Goal: Task Accomplishment & Management: Manage account settings

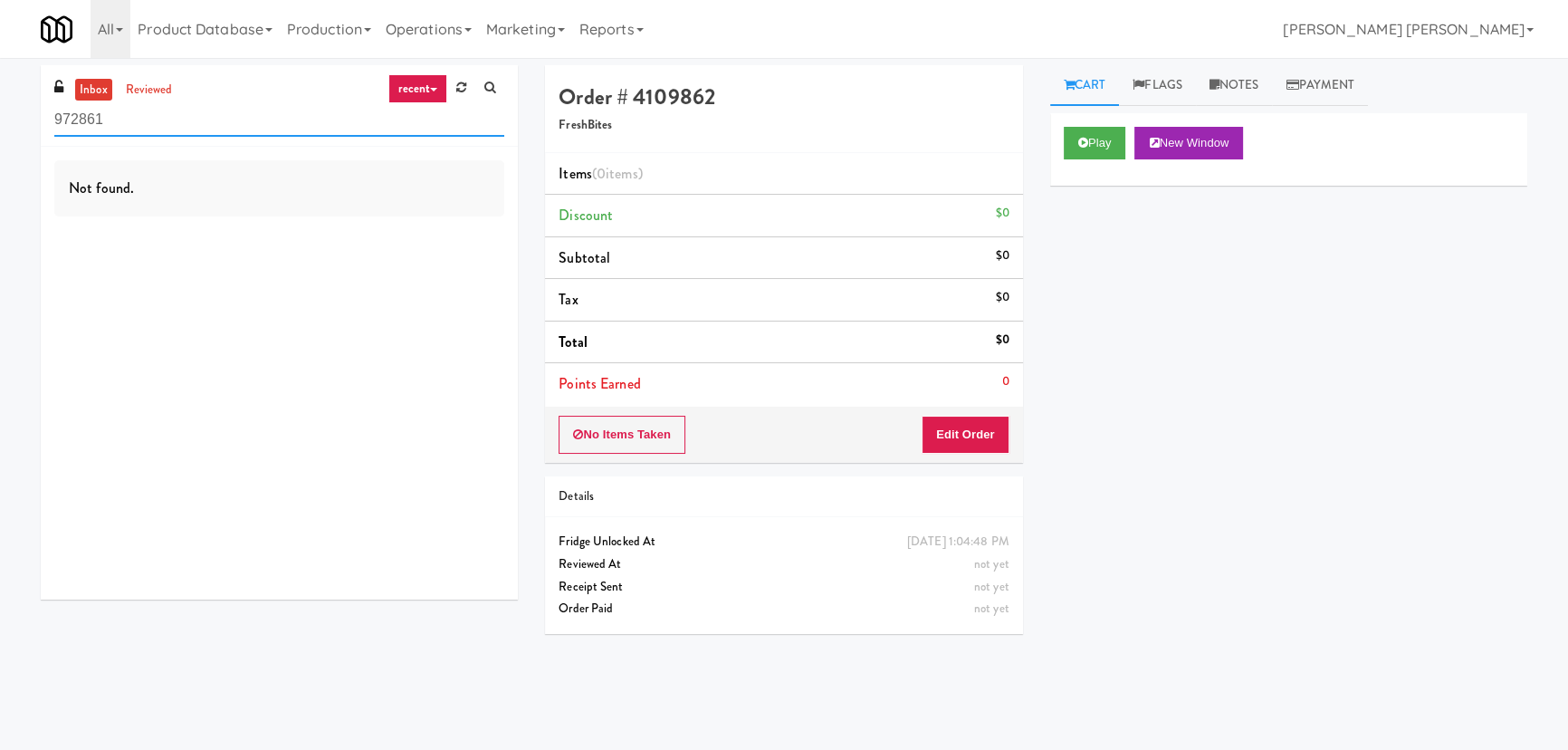
drag, startPoint x: 123, startPoint y: 120, endPoint x: -109, endPoint y: 152, distance: 234.2
click at [0, 152] on html "Okay Okay Select date: previous 2025-Sep next Su Mo Tu We Th Fr Sa 31 1 2 3 4 5…" at bounding box center [784, 375] width 1568 height 750
paste input "Slade - Cooler - Right"
type input "Slade - Cooler - Right"
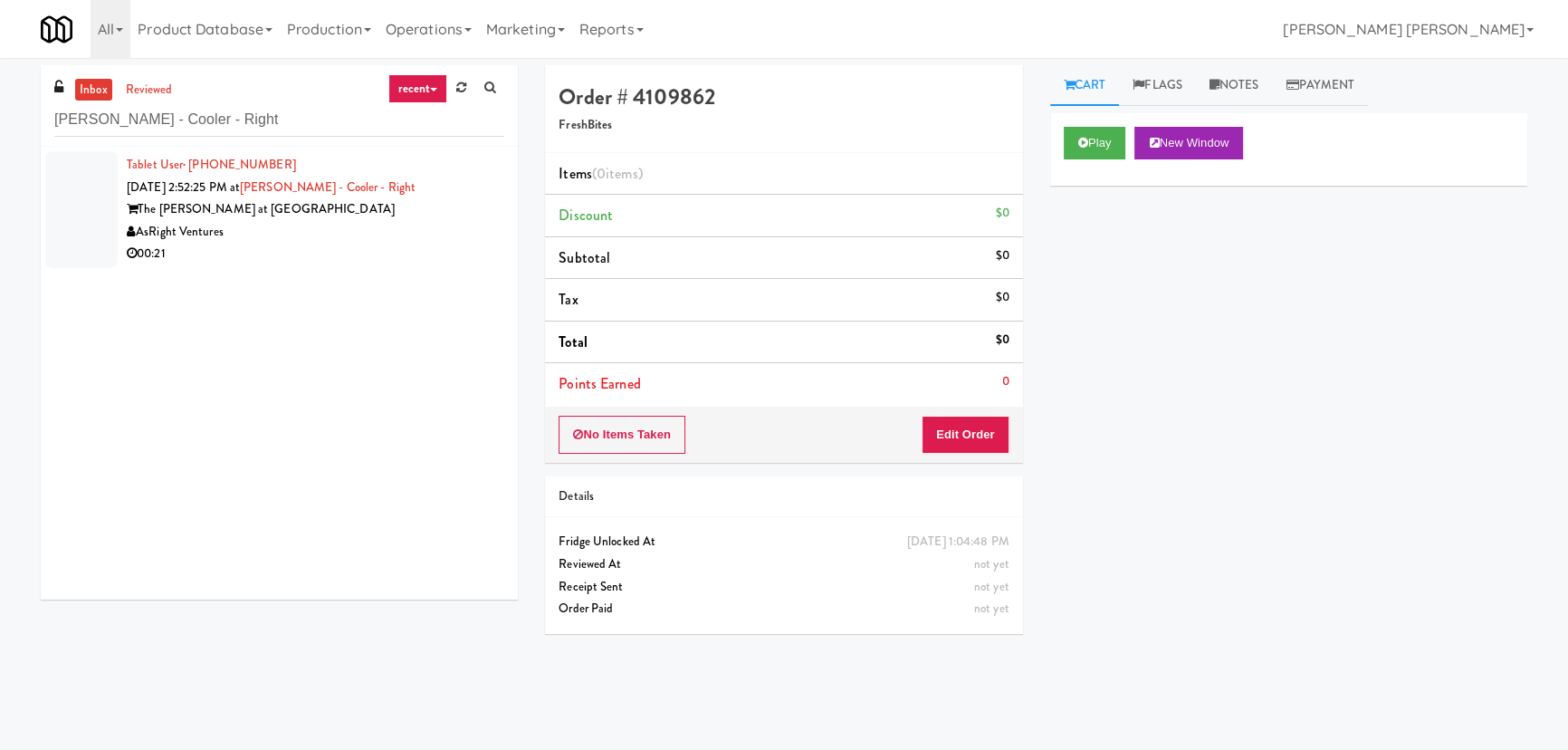
click at [383, 252] on div "00:21" at bounding box center [315, 254] width 377 height 23
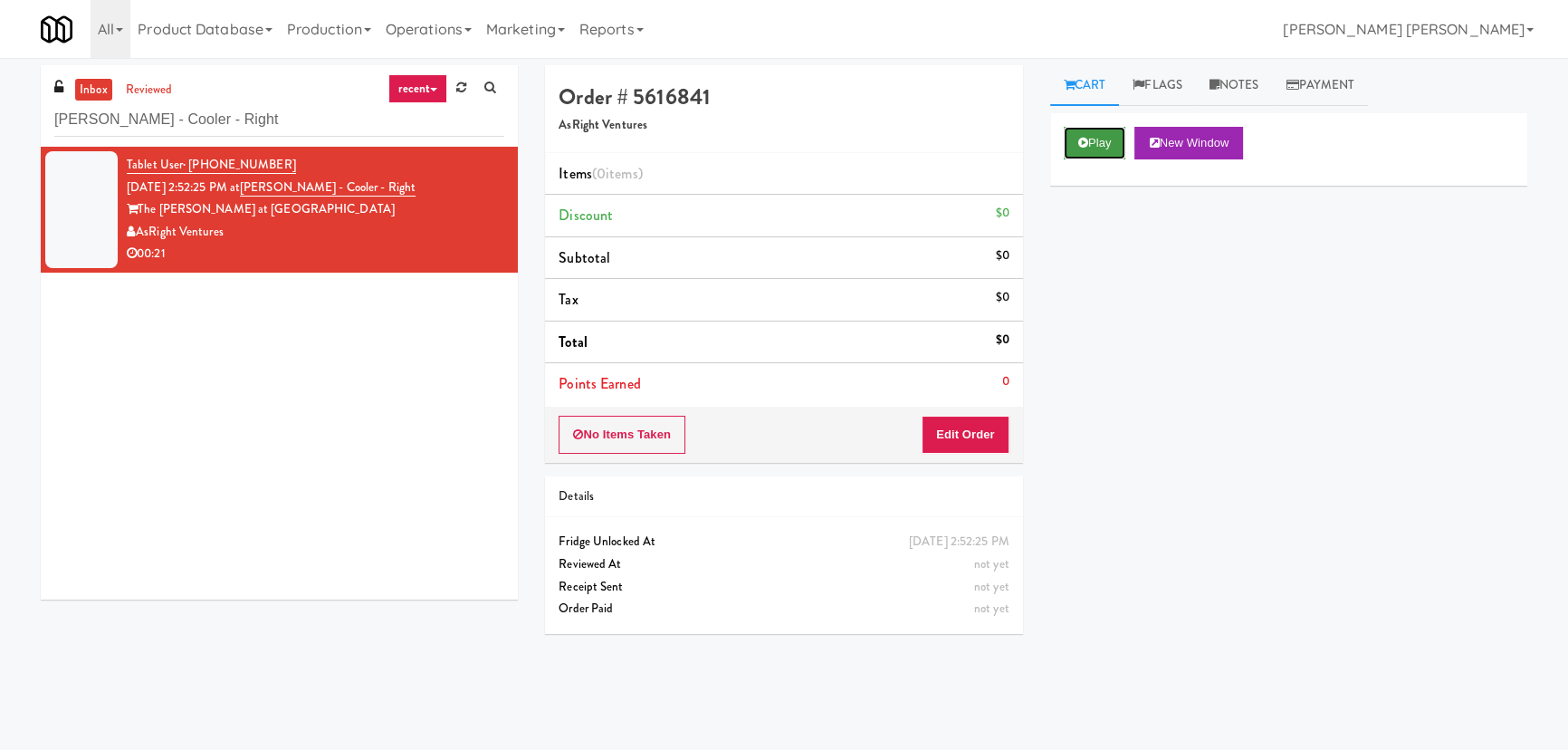
click at [1103, 137] on button "Play" at bounding box center [1095, 143] width 62 height 33
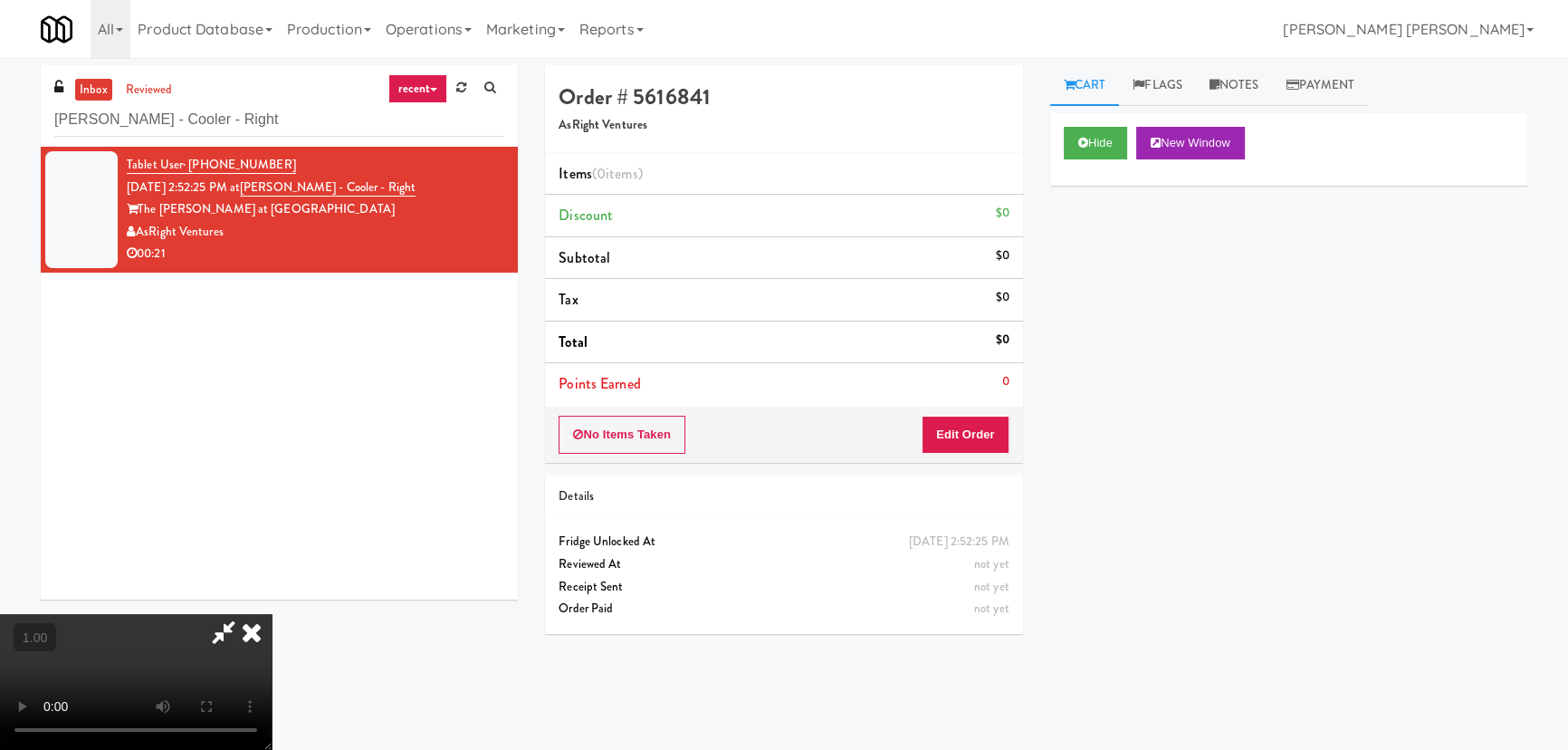
scroll to position [37, 0]
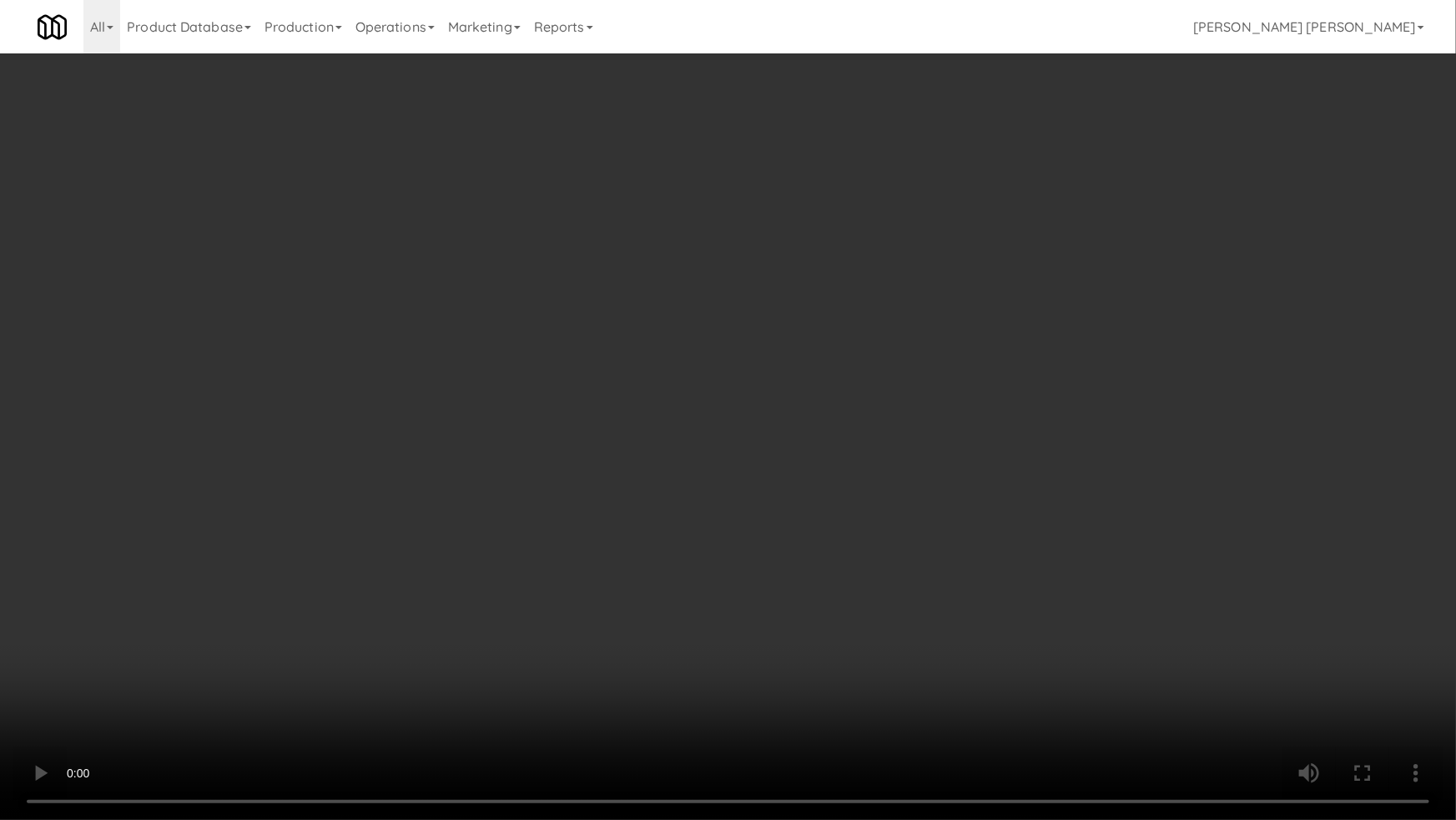
click at [943, 691] on video at bounding box center [728, 410] width 1456 height 820
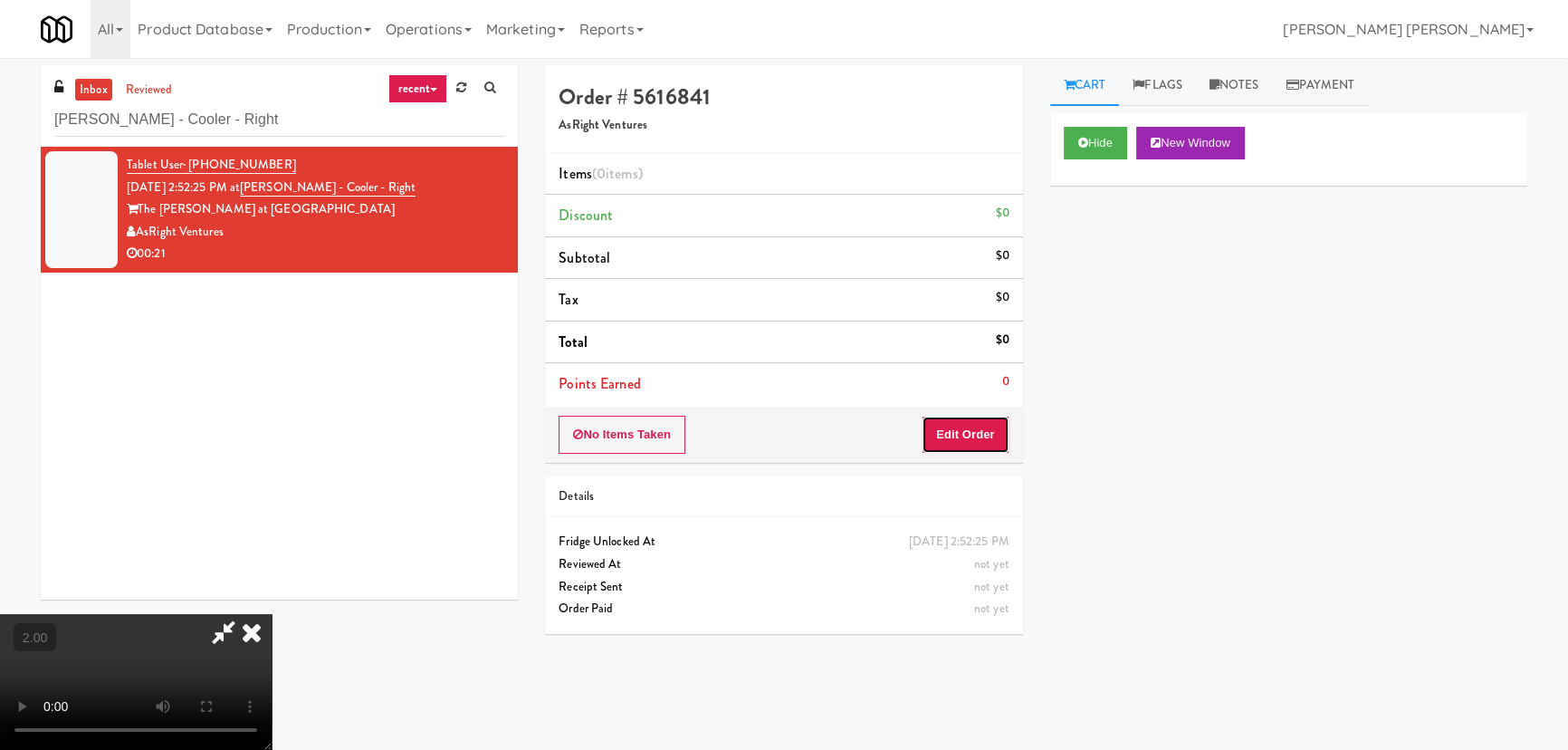
click at [953, 434] on button "Edit Order" at bounding box center [965, 435] width 87 height 38
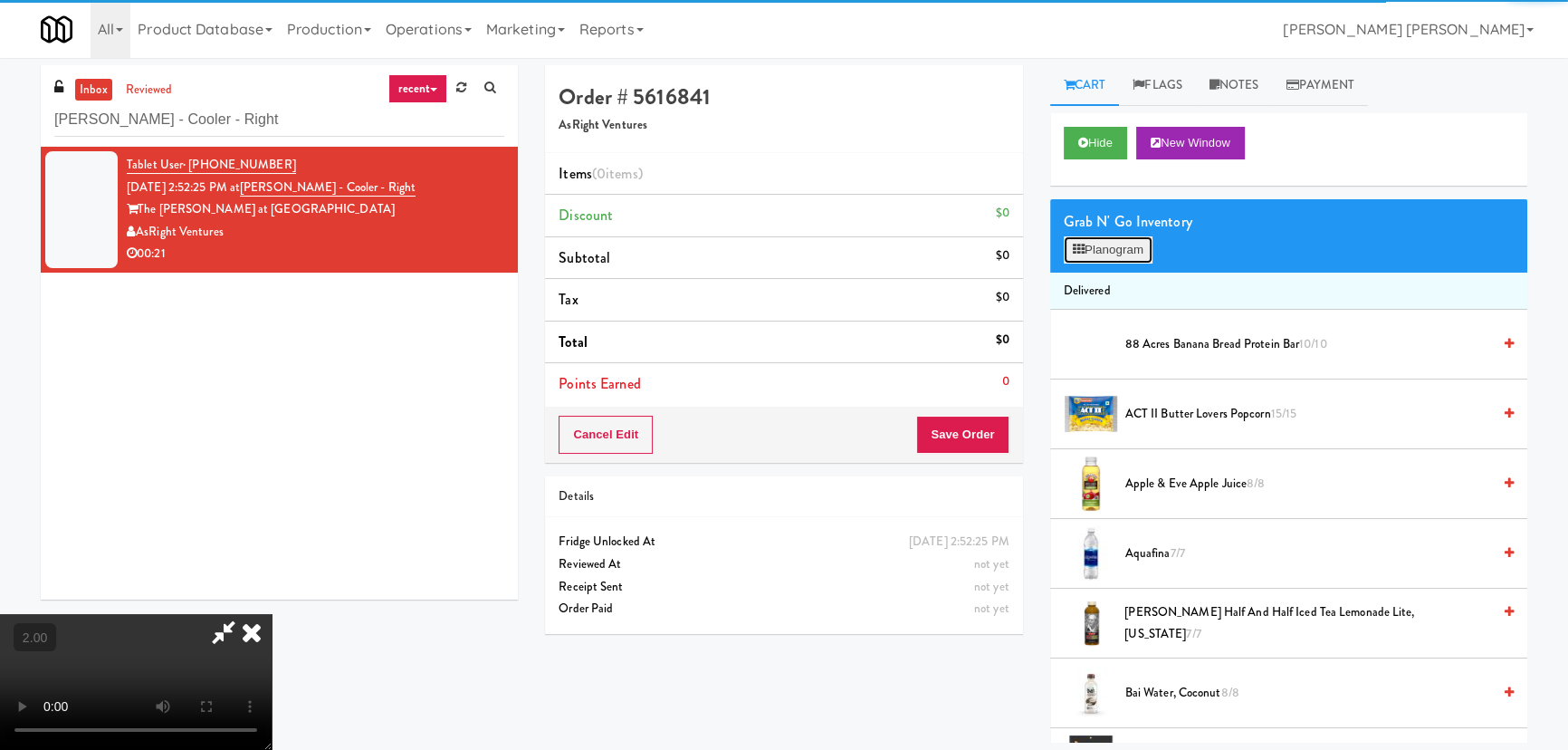
click at [1129, 256] on button "Planogram" at bounding box center [1108, 250] width 88 height 27
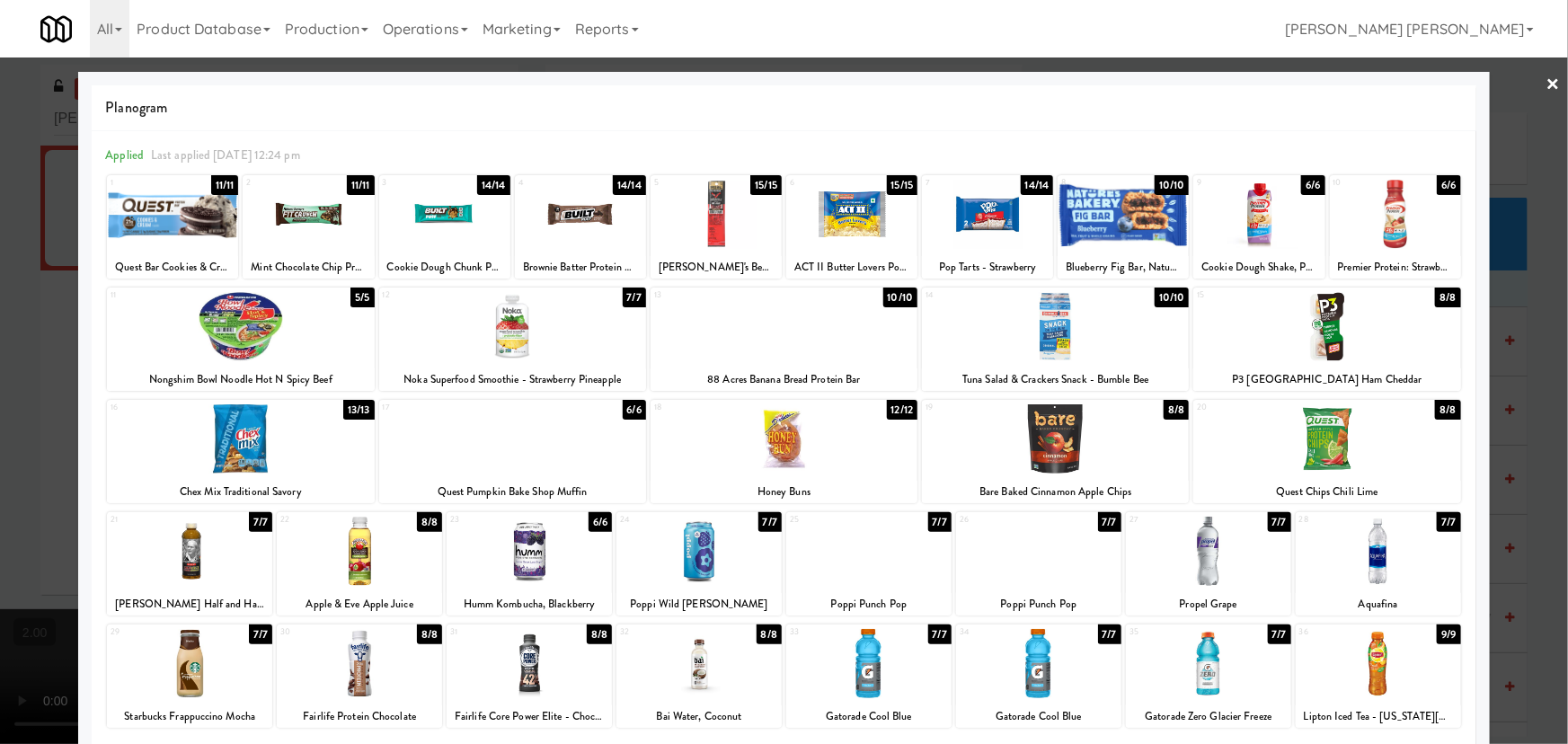
click at [1196, 679] on div at bounding box center [1208, 663] width 165 height 70
click at [1547, 79] on link "×" at bounding box center [1554, 85] width 14 height 55
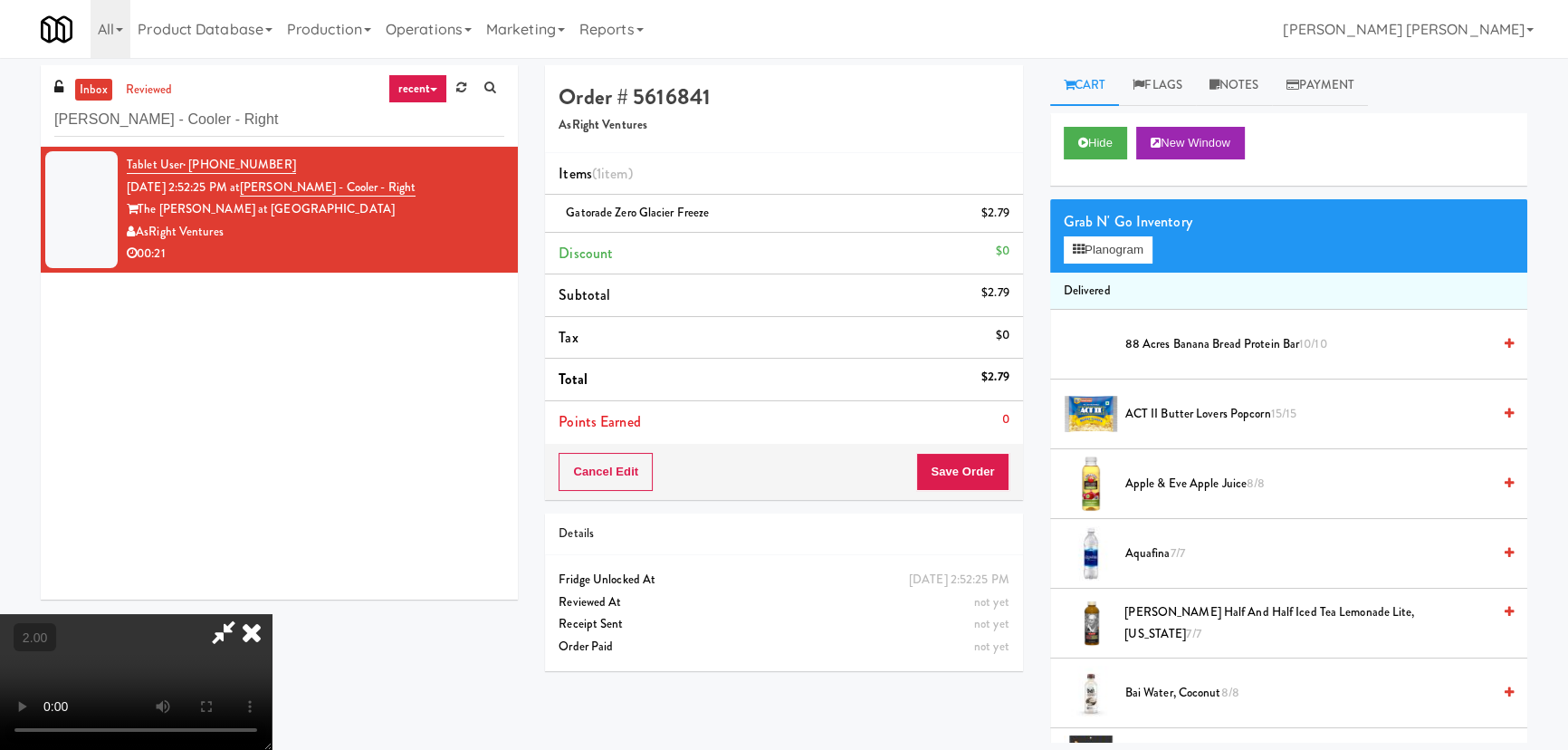
scroll to position [288, 0]
click at [272, 621] on video at bounding box center [135, 681] width 272 height 135
click at [272, 614] on icon at bounding box center [251, 632] width 39 height 36
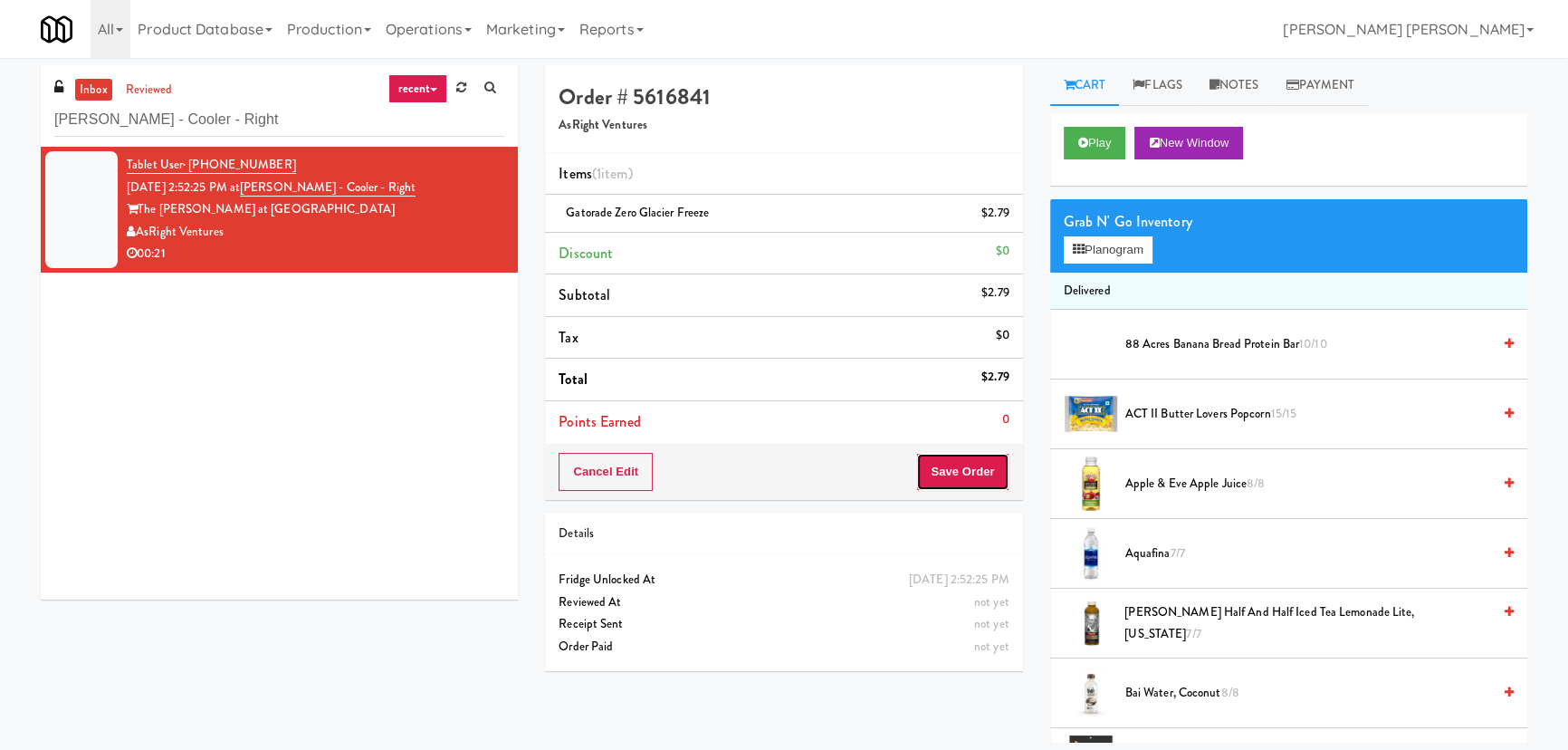
click at [941, 456] on button "Save Order" at bounding box center [962, 472] width 92 height 38
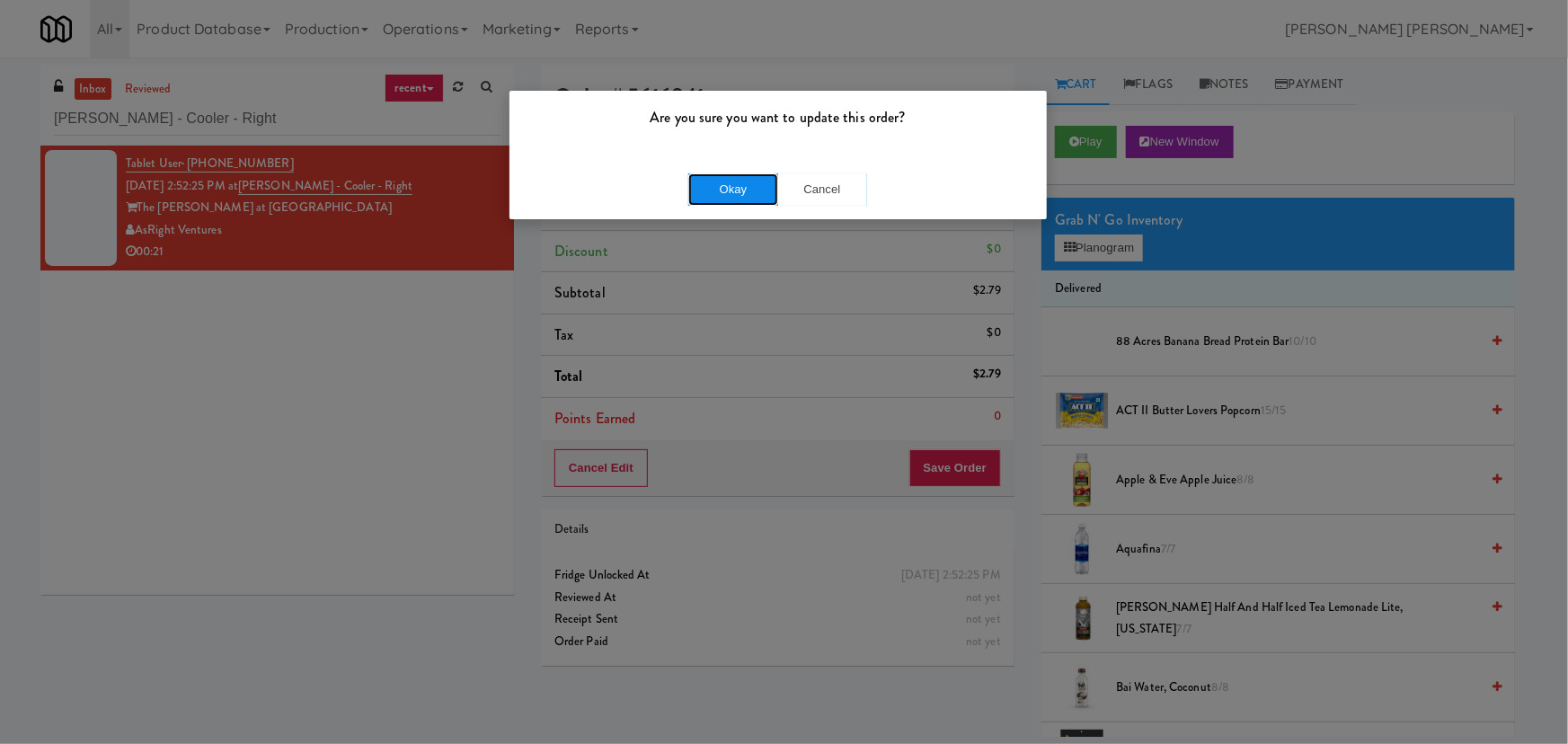
click at [751, 201] on button "Okay" at bounding box center [733, 190] width 90 height 32
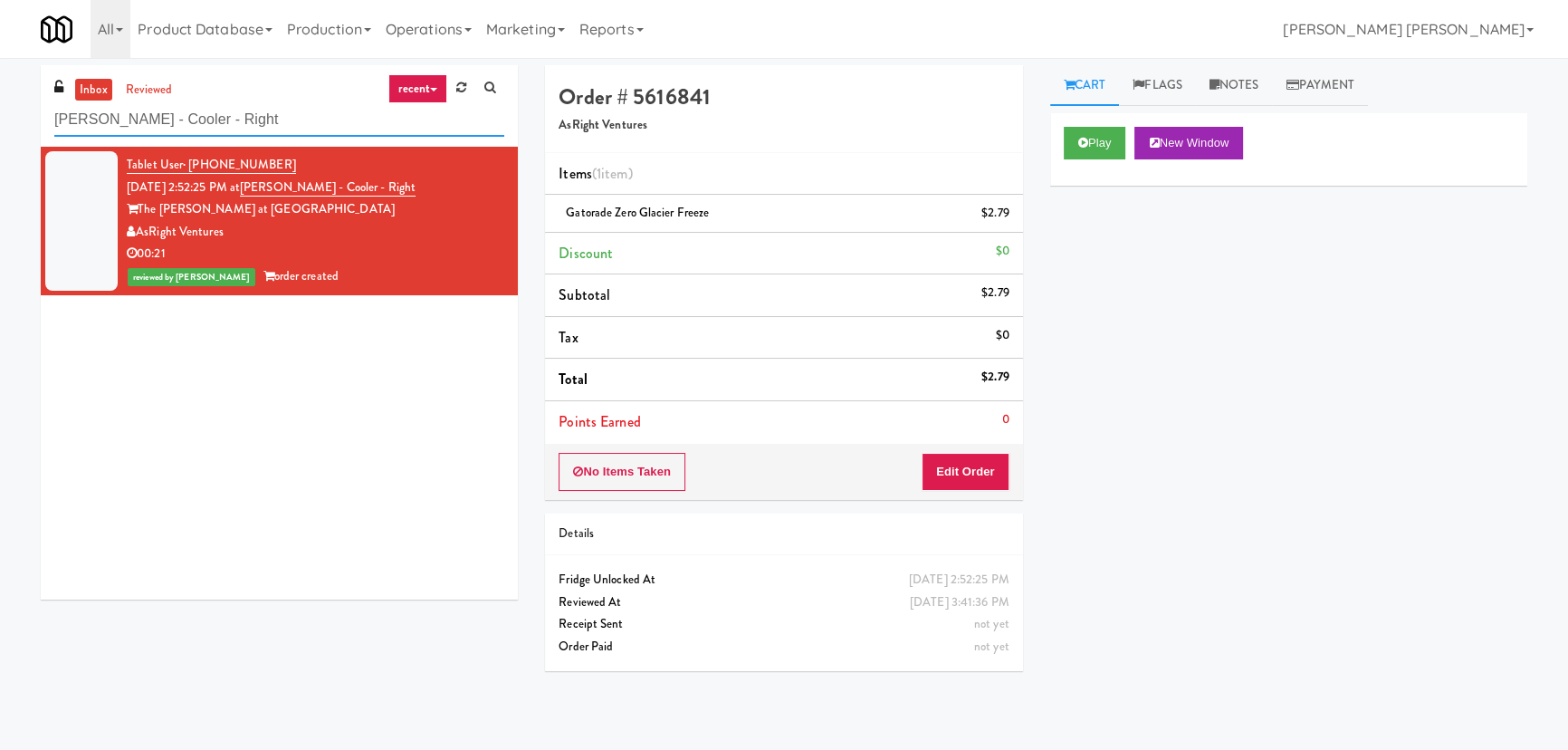
drag, startPoint x: 185, startPoint y: 119, endPoint x: -144, endPoint y: 119, distance: 329.0
click at [0, 119] on html "Are you sure you want to update this order? Okay Cancel Okay Are you sure you w…" at bounding box center [784, 375] width 1568 height 750
paste input "Pyramid Center - Ambient"
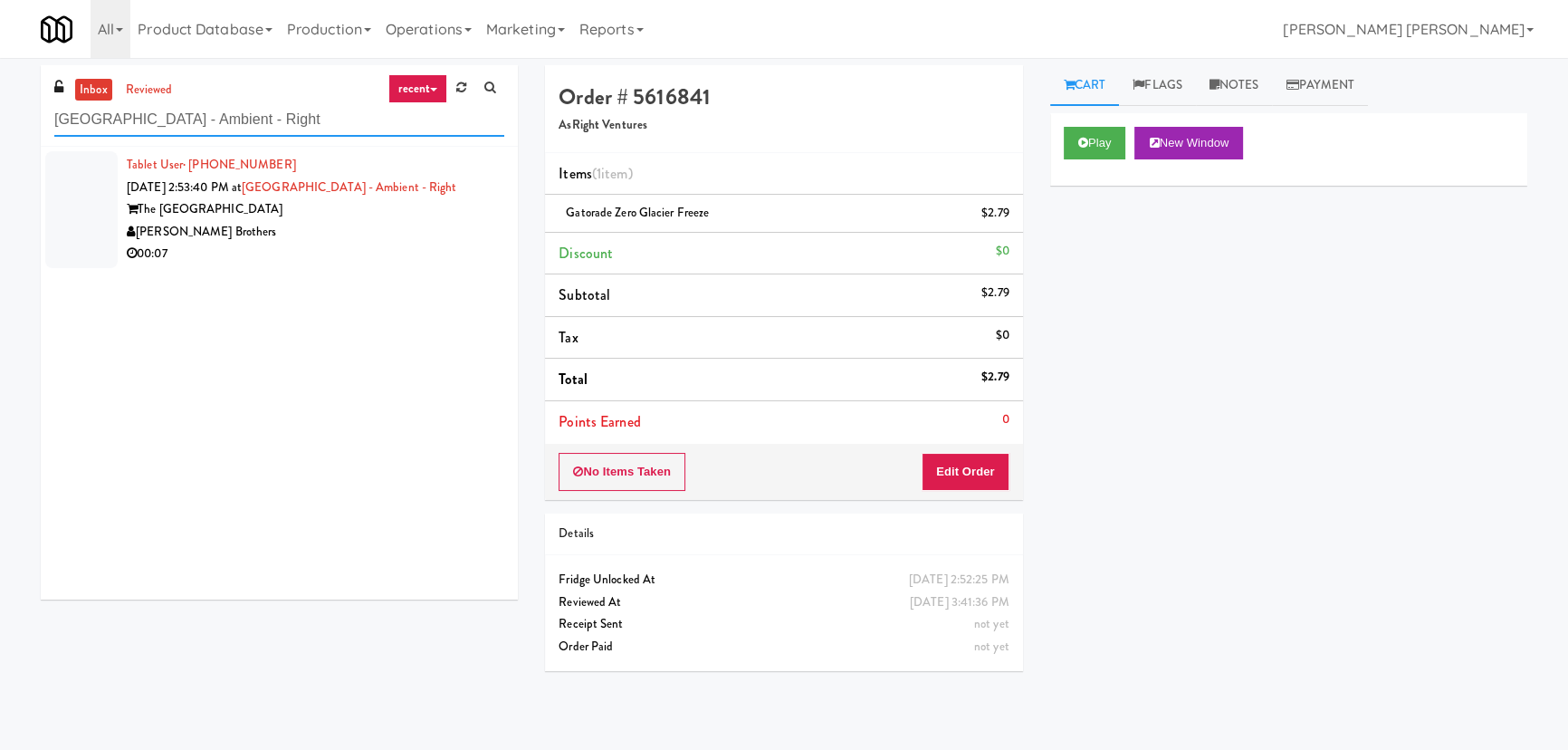
type input "[GEOGRAPHIC_DATA] - Ambient - Right"
click at [343, 230] on div "[PERSON_NAME] Brothers" at bounding box center [315, 232] width 377 height 23
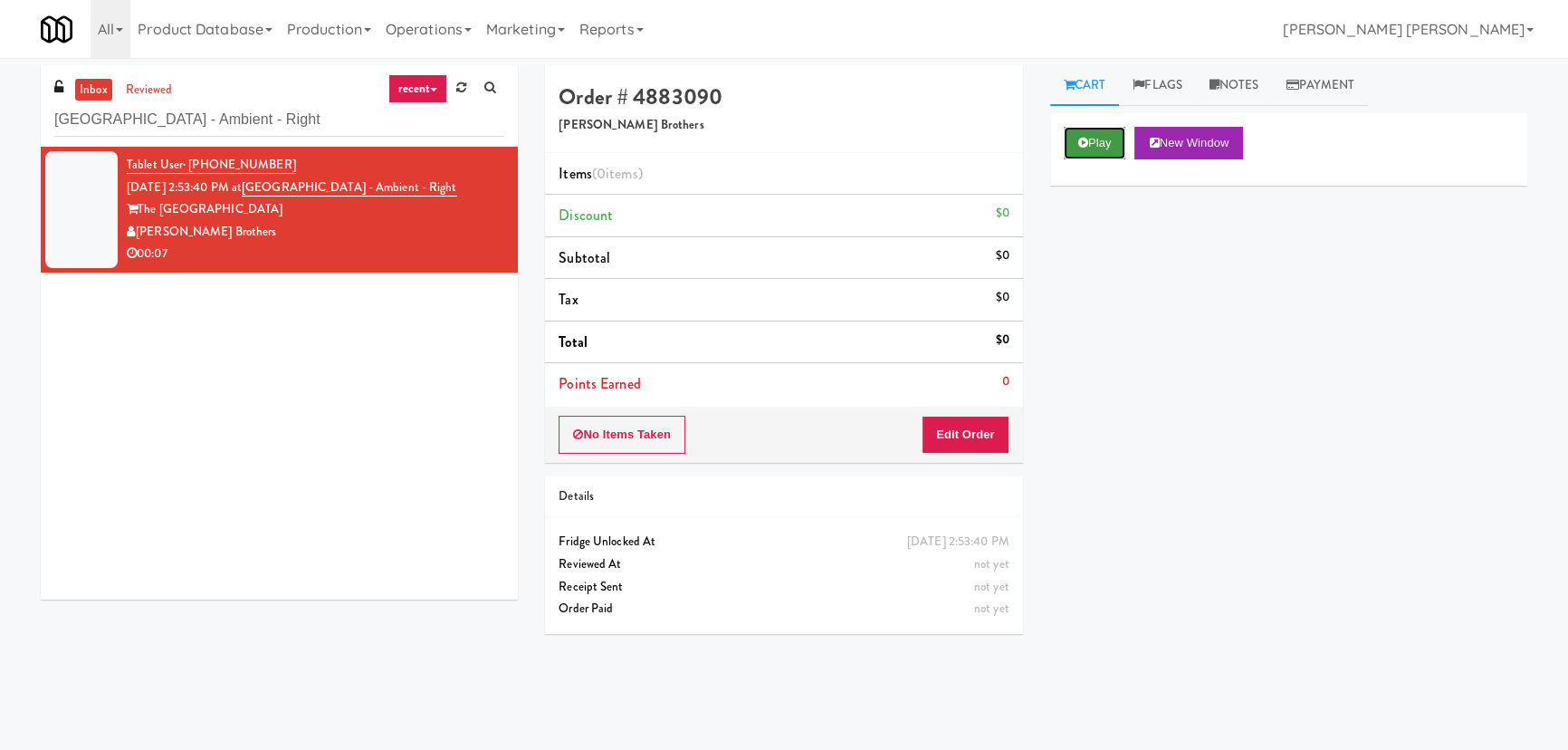
click at [1097, 145] on button "Play" at bounding box center [1095, 143] width 62 height 33
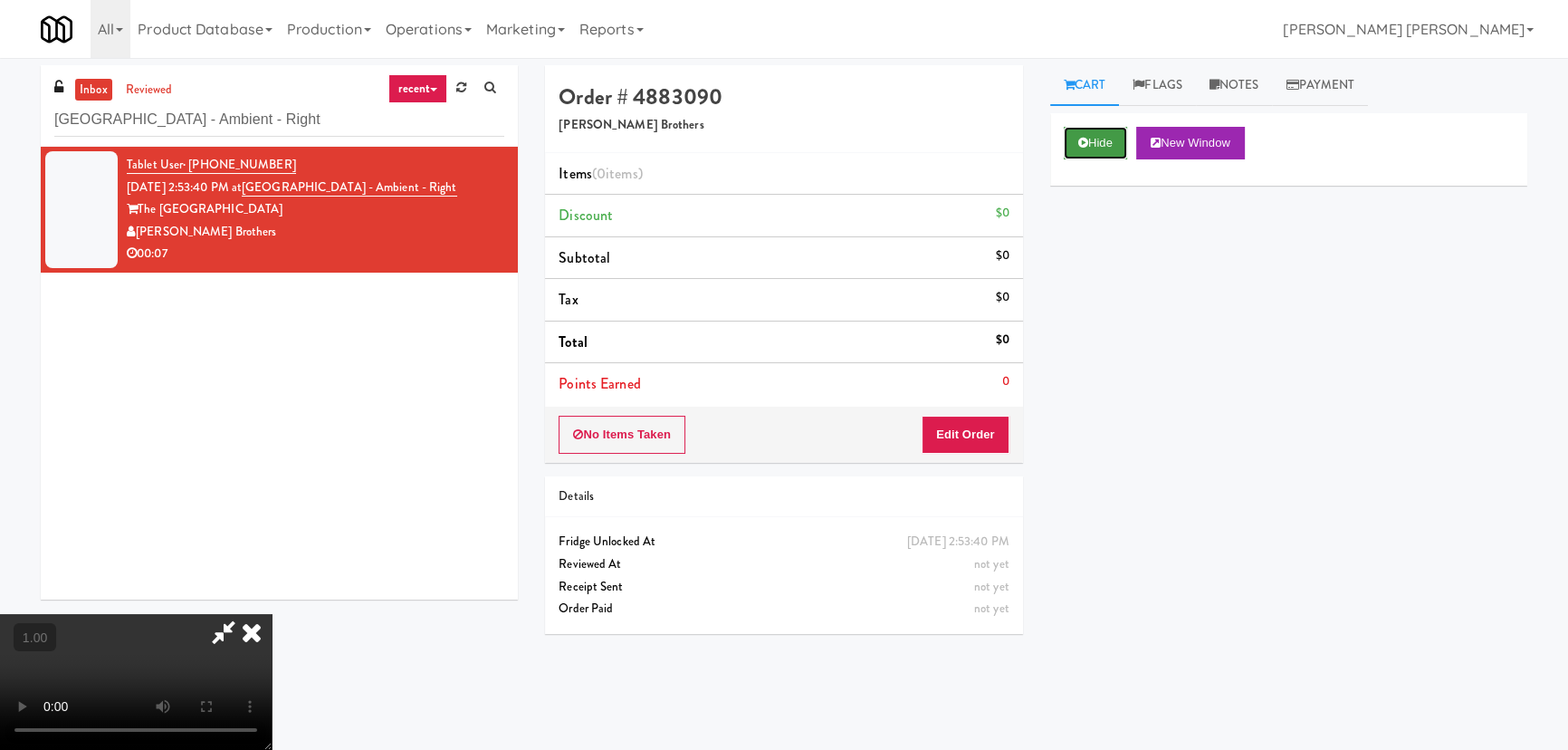
click at [1107, 147] on button "Hide" at bounding box center [1096, 143] width 63 height 33
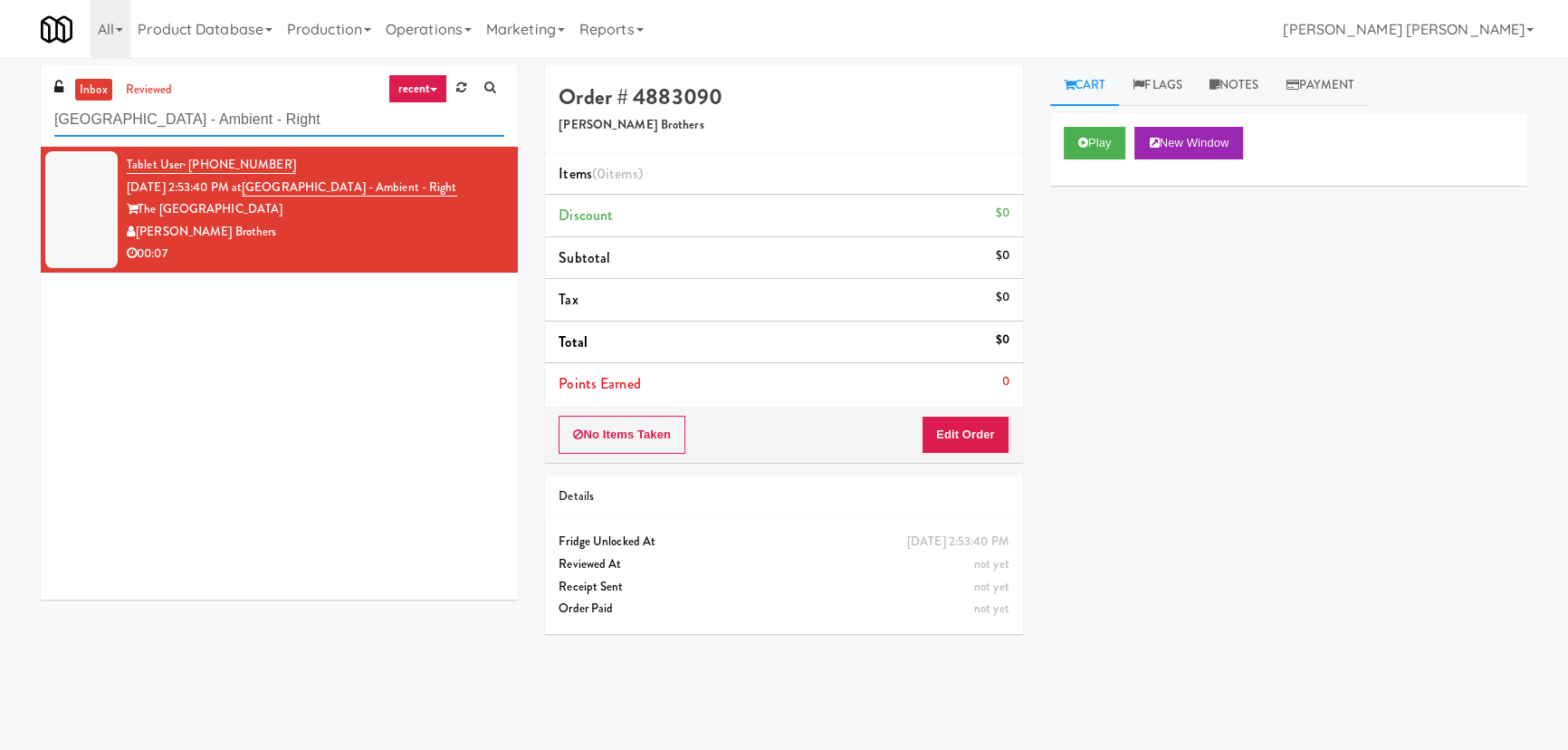
drag, startPoint x: 262, startPoint y: 119, endPoint x: 32, endPoint y: 113, distance: 230.1
click at [32, 113] on div "inbox reviewed recent all unclear take inventory issue suspicious failed recent…" at bounding box center [278, 339] width 504 height 547
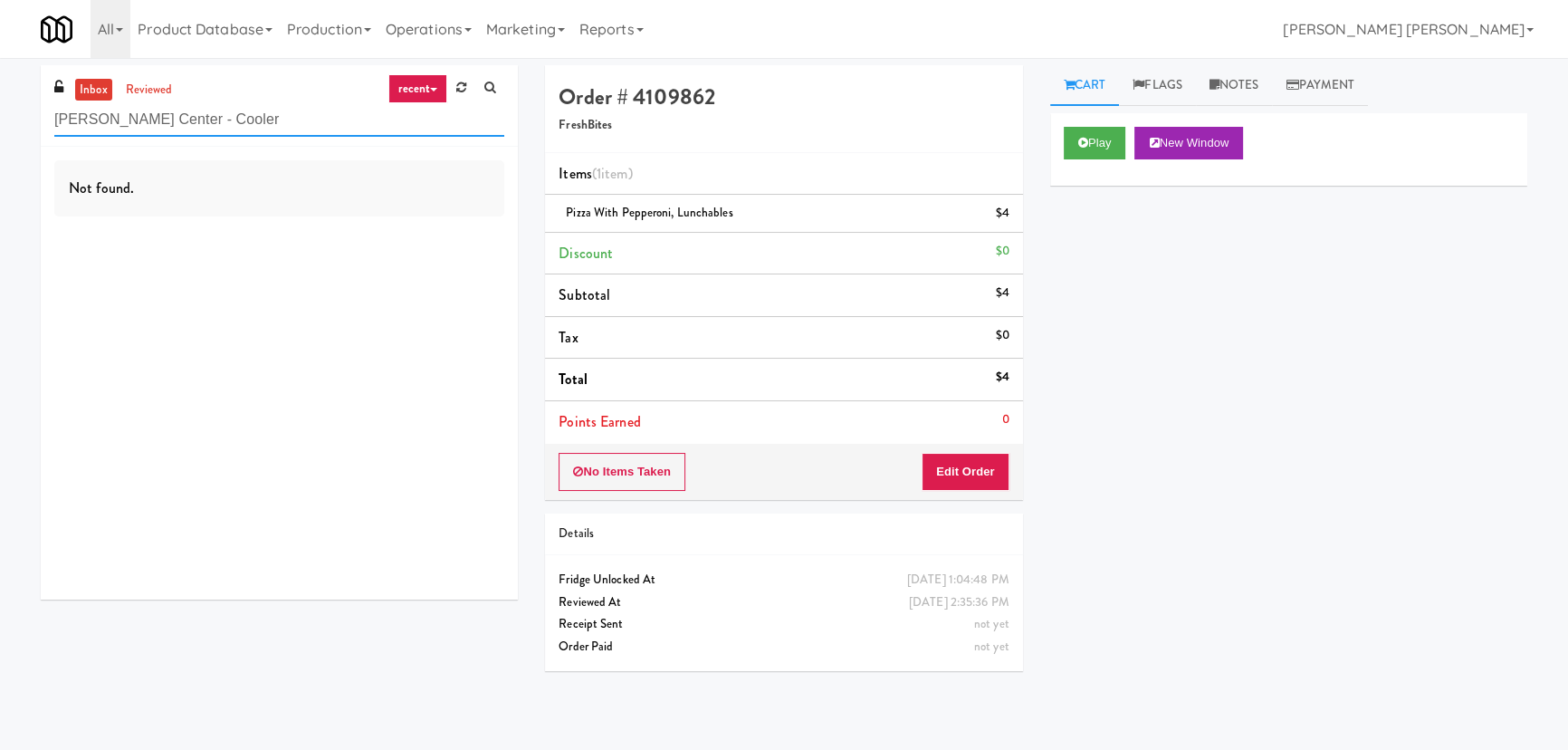
drag, startPoint x: 162, startPoint y: 133, endPoint x: -55, endPoint y: 140, distance: 217.1
click at [0, 140] on html "Are you sure you want to update this order? Okay Cancel Okay Are you sure you w…" at bounding box center [784, 375] width 1568 height 750
paste input "MG - Cooler - Left"
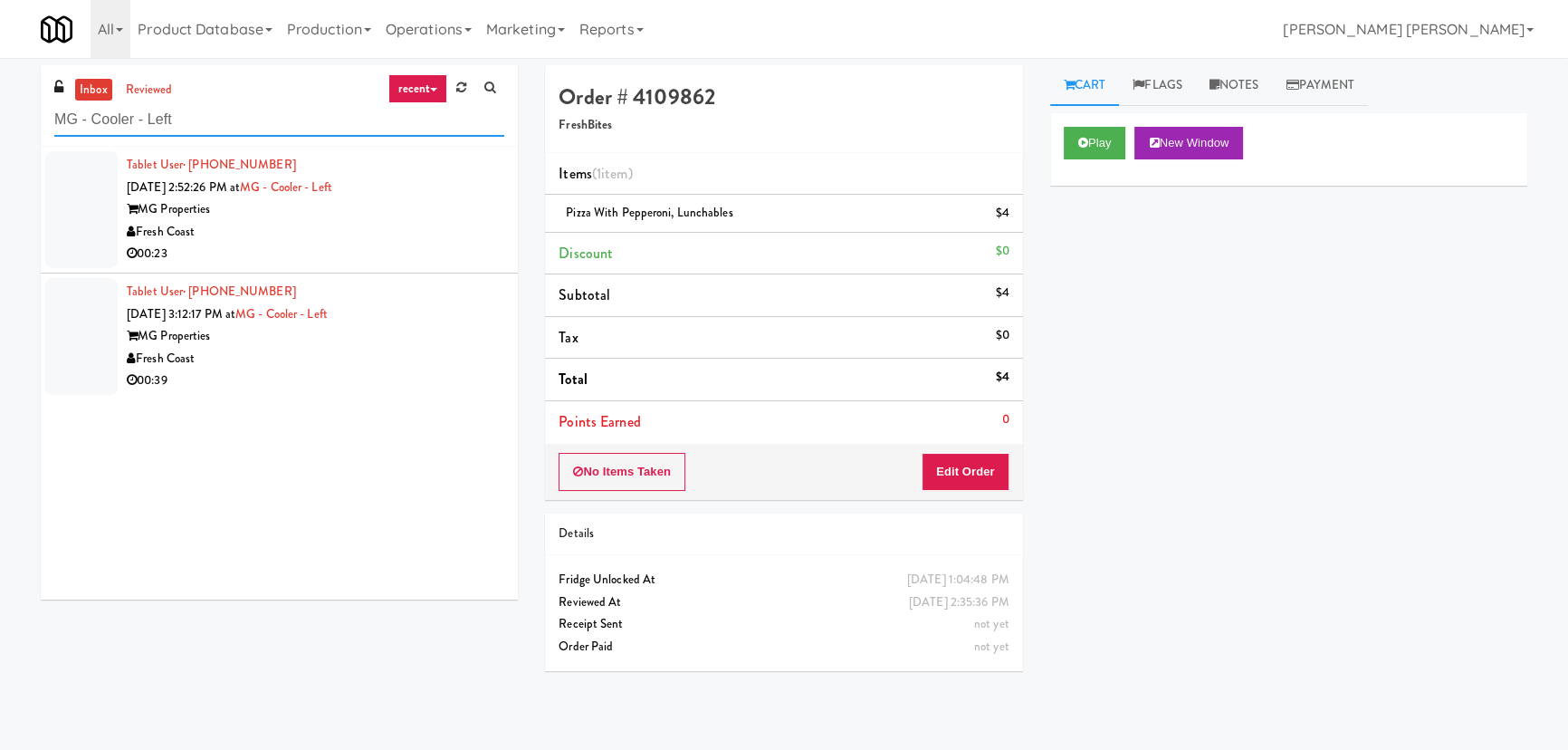
type input "MG - Cooler - Left"
click at [296, 231] on div "Fresh Coast" at bounding box center [315, 232] width 377 height 23
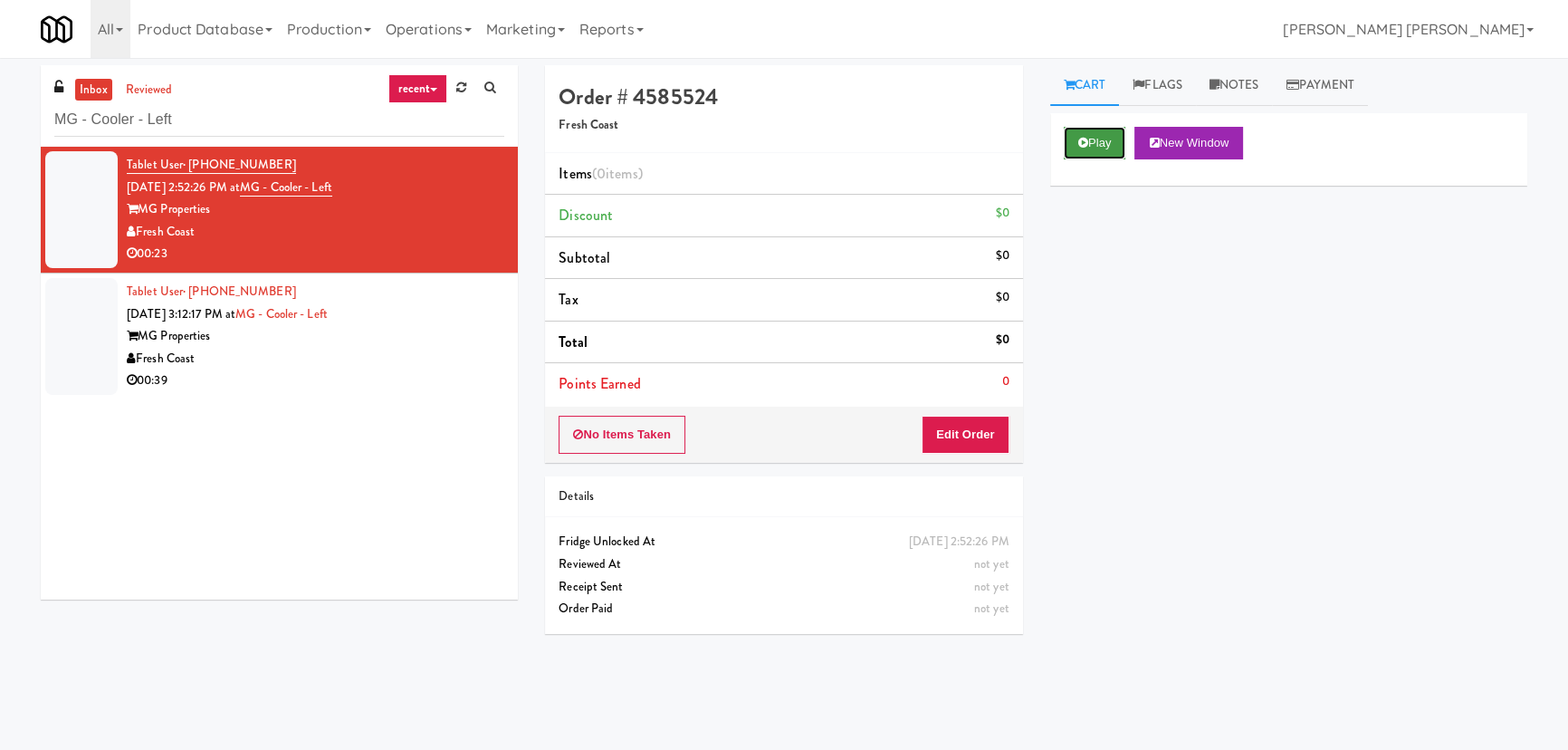
click at [1071, 129] on button "Play" at bounding box center [1095, 143] width 62 height 33
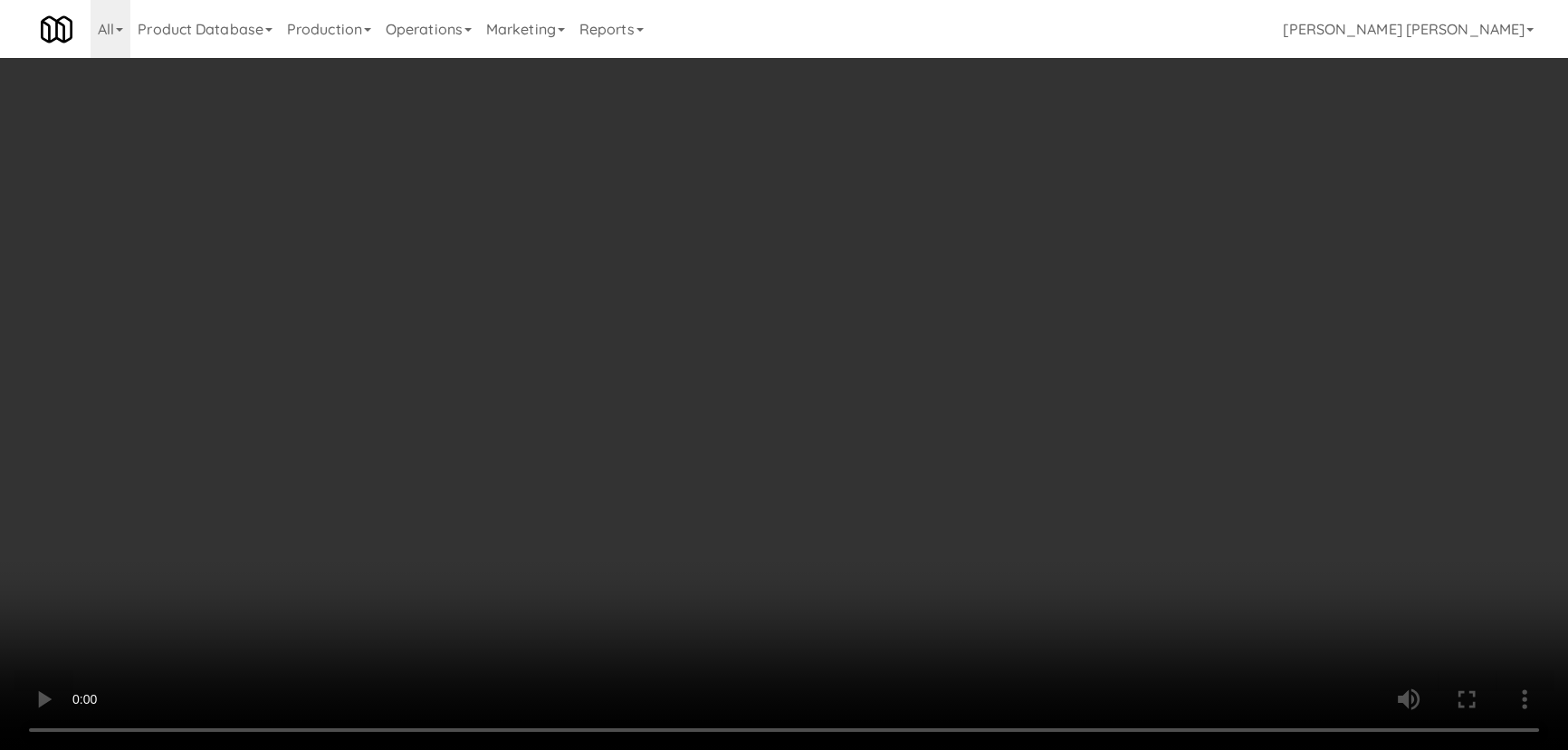
click at [886, 749] on video at bounding box center [784, 375] width 1568 height 750
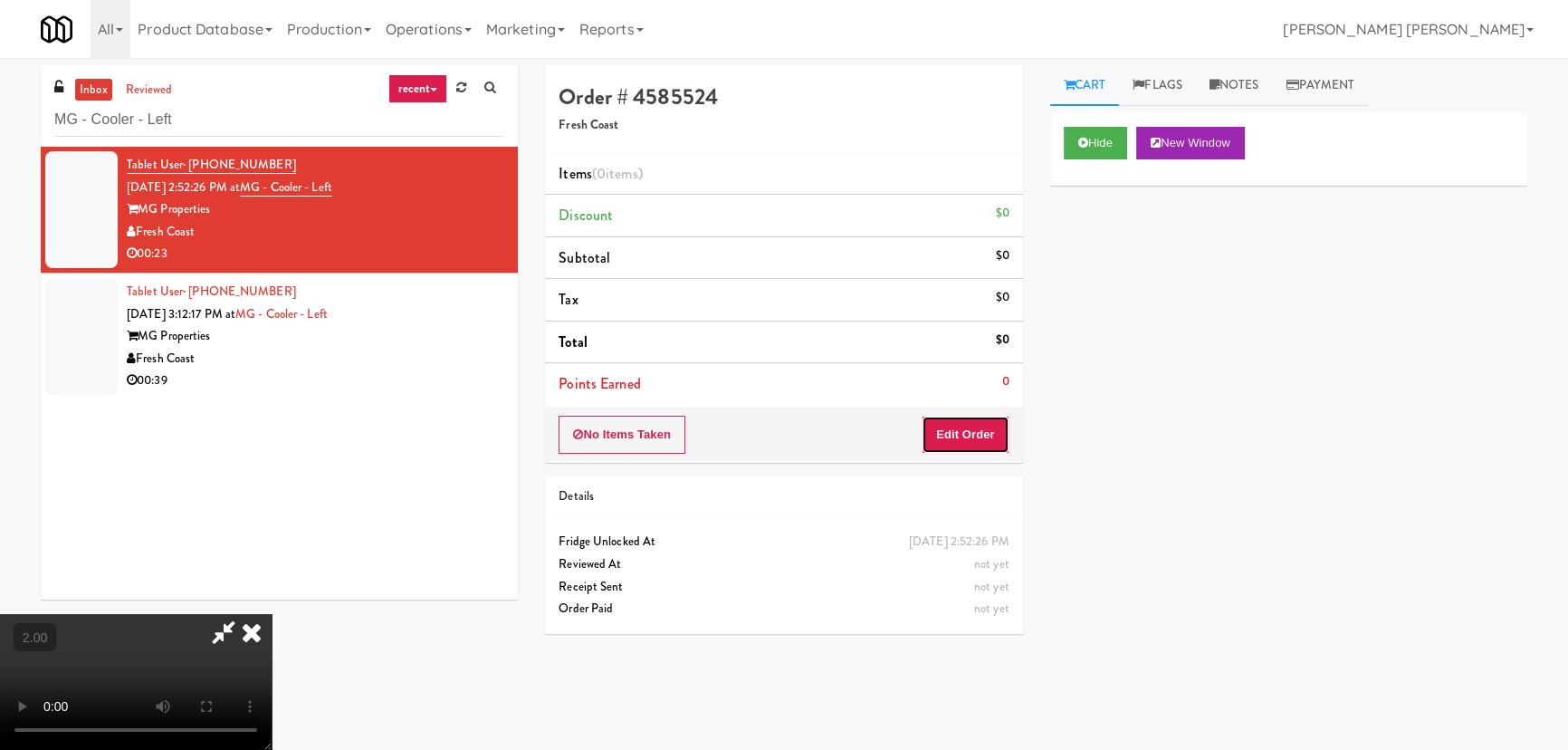
click at [963, 437] on button "Edit Order" at bounding box center [965, 435] width 87 height 38
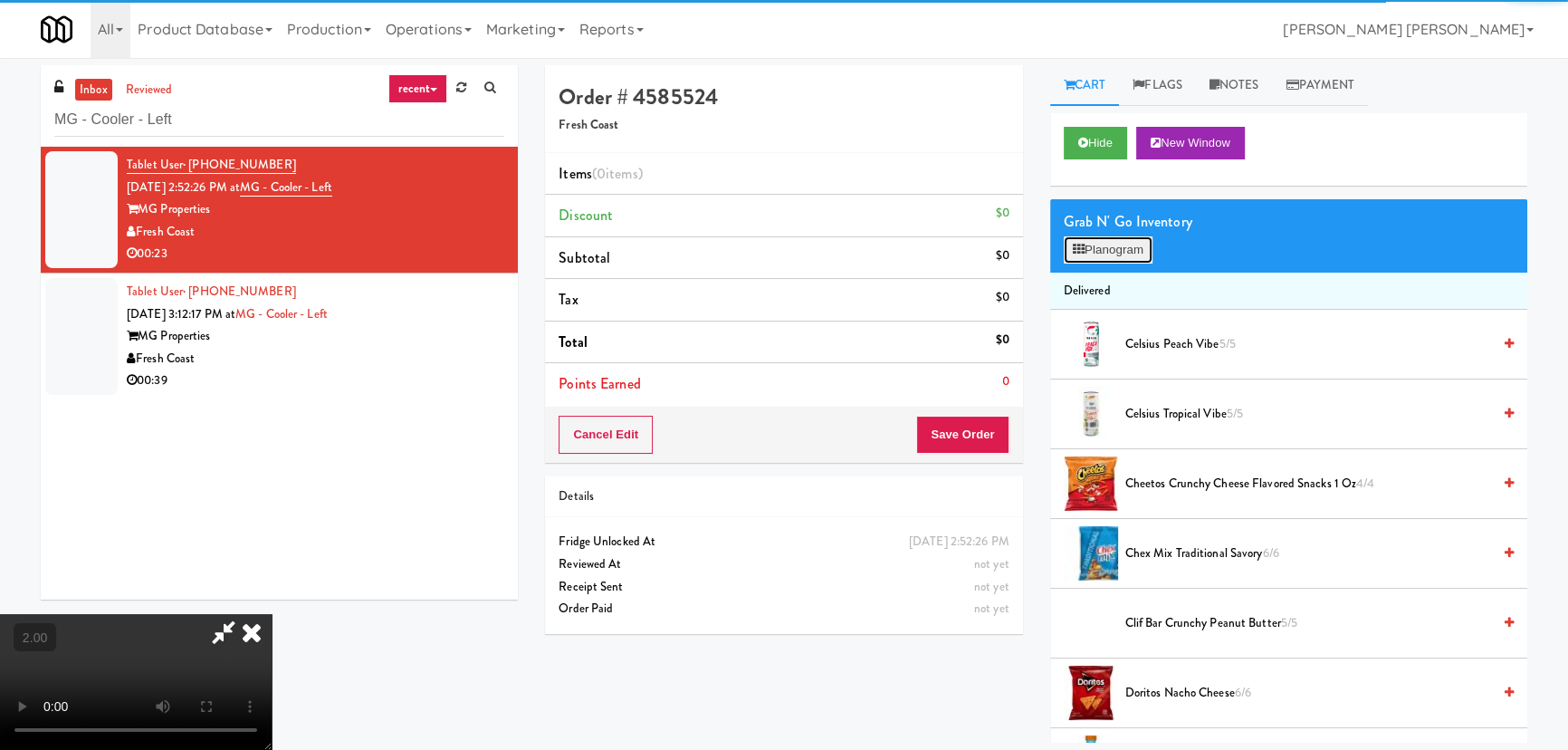
click at [1111, 245] on button "Planogram" at bounding box center [1108, 250] width 88 height 27
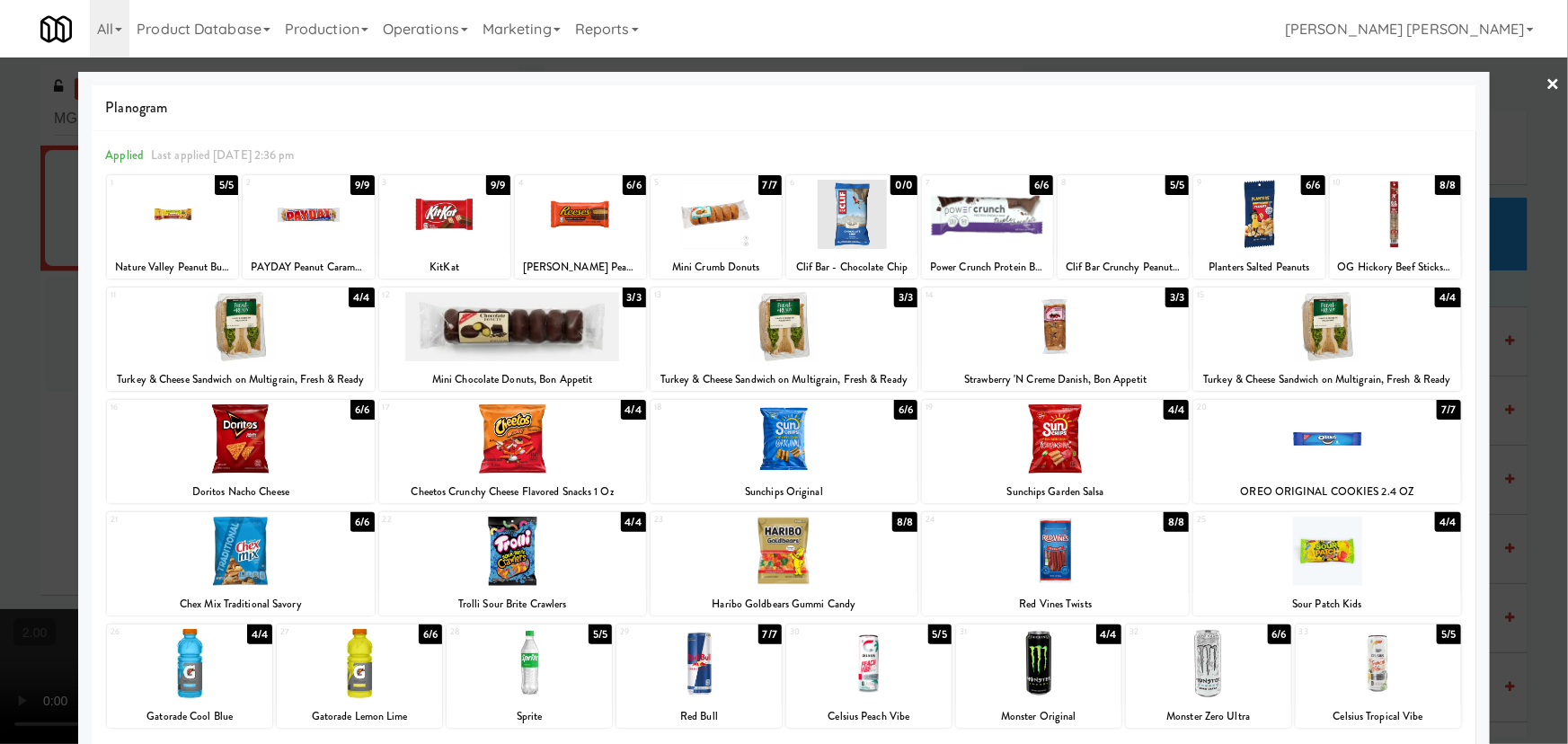
click at [790, 322] on div at bounding box center [784, 326] width 267 height 70
drag, startPoint x: 790, startPoint y: 322, endPoint x: 889, endPoint y: 306, distance: 100.3
click at [790, 322] on div at bounding box center [784, 326] width 267 height 70
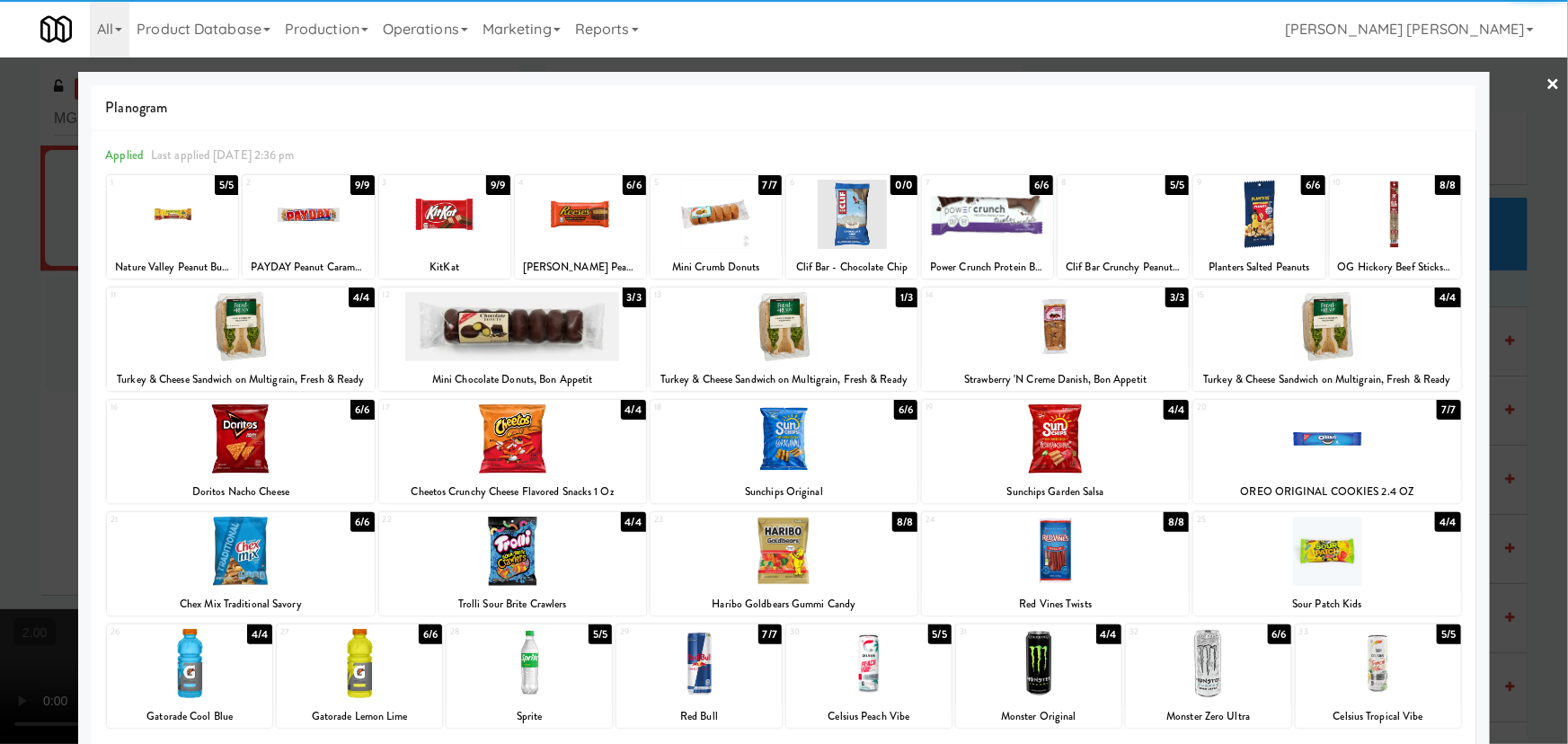
click at [1379, 224] on div at bounding box center [1395, 214] width 132 height 70
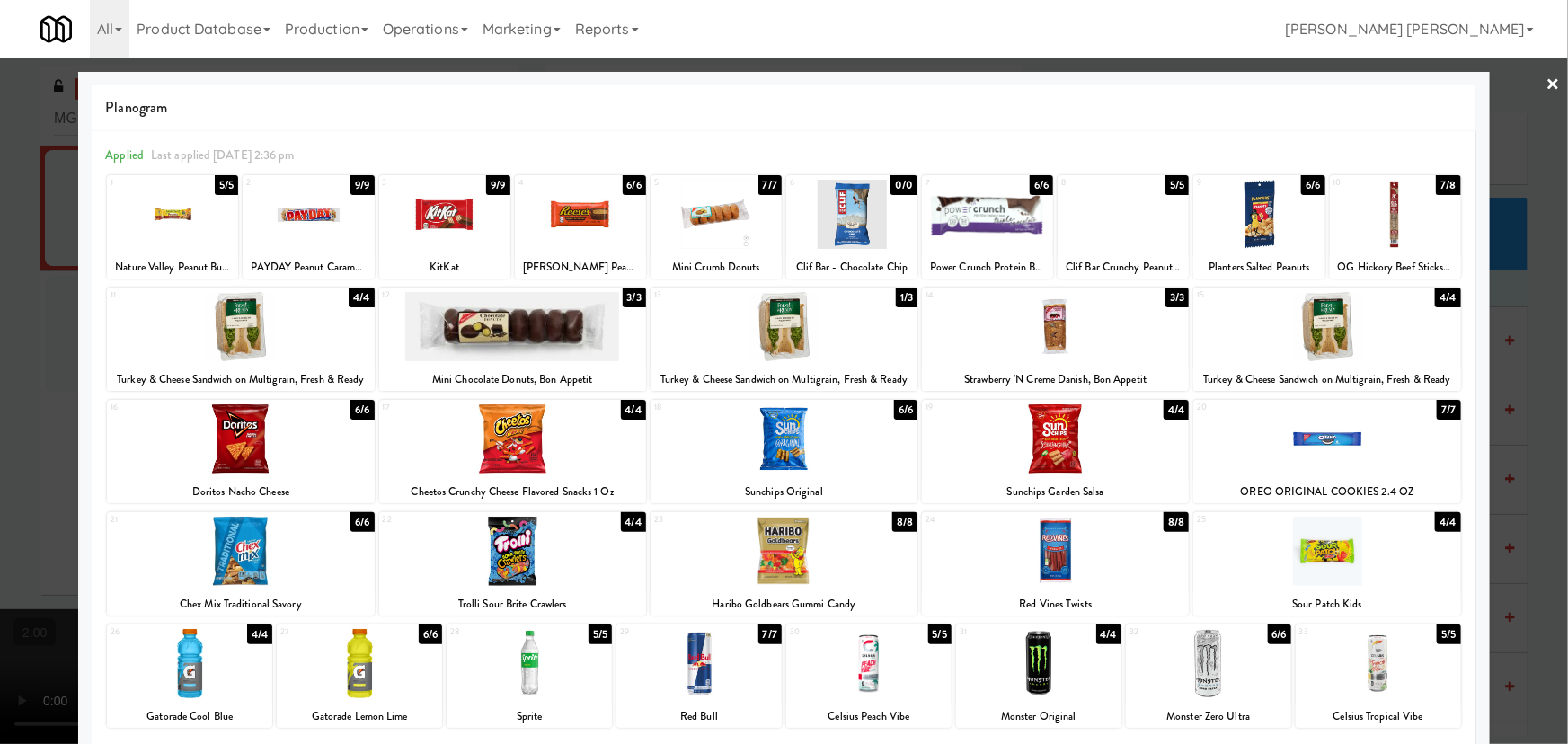
click at [1547, 90] on link "×" at bounding box center [1554, 85] width 14 height 55
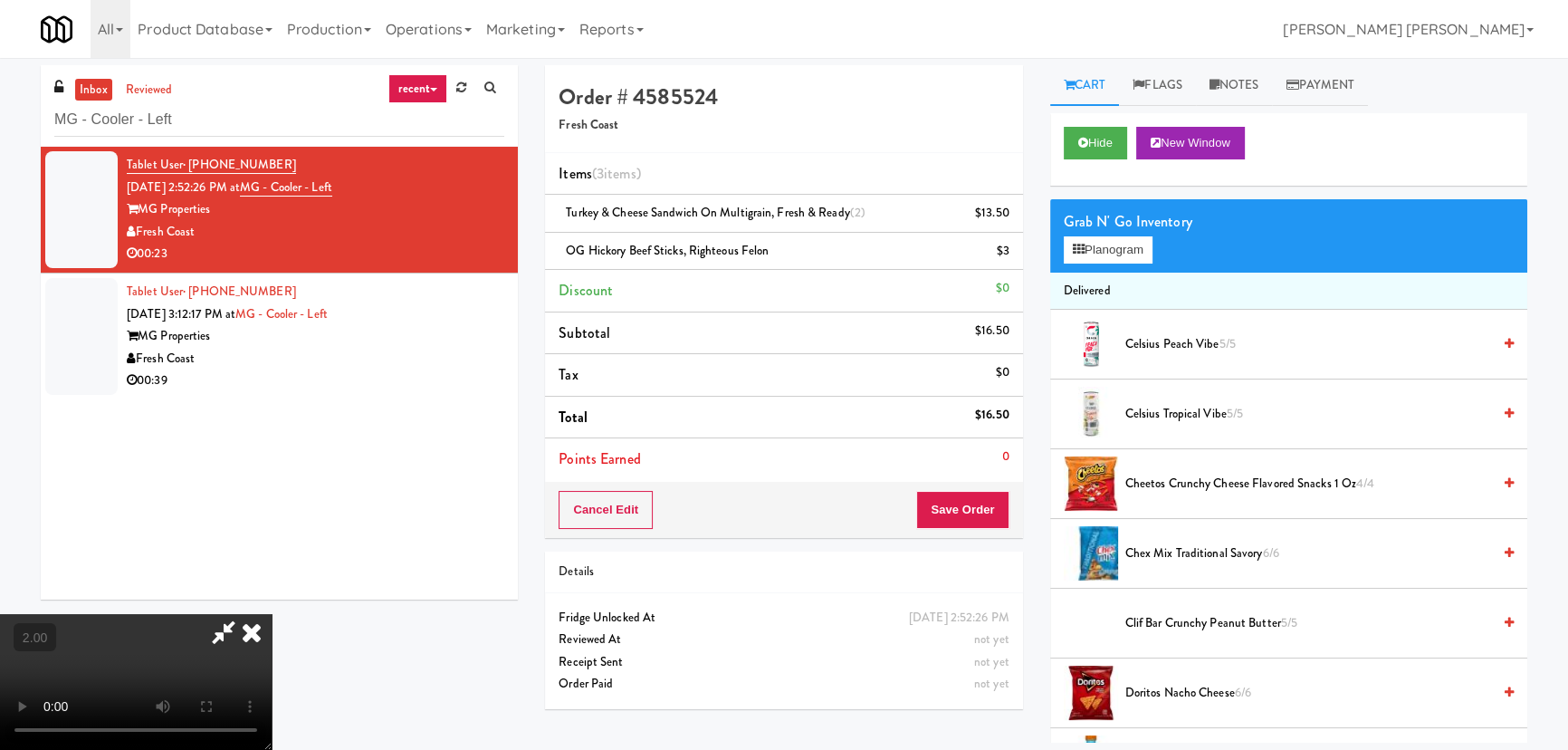
scroll to position [57, 0]
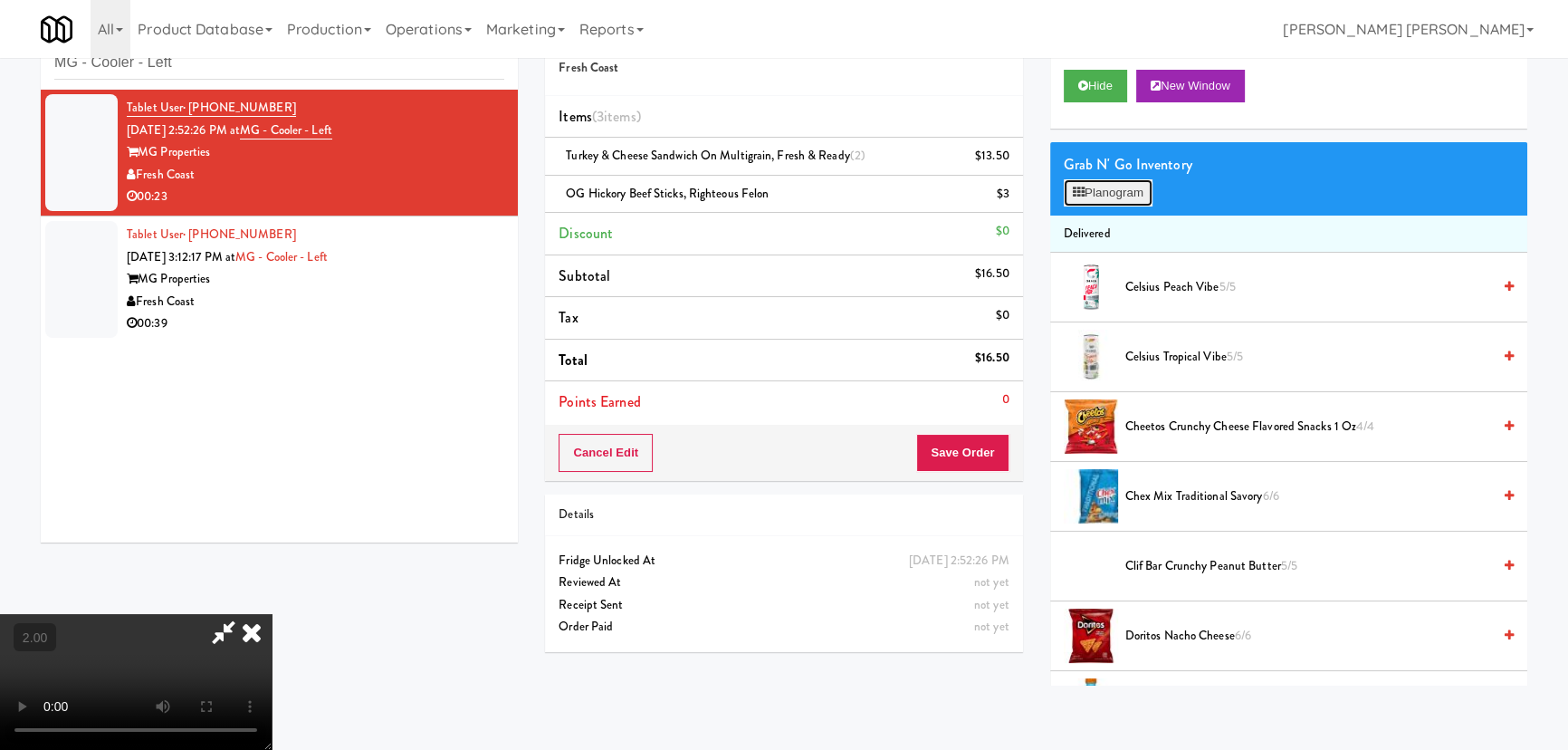
click at [1113, 187] on button "Planogram" at bounding box center [1108, 193] width 88 height 27
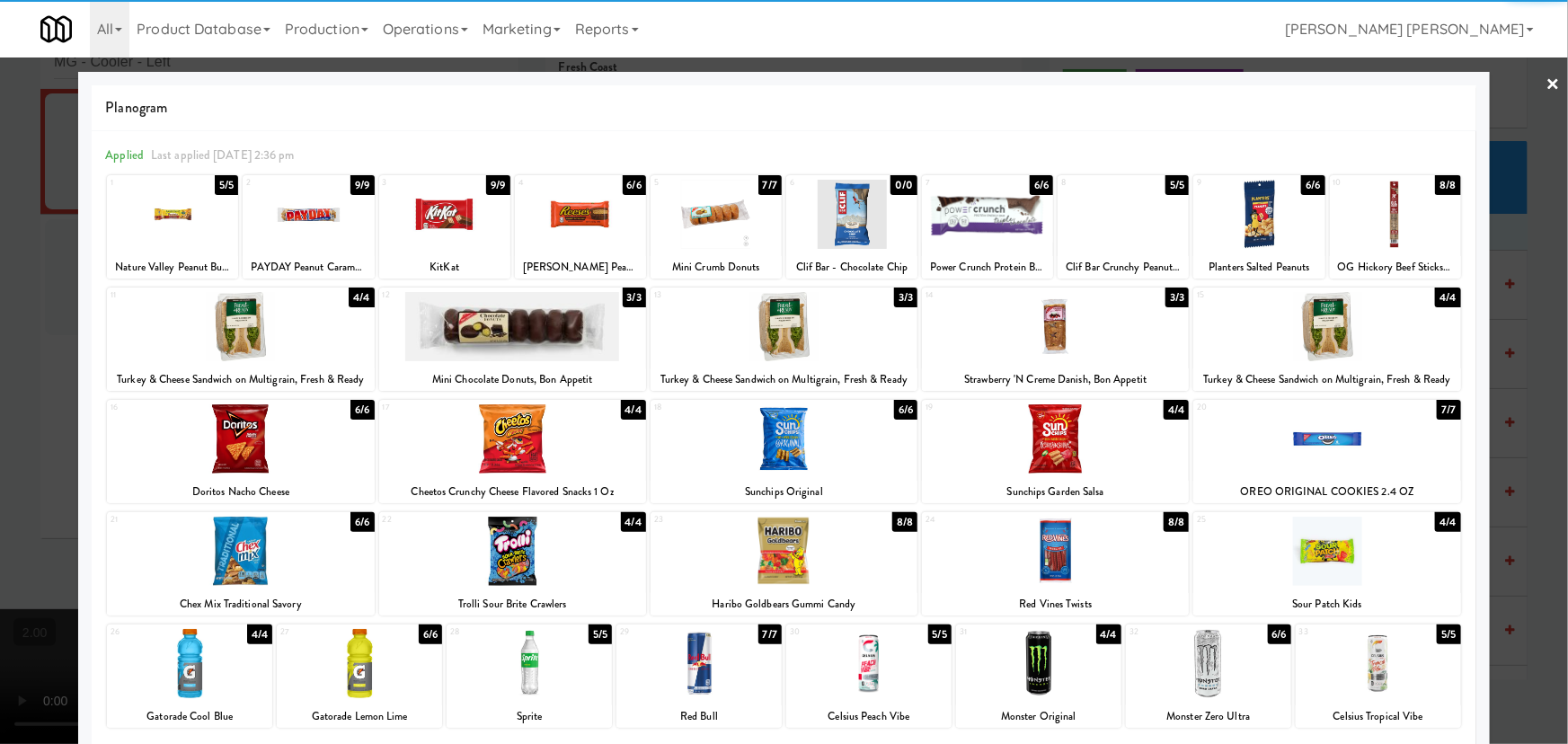
drag, startPoint x: 511, startPoint y: 432, endPoint x: 1035, endPoint y: 330, distance: 533.8
click at [512, 432] on div at bounding box center [513, 438] width 267 height 70
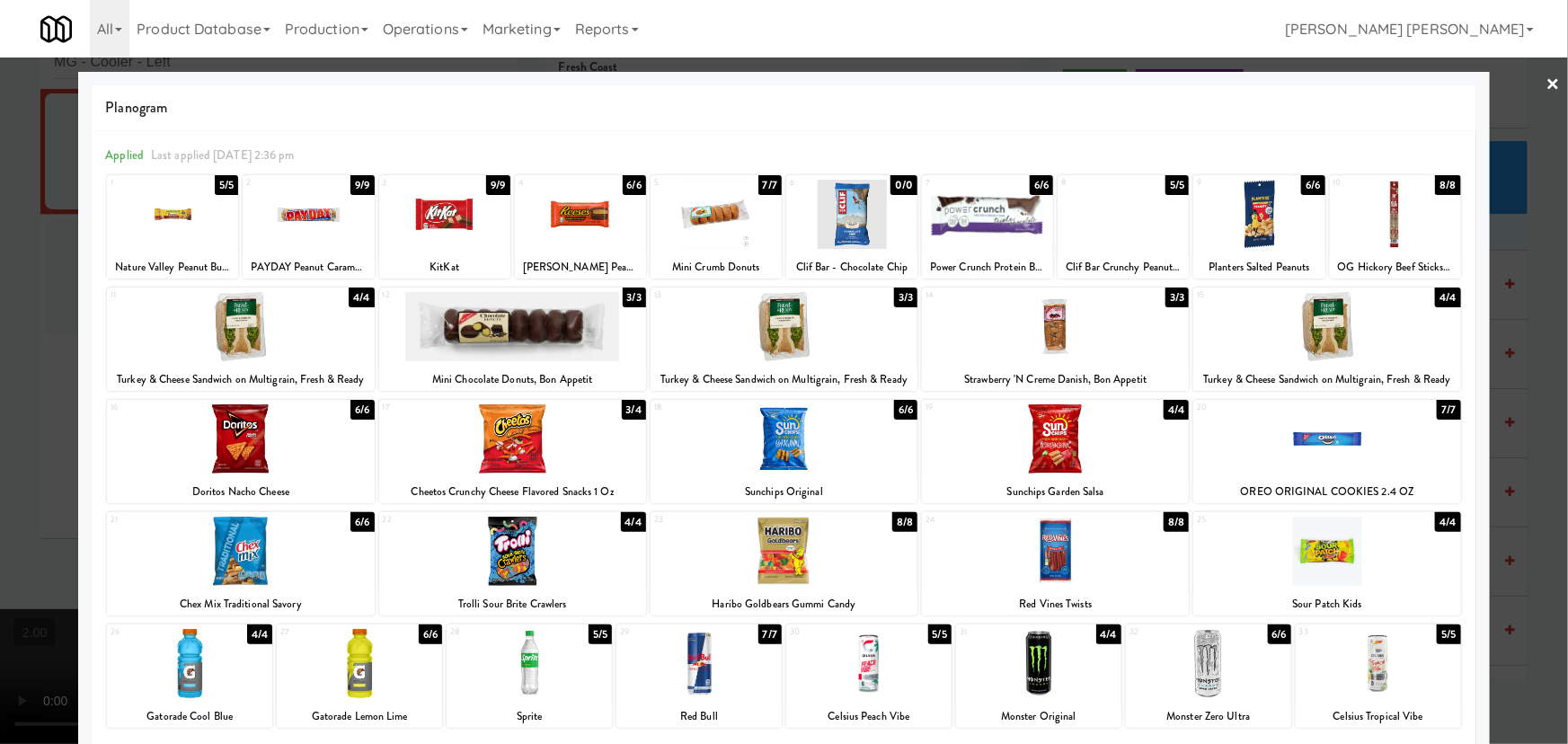
click at [1547, 87] on link "×" at bounding box center [1554, 85] width 14 height 55
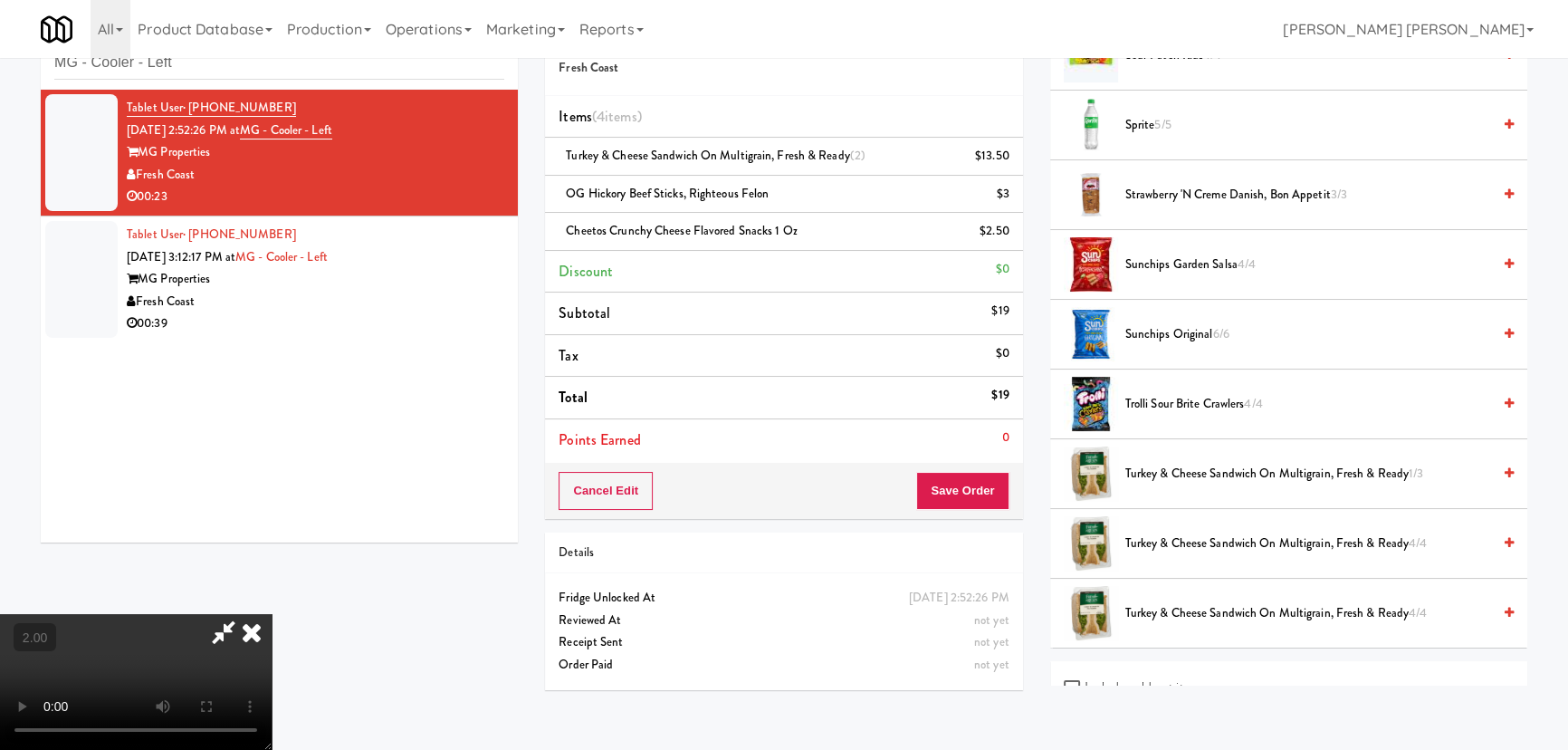
scroll to position [1675, 0]
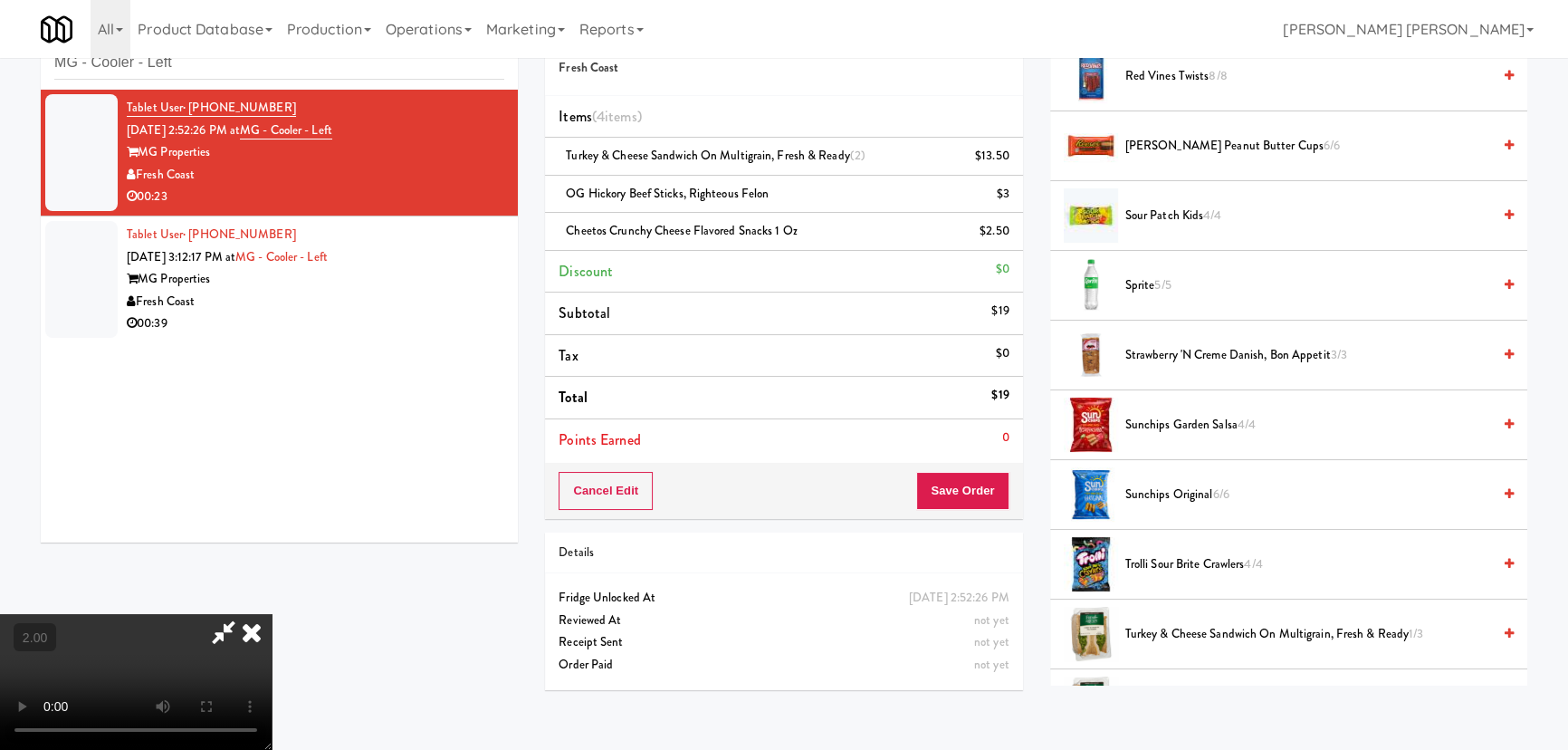
drag, startPoint x: 1146, startPoint y: 286, endPoint x: 920, endPoint y: 257, distance: 227.9
click at [1145, 286] on span "Sprite 5/5" at bounding box center [1308, 286] width 366 height 23
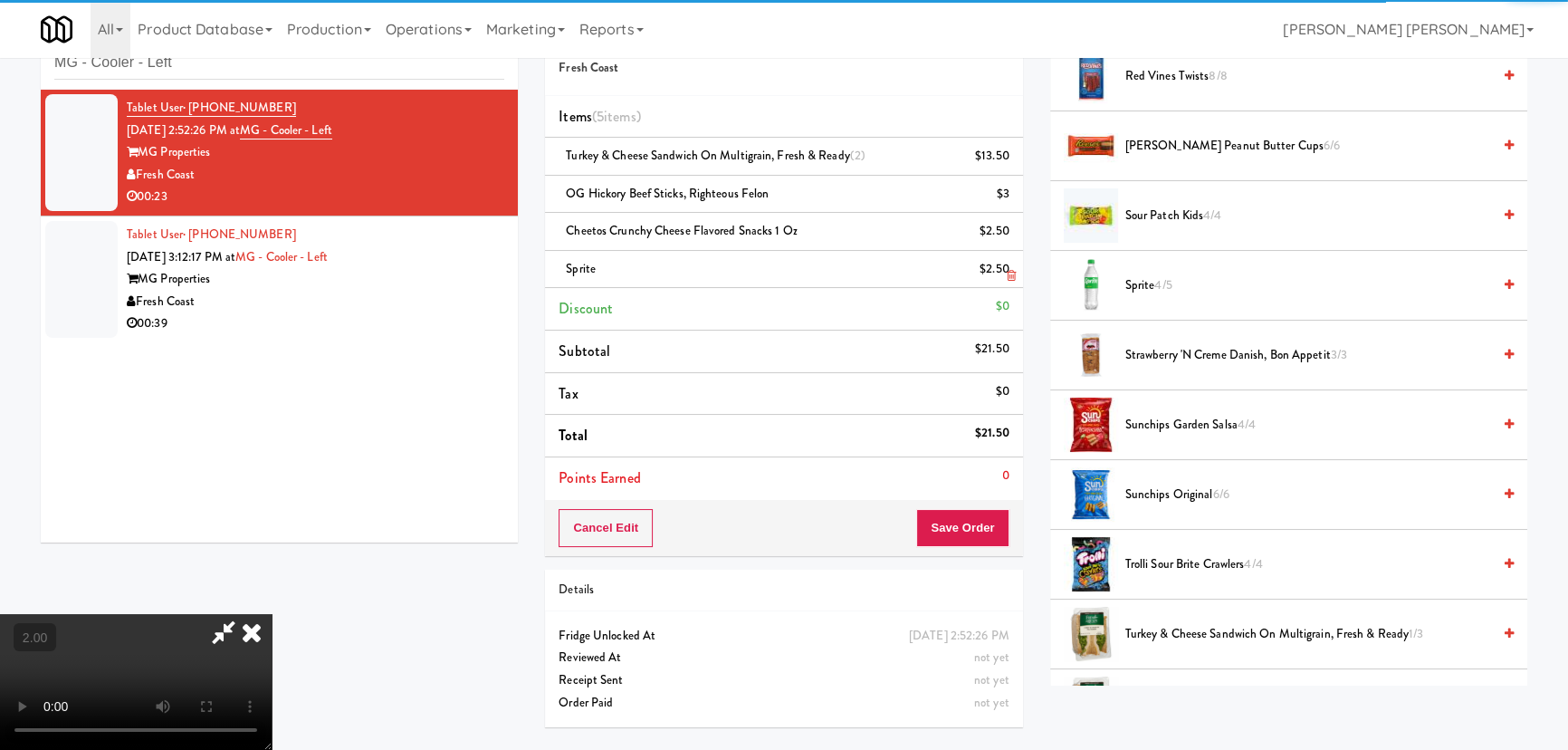
drag, startPoint x: 917, startPoint y: 241, endPoint x: 923, endPoint y: 252, distance: 12.5
click at [272, 614] on icon at bounding box center [251, 632] width 39 height 36
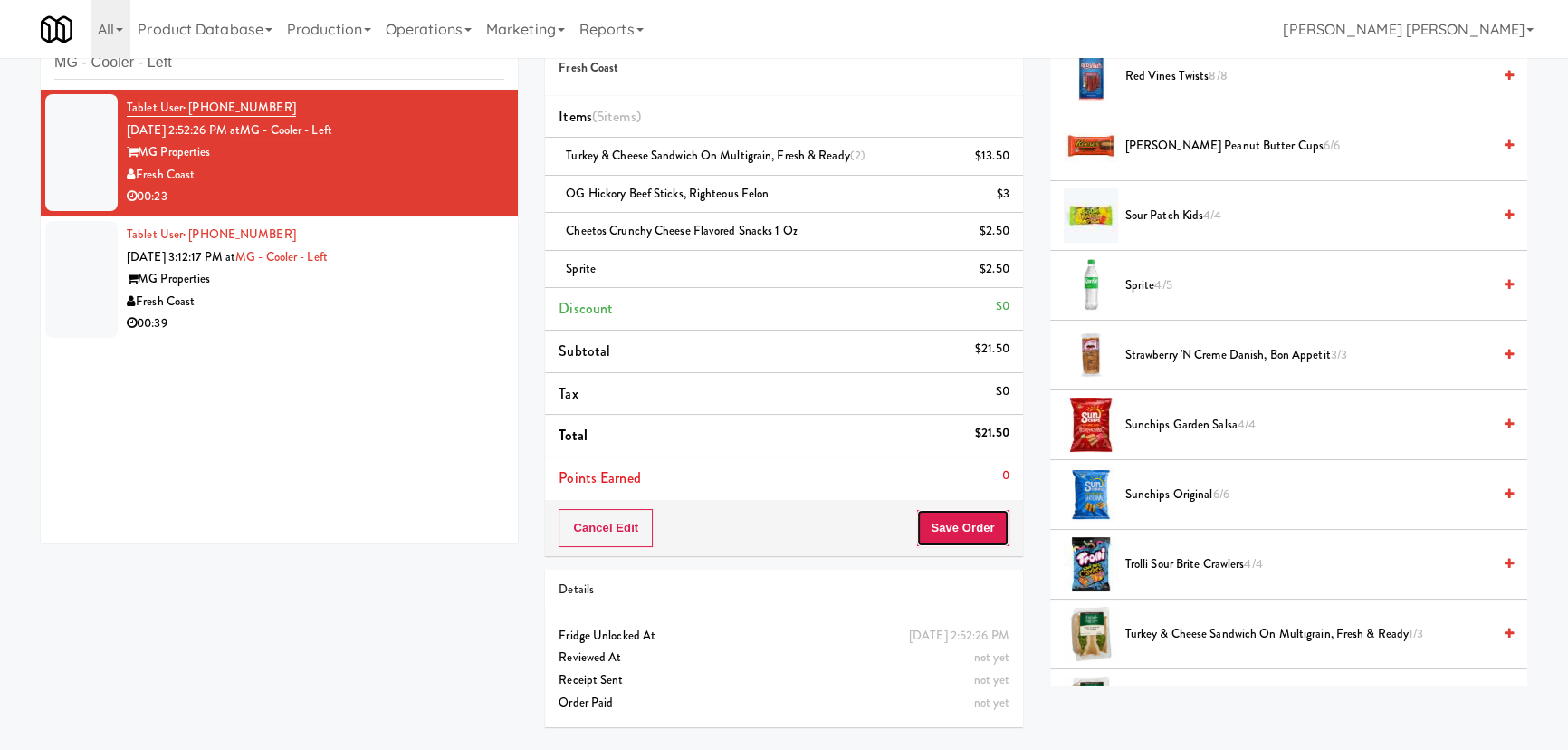
click at [951, 516] on button "Save Order" at bounding box center [962, 528] width 92 height 38
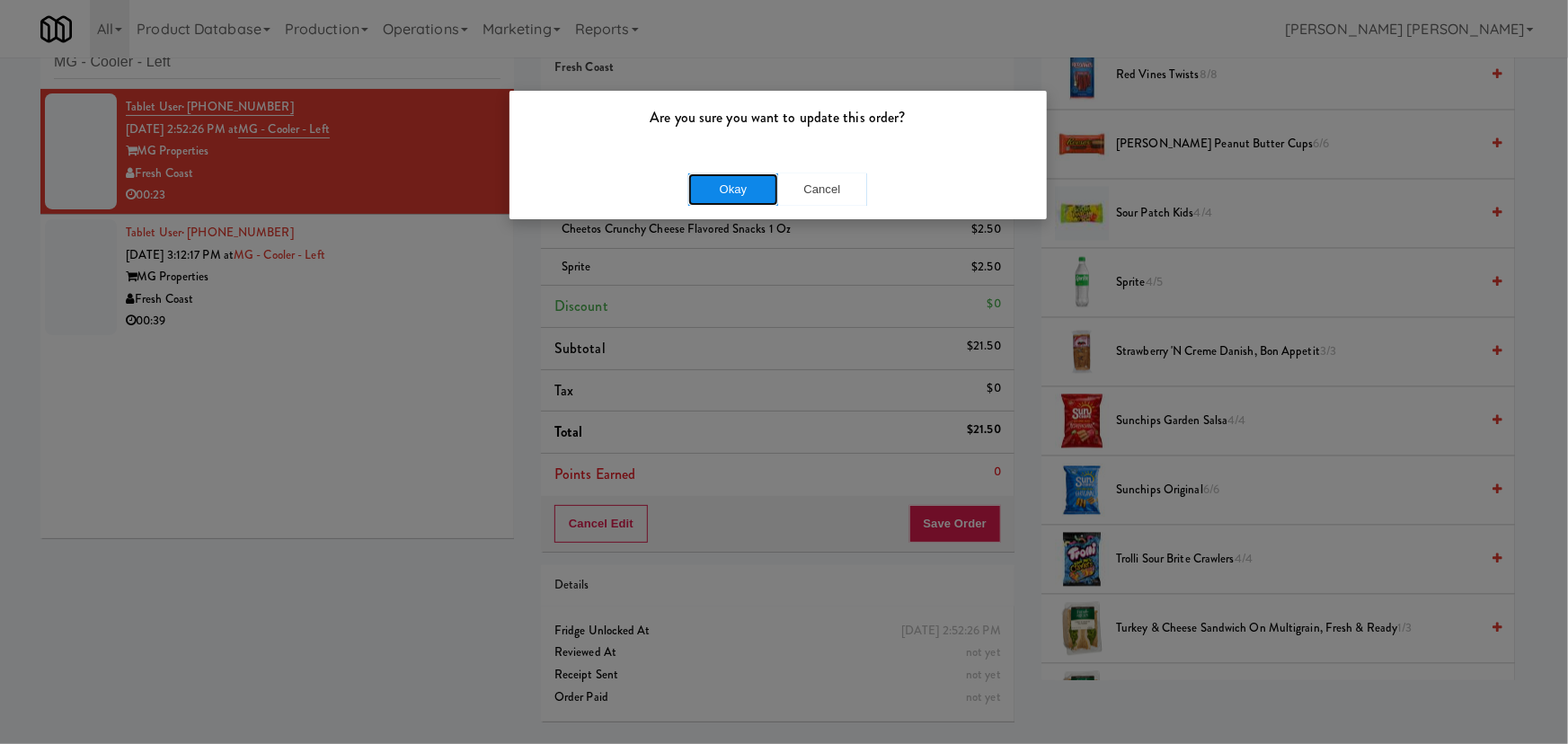
click at [722, 189] on button "Okay" at bounding box center [733, 190] width 90 height 32
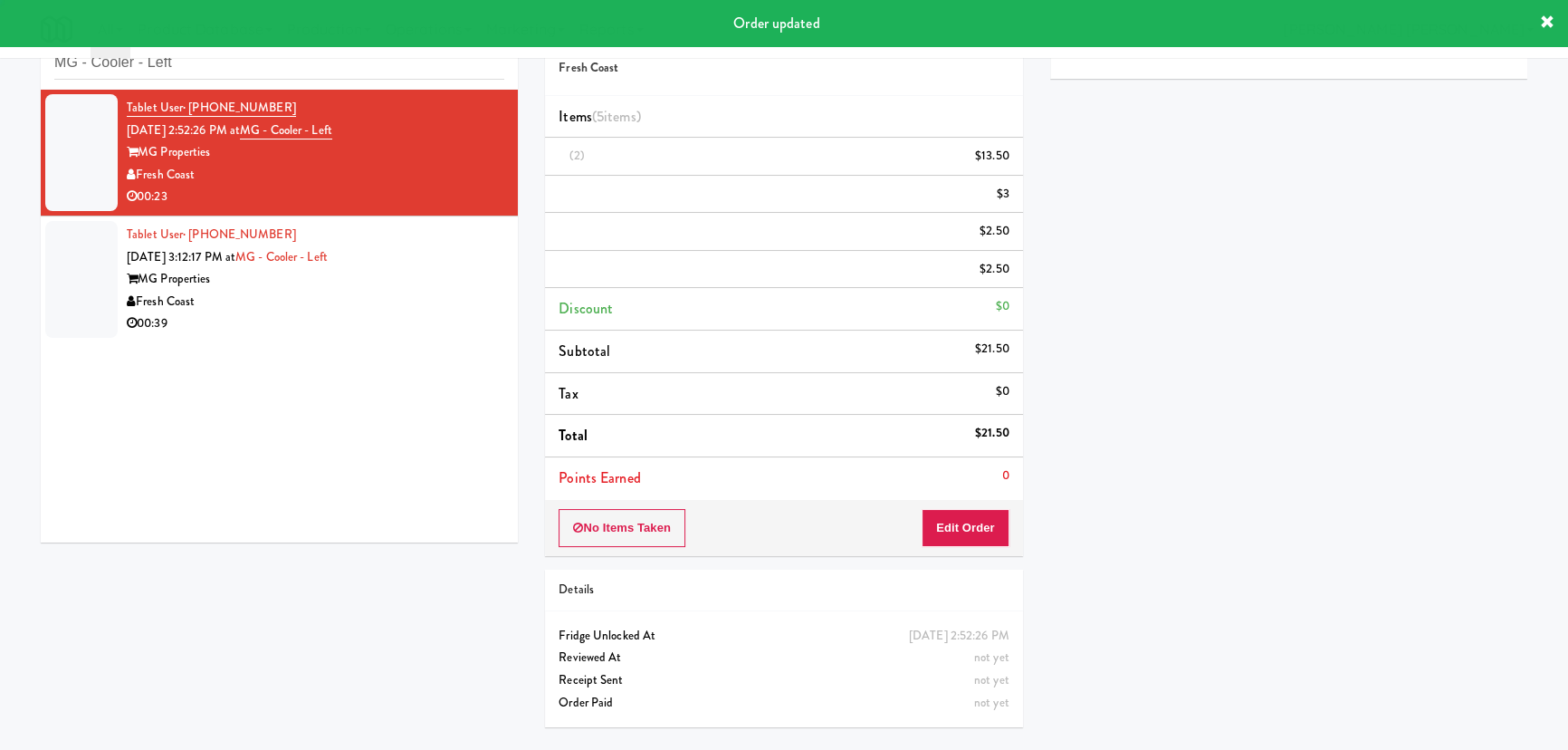
scroll to position [49, 0]
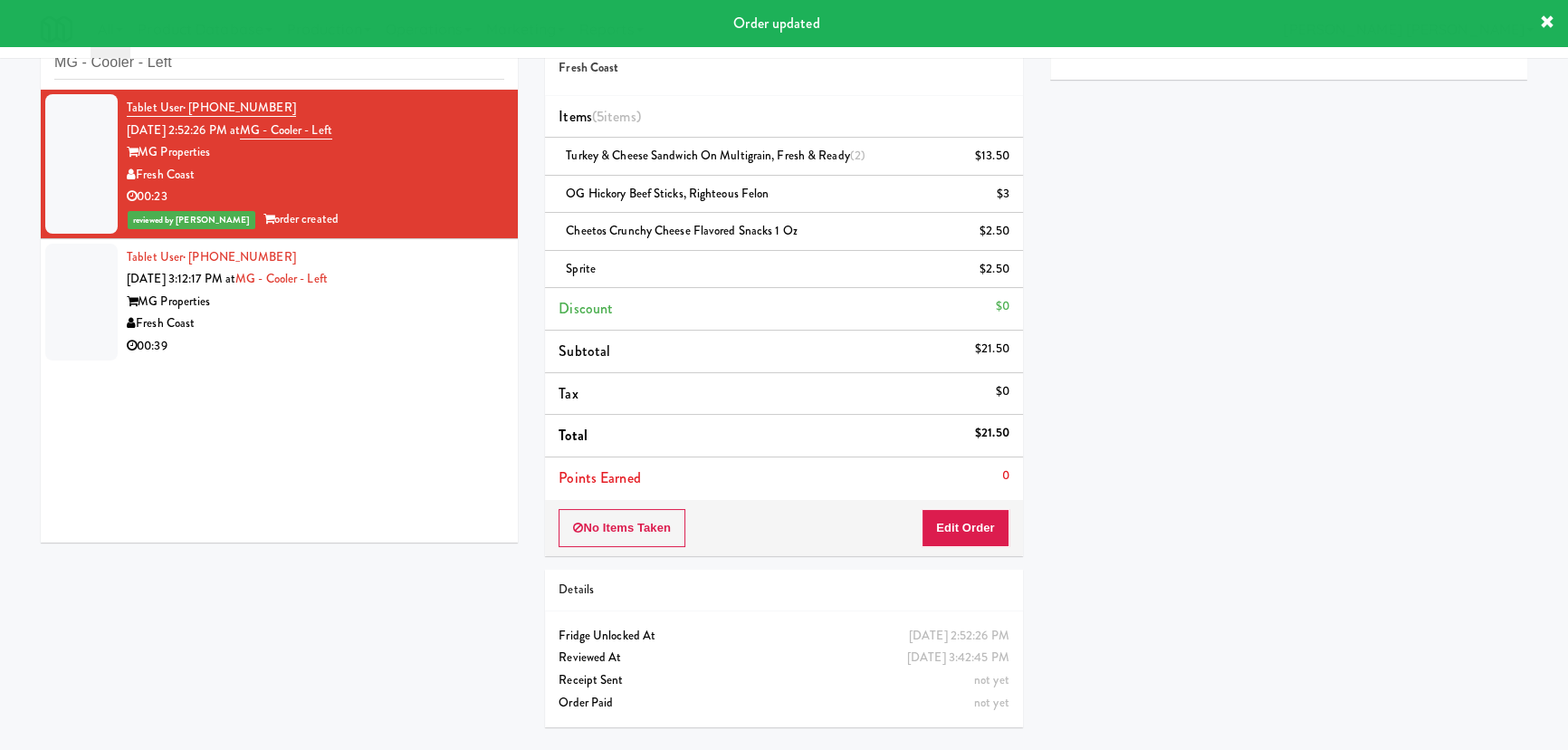
click at [434, 325] on div "Fresh Coast" at bounding box center [315, 324] width 377 height 23
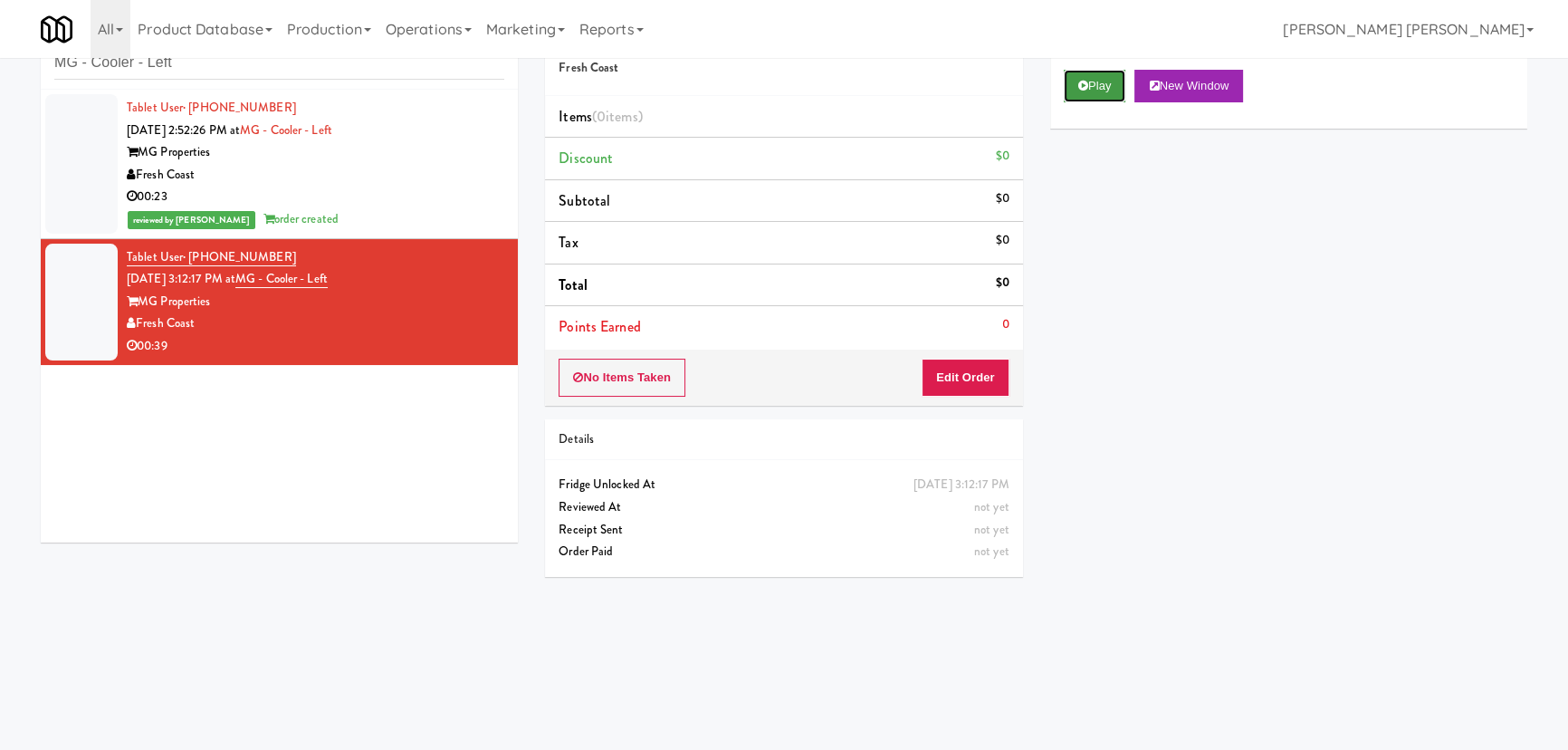
click at [1110, 82] on button "Play" at bounding box center [1095, 86] width 62 height 33
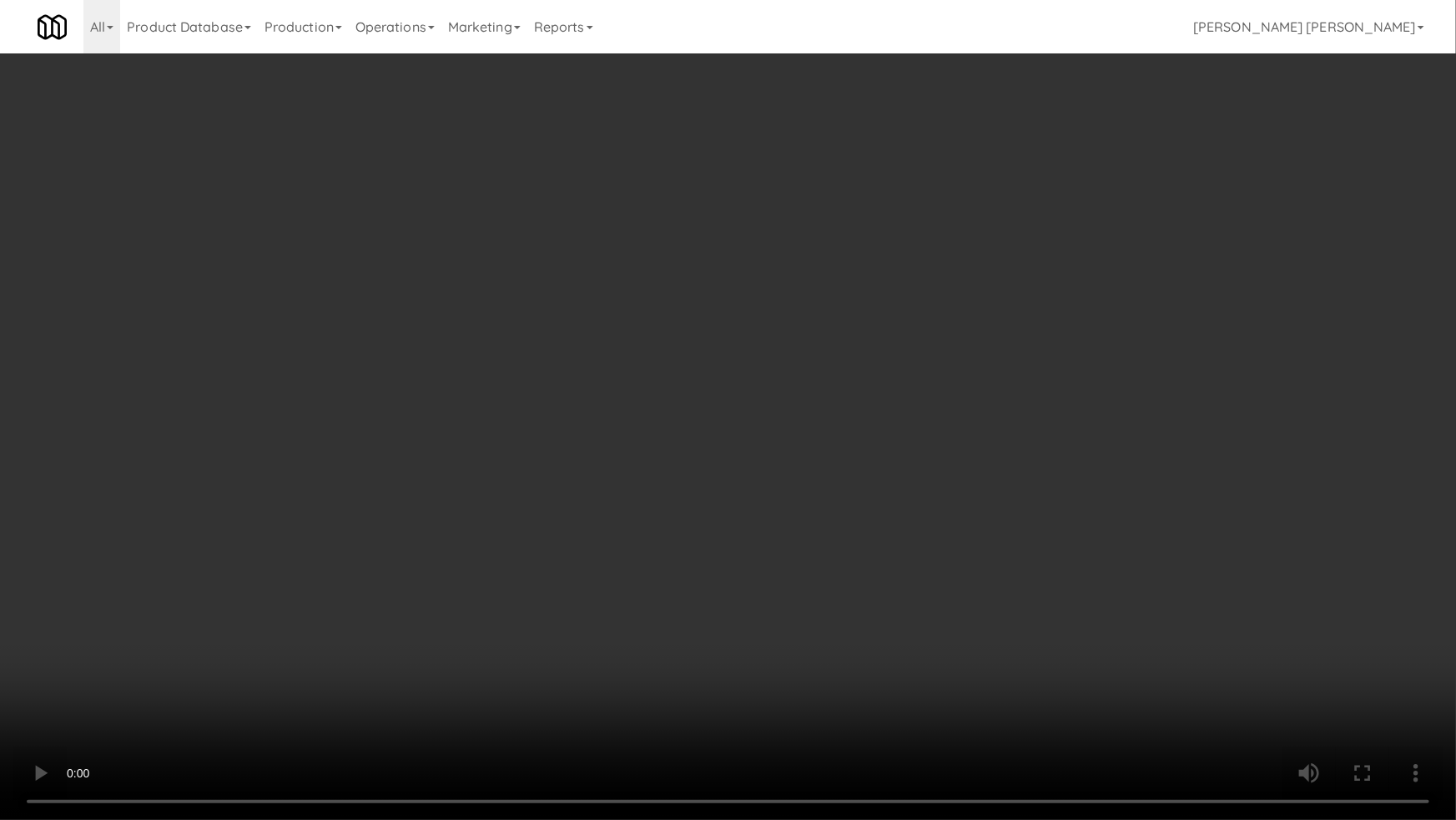
click at [815, 657] on video at bounding box center [728, 410] width 1456 height 820
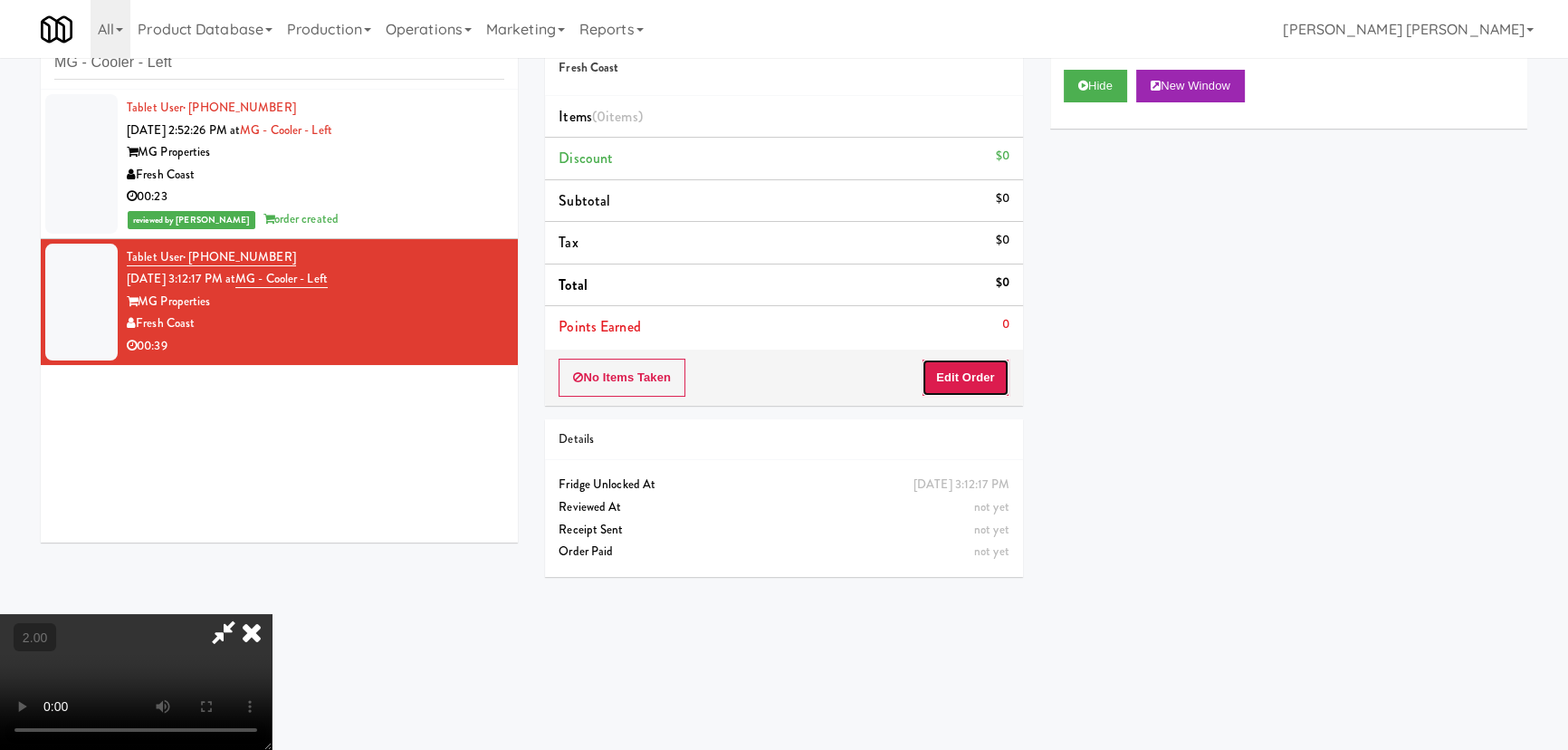
click at [973, 376] on button "Edit Order" at bounding box center [965, 377] width 87 height 38
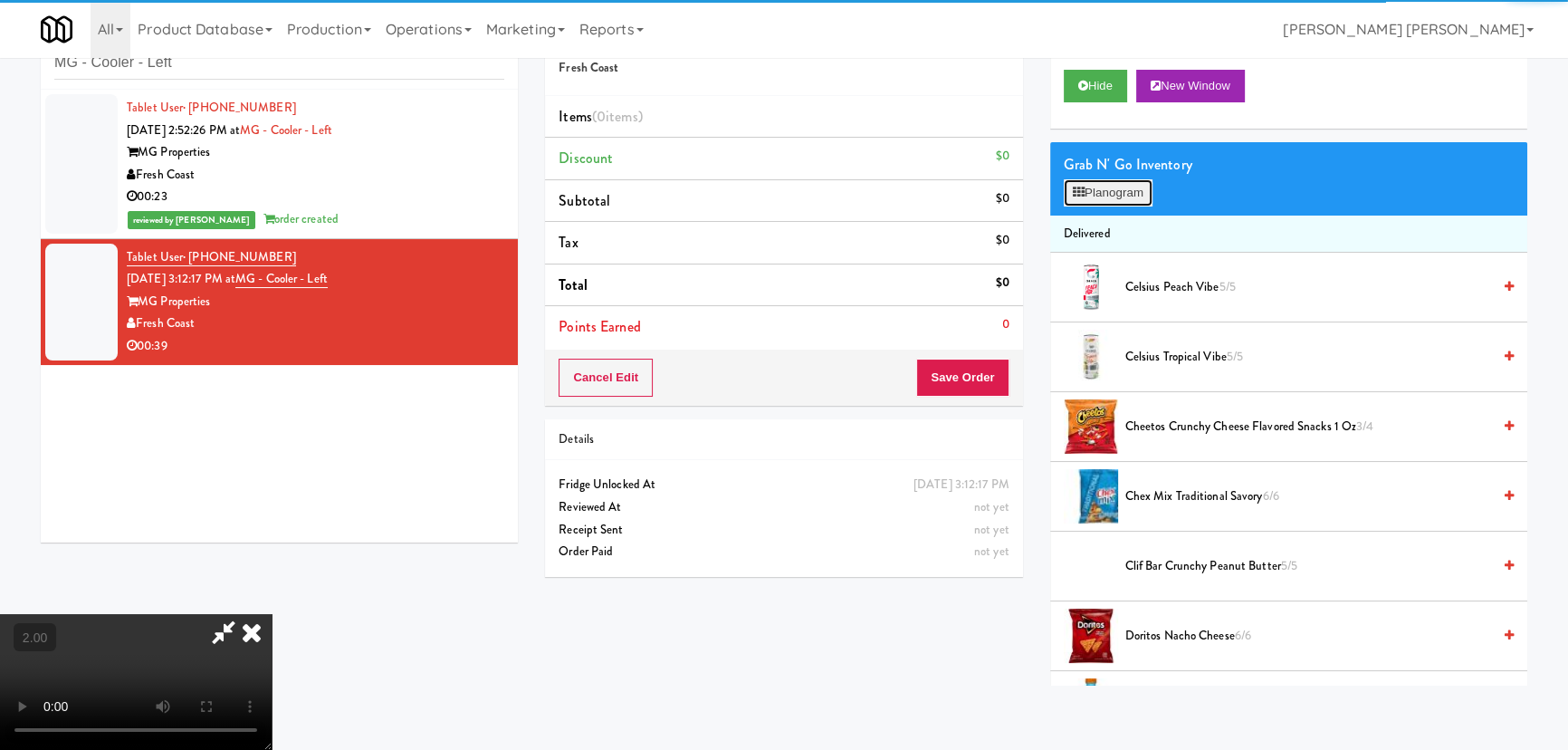
click at [1117, 198] on button "Planogram" at bounding box center [1108, 193] width 88 height 27
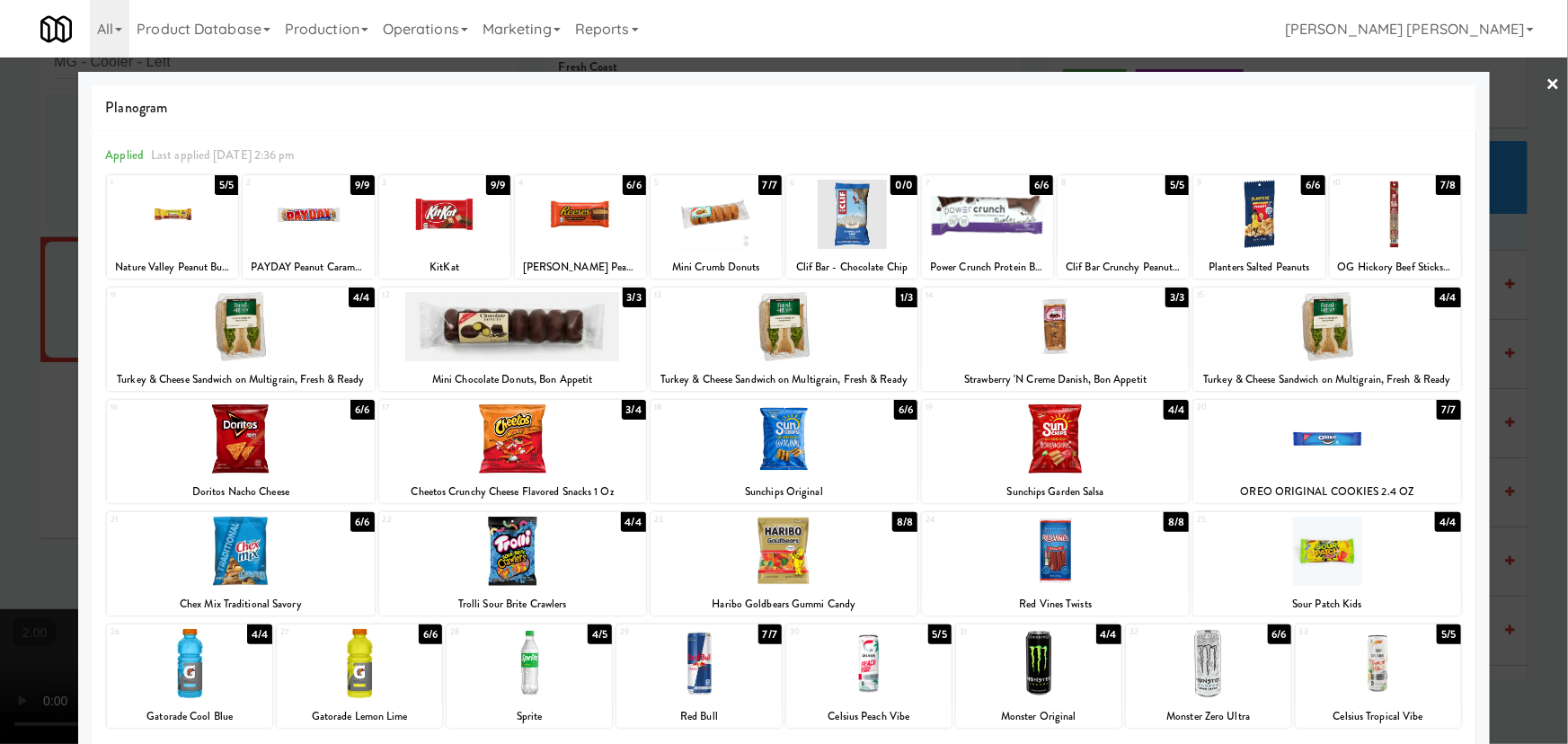
click at [800, 334] on div at bounding box center [784, 326] width 267 height 70
click at [311, 214] on div at bounding box center [309, 214] width 132 height 70
drag, startPoint x: 536, startPoint y: 669, endPoint x: 674, endPoint y: 647, distance: 139.7
click at [536, 669] on div at bounding box center [529, 663] width 165 height 70
click at [1547, 80] on link "×" at bounding box center [1554, 85] width 14 height 55
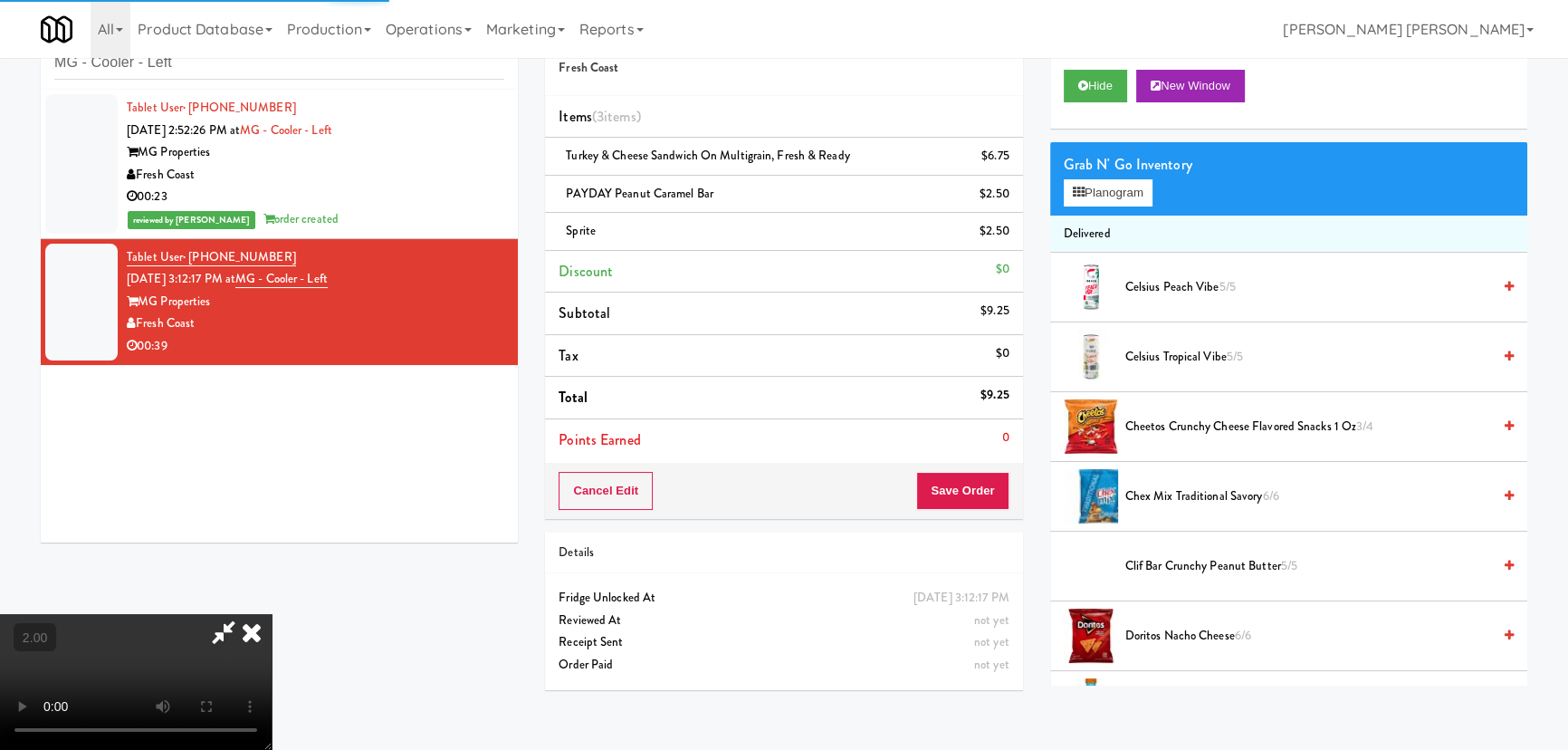
click at [272, 643] on video at bounding box center [135, 681] width 272 height 135
click at [272, 614] on icon at bounding box center [251, 632] width 39 height 36
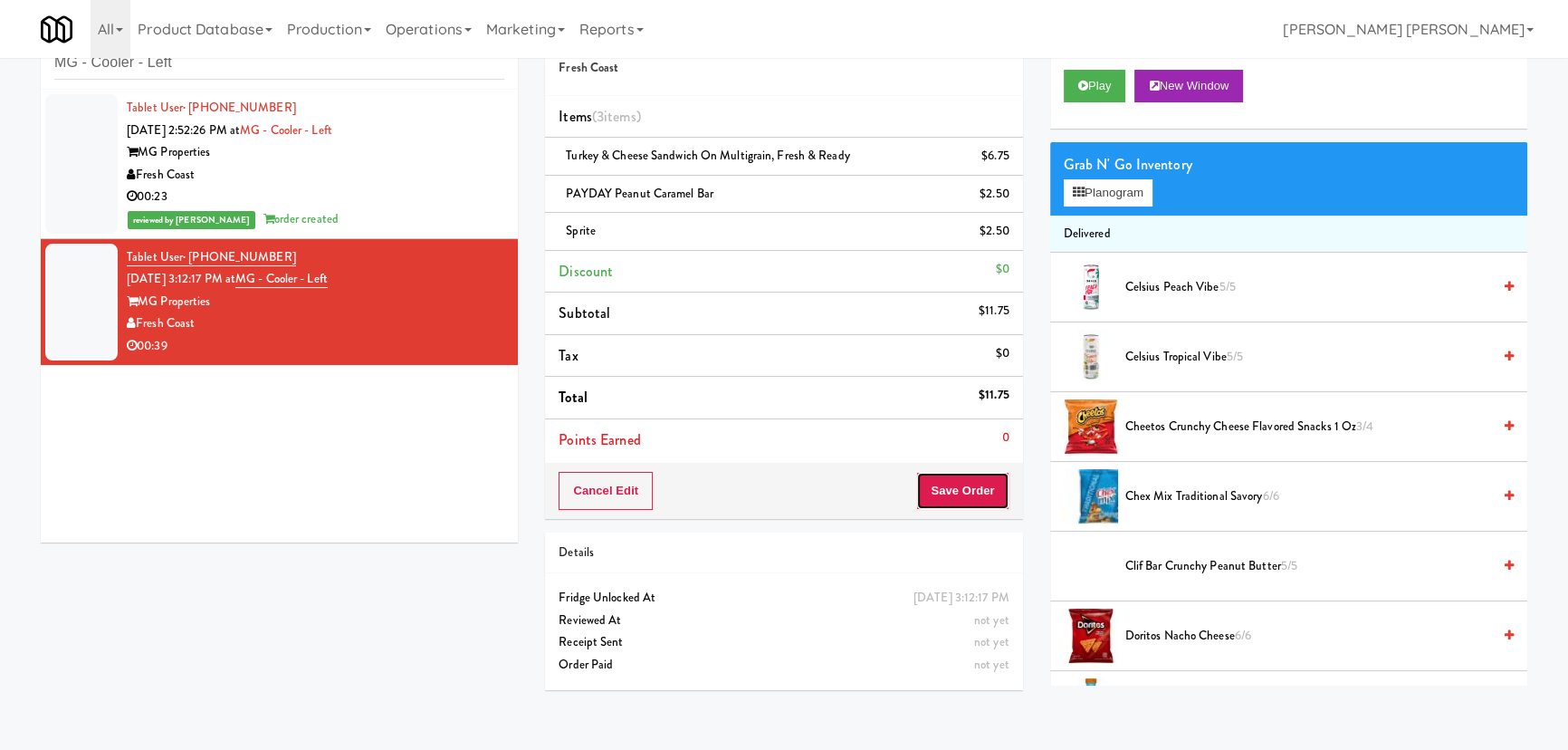
click at [959, 483] on button "Save Order" at bounding box center [962, 491] width 92 height 38
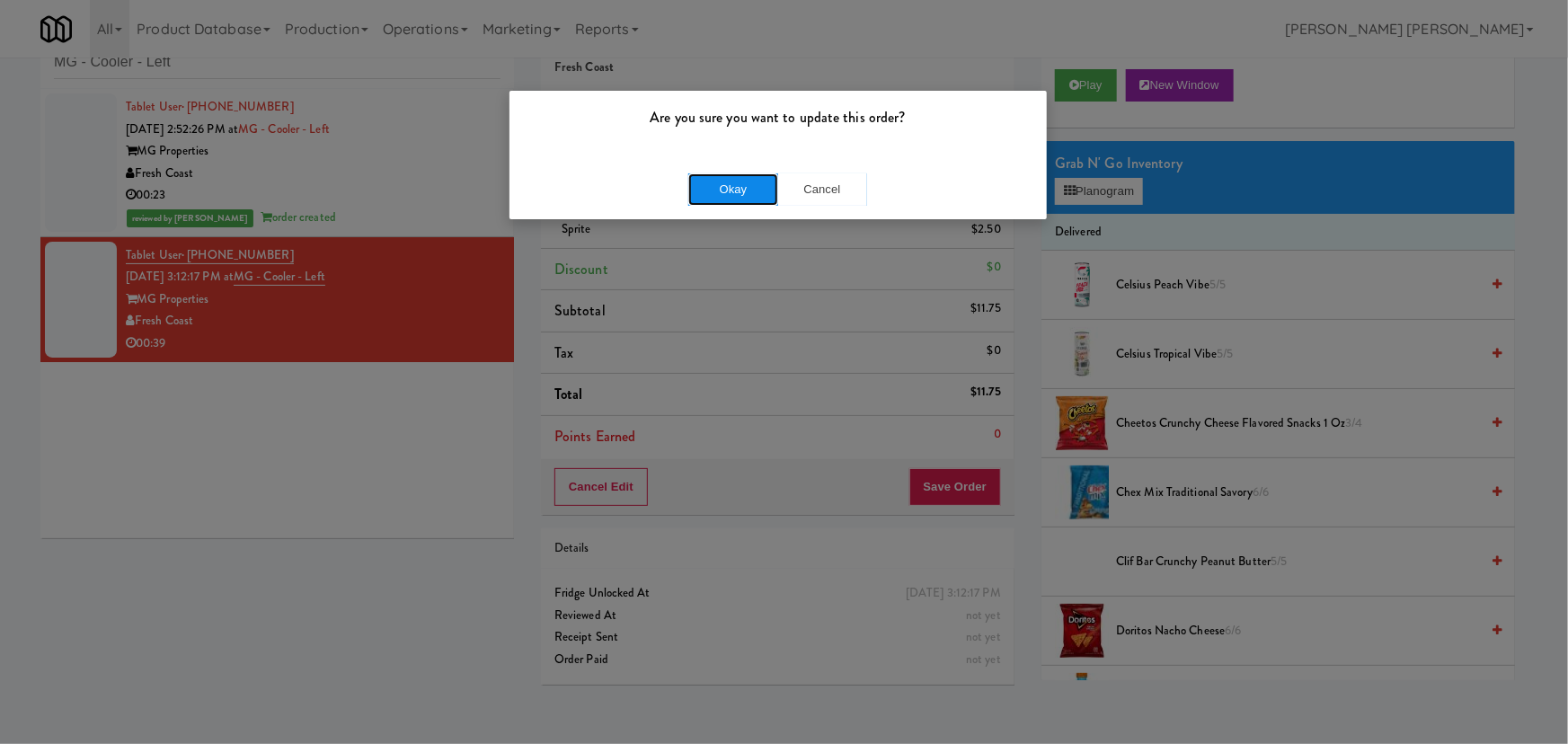
click at [741, 187] on button "Okay" at bounding box center [733, 190] width 90 height 32
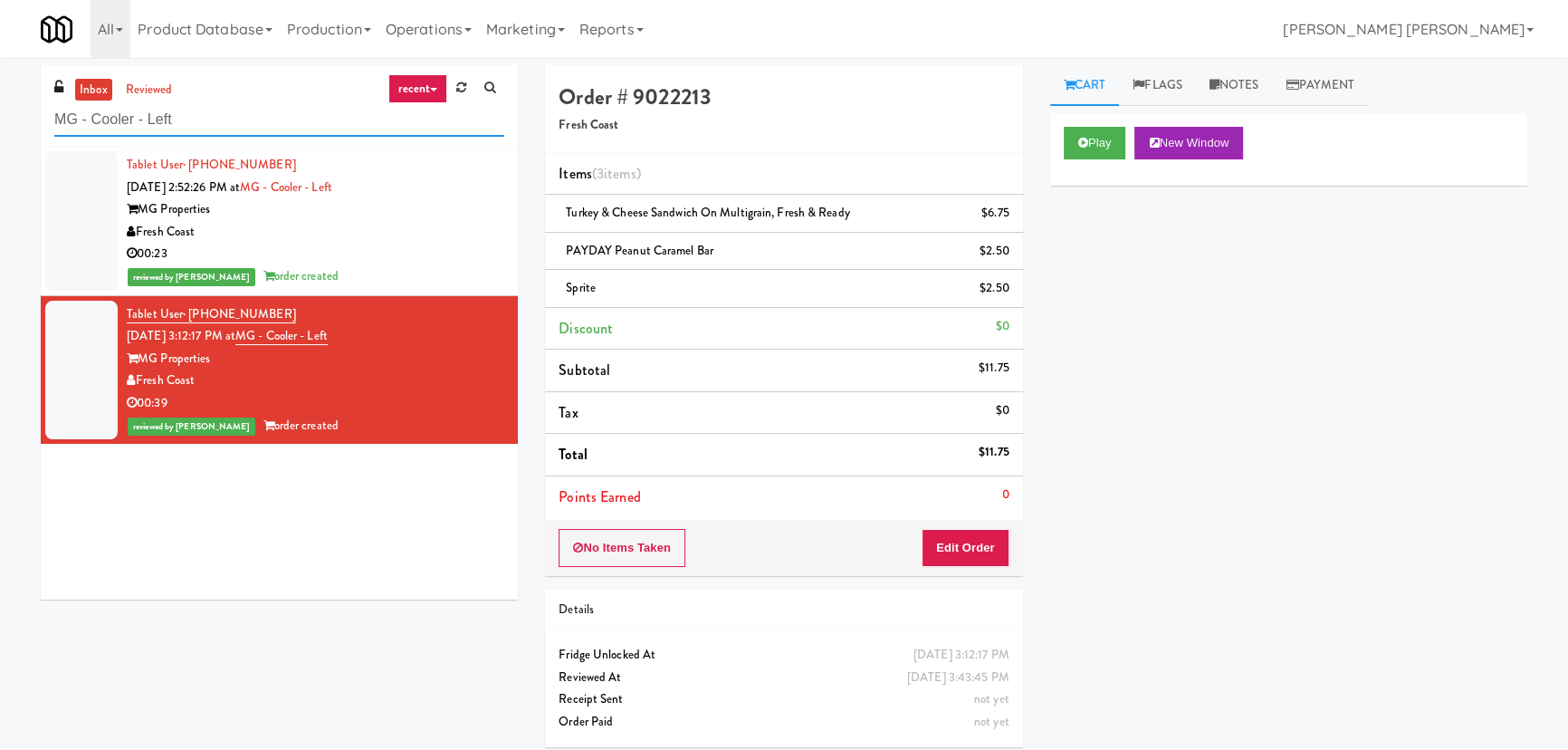
drag, startPoint x: 206, startPoint y: 116, endPoint x: -17, endPoint y: 109, distance: 223.1
click at [0, 109] on html "Are you sure you want to update this order? Okay Cancel Okay Are you sure you w…" at bounding box center [784, 375] width 1568 height 750
paste input "Pyramid Center - Ambient - Righ"
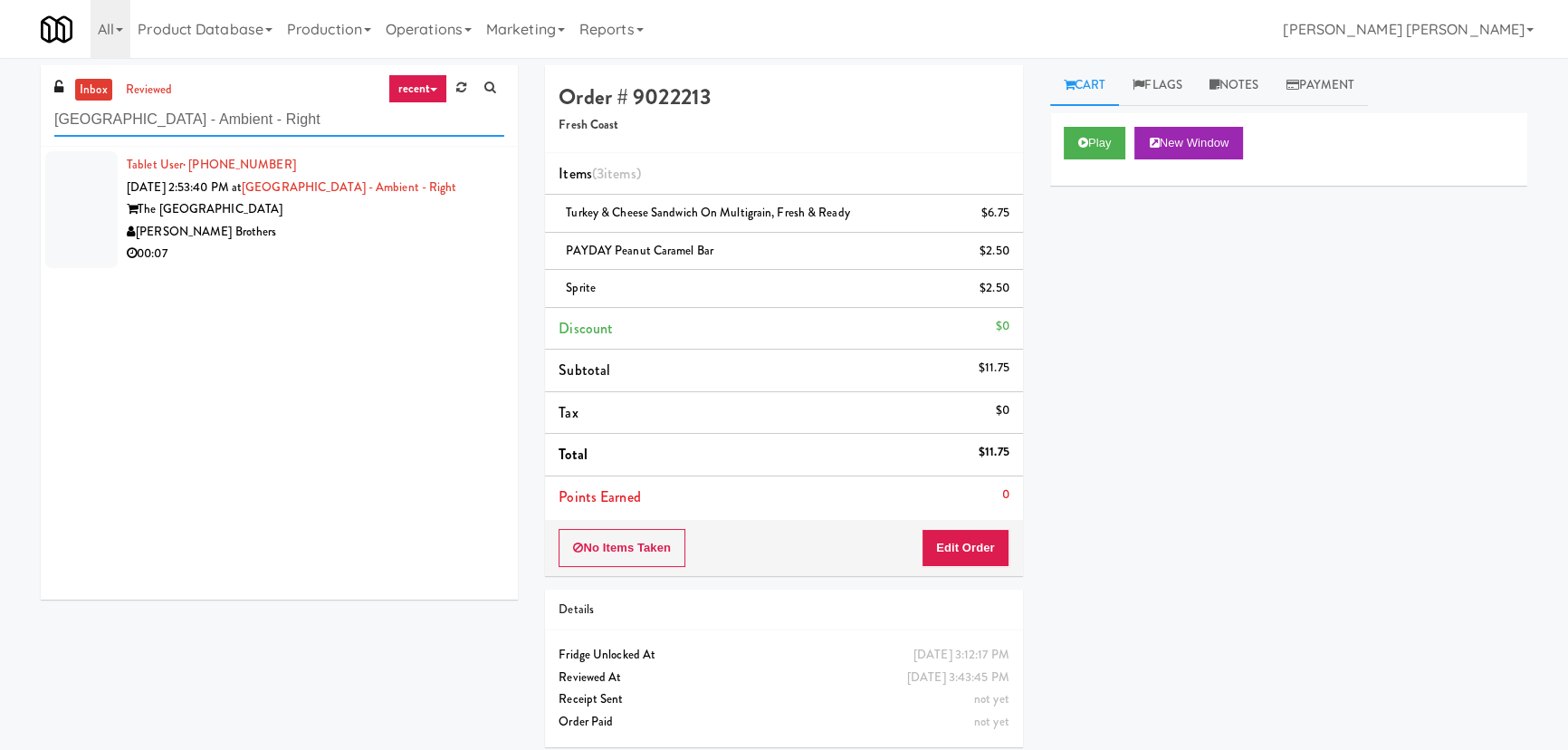
type input "Pyramid Center - Ambient - Right"
click at [335, 254] on div "00:07" at bounding box center [315, 254] width 377 height 23
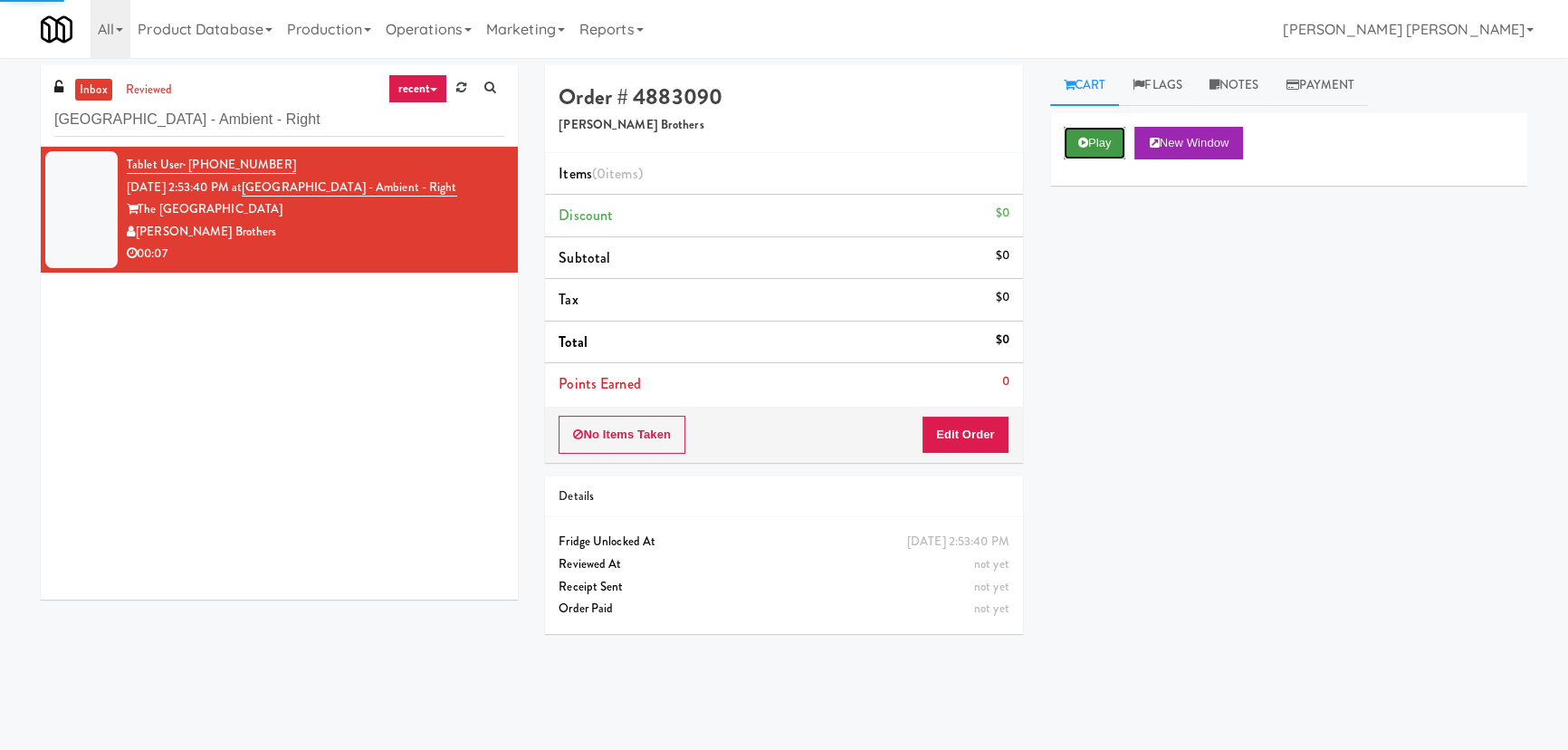
click at [1078, 146] on icon at bounding box center [1083, 142] width 10 height 12
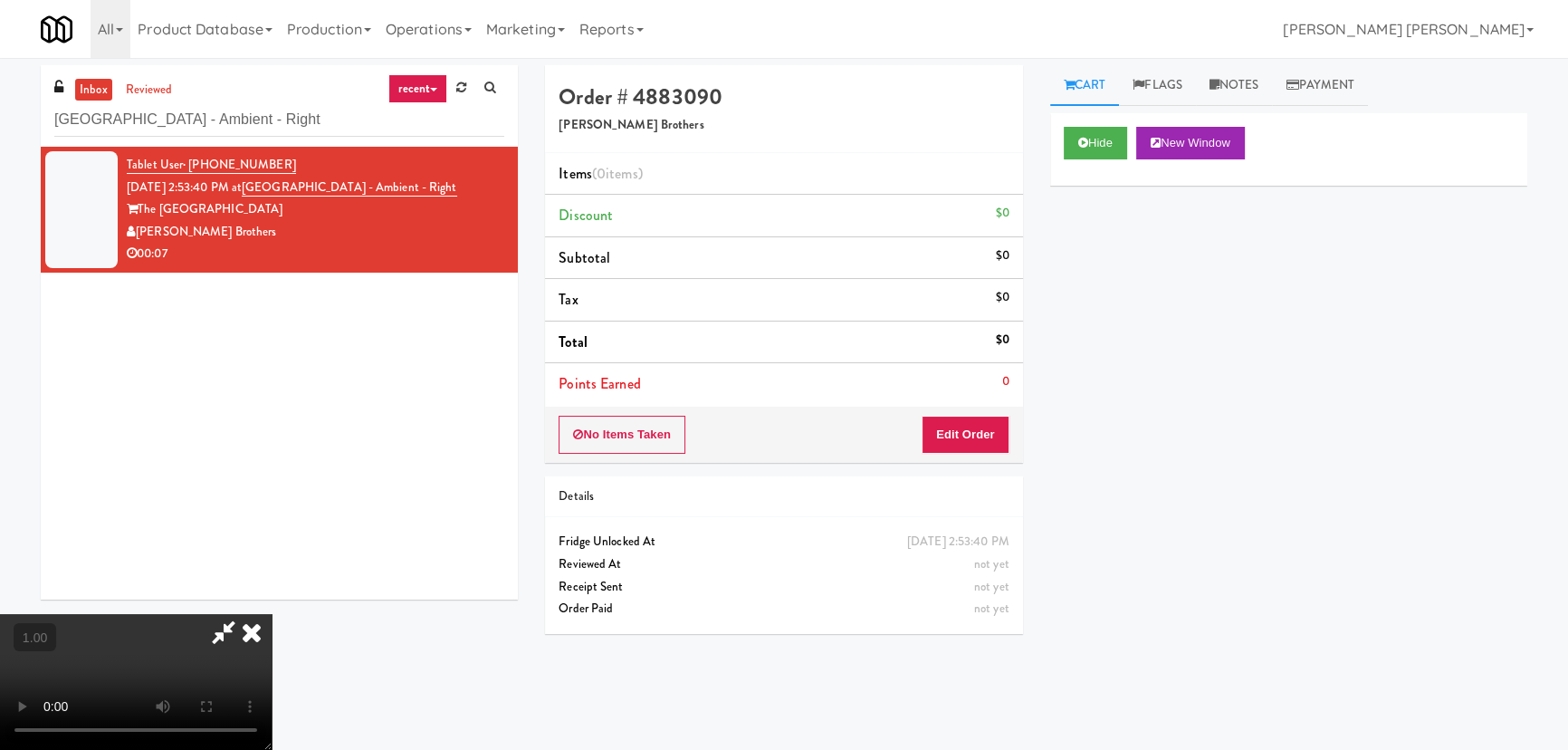
scroll to position [37, 0]
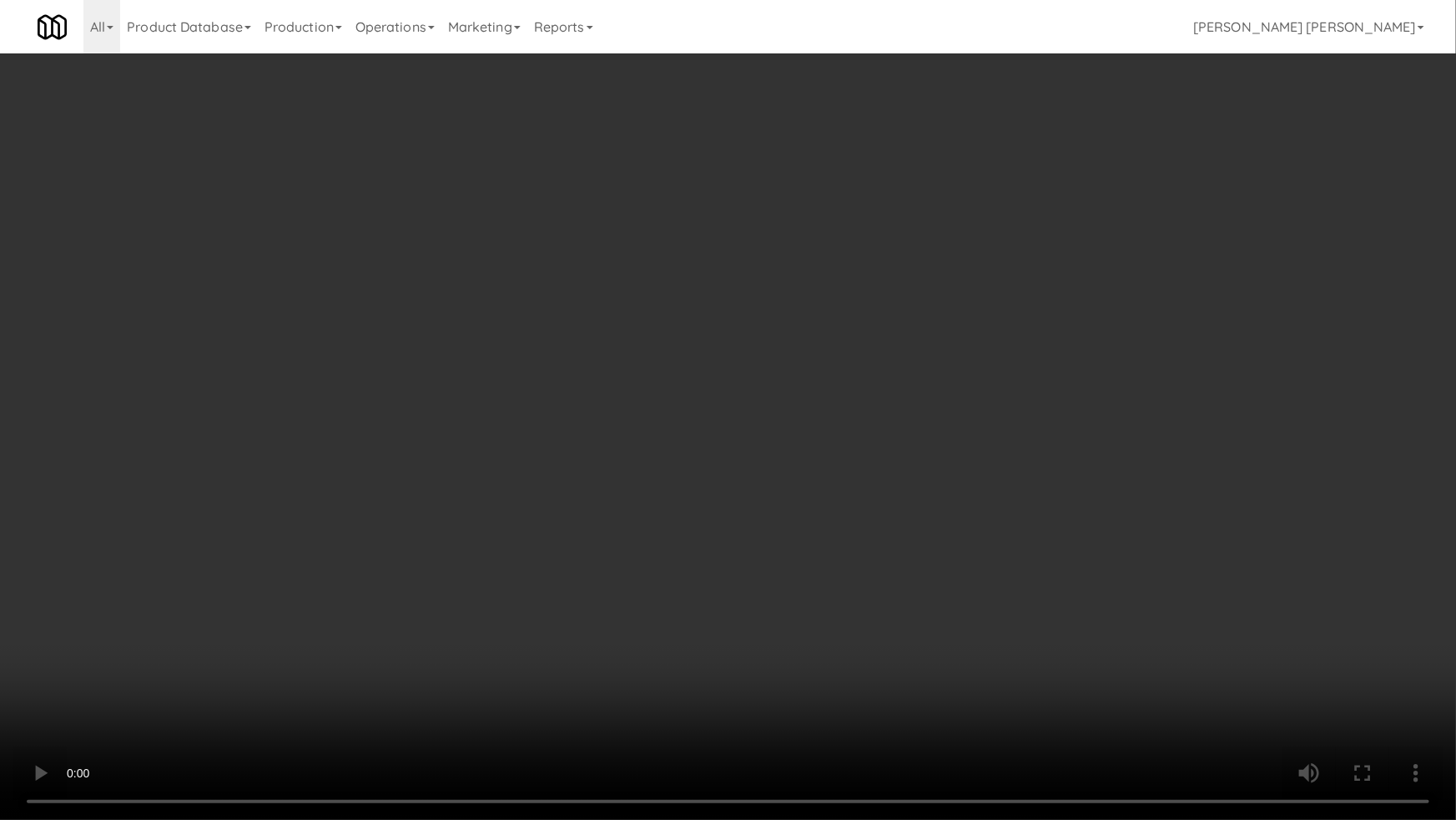
drag, startPoint x: 1013, startPoint y: 651, endPoint x: 865, endPoint y: 600, distance: 156.5
click at [1013, 650] on video at bounding box center [728, 410] width 1456 height 820
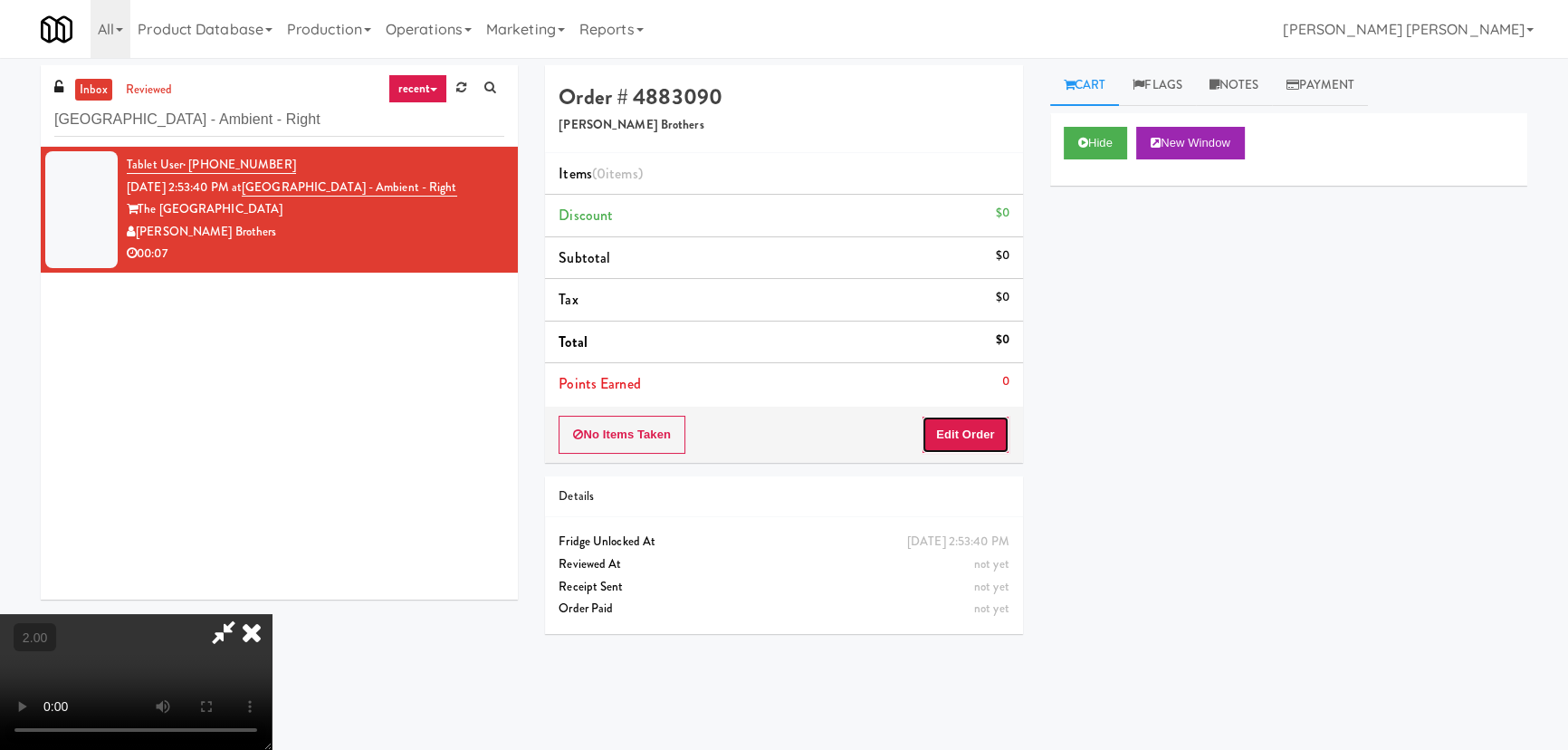
click at [992, 424] on button "Edit Order" at bounding box center [965, 435] width 87 height 38
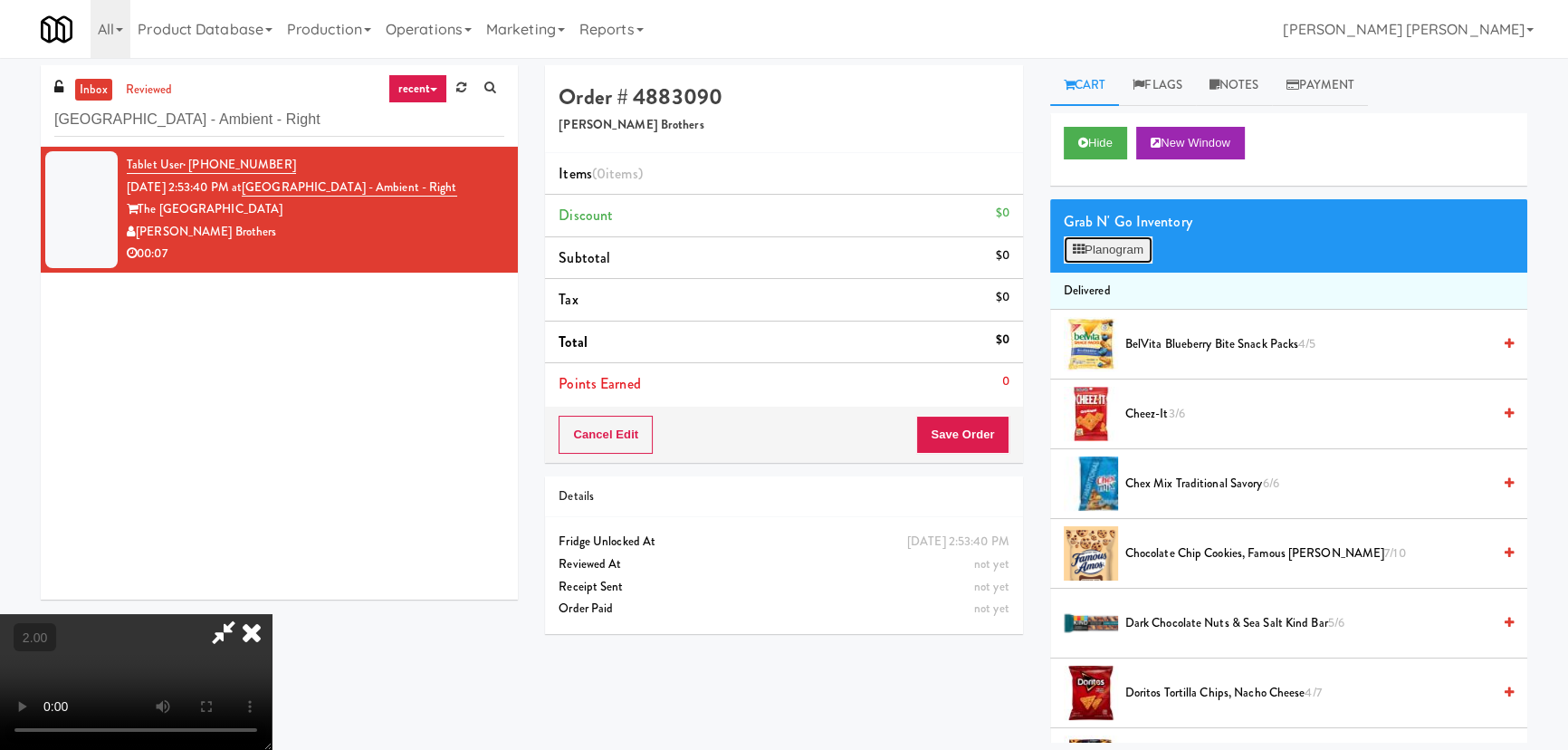
click at [1096, 249] on button "Planogram" at bounding box center [1108, 250] width 88 height 27
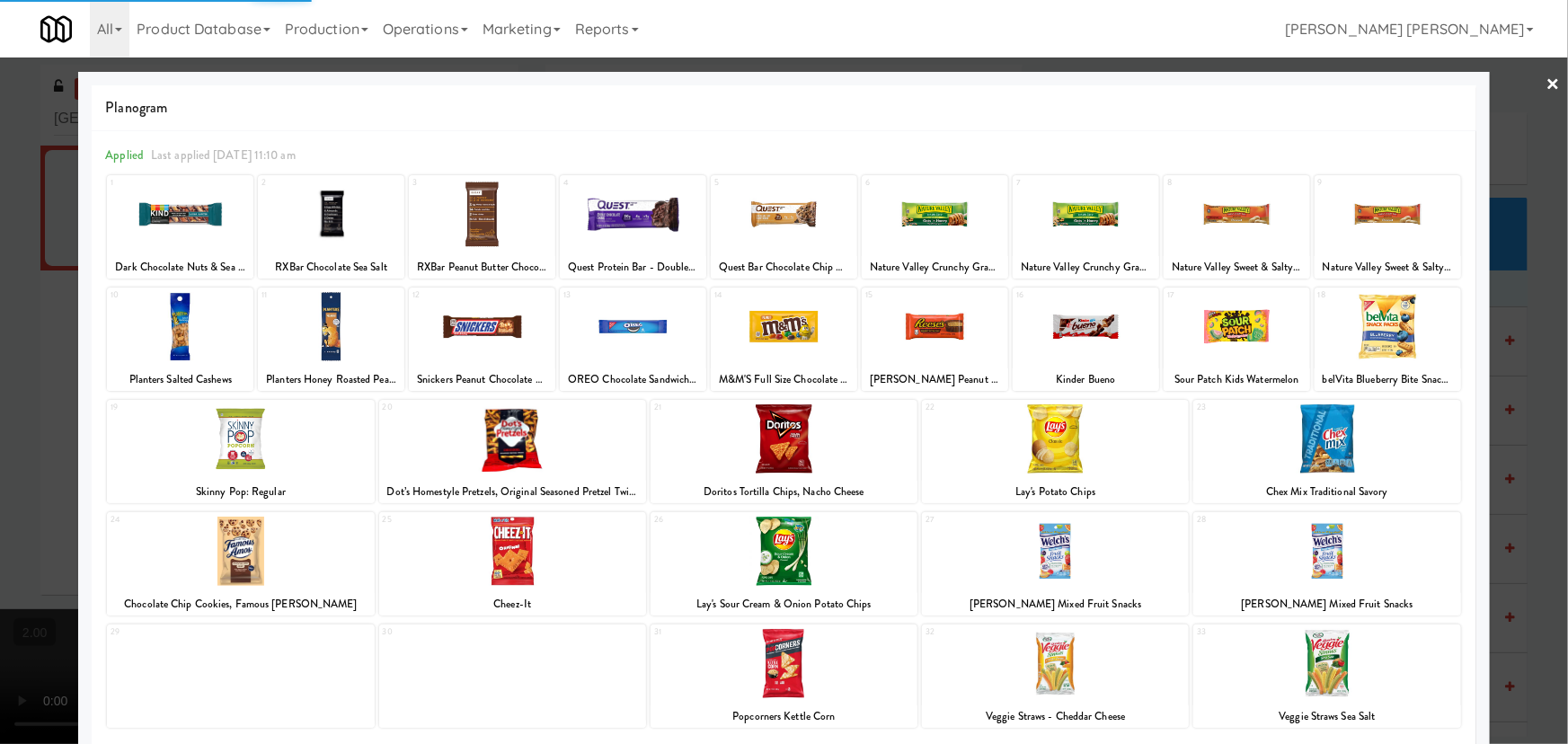
click at [479, 223] on div at bounding box center [482, 214] width 147 height 70
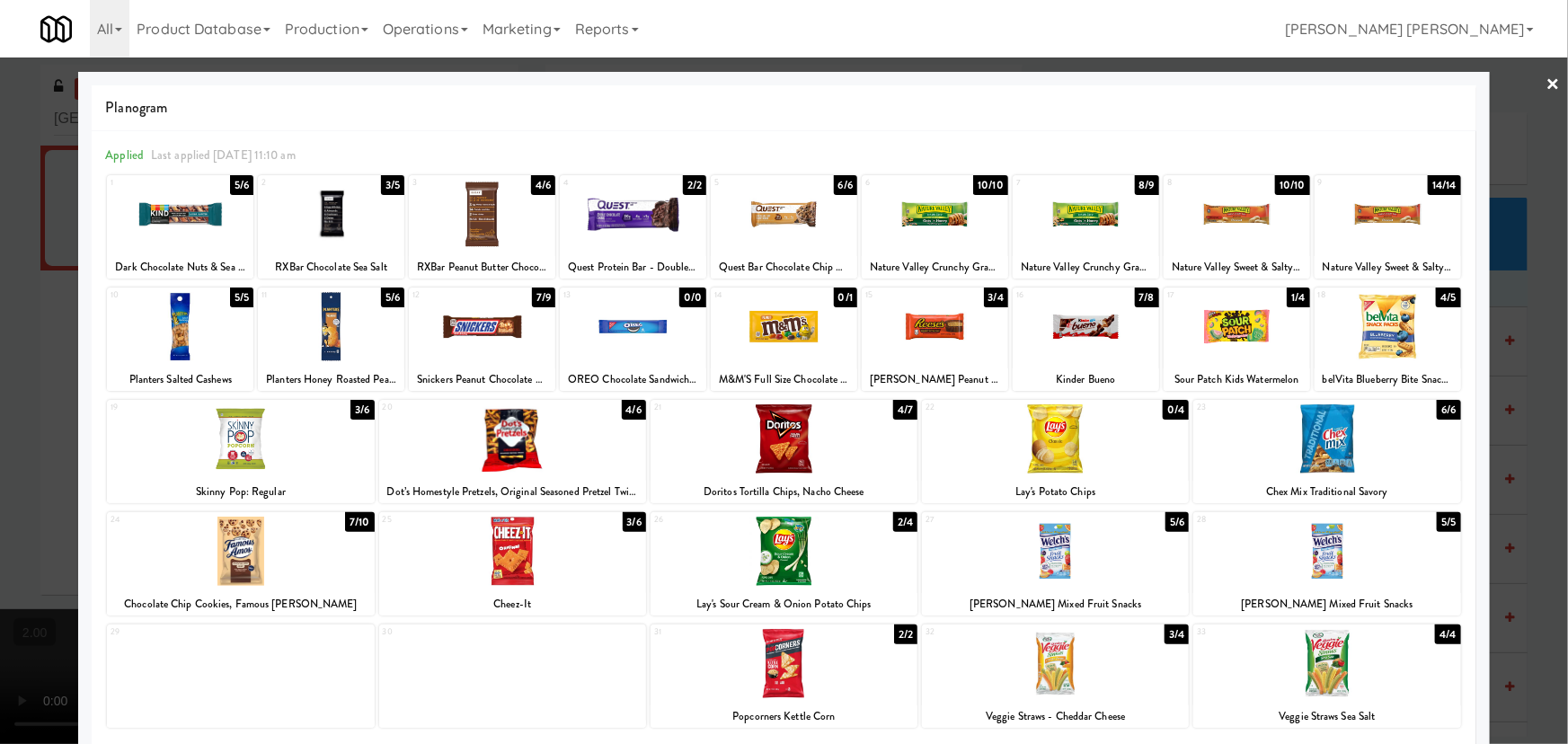
click at [479, 223] on div at bounding box center [482, 214] width 147 height 70
drag, startPoint x: 1543, startPoint y: 79, endPoint x: 958, endPoint y: 63, distance: 585.2
click at [1547, 81] on link "×" at bounding box center [1554, 85] width 14 height 55
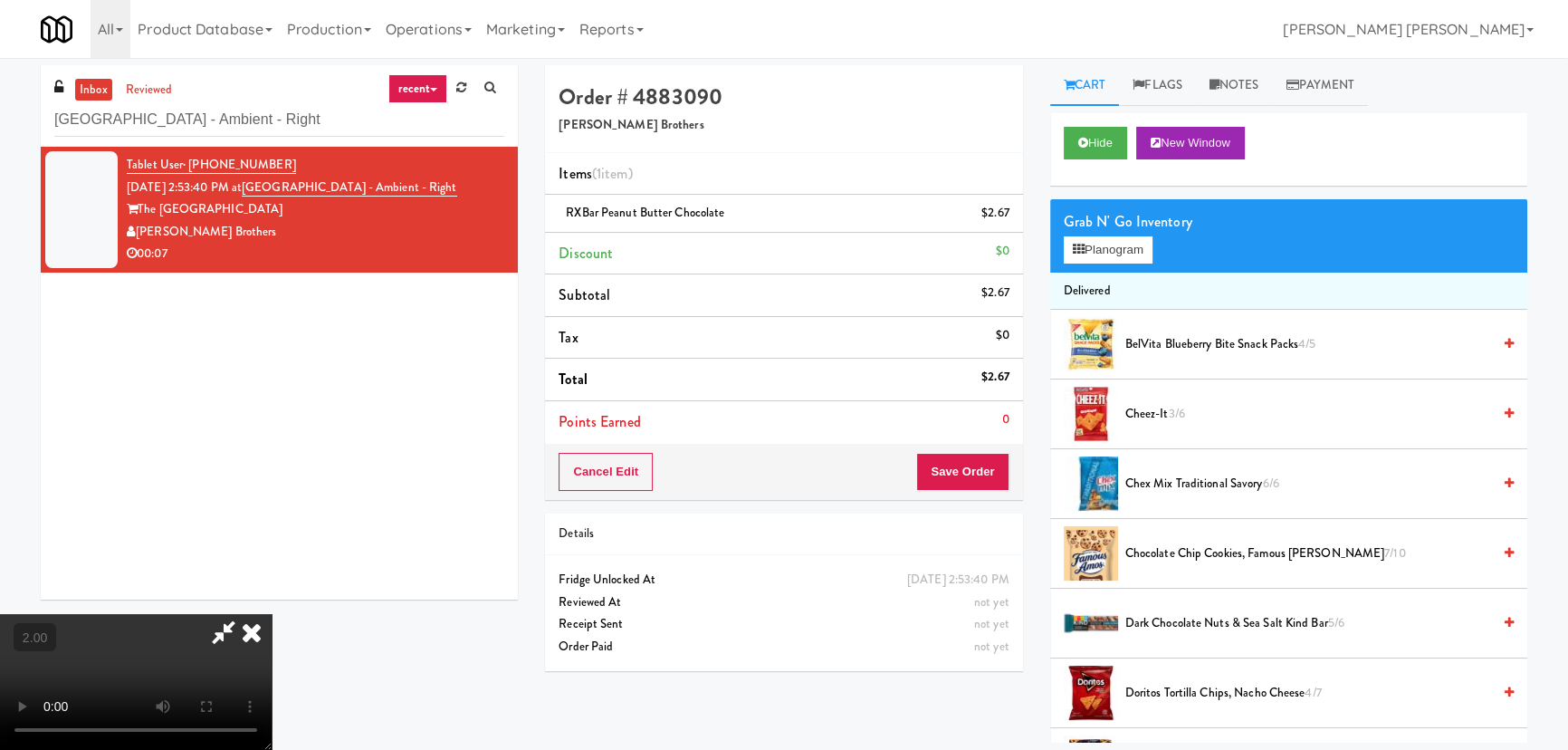
drag, startPoint x: 909, startPoint y: 79, endPoint x: 923, endPoint y: 318, distance: 239.4
click at [272, 614] on icon at bounding box center [251, 632] width 39 height 36
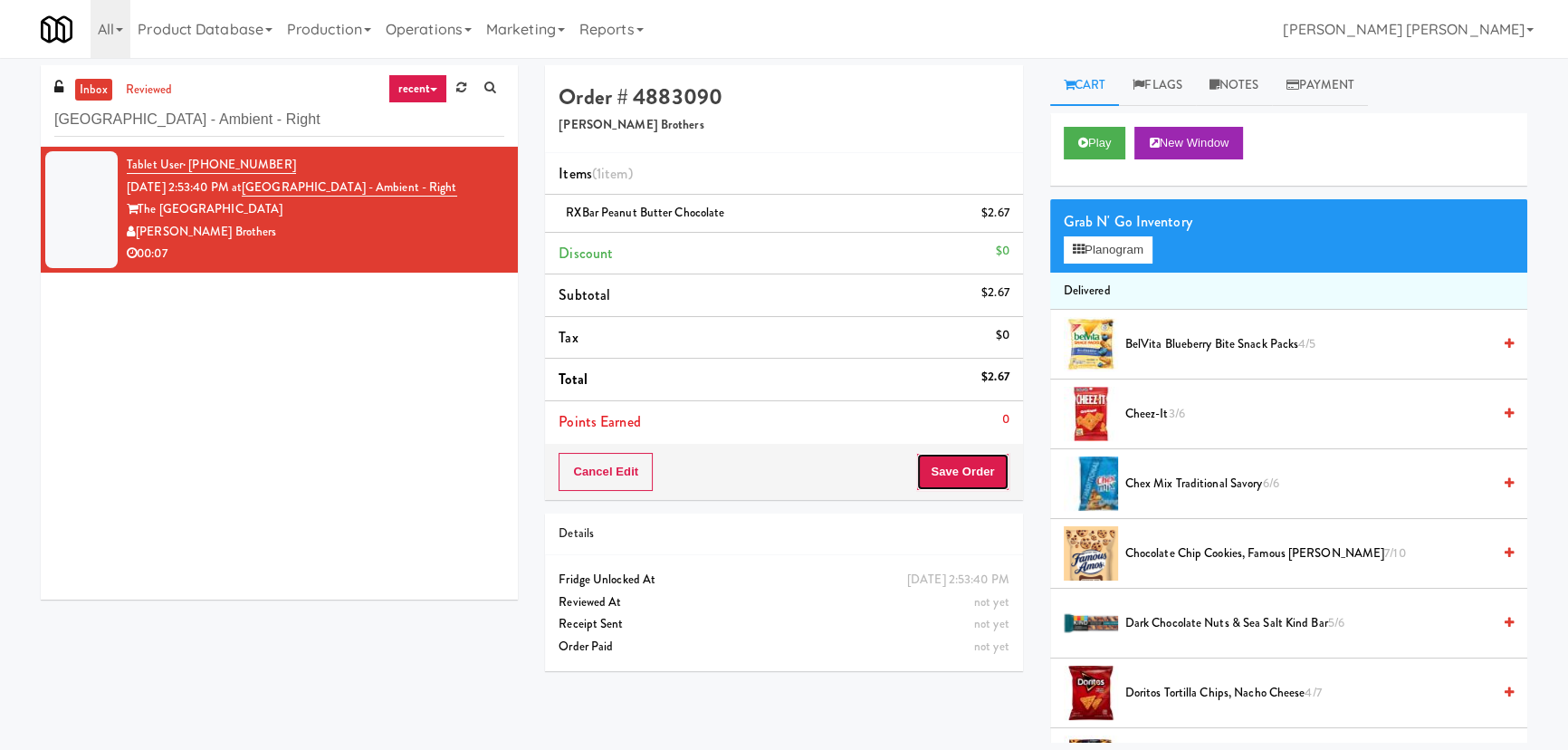
click at [938, 468] on button "Save Order" at bounding box center [962, 472] width 92 height 38
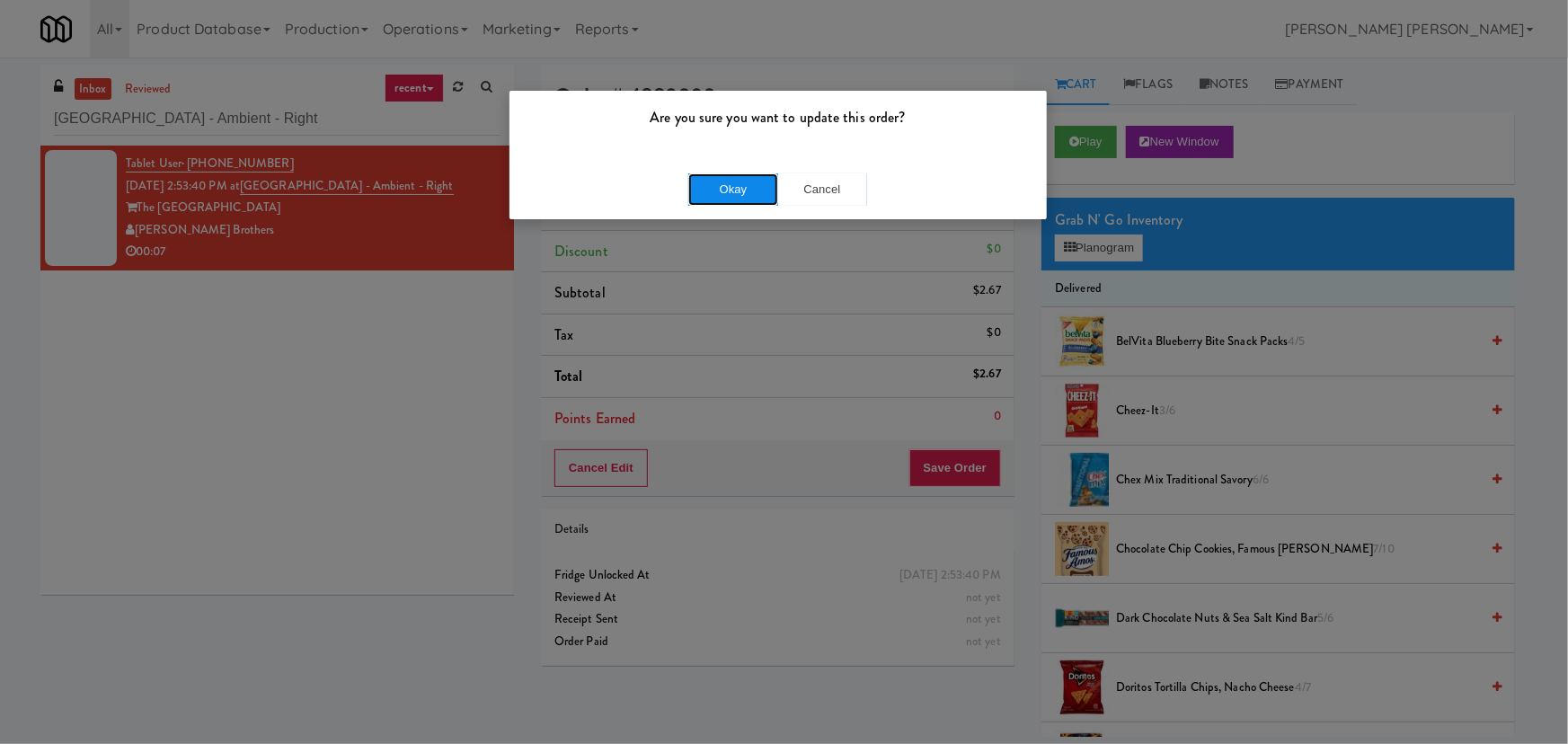
click at [732, 184] on button "Okay" at bounding box center [733, 190] width 90 height 32
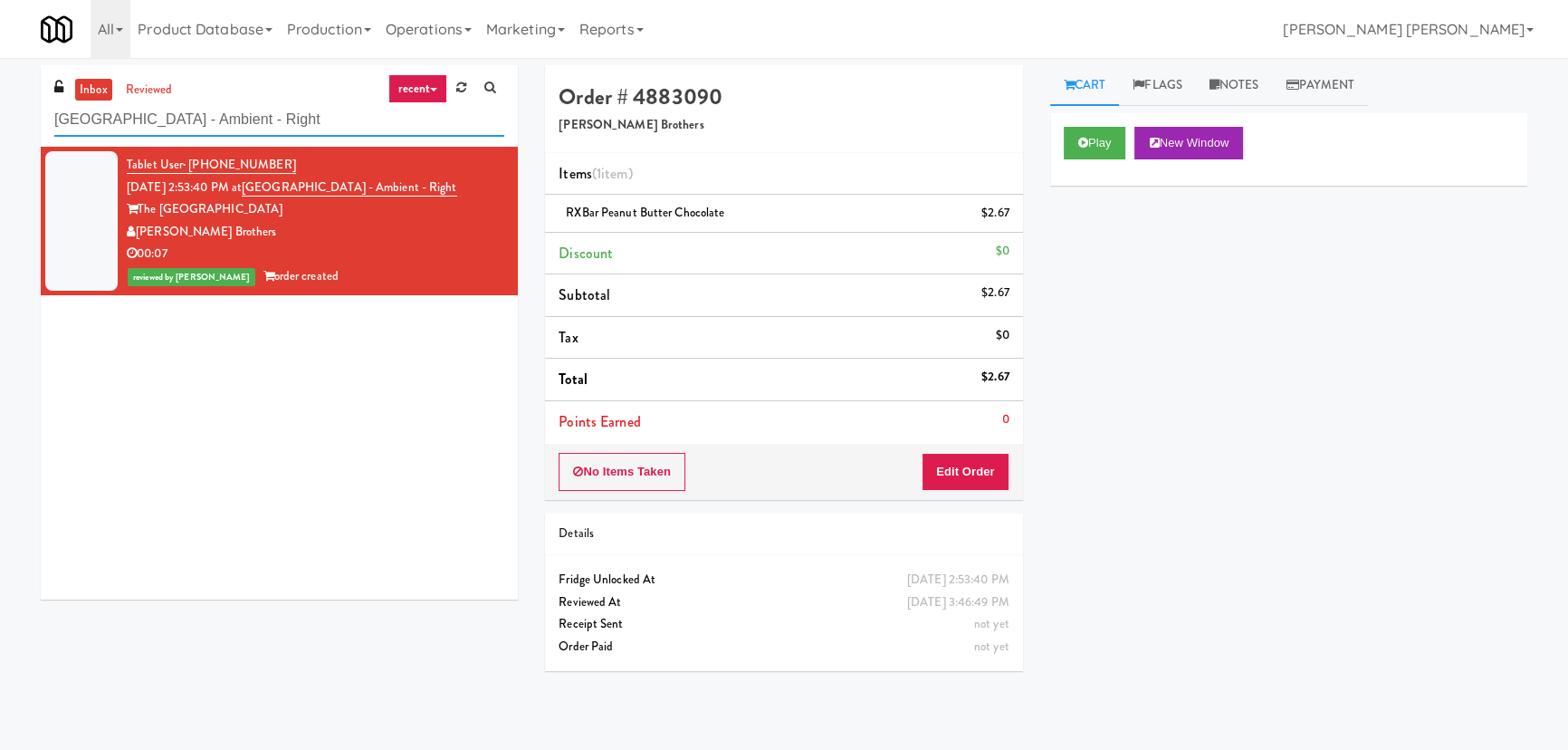
drag, startPoint x: 150, startPoint y: 127, endPoint x: -115, endPoint y: 127, distance: 265.0
click at [0, 127] on html "Are you sure you want to update this order? Okay Cancel Okay Are you sure you w…" at bounding box center [784, 375] width 1568 height 750
paste input "Nova - Cooler"
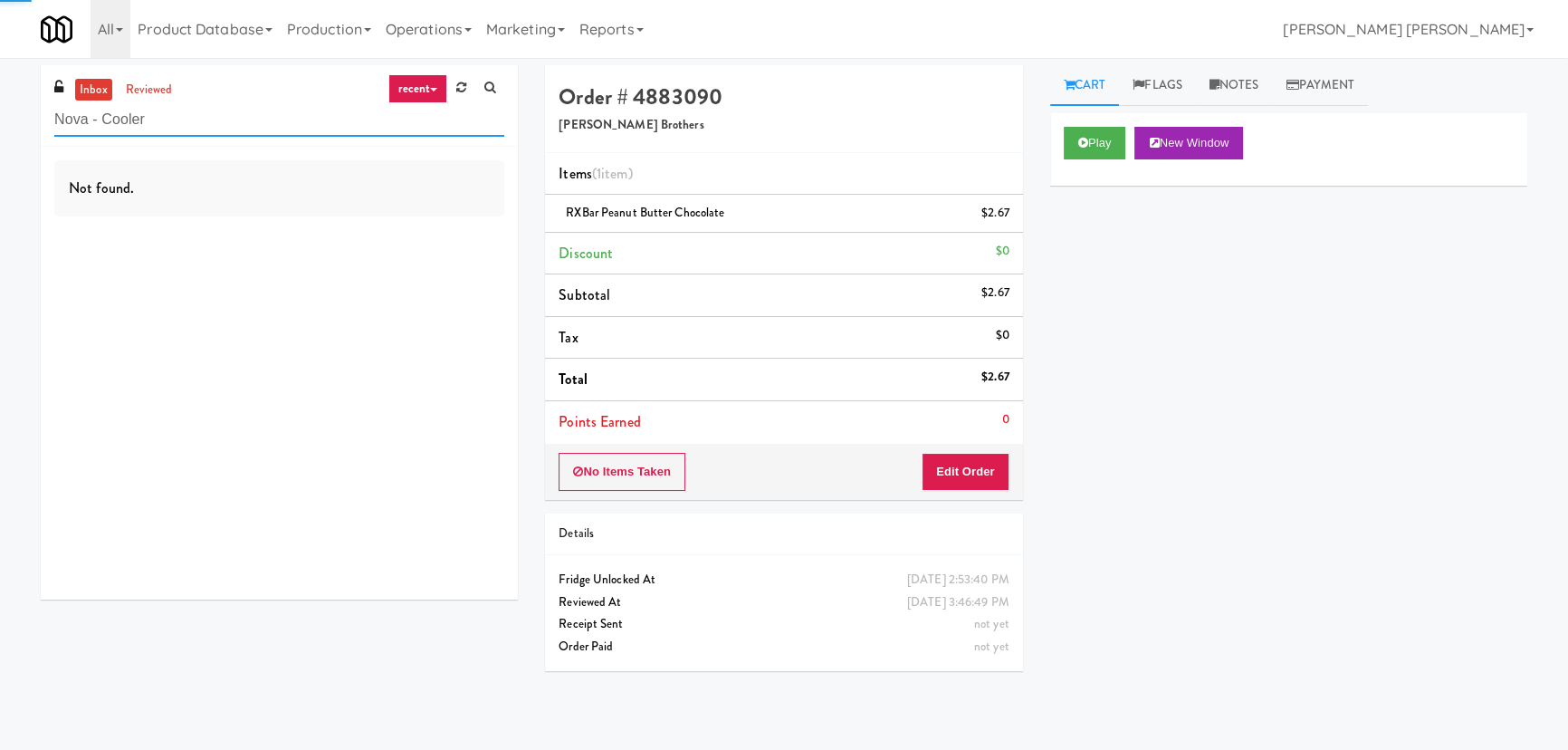
type input "Nova - Cooler"
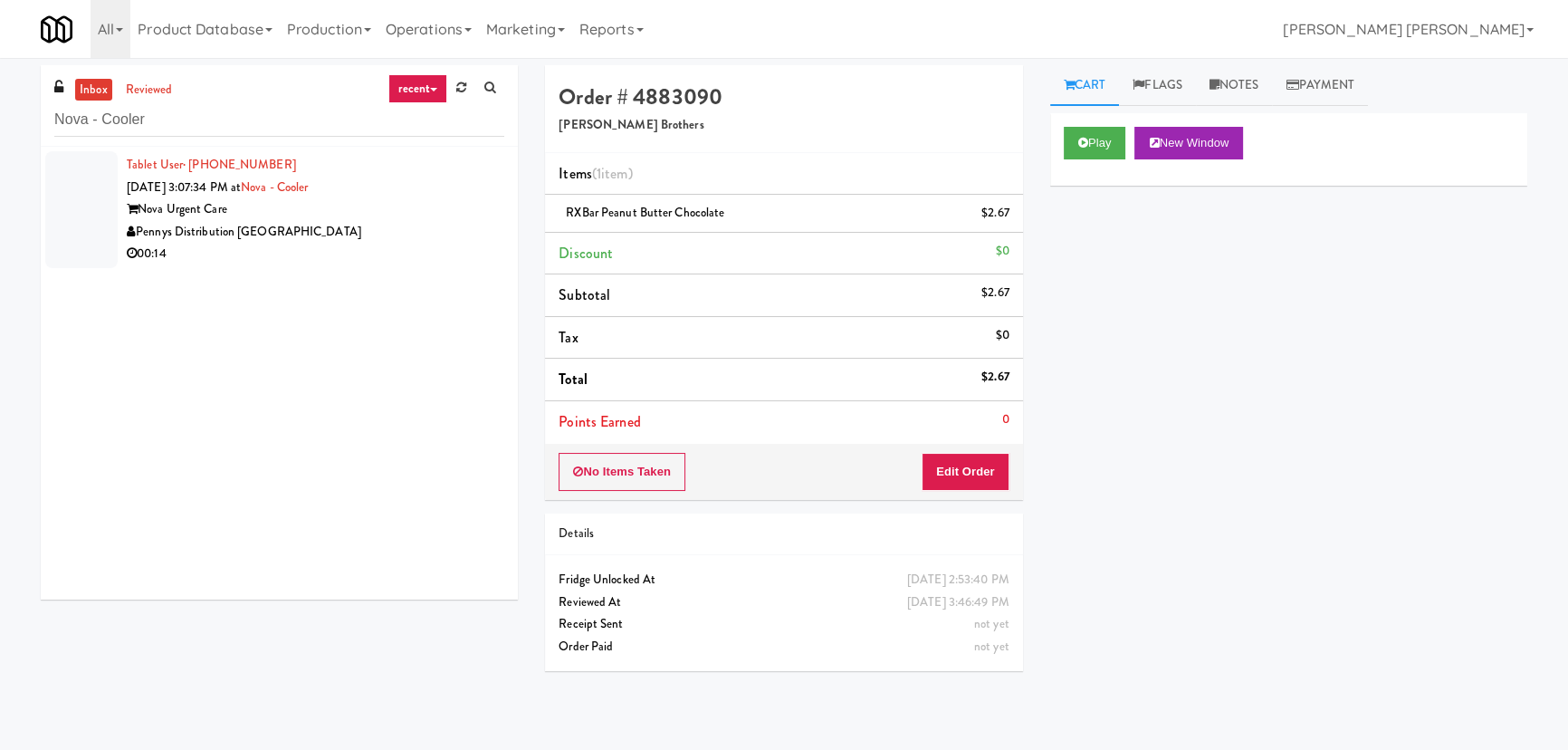
click at [384, 200] on div "Nova Urgent Care" at bounding box center [315, 209] width 377 height 23
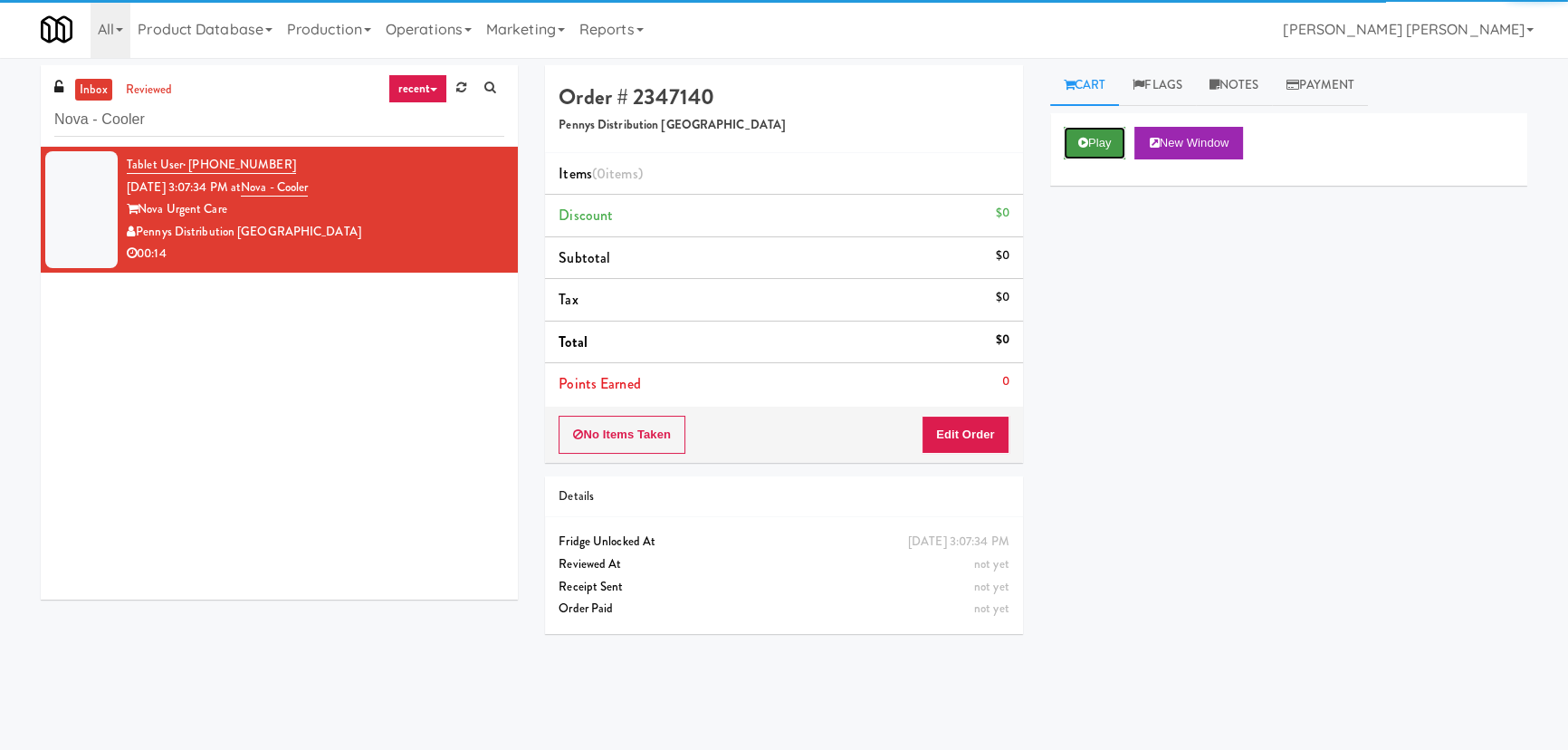
click at [1076, 138] on button "Play" at bounding box center [1095, 143] width 62 height 33
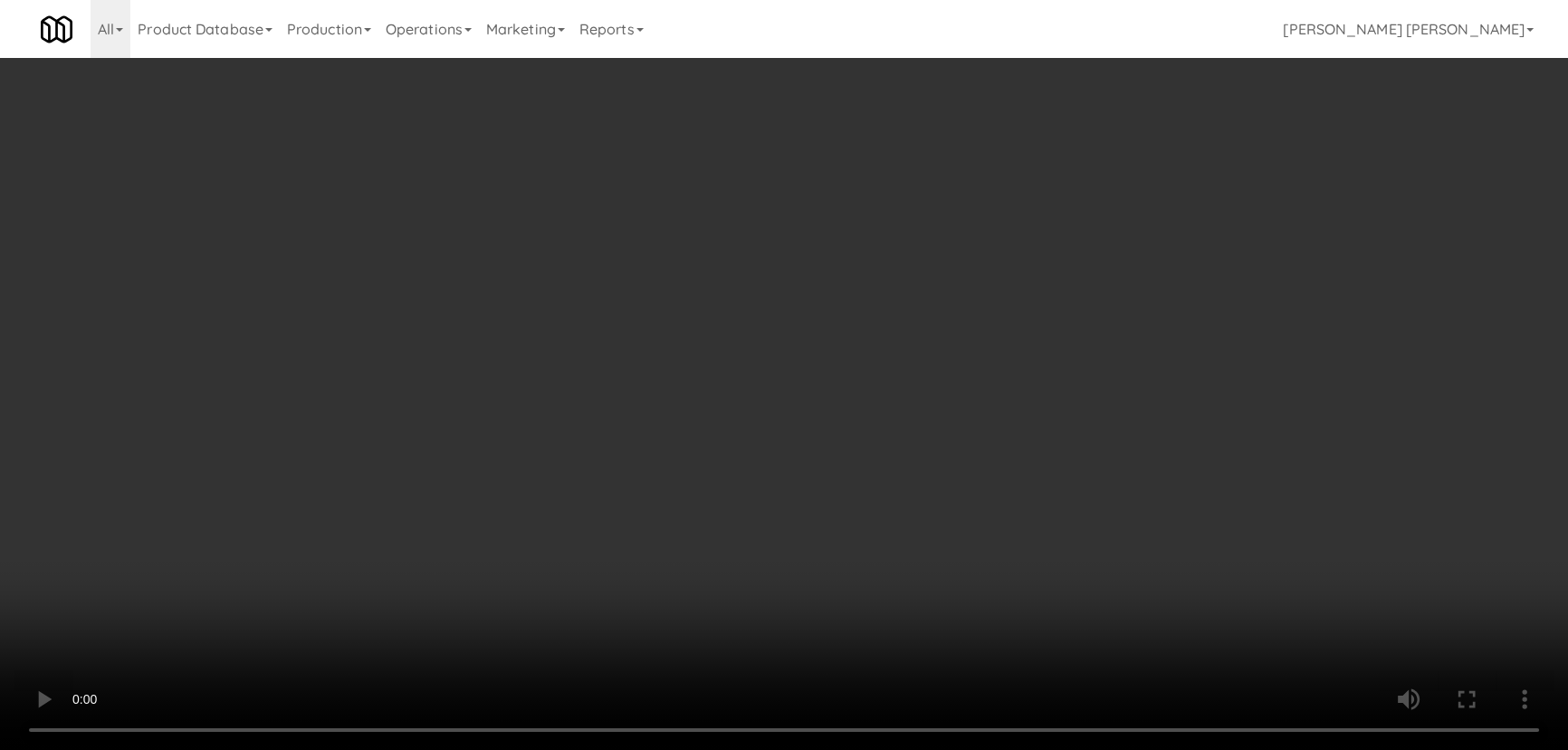
click at [901, 749] on video at bounding box center [784, 375] width 1568 height 750
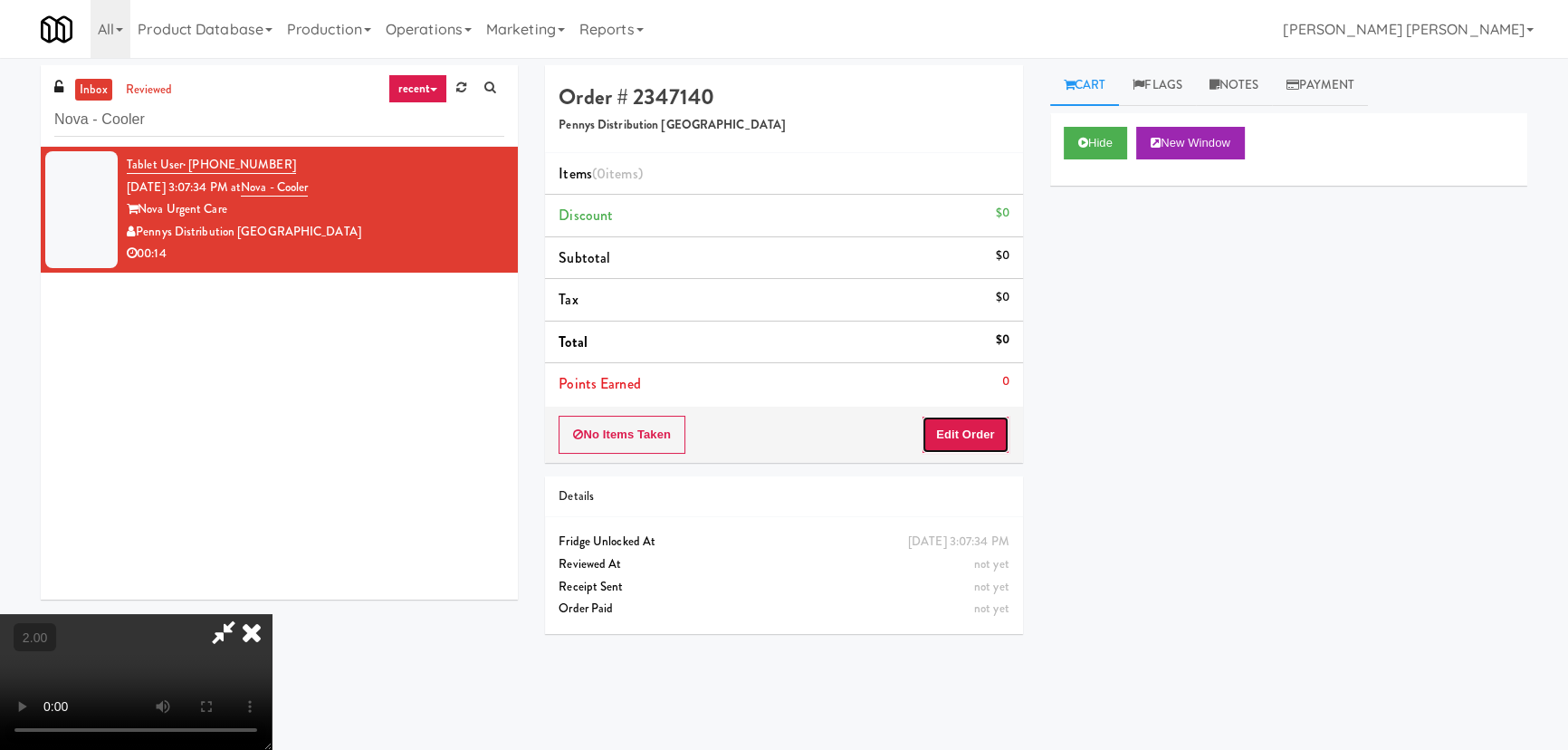
click at [998, 430] on button "Edit Order" at bounding box center [965, 435] width 87 height 38
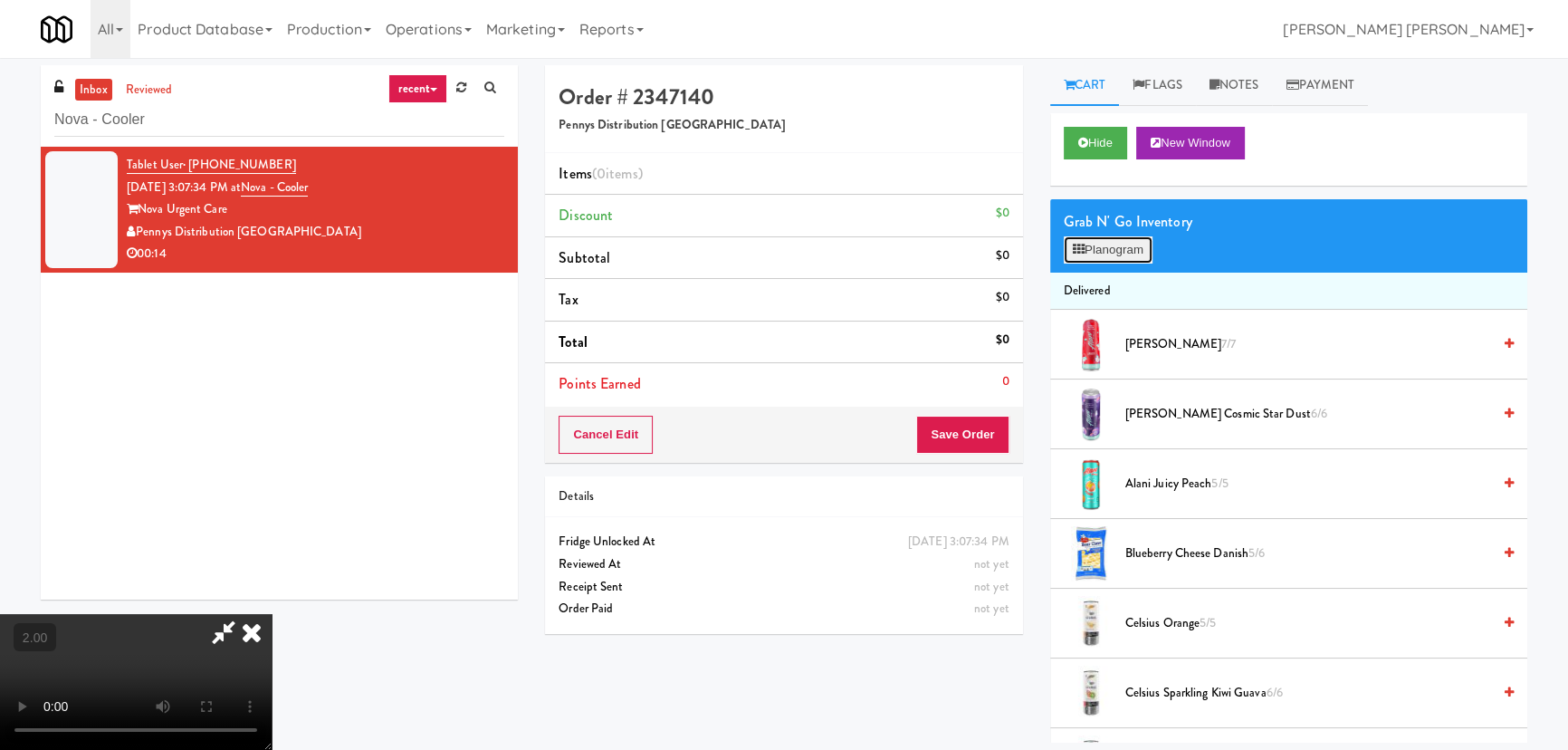
click at [1121, 254] on button "Planogram" at bounding box center [1108, 250] width 88 height 27
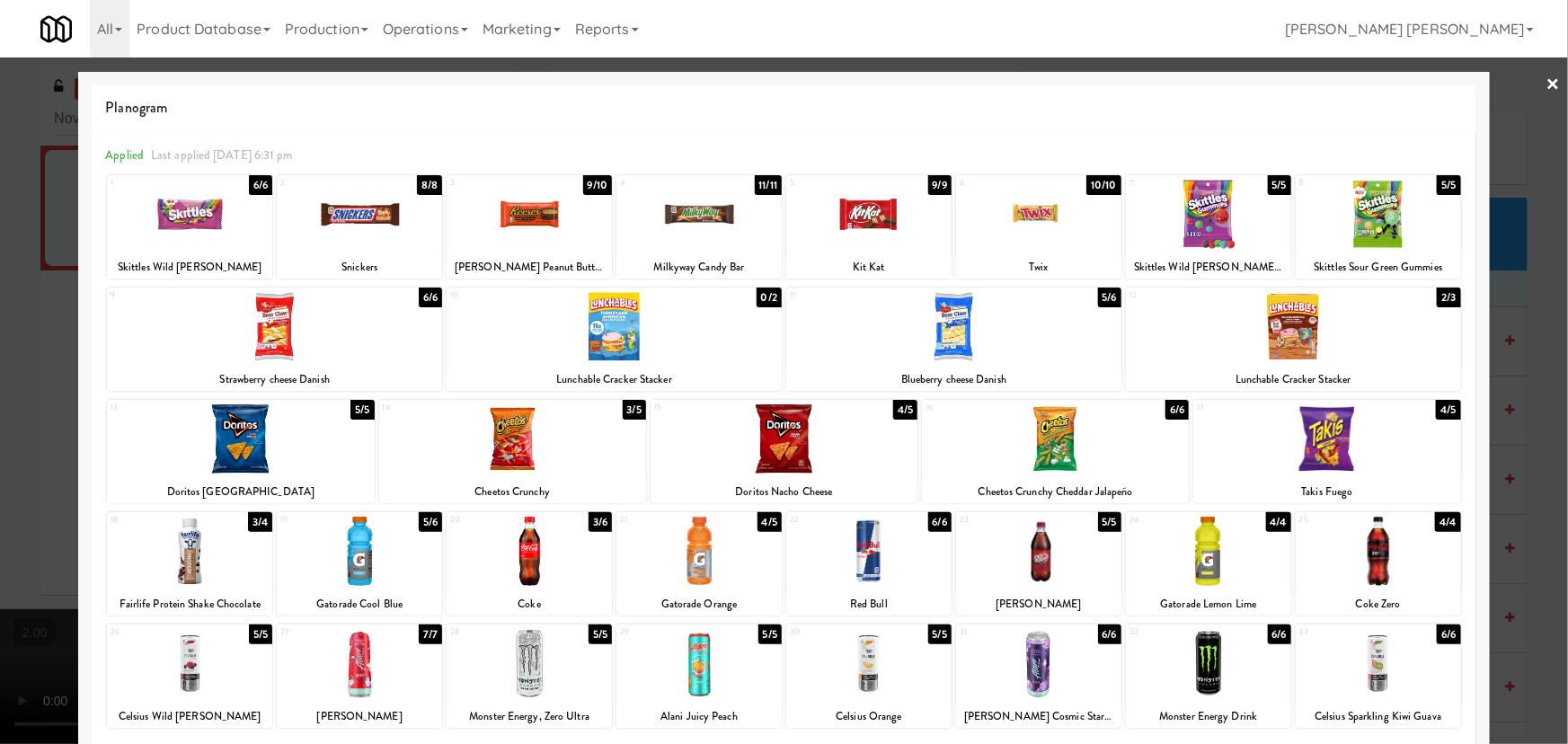
click at [1031, 571] on div at bounding box center [1038, 551] width 165 height 70
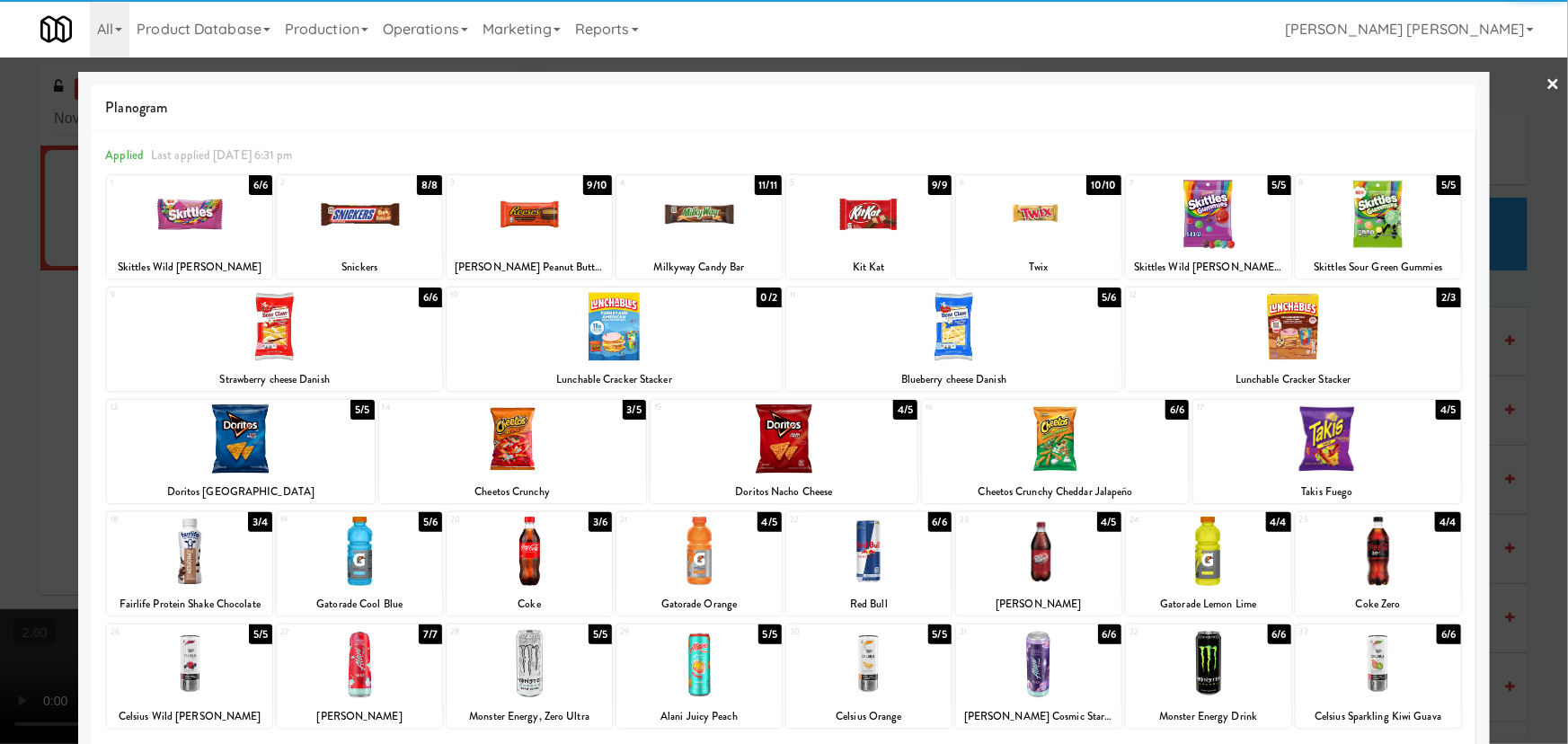
click at [1303, 330] on div at bounding box center [1293, 326] width 336 height 70
click at [1547, 81] on link "×" at bounding box center [1554, 85] width 14 height 55
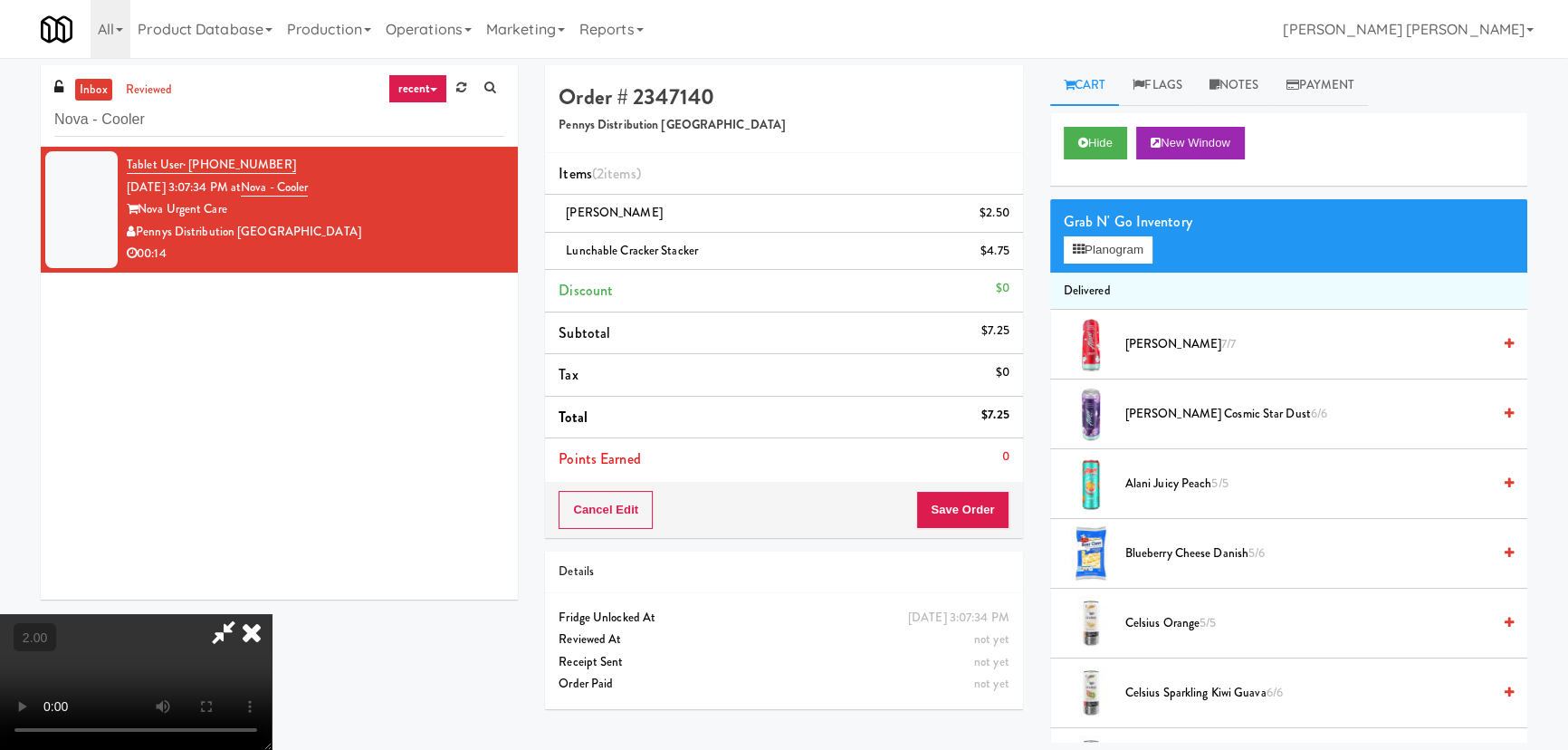
drag, startPoint x: 923, startPoint y: 237, endPoint x: 928, endPoint y: 299, distance: 62.2
click at [272, 614] on icon at bounding box center [251, 632] width 39 height 36
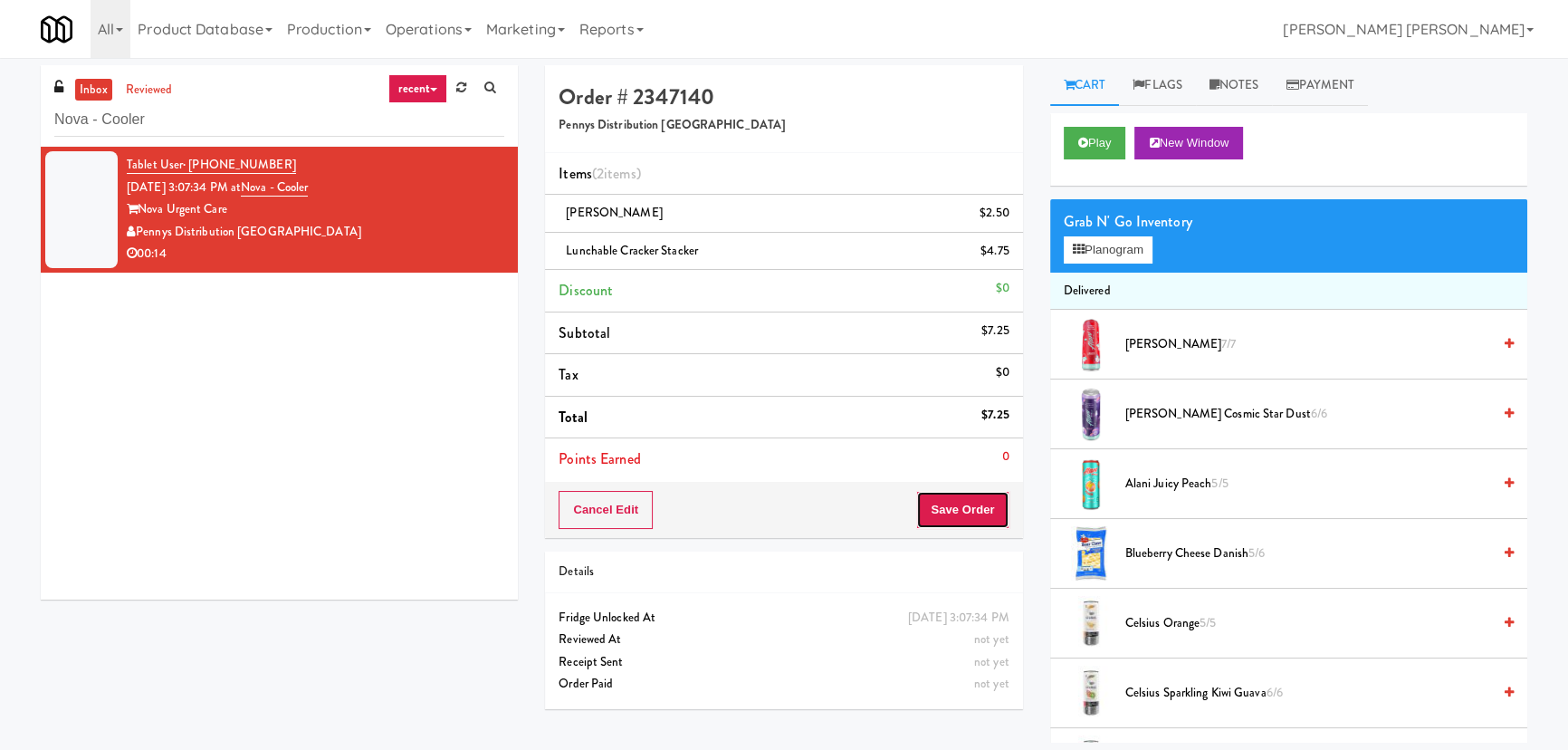
click at [949, 499] on button "Save Order" at bounding box center [962, 510] width 92 height 38
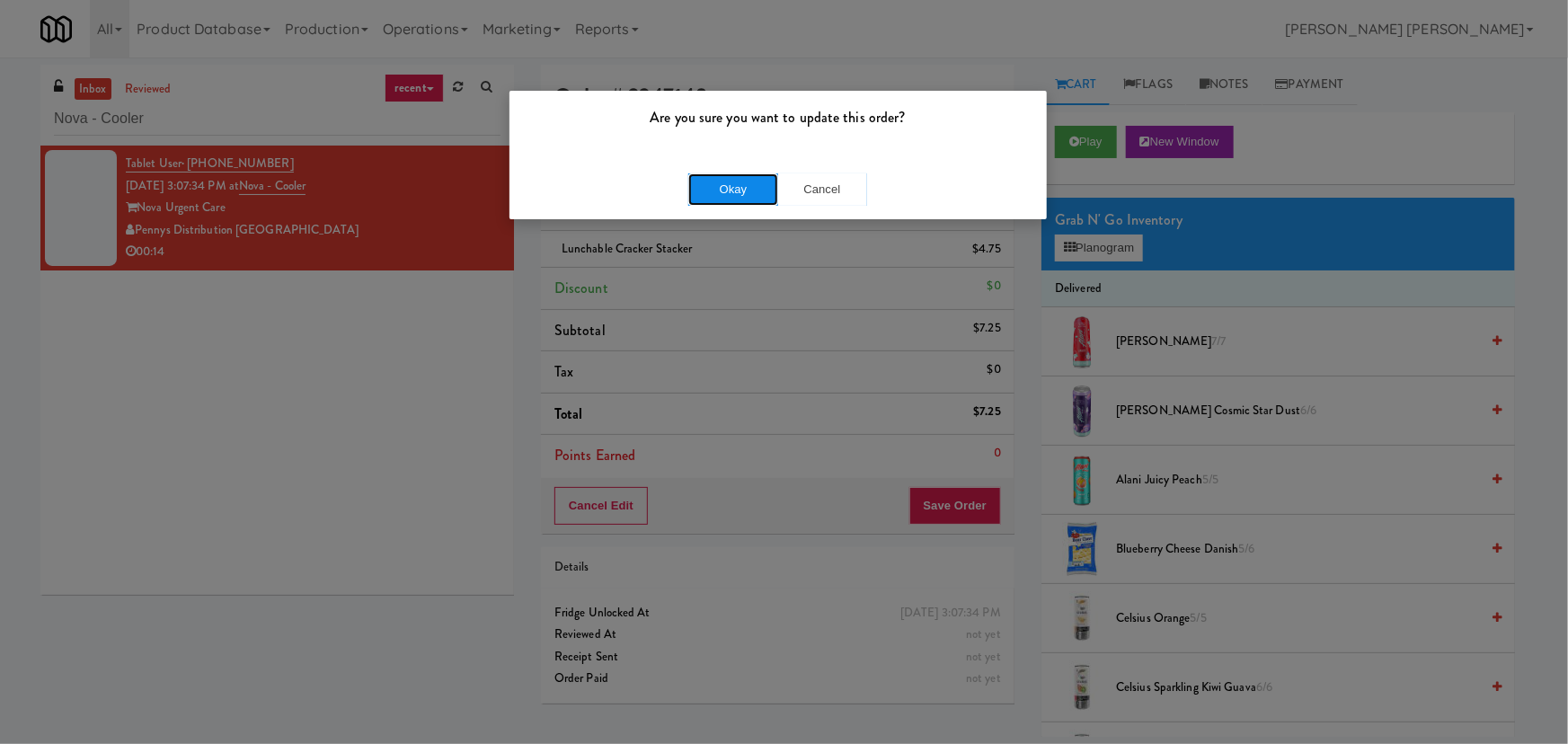
click at [737, 200] on button "Okay" at bounding box center [733, 190] width 90 height 32
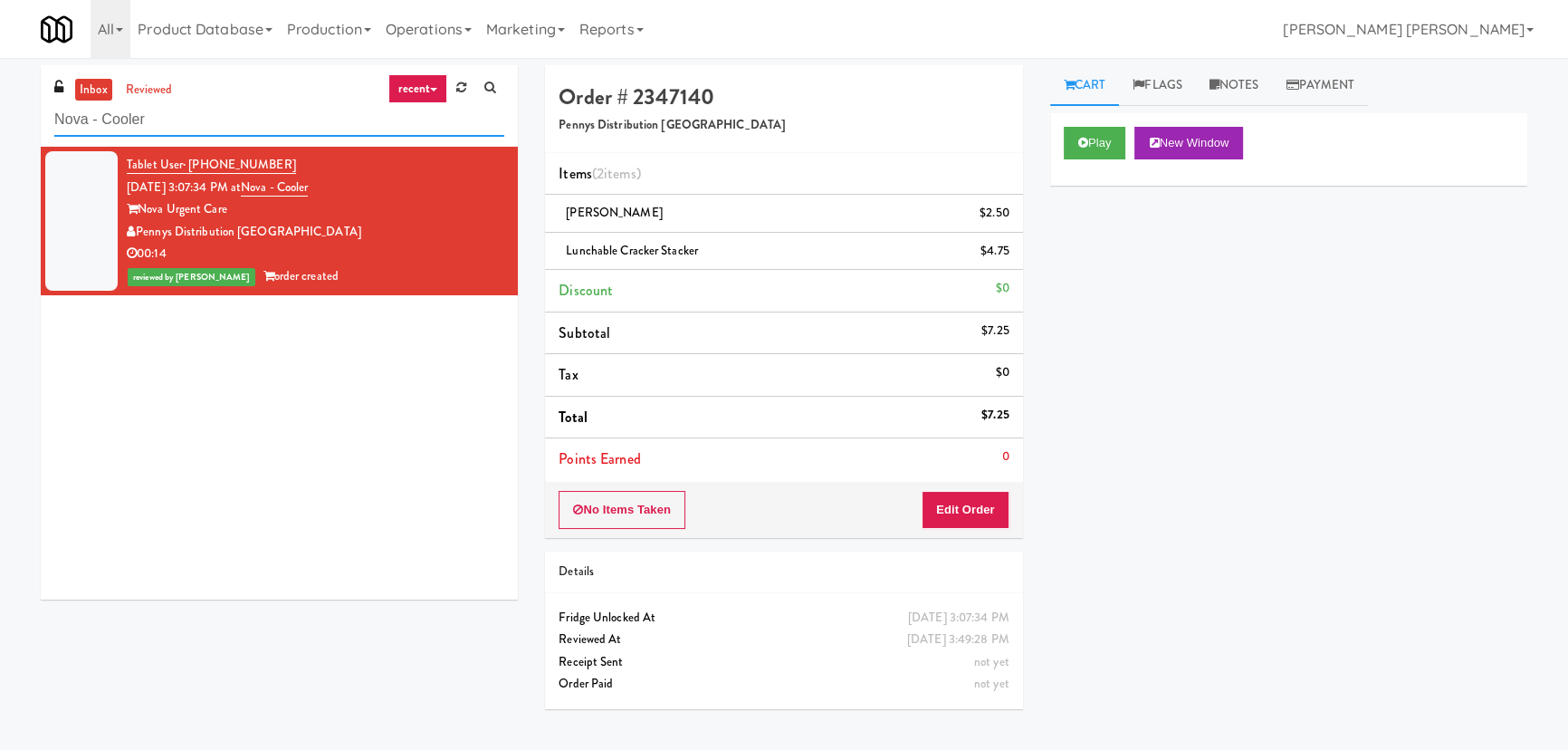
drag, startPoint x: 168, startPoint y: 123, endPoint x: -103, endPoint y: 122, distance: 271.0
click at [0, 122] on html "Are you sure you want to update this order? Okay Cancel Okay Are you sure you w…" at bounding box center [784, 375] width 1568 height 750
paste input "Prospect"
type input "Prospect - Cooler"
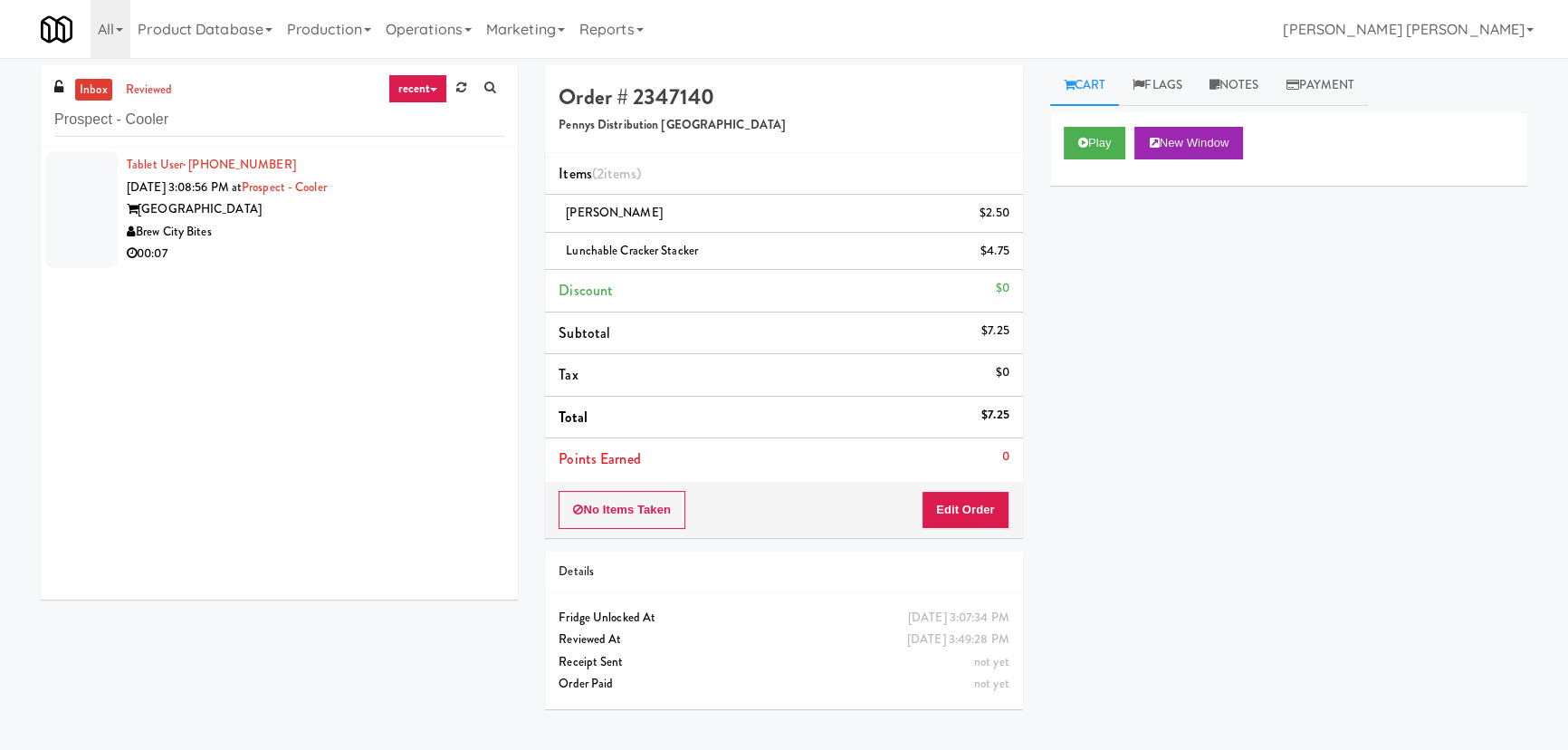
click at [297, 230] on div "Brew City Bites" at bounding box center [315, 232] width 377 height 23
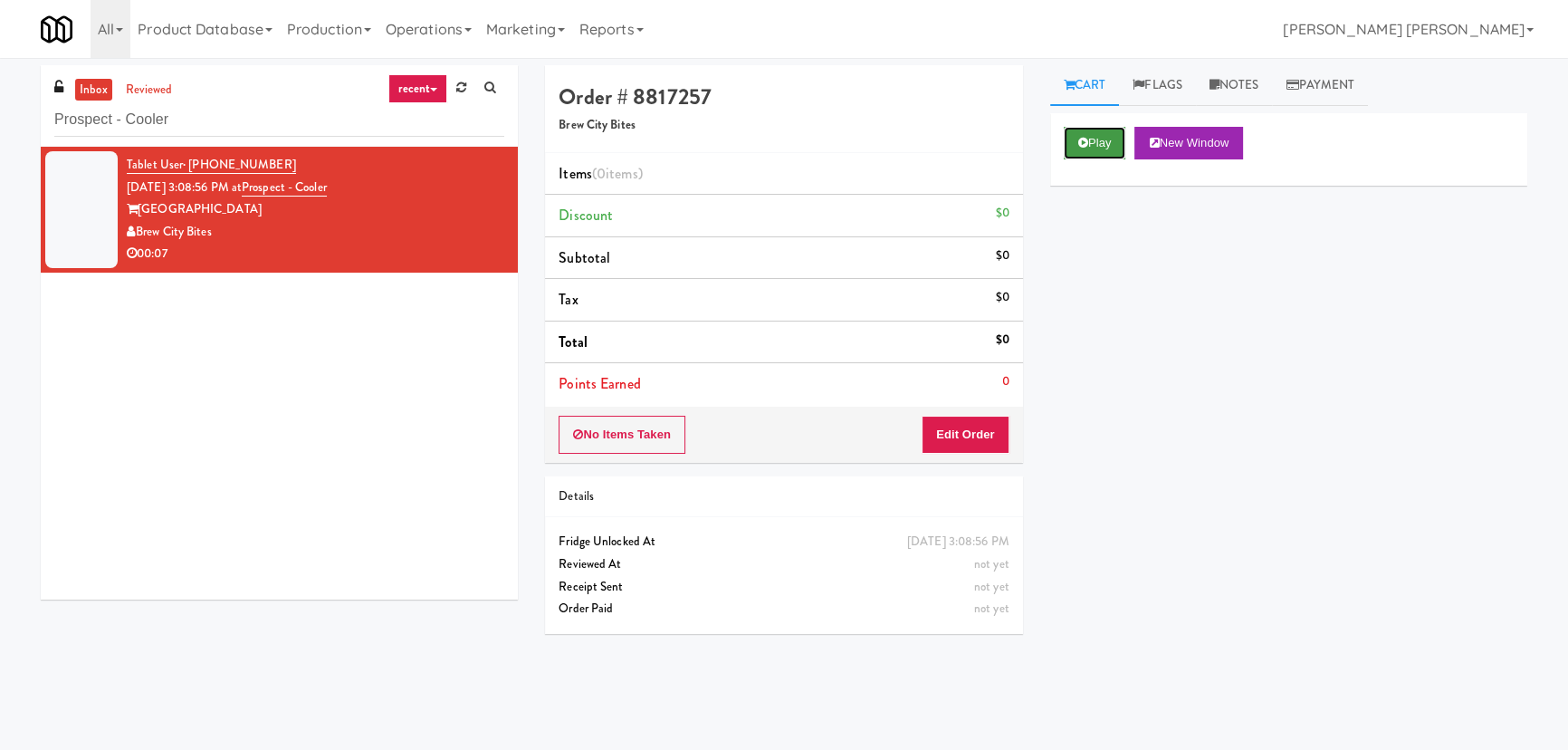
click at [1098, 141] on button "Play" at bounding box center [1095, 143] width 62 height 33
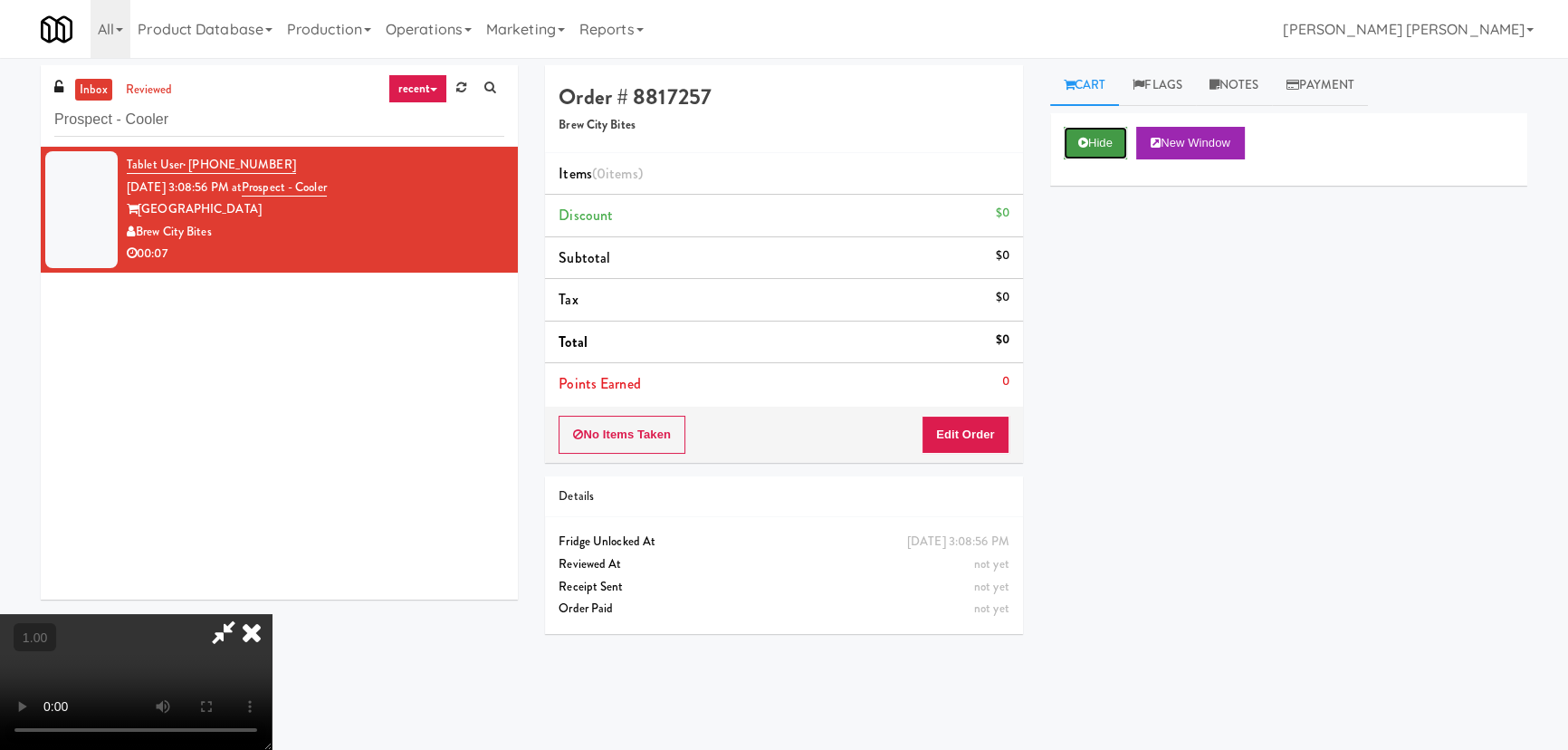
click at [1099, 130] on button "Hide" at bounding box center [1096, 143] width 63 height 33
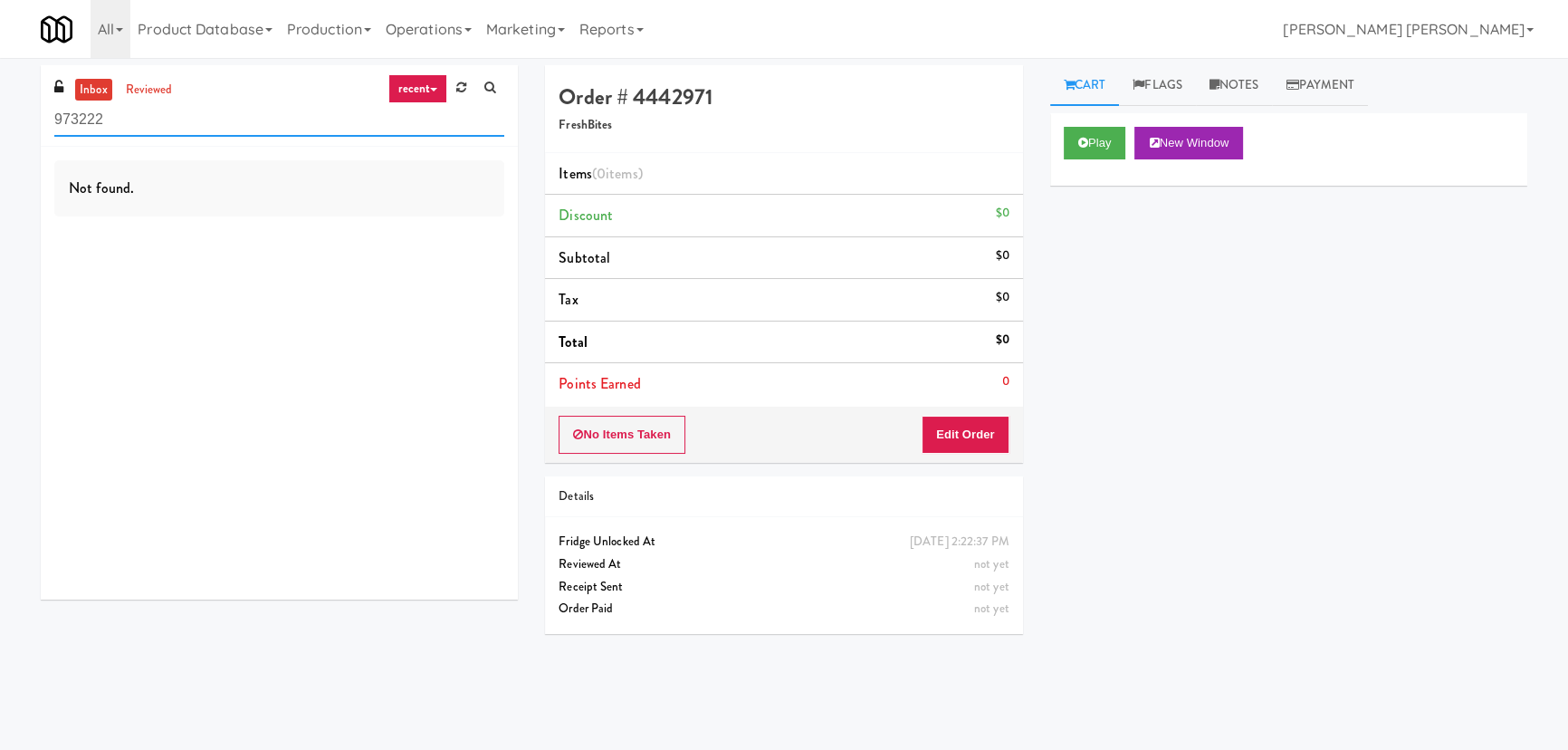
drag, startPoint x: 9, startPoint y: 126, endPoint x: -38, endPoint y: 124, distance: 47.0
click at [0, 124] on html "Okay Okay Select date: previous 2025-Sep next Su Mo Tu We Th Fr Sa 31 1 2 3 4 5…" at bounding box center [784, 375] width 1568 height 750
paste input "Maplewood Meals"
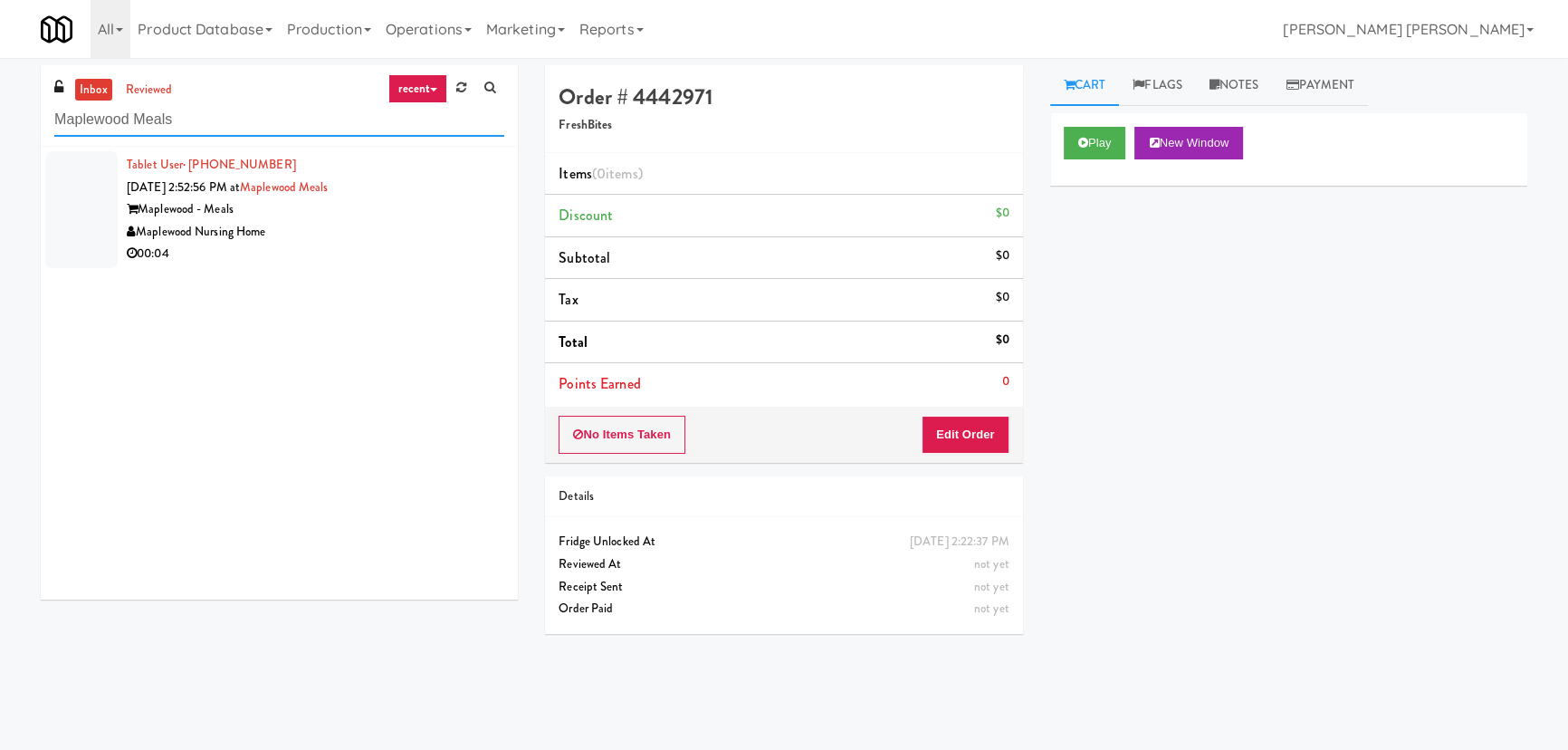
type input "Maplewood Meals"
click at [303, 236] on div "Maplewood Nursing Home" at bounding box center [315, 232] width 377 height 23
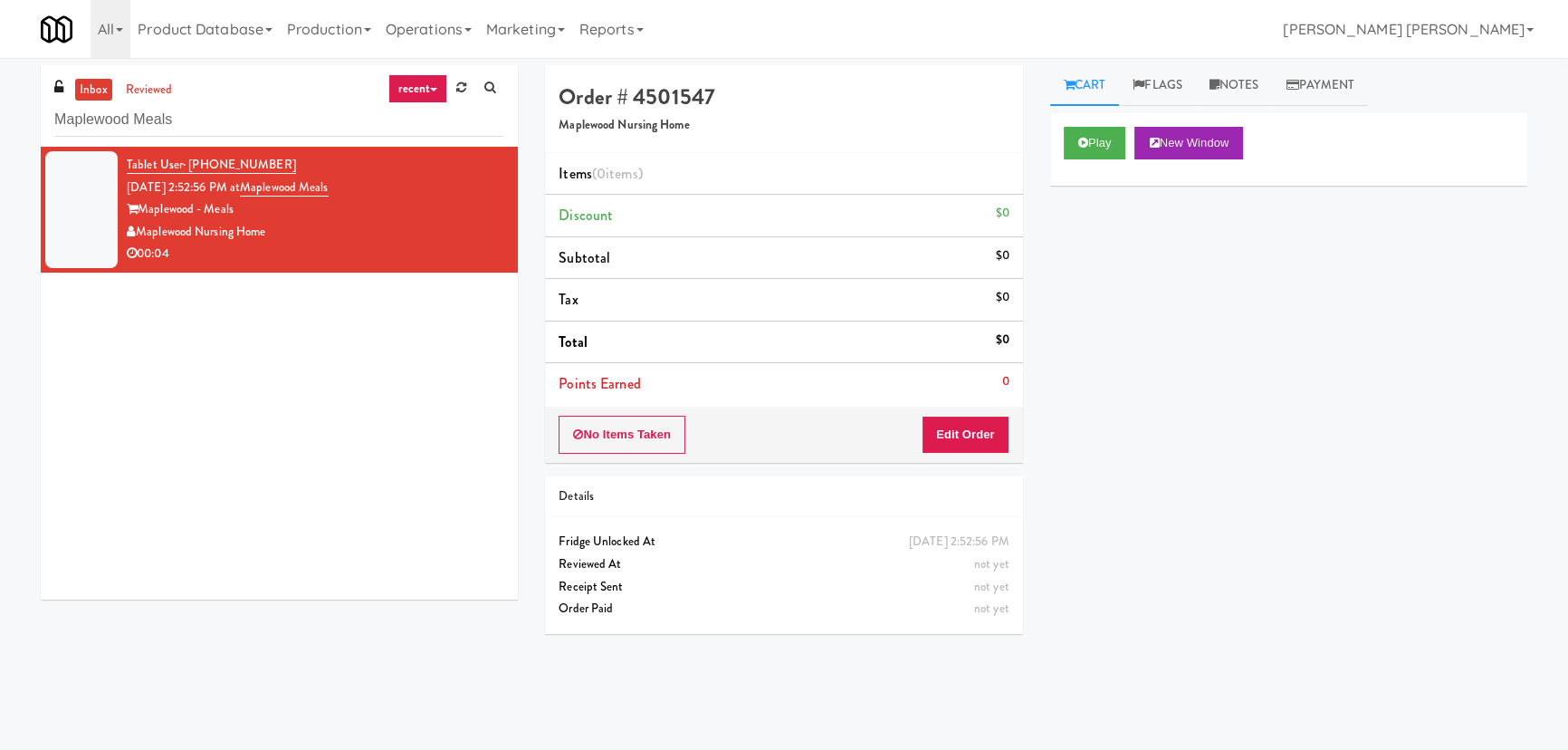
click at [1059, 146] on div "Play New Window" at bounding box center [1289, 149] width 477 height 72
click at [1085, 139] on icon at bounding box center [1083, 142] width 10 height 12
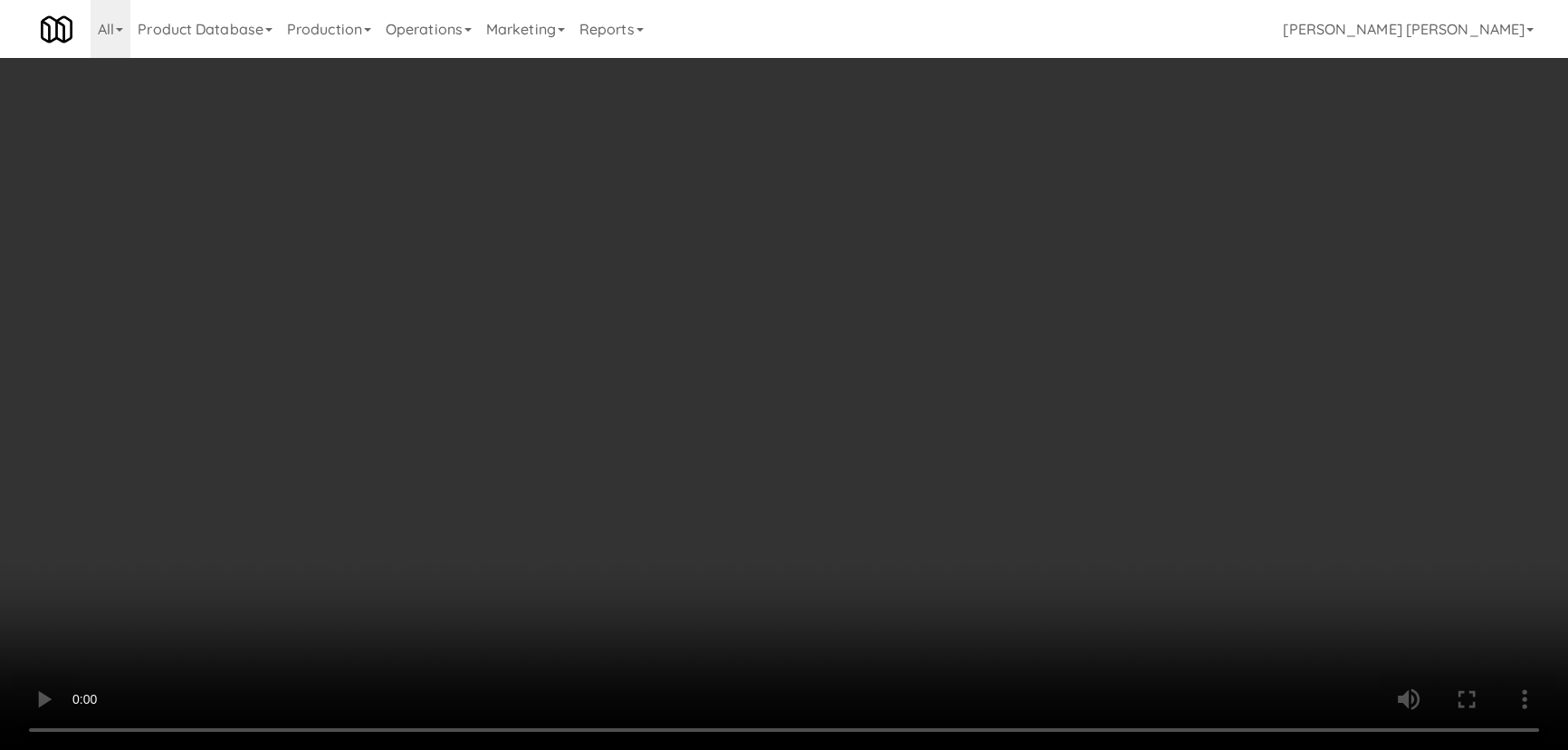
click at [865, 749] on video at bounding box center [784, 375] width 1568 height 750
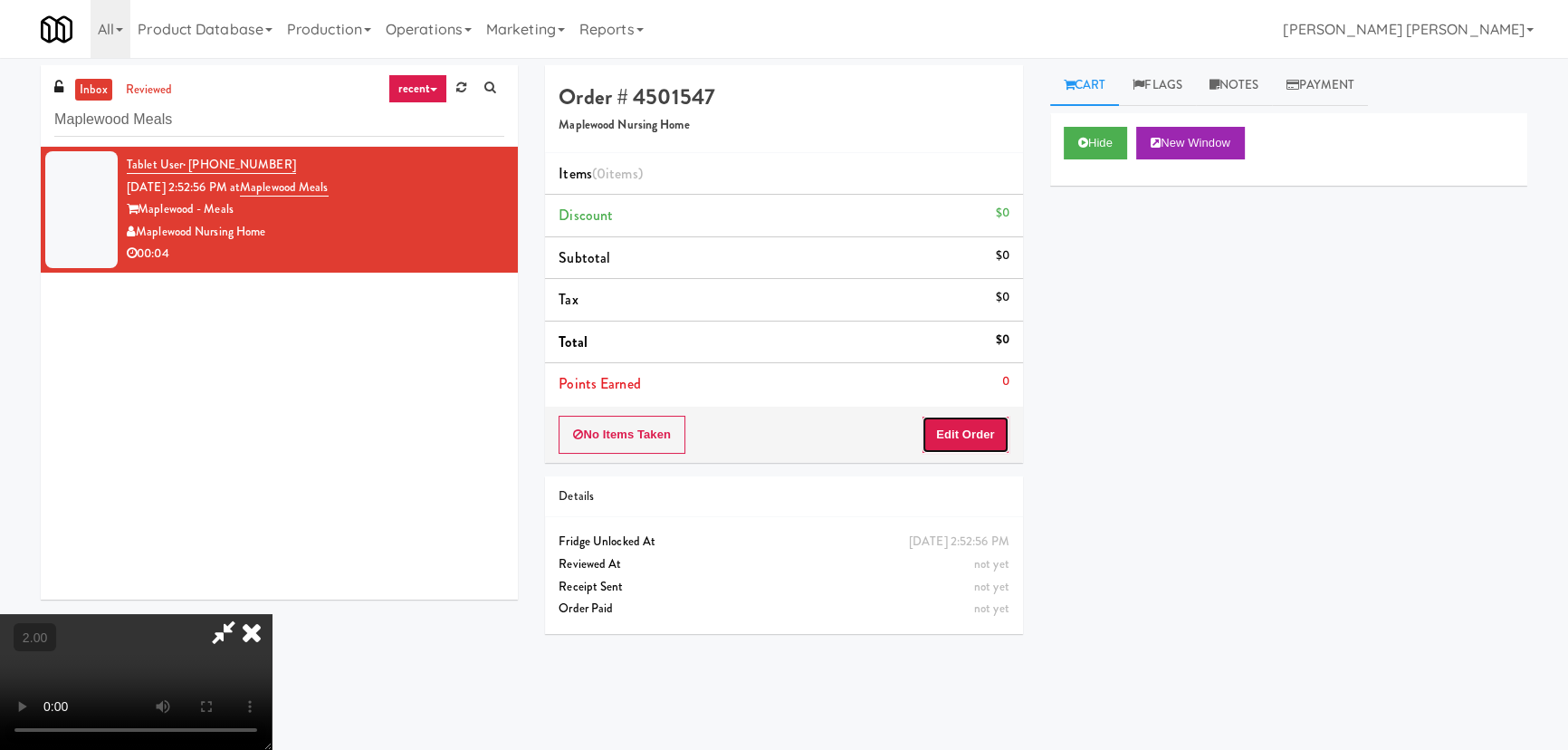
click at [979, 441] on button "Edit Order" at bounding box center [965, 435] width 87 height 38
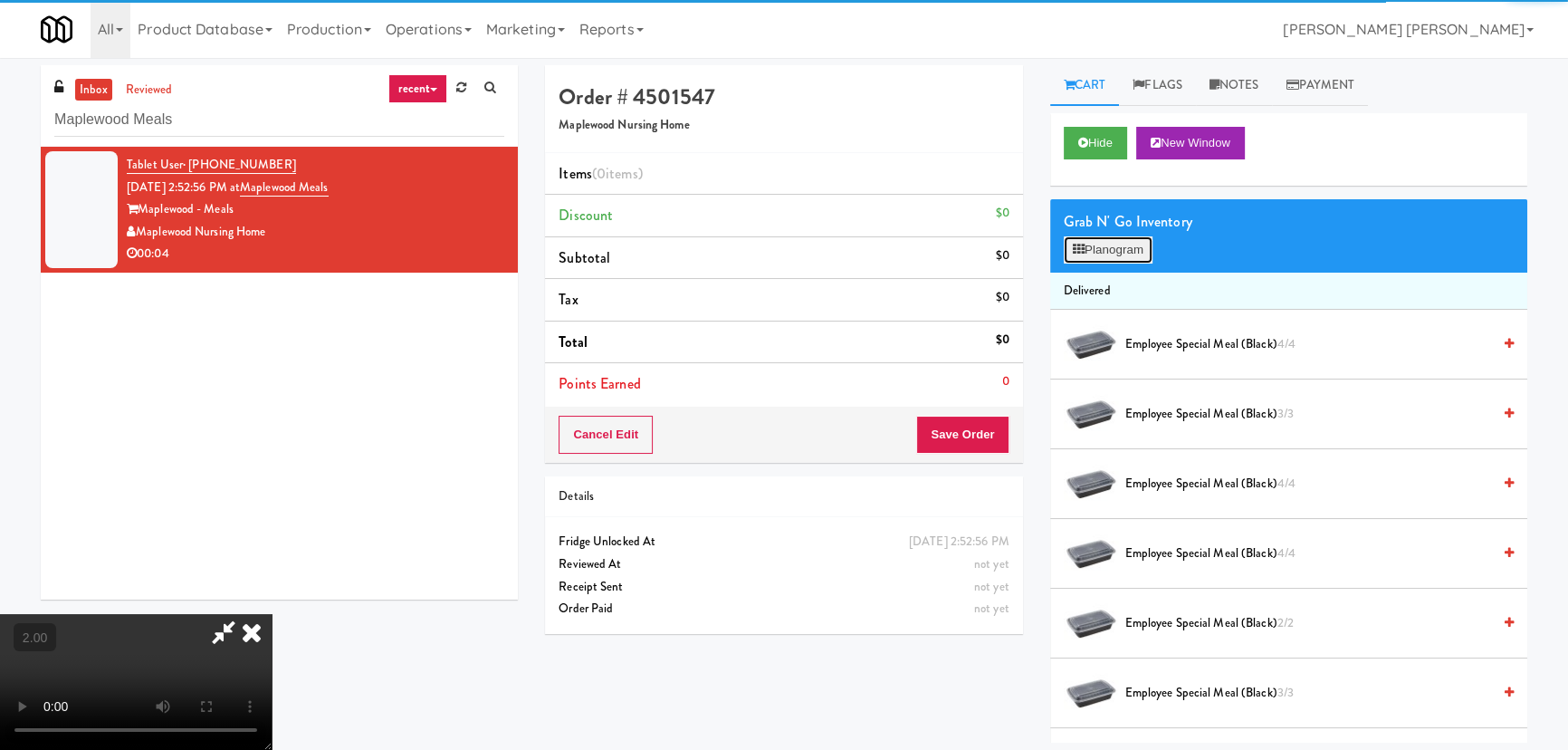
click at [1083, 245] on icon at bounding box center [1078, 250] width 12 height 12
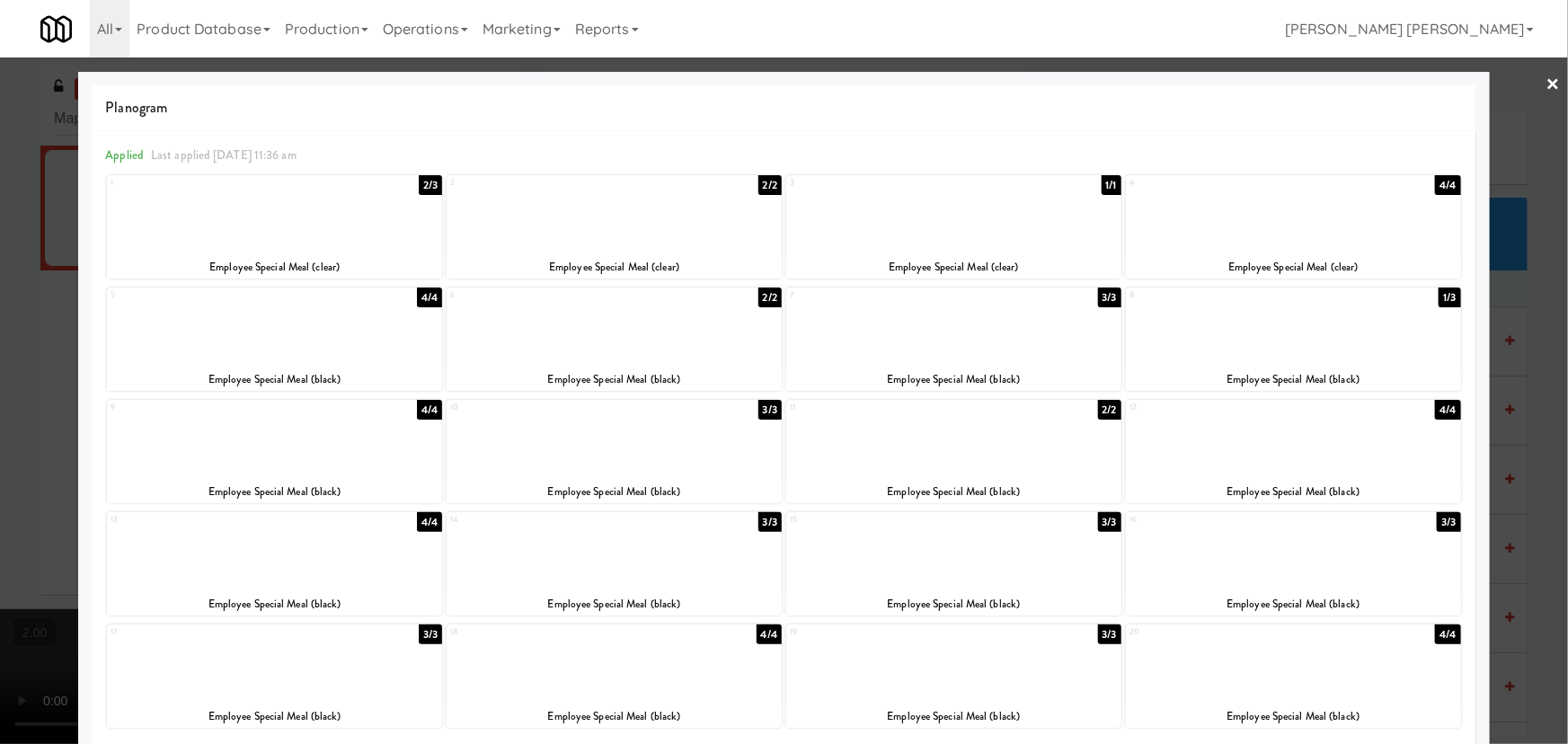
click at [270, 554] on div at bounding box center [275, 551] width 336 height 70
click at [1547, 87] on link "×" at bounding box center [1554, 85] width 14 height 55
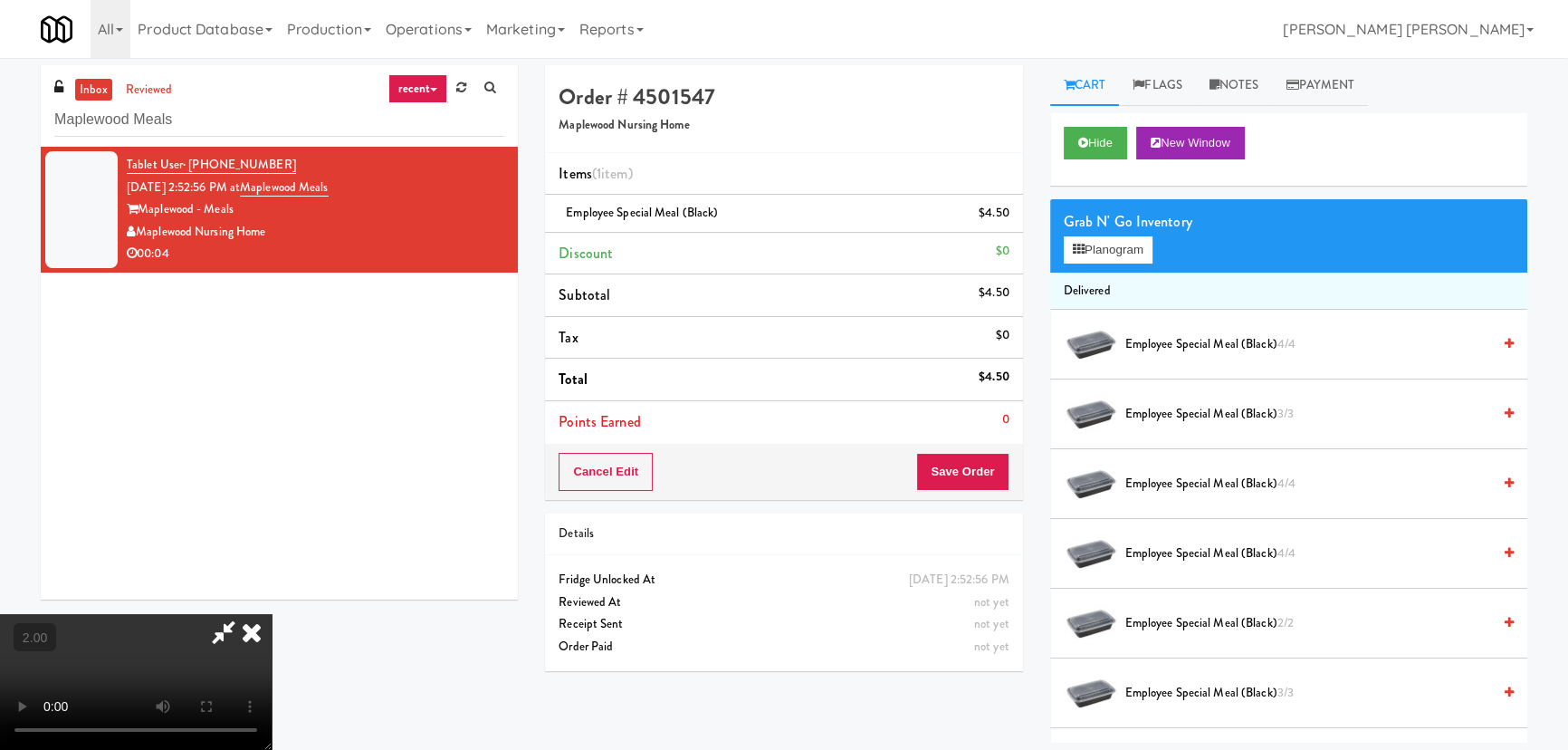
drag, startPoint x: 907, startPoint y: 85, endPoint x: 913, endPoint y: 189, distance: 104.2
click at [272, 614] on div at bounding box center [135, 681] width 272 height 135
click at [272, 614] on icon at bounding box center [251, 632] width 39 height 36
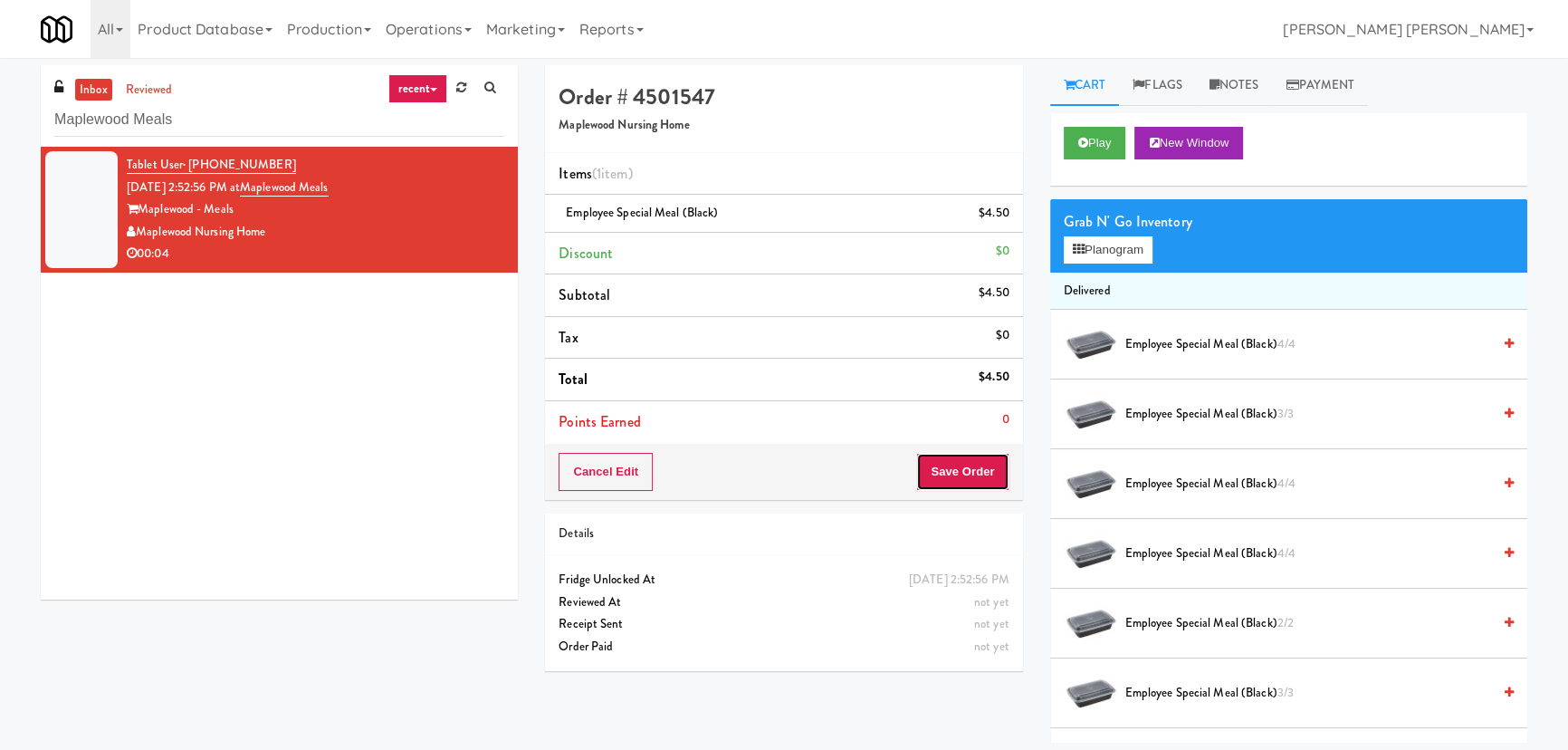
click at [969, 476] on button "Save Order" at bounding box center [962, 472] width 92 height 38
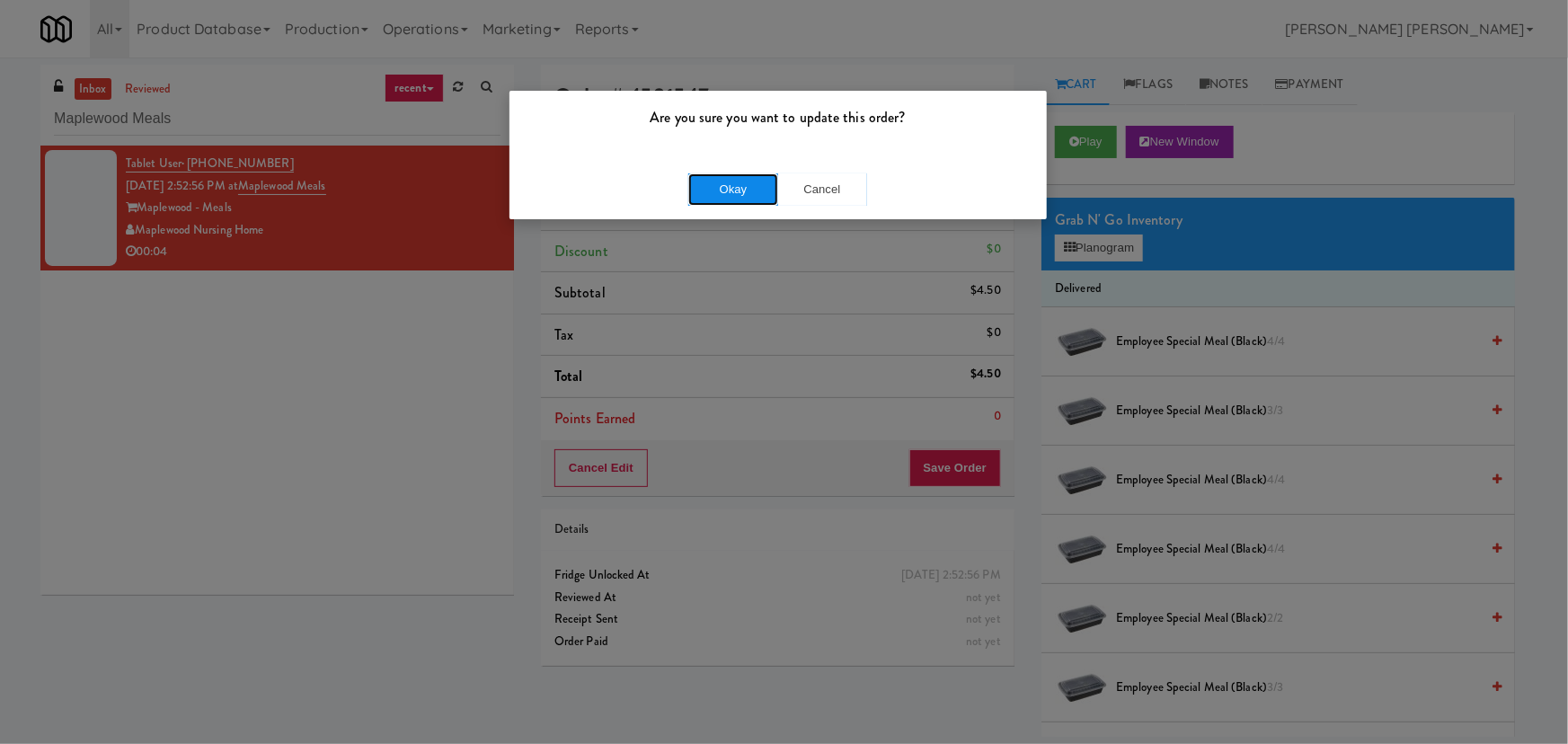
click at [736, 186] on button "Okay" at bounding box center [733, 190] width 90 height 32
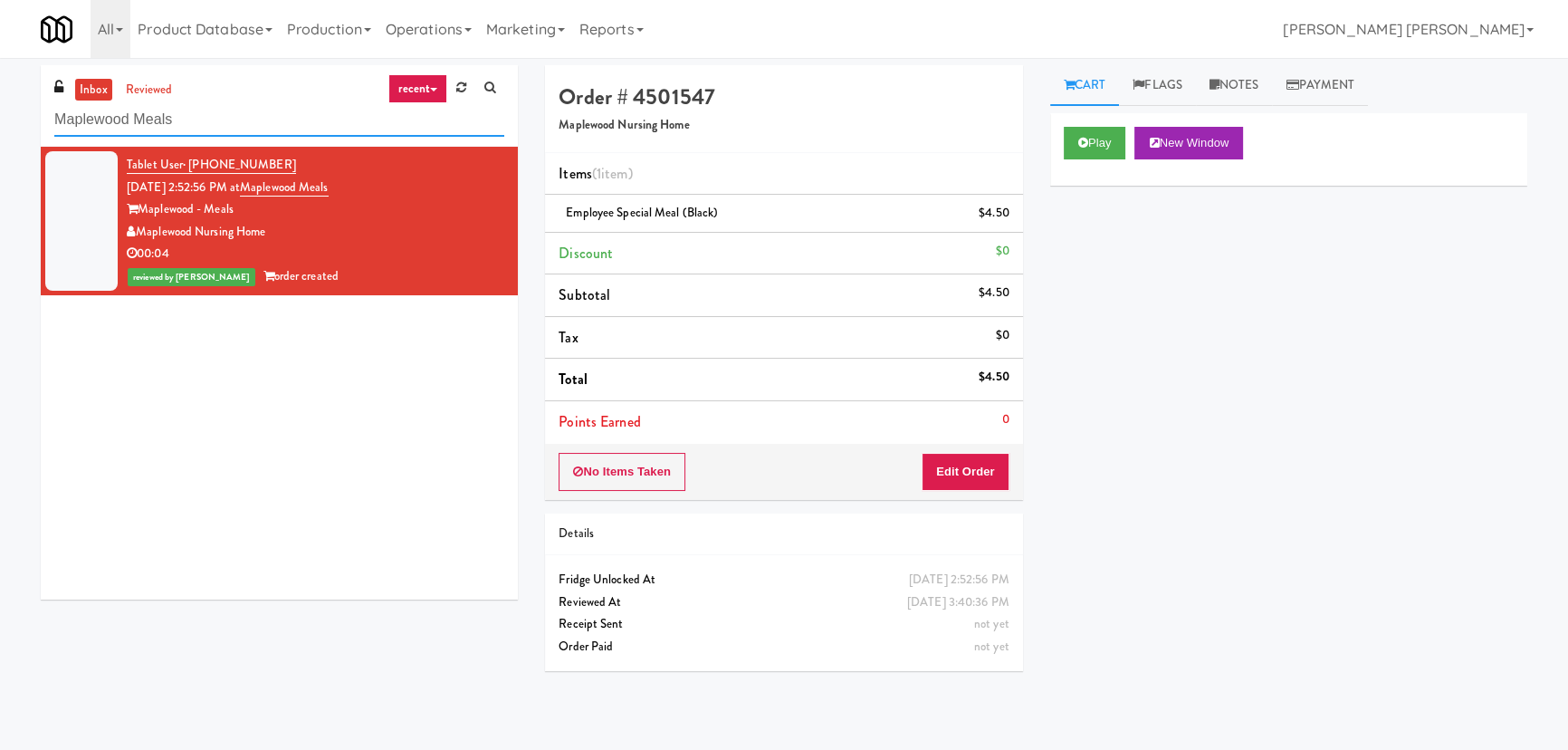
drag, startPoint x: 213, startPoint y: 116, endPoint x: -37, endPoint y: 134, distance: 250.6
click at [0, 134] on html "Are you sure you want to update this order? Okay Cancel Okay Are you sure you w…" at bounding box center [784, 375] width 1568 height 750
paste input "Pyramid Center - Ambient - Right"
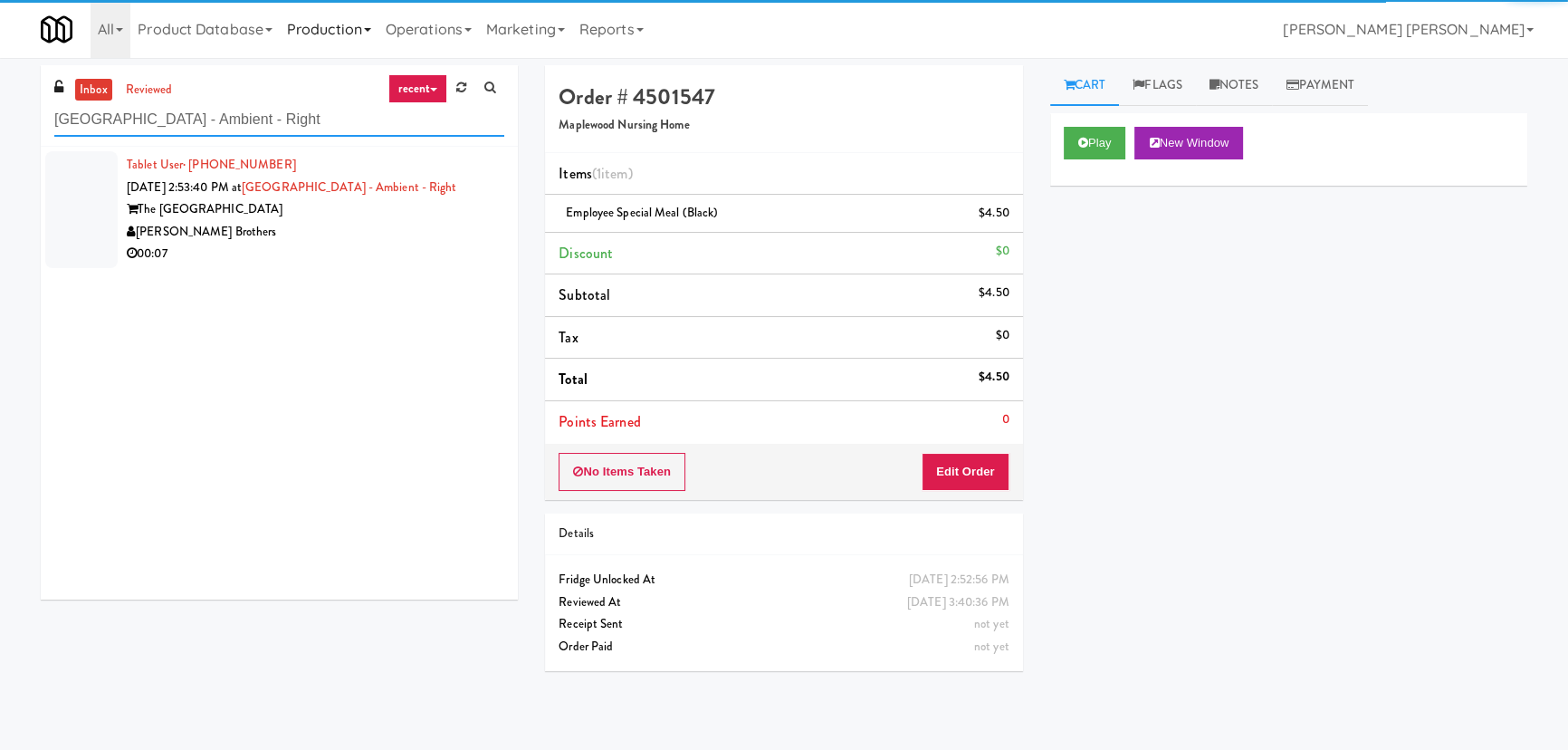
type input "Pyramid Center - Ambient - Right"
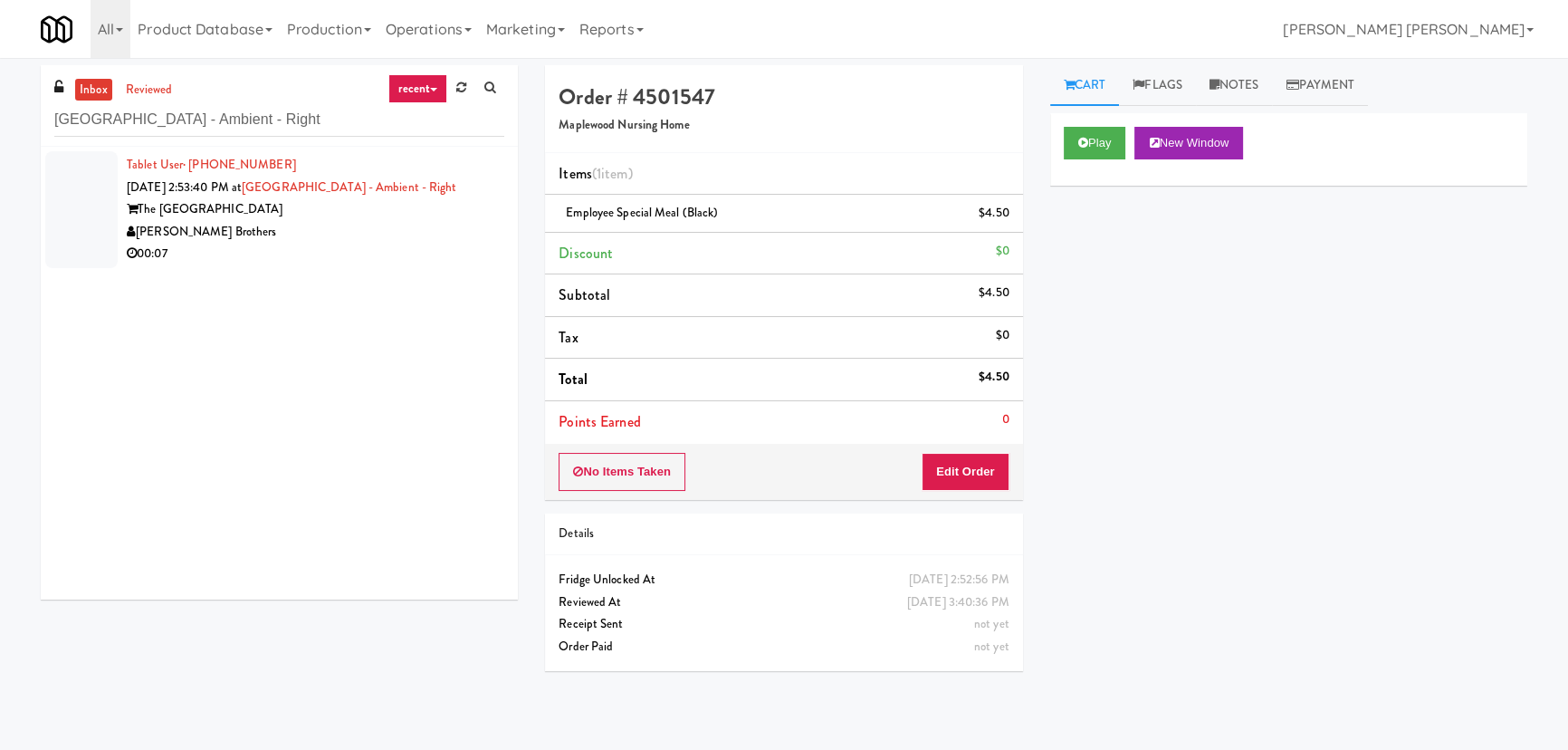
click at [293, 237] on div "[PERSON_NAME] Brothers" at bounding box center [315, 232] width 377 height 23
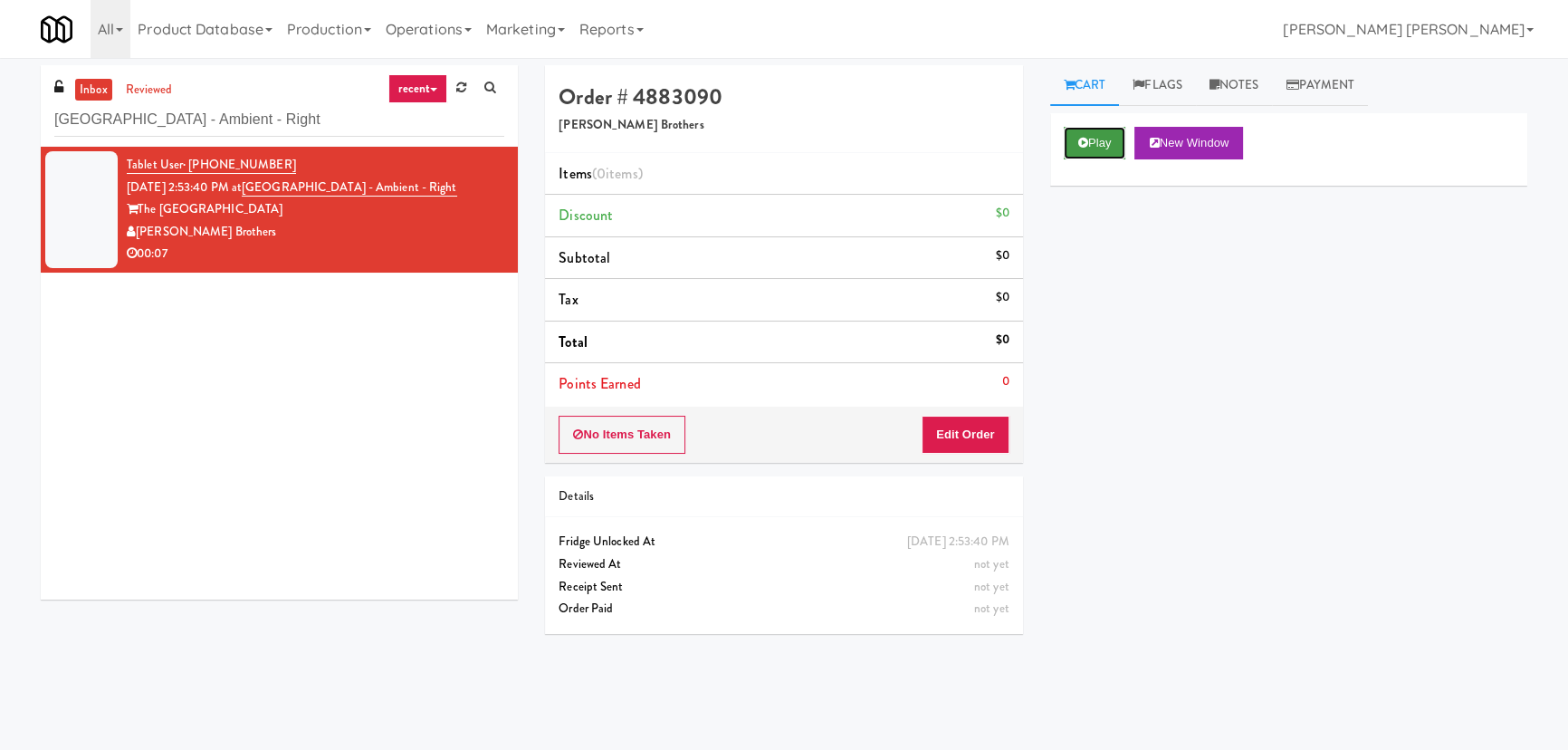
click at [1099, 145] on button "Play" at bounding box center [1095, 143] width 62 height 33
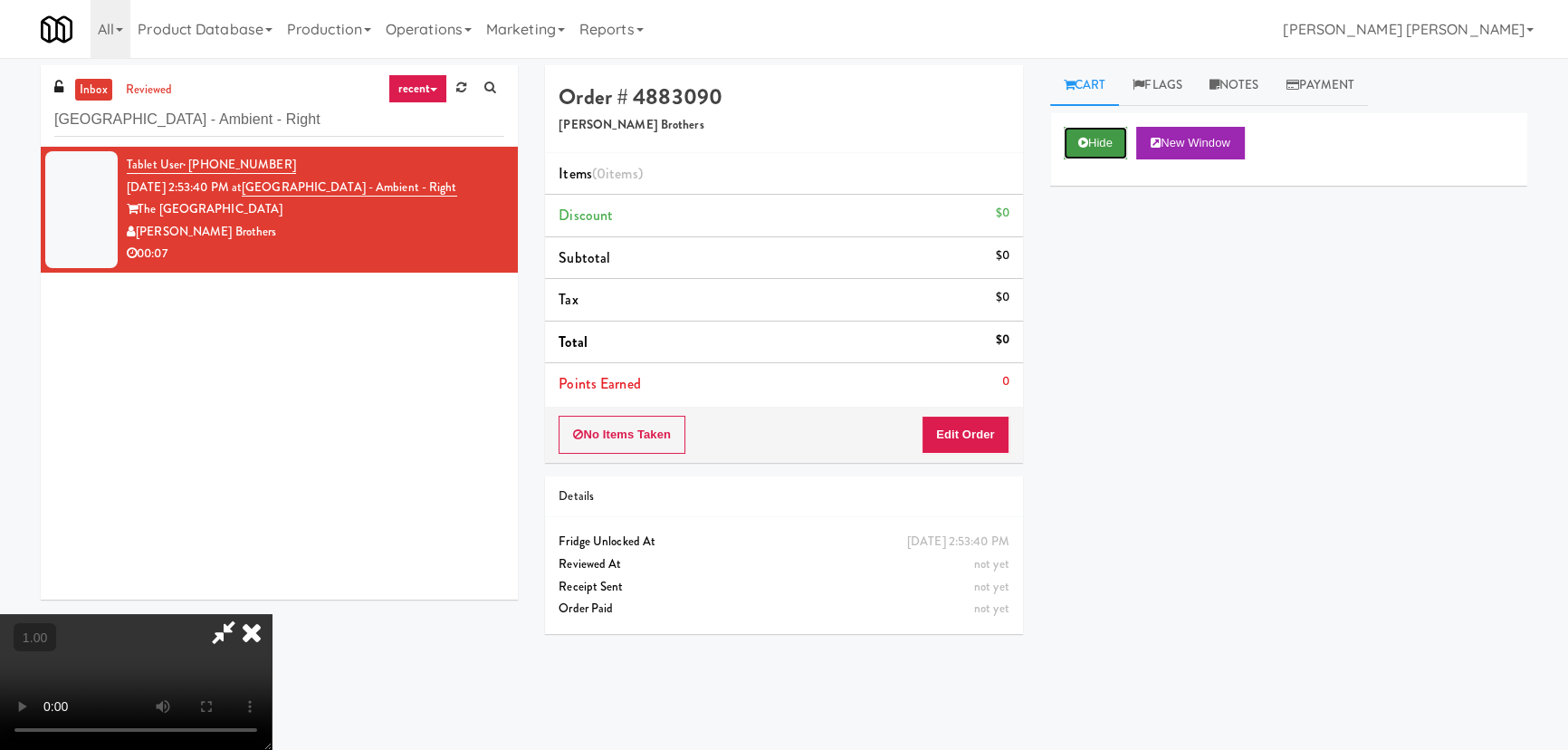
click at [1110, 135] on button "Hide" at bounding box center [1096, 143] width 63 height 33
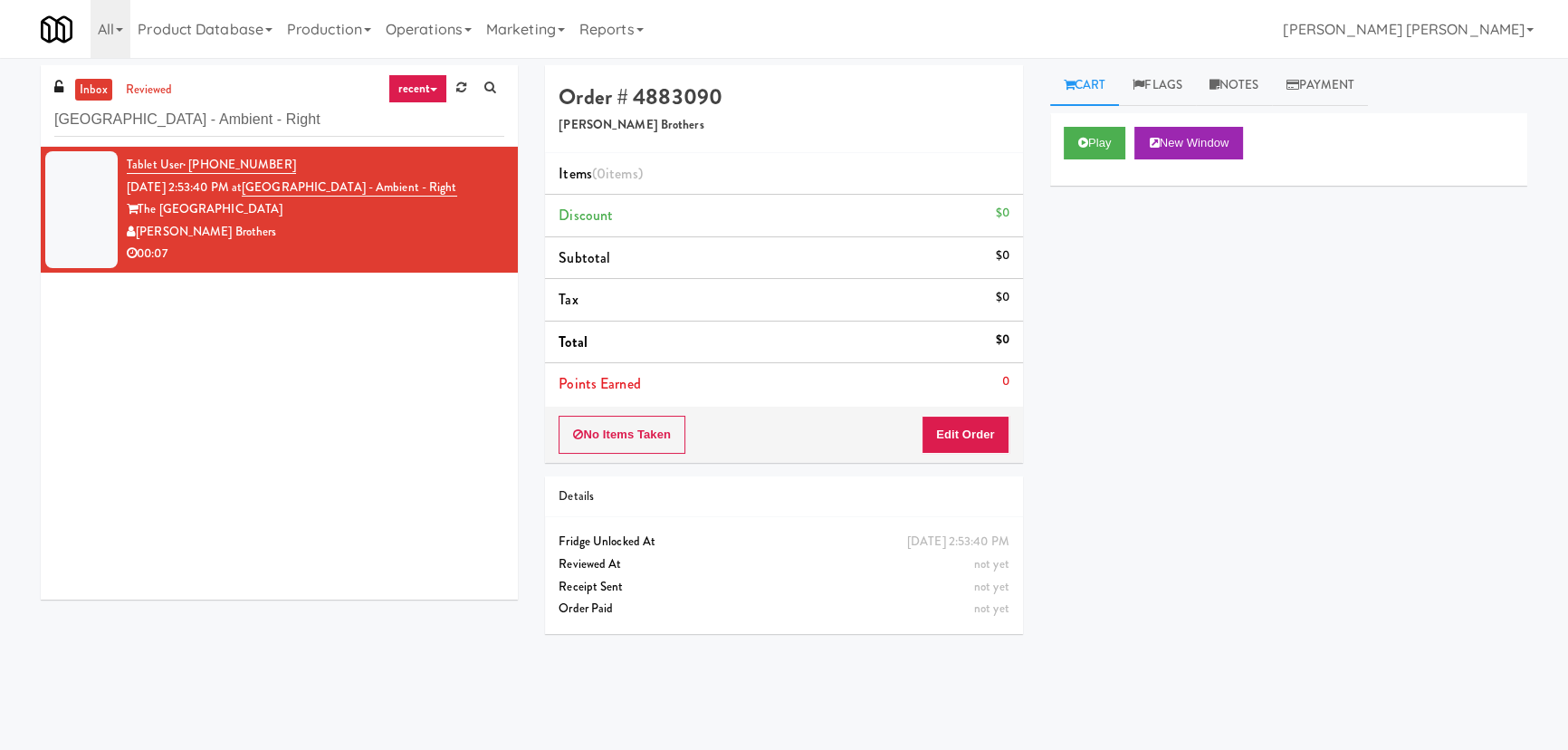
click at [95, 89] on link "inbox" at bounding box center [93, 90] width 37 height 23
click at [1093, 142] on button "Play" at bounding box center [1095, 143] width 62 height 33
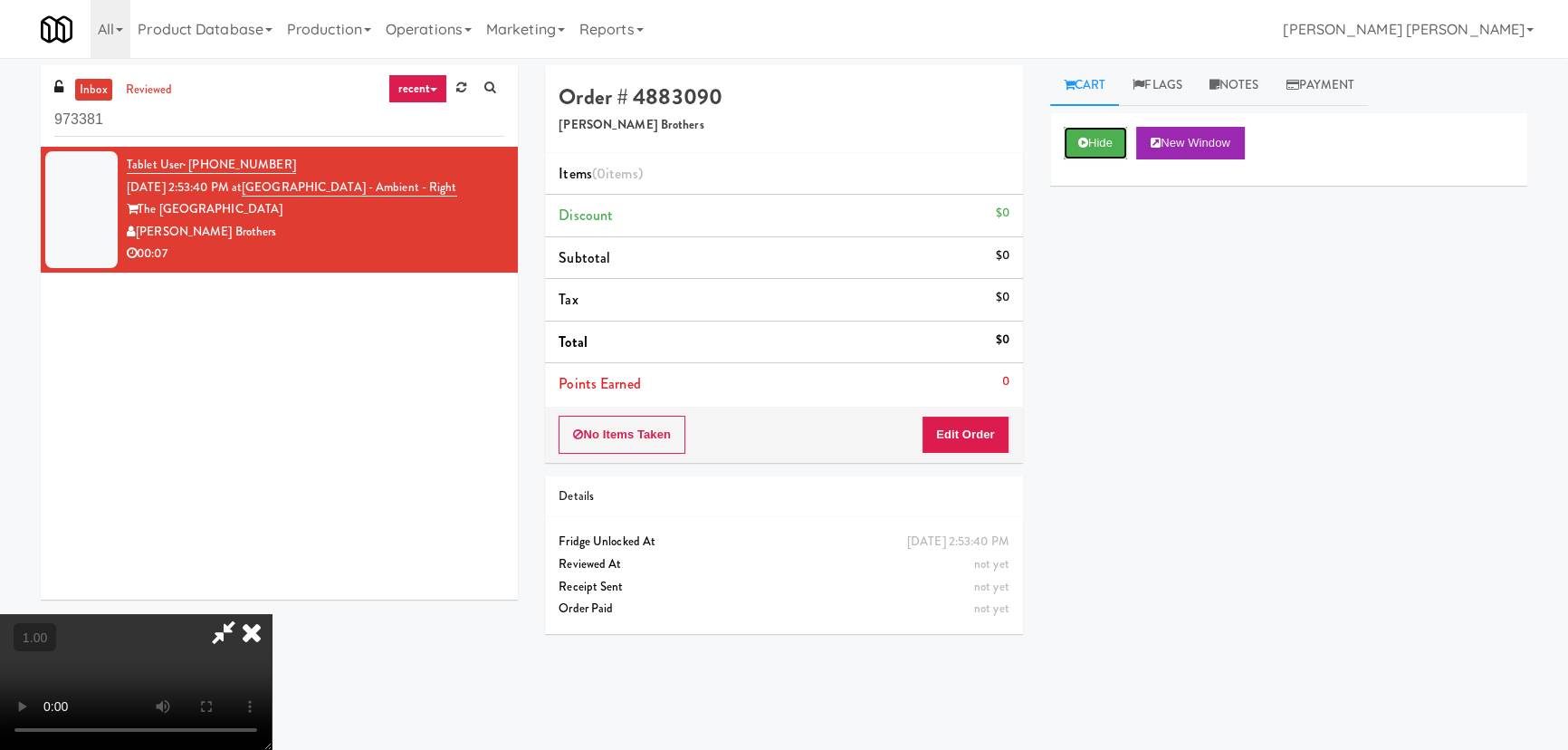
drag, startPoint x: 1088, startPoint y: 147, endPoint x: 706, endPoint y: 97, distance: 385.3
click at [1089, 146] on button "Hide" at bounding box center [1096, 143] width 63 height 33
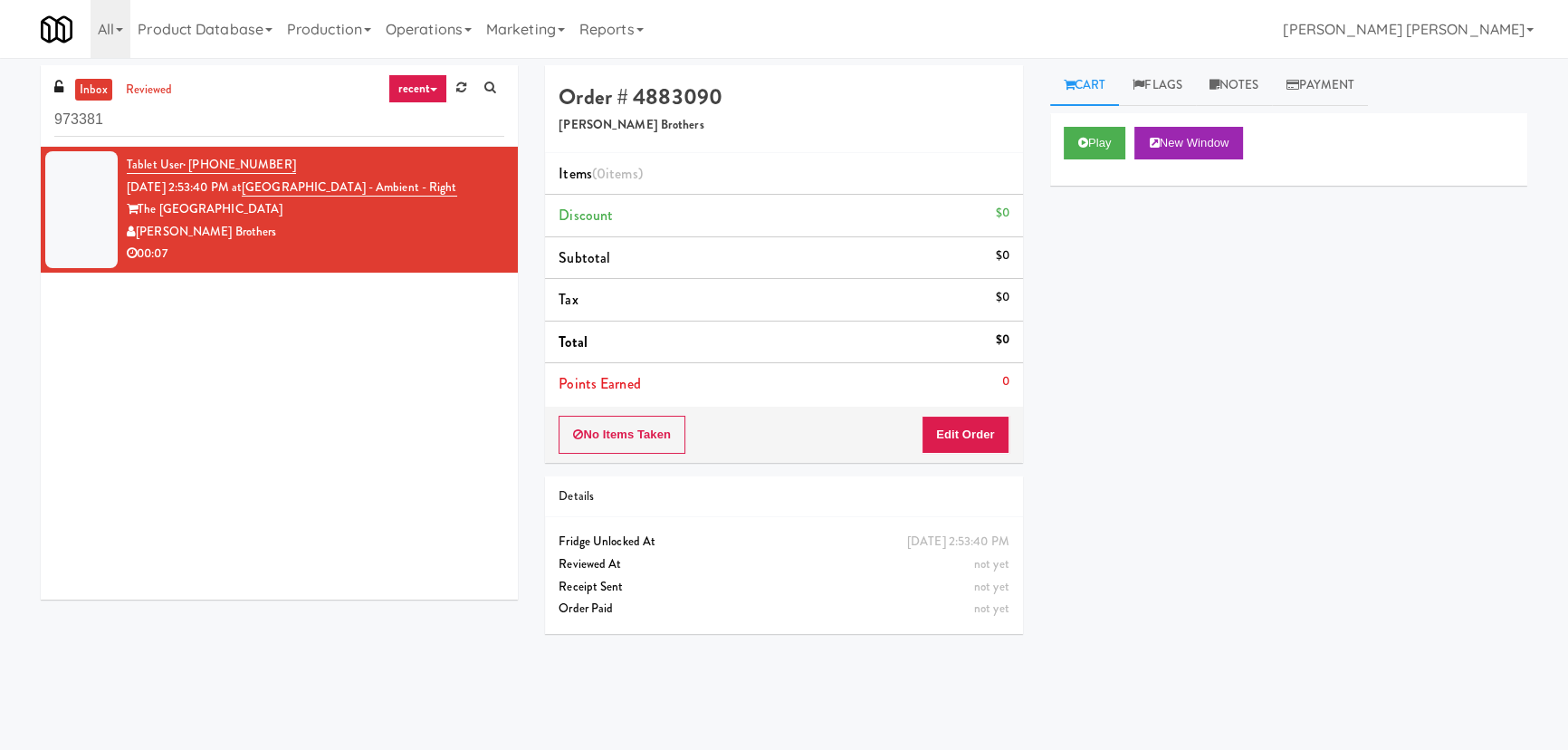
drag, startPoint x: 443, startPoint y: 188, endPoint x: 262, endPoint y: 184, distance: 181.0
click at [262, 184] on div "Tablet User · (848) 992-0756 [DATE] 2:53:40 PM at [GEOGRAPHIC_DATA] - Ambient -…" at bounding box center [315, 209] width 377 height 111
copy span "[GEOGRAPHIC_DATA] - Ambient - Right"
drag, startPoint x: 165, startPoint y: 122, endPoint x: -25, endPoint y: 112, distance: 190.3
click at [0, 112] on html "Okay Okay Select date: previous 2025-Sep next Su Mo Tu We Th Fr Sa 31 1 2 3 4 5…" at bounding box center [784, 375] width 1568 height 750
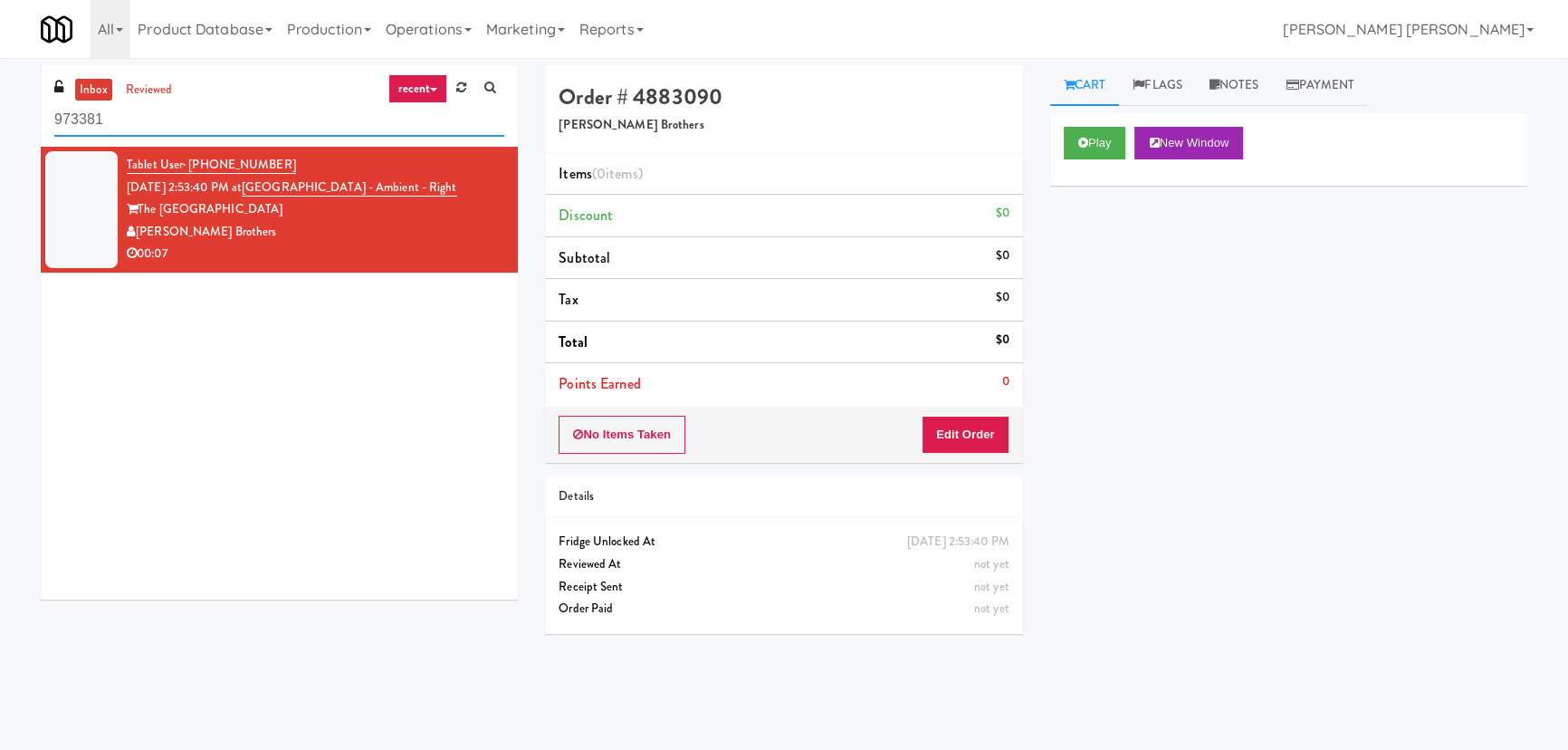
paste input "Ambient - Vantage - Pre Opening"
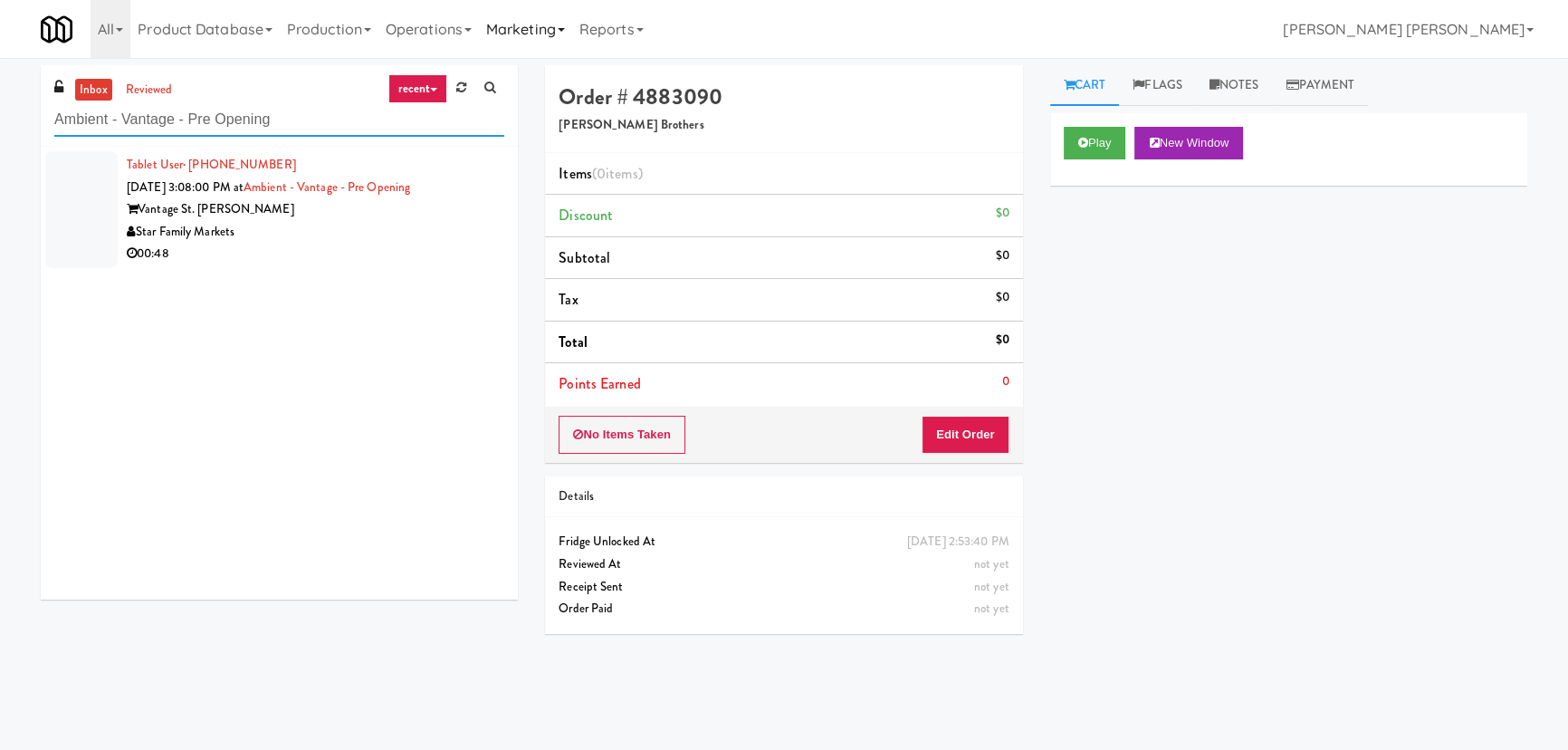
type input "Ambient - Vantage - Pre Opening"
click at [342, 258] on div "00:48" at bounding box center [315, 254] width 377 height 23
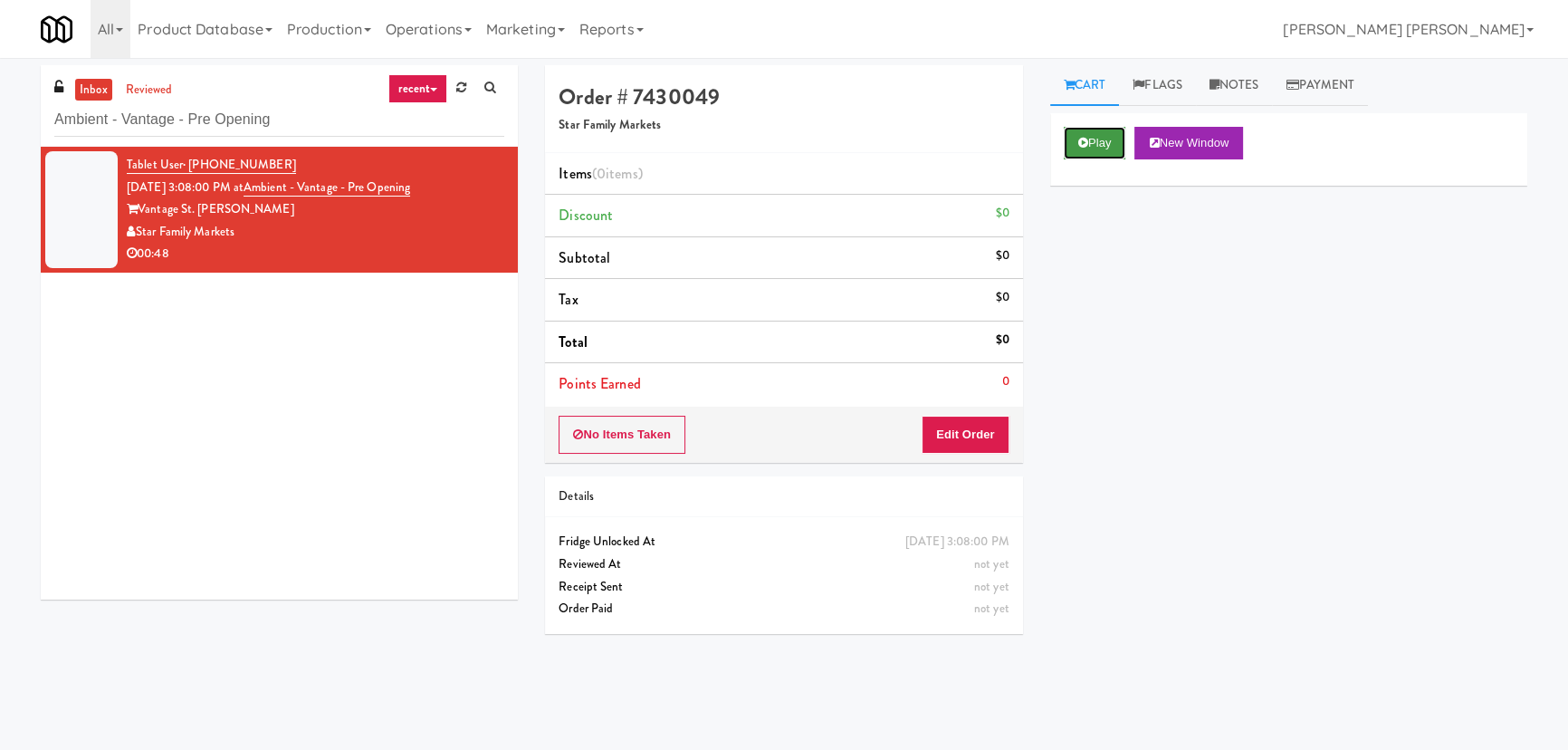
click at [1097, 140] on button "Play" at bounding box center [1095, 143] width 62 height 33
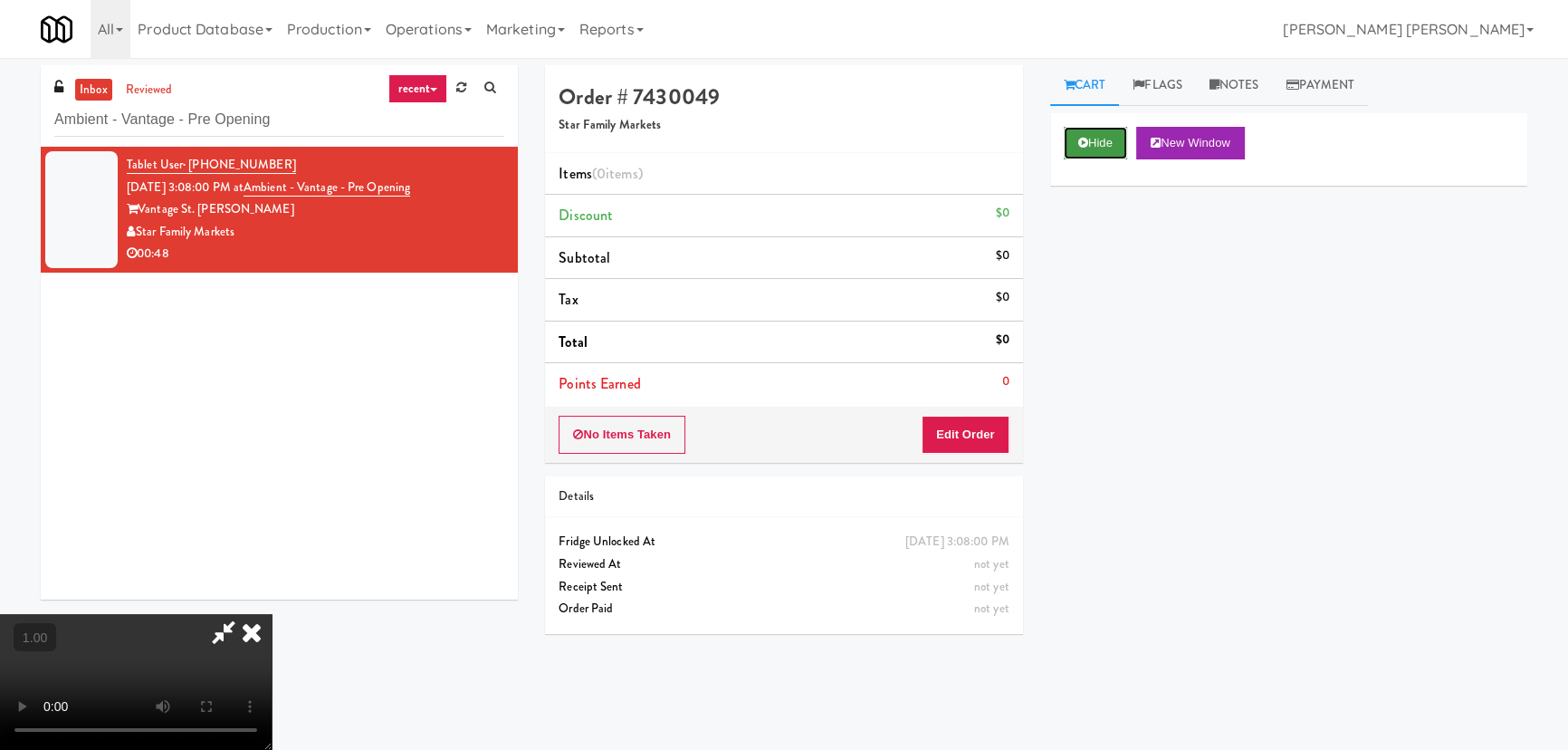
click at [1104, 147] on button "Hide" at bounding box center [1096, 143] width 63 height 33
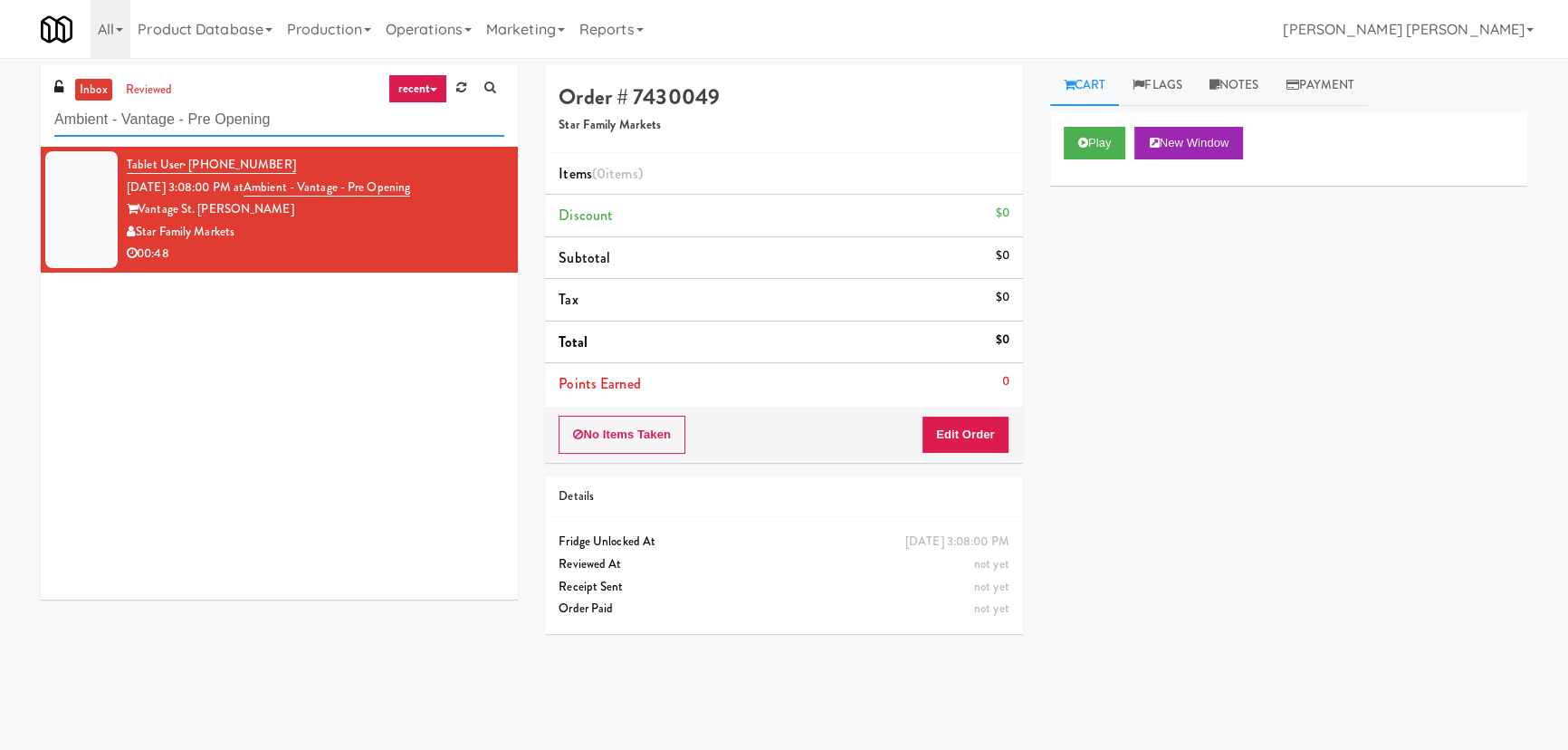
drag, startPoint x: 293, startPoint y: 119, endPoint x: -5, endPoint y: 132, distance: 298.3
click at [0, 132] on html "Okay Okay Select date: previous 2025-Sep next Su Mo Tu We Th Fr Sa 31 1 2 3 4 5…" at bounding box center [784, 375] width 1568 height 750
drag, startPoint x: 138, startPoint y: 115, endPoint x: -37, endPoint y: 111, distance: 175.0
click at [0, 111] on html "Okay Okay Select date: previous 2025-Sep next Su Mo Tu We Th Fr Sa 31 1 2 3 4 5…" at bounding box center [784, 375] width 1568 height 750
paste input "Ninety7Fifty Ambient"
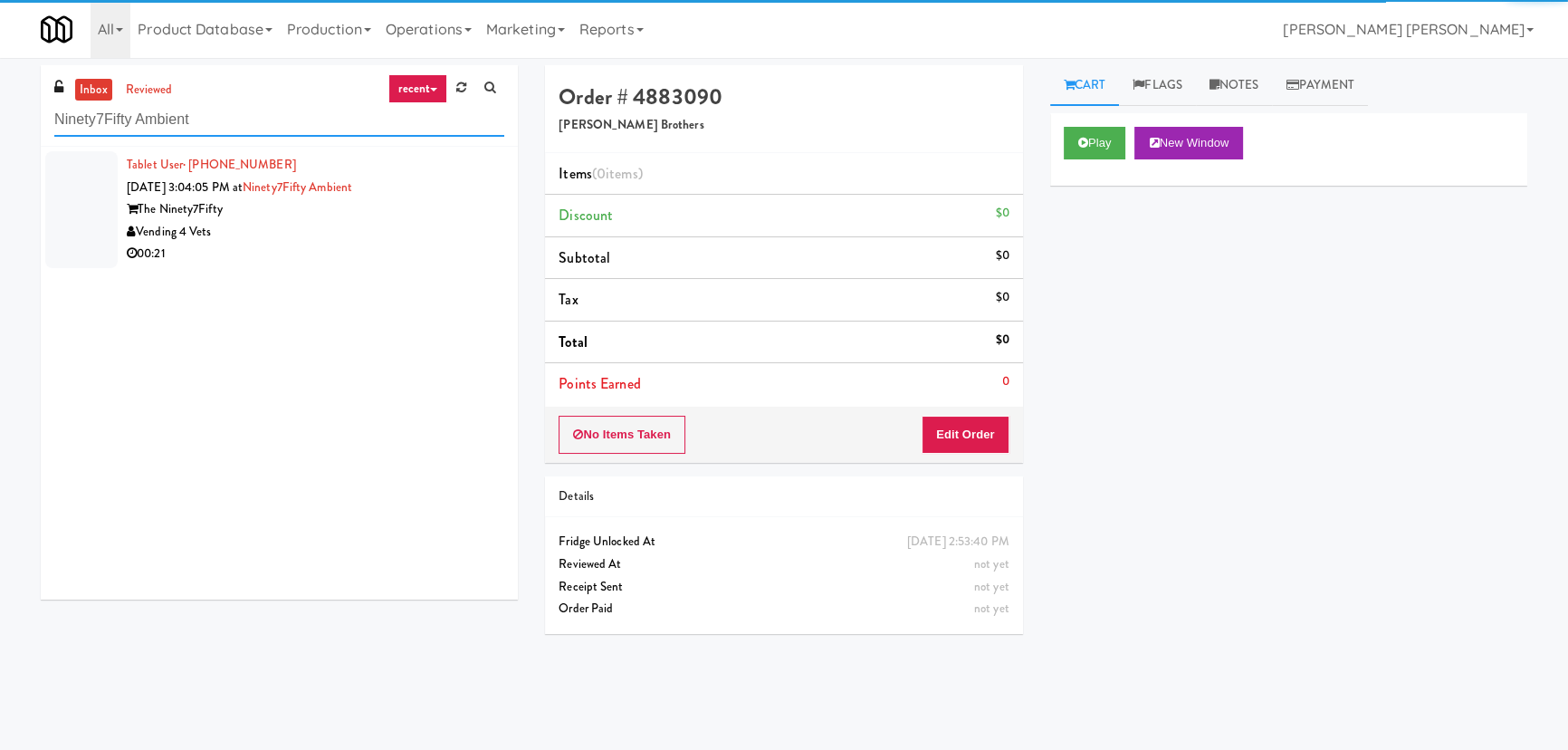
type input "Ninety7Fifty Ambient"
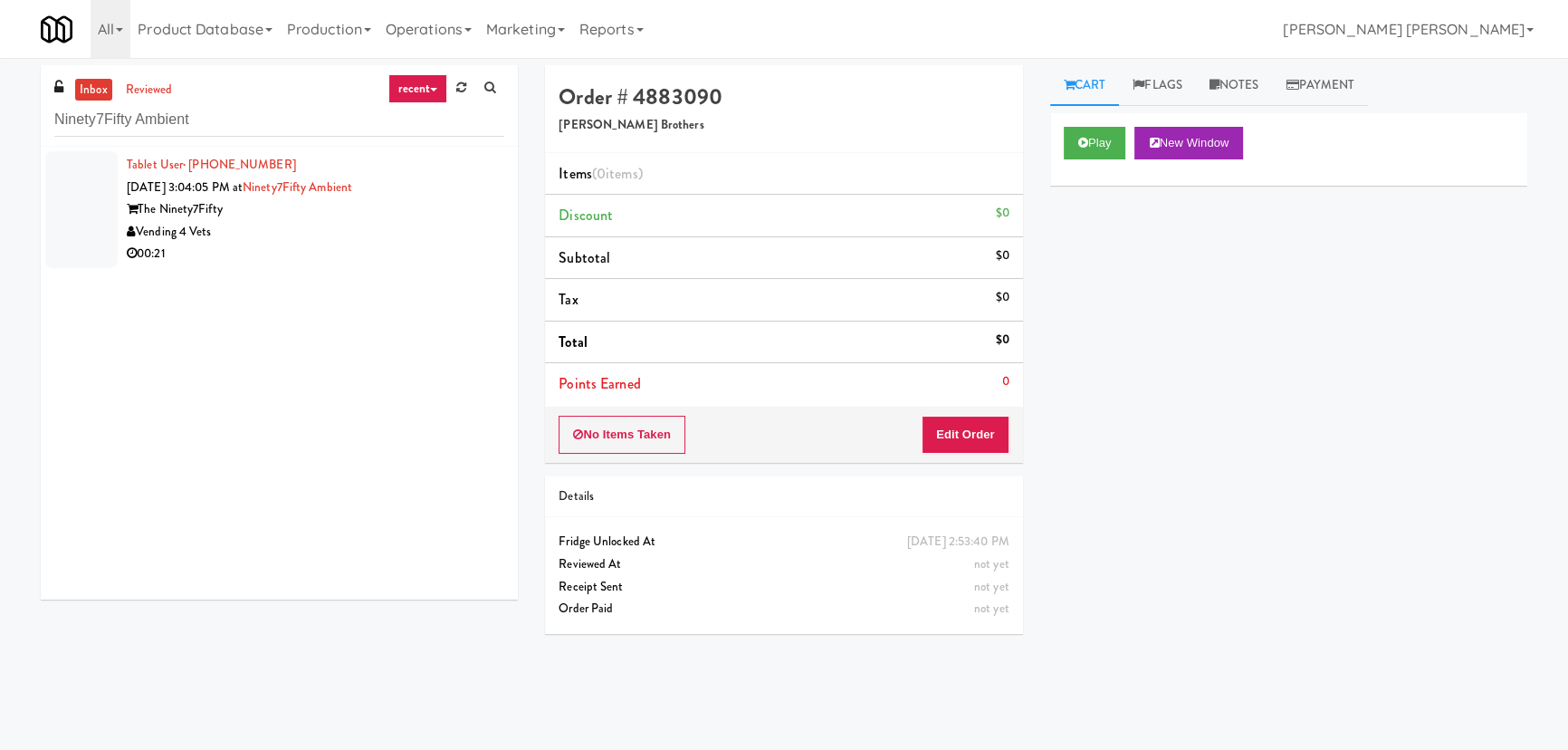
click at [376, 228] on div "Vending 4 Vets" at bounding box center [315, 232] width 377 height 23
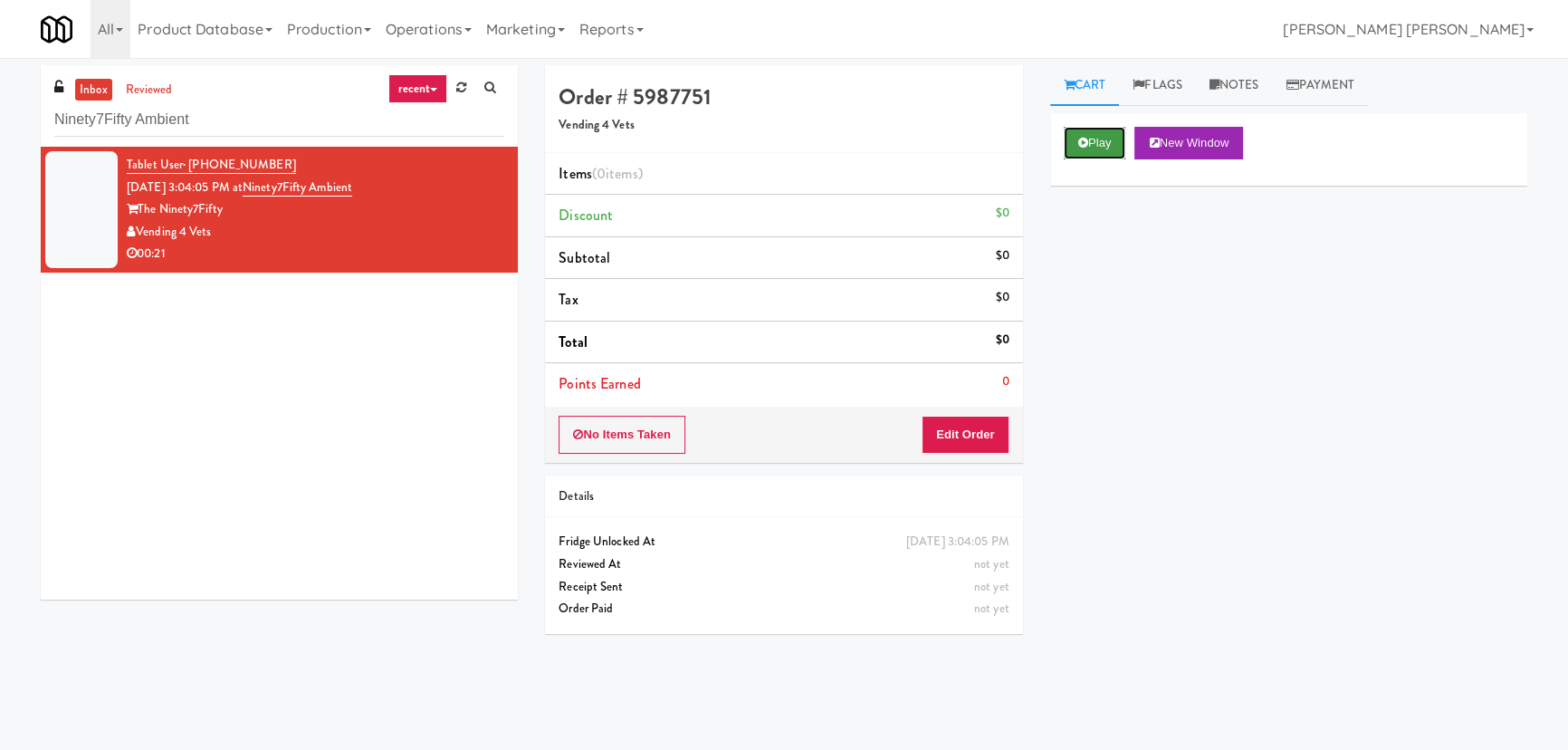
click at [1088, 148] on button "Play" at bounding box center [1095, 143] width 62 height 33
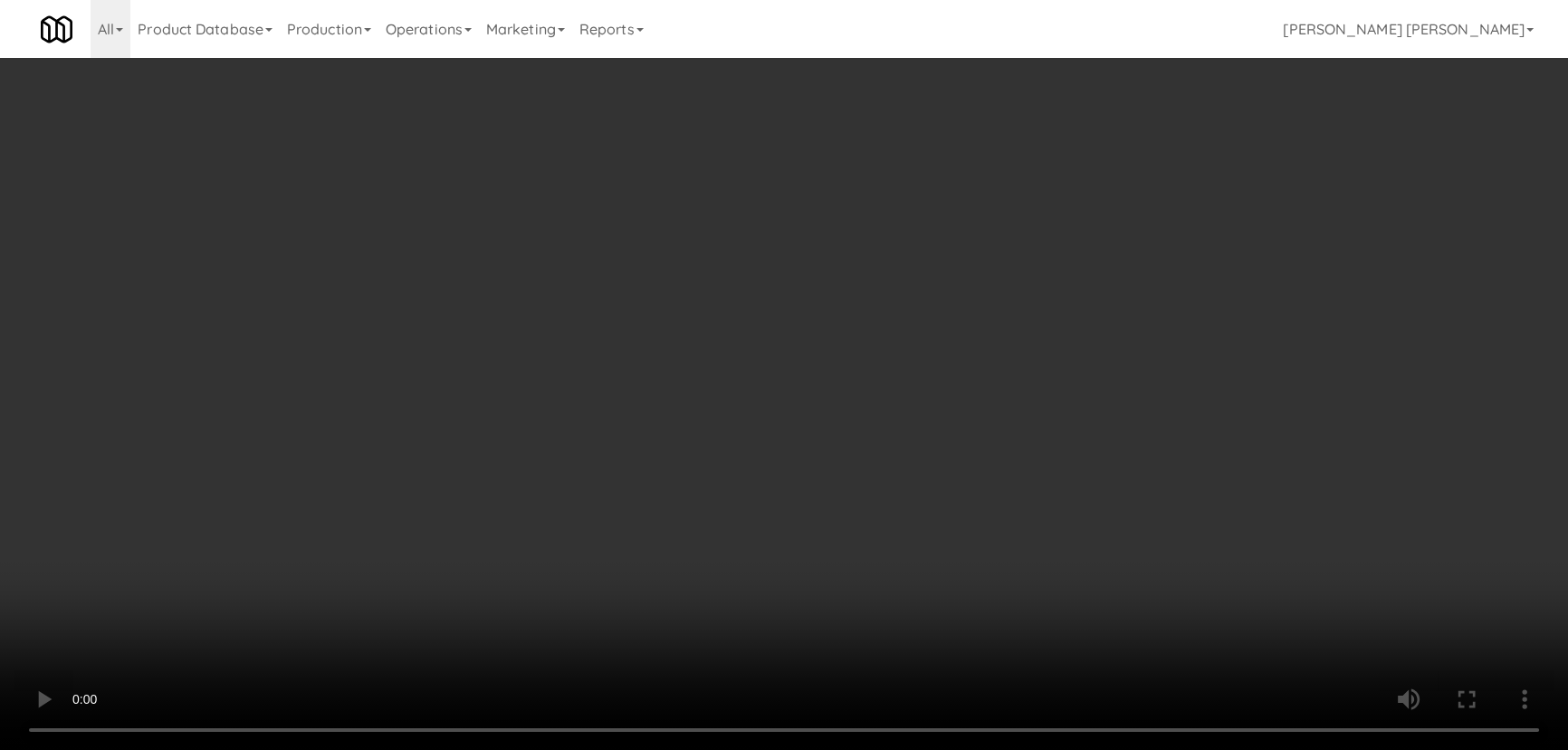
click at [941, 749] on video at bounding box center [784, 375] width 1568 height 750
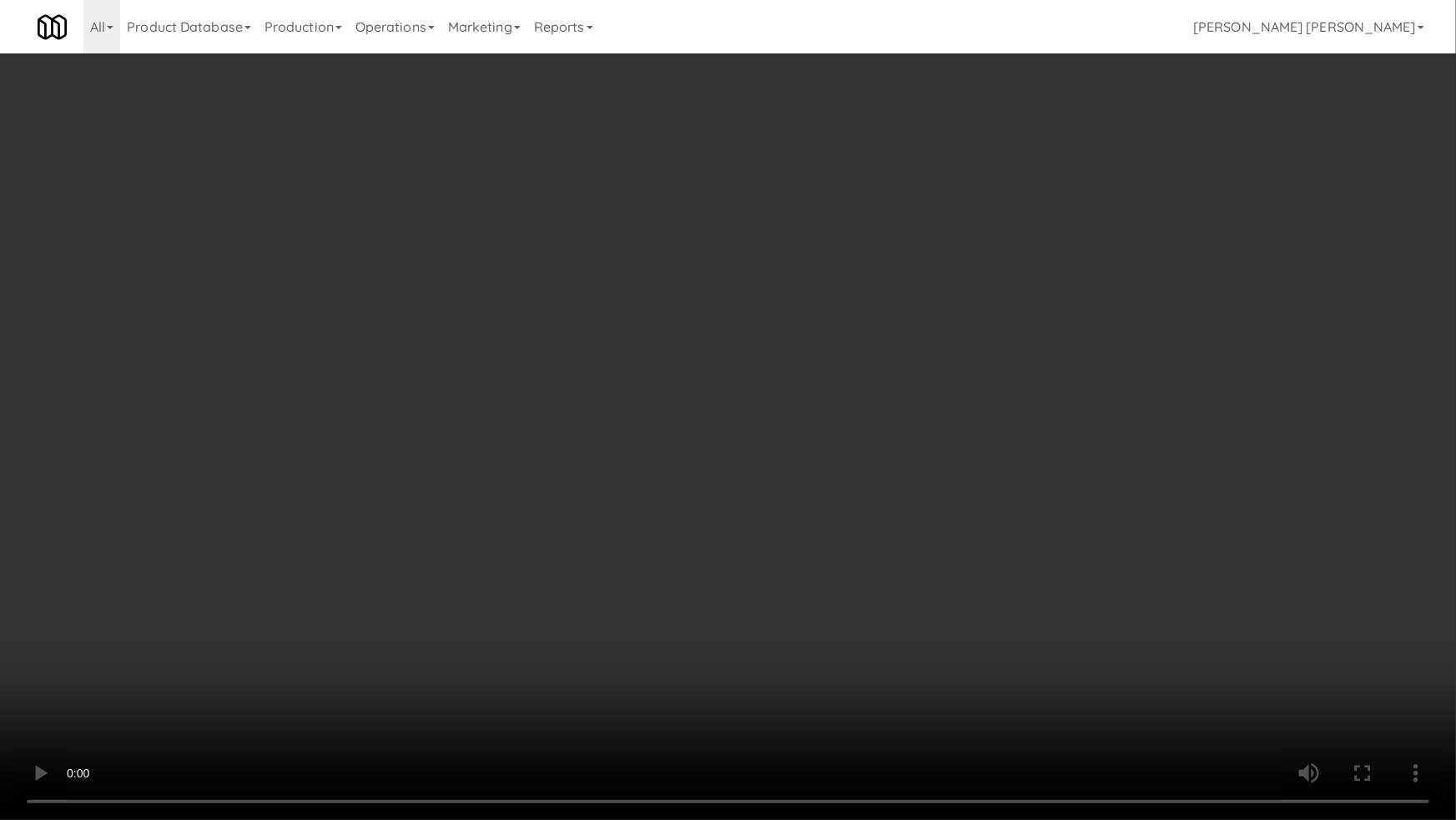
click at [1197, 674] on video at bounding box center [728, 410] width 1456 height 820
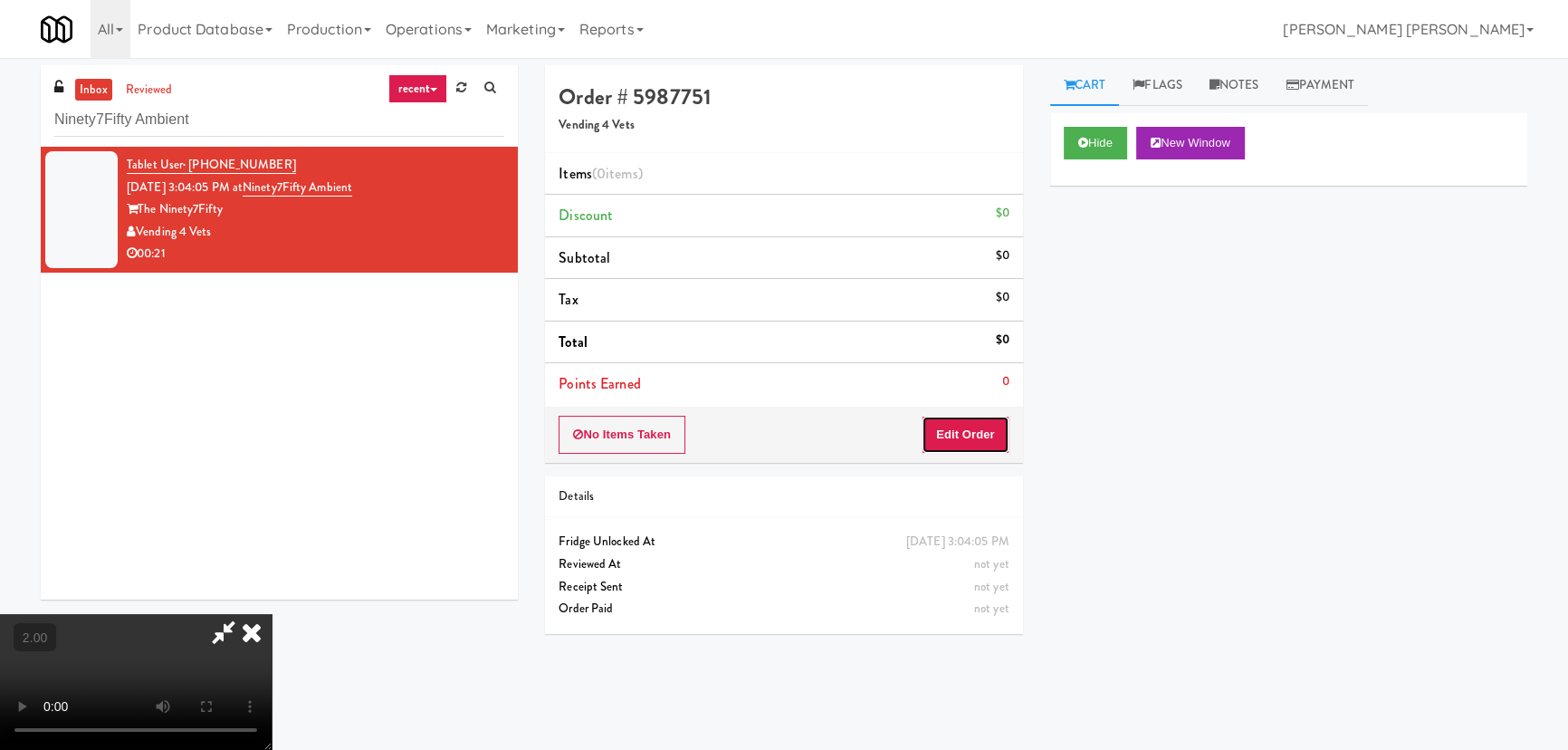
click at [998, 423] on button "Edit Order" at bounding box center [965, 435] width 87 height 38
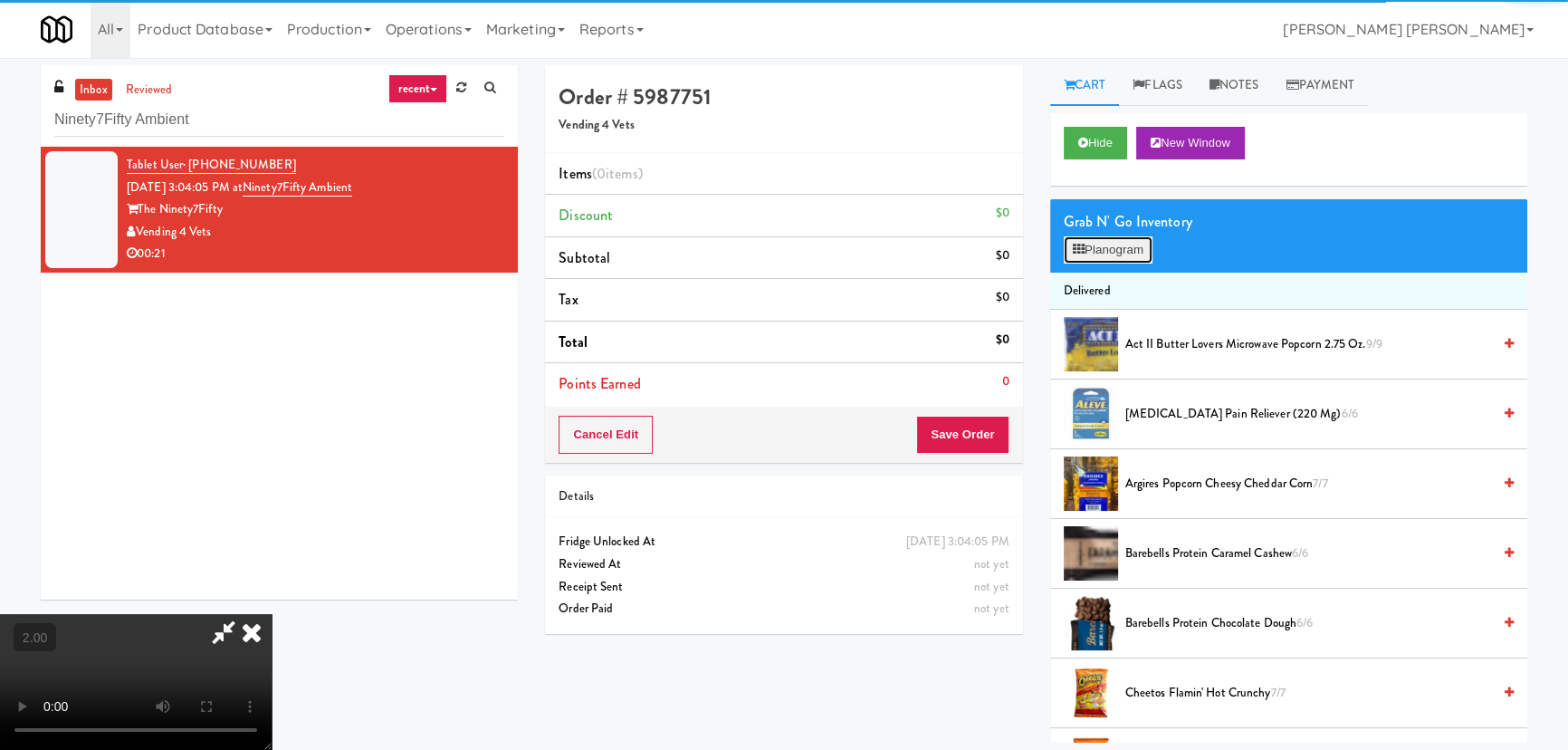
click at [1127, 236] on button "Planogram" at bounding box center [1108, 250] width 88 height 27
click at [0, 0] on div at bounding box center [0, 0] width 0 height 0
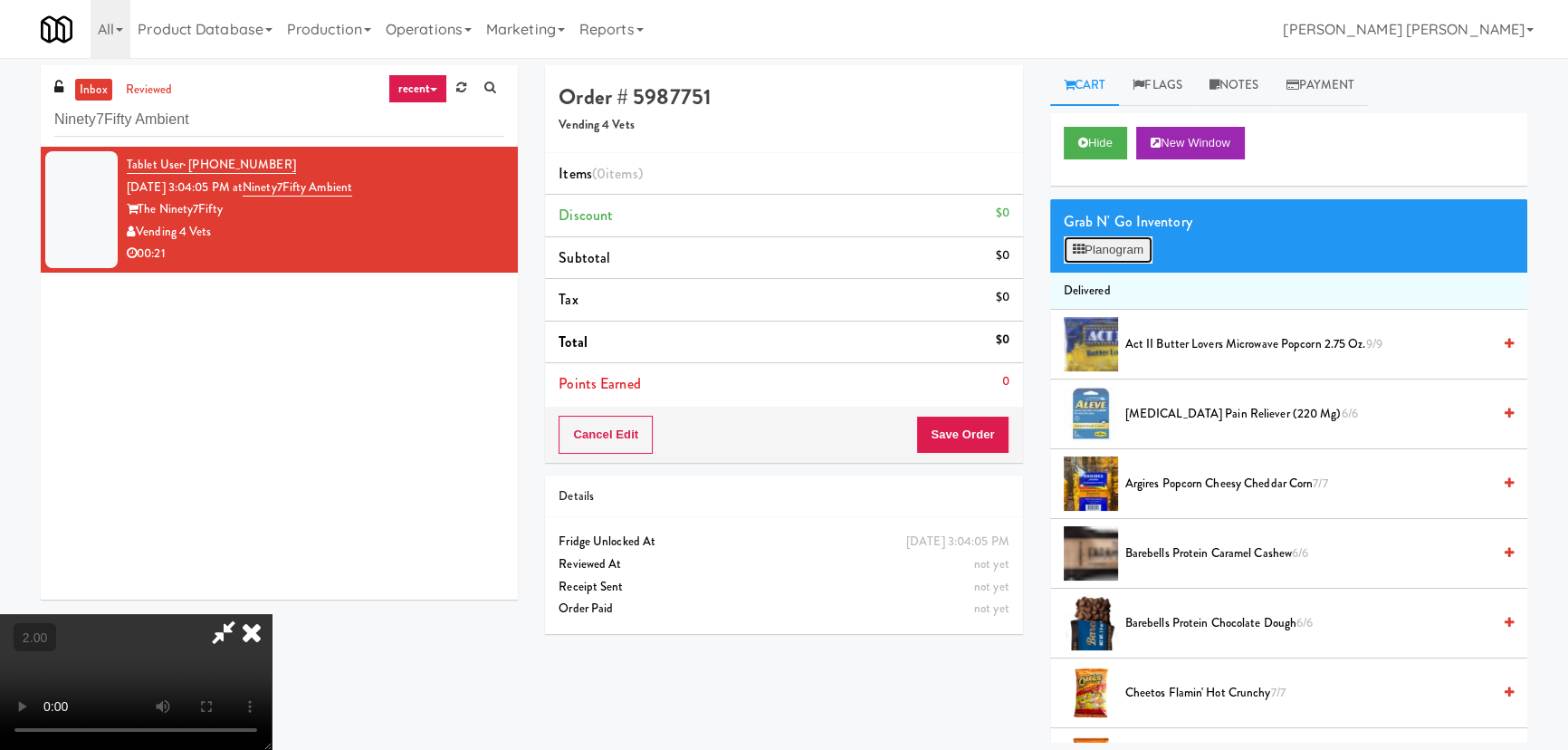
click at [1140, 245] on button "Planogram" at bounding box center [1108, 250] width 88 height 27
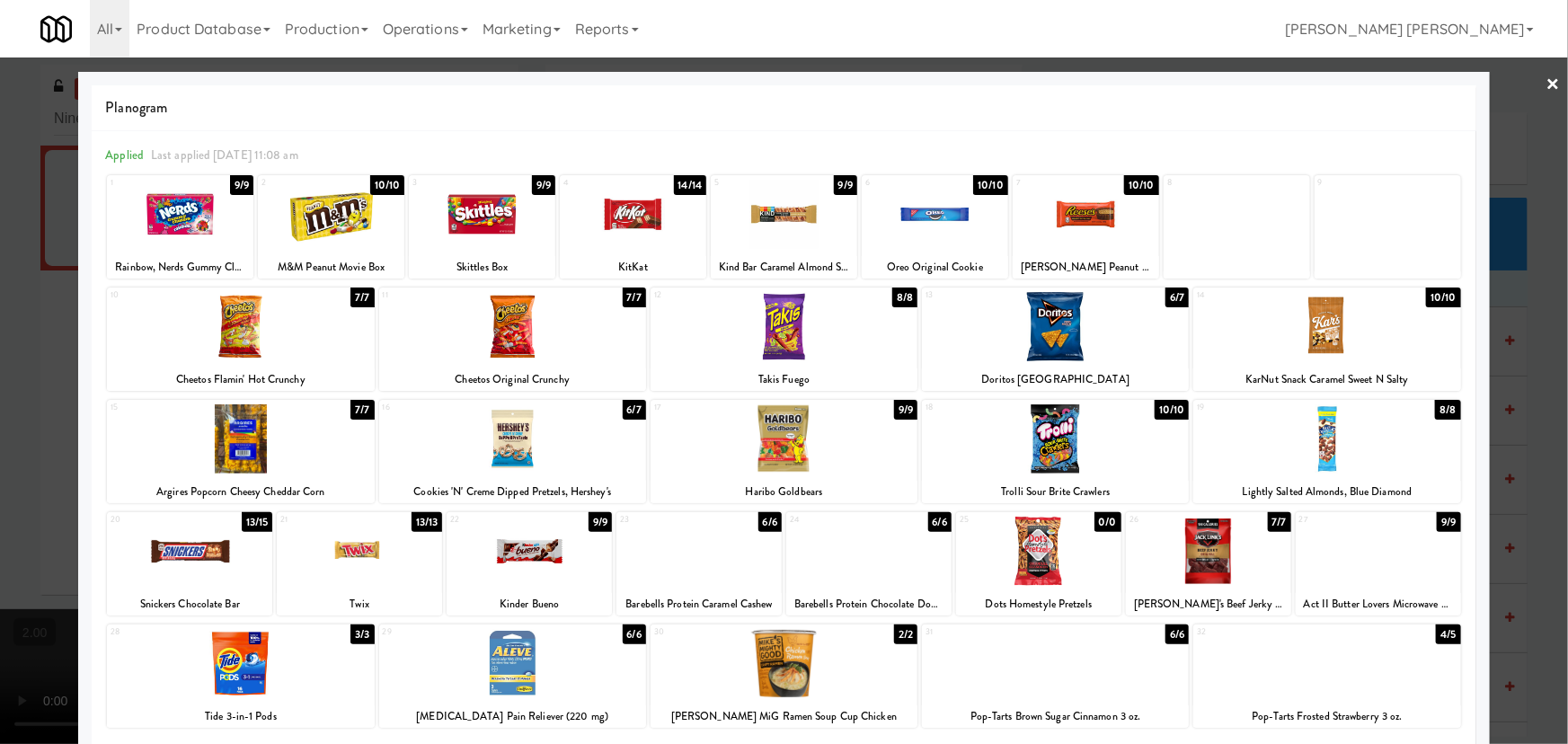
click at [1200, 573] on div at bounding box center [1208, 551] width 165 height 70
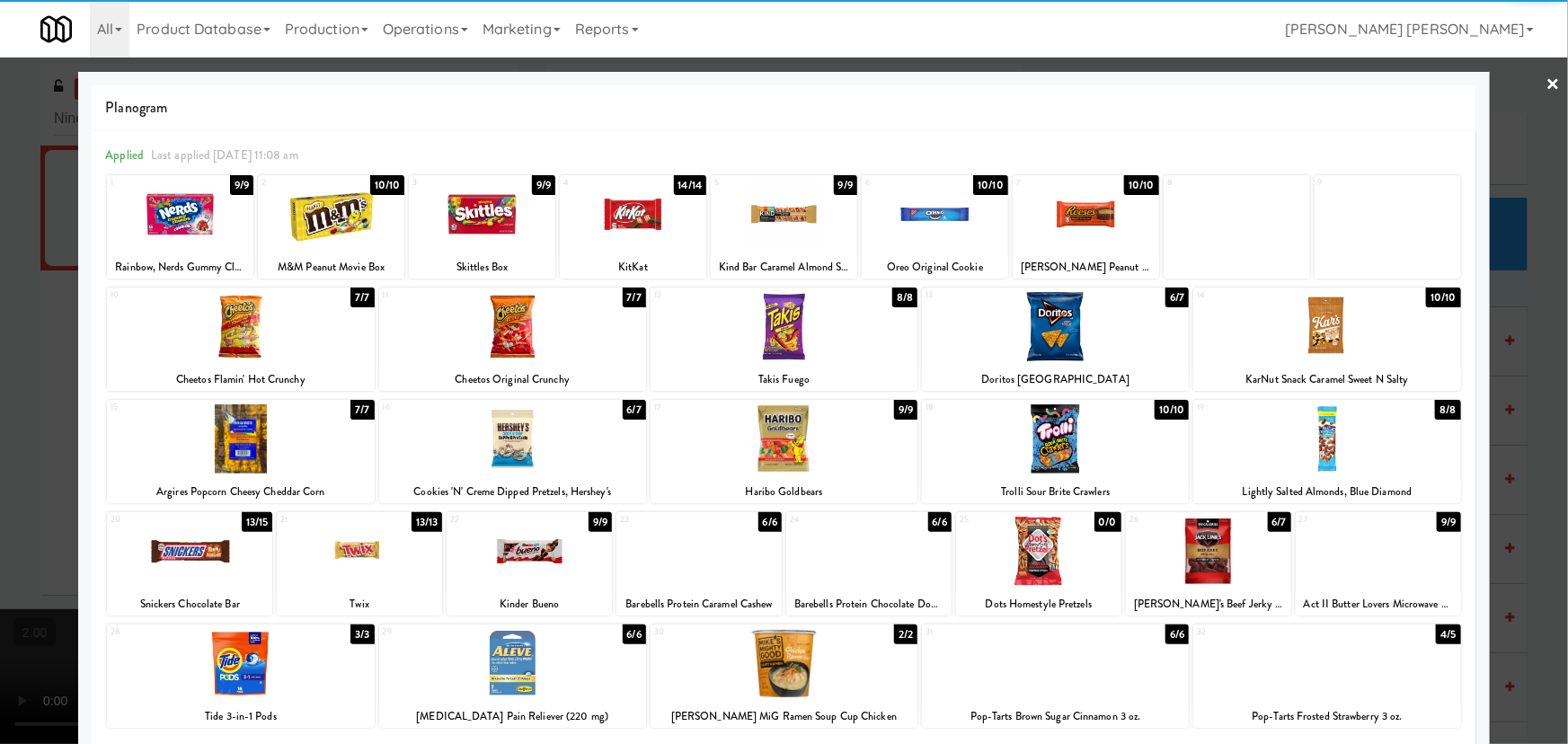
click at [1547, 87] on link "×" at bounding box center [1554, 85] width 14 height 55
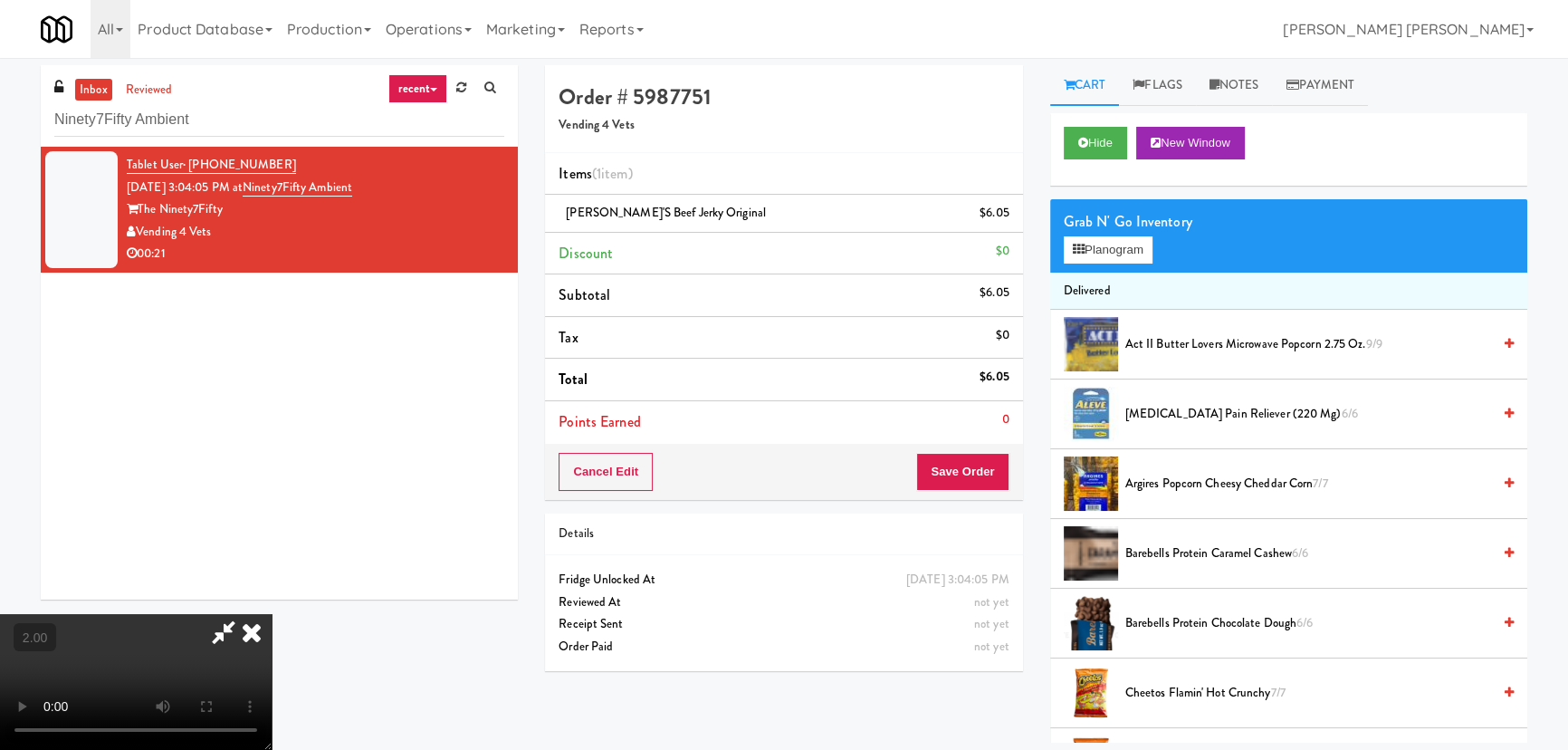
drag, startPoint x: 909, startPoint y: 69, endPoint x: 1033, endPoint y: 520, distance: 467.7
click at [272, 614] on icon at bounding box center [251, 632] width 39 height 36
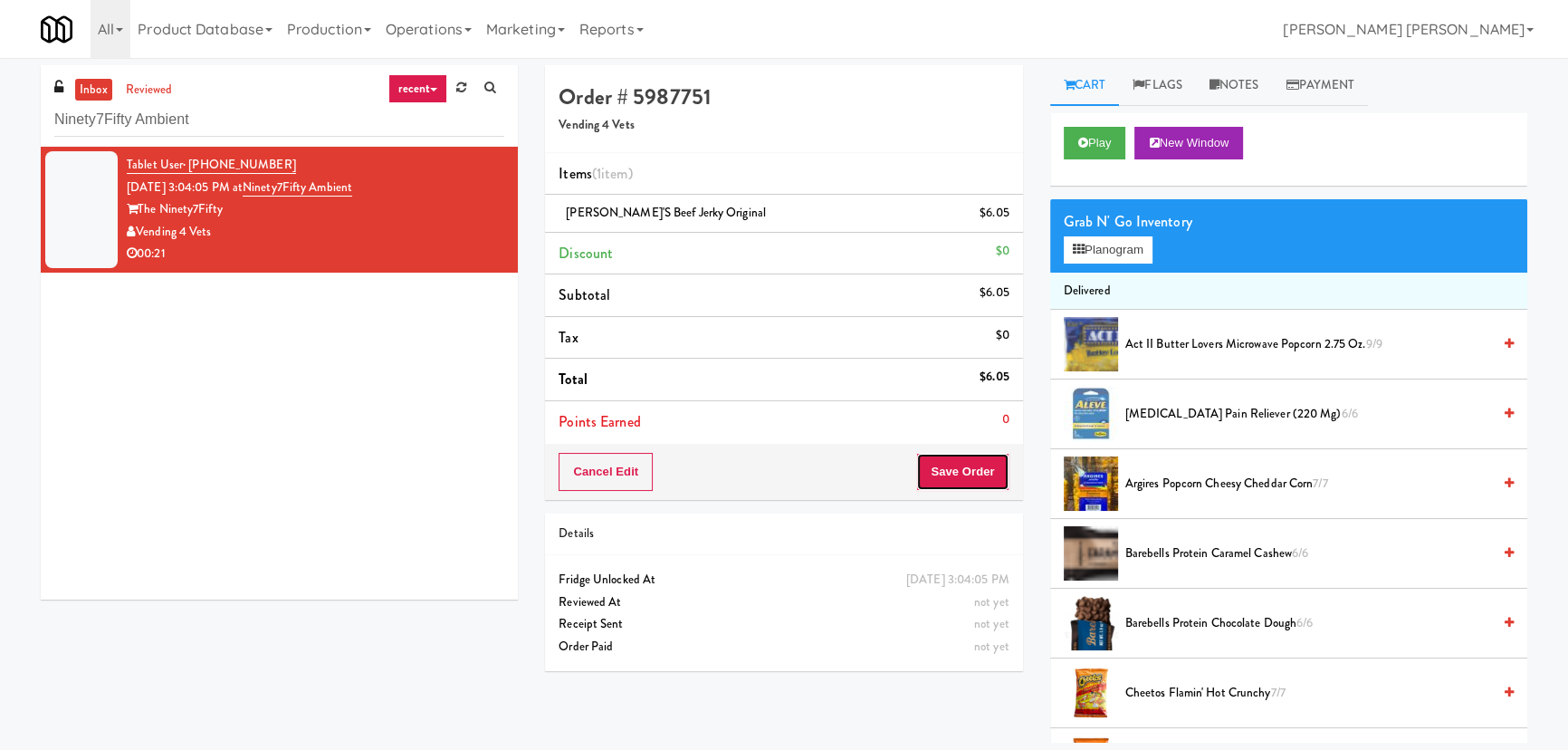
drag, startPoint x: 977, startPoint y: 477, endPoint x: 982, endPoint y: 489, distance: 13.0
click at [977, 477] on button "Save Order" at bounding box center [962, 472] width 92 height 38
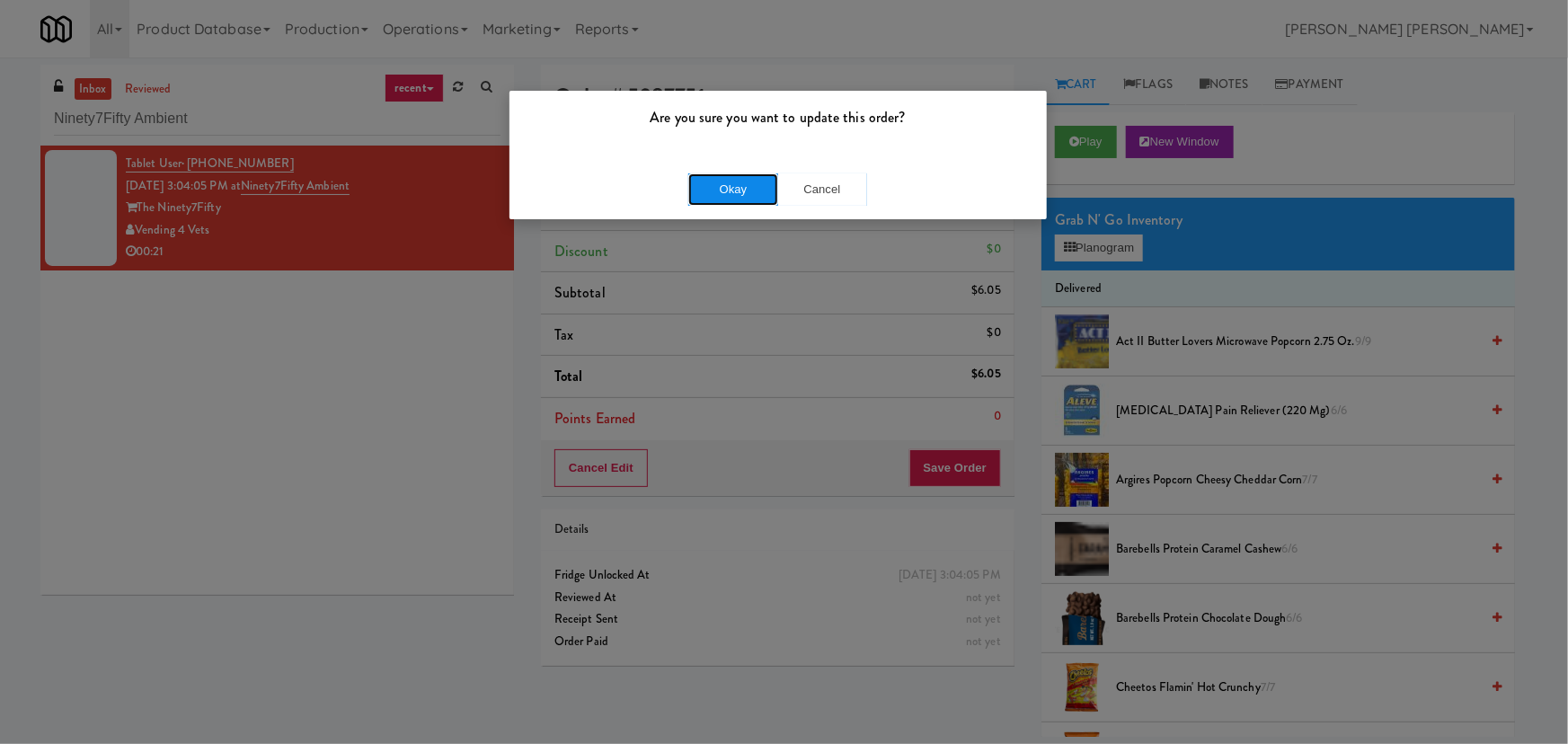
click at [765, 193] on button "Okay" at bounding box center [733, 190] width 90 height 32
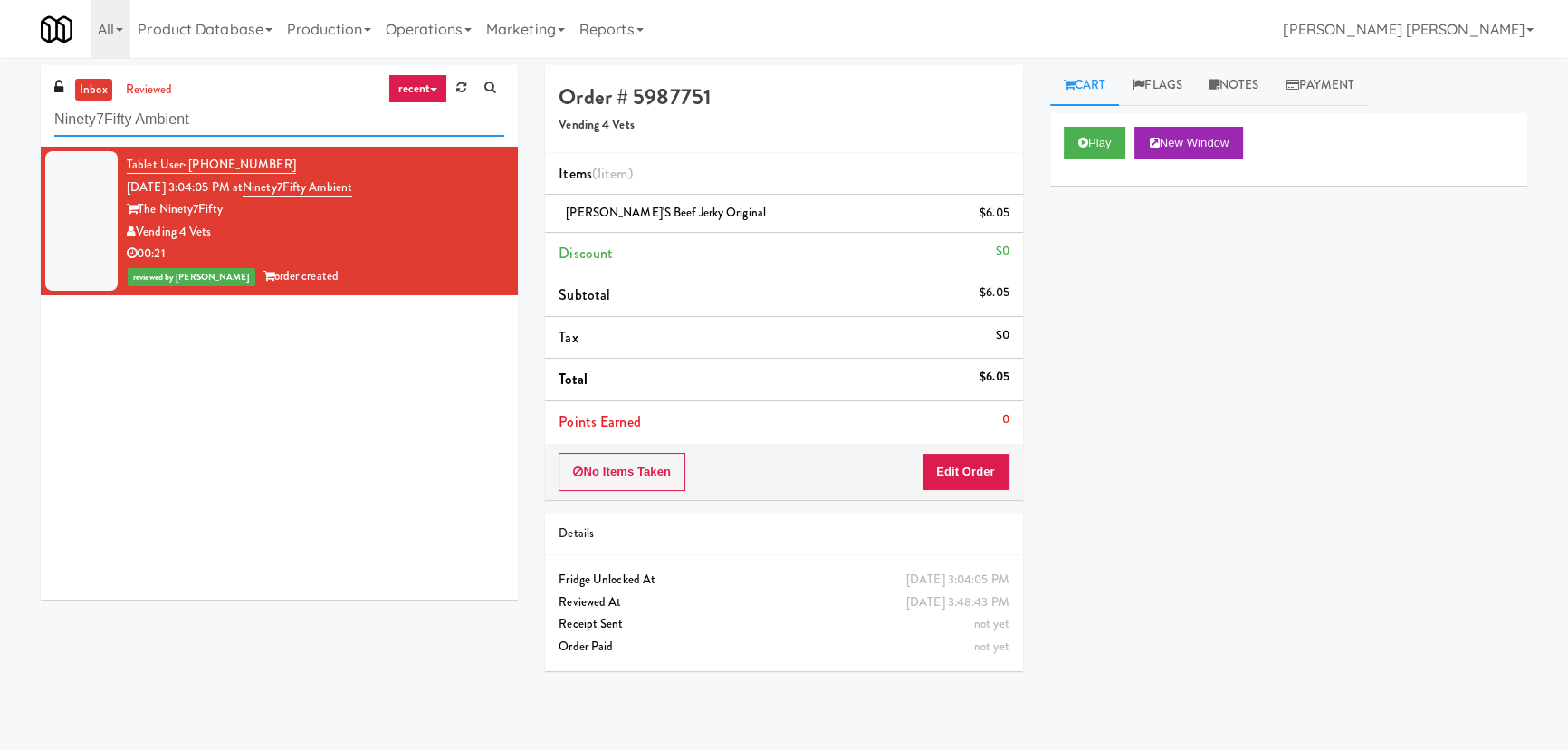
drag, startPoint x: 232, startPoint y: 118, endPoint x: -73, endPoint y: 103, distance: 305.4
click at [0, 103] on html "Are you sure you want to update this order? Okay Cancel Okay Are you sure you w…" at bounding box center [784, 375] width 1568 height 750
paste input "315 Front St - Fridge"
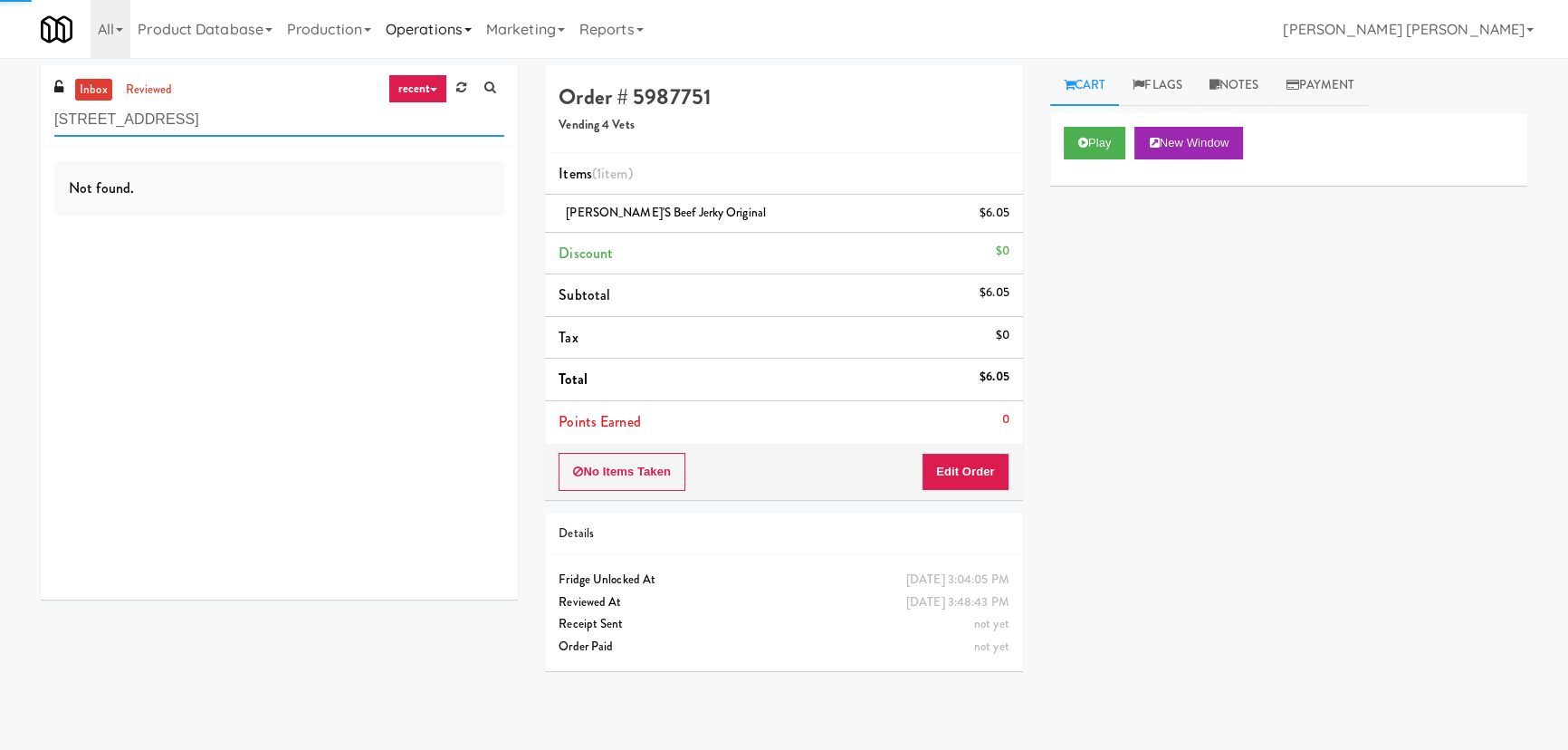
type input "315 Front St - Fridge"
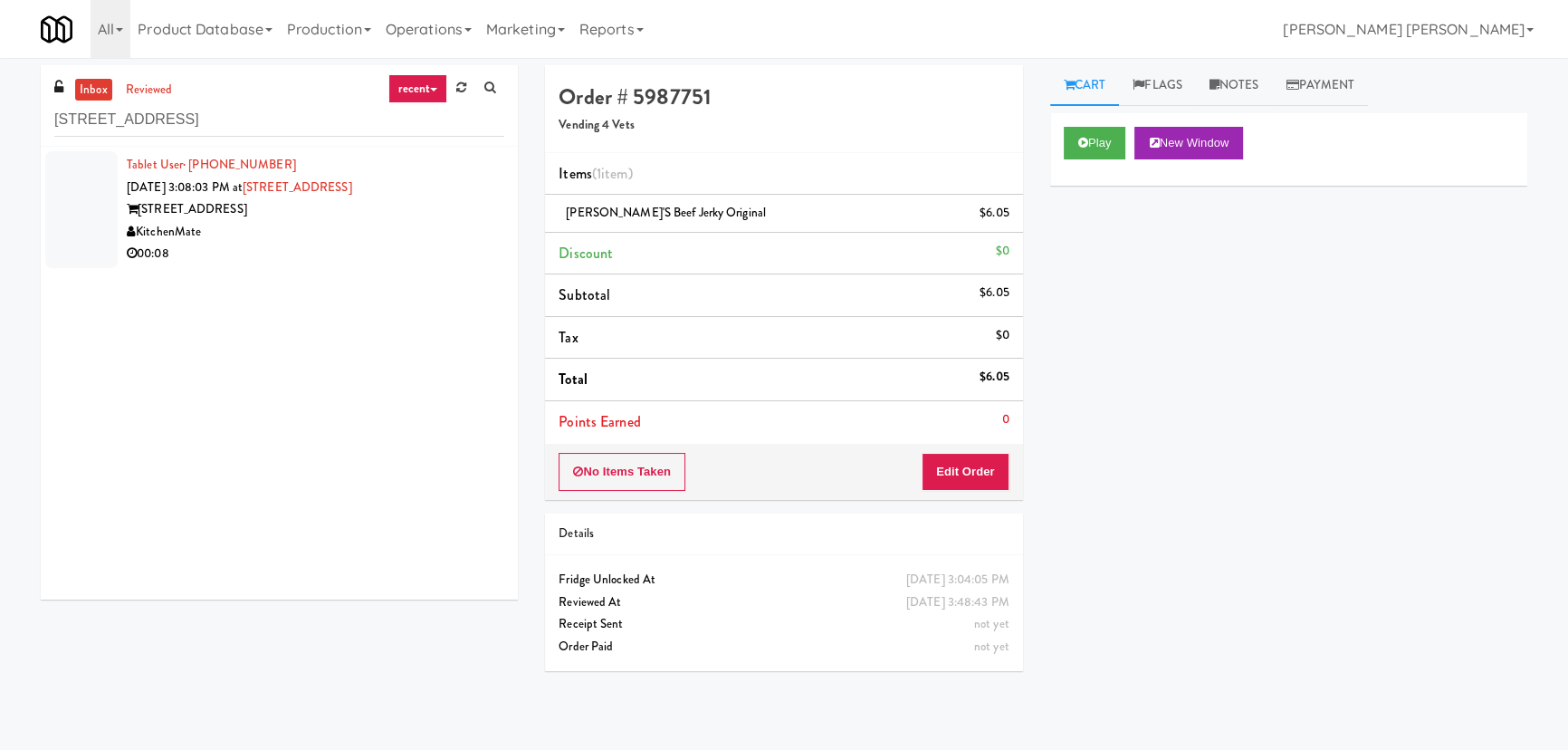
click at [350, 241] on div "KitchenMate" at bounding box center [315, 232] width 377 height 23
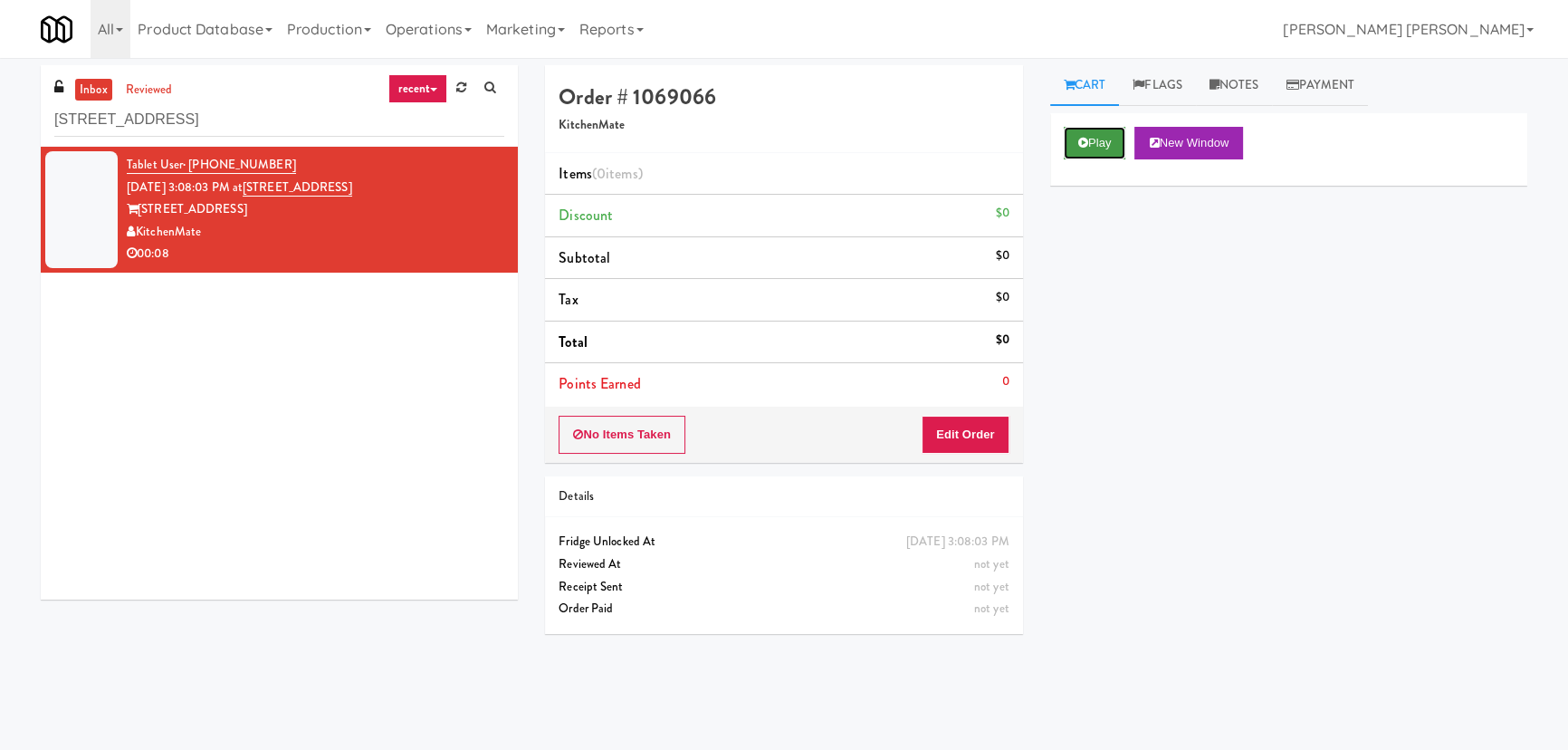
click at [1089, 146] on button "Play" at bounding box center [1095, 143] width 62 height 33
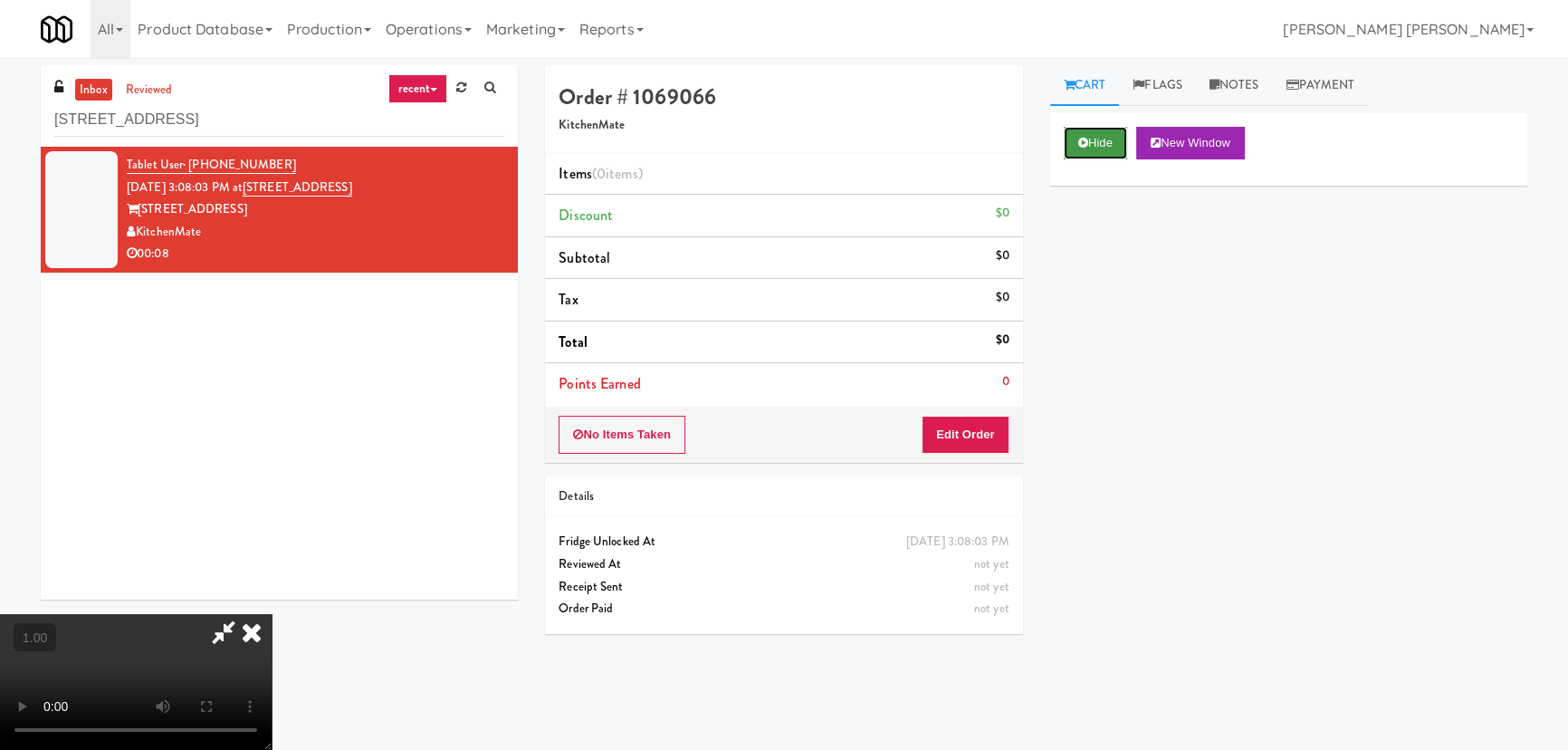
click at [1089, 146] on button "Hide" at bounding box center [1096, 143] width 63 height 33
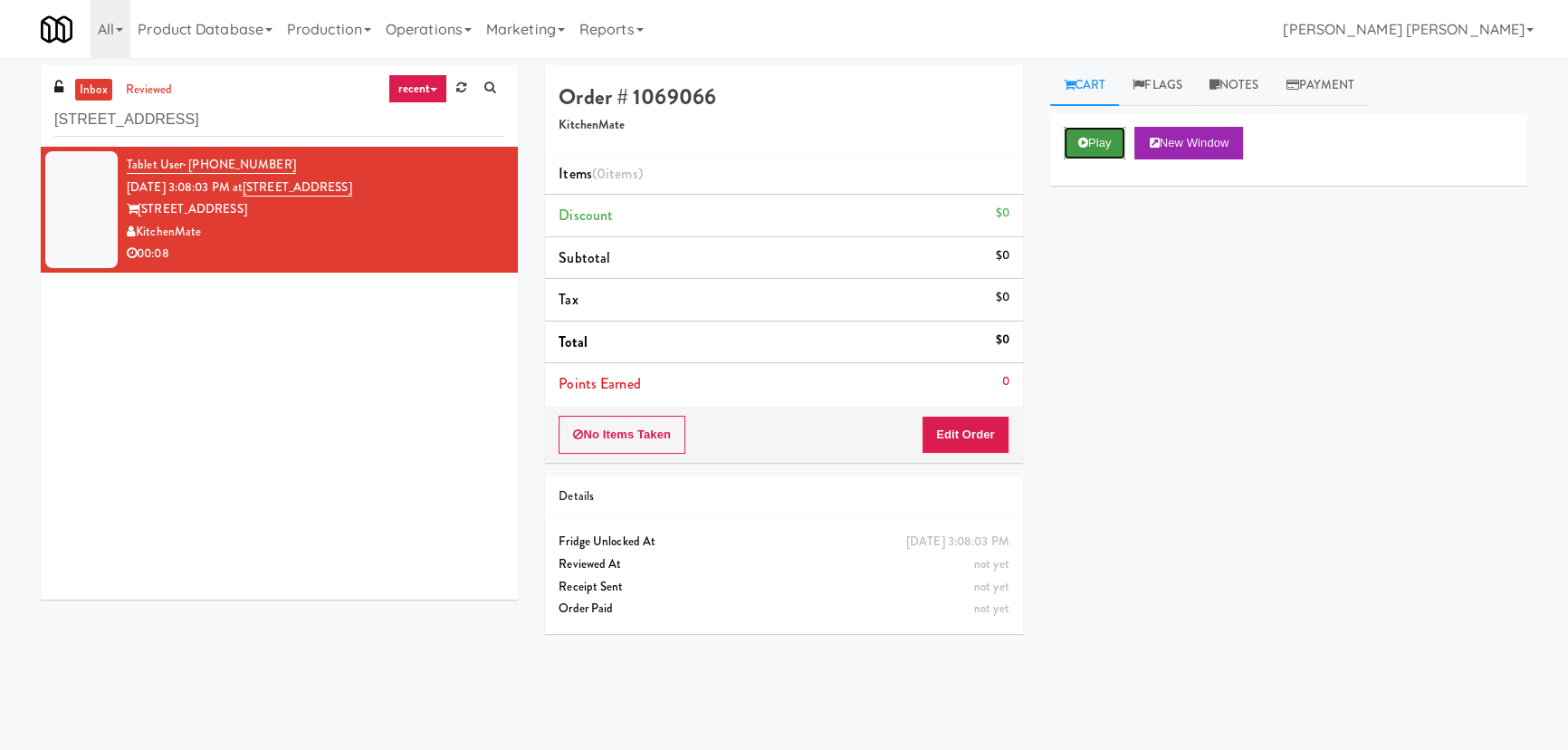
click at [1089, 146] on button "Play" at bounding box center [1095, 143] width 62 height 33
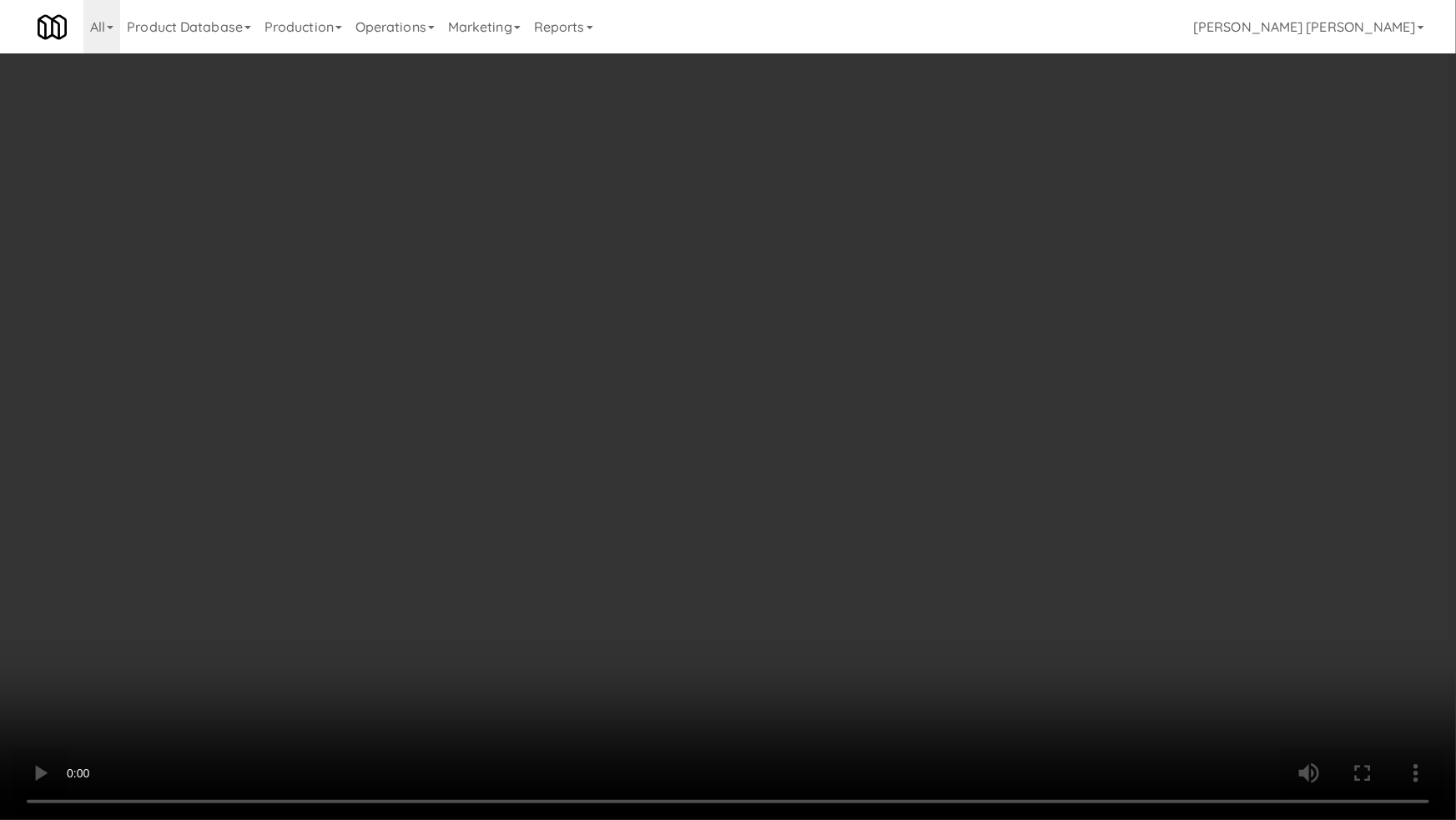
click at [910, 691] on video at bounding box center [728, 410] width 1456 height 820
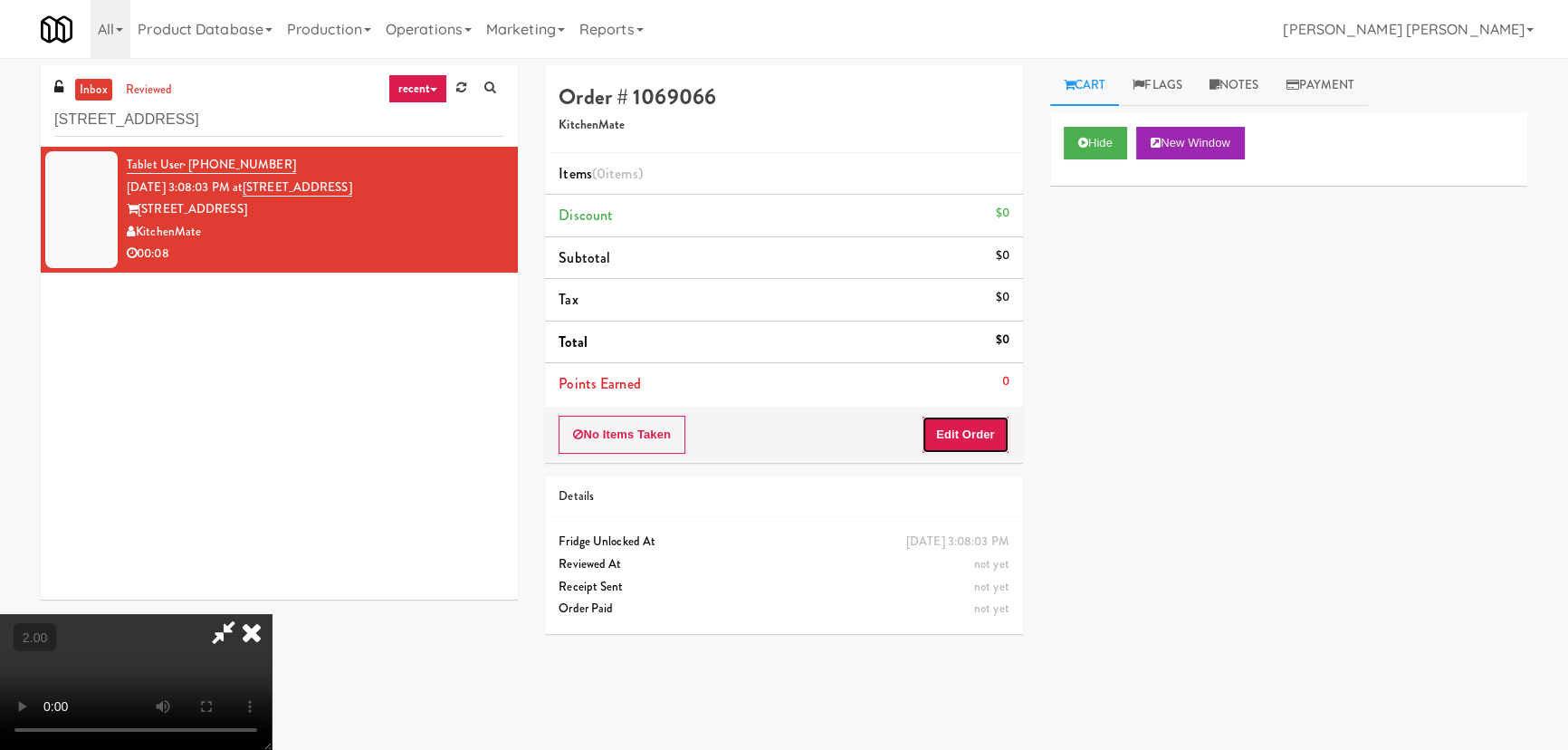
click at [991, 424] on button "Edit Order" at bounding box center [965, 435] width 87 height 38
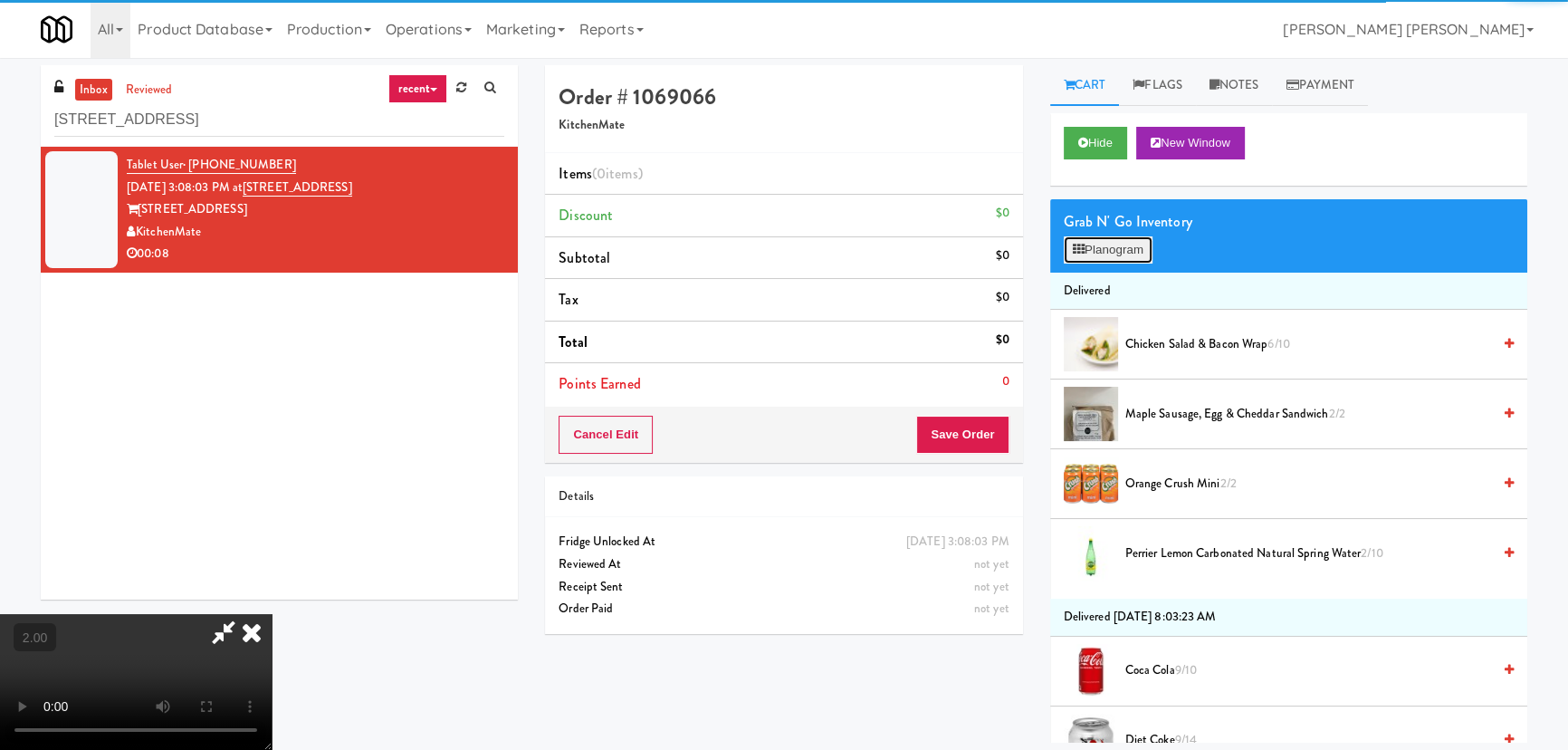
click at [1099, 256] on button "Planogram" at bounding box center [1108, 250] width 88 height 27
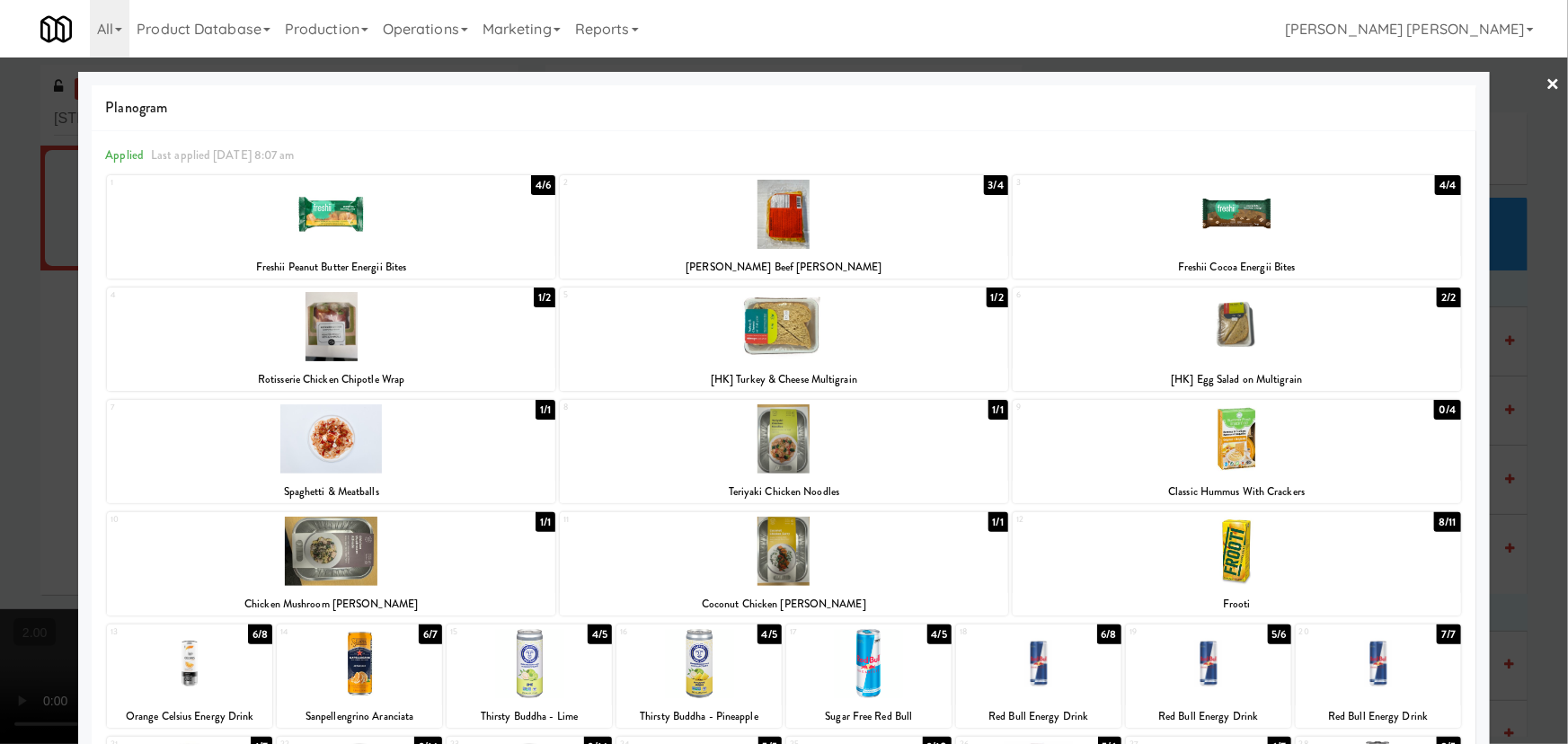
click at [363, 674] on div at bounding box center [358, 663] width 165 height 70
click at [1547, 77] on link "×" at bounding box center [1554, 85] width 14 height 55
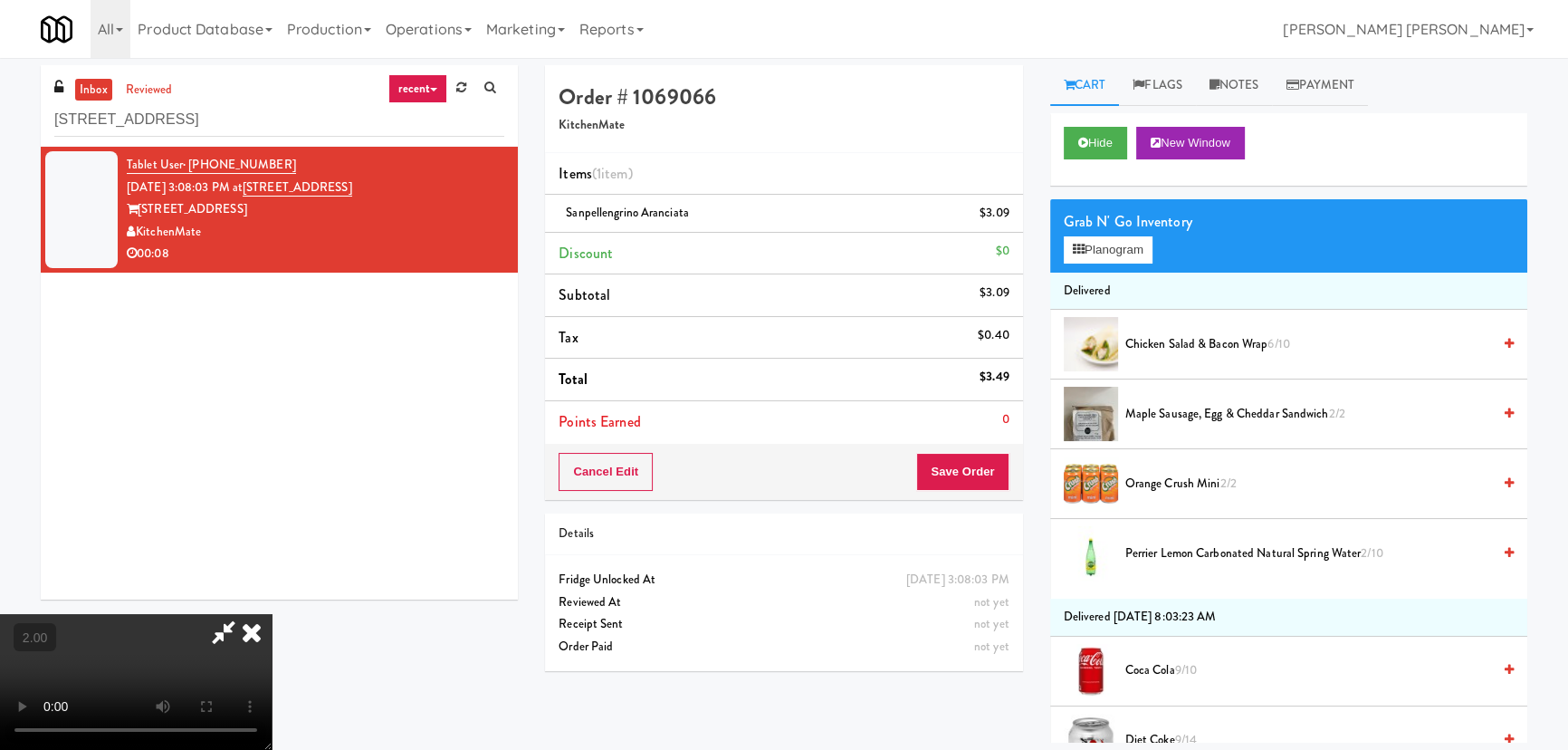
click at [272, 614] on icon at bounding box center [251, 632] width 39 height 36
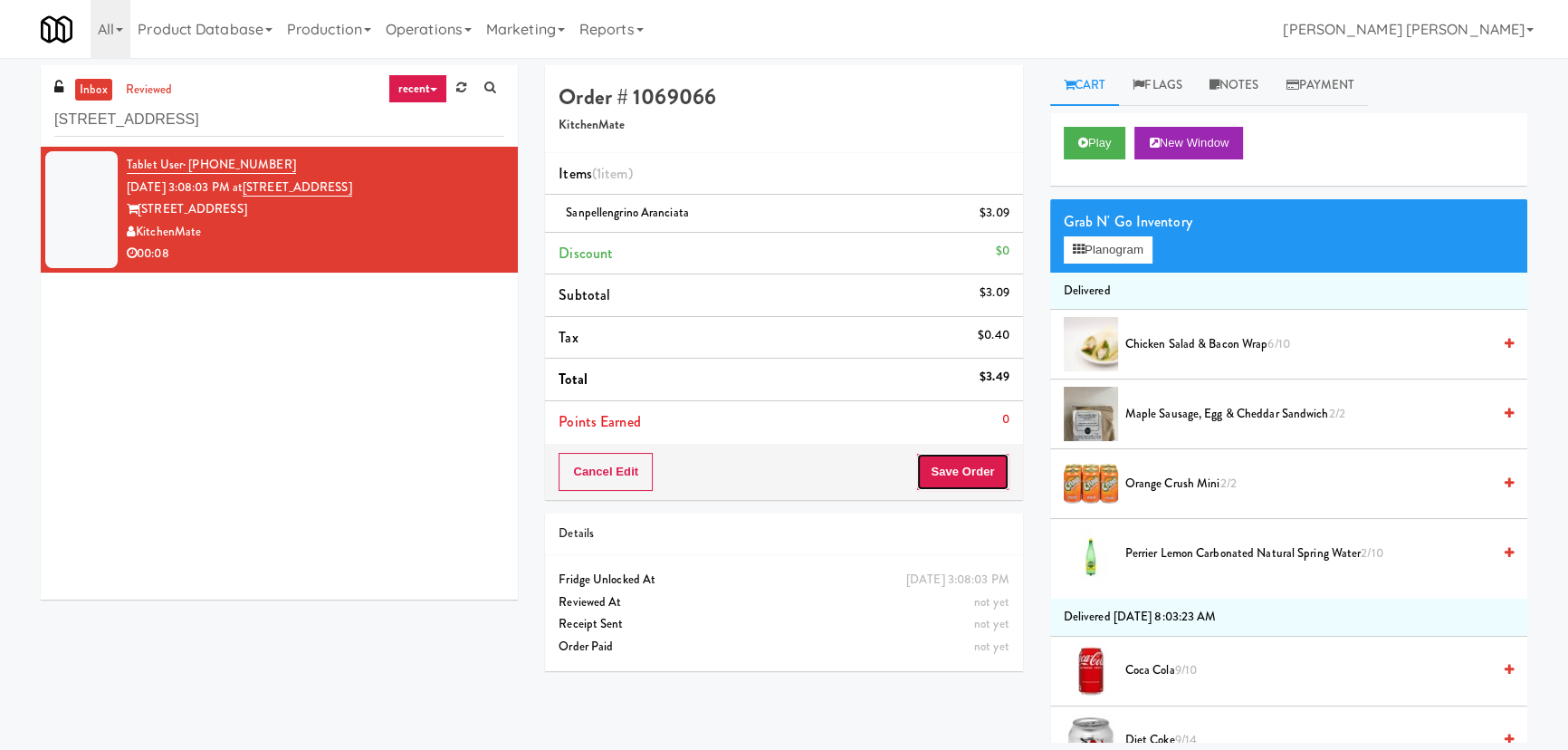
click at [953, 472] on button "Save Order" at bounding box center [962, 472] width 92 height 38
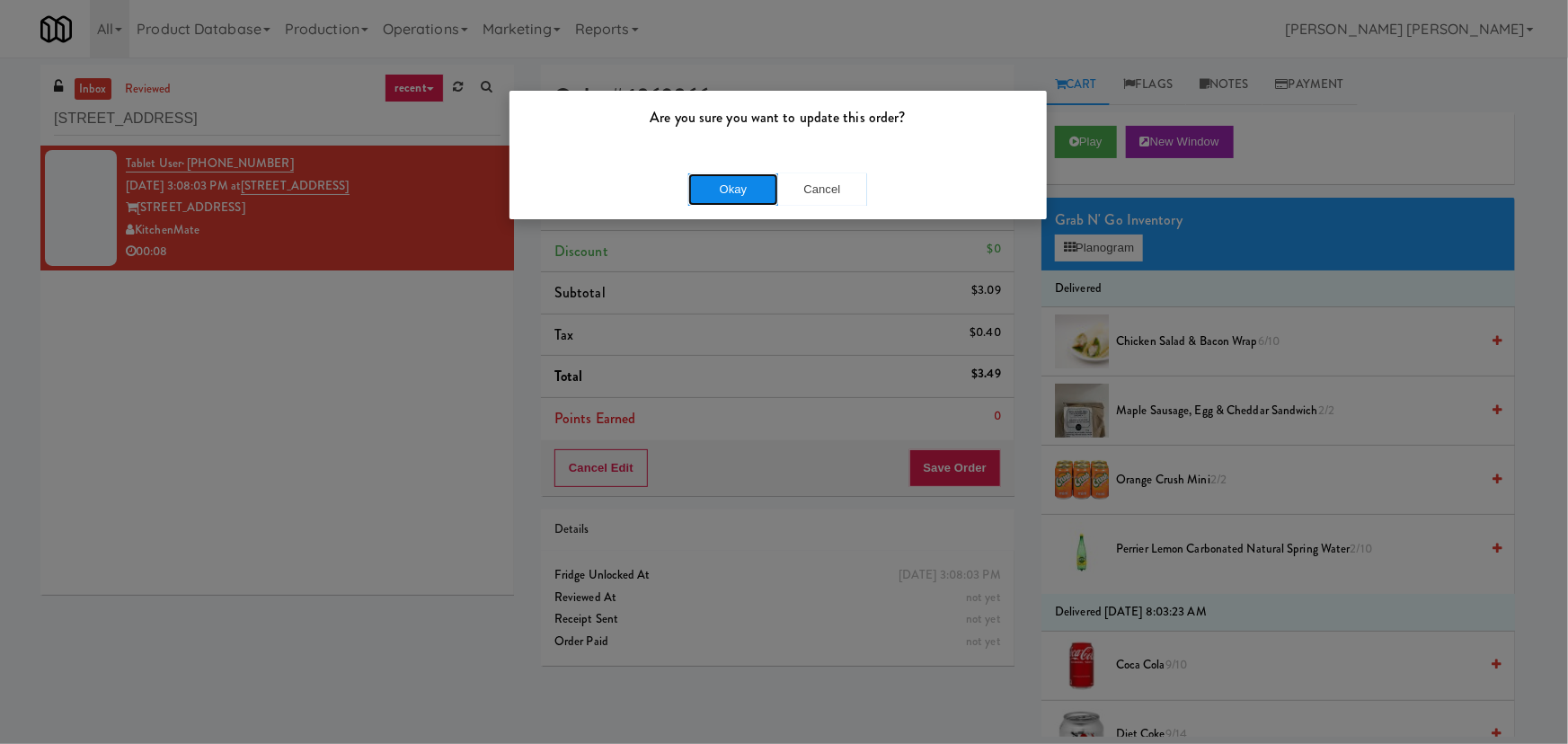
drag, startPoint x: 723, startPoint y: 189, endPoint x: 360, endPoint y: 23, distance: 399.2
click at [723, 189] on button "Okay" at bounding box center [733, 190] width 90 height 32
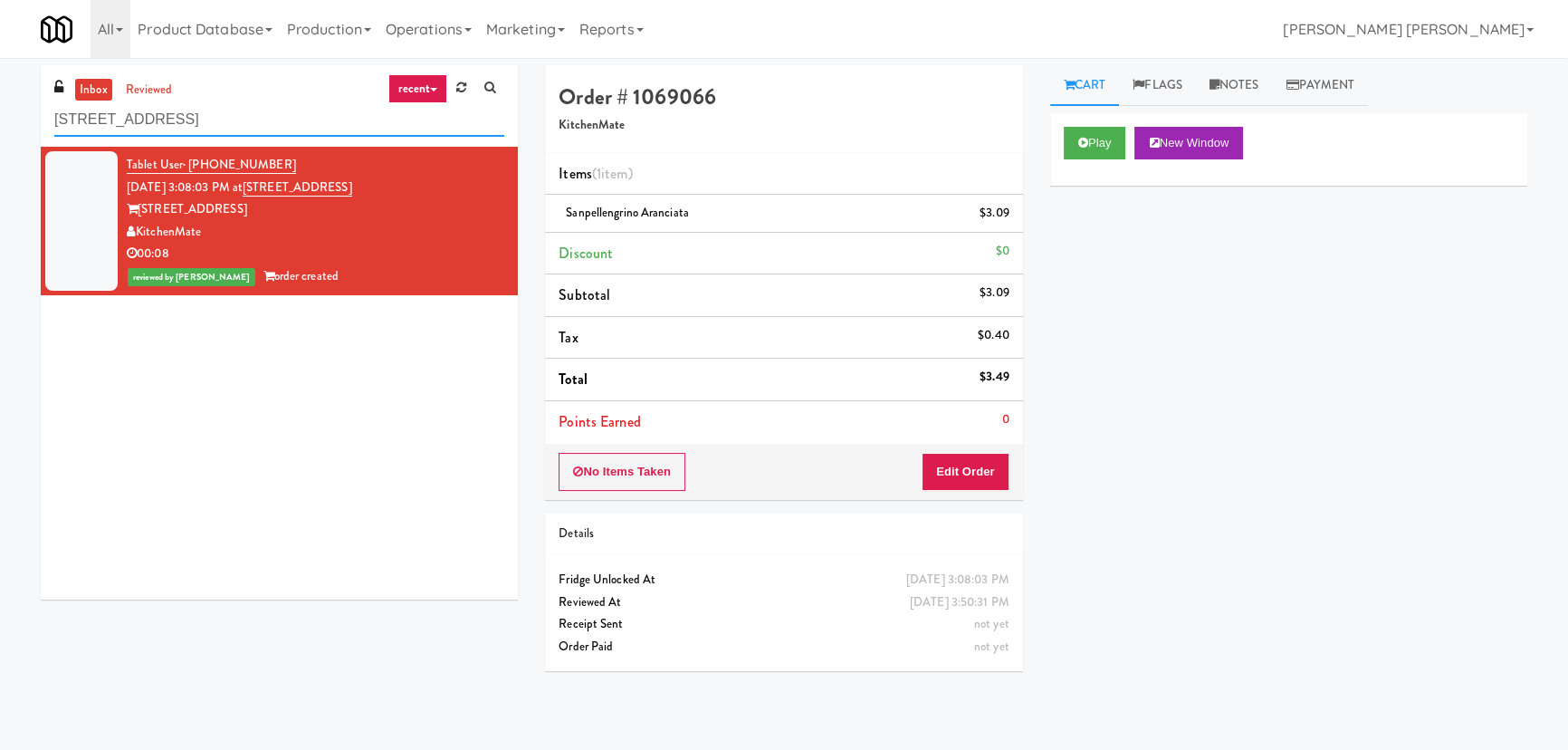
drag, startPoint x: 113, startPoint y: 129, endPoint x: -33, endPoint y: 133, distance: 146.1
click at [0, 133] on html "Are you sure you want to update this order? Okay Cancel Okay Are you sure you w…" at bounding box center [784, 375] width 1568 height 750
paste input "Standard - Combo - Middl"
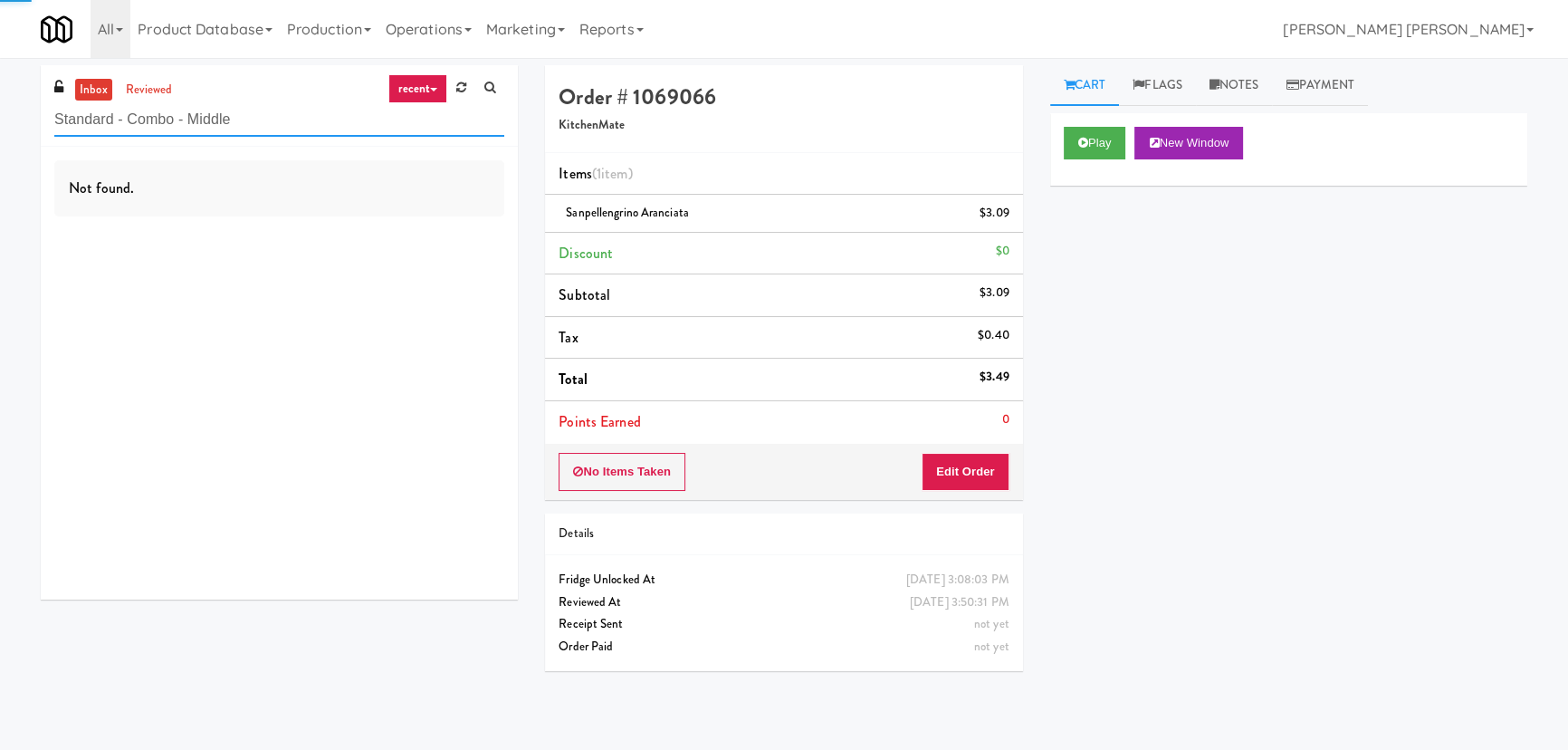
type input "Standard - Combo - Middle"
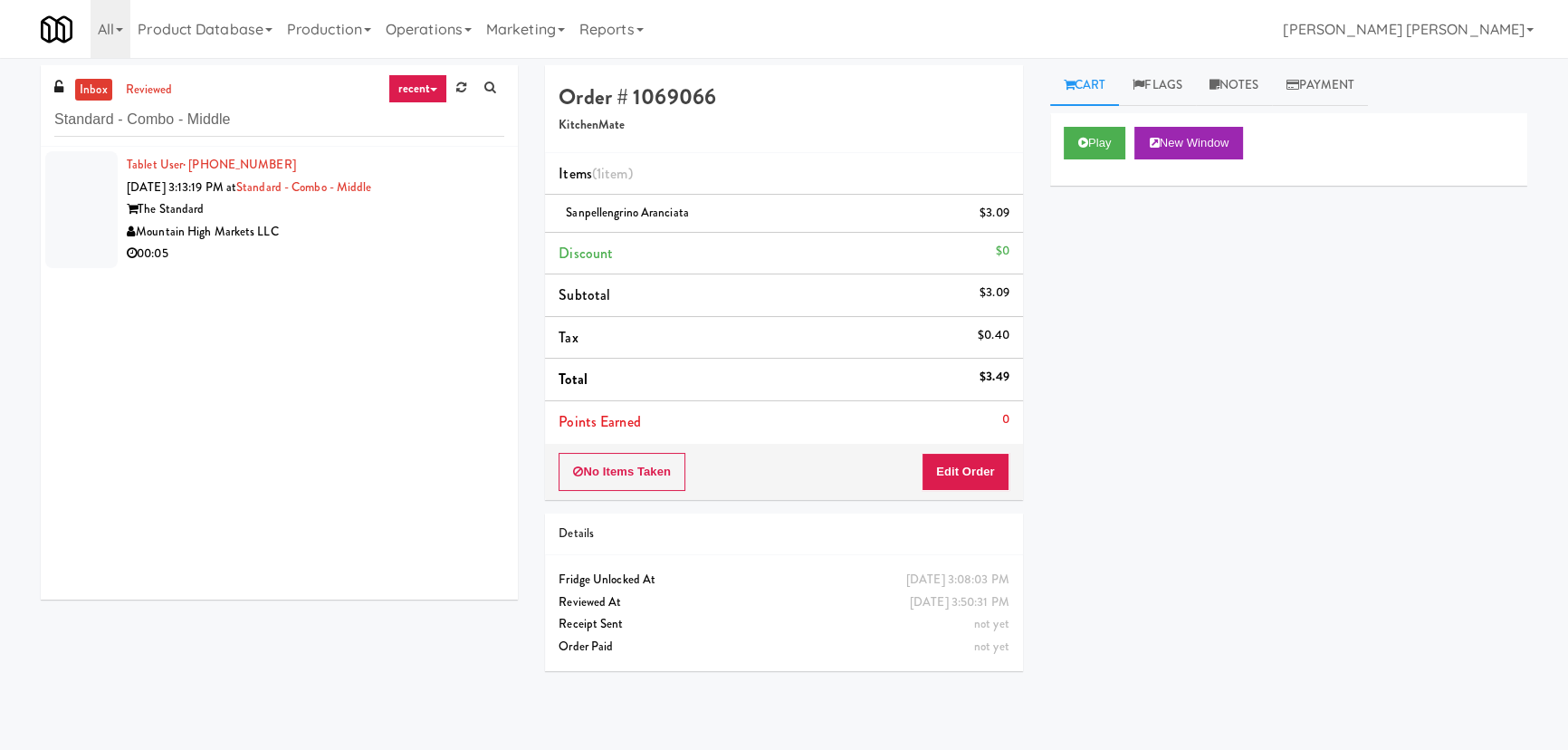
click at [348, 224] on div "Mountain High Markets LLC" at bounding box center [315, 232] width 377 height 23
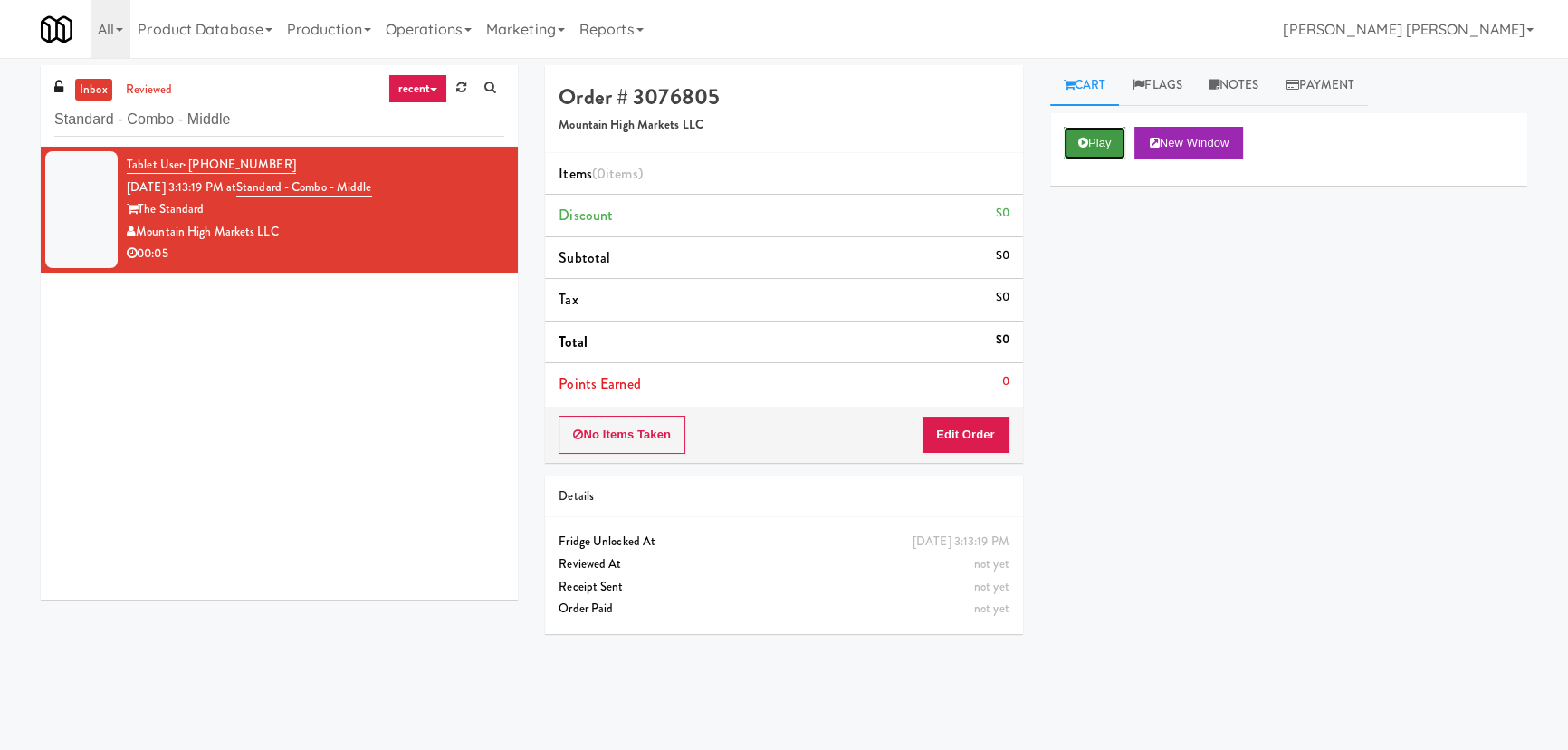
click at [1096, 146] on button "Play" at bounding box center [1095, 143] width 62 height 33
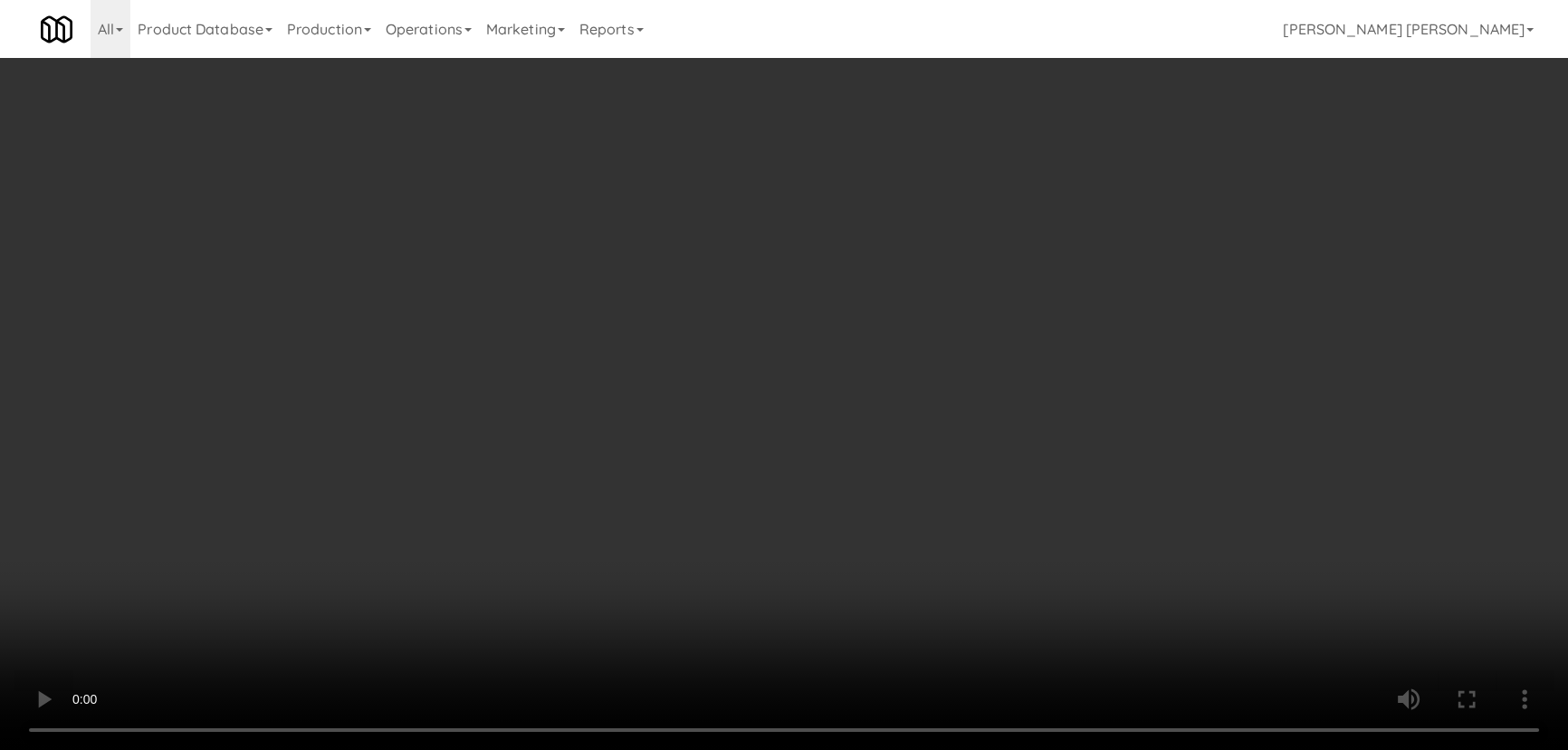
click at [895, 749] on video at bounding box center [784, 375] width 1568 height 750
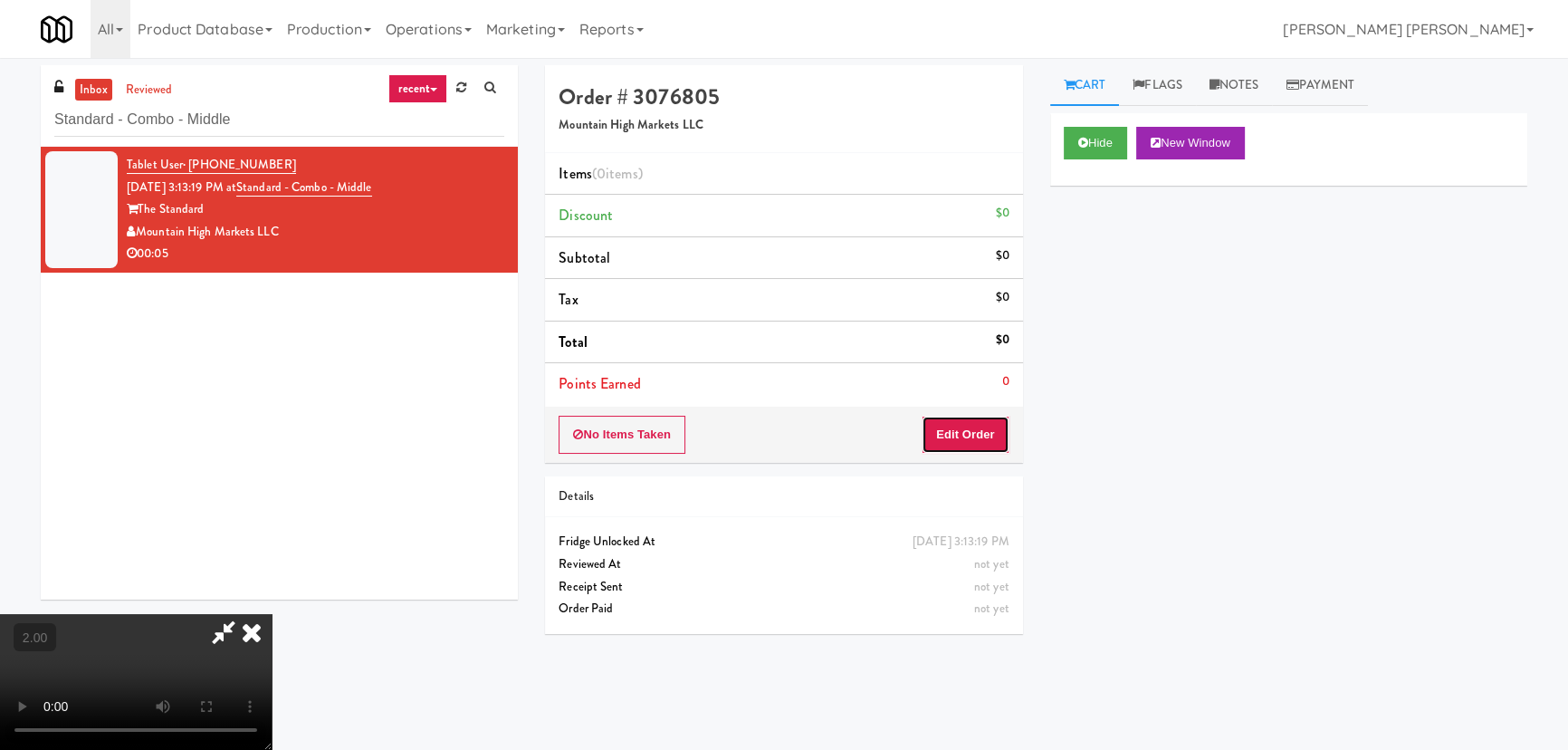
click at [988, 435] on button "Edit Order" at bounding box center [965, 435] width 87 height 38
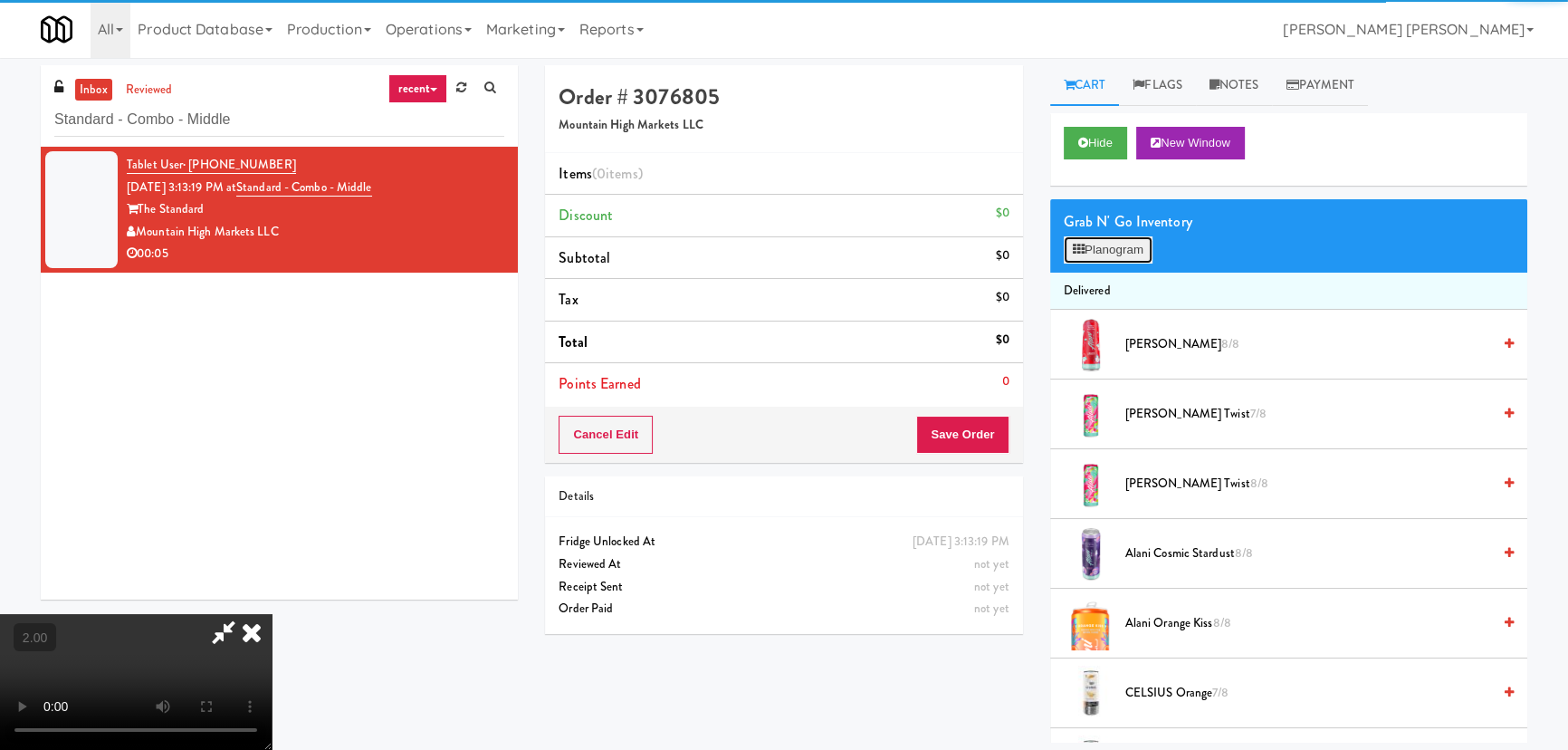
click at [1127, 236] on button "Planogram" at bounding box center [1108, 250] width 88 height 27
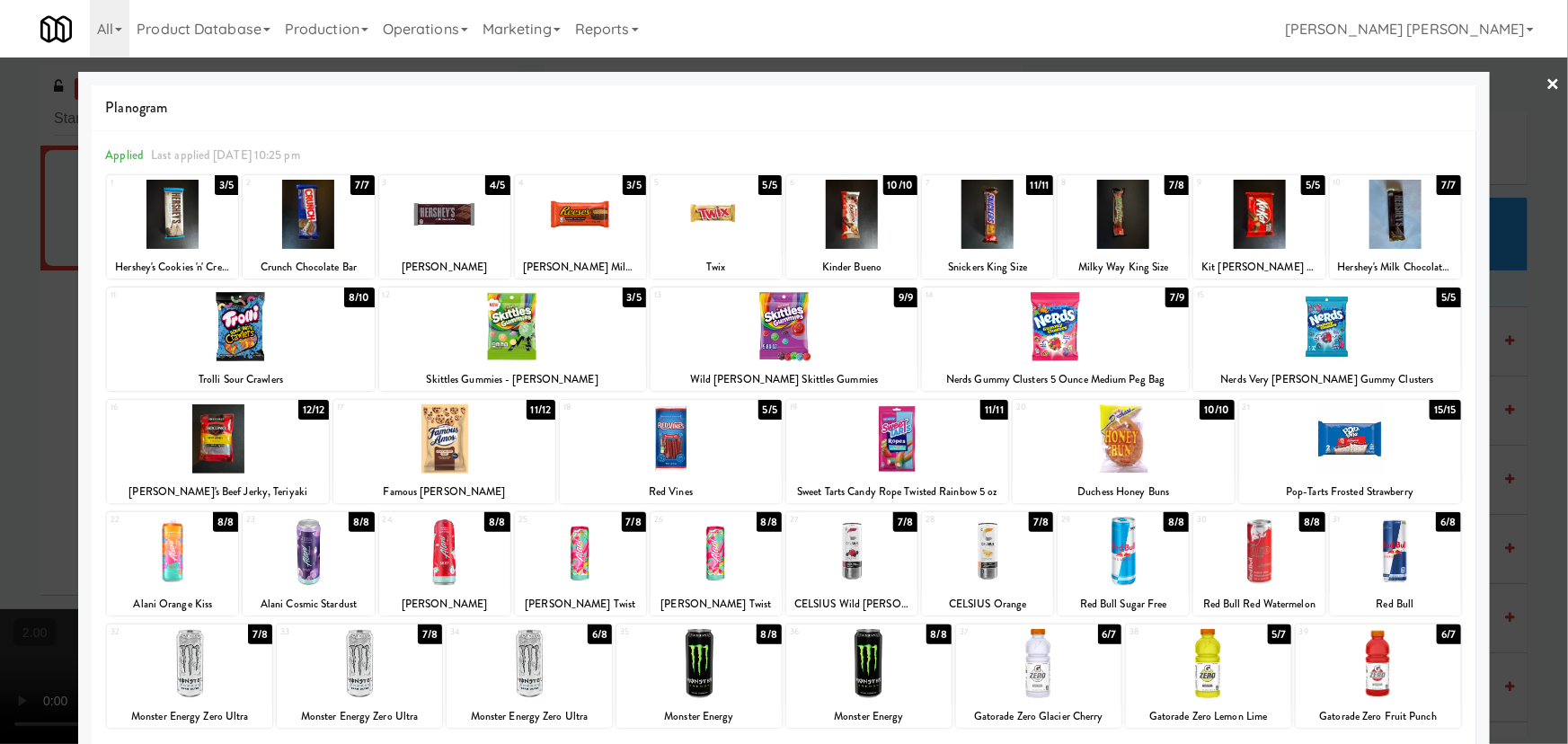
click at [974, 575] on div at bounding box center [988, 551] width 132 height 70
click at [1547, 76] on link "×" at bounding box center [1554, 85] width 14 height 55
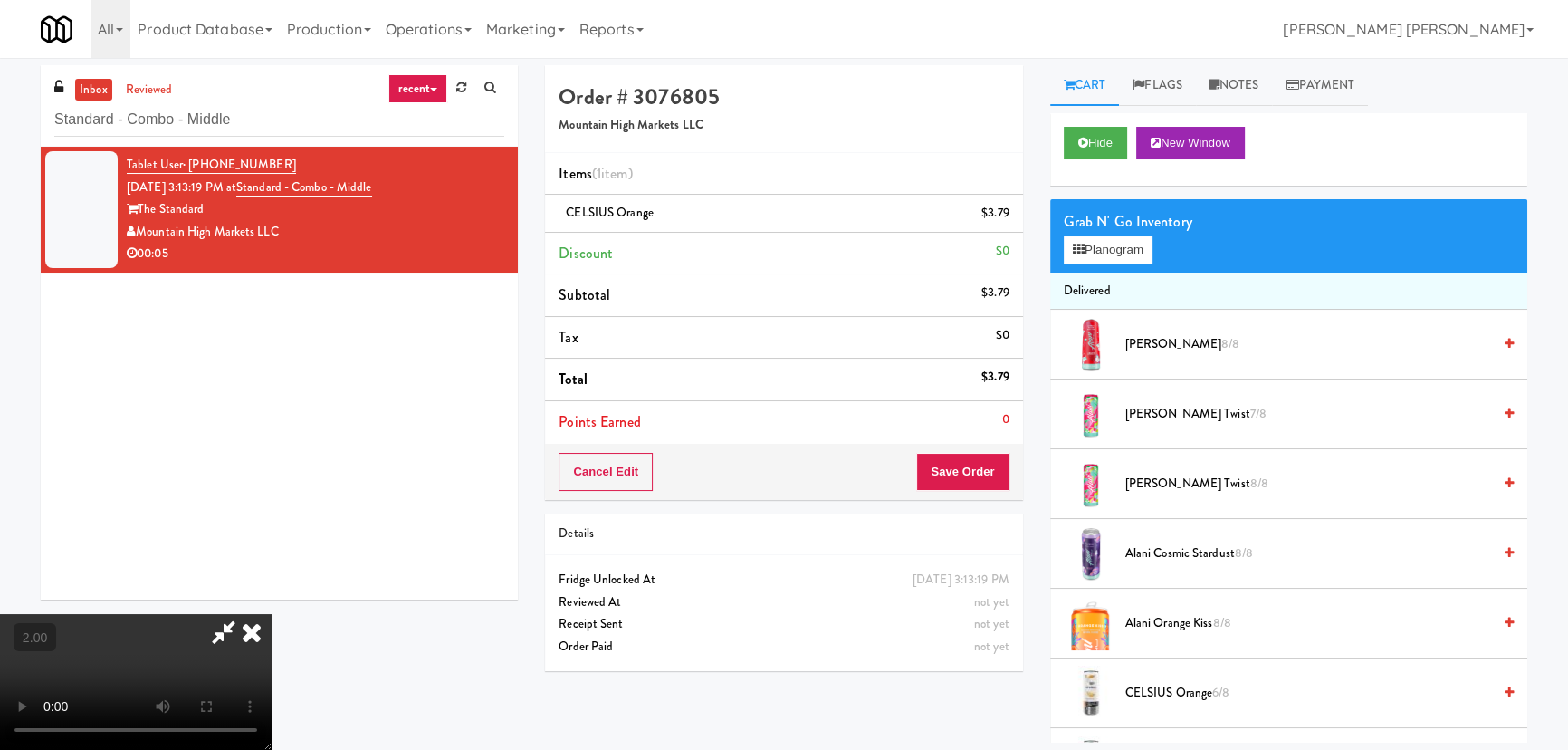
drag, startPoint x: 929, startPoint y: 245, endPoint x: 932, endPoint y: 405, distance: 160.0
click at [272, 614] on icon at bounding box center [251, 632] width 39 height 36
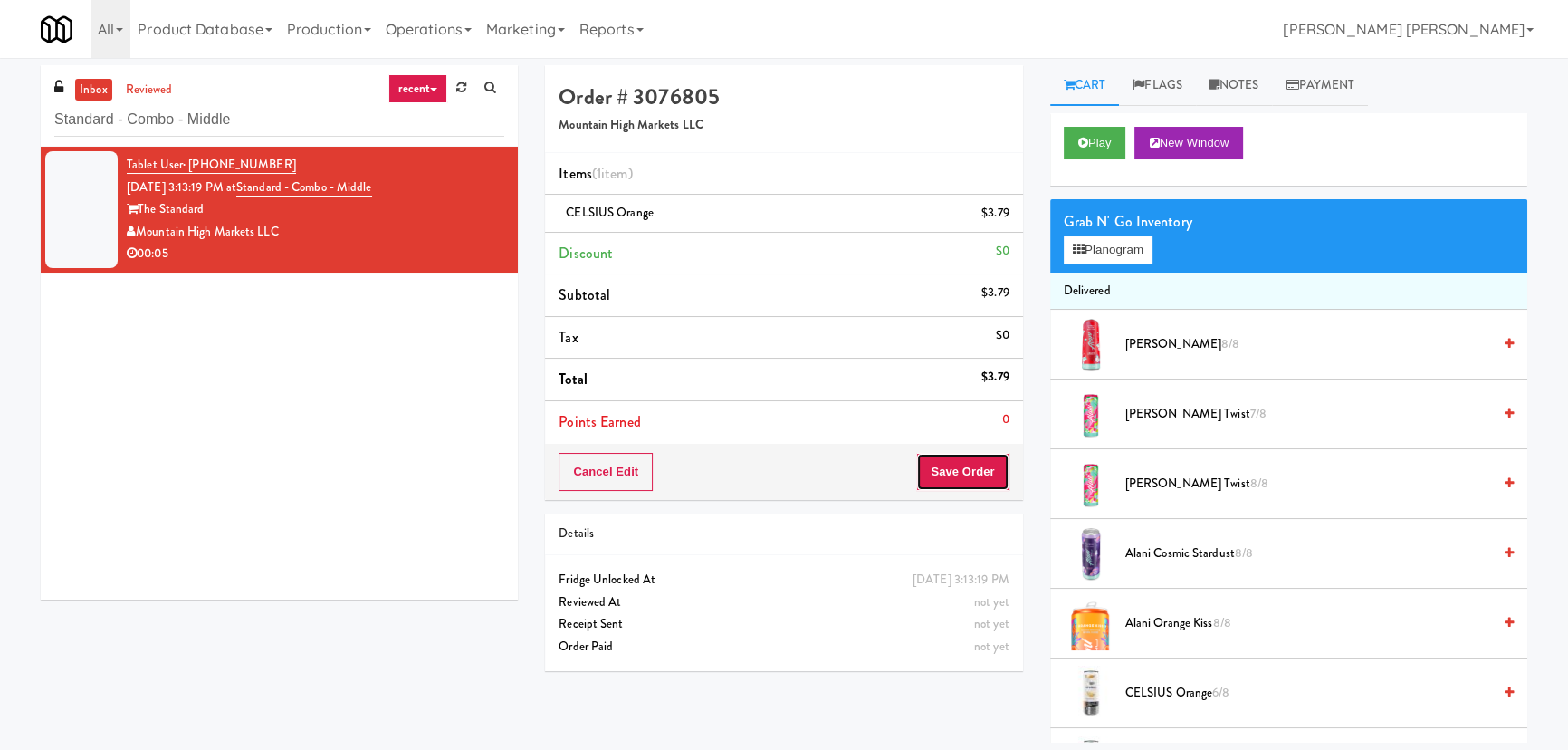
click at [951, 475] on button "Save Order" at bounding box center [962, 472] width 92 height 38
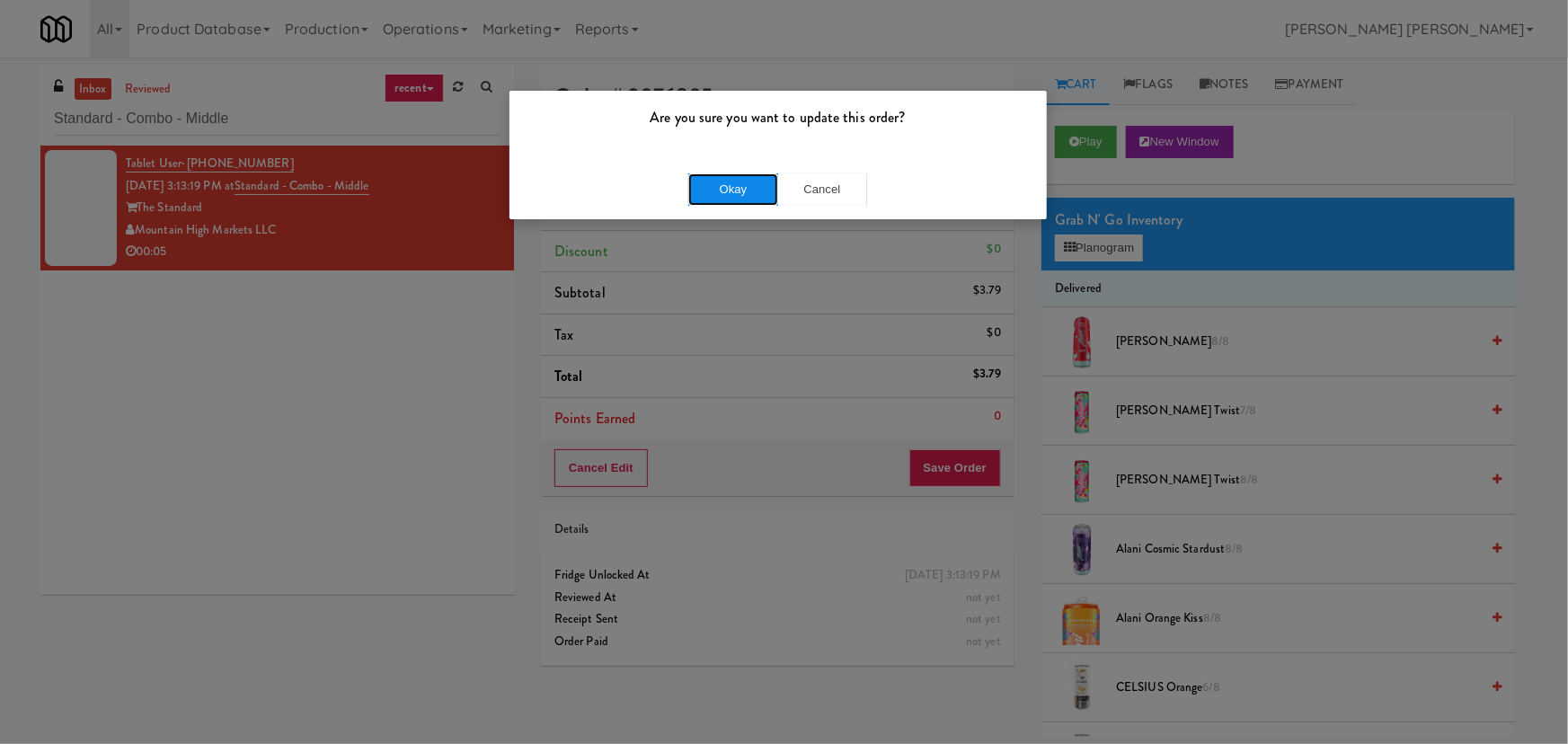
click at [759, 186] on button "Okay" at bounding box center [733, 190] width 90 height 32
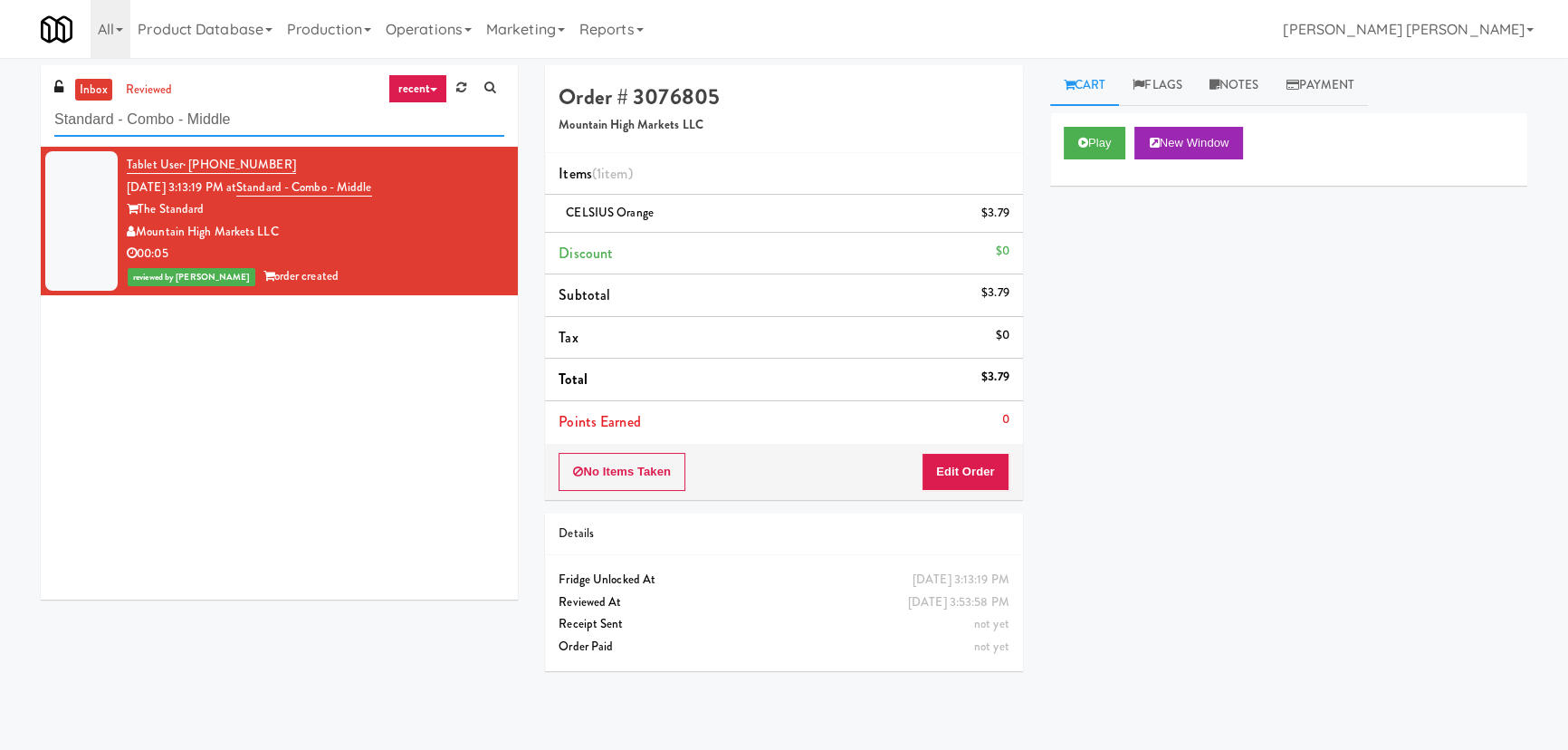
drag, startPoint x: 250, startPoint y: 122, endPoint x: 44, endPoint y: 128, distance: 206.1
click at [44, 128] on div "inbox reviewed recent all unclear take inventory issue suspicious failed recent…" at bounding box center [278, 106] width 477 height 82
paste input "Elm Cooler-Right"
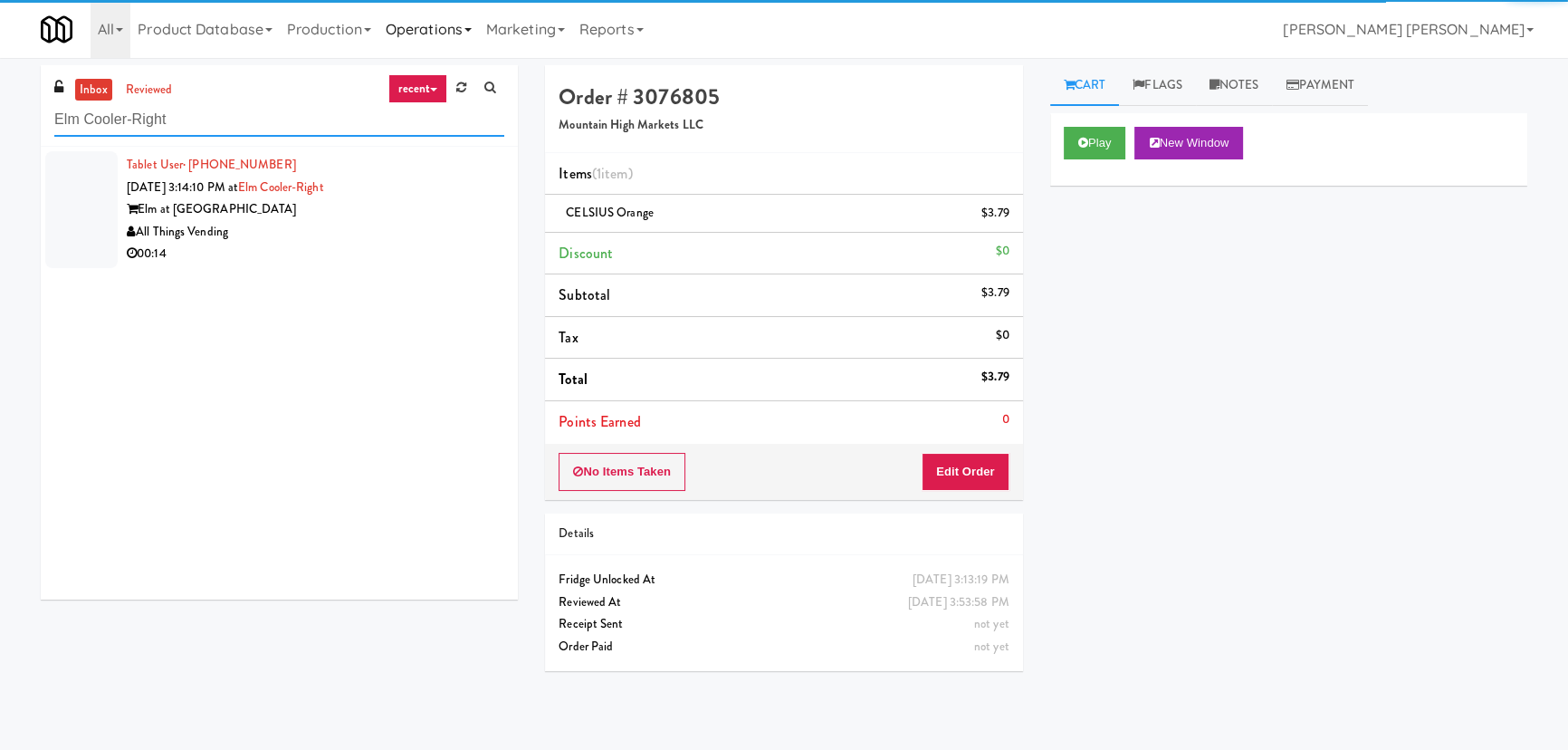
type input "Elm Cooler-Right"
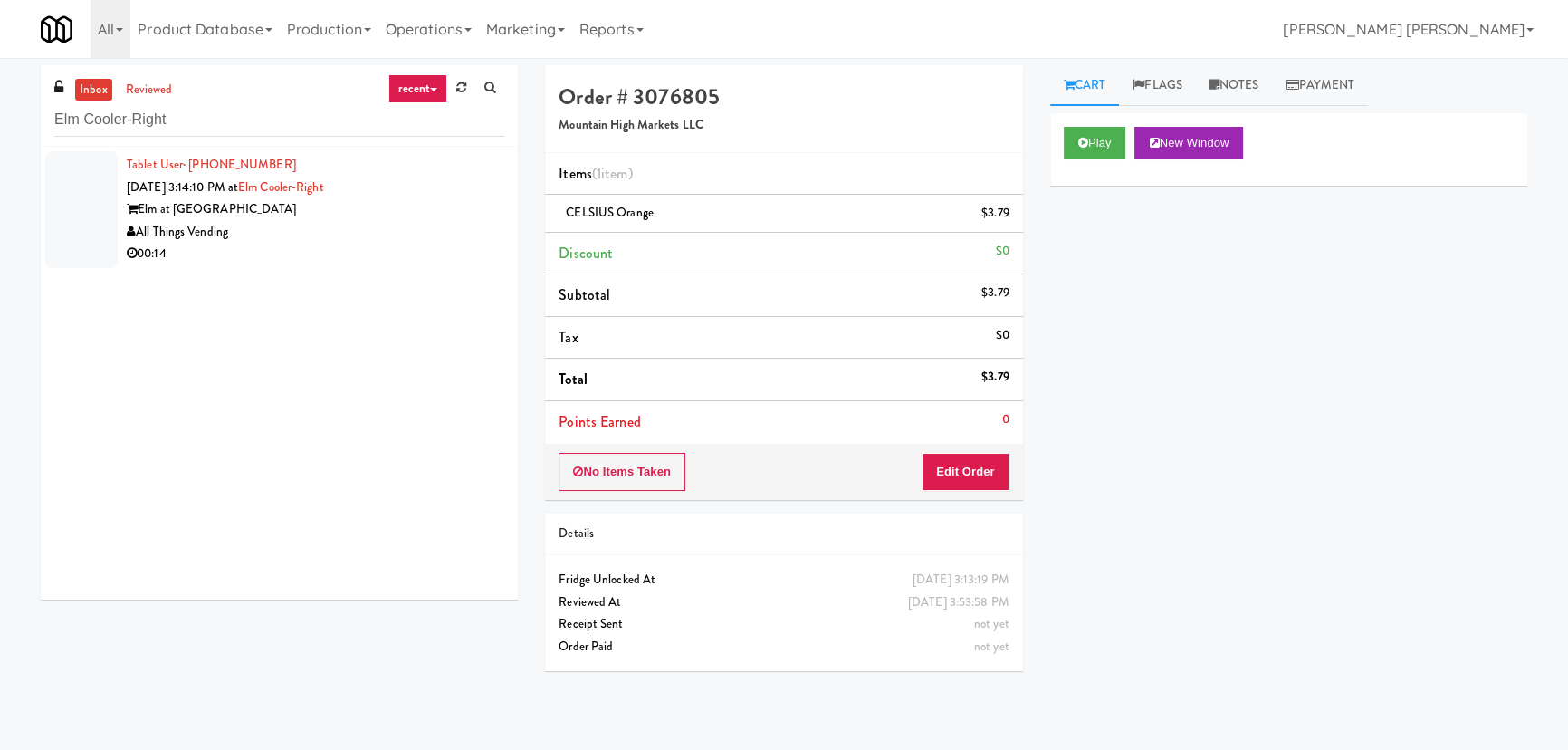
click at [302, 230] on div "All Things Vending" at bounding box center [315, 232] width 377 height 23
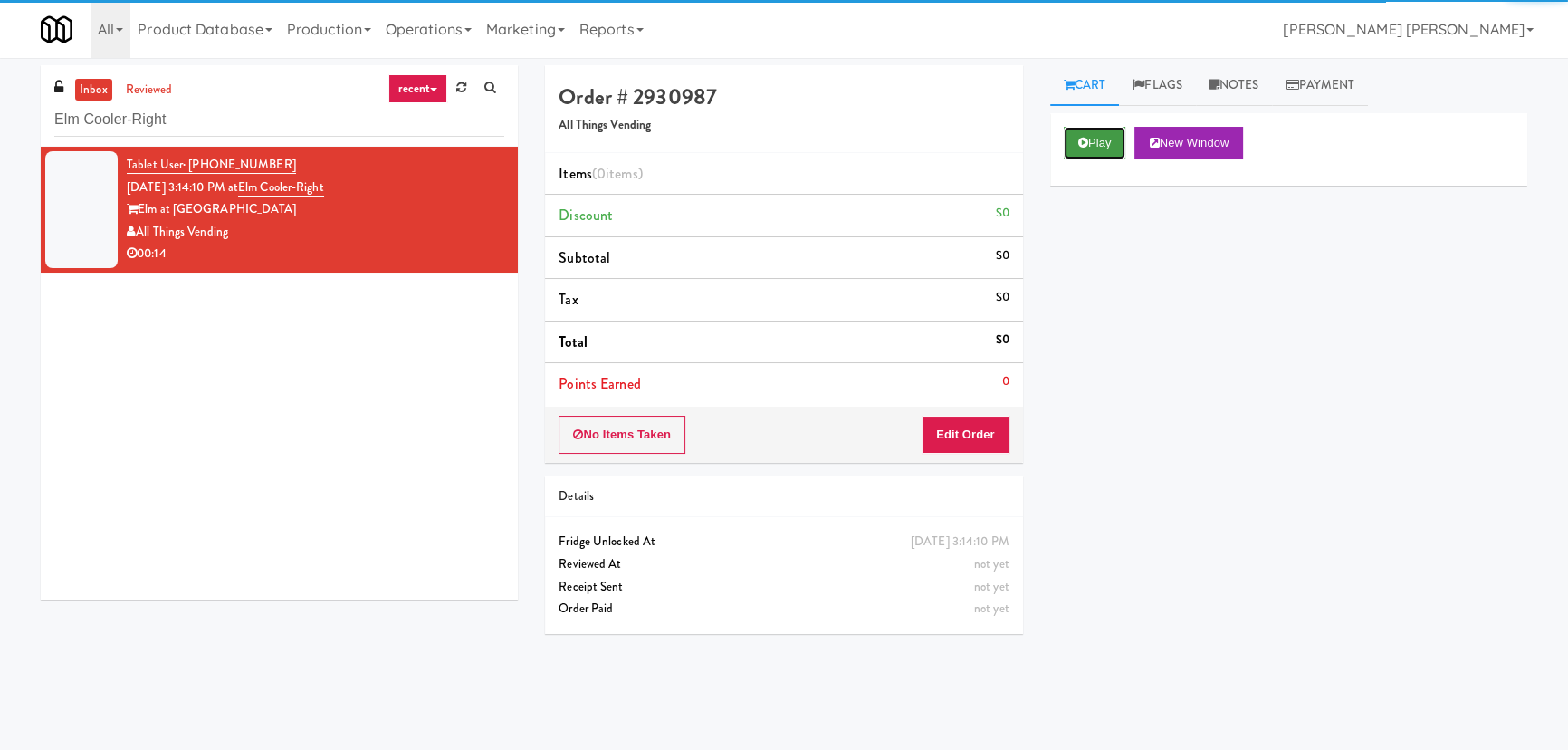
click at [1073, 144] on button "Play" at bounding box center [1095, 143] width 62 height 33
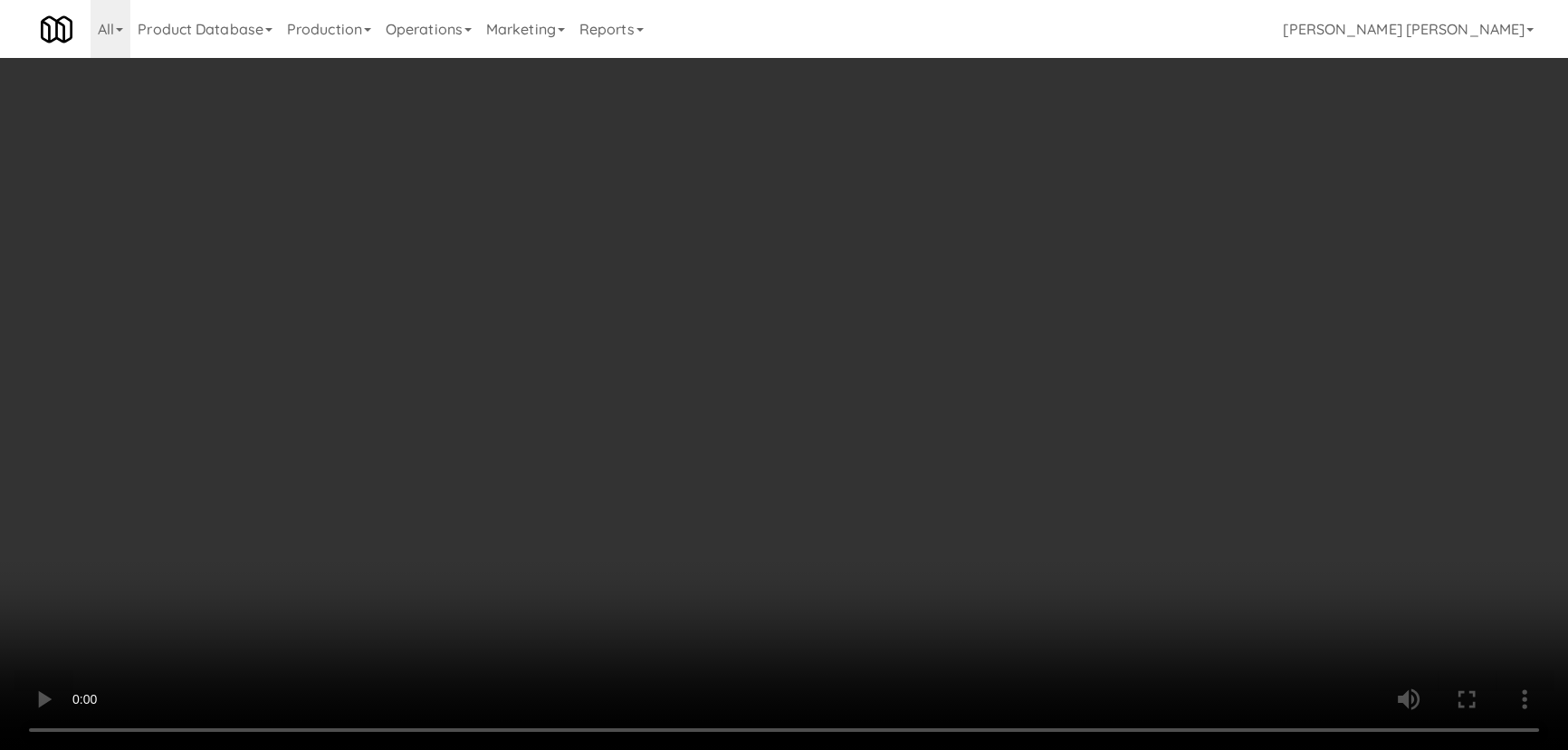
drag, startPoint x: 866, startPoint y: 800, endPoint x: 1579, endPoint y: 825, distance: 713.4
click at [932, 749] on video at bounding box center [784, 375] width 1568 height 750
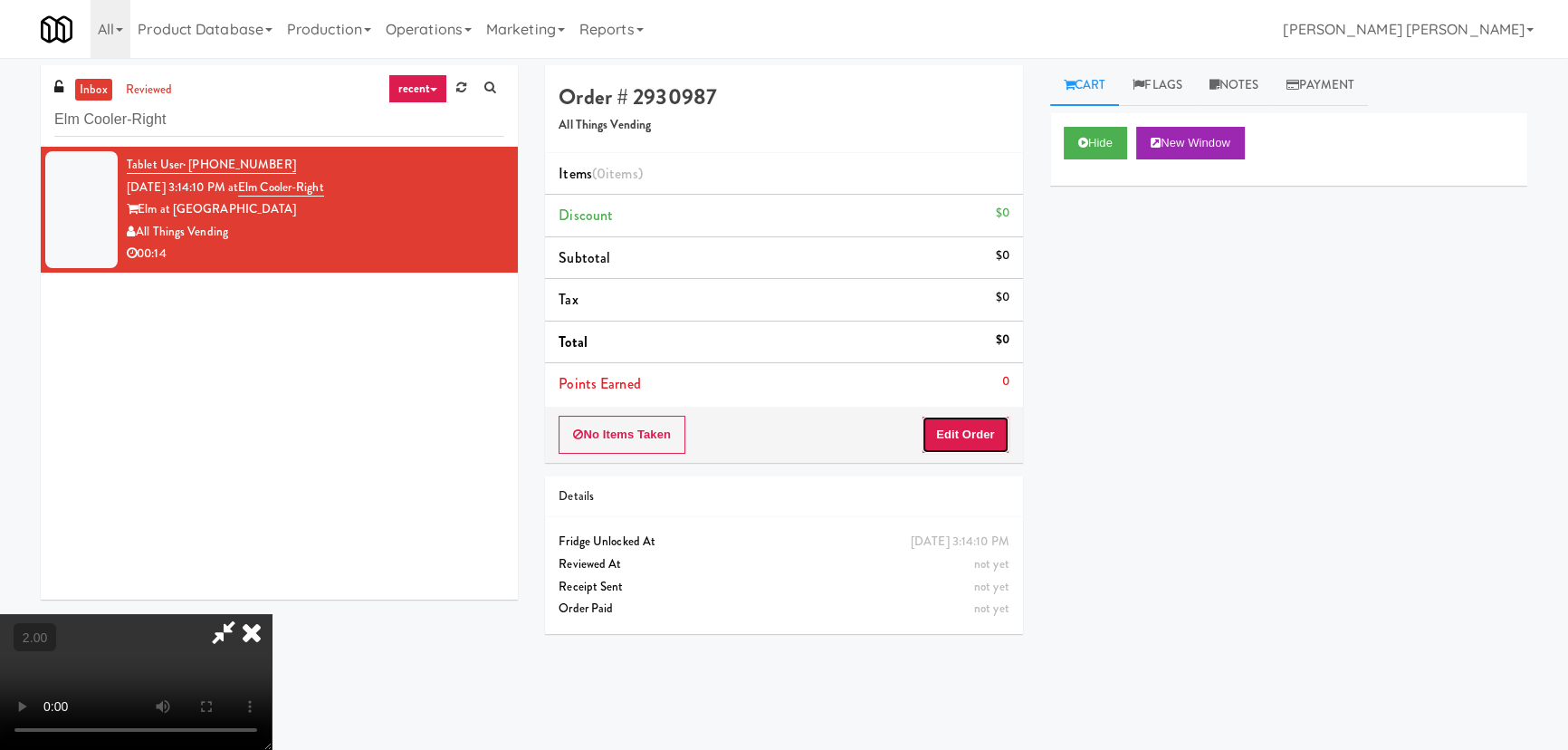
click at [992, 421] on button "Edit Order" at bounding box center [965, 435] width 87 height 38
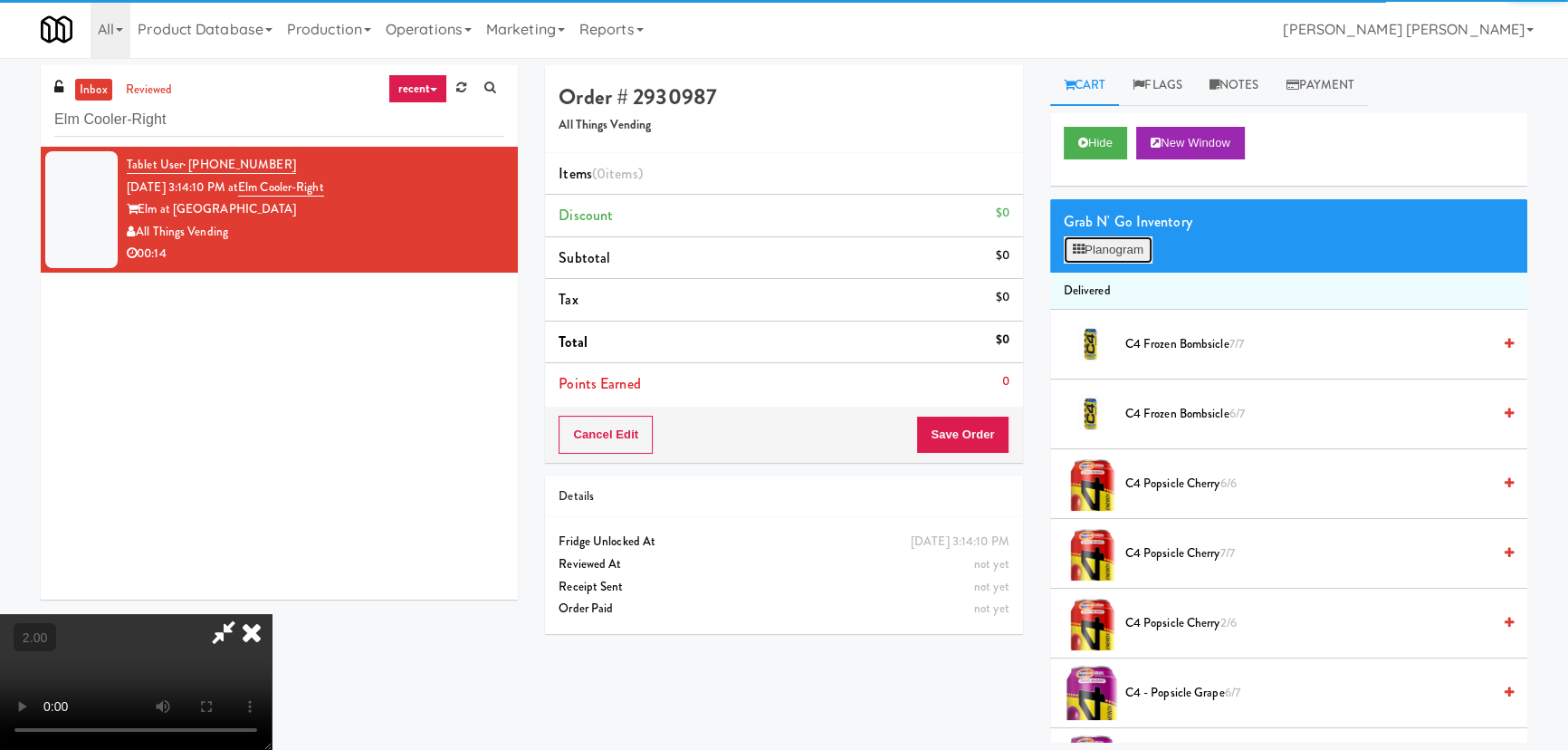
click at [1119, 254] on button "Planogram" at bounding box center [1108, 250] width 88 height 27
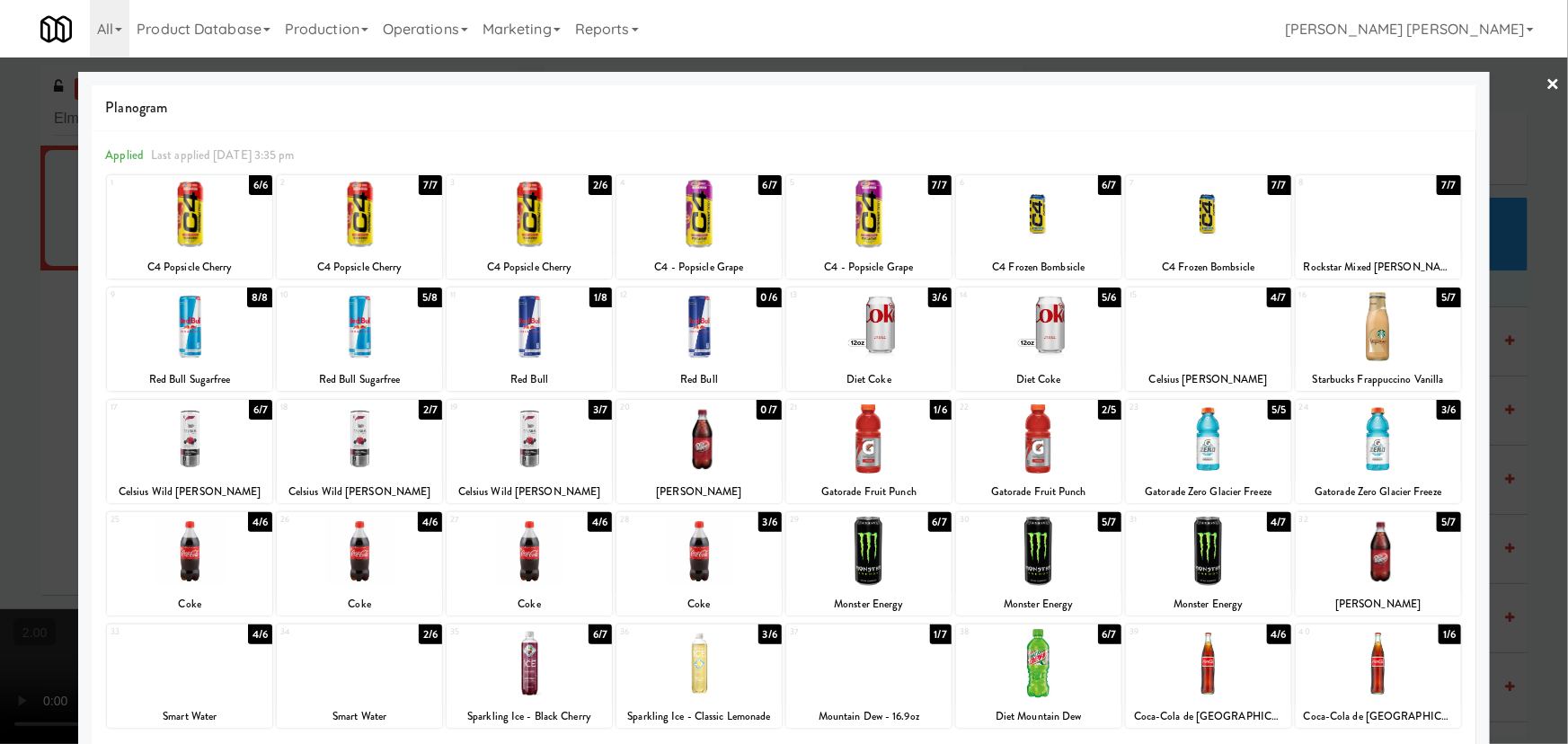
click at [528, 668] on div at bounding box center [529, 663] width 165 height 70
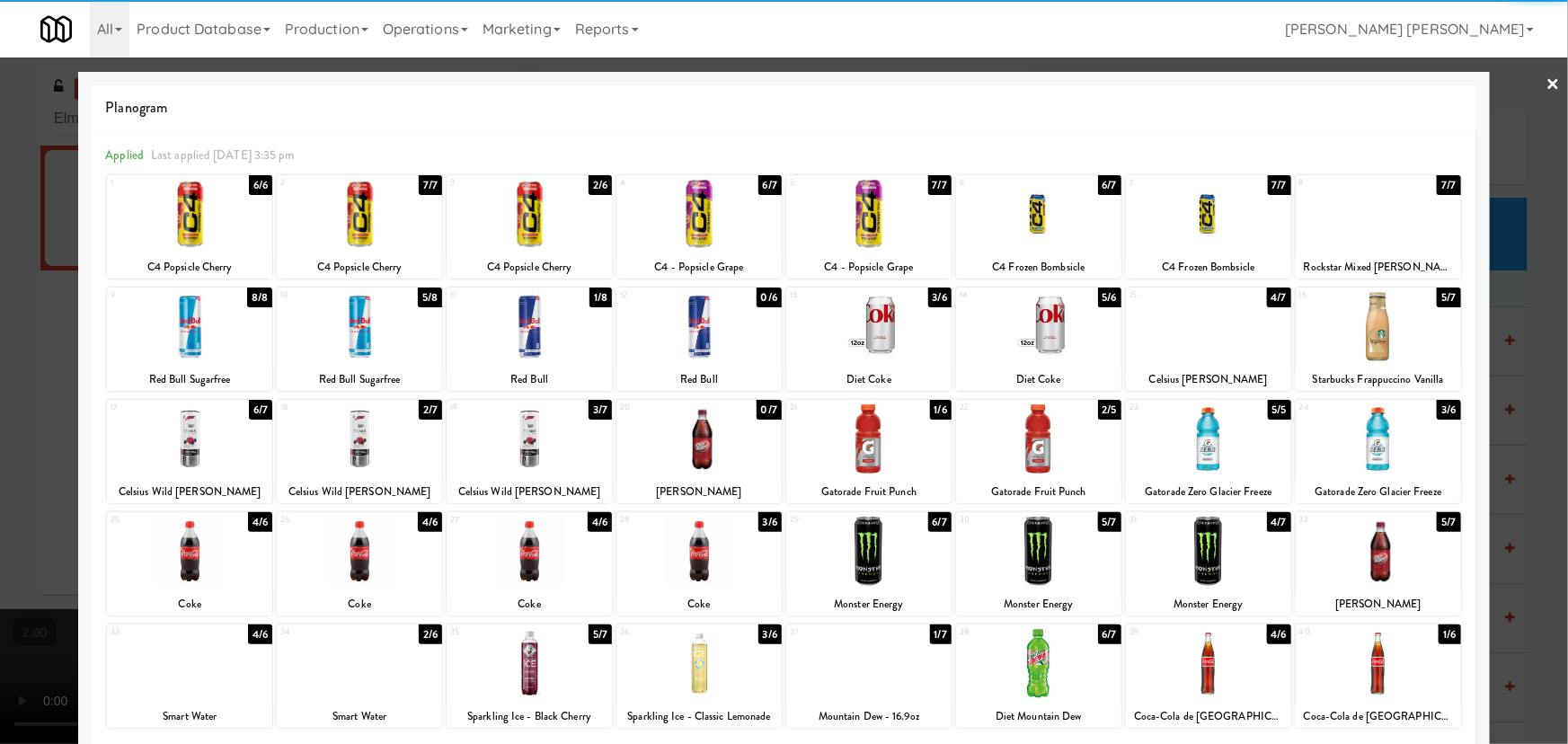
click at [1029, 211] on div at bounding box center [1038, 214] width 165 height 70
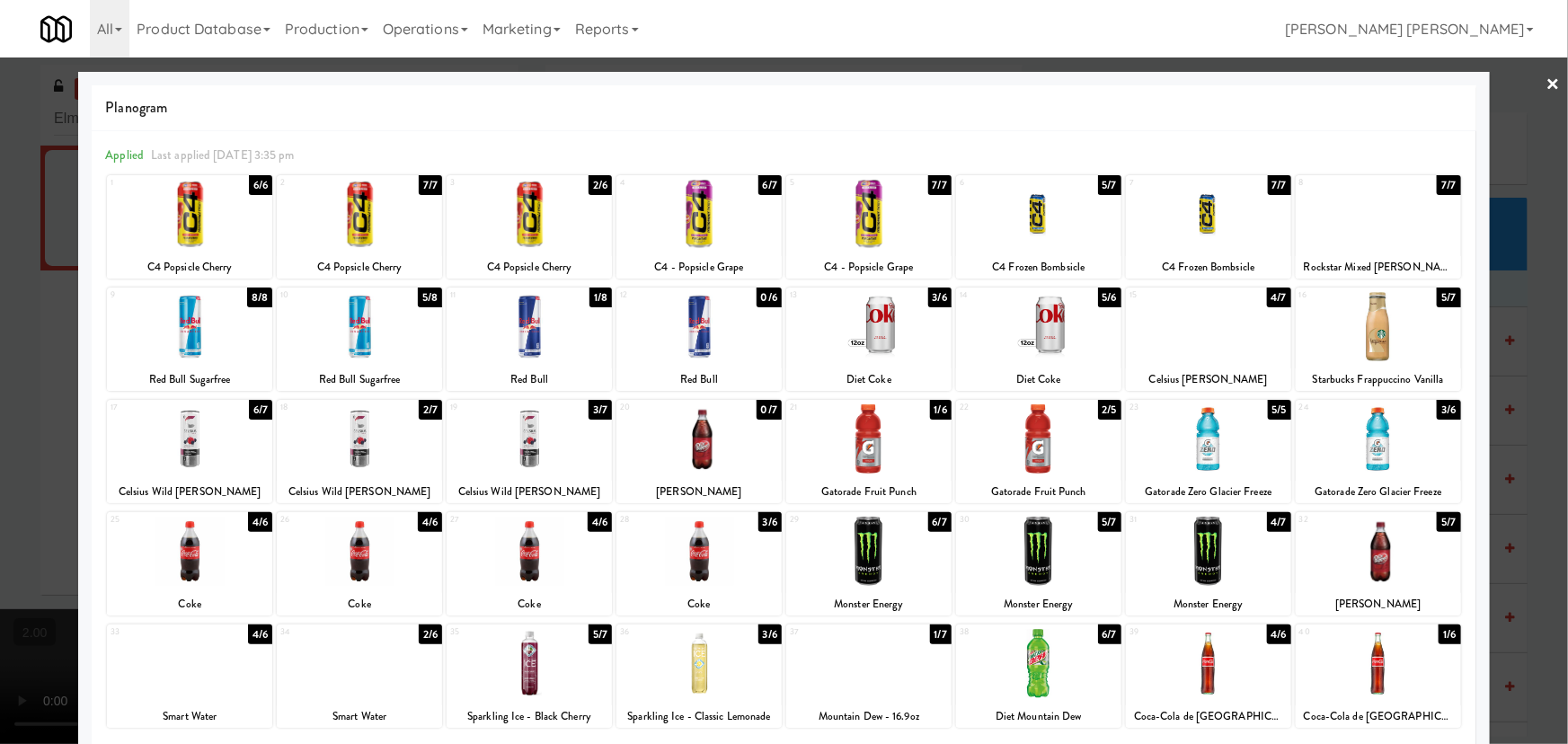
click at [1547, 84] on link "×" at bounding box center [1554, 85] width 14 height 55
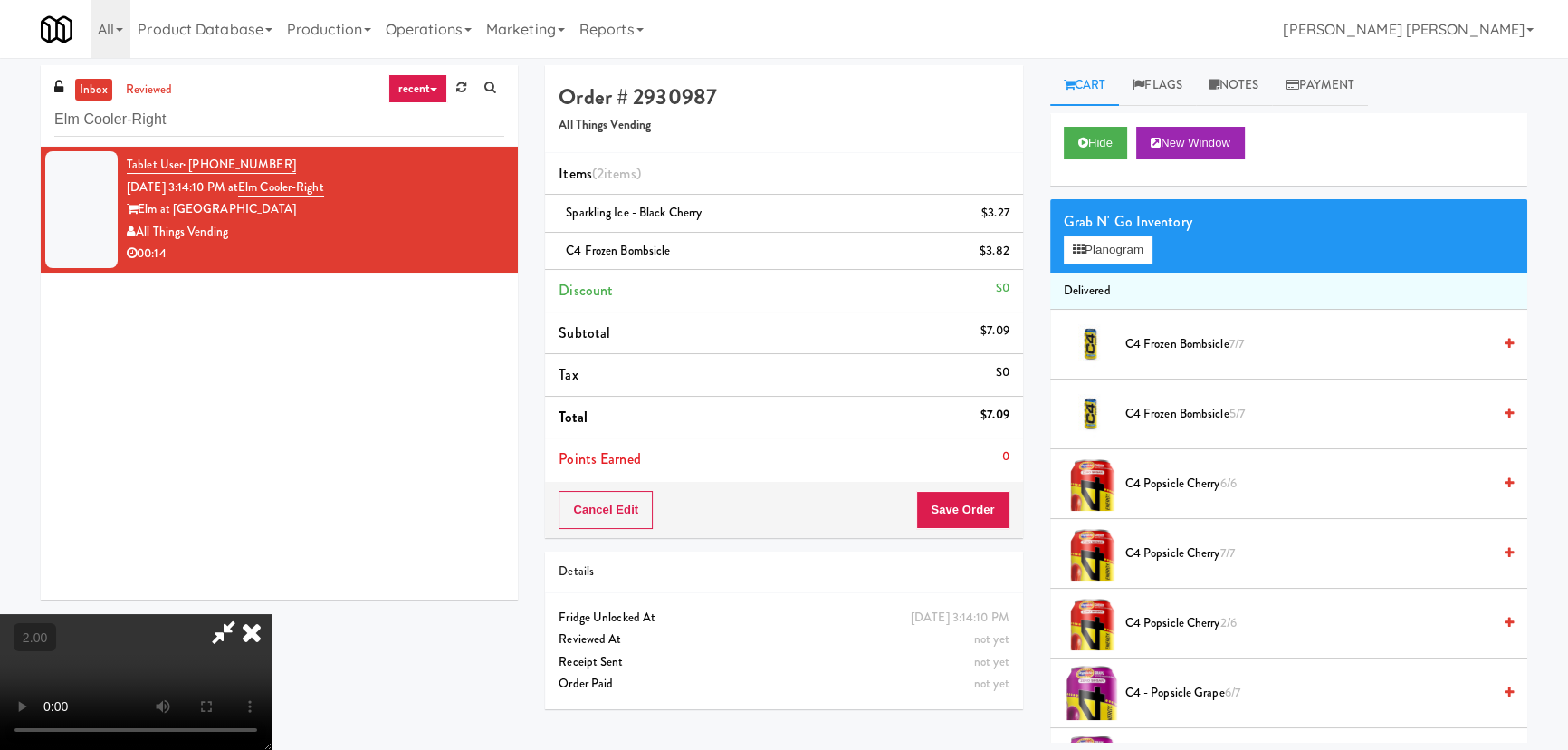
click at [272, 614] on video at bounding box center [135, 681] width 272 height 135
drag, startPoint x: 913, startPoint y: 78, endPoint x: 915, endPoint y: 99, distance: 21.1
click at [272, 614] on icon at bounding box center [251, 632] width 39 height 36
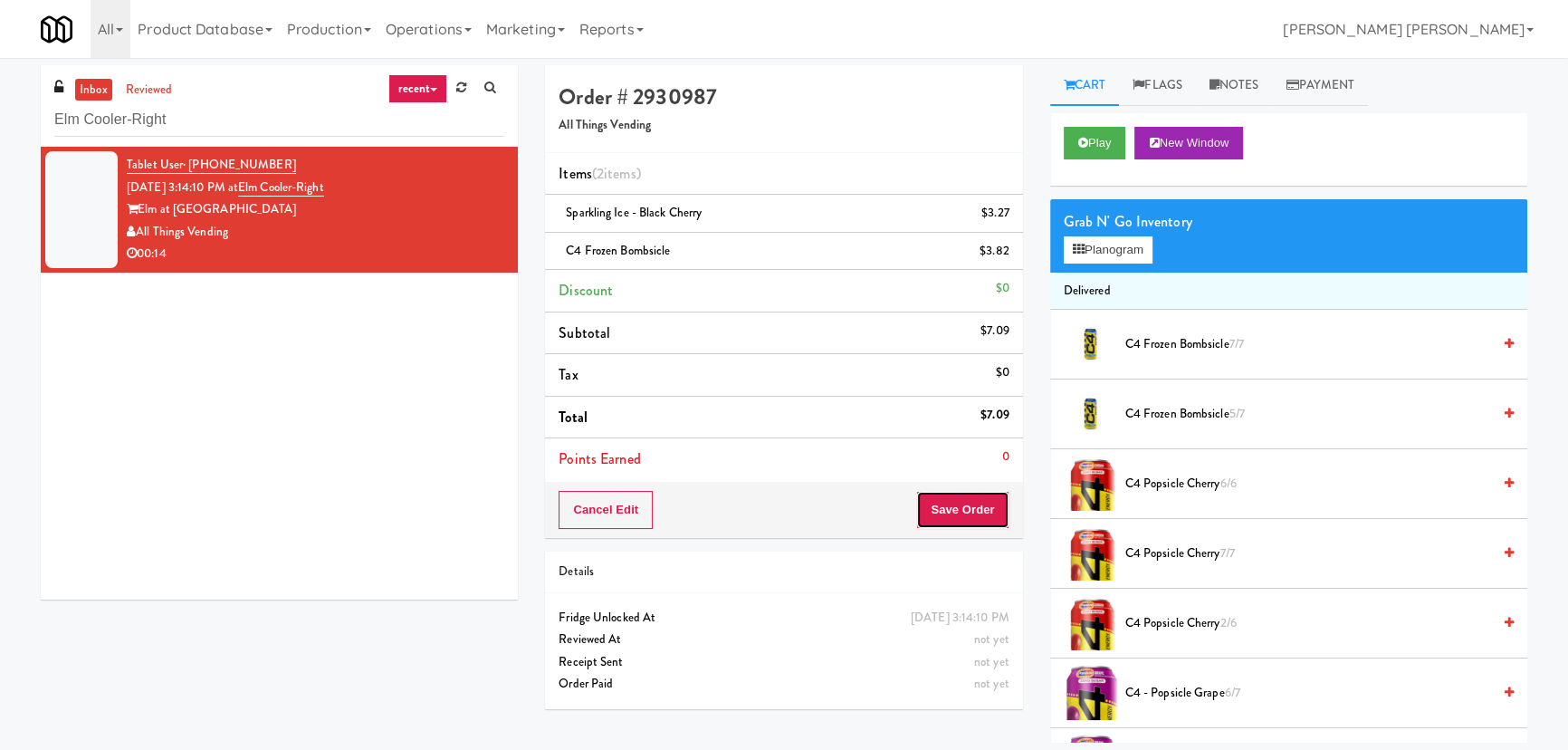
click at [973, 507] on button "Save Order" at bounding box center [962, 510] width 92 height 38
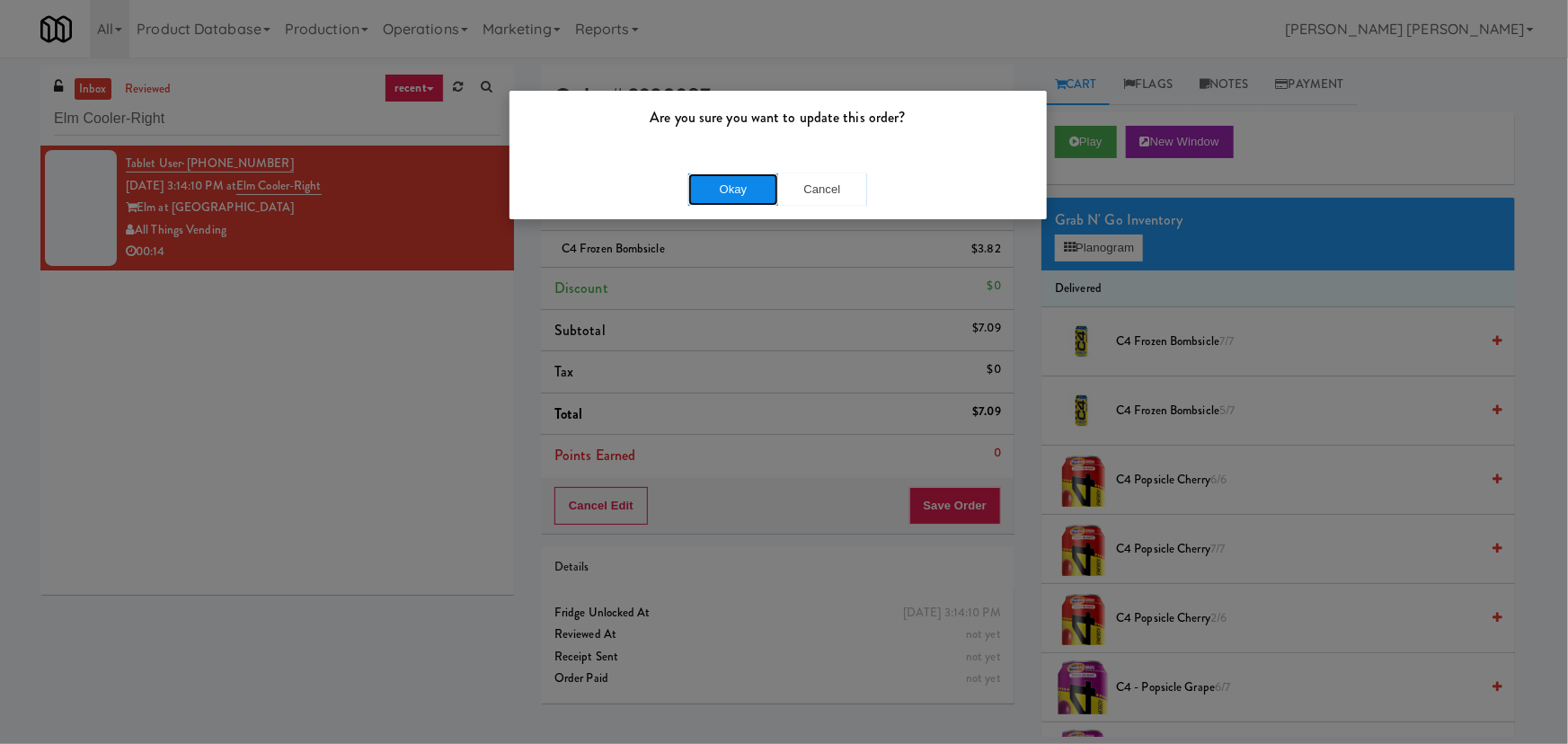
click at [747, 180] on button "Okay" at bounding box center [733, 190] width 90 height 32
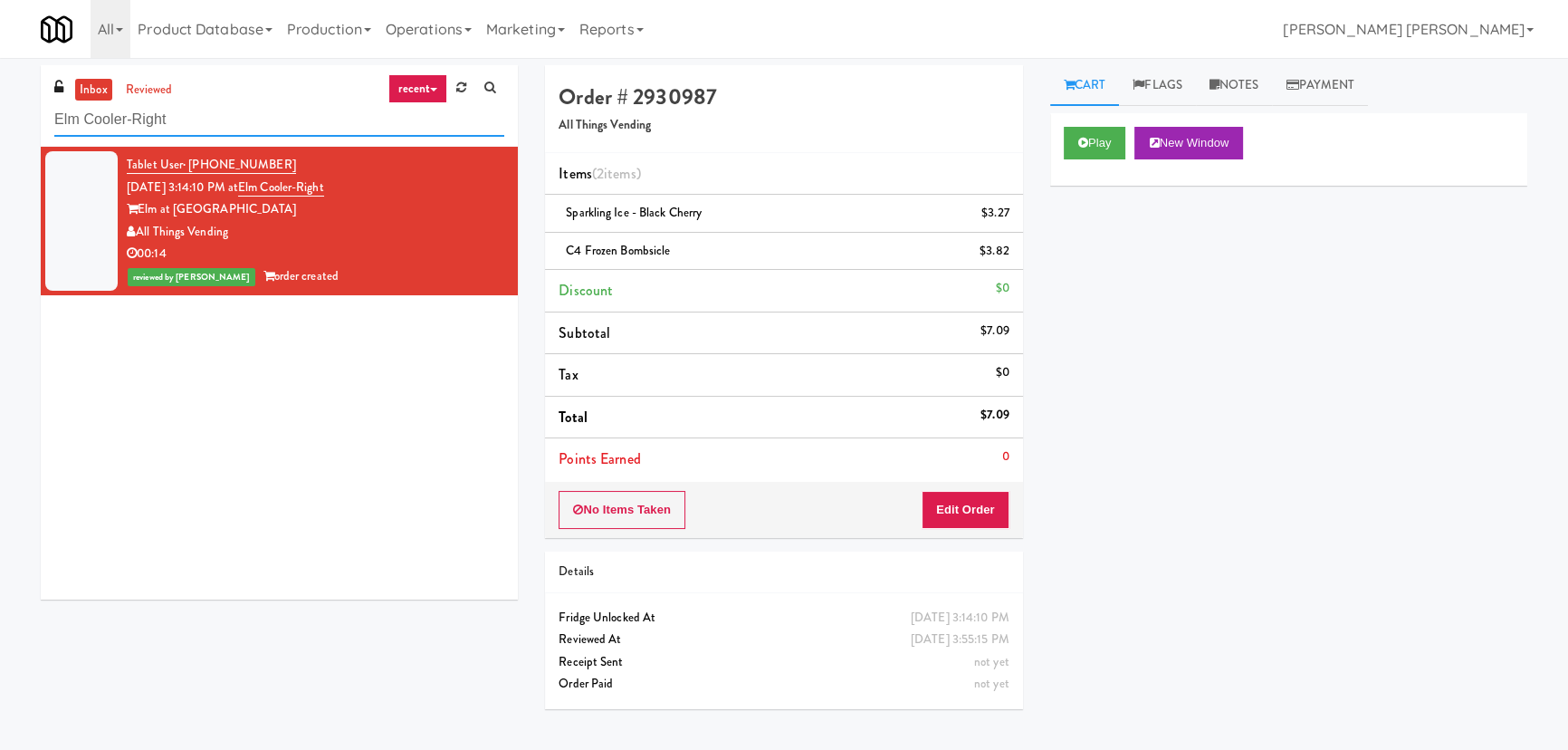
drag, startPoint x: 182, startPoint y: 113, endPoint x: -63, endPoint y: 125, distance: 245.3
click at [0, 125] on html "Are you sure you want to update this order? Okay Cancel Okay Are you sure you w…" at bounding box center [784, 375] width 1568 height 750
paste input "29 S LaSalle - Left - Fridge"
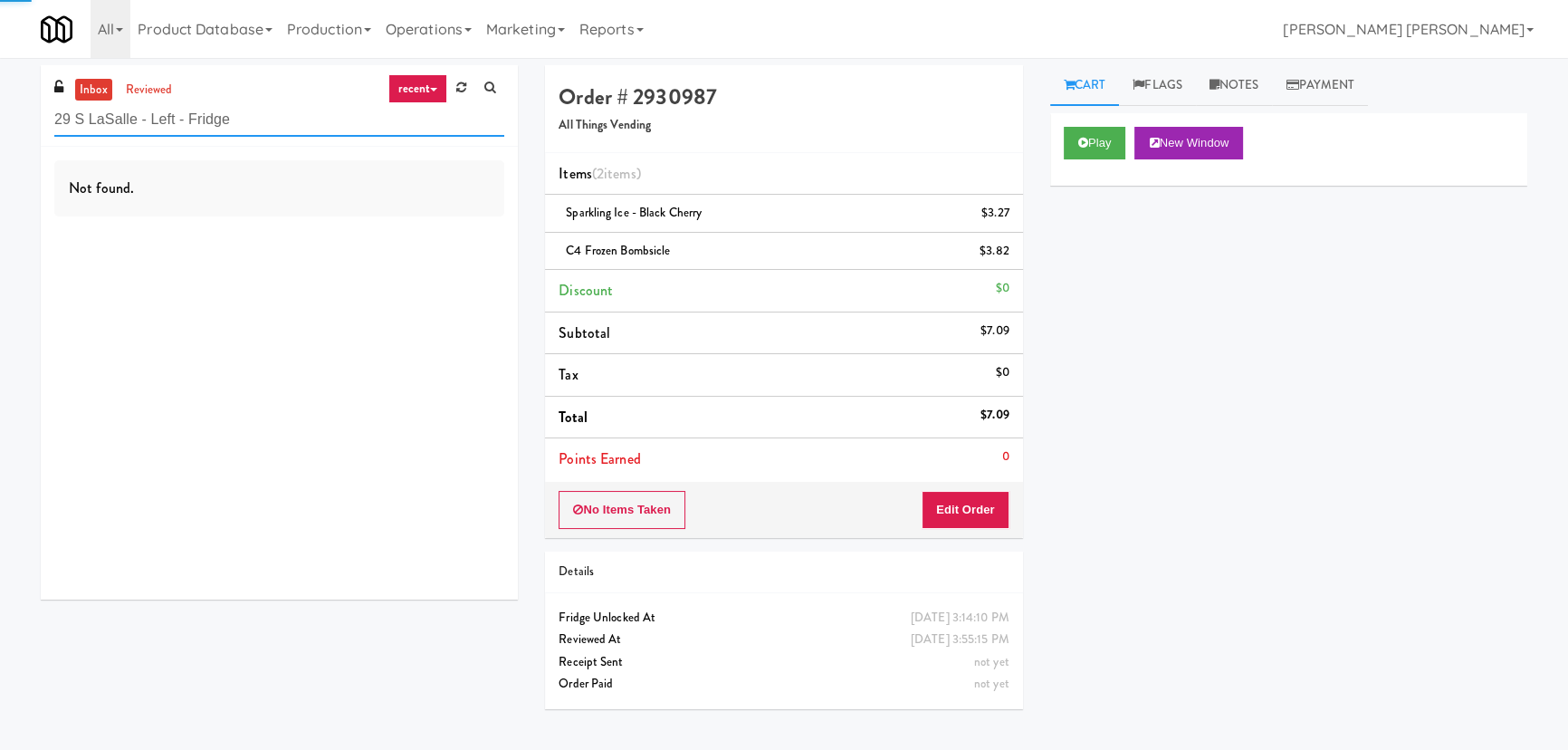
type input "29 S LaSalle - Left - Fridge"
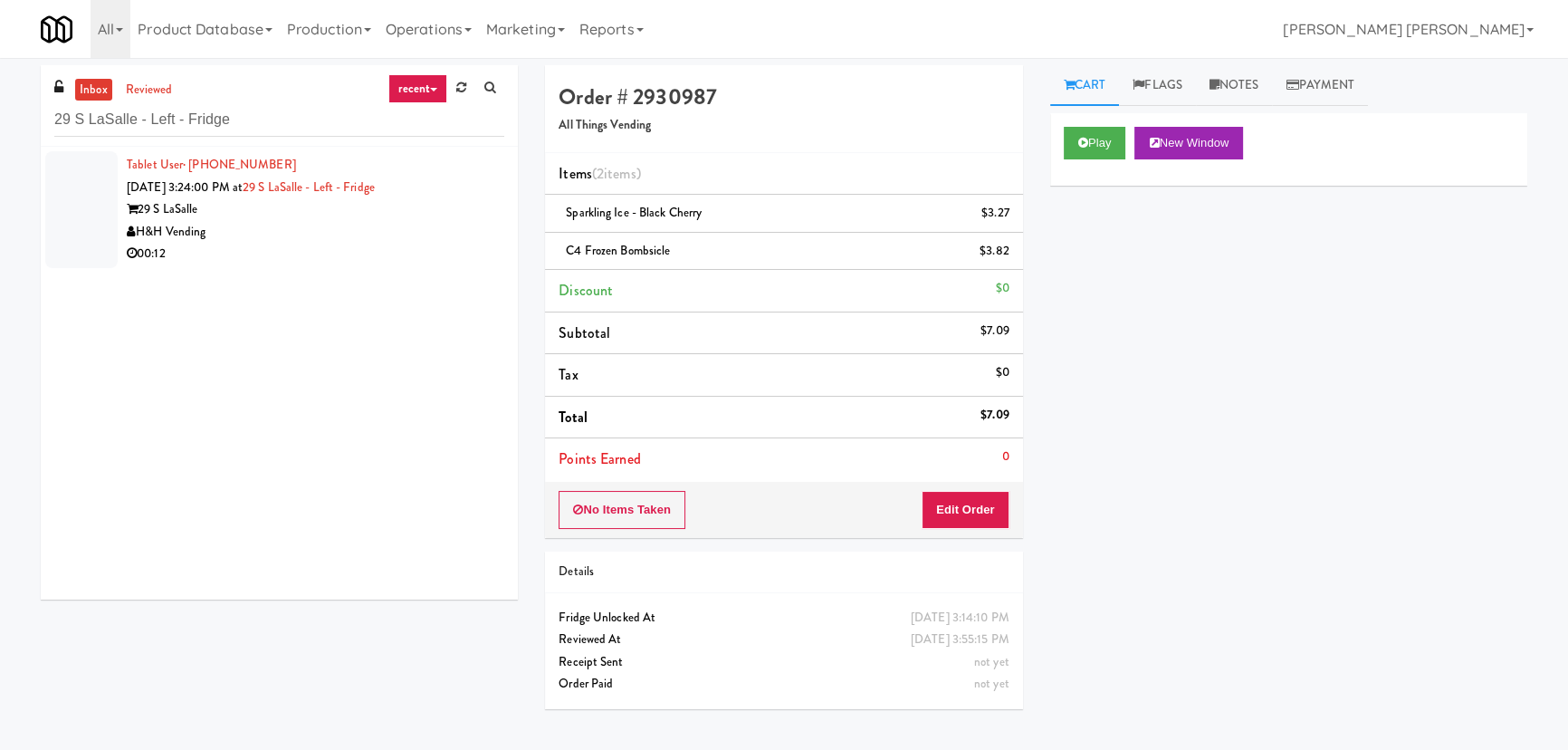
click at [317, 249] on div "00:12" at bounding box center [315, 254] width 377 height 23
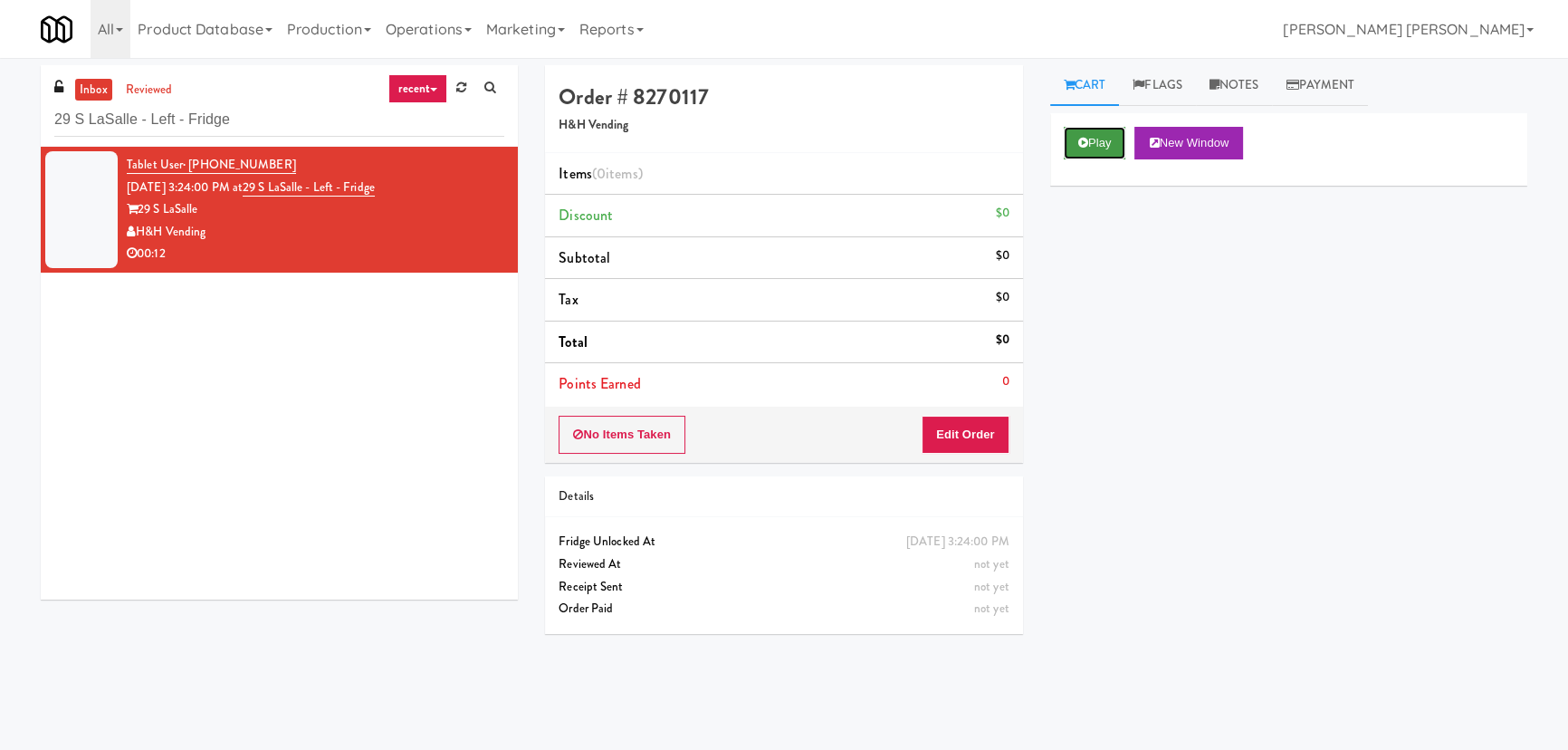
click at [1105, 140] on button "Play" at bounding box center [1095, 143] width 62 height 33
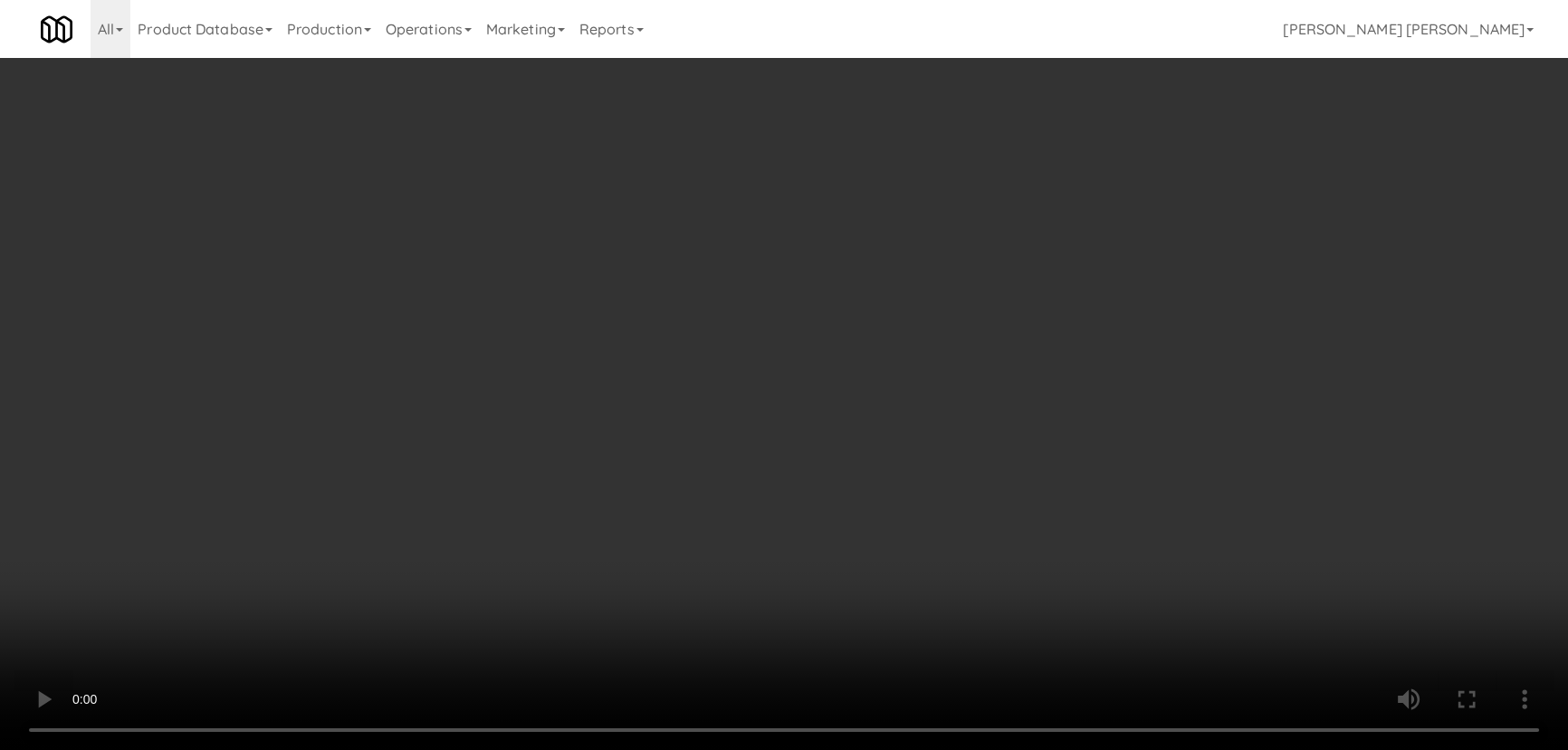
scroll to position [37, 0]
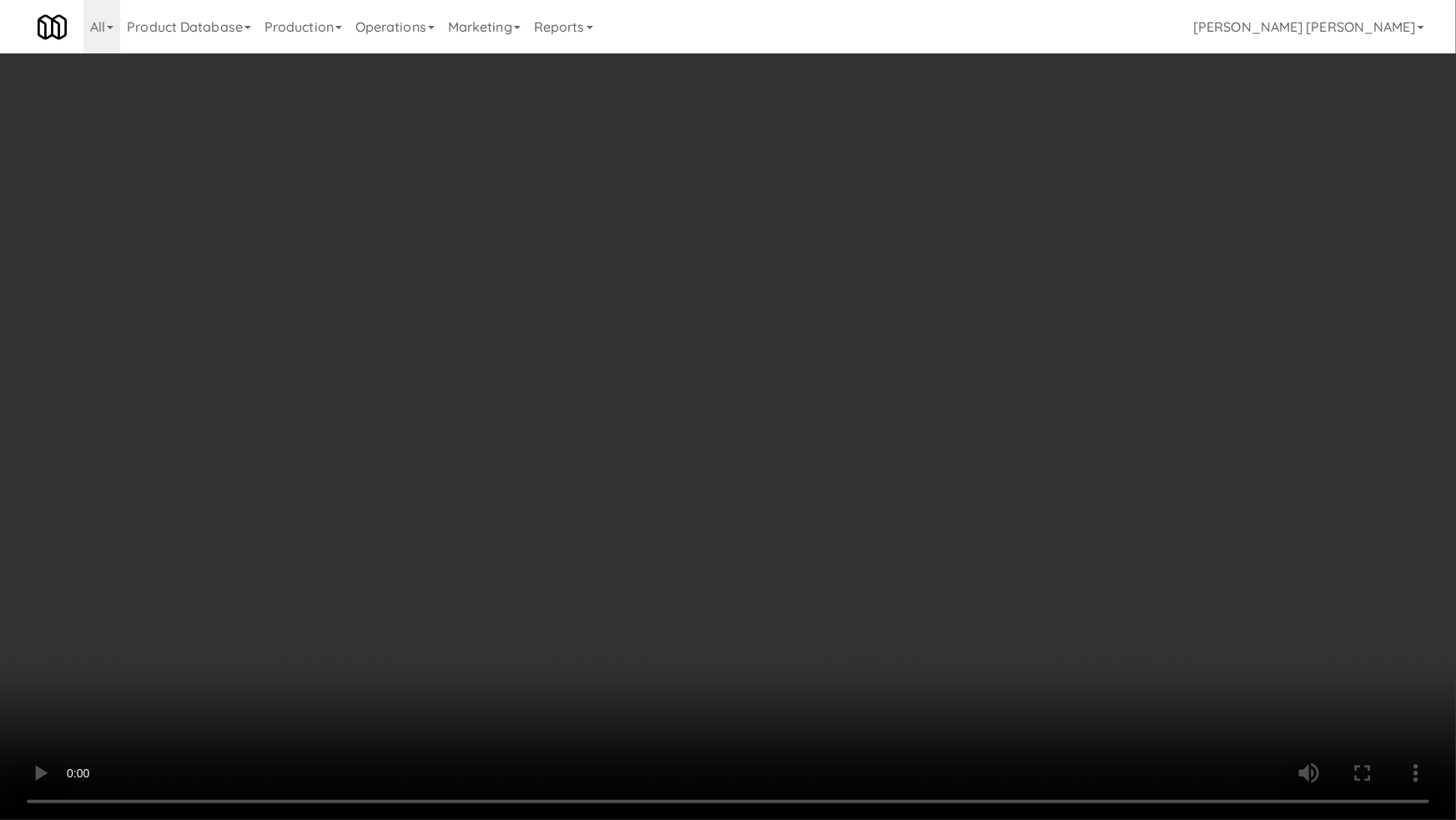
drag, startPoint x: 790, startPoint y: 737, endPoint x: 1437, endPoint y: 736, distance: 647.0
click at [814, 691] on video at bounding box center [728, 410] width 1456 height 820
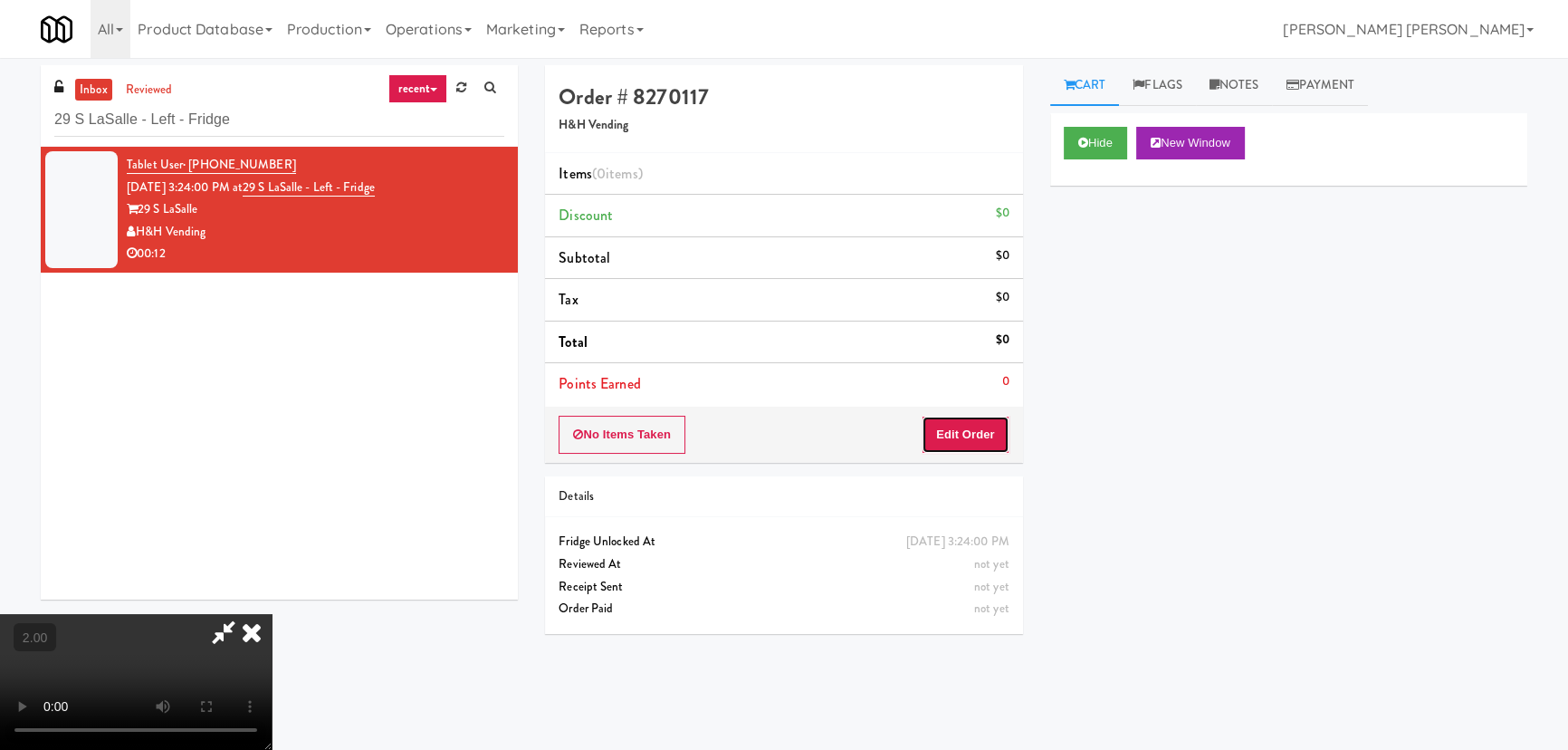
click at [1007, 416] on button "Edit Order" at bounding box center [965, 435] width 87 height 38
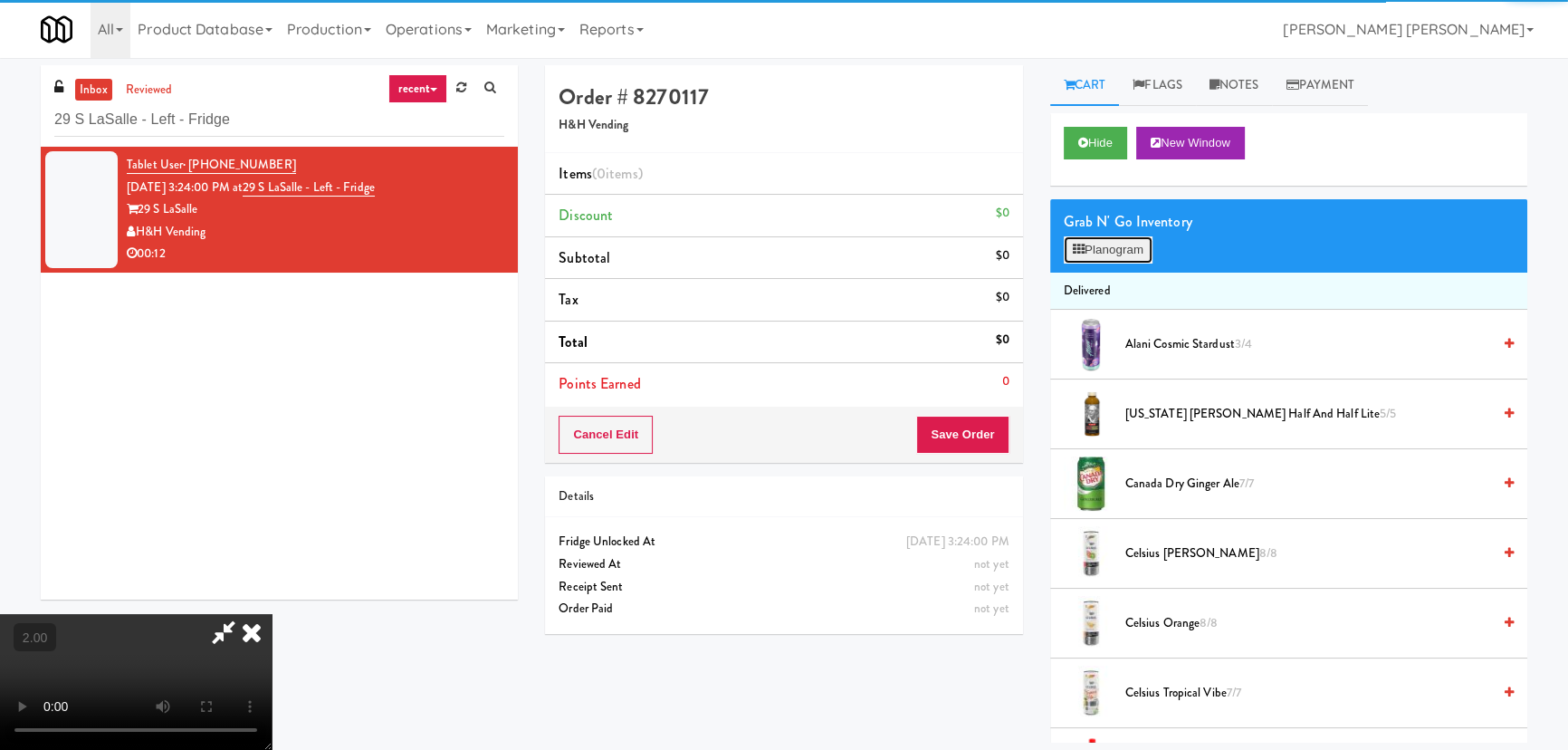
click at [1129, 253] on button "Planogram" at bounding box center [1108, 250] width 88 height 27
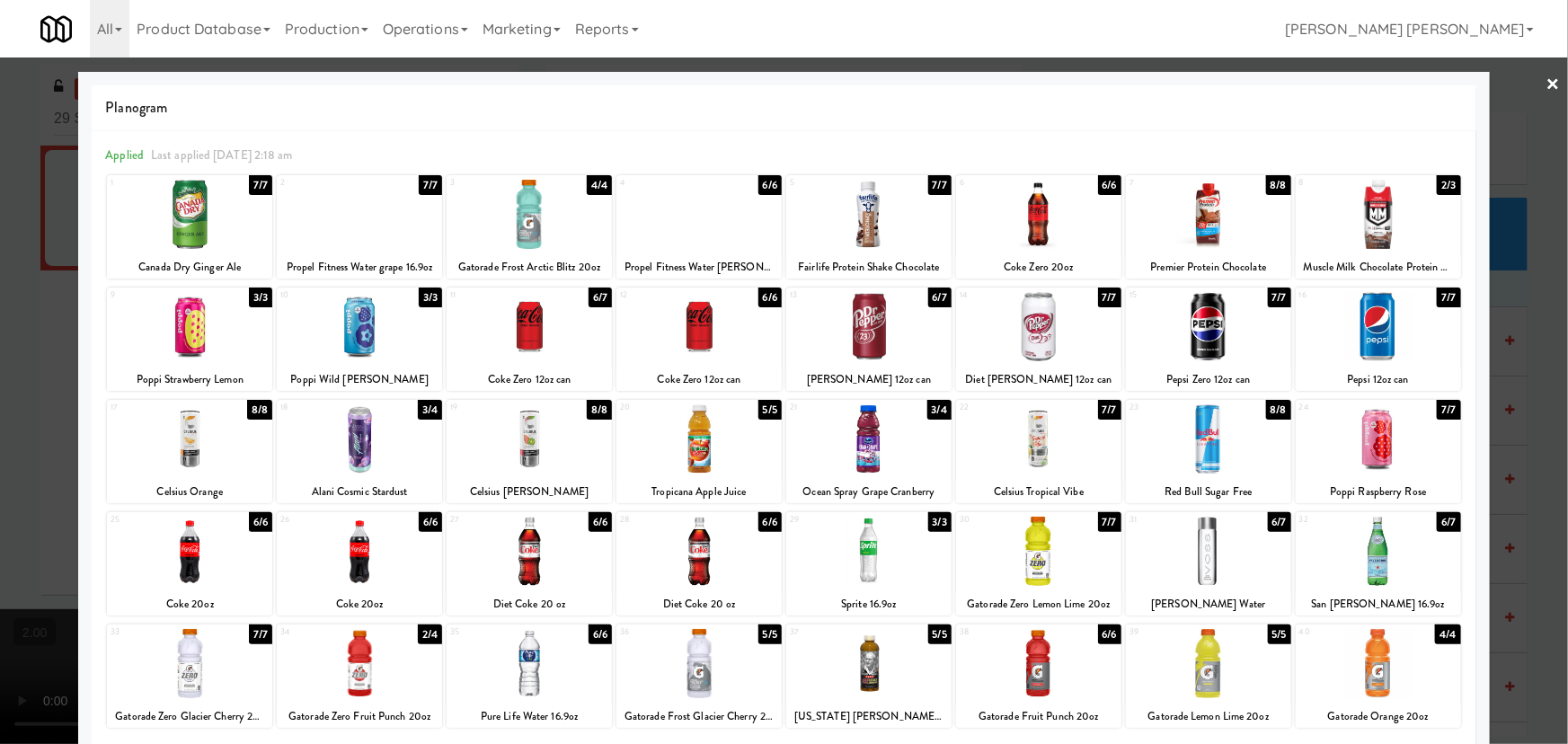
click at [1045, 351] on div at bounding box center [1038, 326] width 165 height 70
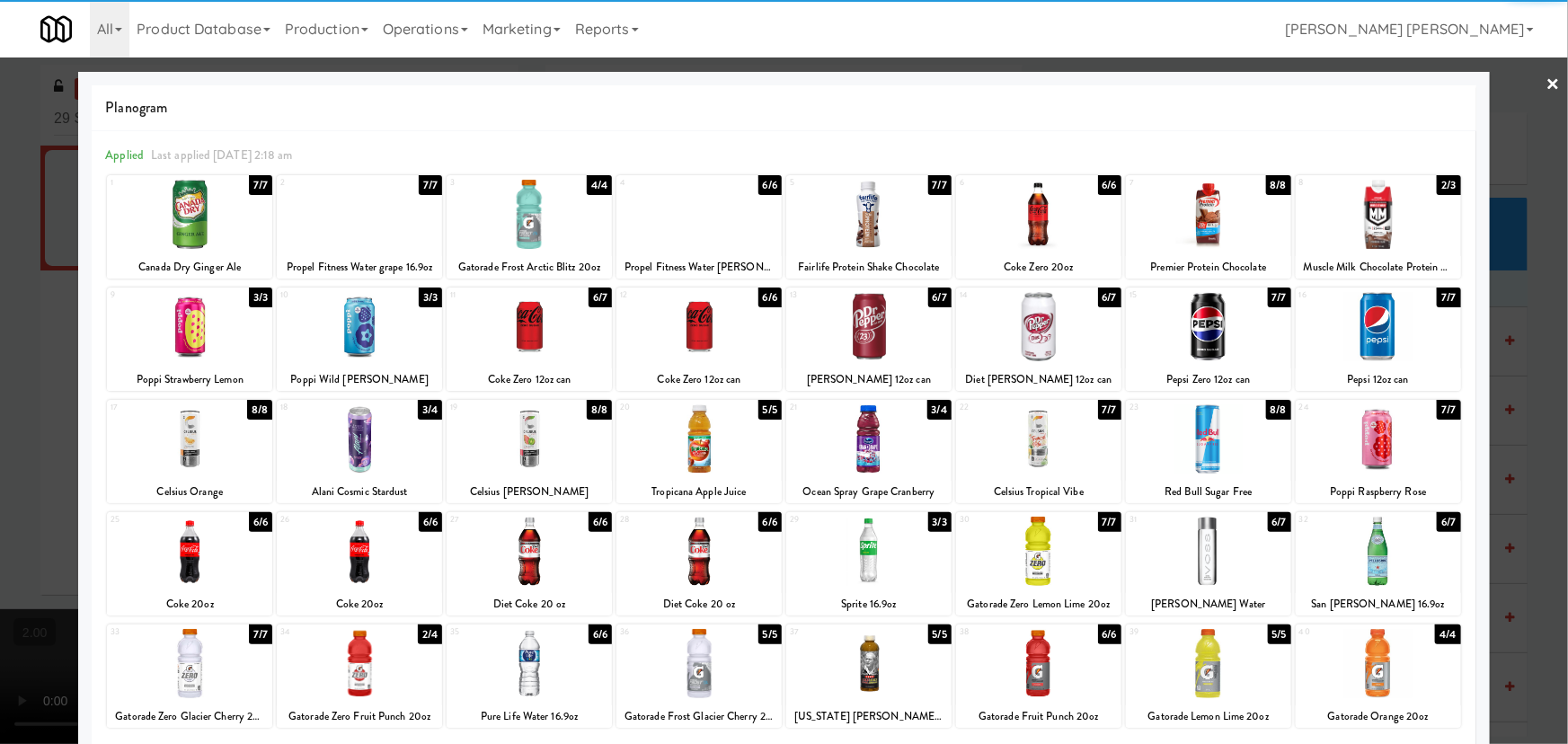
click at [1045, 351] on div at bounding box center [1038, 326] width 165 height 70
click at [1186, 327] on div at bounding box center [1208, 326] width 165 height 70
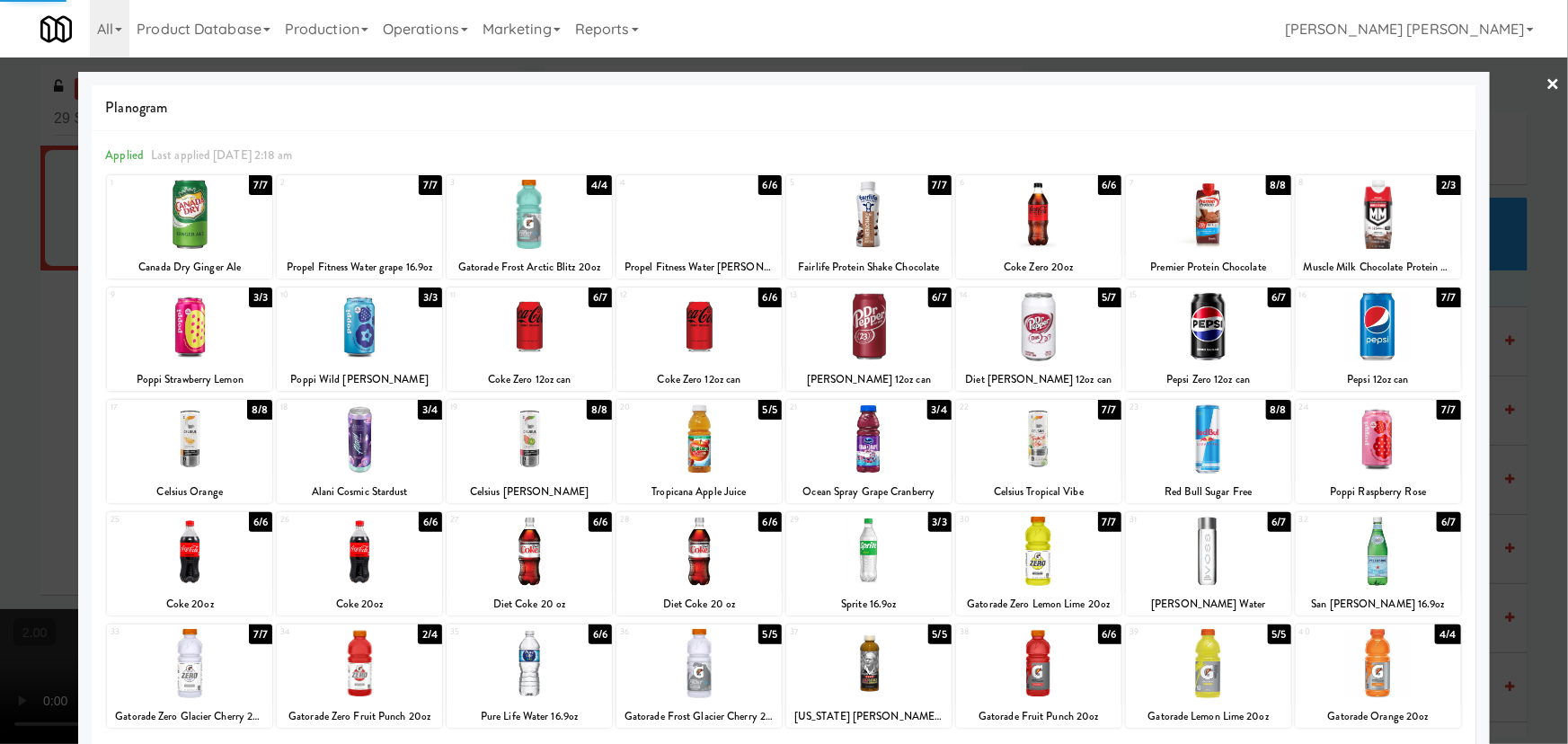
click at [1186, 327] on div at bounding box center [1208, 326] width 165 height 70
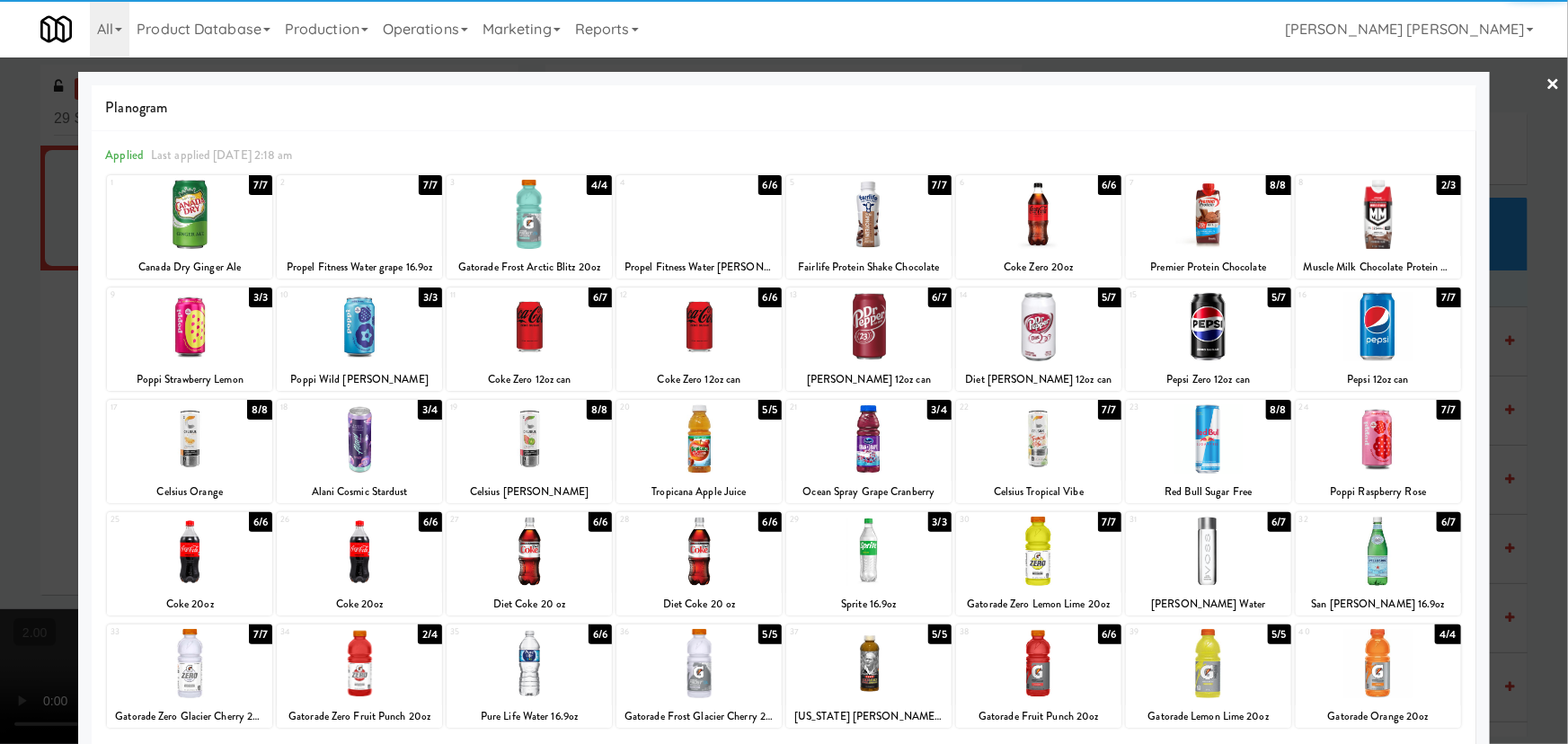
drag, startPoint x: 1539, startPoint y: 79, endPoint x: 1240, endPoint y: 178, distance: 315.0
click at [1547, 79] on link "×" at bounding box center [1554, 85] width 14 height 55
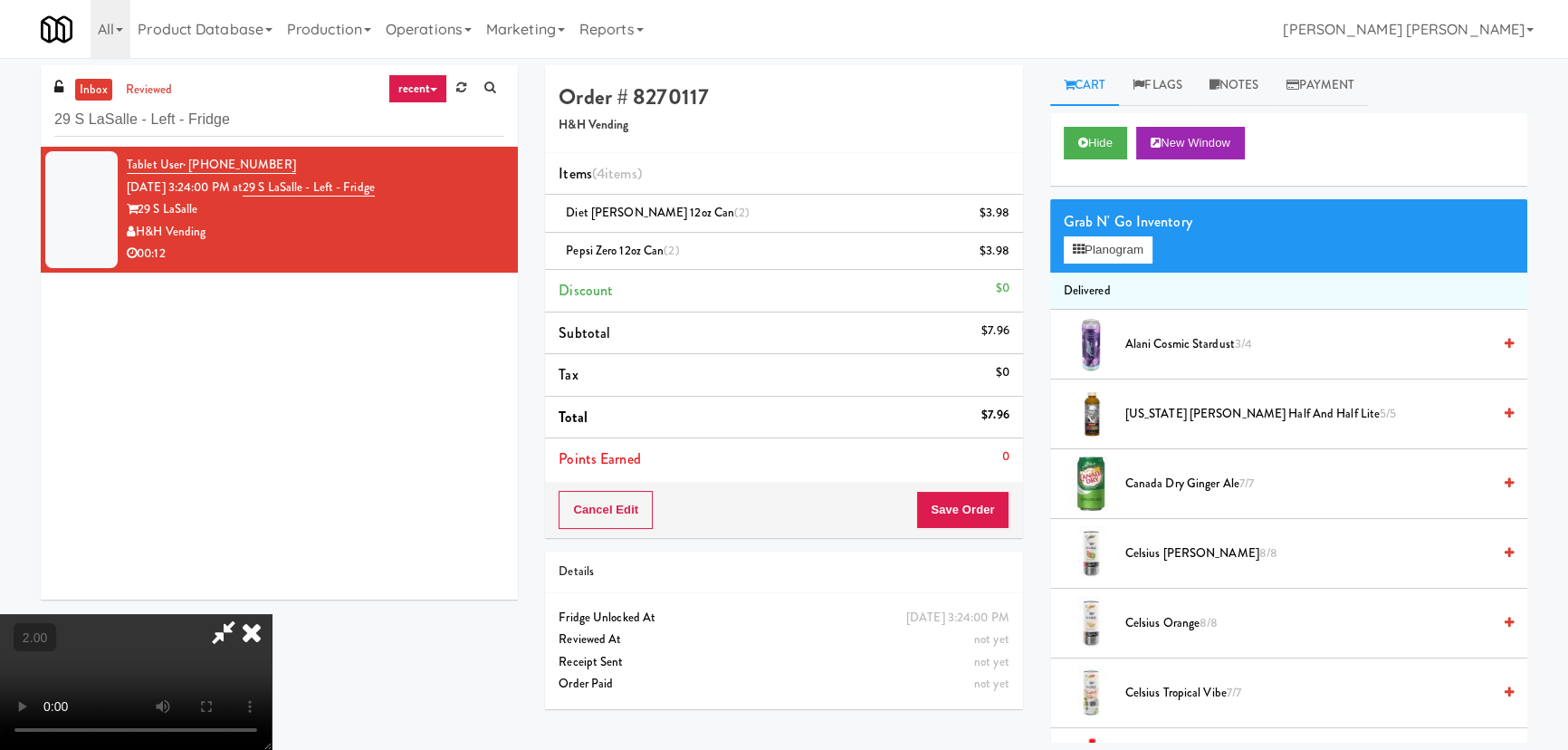
drag, startPoint x: 913, startPoint y: 69, endPoint x: 959, endPoint y: 417, distance: 351.0
click at [272, 614] on icon at bounding box center [251, 632] width 39 height 36
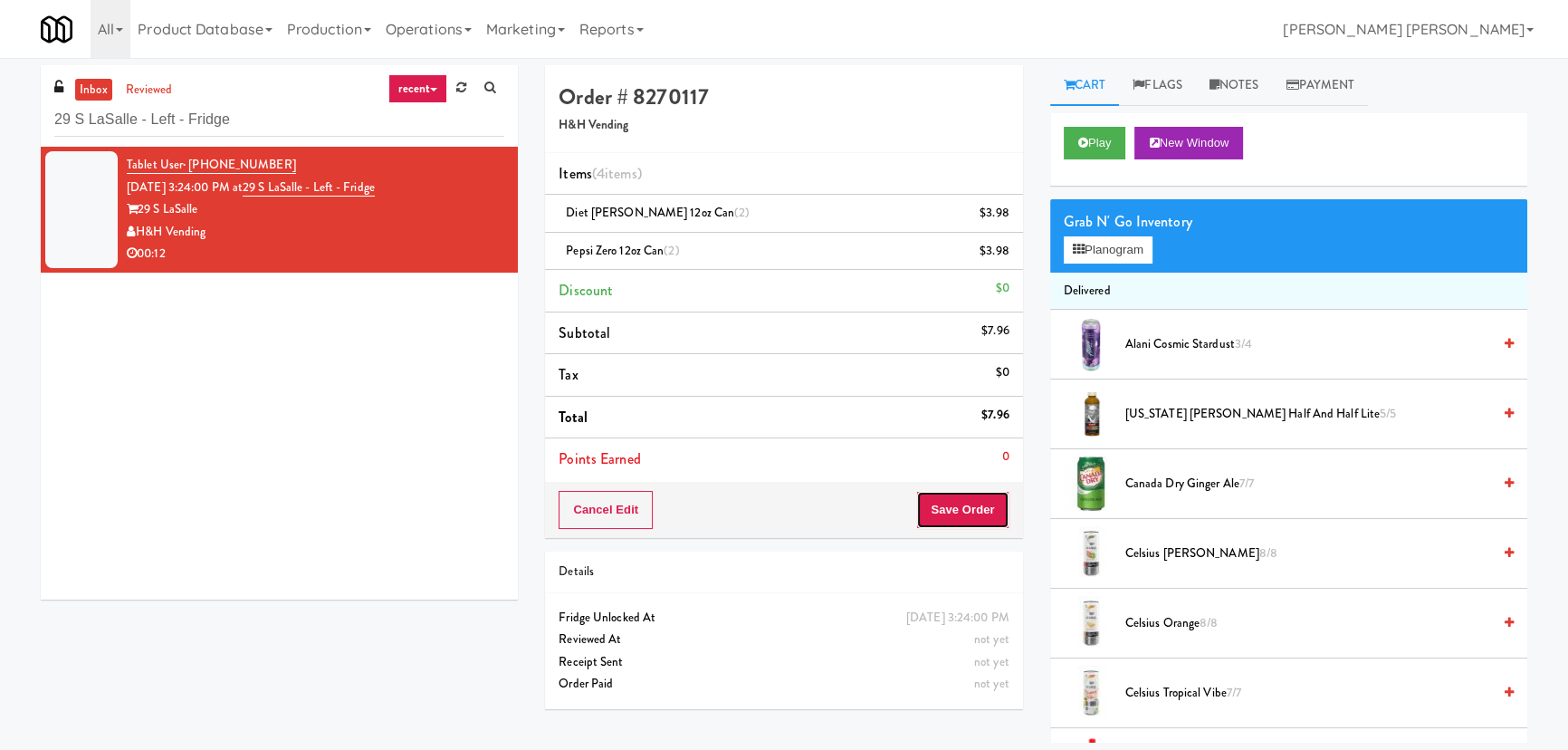
click at [983, 498] on button "Save Order" at bounding box center [962, 510] width 92 height 38
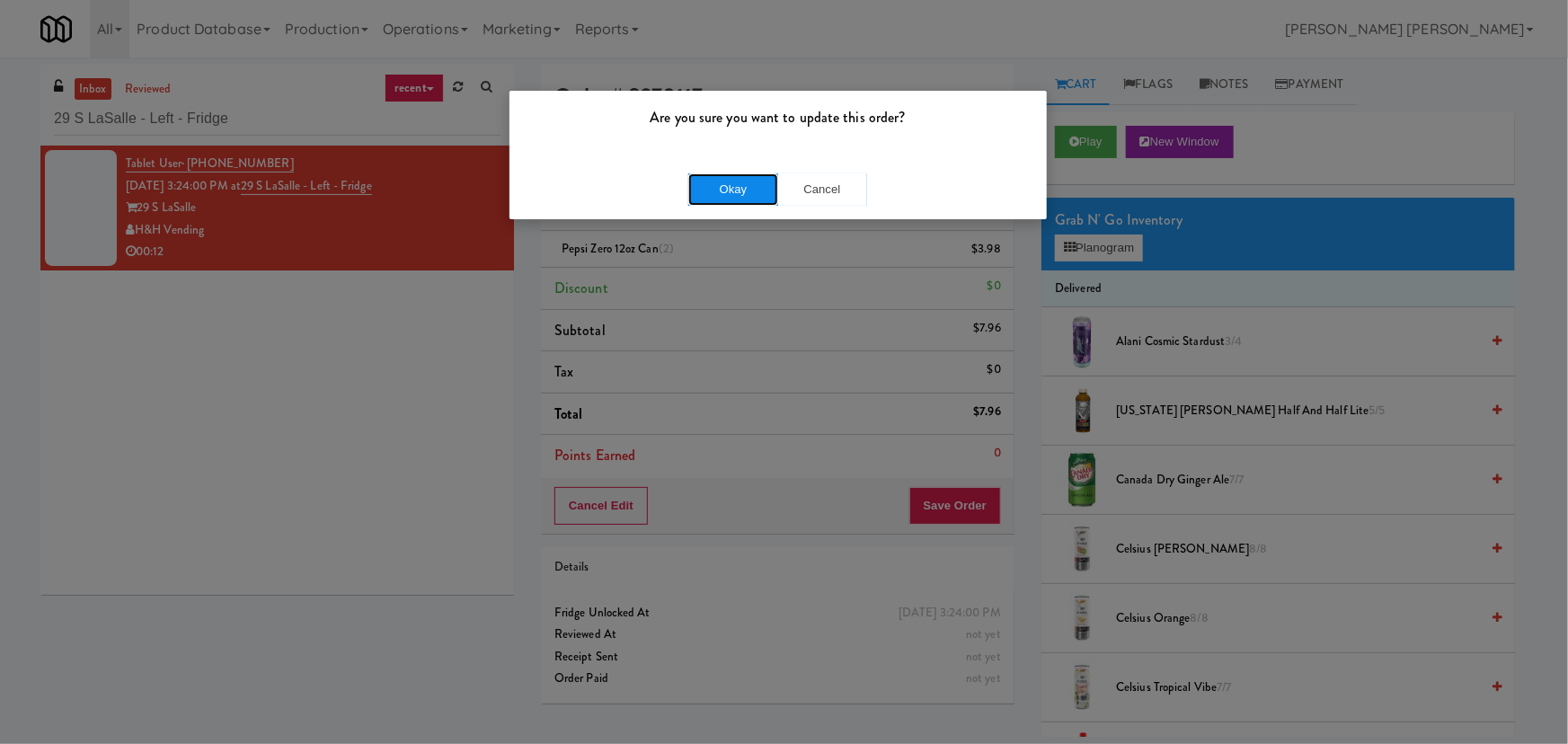
drag, startPoint x: 751, startPoint y: 196, endPoint x: 502, endPoint y: 5, distance: 313.8
click at [746, 196] on button "Okay" at bounding box center [733, 190] width 90 height 32
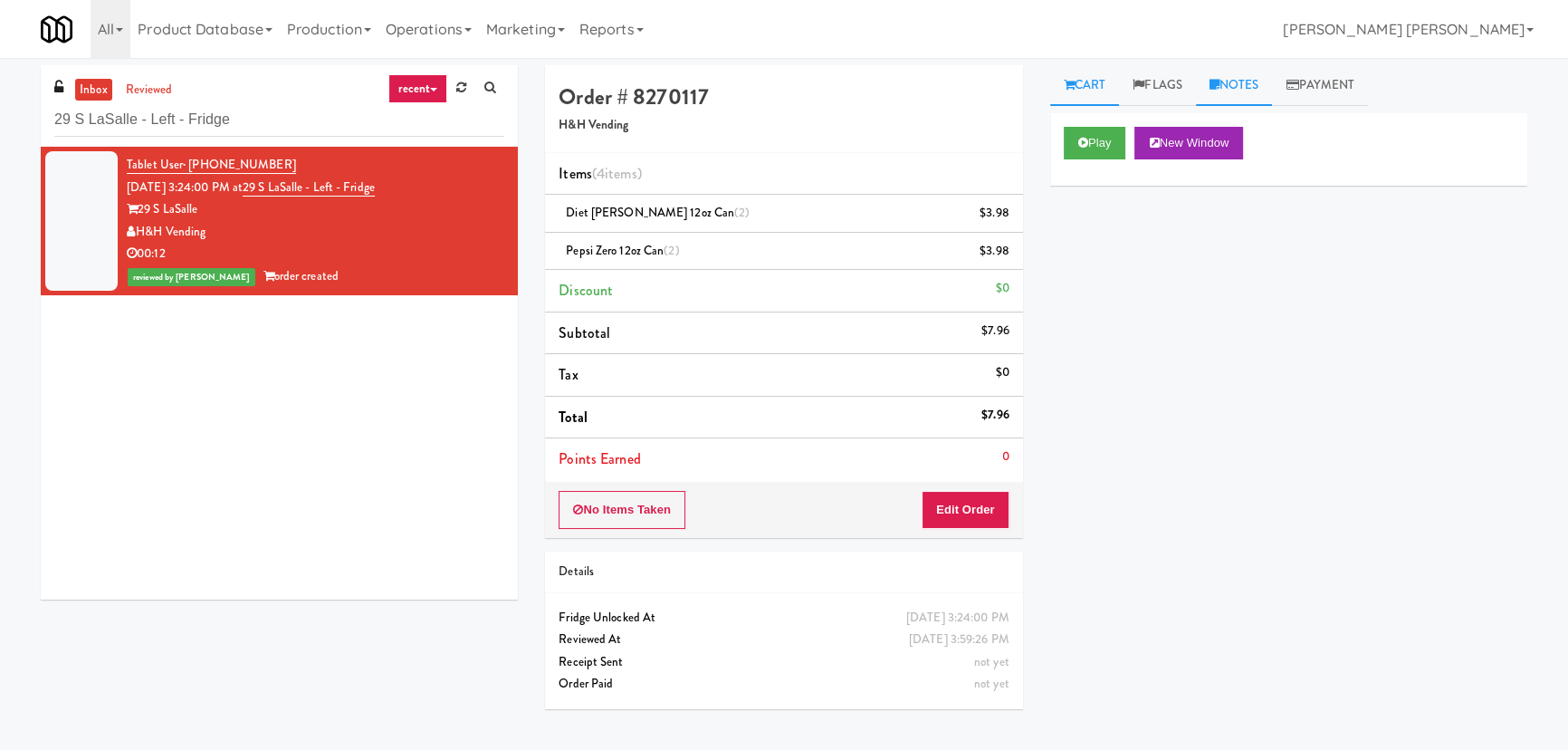
click at [1236, 87] on link "Notes" at bounding box center [1234, 85] width 77 height 40
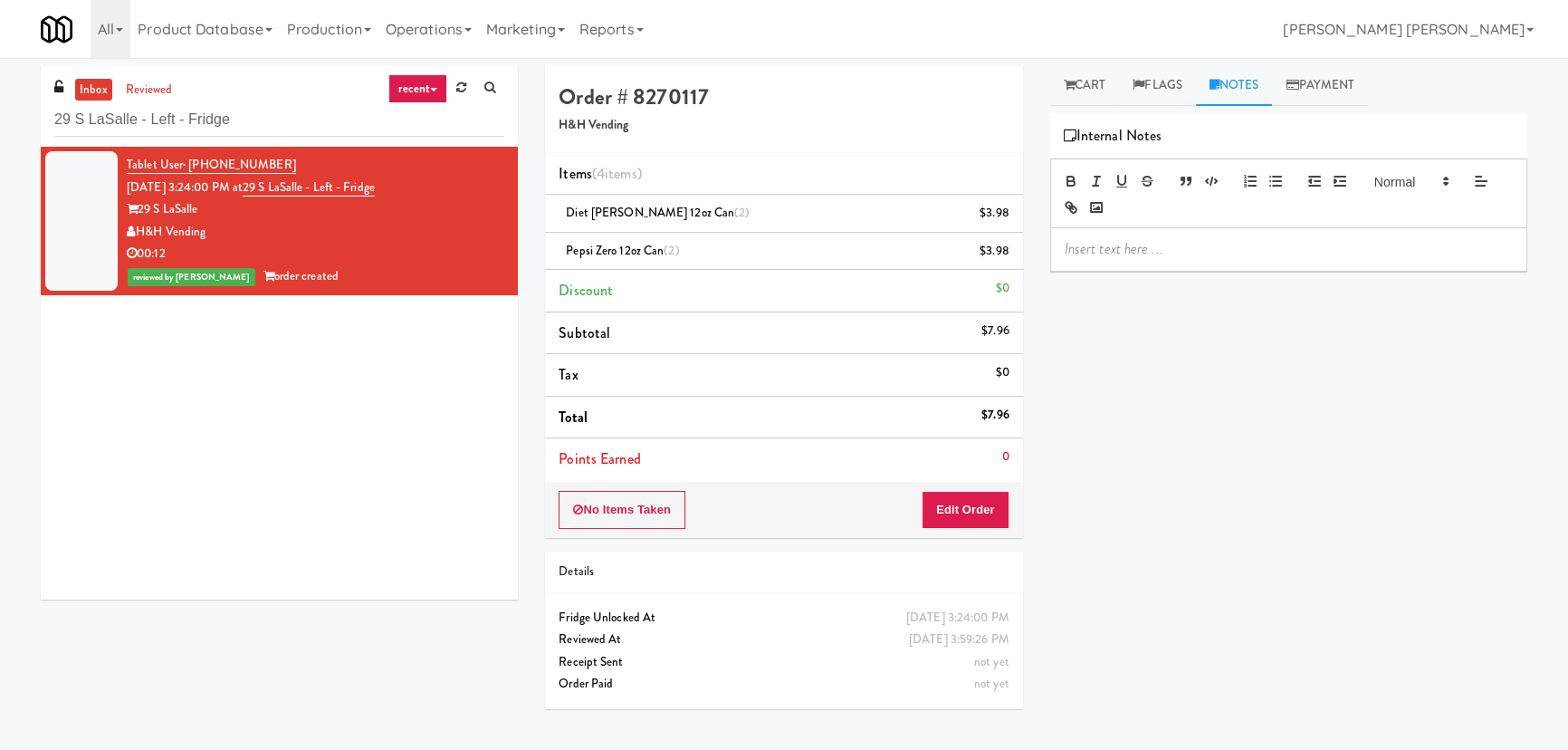
click at [1173, 245] on p at bounding box center [1289, 249] width 448 height 20
drag, startPoint x: 1213, startPoint y: 249, endPoint x: 1382, endPoint y: 264, distance: 169.7
click at [1382, 264] on div "Erick- #DisabledCamera #BottomLeft" at bounding box center [1289, 259] width 475 height 62
drag, startPoint x: 183, startPoint y: 124, endPoint x: 27, endPoint y: 125, distance: 156.0
click at [27, 125] on div "inbox reviewed recent all unclear take inventory issue suspicious failed recent…" at bounding box center [278, 339] width 504 height 547
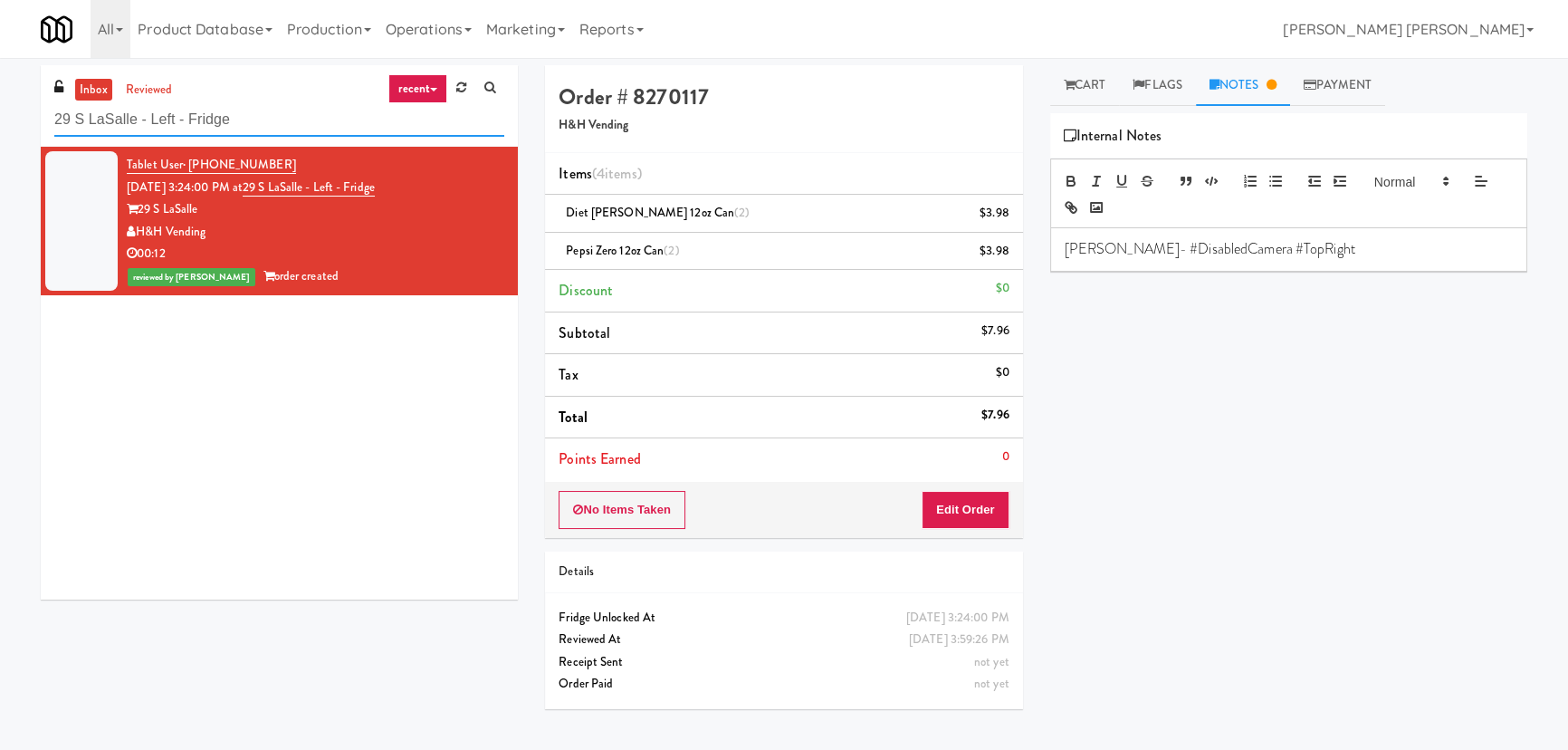
paste input "IKEA Vaughan Stor"
type input "IKEA Vaughan Store"
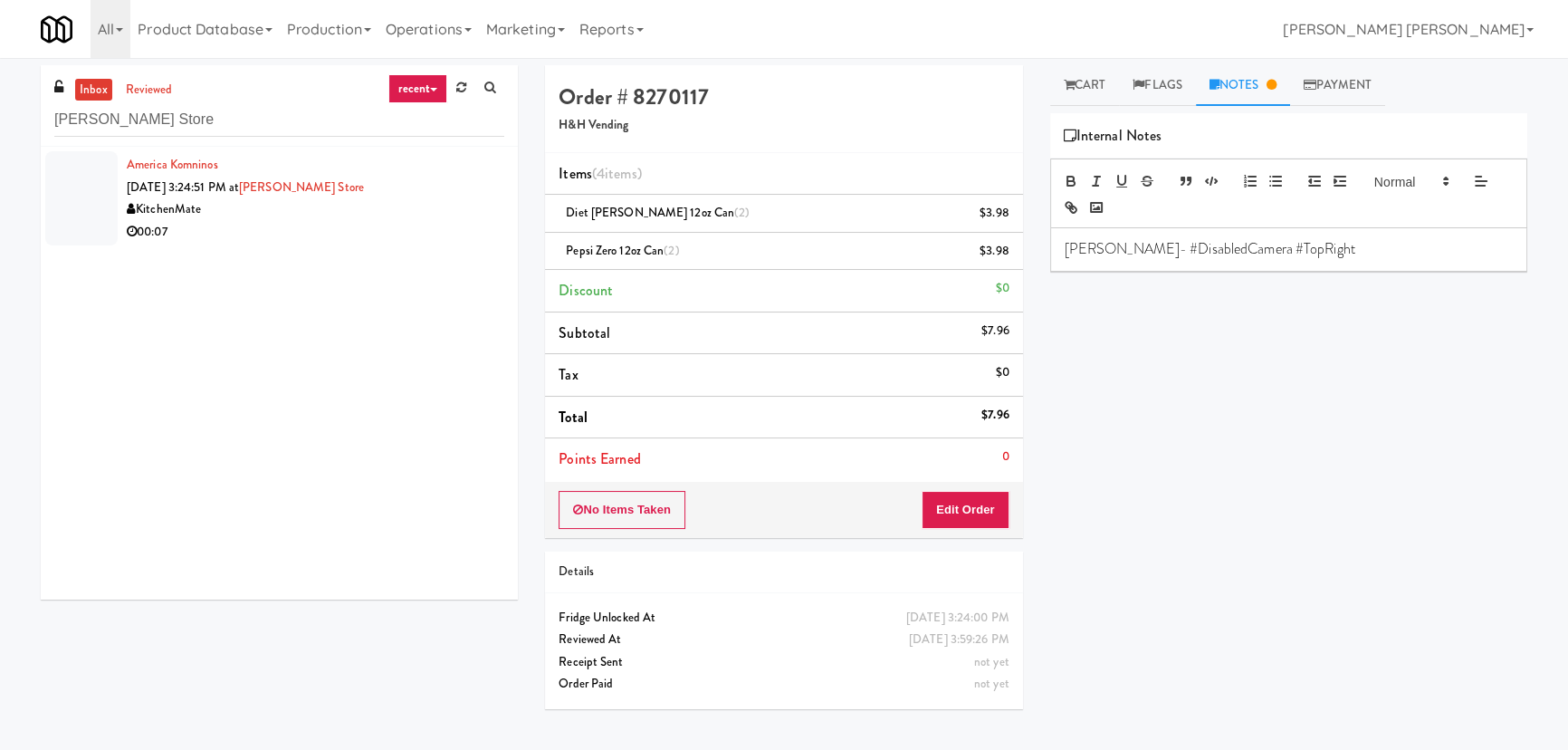
click at [270, 245] on li "America Komninos Sep 3, 2025 3:24:51 PM at IKEA Vaughan Store KitchenMate 00:07" at bounding box center [278, 198] width 477 height 103
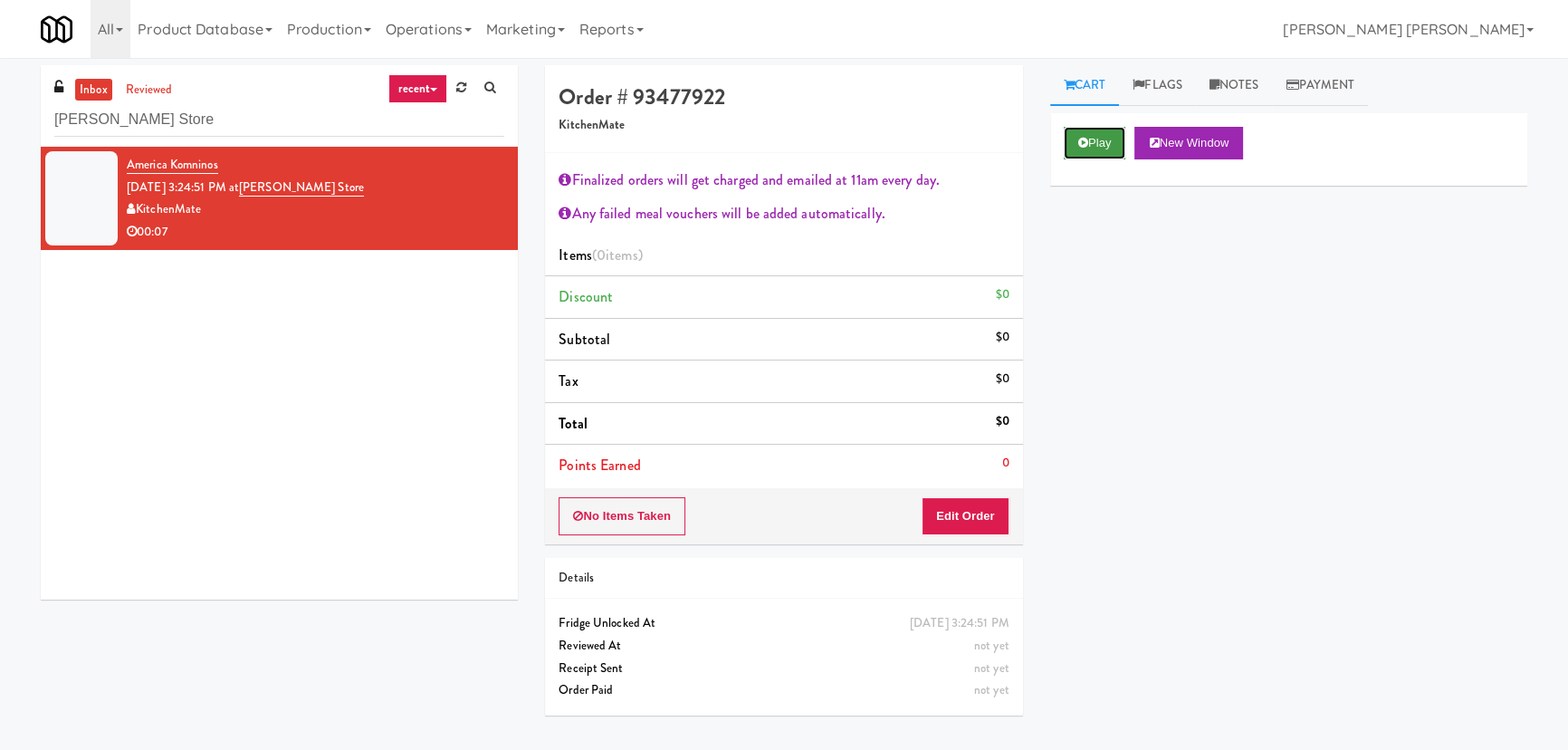
click at [1114, 140] on button "Play" at bounding box center [1095, 143] width 62 height 33
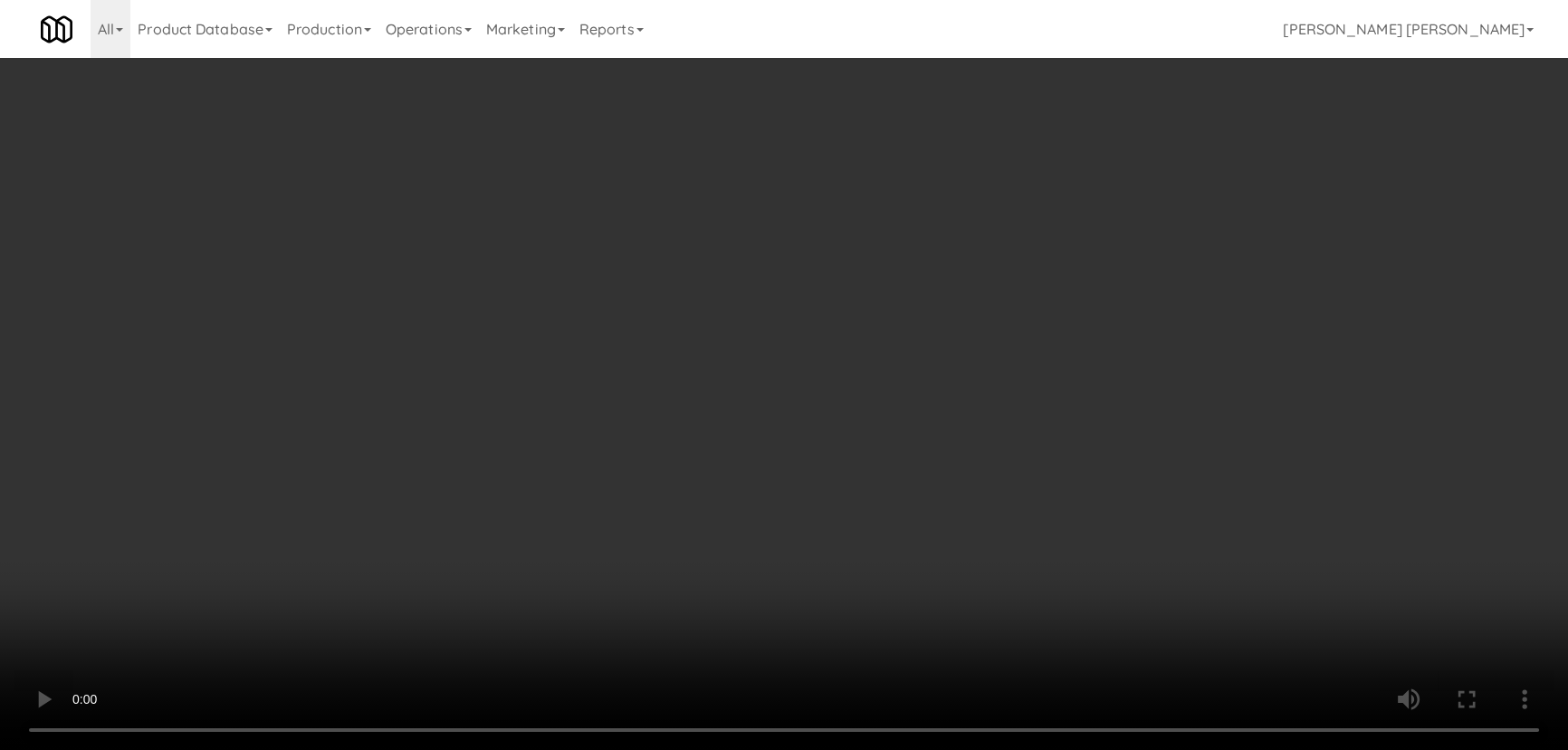
scroll to position [37, 0]
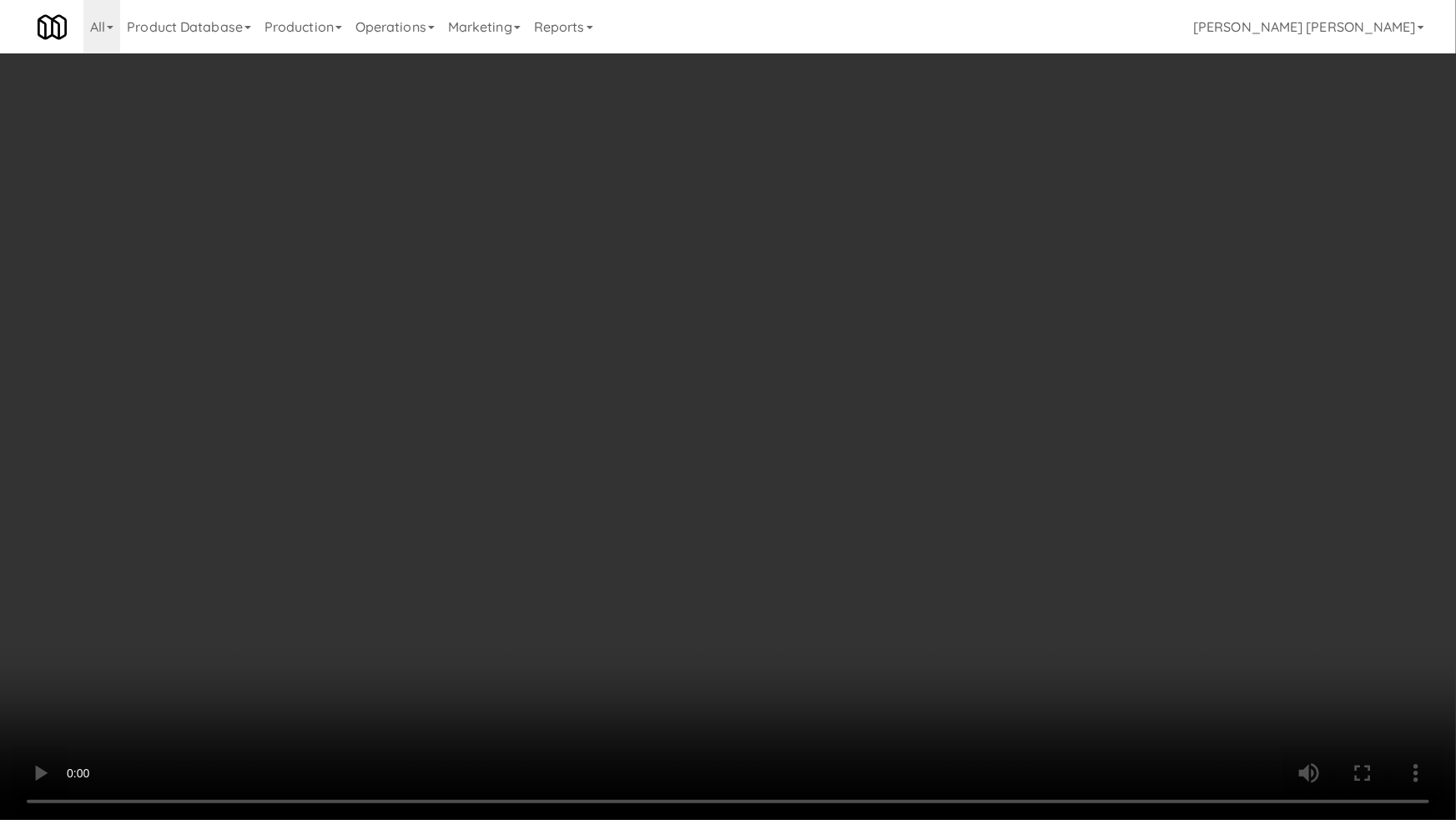
drag, startPoint x: 813, startPoint y: 742, endPoint x: 843, endPoint y: 732, distance: 31.6
click at [813, 691] on video at bounding box center [728, 410] width 1456 height 820
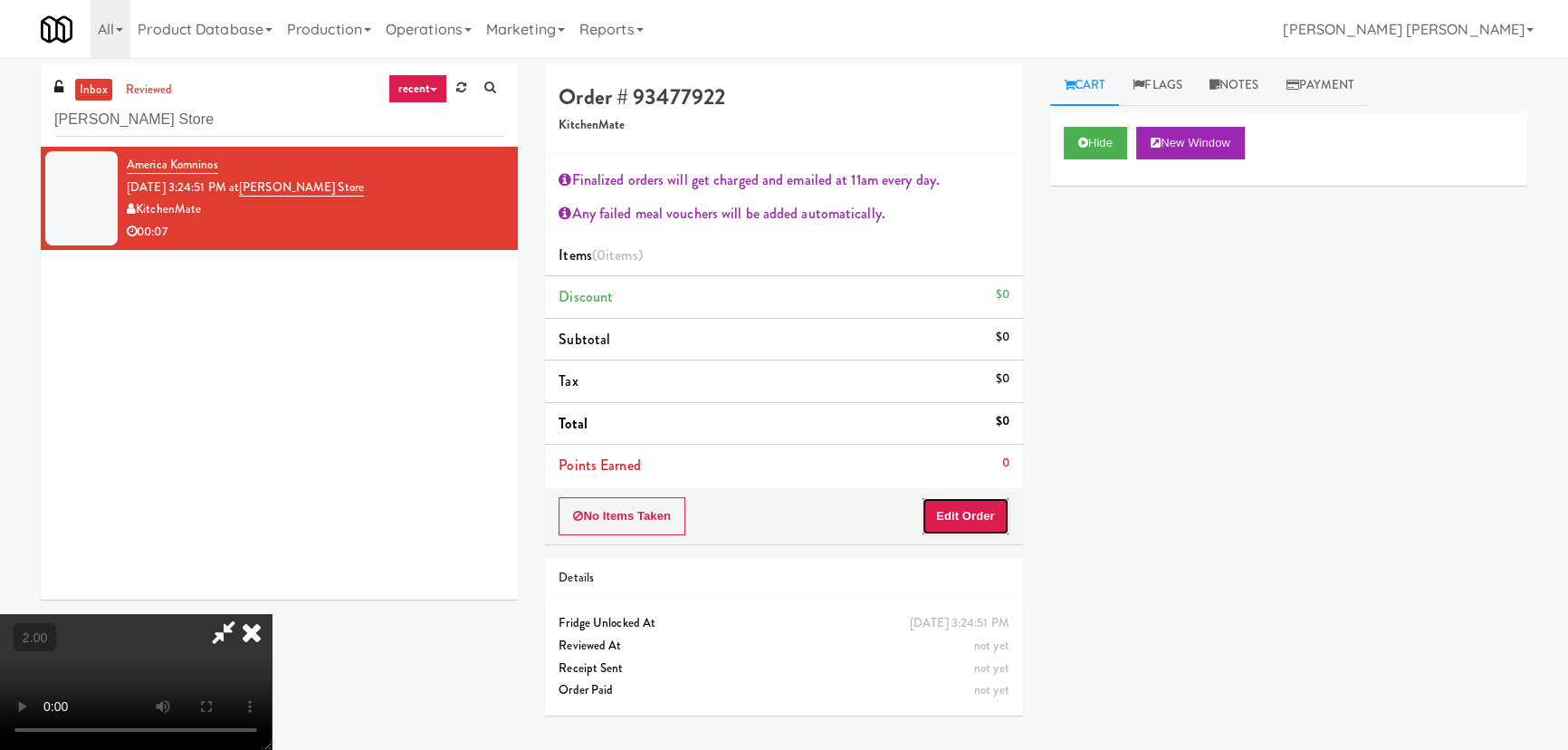
click at [996, 515] on button "Edit Order" at bounding box center [965, 517] width 87 height 38
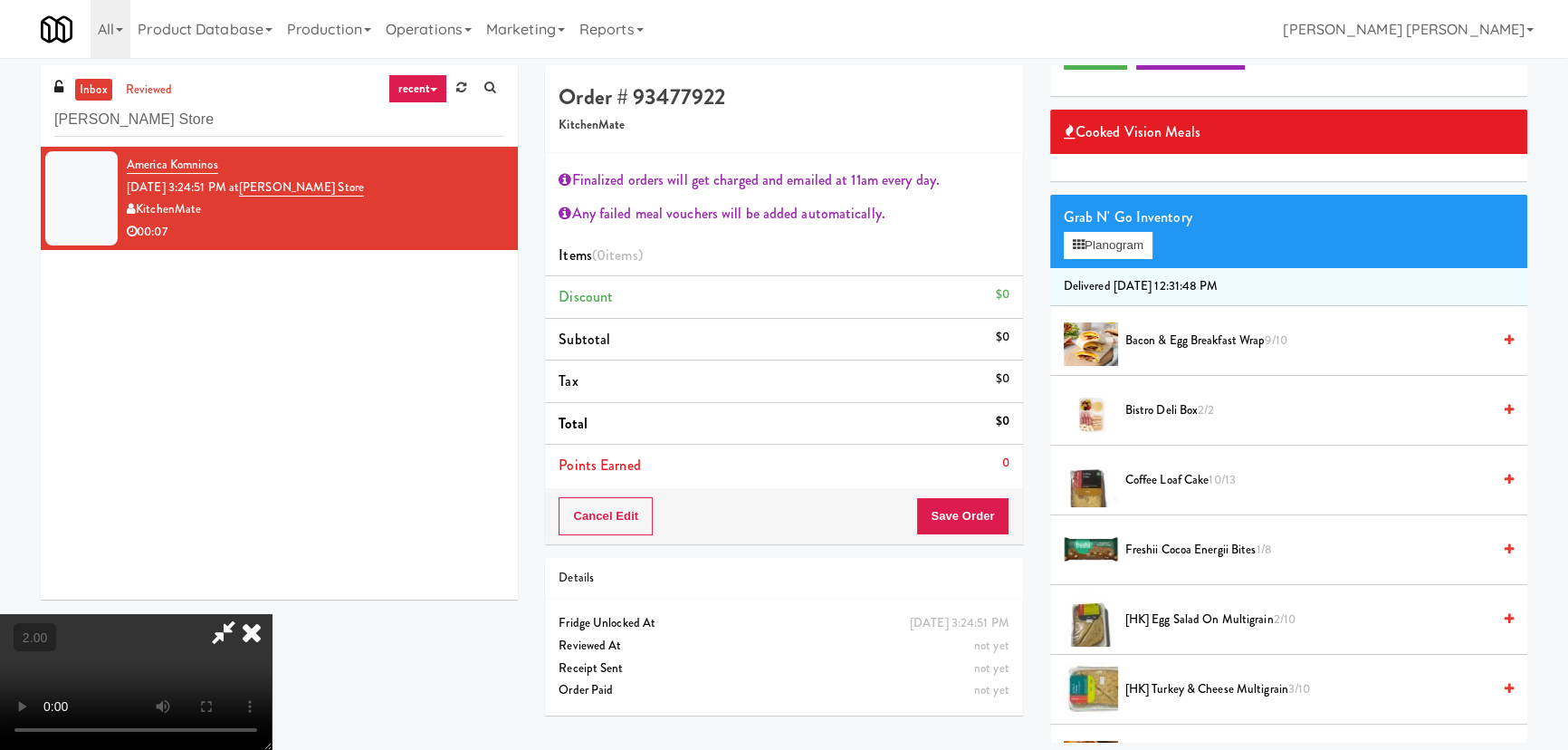
scroll to position [246, 0]
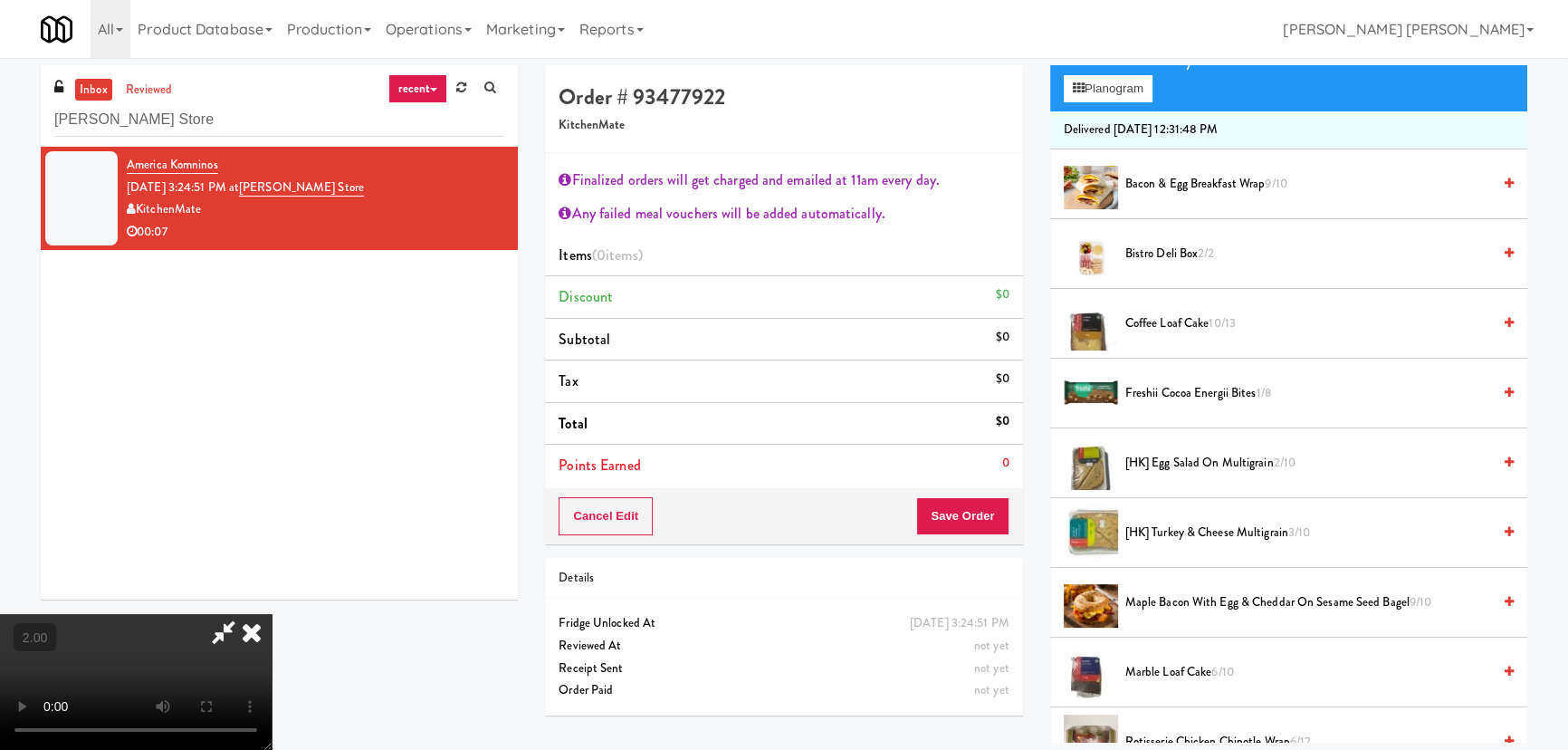
click at [1165, 529] on span "[HK] Turkey & Cheese Multigrain 3/10" at bounding box center [1308, 533] width 366 height 23
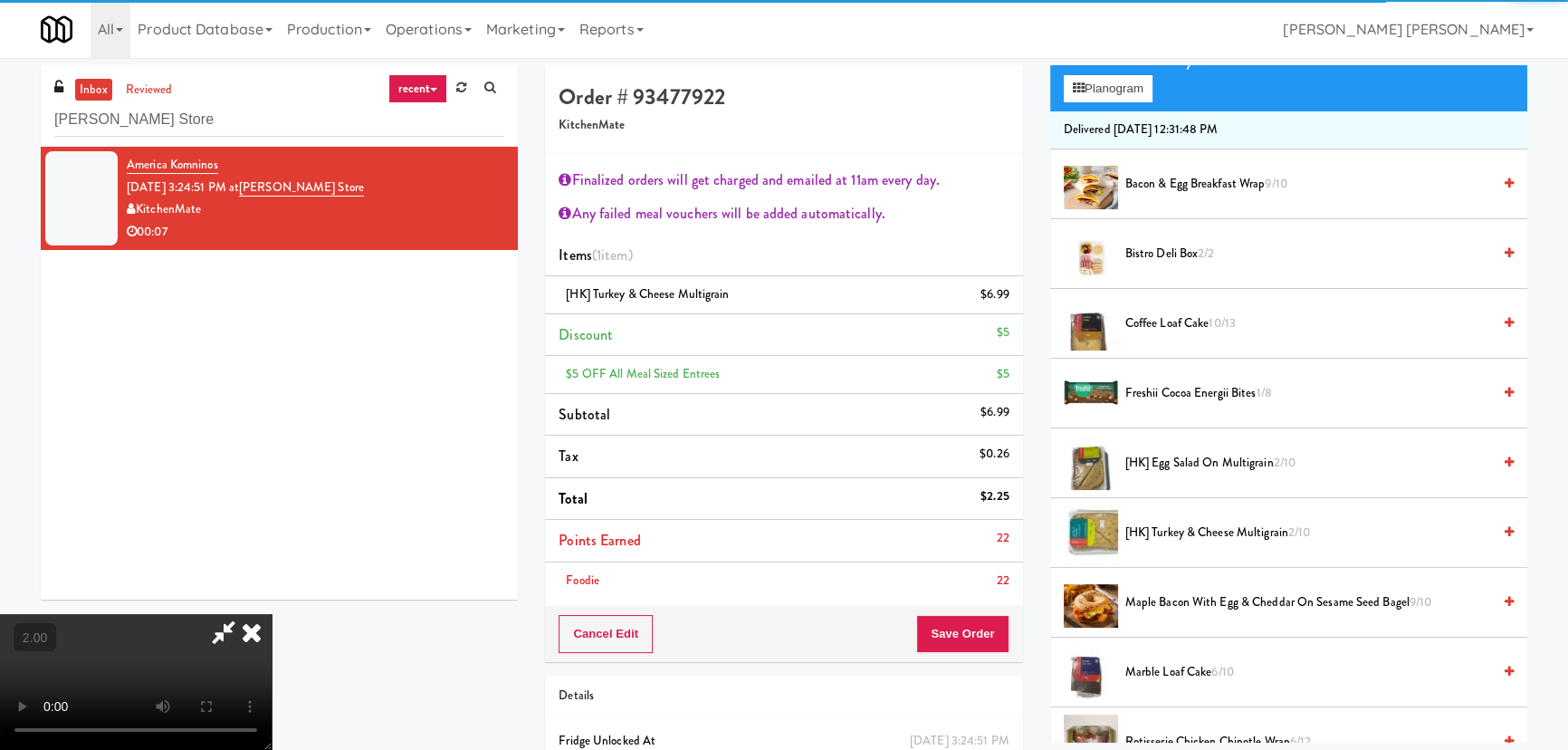
scroll to position [0, 0]
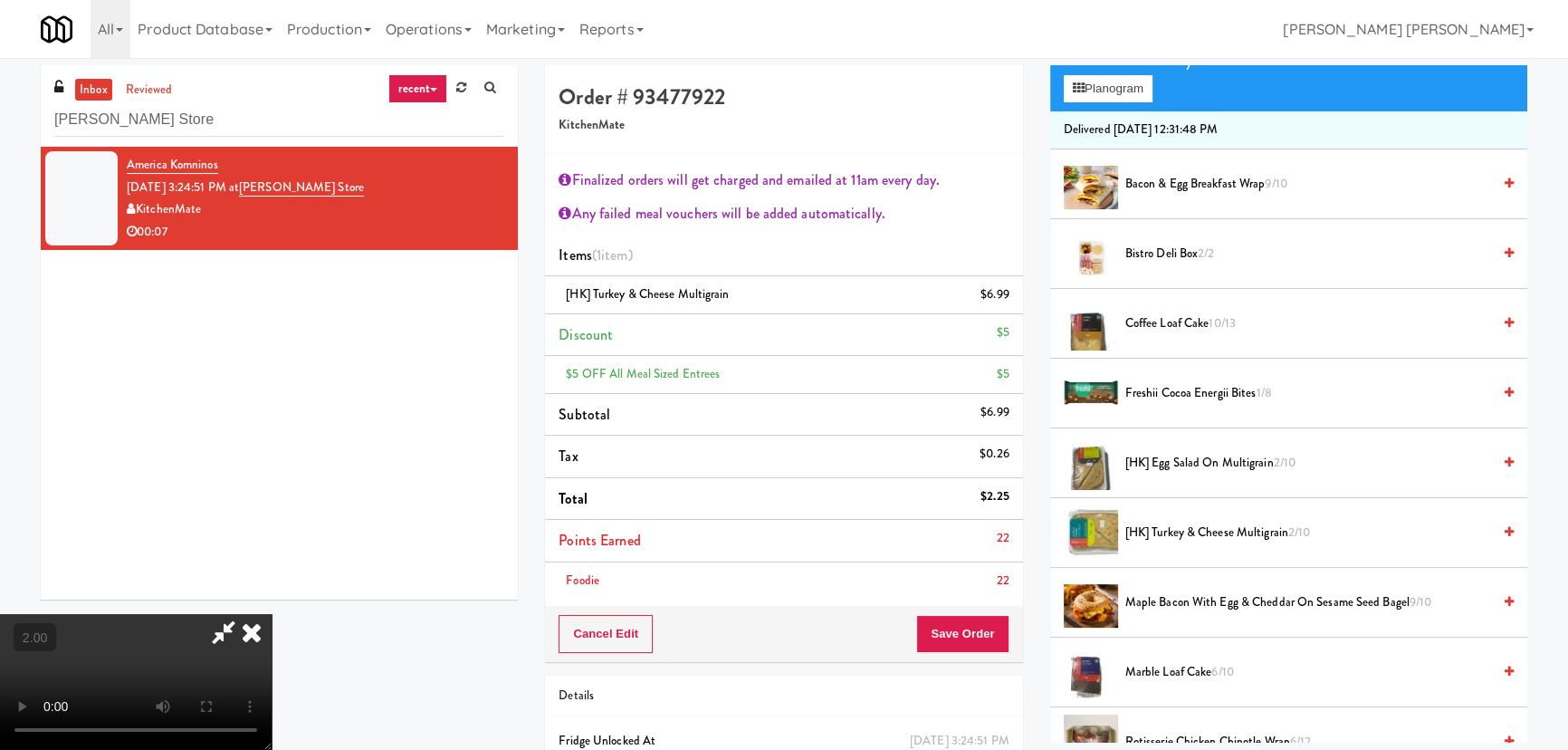
click at [272, 614] on icon at bounding box center [251, 632] width 39 height 36
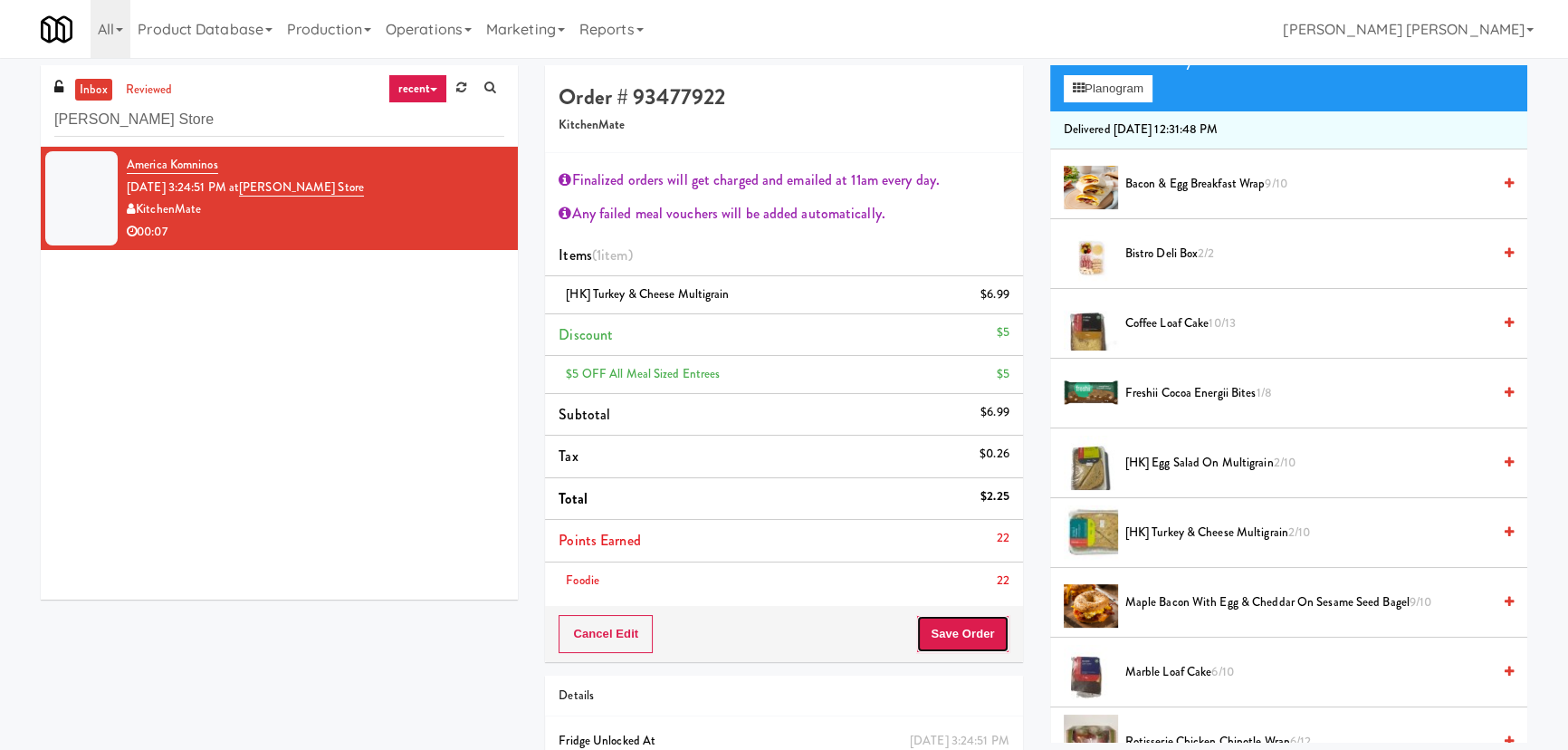
click at [967, 647] on button "Save Order" at bounding box center [962, 634] width 92 height 38
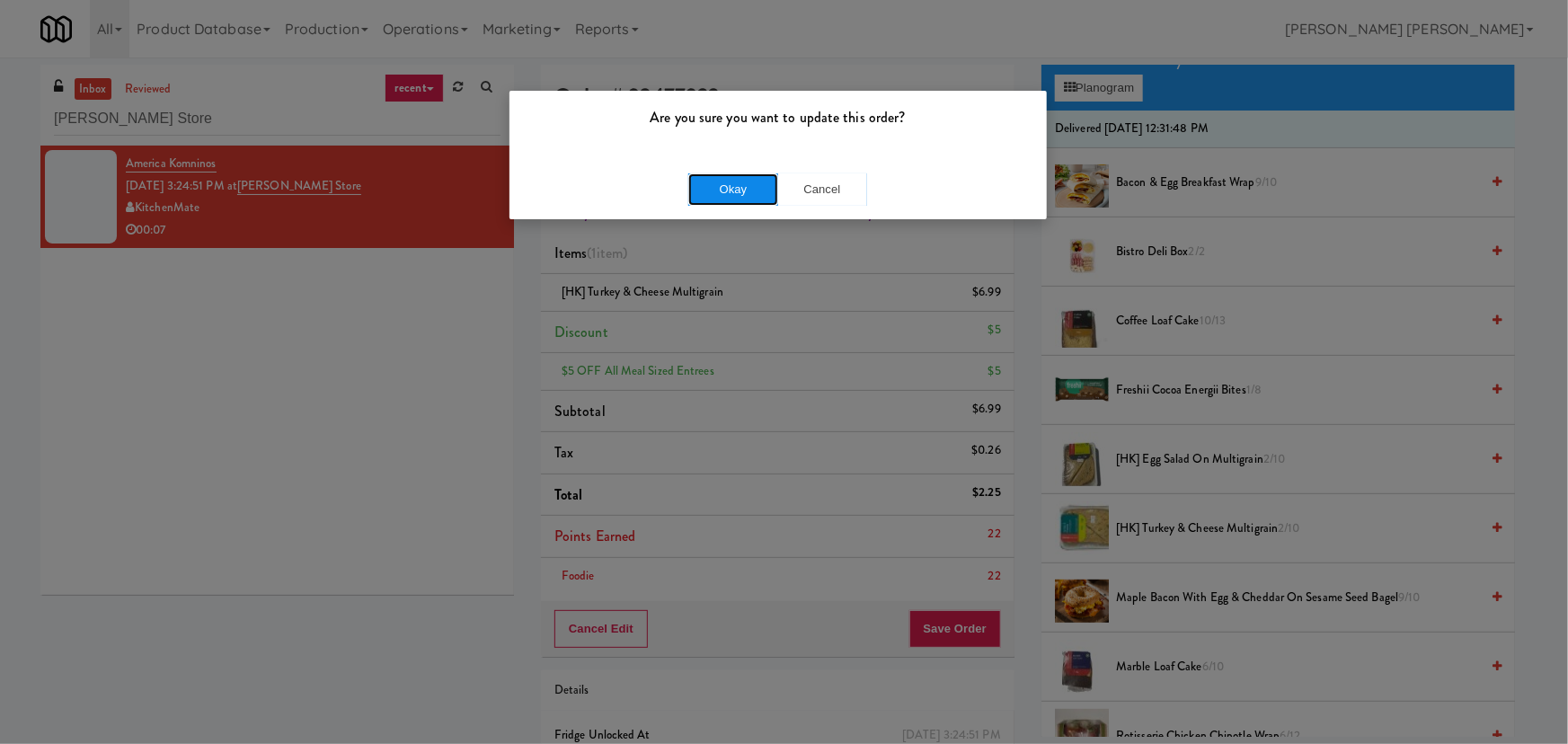
click at [738, 191] on button "Okay" at bounding box center [733, 190] width 90 height 32
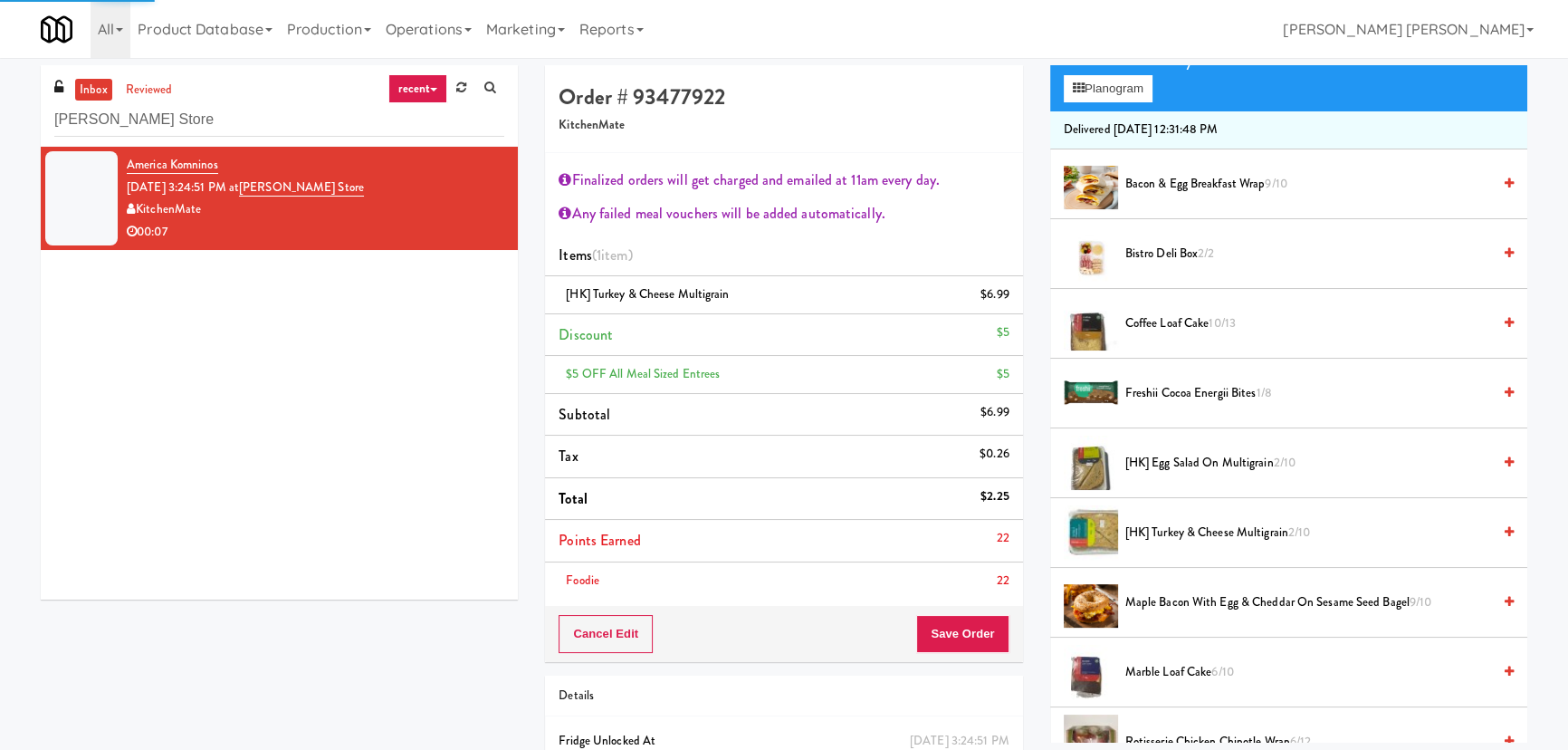
scroll to position [49, 0]
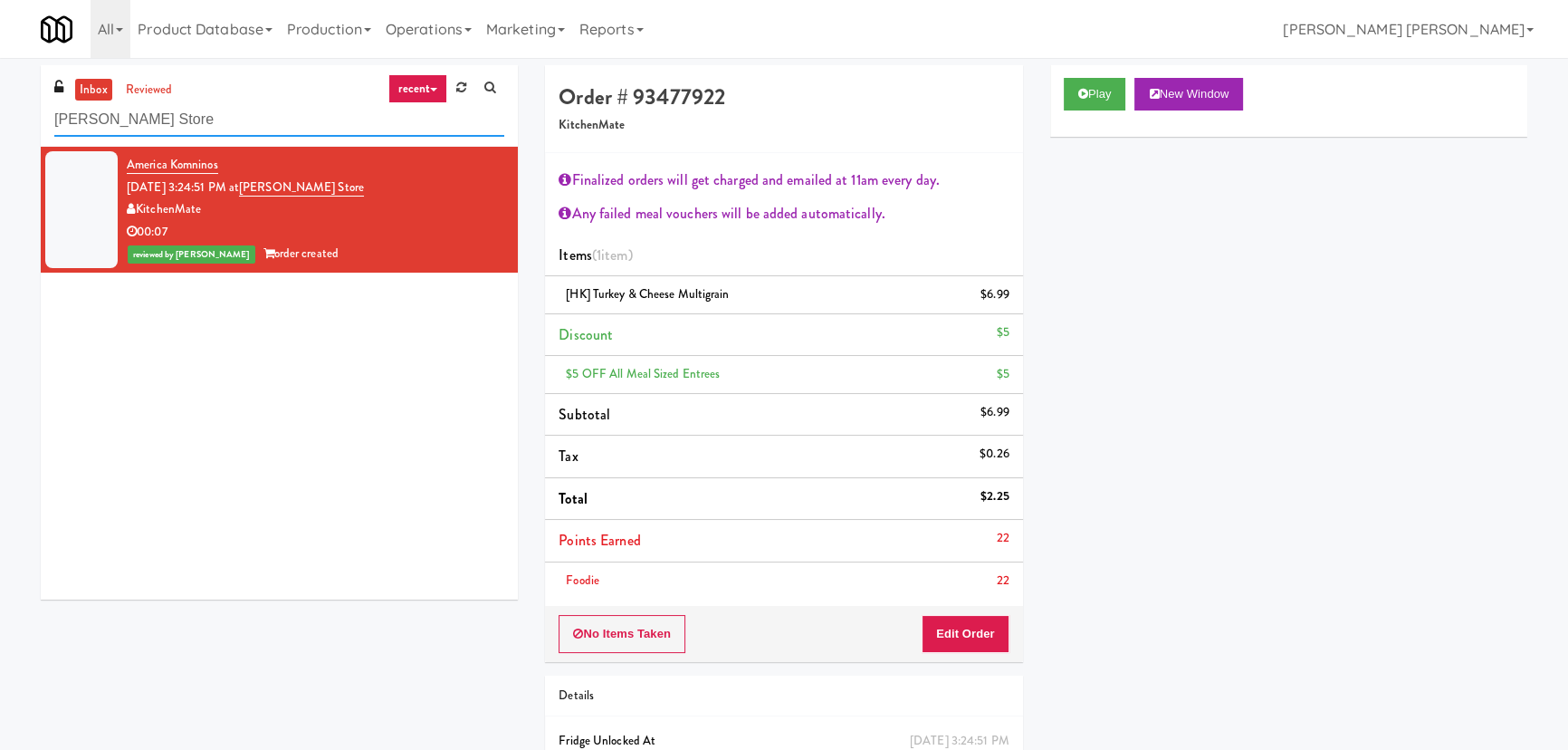
drag, startPoint x: 180, startPoint y: 124, endPoint x: 21, endPoint y: 118, distance: 159.1
click at [21, 118] on div "inbox reviewed recent all unclear take inventory issue suspicious failed recent…" at bounding box center [784, 456] width 1568 height 782
paste input "RAW Training - Fridge"
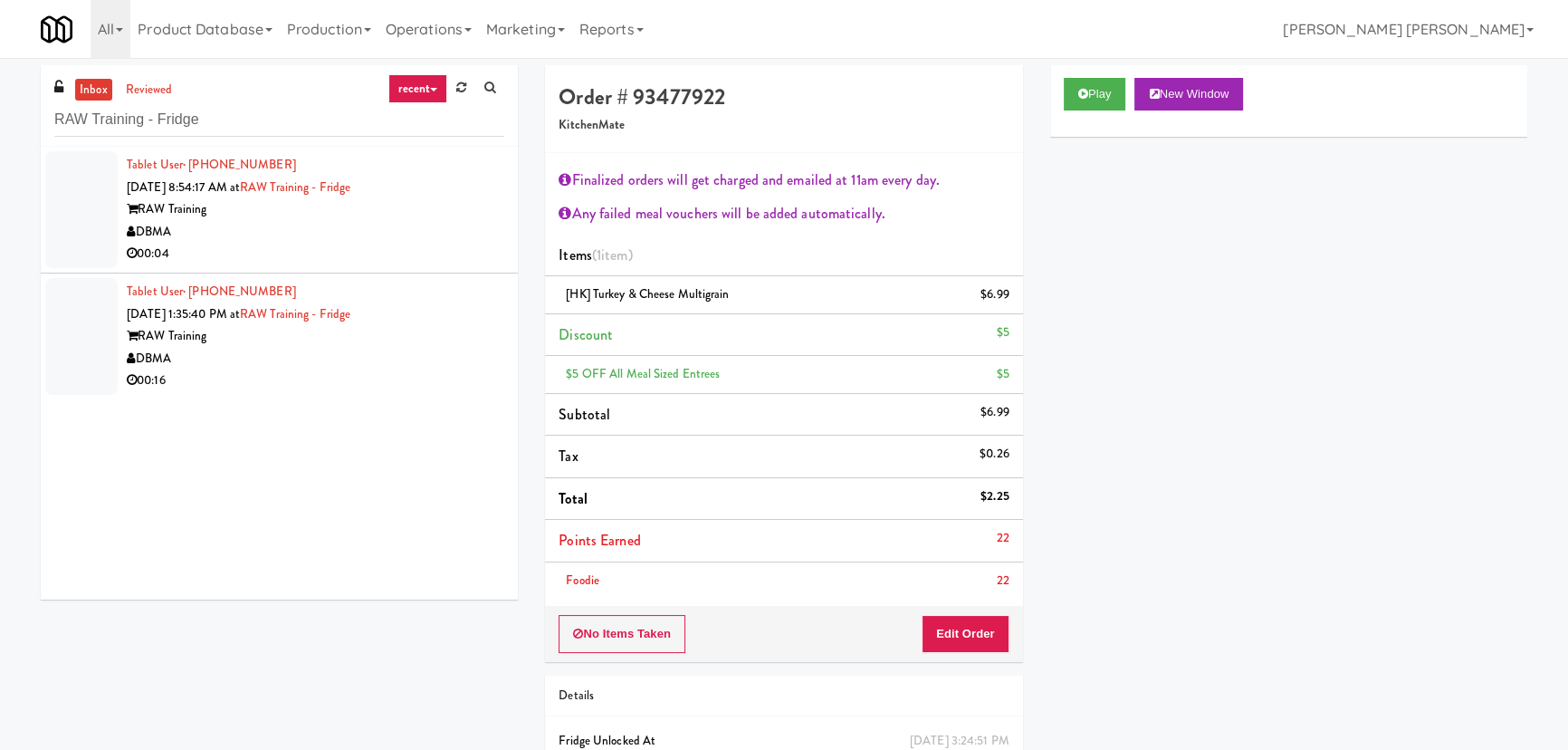
click at [293, 247] on div "00:04" at bounding box center [315, 254] width 377 height 23
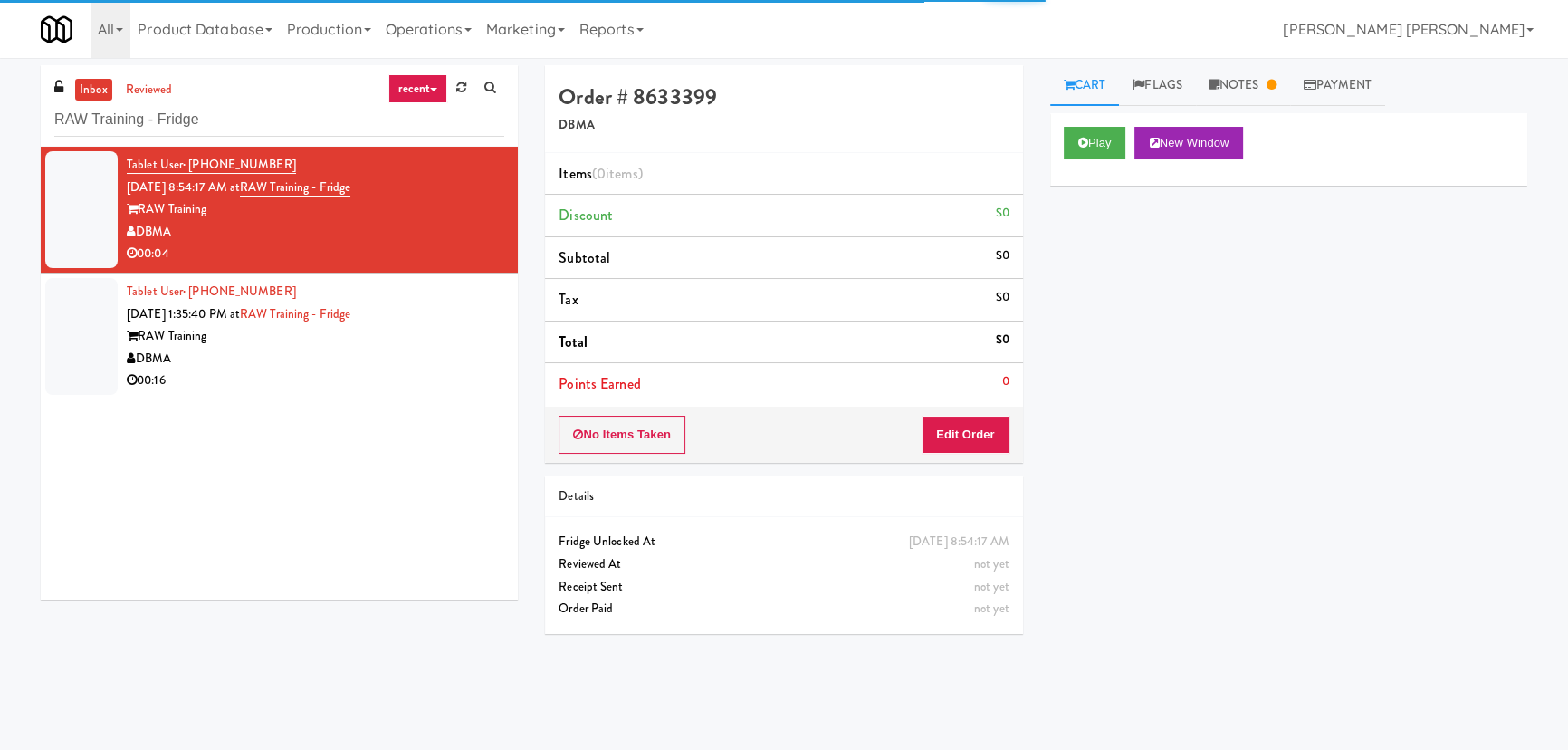
click at [381, 342] on div "RAW Training" at bounding box center [315, 336] width 377 height 23
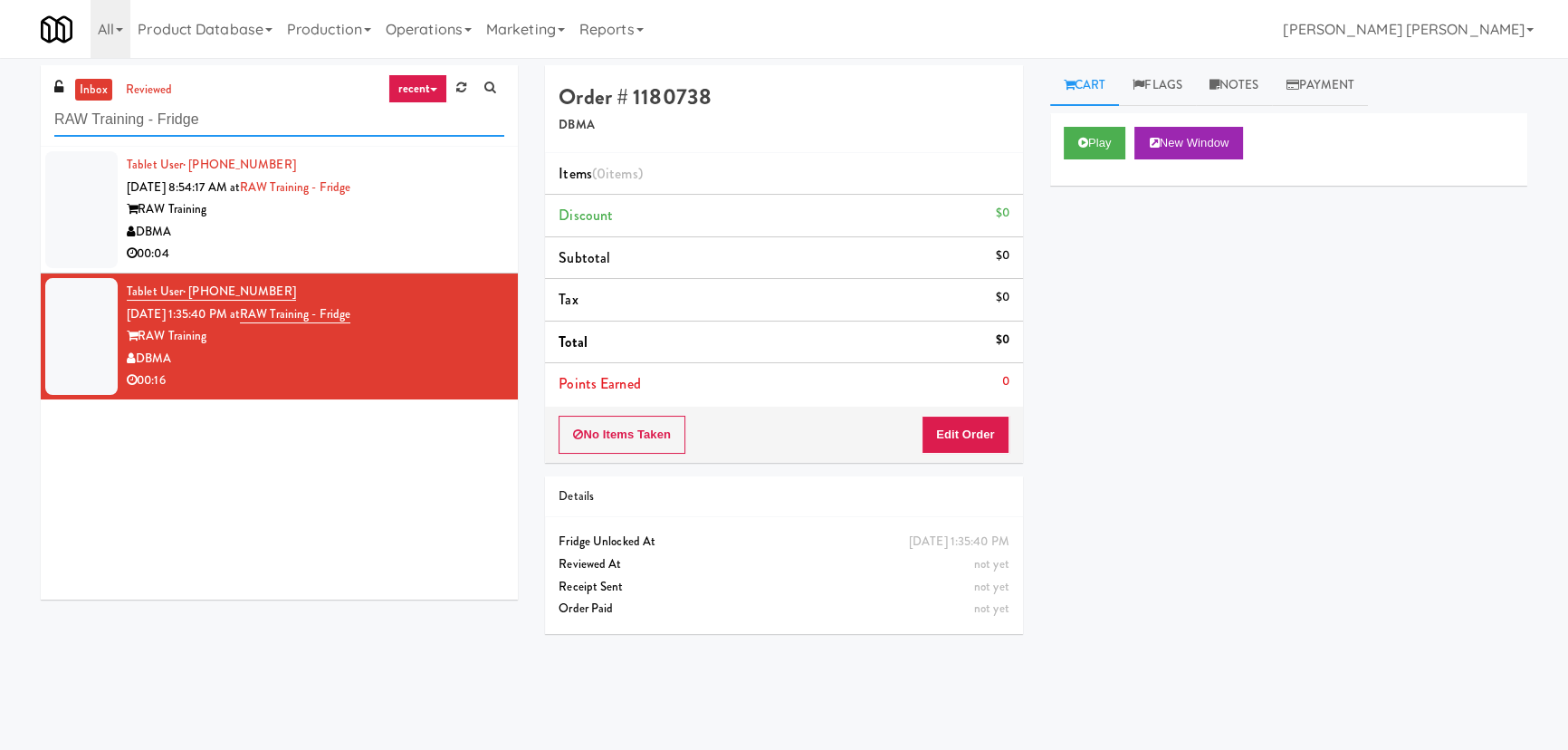
drag, startPoint x: 208, startPoint y: 115, endPoint x: -18, endPoint y: 103, distance: 226.3
click at [0, 103] on html "Are you sure you want to update this order? Okay Cancel Okay Are you sure you w…" at bounding box center [784, 375] width 1568 height 750
paste input "6Fit - Cooler"
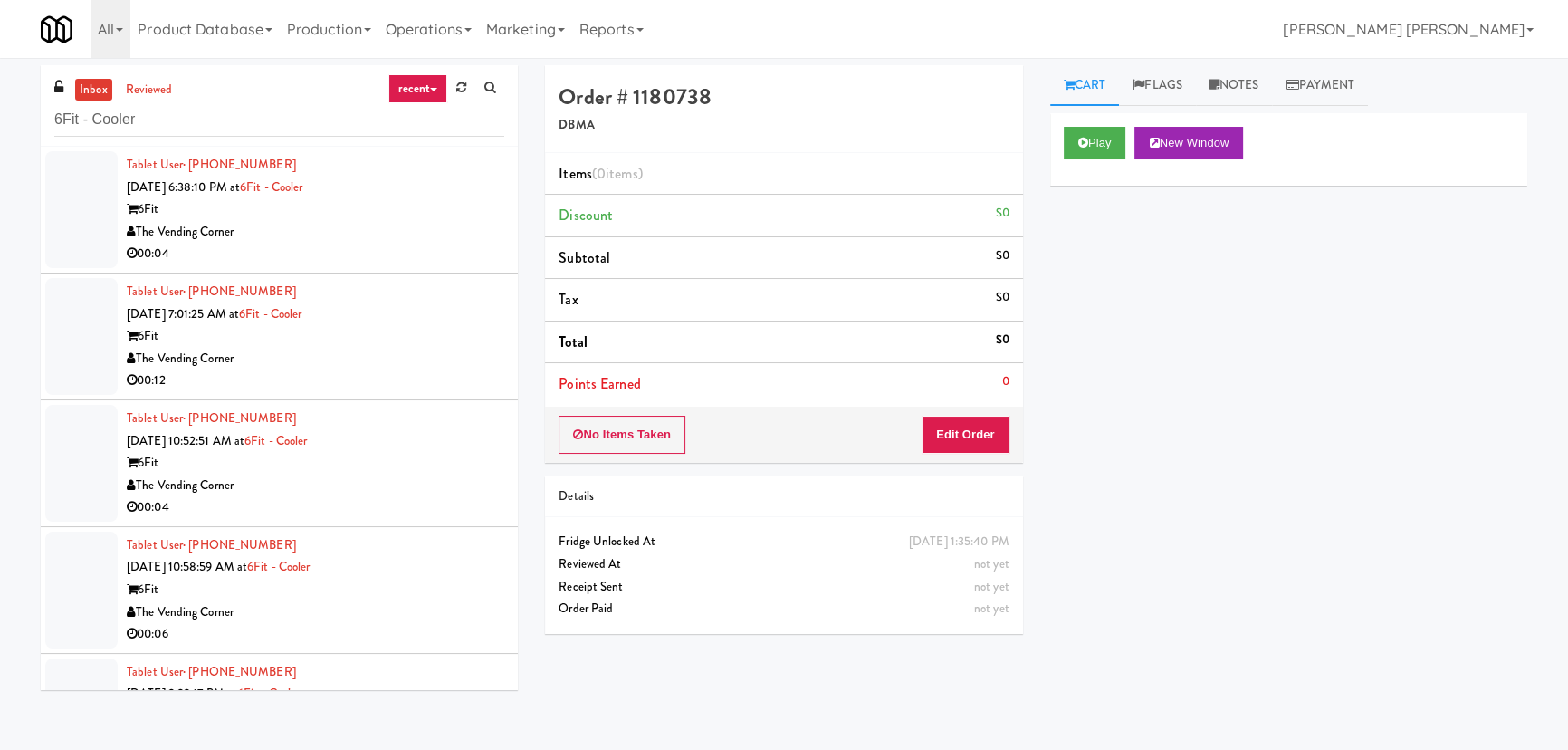
click at [398, 243] on div "00:04" at bounding box center [315, 254] width 377 height 23
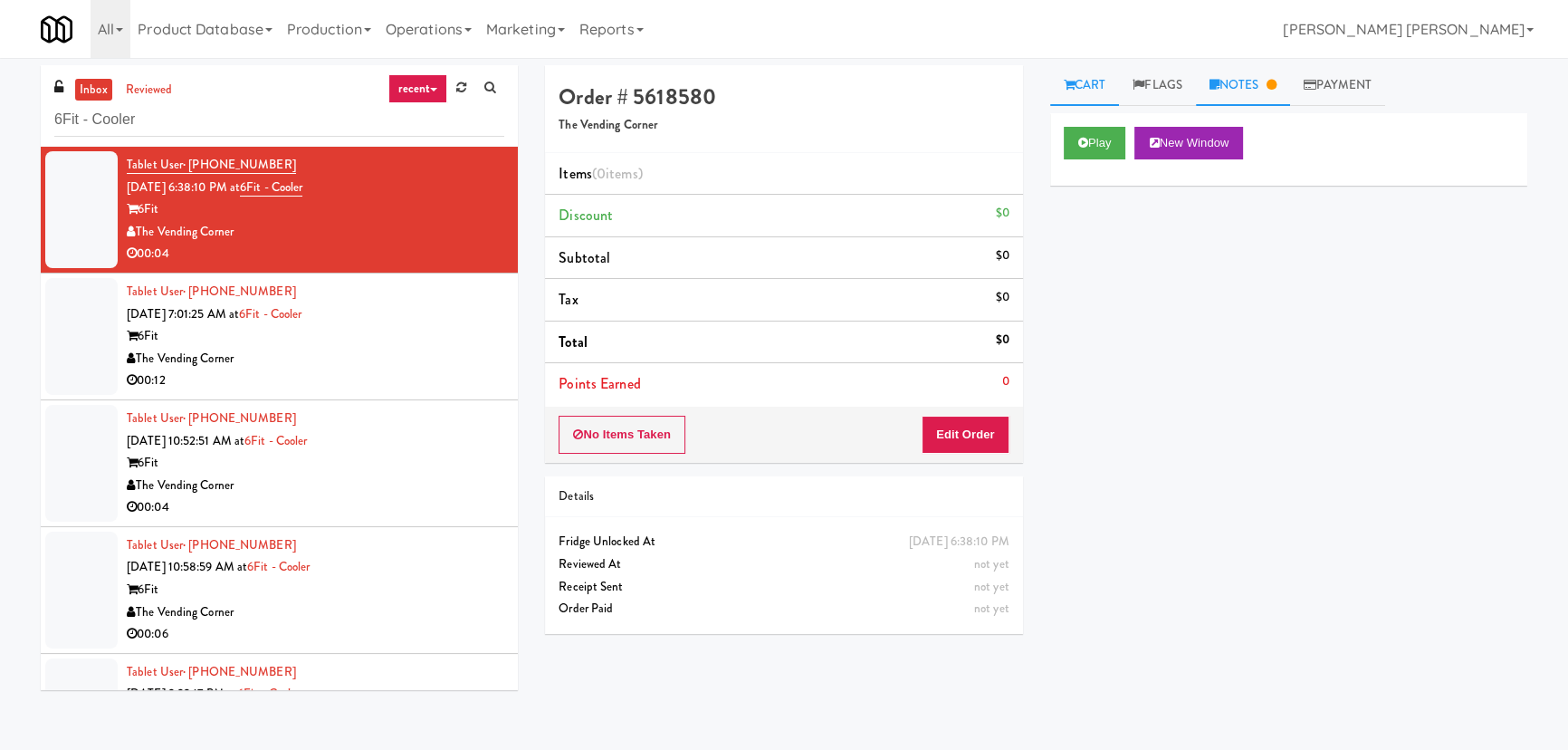
click at [1231, 82] on link "Notes" at bounding box center [1242, 85] width 94 height 40
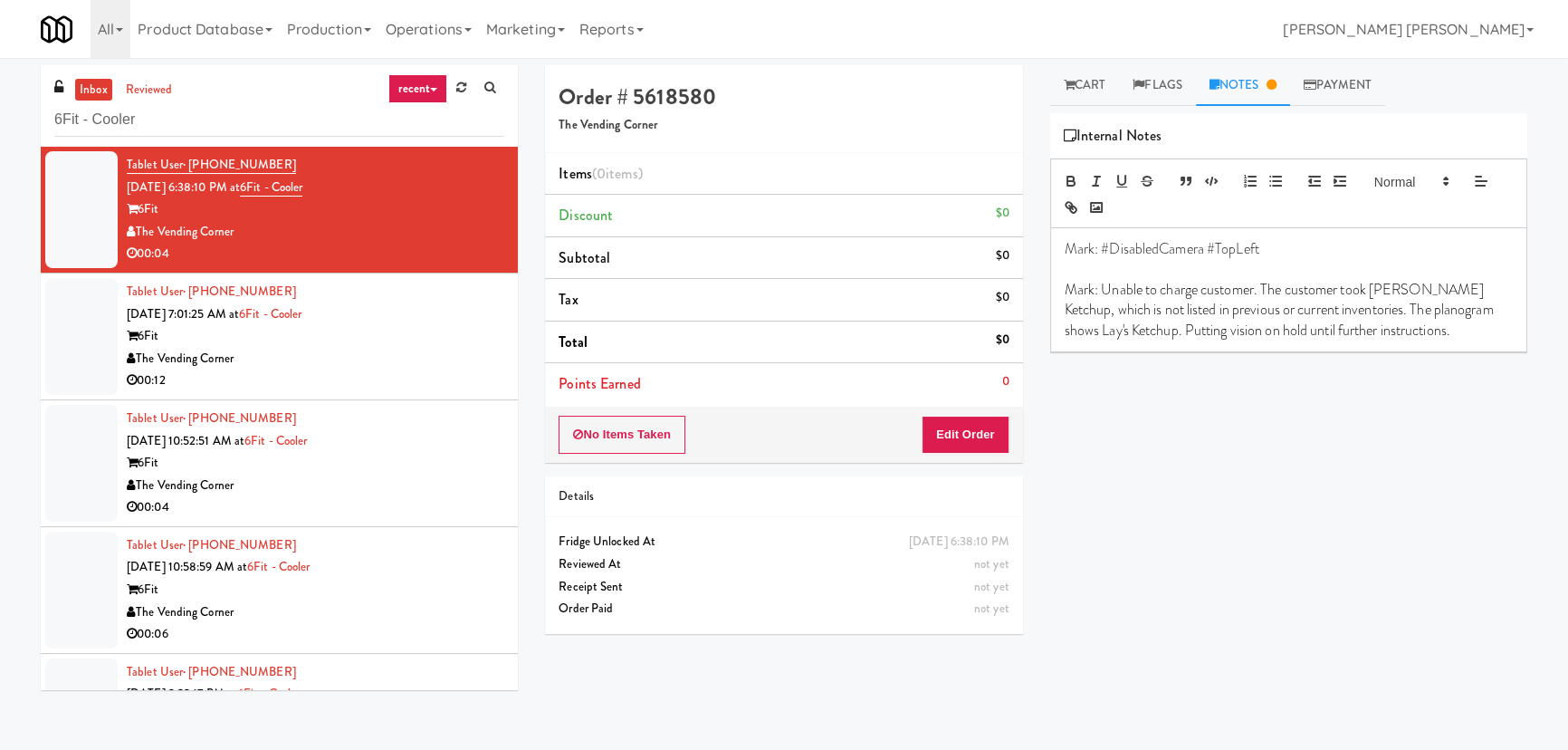
click at [416, 345] on div "6Fit" at bounding box center [315, 336] width 377 height 23
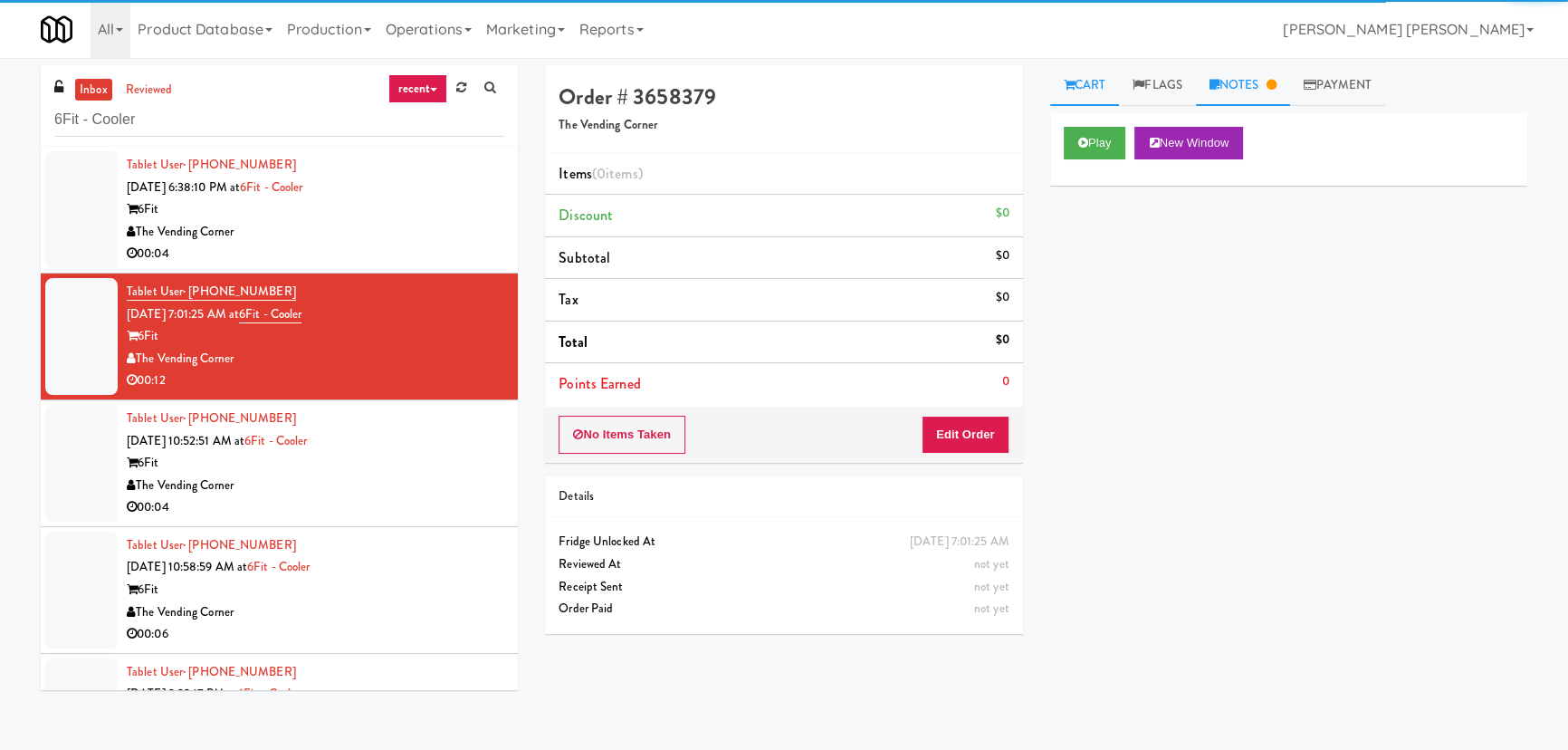
click at [1220, 71] on link "Notes" at bounding box center [1242, 85] width 94 height 40
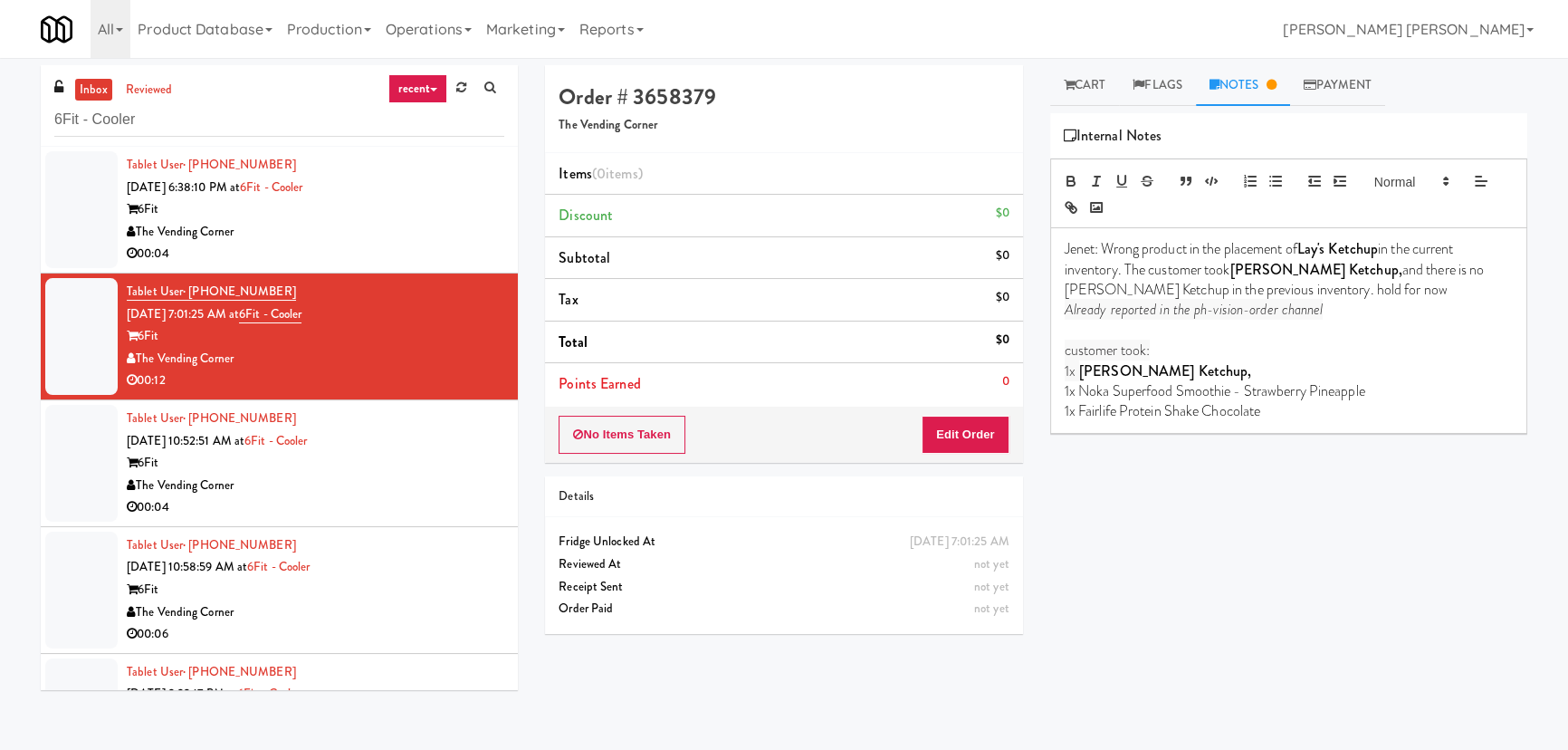
click at [421, 490] on div "The Vending Corner" at bounding box center [315, 486] width 377 height 23
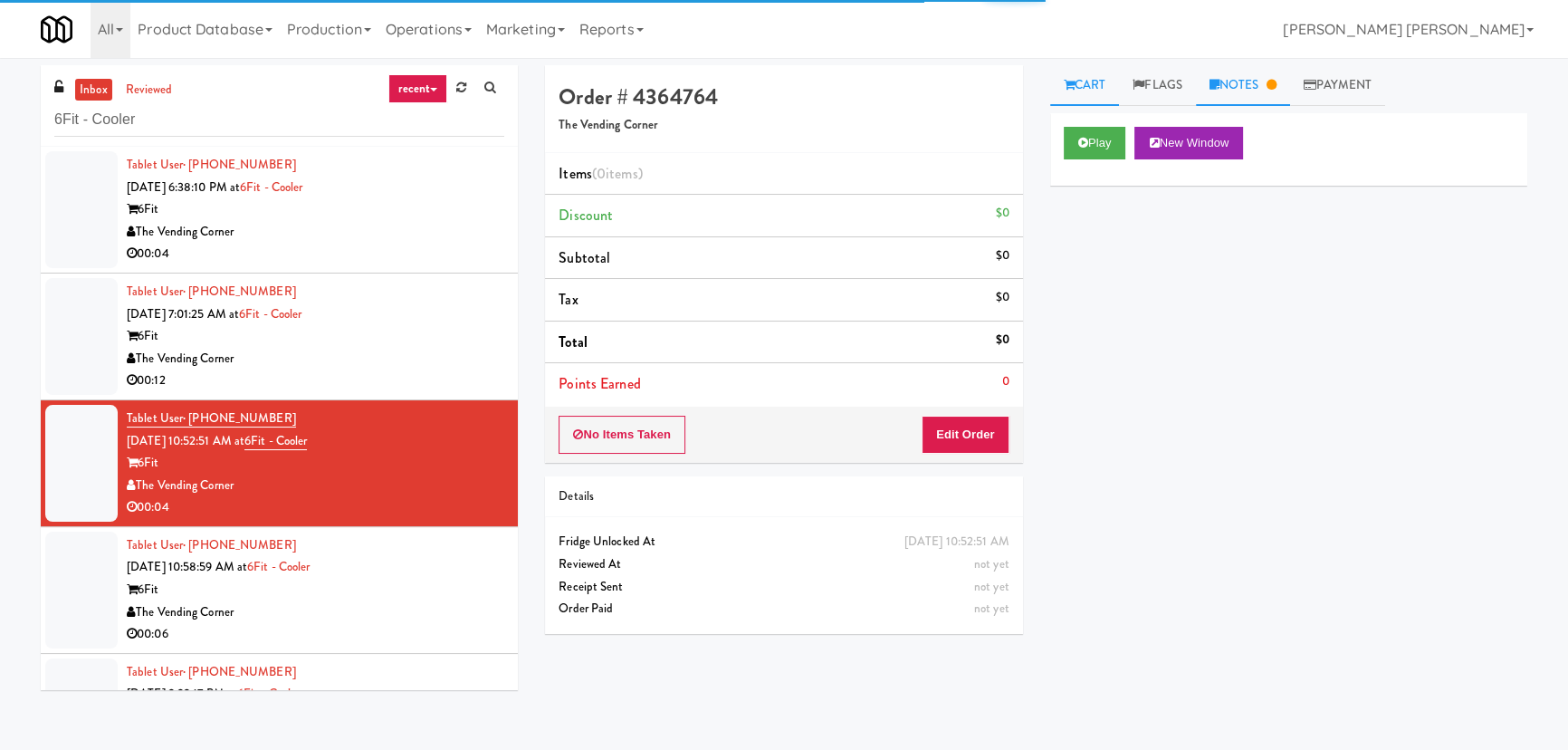
click at [1266, 82] on link "Notes" at bounding box center [1242, 85] width 94 height 40
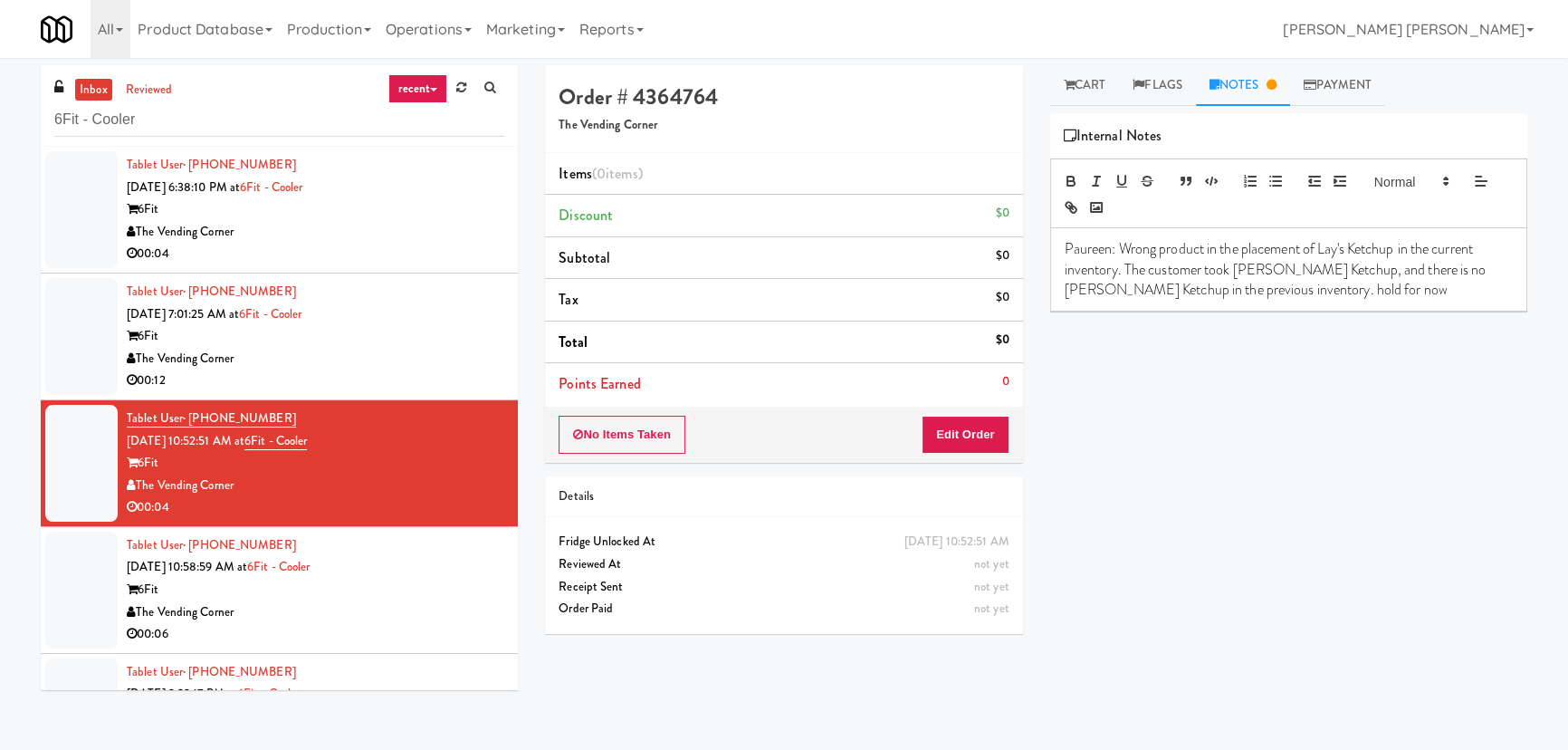
click at [416, 589] on div "6Fit" at bounding box center [315, 590] width 377 height 23
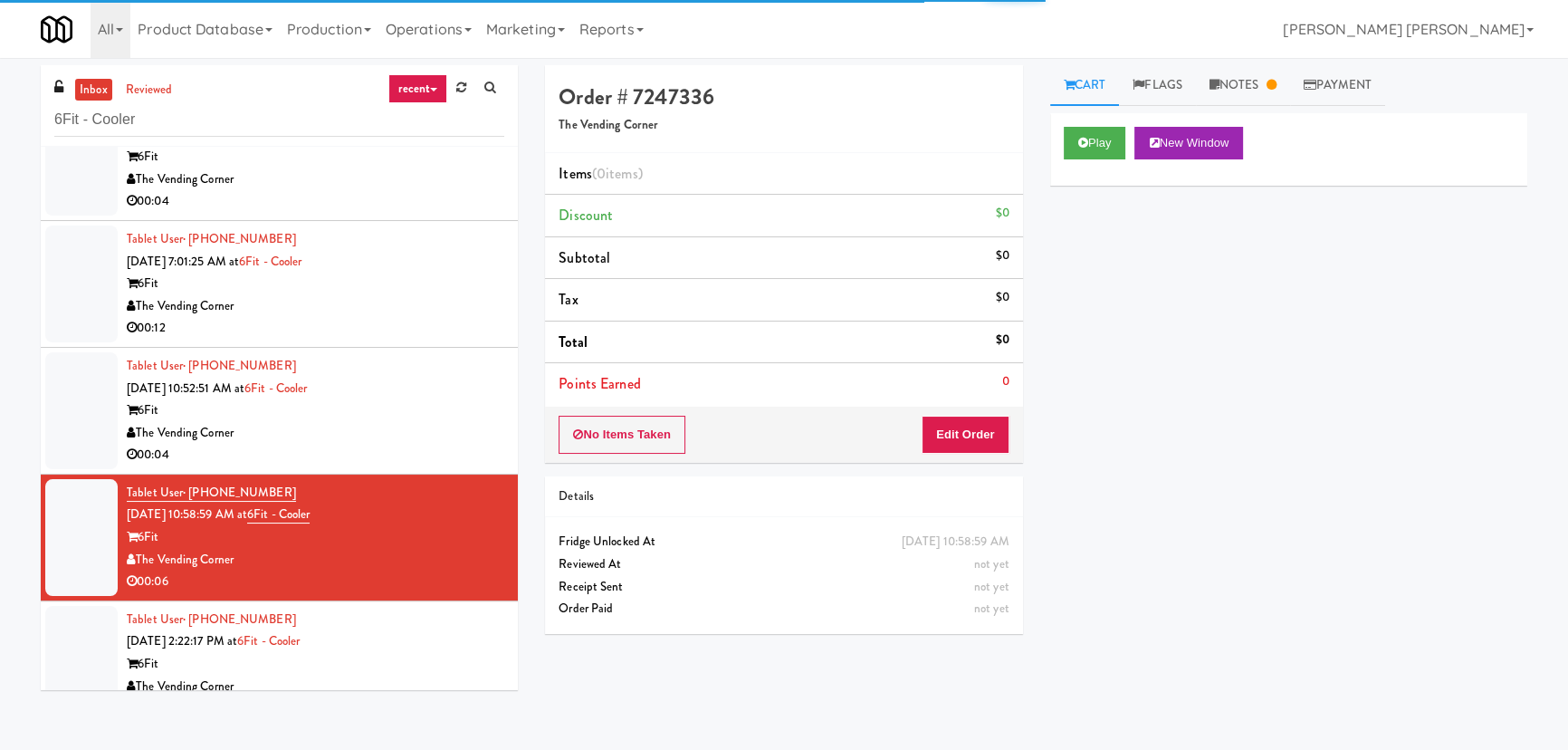
scroll to position [82, 0]
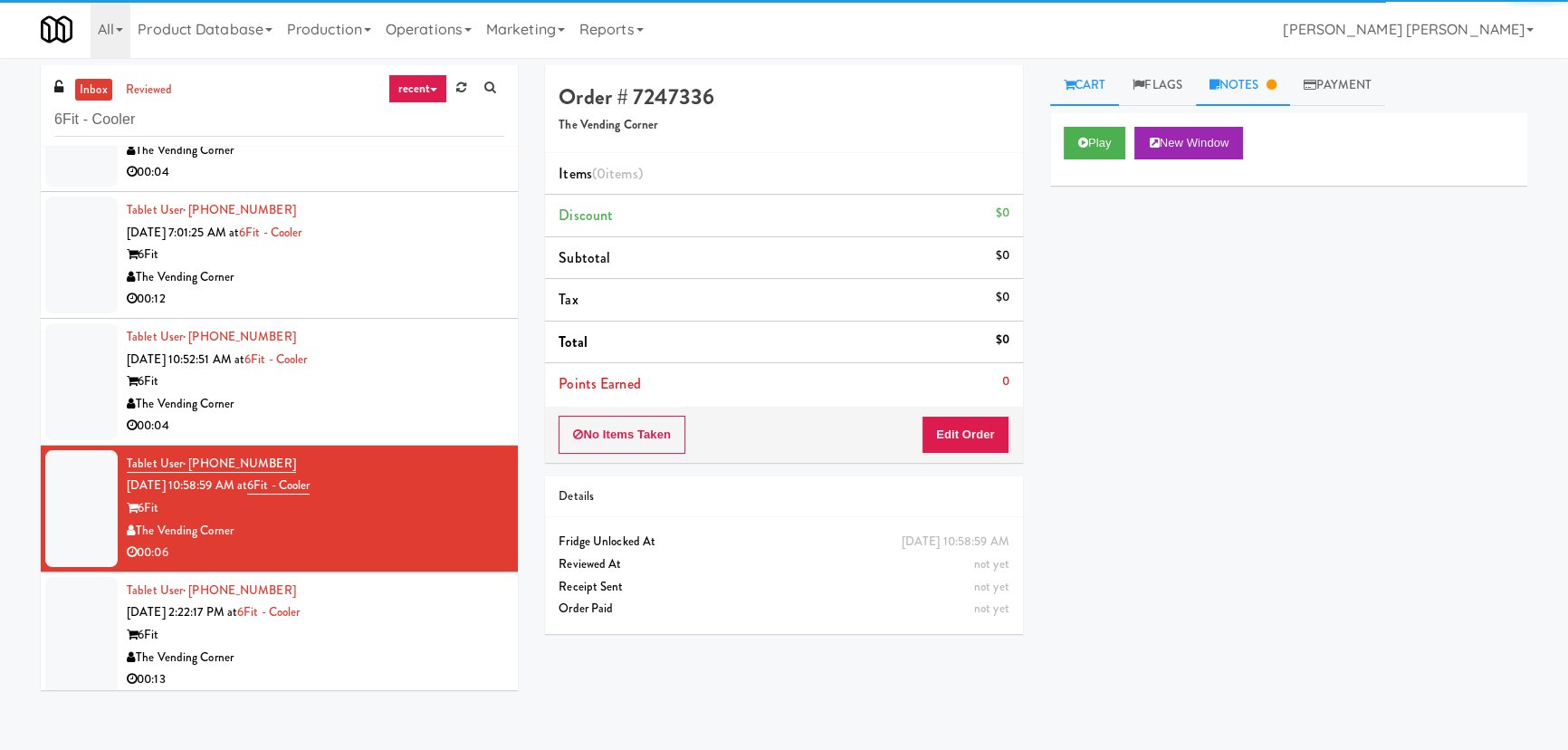
click at [1242, 87] on link "Notes" at bounding box center [1242, 85] width 94 height 40
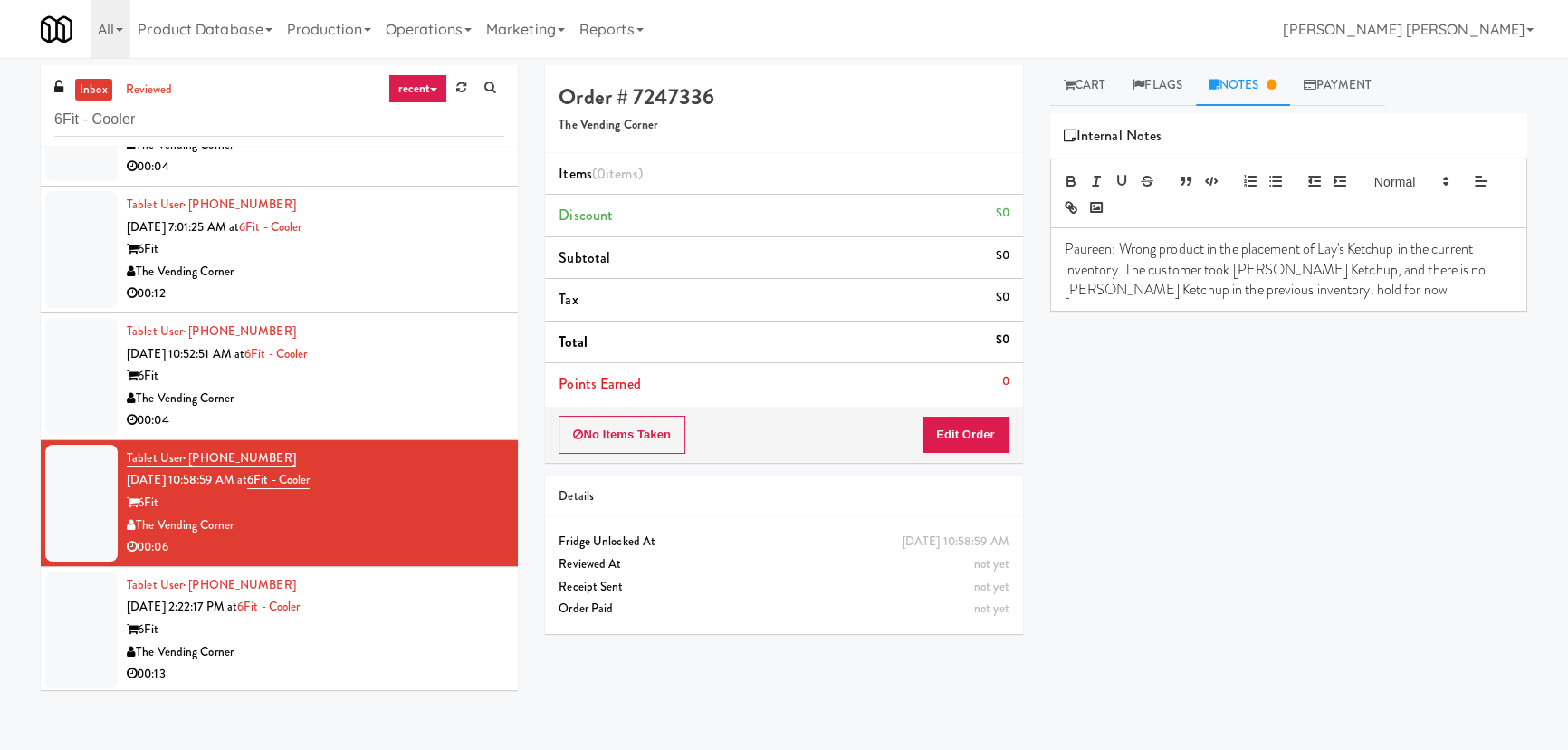
scroll to position [89, 0]
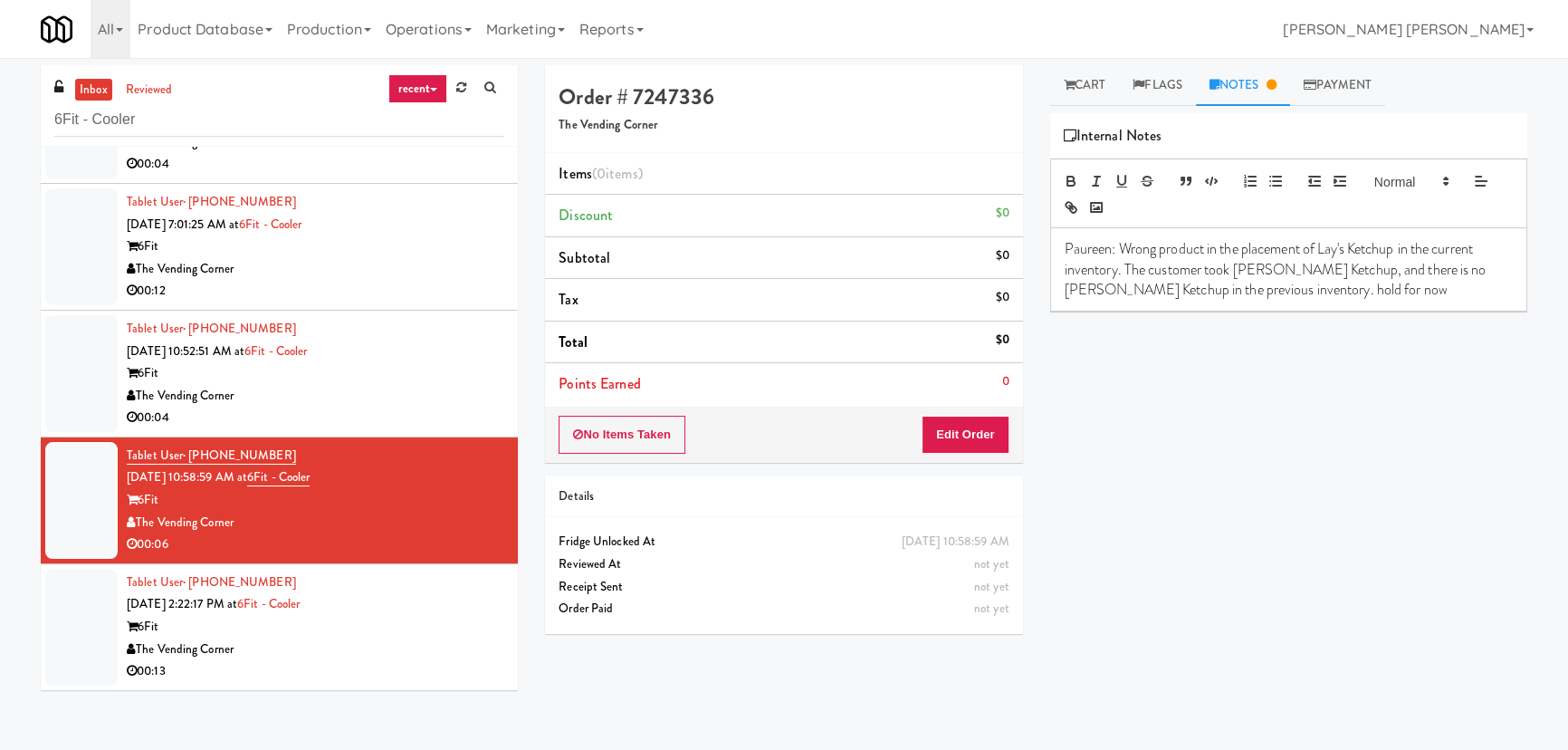
click at [398, 616] on div "6Fit" at bounding box center [315, 627] width 377 height 23
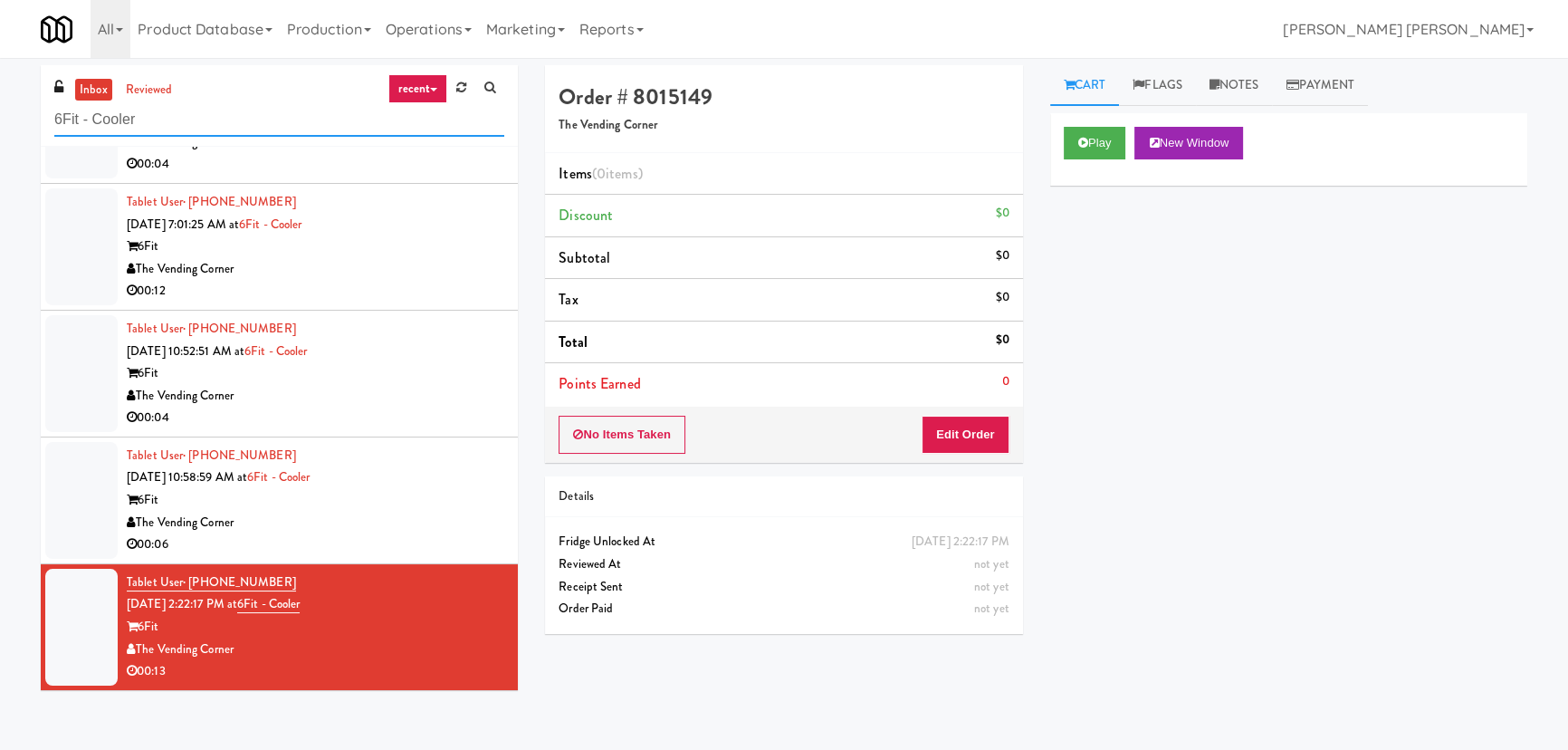
drag, startPoint x: 112, startPoint y: 122, endPoint x: 17, endPoint y: 121, distance: 95.0
click at [17, 121] on div "inbox reviewed recent all unclear take inventory issue suspicious failed recent…" at bounding box center [784, 403] width 1568 height 677
paste input "Union Heights - Ambient"
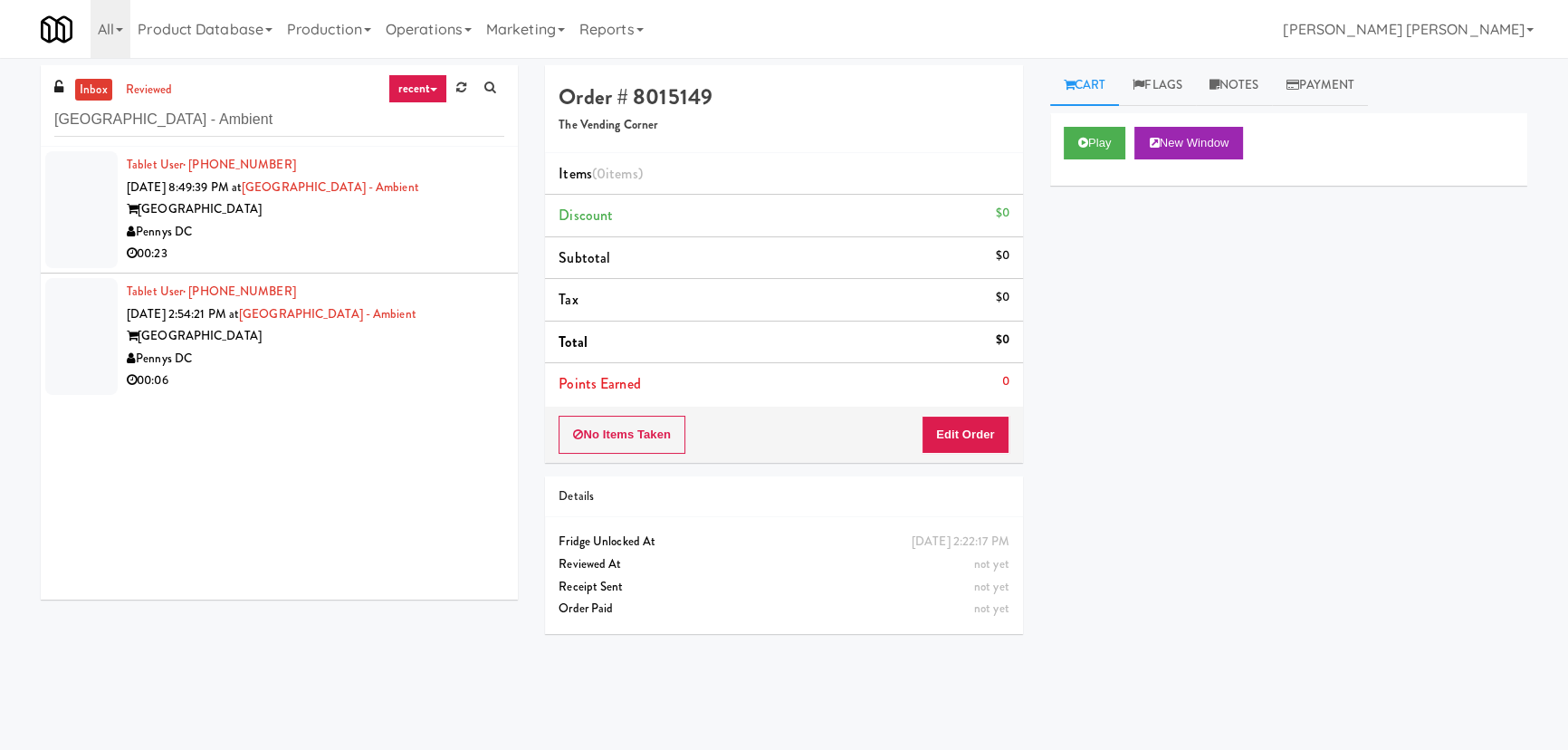
click at [381, 238] on div "Pennys DC" at bounding box center [315, 232] width 377 height 23
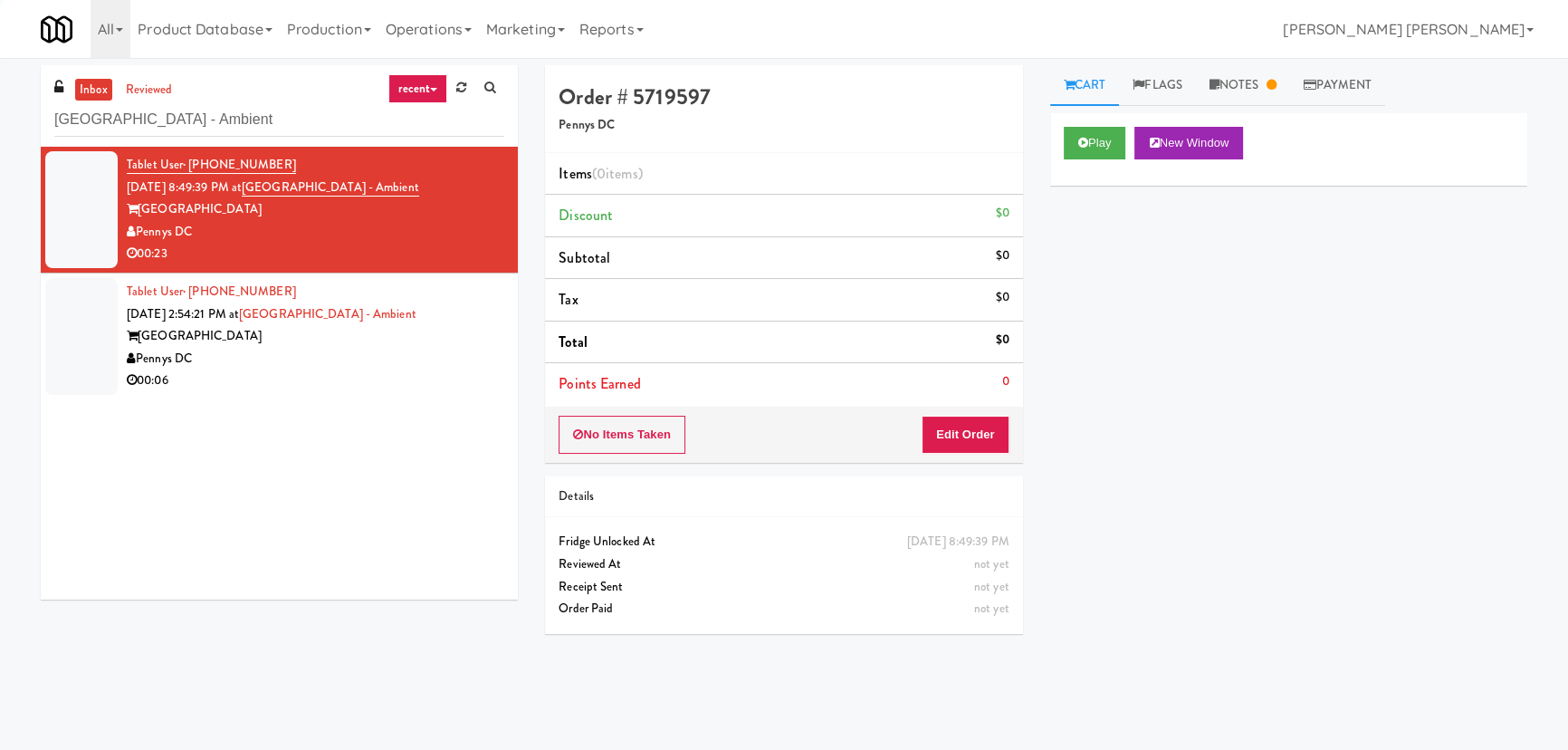
click at [381, 374] on div "00:06" at bounding box center [315, 381] width 377 height 23
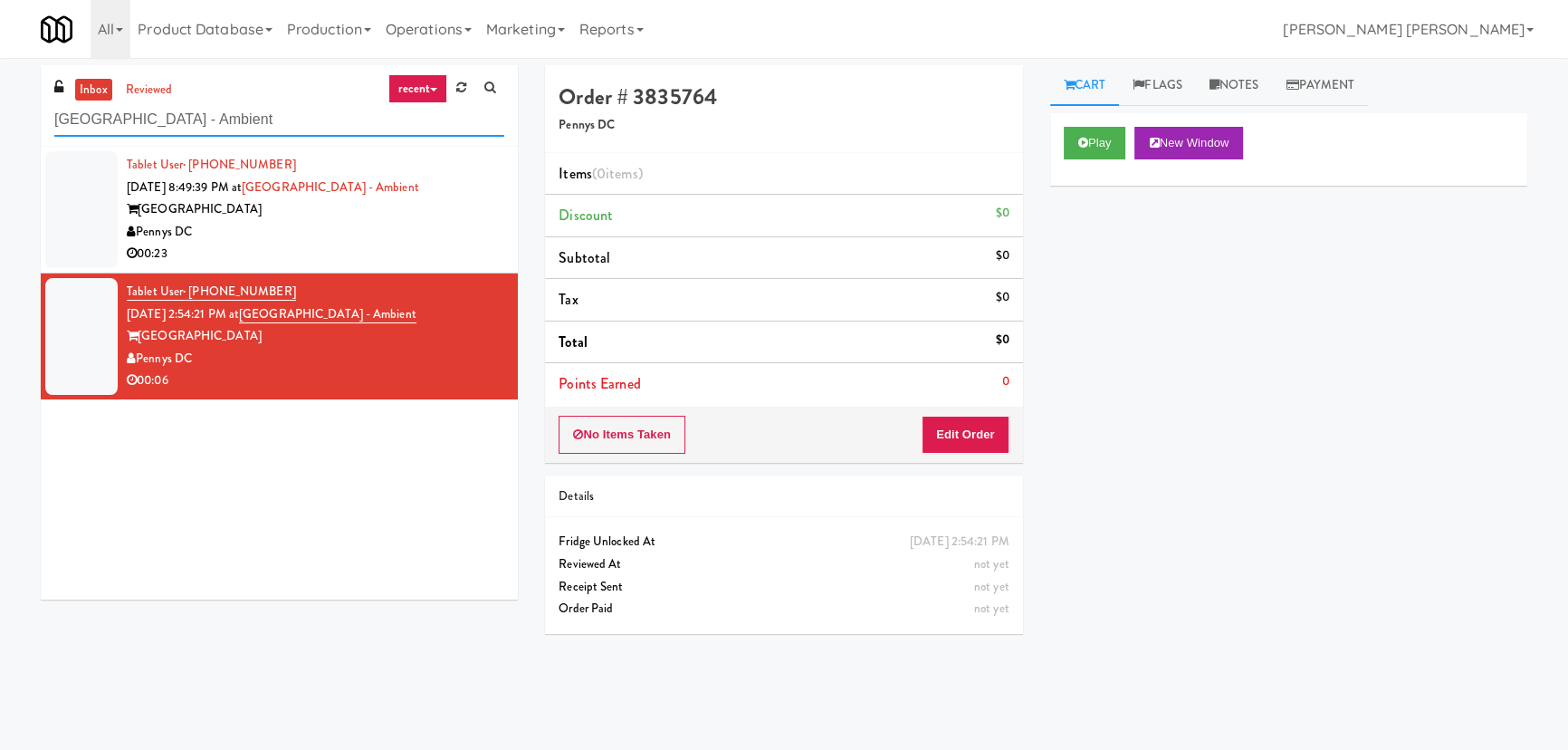
drag, startPoint x: 253, startPoint y: 118, endPoint x: -18, endPoint y: 123, distance: 271.0
click at [0, 123] on html "Are you sure you want to update this order? Okay Cancel Okay Are you sure you w…" at bounding box center [784, 375] width 1568 height 750
paste input "The Mo - Fridge"
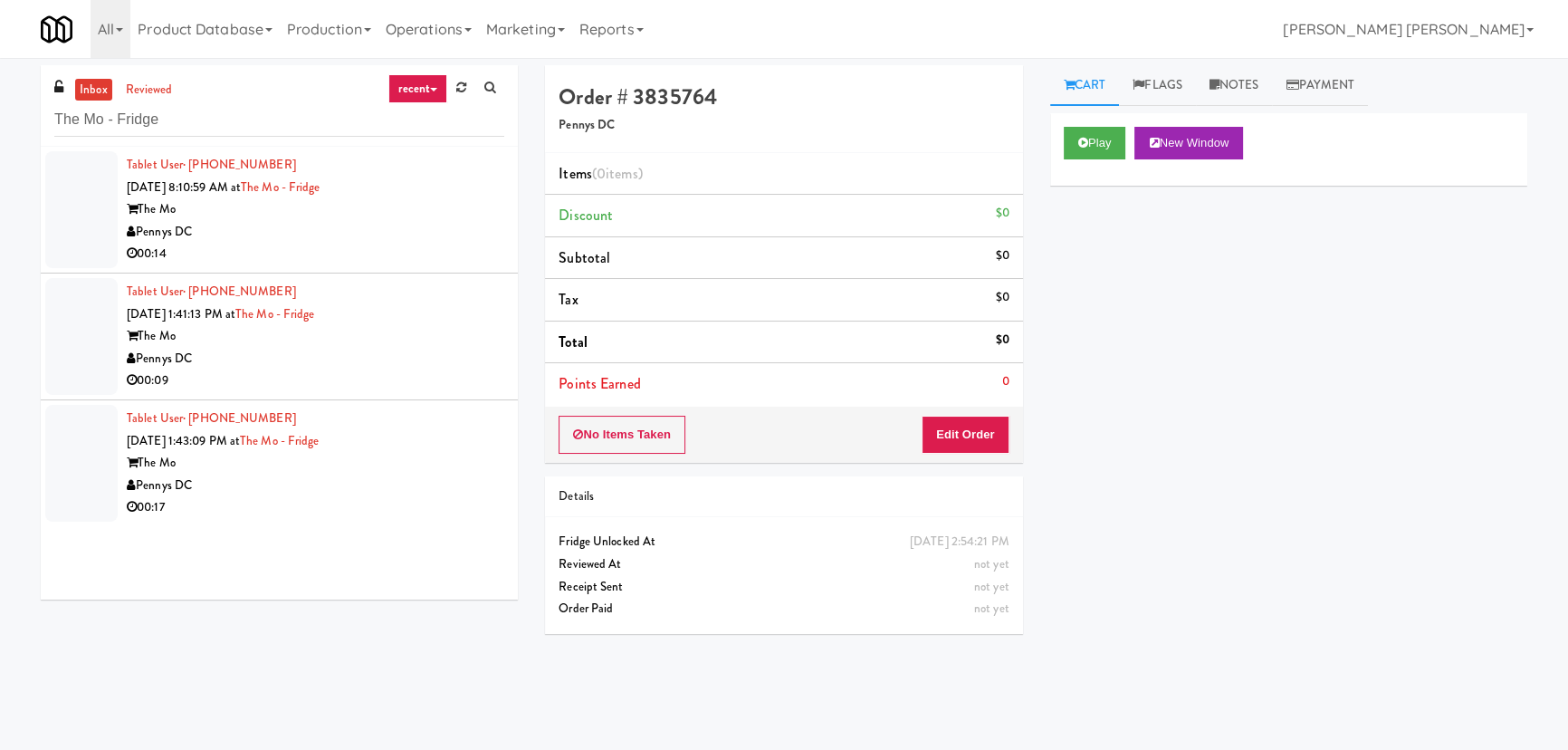
click at [346, 247] on div "00:14" at bounding box center [315, 254] width 377 height 23
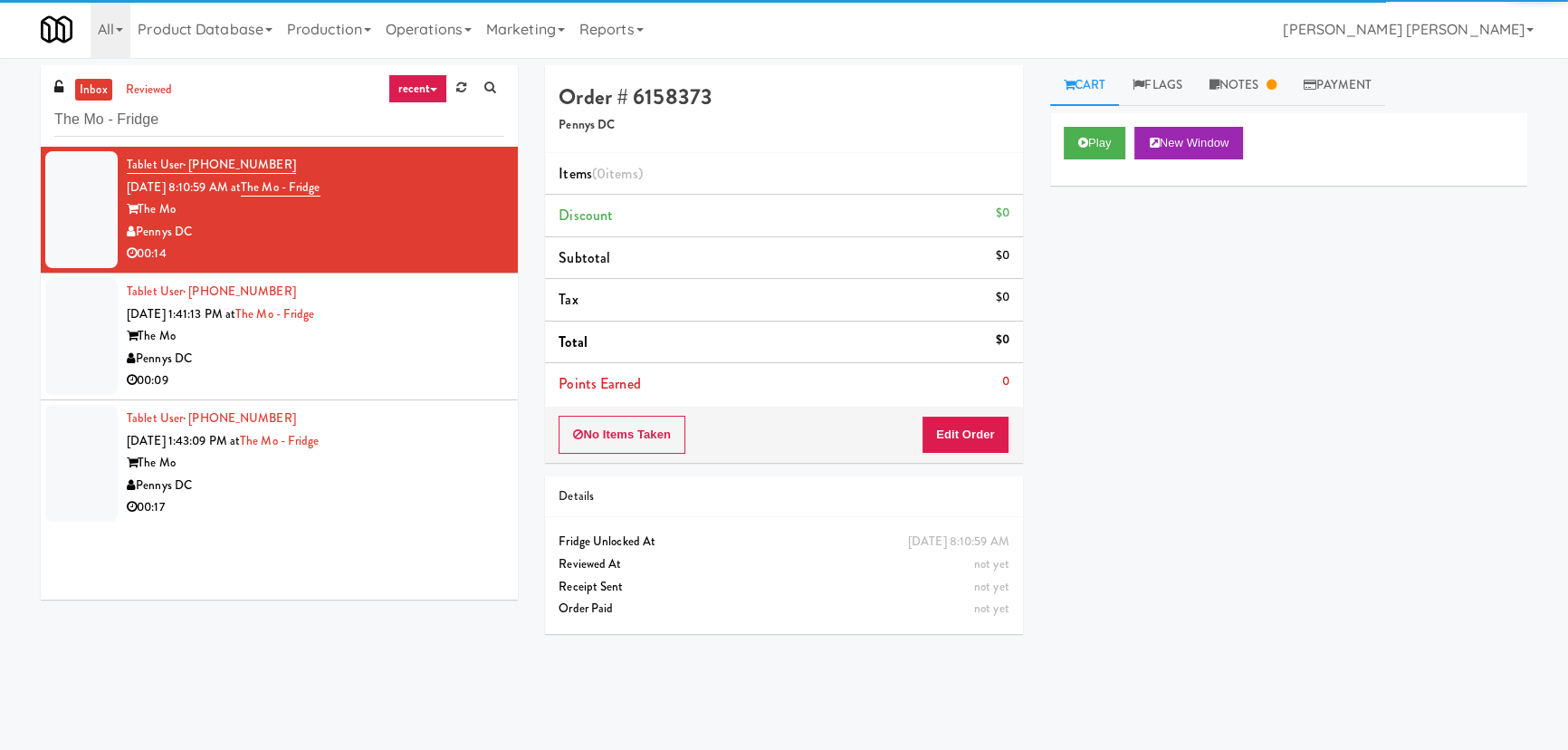
click at [430, 353] on div "Pennys DC" at bounding box center [315, 359] width 377 height 23
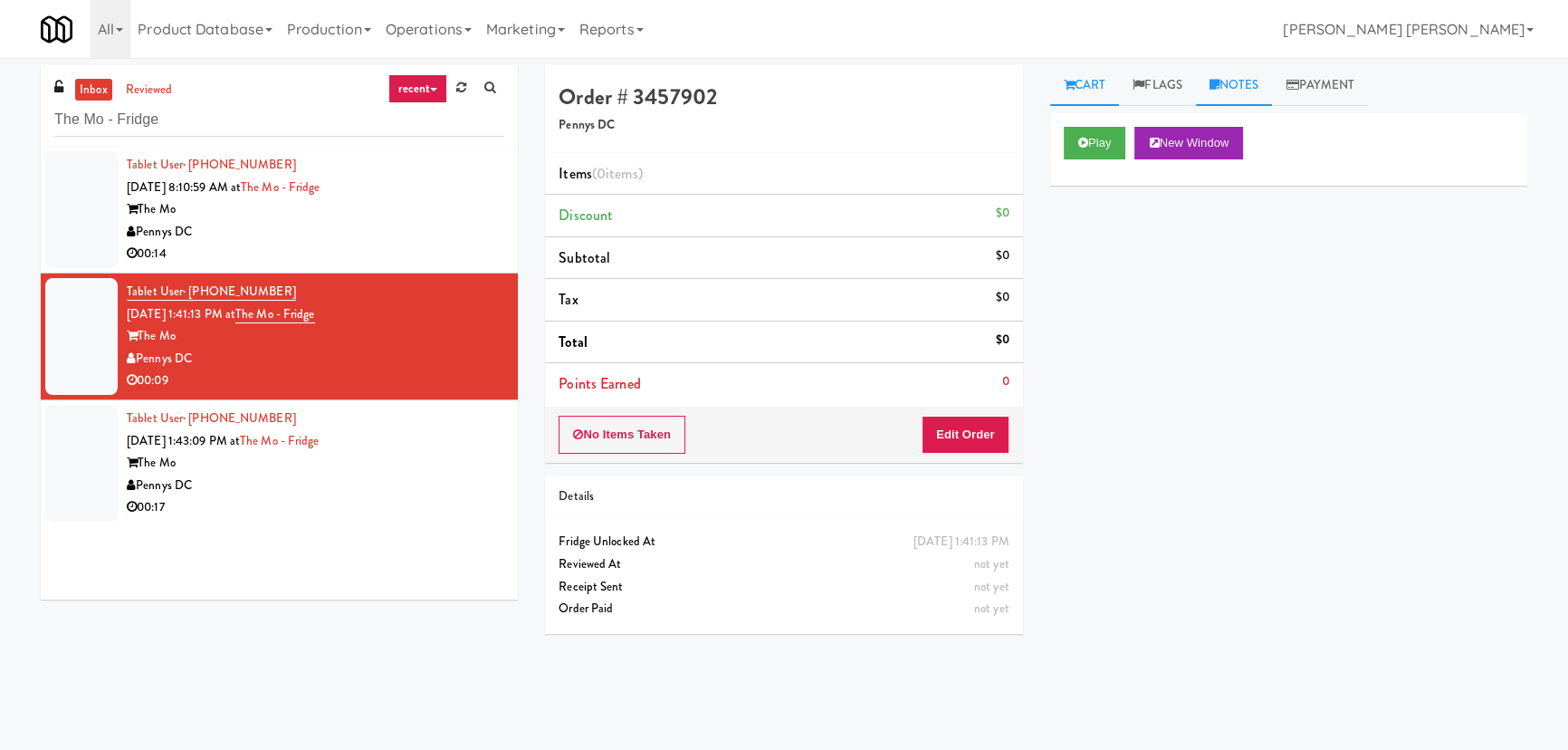
click at [1253, 85] on link "Notes" at bounding box center [1234, 85] width 77 height 40
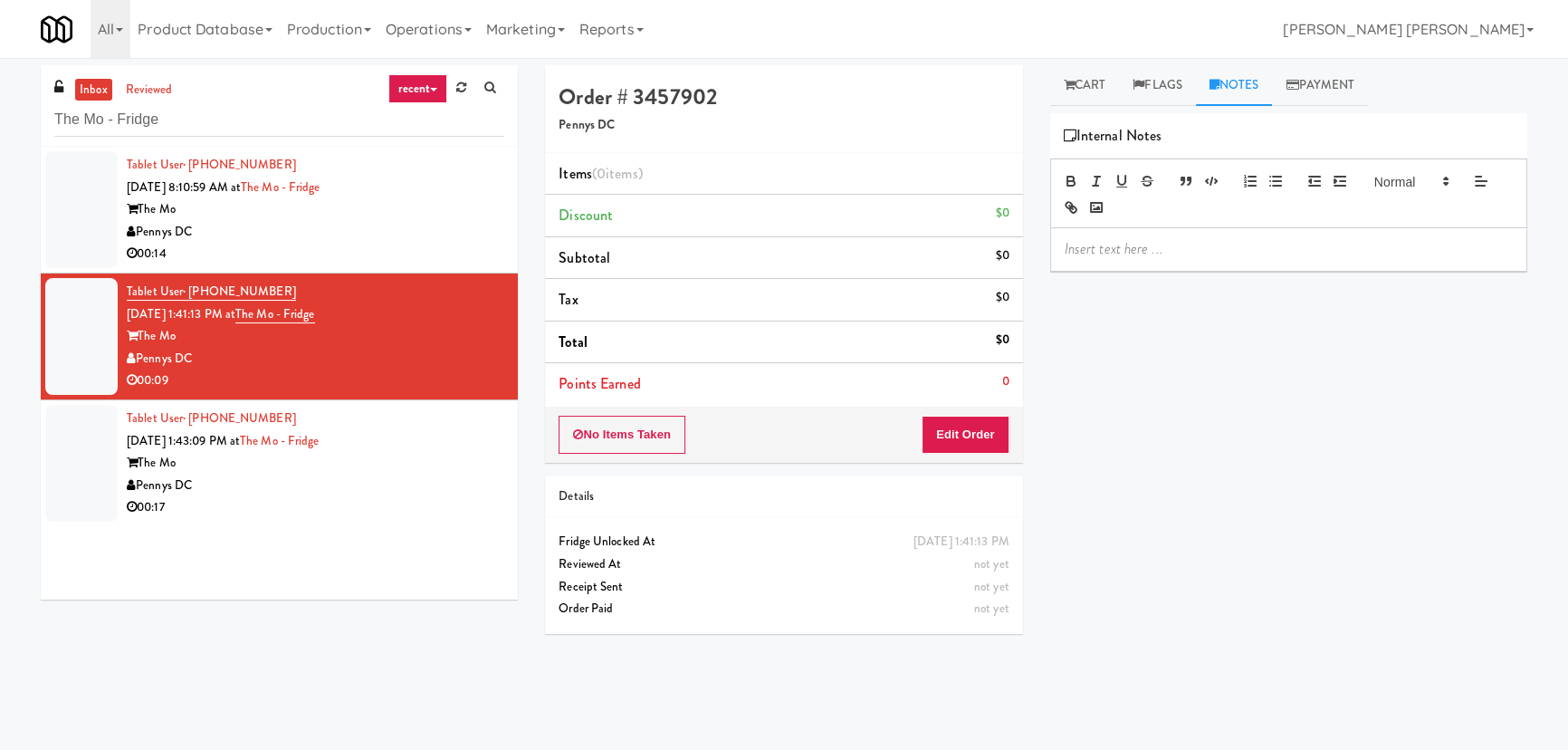
click at [403, 444] on div "Tablet User · (615) 499-1821 Sep 3, 2025 1:43:09 PM at The Mo - Fridge The Mo P…" at bounding box center [315, 463] width 377 height 111
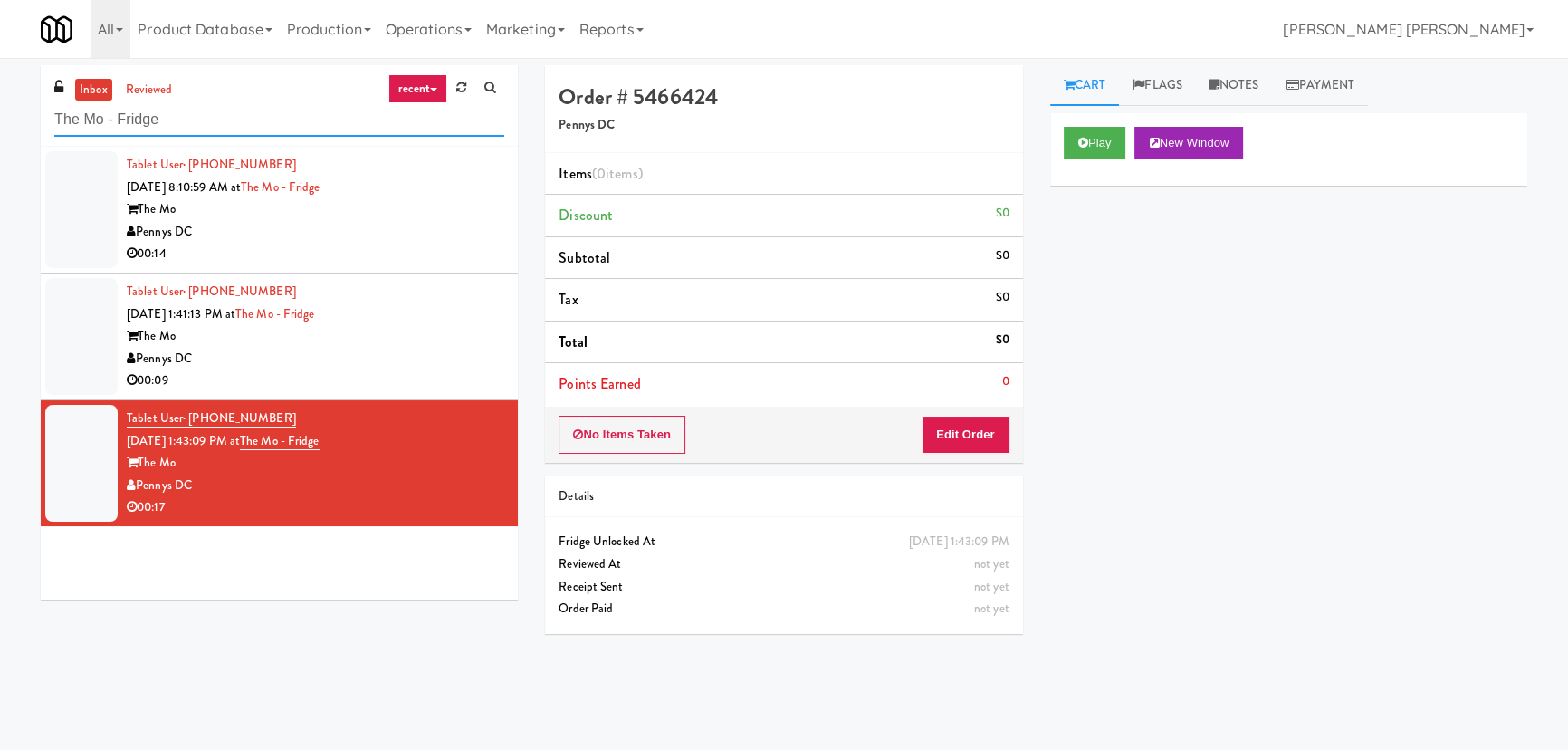
drag, startPoint x: 9, startPoint y: 124, endPoint x: -47, endPoint y: 125, distance: 56.0
click at [0, 125] on html "Are you sure you want to update this order? Okay Cancel Okay Are you sure you w…" at bounding box center [784, 375] width 1568 height 750
paste input "70 Capitol Yards - Cooler"
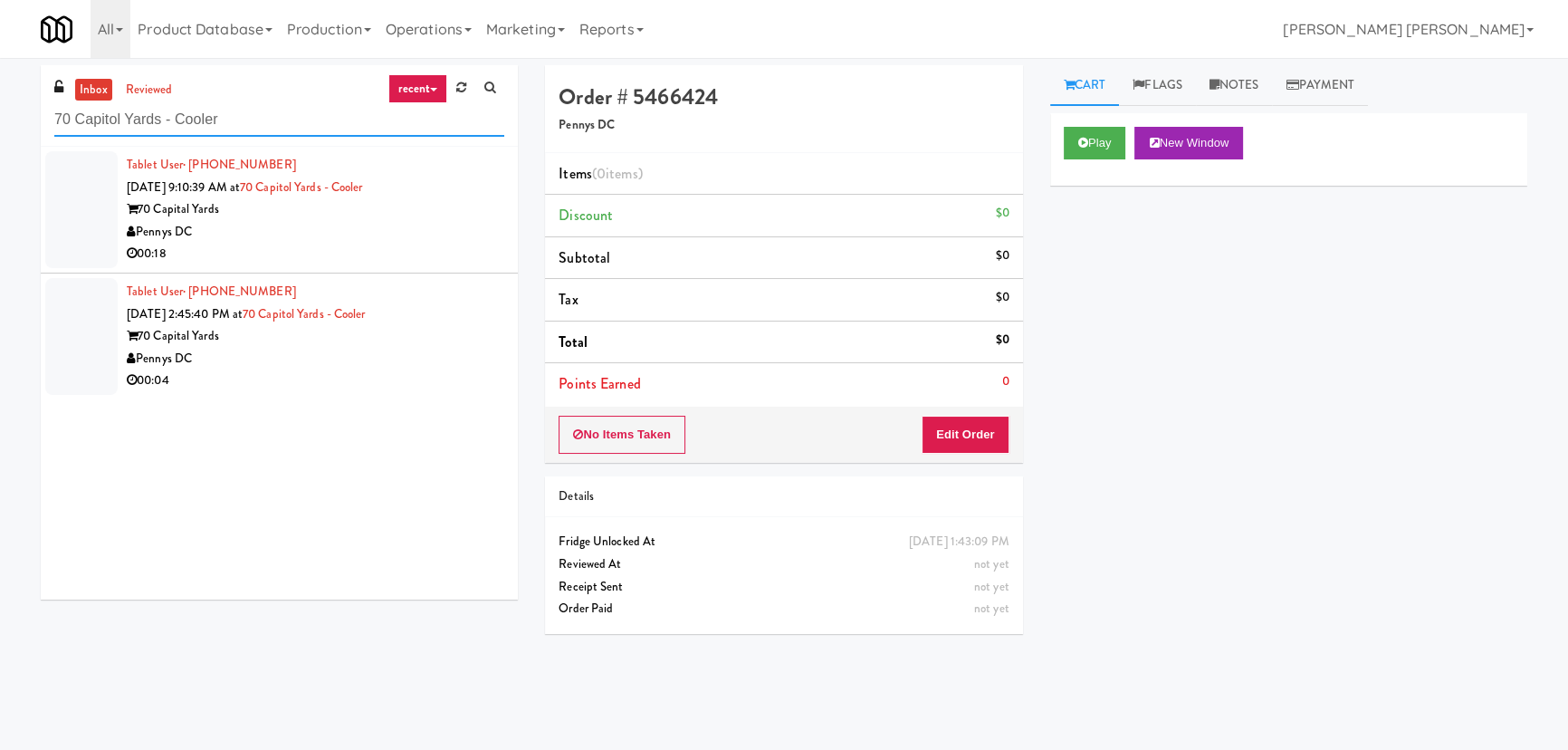
drag, startPoint x: 245, startPoint y: 118, endPoint x: -120, endPoint y: 112, distance: 365.0
click at [0, 112] on html "Are you sure you want to update this order? Okay Cancel Okay Are you sure you w…" at bounding box center [784, 375] width 1568 height 750
paste input "(Food, Snack & Drink) South Brunswick Police Department"
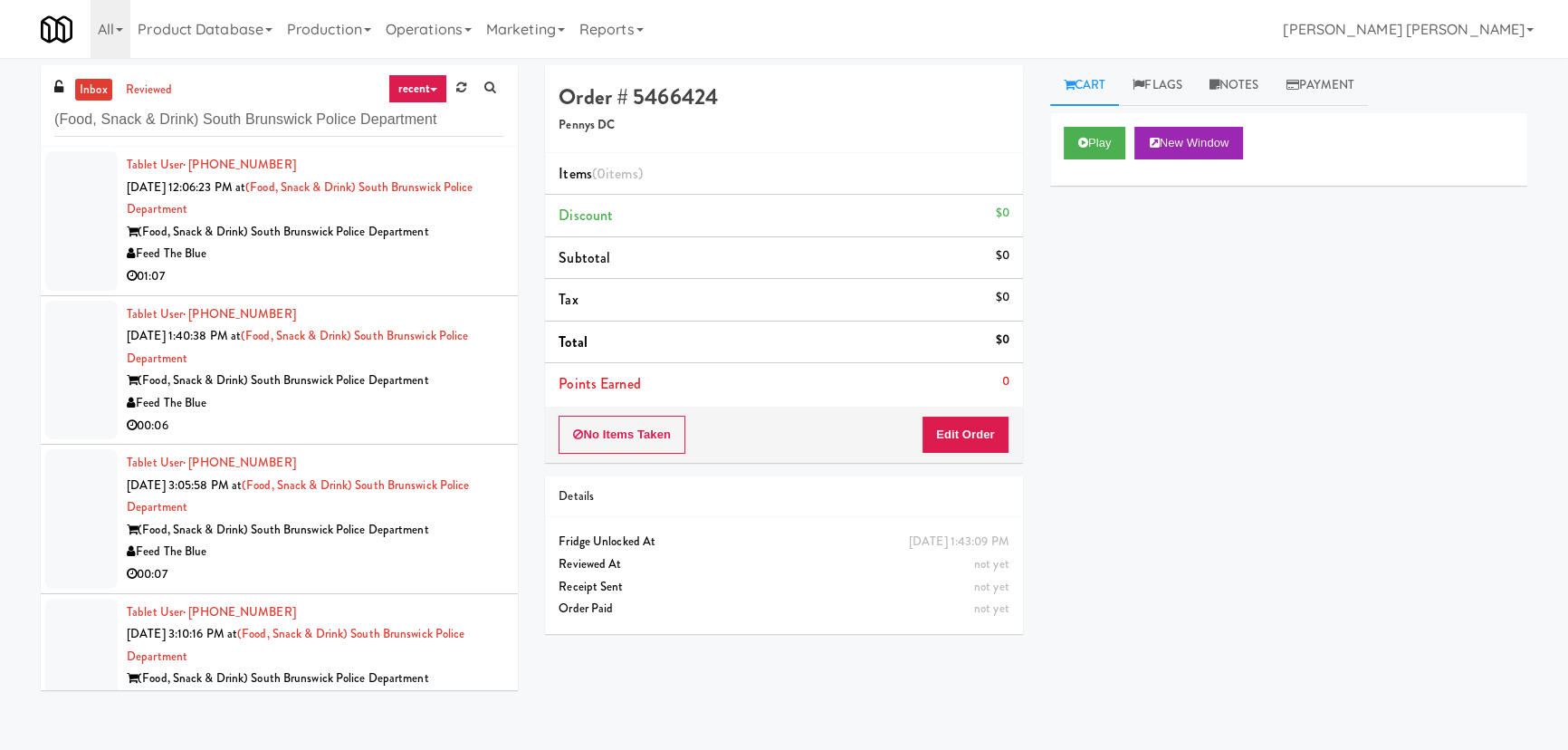
click at [410, 286] on div "01:07" at bounding box center [315, 277] width 377 height 23
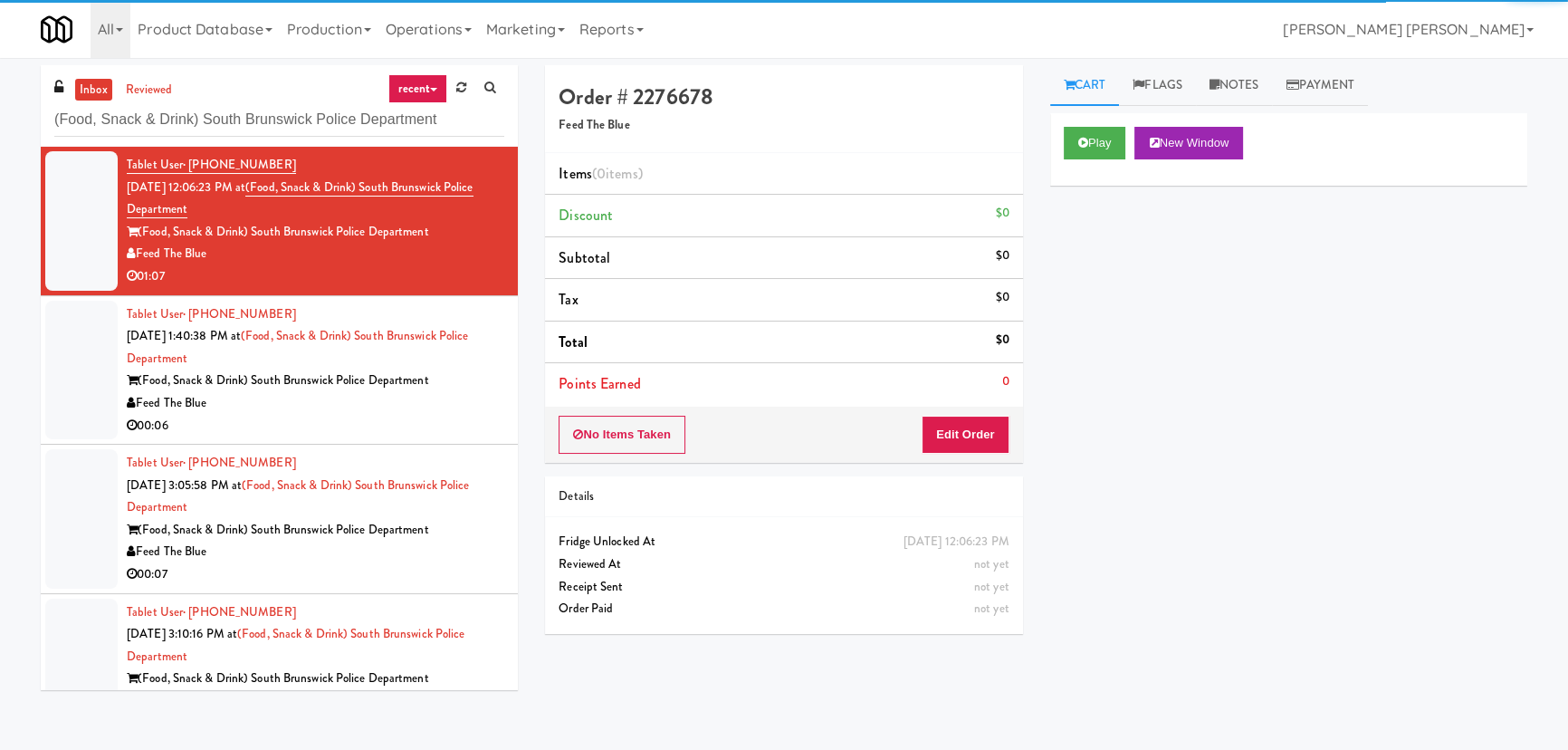
click at [424, 426] on div "00:06" at bounding box center [315, 426] width 377 height 23
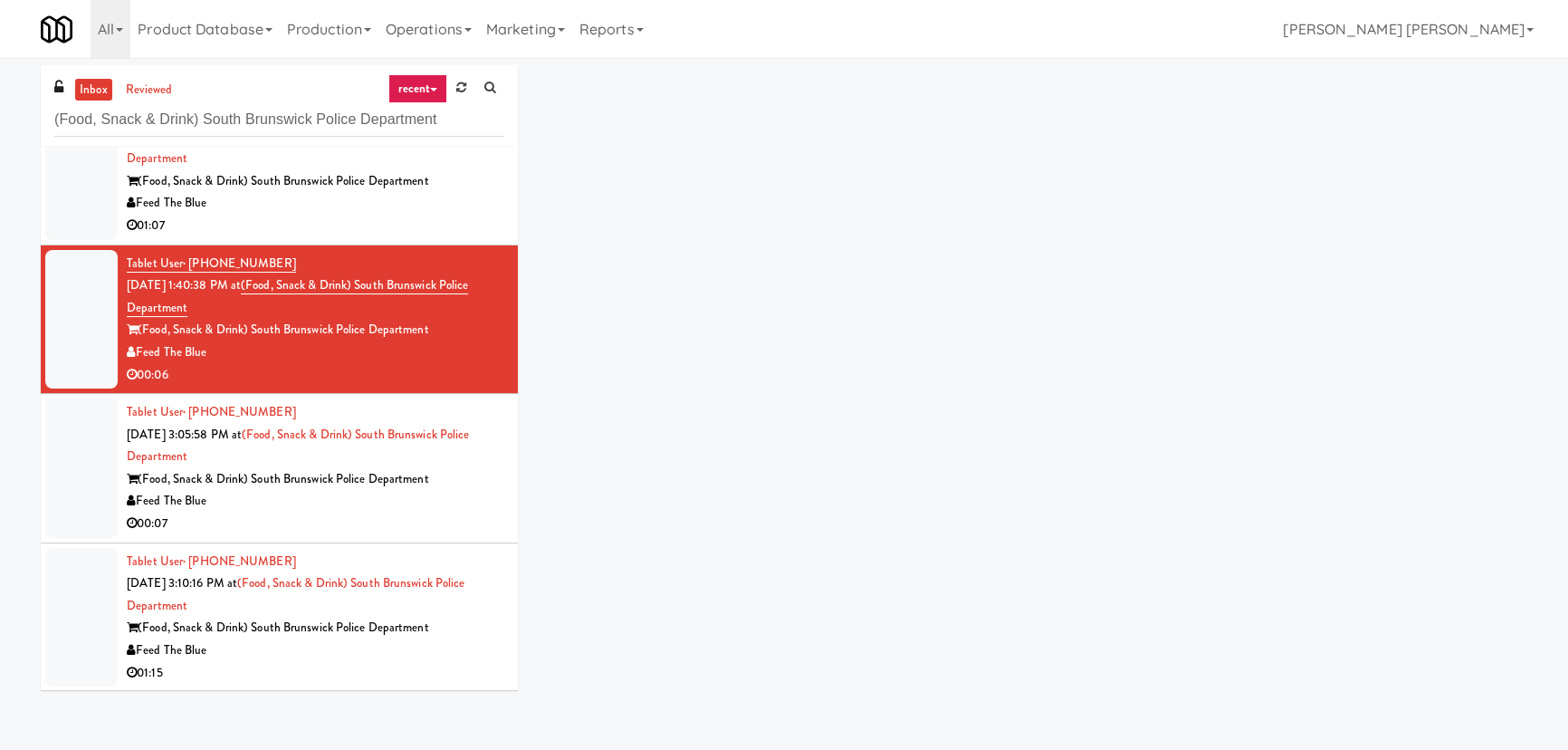
scroll to position [52, 0]
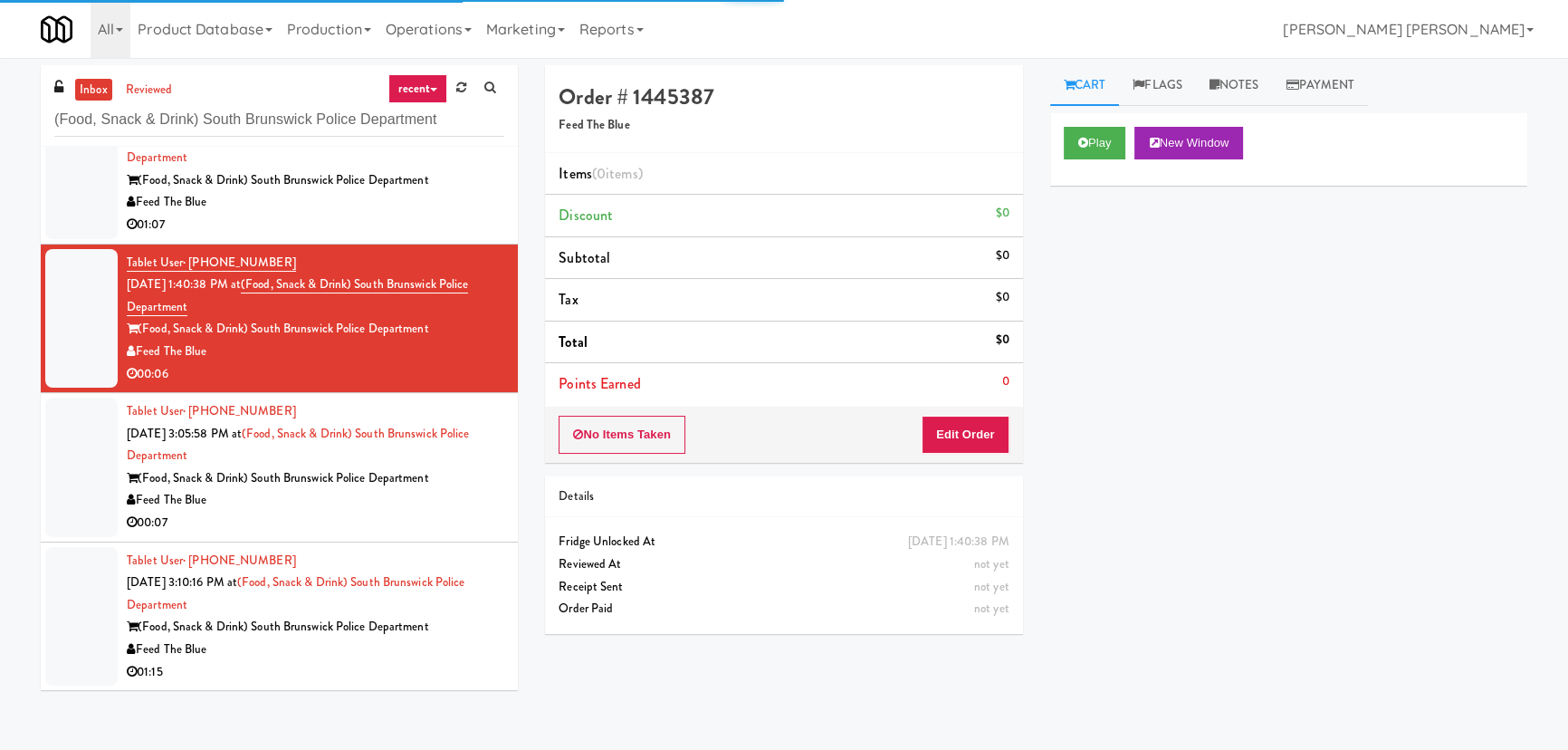
click at [460, 496] on div "Feed The Blue" at bounding box center [315, 500] width 377 height 23
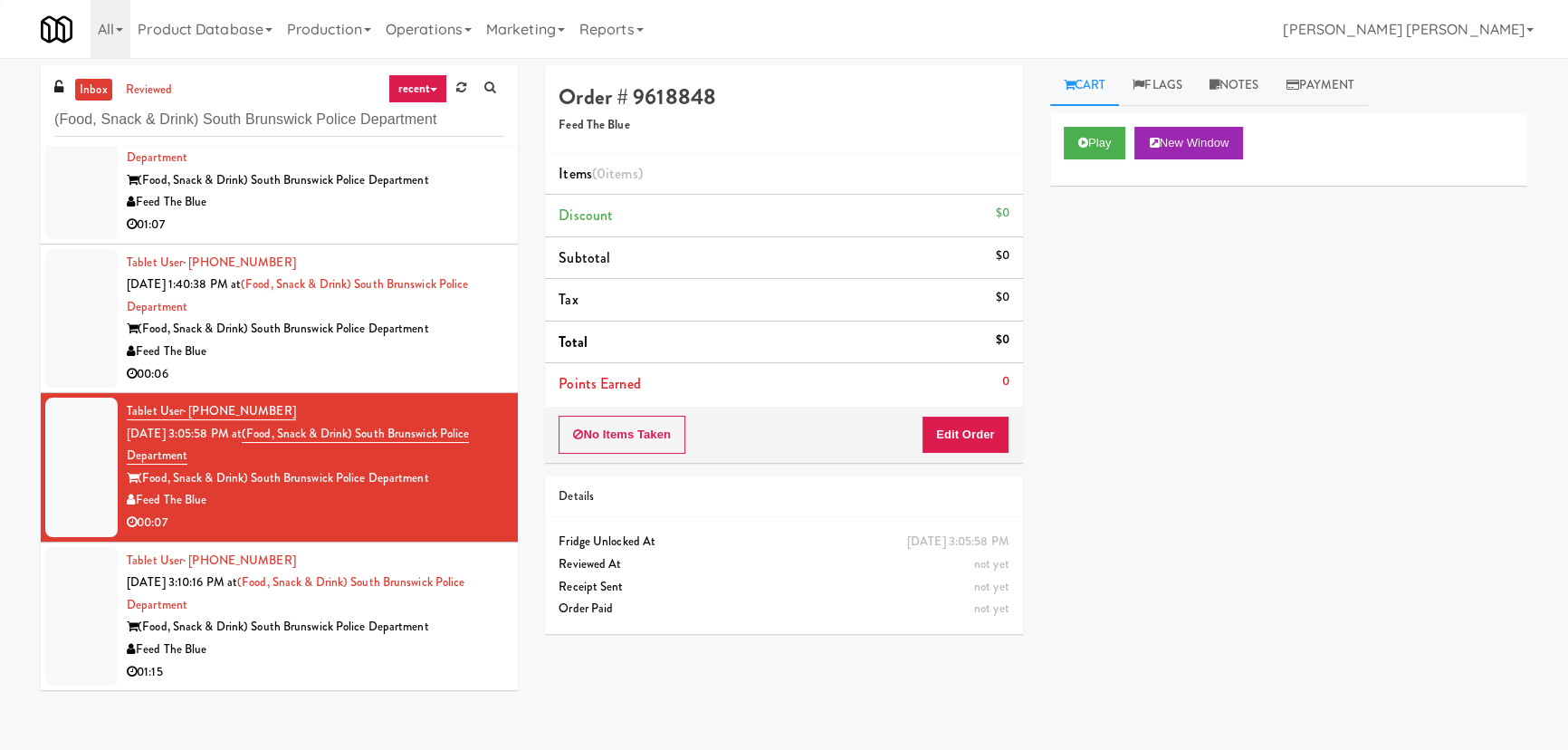
click at [433, 663] on div "01:15" at bounding box center [315, 672] width 377 height 23
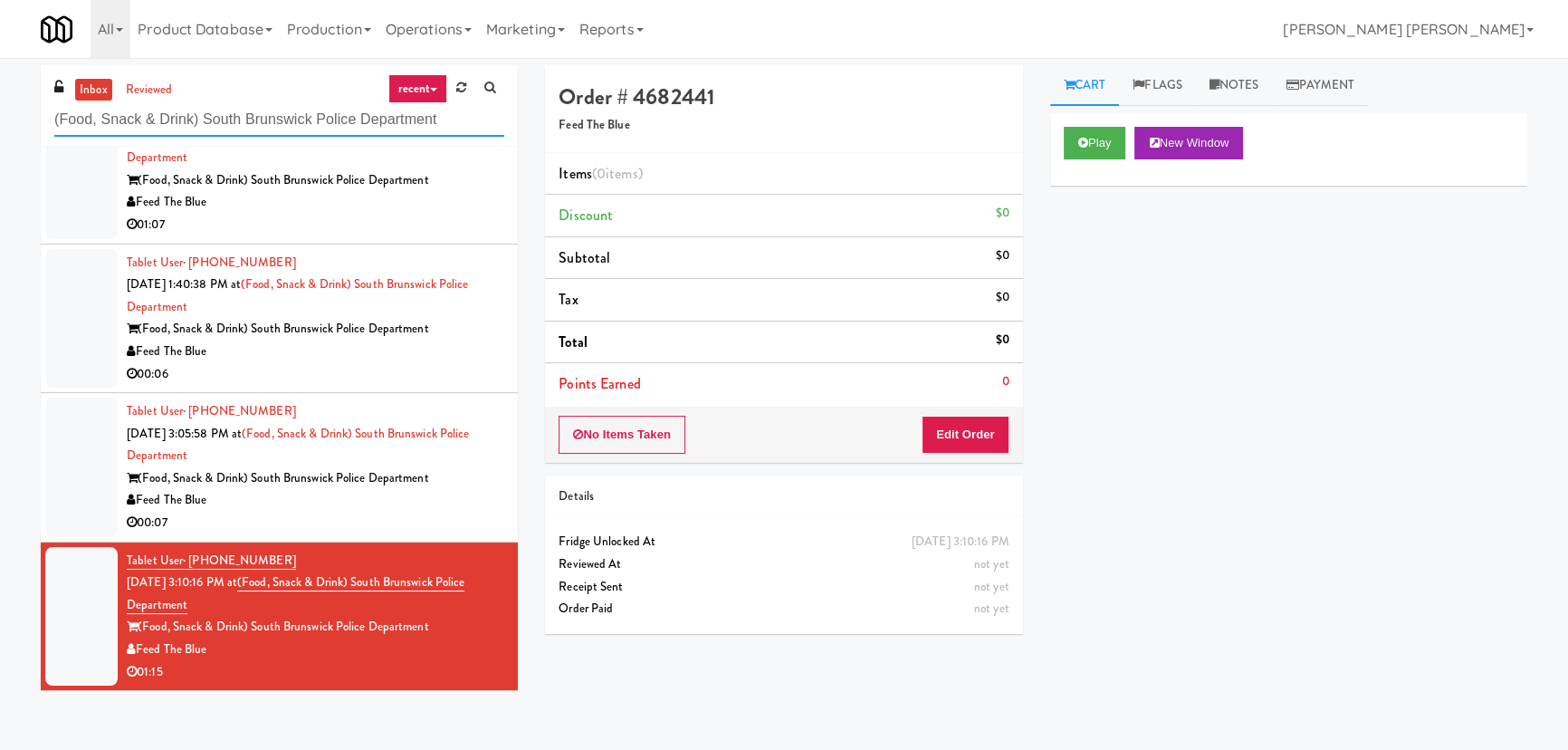
drag, startPoint x: 283, startPoint y: 118, endPoint x: 164, endPoint y: 119, distance: 119.0
click at [176, 119] on input "(Food, Snack & Drink) South Brunswick Police Department" at bounding box center [279, 119] width 450 height 34
drag, startPoint x: 36, startPoint y: 109, endPoint x: 6, endPoint y: 108, distance: 30.0
click at [7, 108] on div "inbox reviewed recent all unclear take inventory issue suspicious failed recent…" at bounding box center [784, 403] width 1568 height 677
click at [5, 108] on div "inbox reviewed recent all unclear take inventory issue suspicious failed recent…" at bounding box center [784, 403] width 1568 height 677
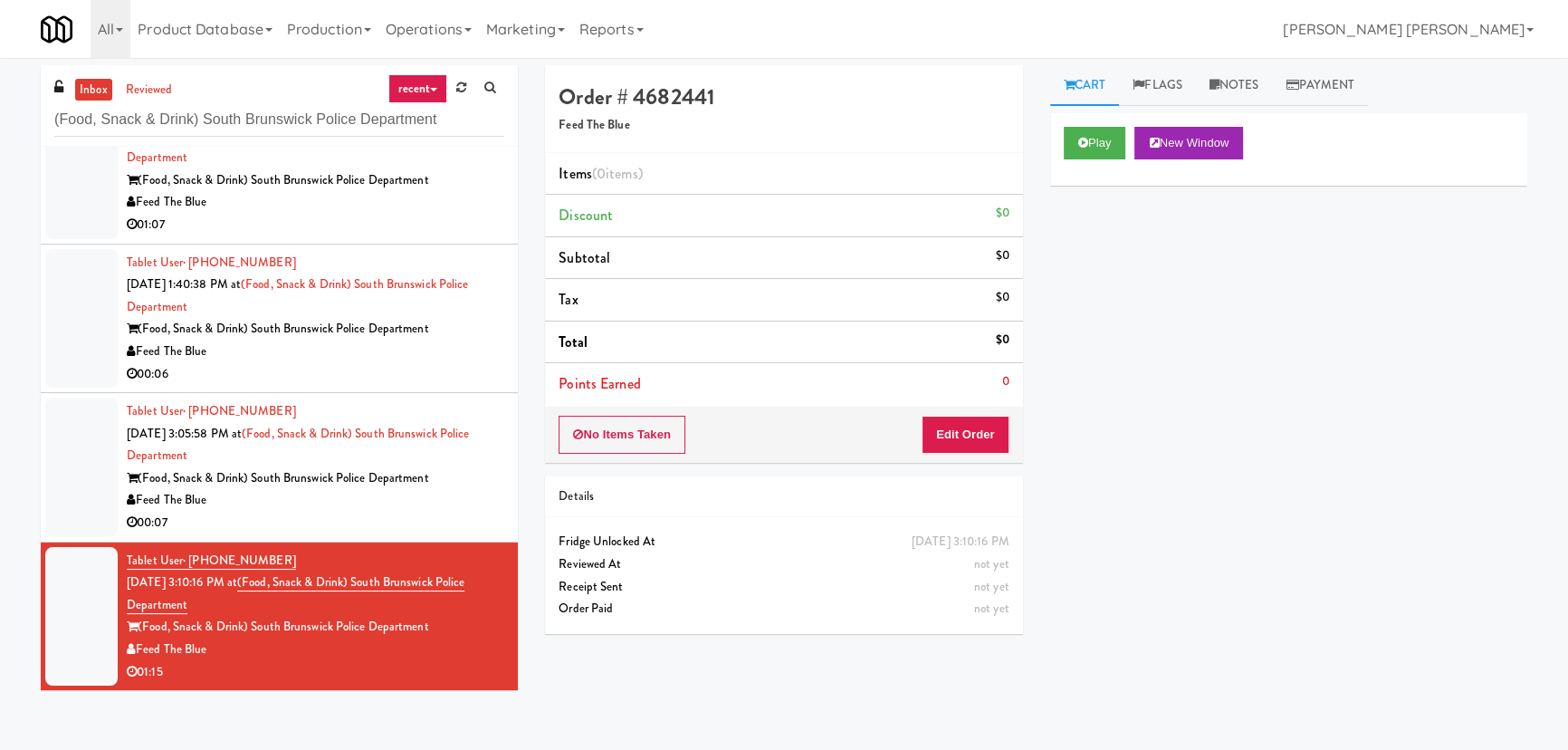
click at [5, 108] on div "inbox reviewed recent all unclear take inventory issue suspicious failed recent…" at bounding box center [784, 403] width 1568 height 677
drag, startPoint x: 53, startPoint y: 112, endPoint x: 423, endPoint y: 143, distance: 371.3
click at [414, 143] on div "inbox reviewed recent all unclear take inventory issue suspicious failed recent…" at bounding box center [278, 106] width 477 height 82
click at [467, 126] on input "(Food, Snack & Drink) South Brunswick Police Department" at bounding box center [279, 119] width 450 height 34
drag, startPoint x: 460, startPoint y: 119, endPoint x: -6, endPoint y: 113, distance: 466.0
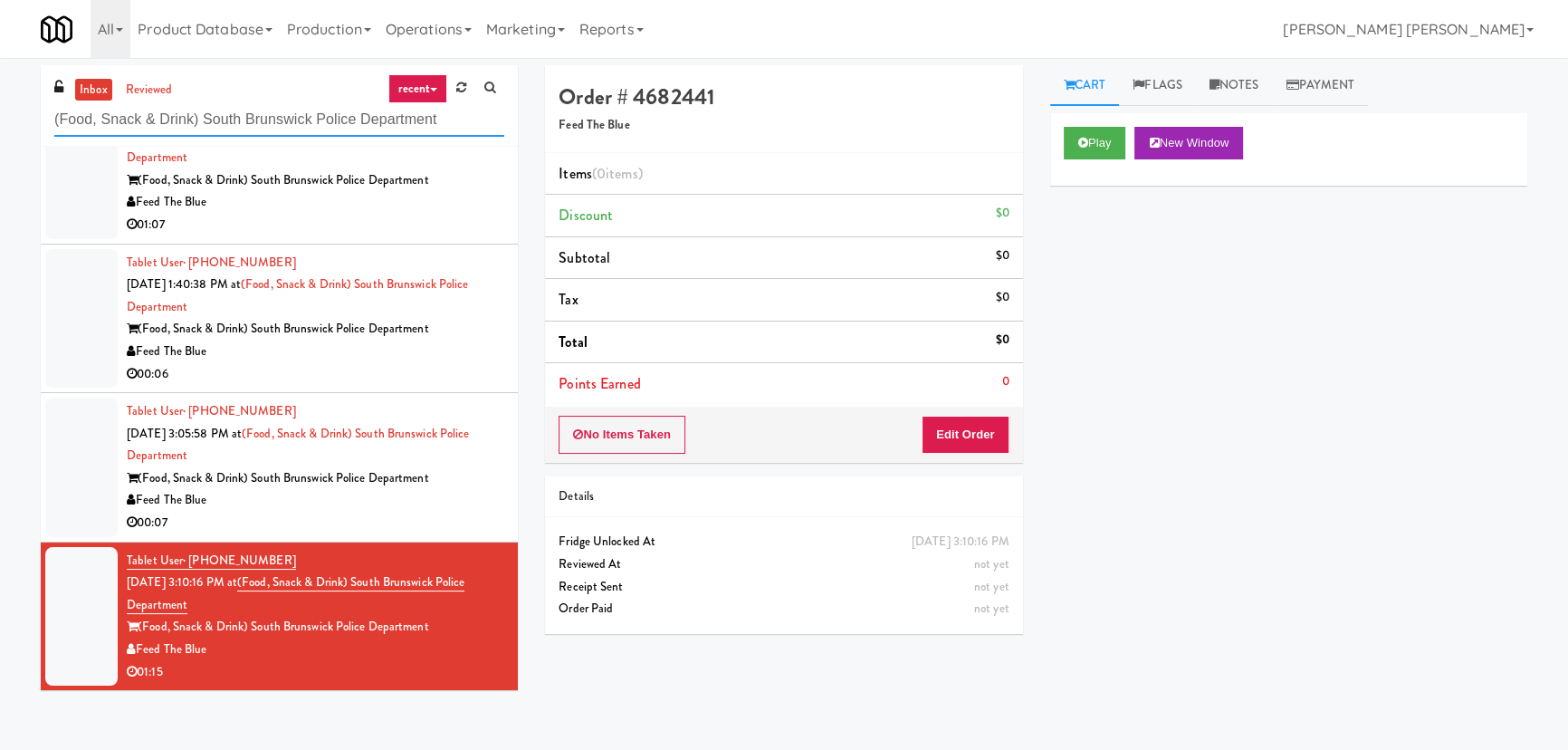
click at [0, 113] on html "Are you sure you want to update this order? Okay Cancel Okay Are you sure you w…" at bounding box center [784, 375] width 1568 height 750
paste input "Point 225 - Cooler"
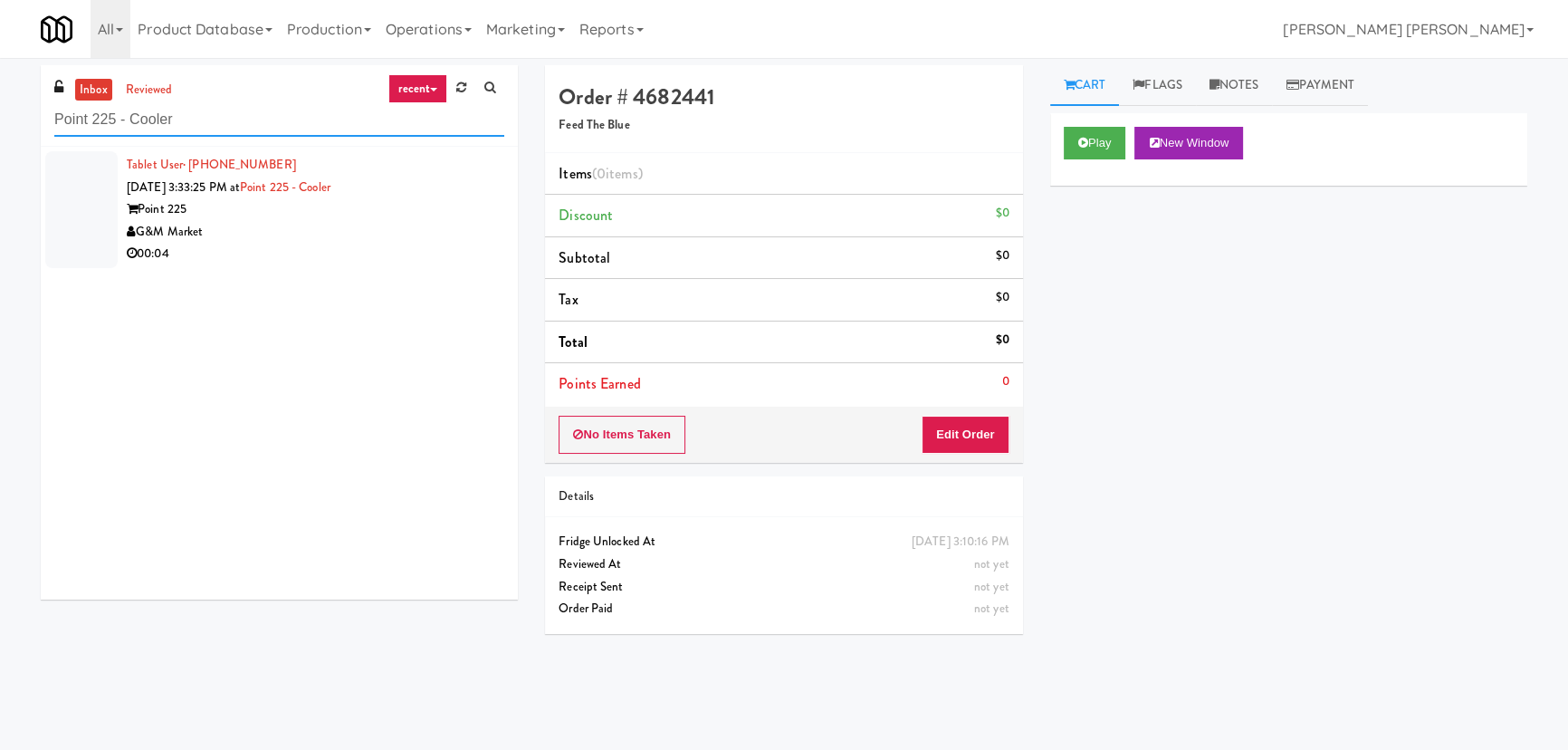
type input "Point 225 - Cooler"
click at [330, 225] on div "G&M Market" at bounding box center [315, 232] width 377 height 23
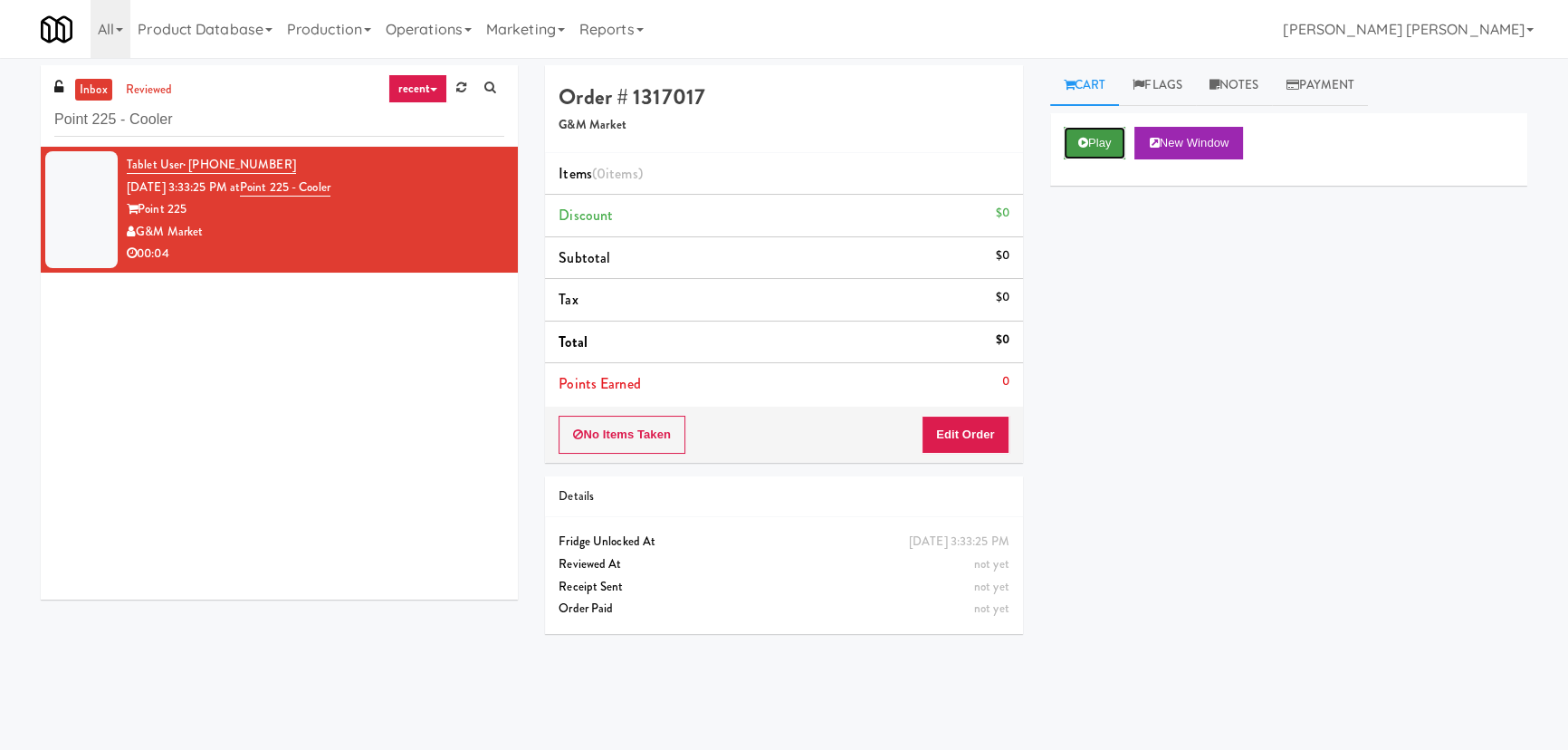
click at [1086, 151] on button "Play" at bounding box center [1095, 143] width 62 height 33
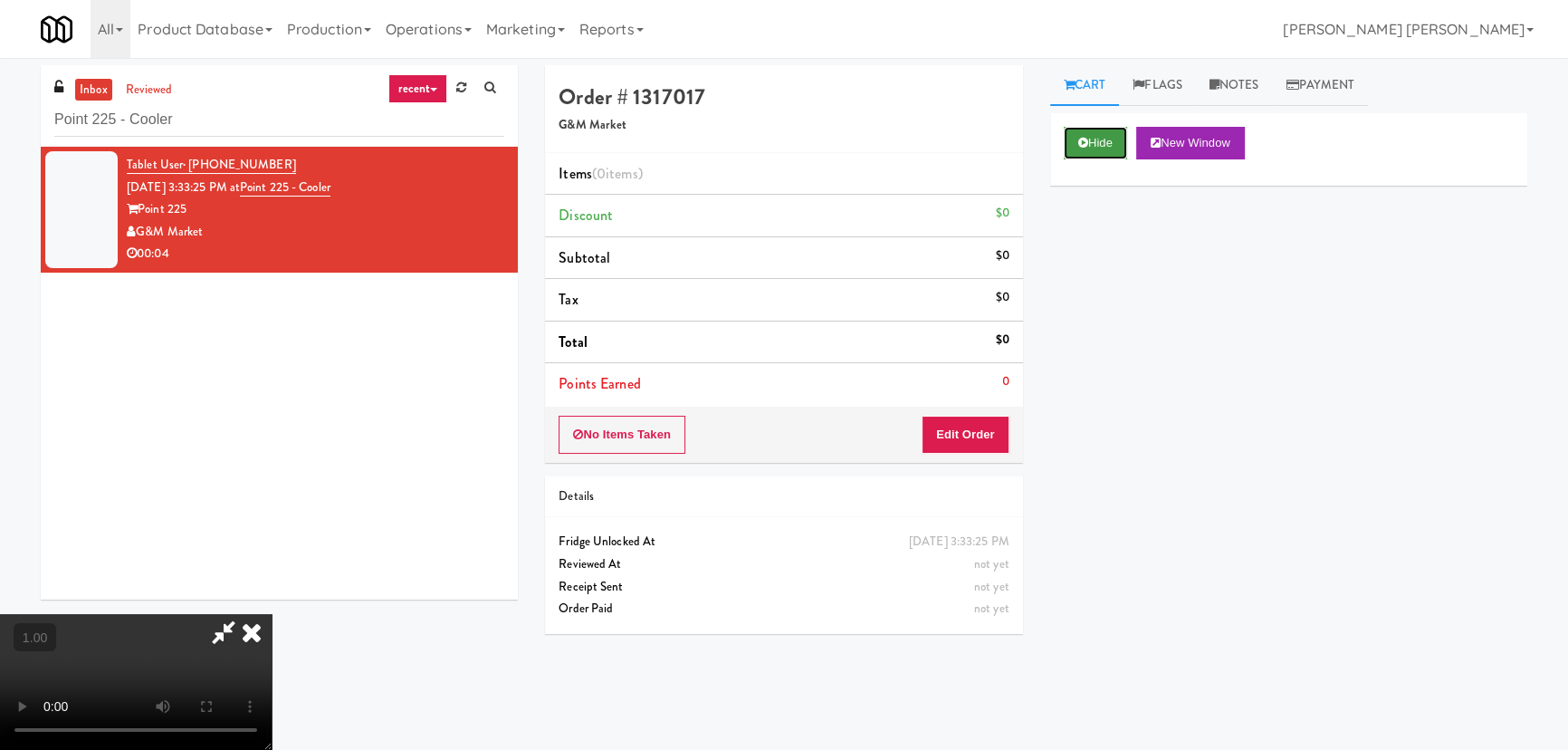
click at [1101, 146] on button "Hide" at bounding box center [1096, 143] width 63 height 33
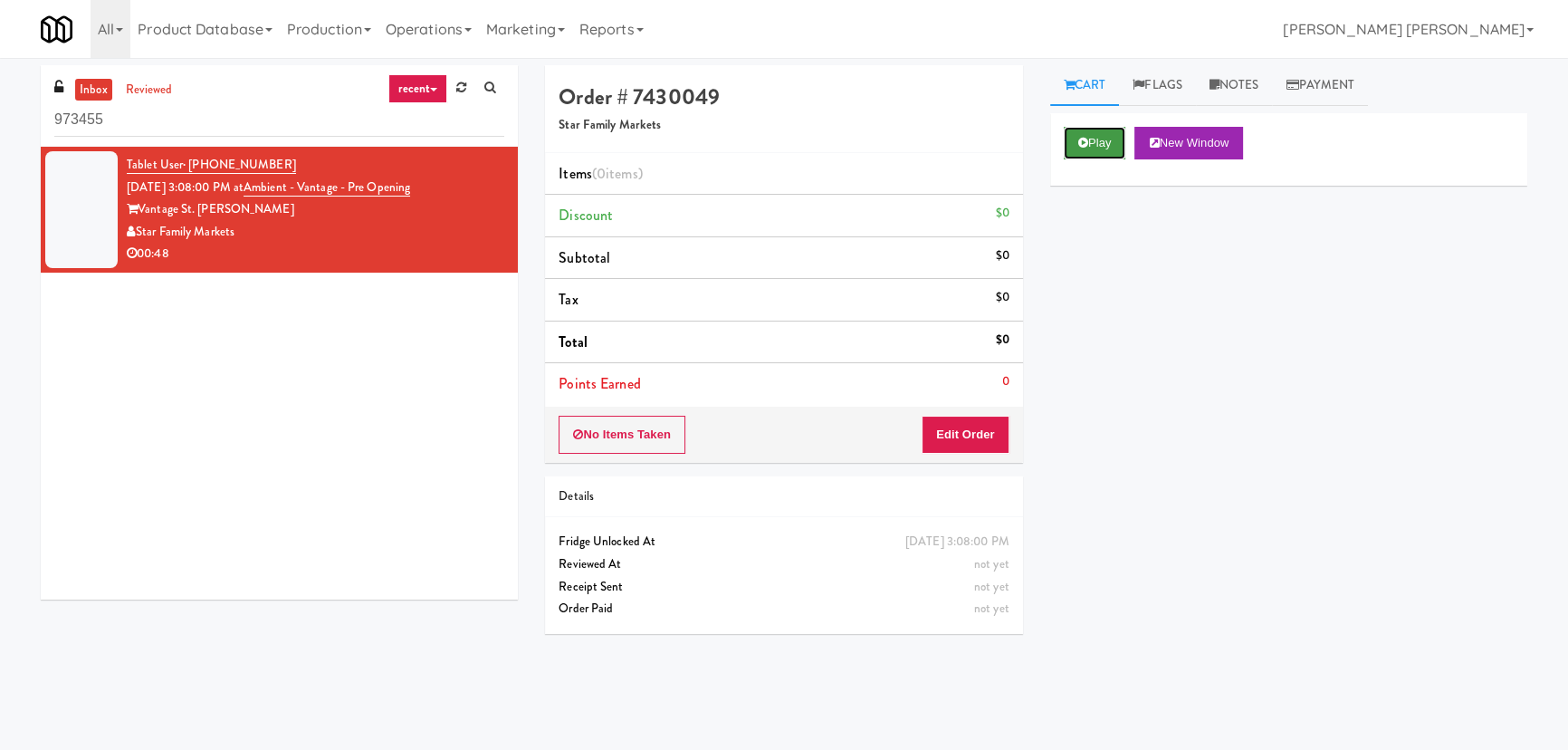
click at [1098, 142] on button "Play" at bounding box center [1095, 143] width 62 height 33
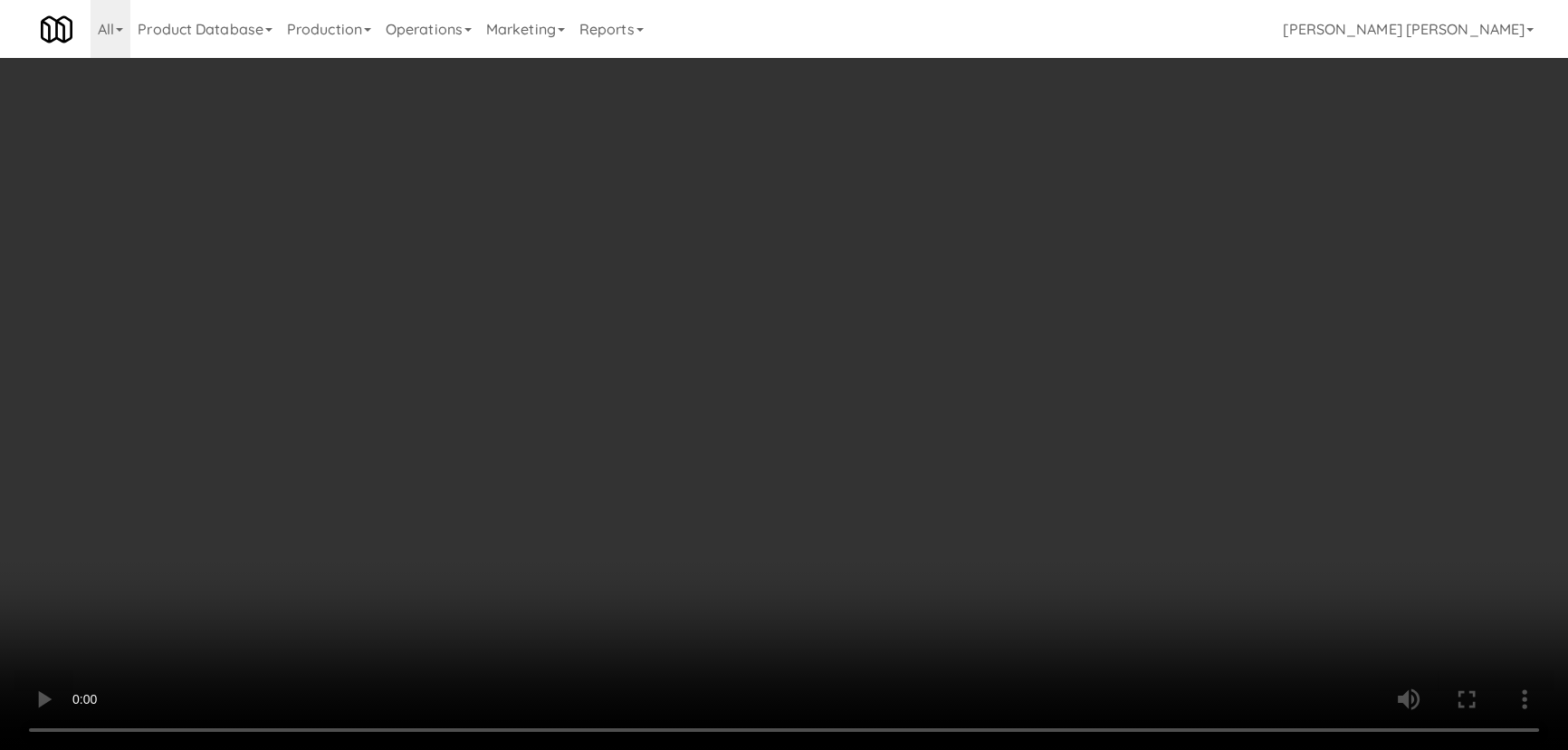
click at [939, 749] on video at bounding box center [784, 375] width 1568 height 750
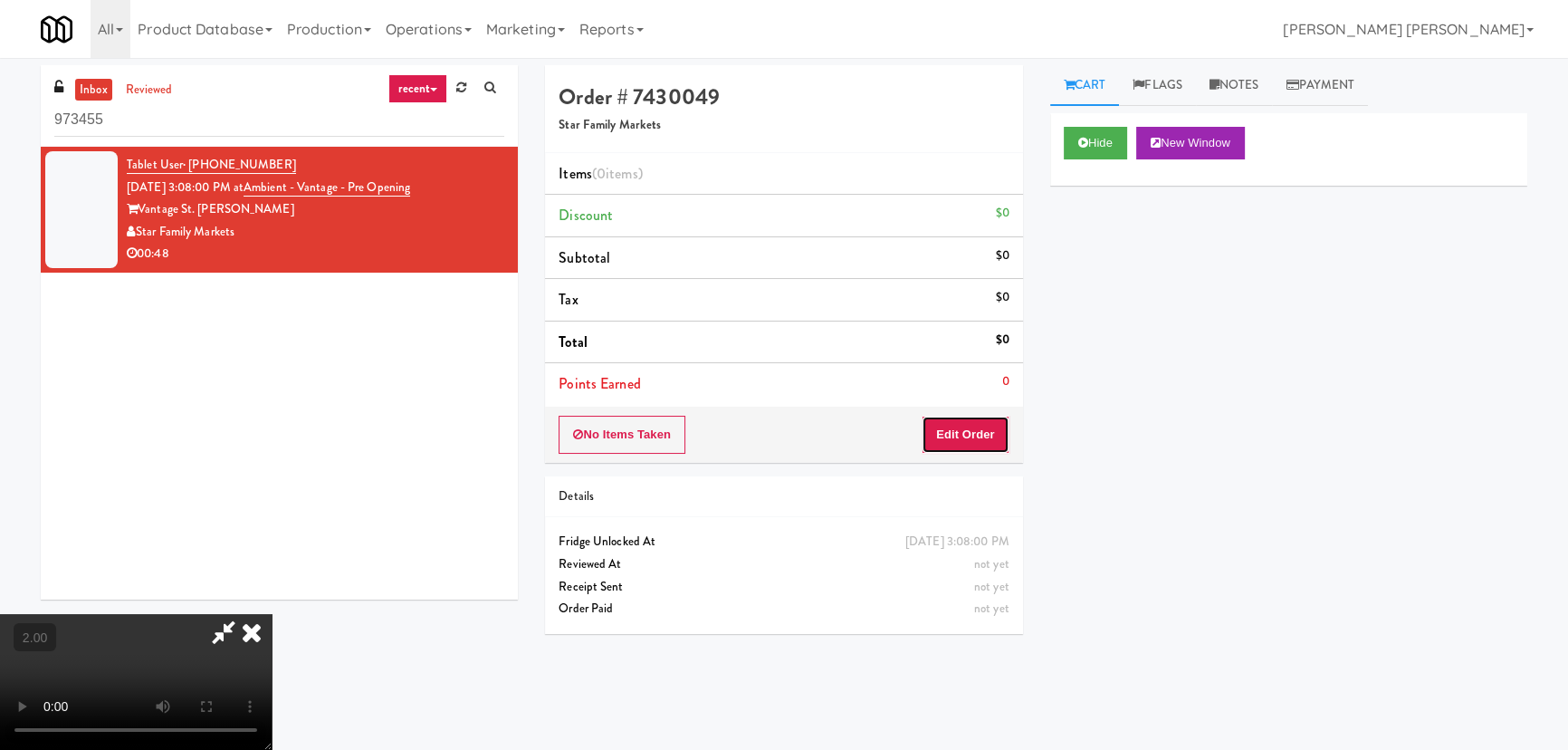
click at [987, 429] on button "Edit Order" at bounding box center [965, 435] width 87 height 38
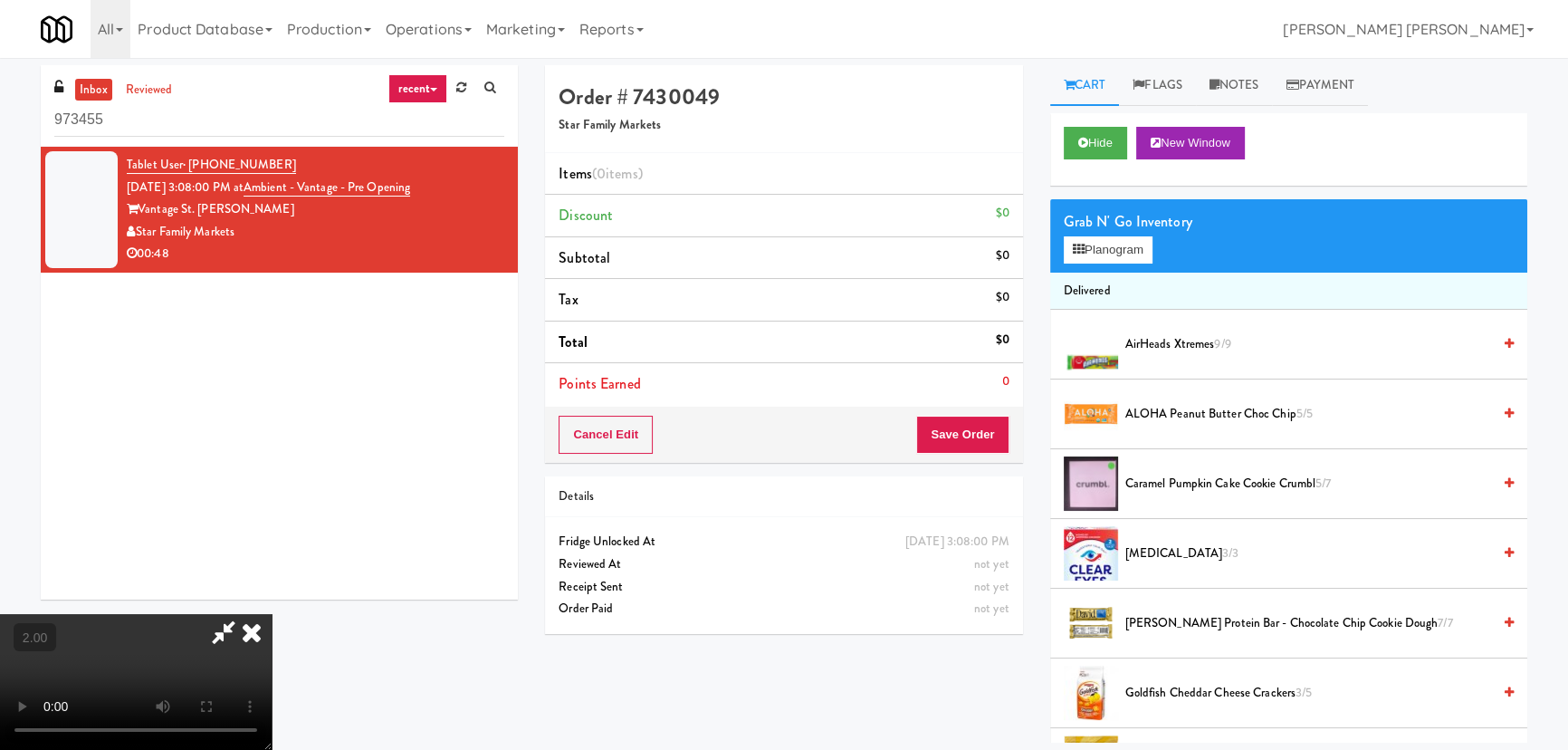
click at [1192, 342] on span "AirHeads Xtremes 9/9" at bounding box center [1308, 345] width 366 height 23
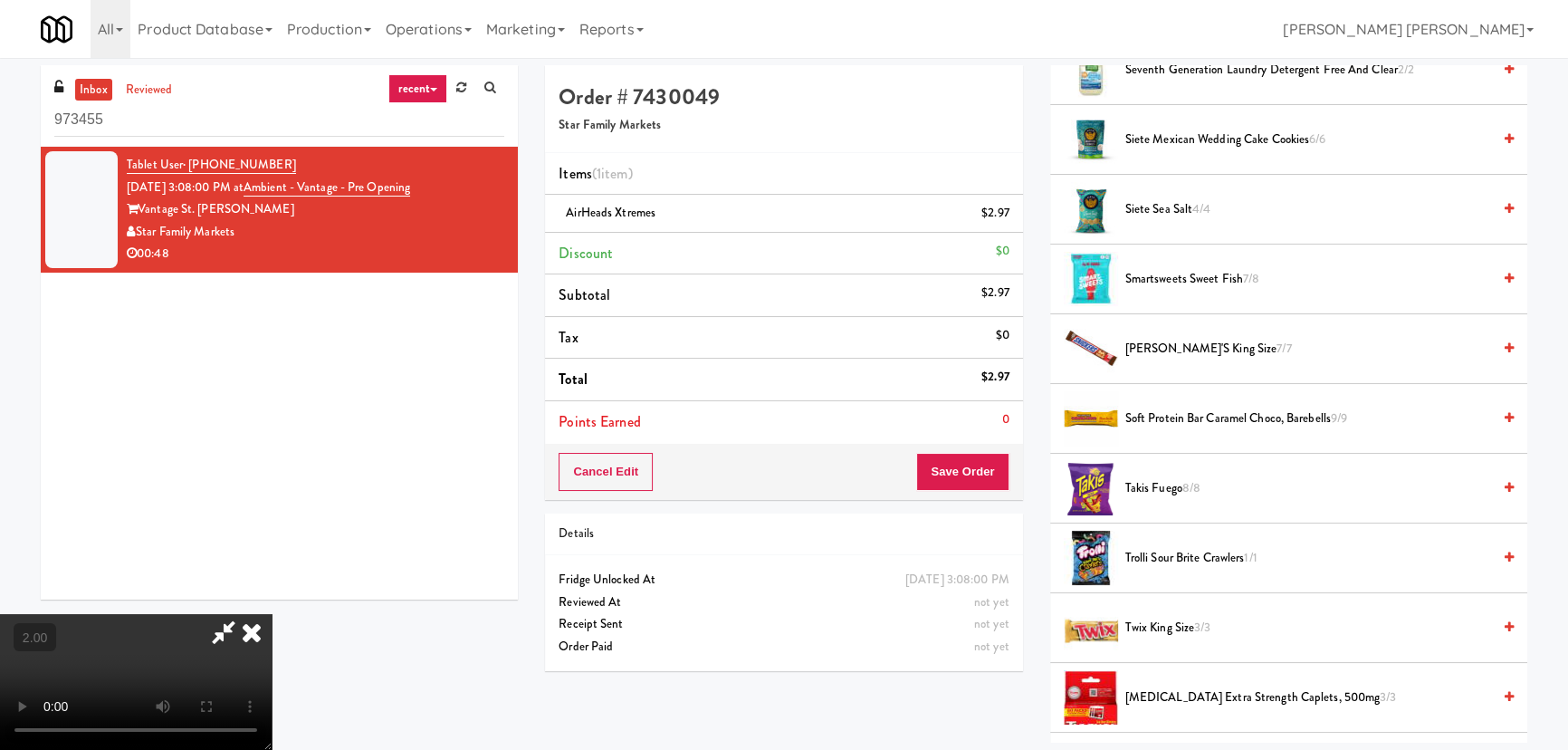
scroll to position [1317, 0]
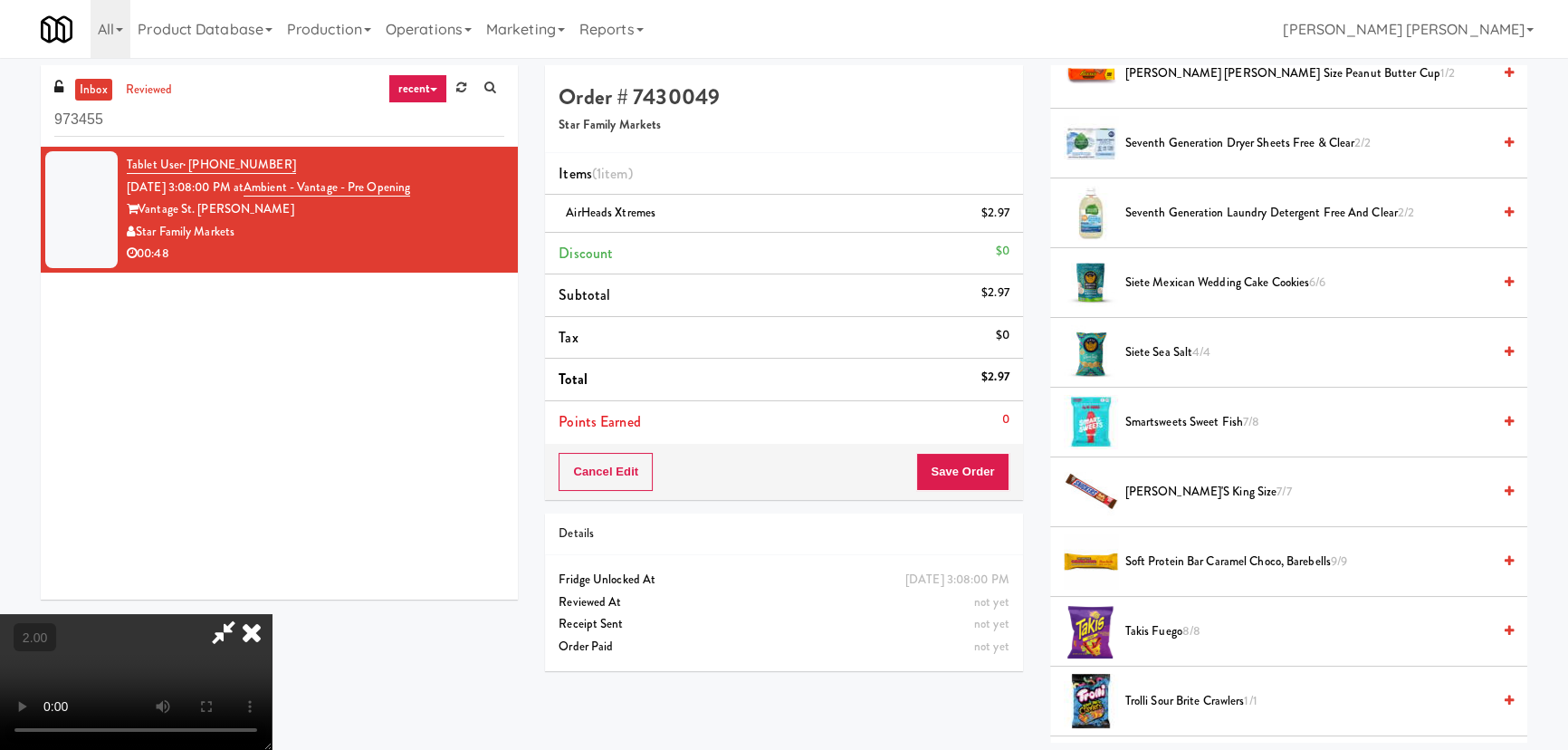
click at [1136, 625] on span "Takis Fuego 8/8" at bounding box center [1308, 632] width 366 height 23
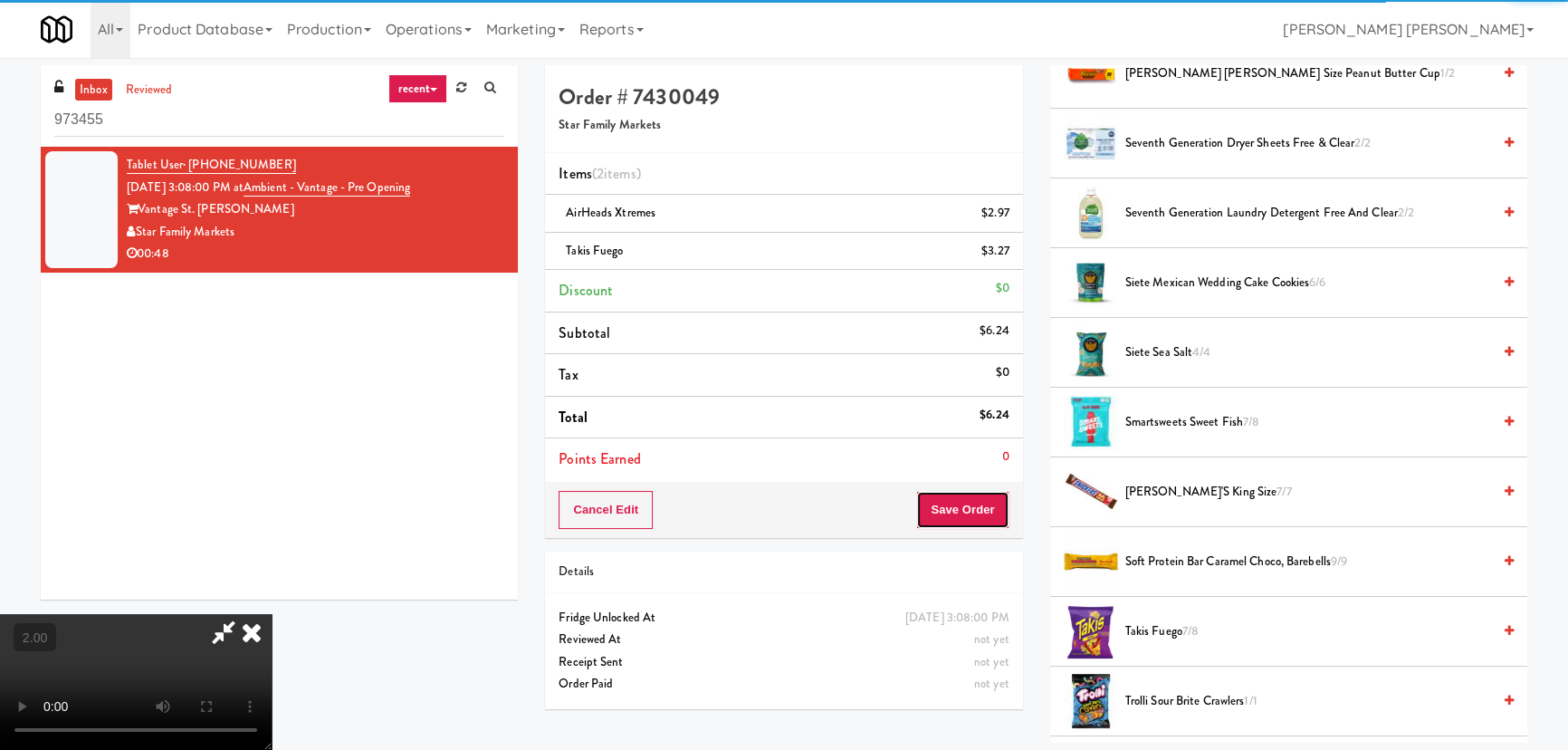
click at [987, 517] on button "Save Order" at bounding box center [962, 510] width 92 height 38
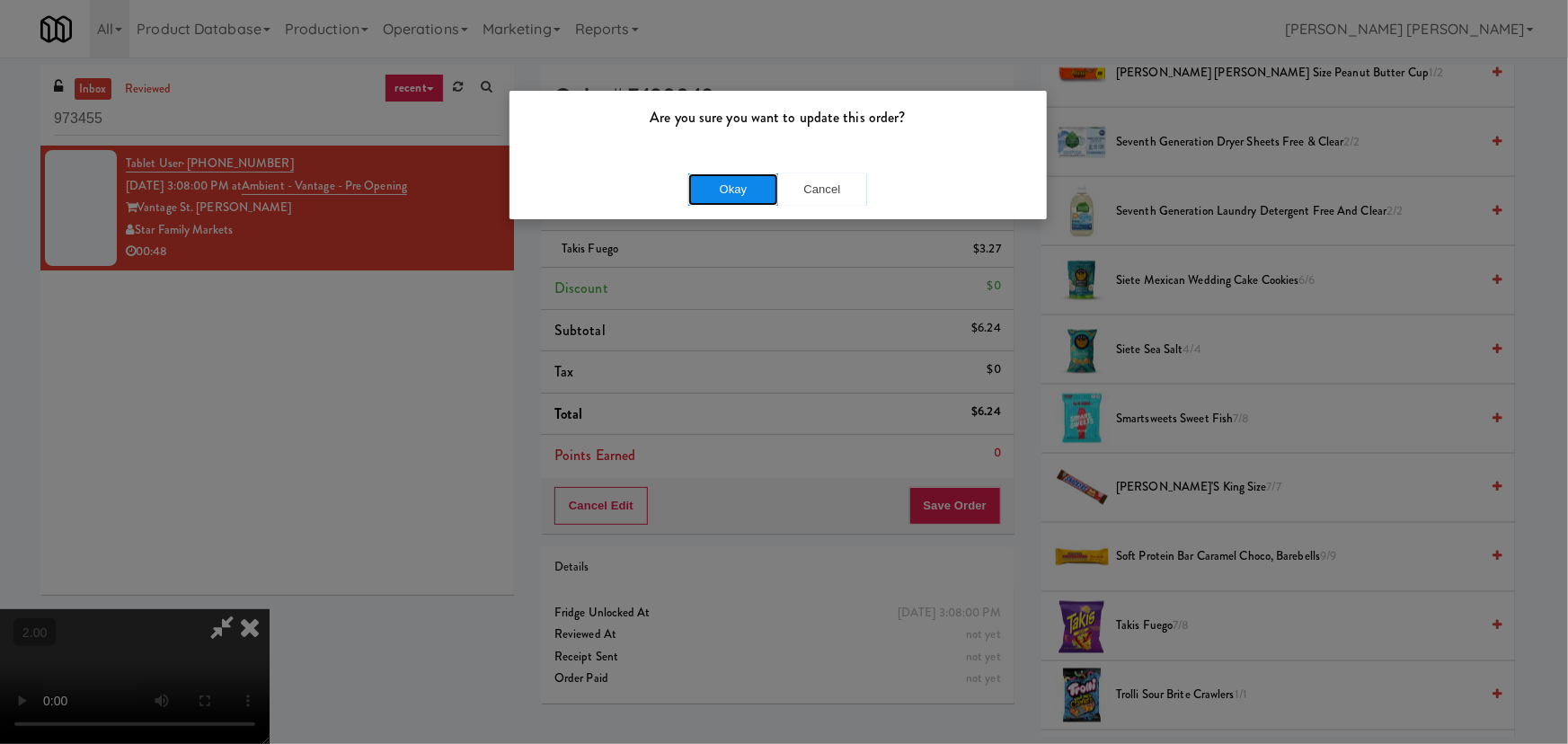
click at [749, 190] on button "Okay" at bounding box center [733, 190] width 90 height 32
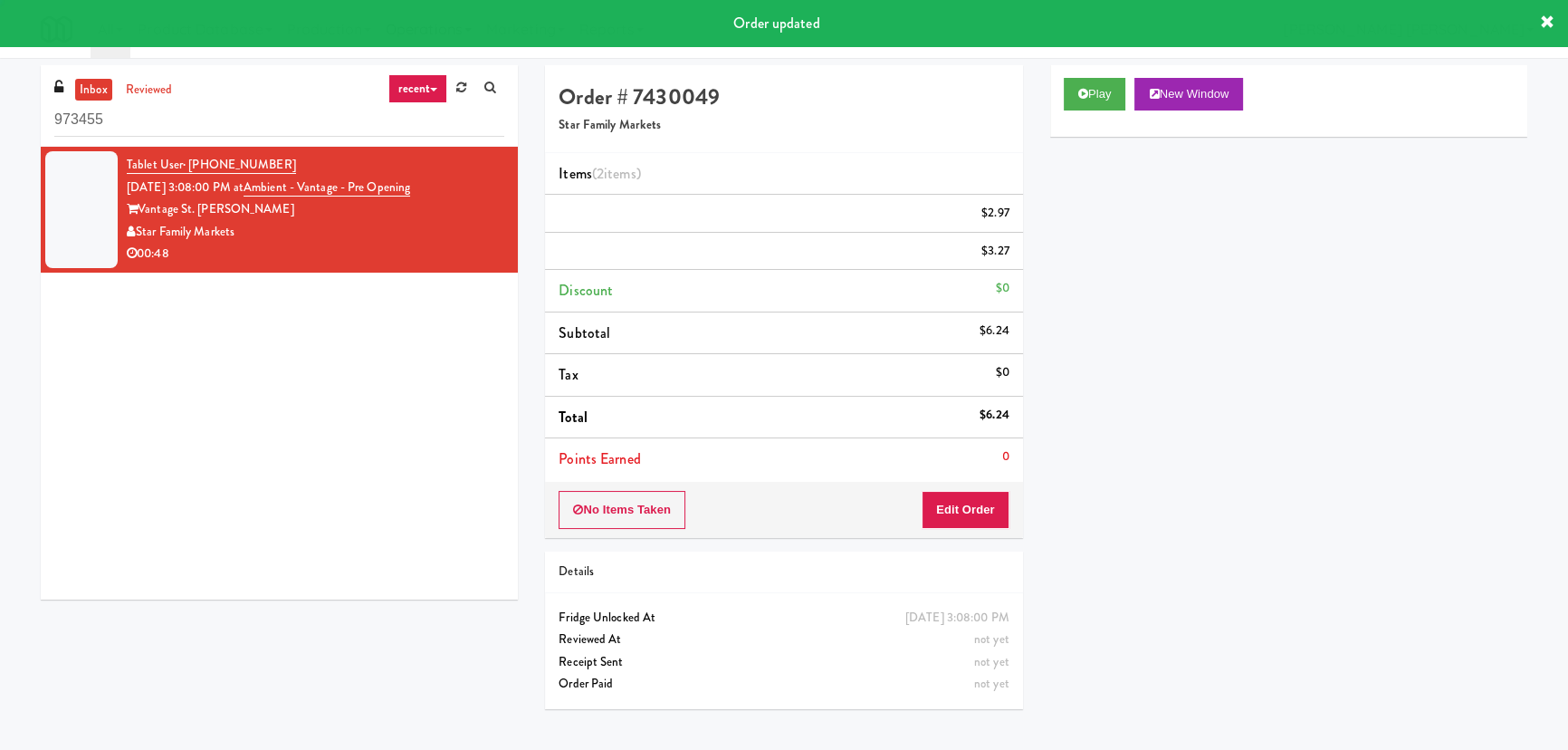
scroll to position [0, 0]
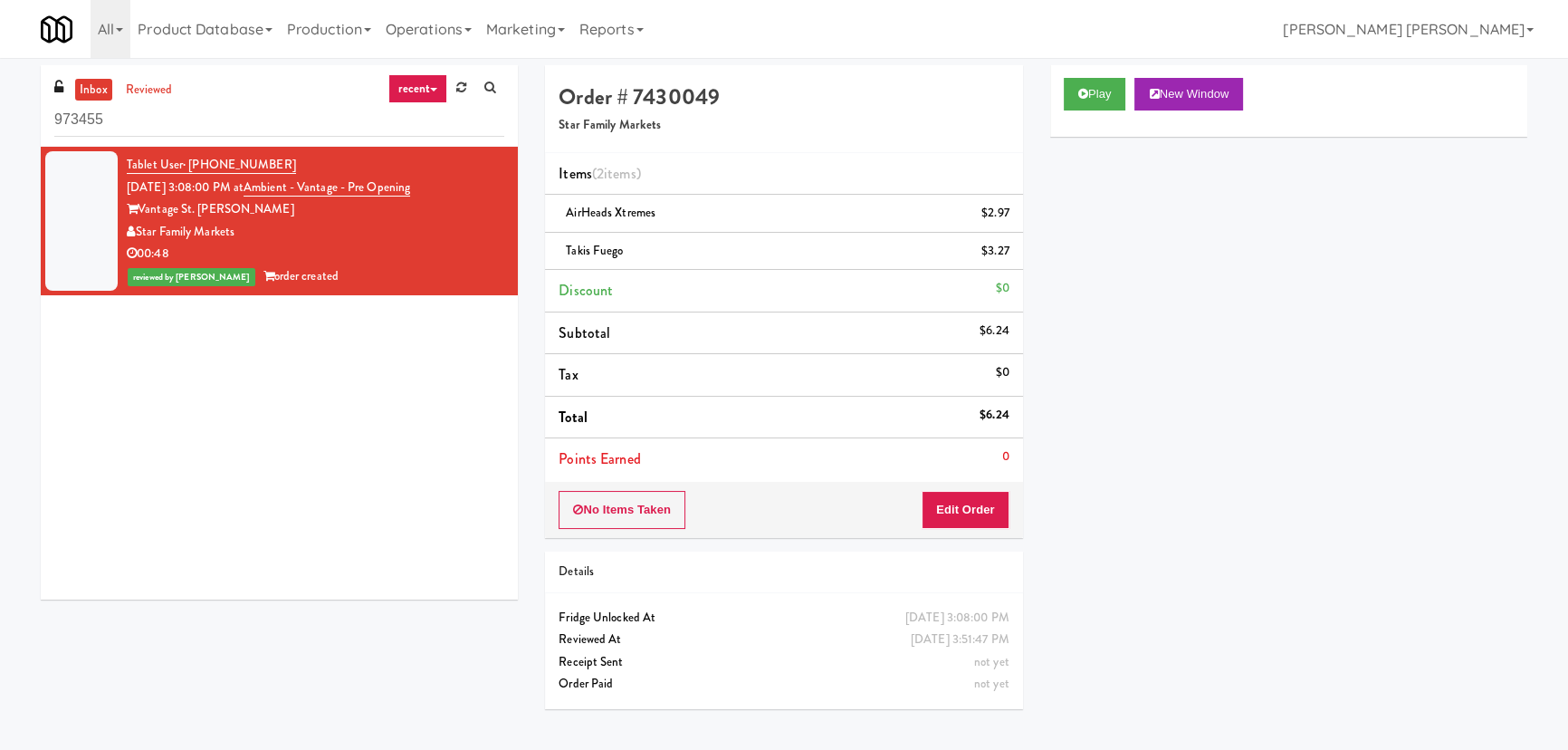
click at [103, 88] on link "inbox" at bounding box center [93, 90] width 37 height 23
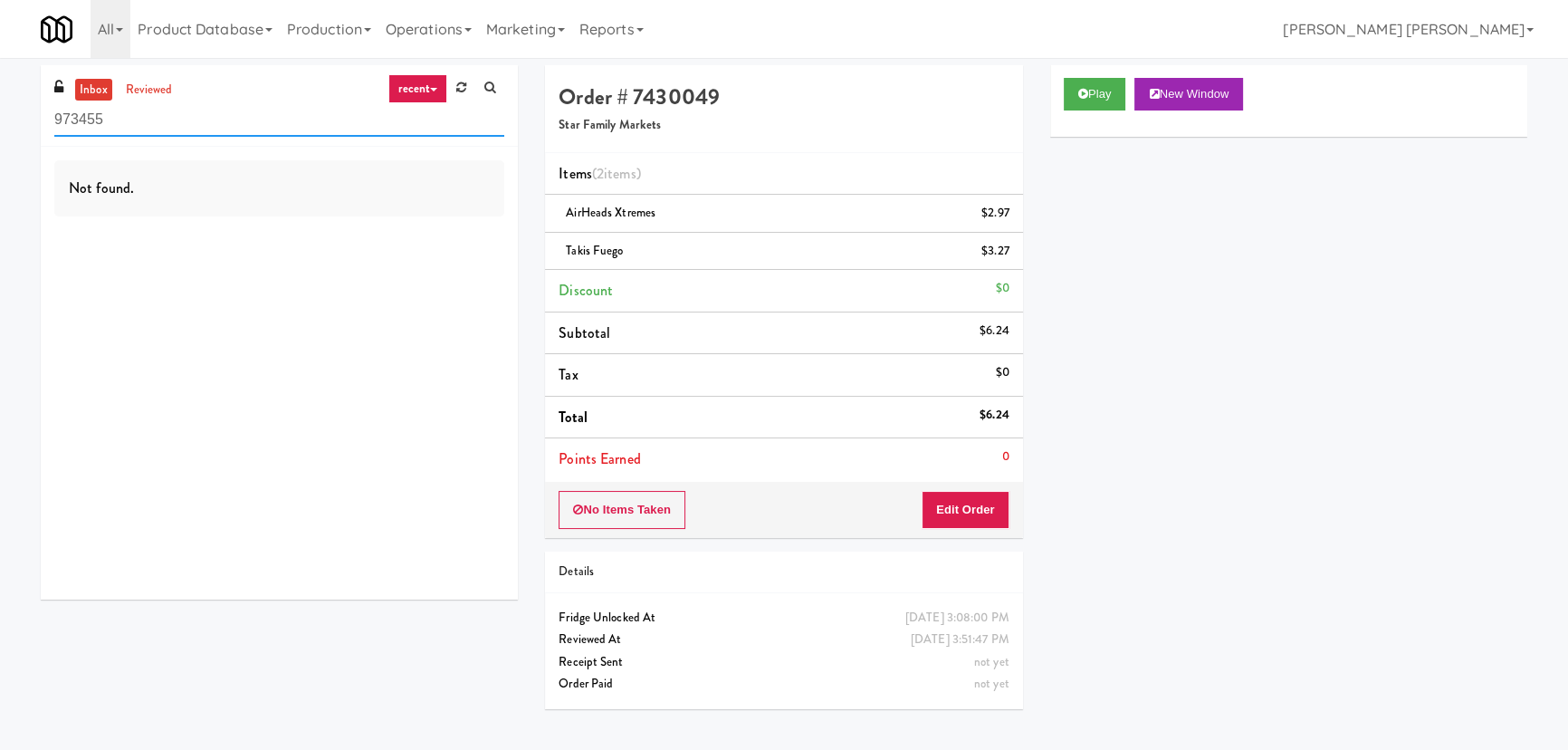
drag, startPoint x: 223, startPoint y: 119, endPoint x: 18, endPoint y: 134, distance: 205.5
click at [18, 134] on div "inbox reviewed recent all unclear take inventory issue suspicious failed recent…" at bounding box center [784, 403] width 1568 height 677
click at [128, 119] on input "973455" at bounding box center [279, 119] width 450 height 34
drag, startPoint x: 128, startPoint y: 119, endPoint x: 62, endPoint y: 118, distance: 66.0
click at [74, 119] on input "973455" at bounding box center [279, 119] width 450 height 34
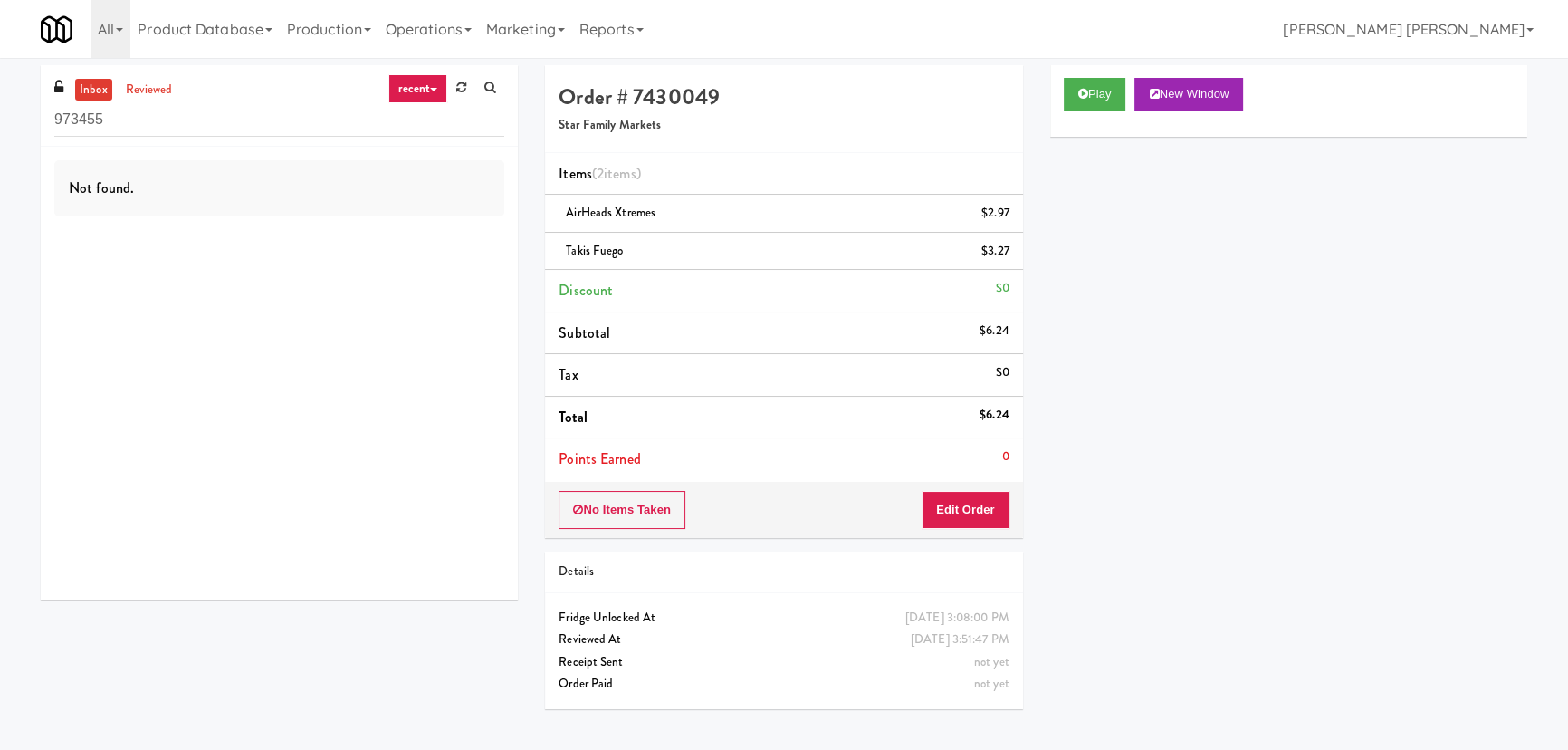
click at [48, 118] on div "inbox reviewed recent all unclear take inventory issue suspicious failed recent…" at bounding box center [278, 106] width 477 height 82
click at [90, 121] on input "973455" at bounding box center [279, 119] width 450 height 34
paste input "Gallerie Apartments"
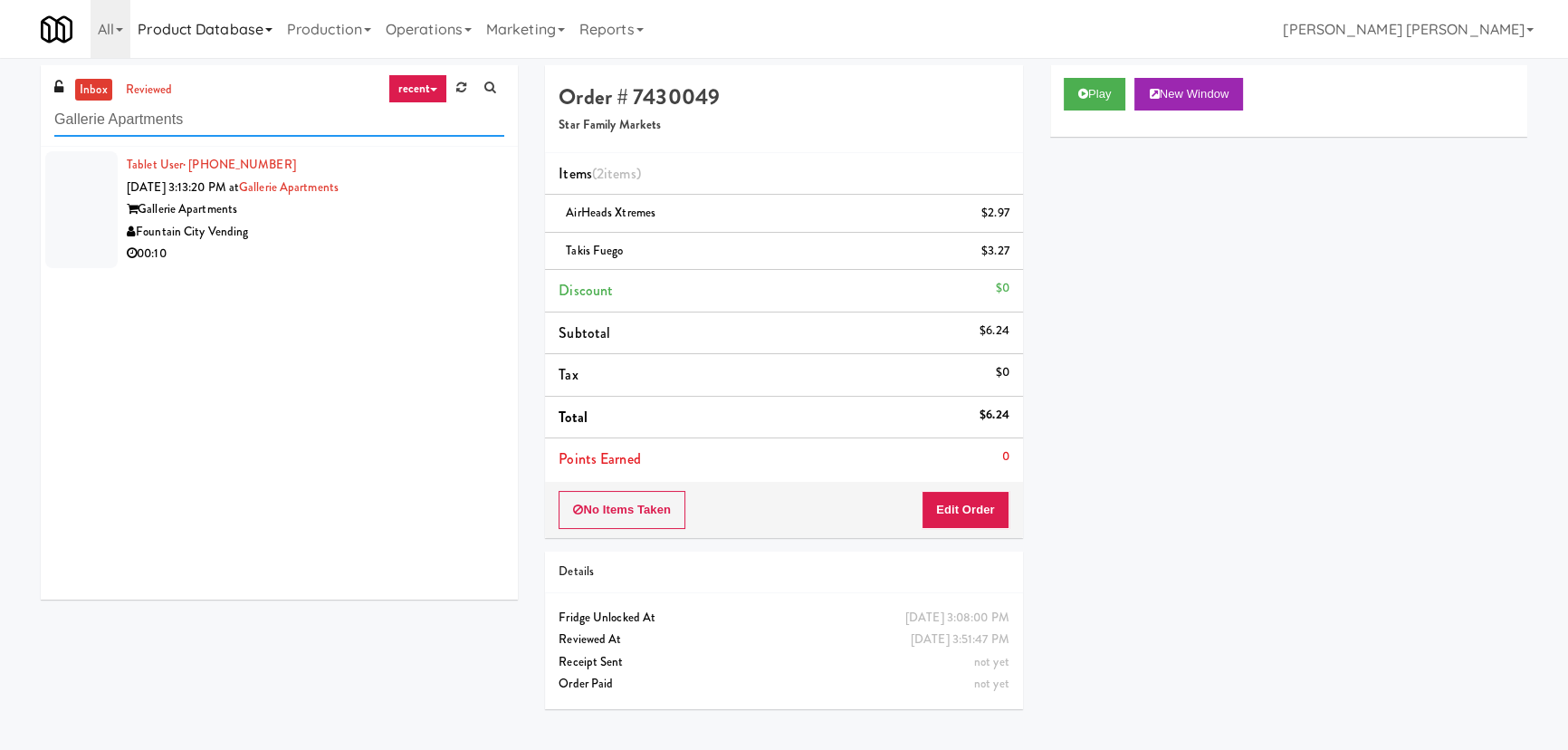
type input "Gallerie Apartments"
click at [356, 235] on div "Fountain City Vending" at bounding box center [315, 232] width 377 height 23
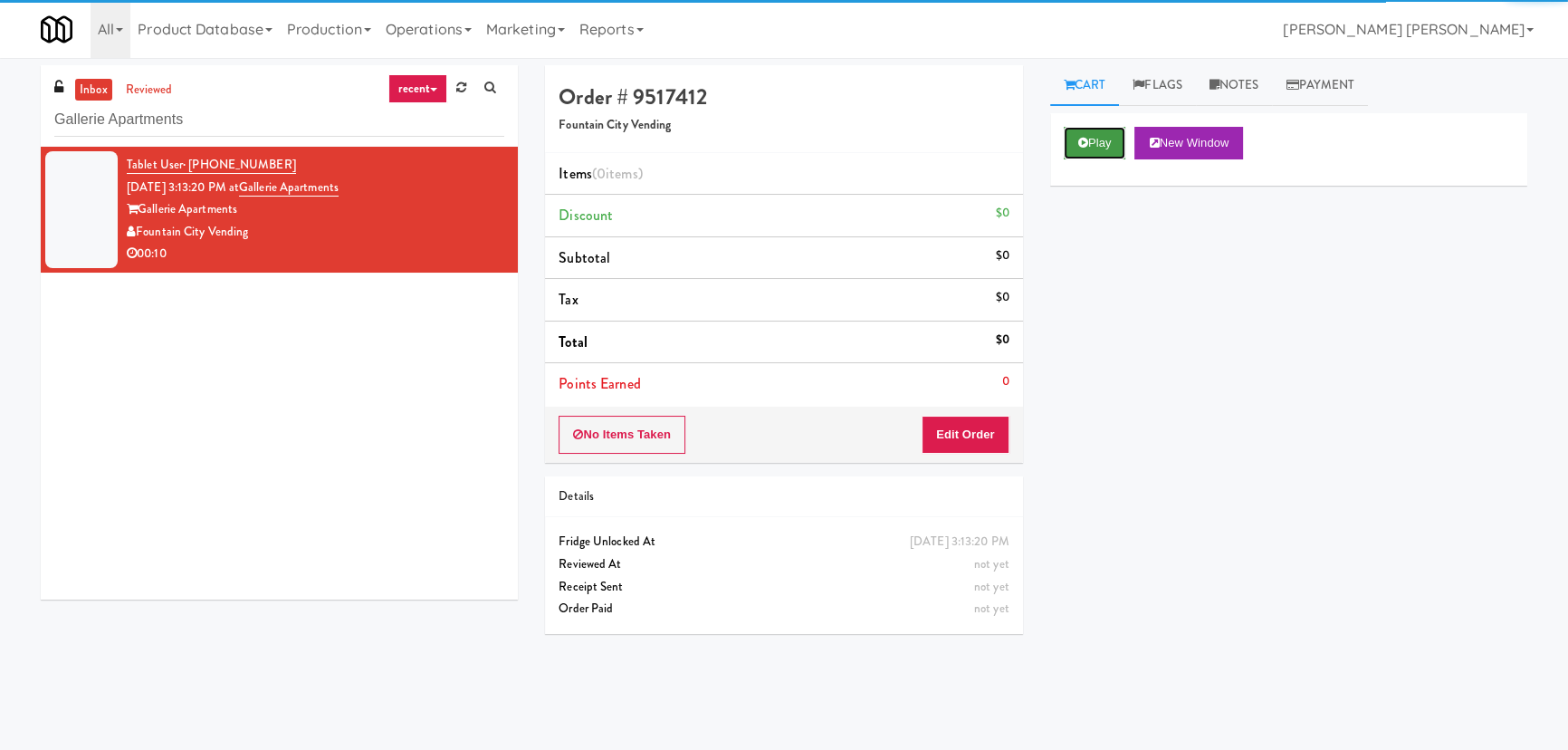
click at [1096, 134] on button "Play" at bounding box center [1095, 143] width 62 height 33
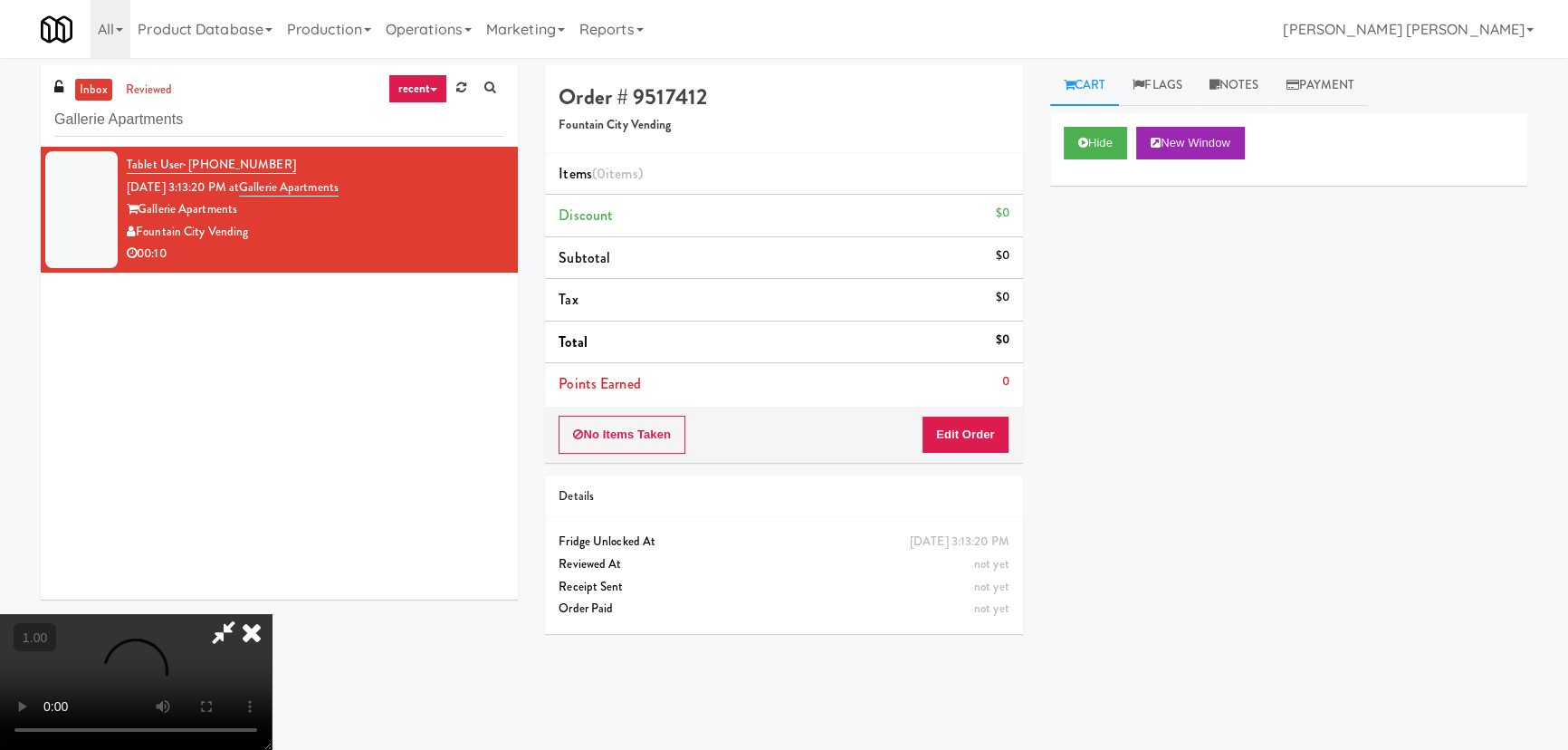
scroll to position [37, 0]
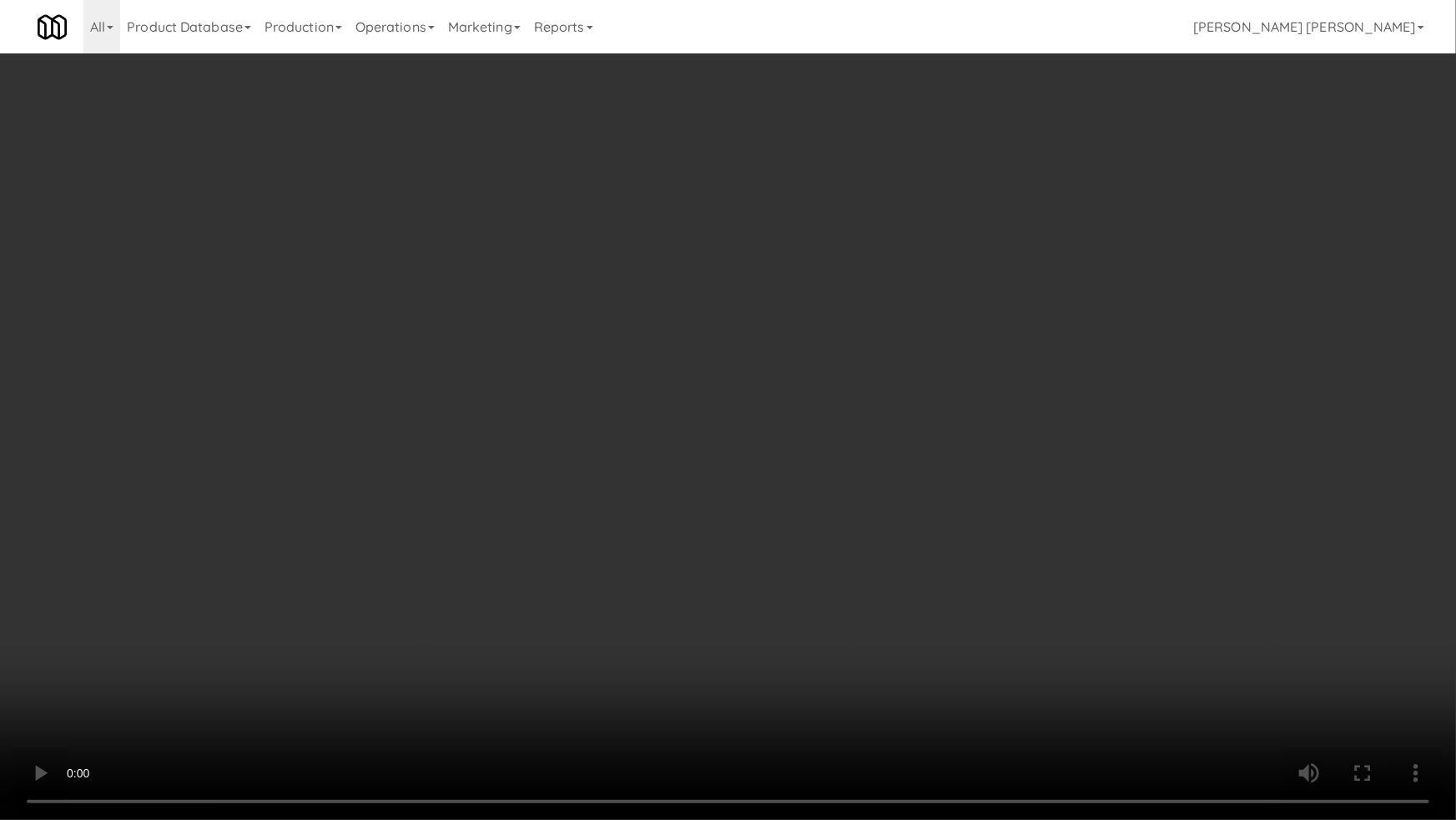
click at [976, 641] on video at bounding box center [728, 410] width 1456 height 820
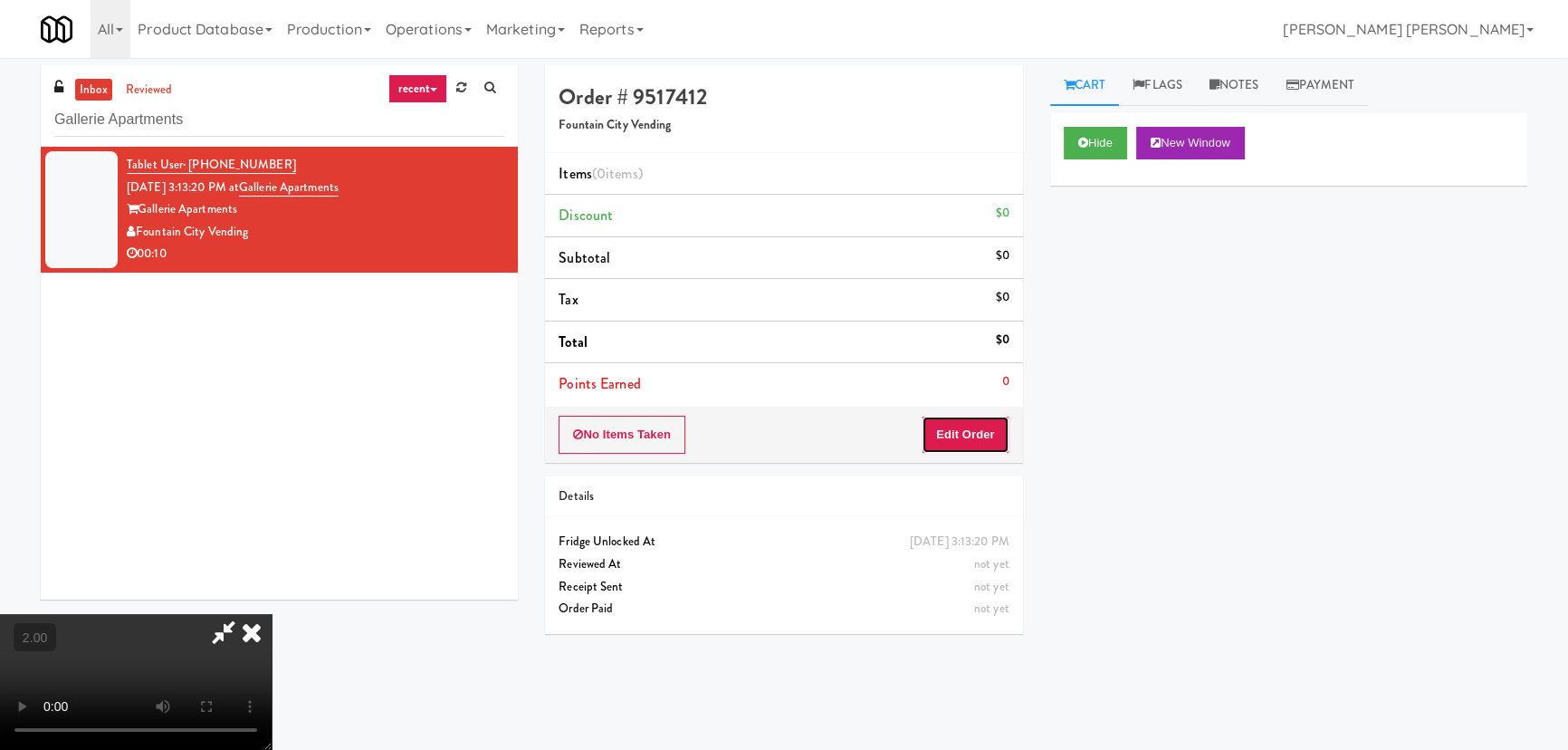
click at [987, 428] on button "Edit Order" at bounding box center [965, 435] width 87 height 38
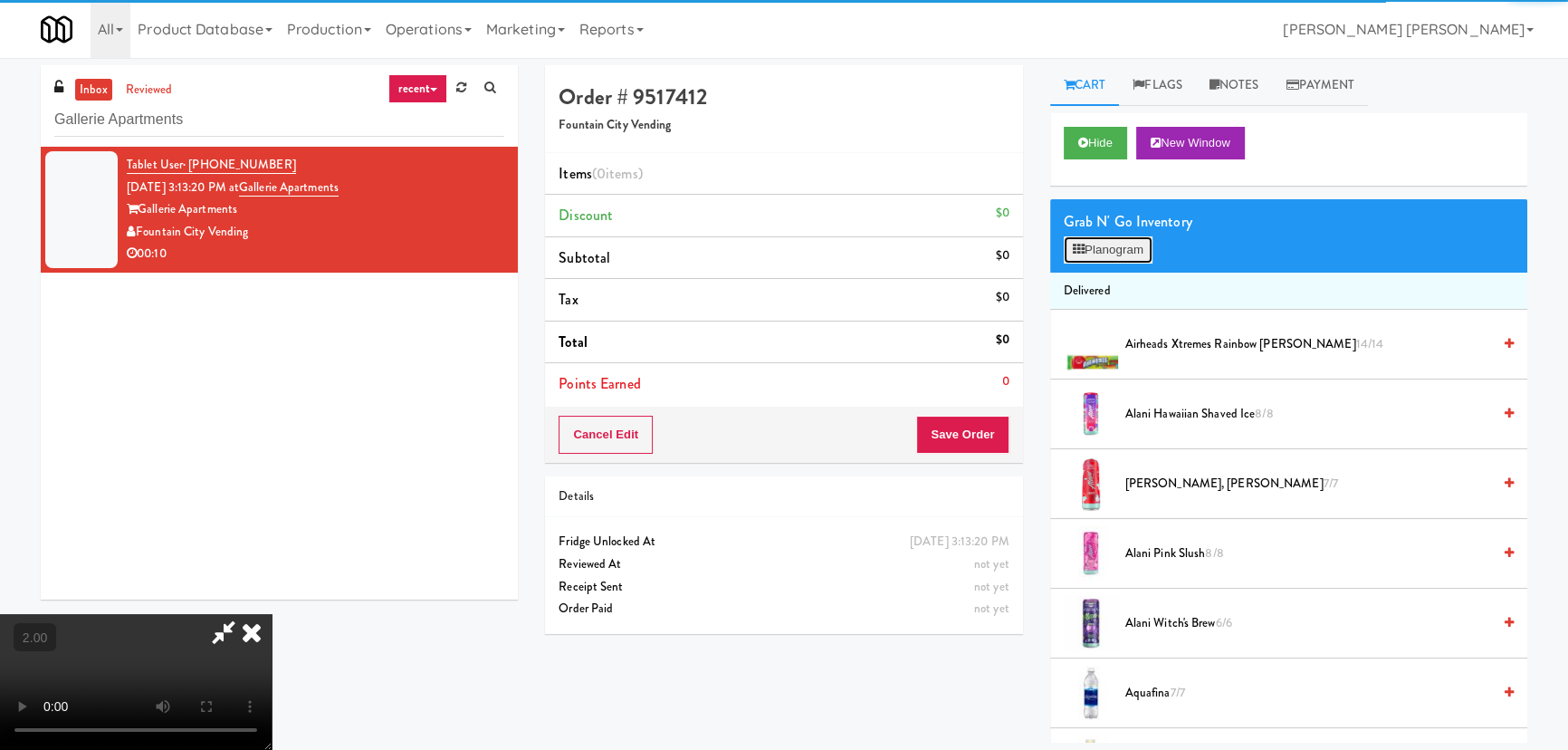
click at [1129, 245] on button "Planogram" at bounding box center [1108, 250] width 88 height 27
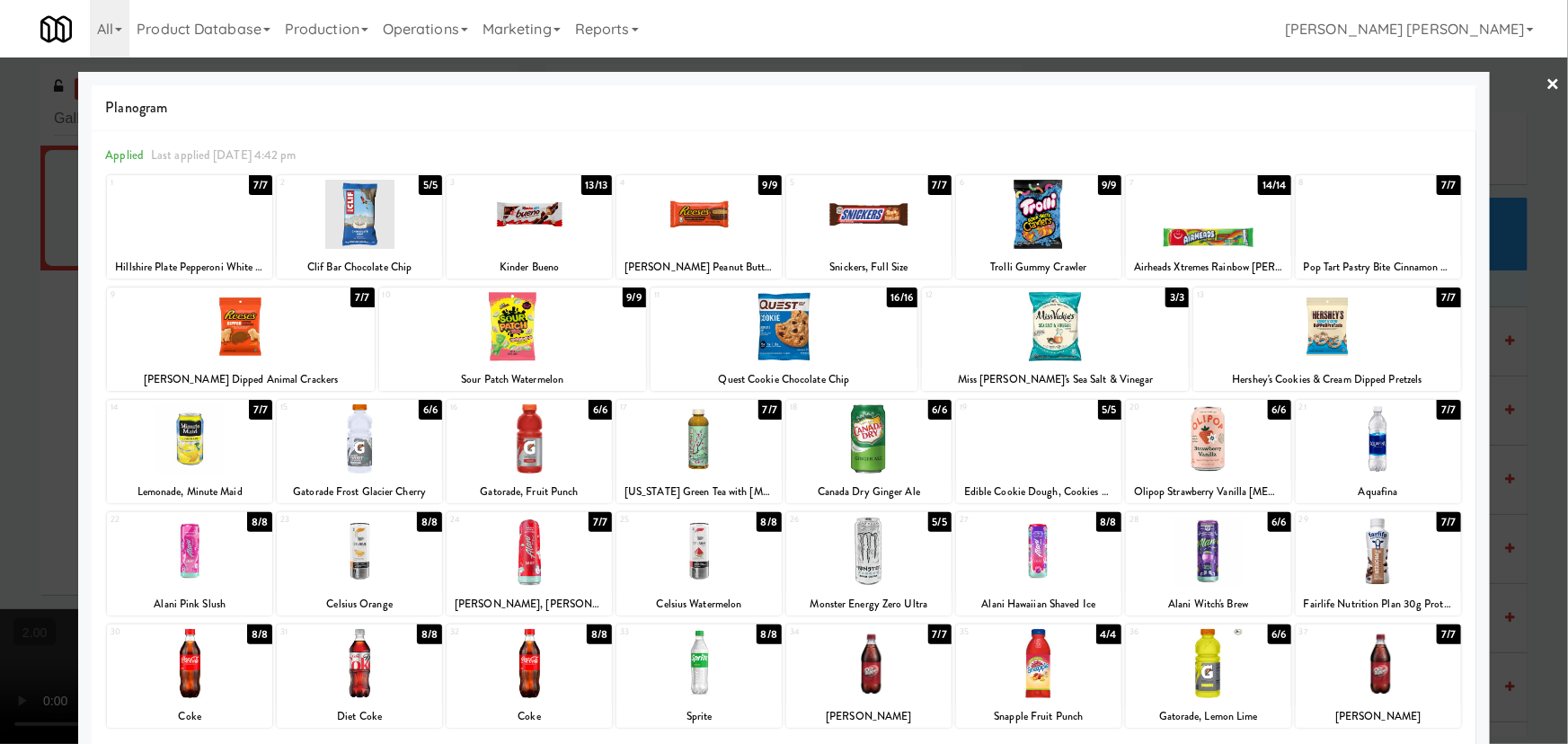
drag, startPoint x: 182, startPoint y: 666, endPoint x: 193, endPoint y: 665, distance: 11.0
click at [186, 666] on div at bounding box center [189, 663] width 165 height 70
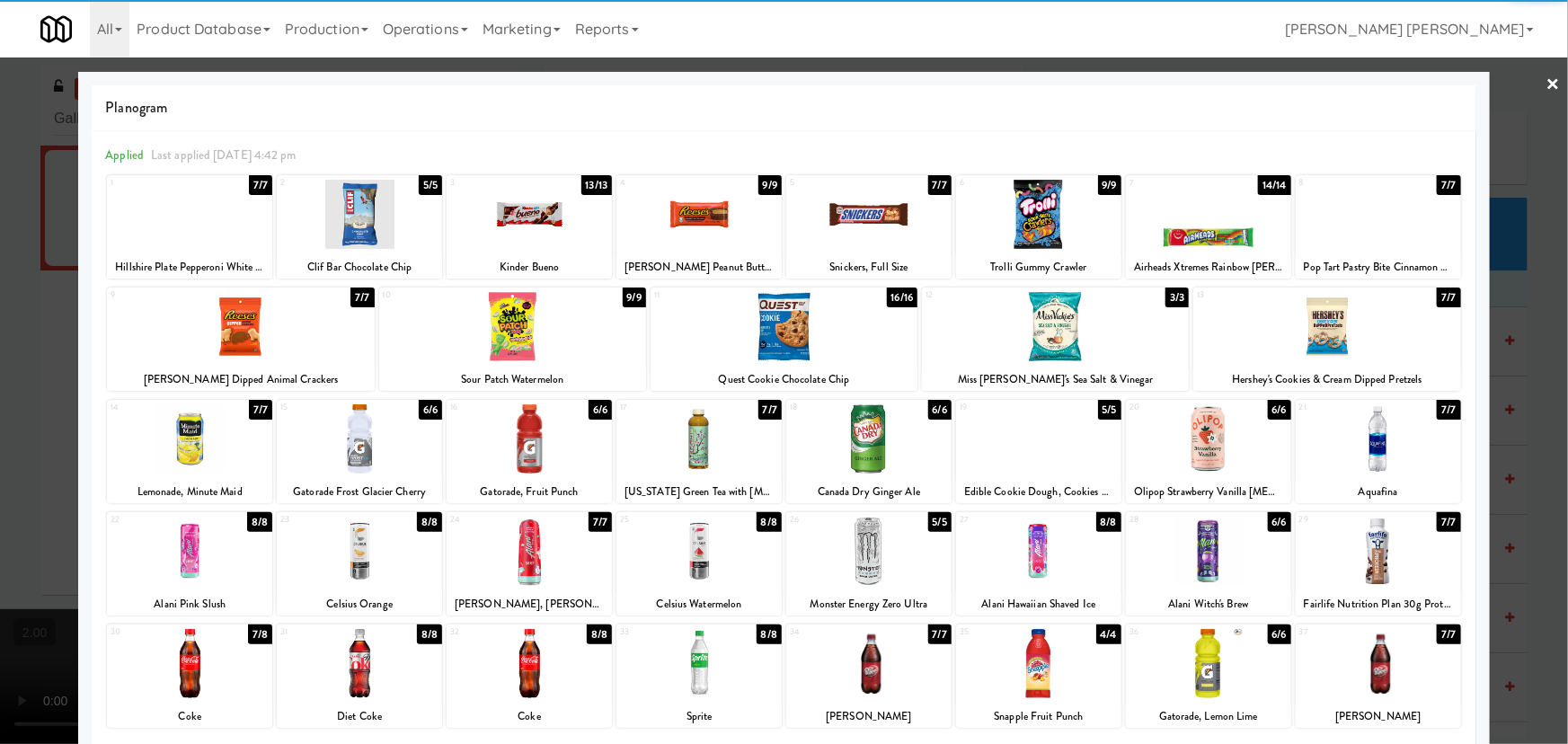
click at [876, 212] on div at bounding box center [868, 214] width 165 height 70
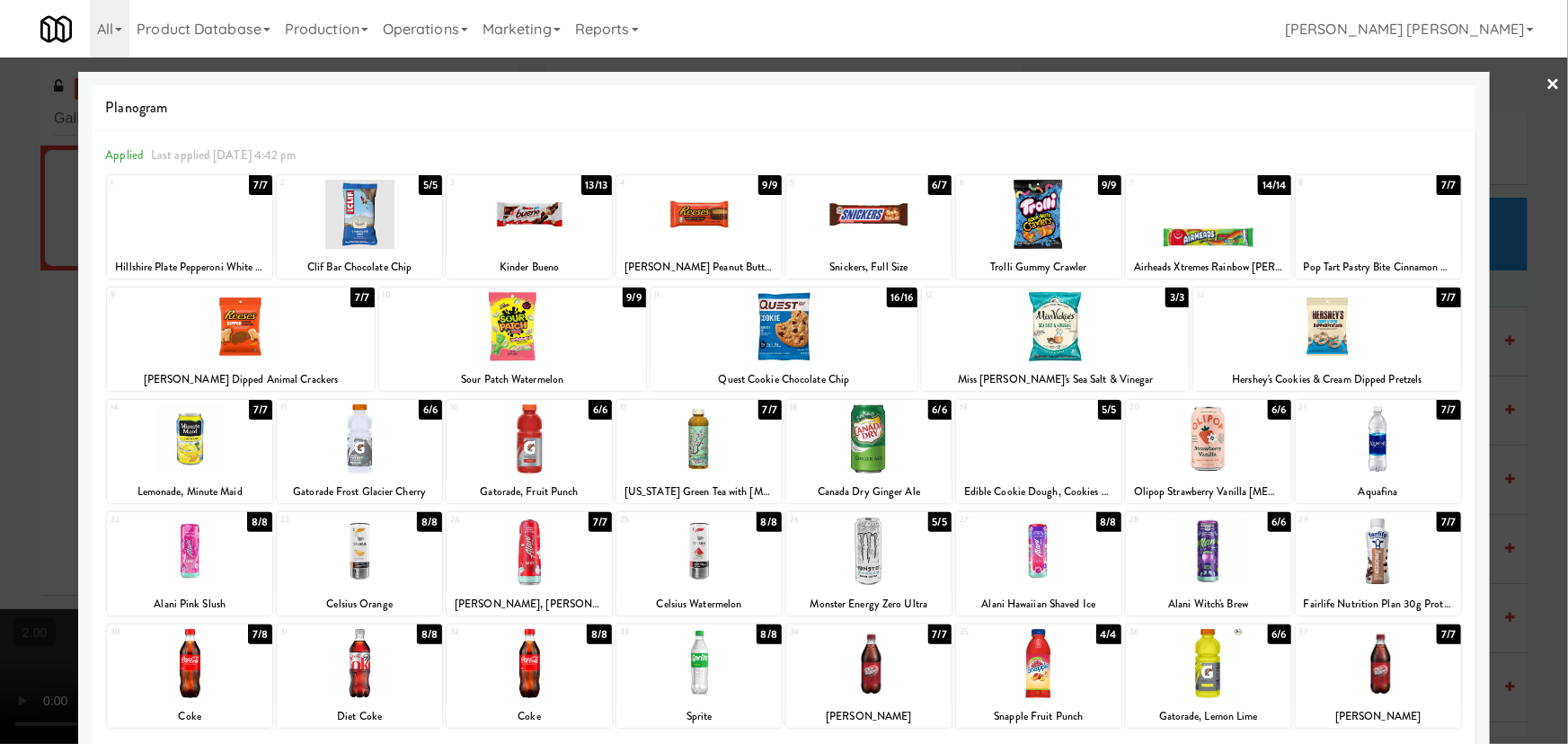
click at [1547, 82] on link "×" at bounding box center [1554, 85] width 14 height 55
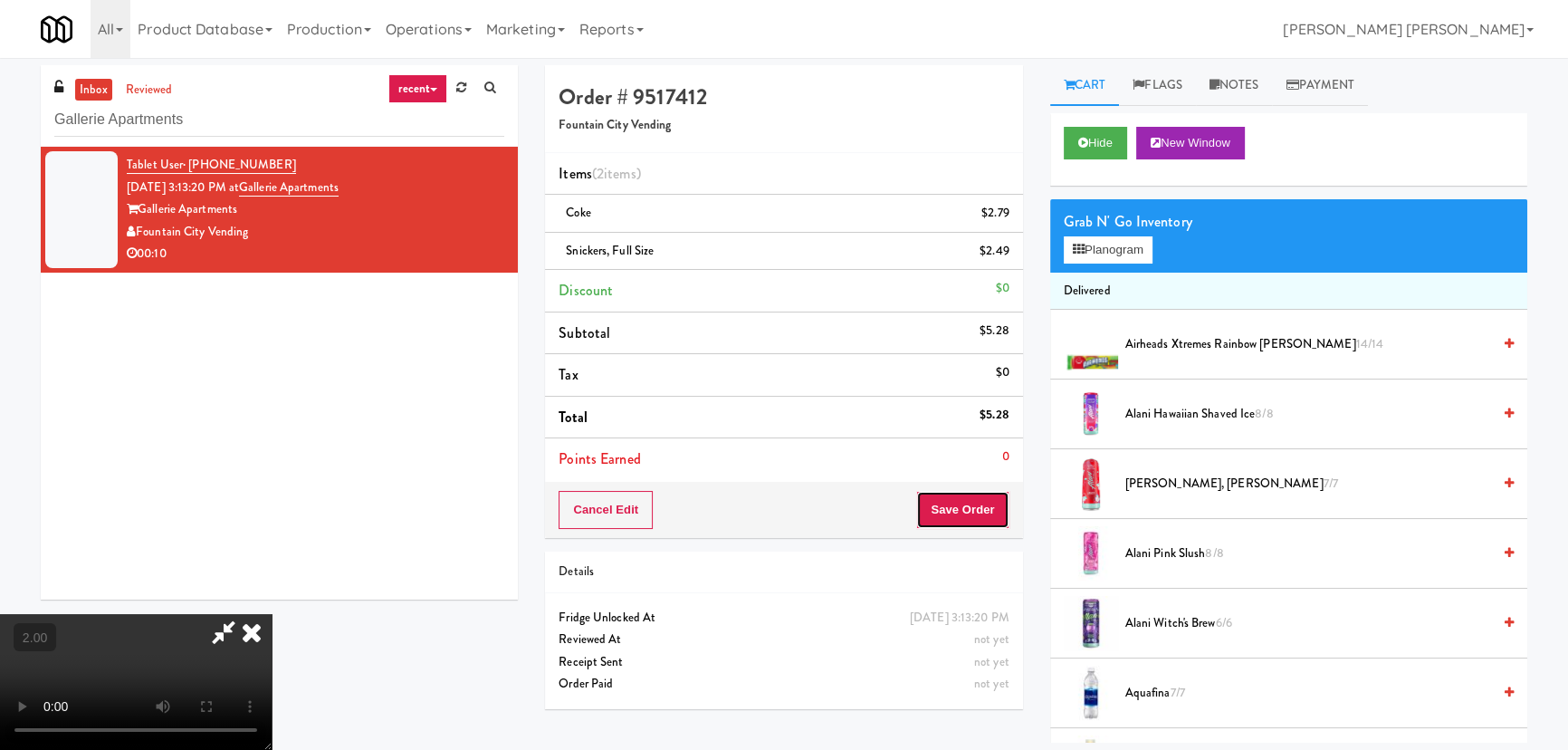
click at [952, 512] on button "Save Order" at bounding box center [962, 510] width 92 height 38
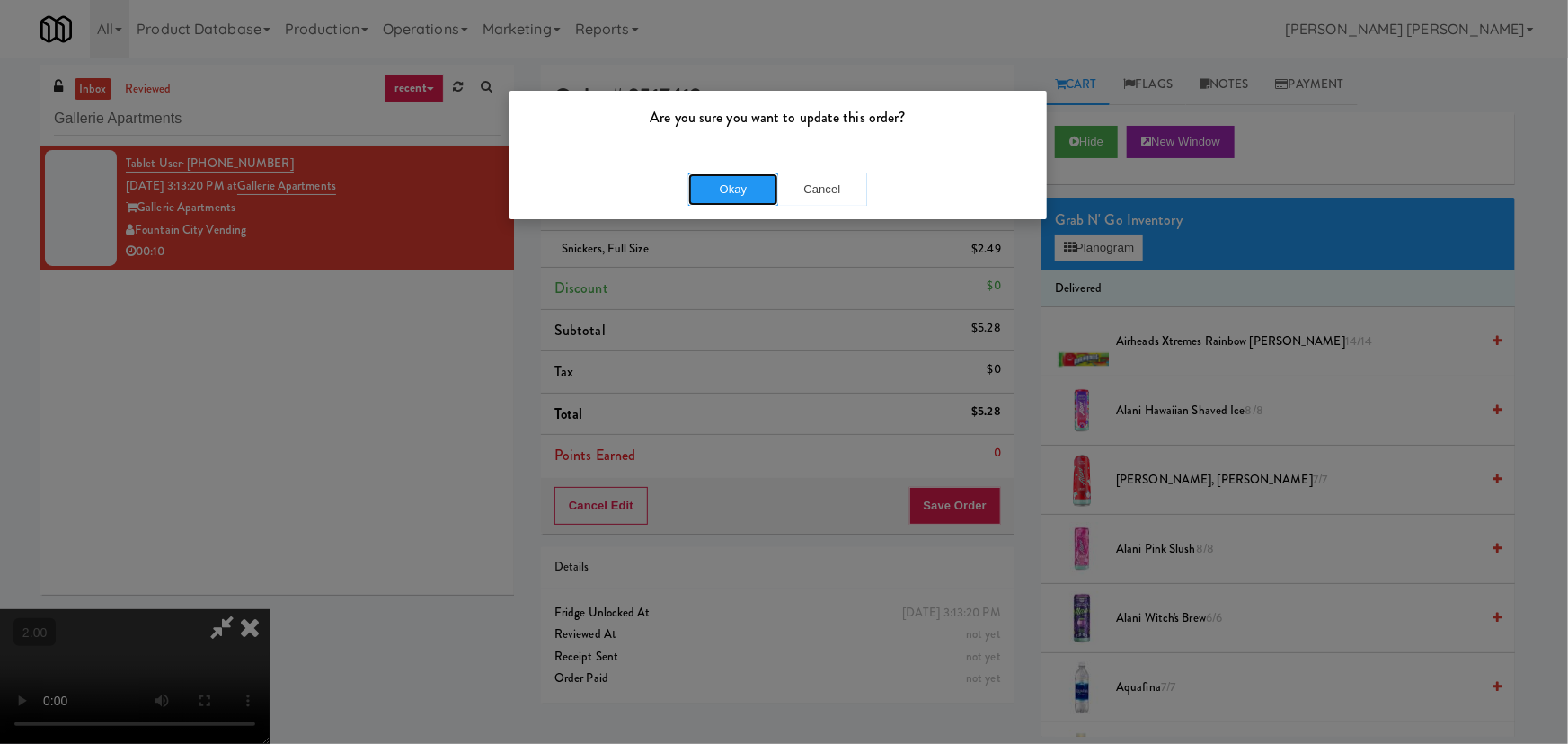
drag, startPoint x: 737, startPoint y: 191, endPoint x: 384, endPoint y: 211, distance: 353.6
click at [734, 193] on button "Okay" at bounding box center [733, 190] width 90 height 32
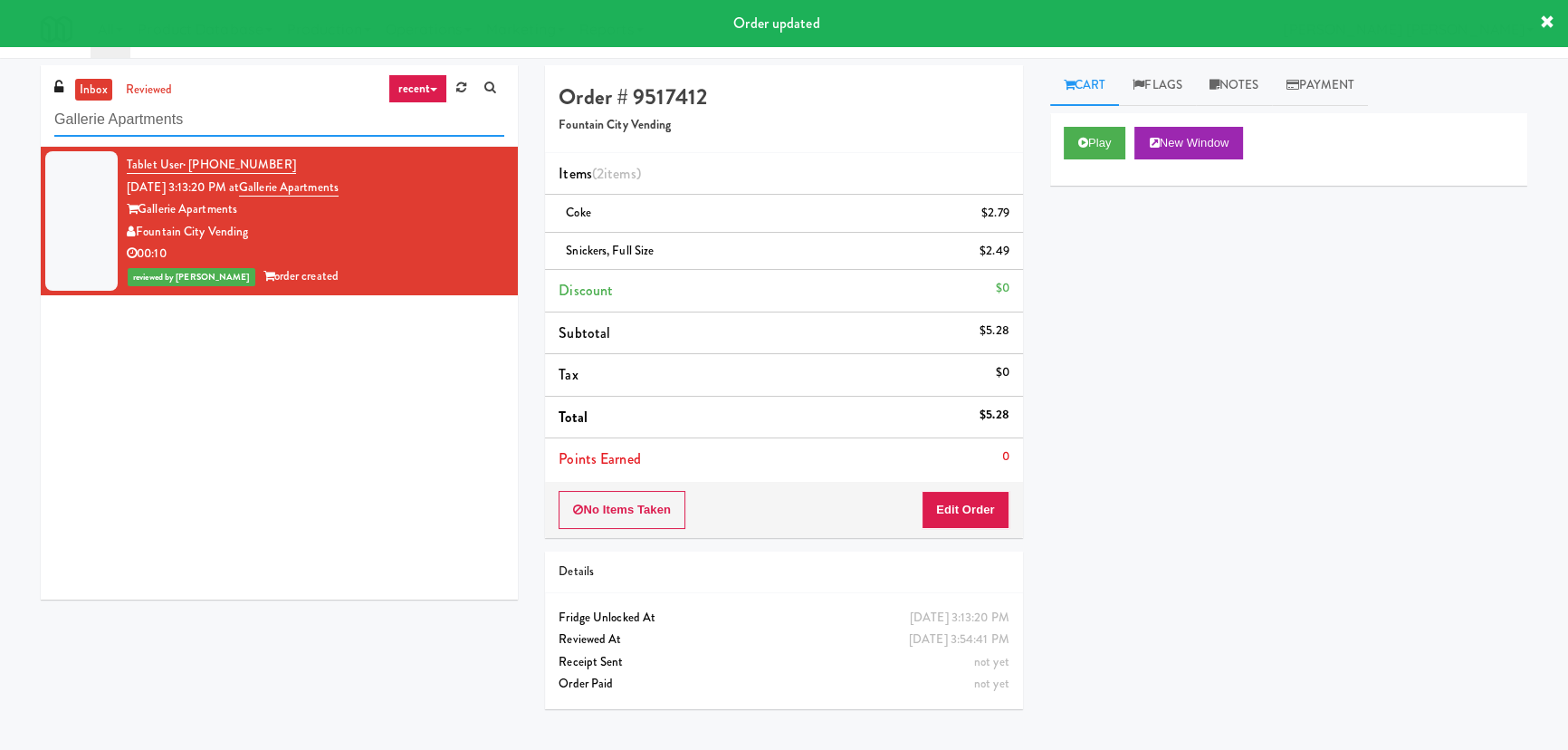
drag, startPoint x: 205, startPoint y: 121, endPoint x: 56, endPoint y: 98, distance: 150.8
click at [56, 98] on div "inbox reviewed recent all unclear take inventory issue suspicious failed recent…" at bounding box center [278, 106] width 477 height 82
paste input "[PERSON_NAME] Ave 2 (R) - Steam Whistle"
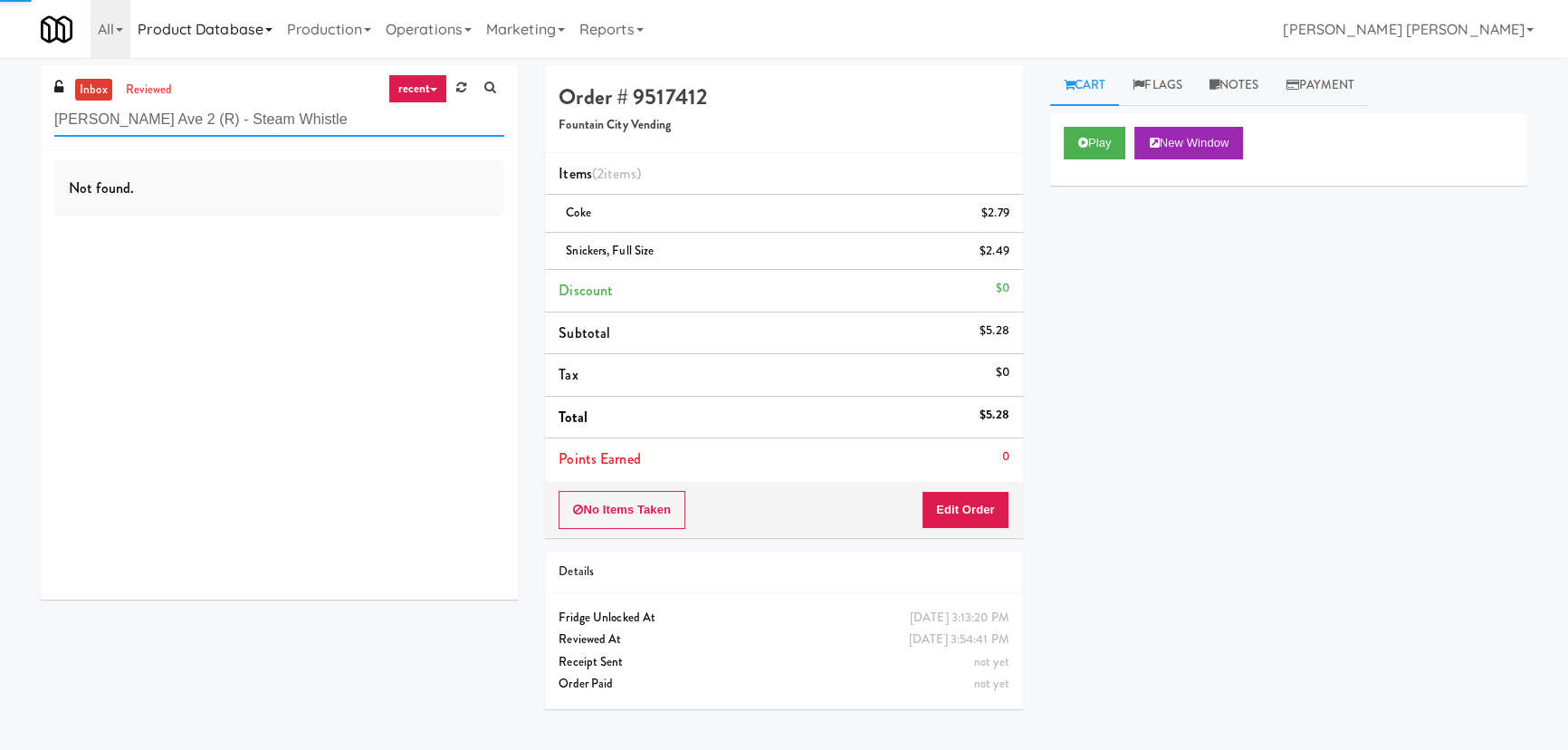
type input "[PERSON_NAME] Ave 2 (R) - Steam Whistle"
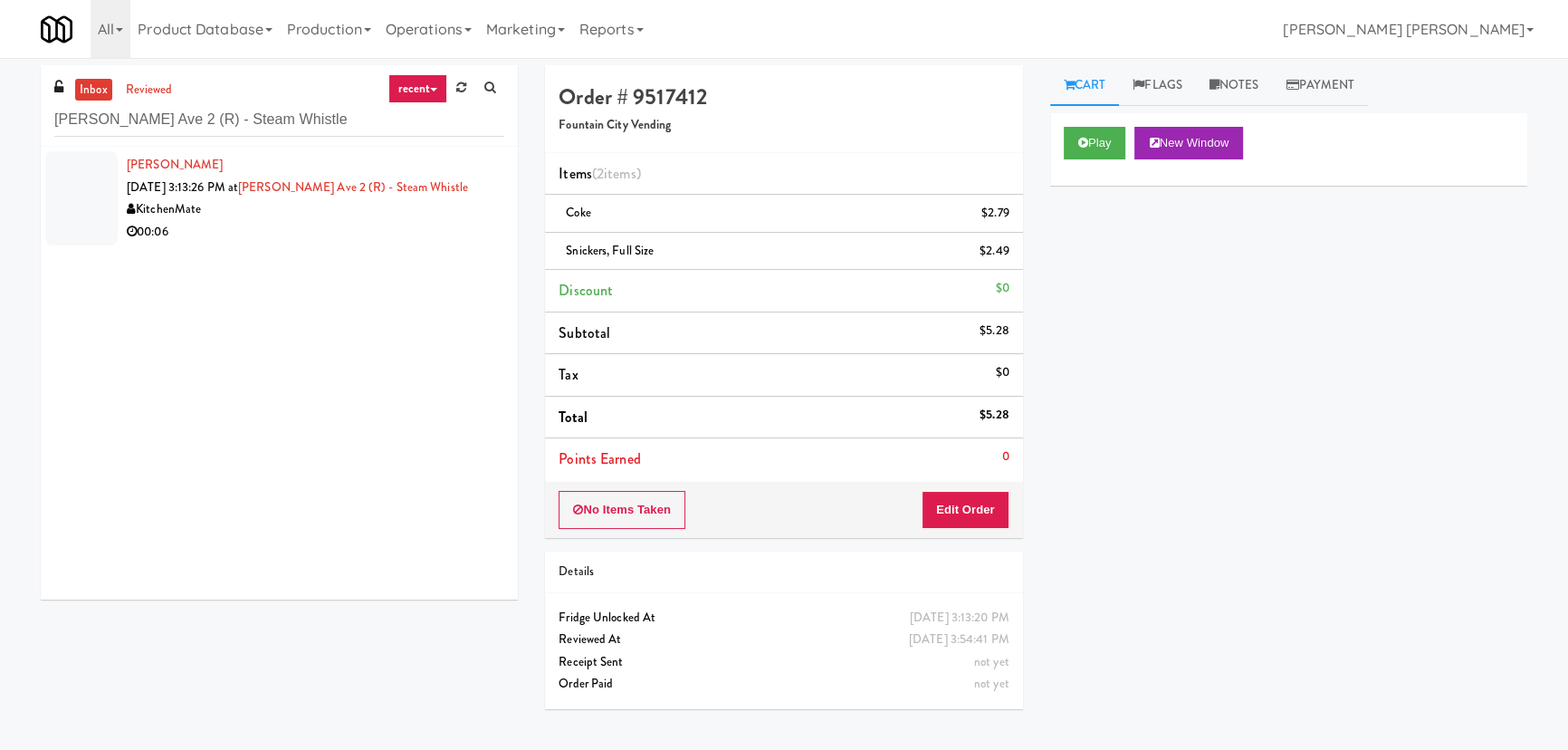
click at [347, 227] on div "00:06" at bounding box center [315, 232] width 377 height 23
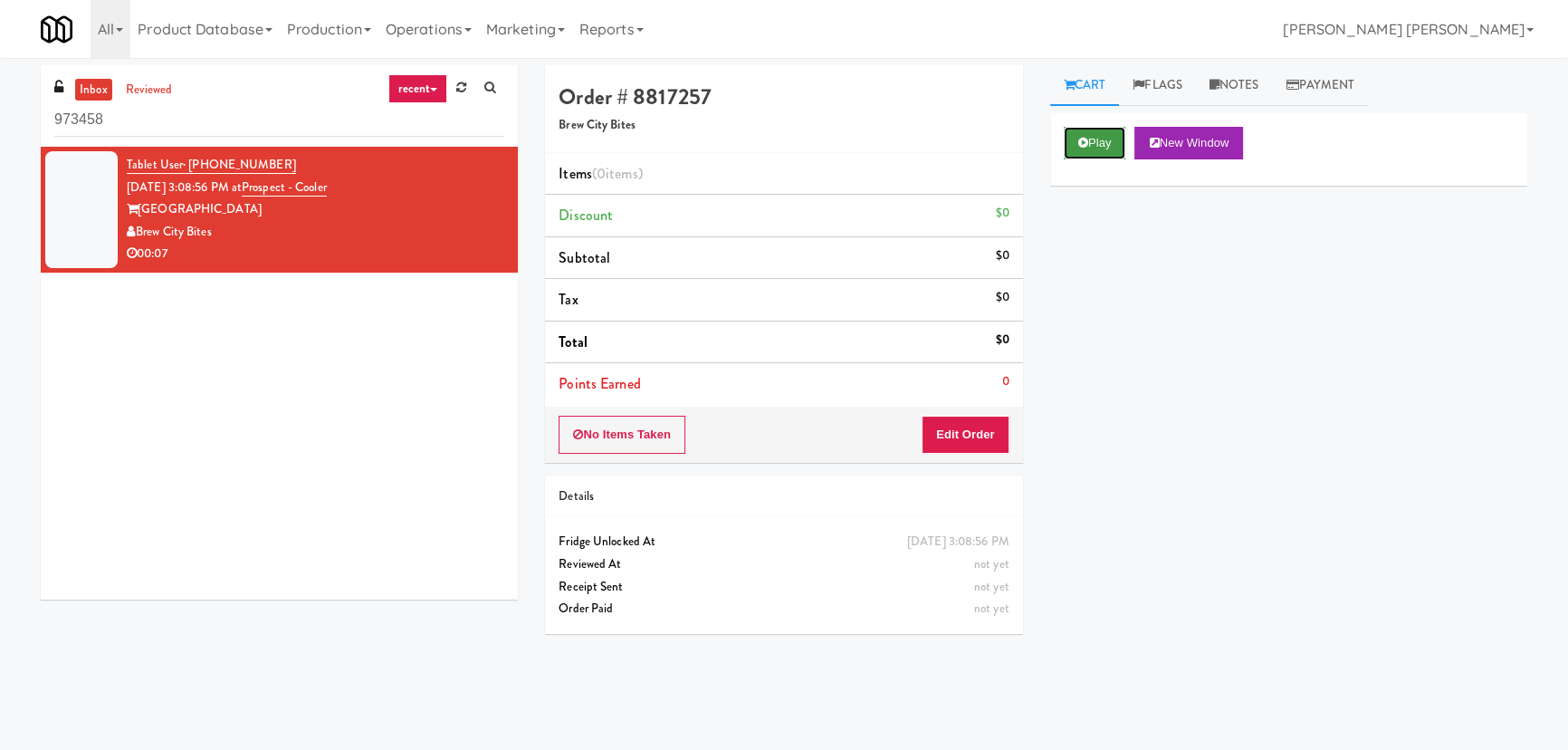
click at [1114, 152] on button "Play" at bounding box center [1095, 143] width 62 height 33
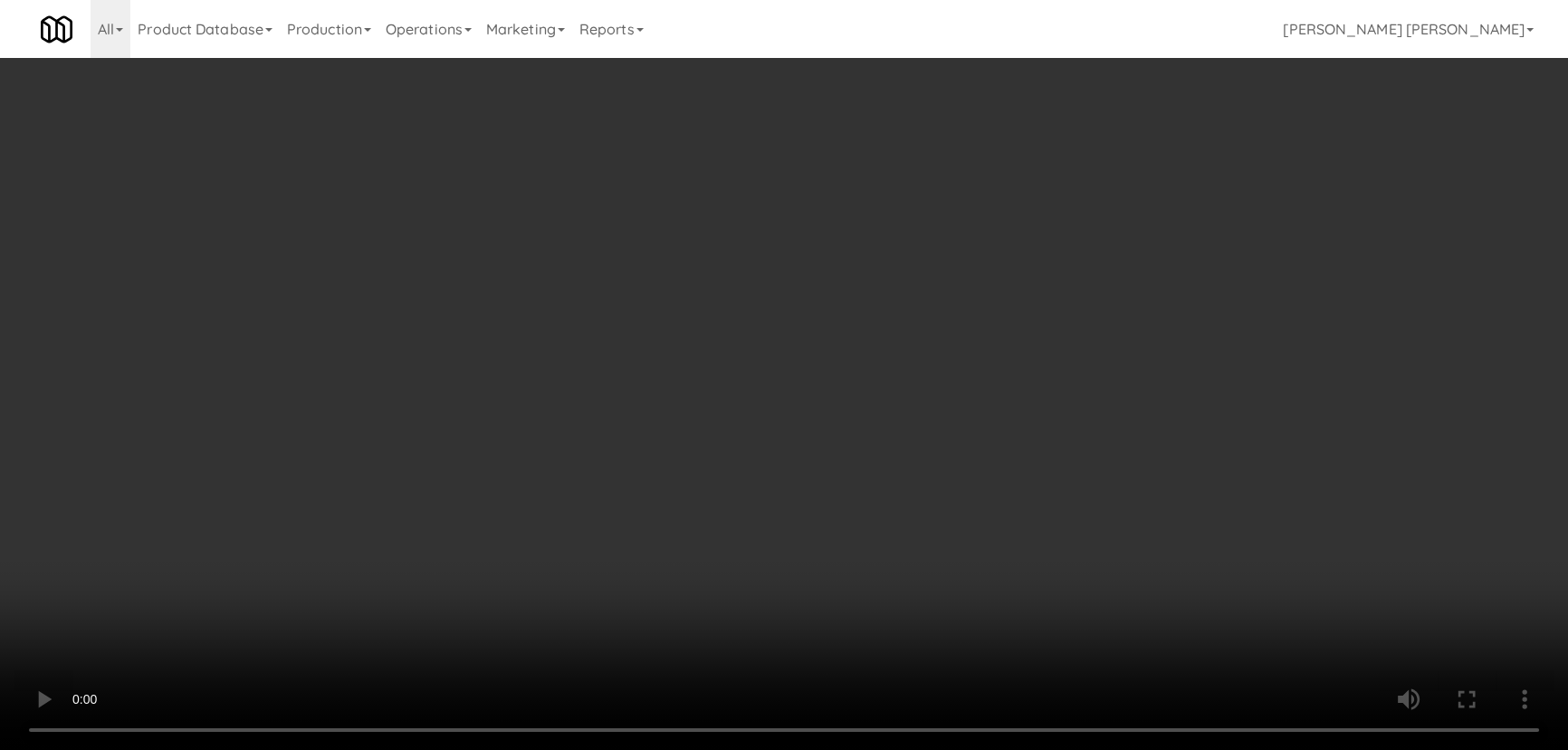
scroll to position [37, 0]
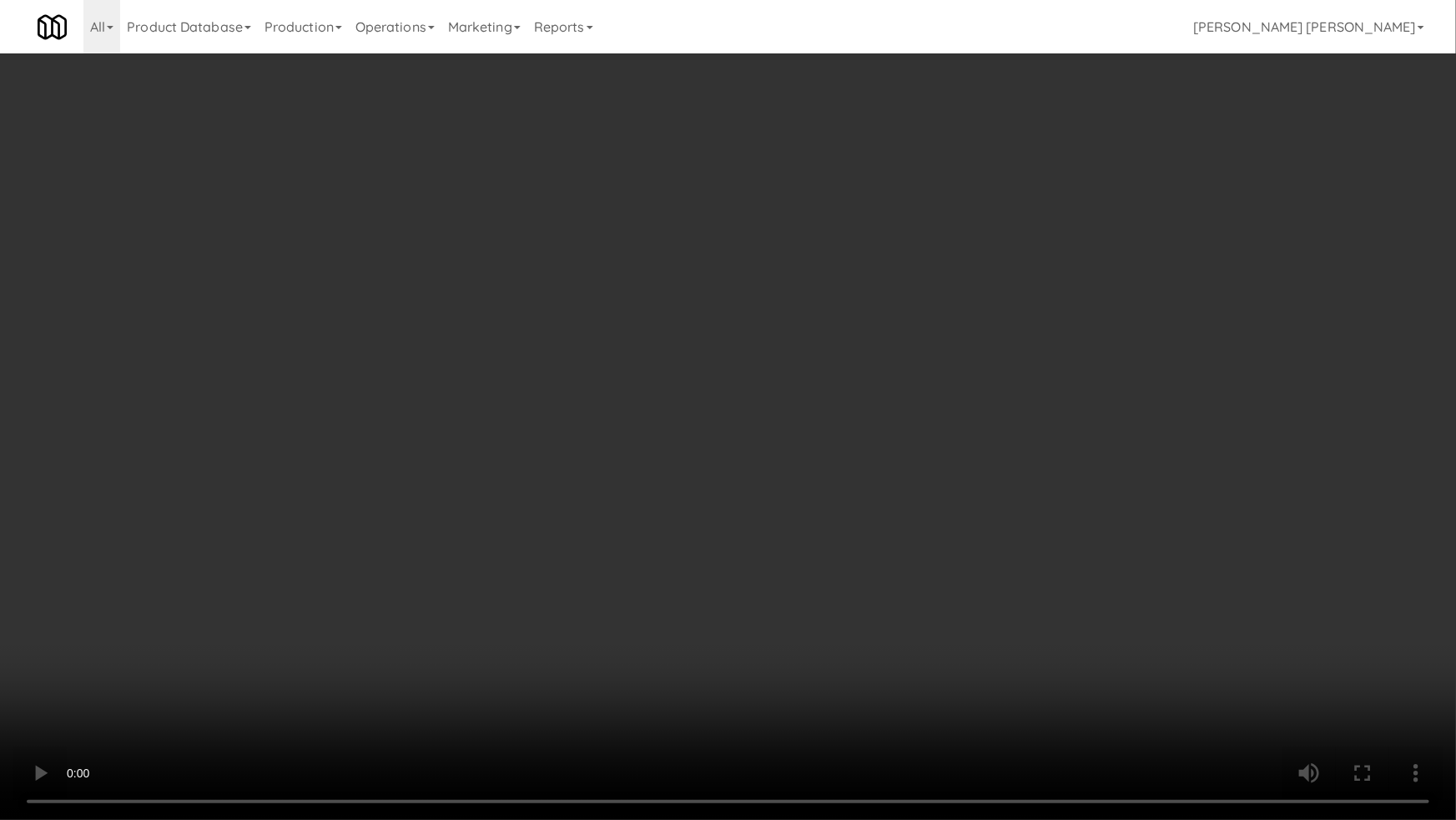
click at [821, 691] on video at bounding box center [728, 410] width 1456 height 820
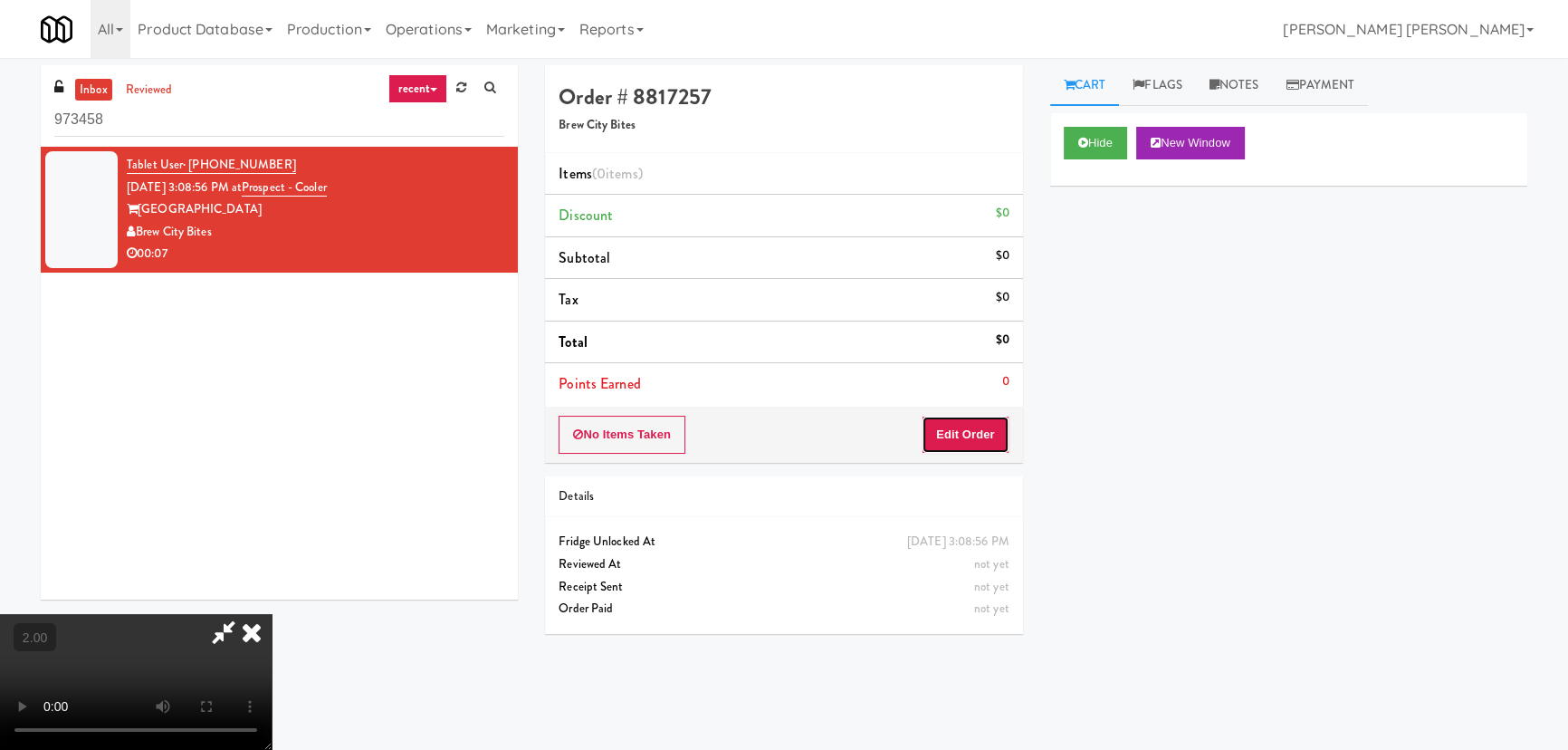
click at [982, 443] on button "Edit Order" at bounding box center [965, 435] width 87 height 38
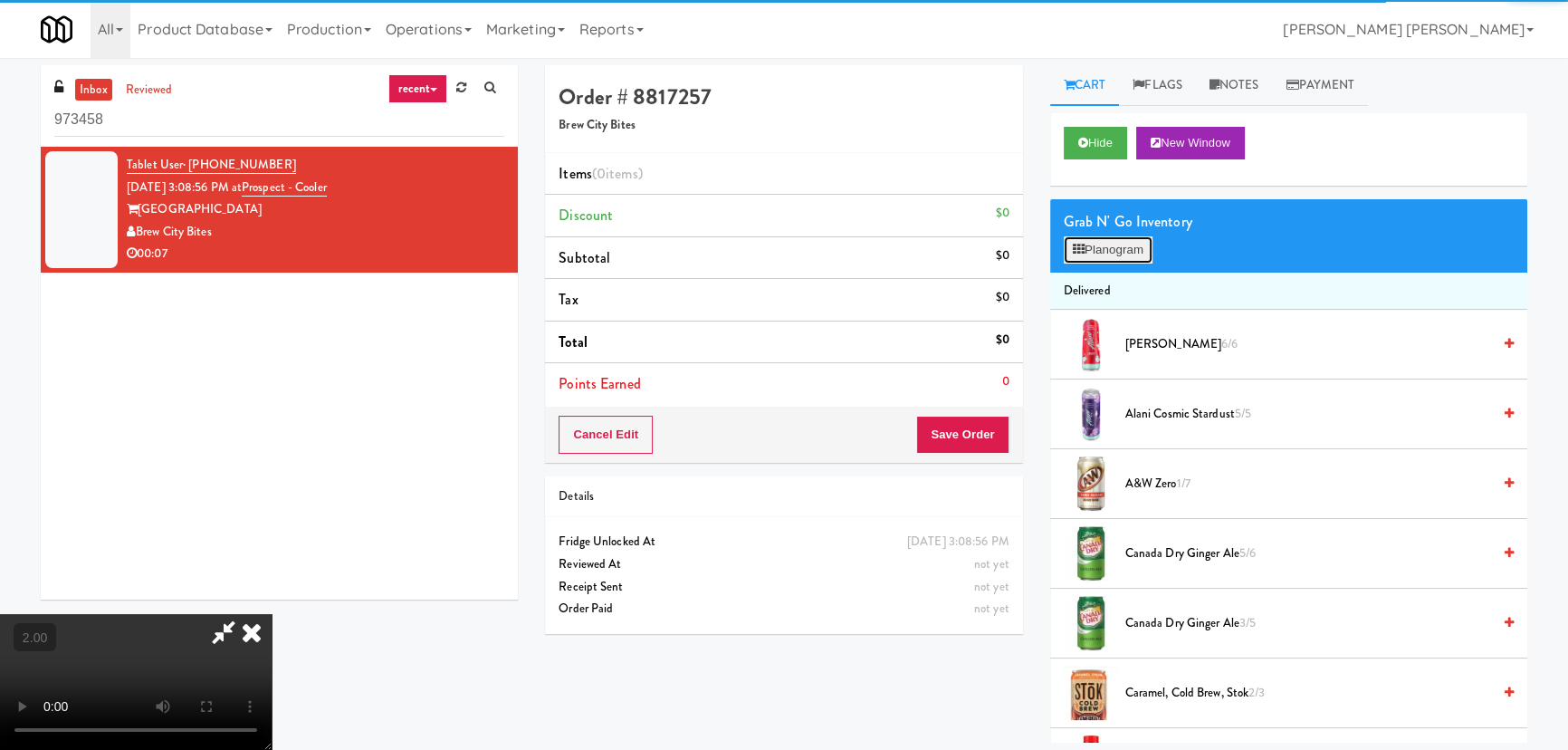
click at [1097, 237] on button "Planogram" at bounding box center [1108, 250] width 88 height 27
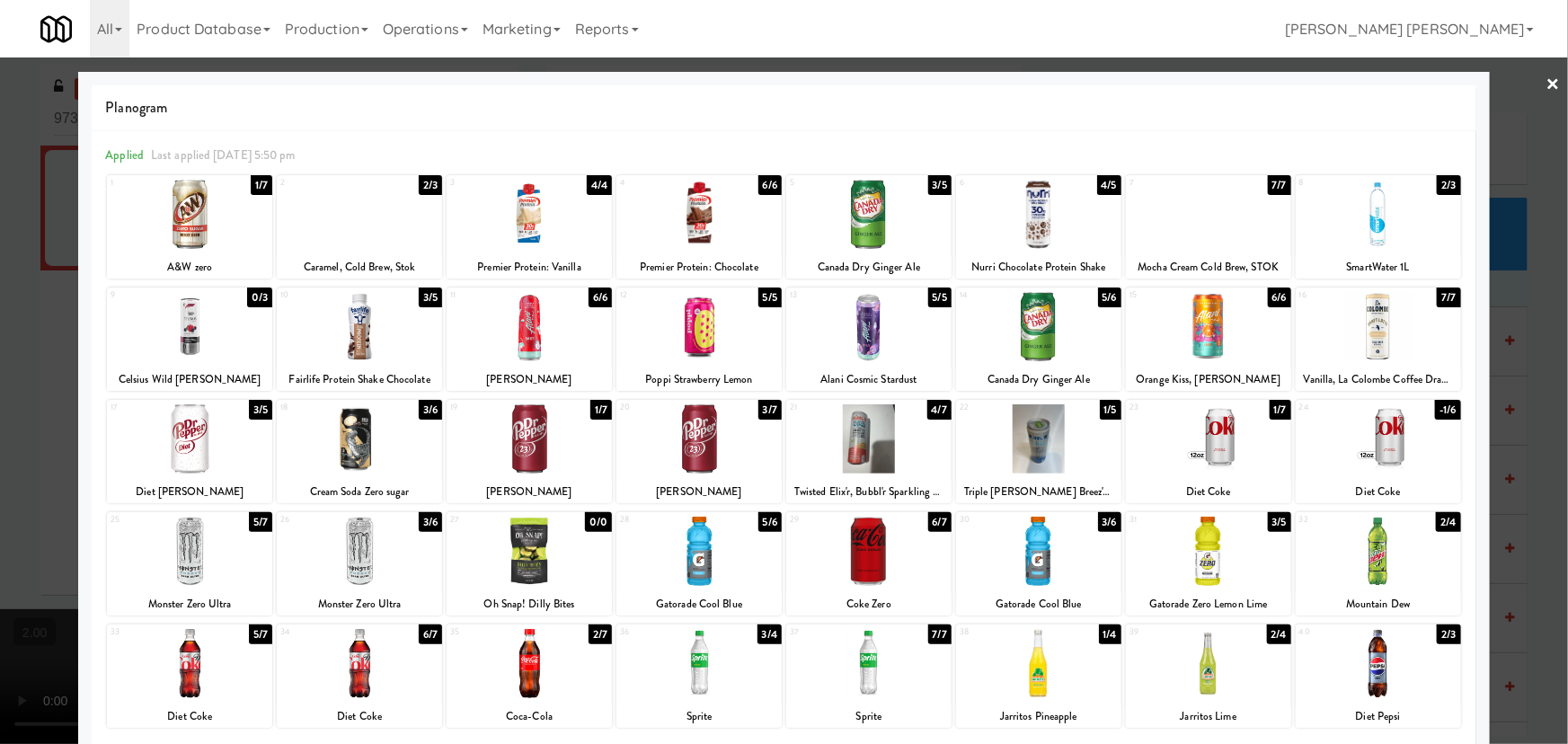
click at [872, 551] on div at bounding box center [868, 551] width 165 height 70
click at [1199, 316] on div at bounding box center [1208, 326] width 165 height 70
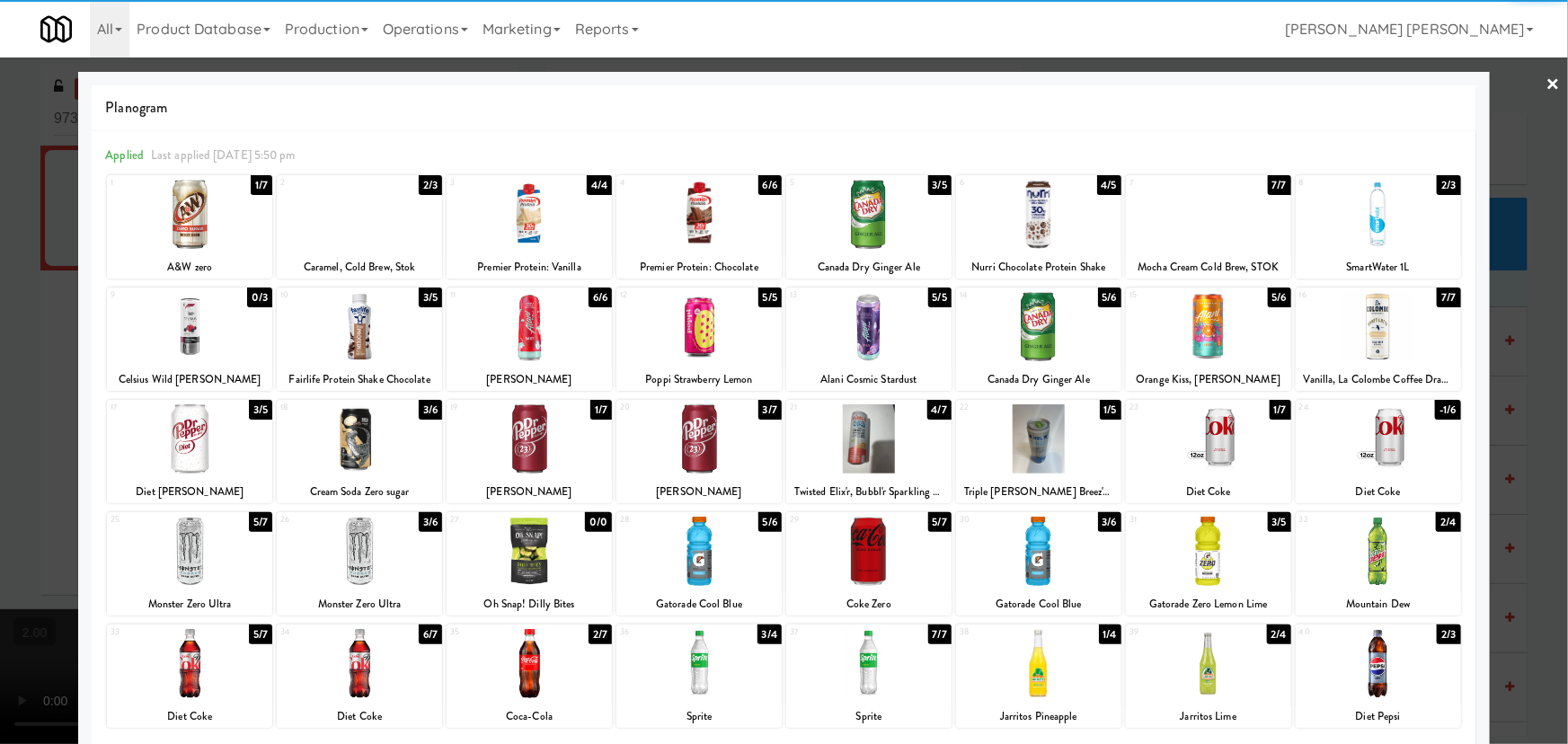
click at [1548, 77] on link "×" at bounding box center [1554, 85] width 14 height 55
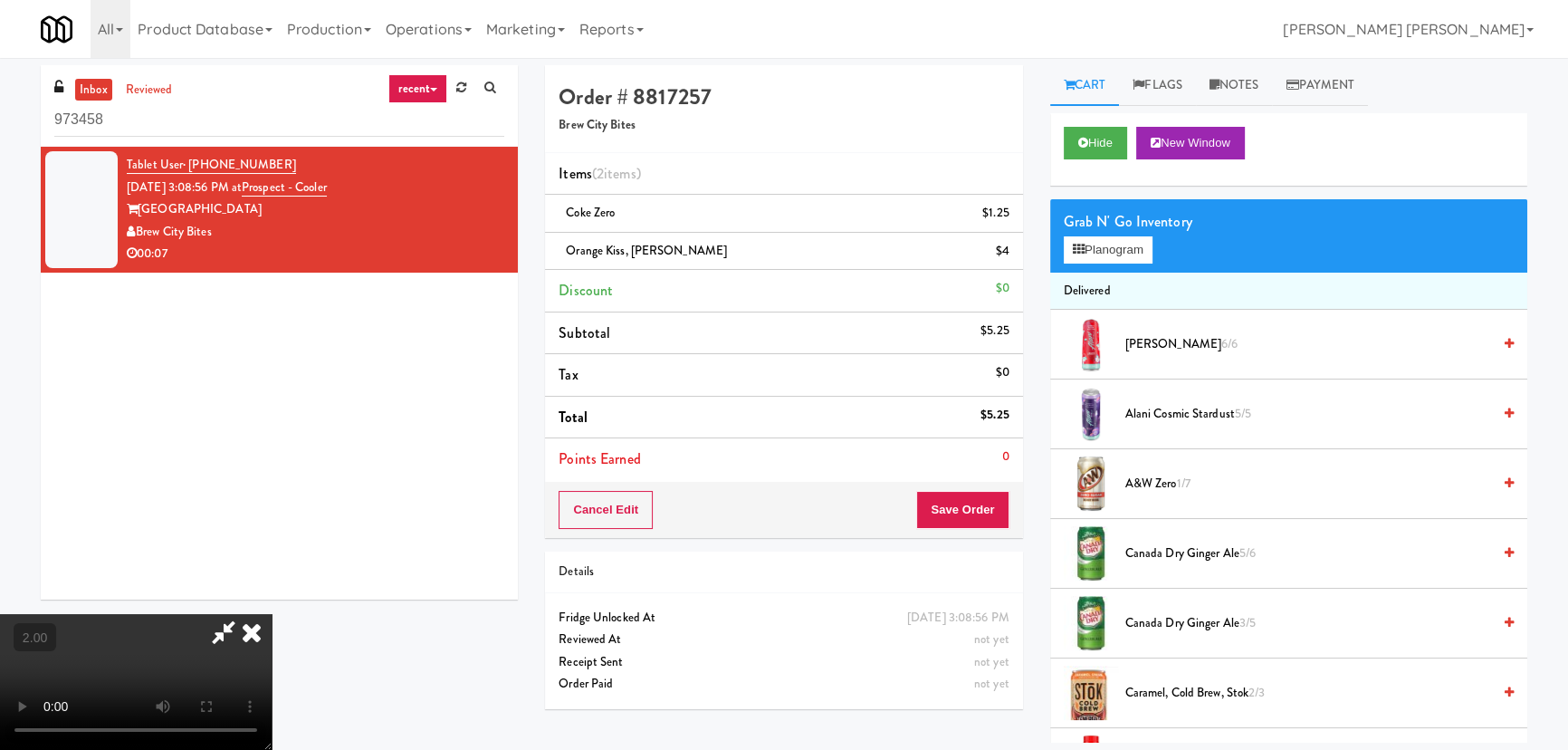
click at [272, 614] on video at bounding box center [135, 681] width 272 height 135
click at [272, 614] on icon at bounding box center [251, 632] width 39 height 36
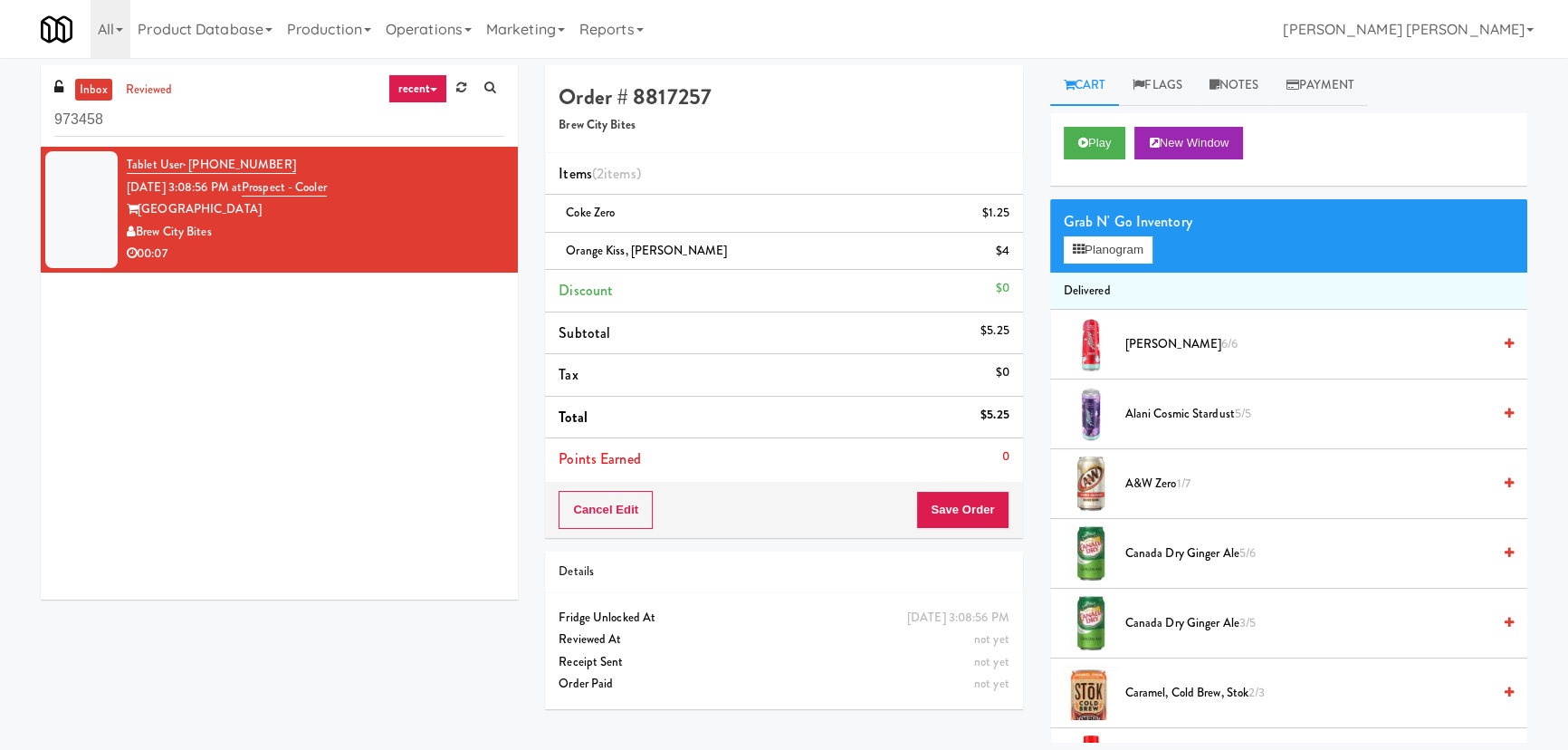
click at [1163, 552] on span "Canada Dry Ginger Ale 5/6" at bounding box center [1308, 554] width 366 height 23
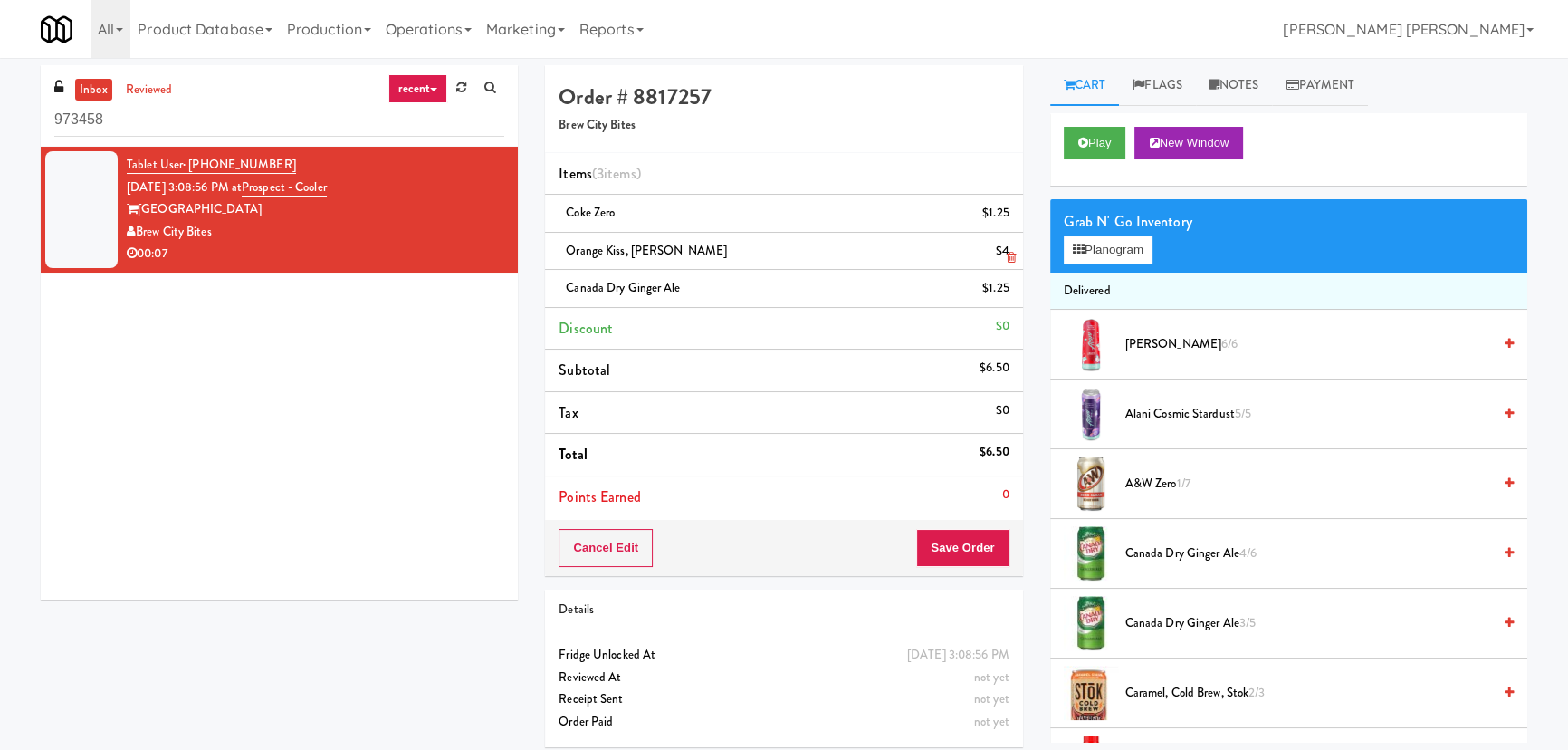
click at [1008, 248] on link at bounding box center [1007, 258] width 16 height 23
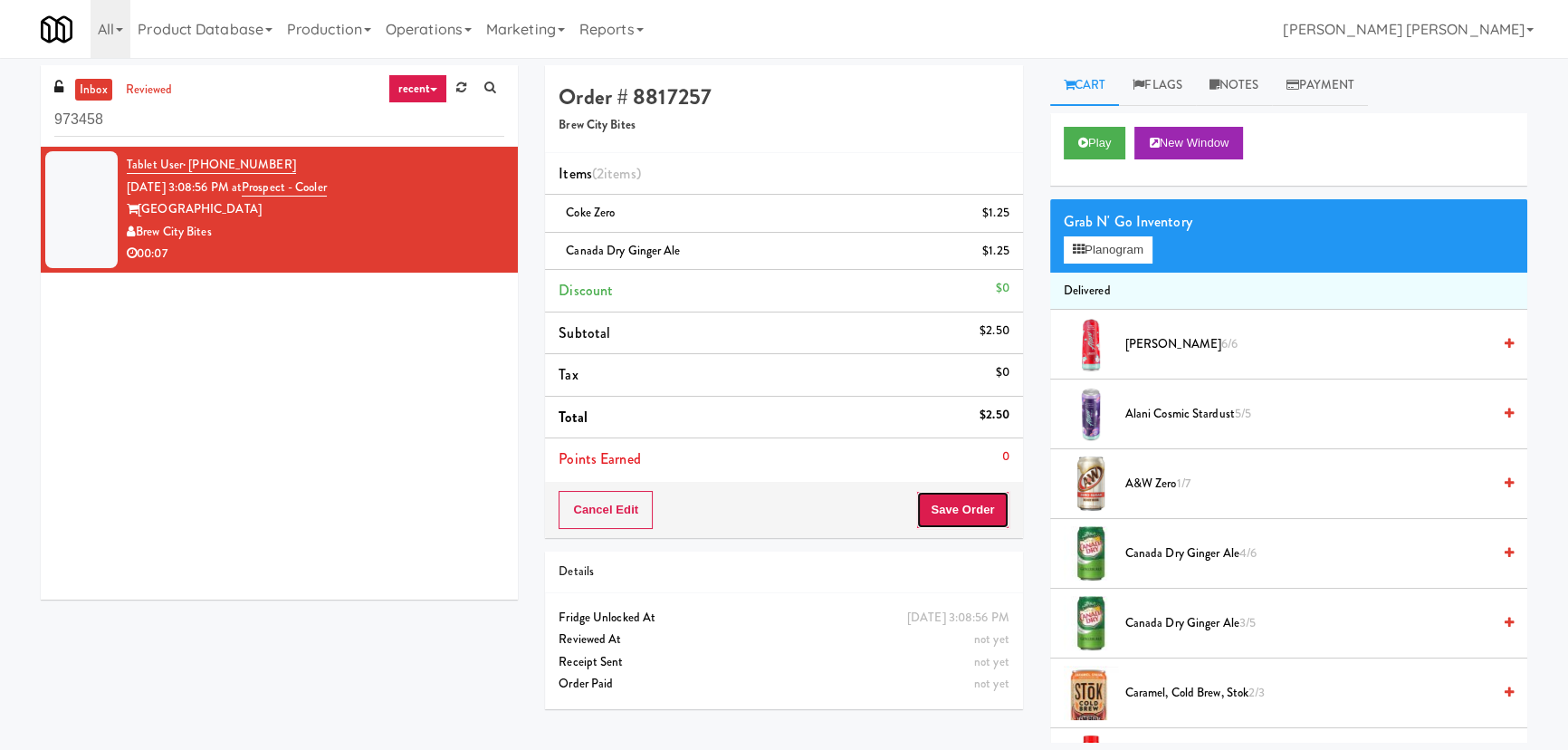
click at [977, 510] on button "Save Order" at bounding box center [962, 510] width 92 height 38
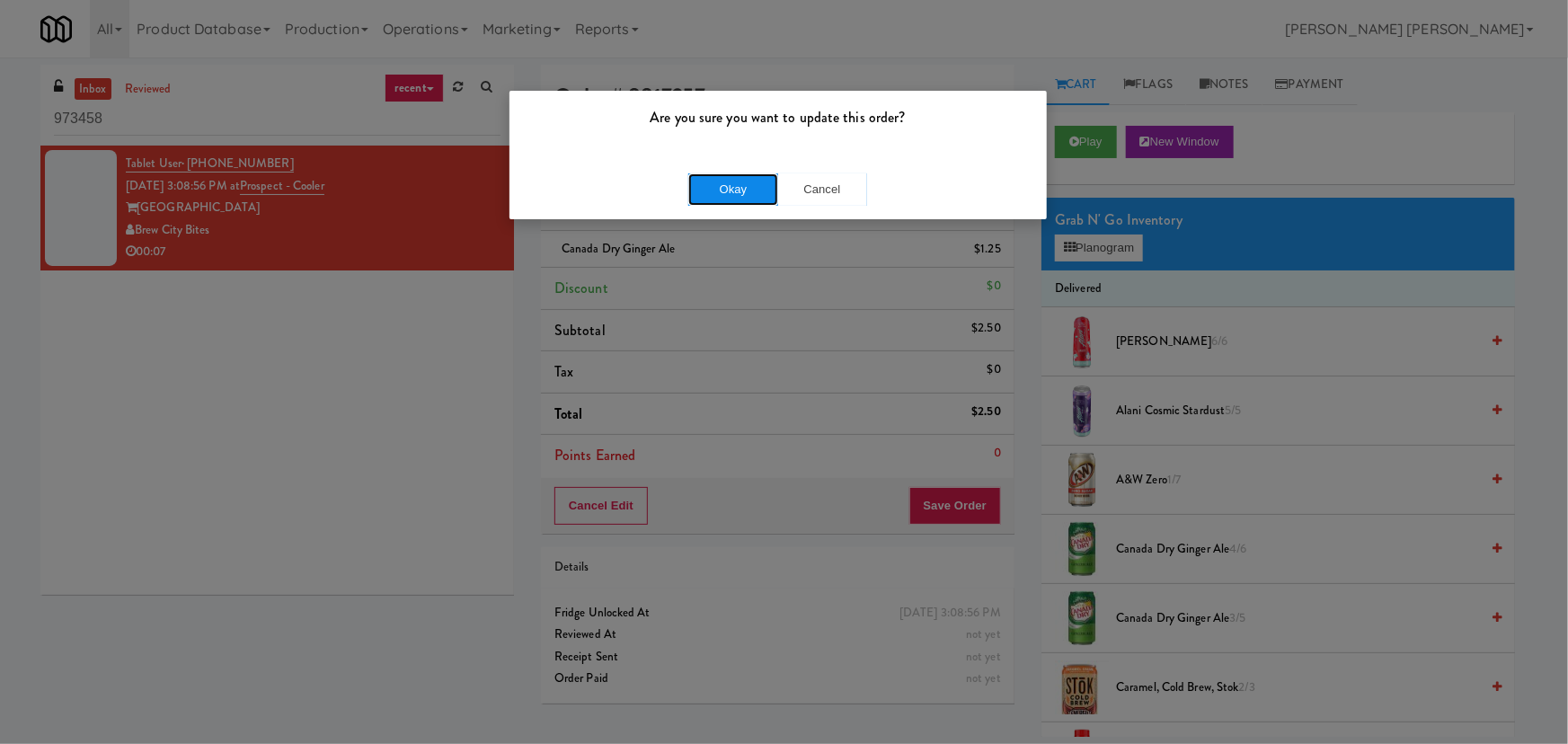
click at [711, 184] on button "Okay" at bounding box center [733, 190] width 90 height 32
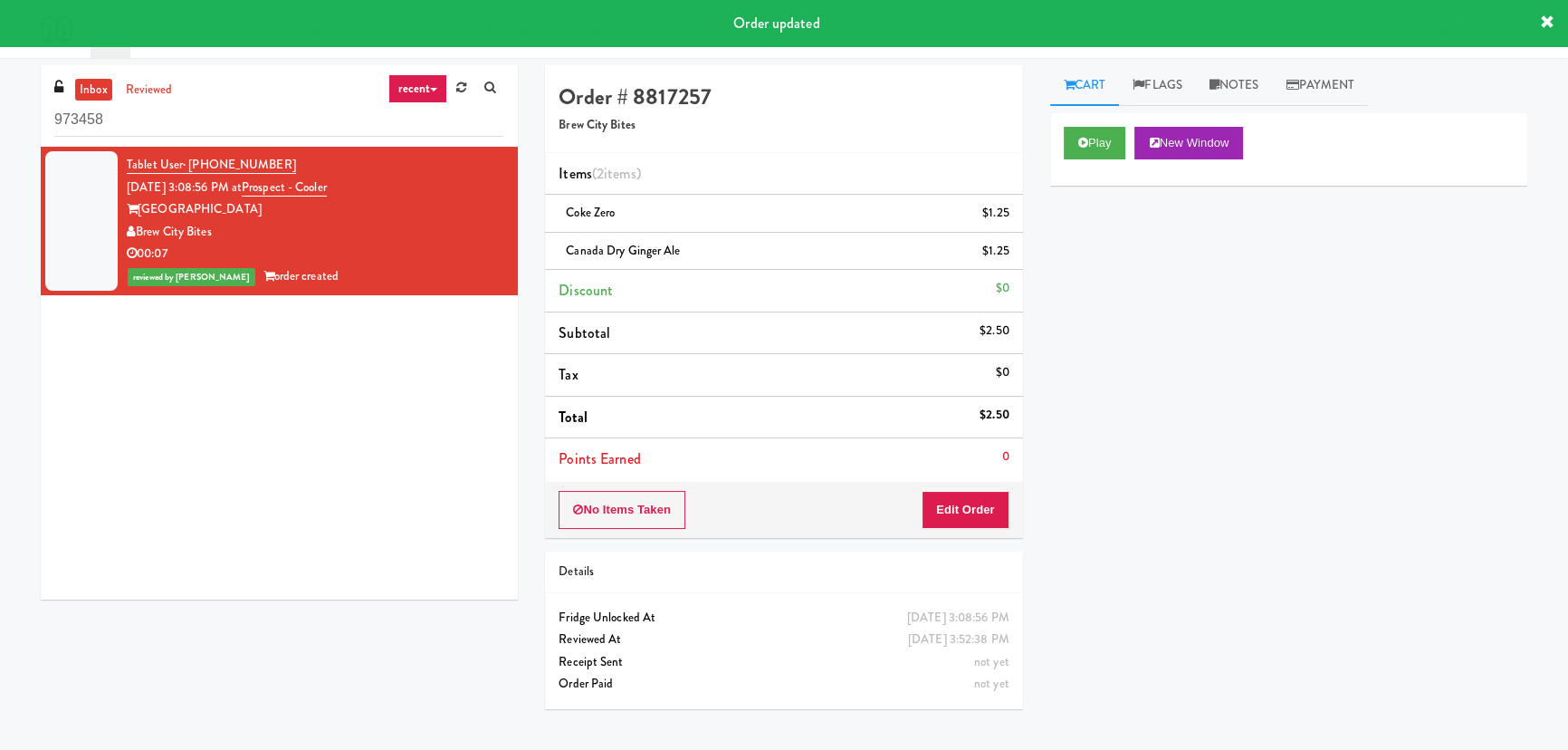
click at [84, 88] on link "inbox" at bounding box center [93, 90] width 37 height 23
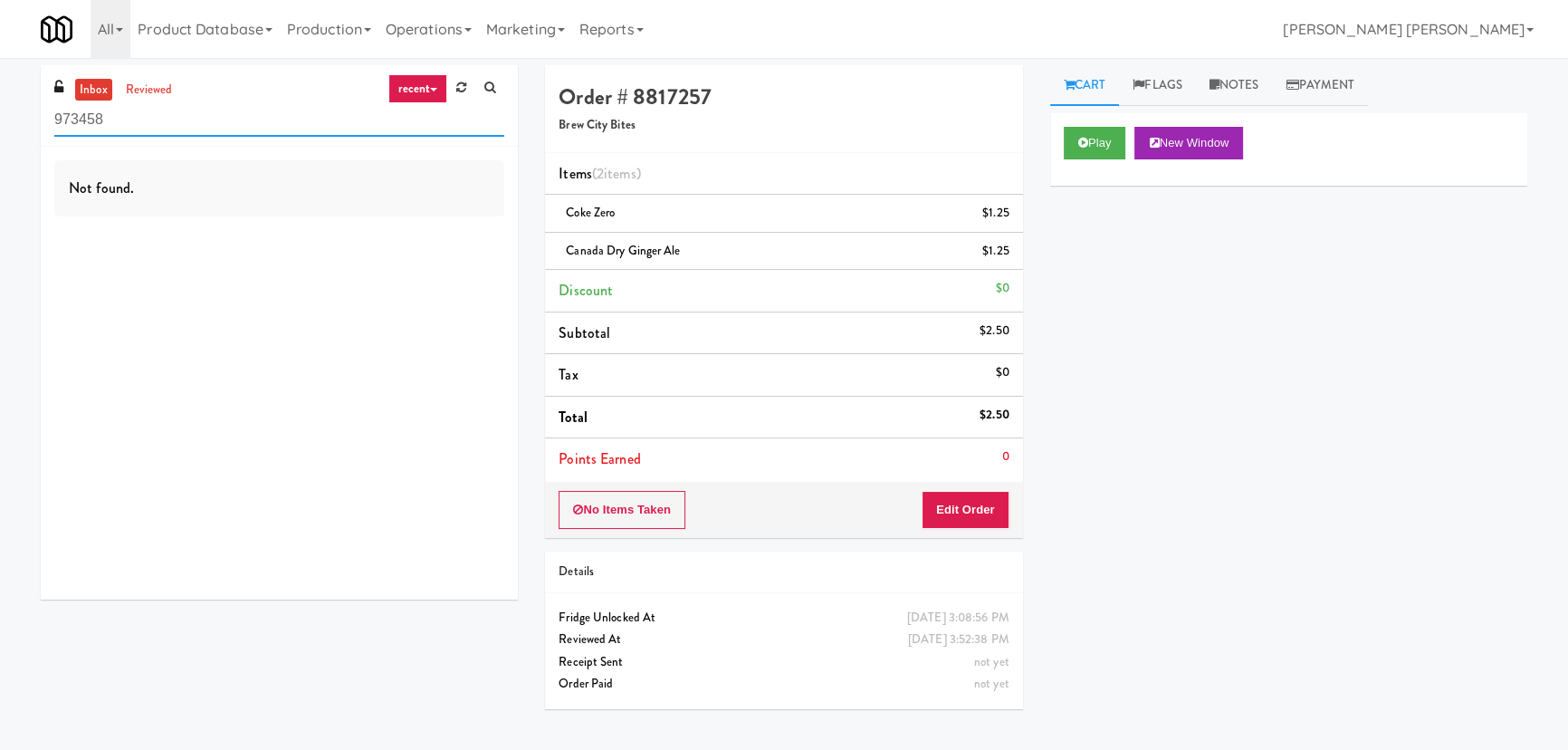
drag, startPoint x: 198, startPoint y: 127, endPoint x: -106, endPoint y: 129, distance: 304.0
click at [0, 129] on html "Are you sure you want to update this order? Okay Cancel Okay Are you sure you w…" at bounding box center [784, 375] width 1568 height 750
paste input "Sage - Right - Ambient"
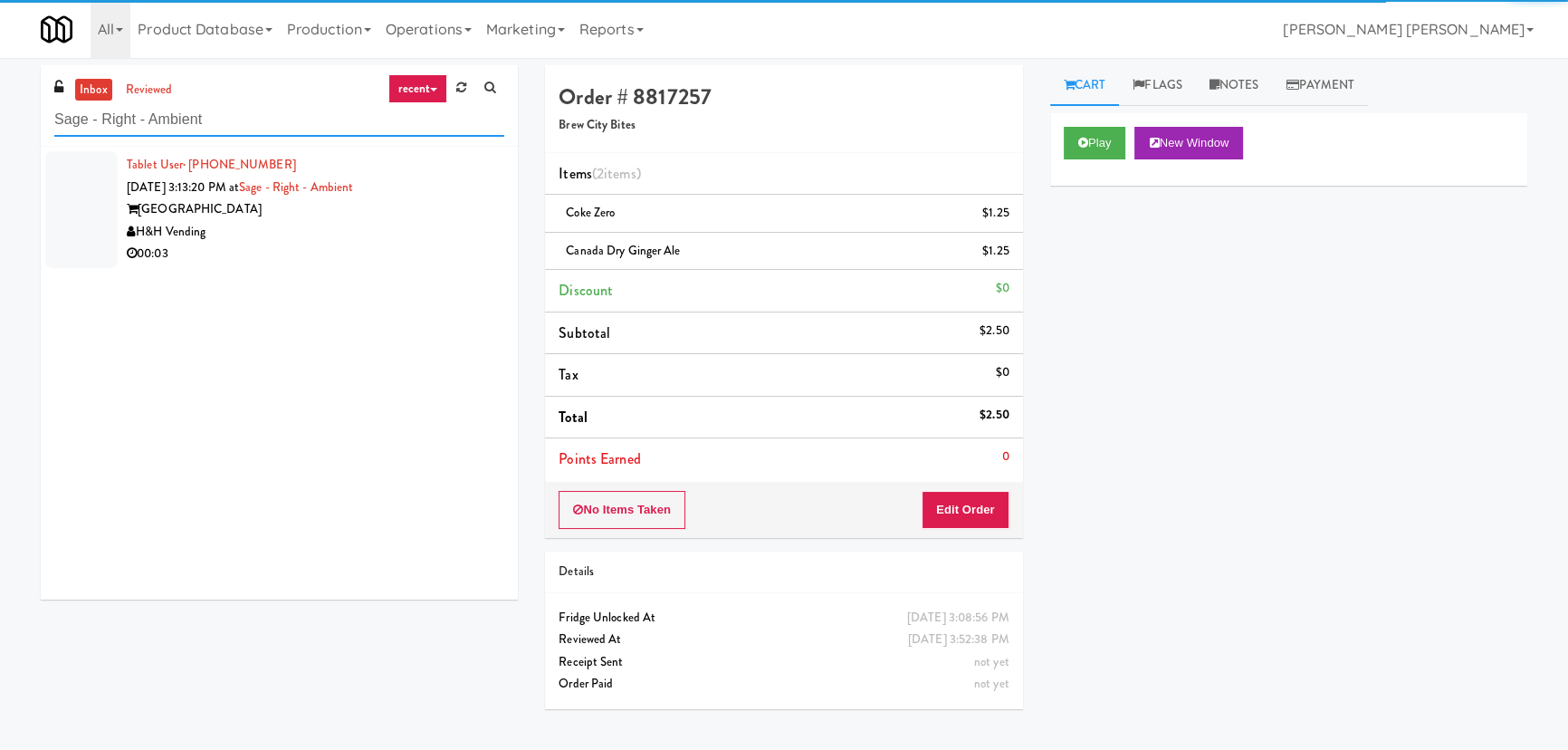
type input "Sage - Right - Ambient"
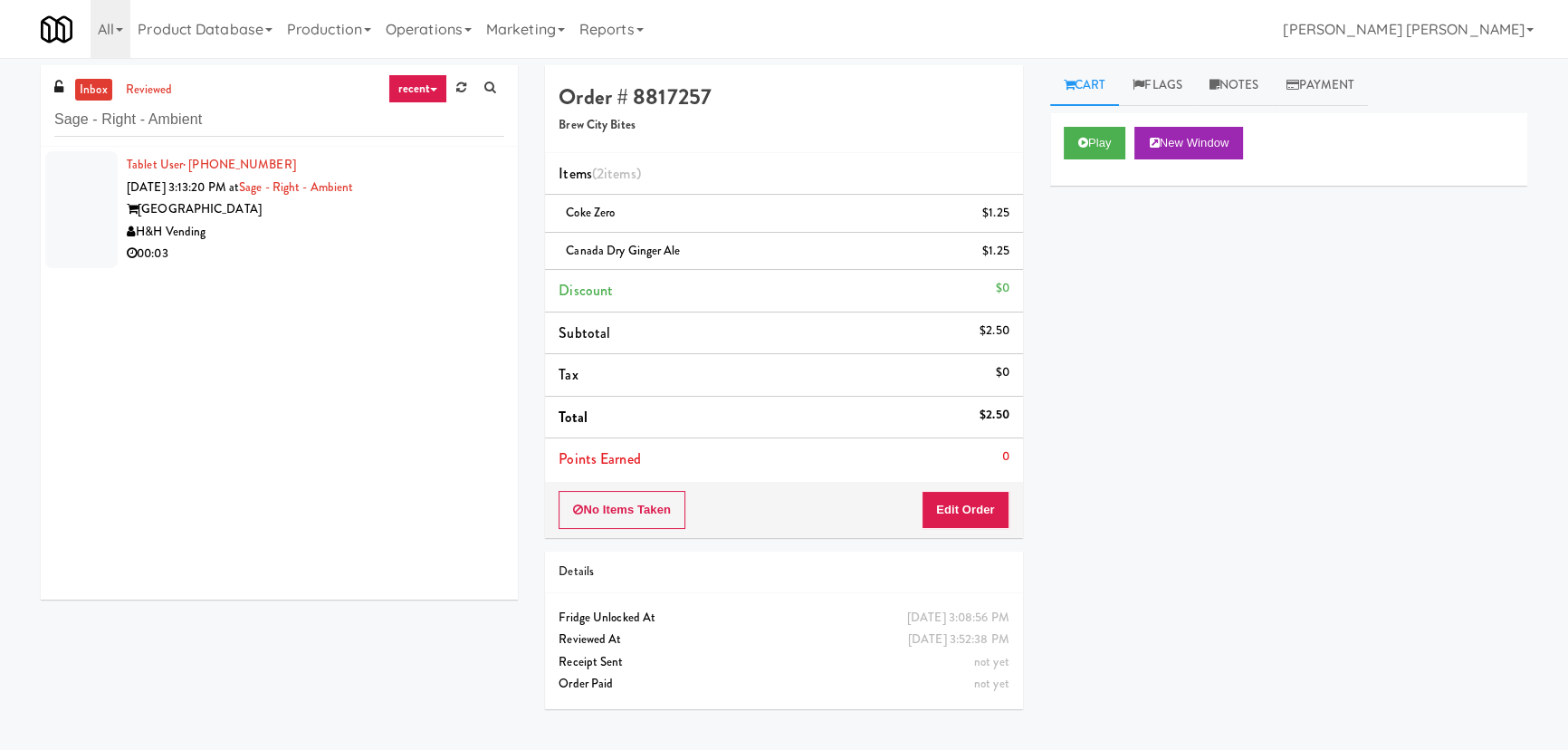
click at [392, 232] on div "H&H Vending" at bounding box center [315, 232] width 377 height 23
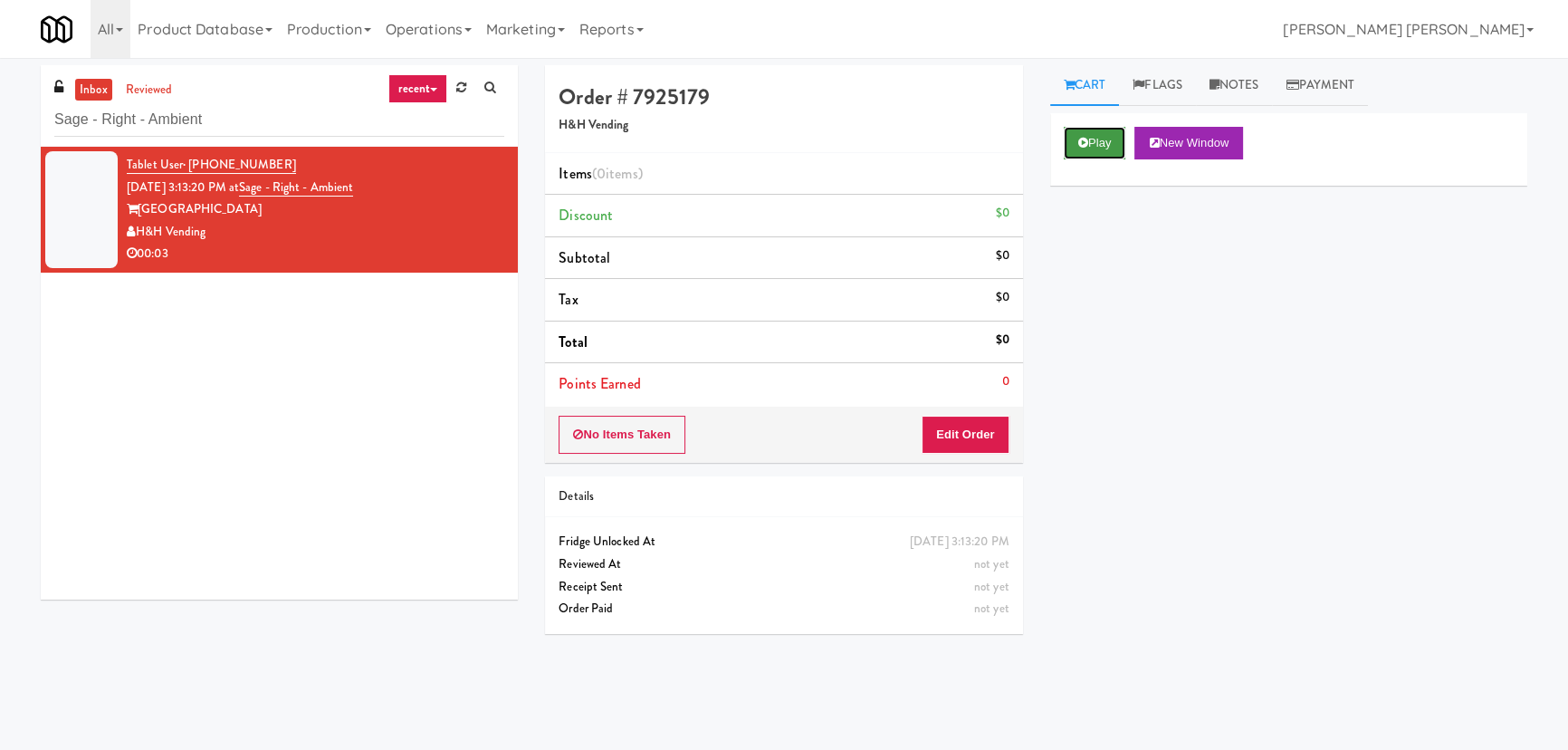
click at [1107, 130] on button "Play" at bounding box center [1095, 143] width 62 height 33
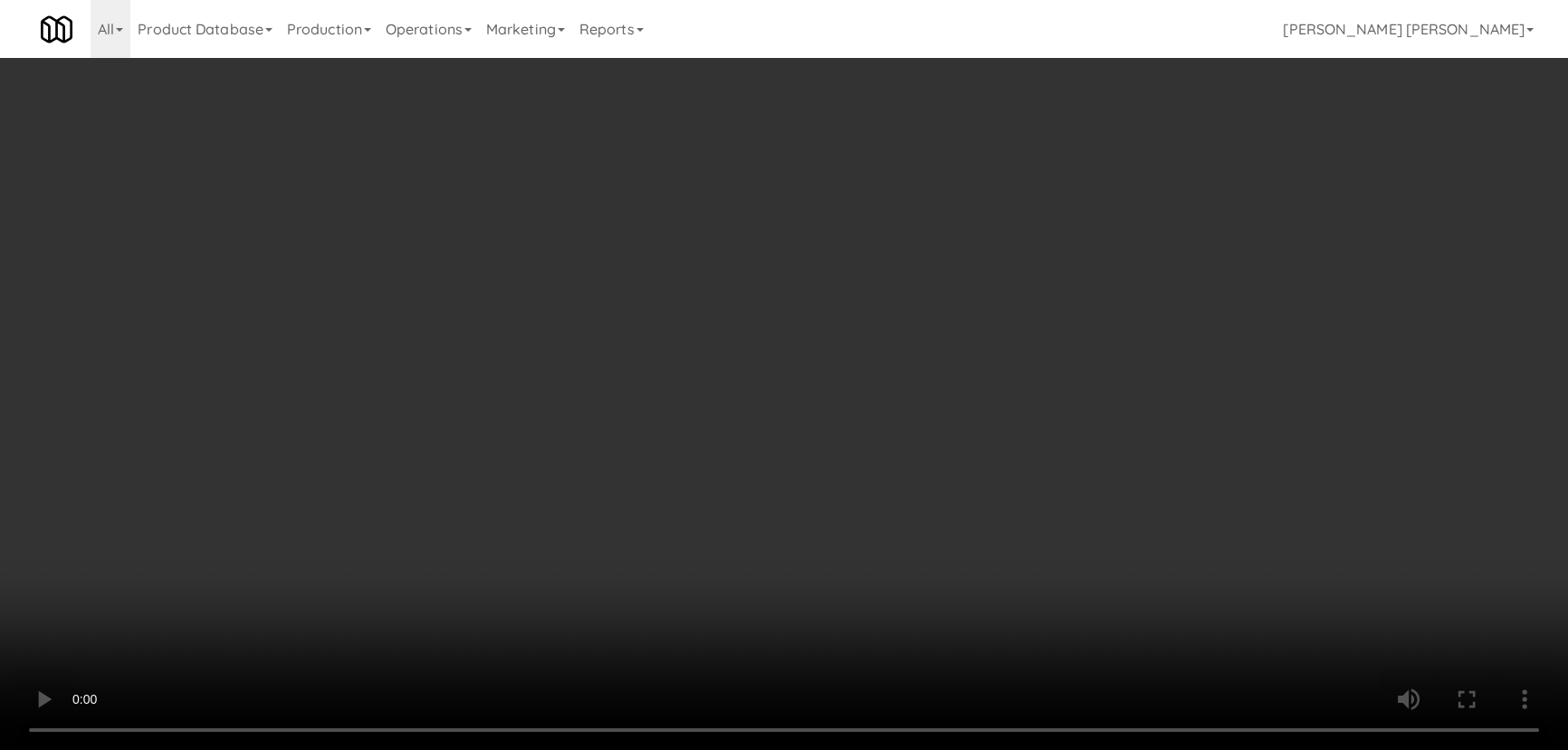
click at [878, 749] on video at bounding box center [784, 375] width 1568 height 750
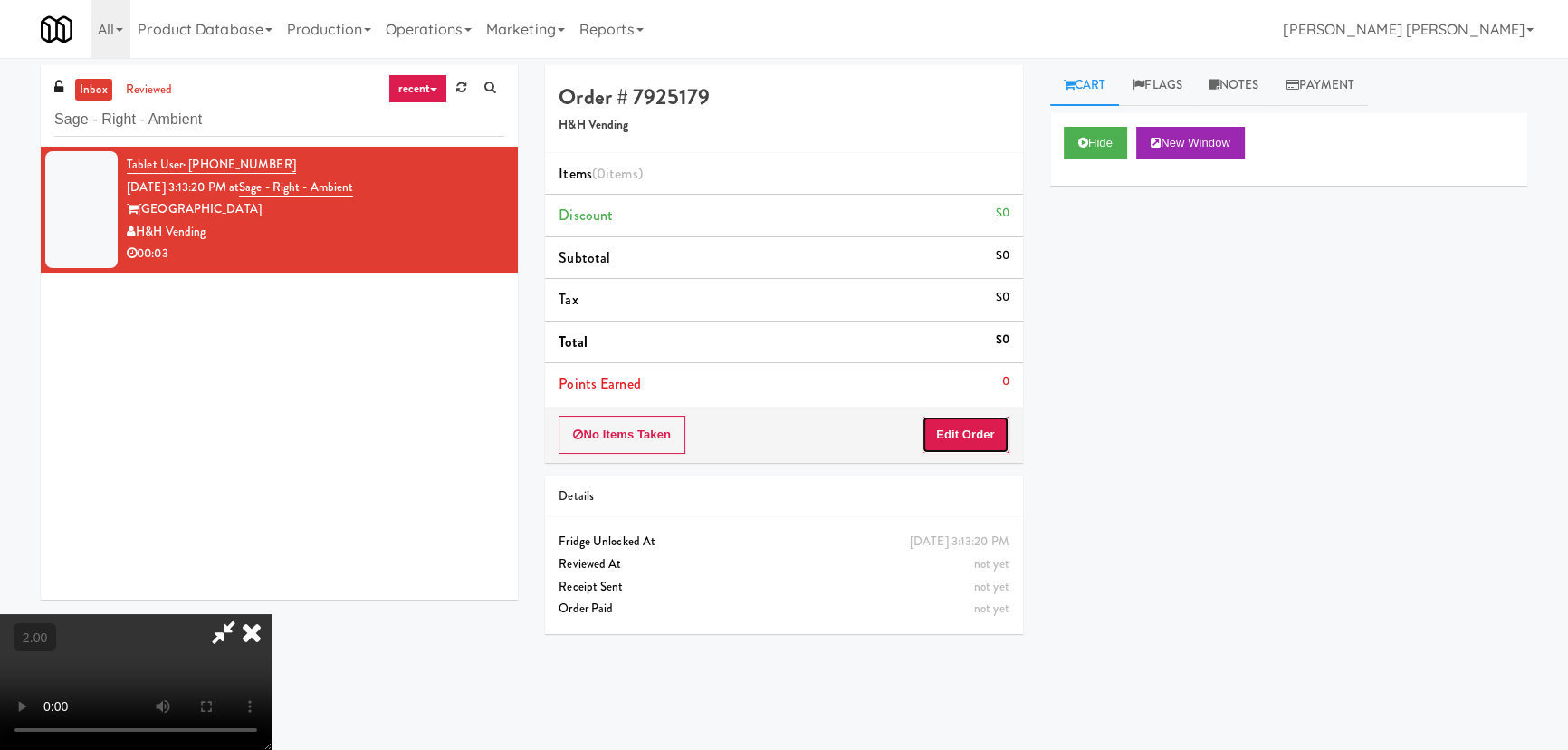
click at [978, 438] on button "Edit Order" at bounding box center [965, 435] width 87 height 38
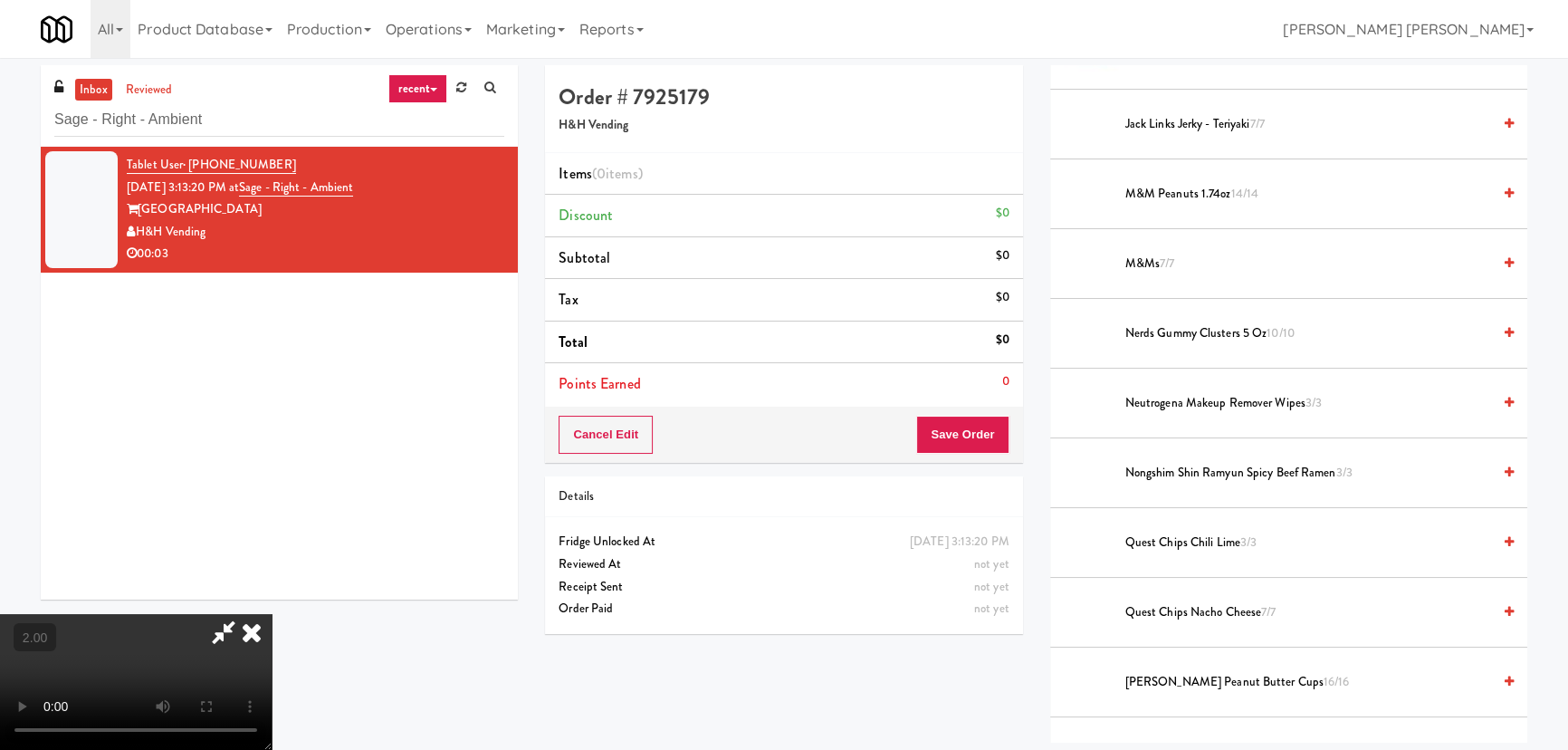
scroll to position [1151, 0]
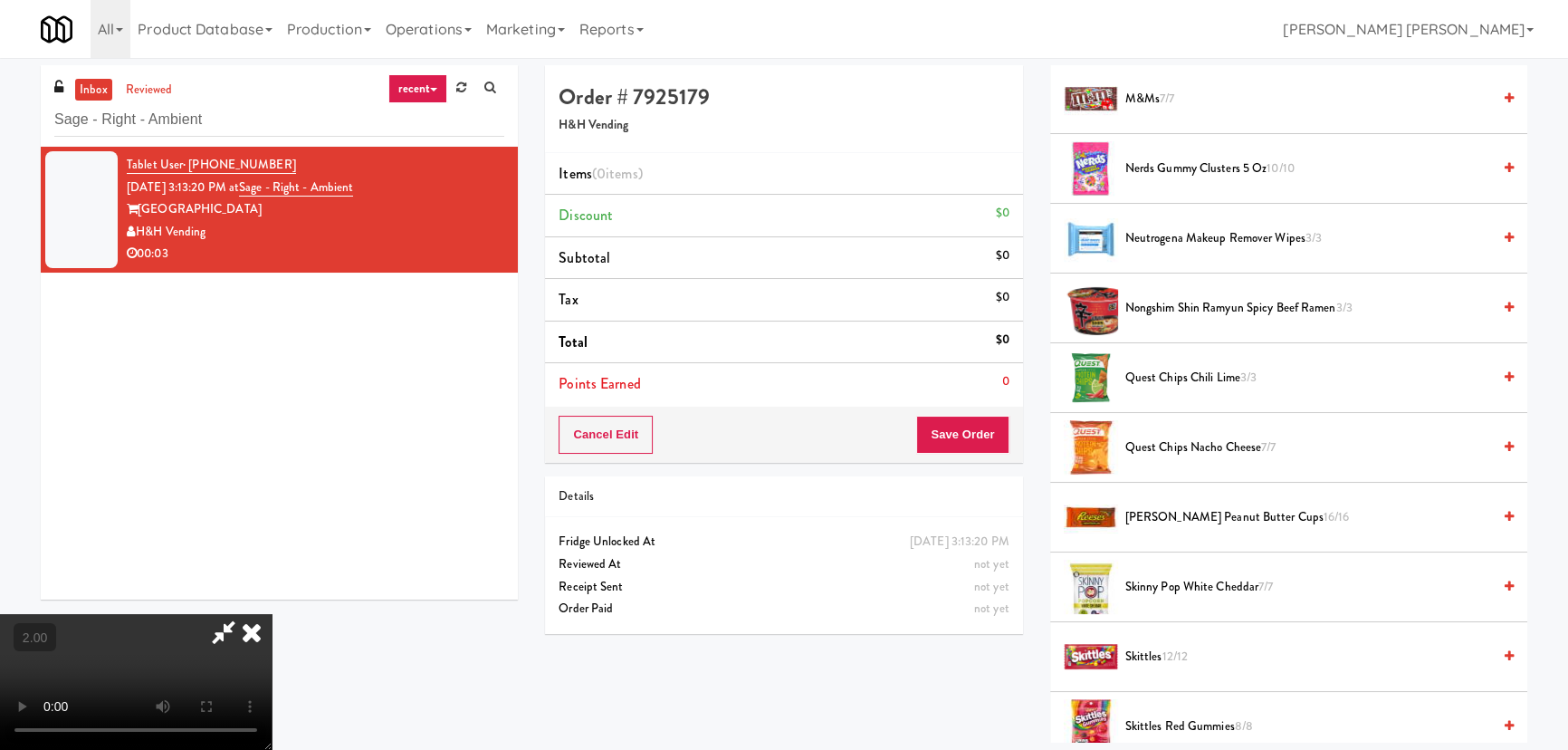
click at [1163, 439] on span "Quest Chips Nacho Cheese 7/7" at bounding box center [1308, 448] width 366 height 23
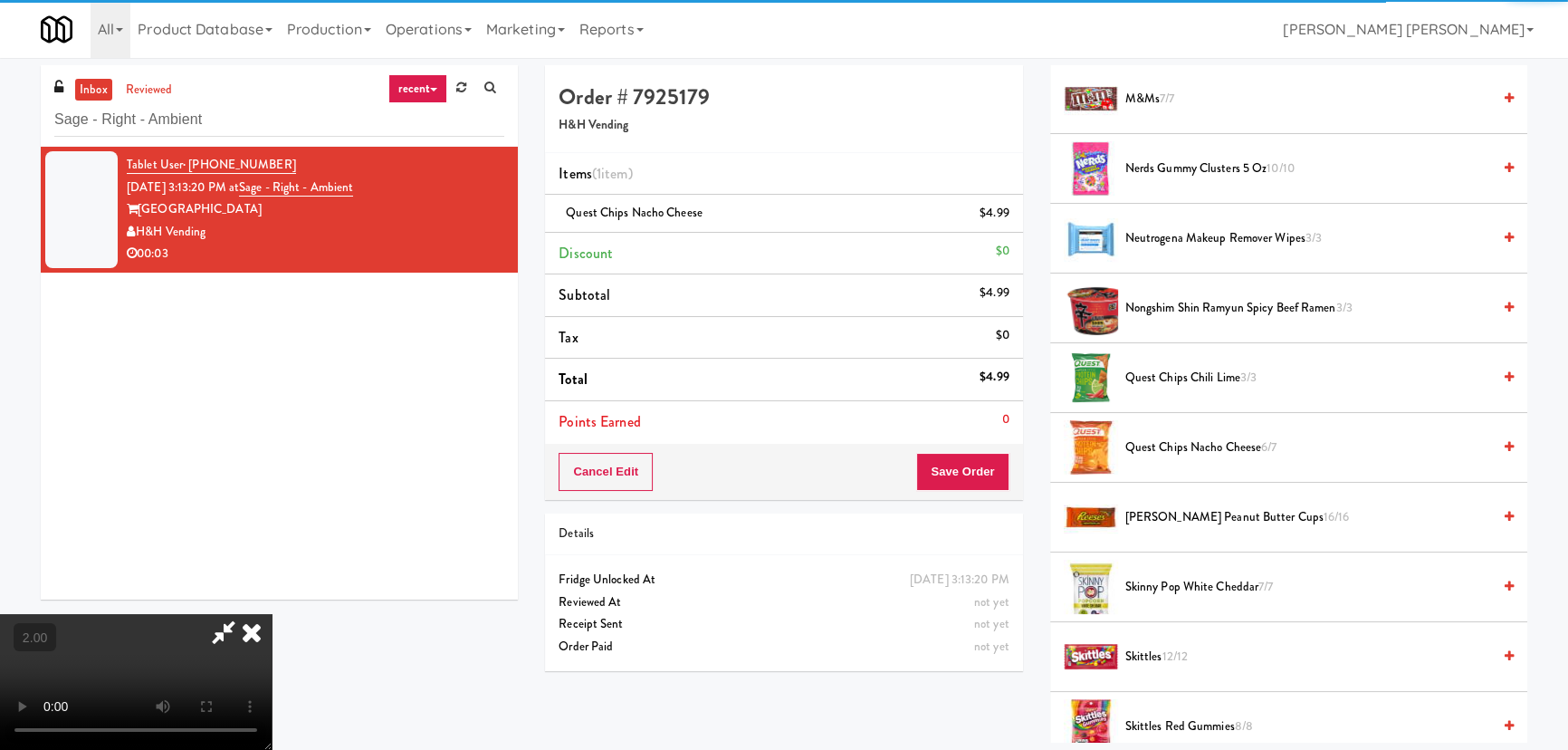
click at [272, 614] on icon at bounding box center [251, 632] width 39 height 36
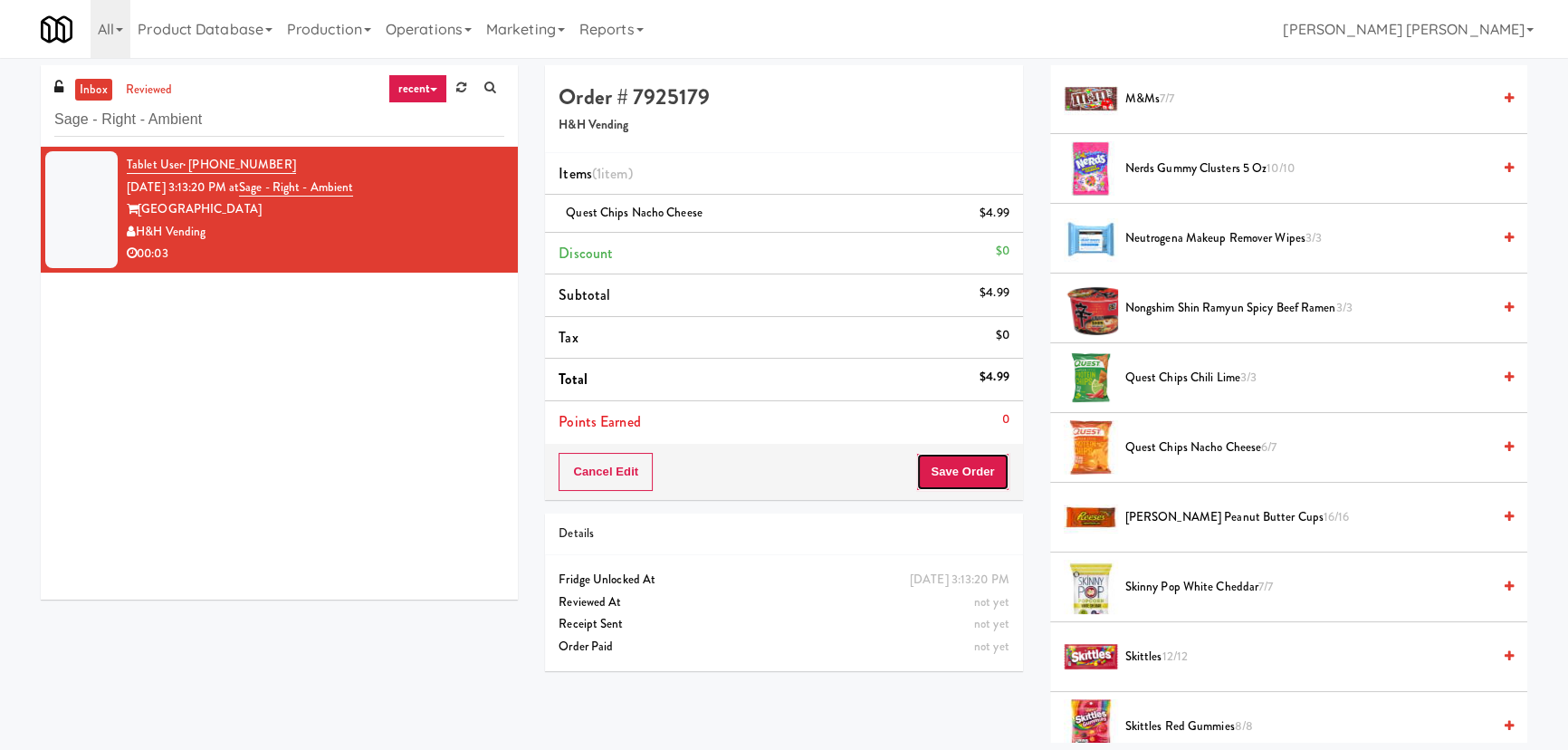
click at [943, 470] on button "Save Order" at bounding box center [962, 472] width 92 height 38
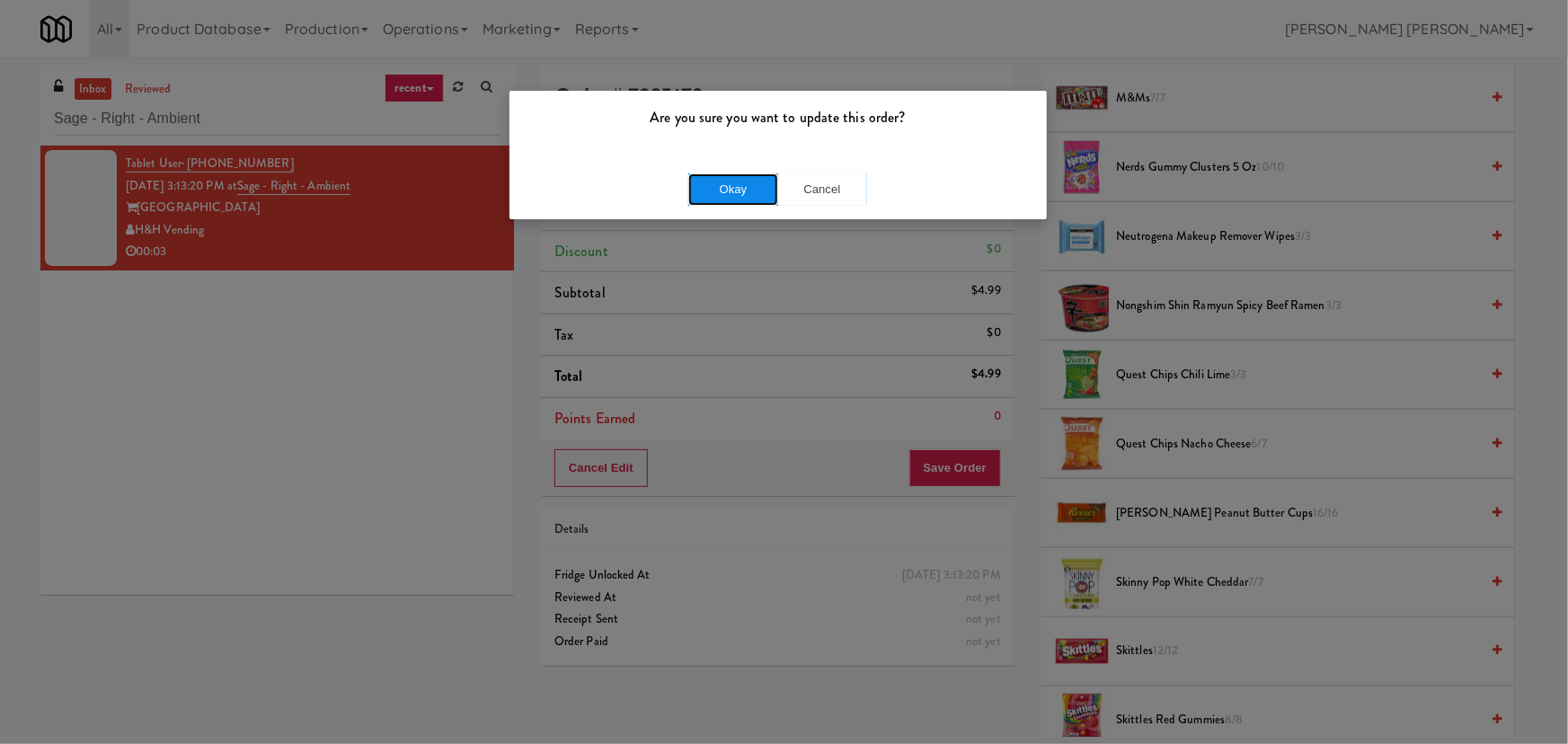
click at [746, 183] on button "Okay" at bounding box center [733, 190] width 90 height 32
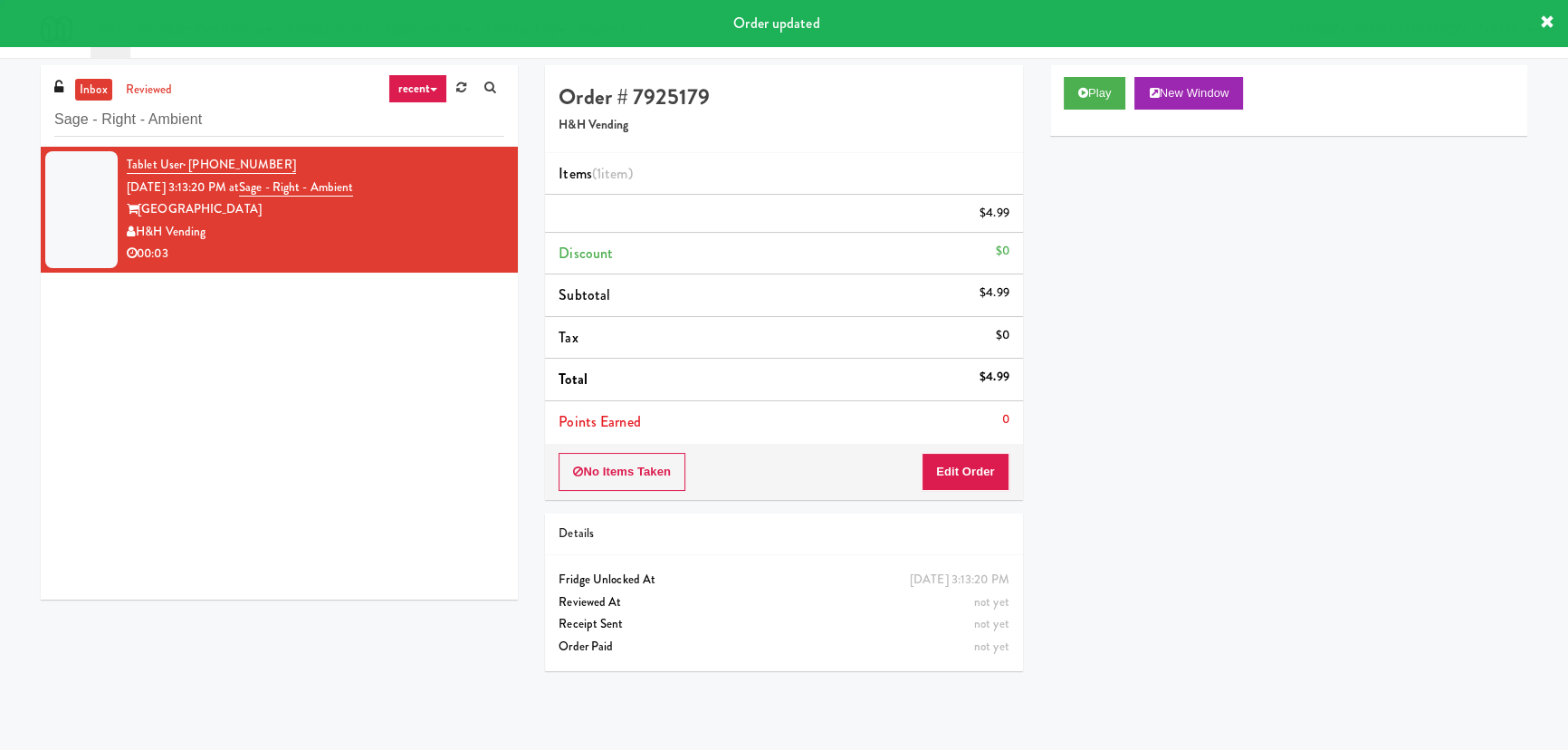
scroll to position [49, 0]
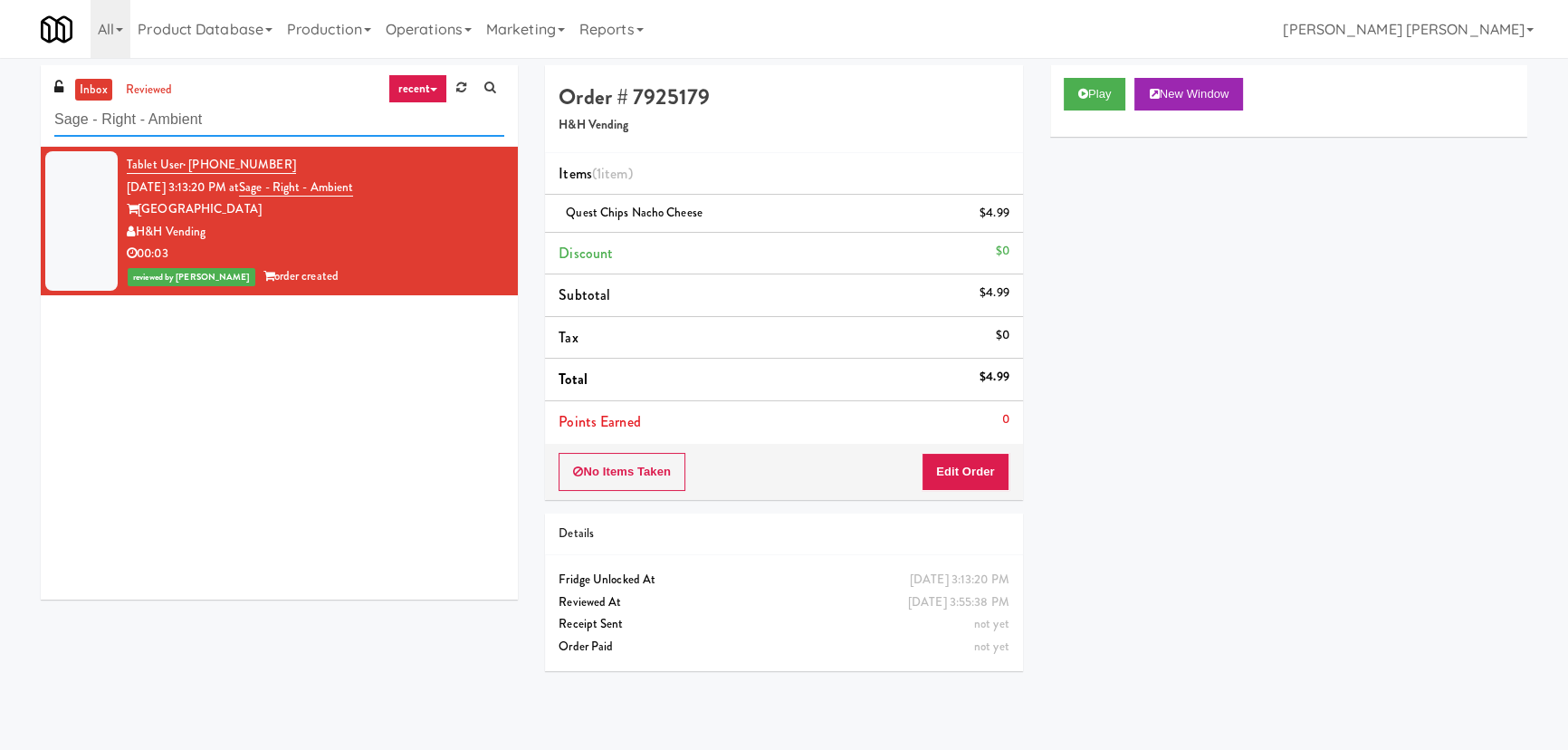
drag, startPoint x: 269, startPoint y: 116, endPoint x: -21, endPoint y: 135, distance: 290.6
click at [0, 135] on html "Are you sure you want to update this order? Okay Cancel Okay Are you sure you w…" at bounding box center [784, 375] width 1568 height 750
paste input "Archer Tower Fridge"
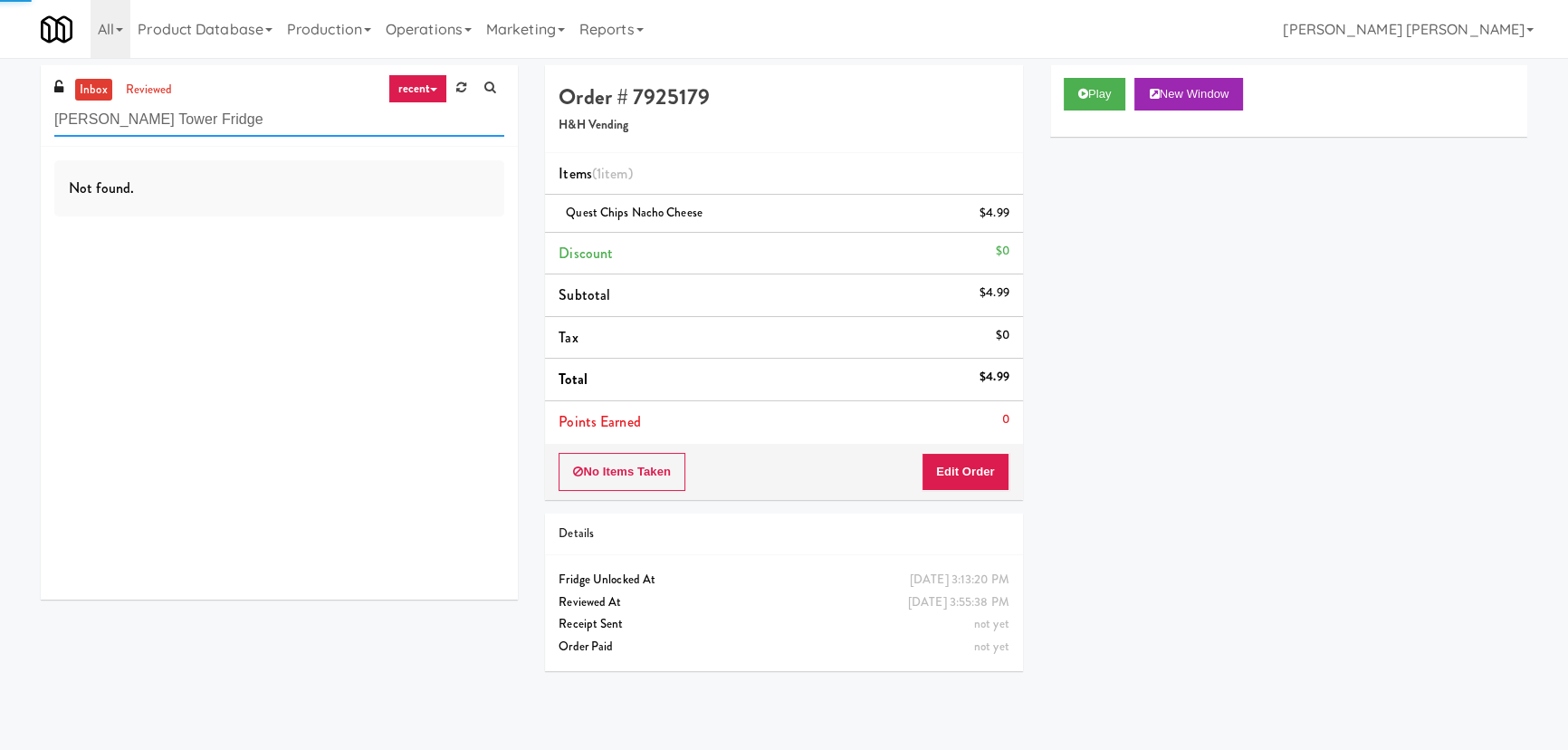
type input "Archer Tower Fridge"
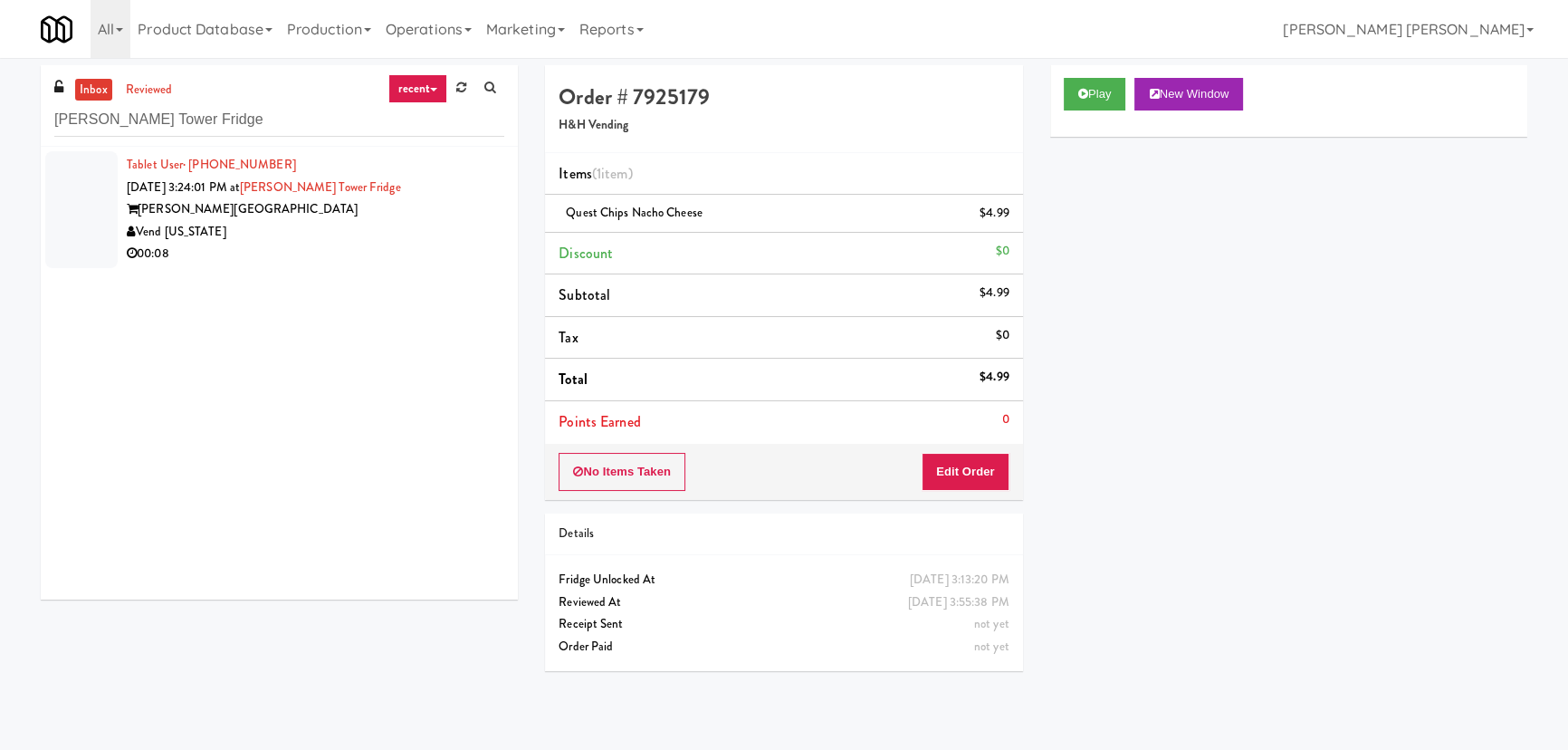
click at [318, 229] on div "Vend [US_STATE]" at bounding box center [315, 232] width 377 height 23
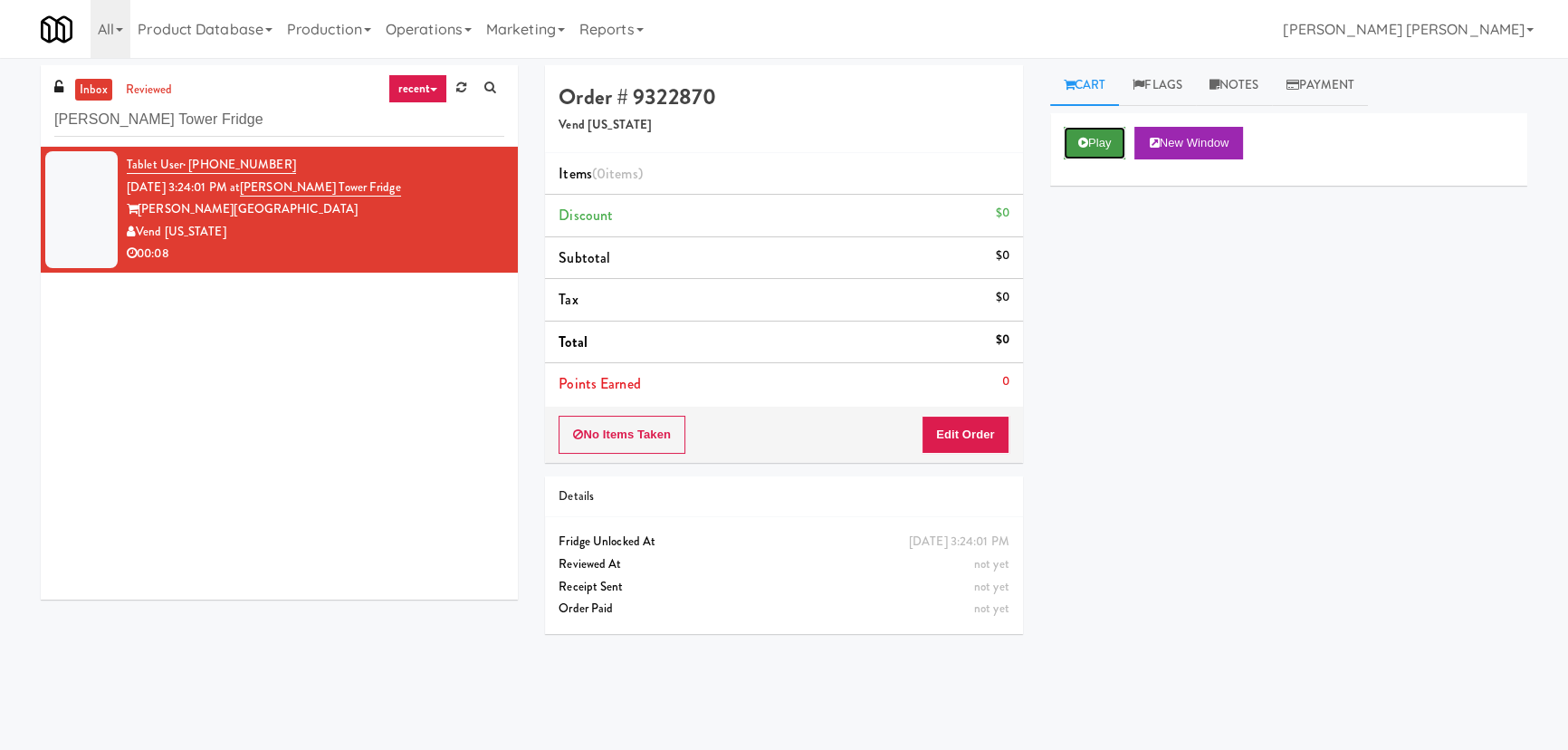
click at [1111, 153] on button "Play" at bounding box center [1095, 143] width 62 height 33
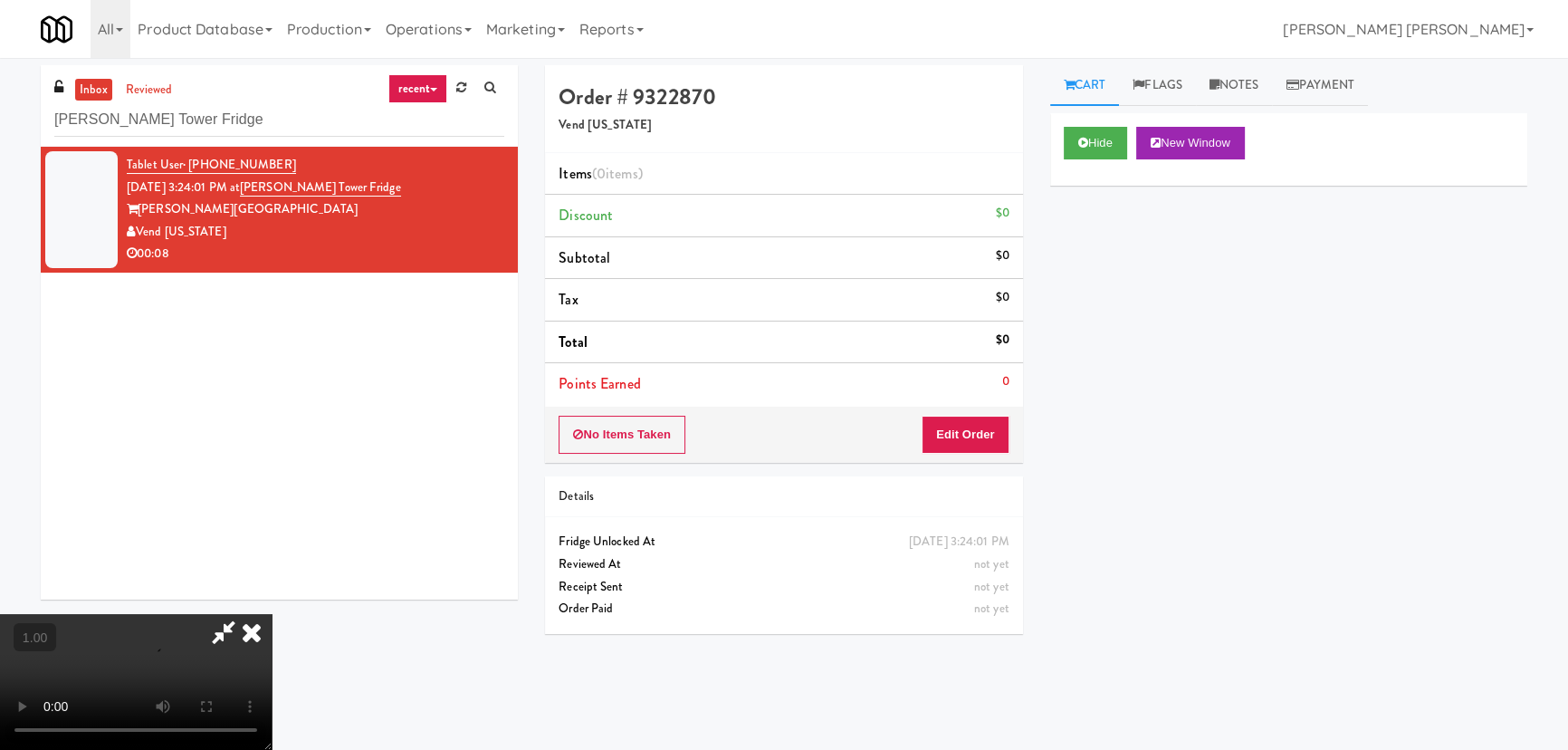
scroll to position [37, 0]
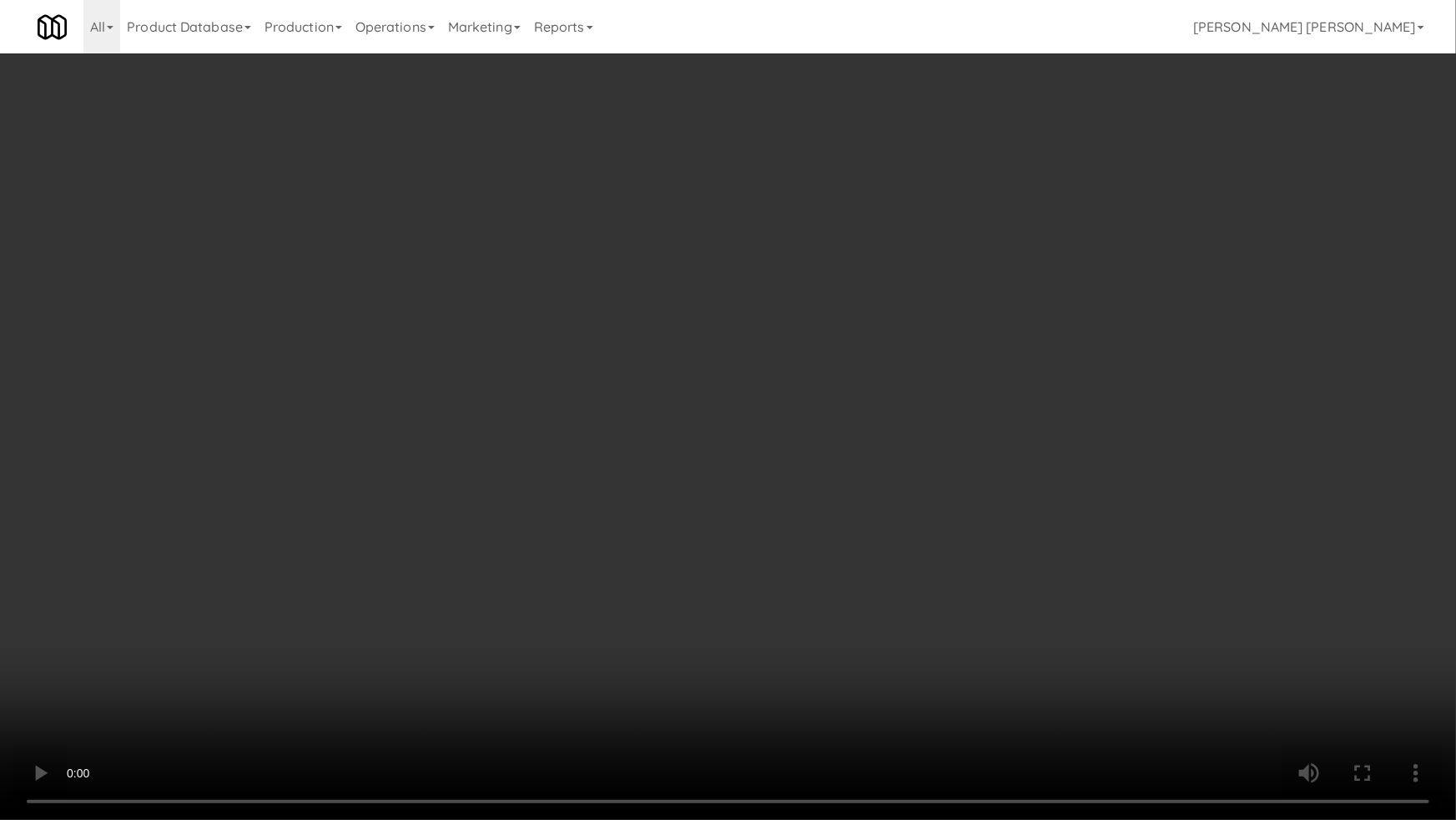
click at [1020, 631] on video at bounding box center [728, 410] width 1456 height 820
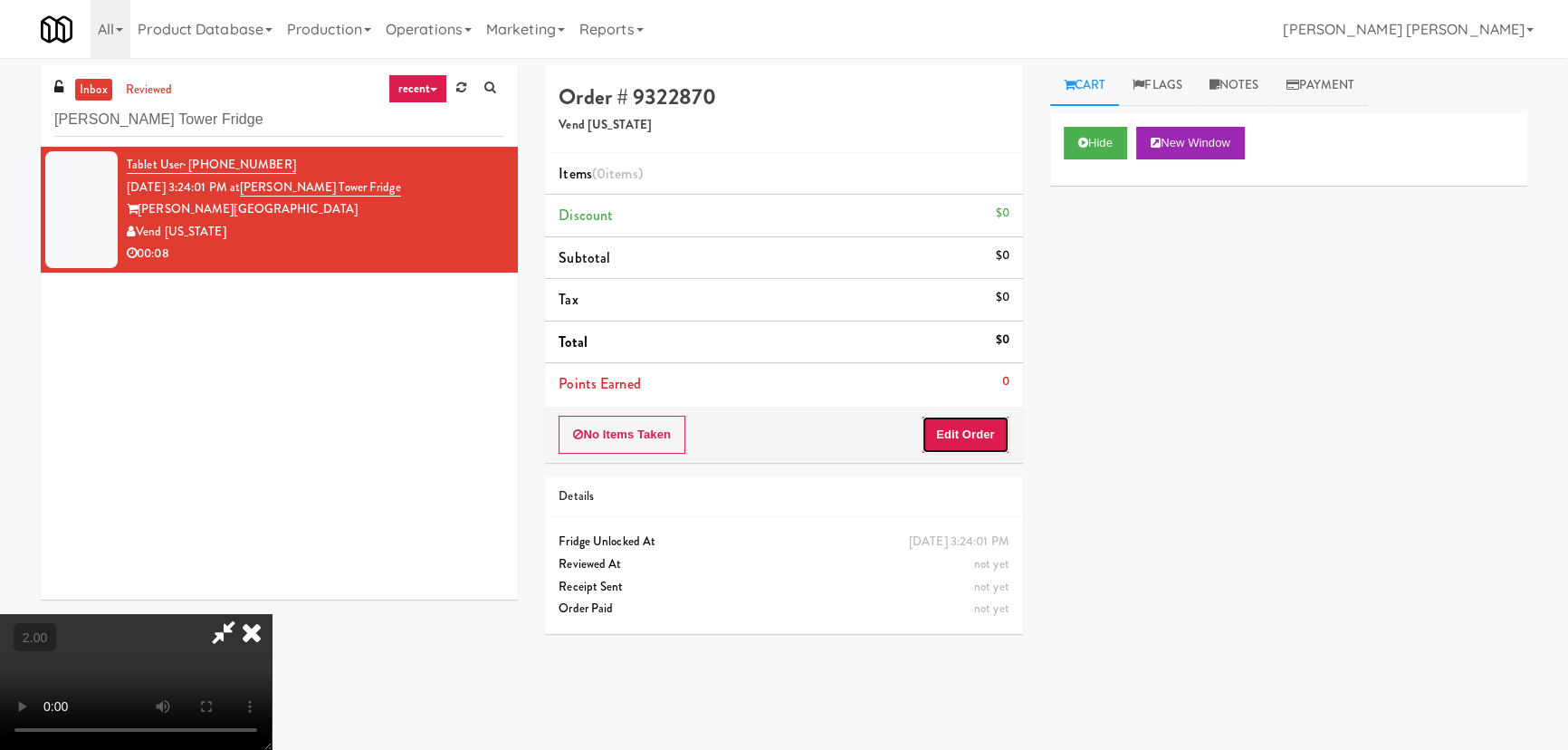
click at [978, 435] on button "Edit Order" at bounding box center [965, 435] width 87 height 38
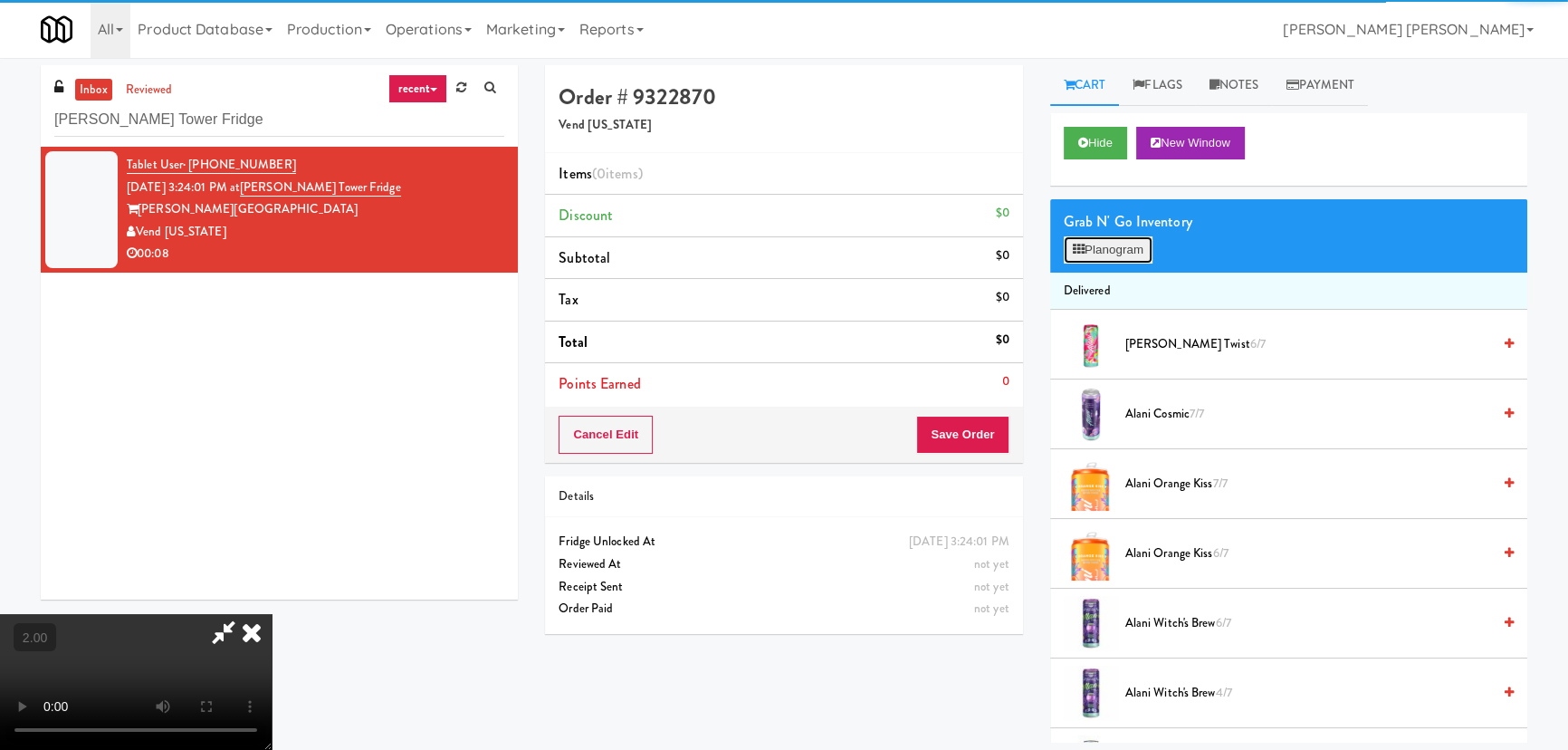
click at [1107, 249] on button "Planogram" at bounding box center [1108, 250] width 88 height 27
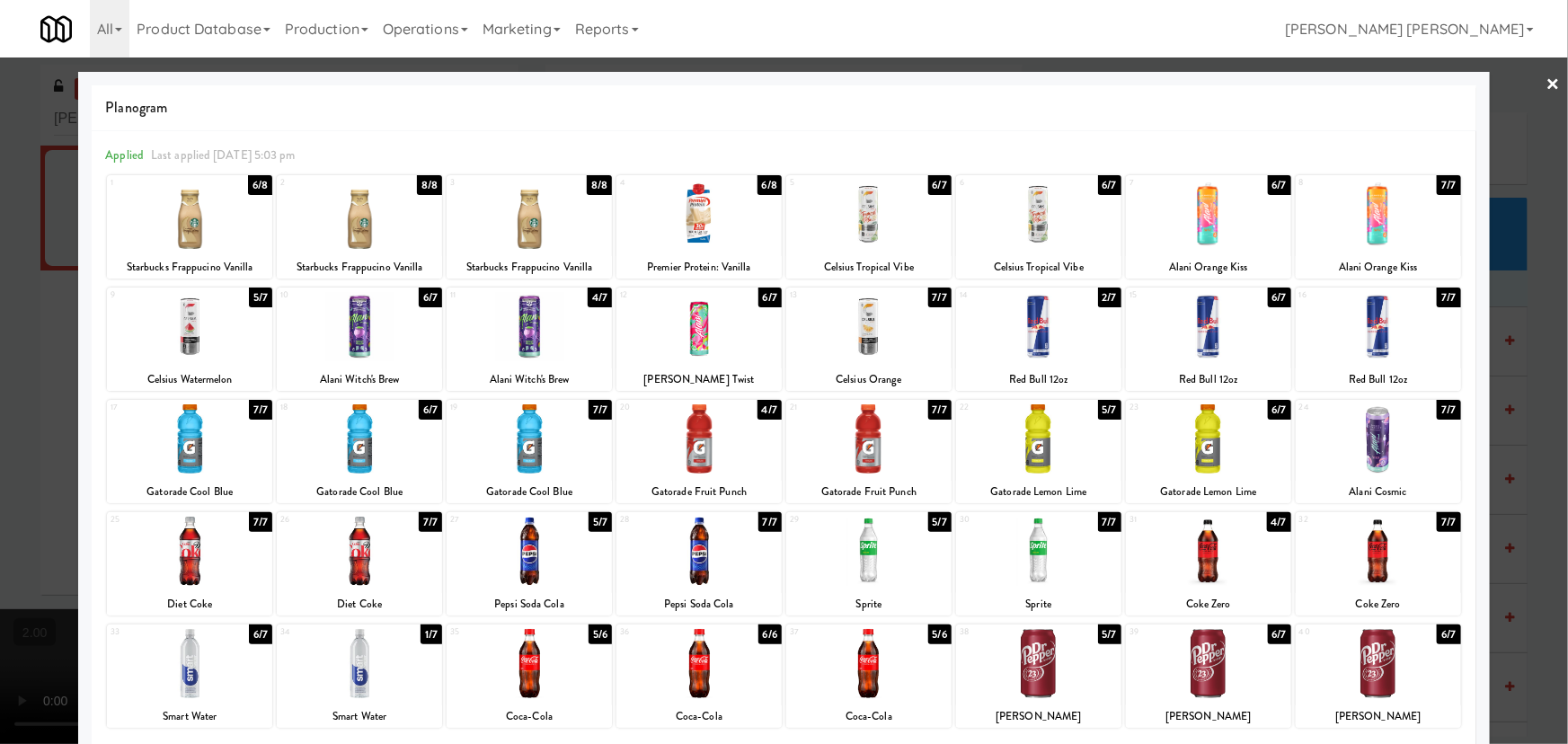
drag, startPoint x: 1206, startPoint y: 450, endPoint x: 1567, endPoint y: 278, distance: 399.9
click at [1207, 450] on div at bounding box center [1208, 438] width 165 height 70
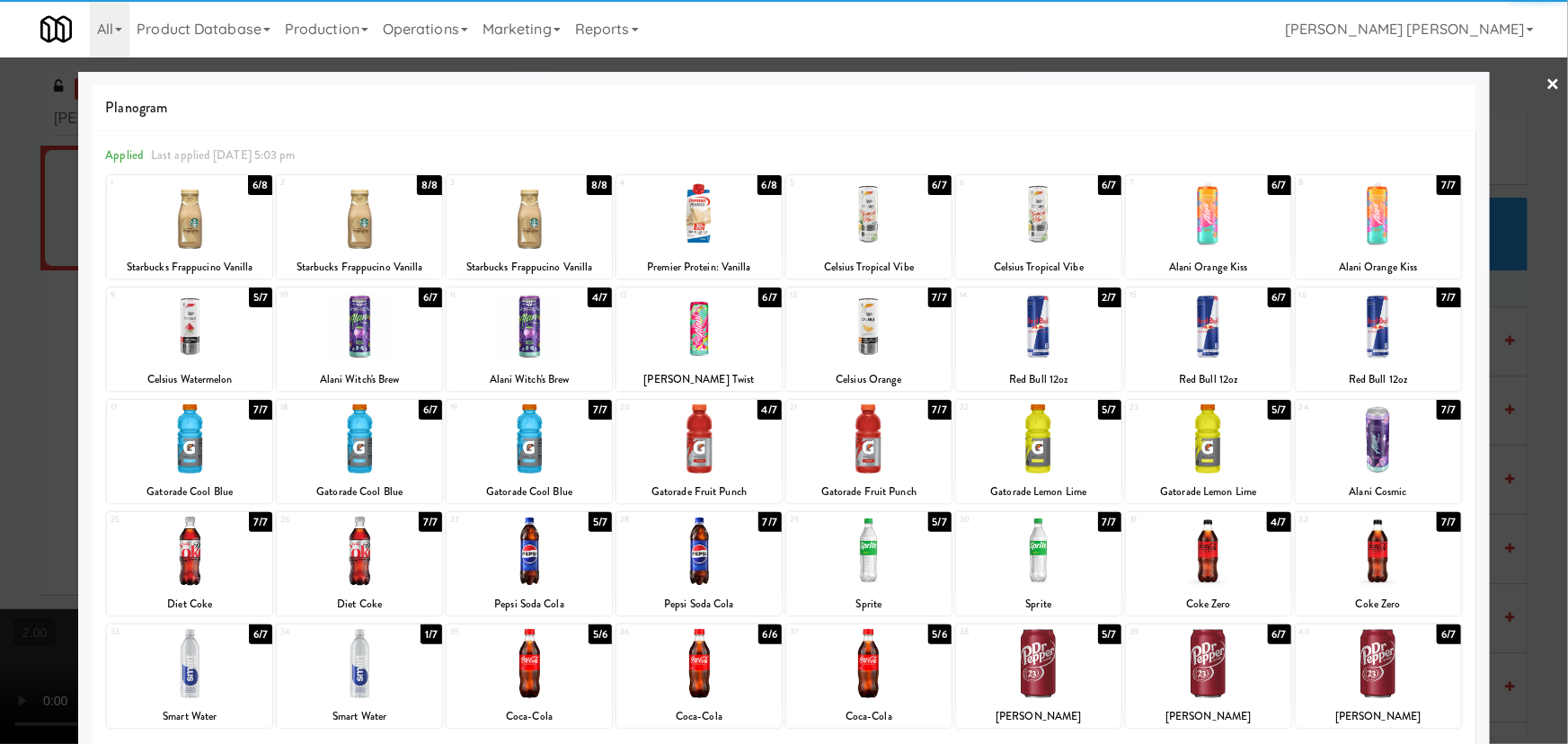
click at [1547, 83] on link "×" at bounding box center [1554, 85] width 14 height 55
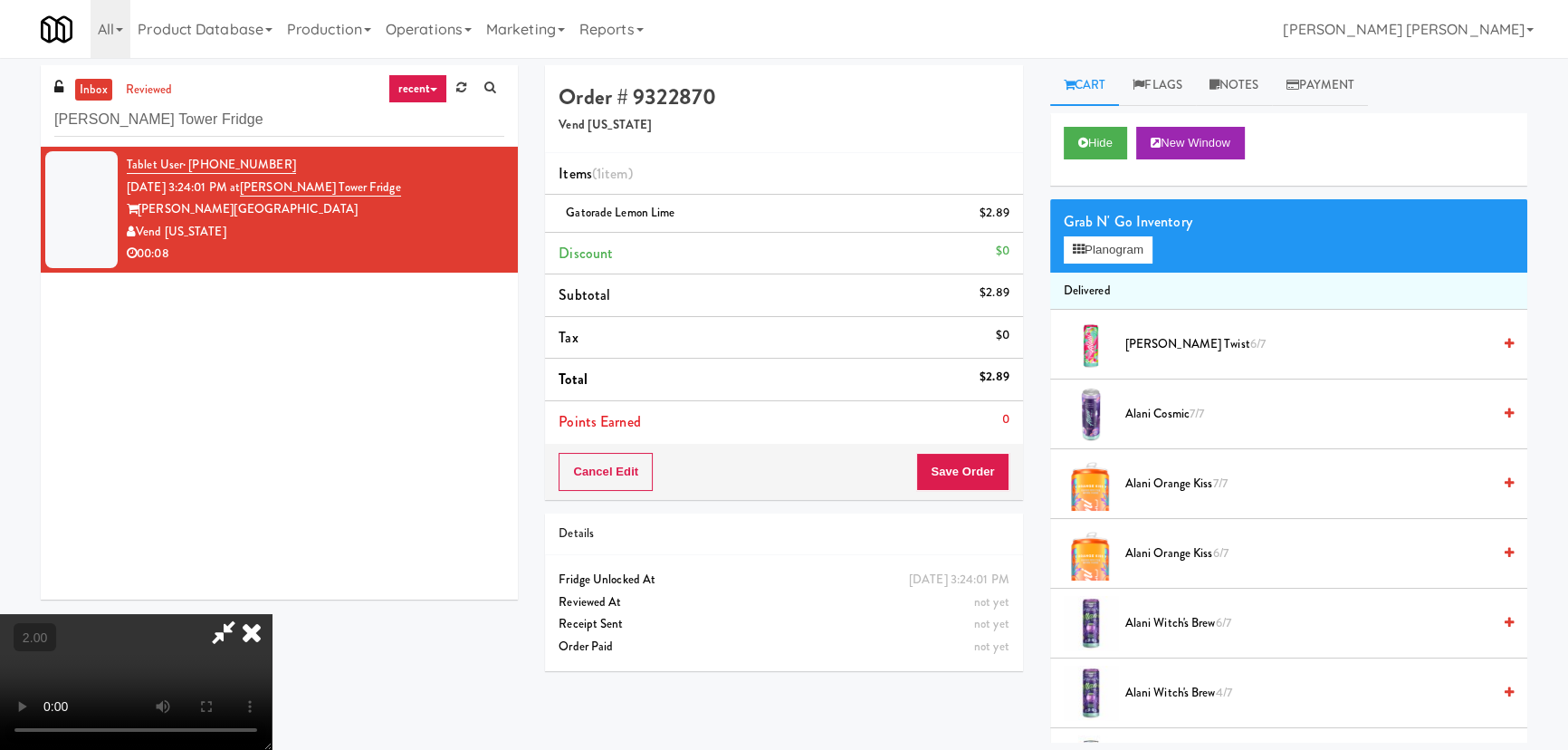
click at [272, 614] on icon at bounding box center [251, 632] width 39 height 36
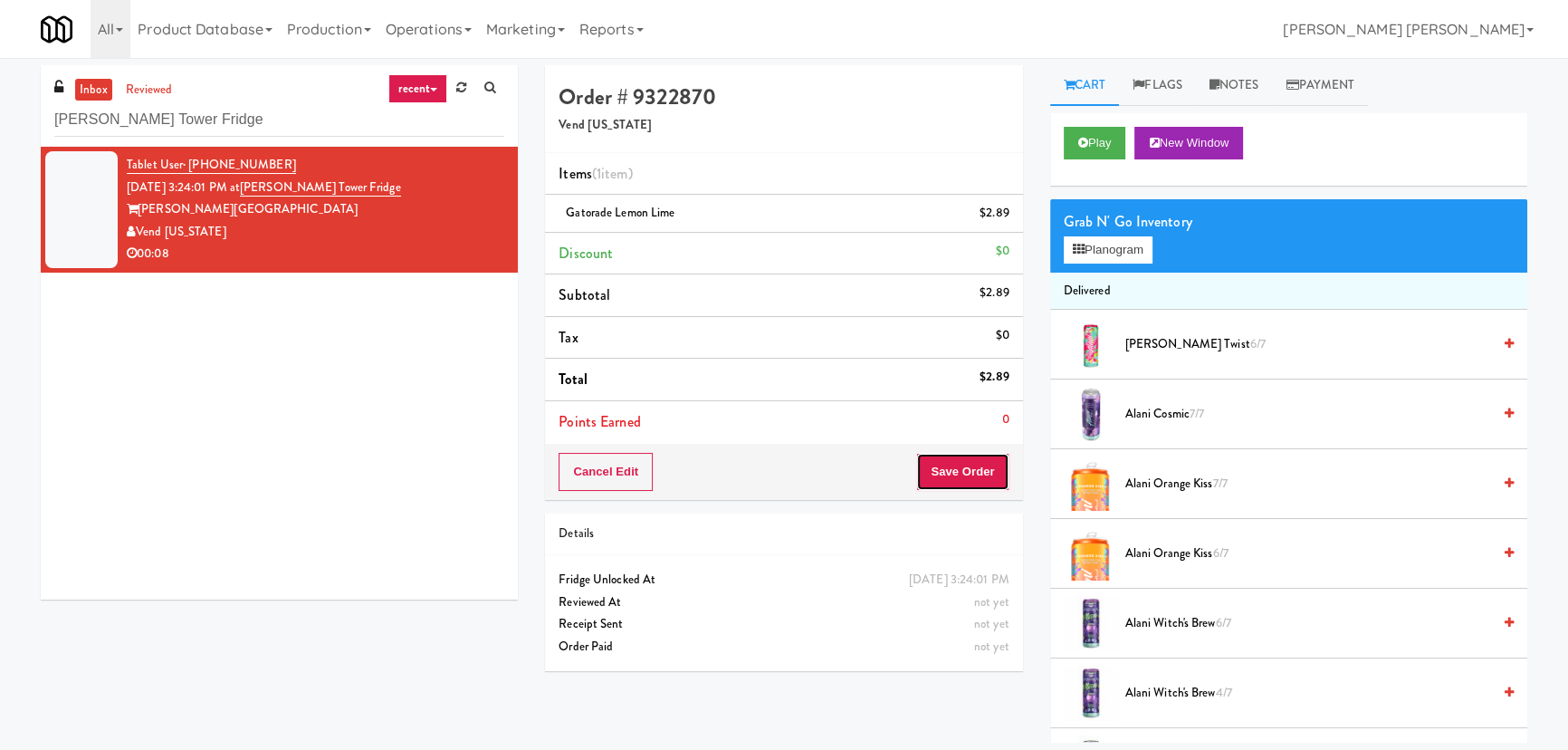
click at [968, 472] on button "Save Order" at bounding box center [962, 472] width 92 height 38
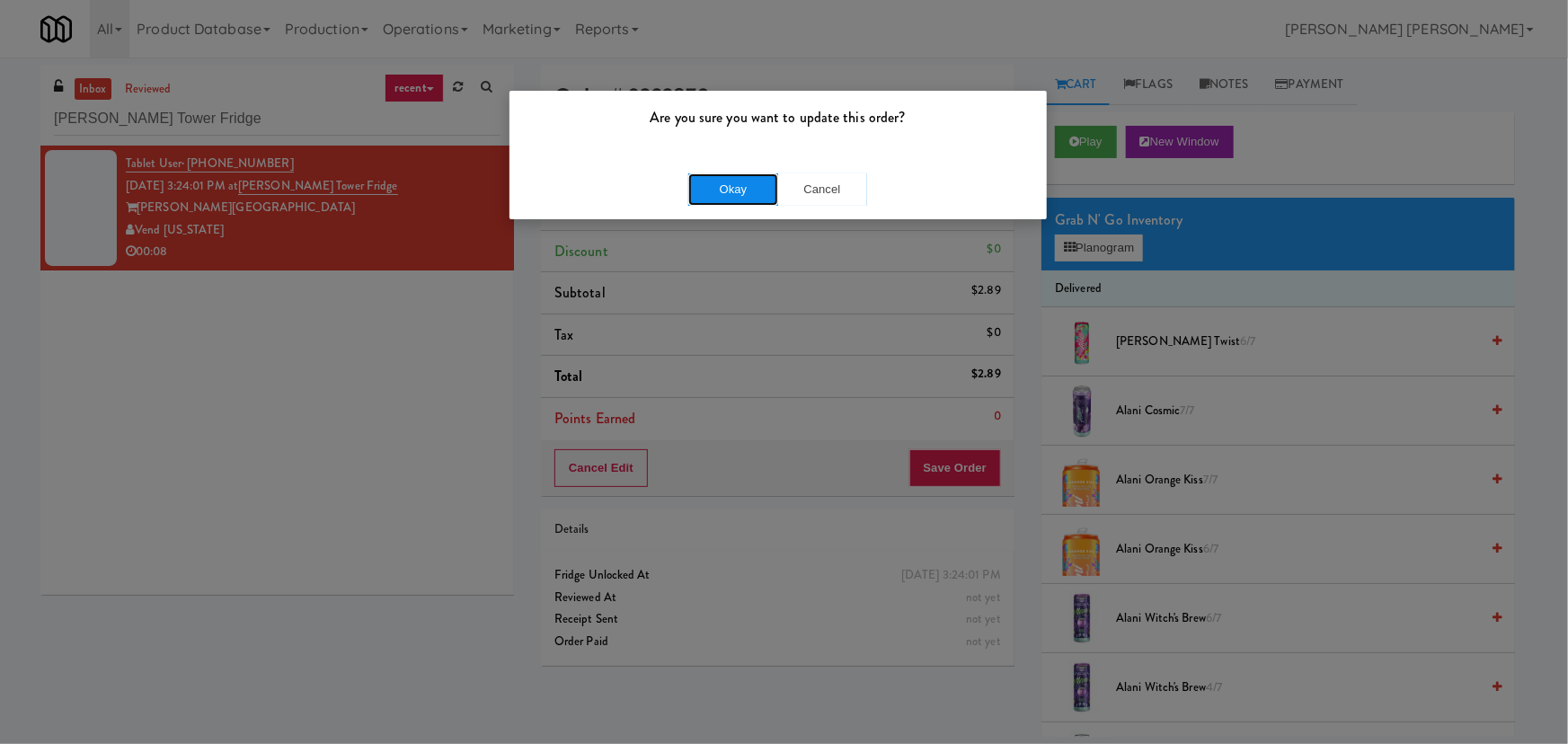
click at [746, 191] on button "Okay" at bounding box center [733, 190] width 90 height 32
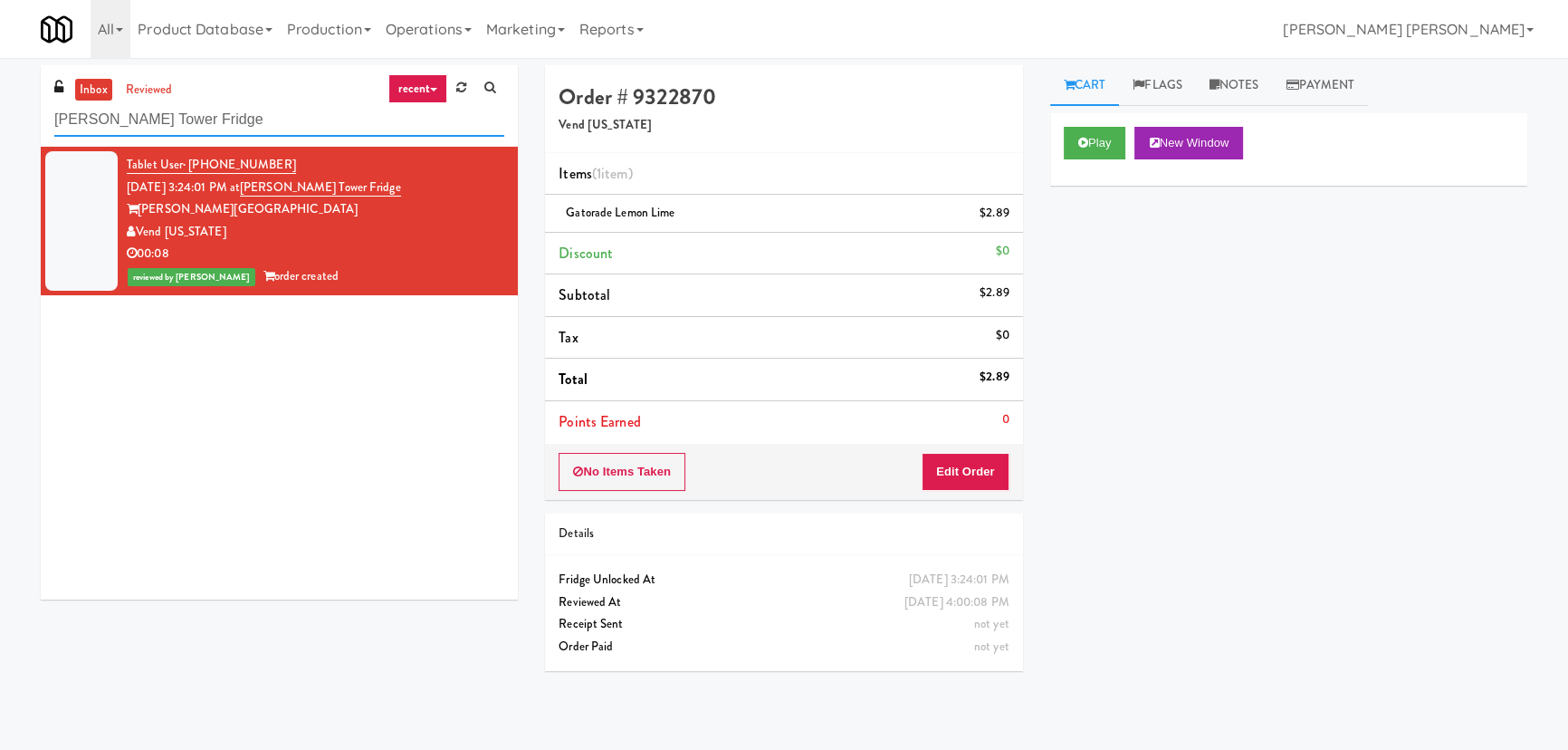
drag, startPoint x: 222, startPoint y: 118, endPoint x: -6, endPoint y: 109, distance: 228.2
click at [0, 109] on html "Are you sure you want to update this order? Okay Cancel Okay Are you sure you w…" at bounding box center [784, 375] width 1568 height 750
paste input "IKEA Burlington Stor"
type input "IKEA Burlington Store"
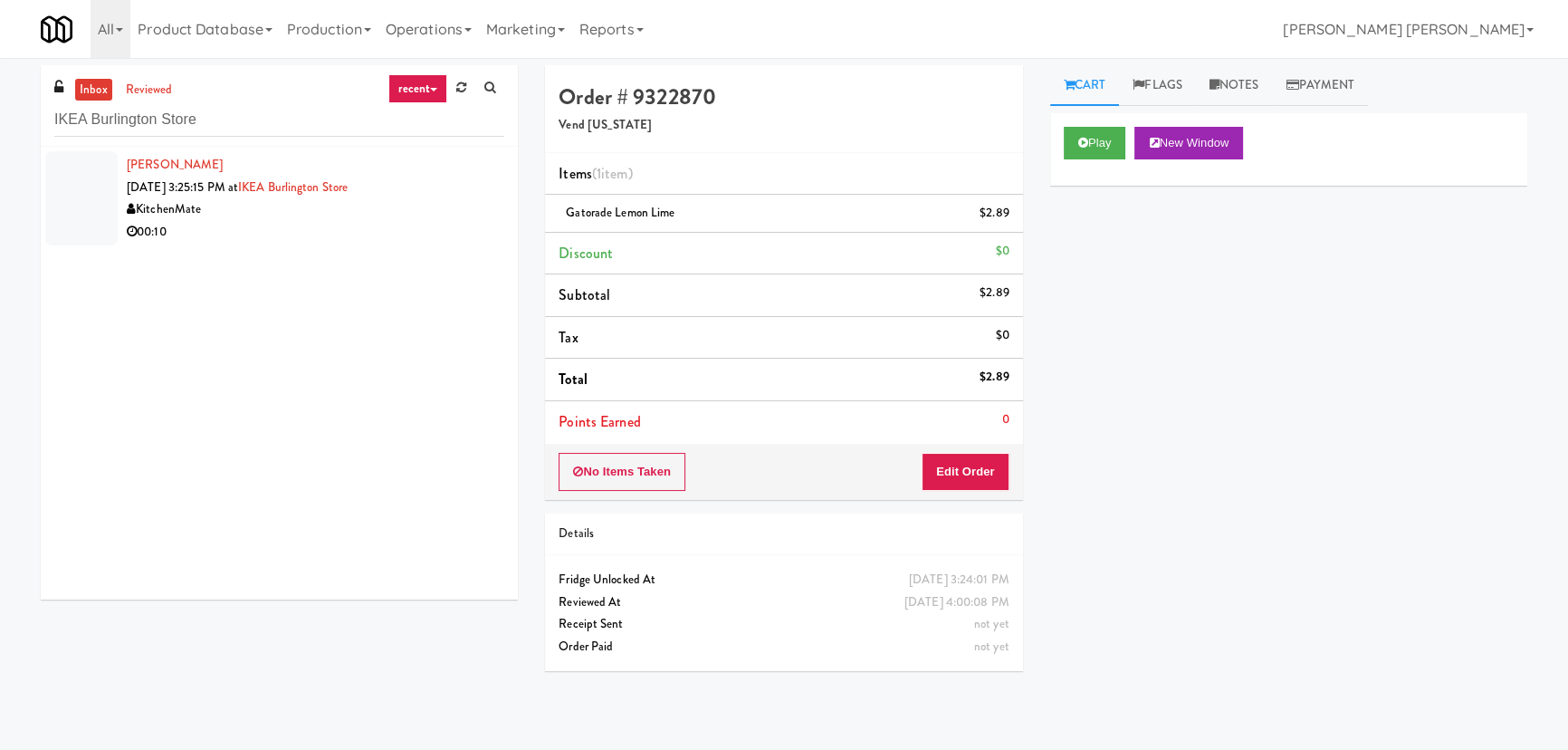
click at [317, 241] on div "00:10" at bounding box center [315, 232] width 377 height 23
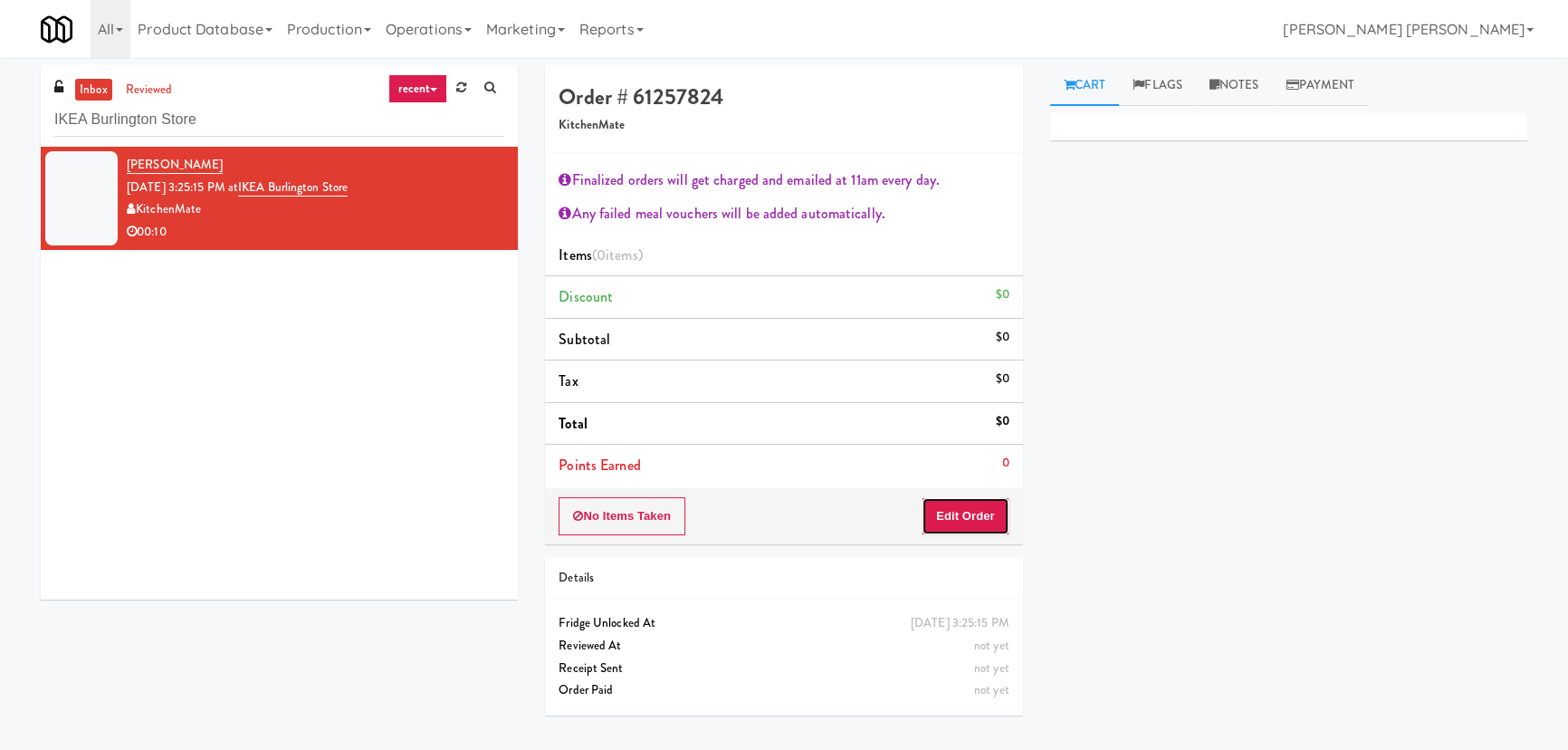
click at [985, 524] on button "Edit Order" at bounding box center [965, 517] width 87 height 38
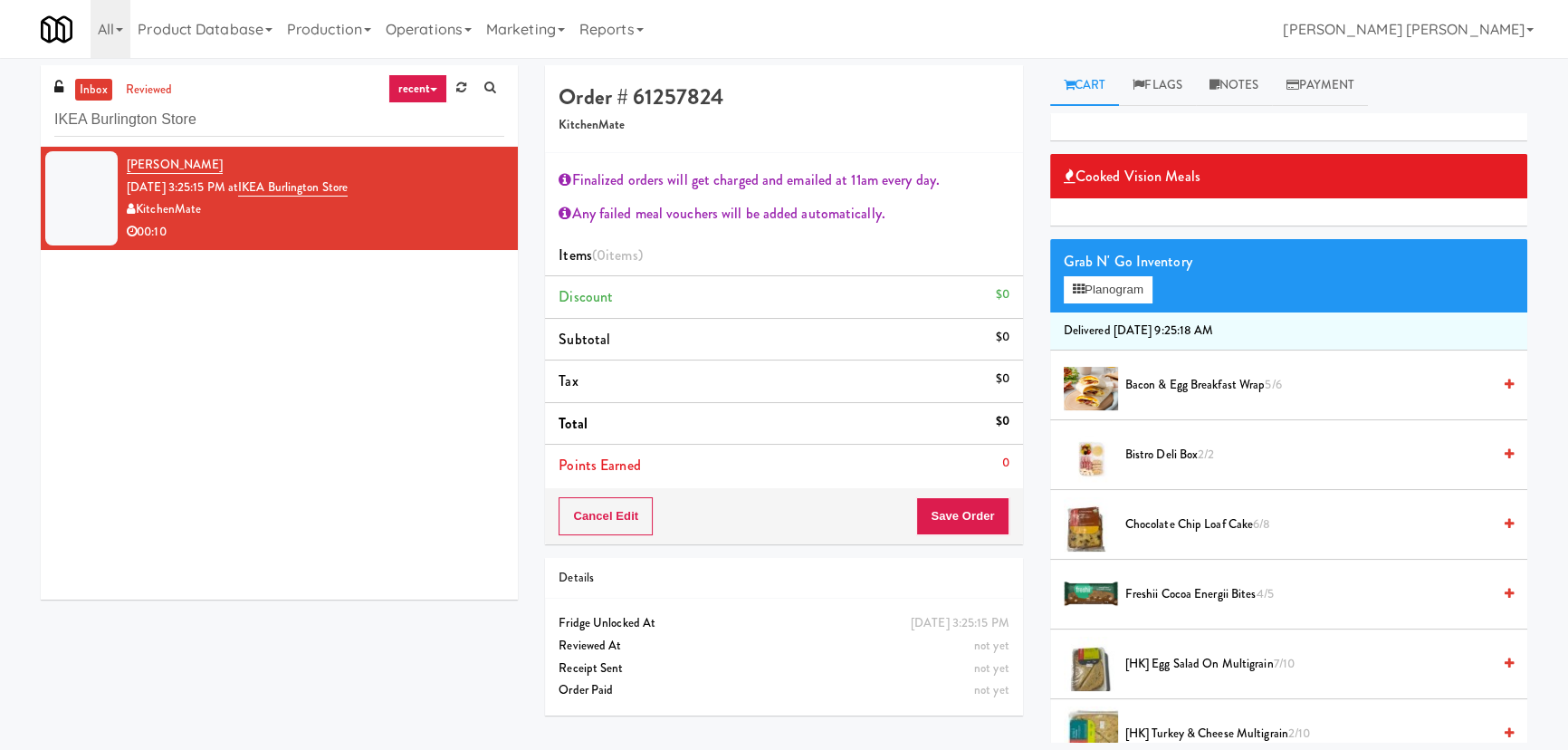
scroll to position [411, 0]
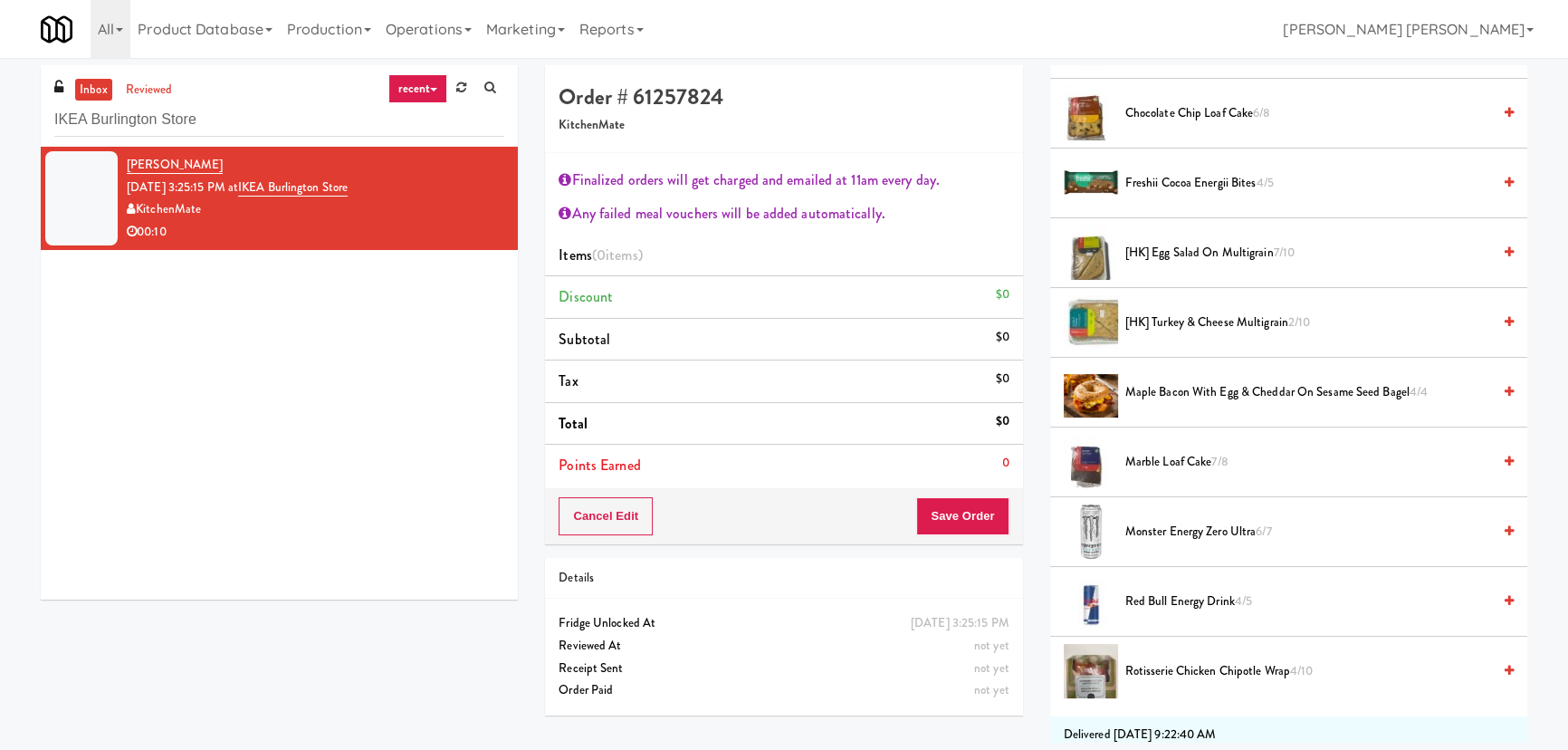
click at [1175, 463] on span "Marble Loaf Cake 7/8" at bounding box center [1308, 463] width 366 height 23
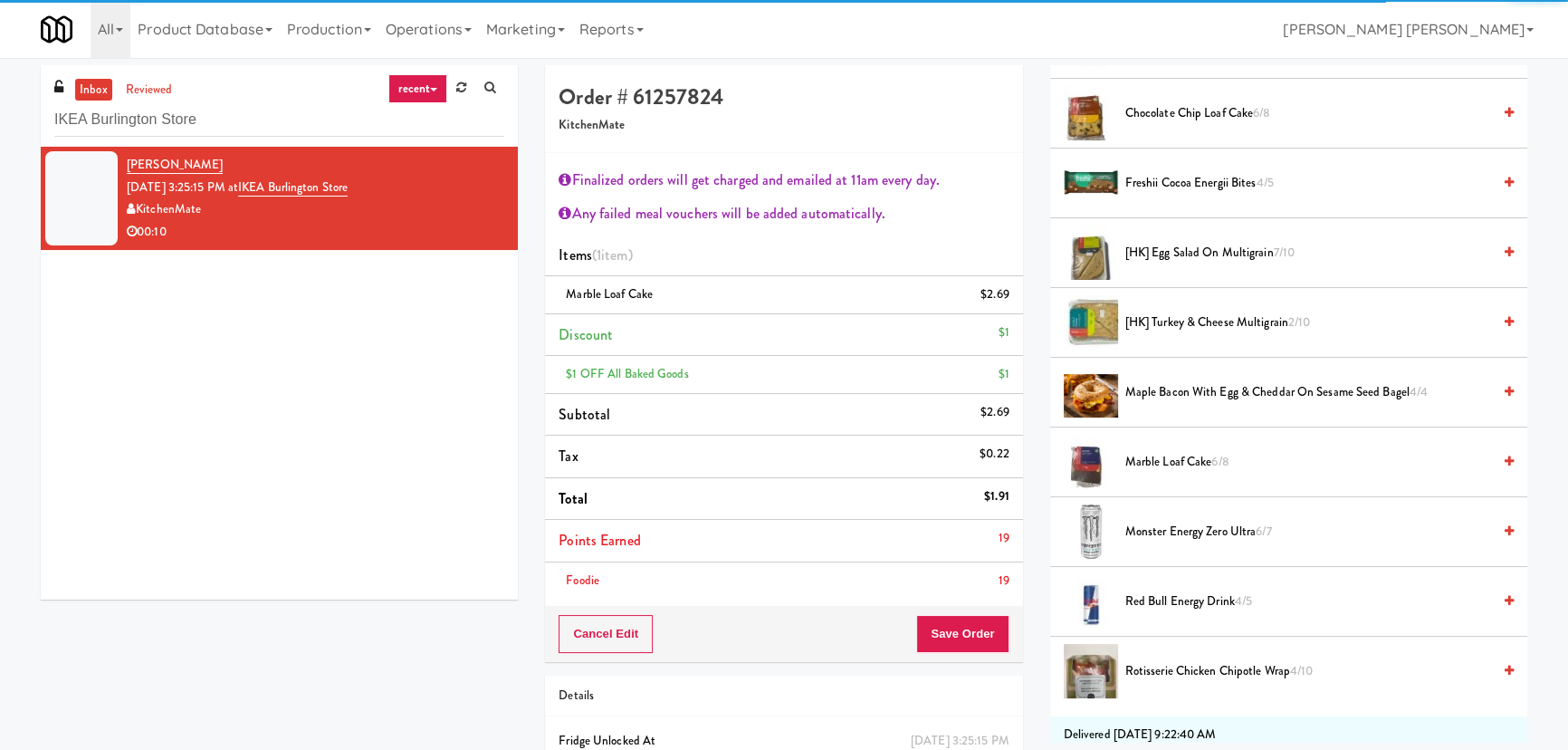
click at [958, 556] on li "Points Earned 19" at bounding box center [784, 541] width 477 height 42
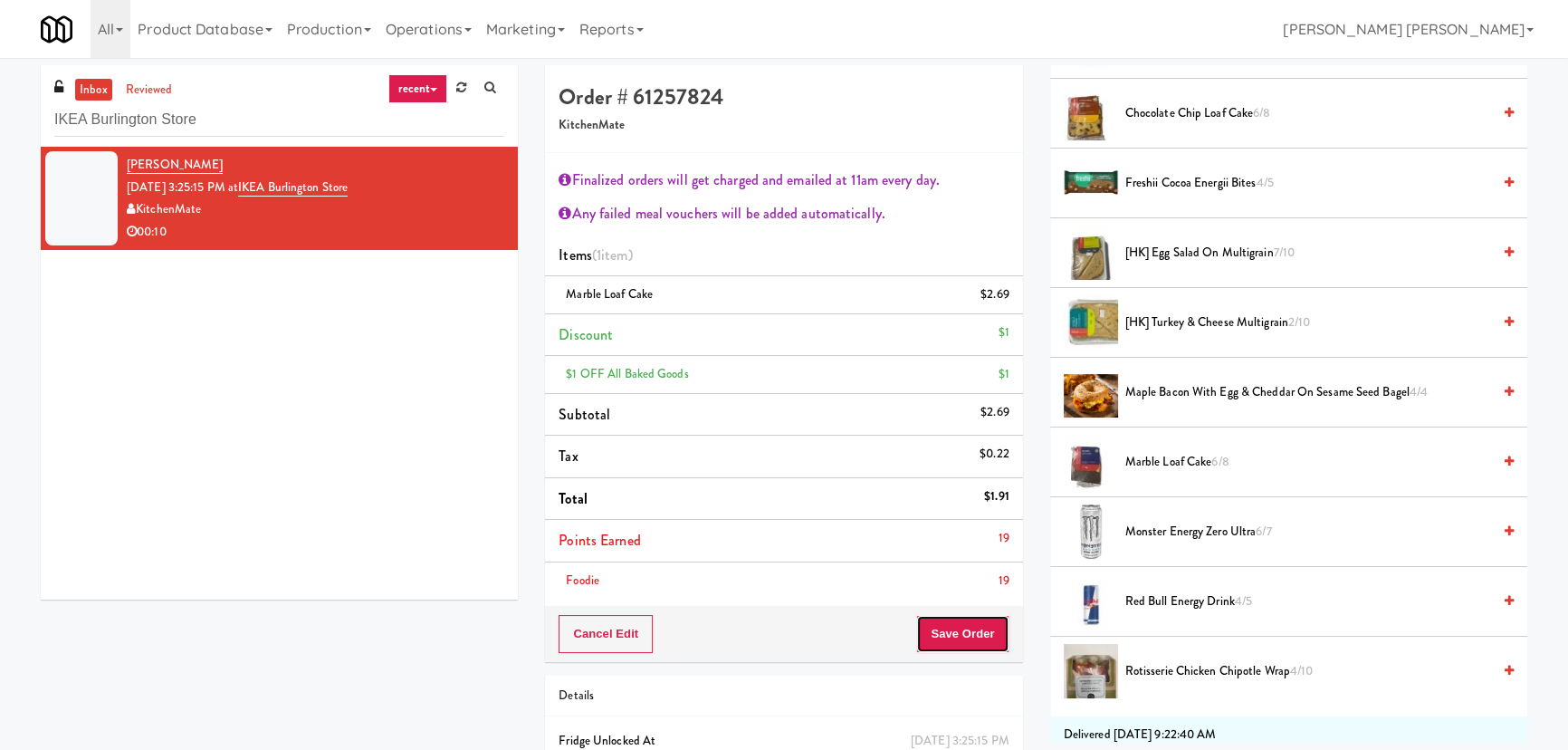
click at [969, 636] on button "Save Order" at bounding box center [962, 634] width 92 height 38
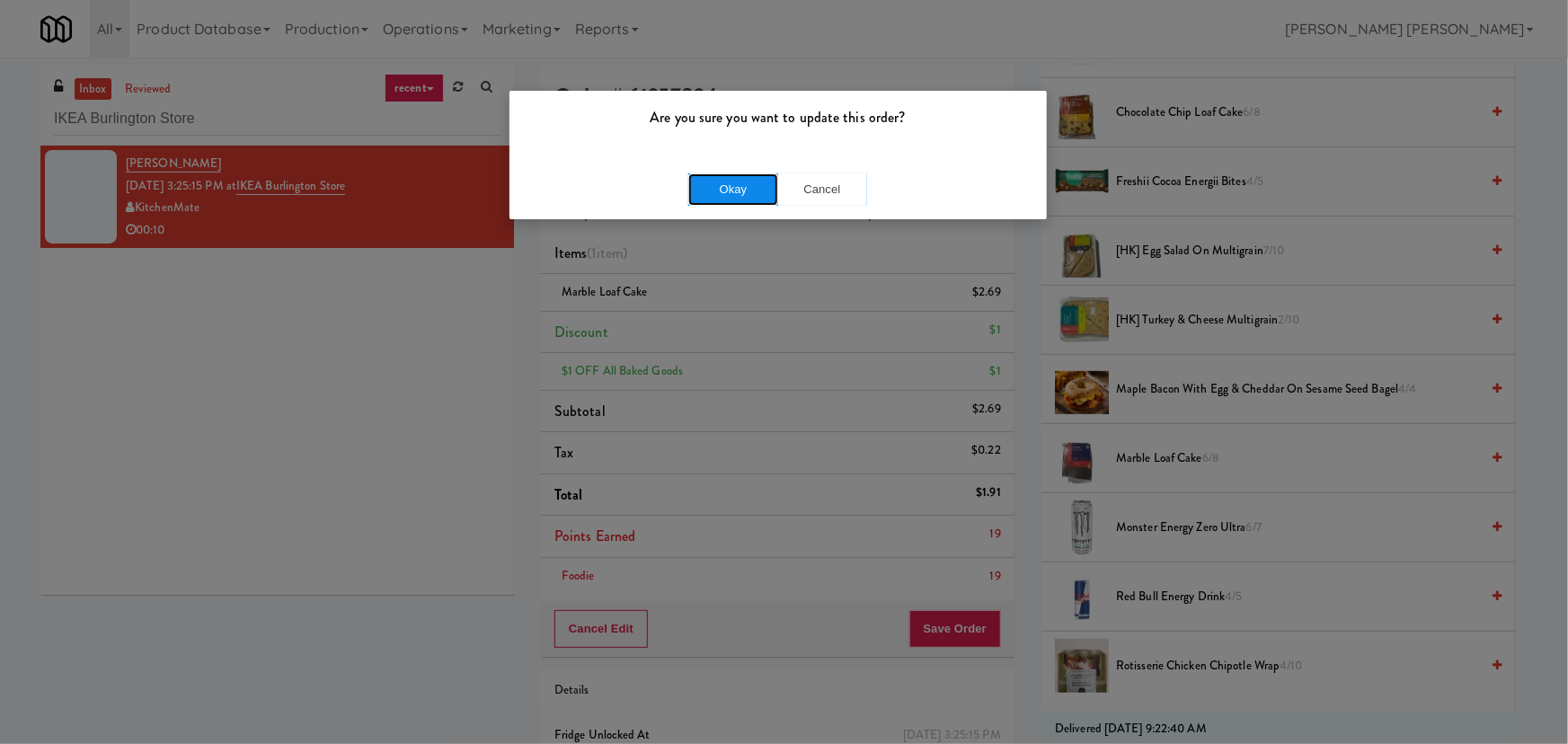
click at [723, 189] on button "Okay" at bounding box center [733, 190] width 90 height 32
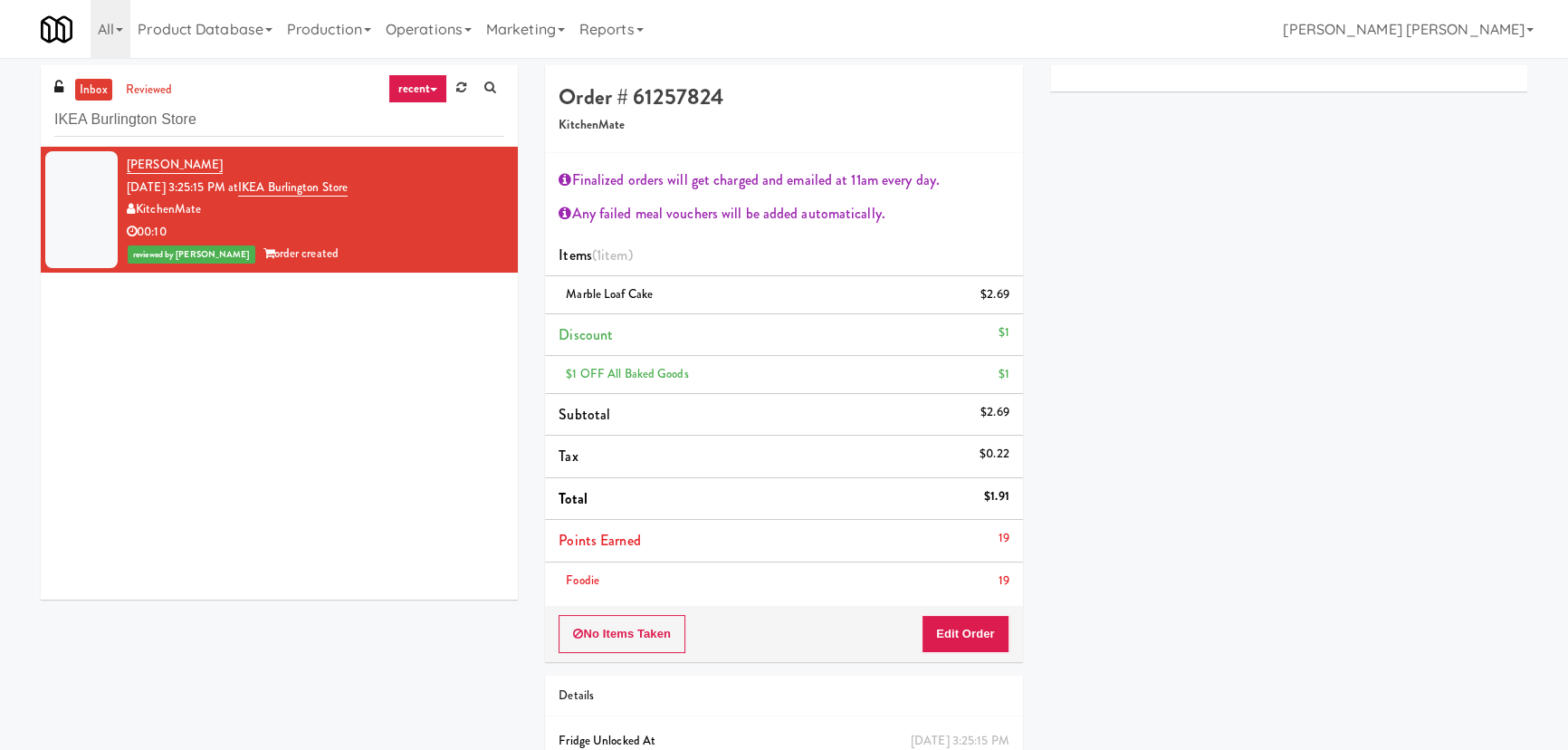
scroll to position [0, 0]
click at [1249, 84] on link "Notes" at bounding box center [1234, 85] width 77 height 40
click at [1212, 254] on p at bounding box center [1289, 249] width 448 height 20
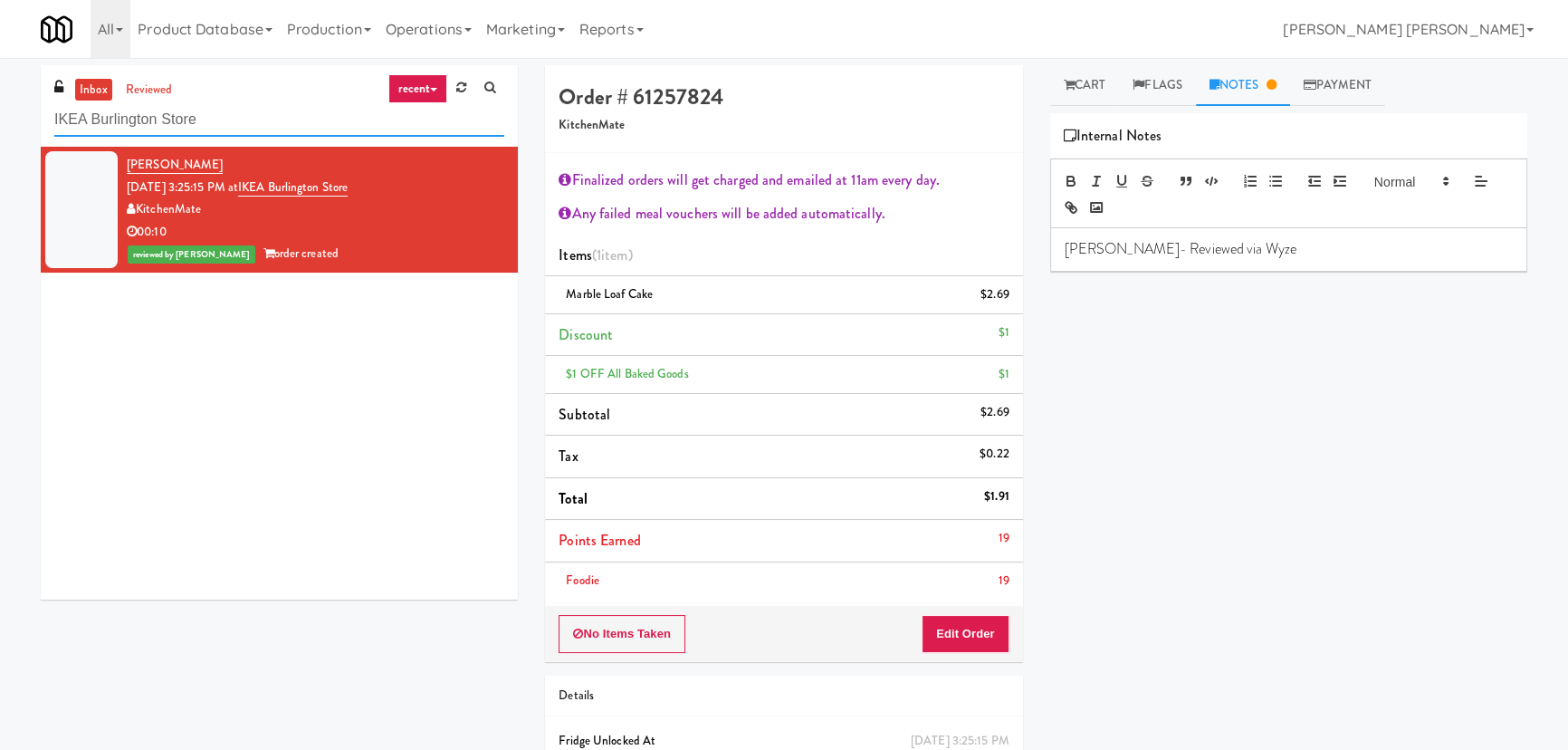
drag, startPoint x: 232, startPoint y: 115, endPoint x: 26, endPoint y: 119, distance: 206.0
click at [27, 119] on div "inbox reviewed recent all unclear take inventory issue suspicious failed recent…" at bounding box center [278, 339] width 504 height 547
paste input "NOVO - Cooler Combo"
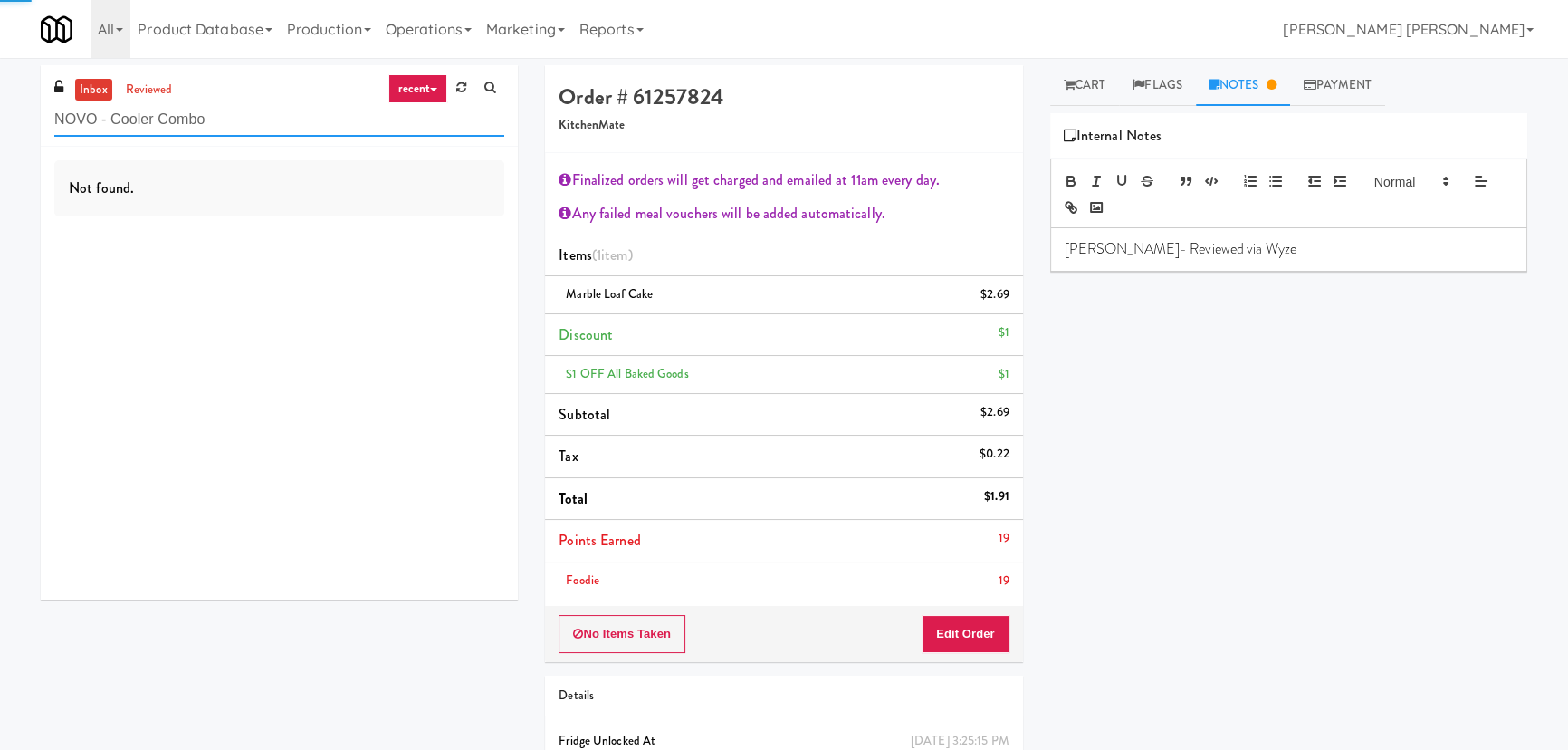
type input "NOVO - Cooler Combo"
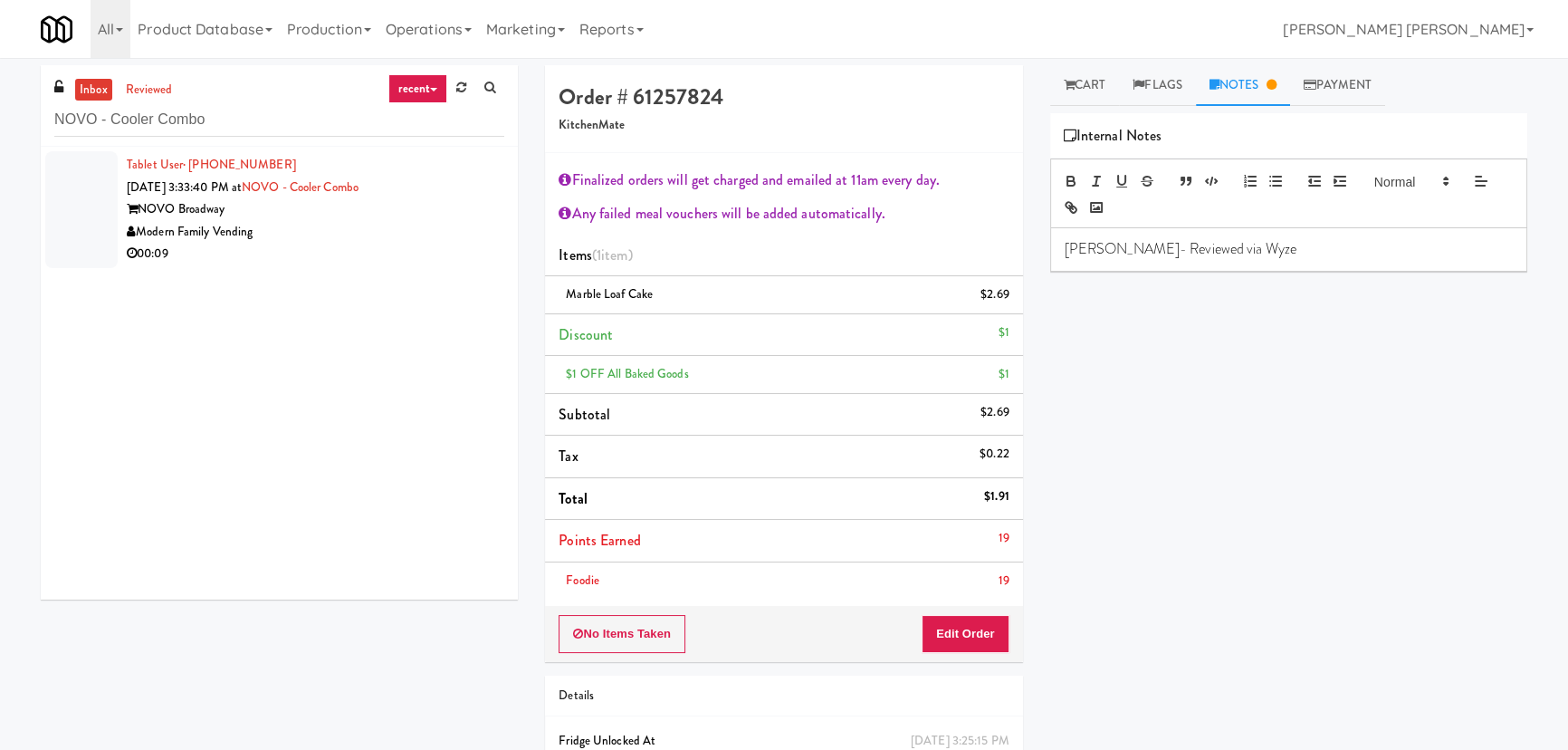
click at [326, 215] on div "NOVO Broadway" at bounding box center [315, 209] width 377 height 23
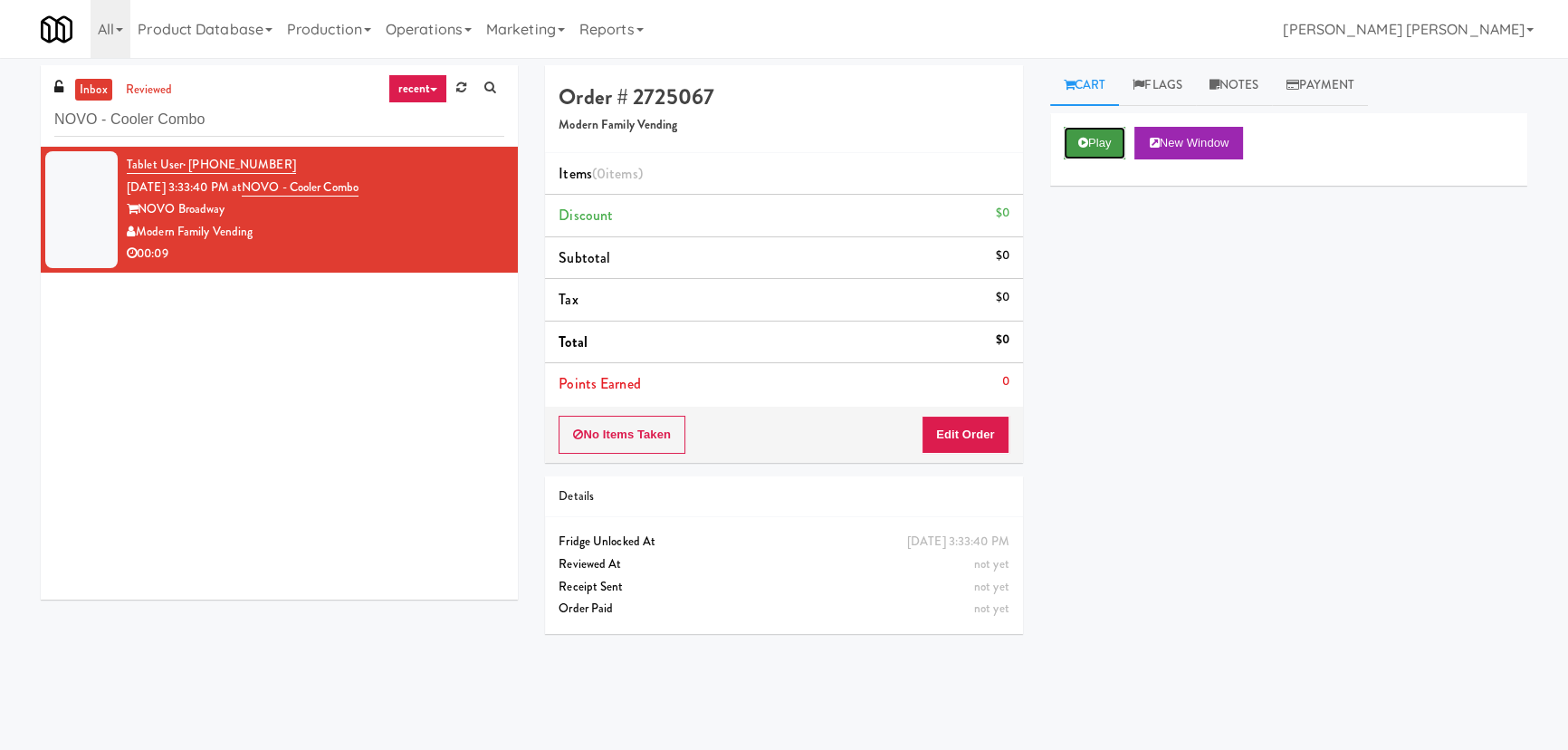
click at [1084, 145] on icon at bounding box center [1083, 142] width 10 height 12
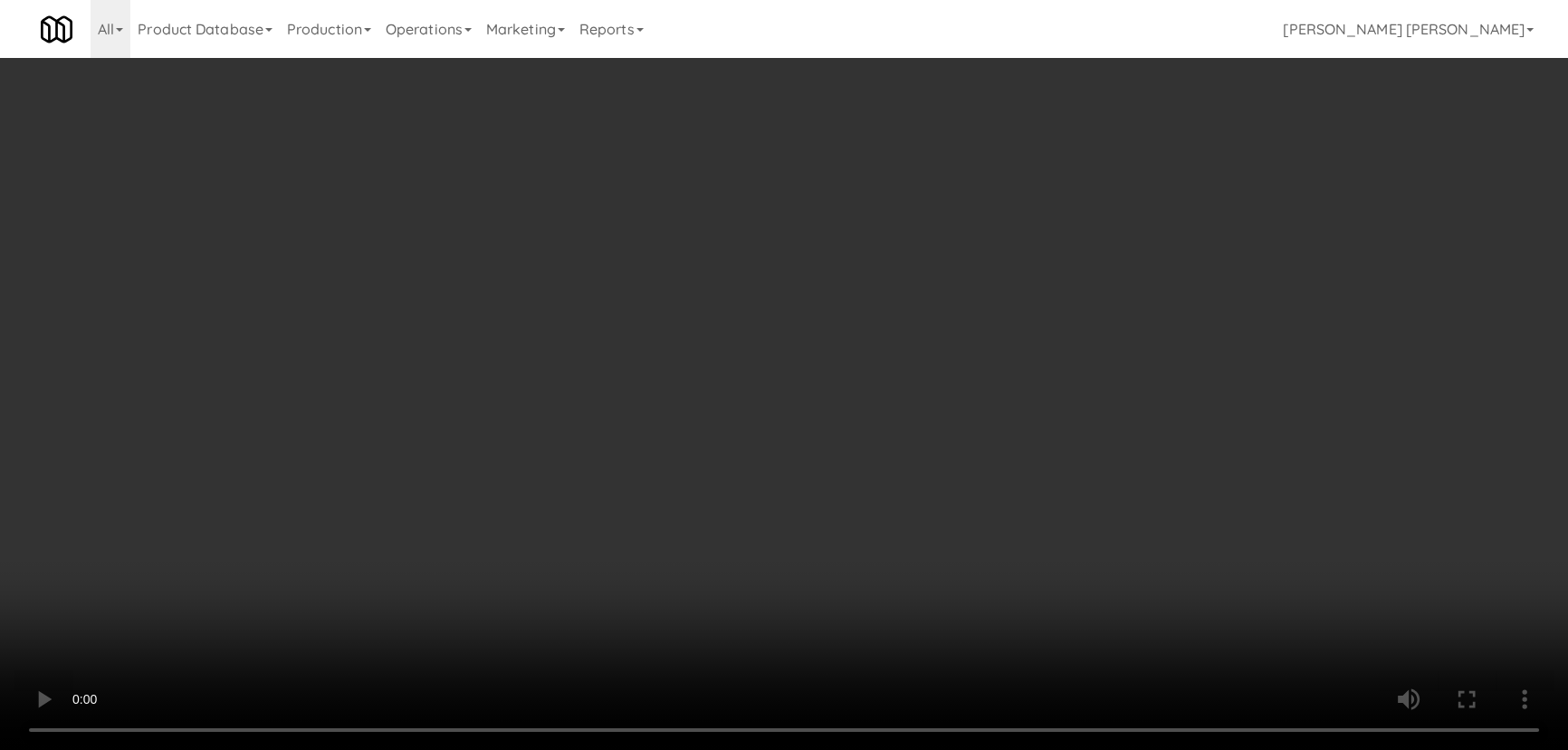
click at [881, 749] on video at bounding box center [784, 375] width 1568 height 750
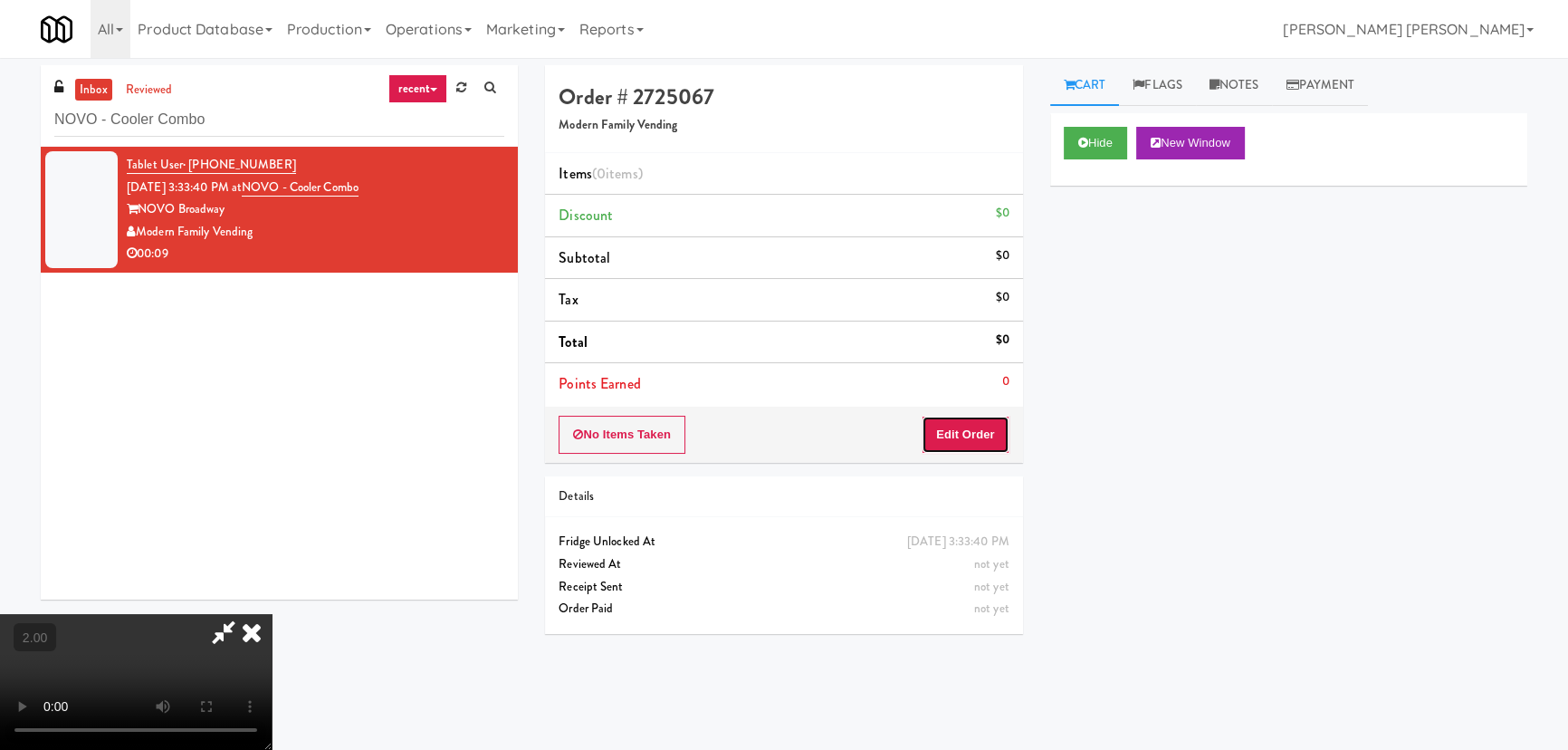
click at [978, 434] on button "Edit Order" at bounding box center [965, 435] width 87 height 38
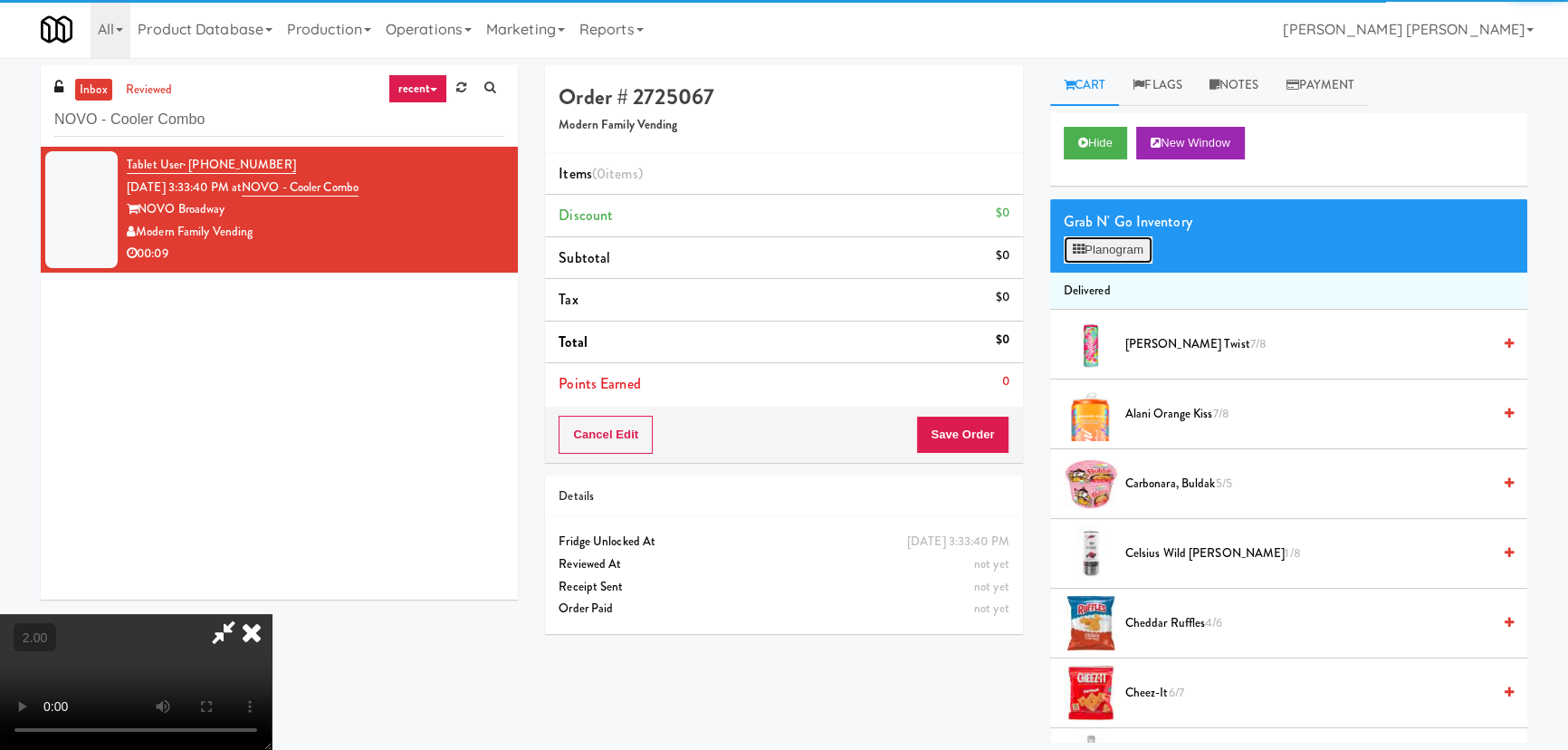
click at [1073, 250] on icon at bounding box center [1078, 250] width 12 height 12
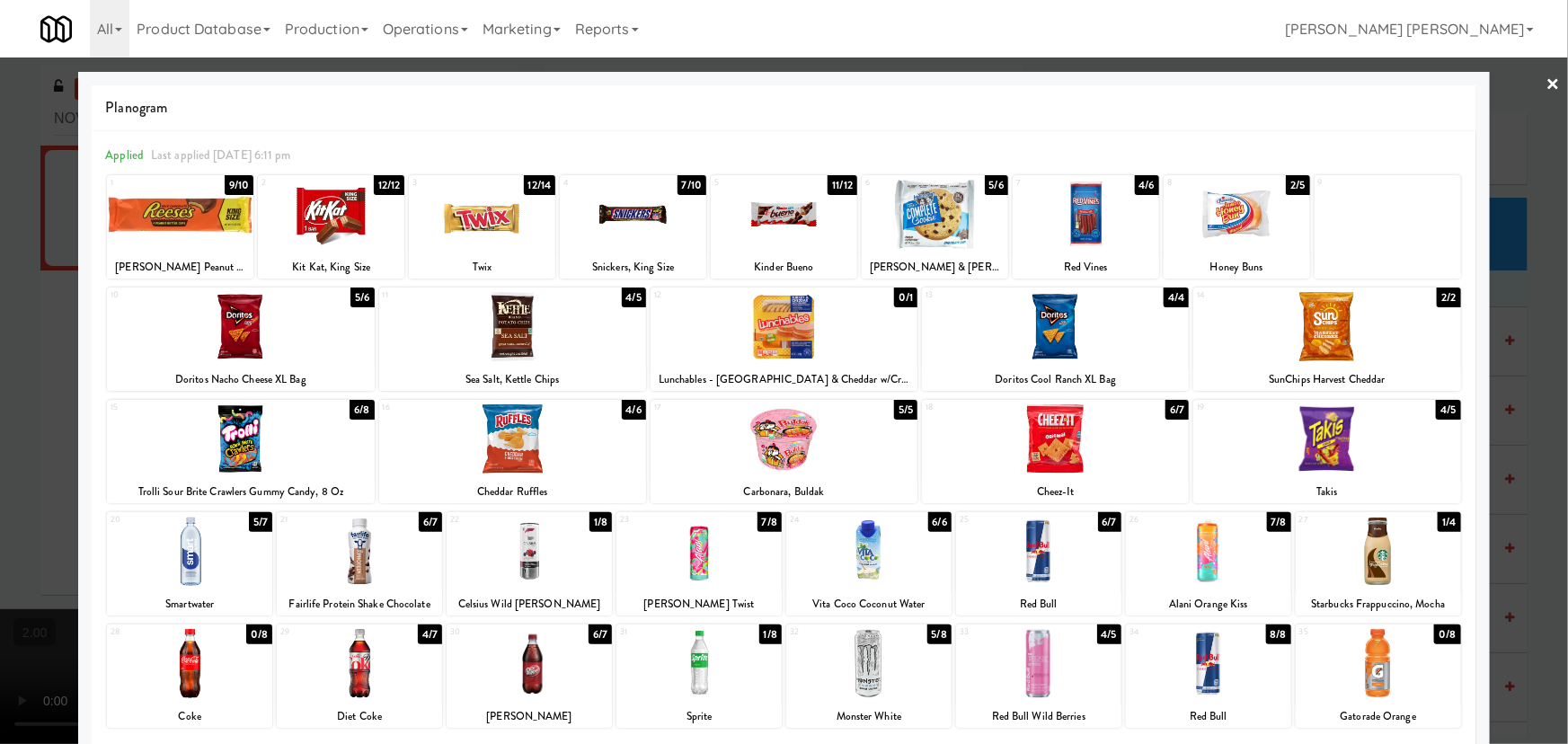
drag, startPoint x: 362, startPoint y: 546, endPoint x: 380, endPoint y: 518, distance: 33.3
click at [364, 545] on div at bounding box center [358, 551] width 165 height 70
click at [511, 327] on div at bounding box center [513, 326] width 267 height 70
click at [1547, 78] on link "×" at bounding box center [1554, 85] width 14 height 55
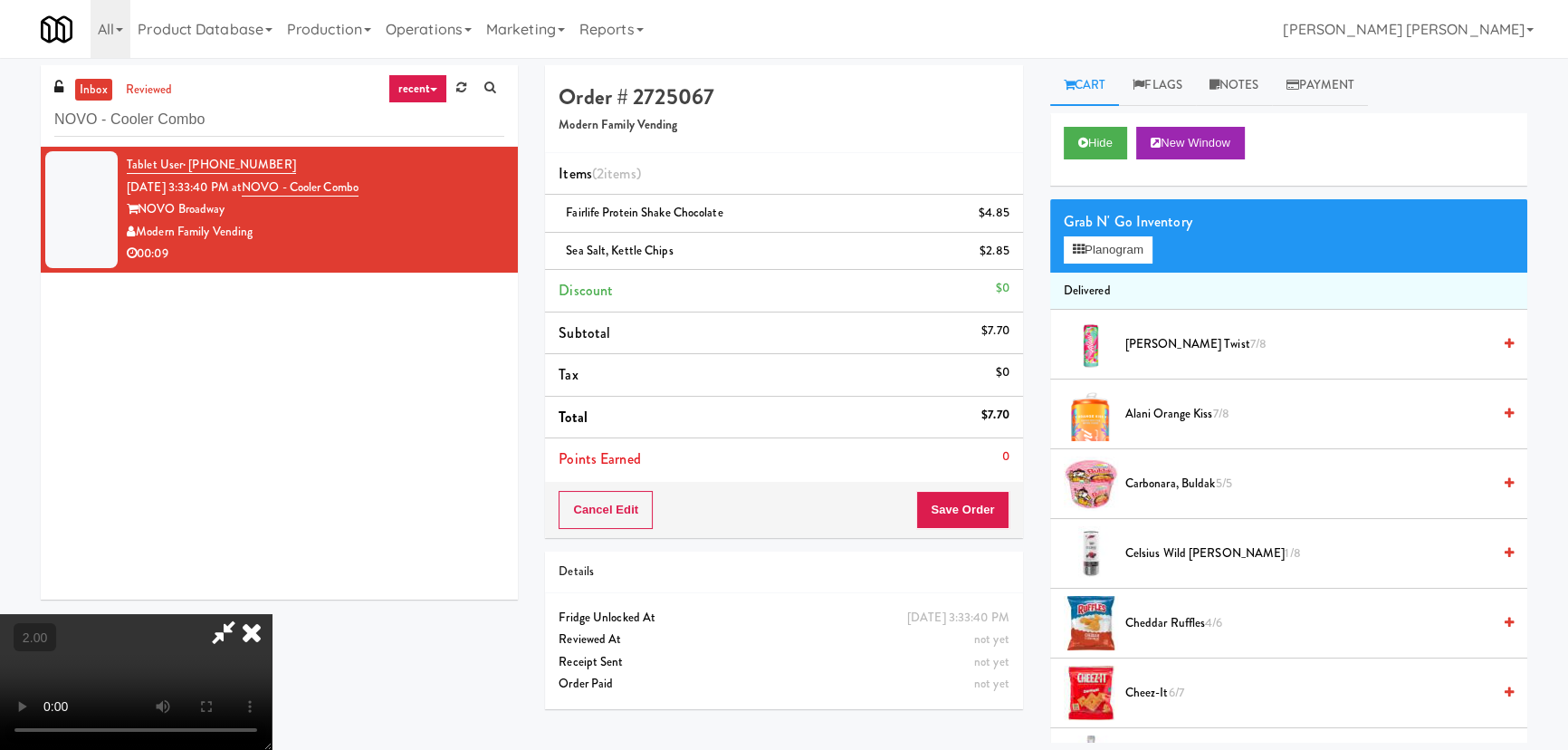
drag, startPoint x: 909, startPoint y: 76, endPoint x: 914, endPoint y: 126, distance: 50.2
click at [272, 614] on icon at bounding box center [251, 632] width 39 height 36
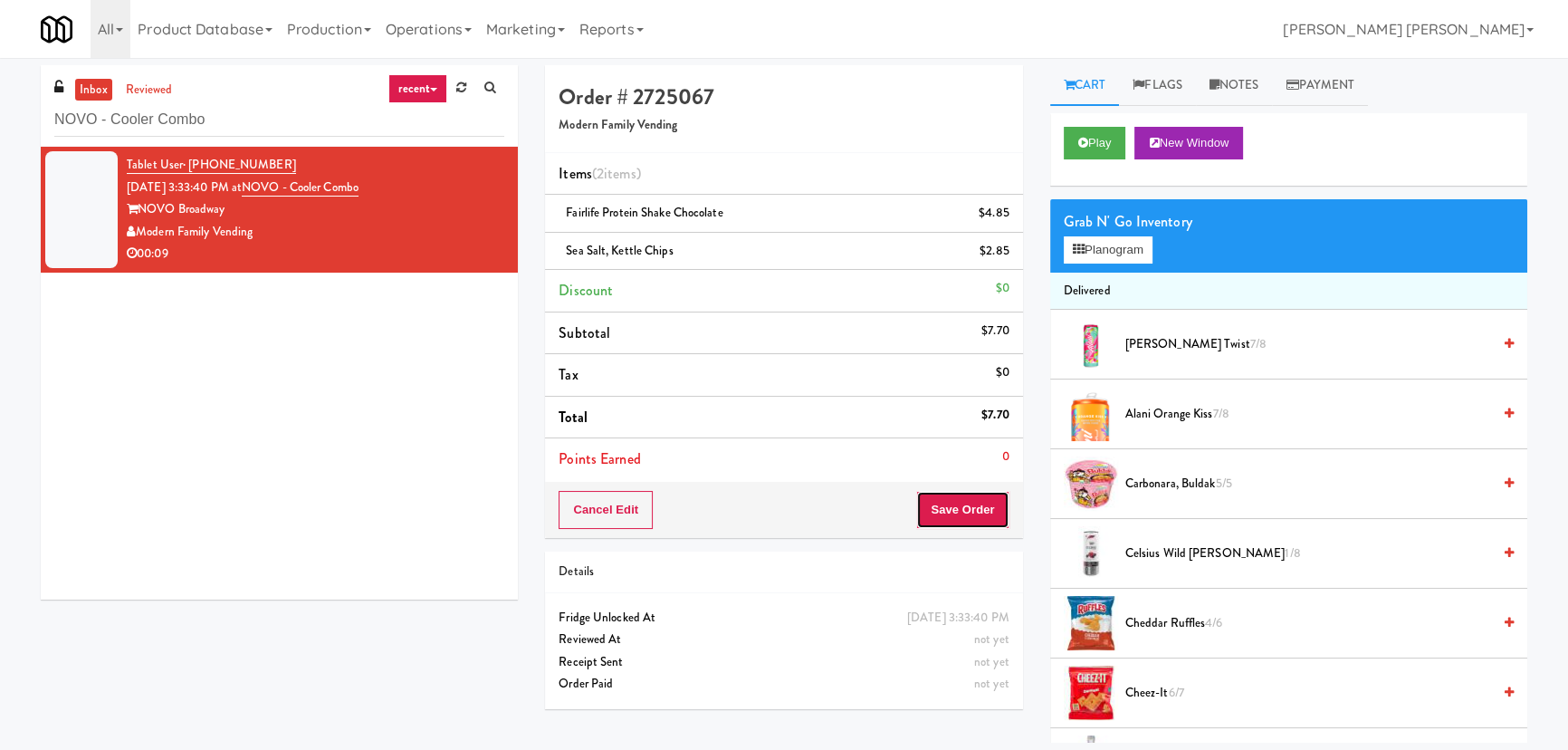
click at [958, 498] on button "Save Order" at bounding box center [962, 510] width 92 height 38
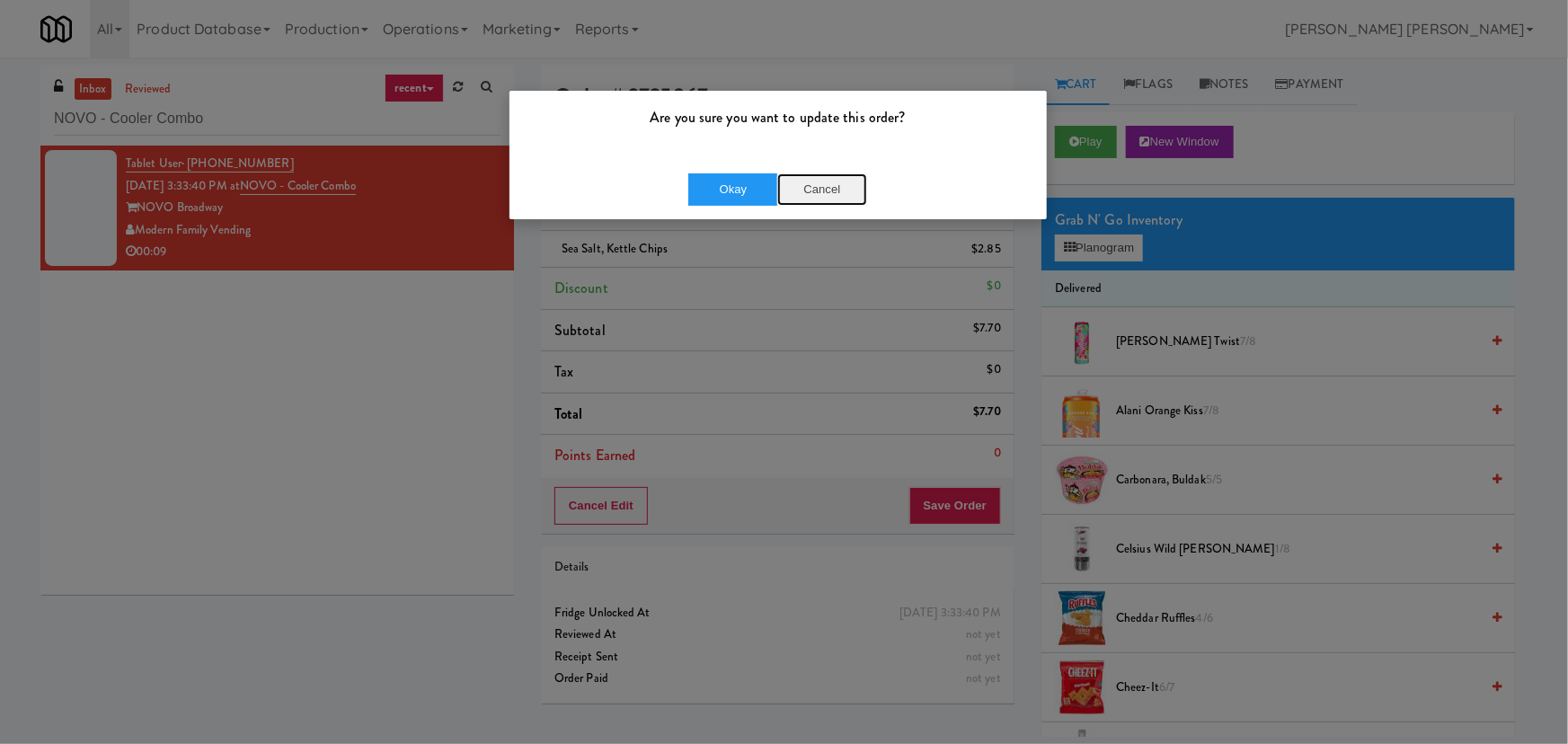
click at [779, 192] on button "Cancel" at bounding box center [823, 190] width 90 height 32
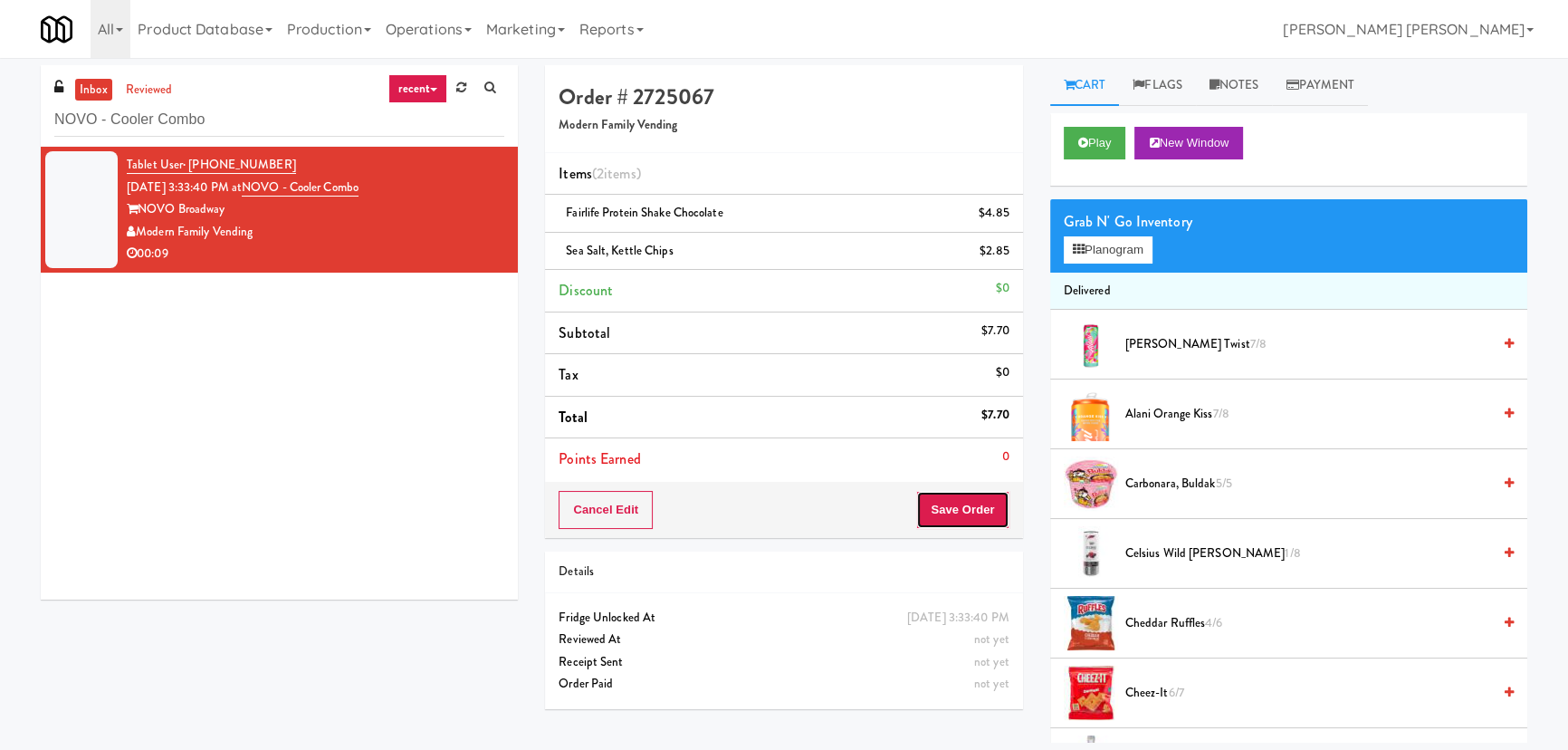
click at [967, 508] on button "Save Order" at bounding box center [962, 510] width 92 height 38
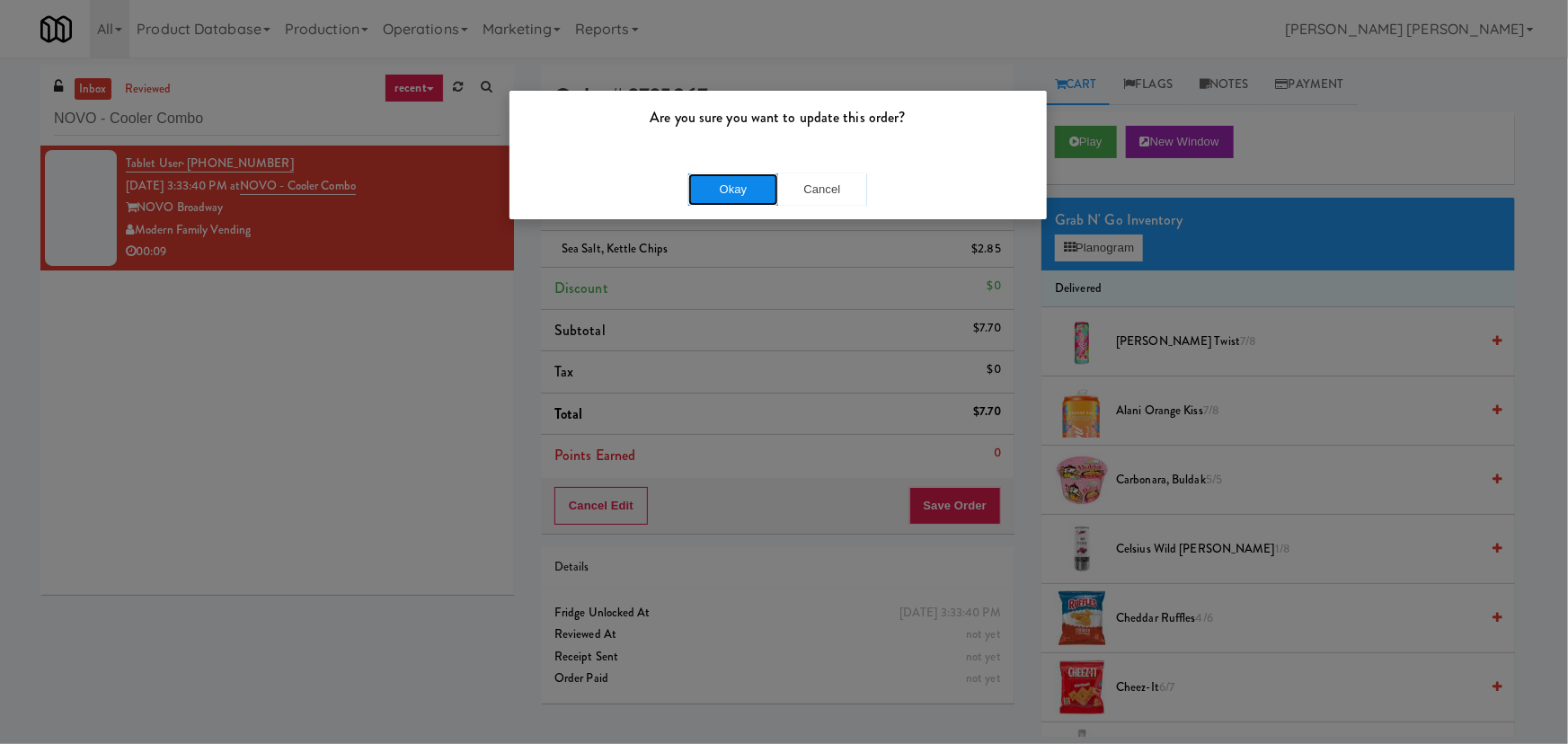
click at [729, 180] on button "Okay" at bounding box center [733, 190] width 90 height 32
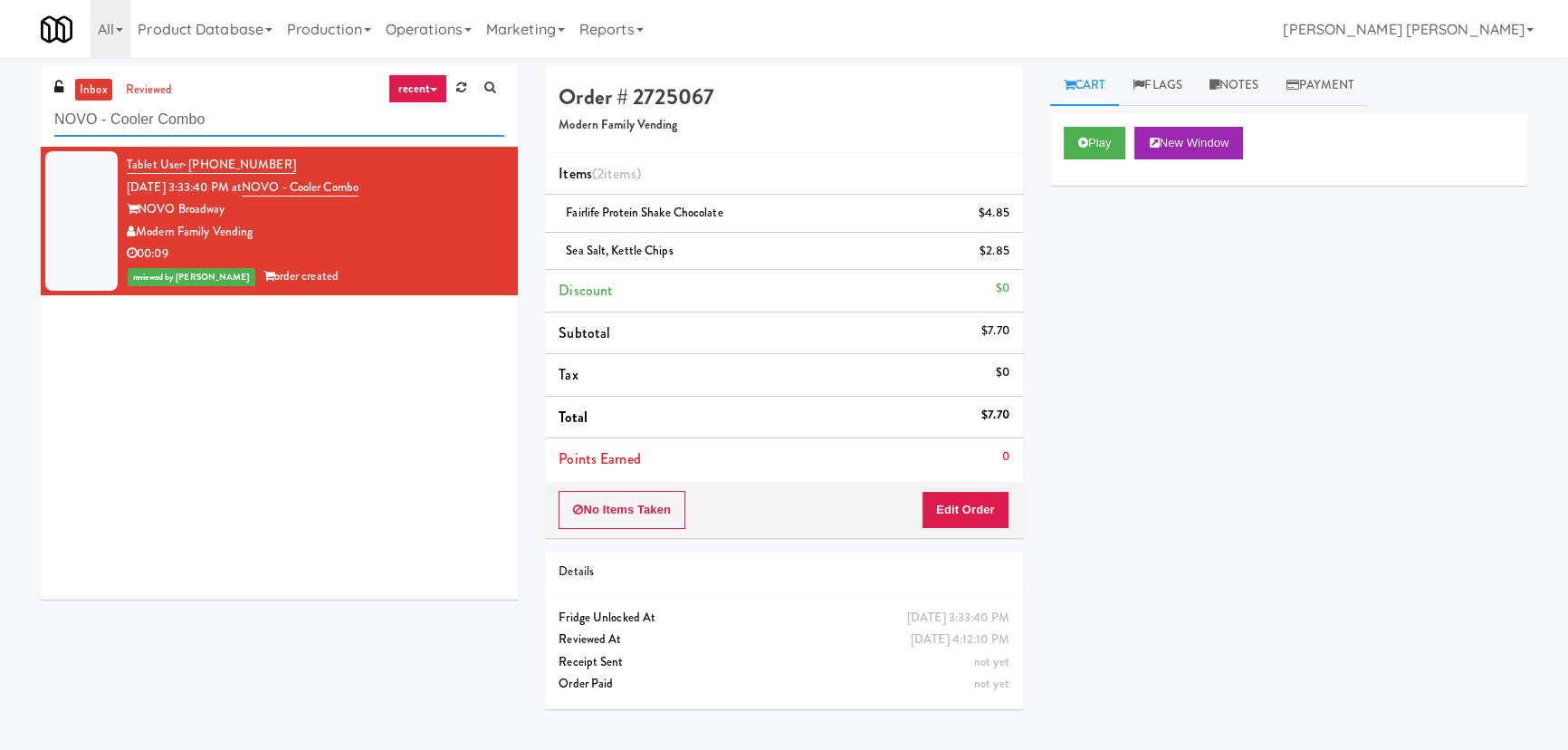
drag, startPoint x: 239, startPoint y: 118, endPoint x: 24, endPoint y: 125, distance: 215.1
click at [24, 125] on div "inbox reviewed recent all unclear take inventory issue suspicious failed recent…" at bounding box center [784, 403] width 1568 height 677
paste input "Fine - Employee Lounge-Cooler-Right"
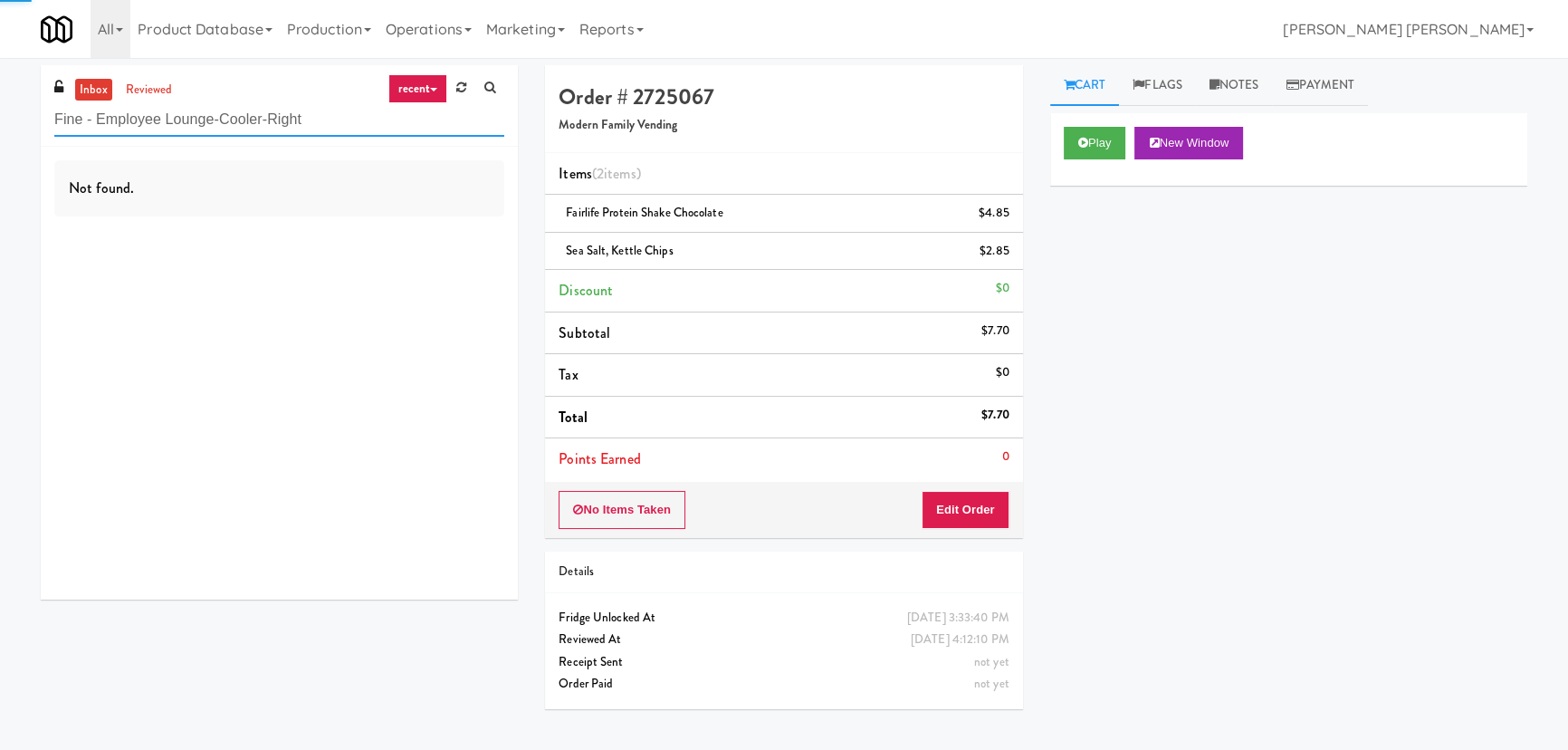
type input "Fine - Employee Lounge-Cooler-Right"
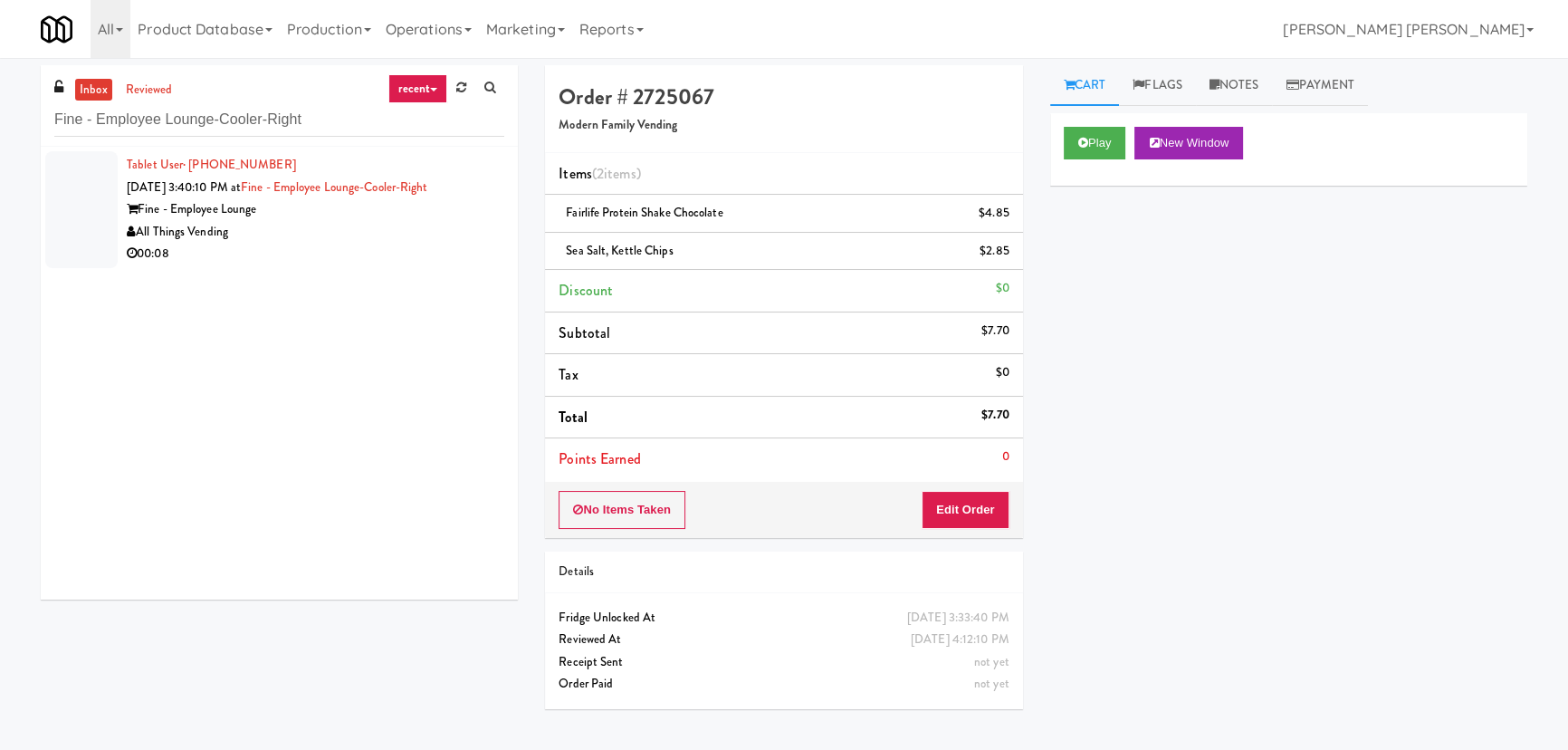
click at [384, 254] on div "00:08" at bounding box center [315, 254] width 377 height 23
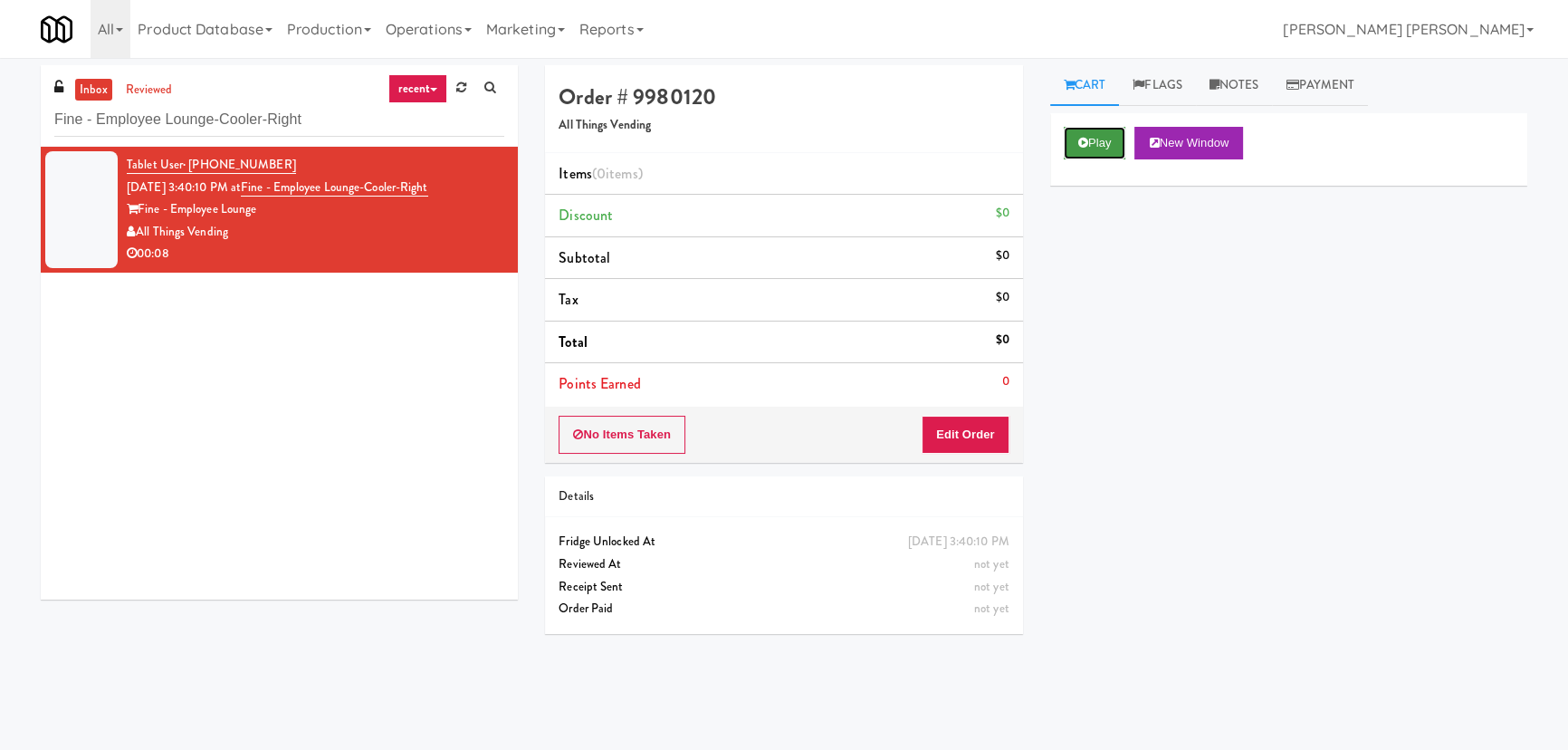
click at [1078, 141] on icon at bounding box center [1083, 142] width 10 height 12
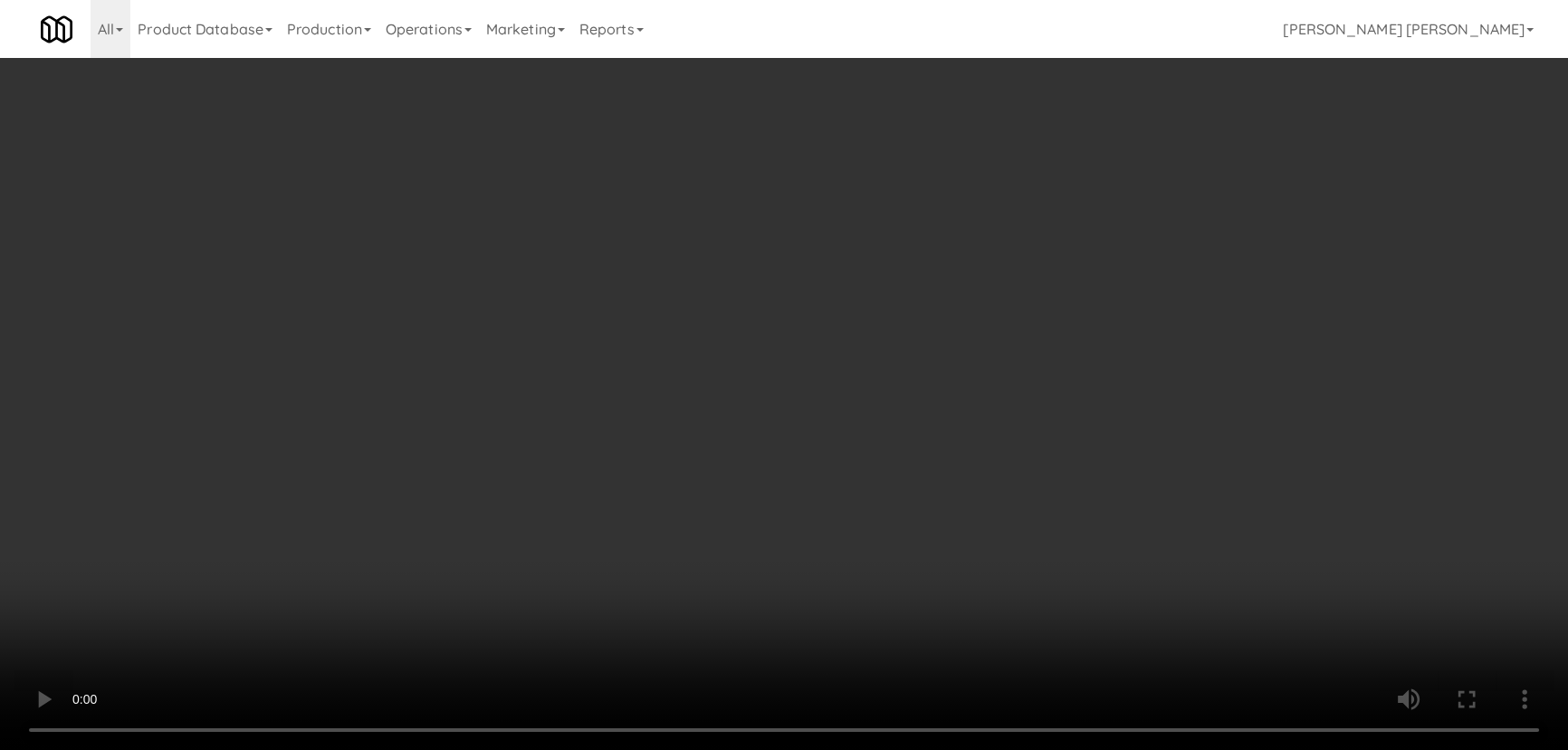
click at [880, 749] on video at bounding box center [784, 375] width 1568 height 750
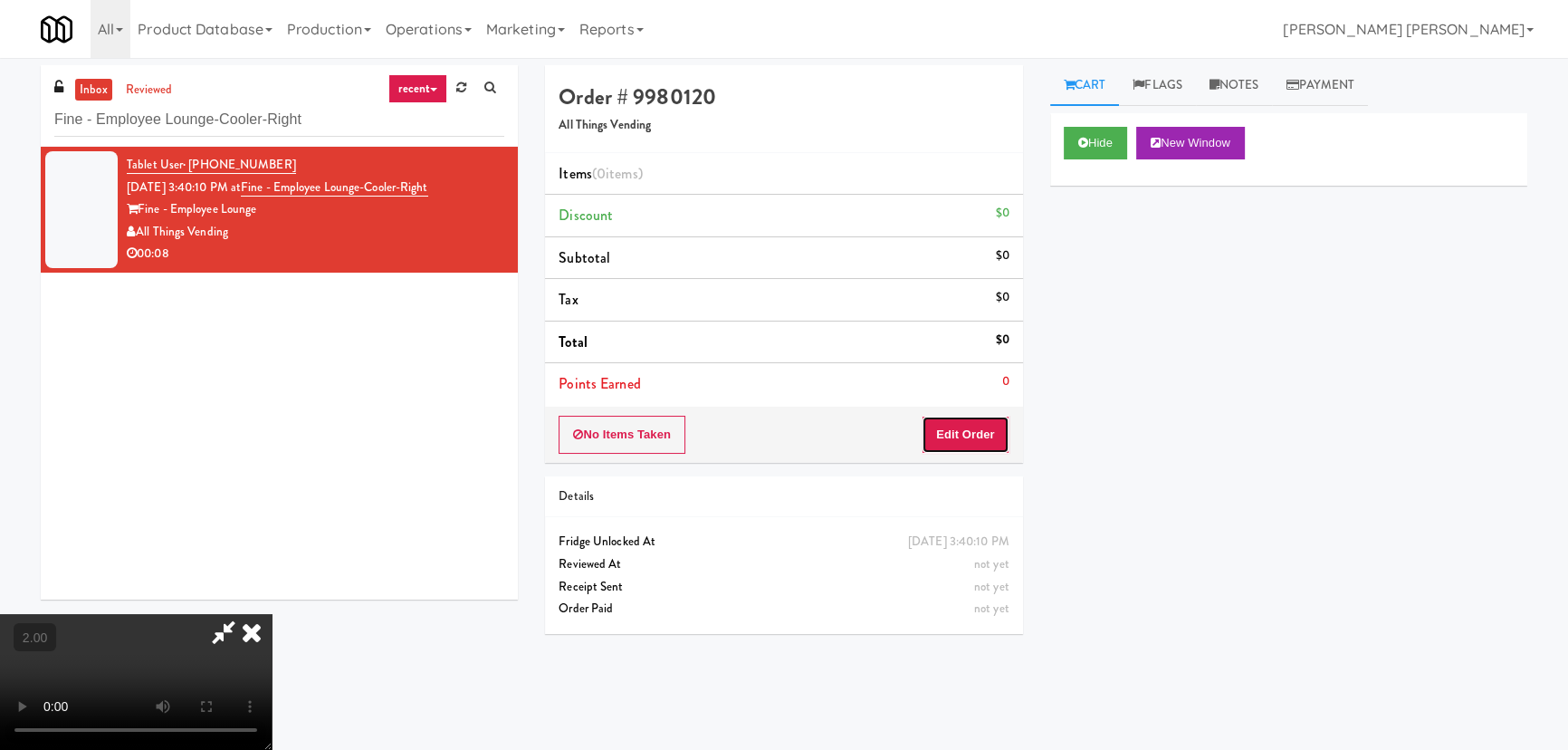
click at [985, 433] on button "Edit Order" at bounding box center [965, 435] width 87 height 38
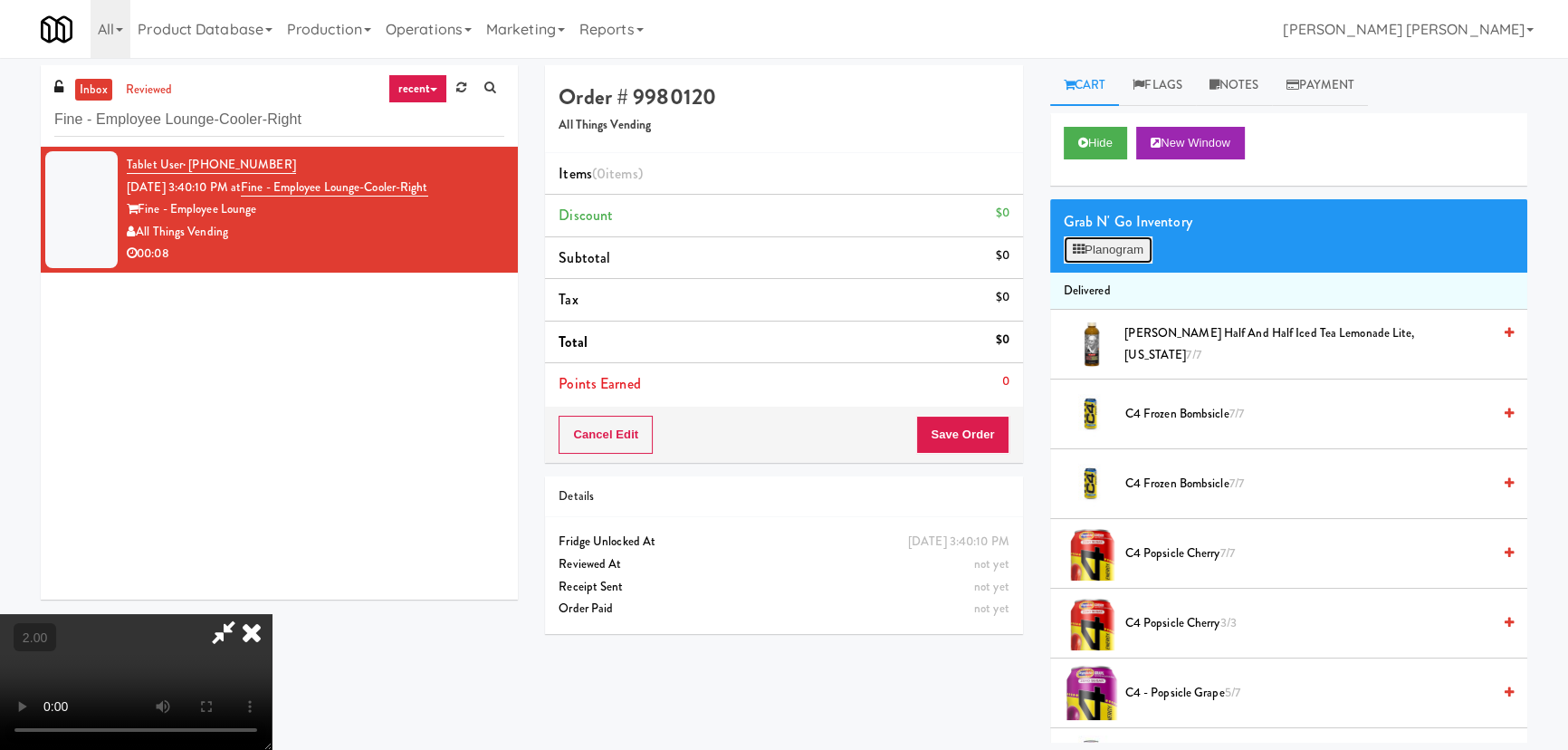
click at [1131, 250] on button "Planogram" at bounding box center [1108, 250] width 88 height 27
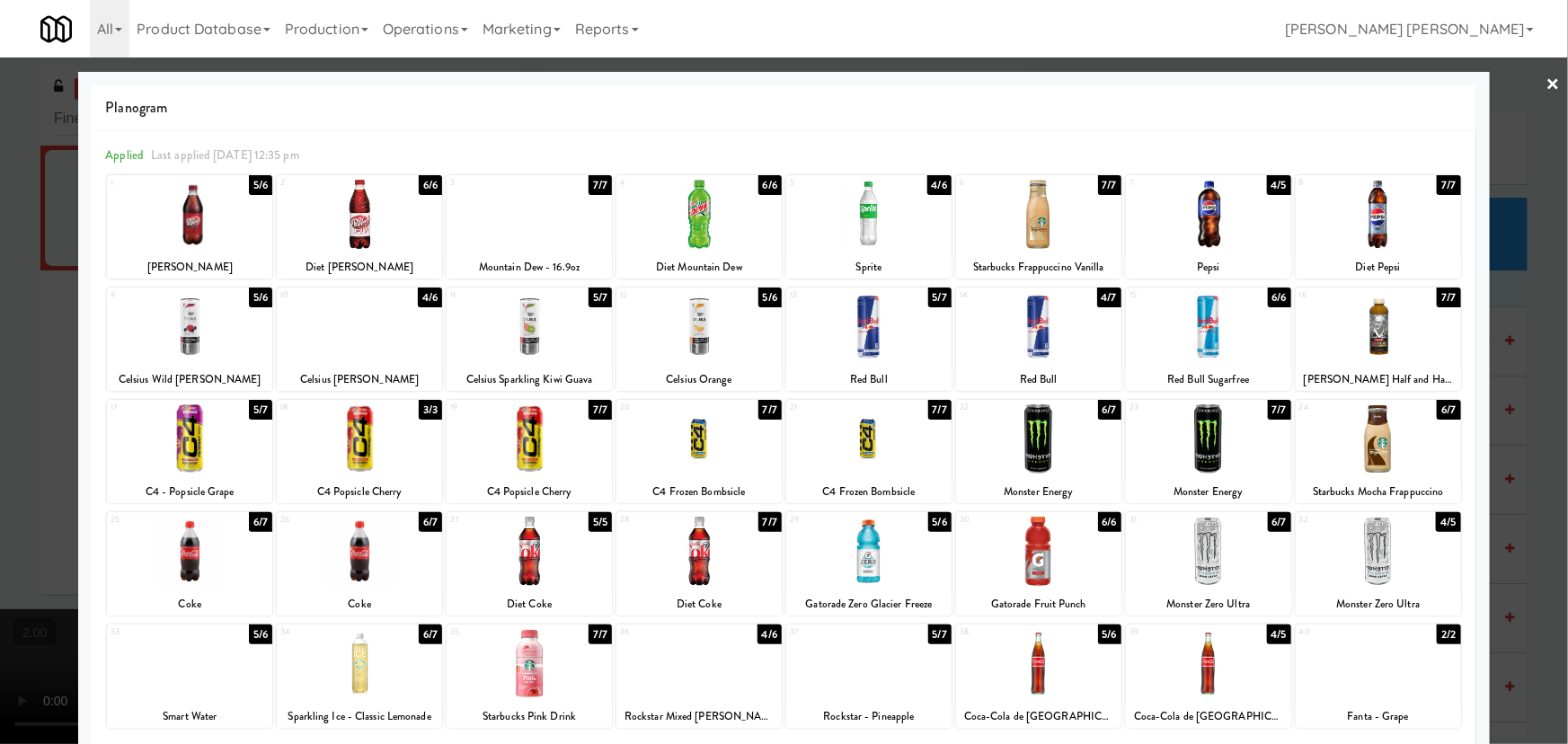
click at [219, 670] on div at bounding box center [189, 663] width 165 height 70
click at [1022, 561] on div at bounding box center [1038, 551] width 165 height 70
click at [1547, 87] on link "×" at bounding box center [1554, 85] width 14 height 55
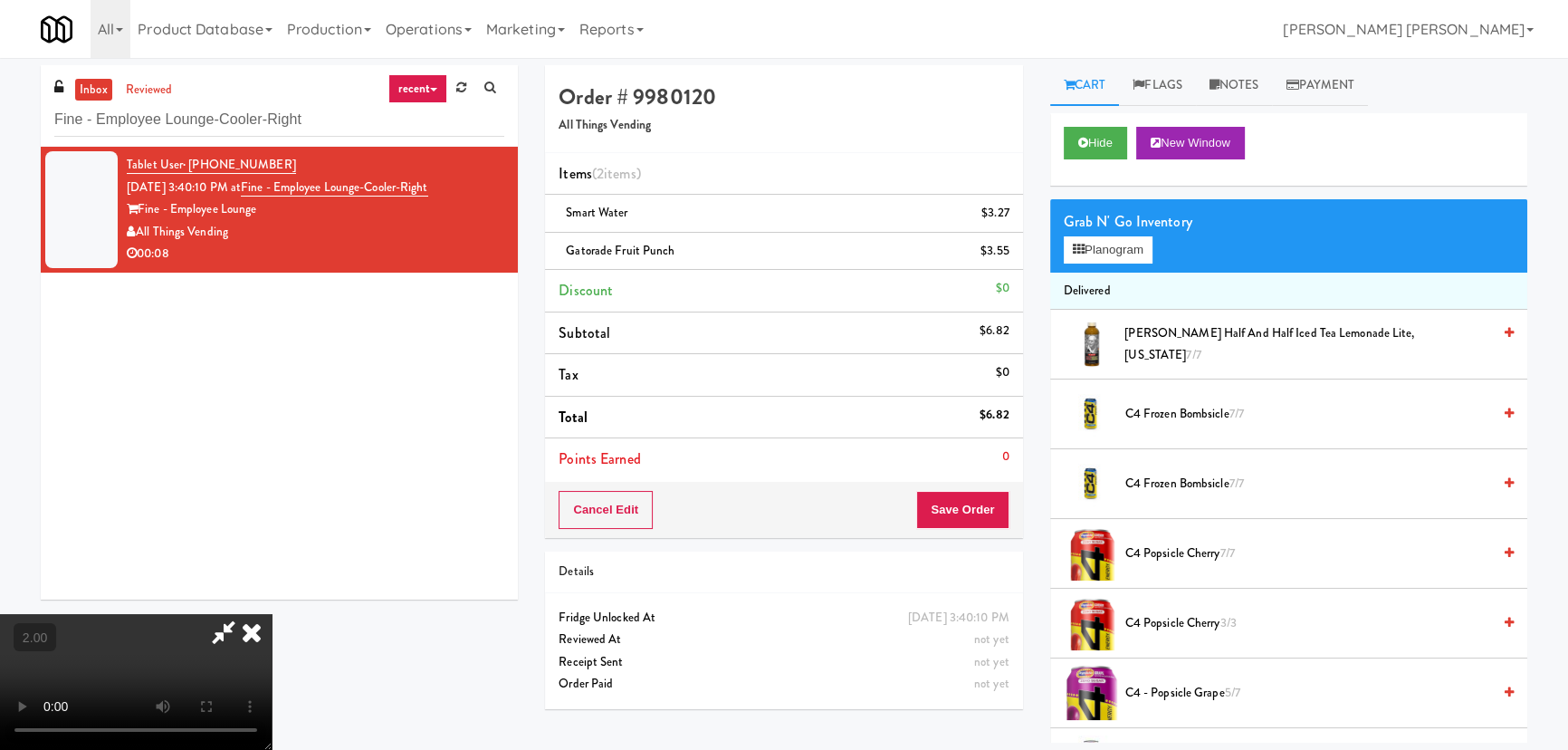
click at [272, 614] on icon at bounding box center [251, 632] width 39 height 36
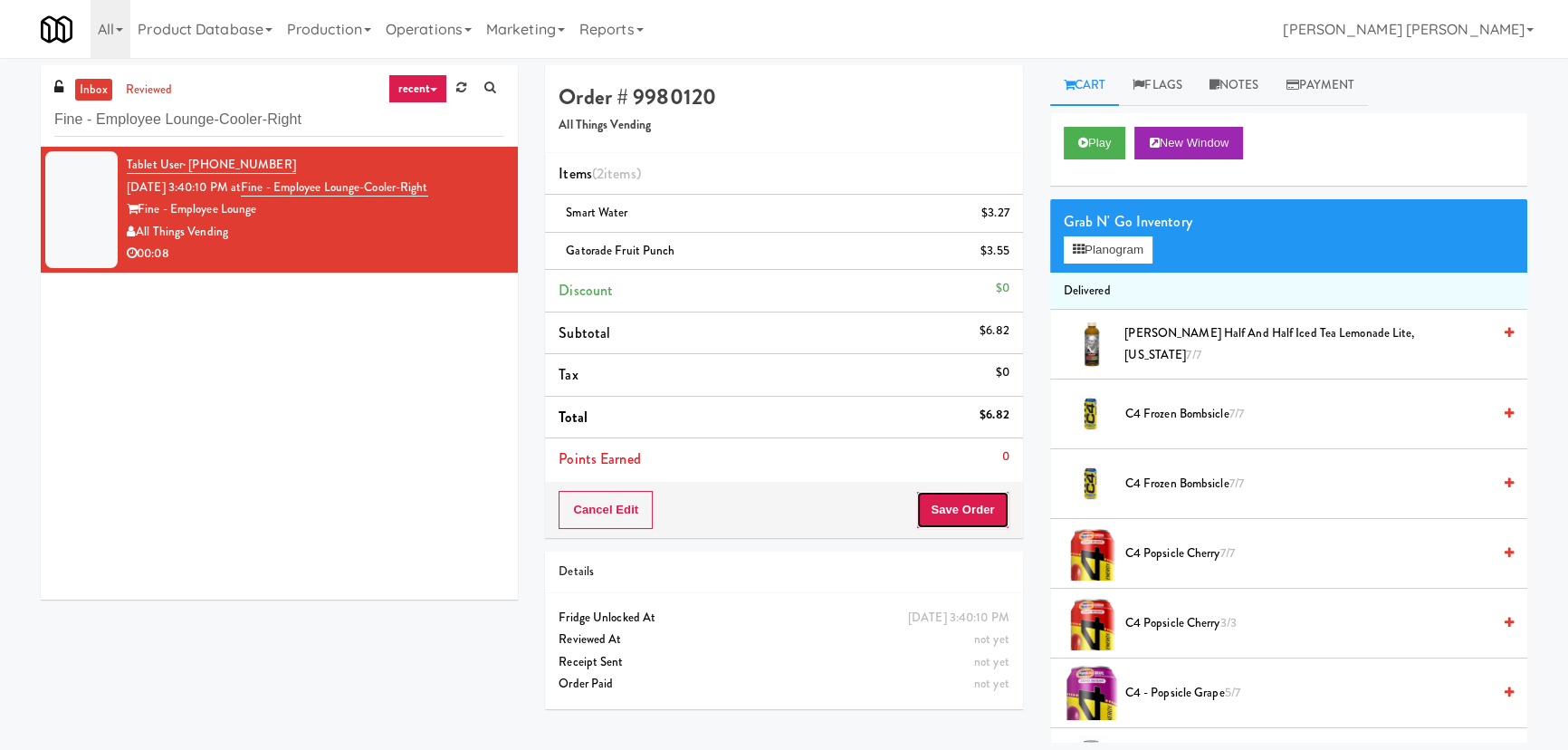
click at [956, 503] on button "Save Order" at bounding box center [962, 510] width 92 height 38
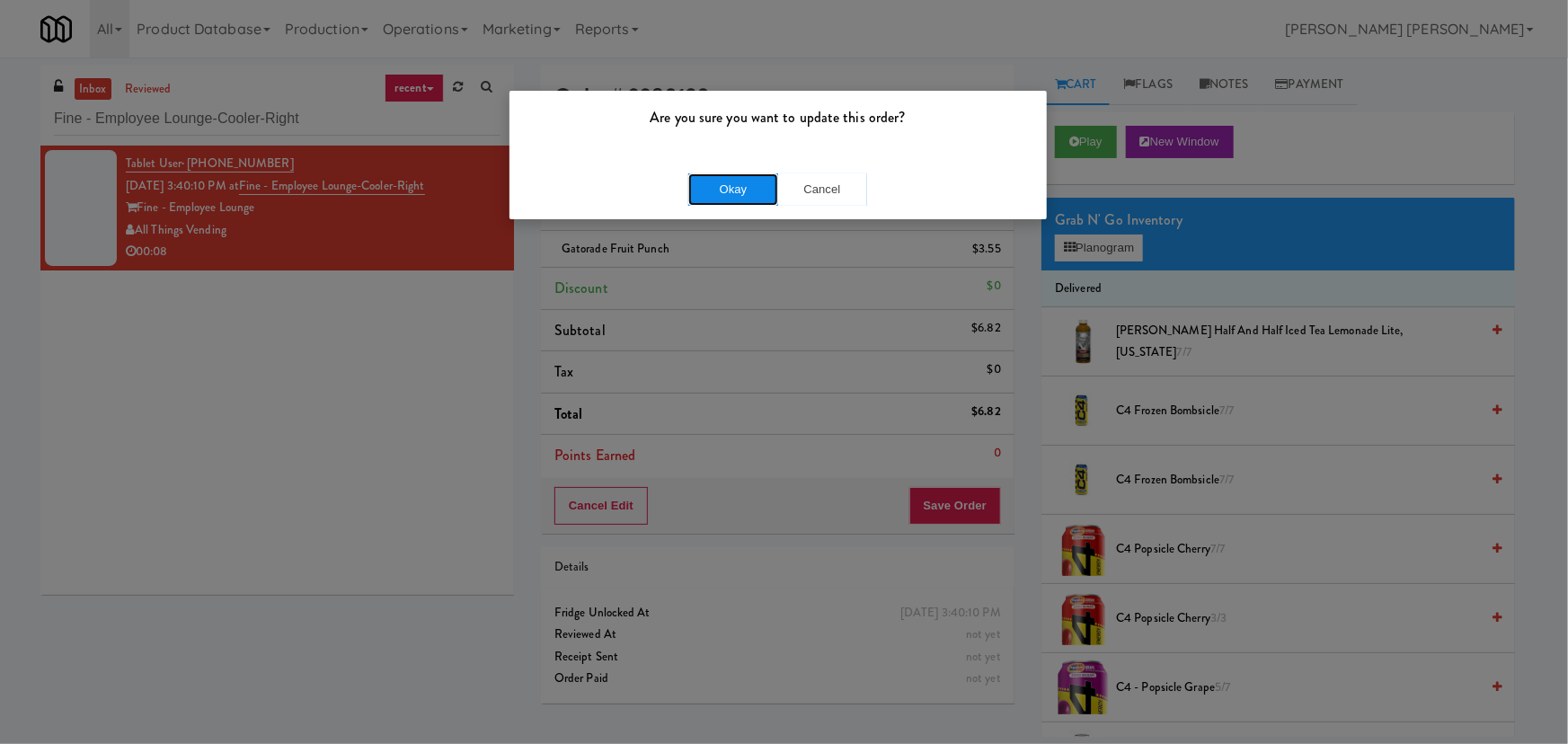
click at [740, 186] on button "Okay" at bounding box center [733, 190] width 90 height 32
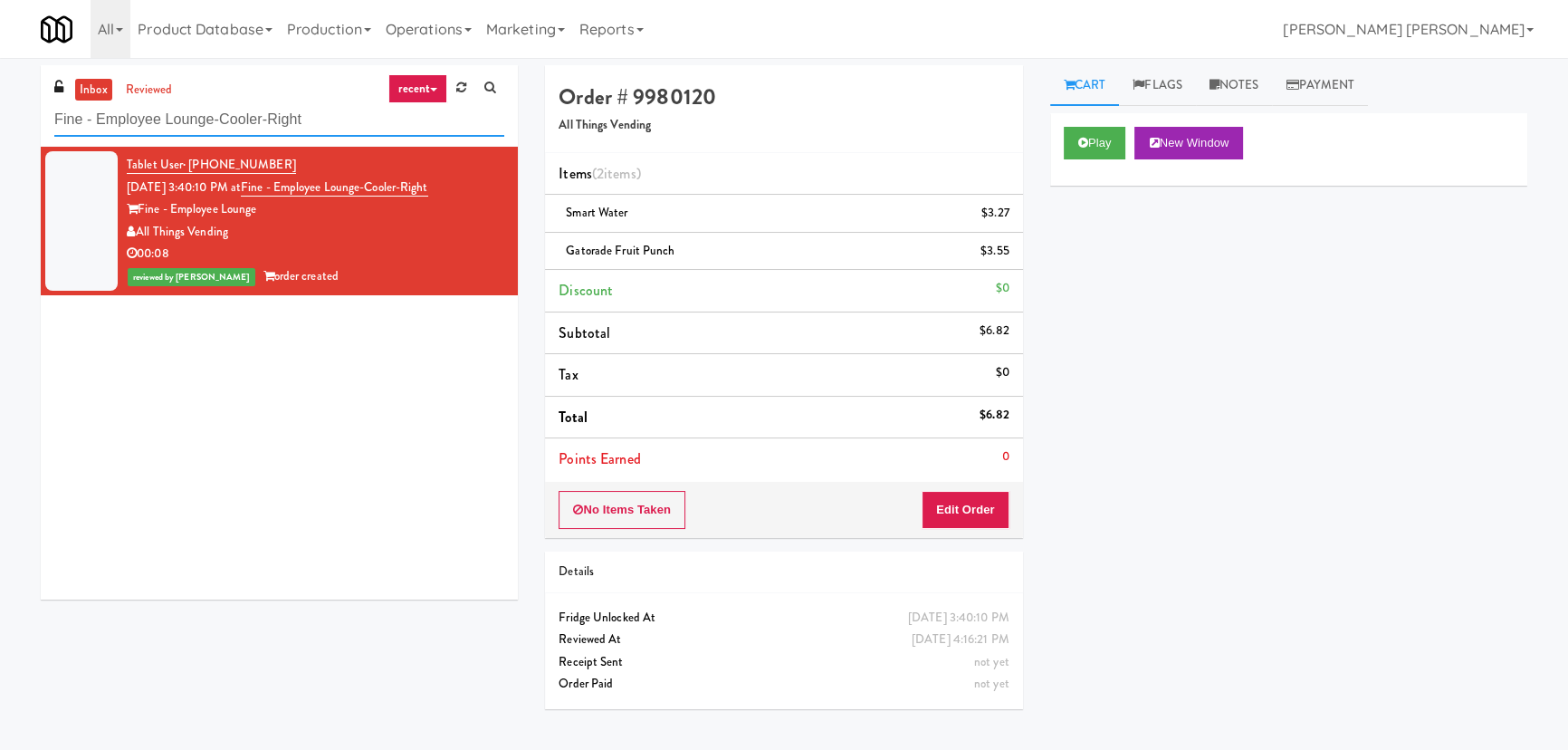
drag, startPoint x: 335, startPoint y: 118, endPoint x: -26, endPoint y: 118, distance: 361.0
click at [0, 118] on html "Are you sure you want to update this order? Okay Cancel Okay Are you sure you w…" at bounding box center [784, 375] width 1568 height 750
paste input "Kinetic -"
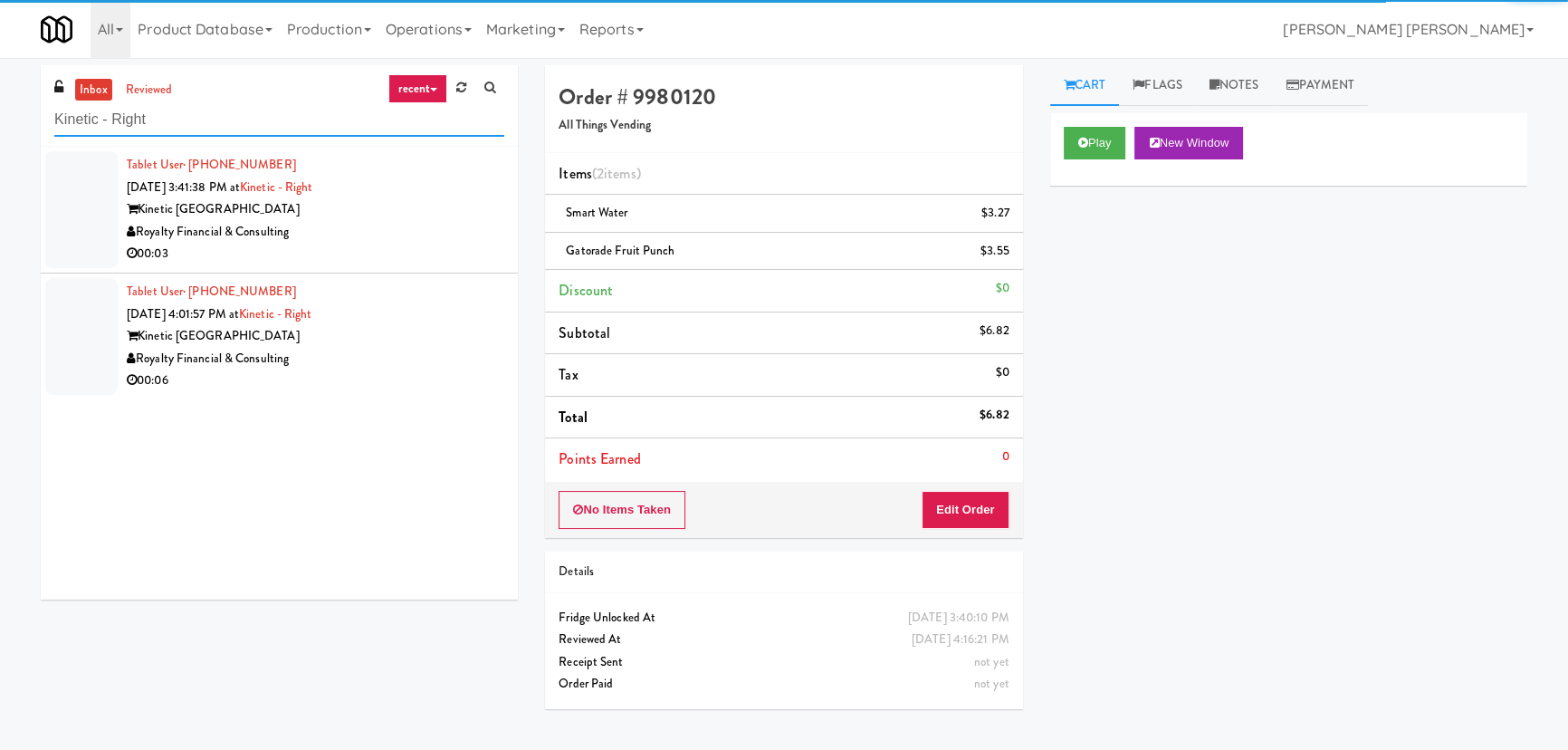
type input "Kinetic - Right"
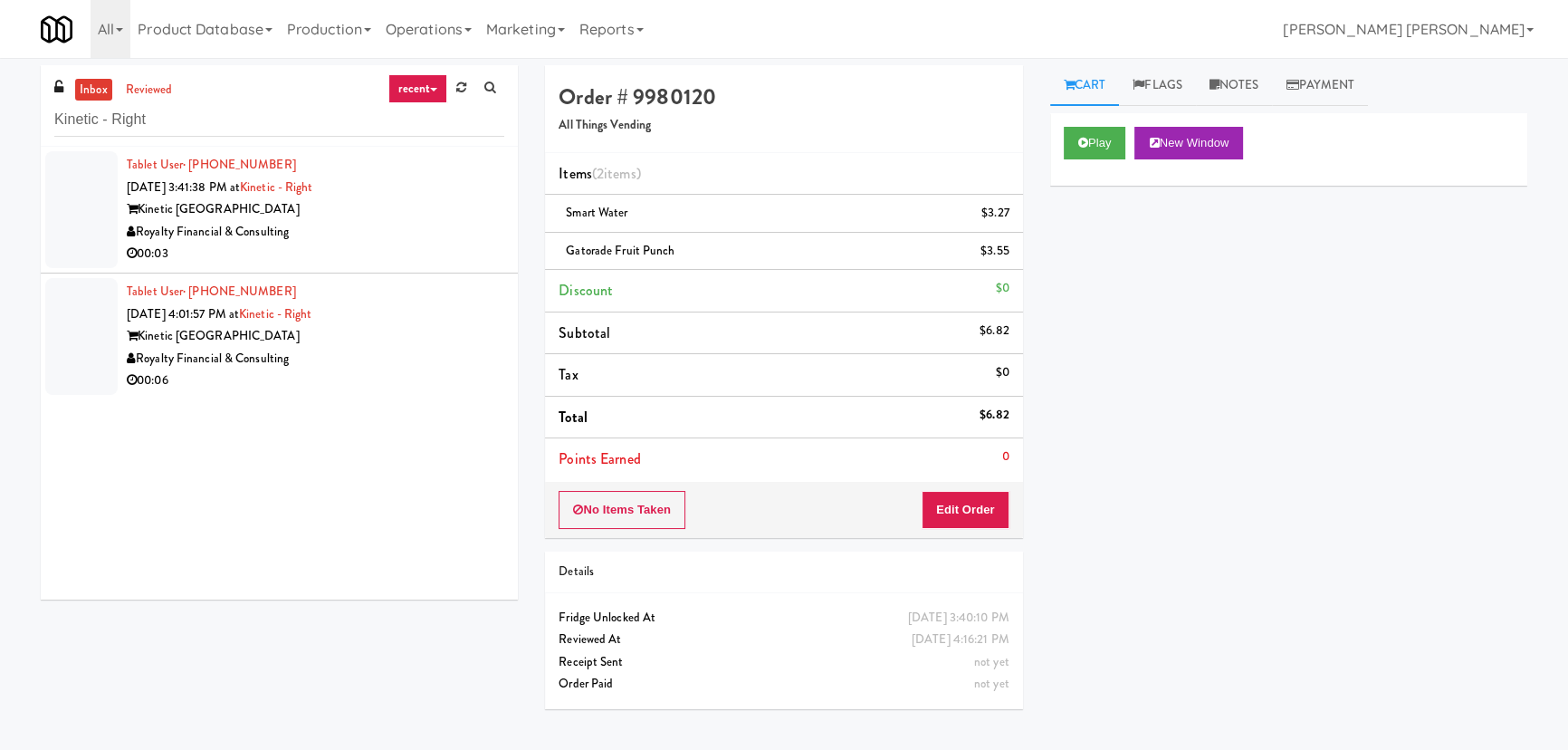
click at [399, 232] on div "Royalty Financial & Consulting" at bounding box center [315, 232] width 377 height 23
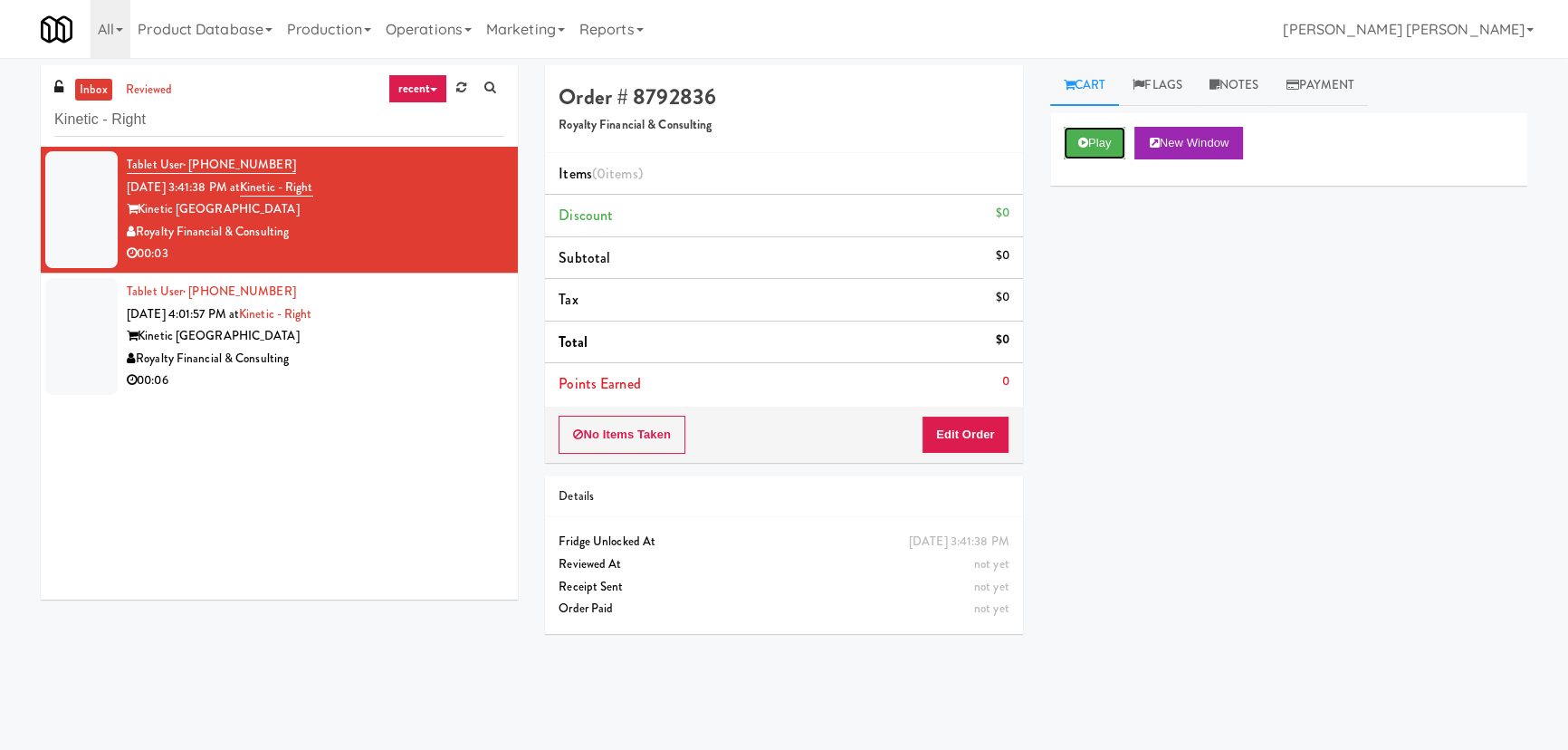
click at [1092, 139] on button "Play" at bounding box center [1095, 143] width 62 height 33
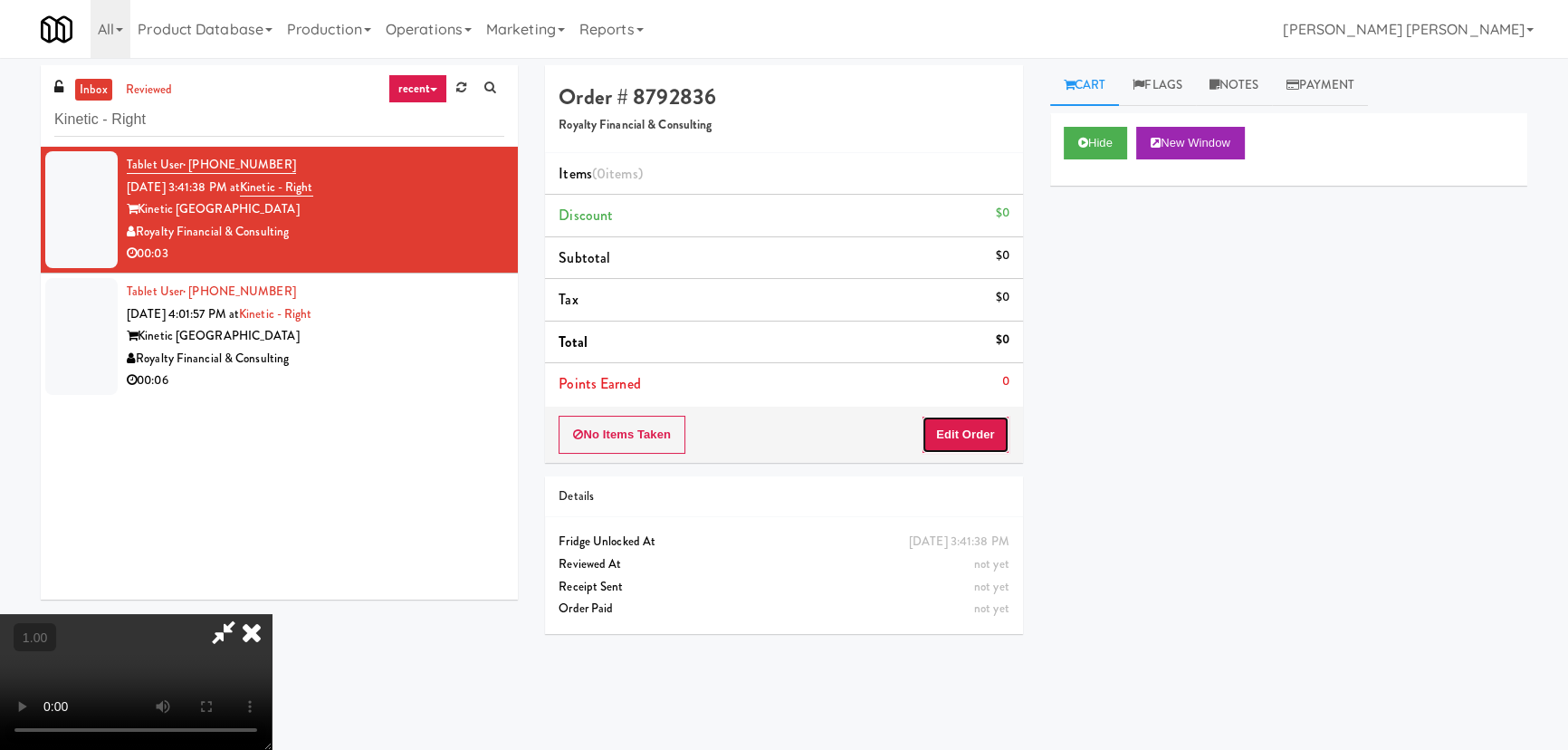
click at [980, 437] on button "Edit Order" at bounding box center [965, 435] width 87 height 38
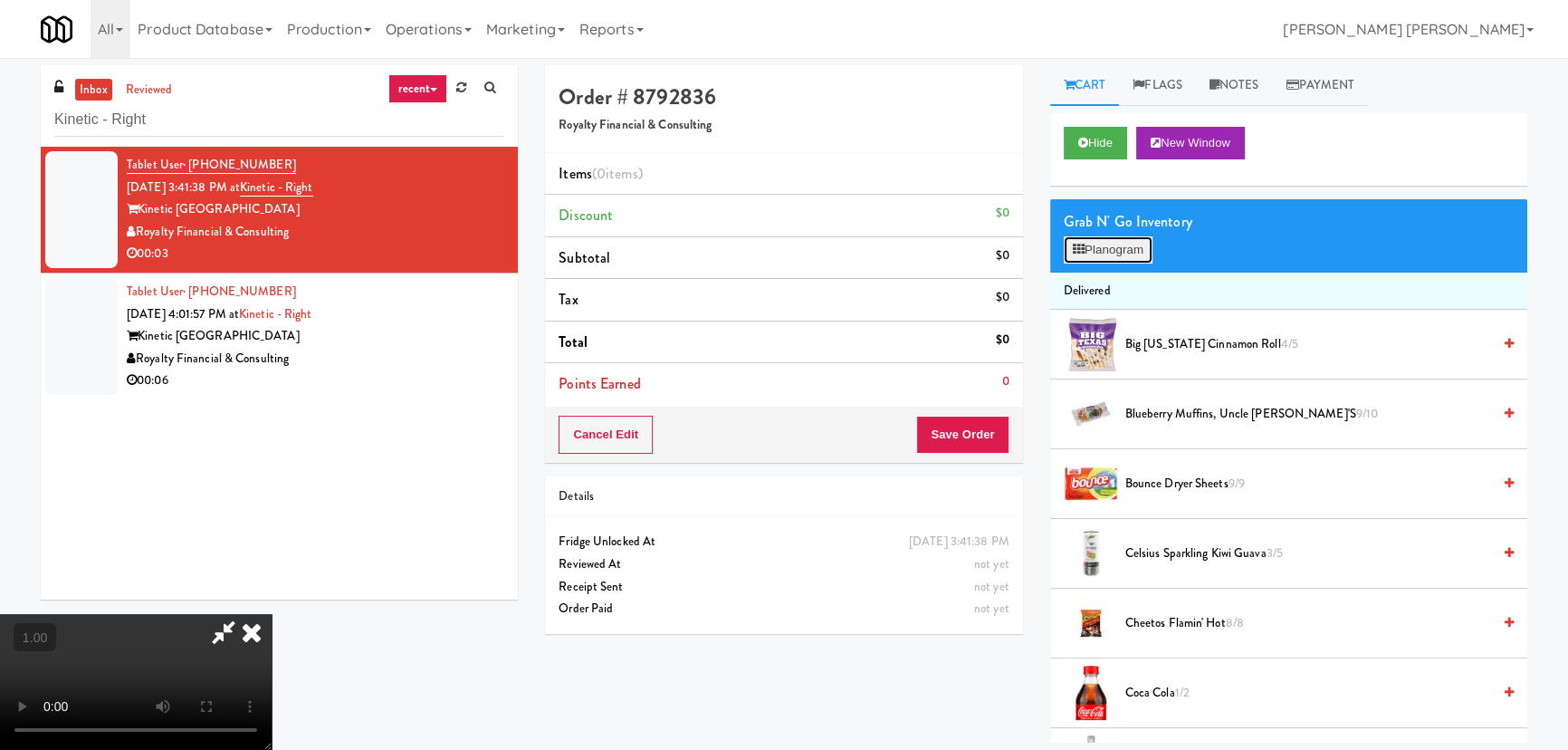
click at [1146, 255] on button "Planogram" at bounding box center [1108, 250] width 88 height 27
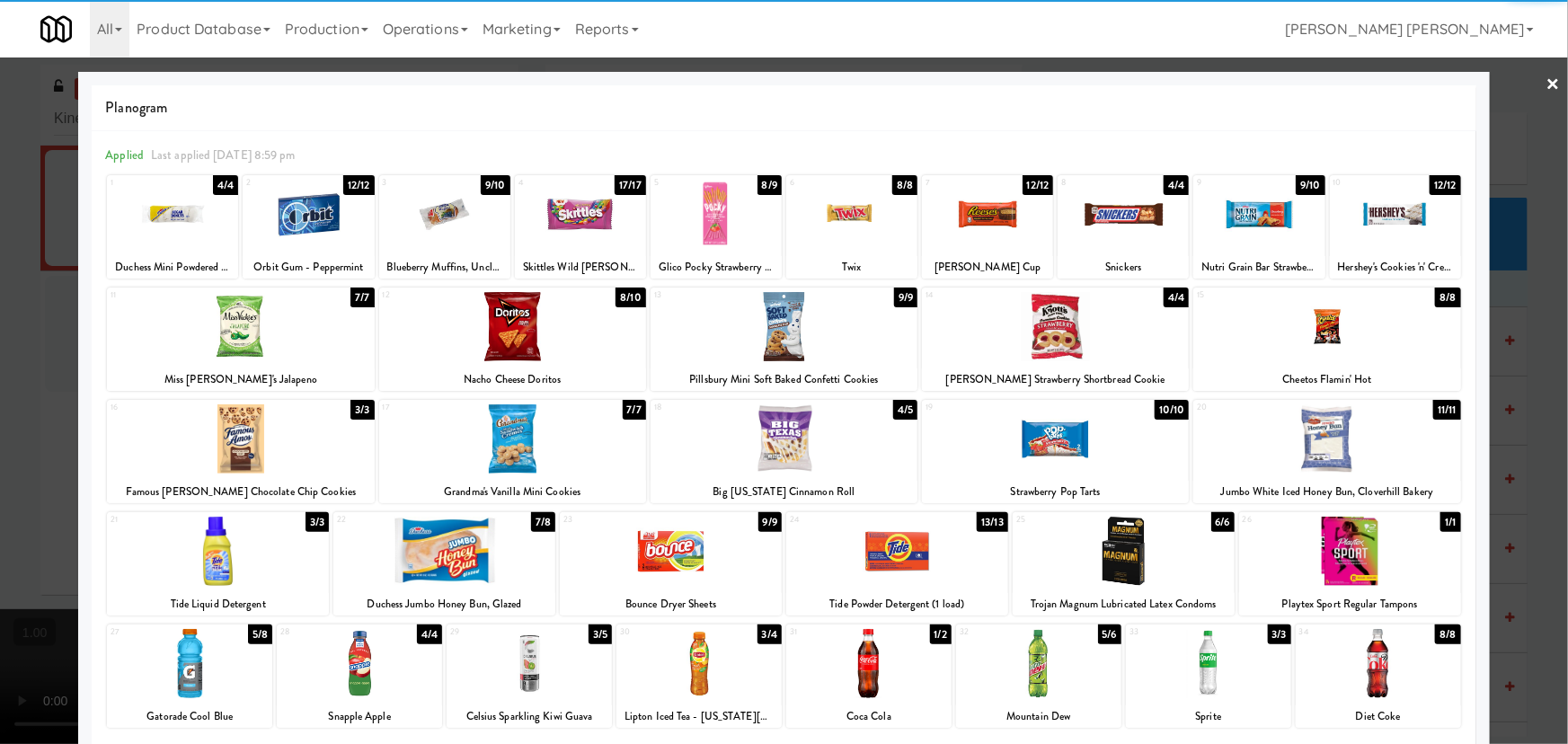
click at [529, 668] on div at bounding box center [529, 663] width 165 height 70
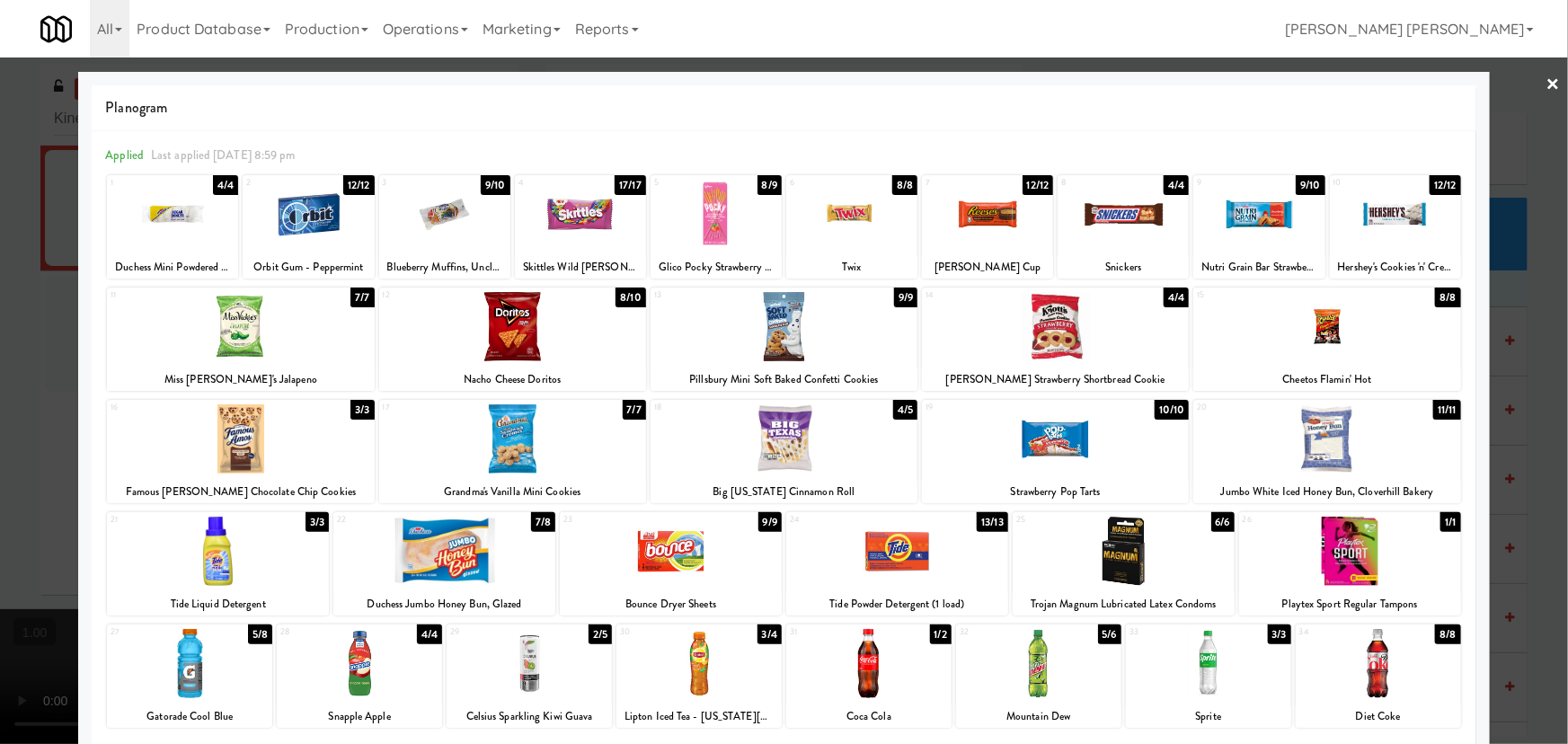
click at [1547, 80] on link "×" at bounding box center [1554, 85] width 14 height 55
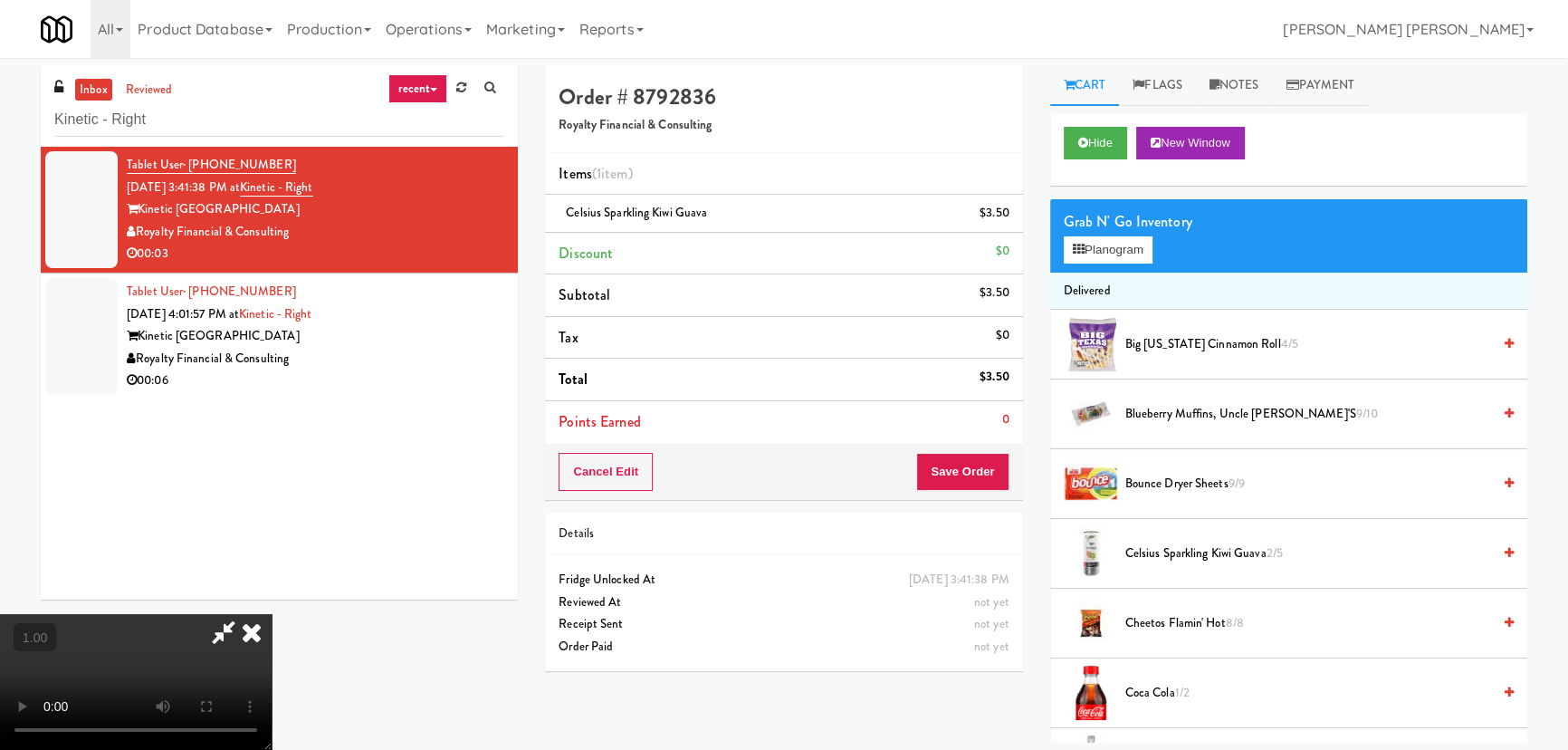
click at [272, 614] on video at bounding box center [135, 681] width 272 height 135
click at [272, 614] on icon at bounding box center [251, 632] width 39 height 36
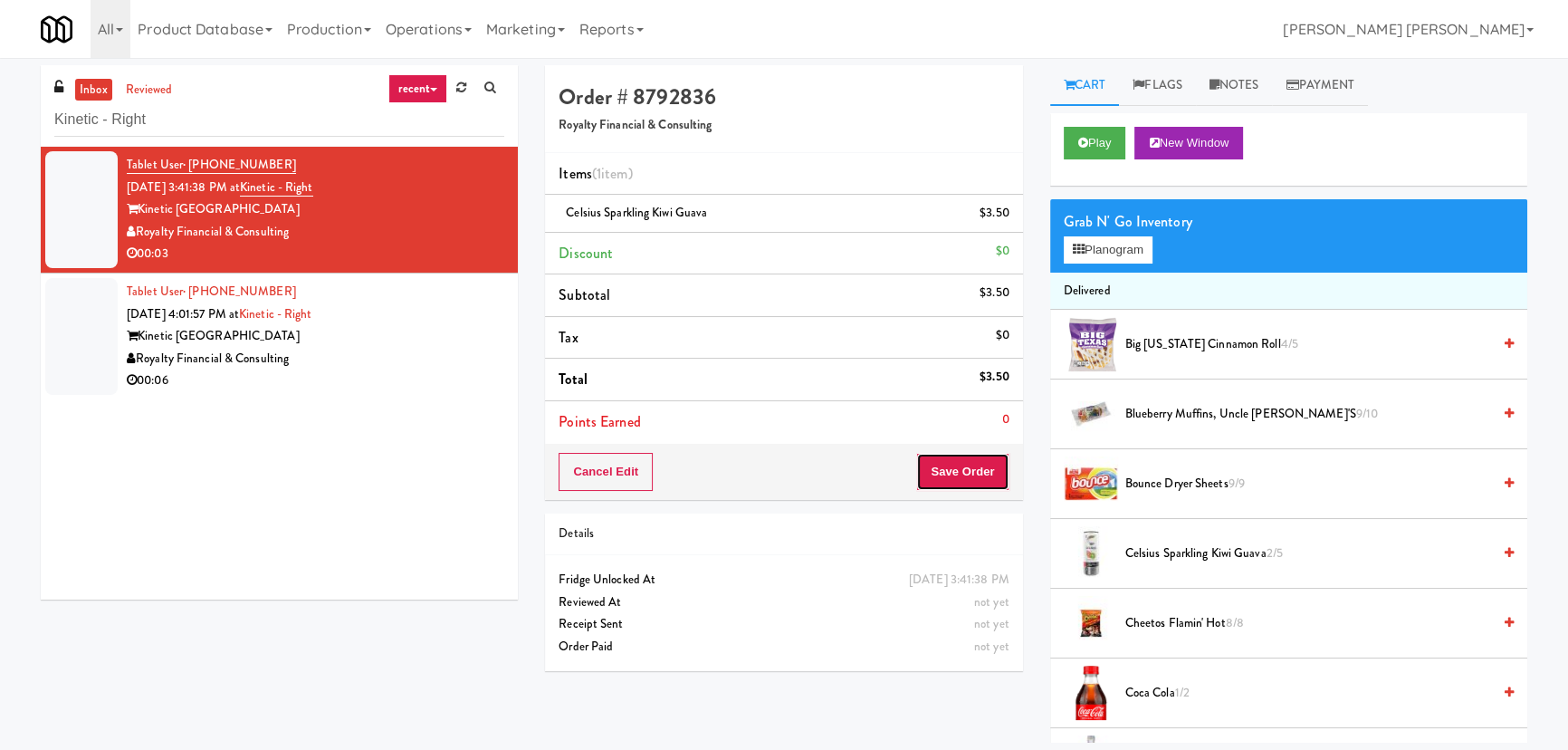
click at [987, 462] on button "Save Order" at bounding box center [962, 472] width 92 height 38
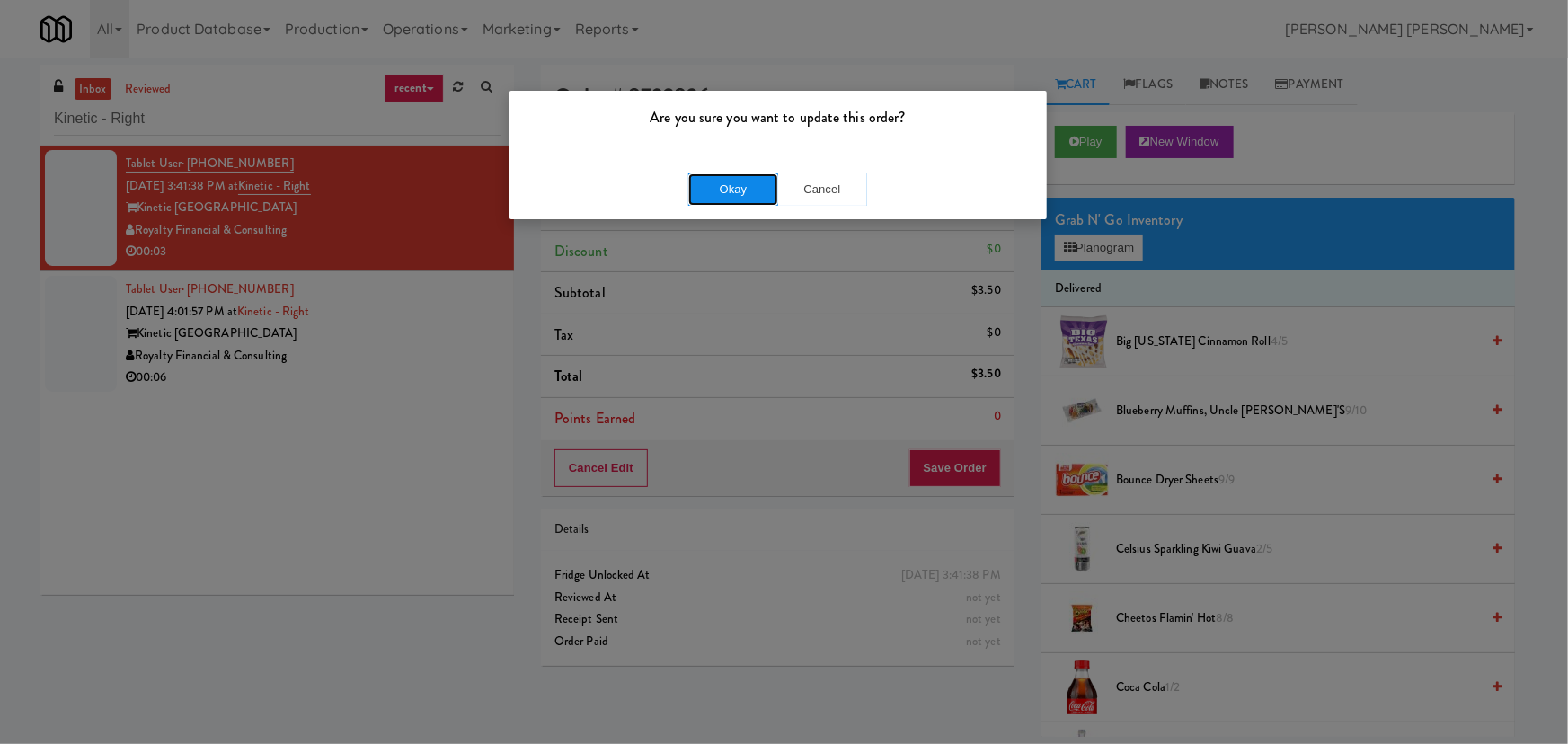
click at [723, 191] on button "Okay" at bounding box center [733, 190] width 90 height 32
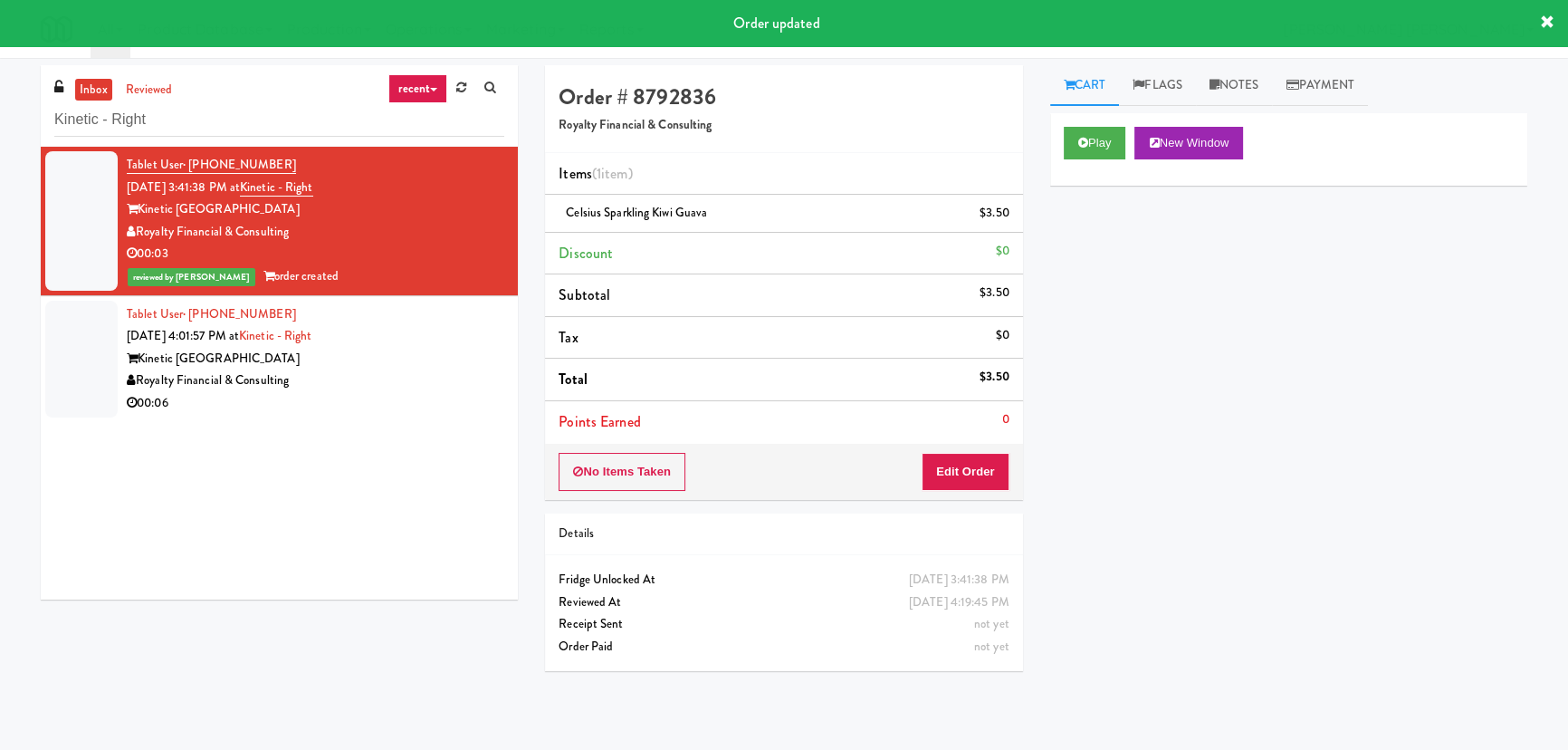
click at [386, 361] on div "Kinetic Atlanta" at bounding box center [315, 359] width 377 height 23
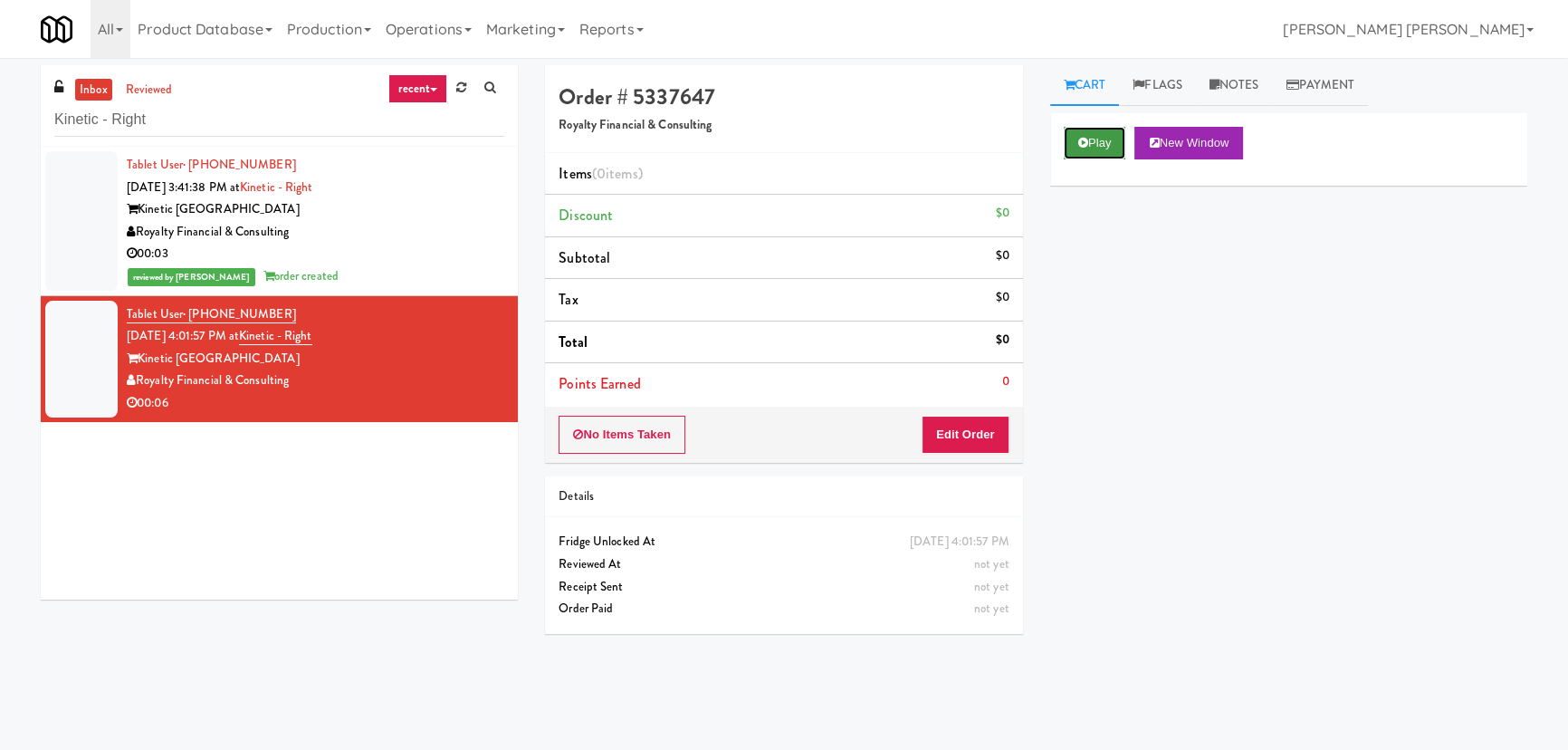
click at [1099, 142] on button "Play" at bounding box center [1095, 143] width 62 height 33
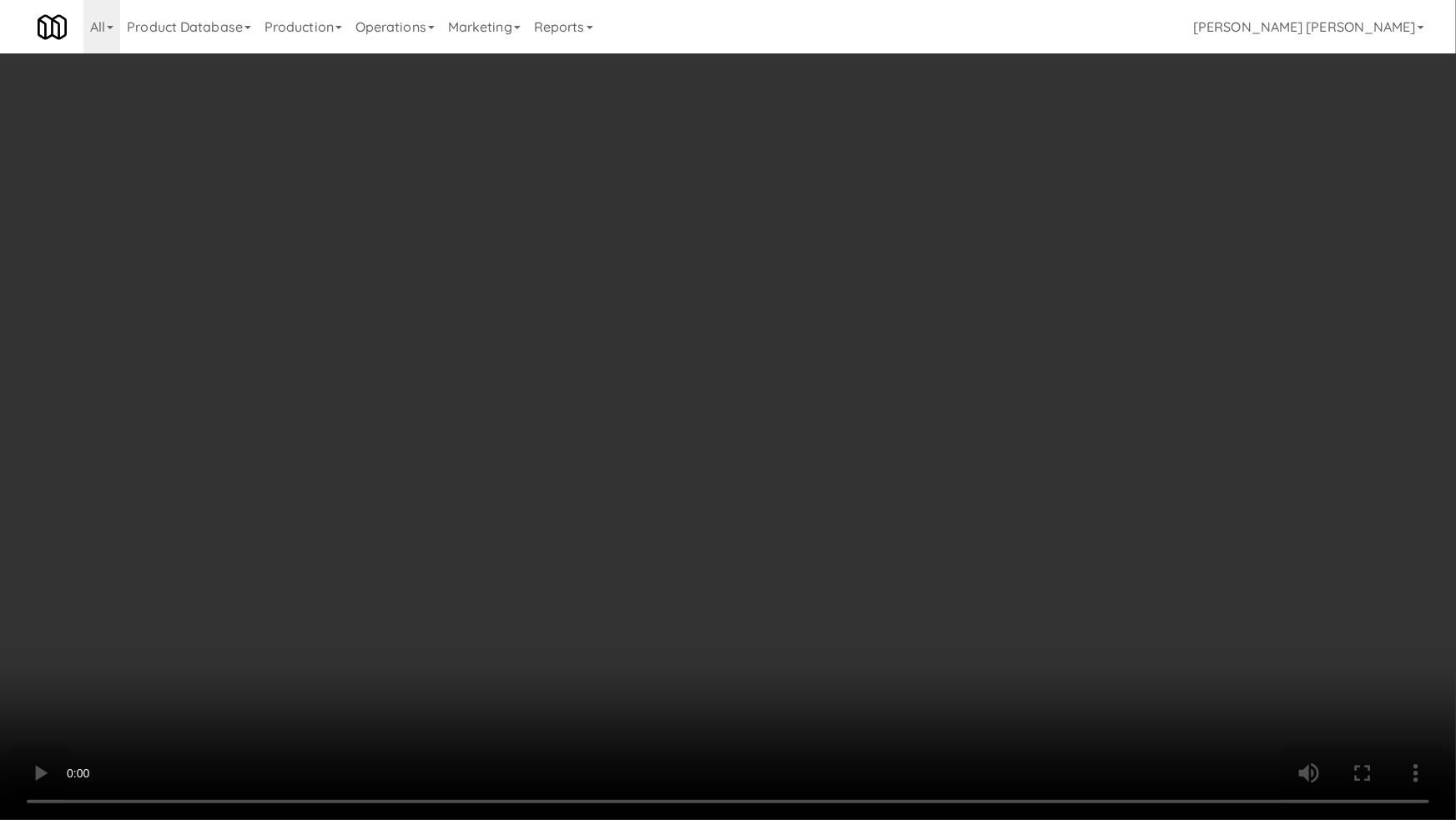
click at [836, 691] on video at bounding box center [728, 410] width 1456 height 820
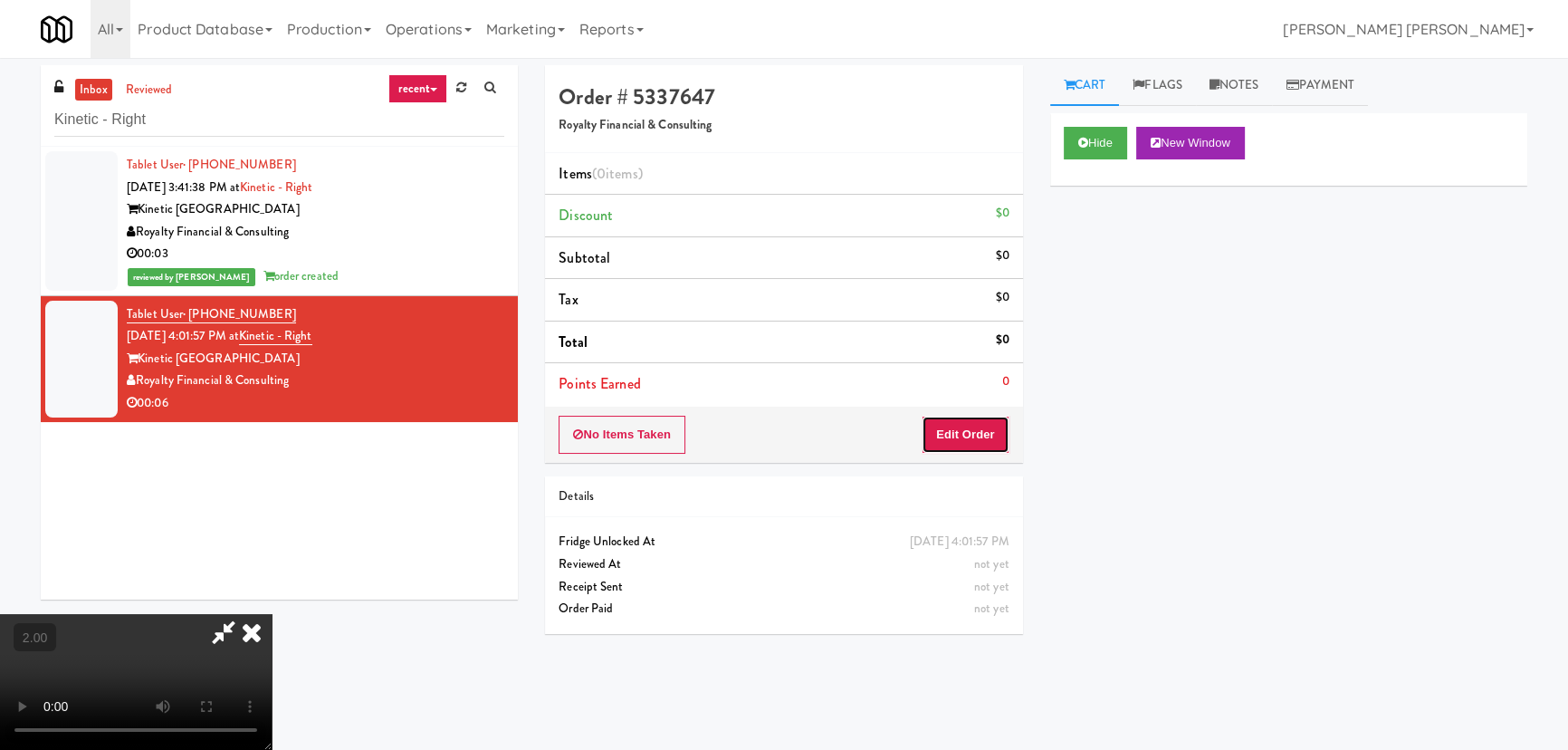
click at [961, 429] on button "Edit Order" at bounding box center [965, 435] width 87 height 38
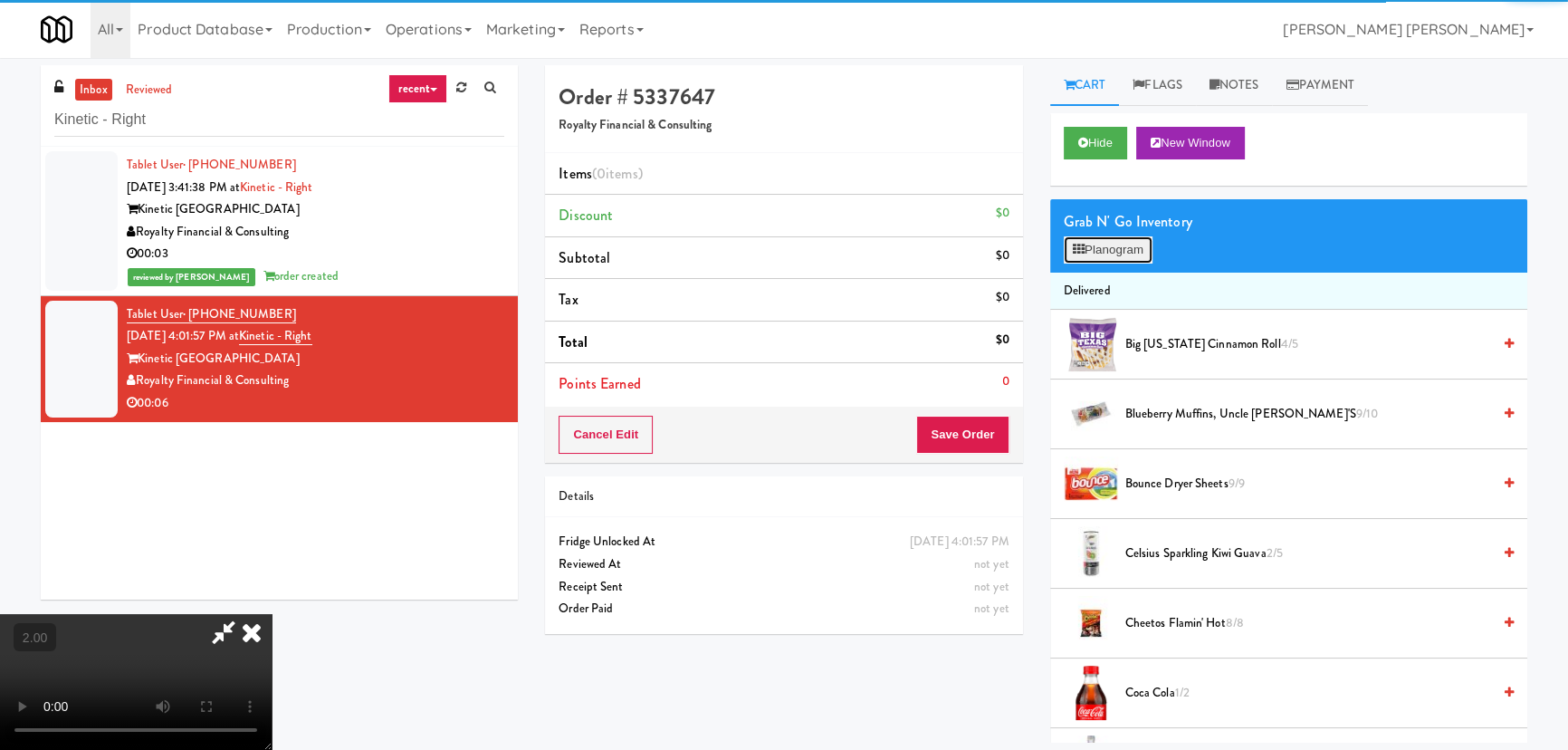
click at [1100, 247] on button "Planogram" at bounding box center [1108, 250] width 88 height 27
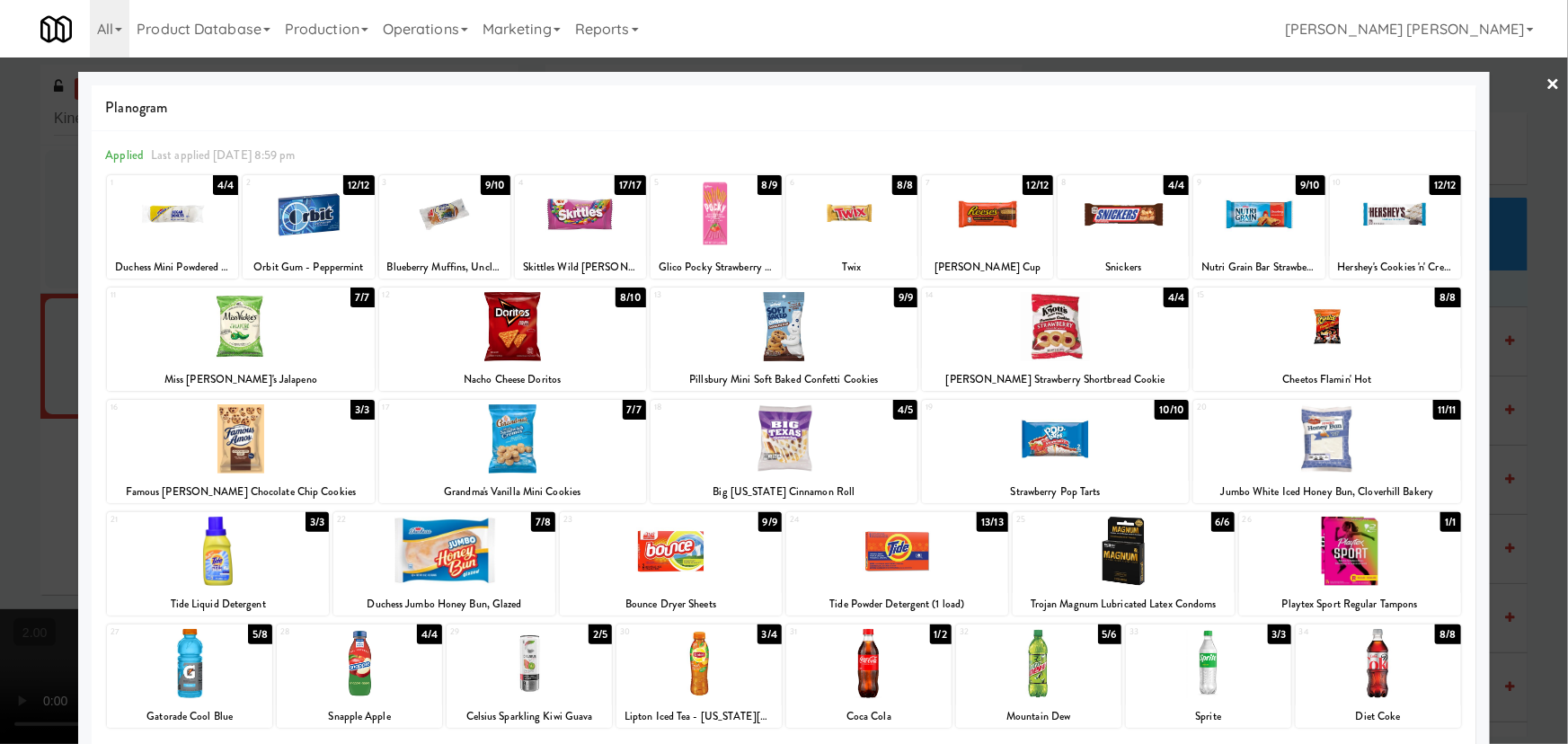
click at [1549, 77] on div at bounding box center [784, 372] width 1568 height 744
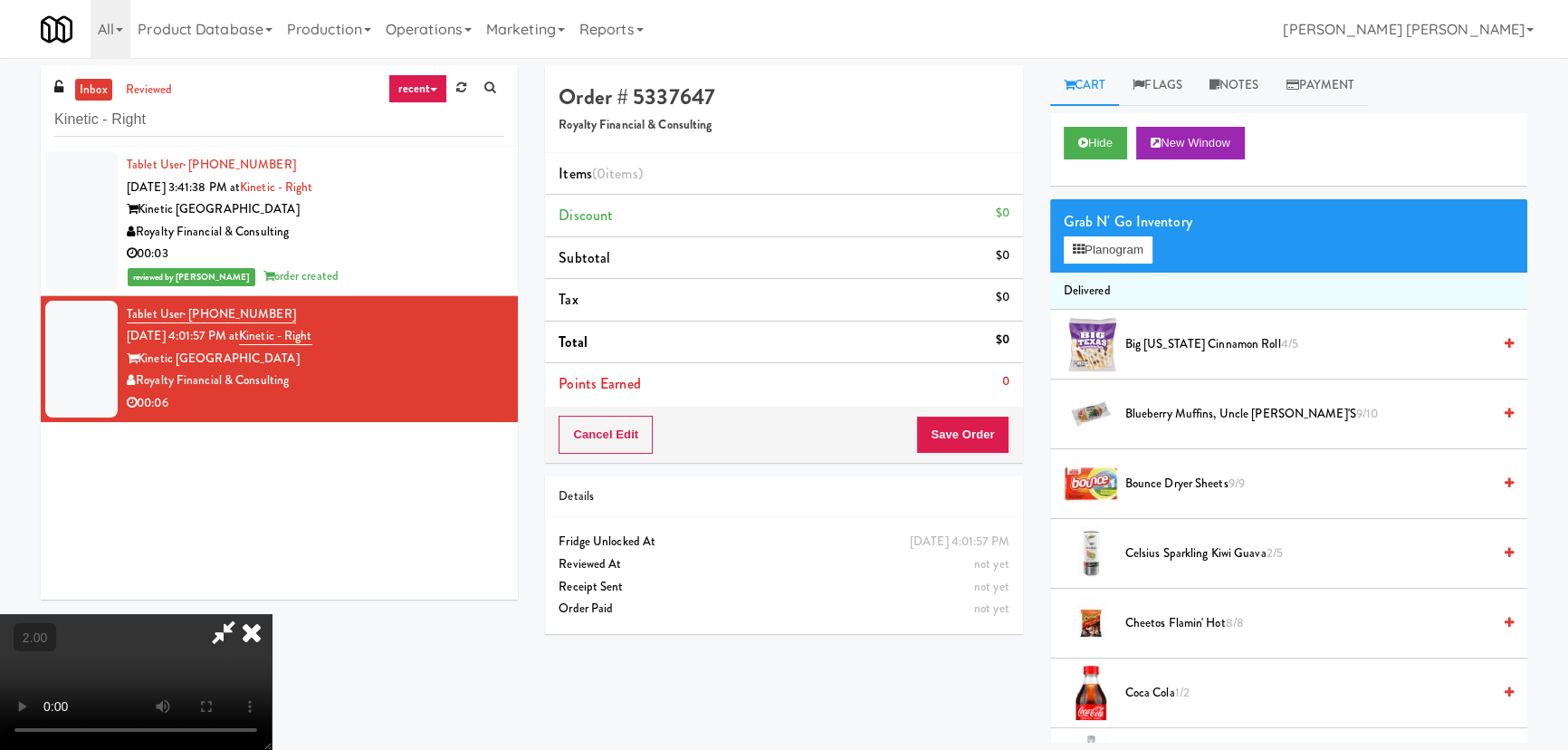
click at [272, 614] on video at bounding box center [135, 681] width 272 height 135
click at [1106, 251] on button "Planogram" at bounding box center [1108, 250] width 88 height 27
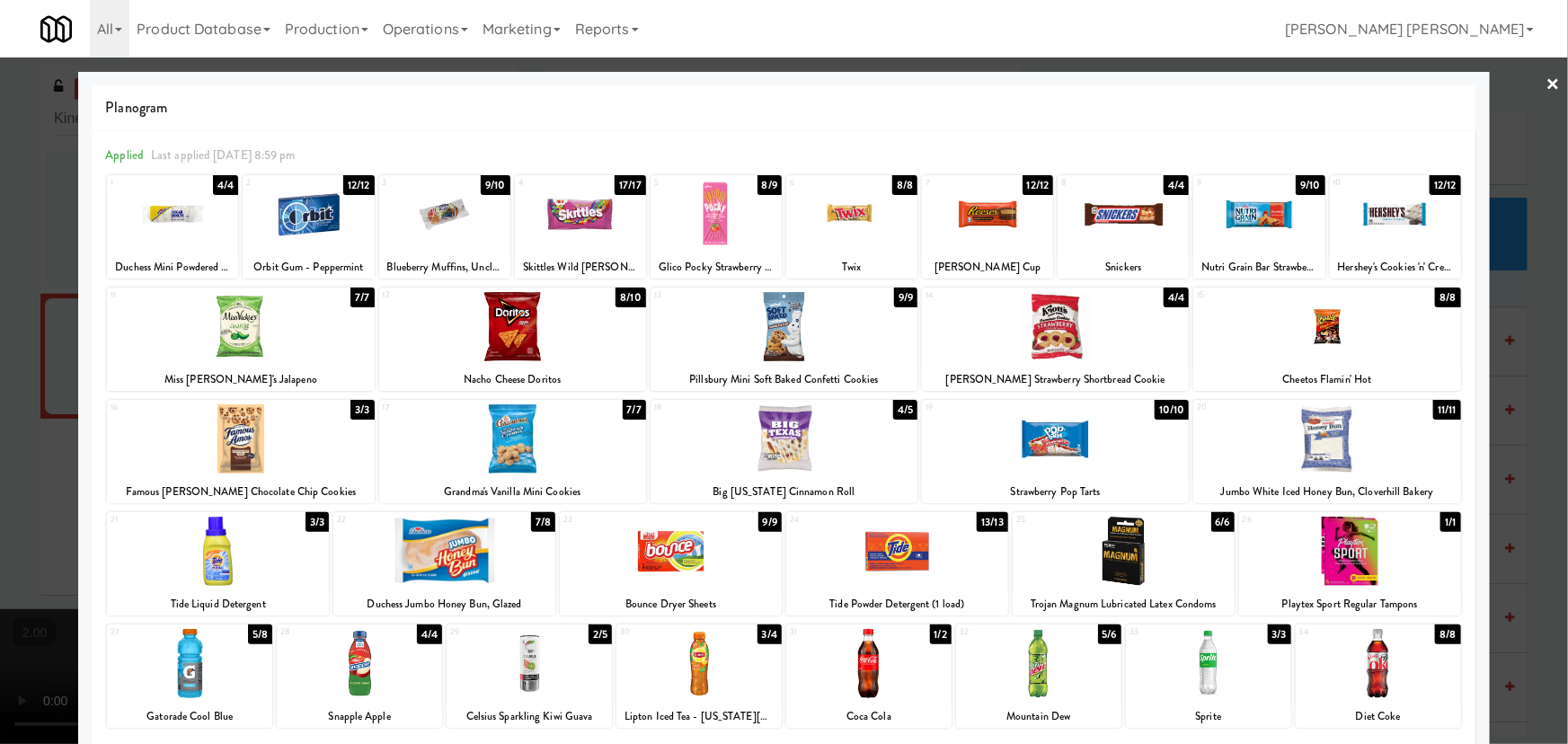
click at [184, 208] on div at bounding box center [173, 214] width 132 height 70
click at [1547, 87] on link "×" at bounding box center [1554, 85] width 14 height 55
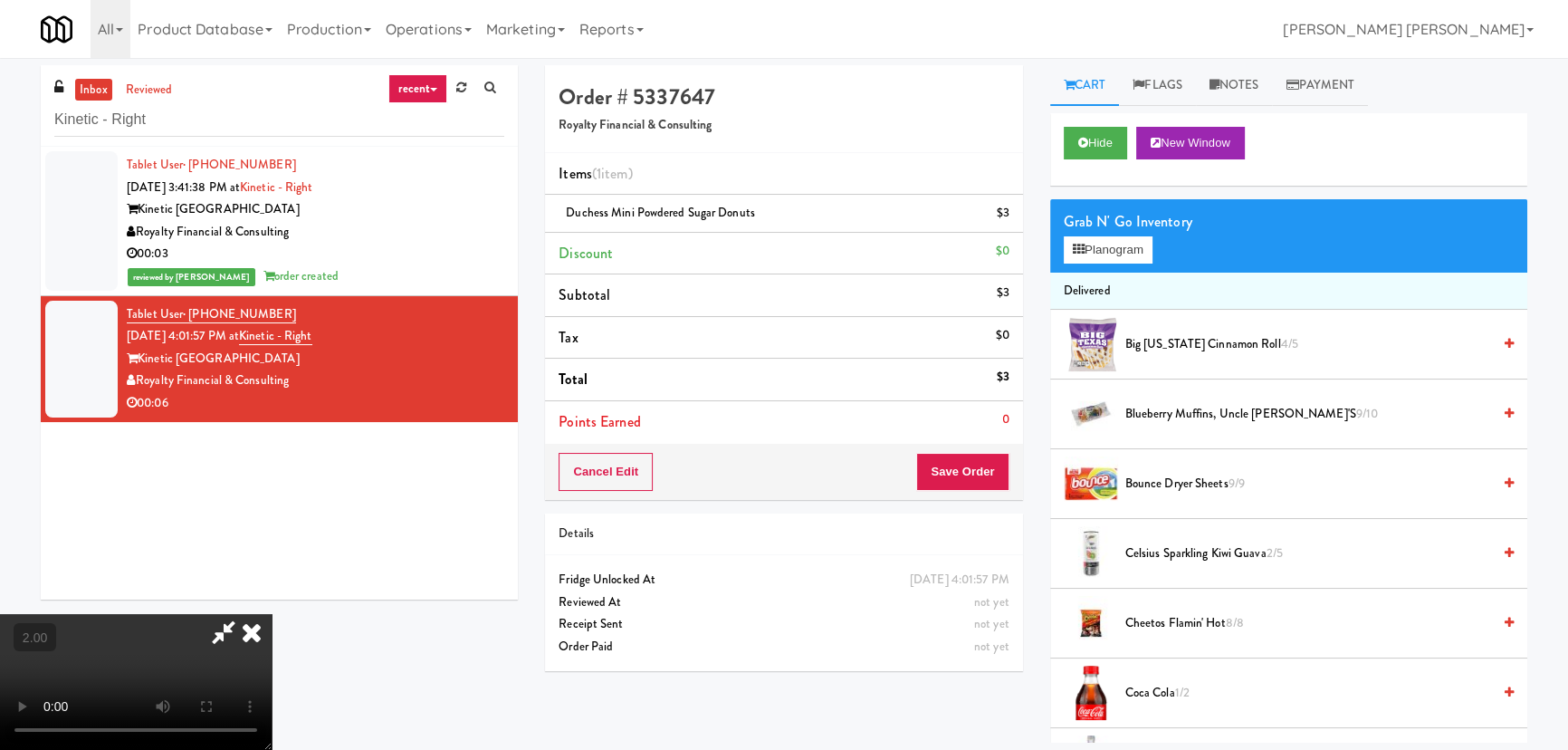
click at [272, 614] on icon at bounding box center [251, 632] width 39 height 36
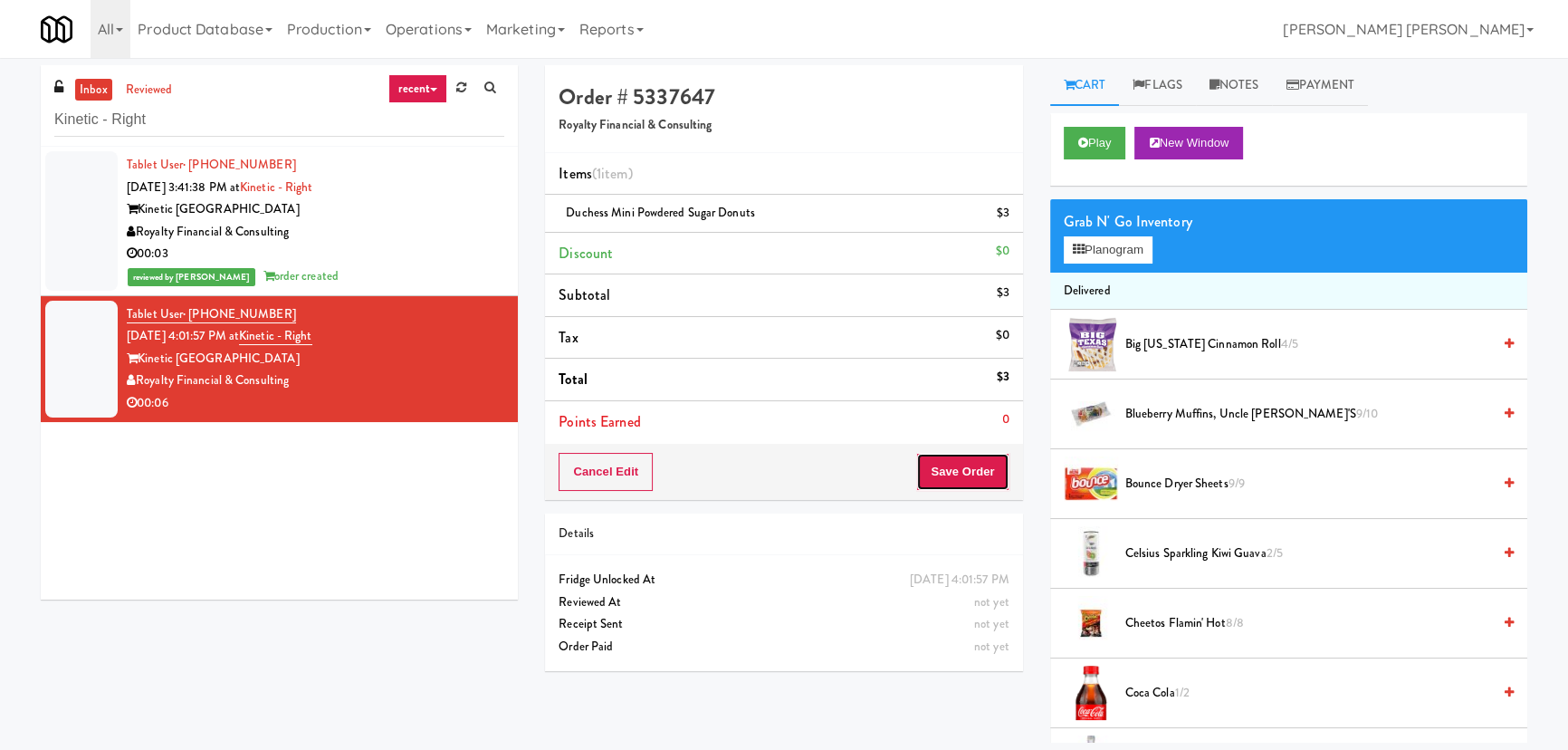
click at [963, 480] on button "Save Order" at bounding box center [962, 472] width 92 height 38
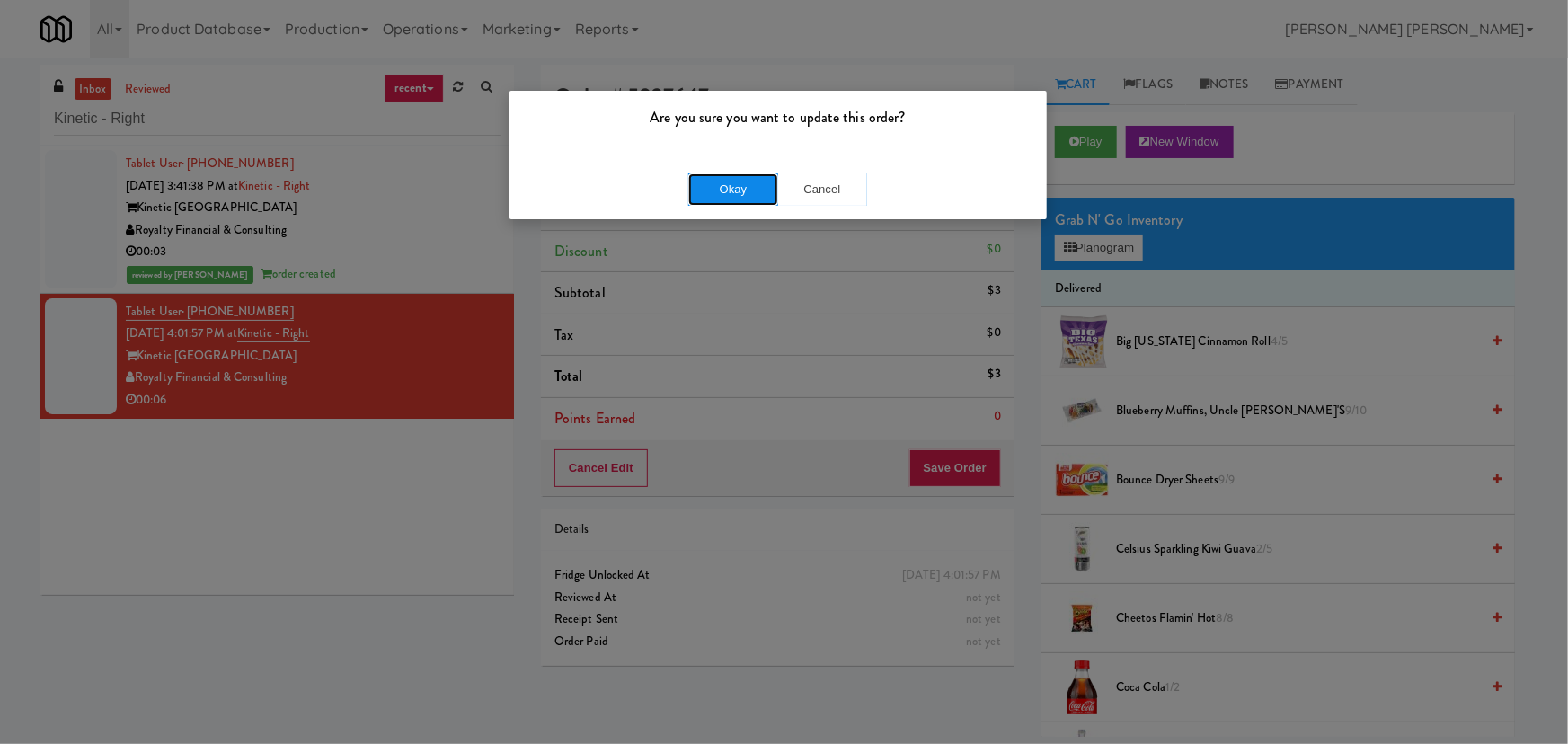
click at [693, 191] on button "Okay" at bounding box center [733, 190] width 90 height 32
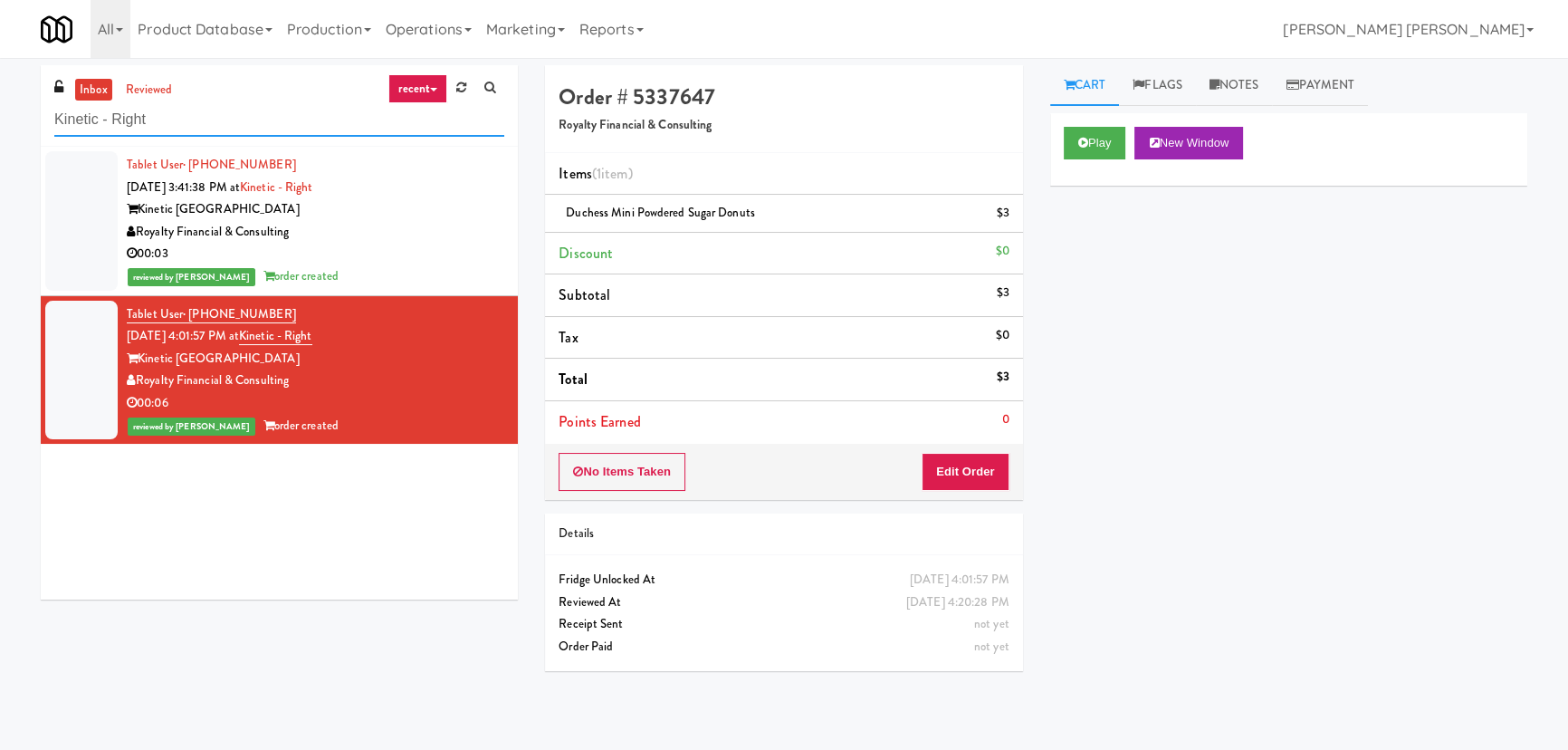
drag, startPoint x: 278, startPoint y: 109, endPoint x: -82, endPoint y: 123, distance: 360.3
click at [0, 123] on html "Are you sure you want to update this order? Okay Cancel Okay Are you sure you w…" at bounding box center [784, 375] width 1568 height 750
paste input "Phase I - Ambient Pantry"
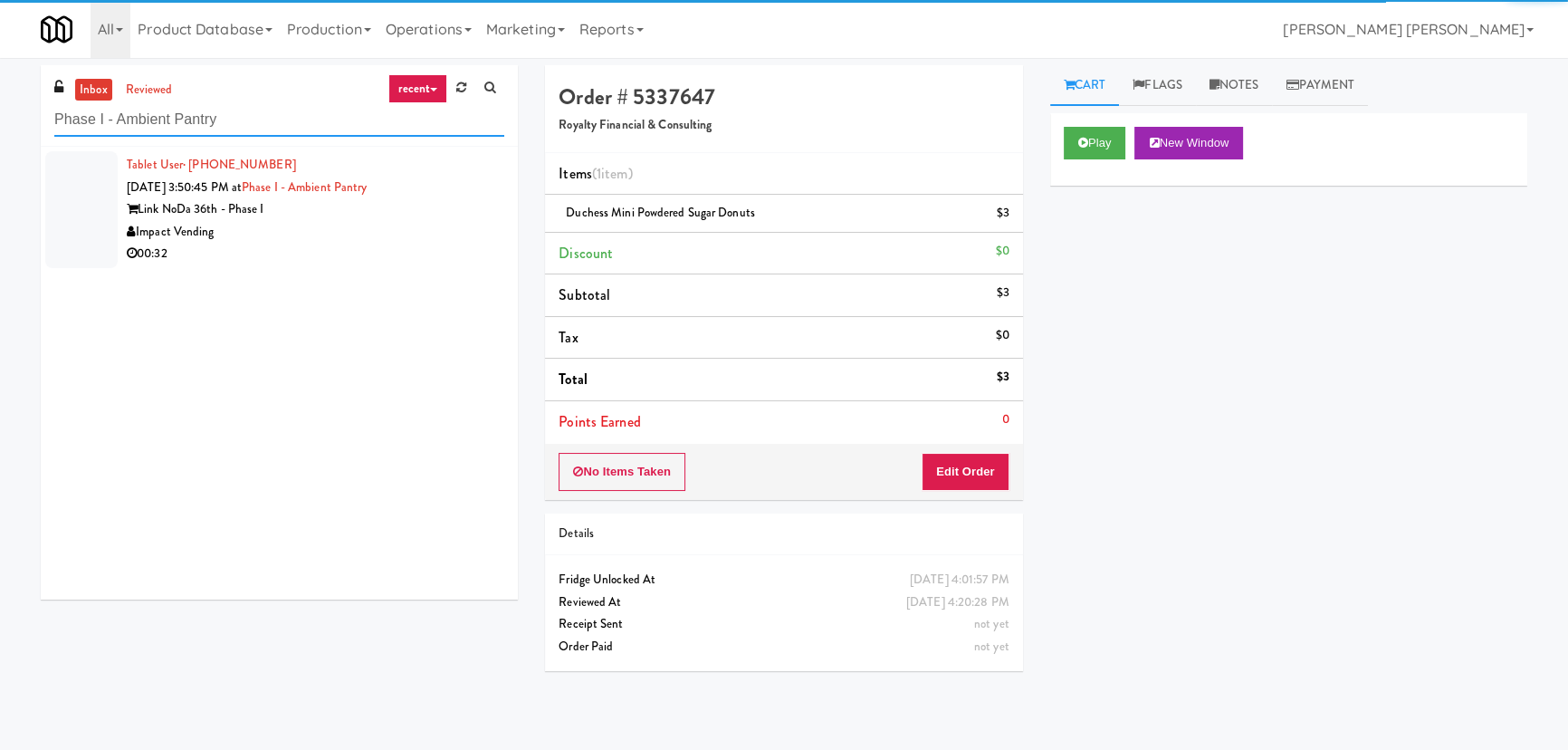
type input "Phase I - Ambient Pantry"
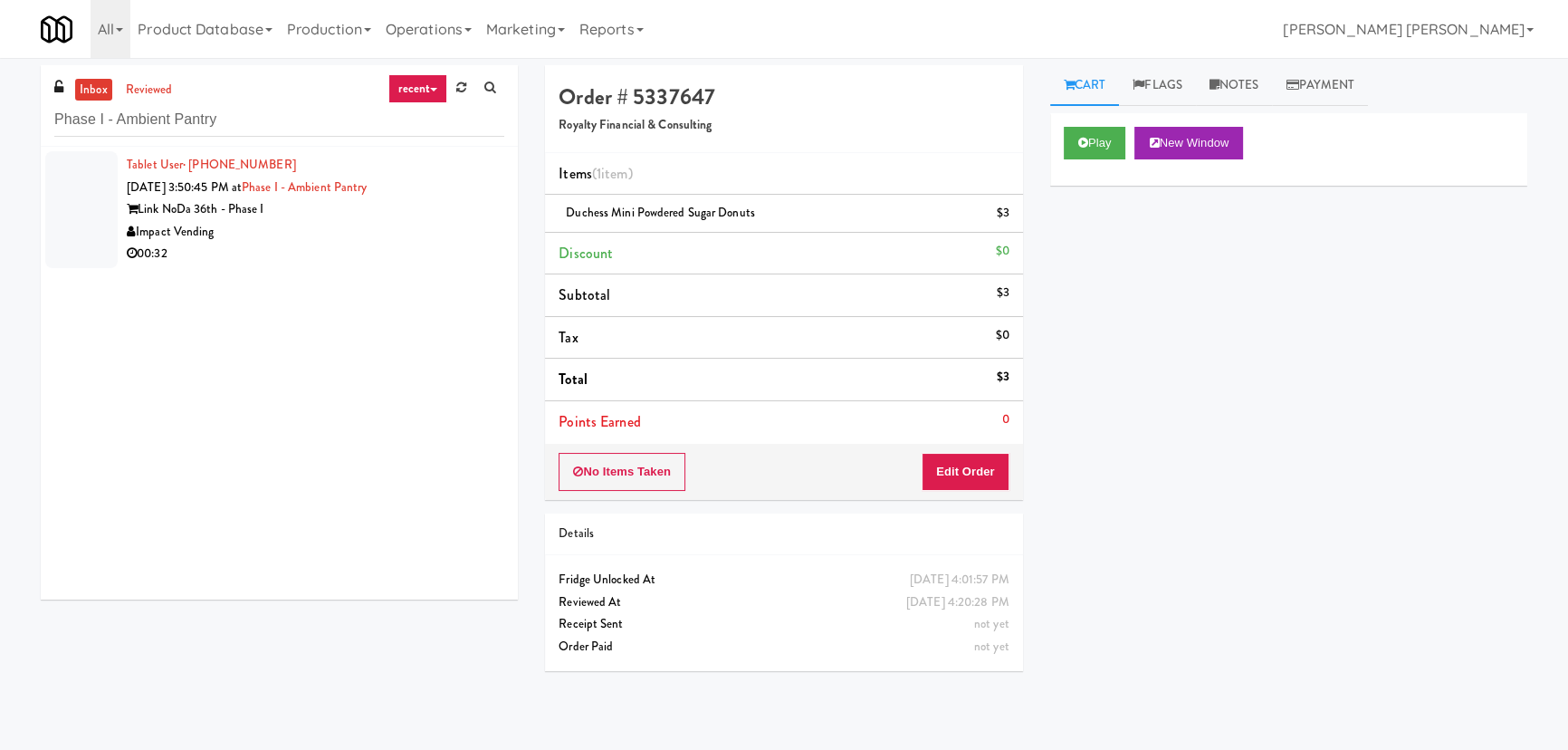
click at [349, 228] on div "Impact Vending" at bounding box center [315, 232] width 377 height 23
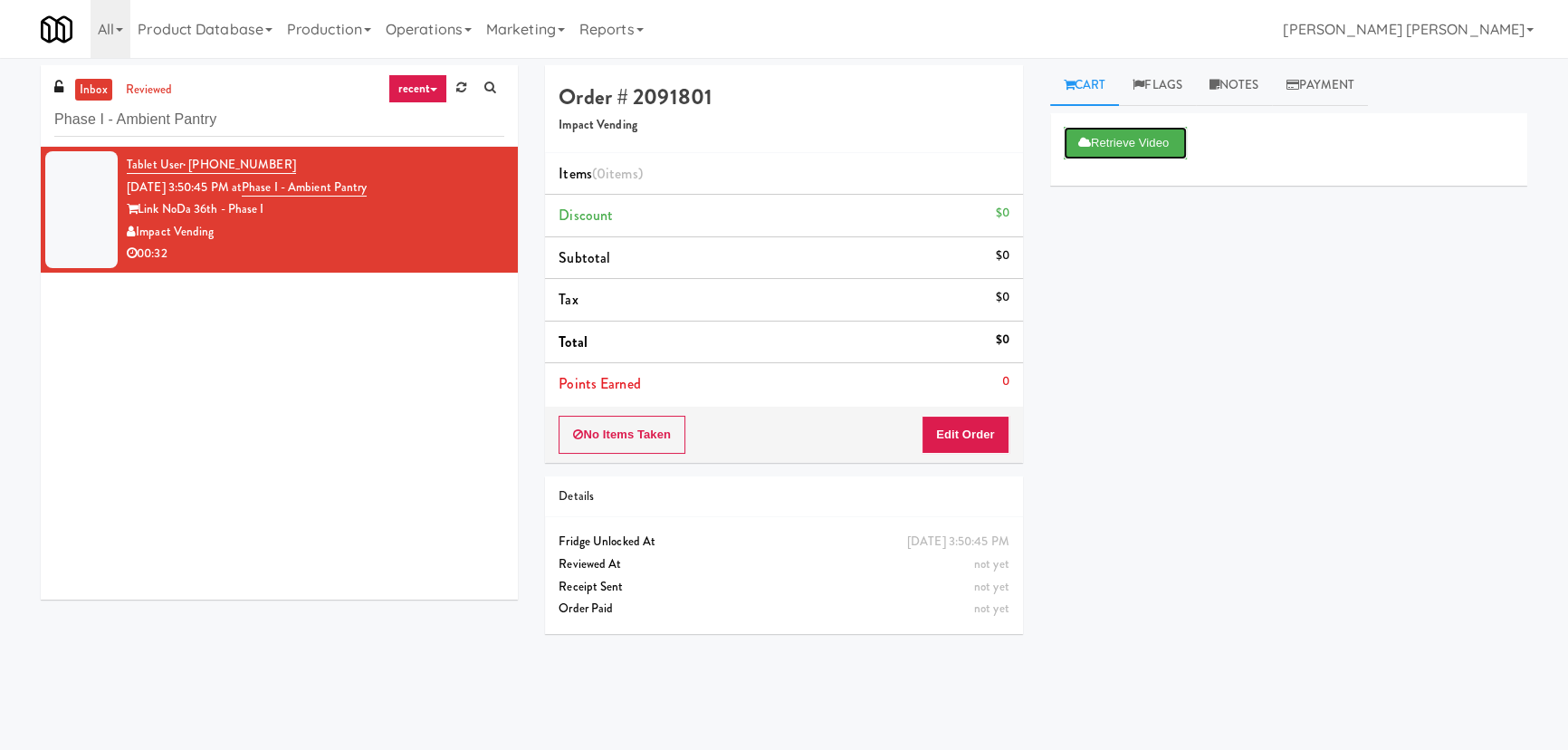
click at [1076, 136] on button "Retrieve Video" at bounding box center [1125, 143] width 123 height 33
click at [1249, 78] on link "Notes" at bounding box center [1234, 85] width 77 height 40
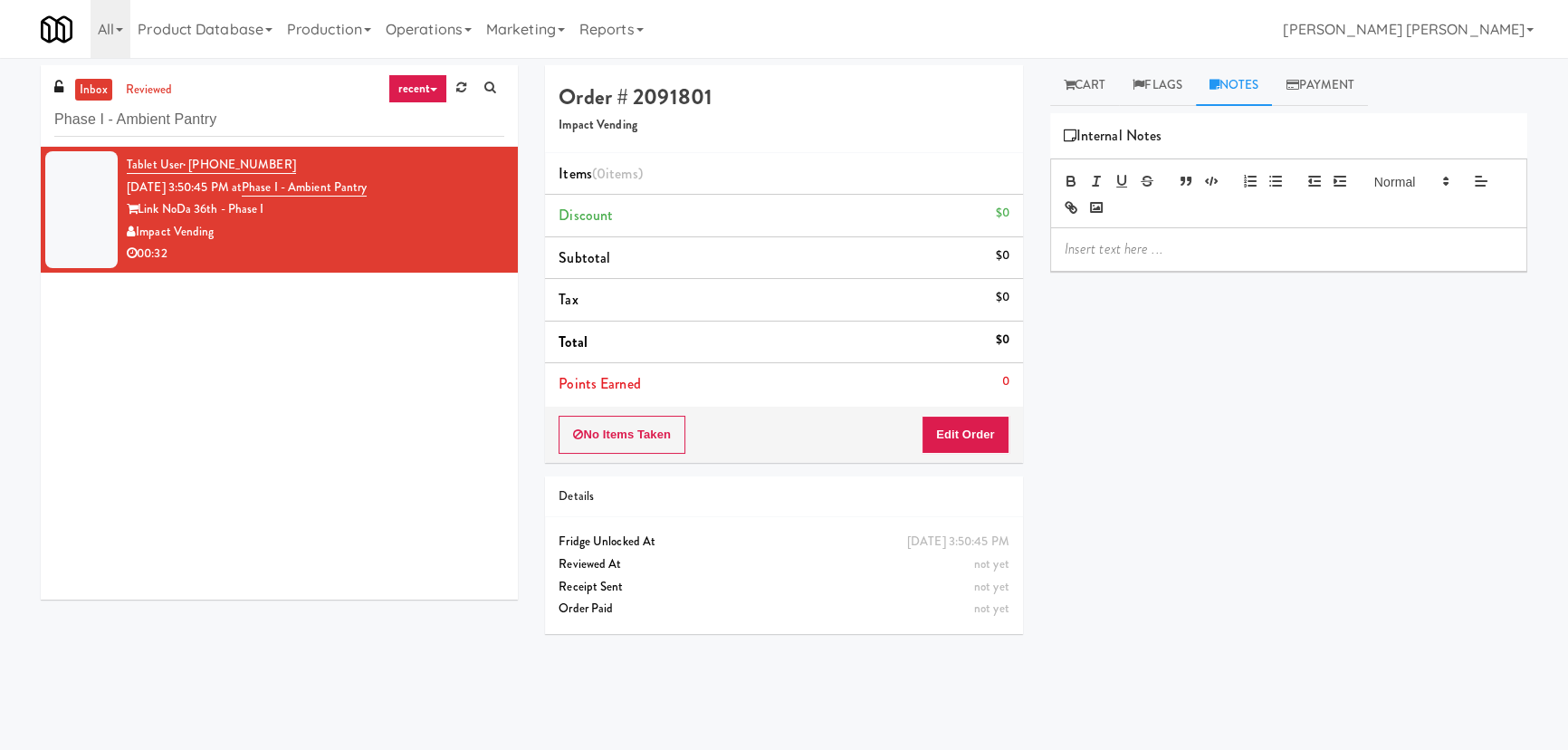
click at [1168, 254] on p at bounding box center [1289, 249] width 448 height 20
drag, startPoint x: 1213, startPoint y: 245, endPoint x: 1111, endPoint y: 235, distance: 102.5
click at [1111, 235] on div "Erick - Response timeout 9/3 4:30 PM" at bounding box center [1289, 249] width 475 height 41
copy p "Response timeout"
drag, startPoint x: 421, startPoint y: 190, endPoint x: 263, endPoint y: 189, distance: 158.0
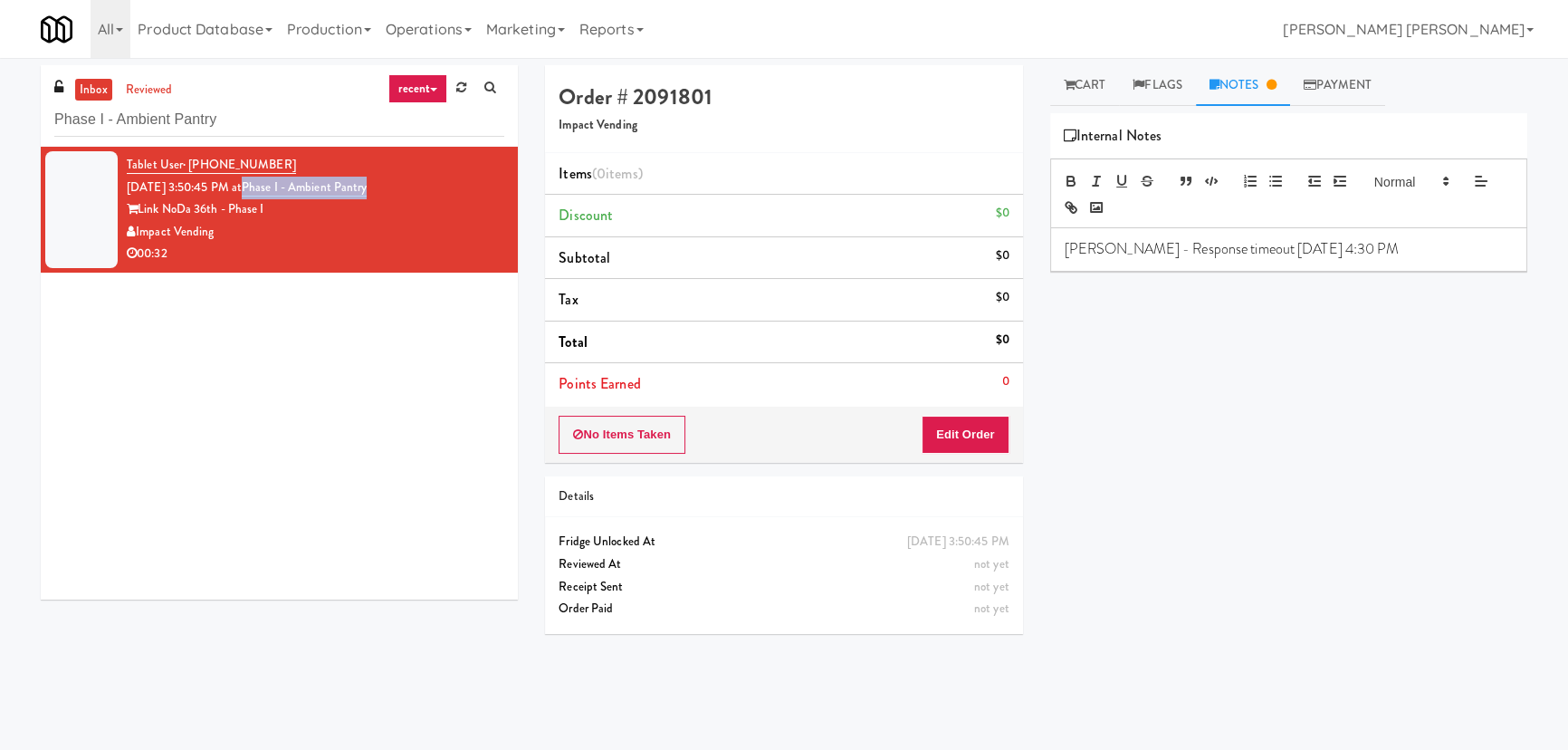
click at [263, 189] on div "Tablet User · (704) 290-8841 Sep 3, 2025 3:50:45 PM at Phase I - Ambient Pantry…" at bounding box center [315, 209] width 377 height 111
copy link "Phase I - Ambient Pantry"
click at [363, 393] on div "Tablet User · (704) 290-8841 Sep 3, 2025 3:50:45 PM at Phase I - Ambient Pantry…" at bounding box center [278, 373] width 477 height 452
drag, startPoint x: 216, startPoint y: 115, endPoint x: 61, endPoint y: 118, distance: 155.0
click at [61, 118] on input "Phase I - Ambient Pantry" at bounding box center [279, 119] width 450 height 34
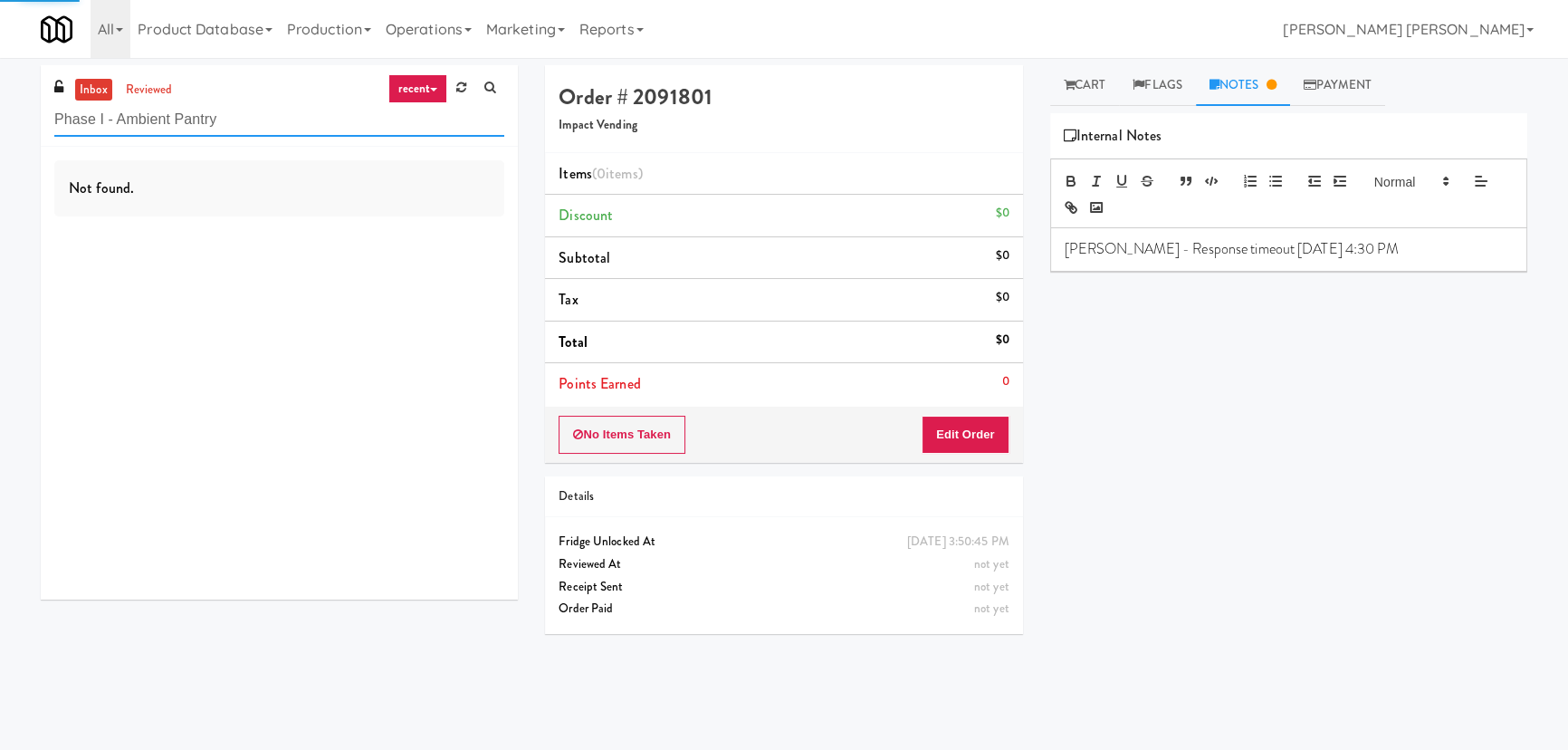
type input "P"
paste input "Atwater - Cooler - Left"
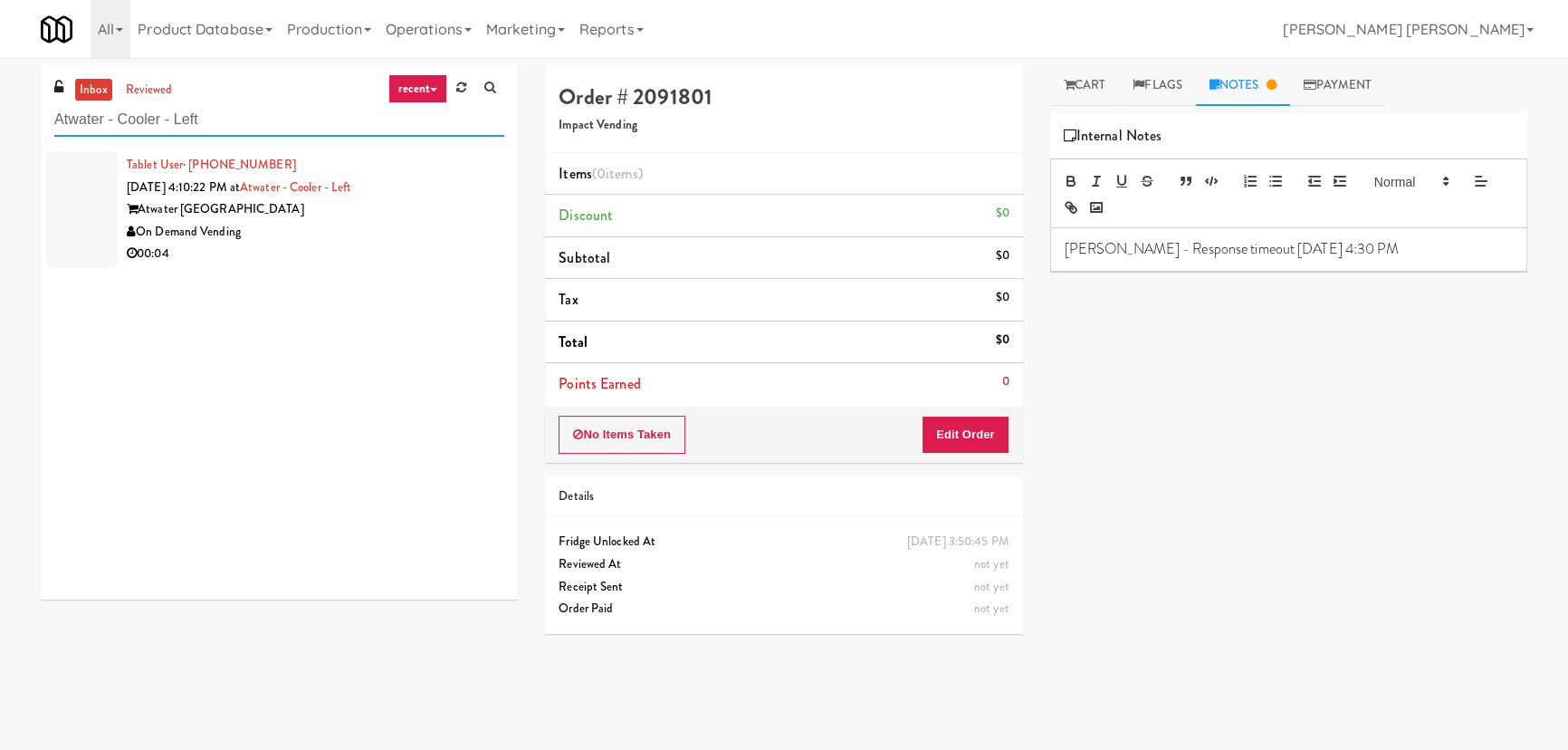
type input "Atwater - Cooler - Left"
drag, startPoint x: 332, startPoint y: 246, endPoint x: 343, endPoint y: 236, distance: 14.9
click at [332, 246] on div "00:04" at bounding box center [315, 254] width 377 height 23
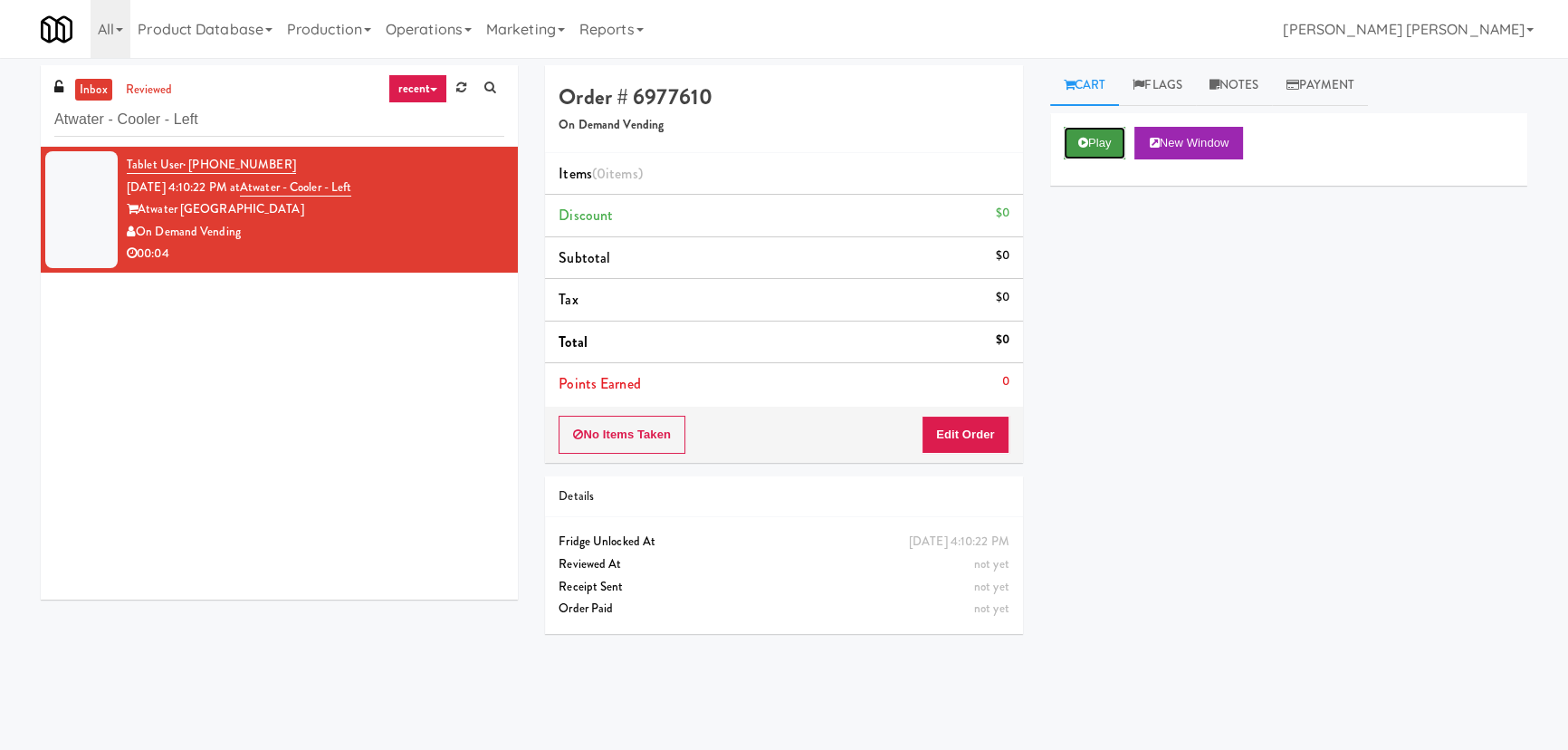
click at [1087, 149] on button "Play" at bounding box center [1095, 143] width 62 height 33
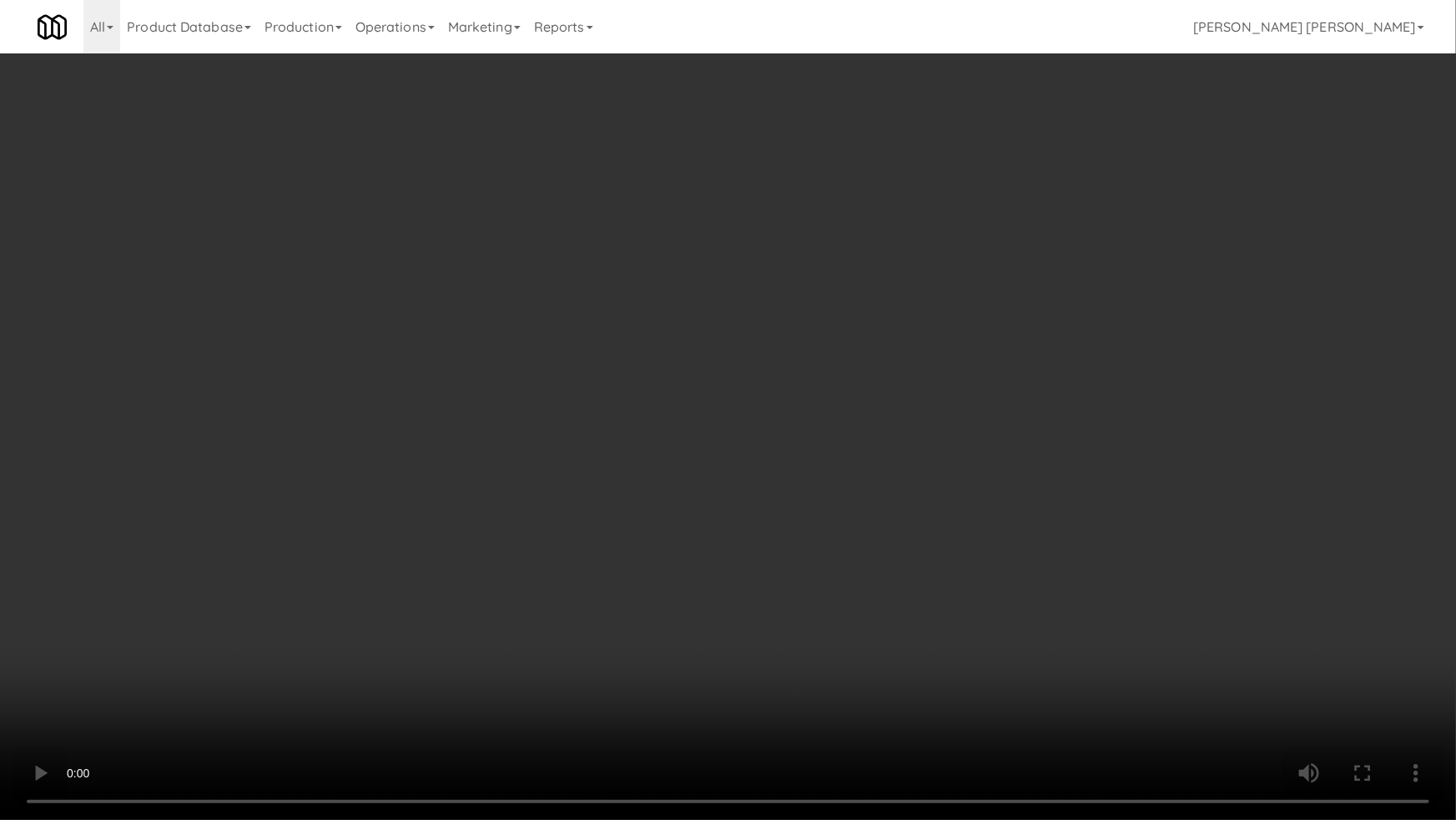
click at [800, 608] on video at bounding box center [728, 410] width 1456 height 820
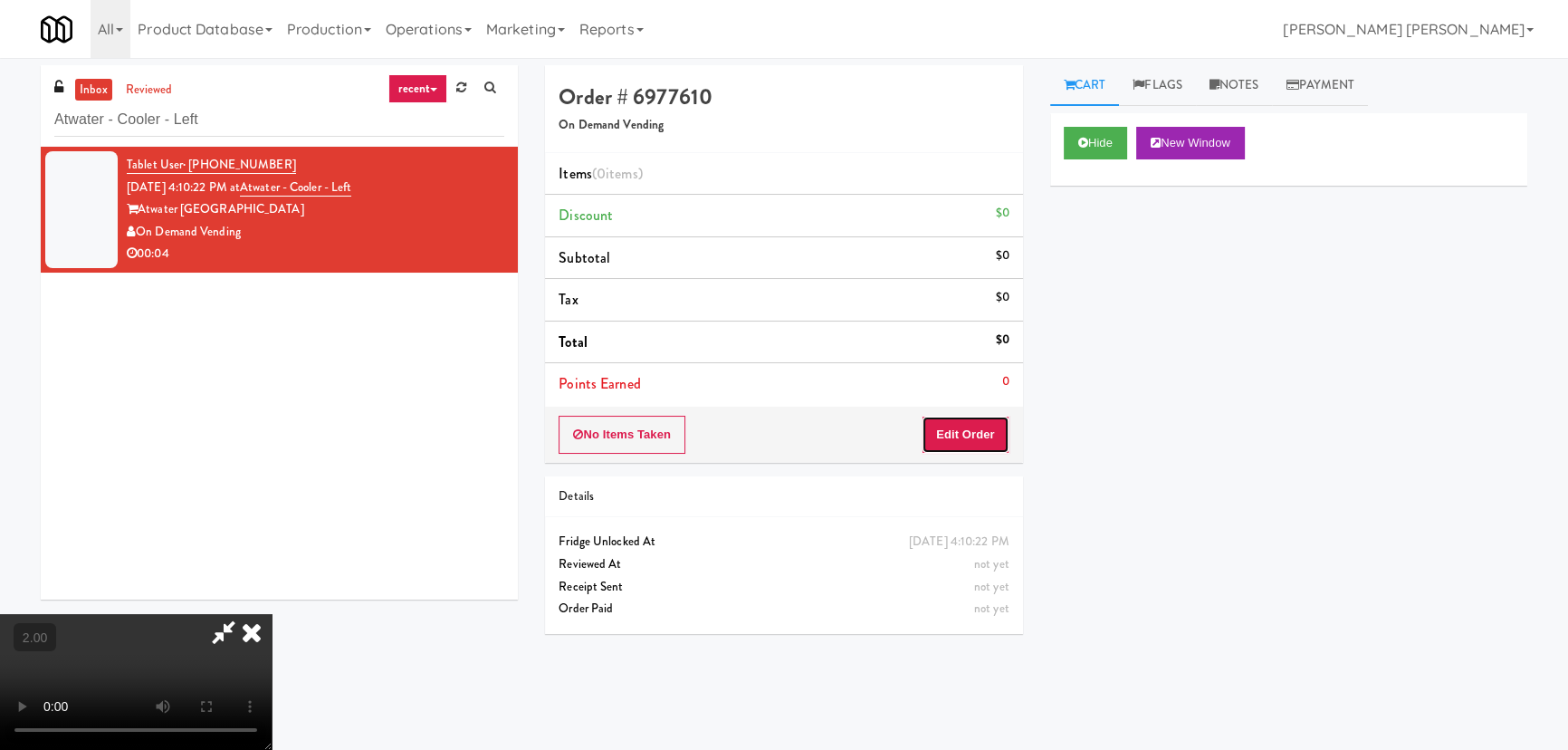
click at [960, 424] on button "Edit Order" at bounding box center [965, 435] width 87 height 38
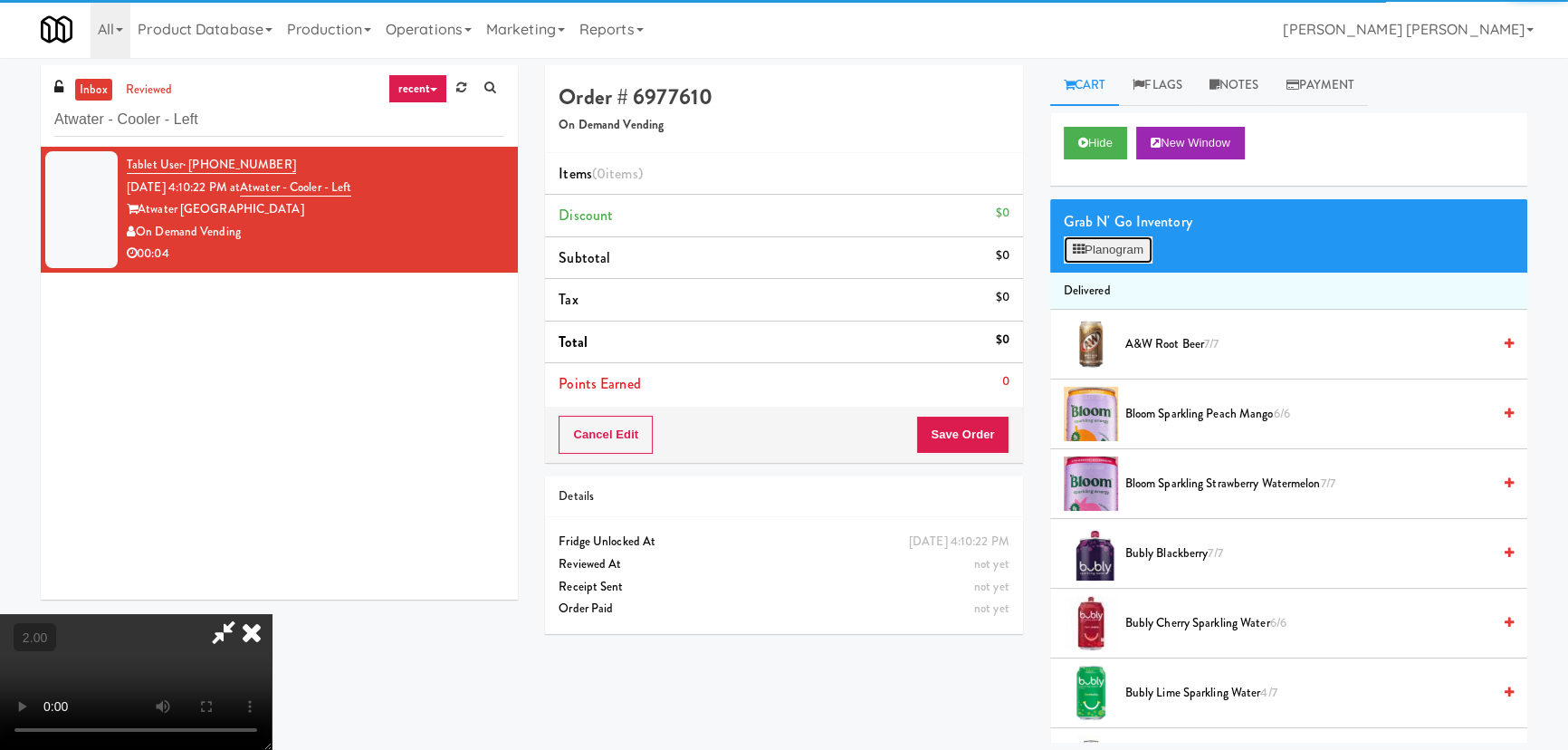
click at [1114, 249] on button "Planogram" at bounding box center [1108, 250] width 88 height 27
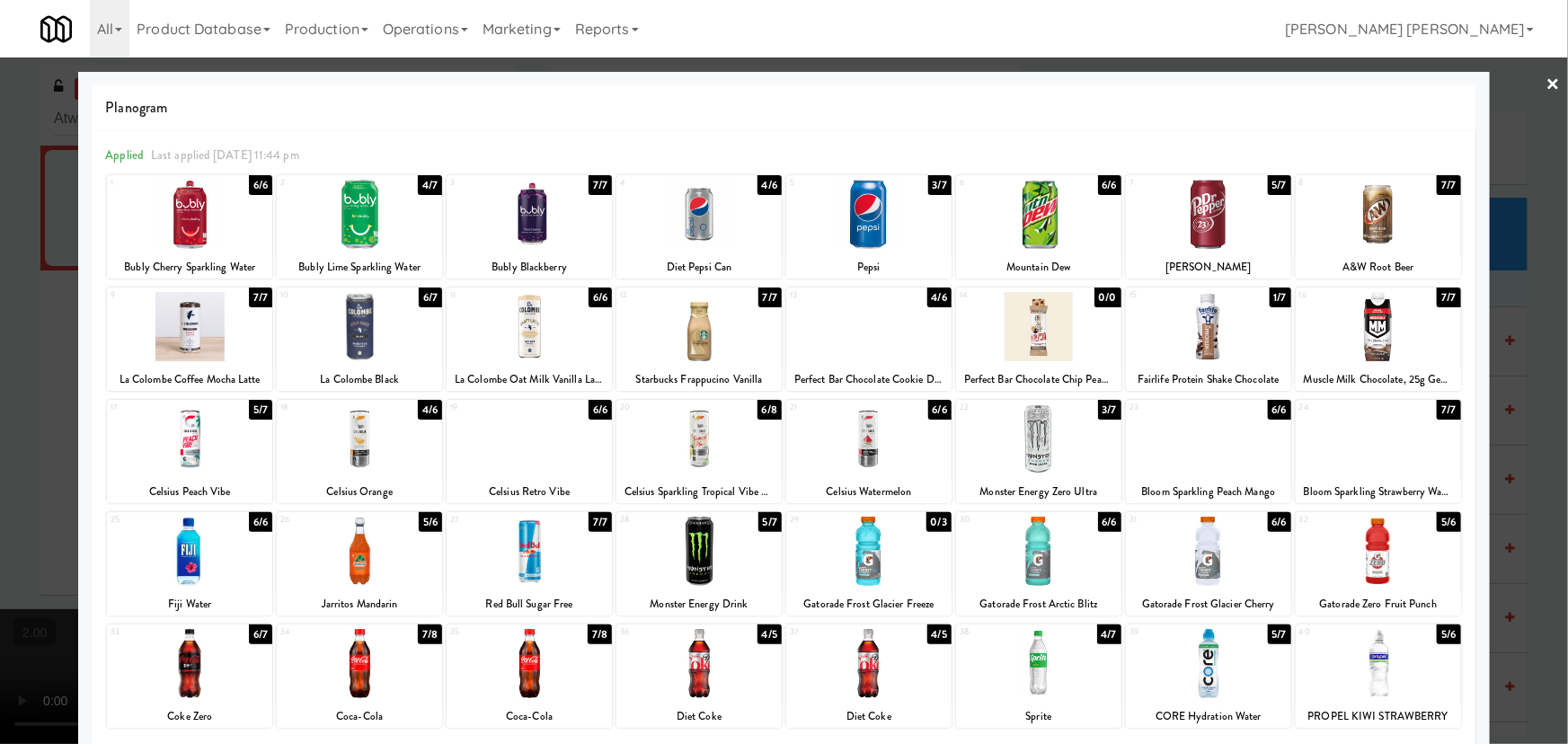
click at [361, 218] on div at bounding box center [358, 214] width 165 height 70
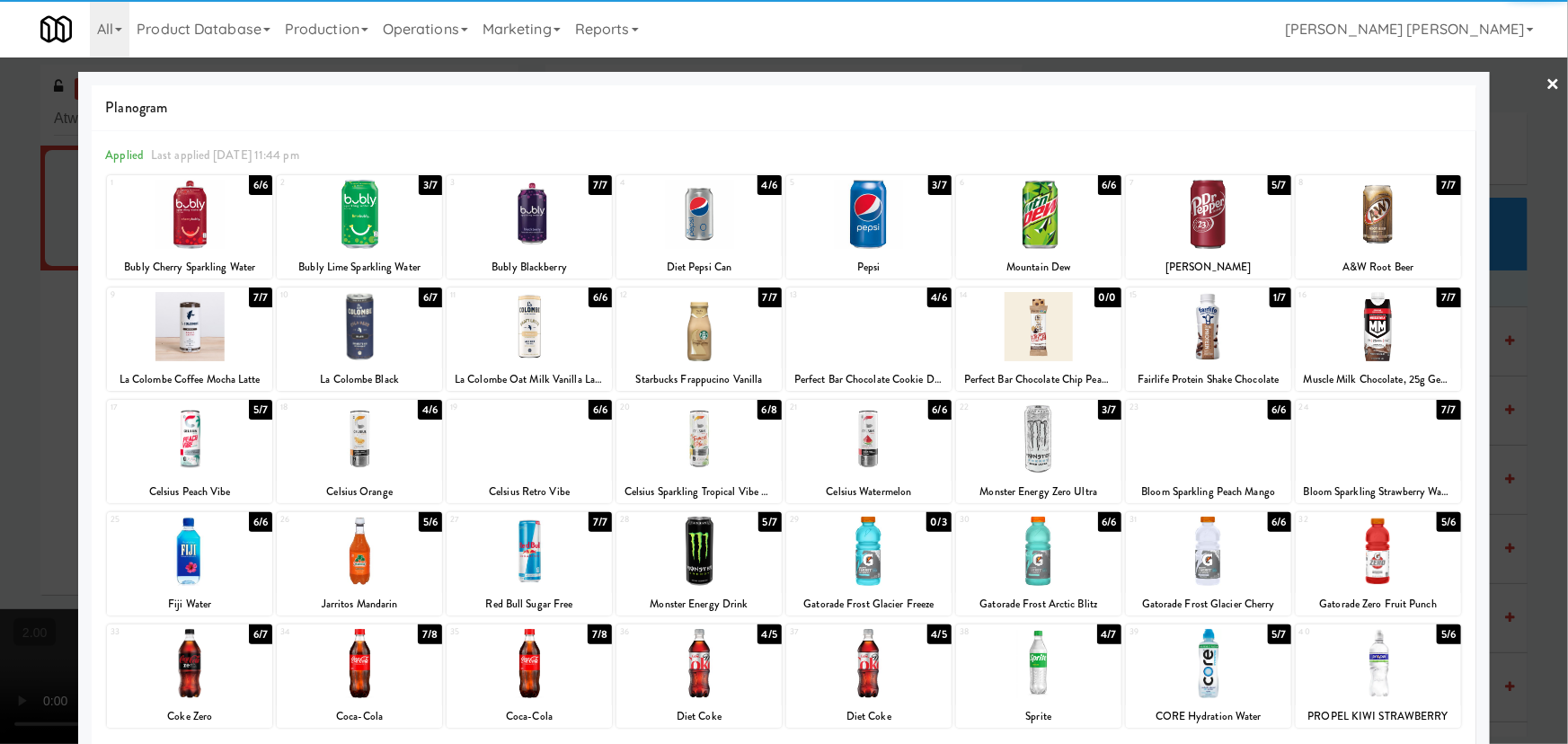
click at [1547, 82] on link "×" at bounding box center [1554, 85] width 14 height 55
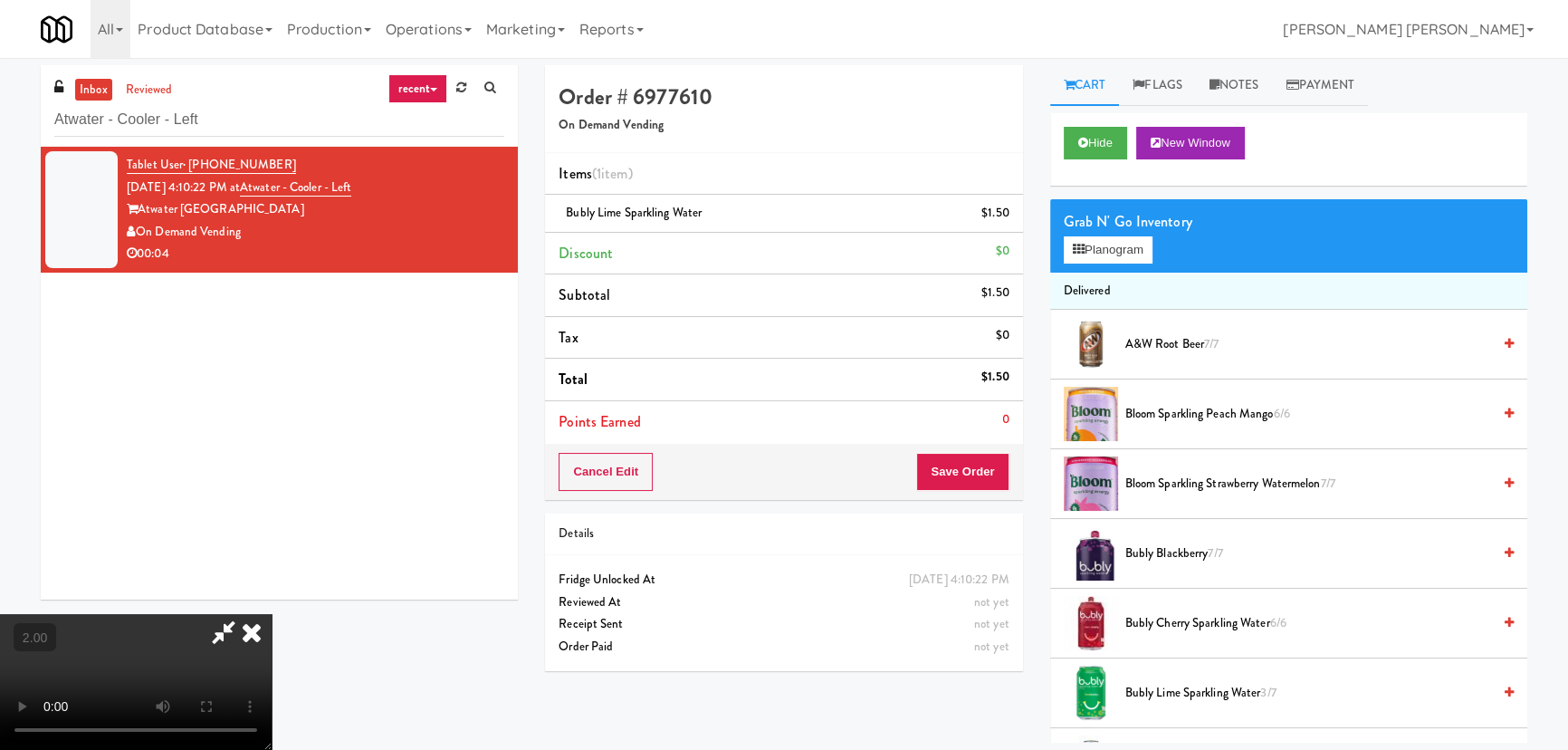
click at [272, 614] on icon at bounding box center [251, 632] width 39 height 36
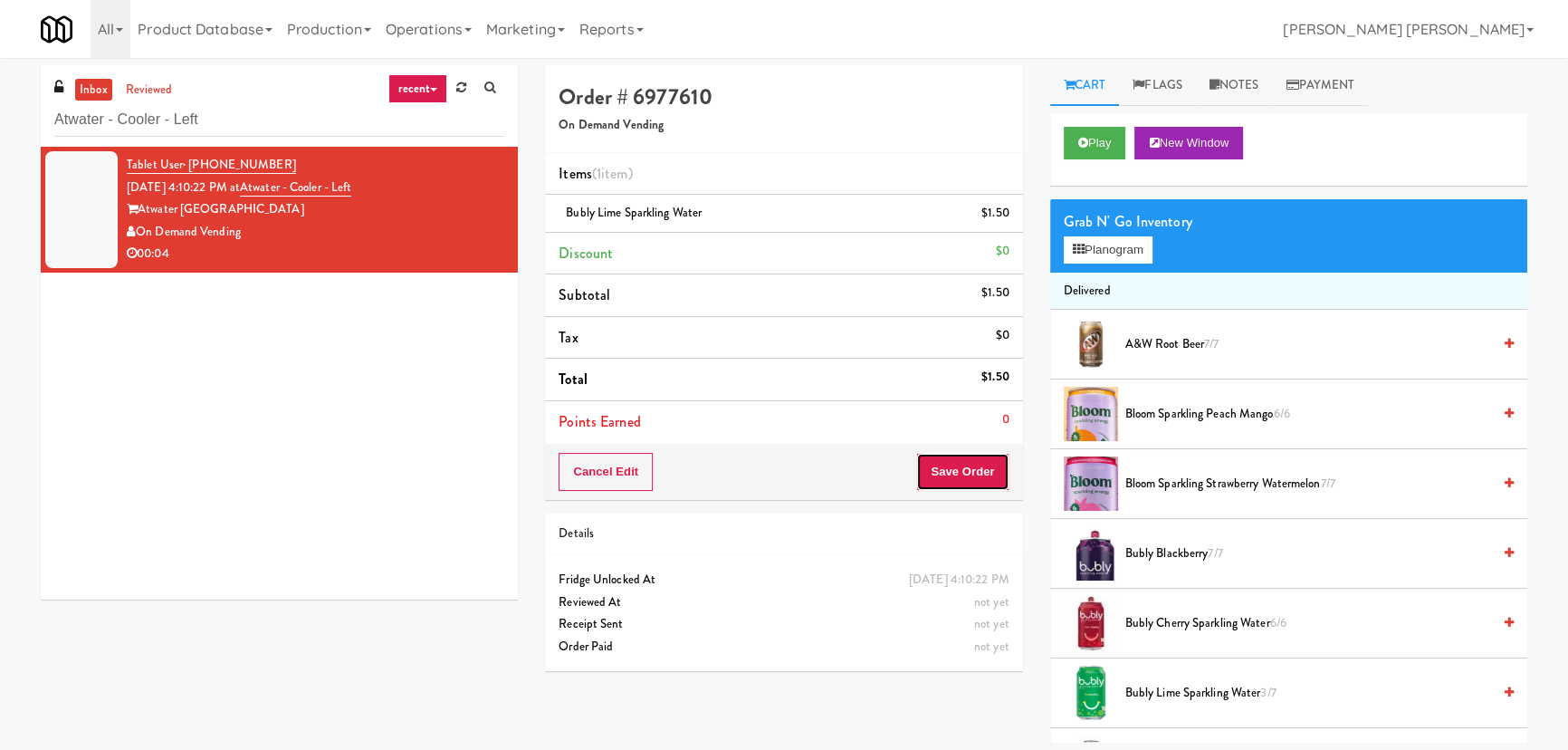
click at [959, 475] on button "Save Order" at bounding box center [962, 472] width 92 height 38
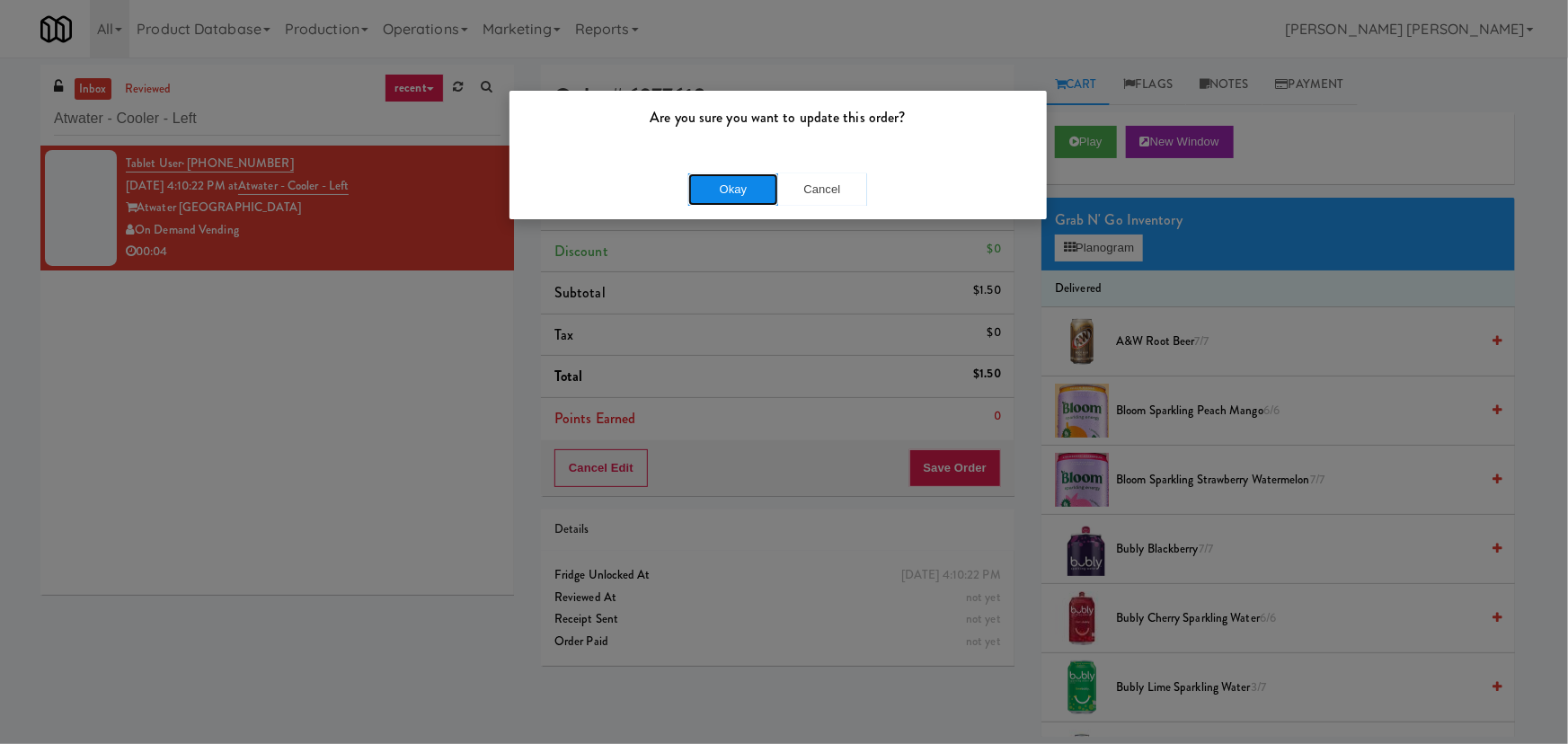
drag, startPoint x: 738, startPoint y: 186, endPoint x: 733, endPoint y: 171, distance: 15.8
click at [737, 186] on button "Okay" at bounding box center [733, 190] width 90 height 32
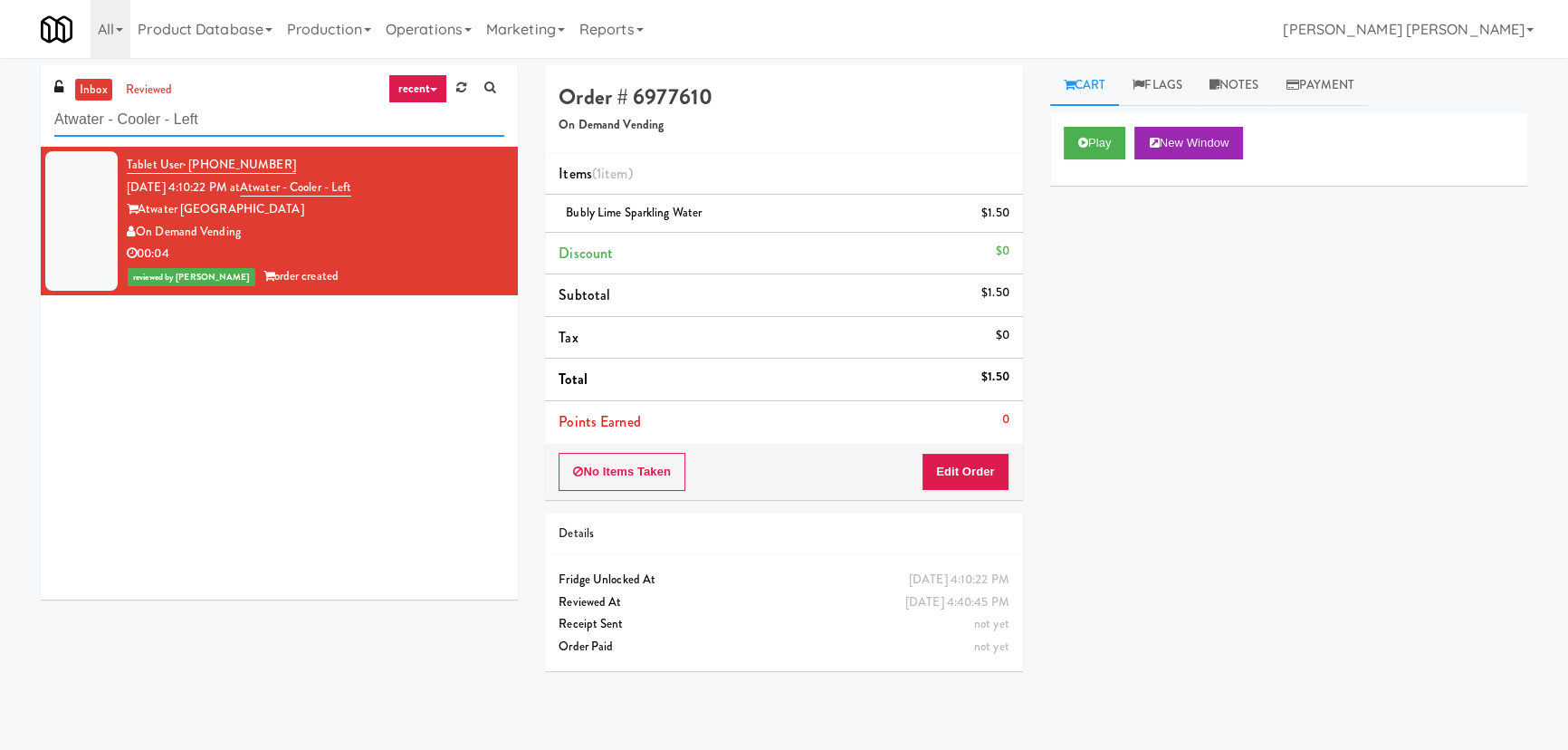
drag, startPoint x: 226, startPoint y: 113, endPoint x: 24, endPoint y: 109, distance: 202.0
click at [24, 109] on div "inbox reviewed recent all unclear take inventory issue suspicious failed recent…" at bounding box center [784, 403] width 1568 height 677
paste input "The 87 - Fridge - Middle"
type input "The 87 - Fridge - Middle"
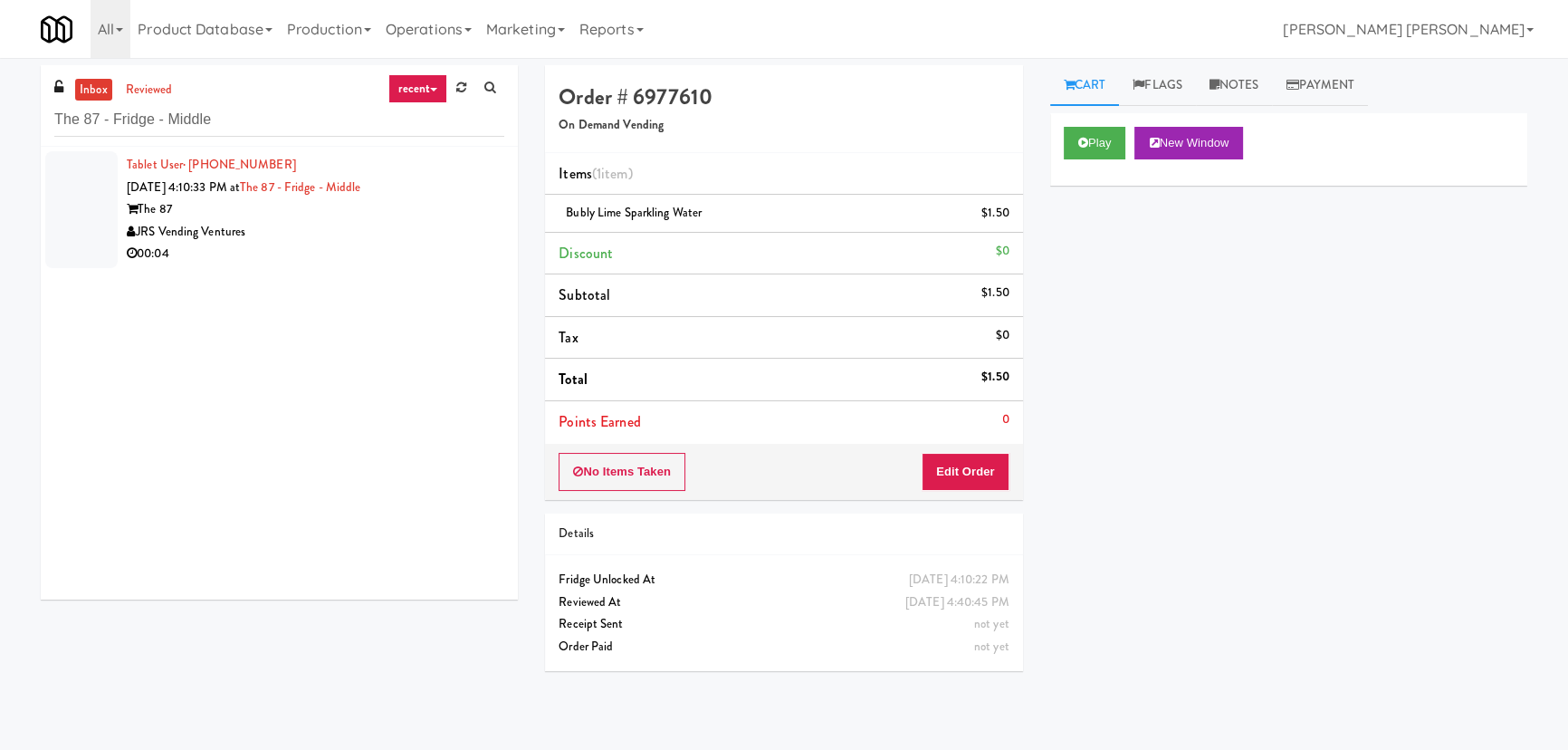
click at [374, 280] on div "Tablet User · (574) 314-3456 Sep 3, 2025 4:10:33 PM at The 87 - Fridge - Middle…" at bounding box center [278, 373] width 477 height 452
drag, startPoint x: 357, startPoint y: 232, endPoint x: 352, endPoint y: 225, distance: 8.6
click at [356, 232] on div "JRS Vending Ventures" at bounding box center [315, 232] width 377 height 23
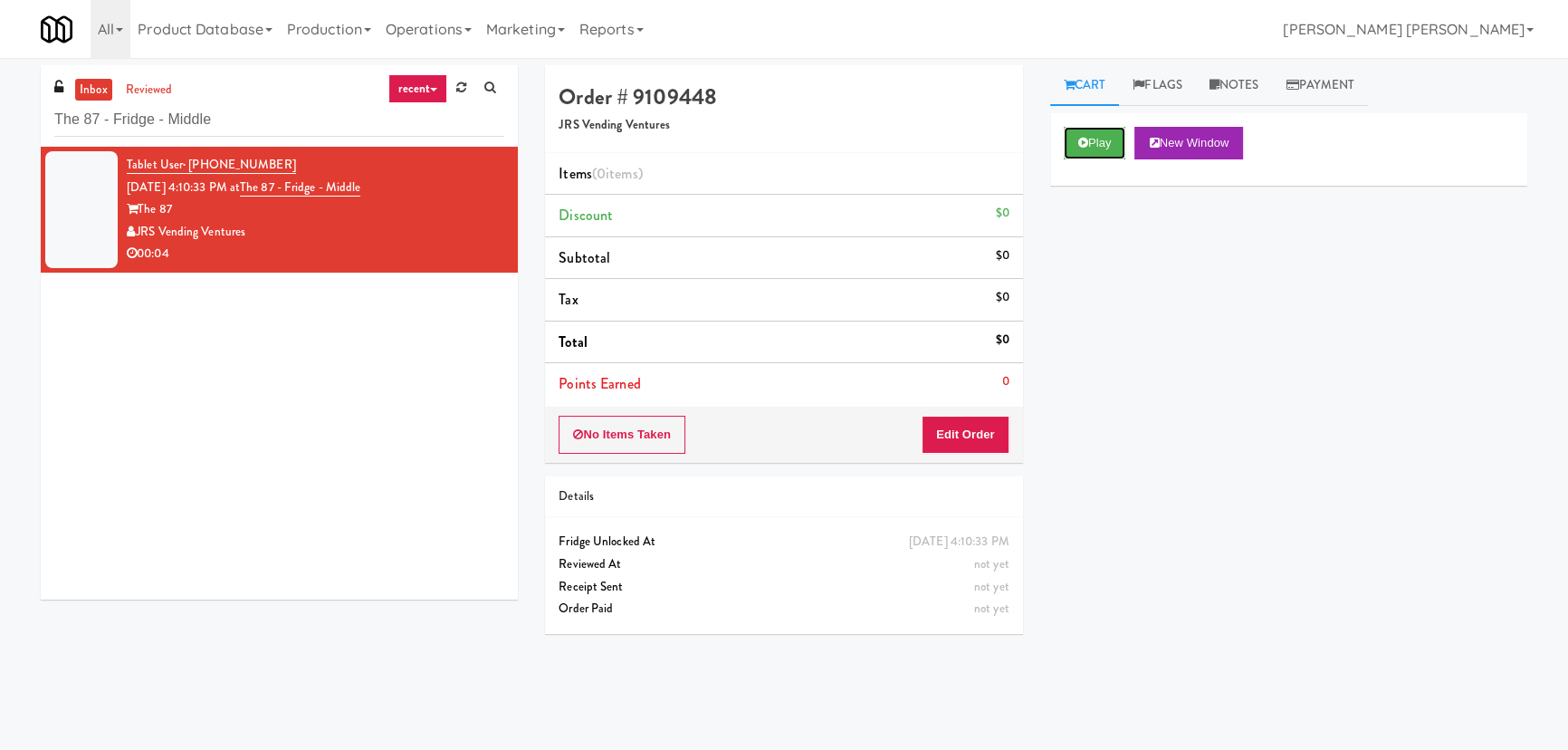
click at [1098, 132] on button "Play" at bounding box center [1095, 143] width 62 height 33
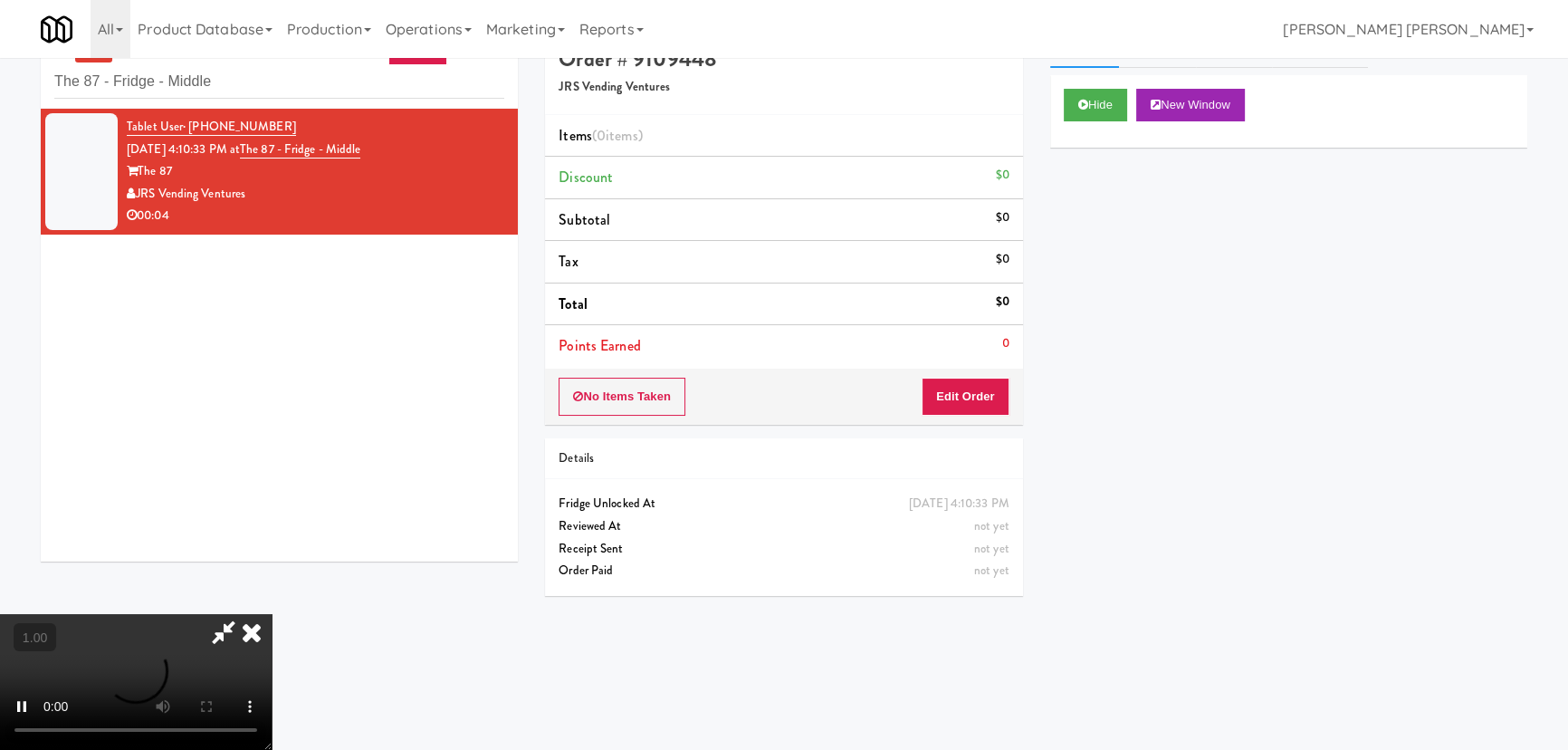
scroll to position [57, 0]
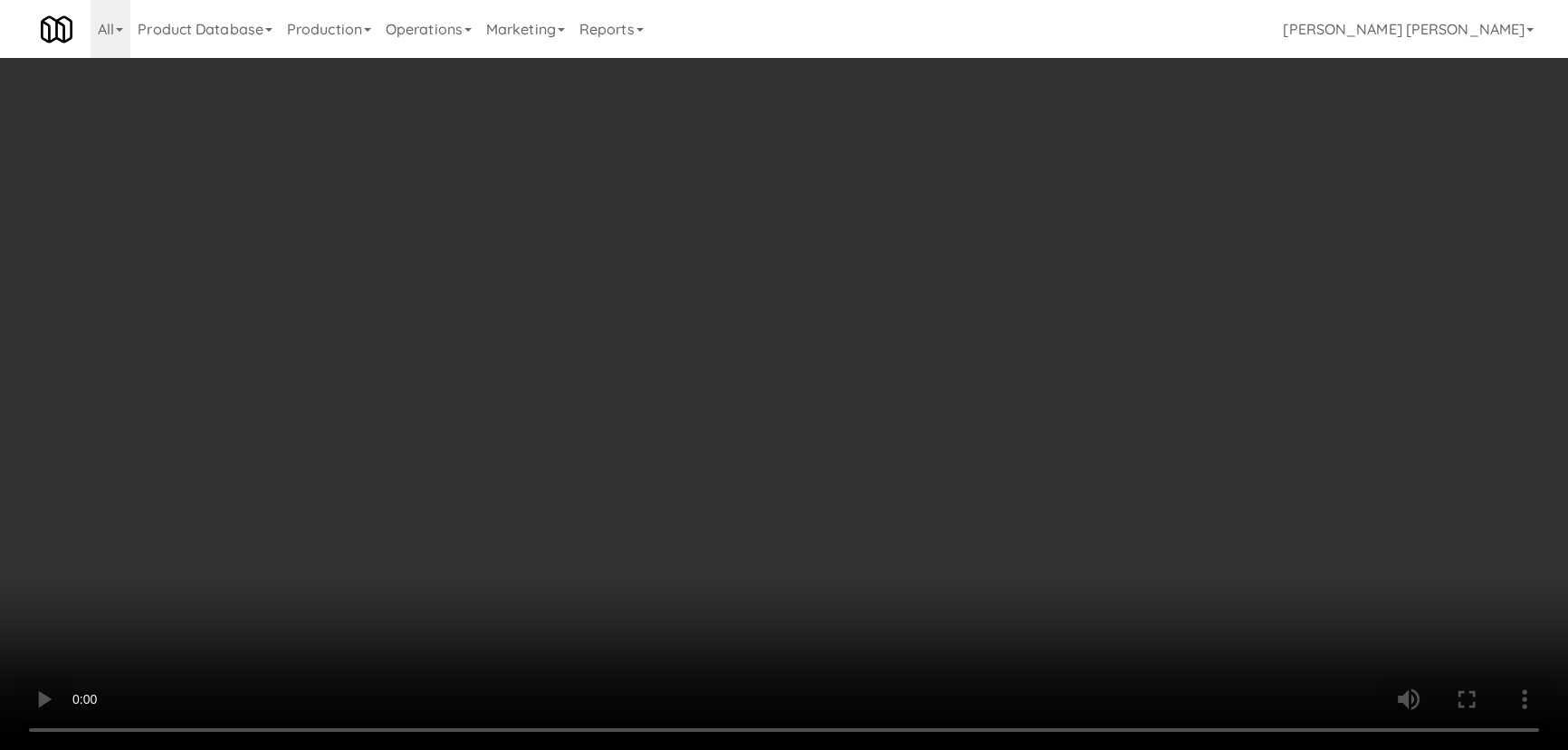
click at [927, 749] on video at bounding box center [784, 375] width 1568 height 750
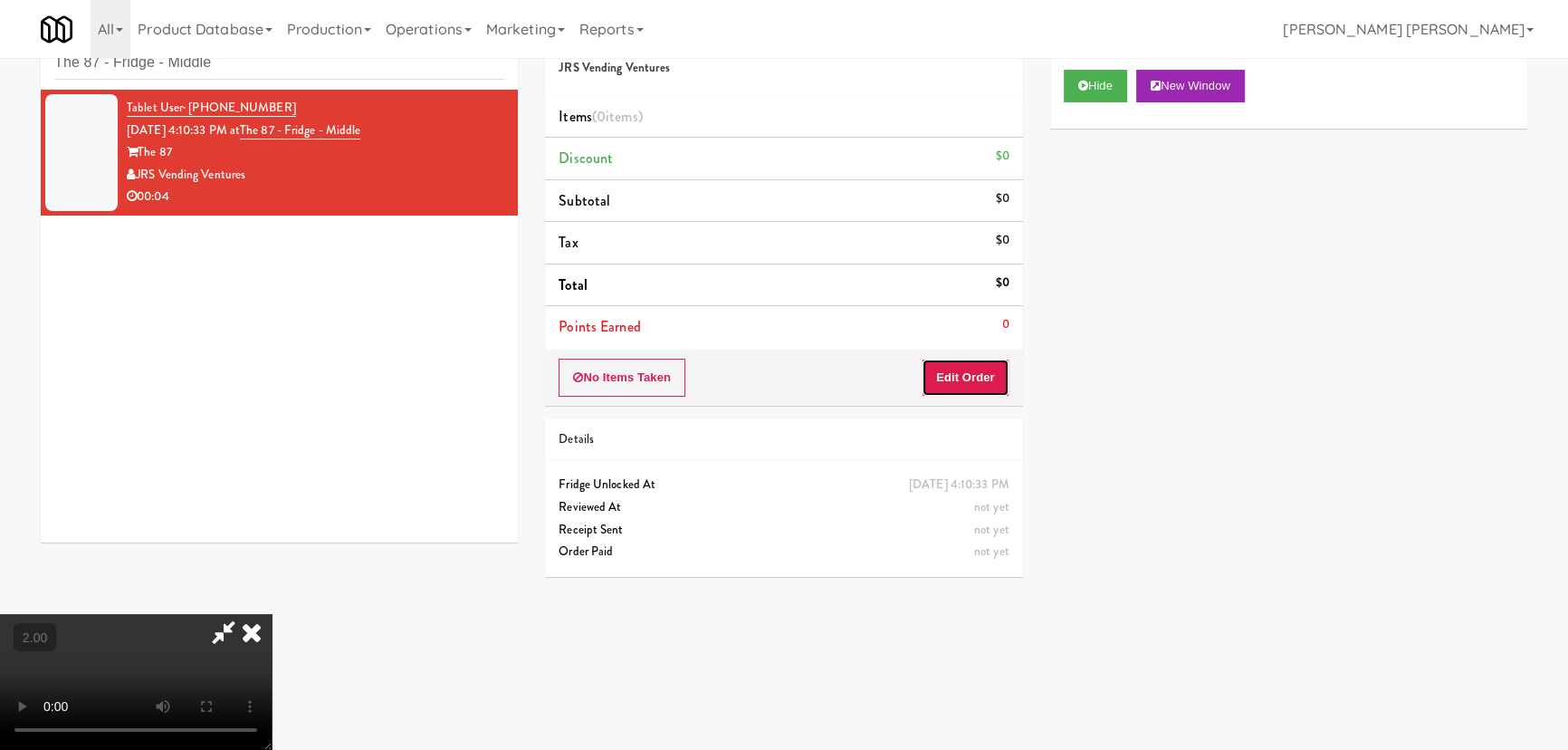
click at [993, 374] on button "Edit Order" at bounding box center [965, 377] width 87 height 38
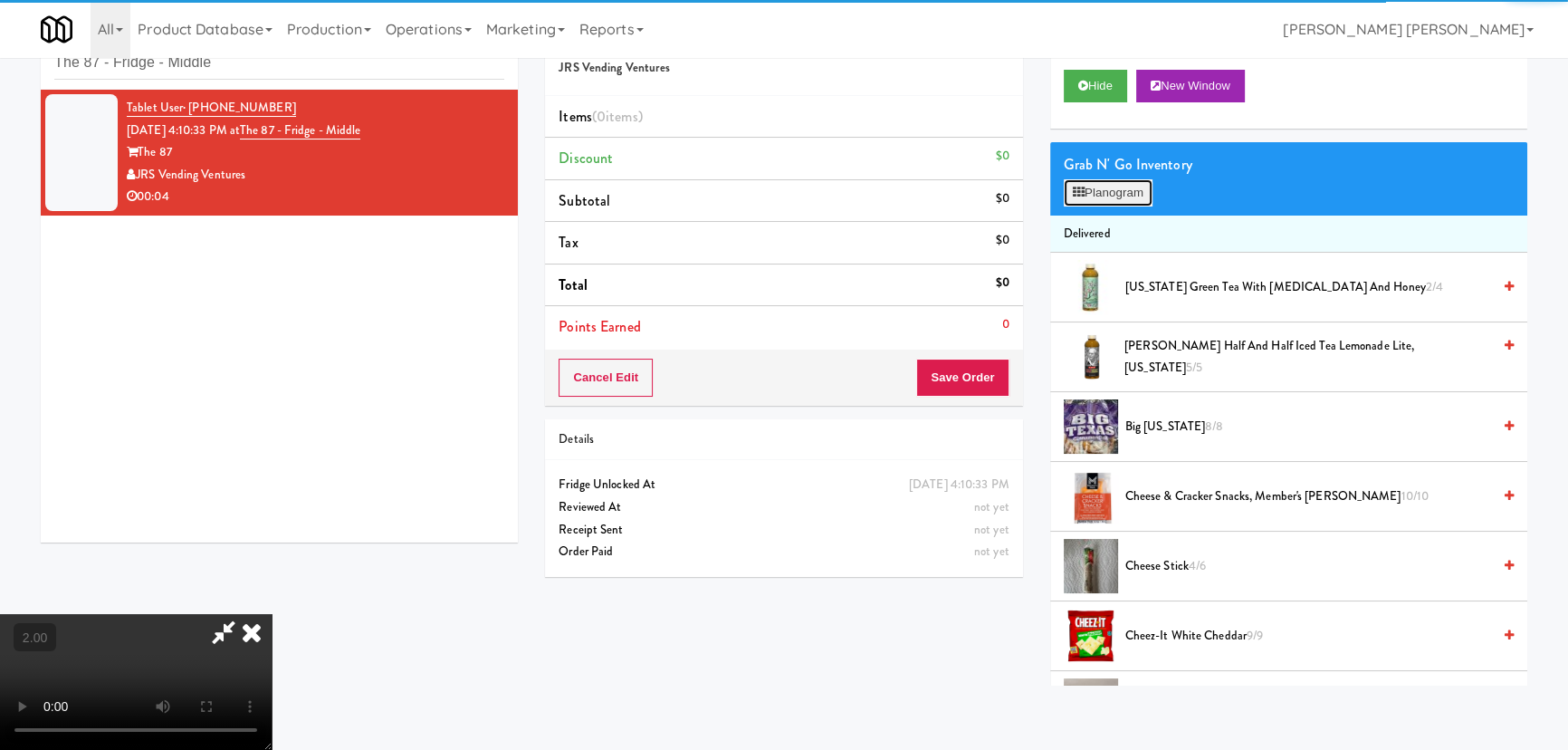
click at [1115, 196] on button "Planogram" at bounding box center [1108, 193] width 88 height 27
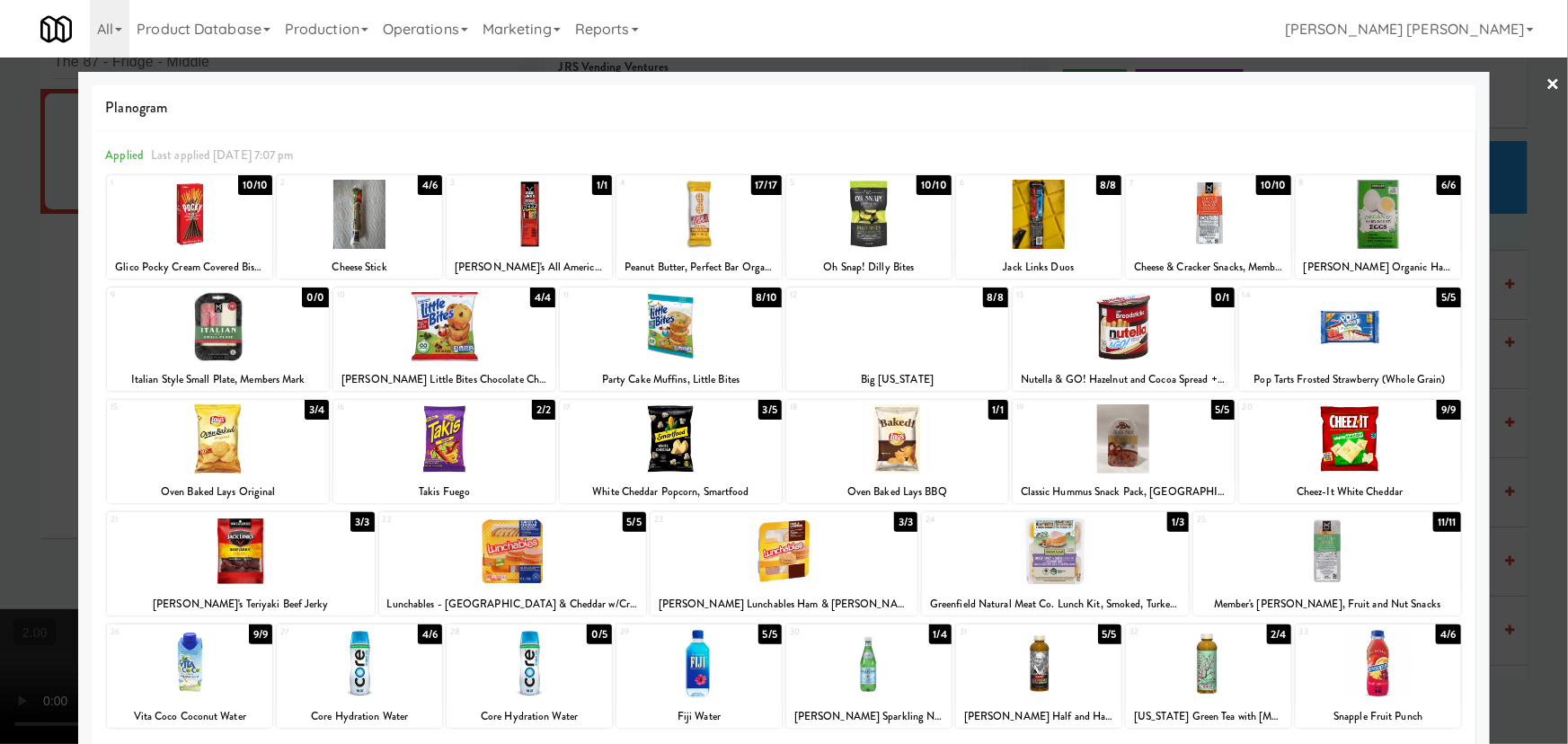
click at [851, 693] on div at bounding box center [868, 663] width 165 height 70
drag, startPoint x: 1548, startPoint y: 86, endPoint x: 974, endPoint y: 144, distance: 576.9
click at [1547, 86] on link "×" at bounding box center [1554, 85] width 14 height 55
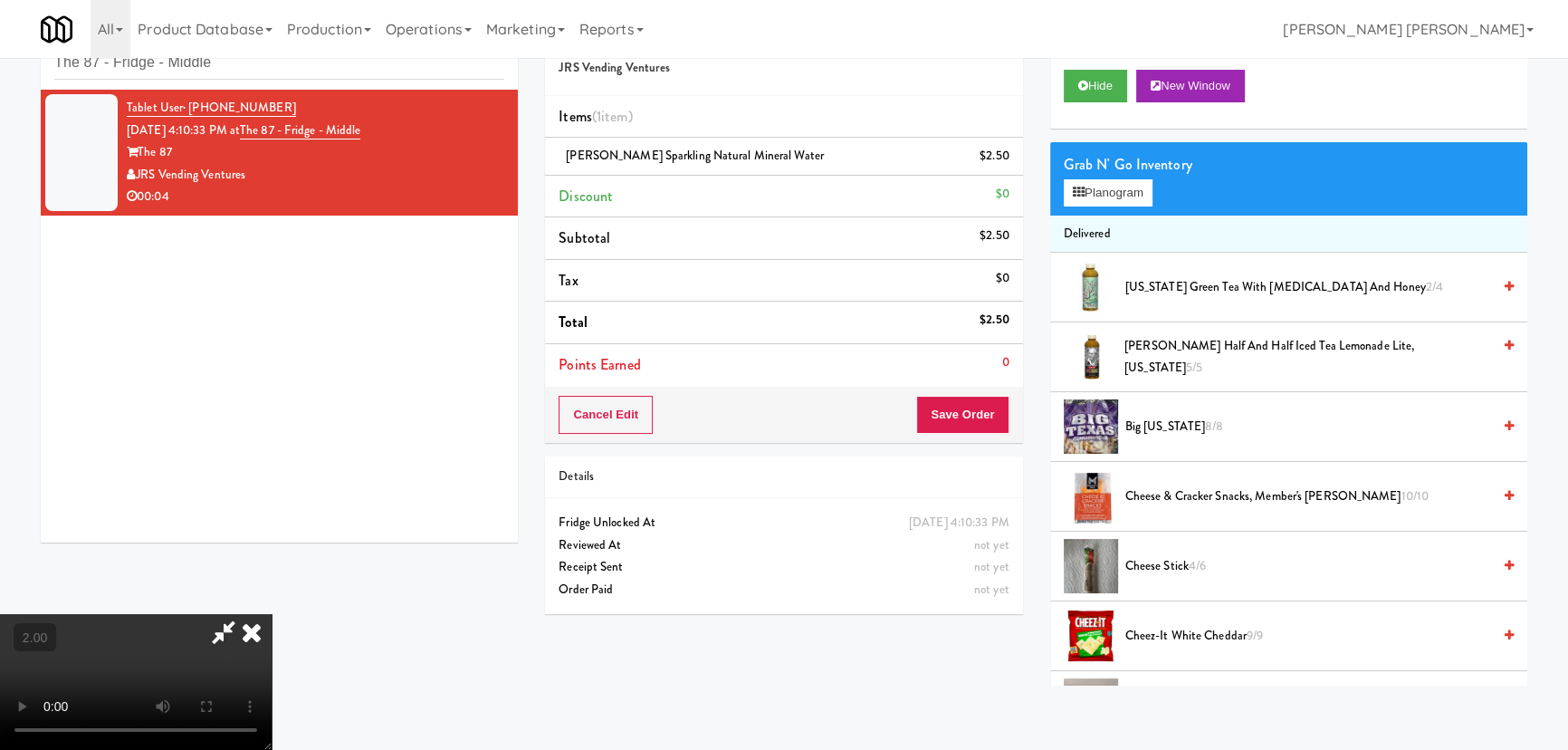
drag, startPoint x: 925, startPoint y: 238, endPoint x: 938, endPoint y: 363, distance: 125.7
click at [272, 614] on icon at bounding box center [251, 632] width 39 height 36
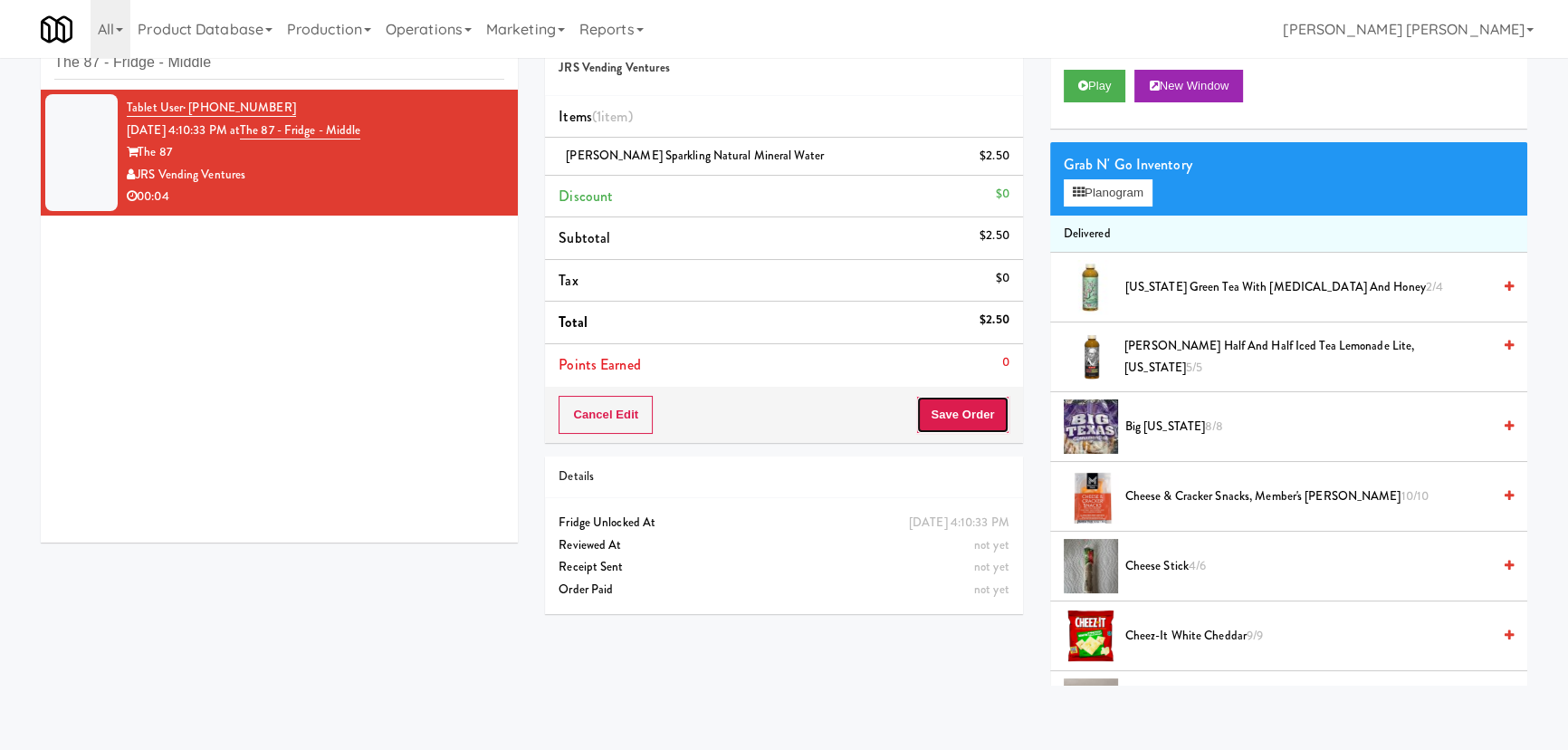
click at [942, 424] on button "Save Order" at bounding box center [962, 415] width 92 height 38
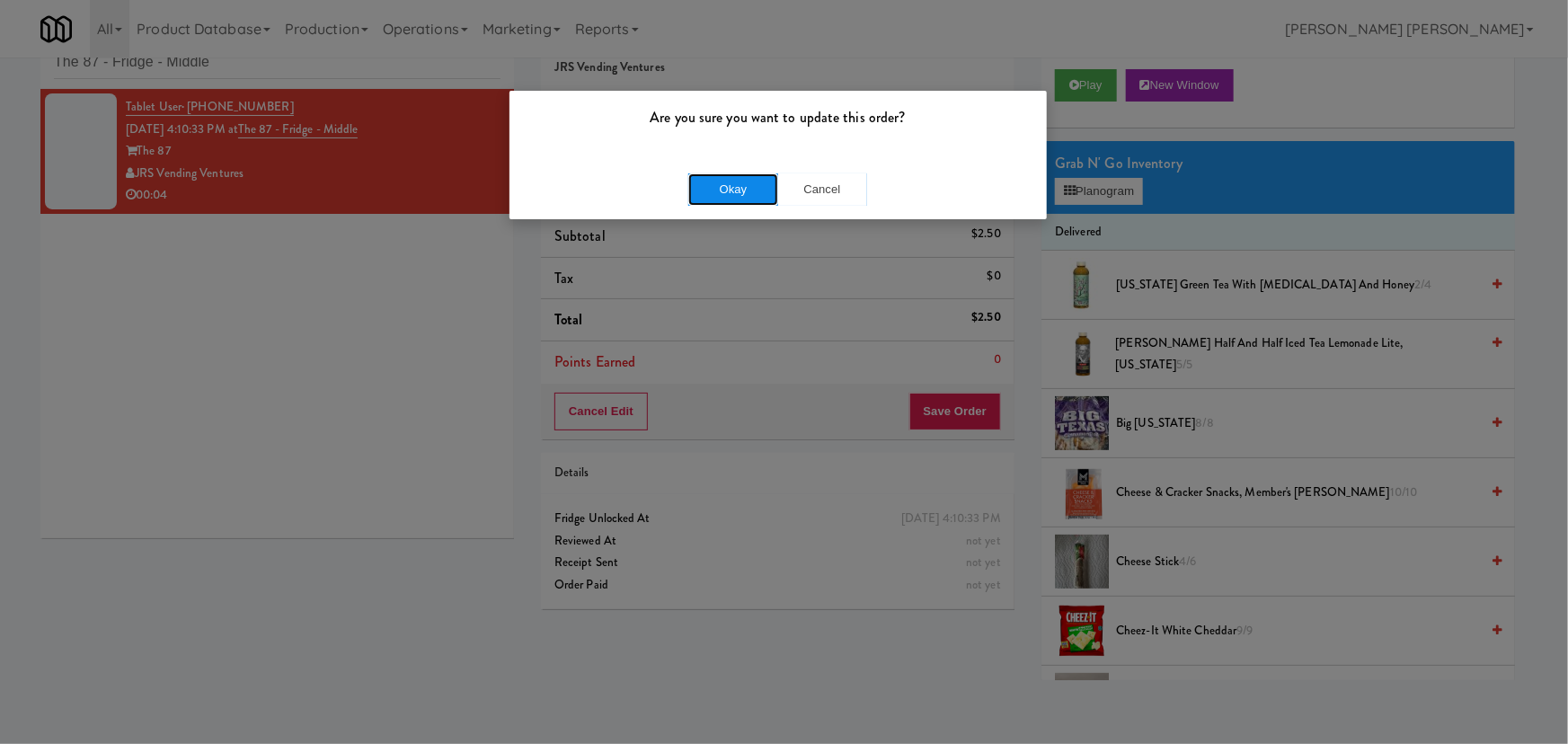
click at [721, 183] on button "Okay" at bounding box center [733, 190] width 90 height 32
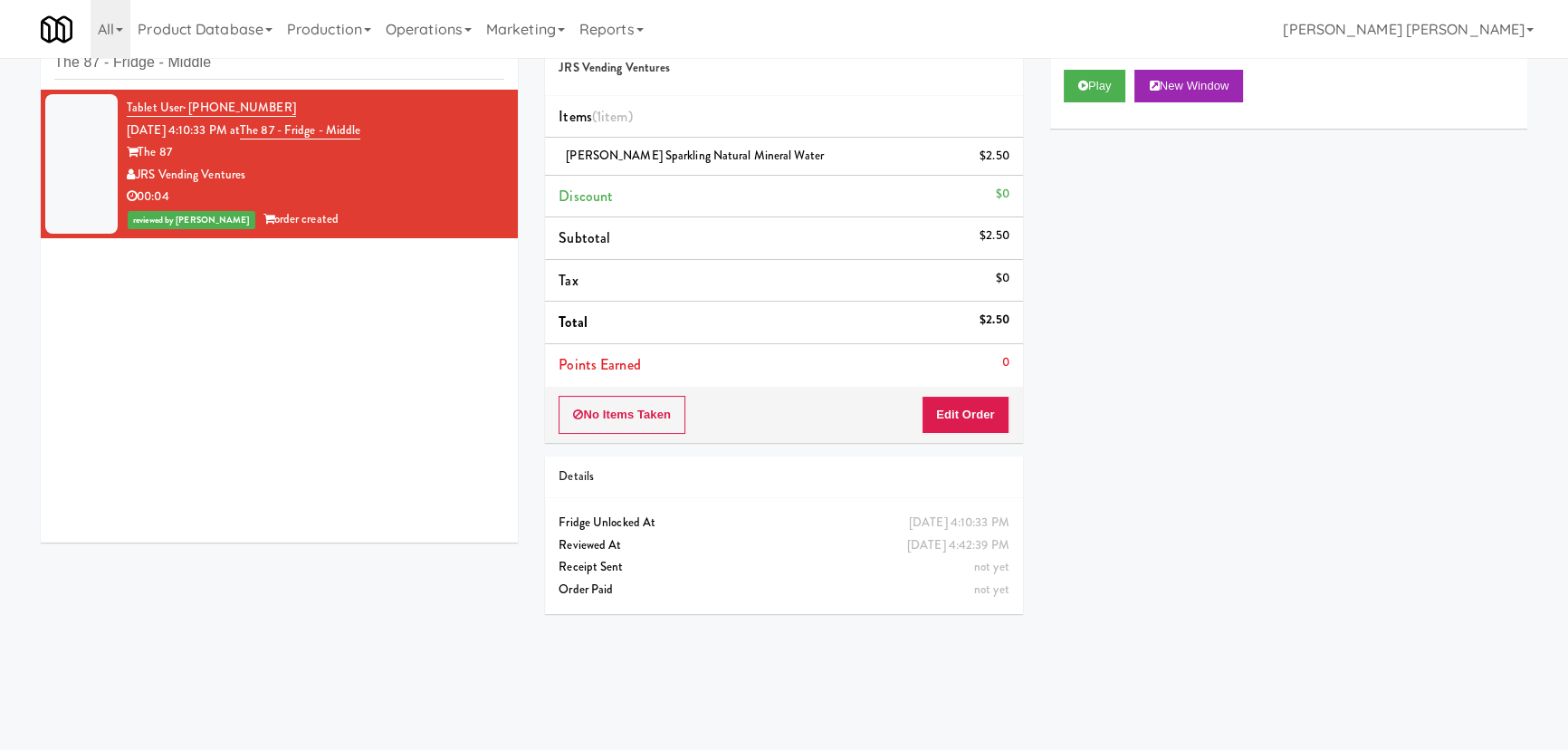
click at [226, 57] on link "Product Database" at bounding box center [205, 29] width 150 height 58
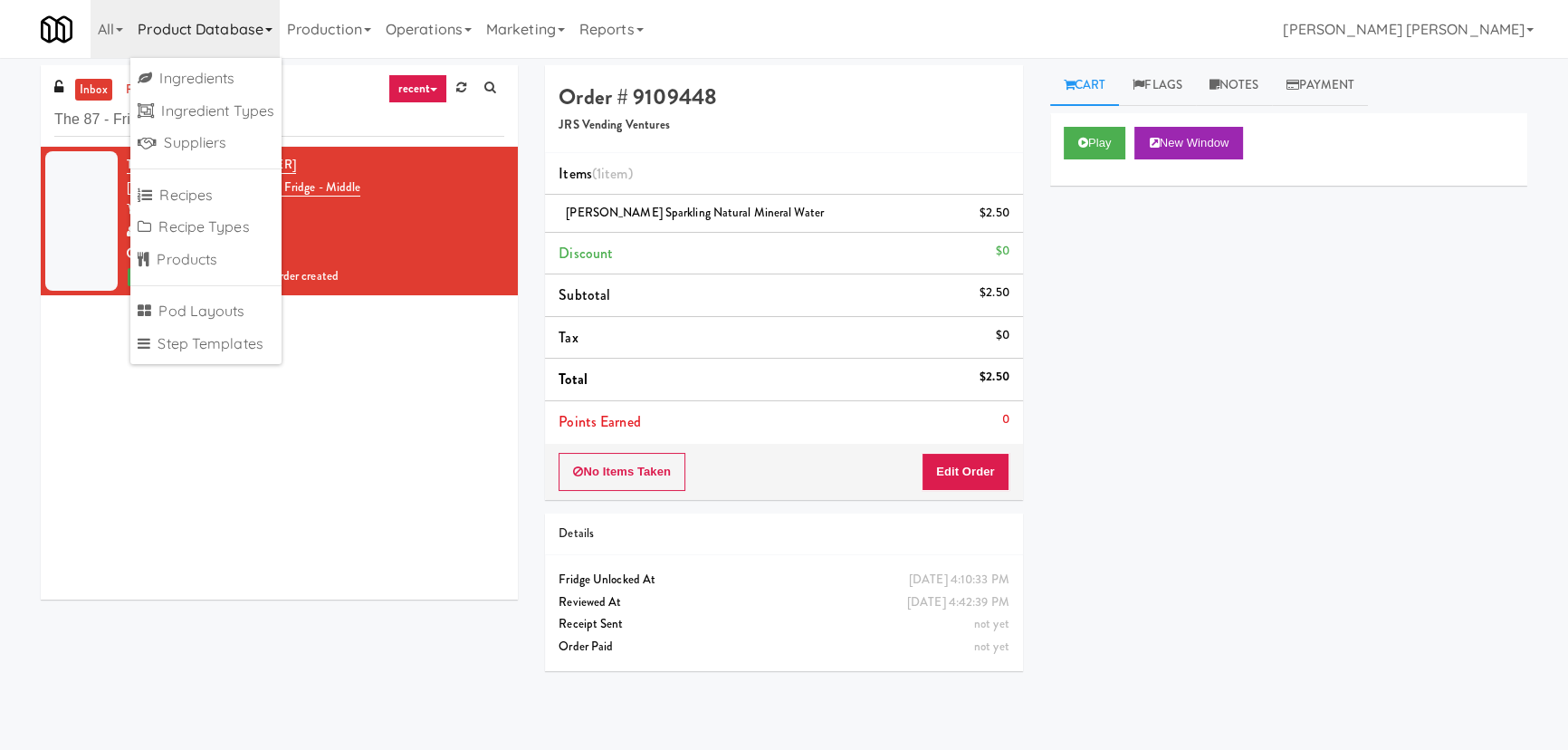
click at [139, 607] on div "inbox reviewed recent all unclear take inventory issue suspicious failed recent…" at bounding box center [278, 339] width 504 height 547
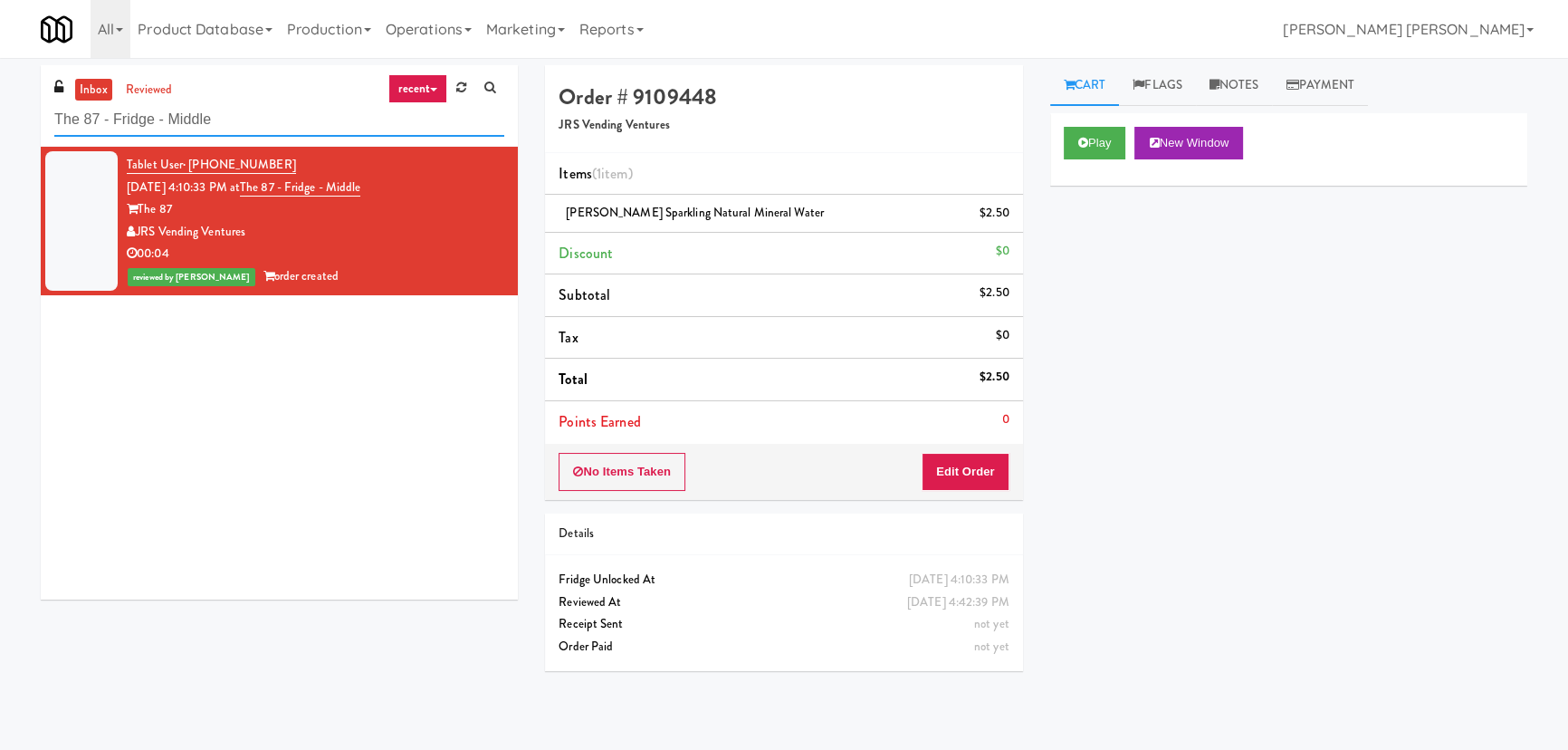
drag, startPoint x: 244, startPoint y: 117, endPoint x: 16, endPoint y: 115, distance: 228.0
click at [16, 115] on div "inbox reviewed recent all unclear take inventory issue suspicious failed recent…" at bounding box center [784, 403] width 1568 height 677
paste input "1333 S Wabash - Left - Fridg"
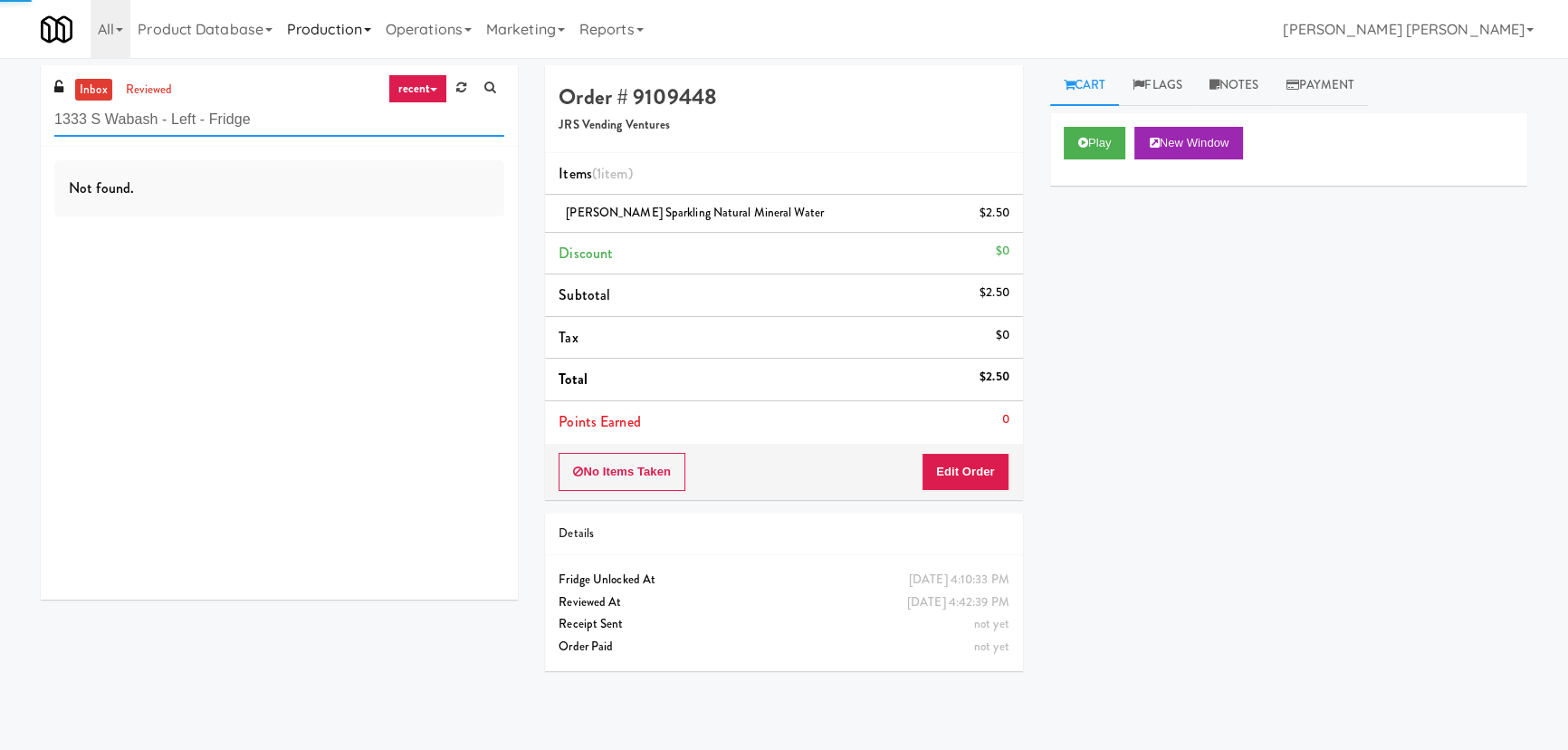
type input "1333 S Wabash - Left - Fridge"
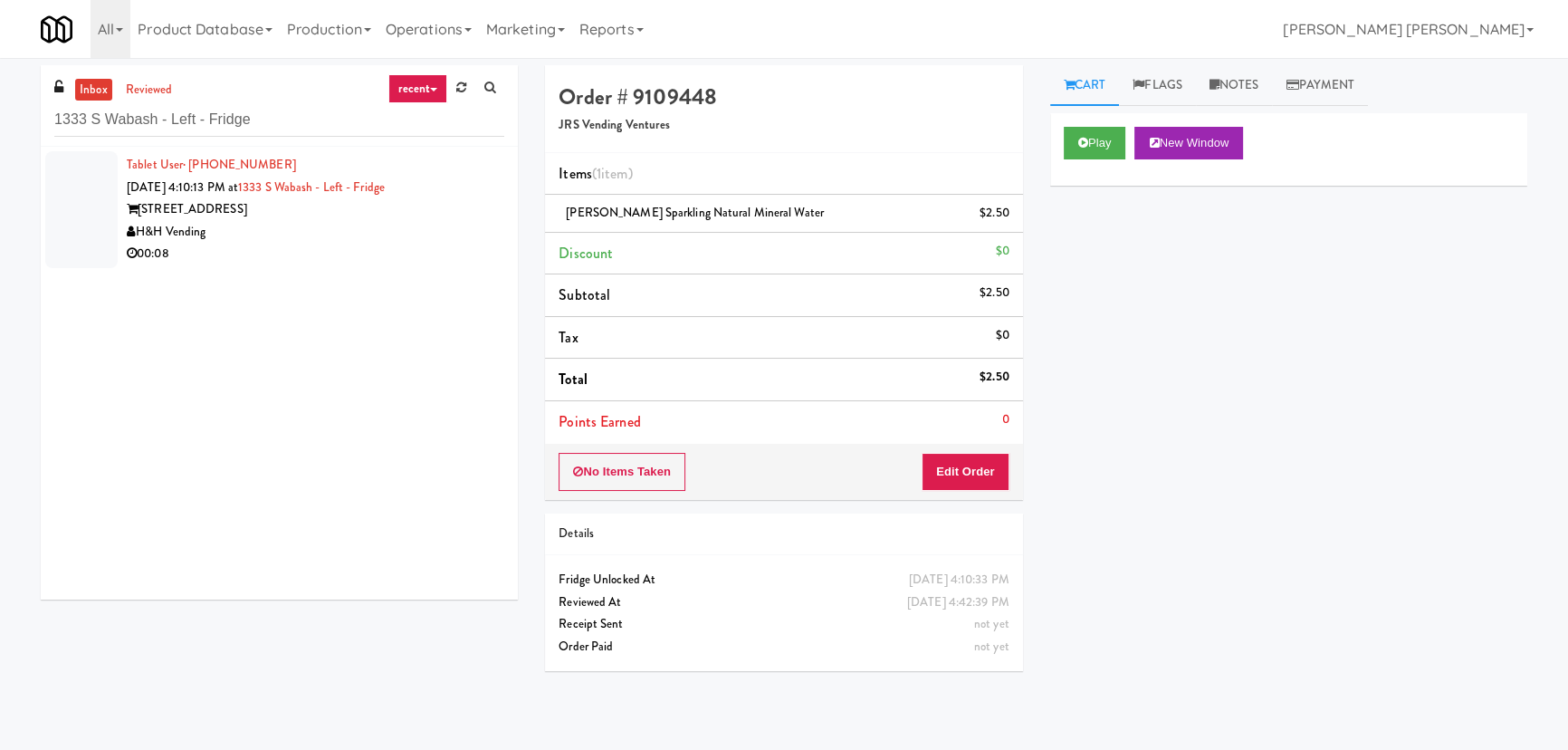
click at [308, 232] on div "H&H Vending" at bounding box center [315, 232] width 377 height 23
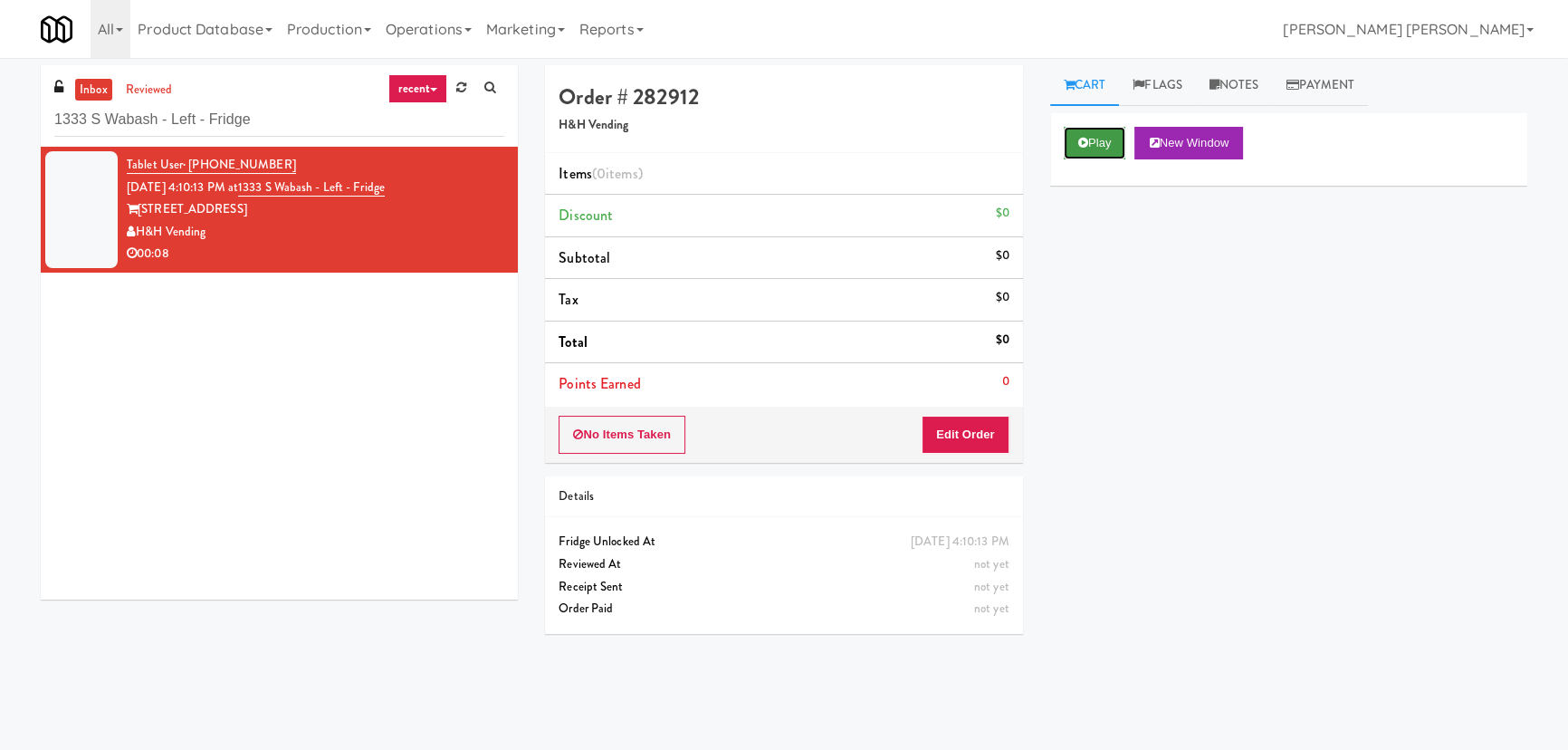
click at [1100, 133] on button "Play" at bounding box center [1095, 143] width 62 height 33
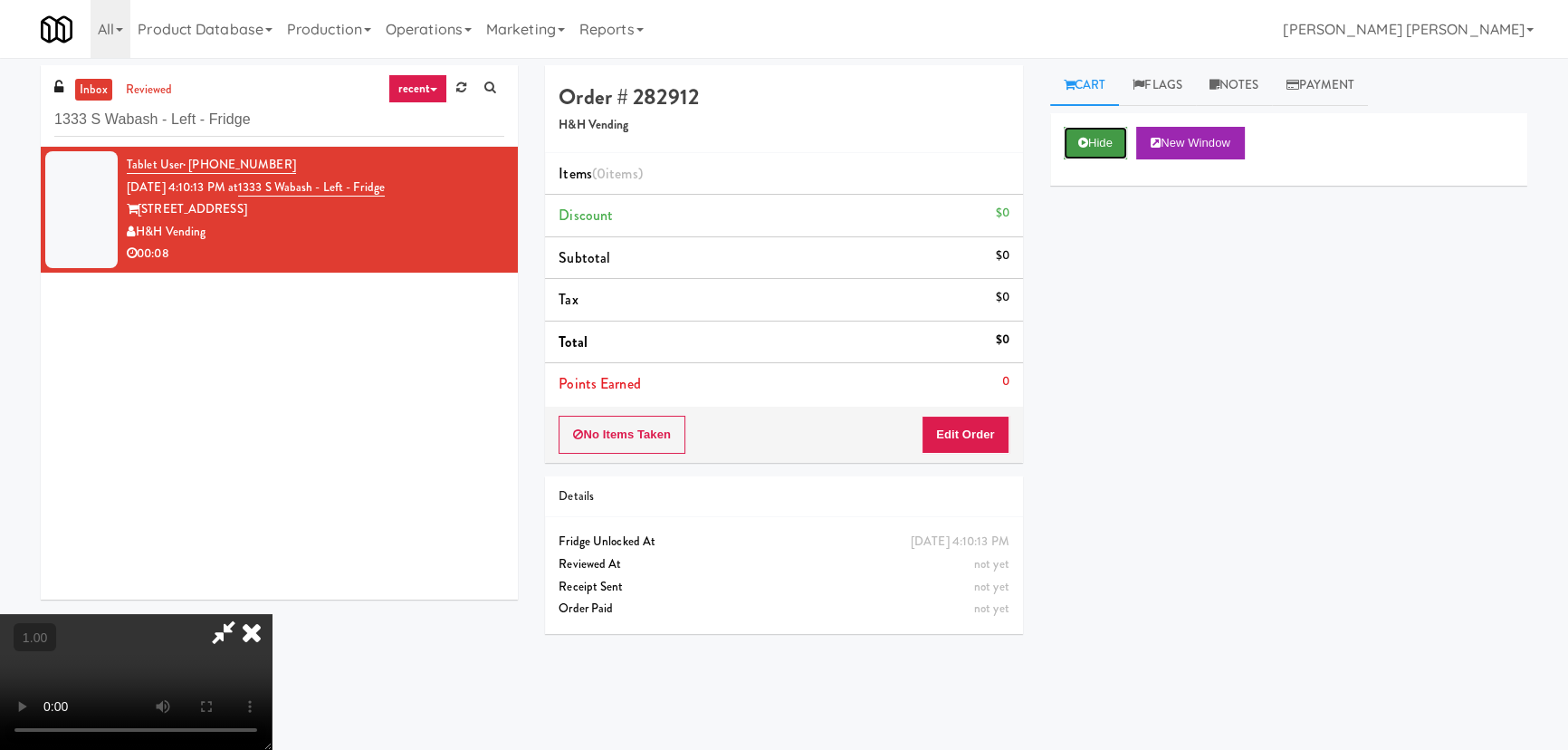
click at [1084, 153] on button "Hide" at bounding box center [1096, 143] width 63 height 33
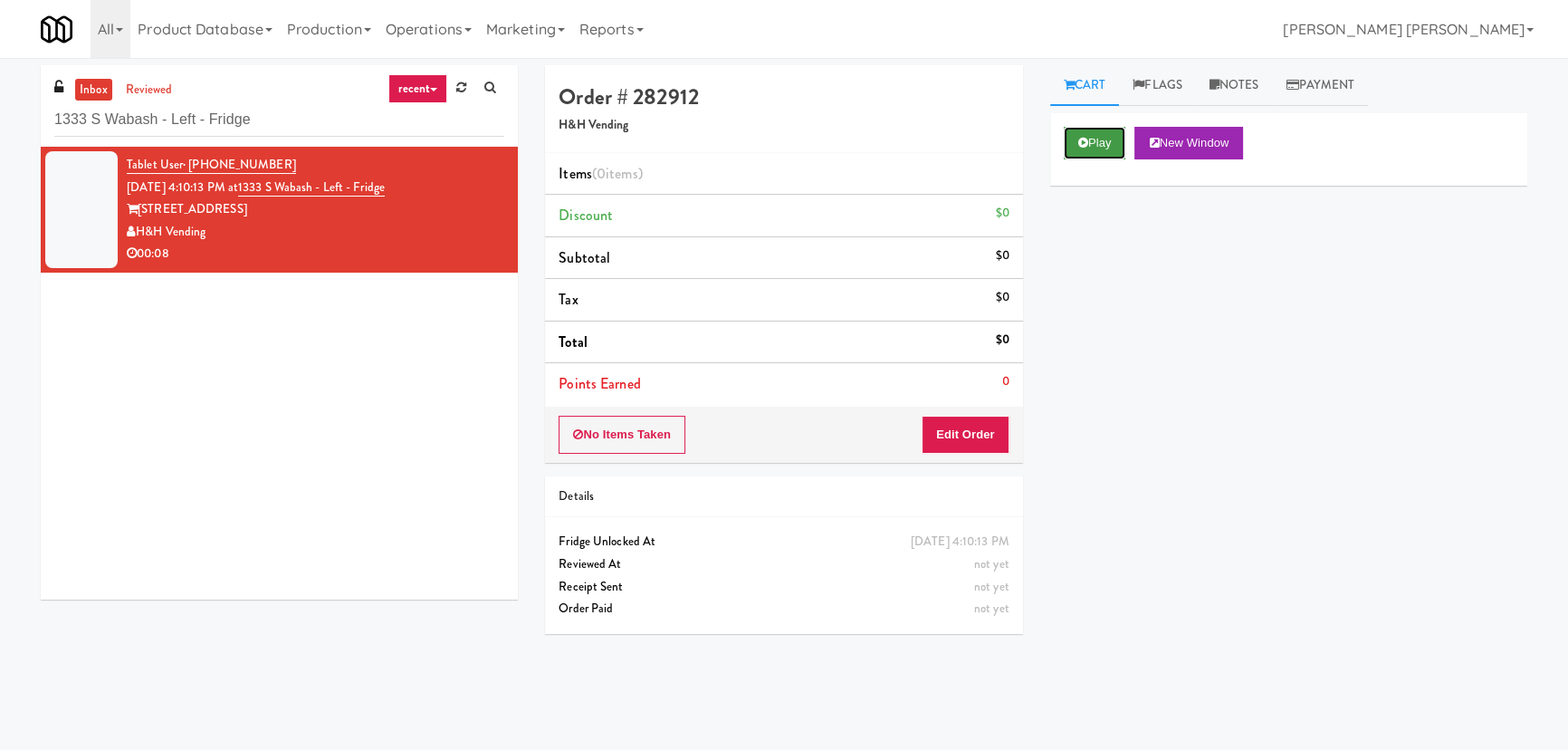
click at [1095, 150] on button "Play" at bounding box center [1095, 143] width 62 height 33
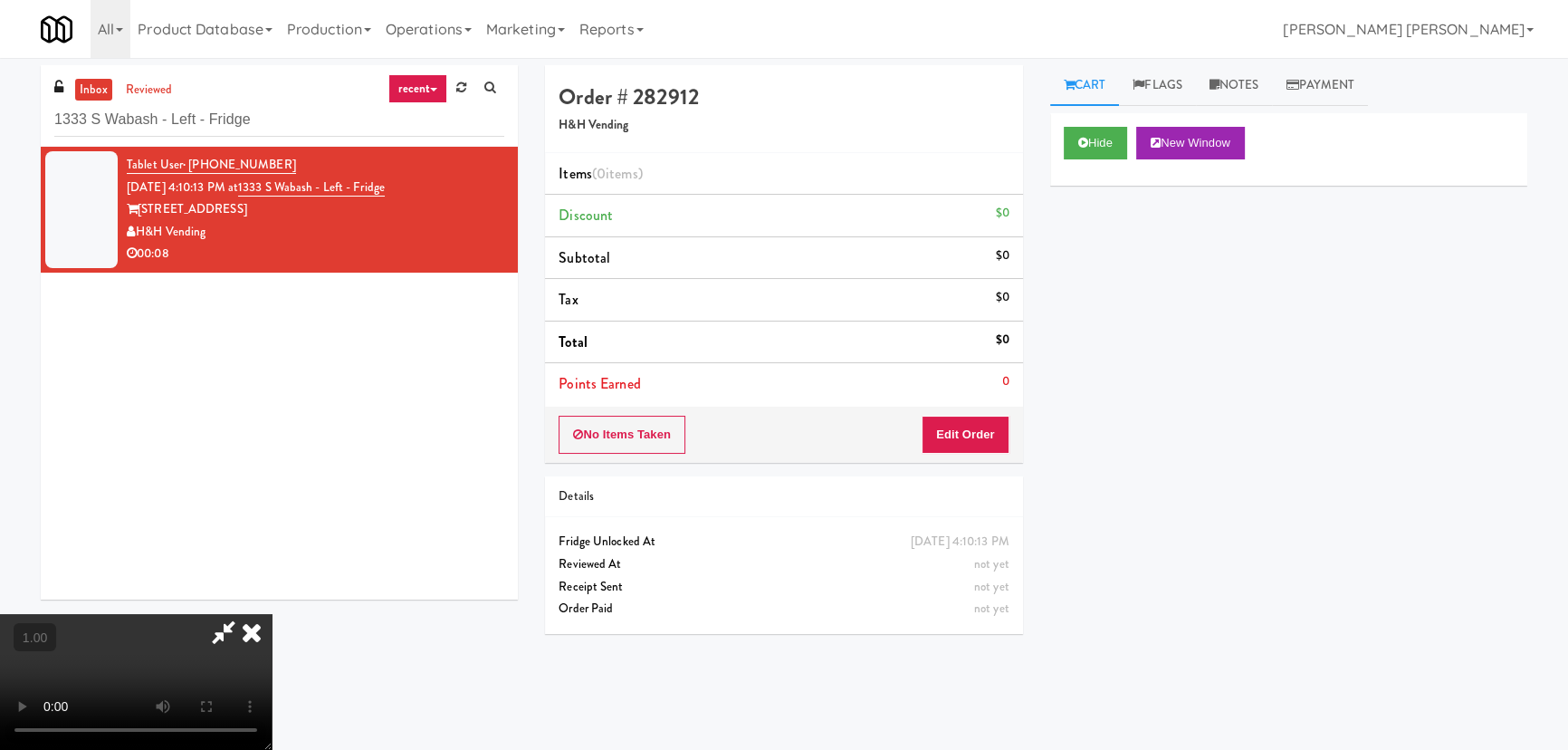
scroll to position [288, 0]
click at [1071, 144] on button "Hide" at bounding box center [1096, 143] width 63 height 33
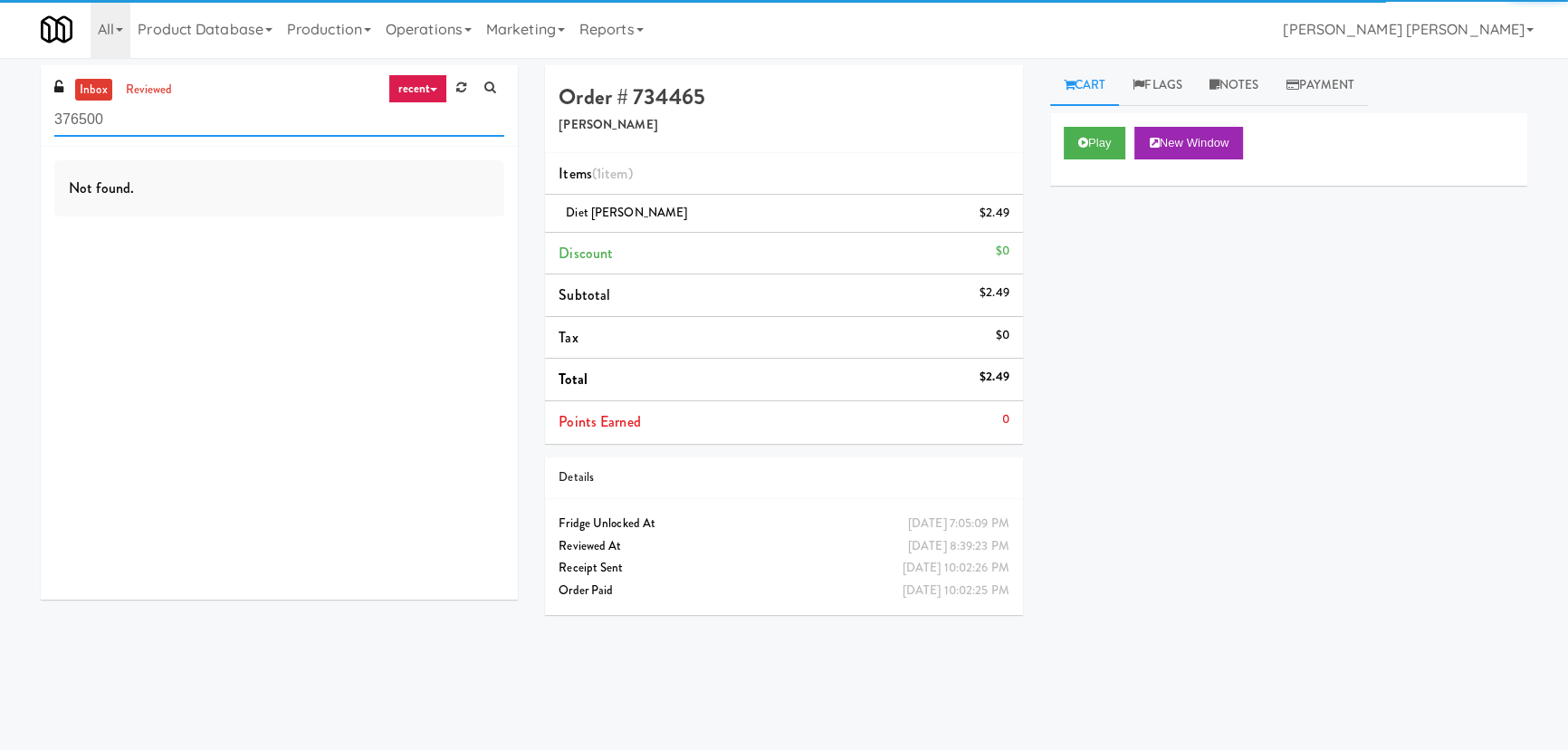
drag, startPoint x: 131, startPoint y: 119, endPoint x: 14, endPoint y: 119, distance: 117.0
click at [14, 119] on div "inbox reviewed recent all unclear take inventory issue suspicious failed recent…" at bounding box center [784, 403] width 1568 height 677
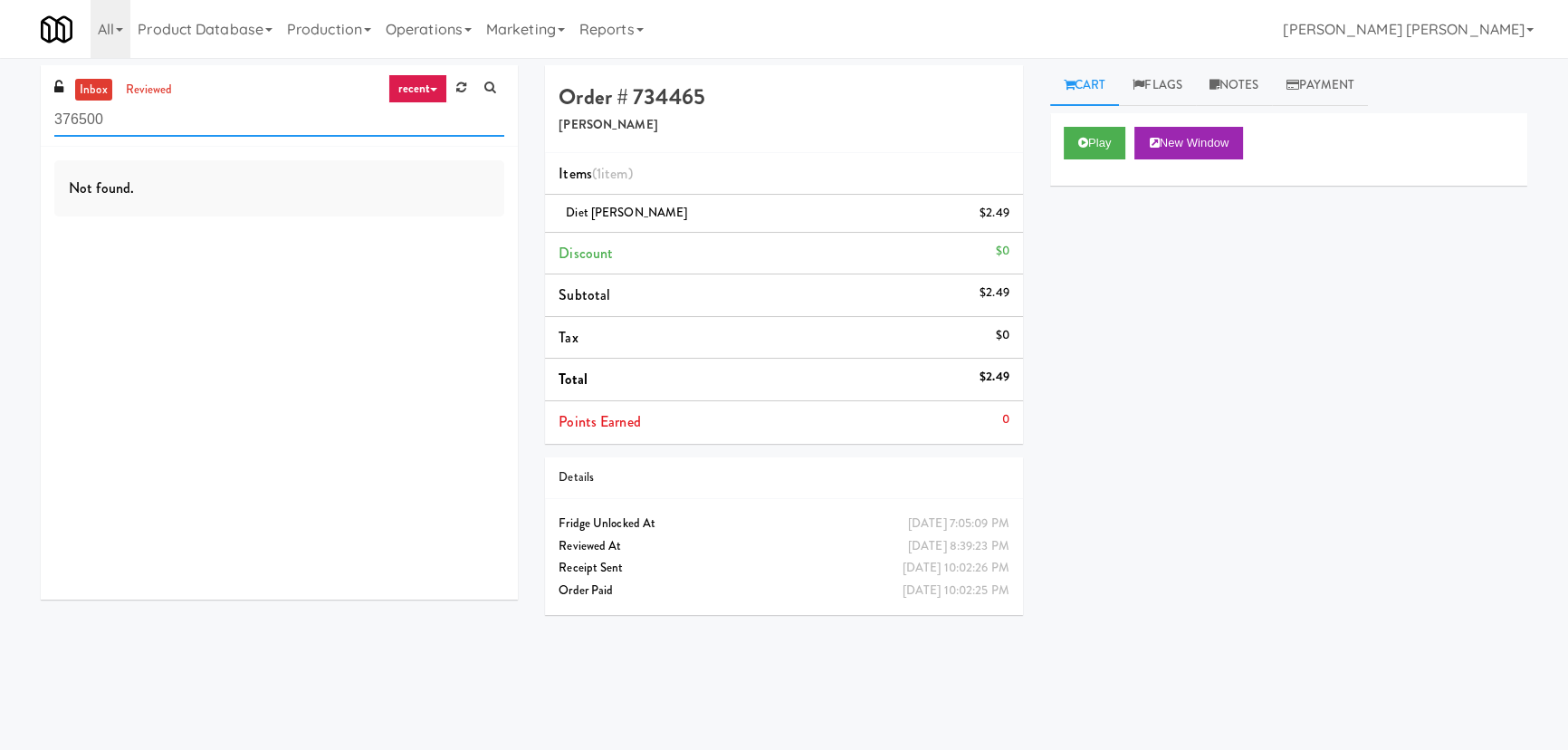
paste input "[PERSON_NAME] Ave 2 (R) - Steam Whistle"
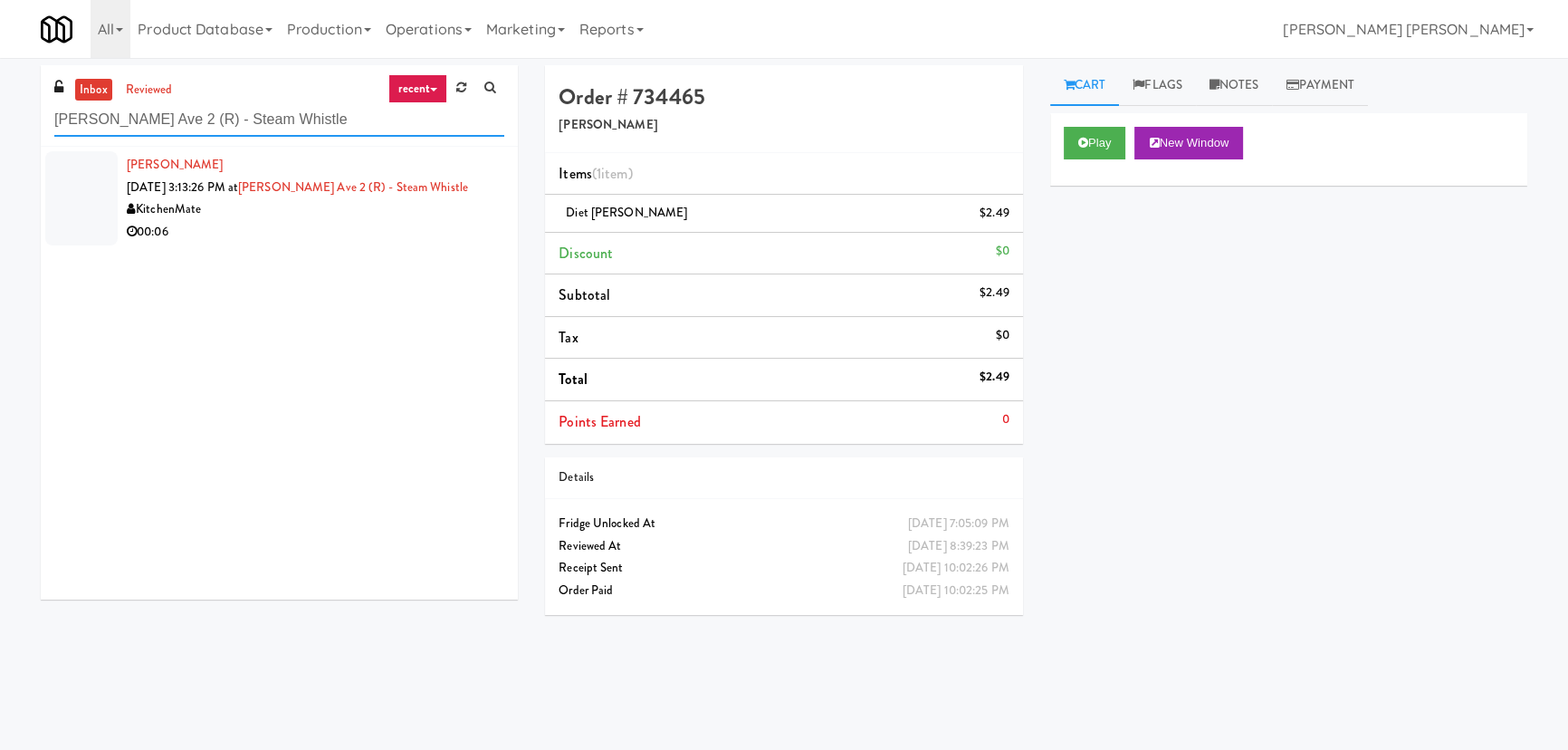
type input "[PERSON_NAME] Ave 2 (R) - Steam Whistle"
click at [299, 211] on div "KitchenMate" at bounding box center [315, 209] width 377 height 23
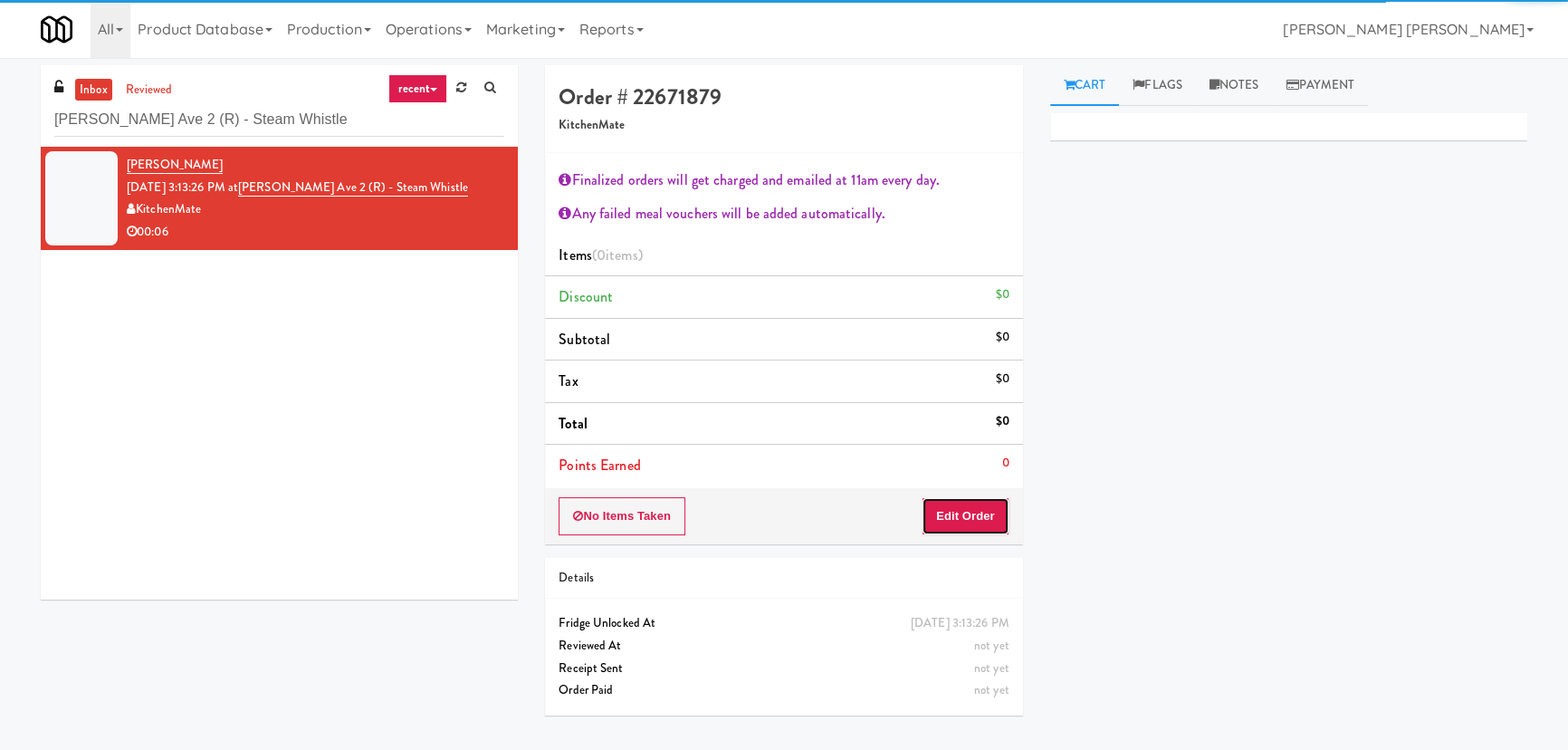
click at [965, 525] on button "Edit Order" at bounding box center [965, 517] width 87 height 38
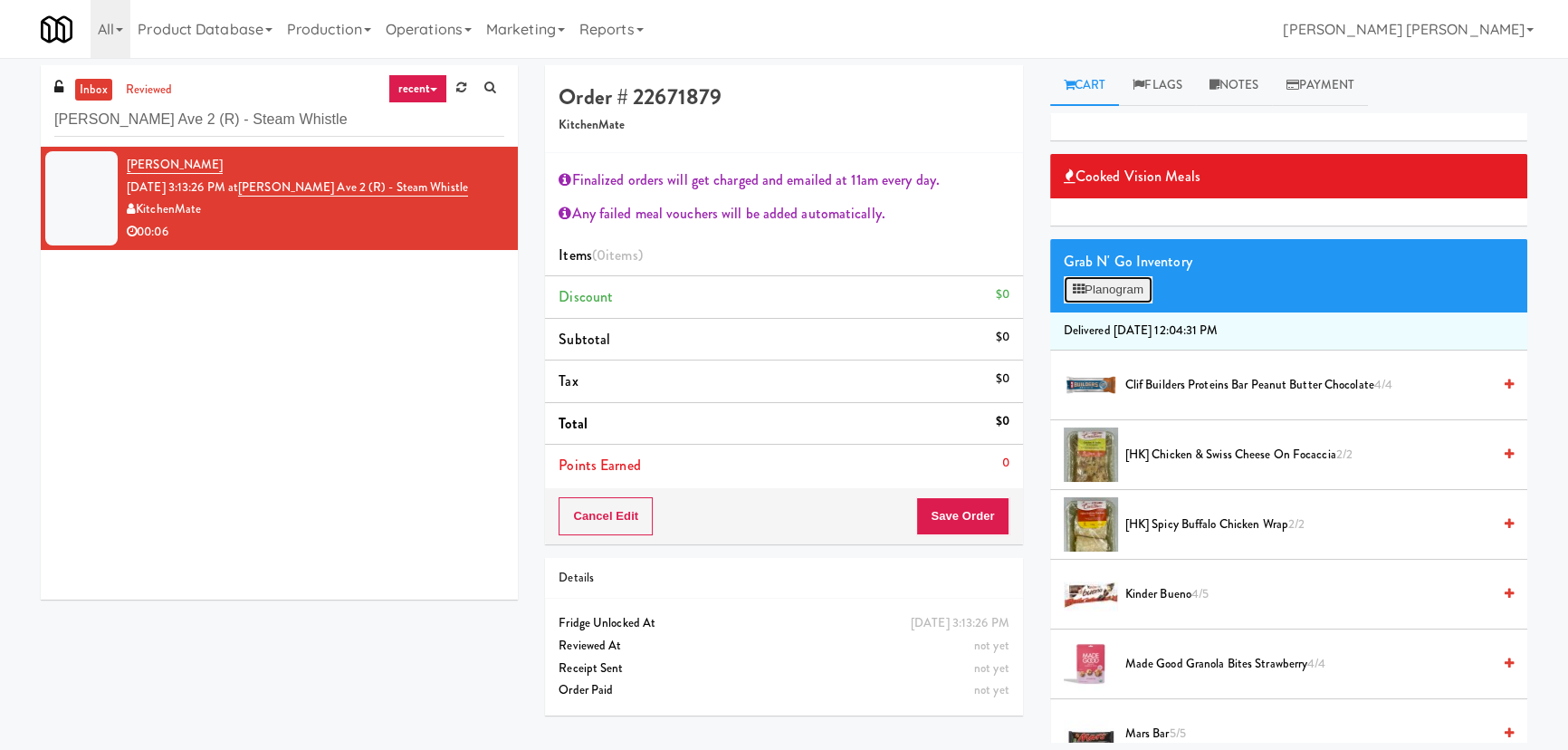
click at [1093, 299] on button "Planogram" at bounding box center [1108, 290] width 88 height 27
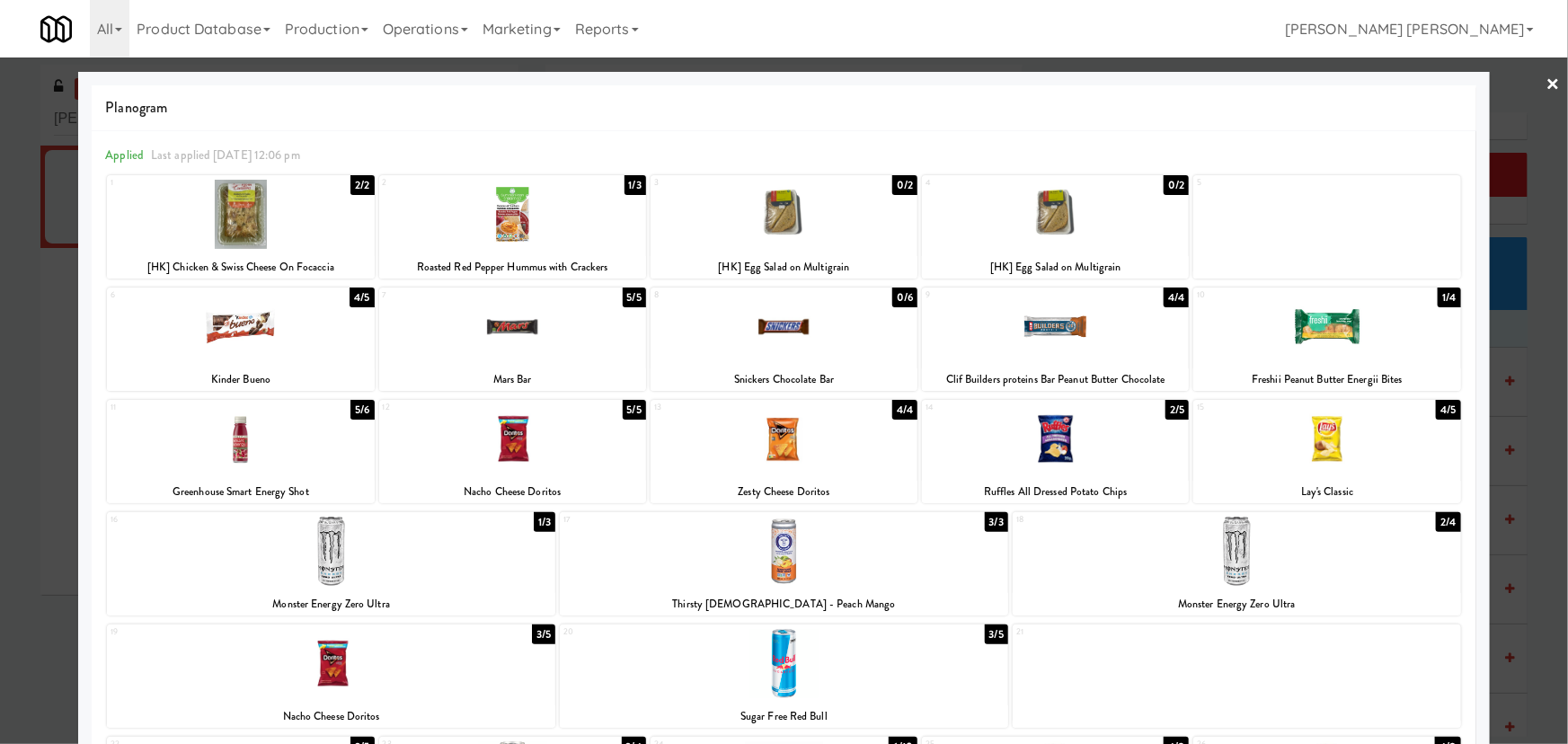
click at [795, 456] on div at bounding box center [784, 438] width 267 height 70
click at [774, 327] on div at bounding box center [784, 326] width 267 height 70
click at [1547, 76] on link "×" at bounding box center [1554, 85] width 14 height 55
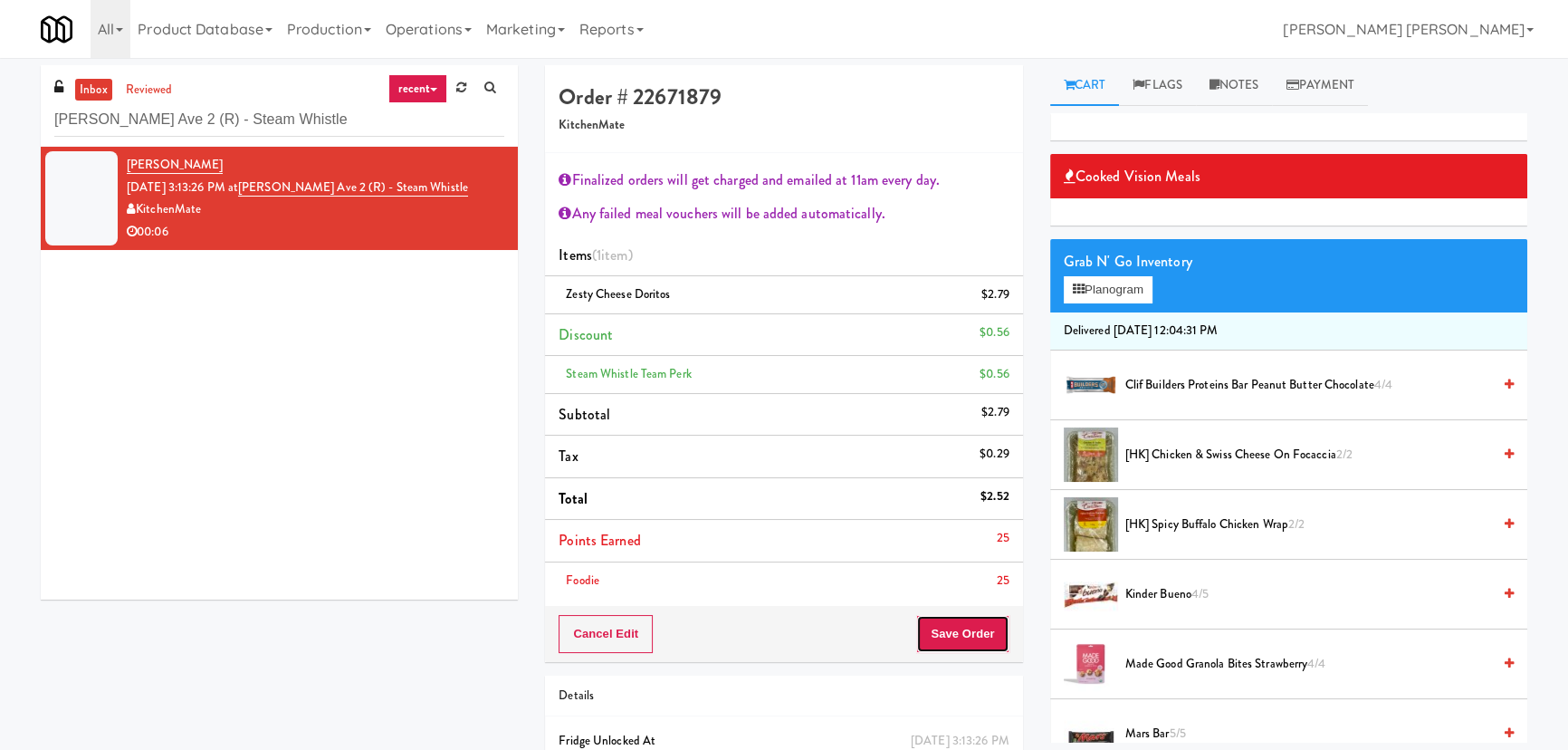
click at [957, 619] on button "Save Order" at bounding box center [962, 634] width 92 height 38
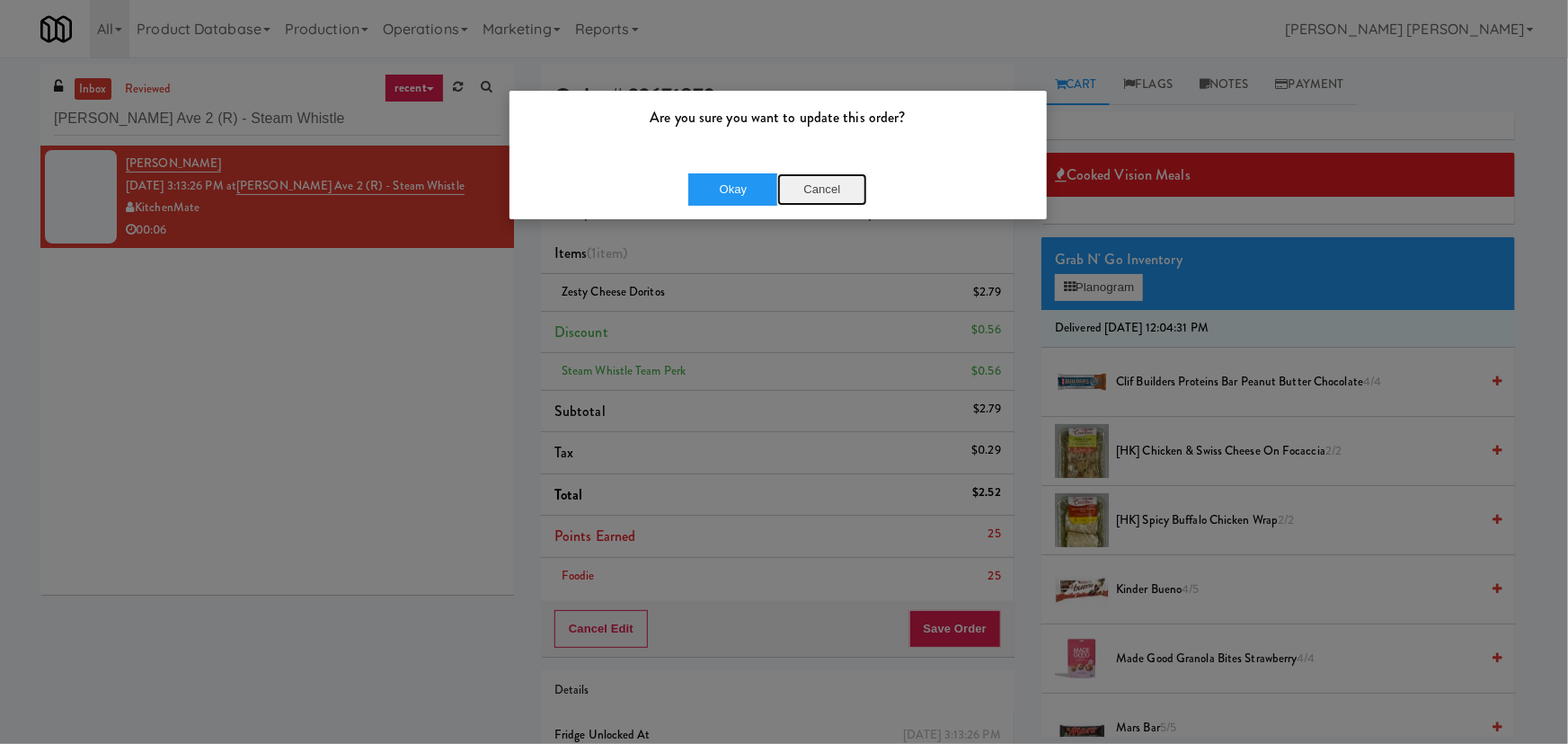
click at [828, 197] on button "Cancel" at bounding box center [823, 190] width 90 height 32
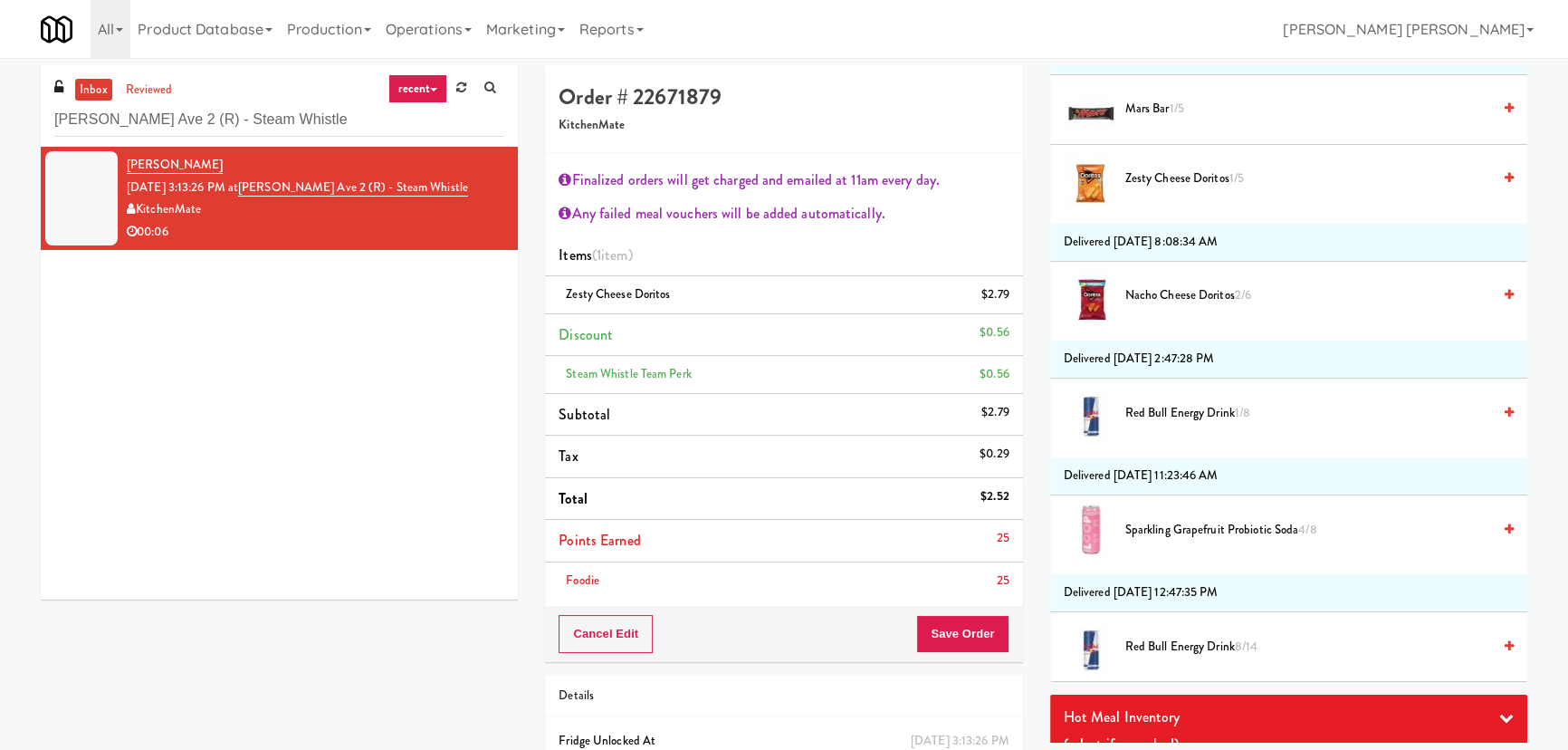
scroll to position [2716, 0]
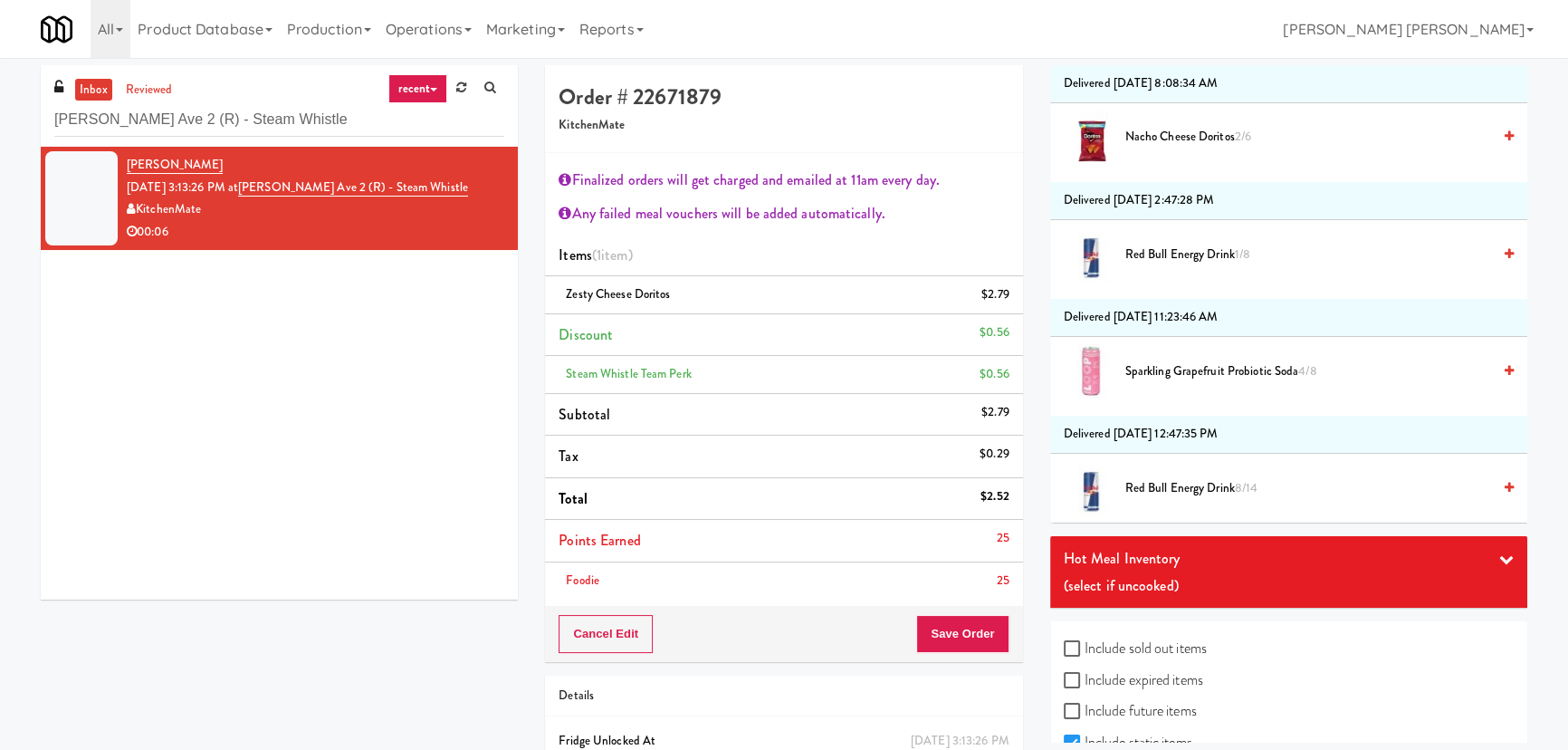
click at [1177, 641] on label "Include sold out items" at bounding box center [1135, 648] width 143 height 27
click at [1084, 641] on input "Include sold out items" at bounding box center [1074, 648] width 21 height 14
checkbox input "true"
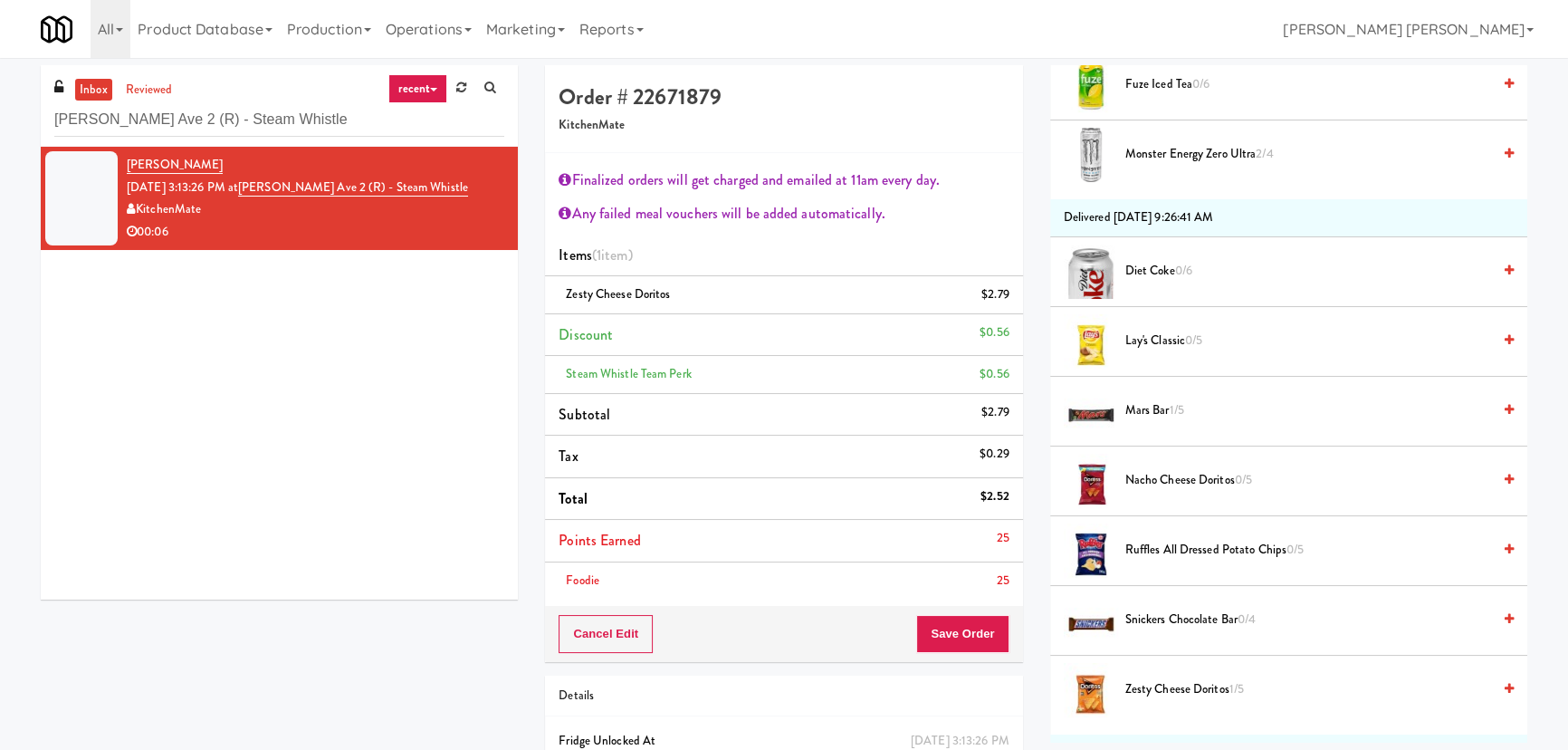
scroll to position [3914, 0]
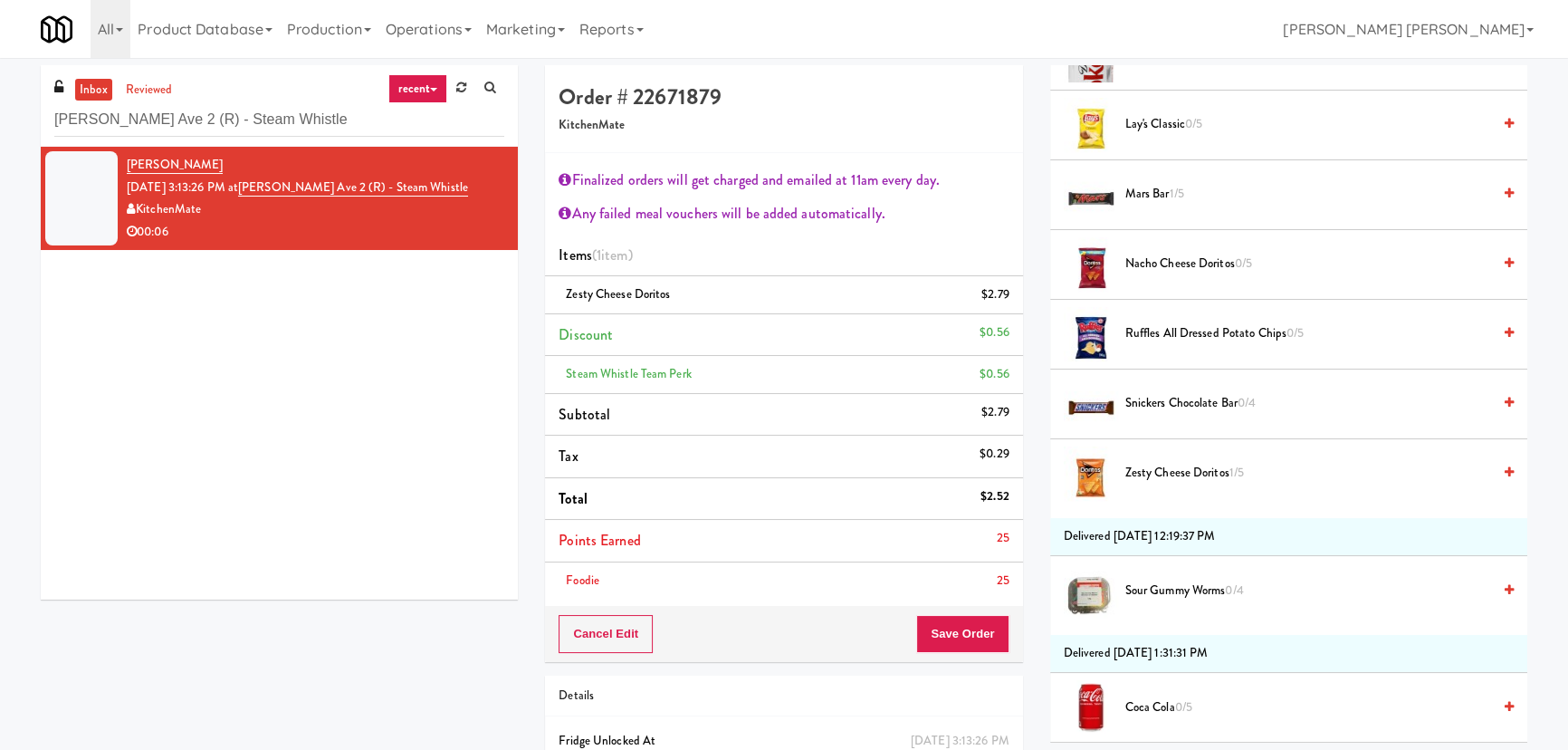
click at [1166, 397] on span "Snickers Chocolate Bar 0/4" at bounding box center [1308, 403] width 366 height 23
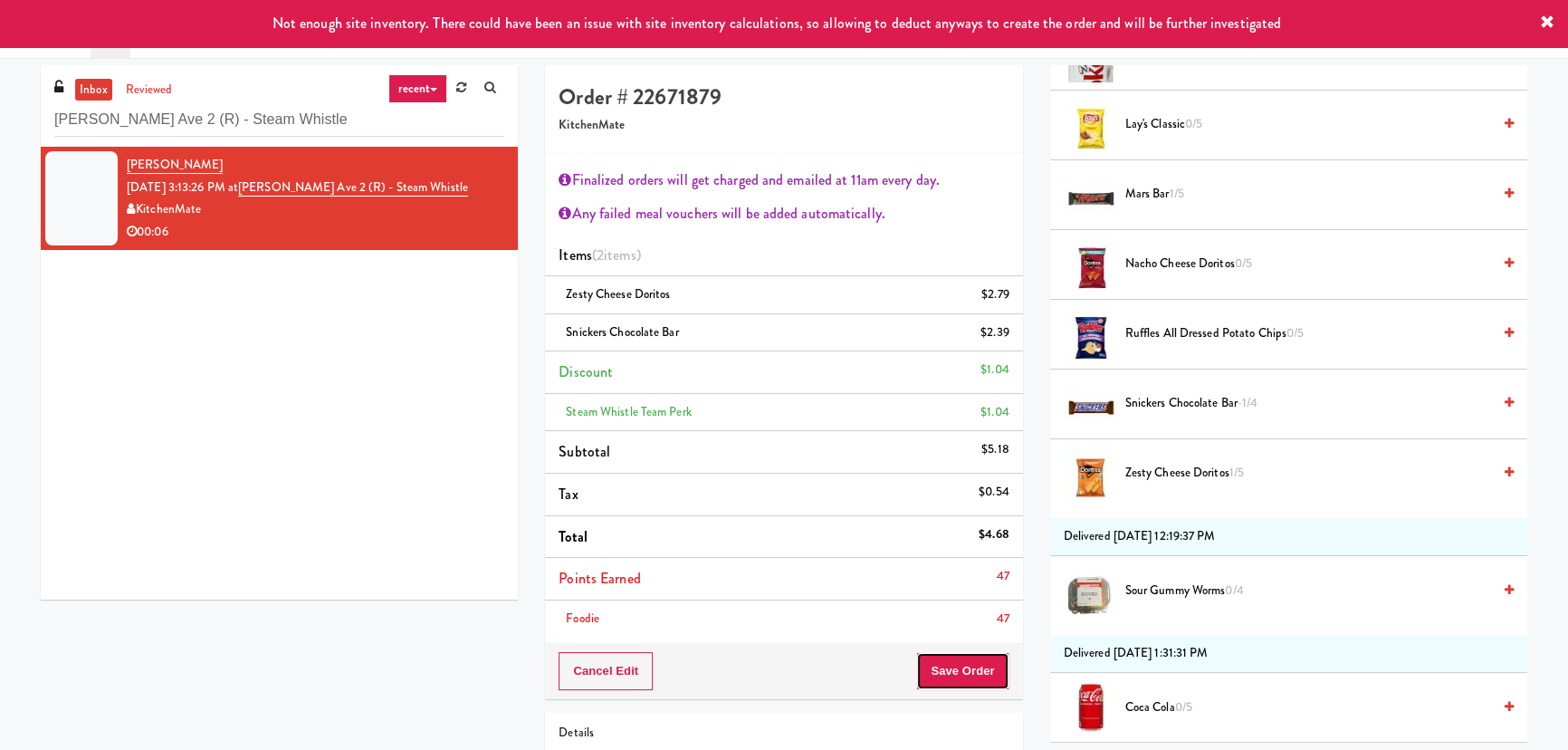
click at [964, 667] on button "Save Order" at bounding box center [962, 671] width 92 height 38
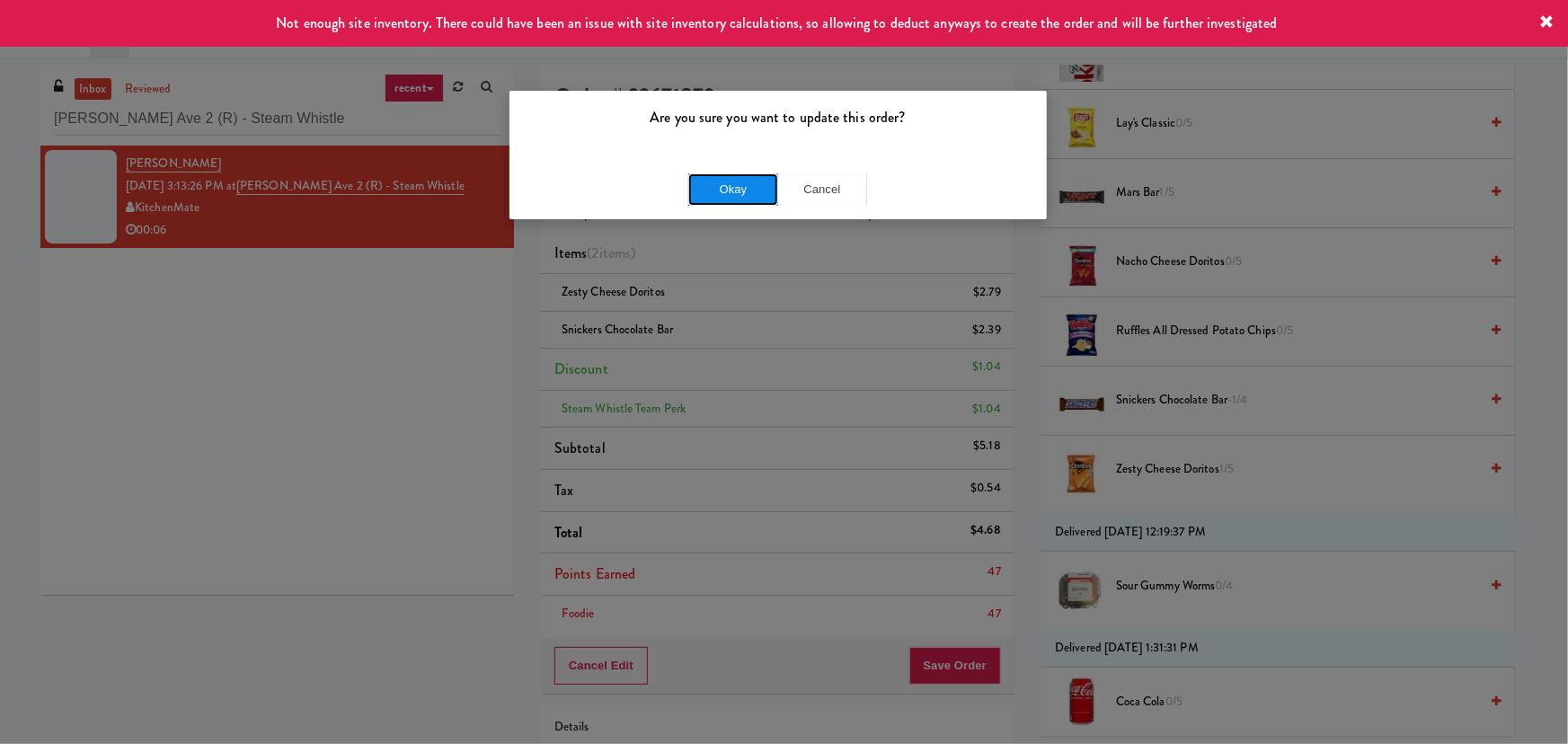
click at [743, 175] on button "Okay" at bounding box center [733, 190] width 90 height 32
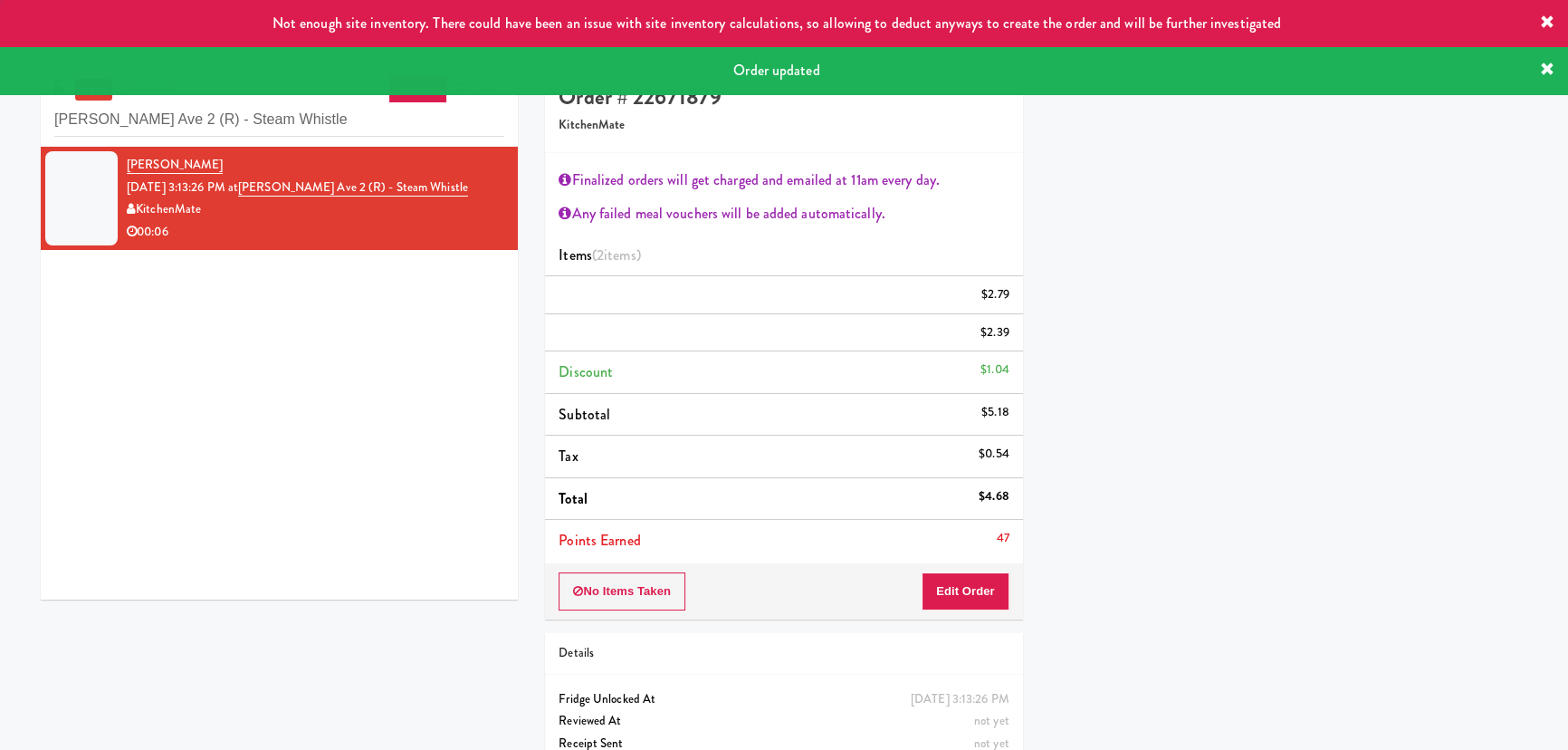
scroll to position [49, 0]
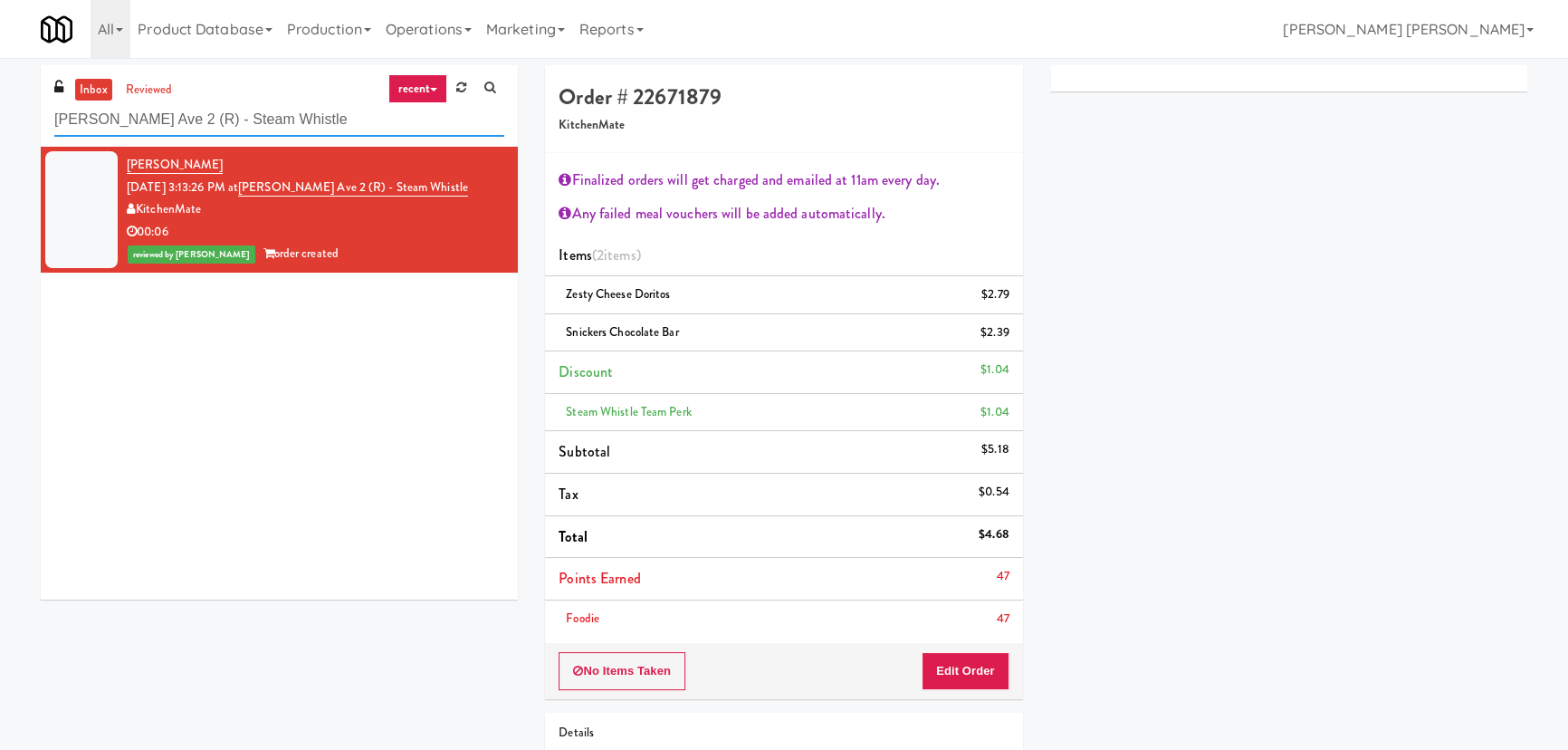
drag, startPoint x: 305, startPoint y: 128, endPoint x: 45, endPoint y: 140, distance: 260.3
click at [45, 140] on div "inbox reviewed recent all unclear take inventory issue suspicious failed recent…" at bounding box center [278, 106] width 477 height 82
paste input "[STREET_ADDRESS][PERSON_NAME] - Lobby"
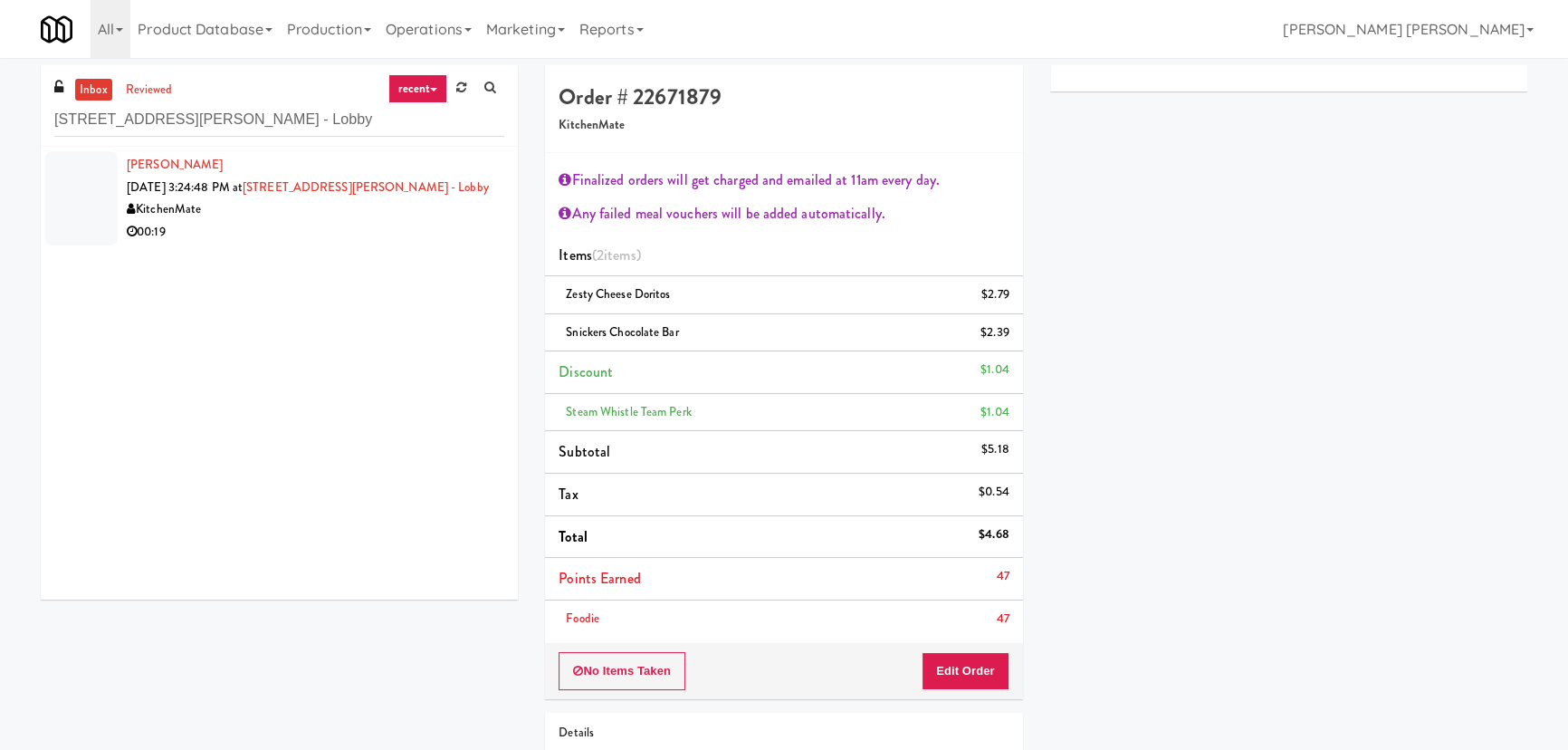
click at [355, 229] on div "00:19" at bounding box center [315, 232] width 377 height 23
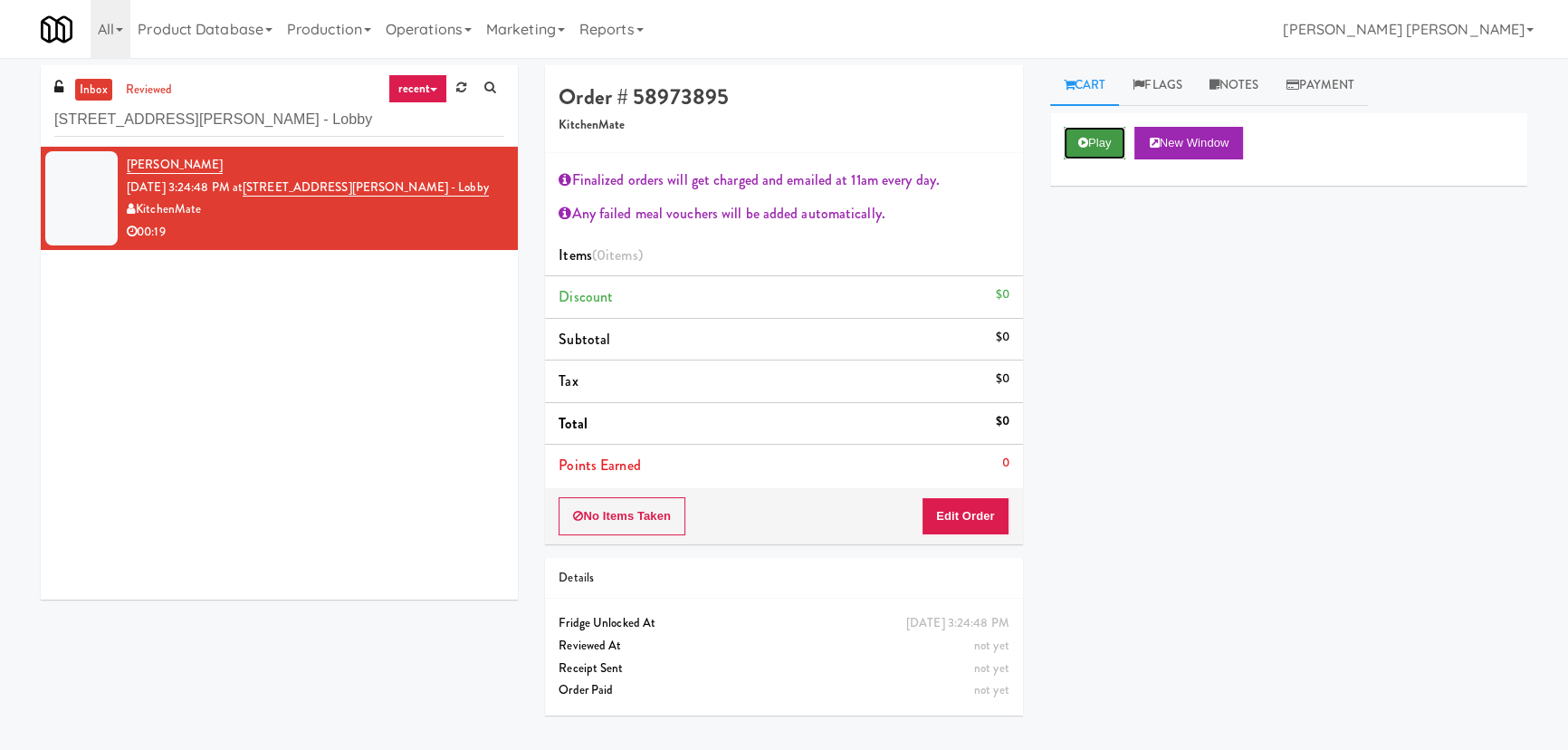
click at [1068, 142] on button "Play" at bounding box center [1095, 143] width 62 height 33
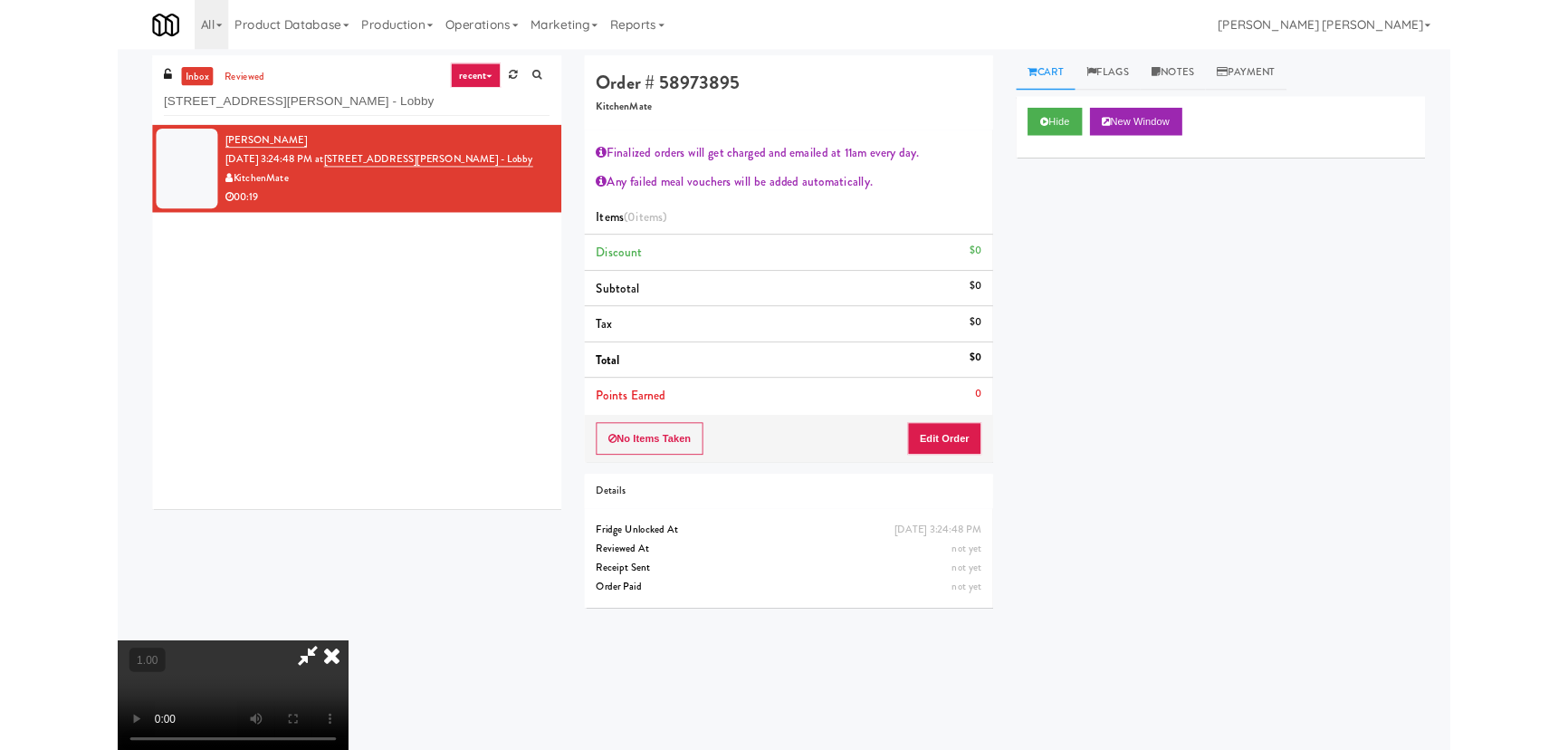
scroll to position [37, 0]
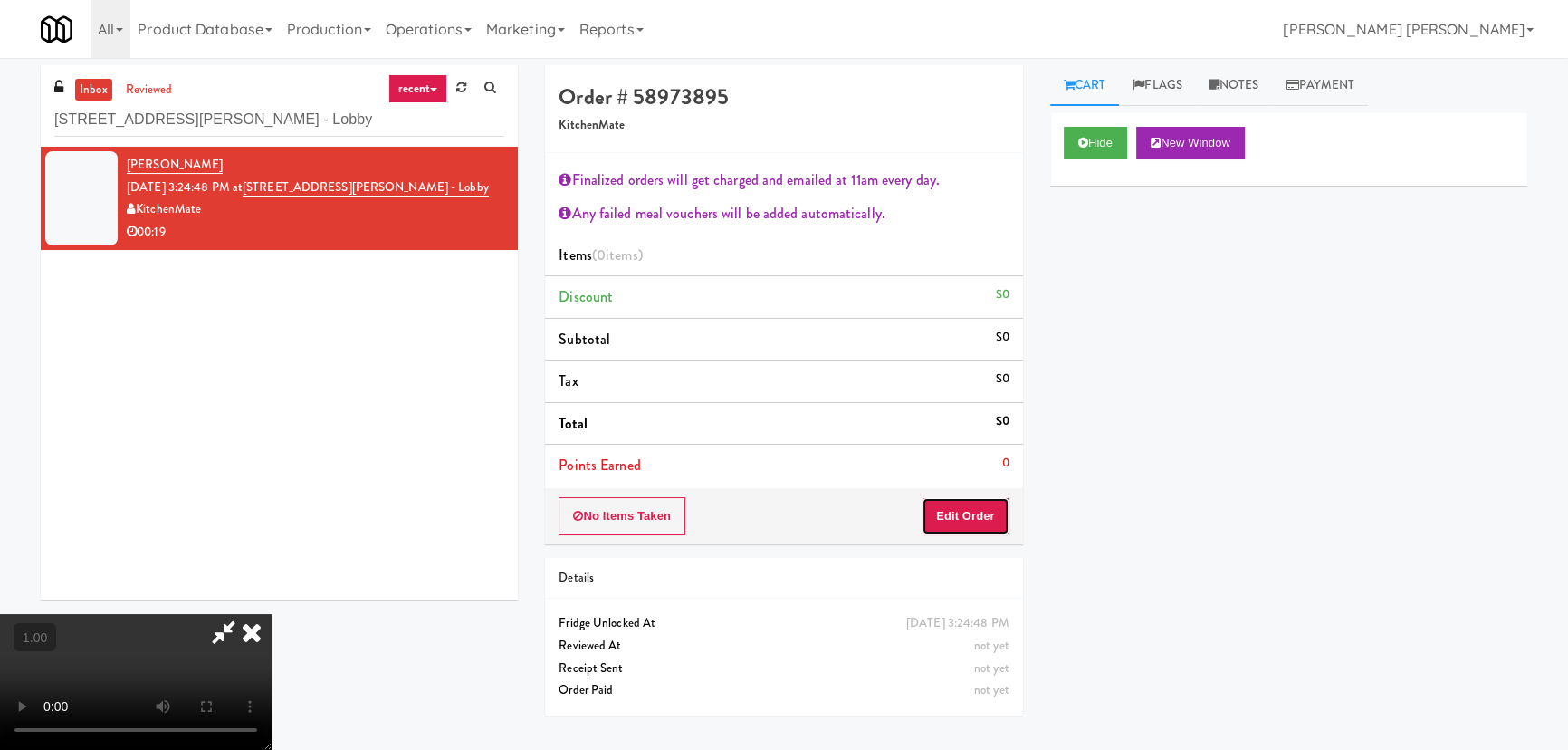
click at [961, 506] on button "Edit Order" at bounding box center [965, 517] width 87 height 38
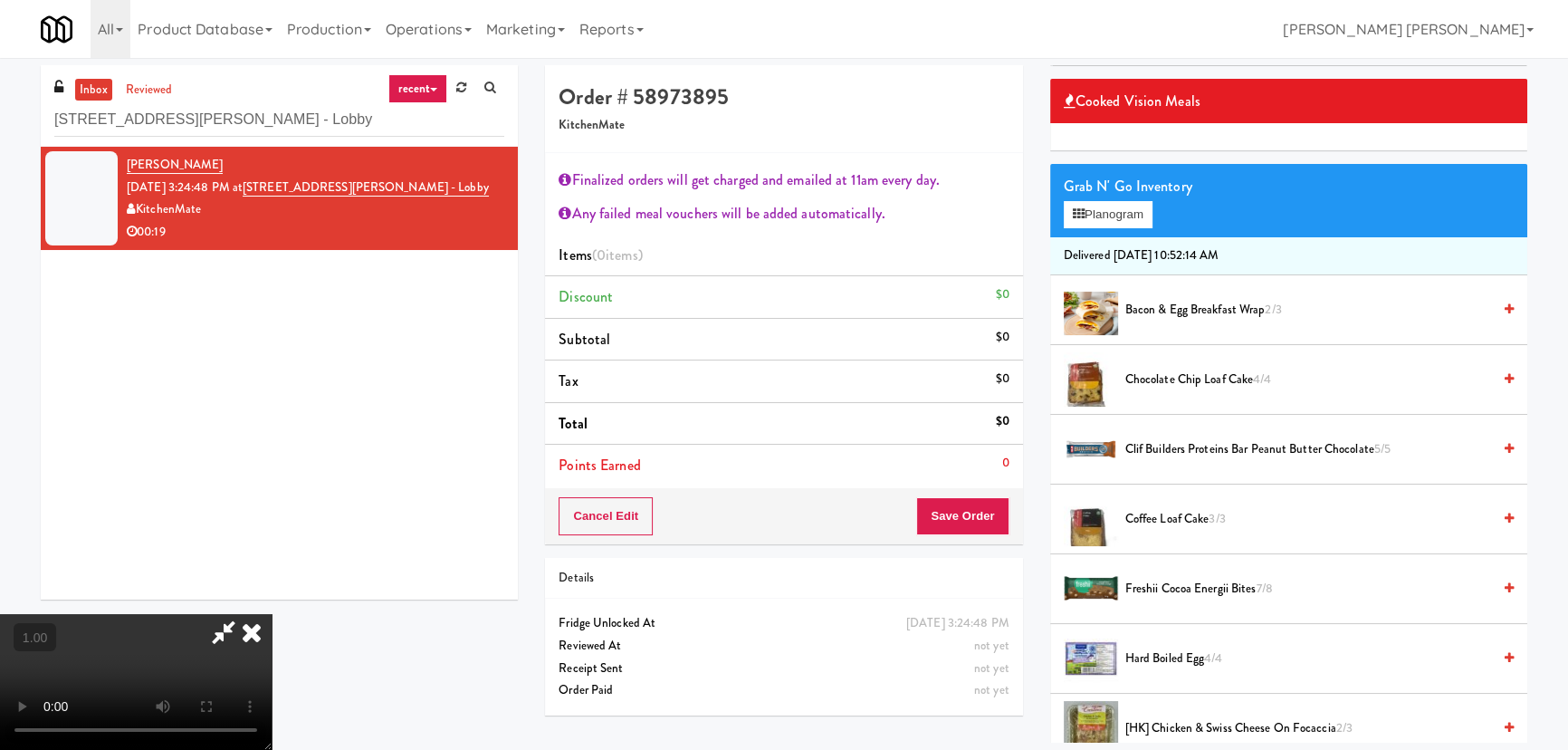
scroll to position [246, 0]
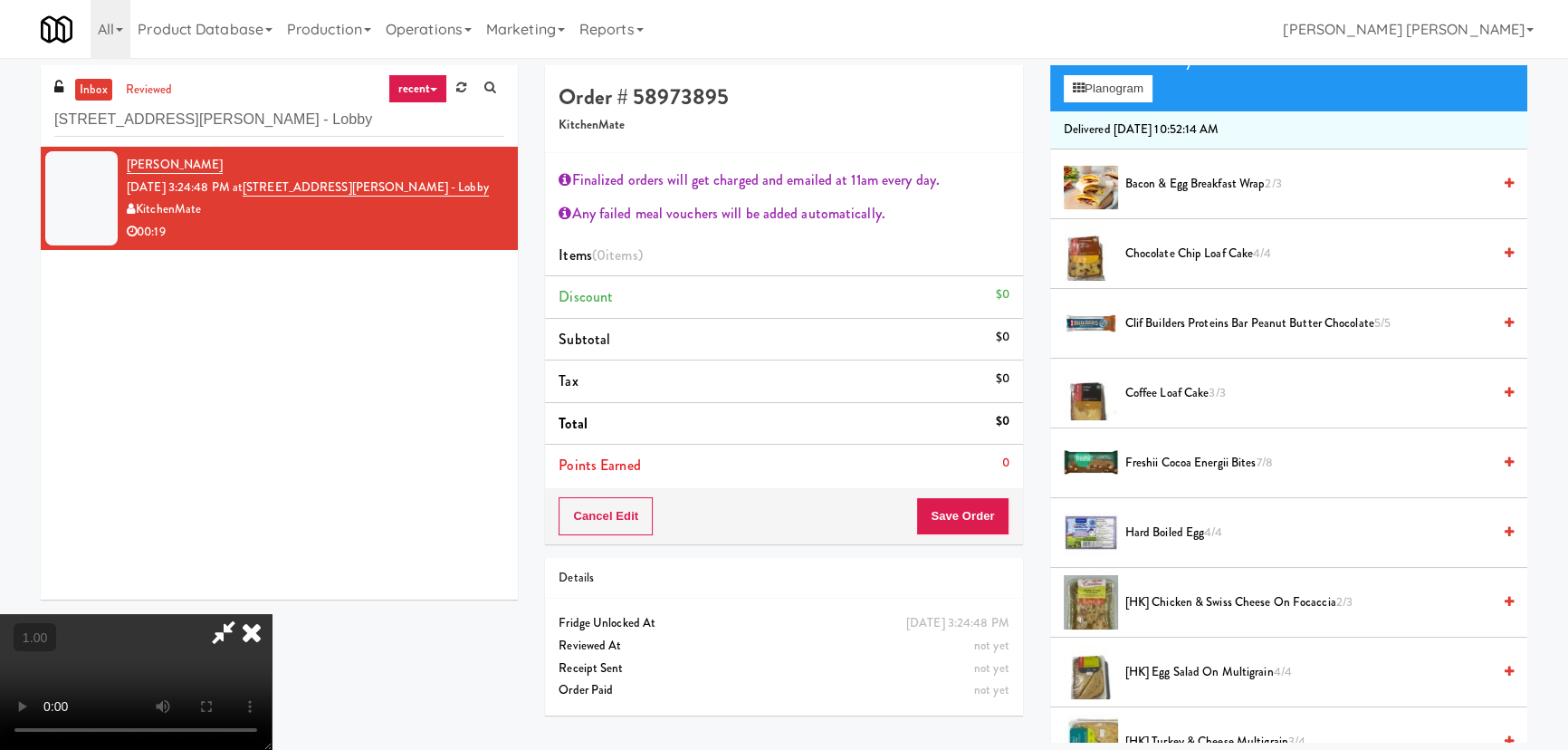
click at [1158, 458] on span "Freshii Cocoa Energii Bites 7/8" at bounding box center [1308, 463] width 366 height 23
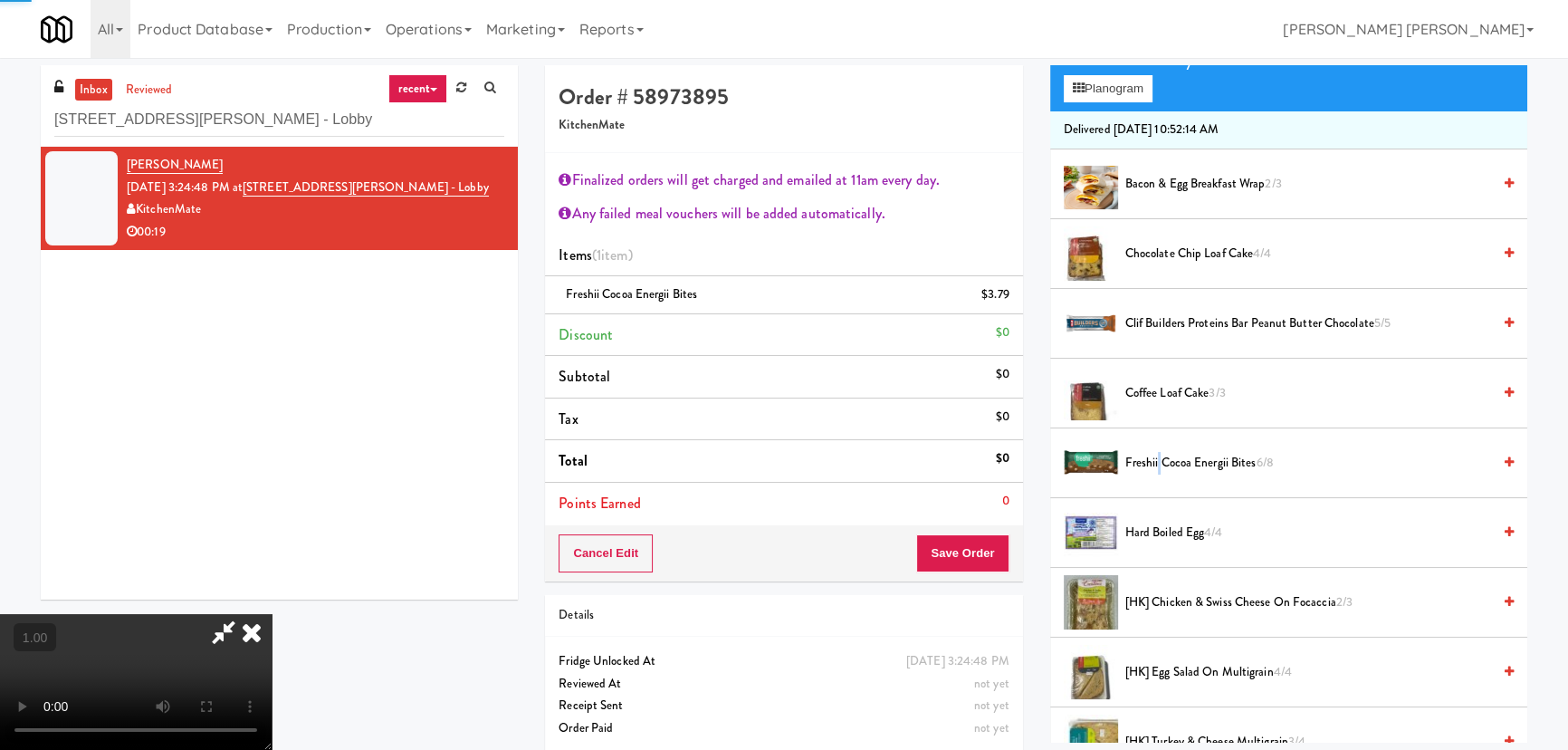
click at [1158, 458] on span "Freshii Cocoa Energii Bites 6/8" at bounding box center [1308, 463] width 366 height 23
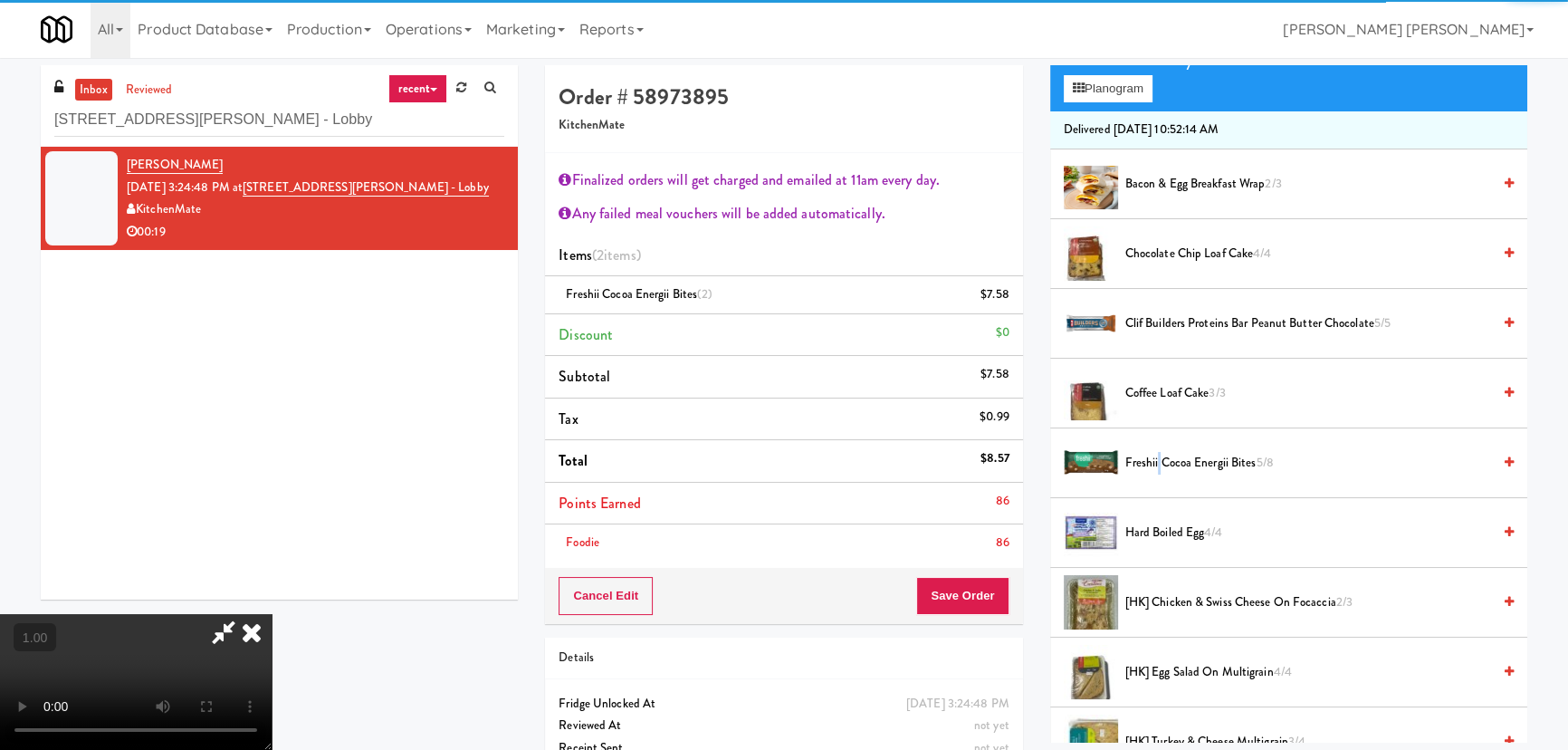
scroll to position [0, 0]
click at [272, 614] on icon at bounding box center [251, 632] width 39 height 36
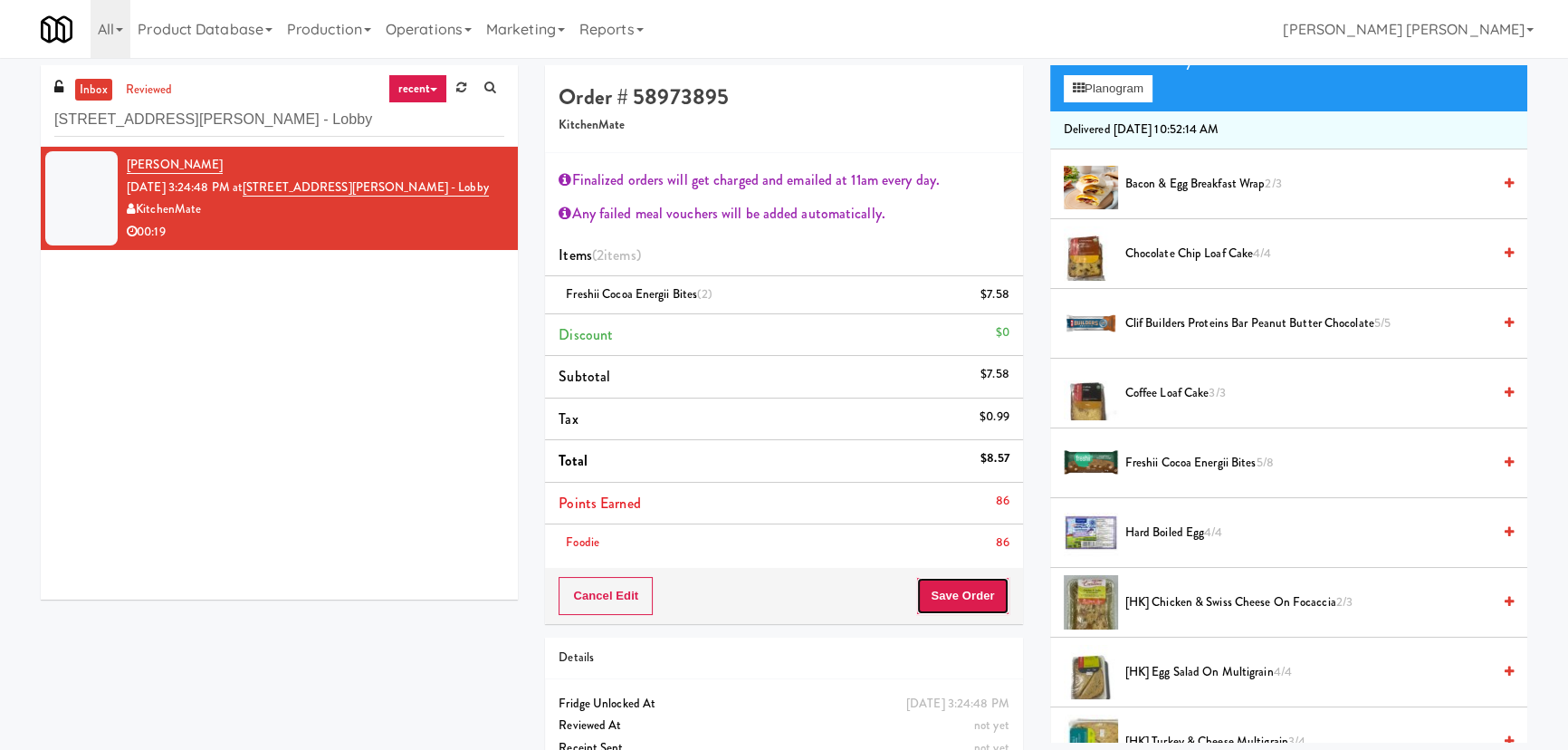
click at [947, 604] on button "Save Order" at bounding box center [962, 596] width 92 height 38
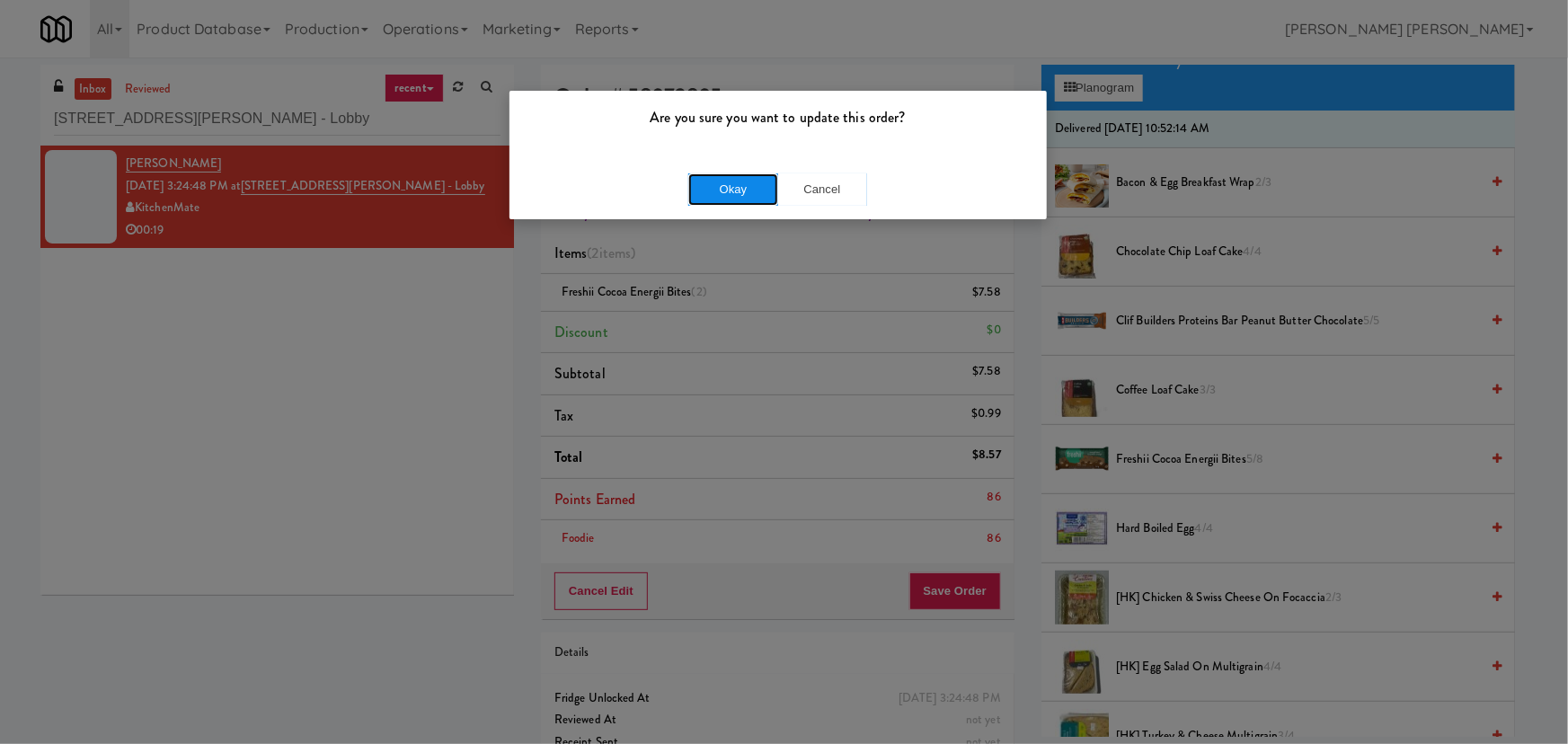
click at [755, 180] on button "Okay" at bounding box center [733, 190] width 90 height 32
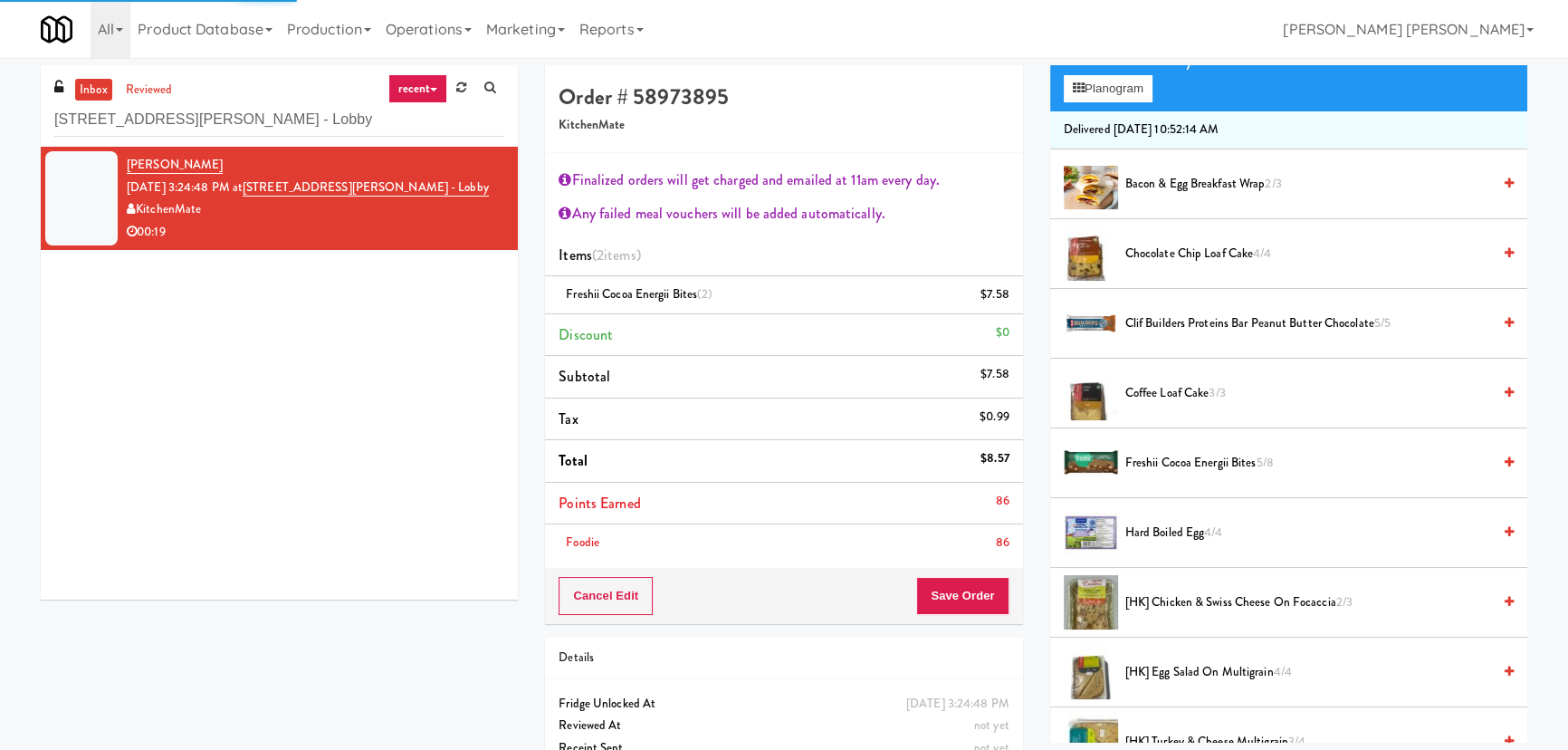
scroll to position [49, 0]
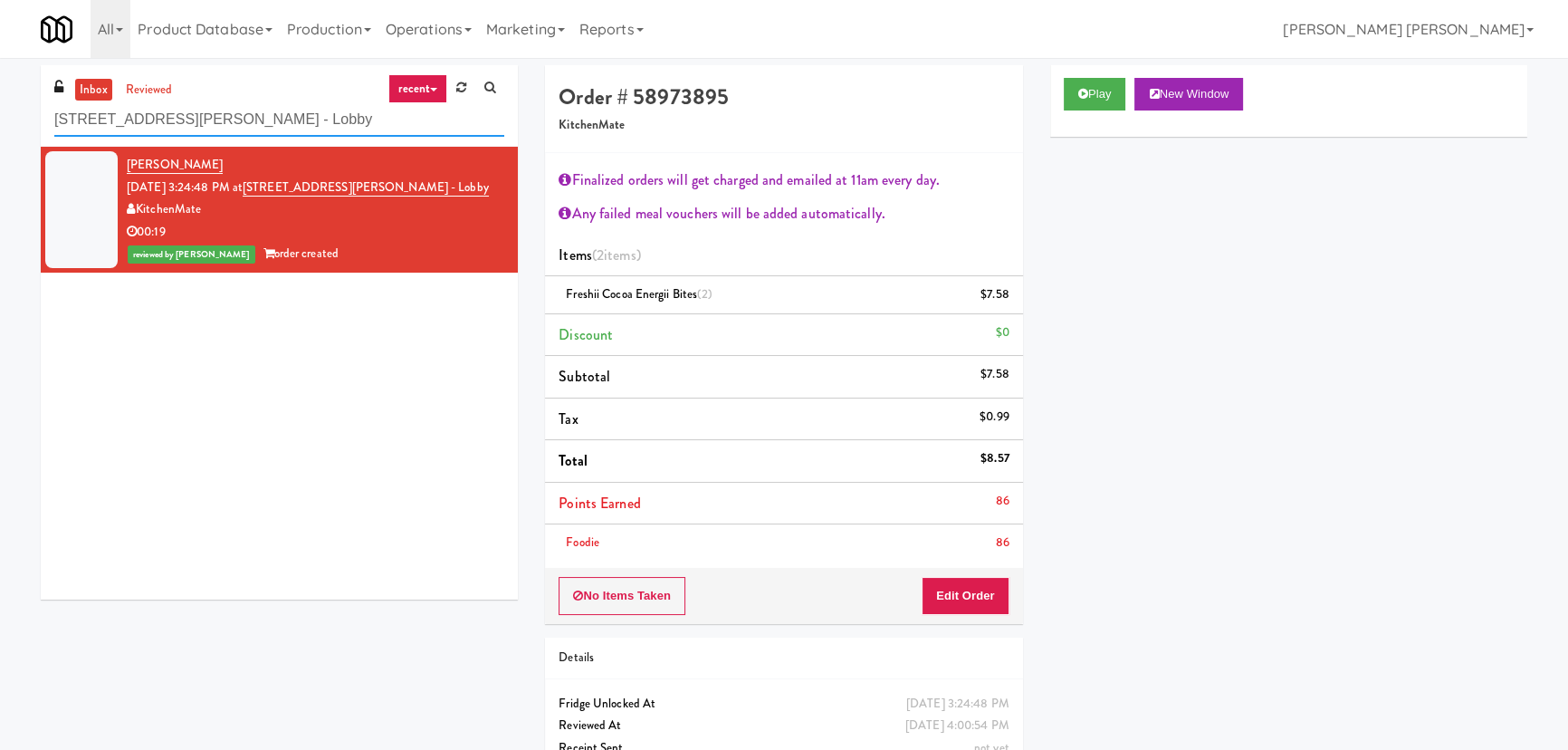
drag, startPoint x: 253, startPoint y: 115, endPoint x: 5, endPoint y: 133, distance: 248.7
click at [5, 133] on div "inbox reviewed recent all unclear take inventory issue suspicious failed recent…" at bounding box center [784, 437] width 1568 height 743
paste input "IFS Training - Cooler"
type input "IFS Training - Cooler"
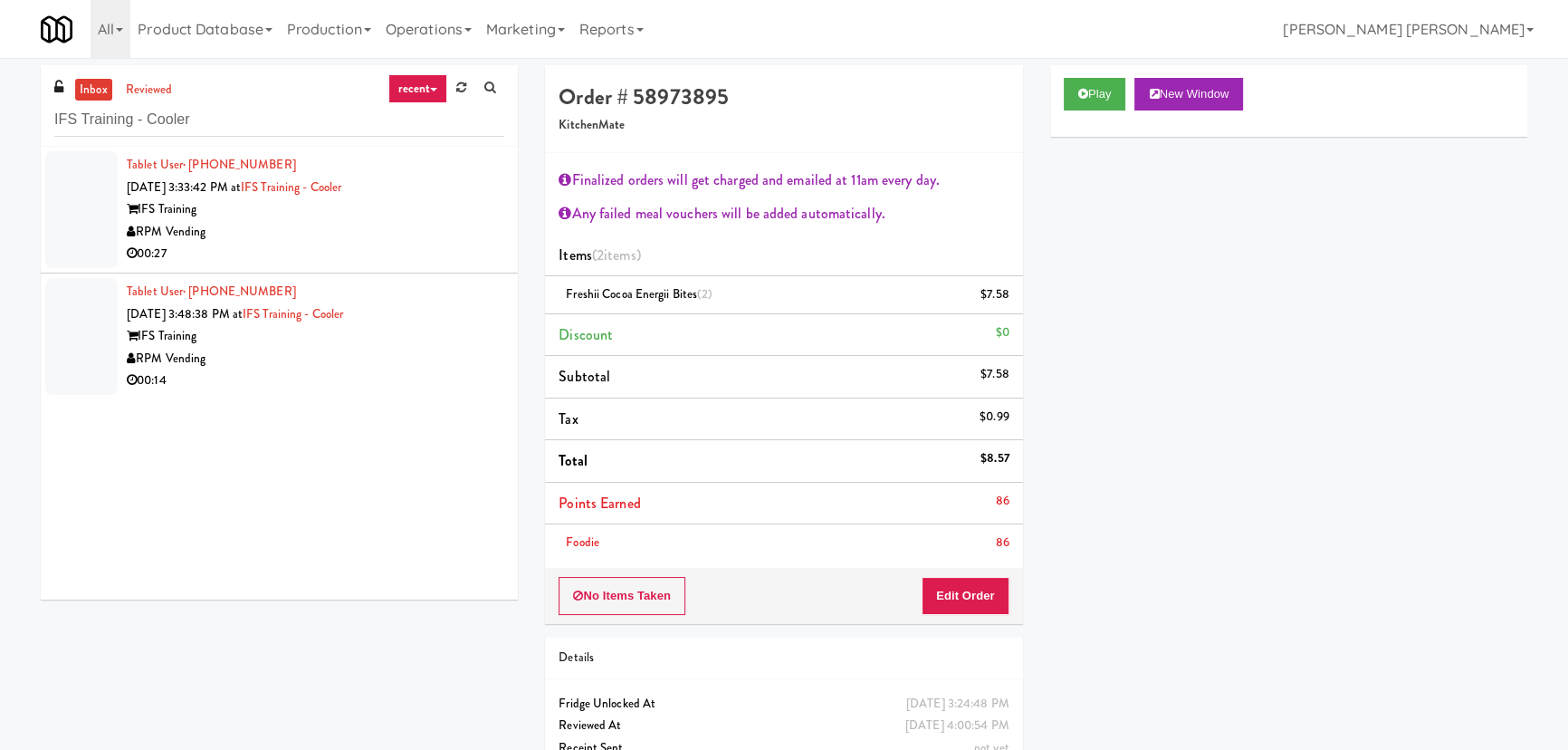
click at [389, 234] on div "RPM Vending" at bounding box center [315, 232] width 377 height 23
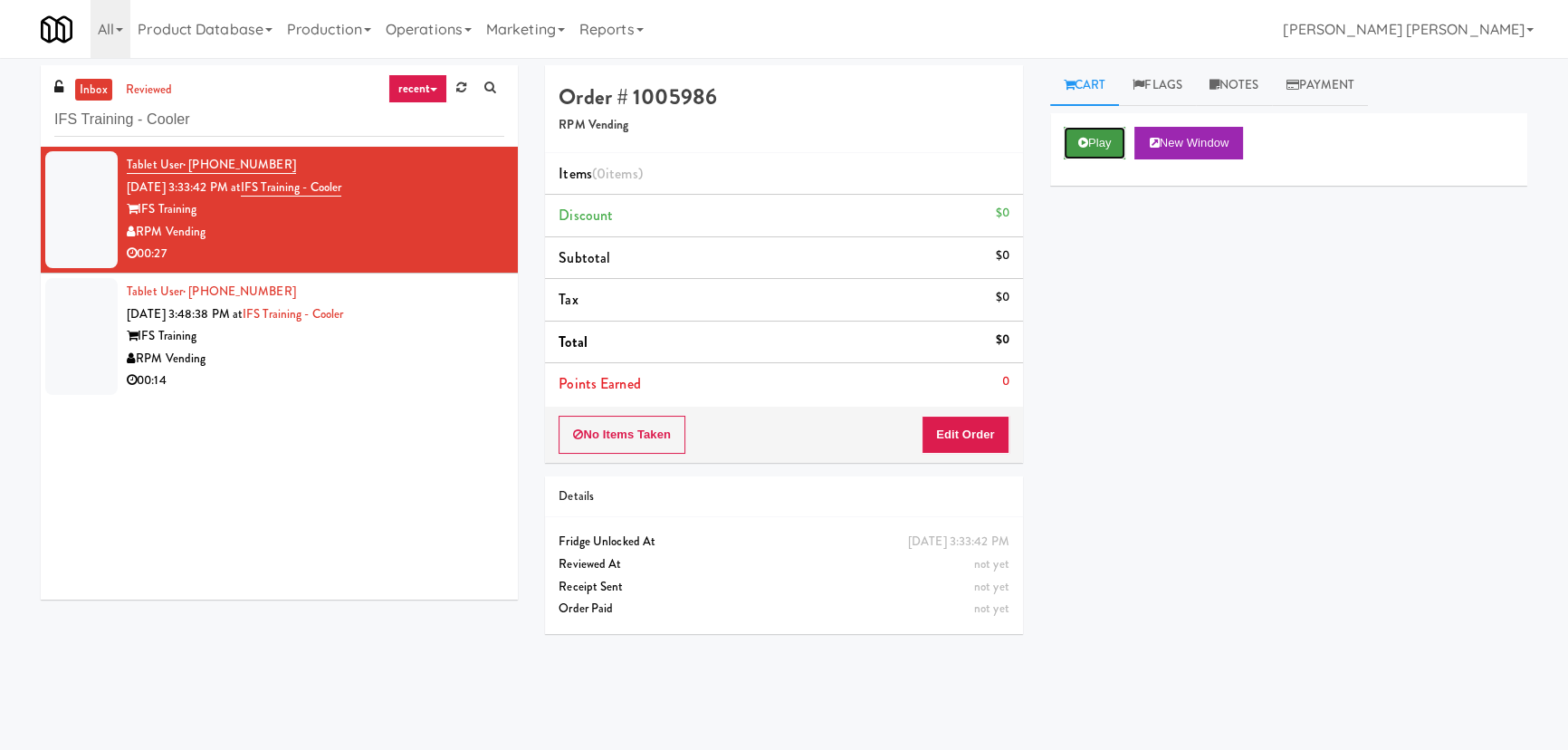
click at [1077, 134] on button "Play" at bounding box center [1095, 143] width 62 height 33
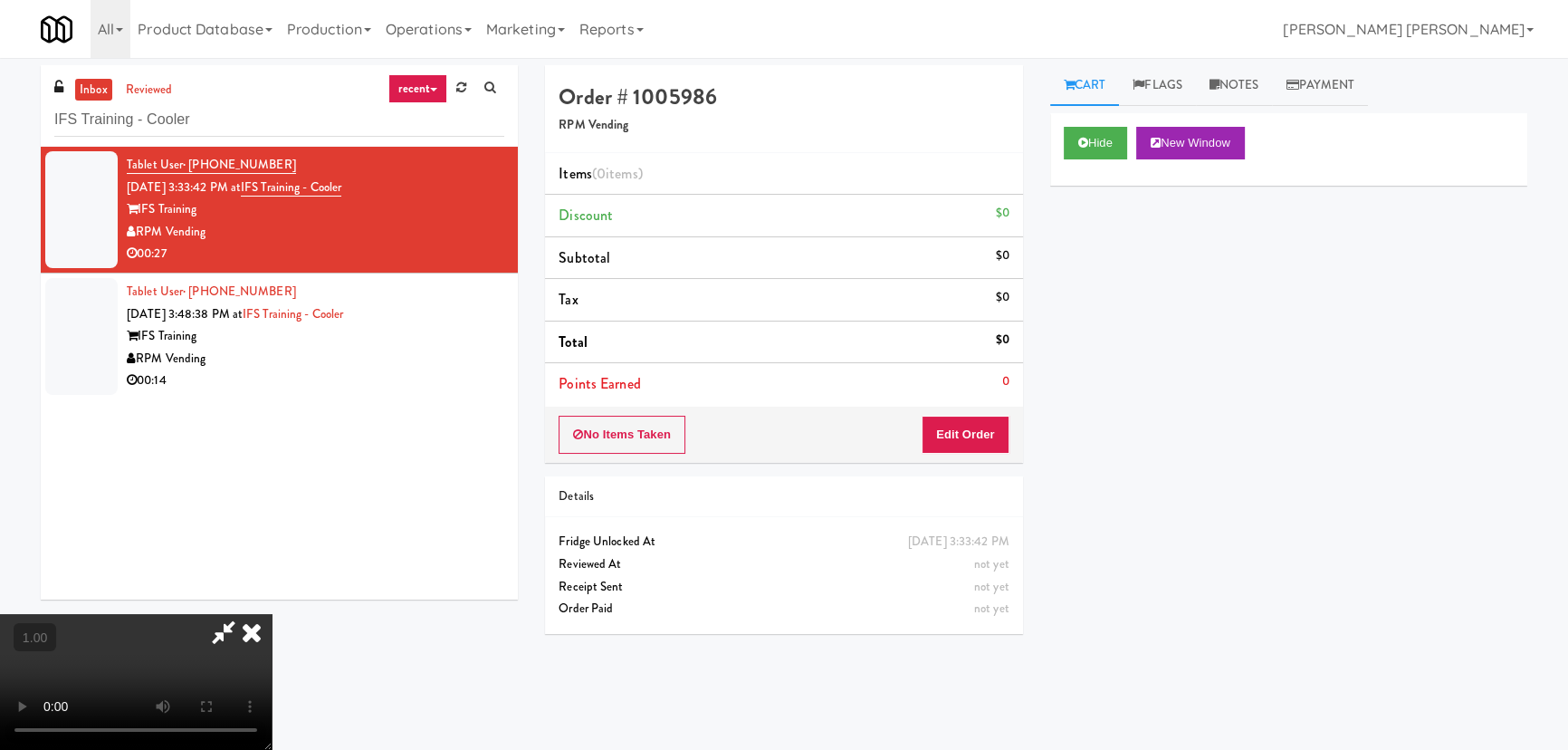
scroll to position [37, 0]
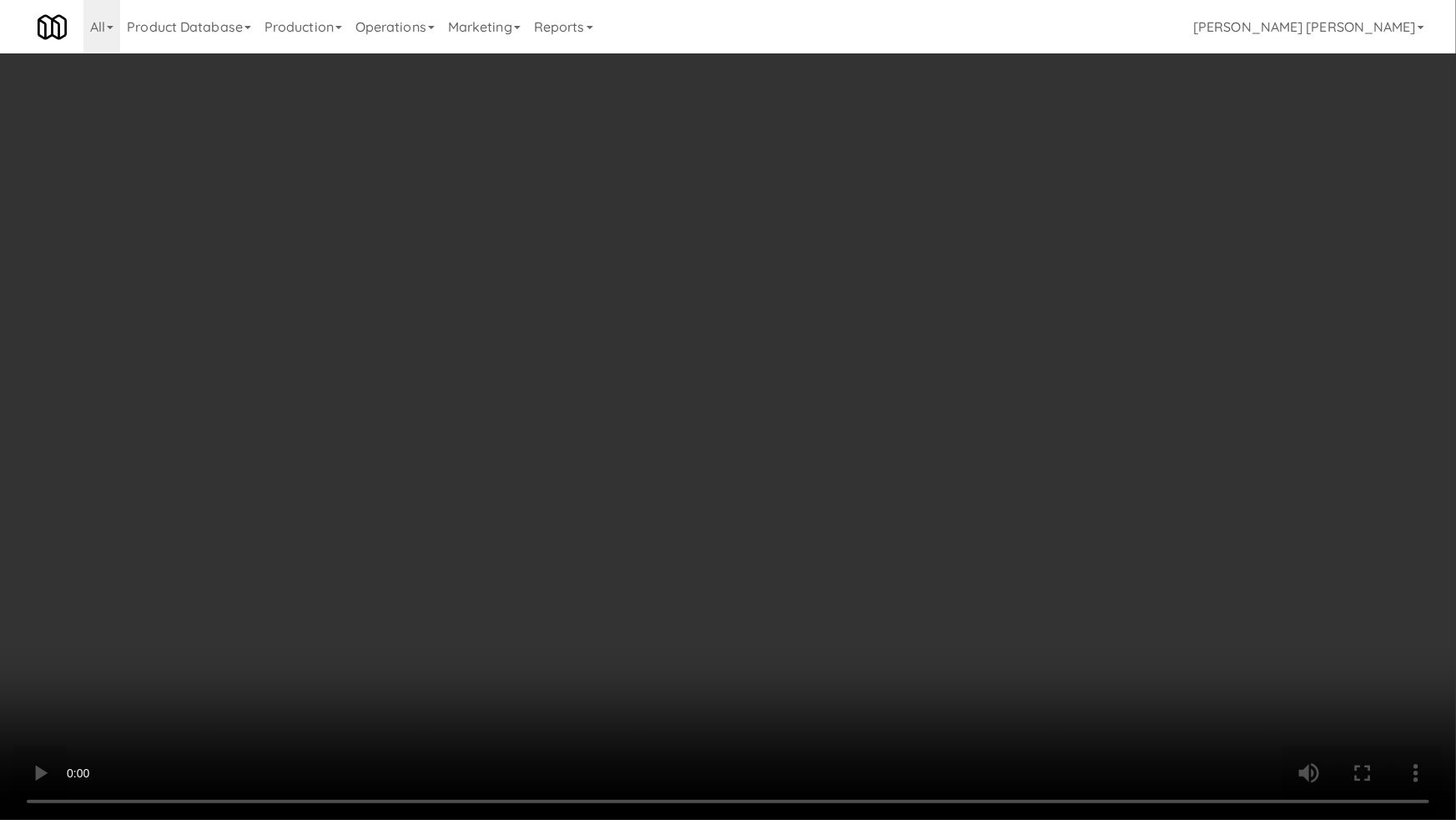
drag, startPoint x: 1077, startPoint y: 591, endPoint x: 664, endPoint y: 506, distance: 421.7
click at [1075, 589] on video at bounding box center [728, 410] width 1456 height 820
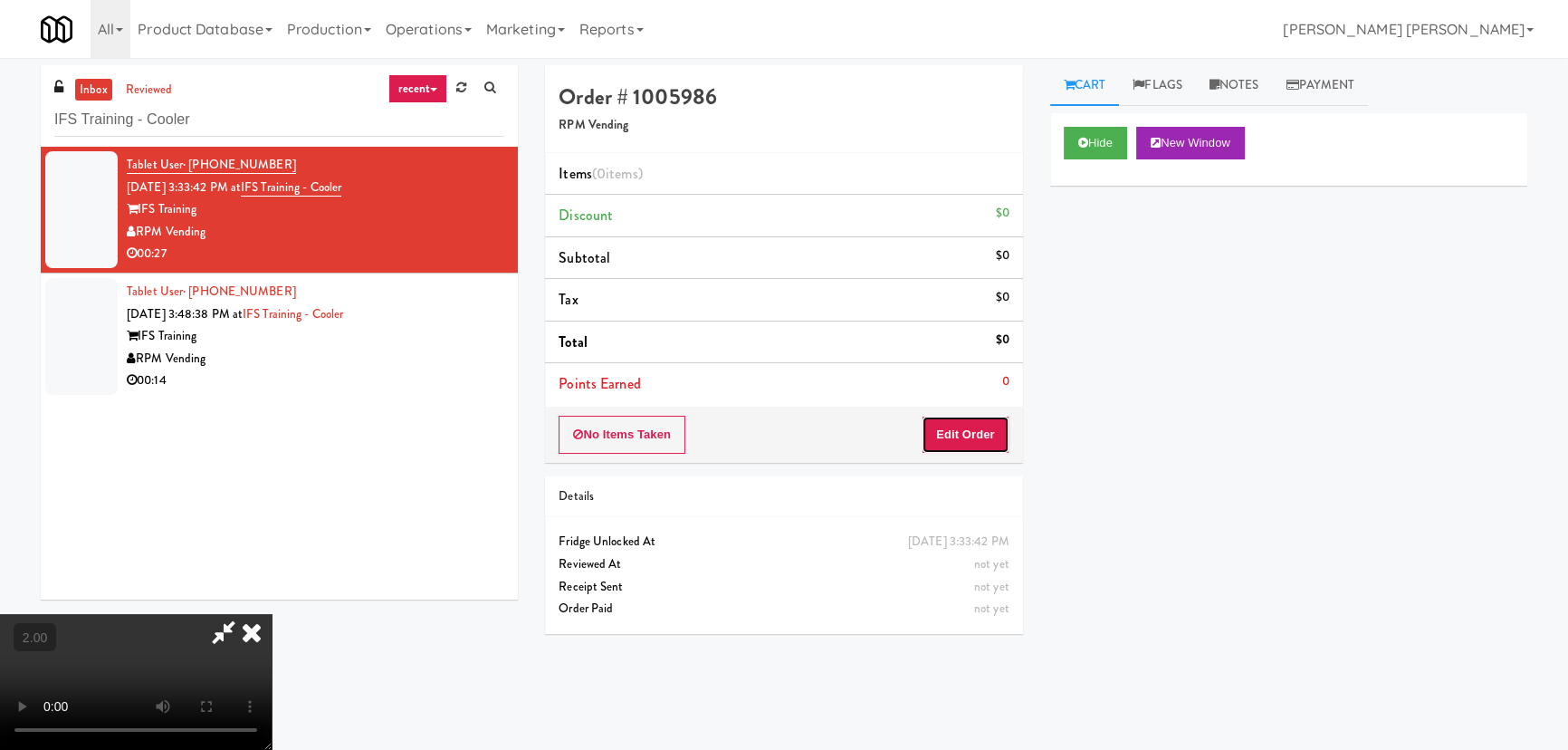
click at [975, 430] on button "Edit Order" at bounding box center [965, 435] width 87 height 38
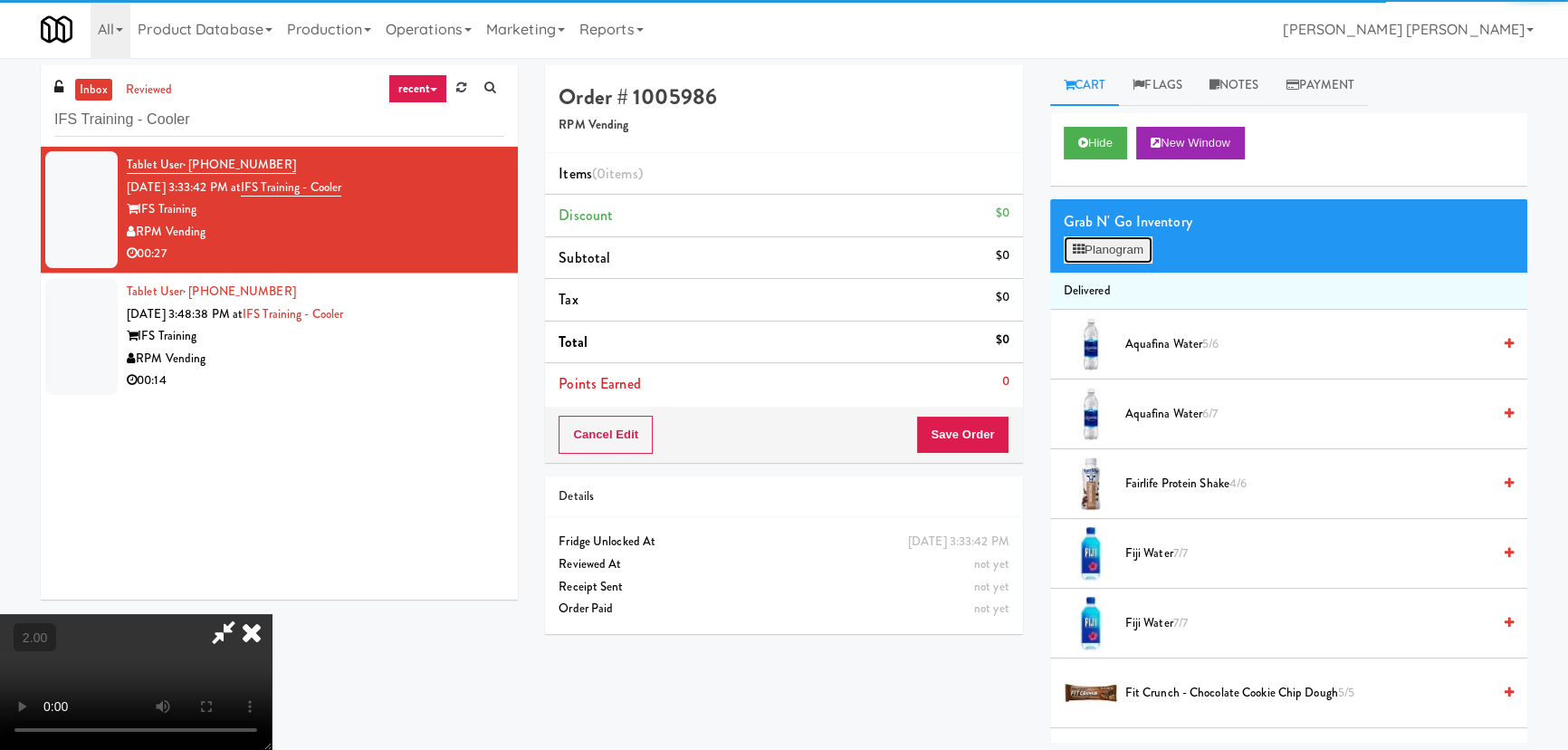
click at [1146, 252] on button "Planogram" at bounding box center [1108, 250] width 88 height 27
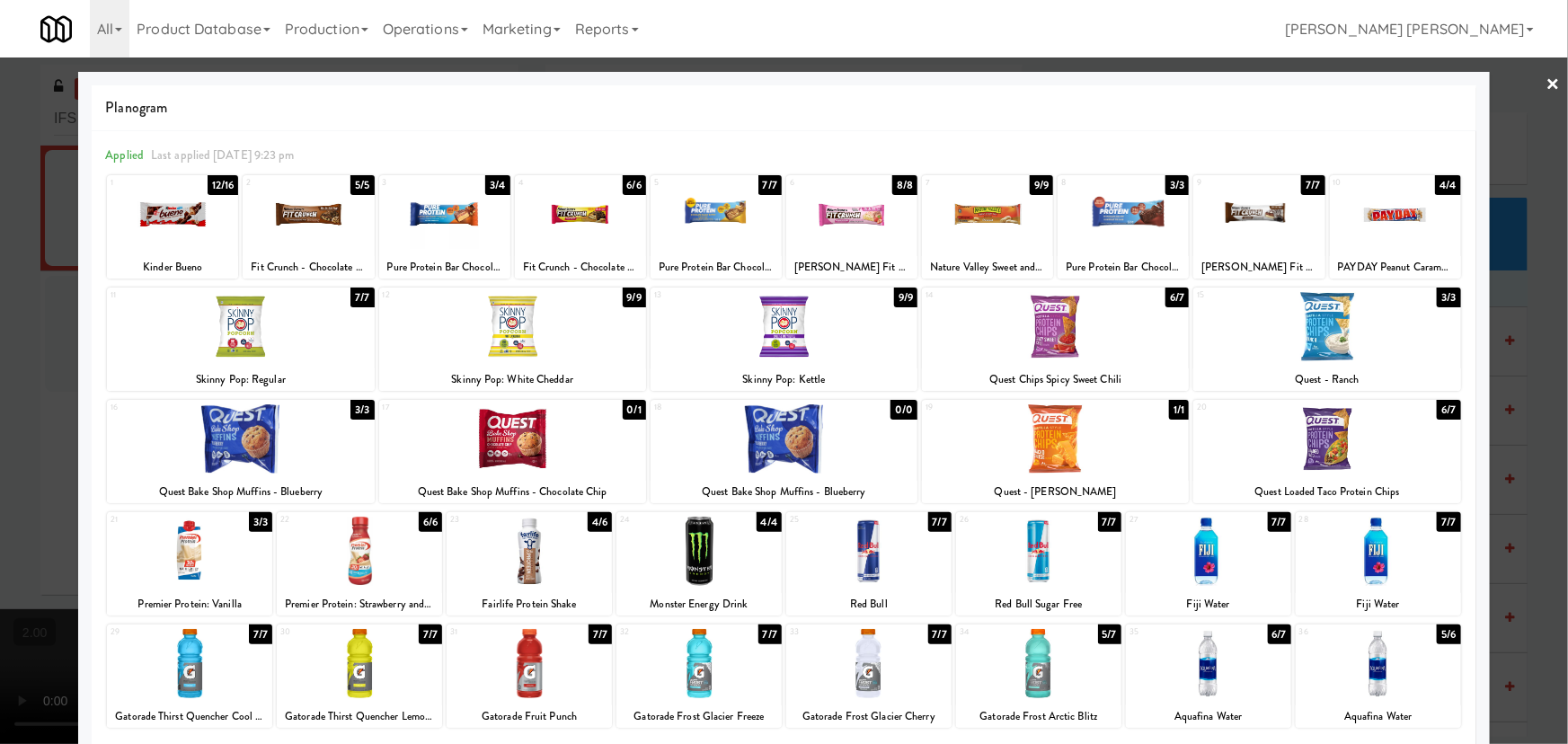
click at [1325, 334] on div at bounding box center [1327, 326] width 267 height 70
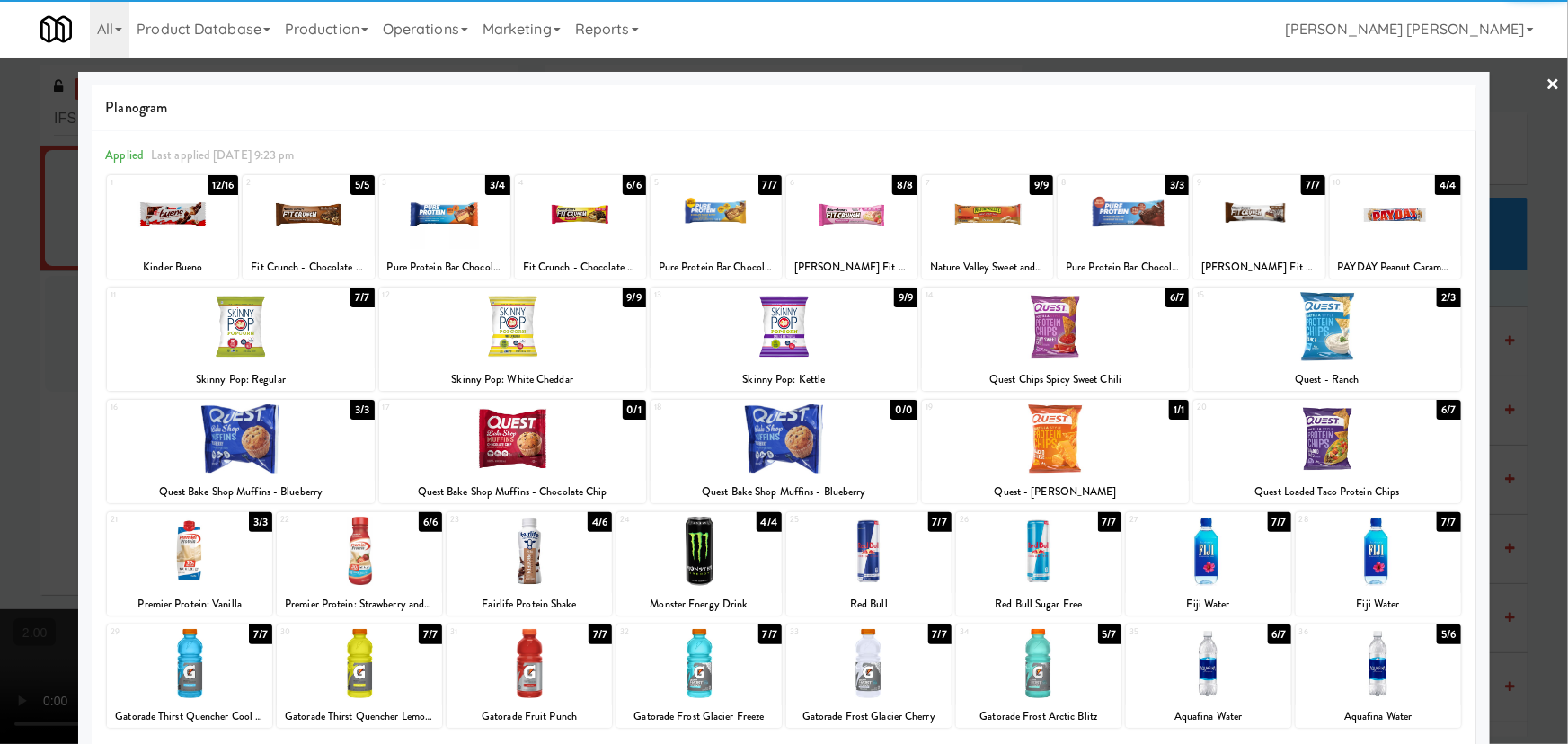
click at [1191, 660] on div at bounding box center [1208, 663] width 165 height 70
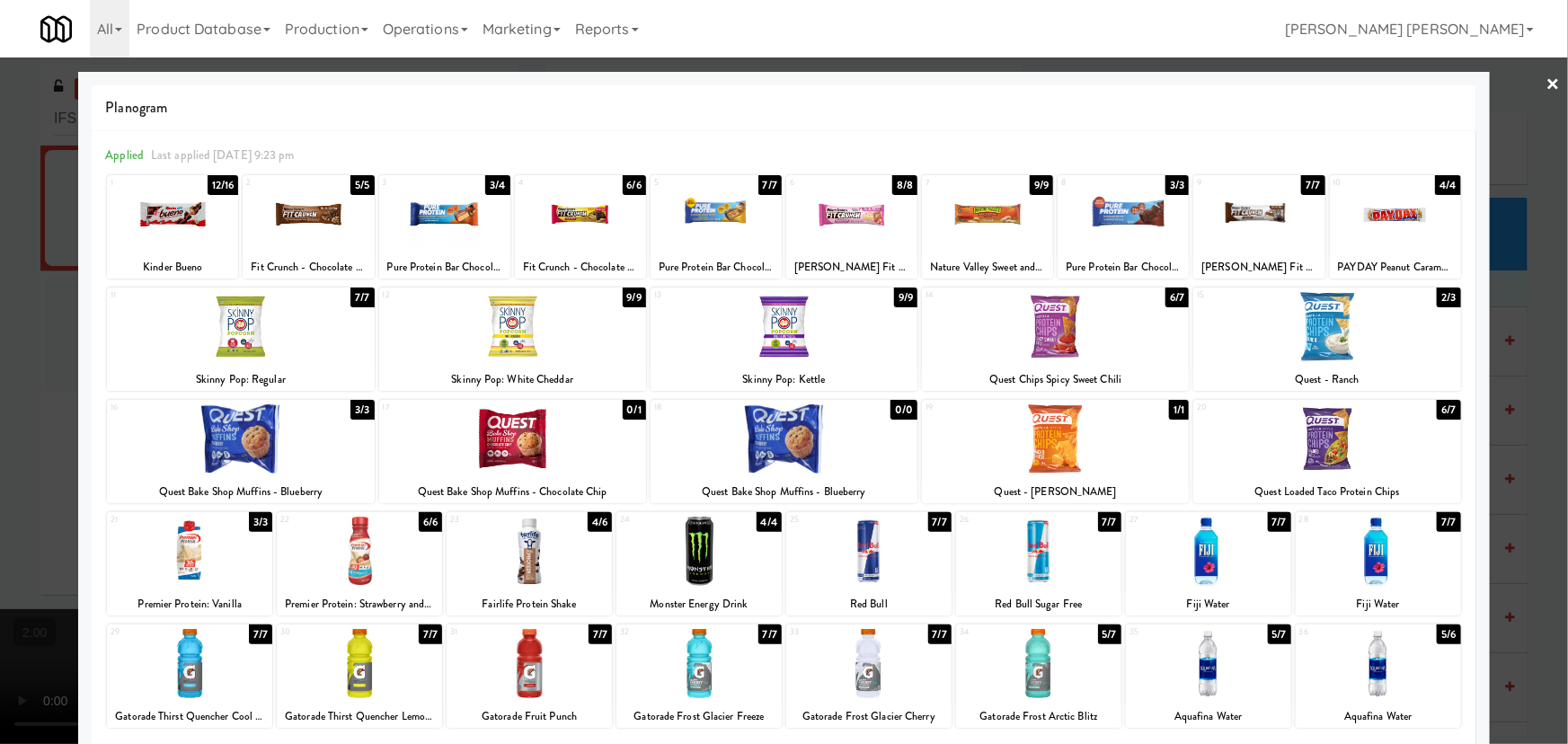
click at [1547, 79] on link "×" at bounding box center [1554, 85] width 14 height 55
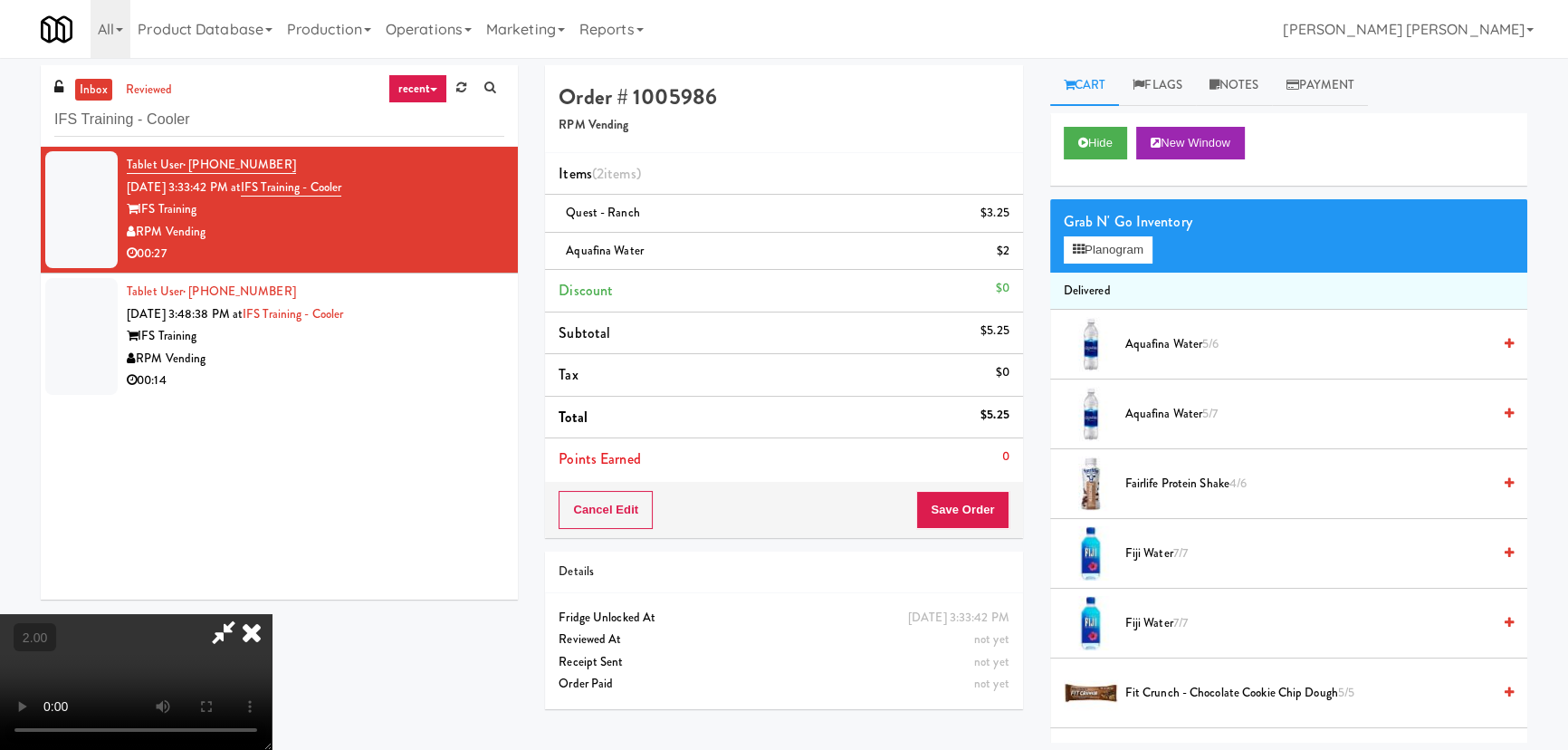
click at [272, 614] on icon at bounding box center [251, 632] width 39 height 36
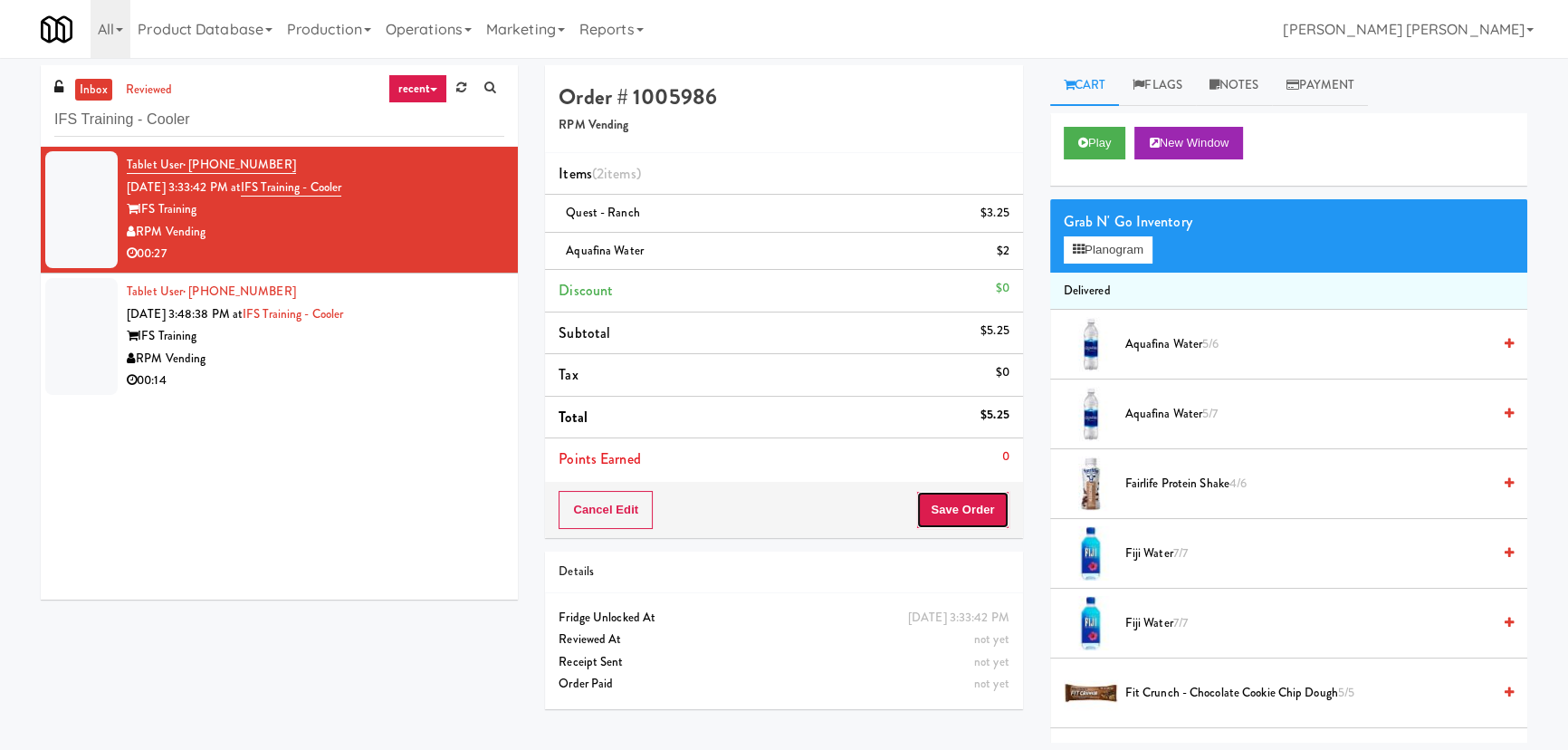
click at [988, 498] on button "Save Order" at bounding box center [962, 510] width 92 height 38
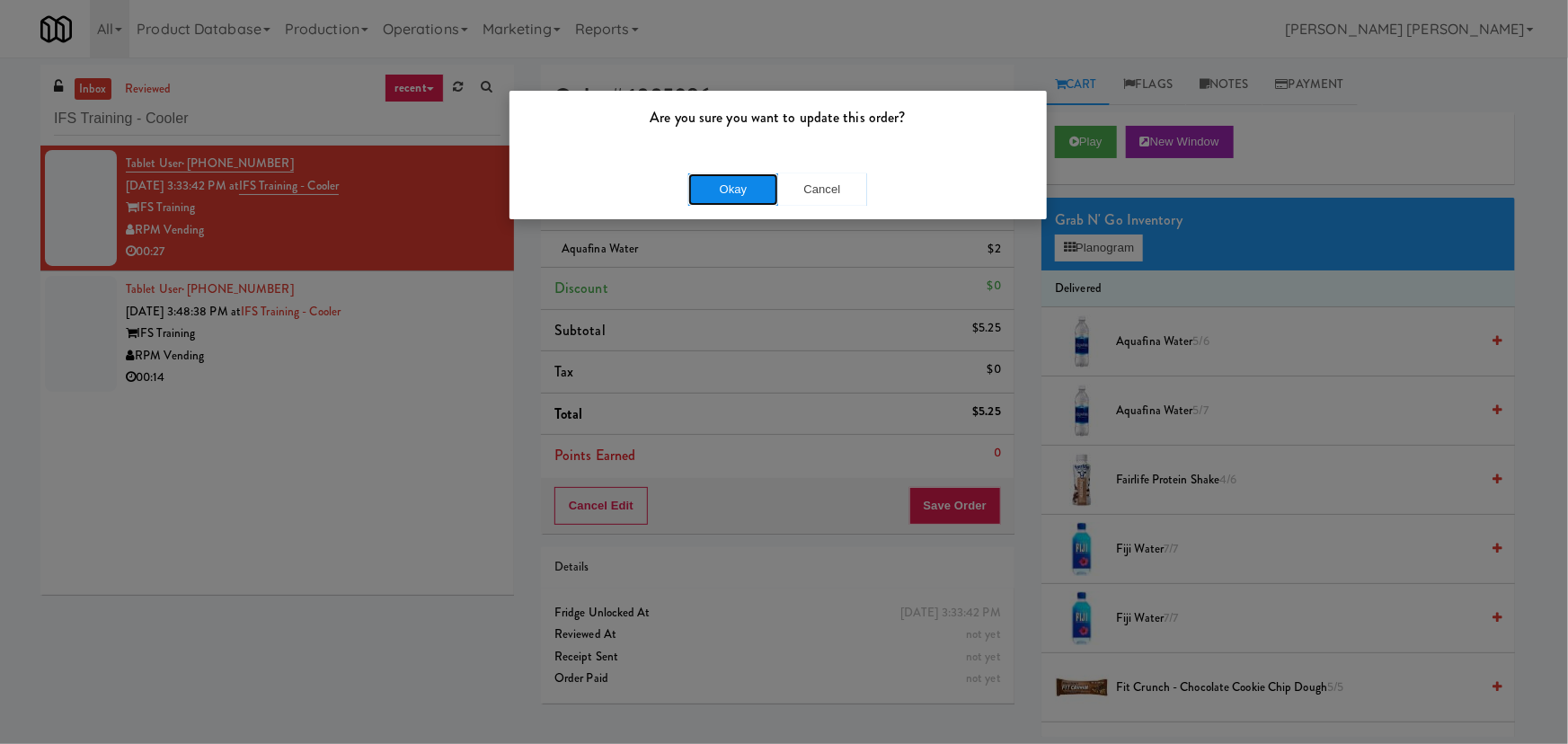
click at [755, 194] on button "Okay" at bounding box center [733, 190] width 90 height 32
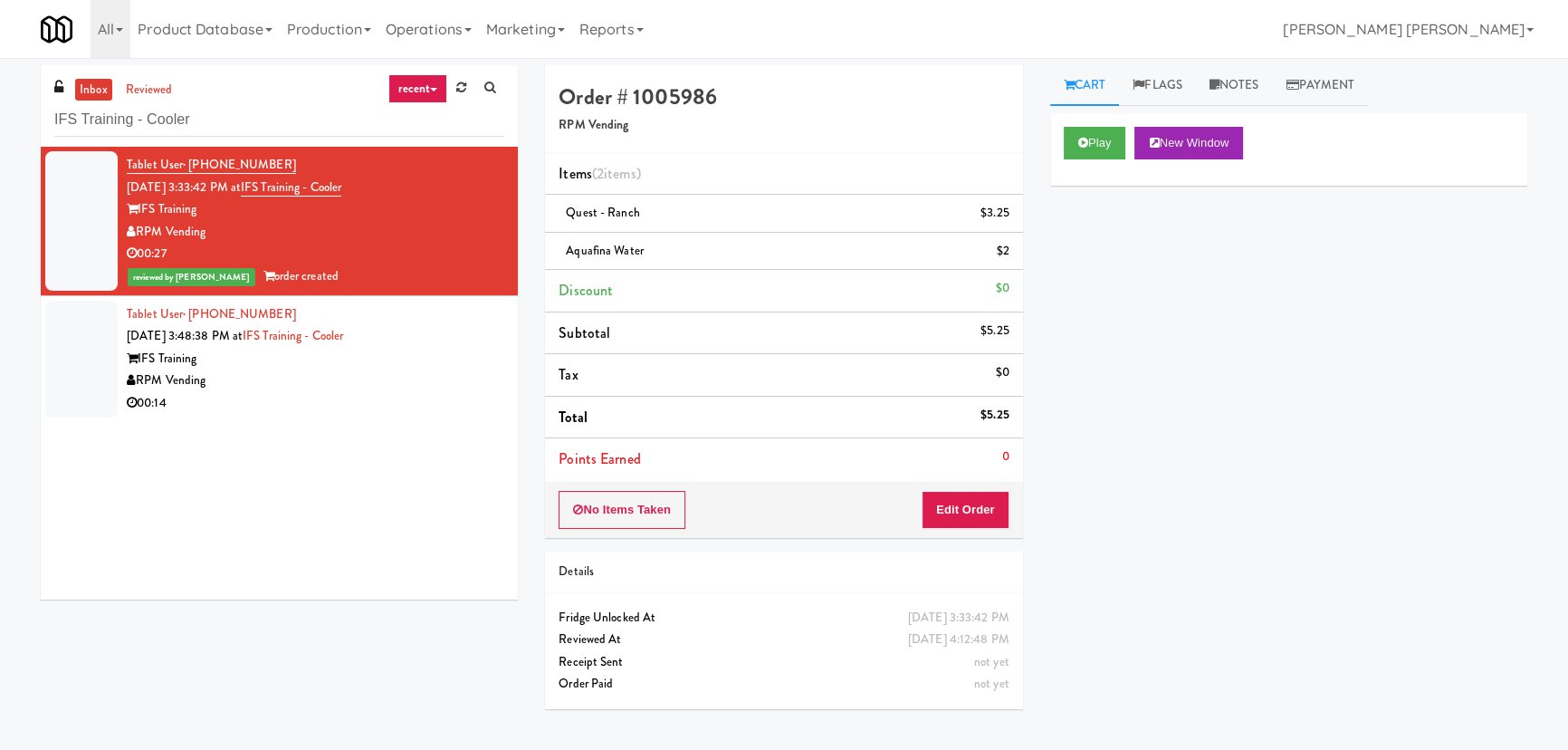
drag, startPoint x: 335, startPoint y: 414, endPoint x: 341, endPoint y: 402, distance: 13.4
click at [335, 414] on div "00:14" at bounding box center [315, 403] width 377 height 23
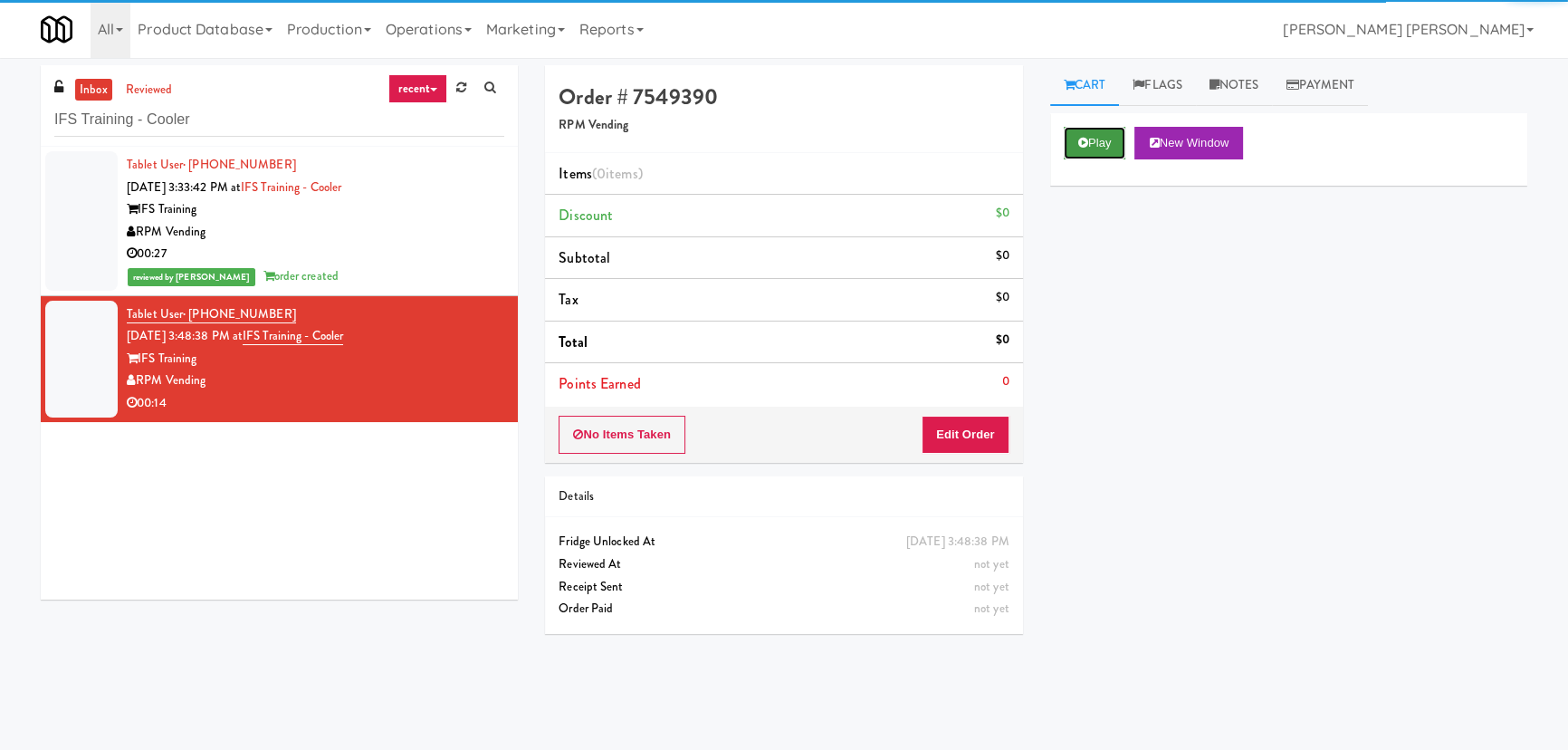
click at [1100, 146] on button "Play" at bounding box center [1095, 143] width 62 height 33
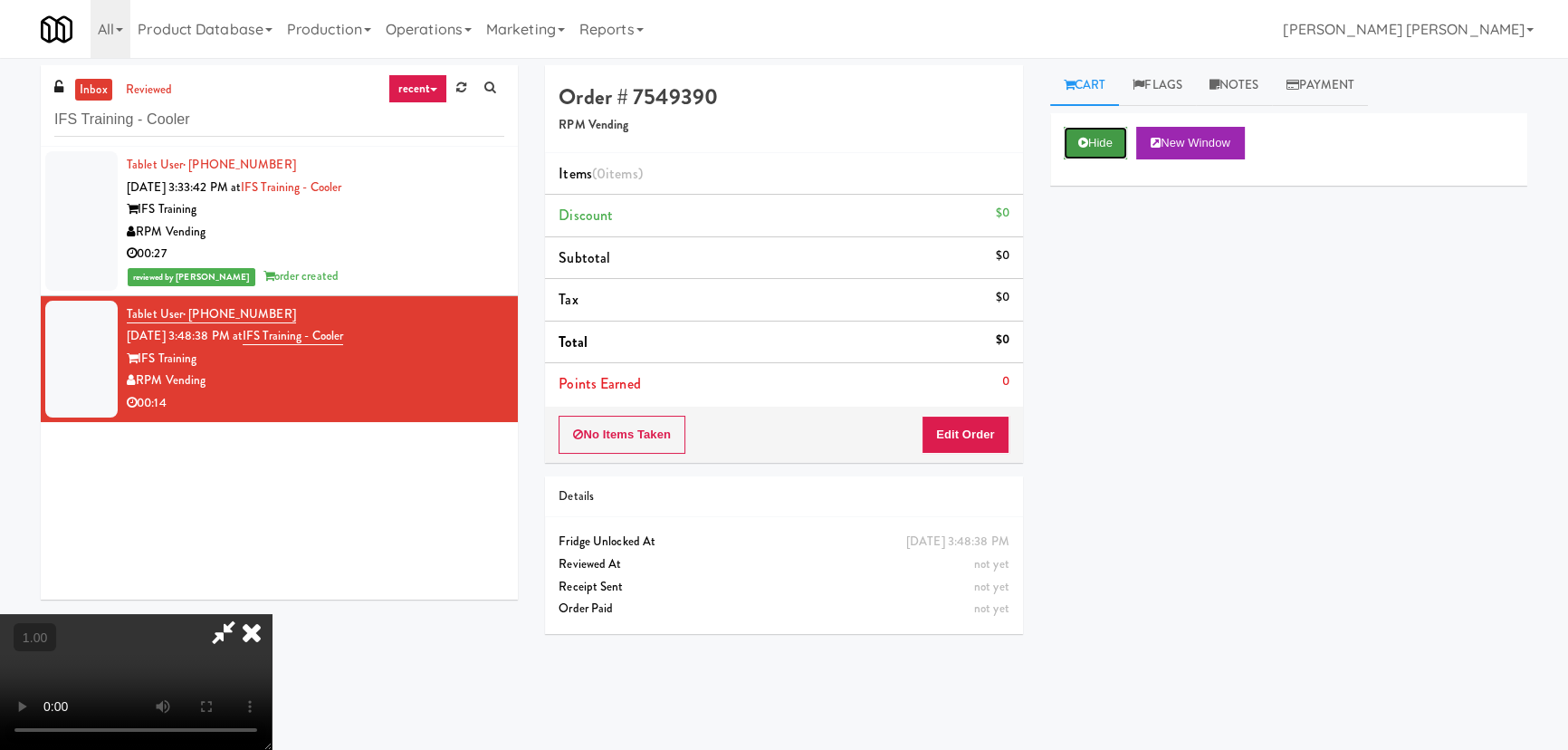
click at [1103, 134] on button "Hide" at bounding box center [1096, 143] width 63 height 33
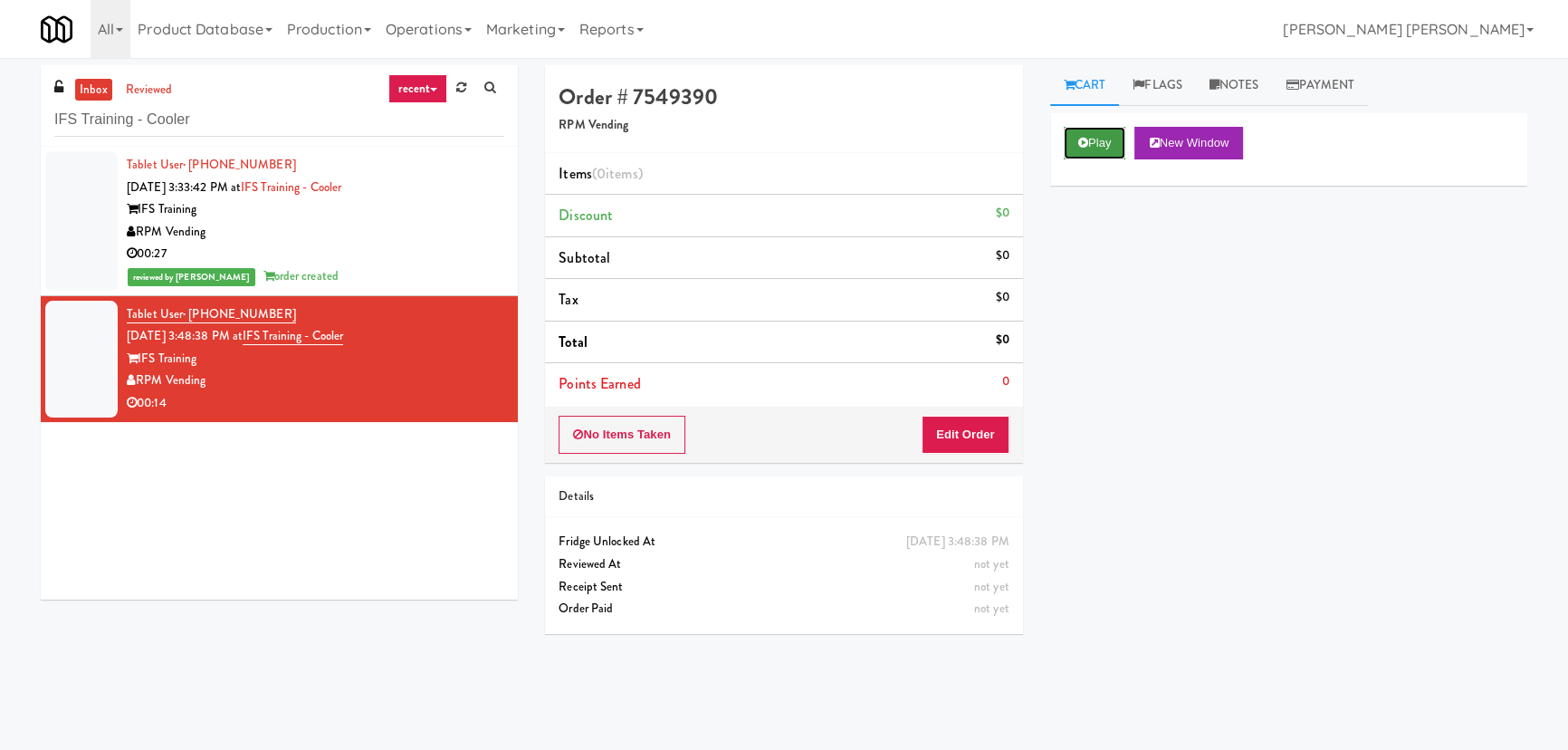
click at [1103, 134] on button "Play" at bounding box center [1095, 143] width 62 height 33
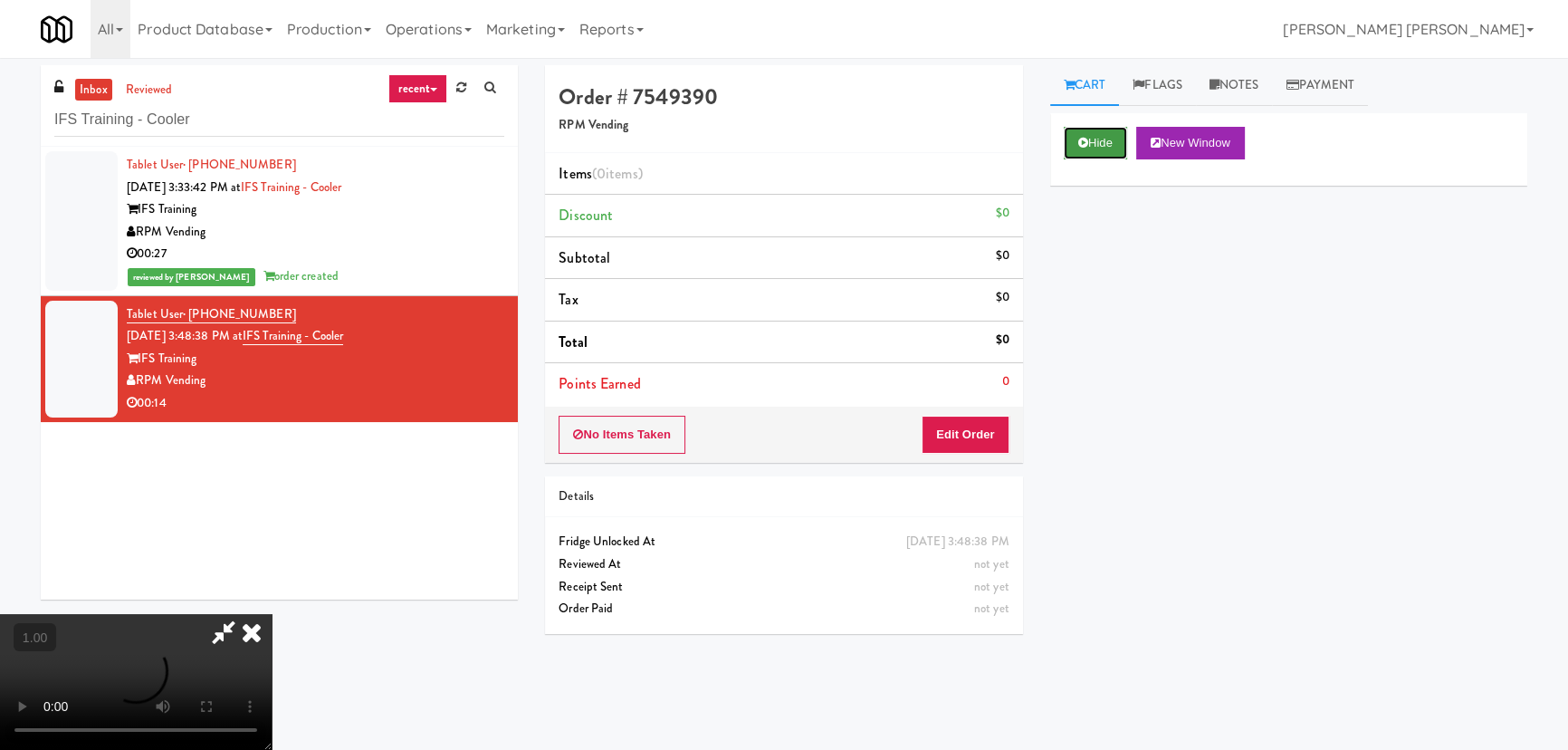
click at [1103, 134] on button "Hide" at bounding box center [1096, 143] width 63 height 33
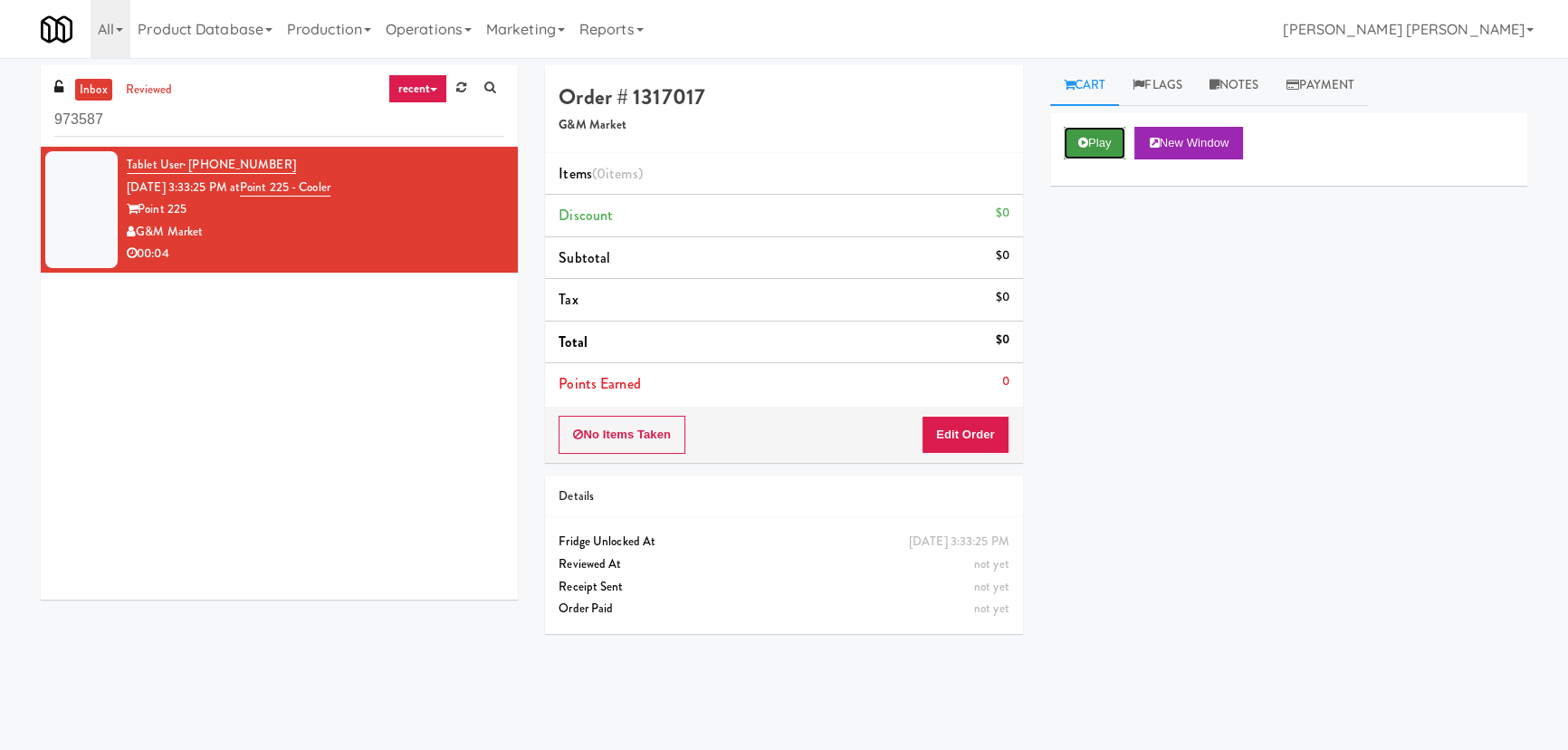
click at [1113, 157] on button "Play" at bounding box center [1095, 143] width 62 height 33
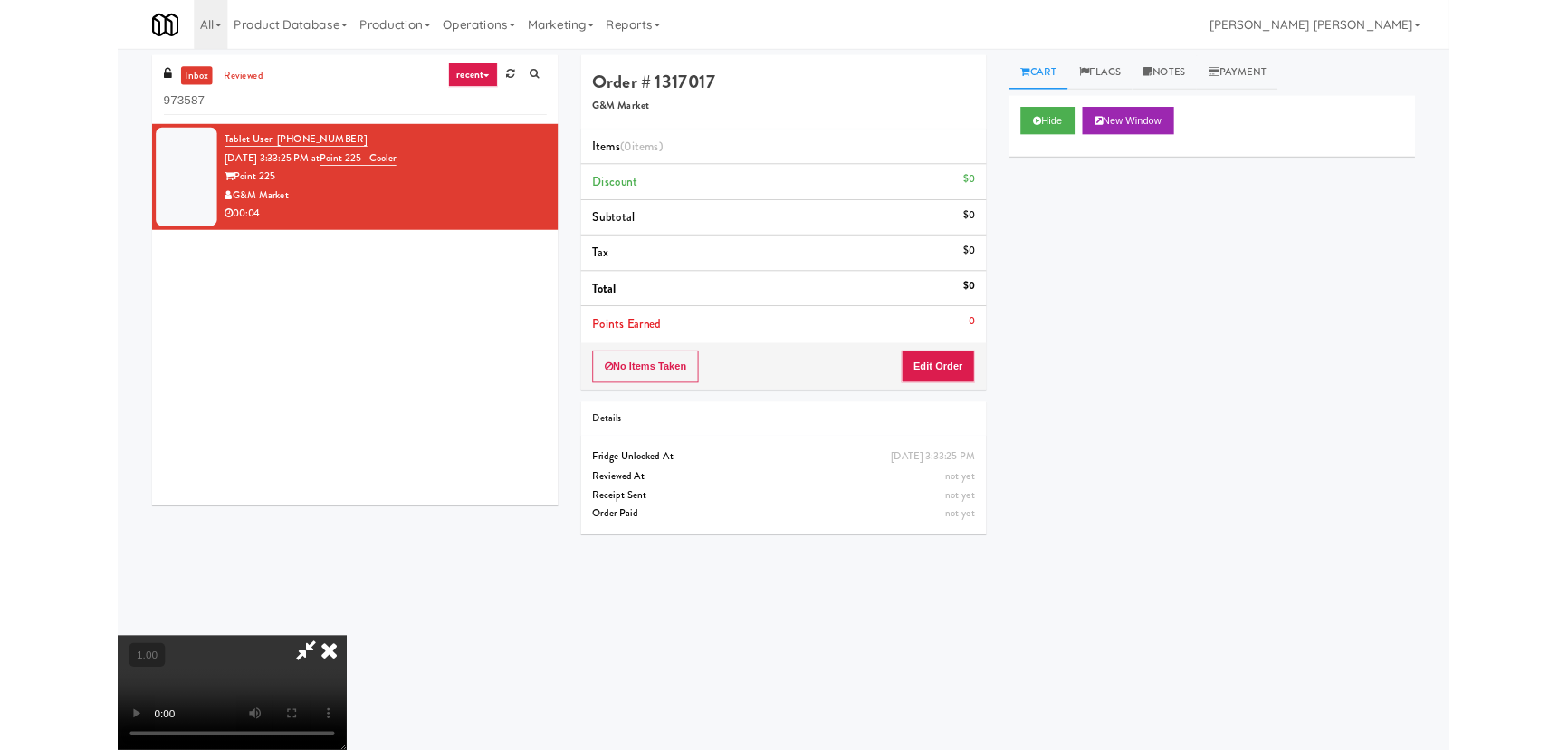
scroll to position [37, 0]
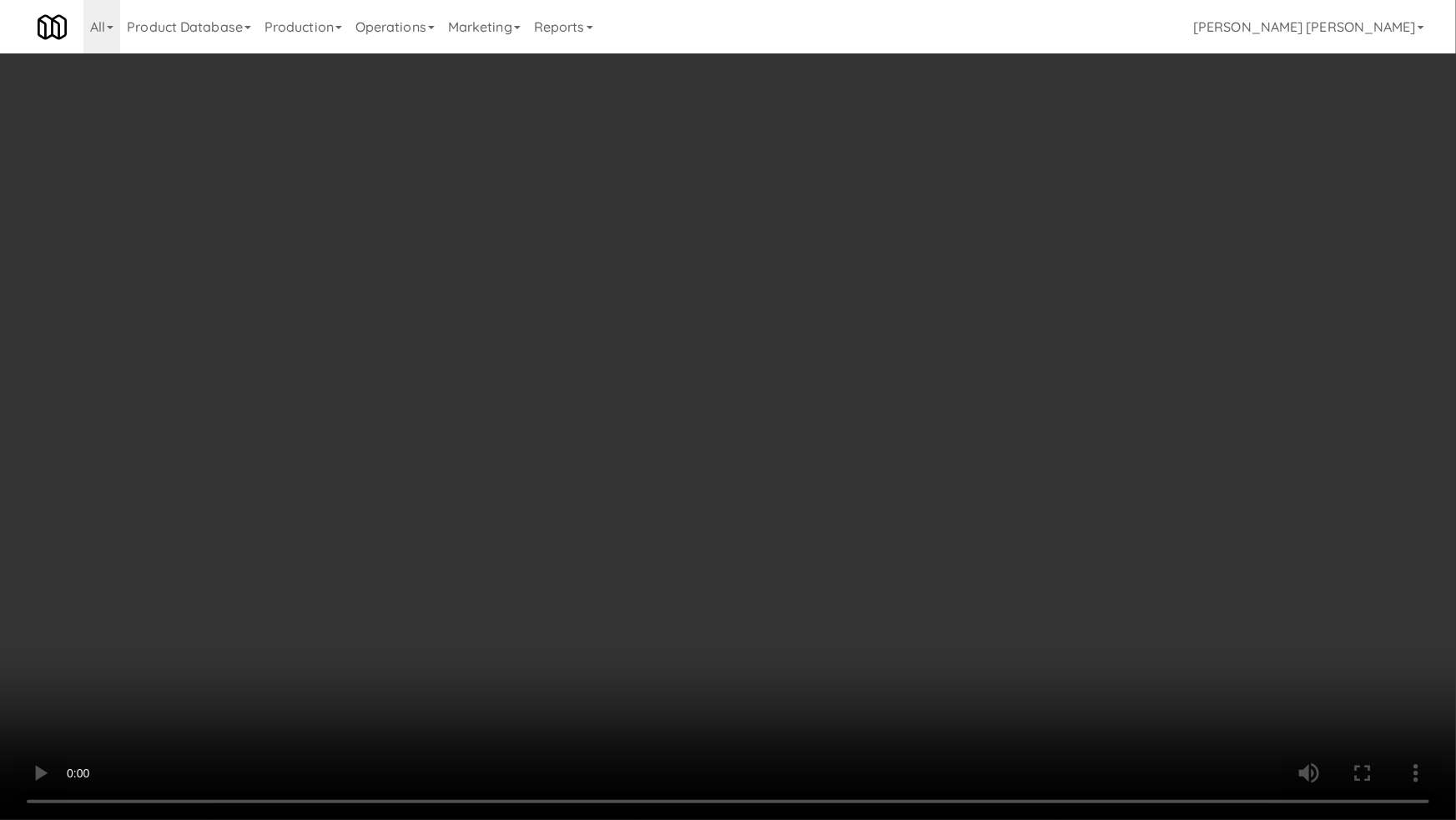
drag, startPoint x: 1052, startPoint y: 627, endPoint x: 580, endPoint y: 501, distance: 488.5
click at [1029, 623] on video at bounding box center [728, 410] width 1456 height 820
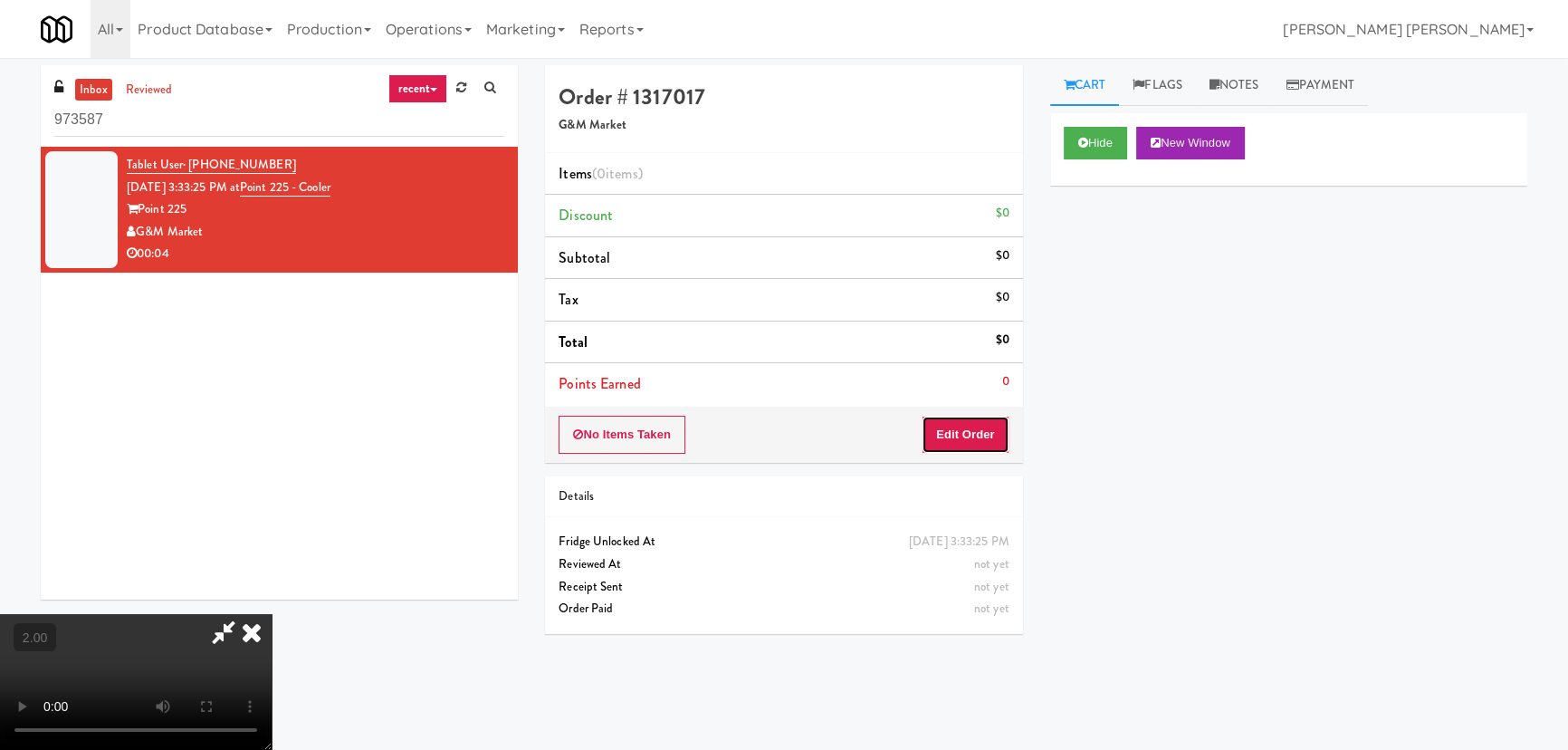
click at [994, 438] on button "Edit Order" at bounding box center [965, 435] width 87 height 38
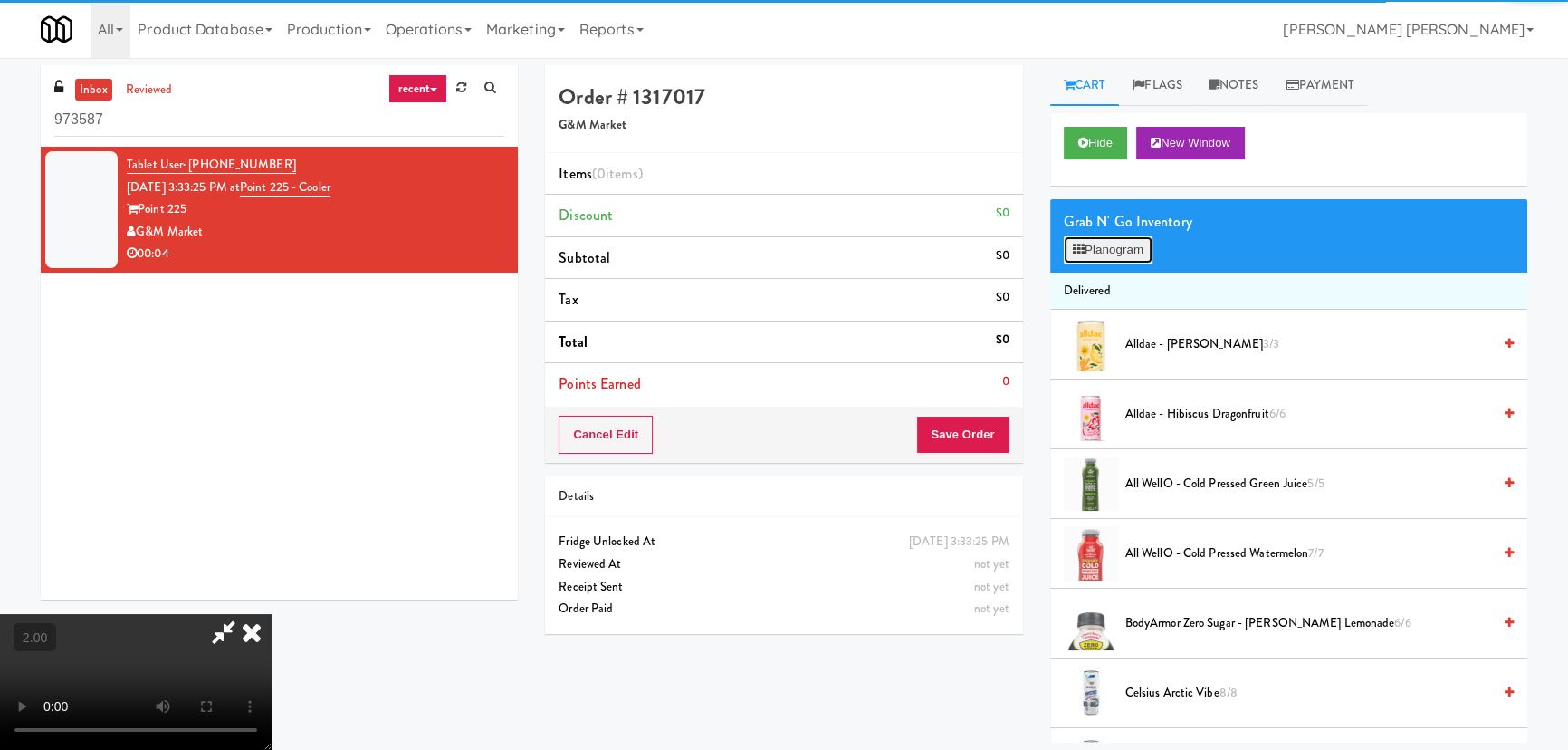
click at [1113, 246] on button "Planogram" at bounding box center [1108, 250] width 88 height 27
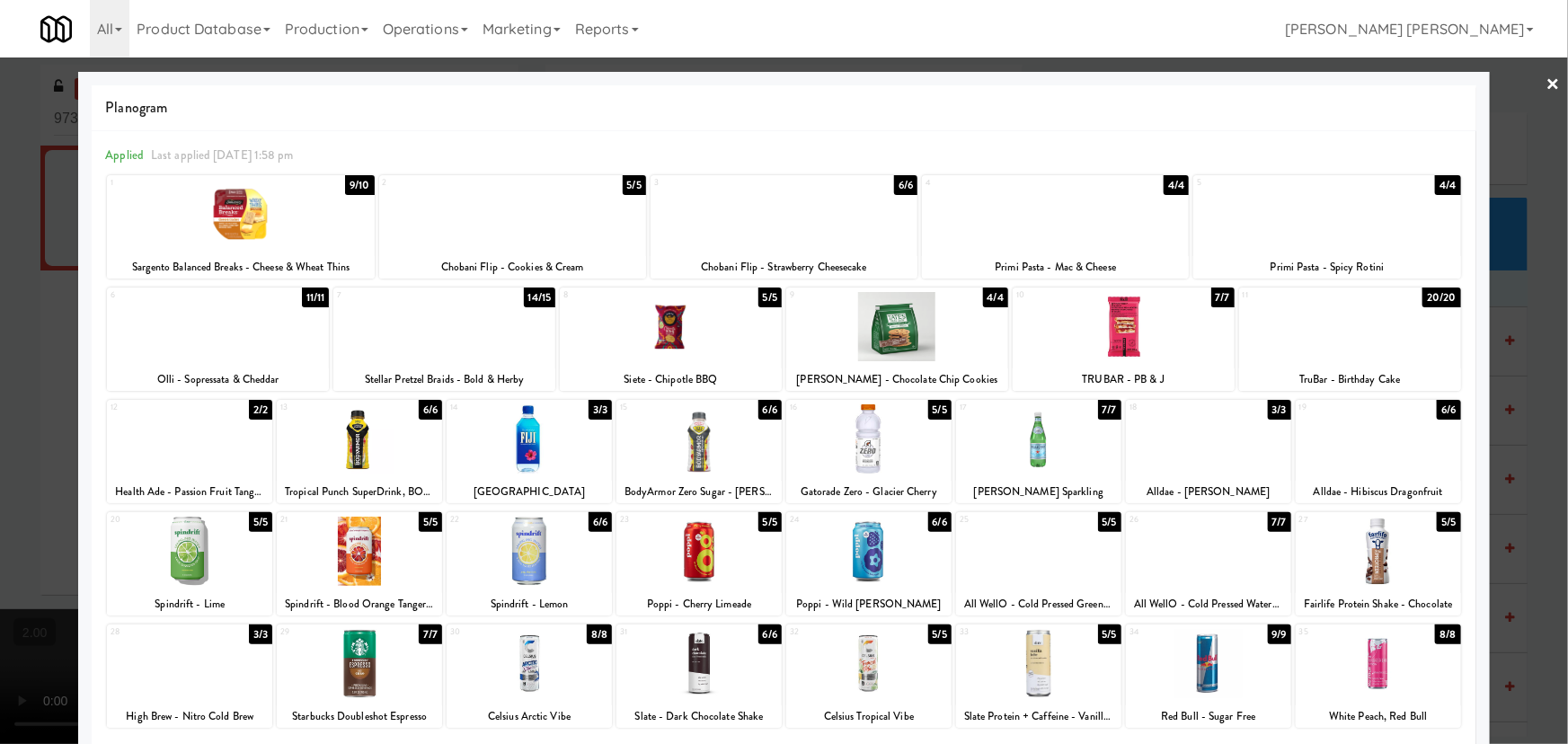
click at [235, 218] on div at bounding box center [240, 214] width 267 height 70
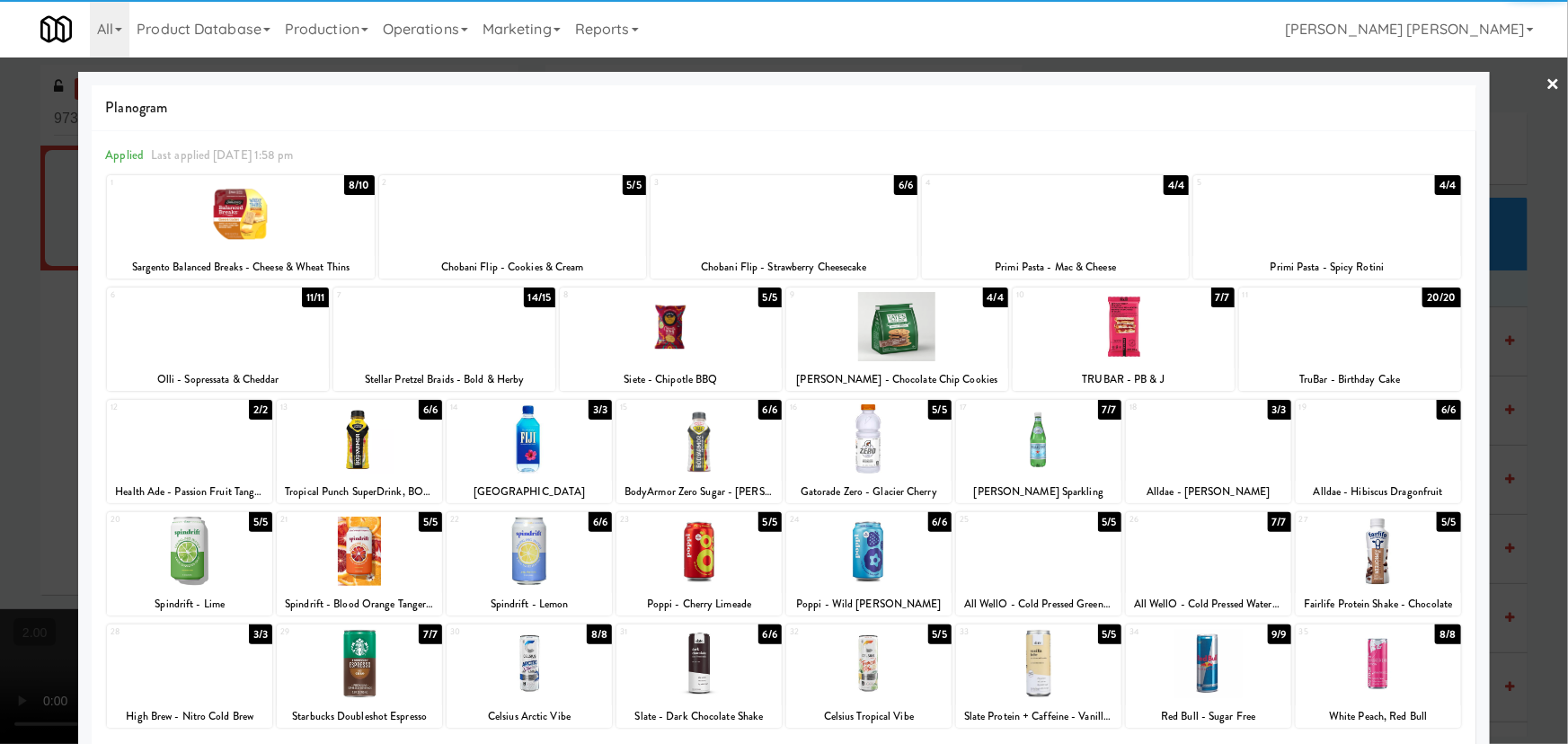
click at [1547, 75] on link "×" at bounding box center [1554, 85] width 14 height 55
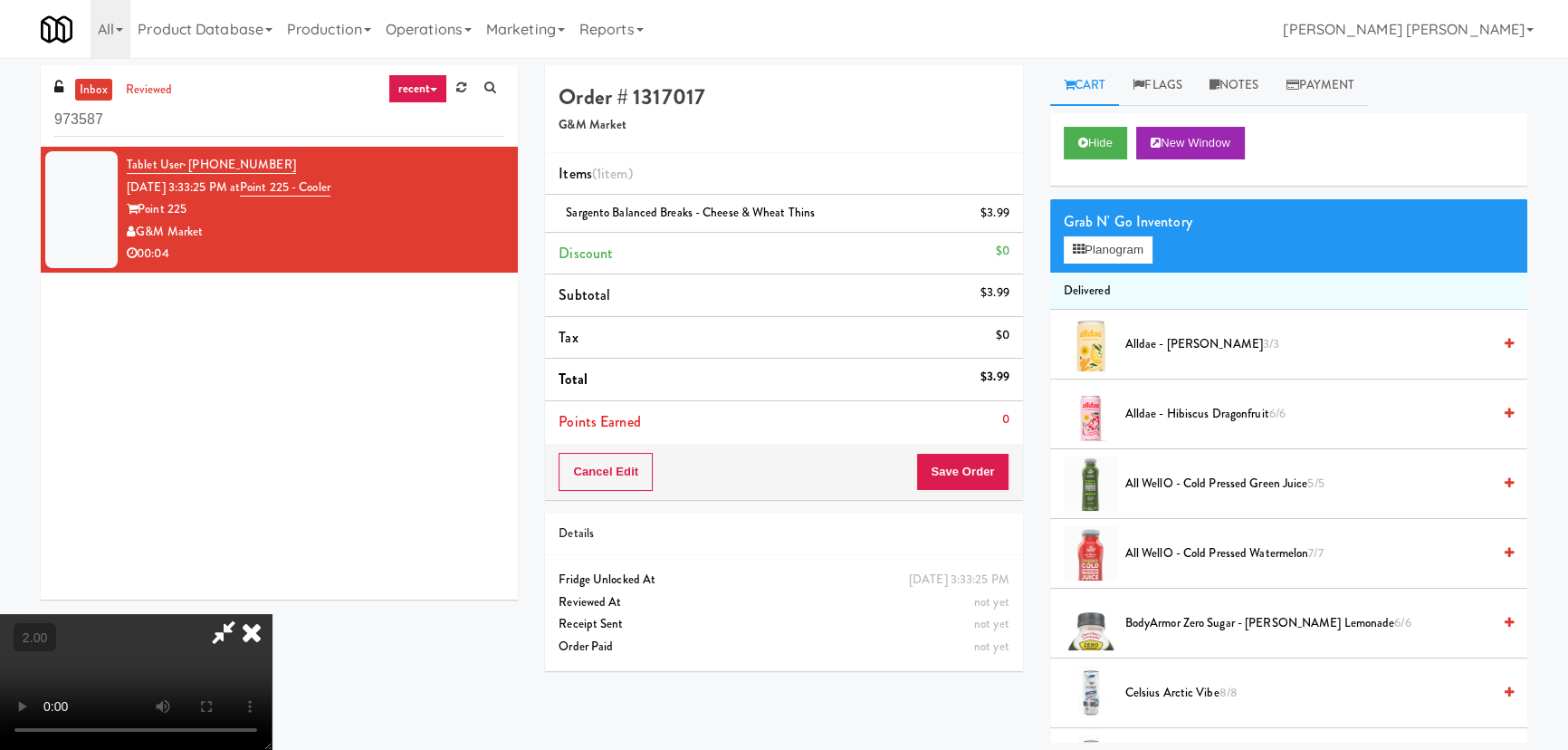
click at [272, 614] on icon at bounding box center [251, 632] width 39 height 36
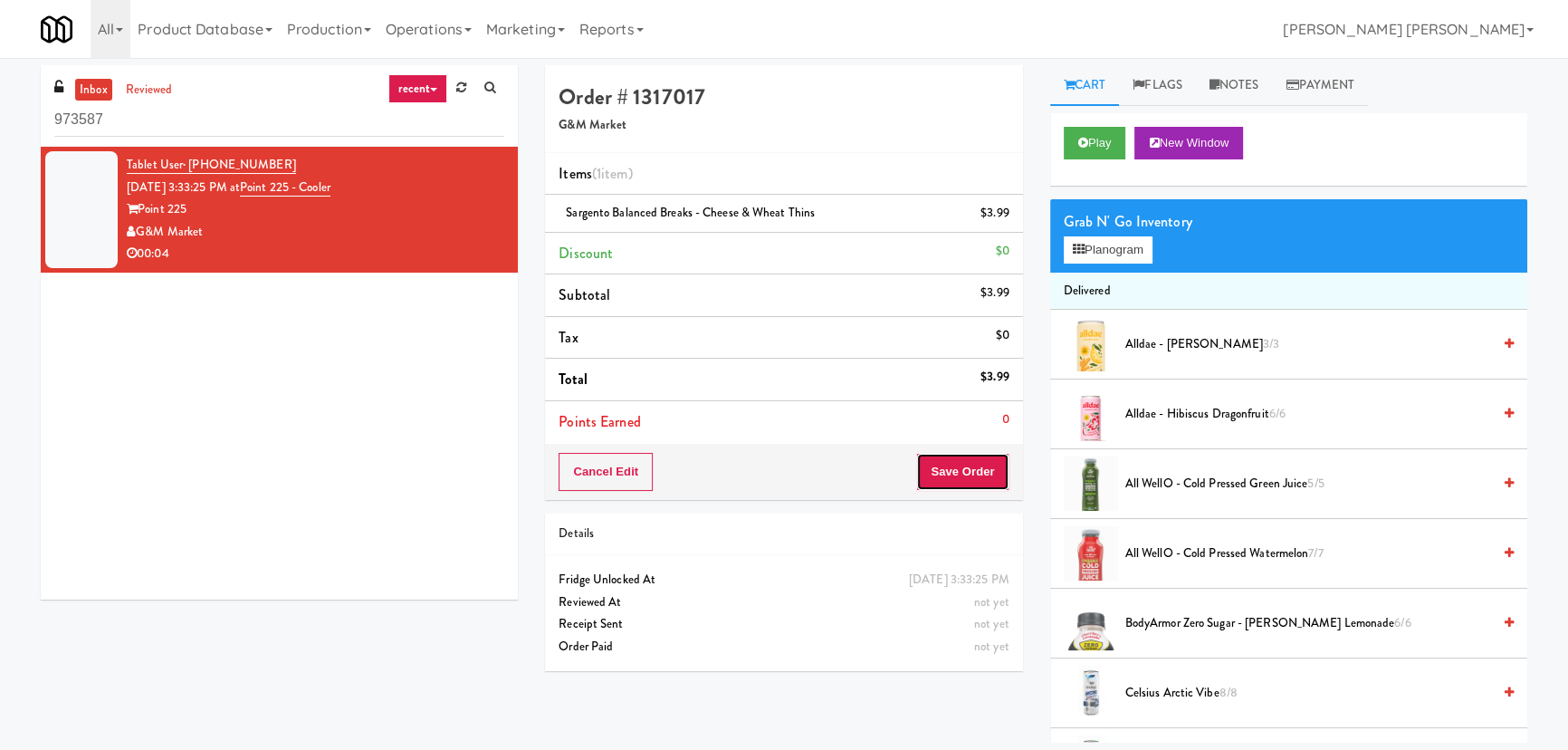
click at [949, 482] on button "Save Order" at bounding box center [962, 472] width 92 height 38
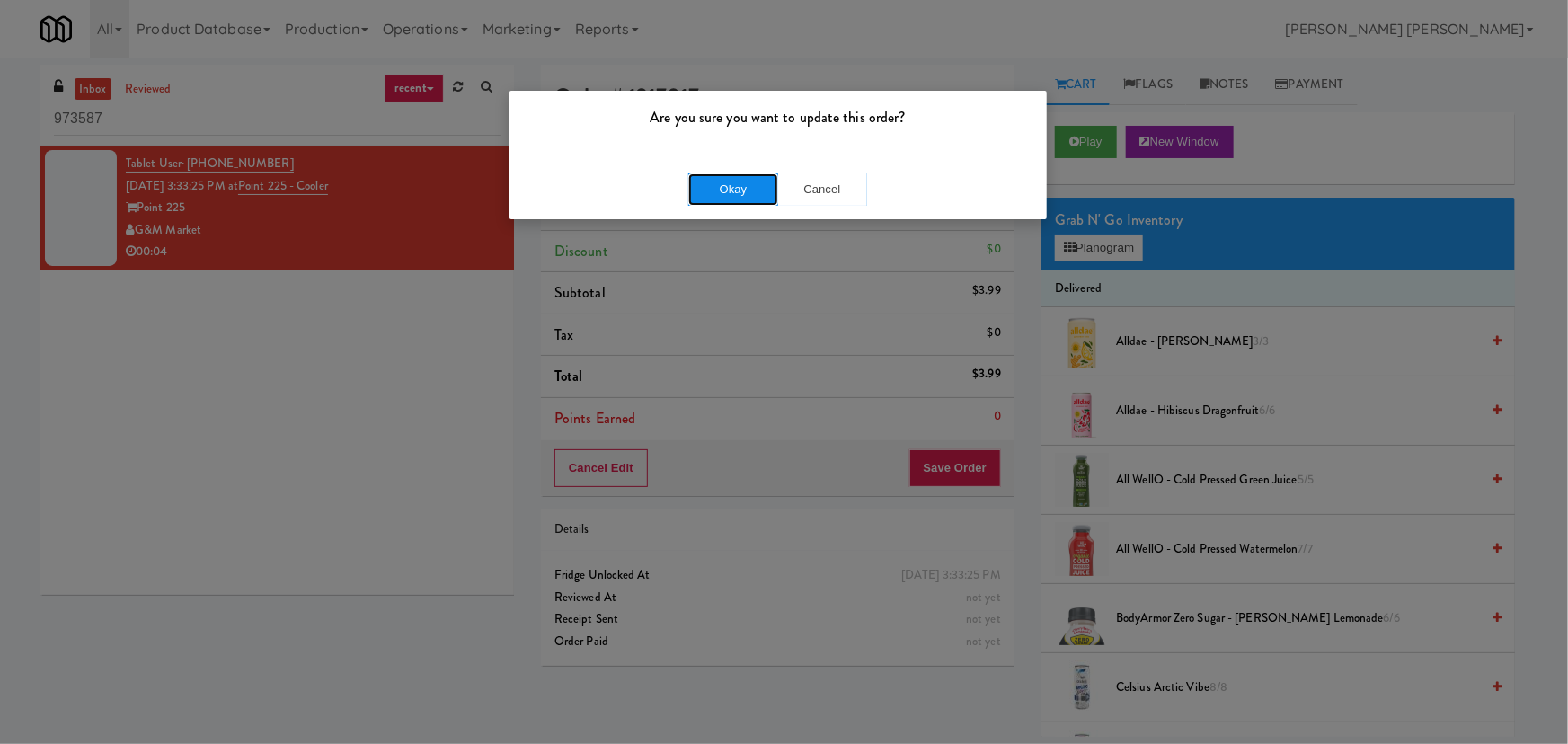
click at [744, 187] on button "Okay" at bounding box center [733, 190] width 90 height 32
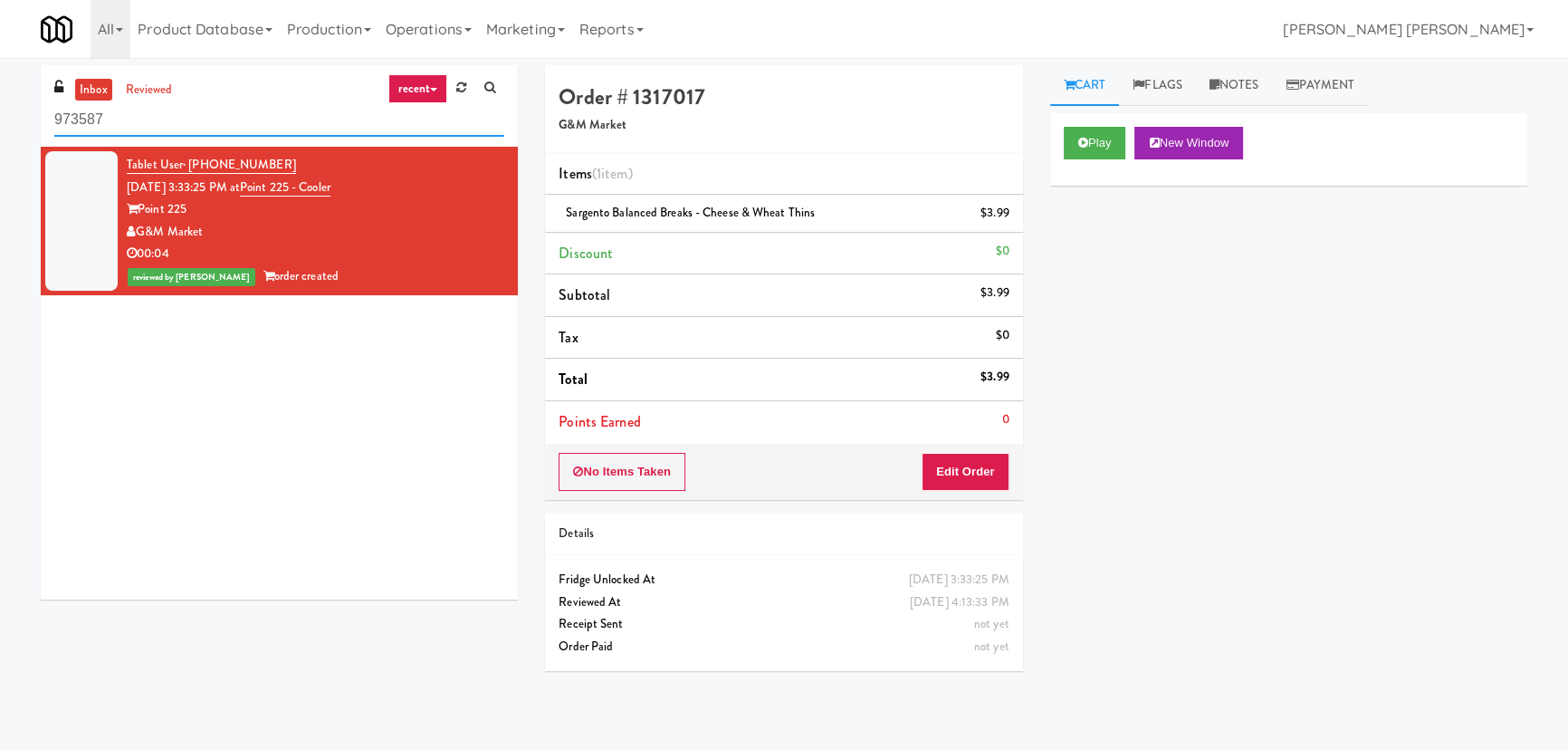
drag, startPoint x: 134, startPoint y: 117, endPoint x: 29, endPoint y: 116, distance: 105.0
click at [29, 116] on div "inbox reviewed recent all unclear take inventory issue suspicious failed recent…" at bounding box center [278, 339] width 504 height 547
paste input "[PERSON_NAME] 2nd Breakroom"
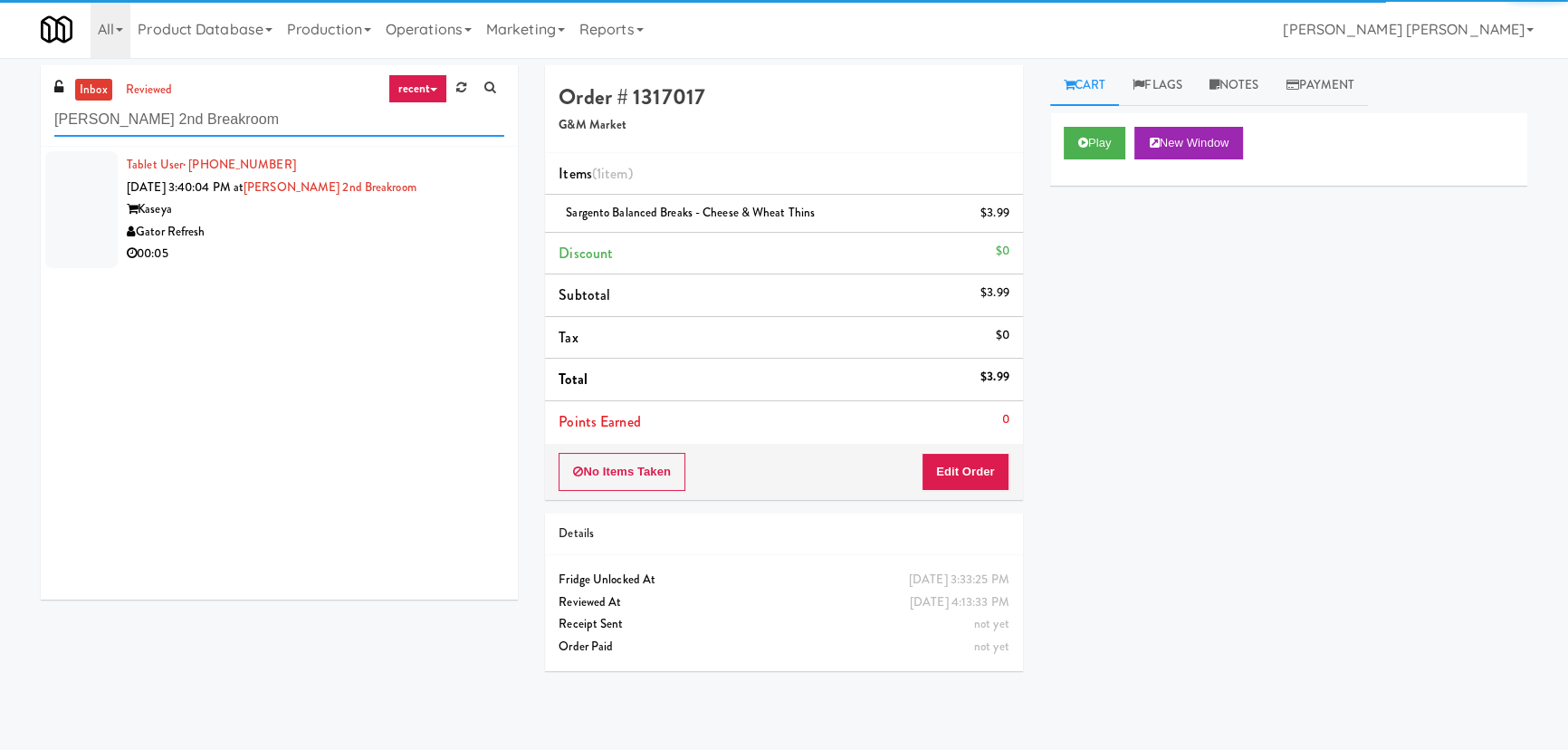
type input "[PERSON_NAME] 2nd Breakroom"
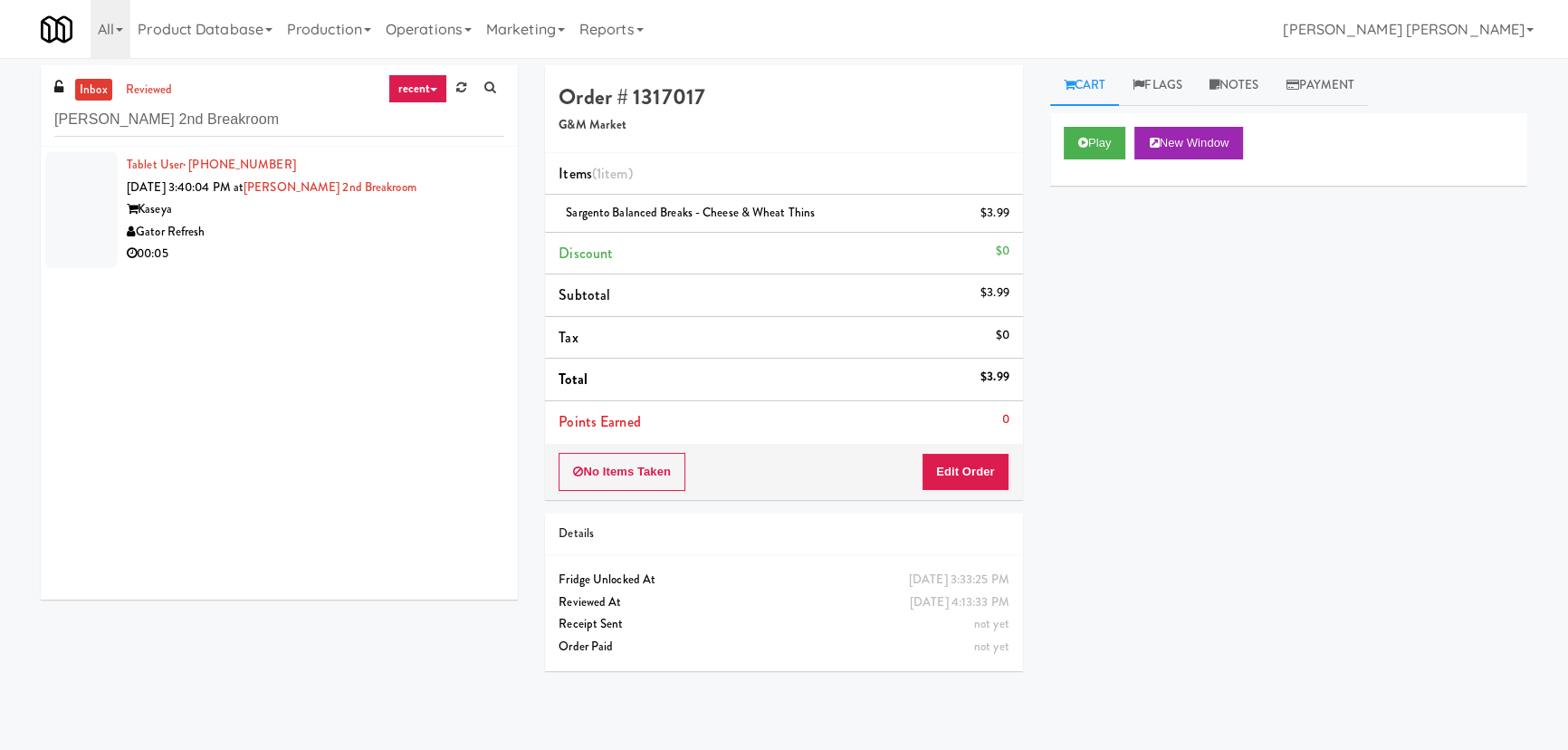
click at [364, 246] on div "00:05" at bounding box center [315, 254] width 377 height 23
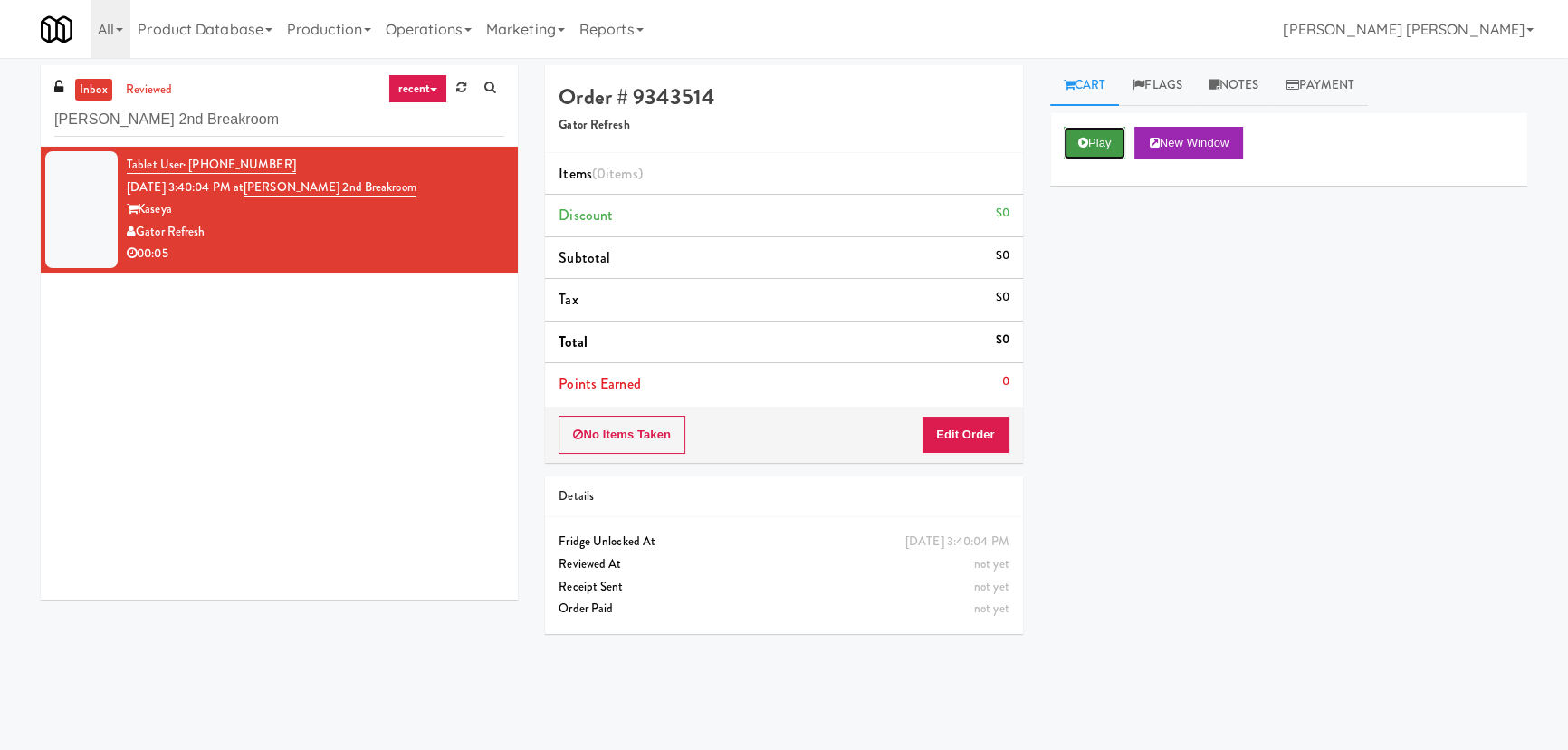
click at [1109, 144] on button "Play" at bounding box center [1095, 143] width 62 height 33
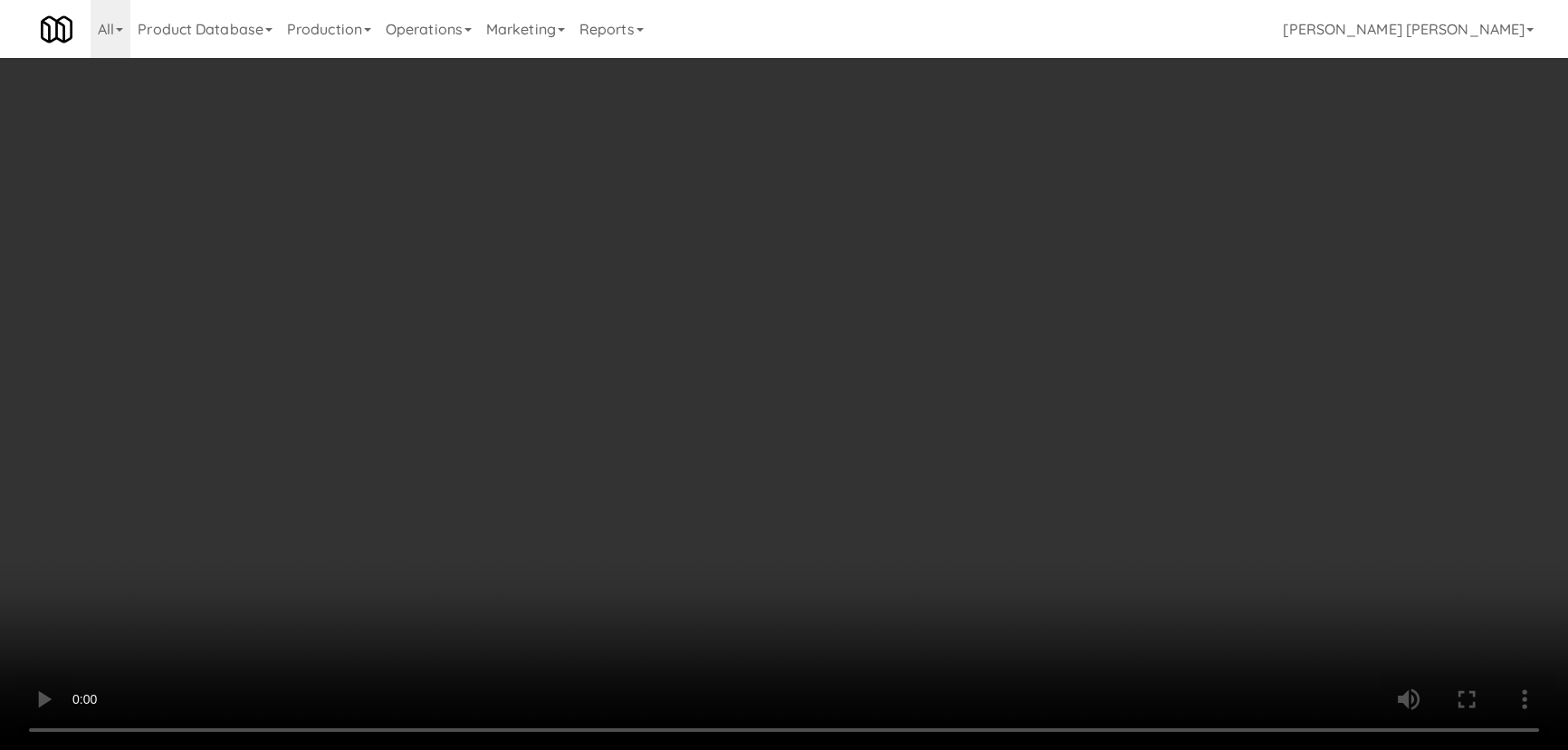
click at [876, 749] on video at bounding box center [784, 375] width 1568 height 750
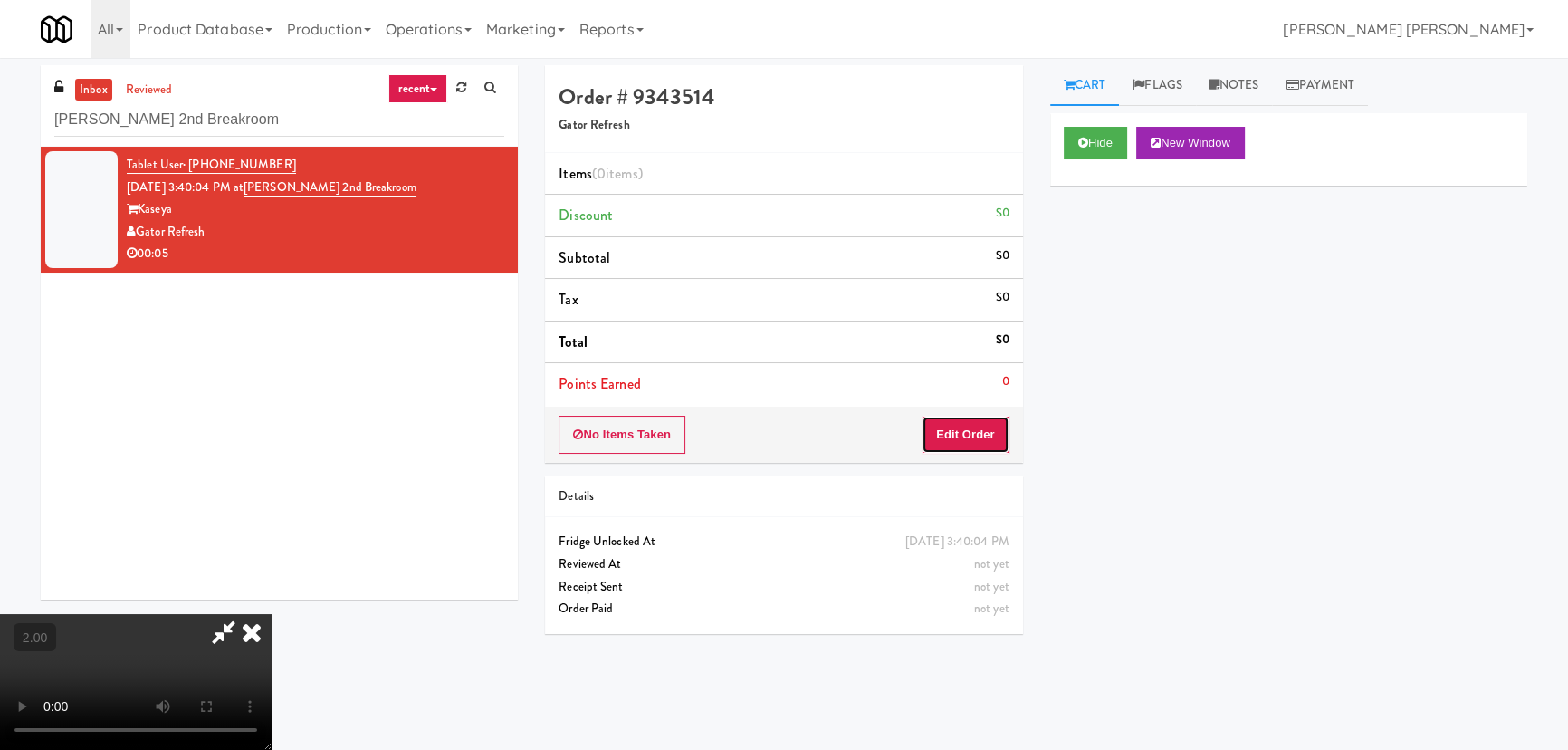
click at [978, 430] on button "Edit Order" at bounding box center [965, 435] width 87 height 38
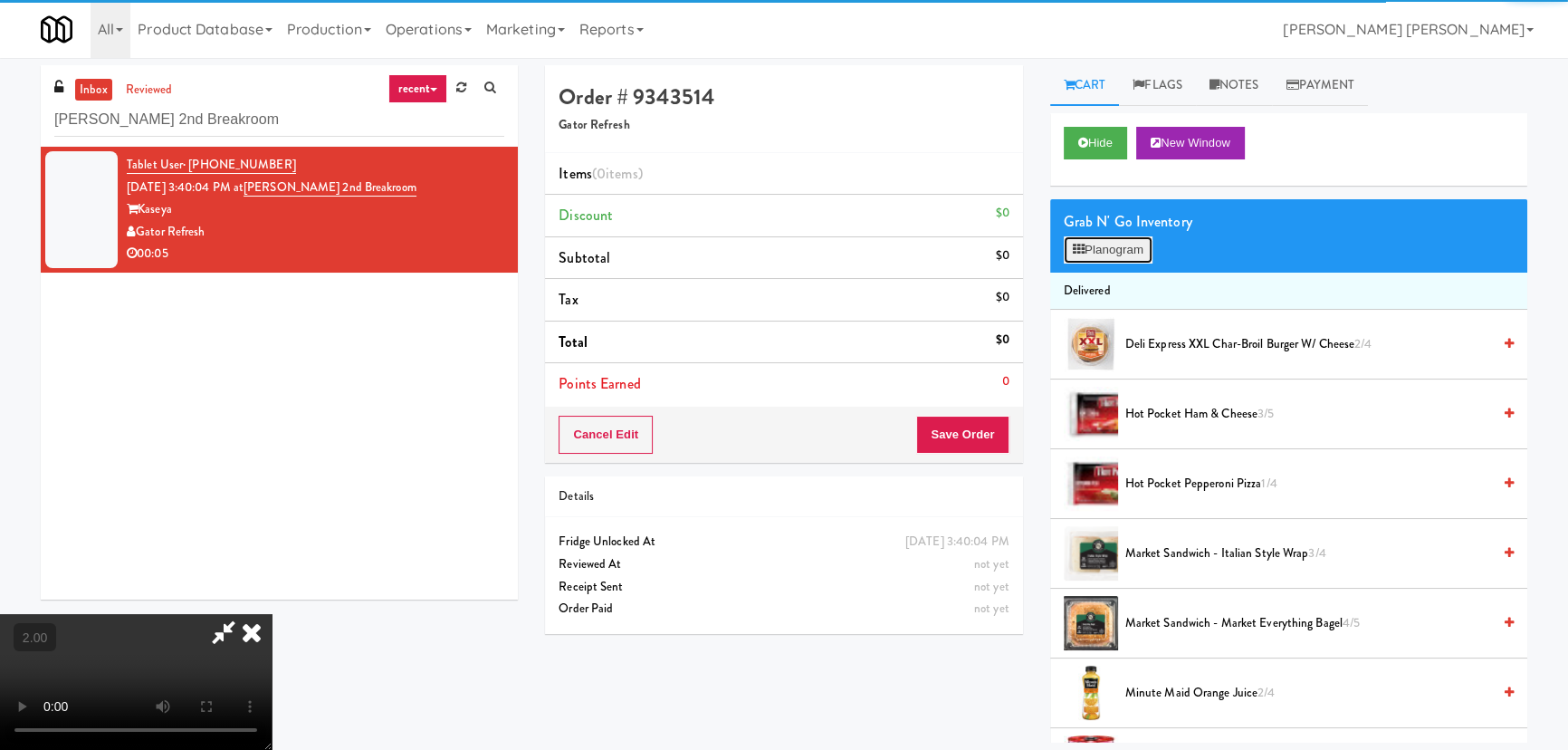
click at [1133, 247] on button "Planogram" at bounding box center [1108, 250] width 88 height 27
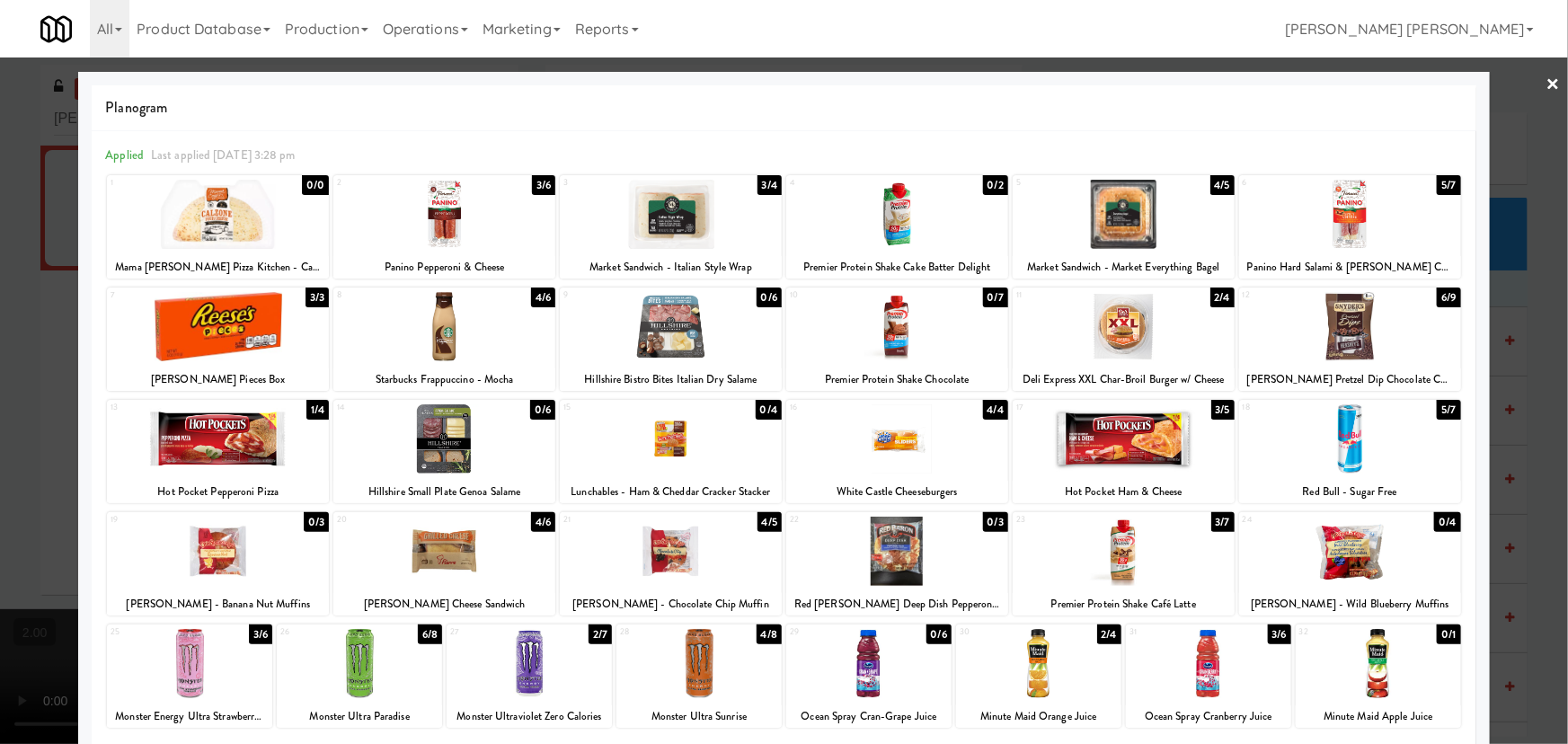
click at [662, 539] on div at bounding box center [670, 551] width 222 height 70
click at [1547, 83] on link "×" at bounding box center [1554, 85] width 14 height 55
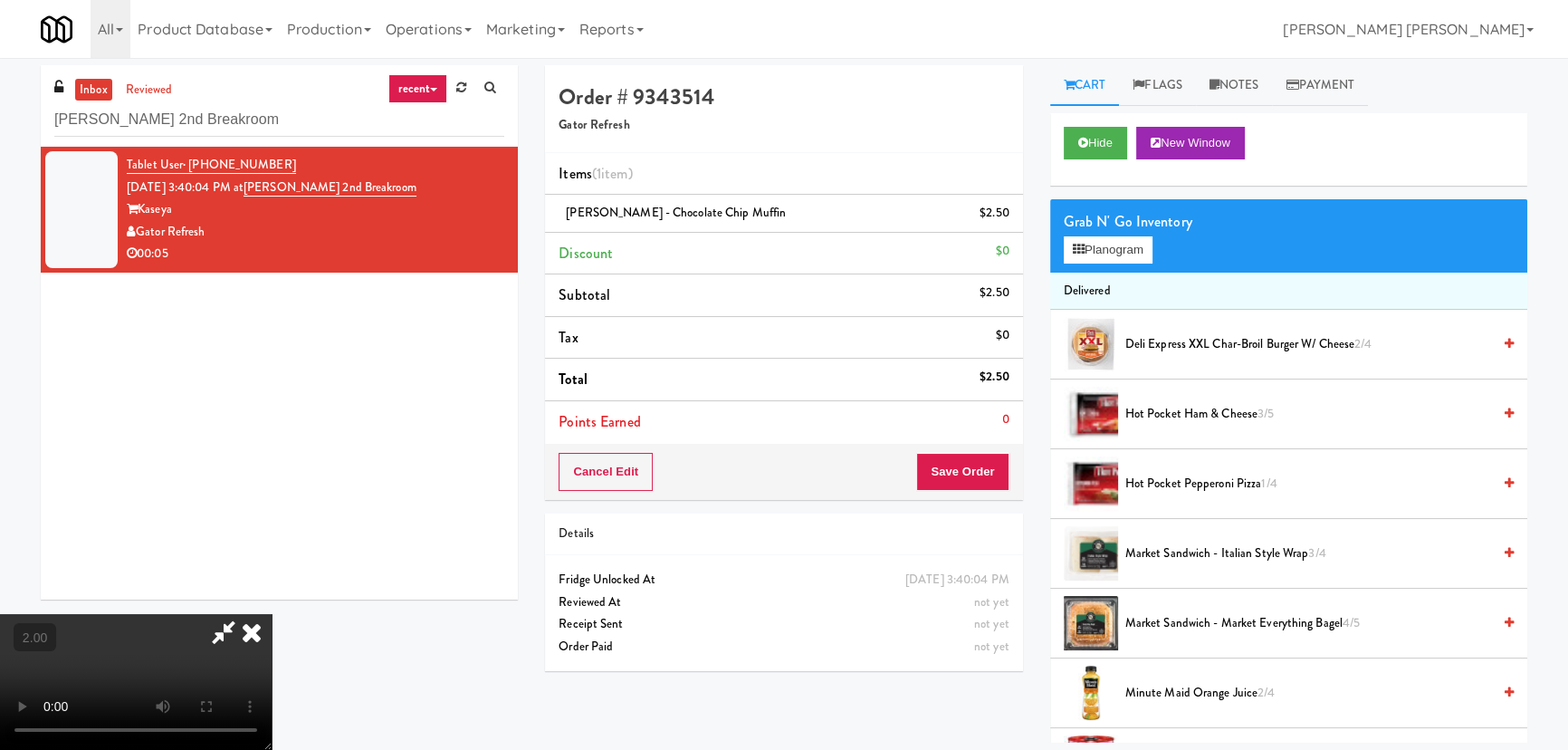
click at [272, 614] on icon at bounding box center [251, 632] width 39 height 36
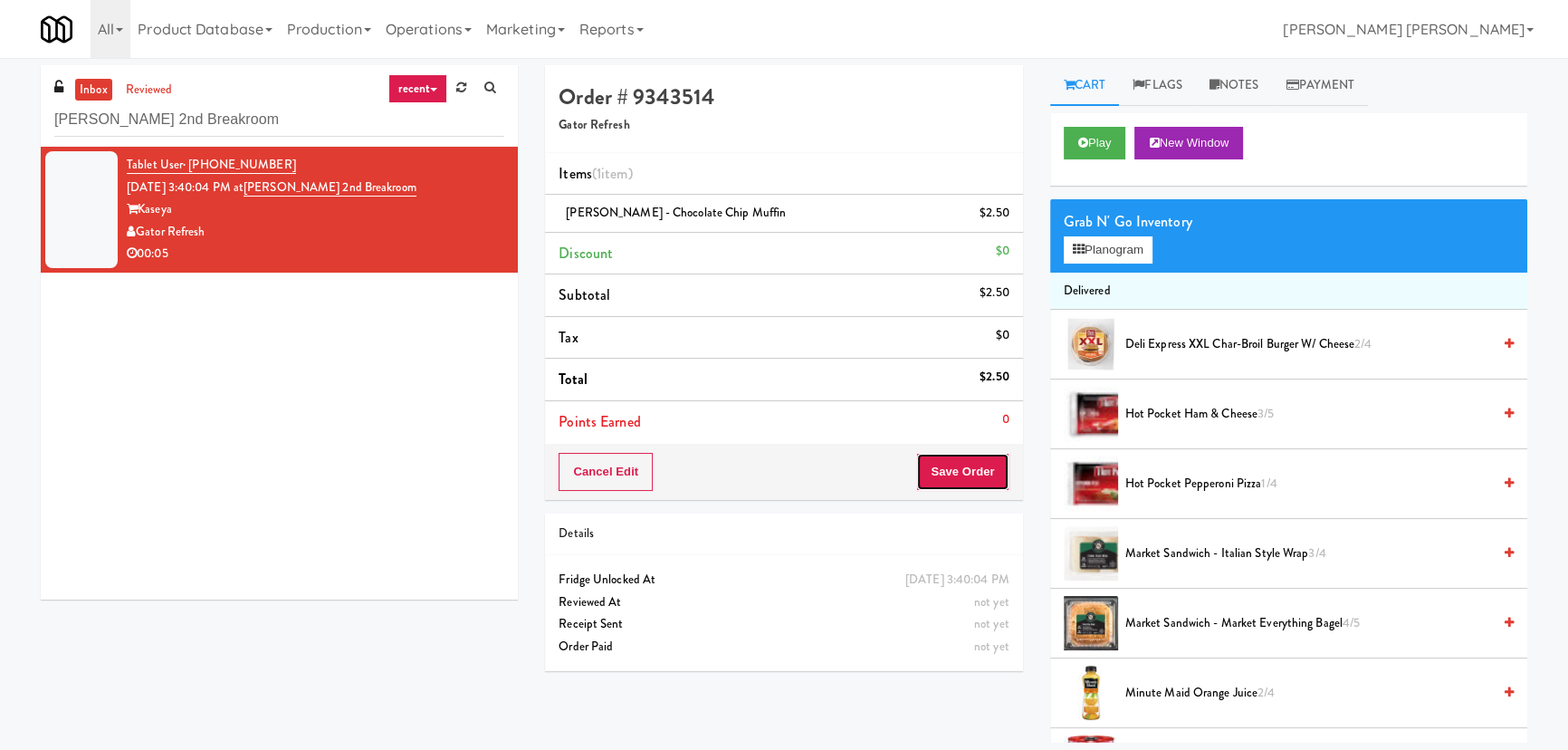
click at [957, 466] on button "Save Order" at bounding box center [962, 472] width 92 height 38
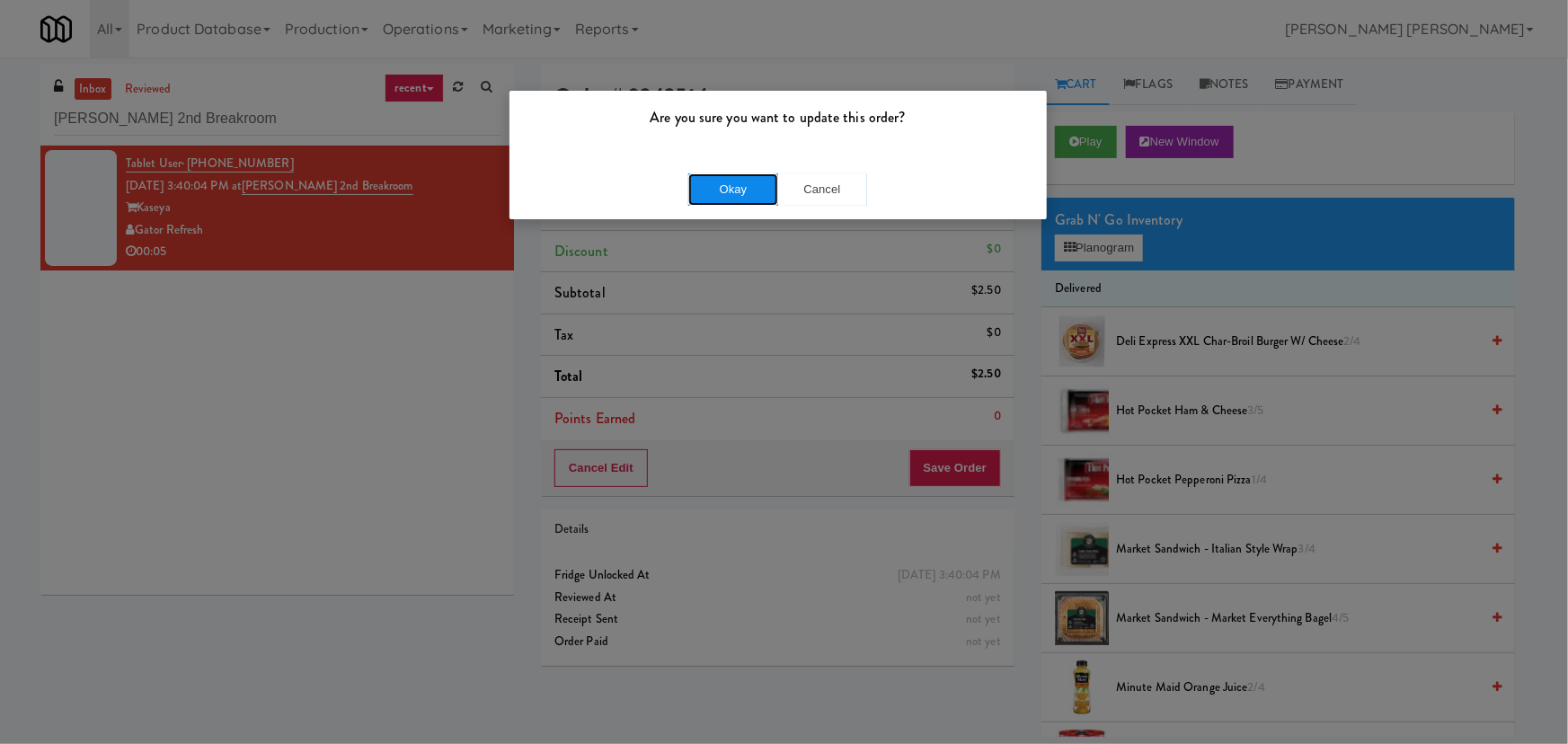
click at [708, 190] on button "Okay" at bounding box center [733, 190] width 90 height 32
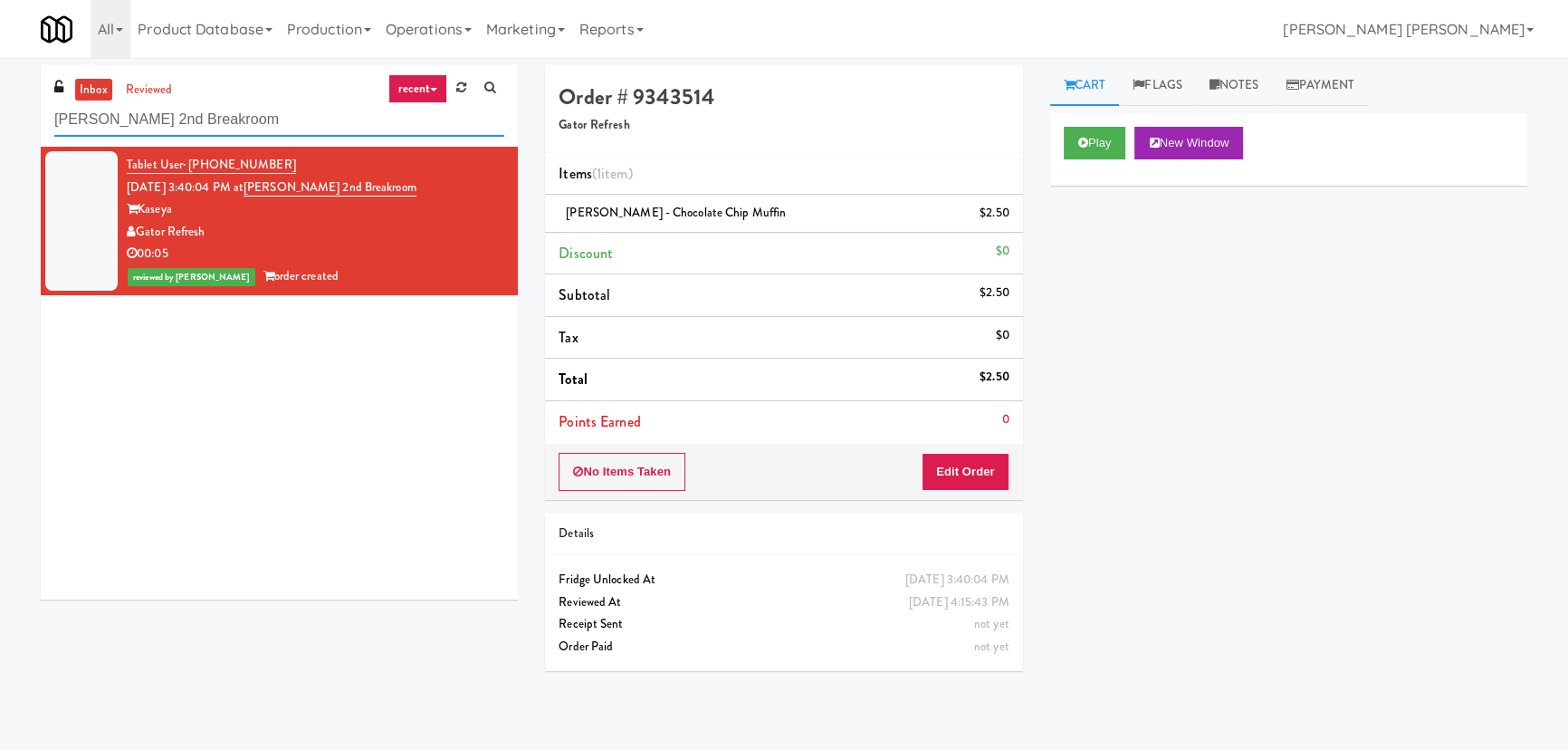
drag, startPoint x: 229, startPoint y: 123, endPoint x: 47, endPoint y: 129, distance: 182.1
click at [47, 129] on div "inbox reviewed recent all unclear take inventory issue suspicious failed recent…" at bounding box center [278, 106] width 477 height 82
paste input "MG - Cooler - Left"
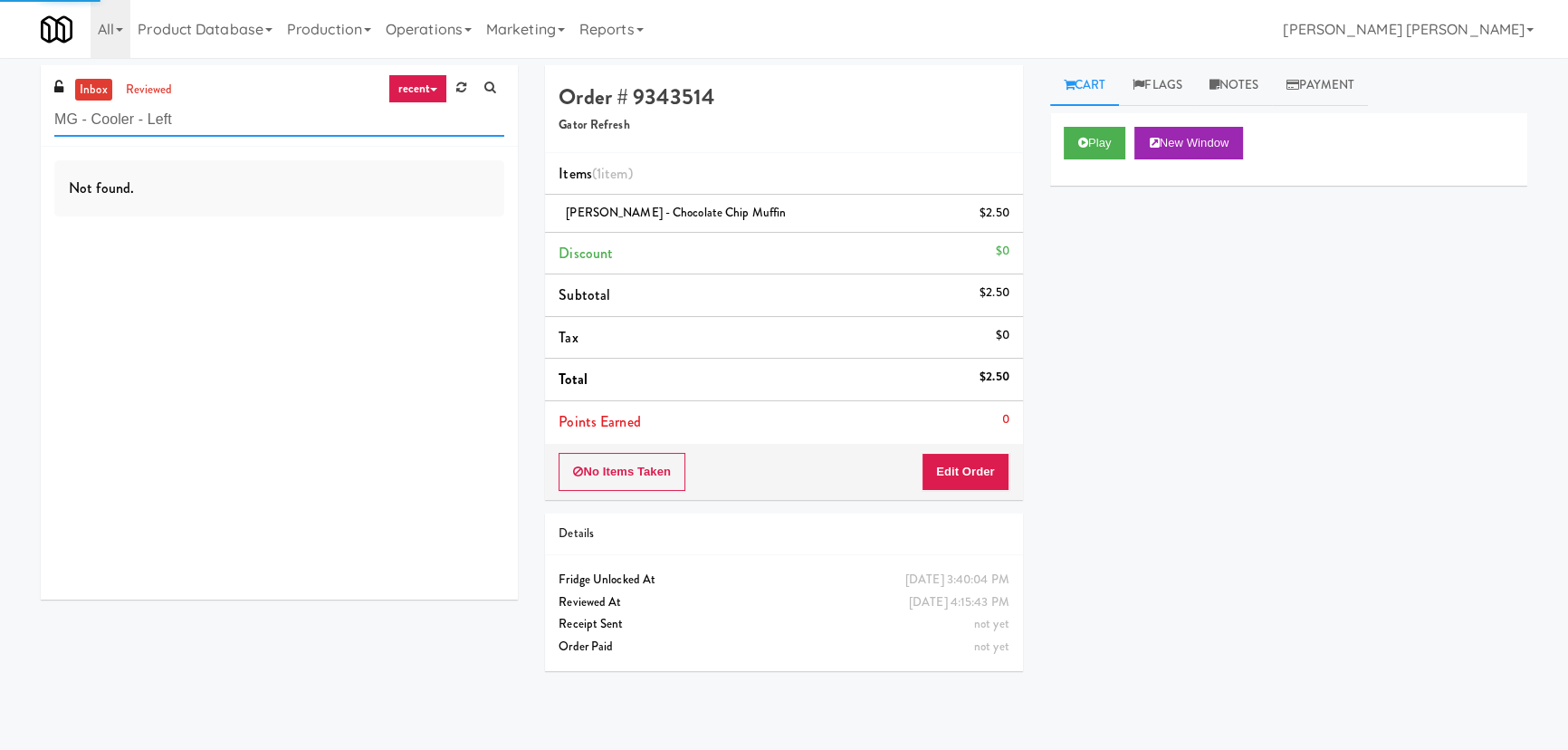
type input "MG - Cooler - Left"
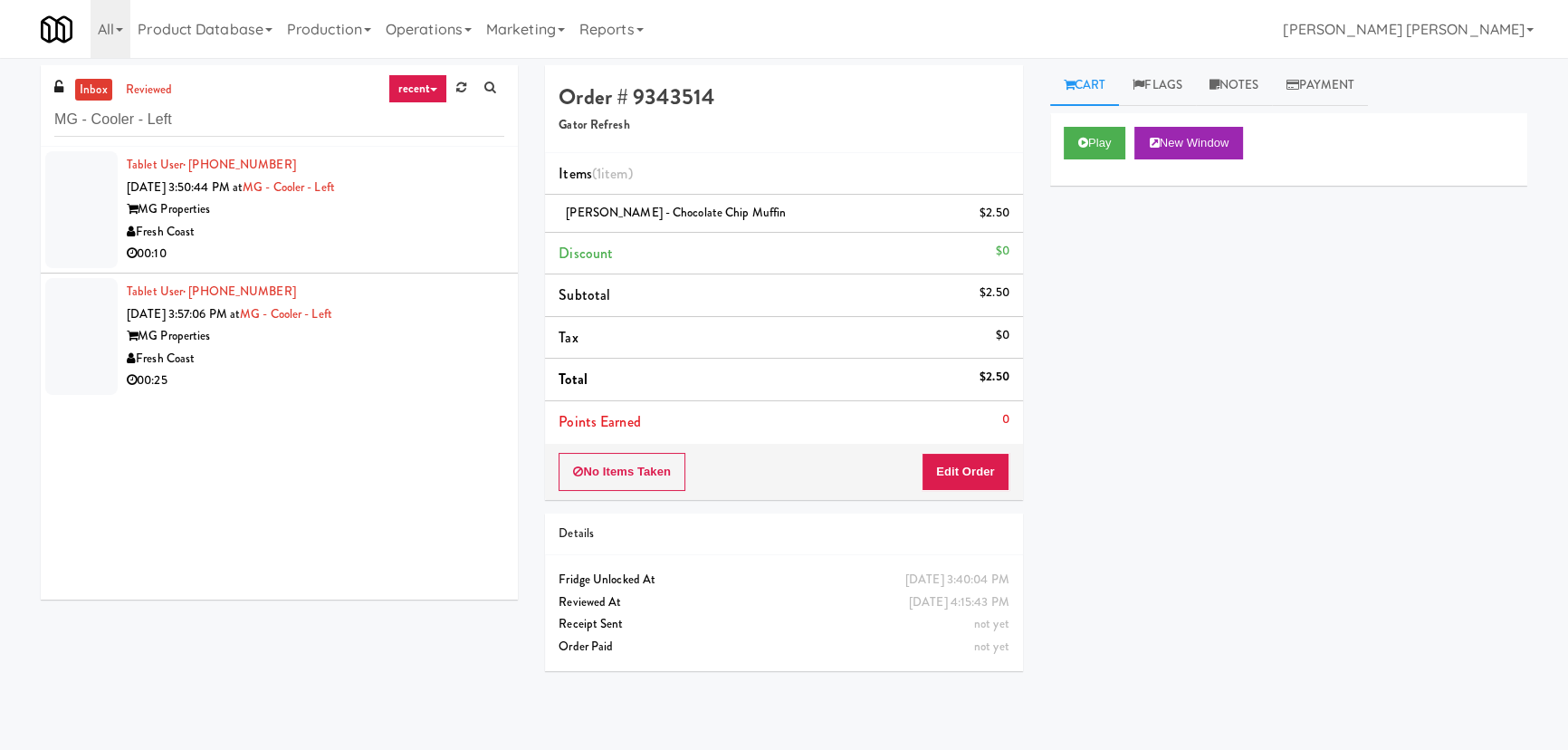
click at [380, 232] on div "Fresh Coast" at bounding box center [315, 232] width 377 height 23
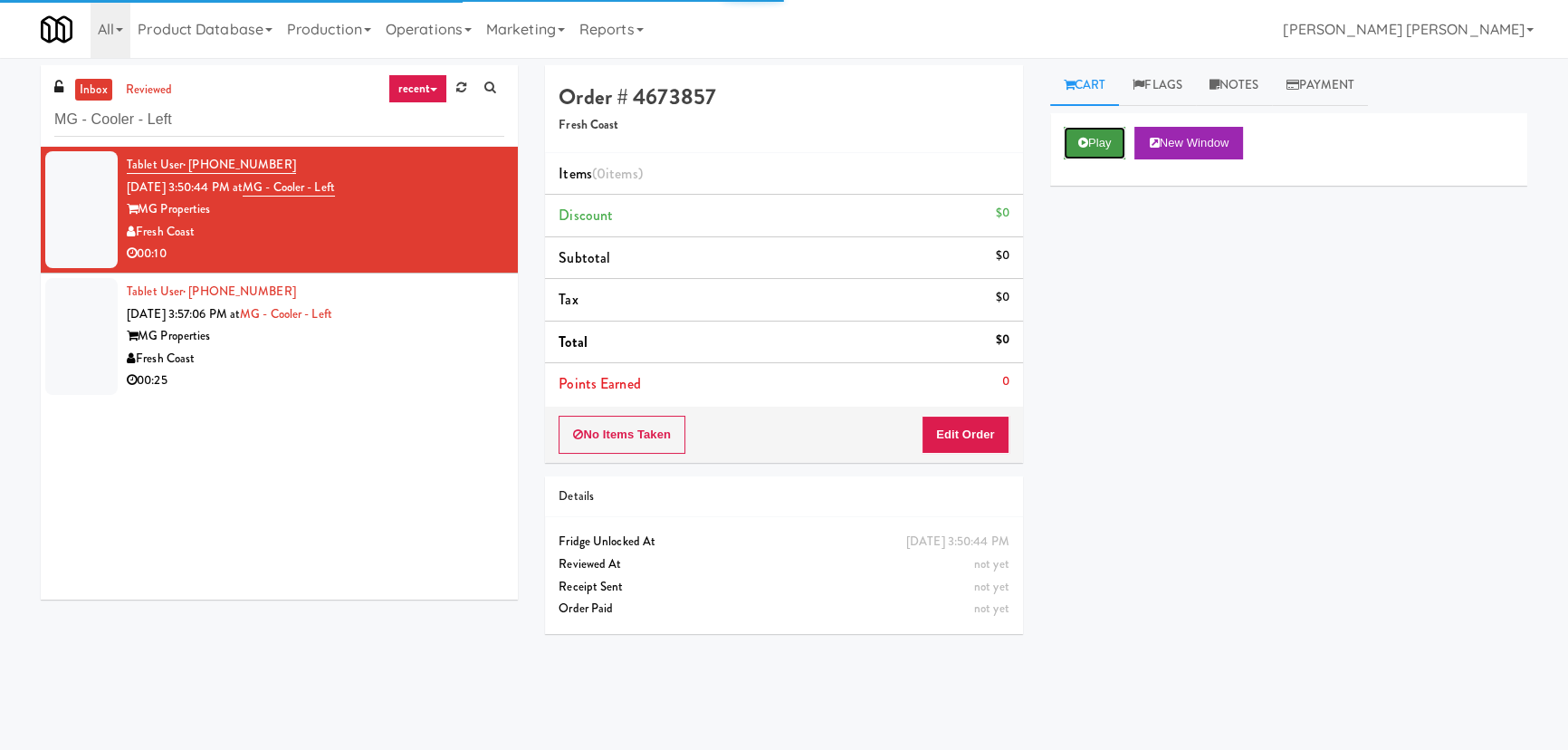
click at [1108, 144] on button "Play" at bounding box center [1095, 143] width 62 height 33
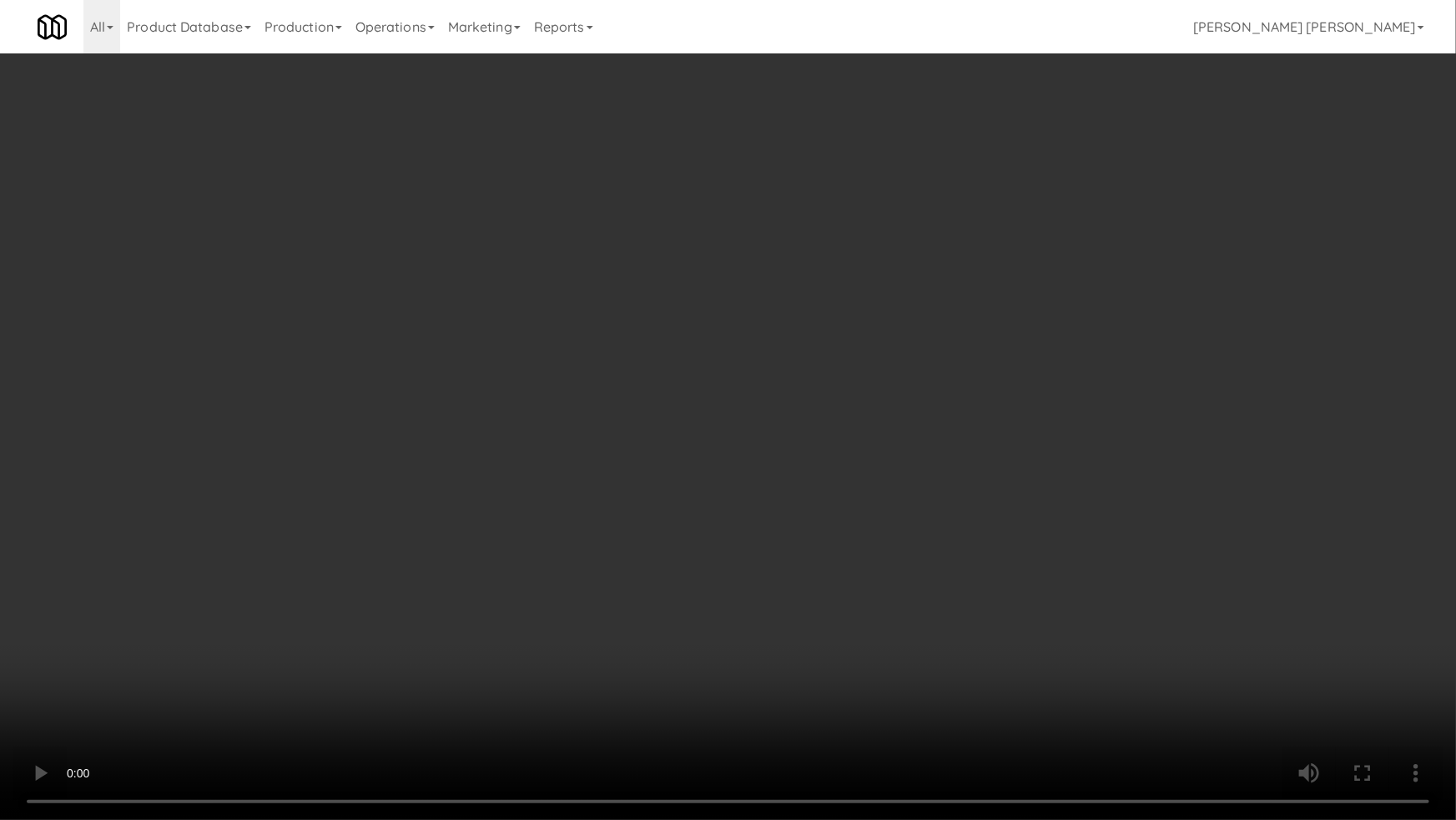
drag, startPoint x: 1100, startPoint y: 654, endPoint x: 337, endPoint y: 635, distance: 763.2
click at [1093, 651] on video at bounding box center [728, 410] width 1456 height 820
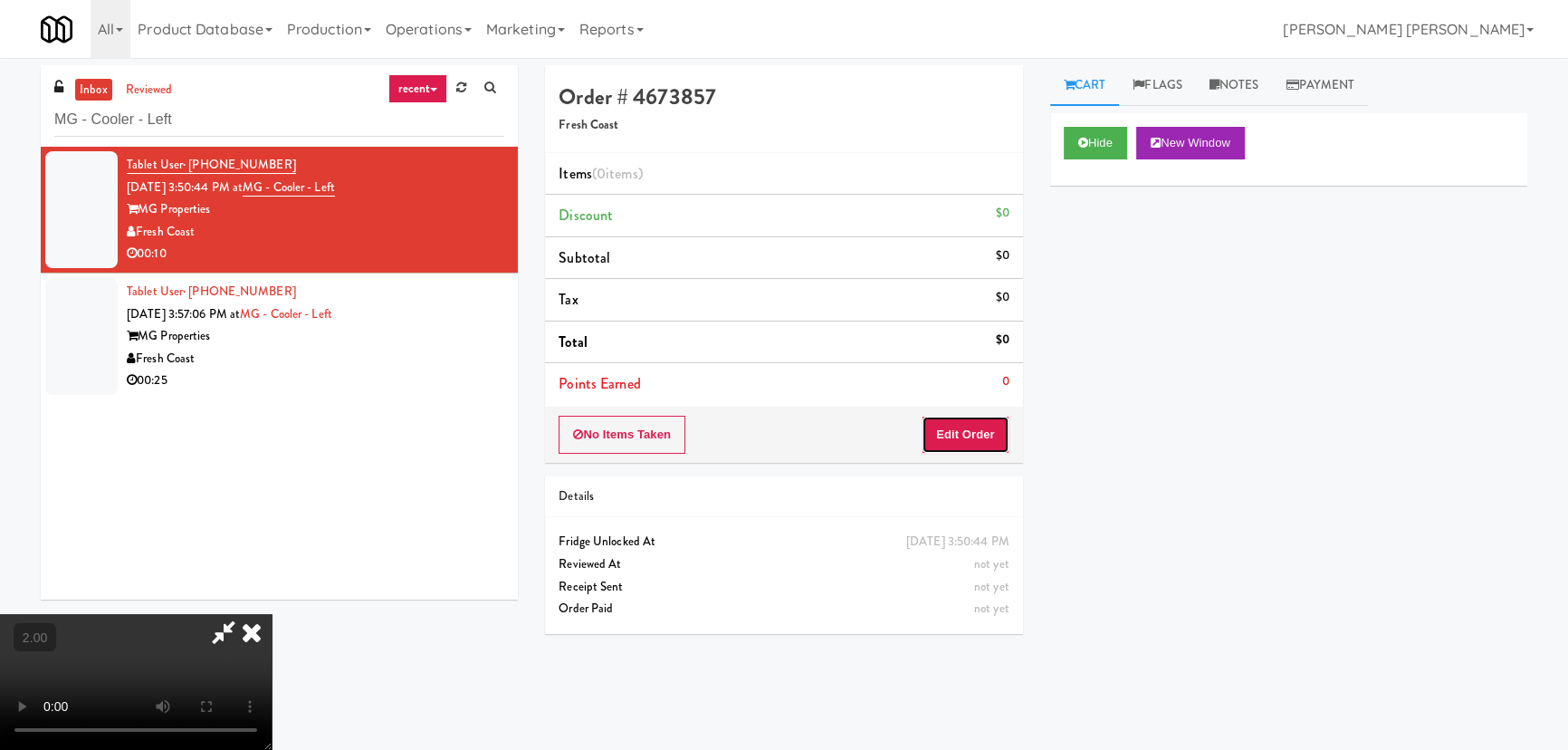
click at [985, 440] on button "Edit Order" at bounding box center [965, 435] width 87 height 38
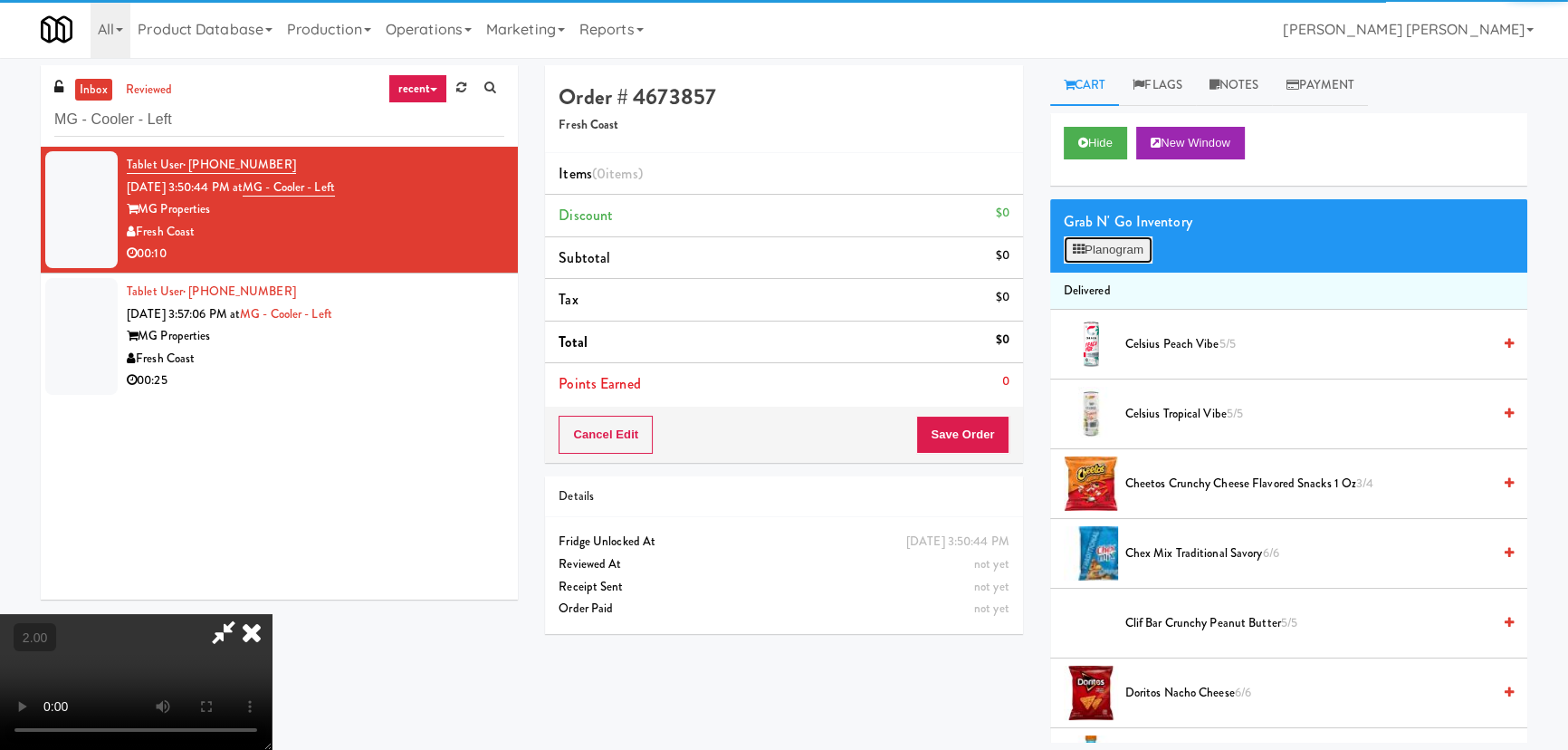
click at [1104, 261] on button "Planogram" at bounding box center [1108, 250] width 88 height 27
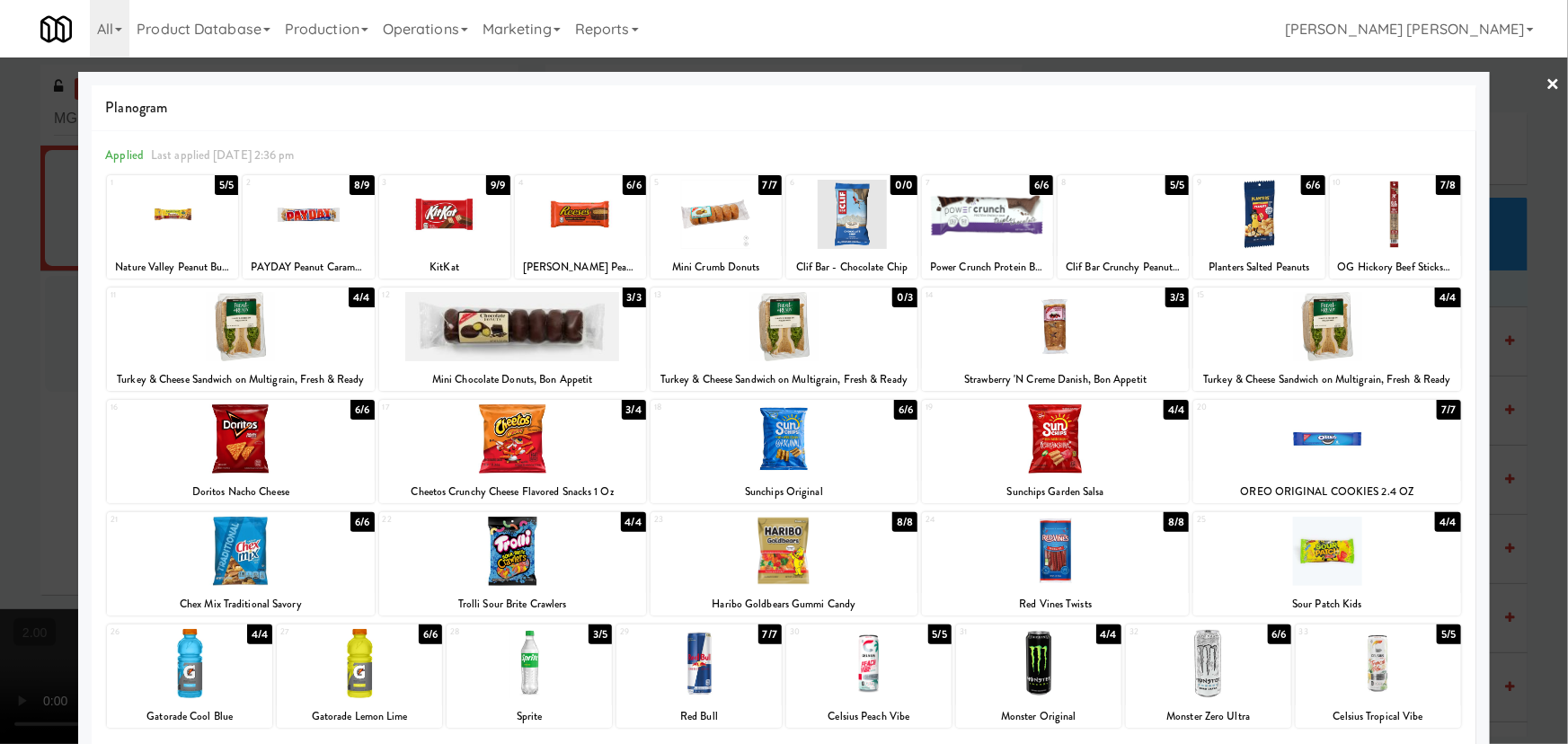
click at [459, 212] on div at bounding box center [445, 214] width 132 height 70
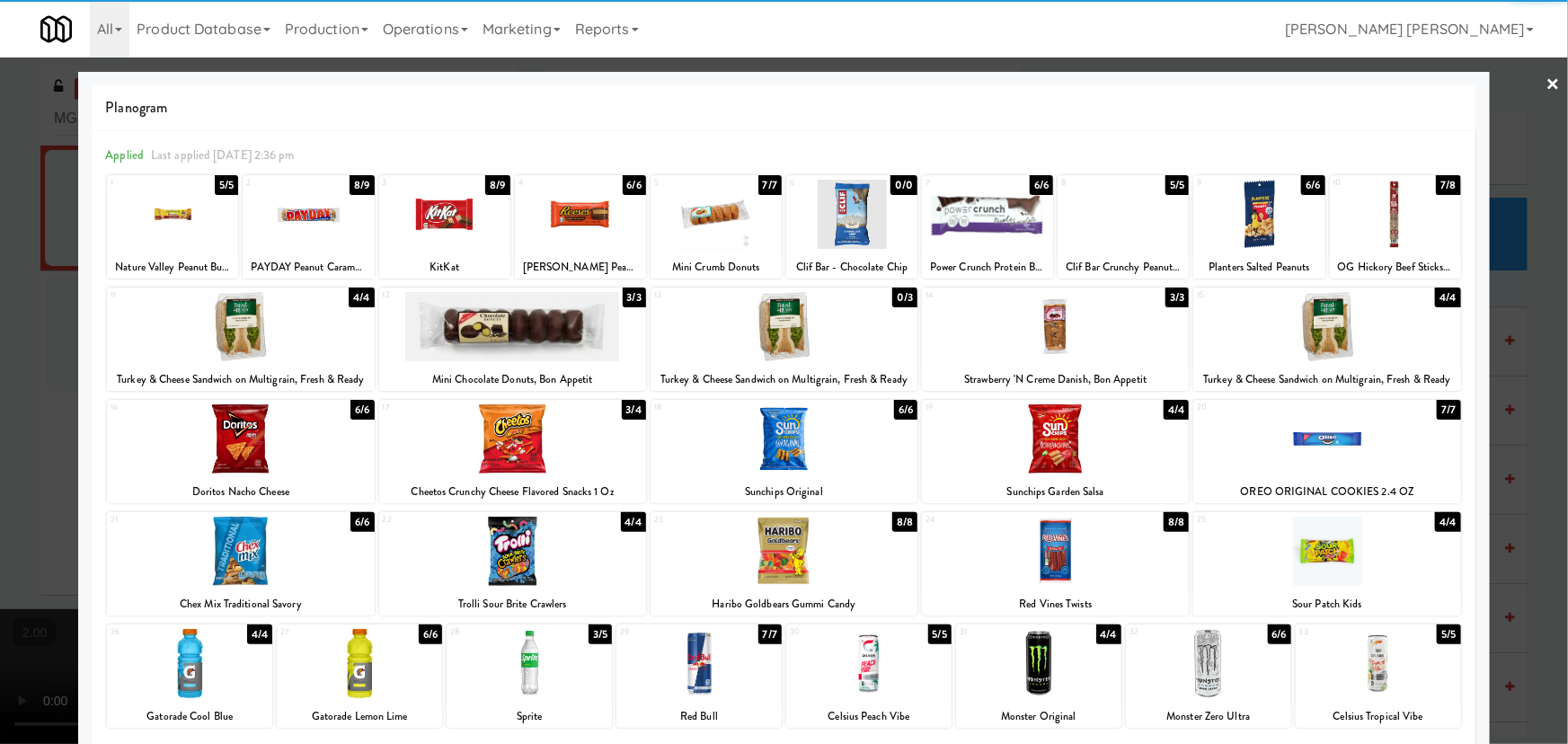
click at [515, 444] on div at bounding box center [513, 438] width 267 height 70
click at [523, 683] on div at bounding box center [529, 663] width 165 height 70
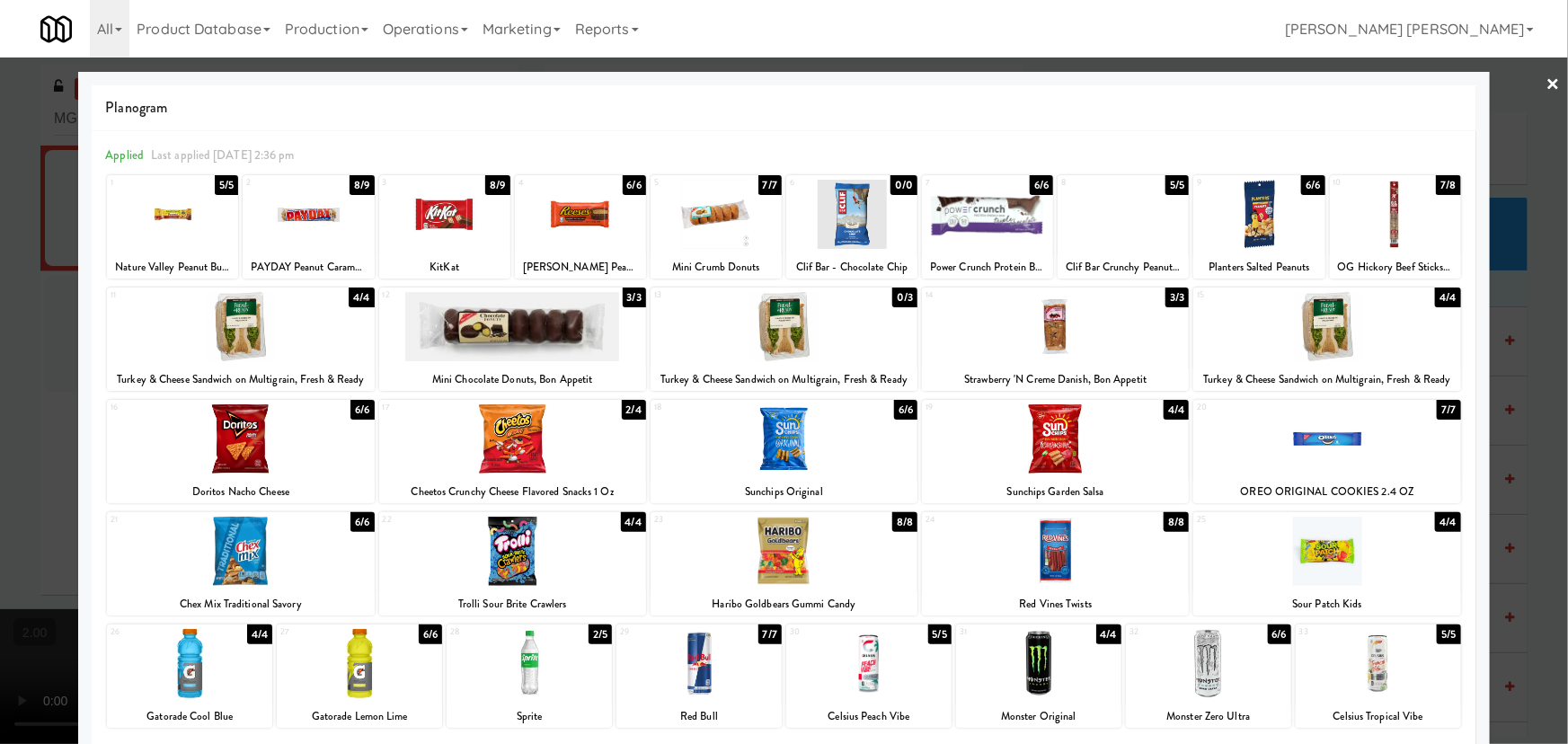
click at [1547, 79] on link "×" at bounding box center [1554, 85] width 14 height 55
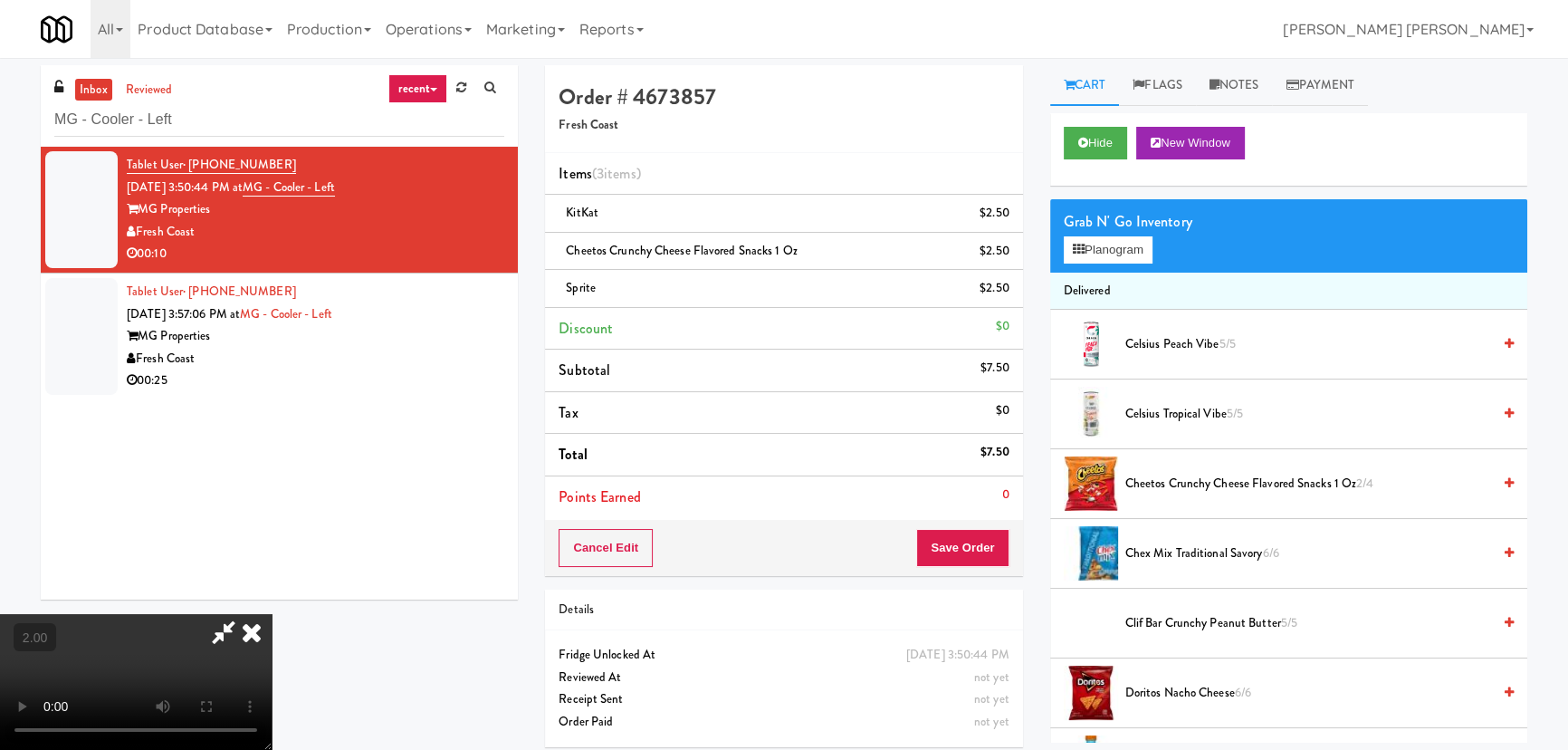
click at [272, 614] on icon at bounding box center [251, 632] width 39 height 36
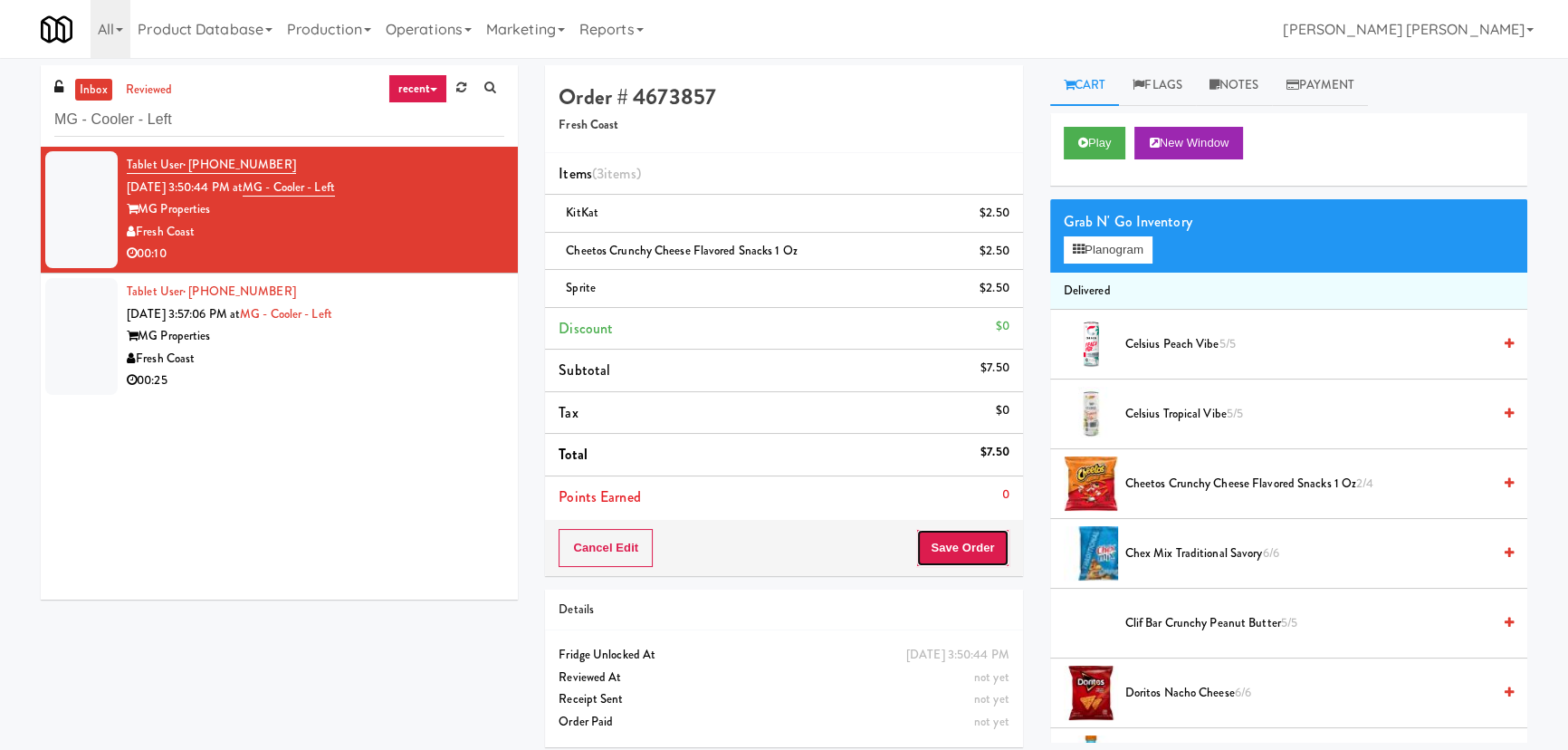
click at [972, 538] on button "Save Order" at bounding box center [962, 548] width 92 height 38
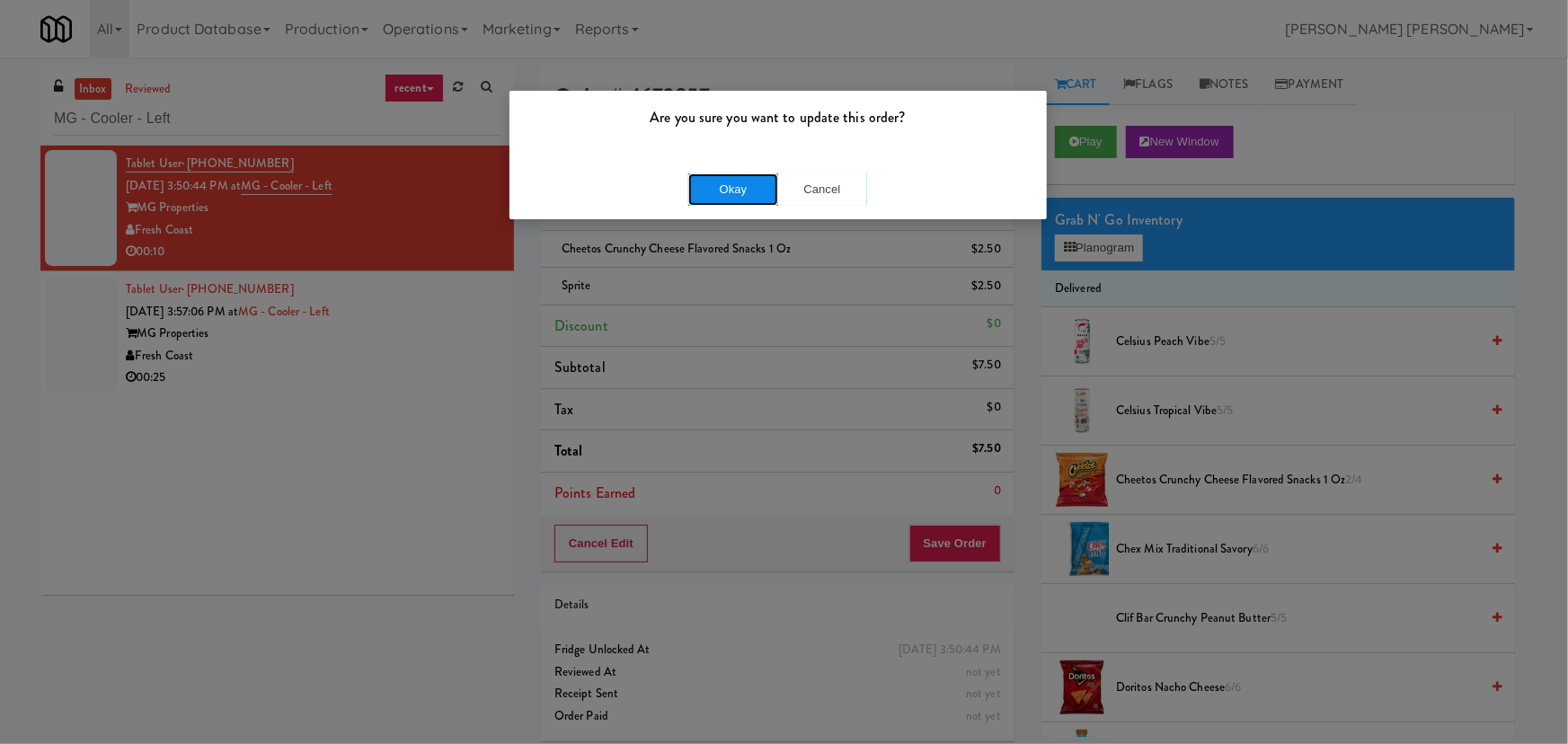
click at [725, 196] on button "Okay" at bounding box center [733, 190] width 90 height 32
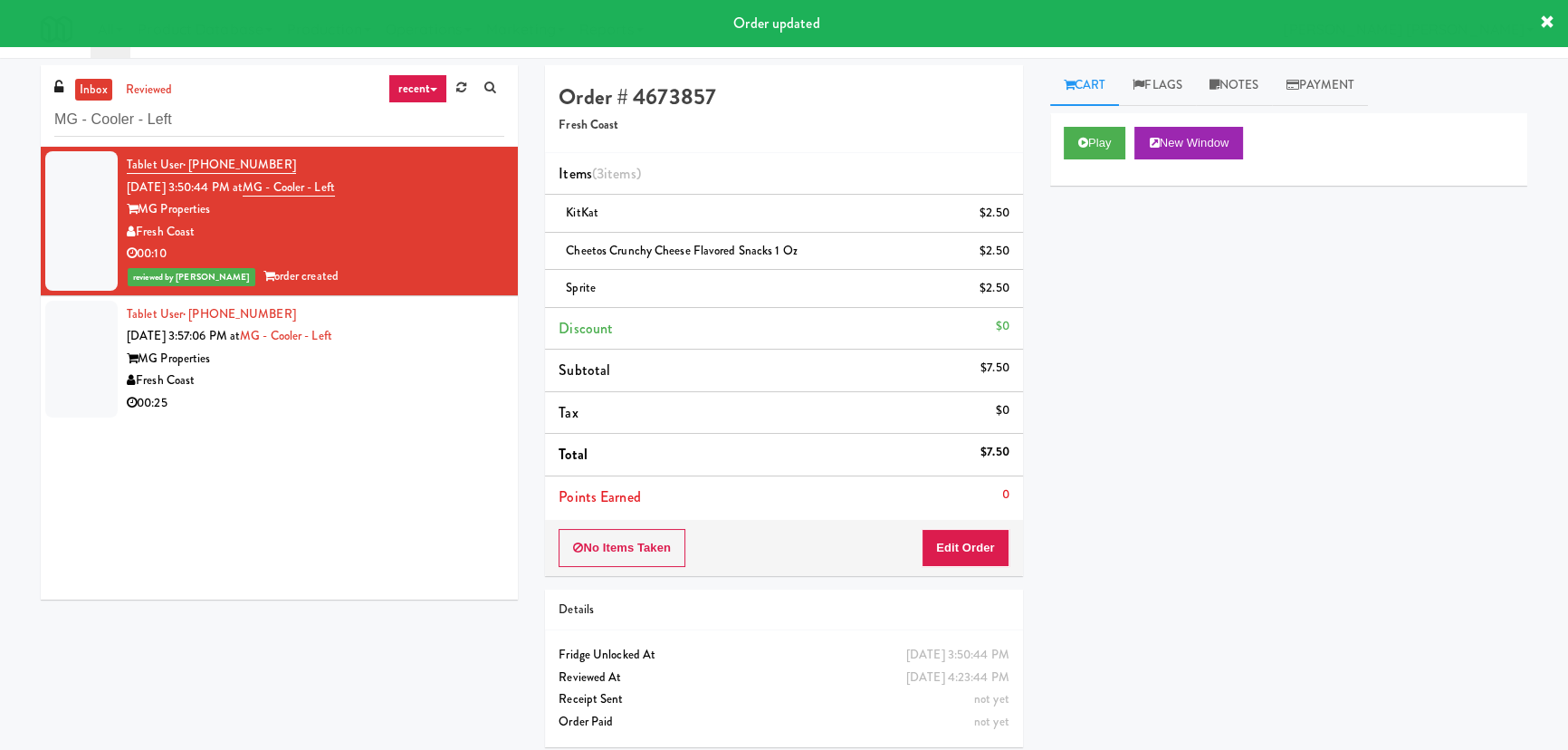
click at [356, 363] on div "MG Properties" at bounding box center [315, 359] width 377 height 23
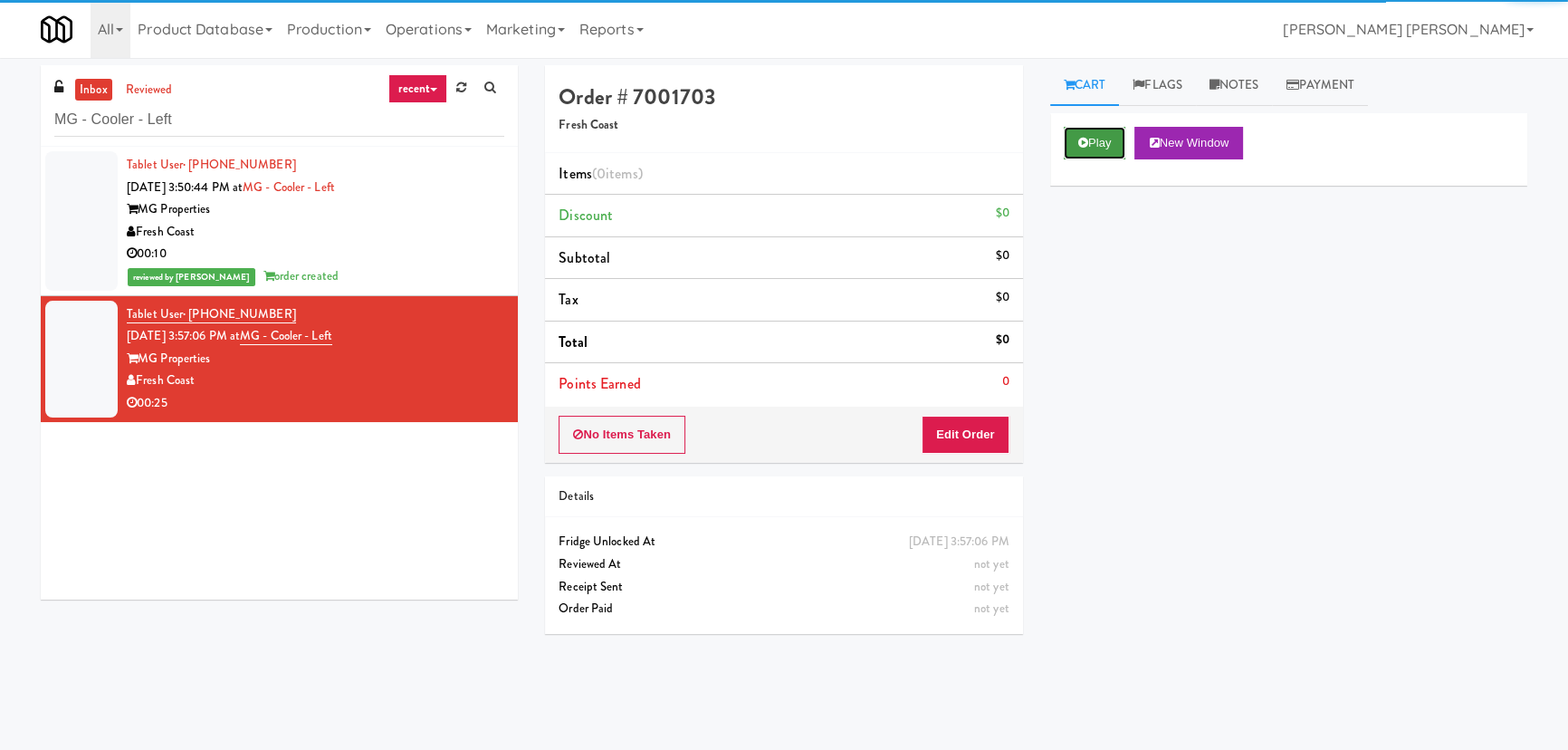
click at [1096, 152] on button "Play" at bounding box center [1095, 143] width 62 height 33
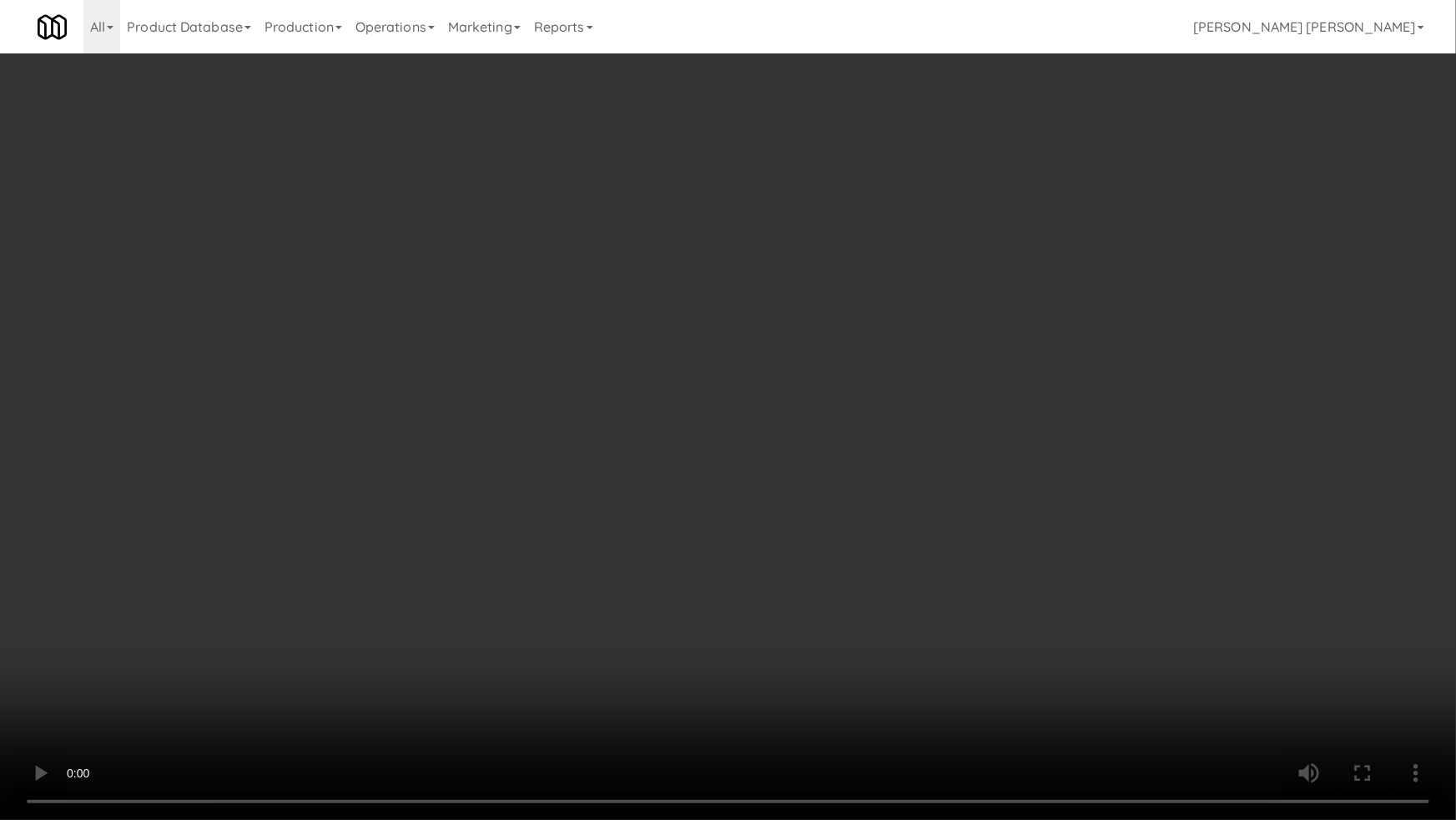
drag, startPoint x: 823, startPoint y: 737, endPoint x: 923, endPoint y: 722, distance: 101.1
click at [824, 691] on video at bounding box center [728, 410] width 1456 height 820
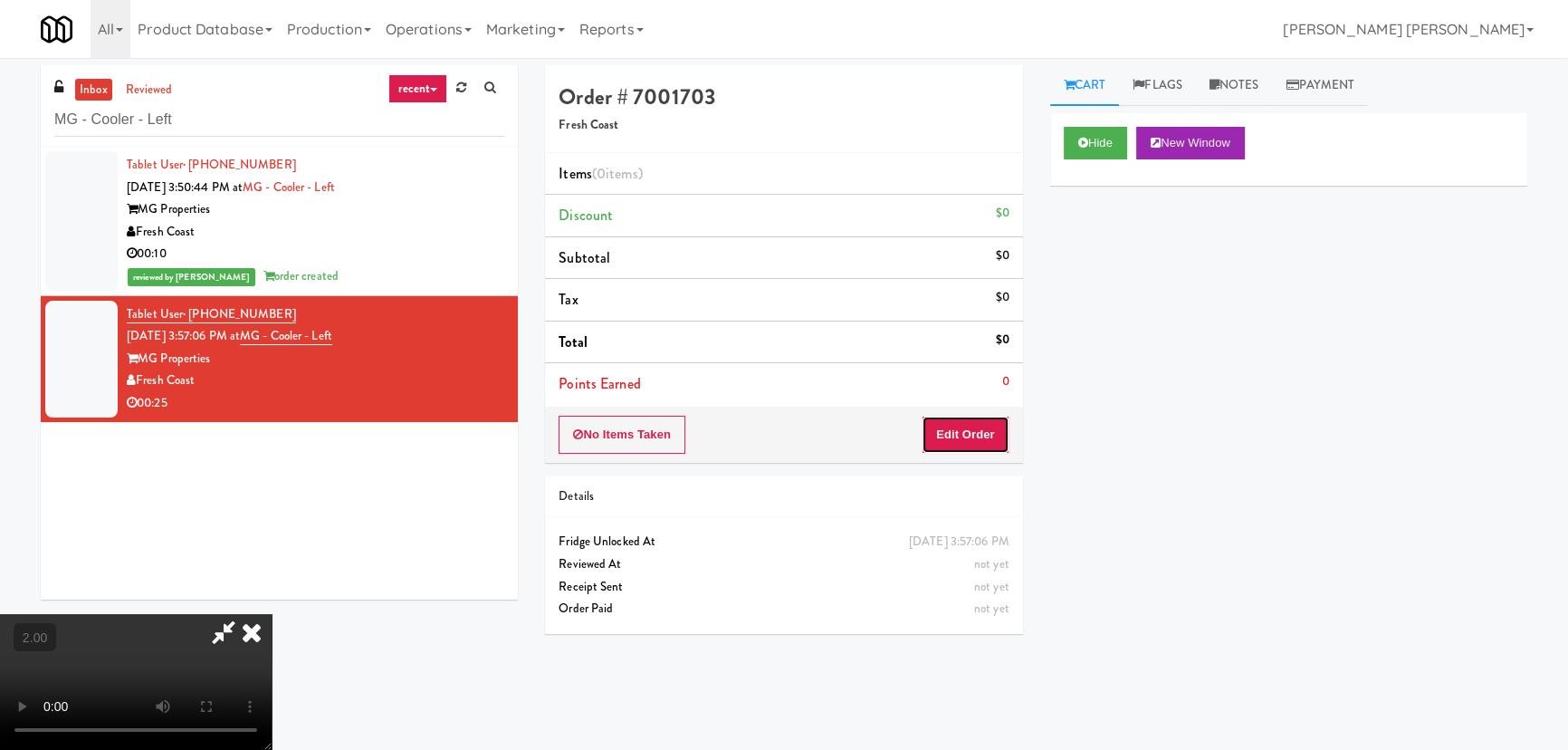
click at [959, 427] on button "Edit Order" at bounding box center [965, 435] width 87 height 38
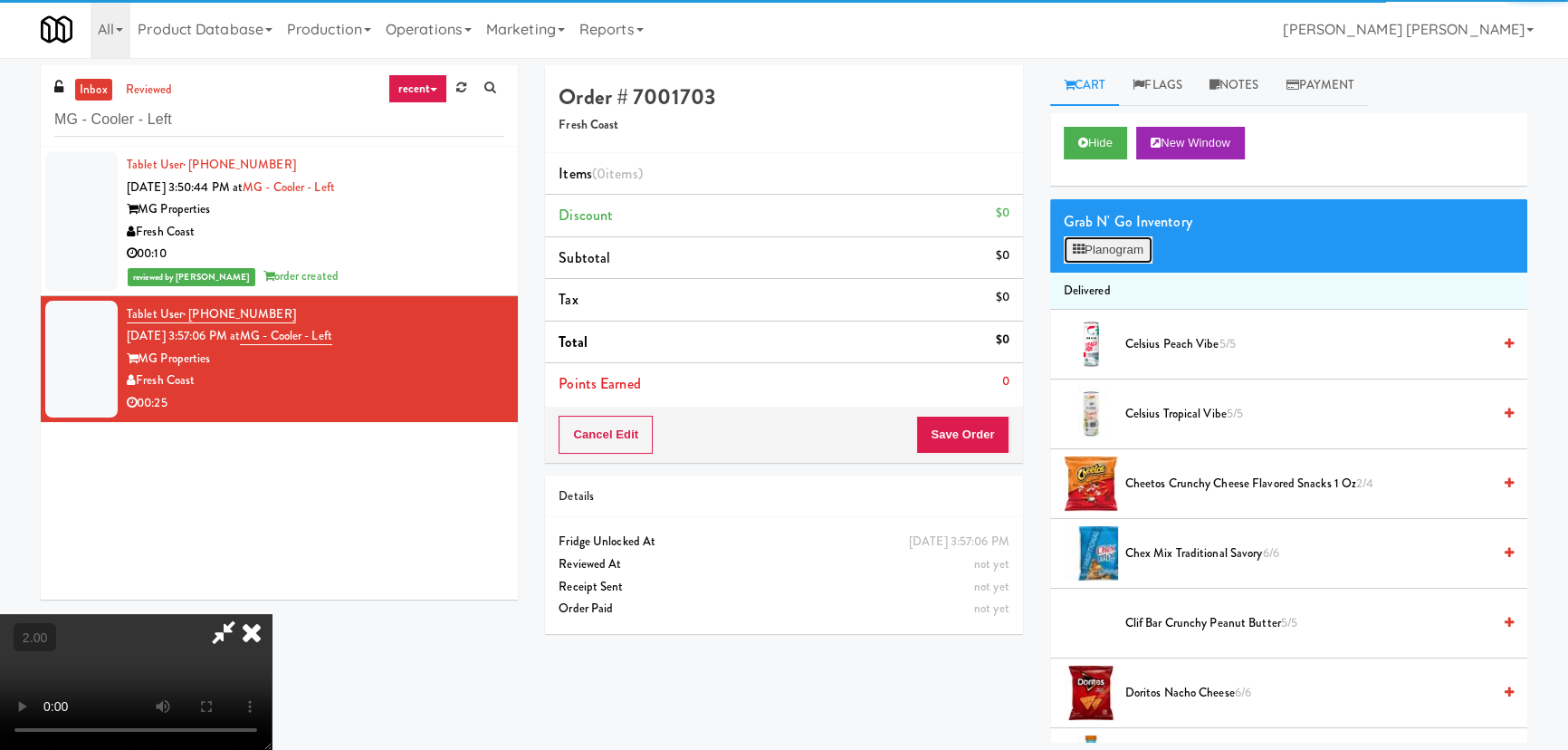
click at [1115, 246] on button "Planogram" at bounding box center [1108, 250] width 88 height 27
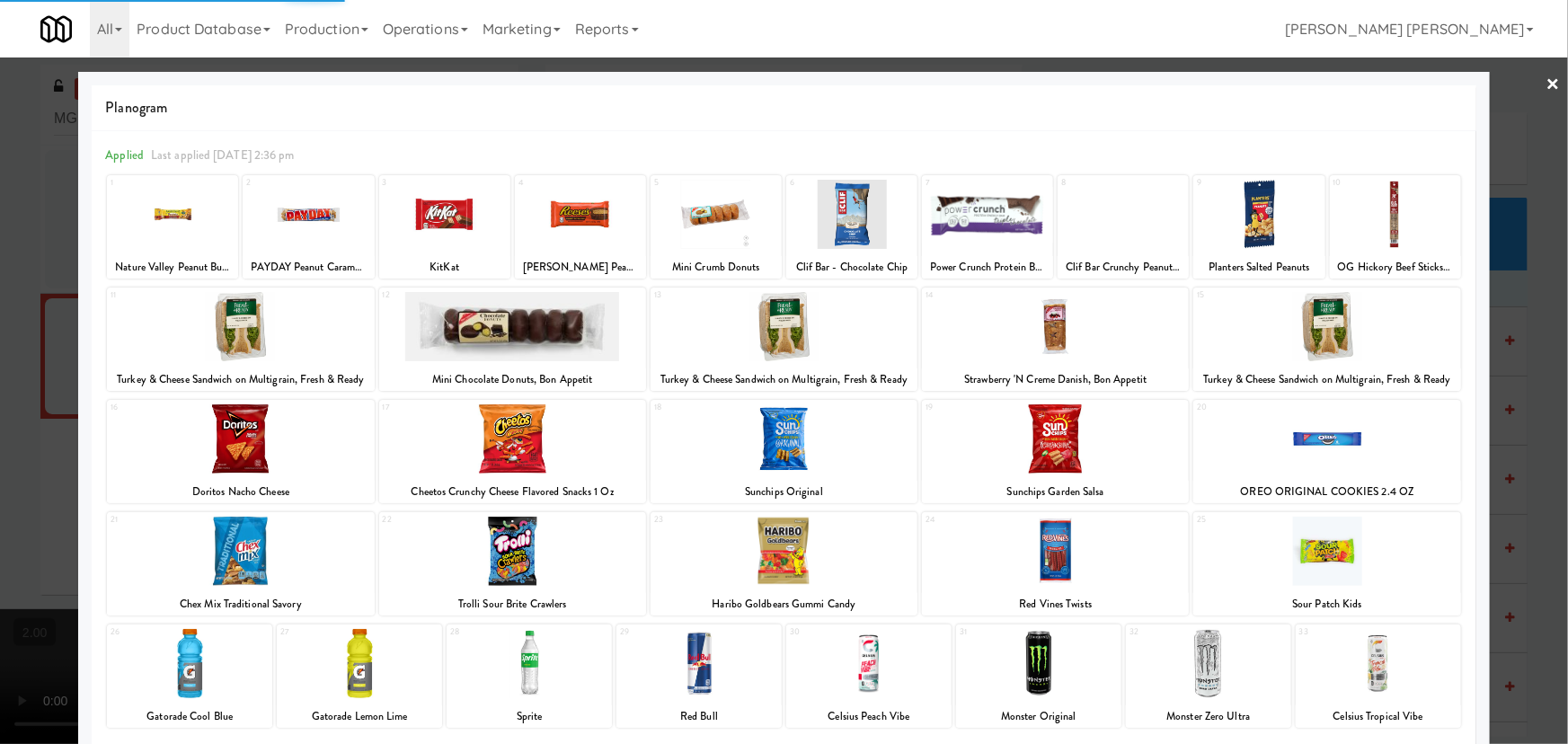
click at [856, 684] on div at bounding box center [868, 663] width 165 height 70
click at [1547, 80] on link "×" at bounding box center [1554, 85] width 14 height 55
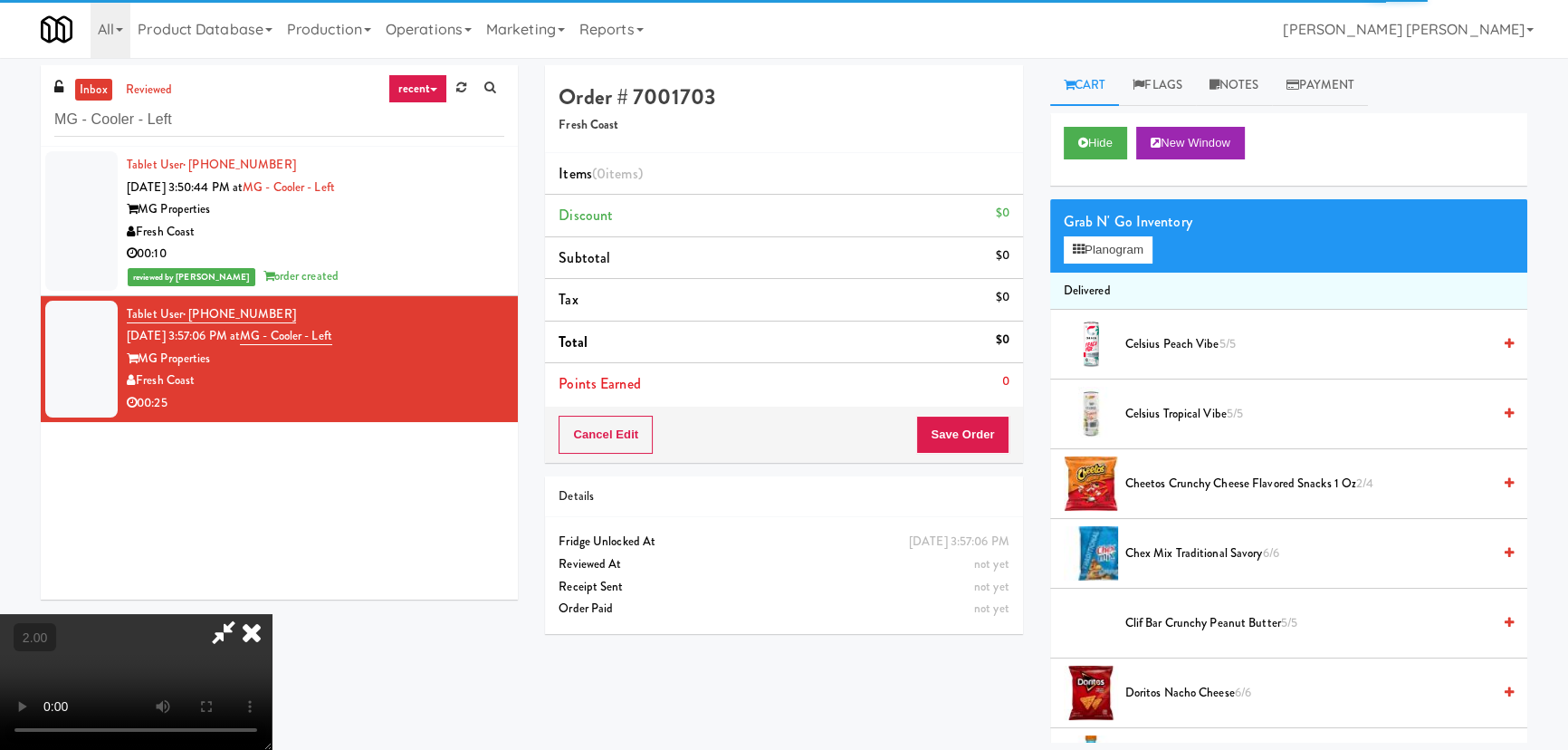
click at [1172, 339] on span "Celsius Peach Vibe 5/5" at bounding box center [1308, 345] width 366 height 23
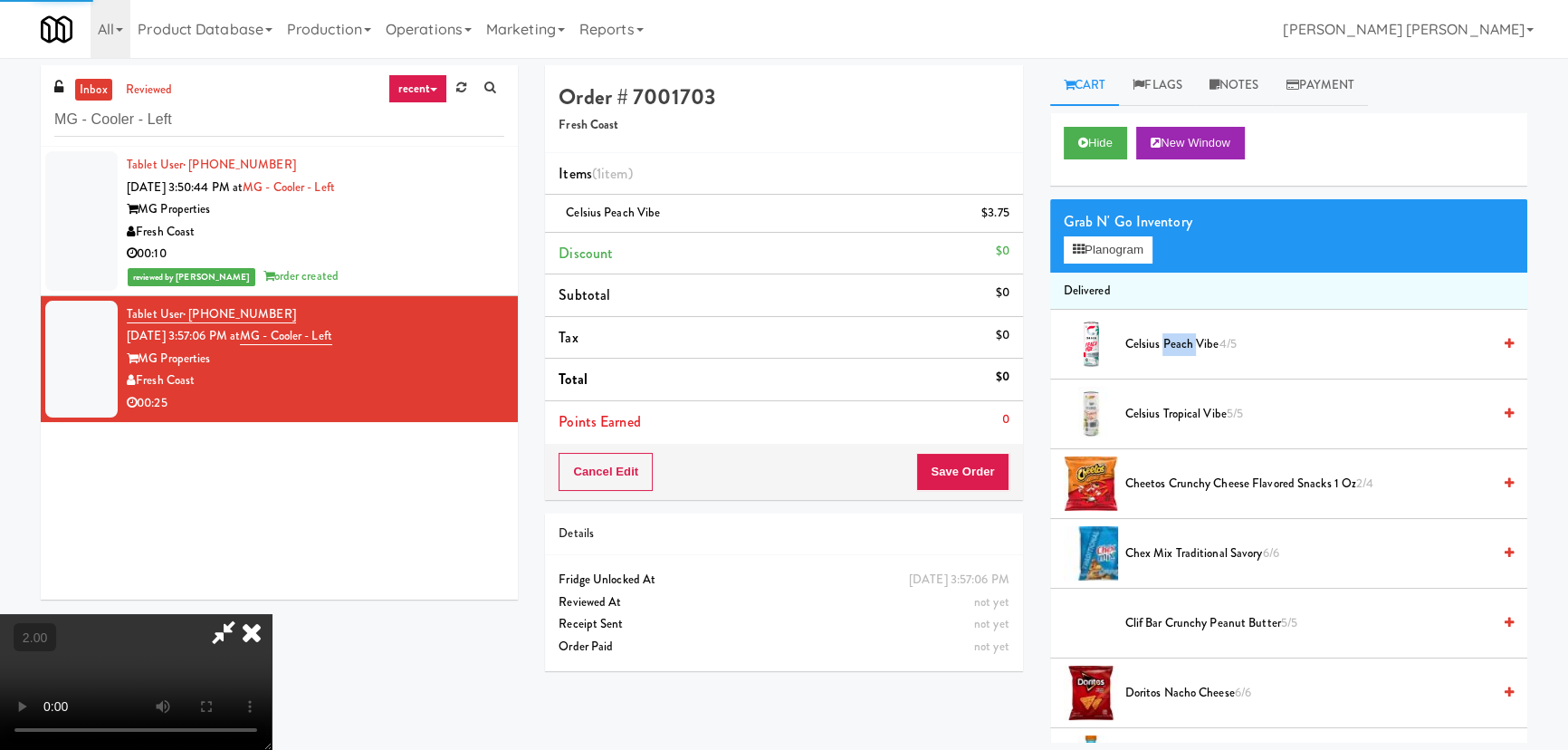
click at [1172, 339] on span "Celsius Peach Vibe 4/5" at bounding box center [1308, 345] width 366 height 23
click at [1172, 339] on span "Celsius Peach Vibe 3/5" at bounding box center [1308, 345] width 366 height 23
drag, startPoint x: 1203, startPoint y: 412, endPoint x: 1096, endPoint y: 326, distance: 137.3
click at [1201, 412] on span "Celsius Tropical Vibe 5/5" at bounding box center [1308, 415] width 366 height 23
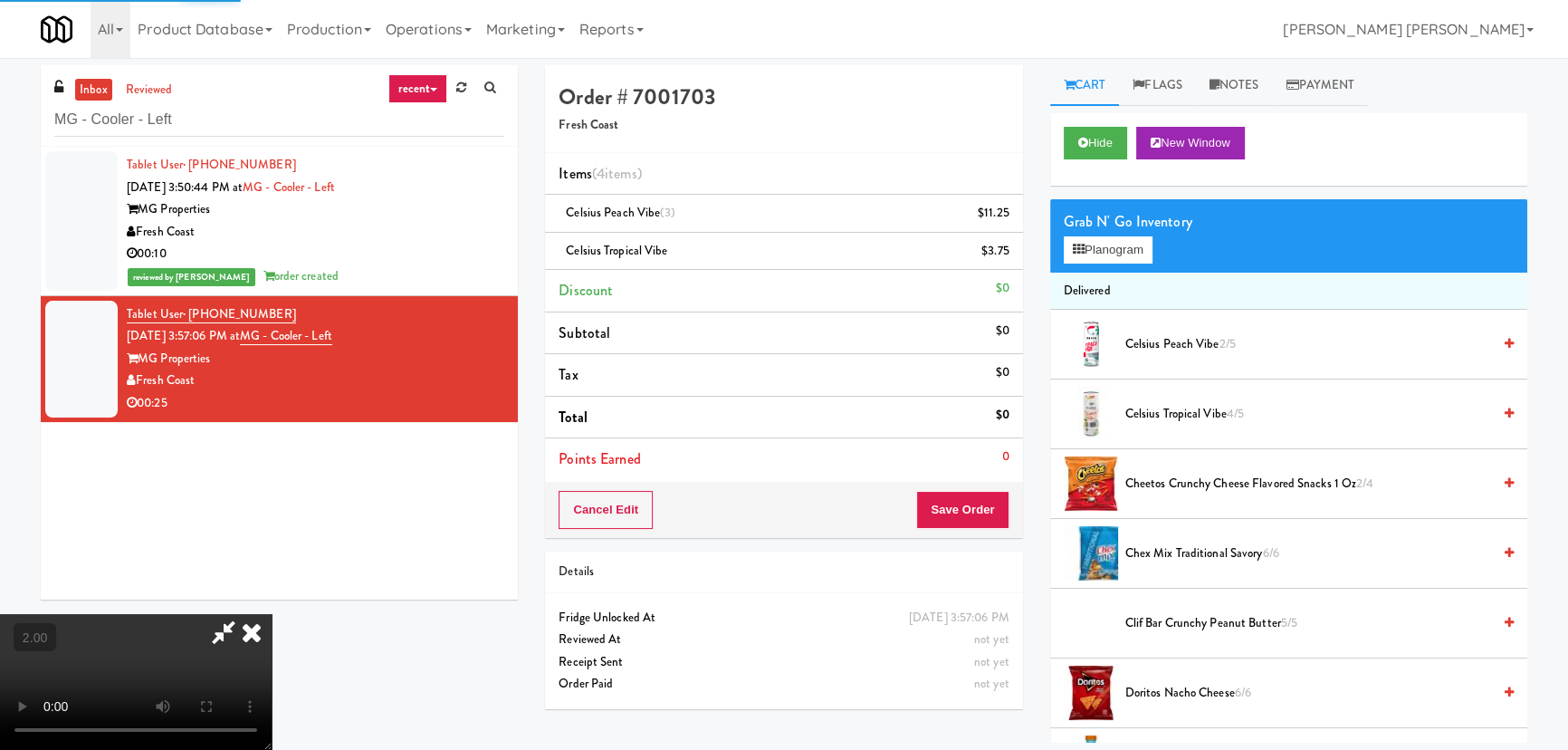
click at [272, 614] on icon at bounding box center [251, 632] width 39 height 36
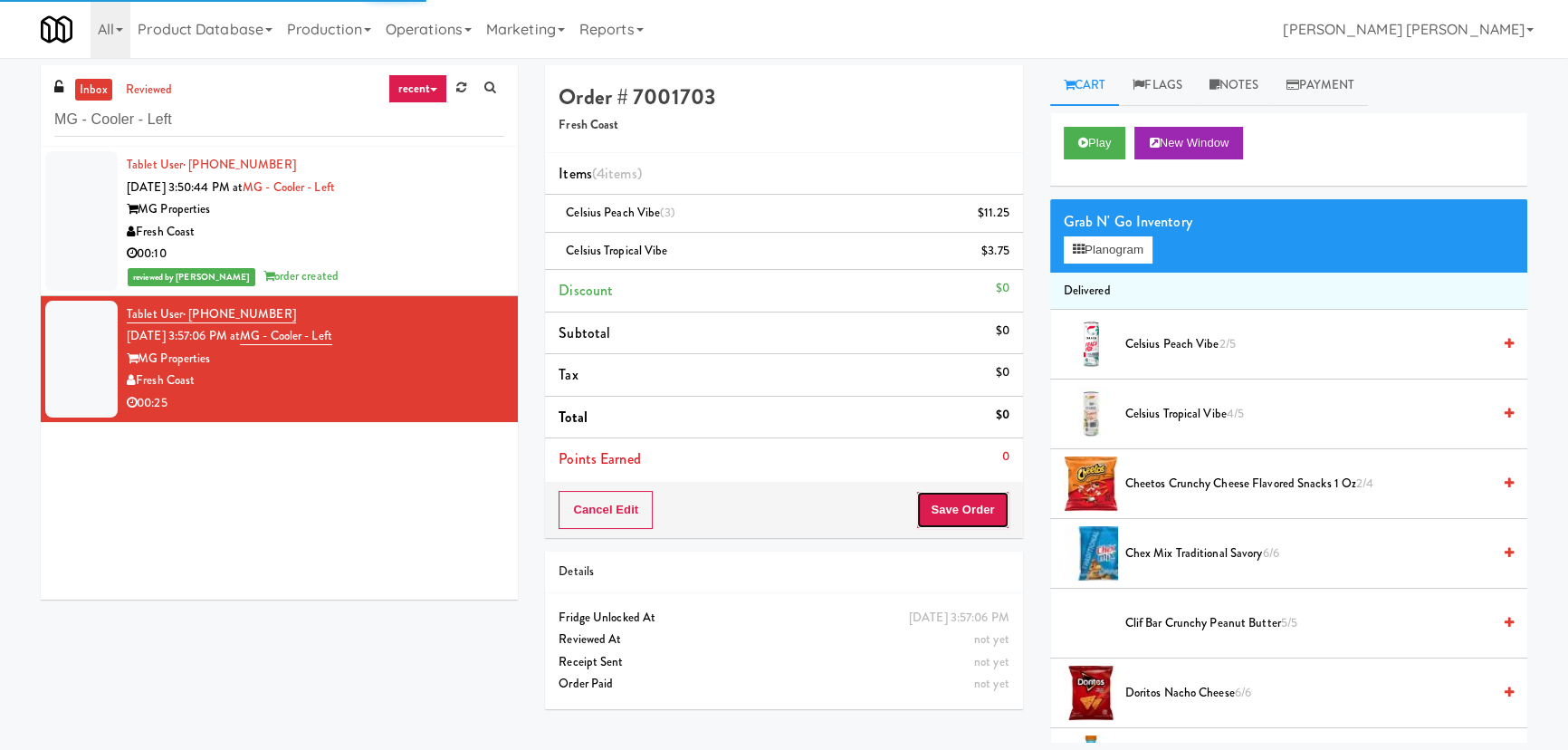
click at [956, 496] on button "Save Order" at bounding box center [962, 510] width 92 height 38
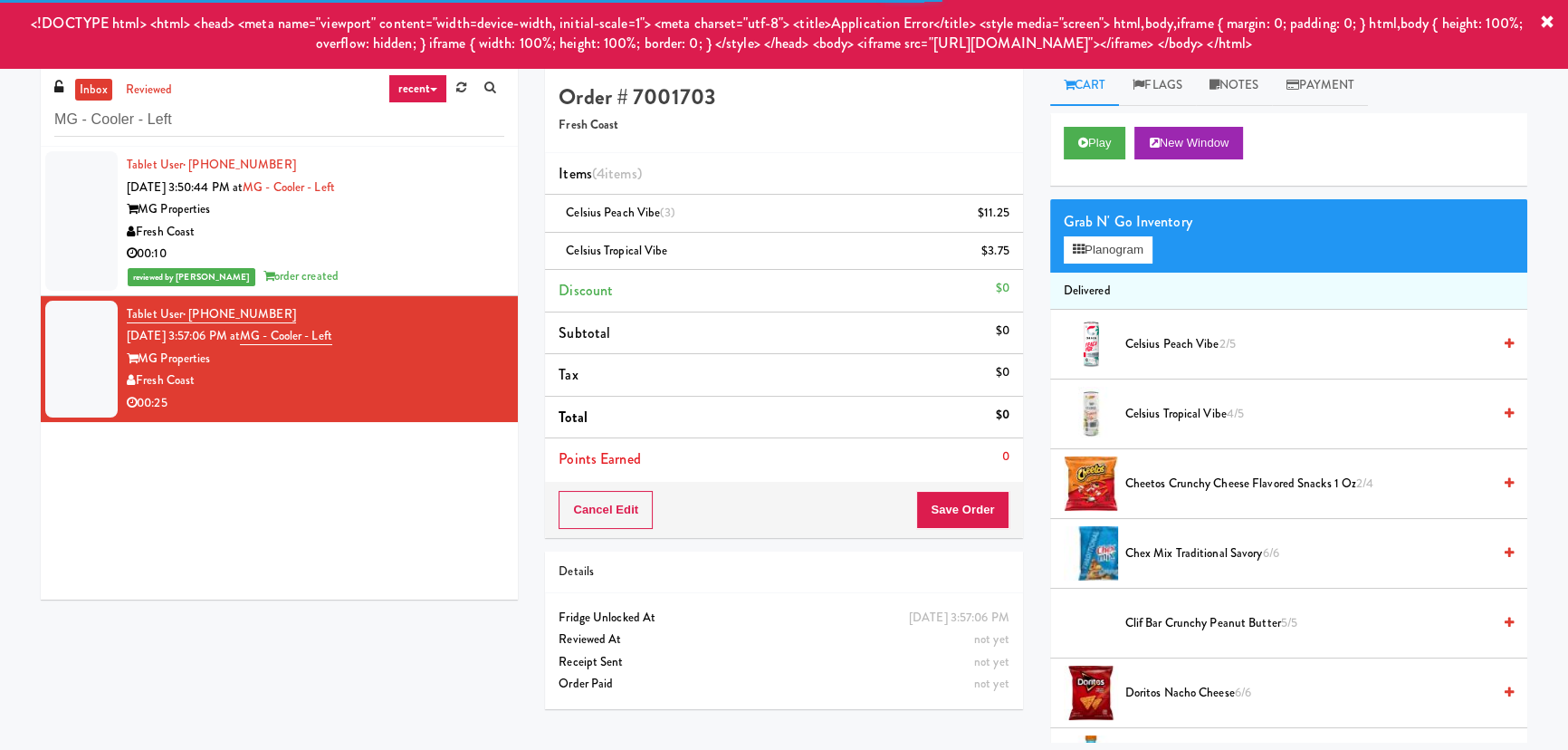
click at [533, 639] on div "Order # 7001703 Fresh Coast Items (4 items ) Celsius Peach Vibe (3) $11.25 Cels…" at bounding box center [783, 394] width 504 height 657
click at [1548, 21] on icon at bounding box center [1547, 22] width 14 height 14
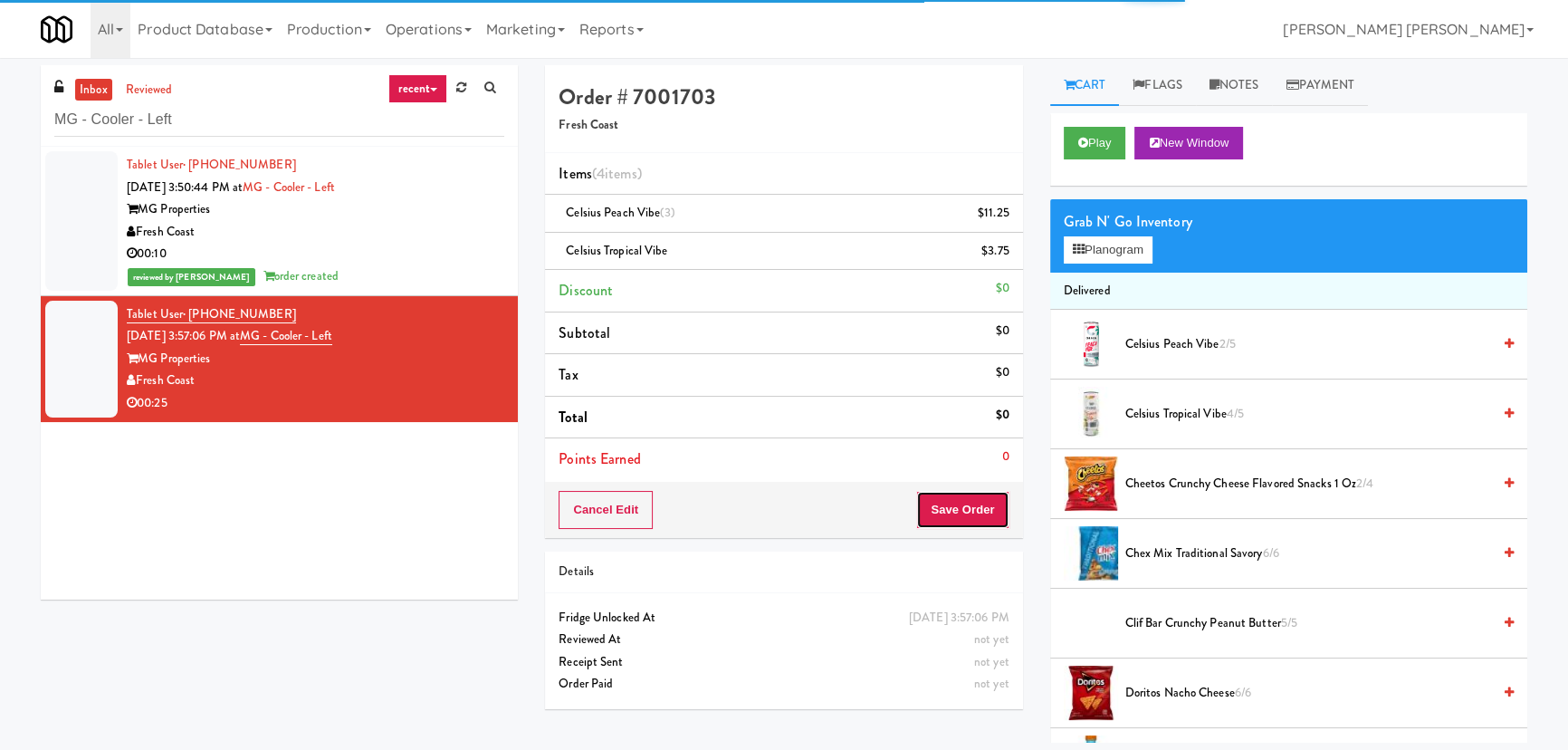
click at [991, 505] on button "Save Order" at bounding box center [962, 510] width 92 height 38
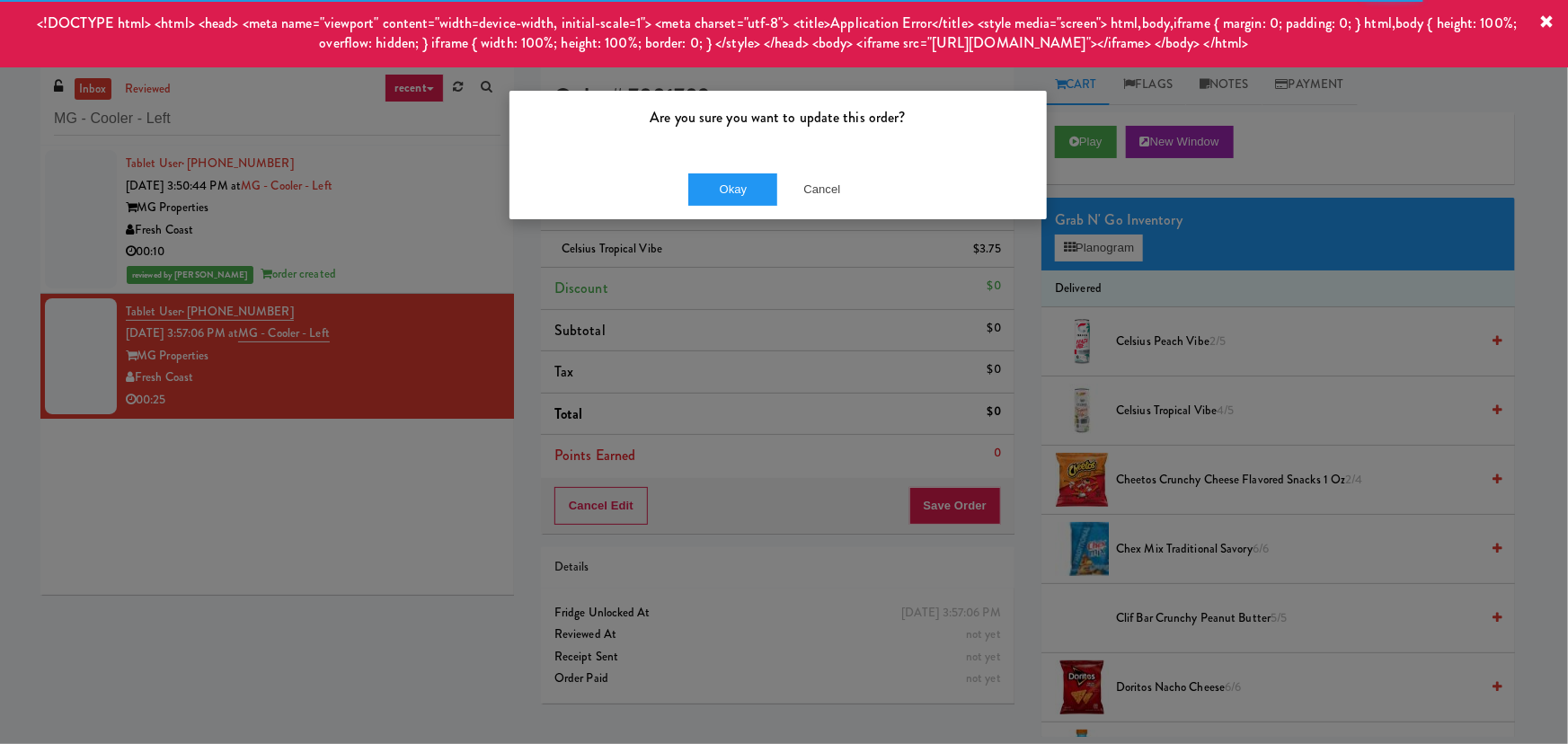
click at [1549, 16] on icon at bounding box center [1547, 22] width 14 height 14
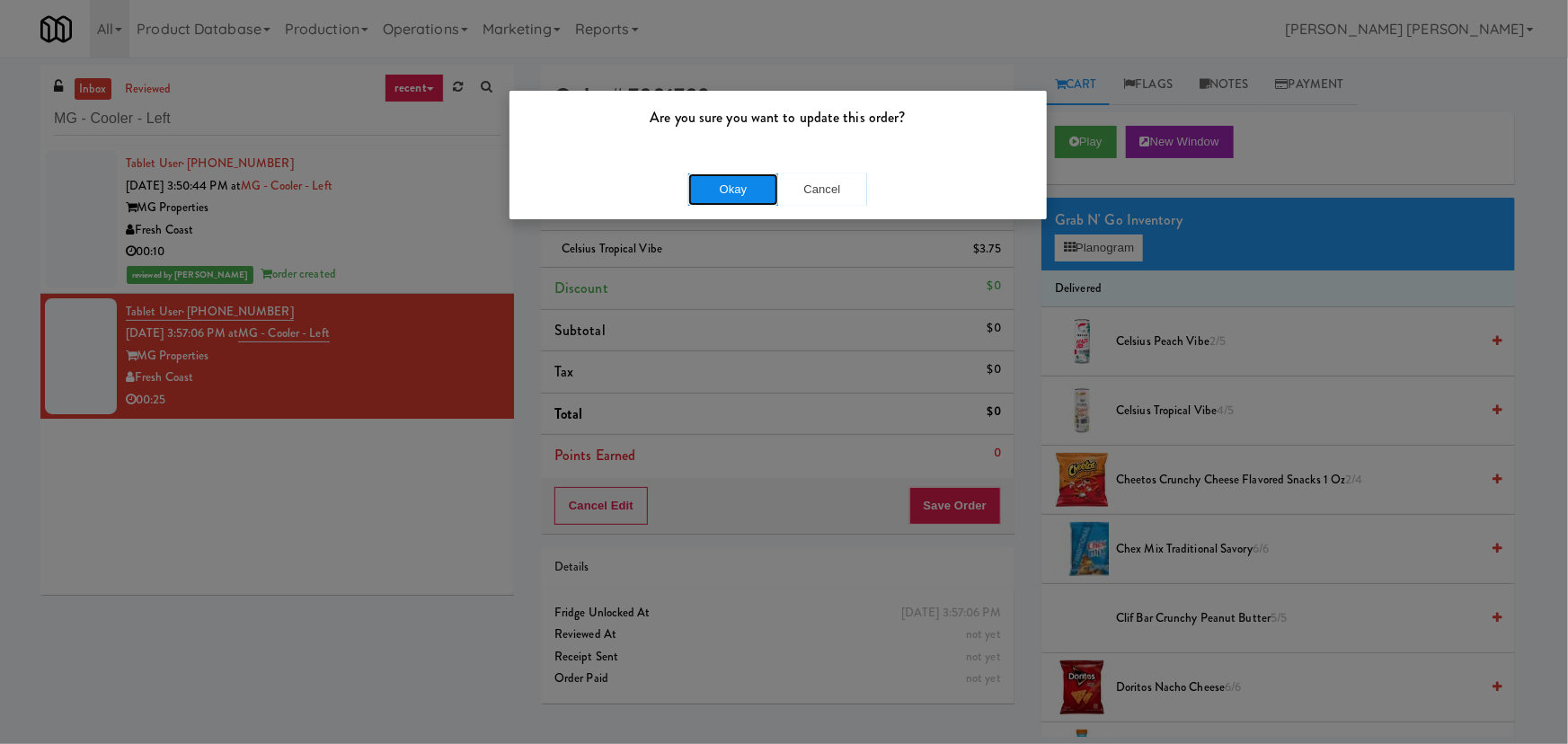
click at [719, 185] on button "Okay" at bounding box center [733, 190] width 90 height 32
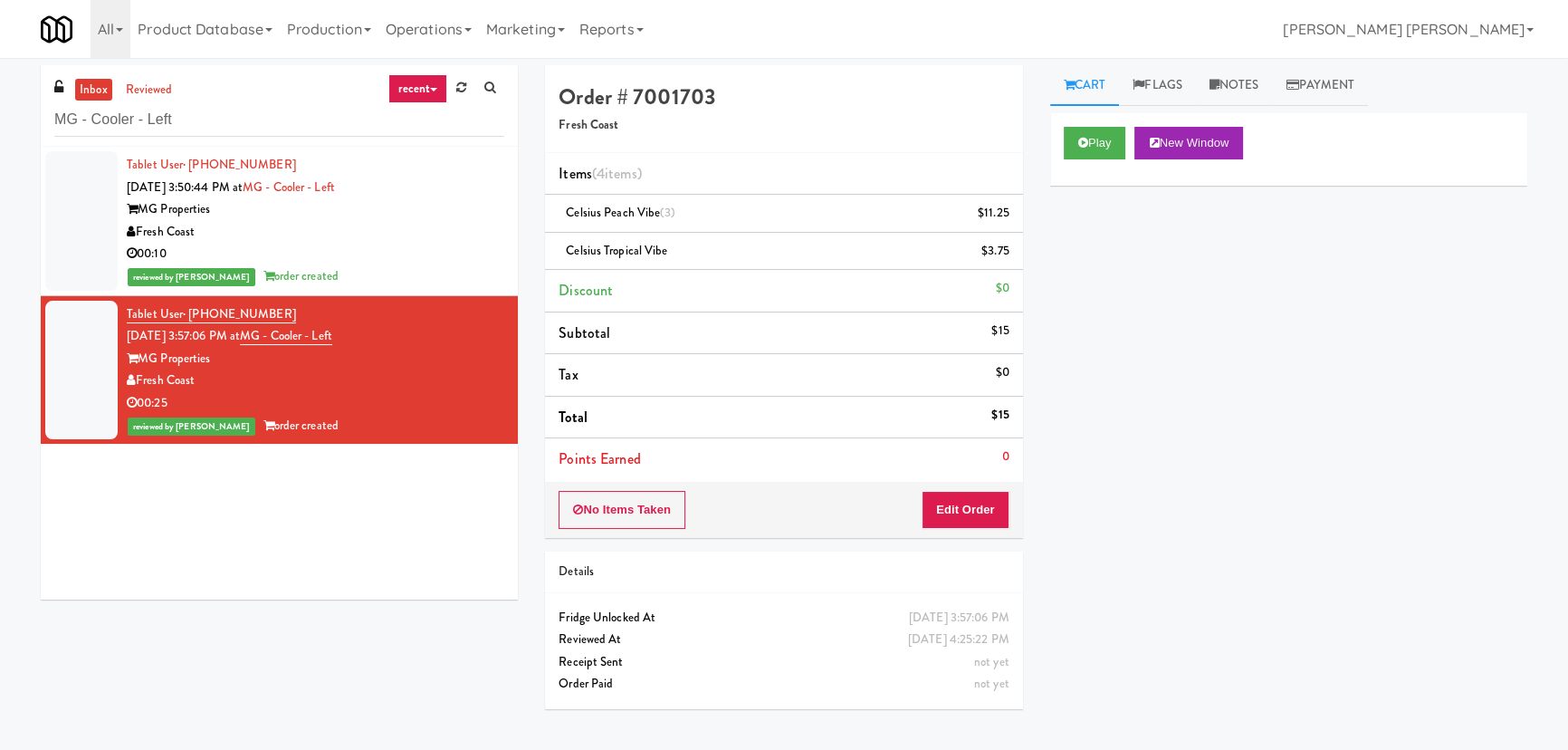
click at [93, 93] on link "inbox" at bounding box center [93, 90] width 37 height 23
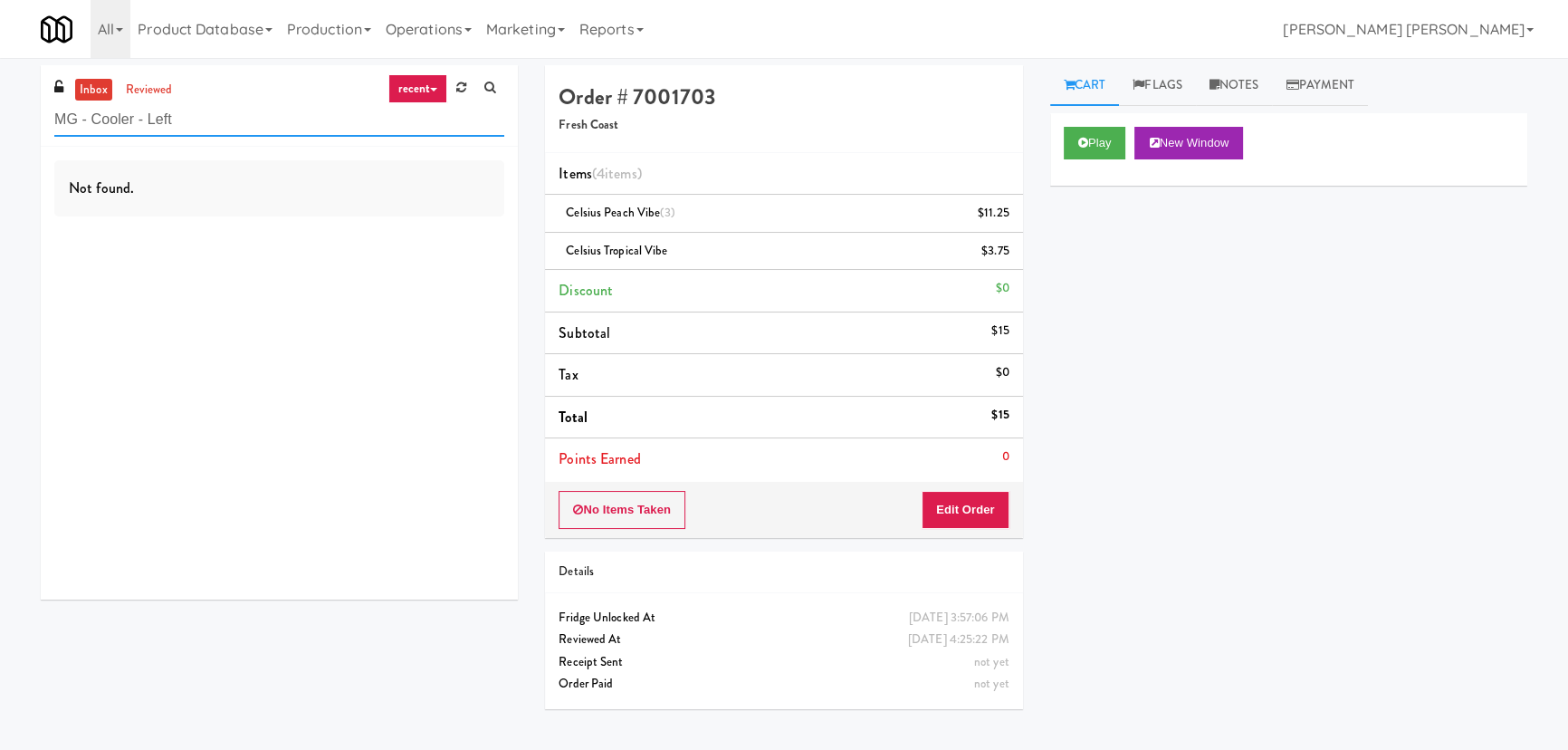
drag, startPoint x: 191, startPoint y: 119, endPoint x: 62, endPoint y: 124, distance: 129.1
click at [62, 124] on input "MG - Cooler - Left" at bounding box center [279, 119] width 450 height 34
drag, startPoint x: 54, startPoint y: 119, endPoint x: 166, endPoint y: 105, distance: 112.9
click at [164, 104] on div "inbox reviewed recent all unclear take inventory issue suspicious failed recent…" at bounding box center [278, 106] width 477 height 82
click at [183, 124] on input "MG - Cooler - Left" at bounding box center [279, 119] width 450 height 34
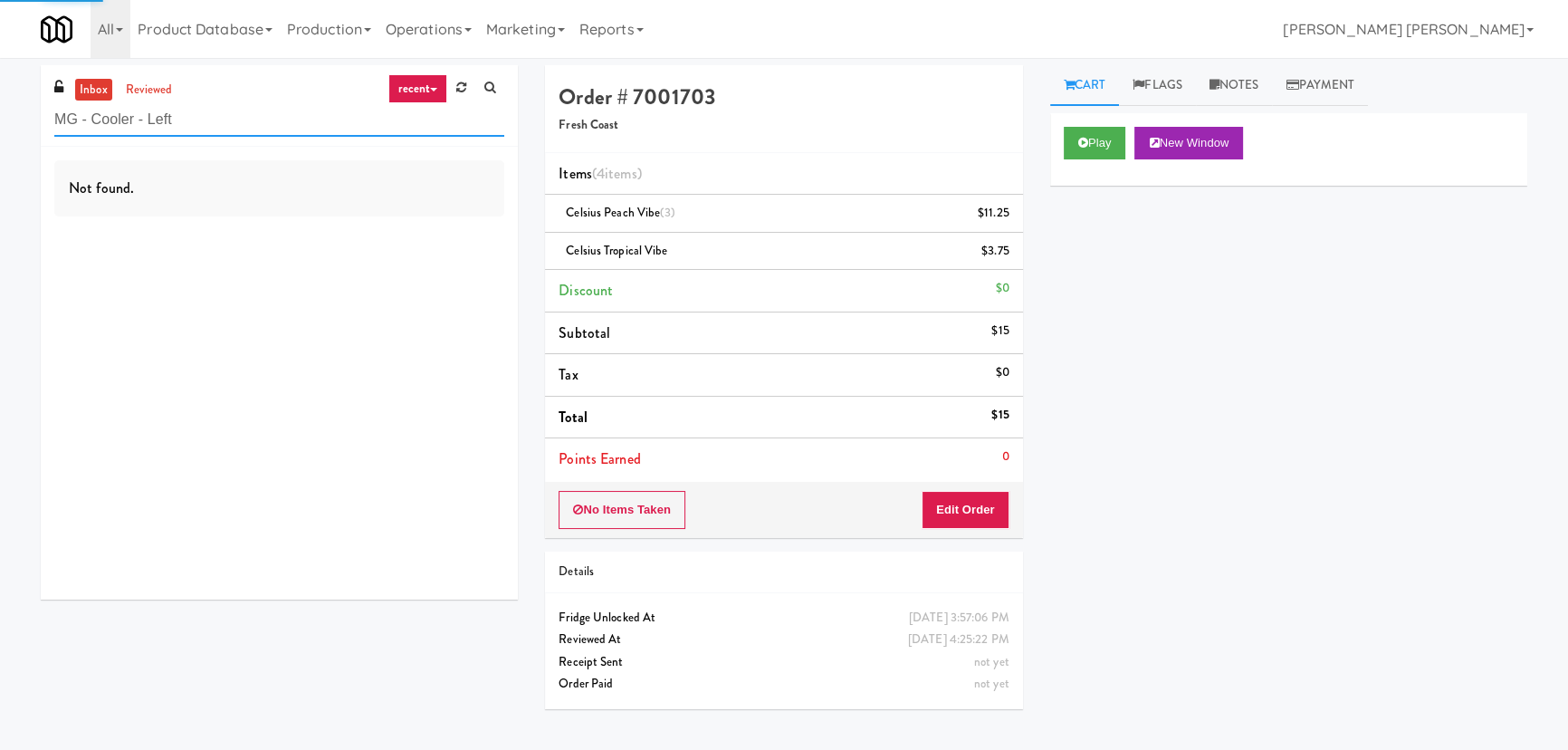
click at [183, 124] on input "MG - Cooler - Left" at bounding box center [279, 119] width 450 height 34
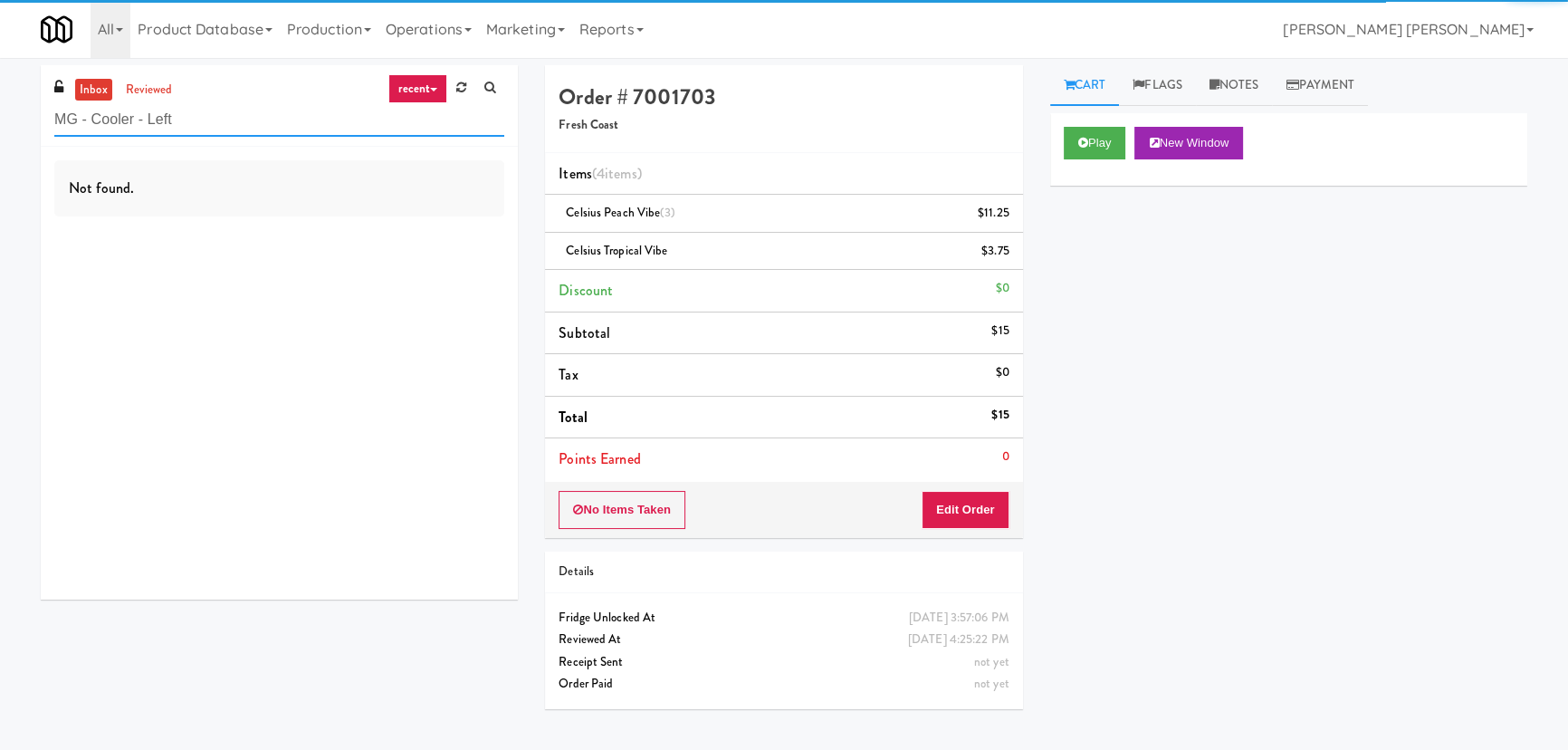
paste input "1333 S Wabash - Left - Fridge"
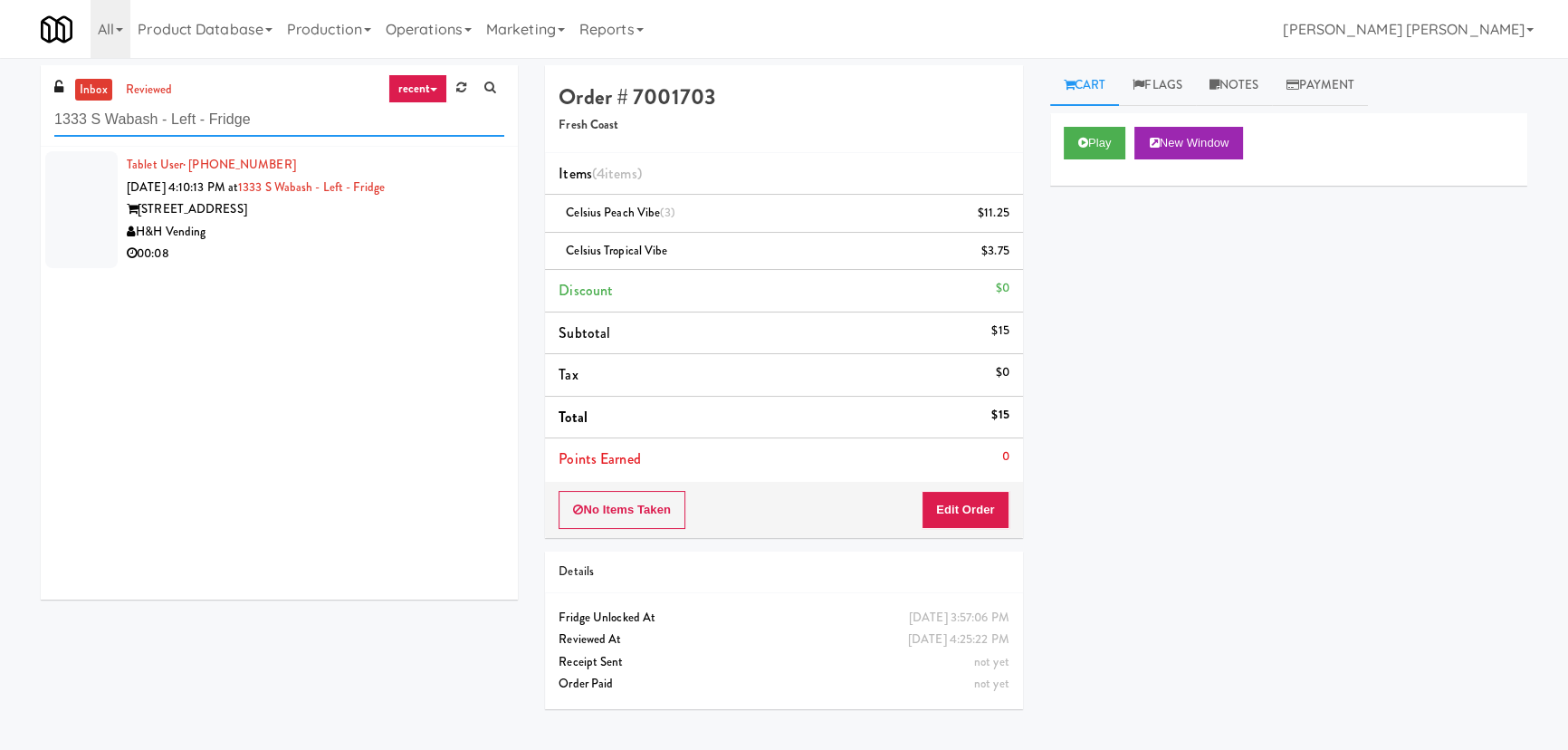
type input "1333 S Wabash - Left - Fridge"
click at [274, 244] on div "00:08" at bounding box center [315, 254] width 377 height 23
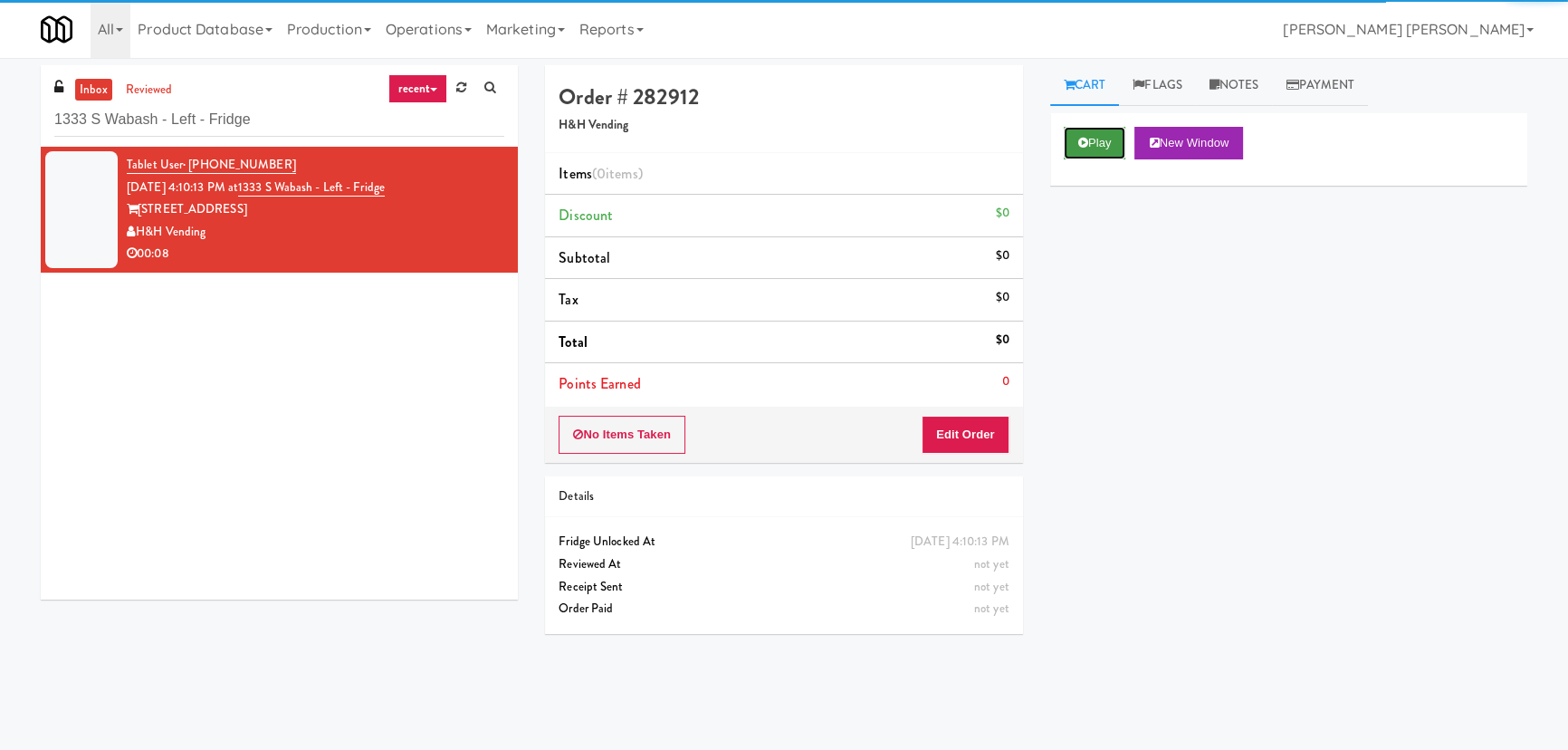
click at [1109, 144] on button "Play" at bounding box center [1095, 143] width 62 height 33
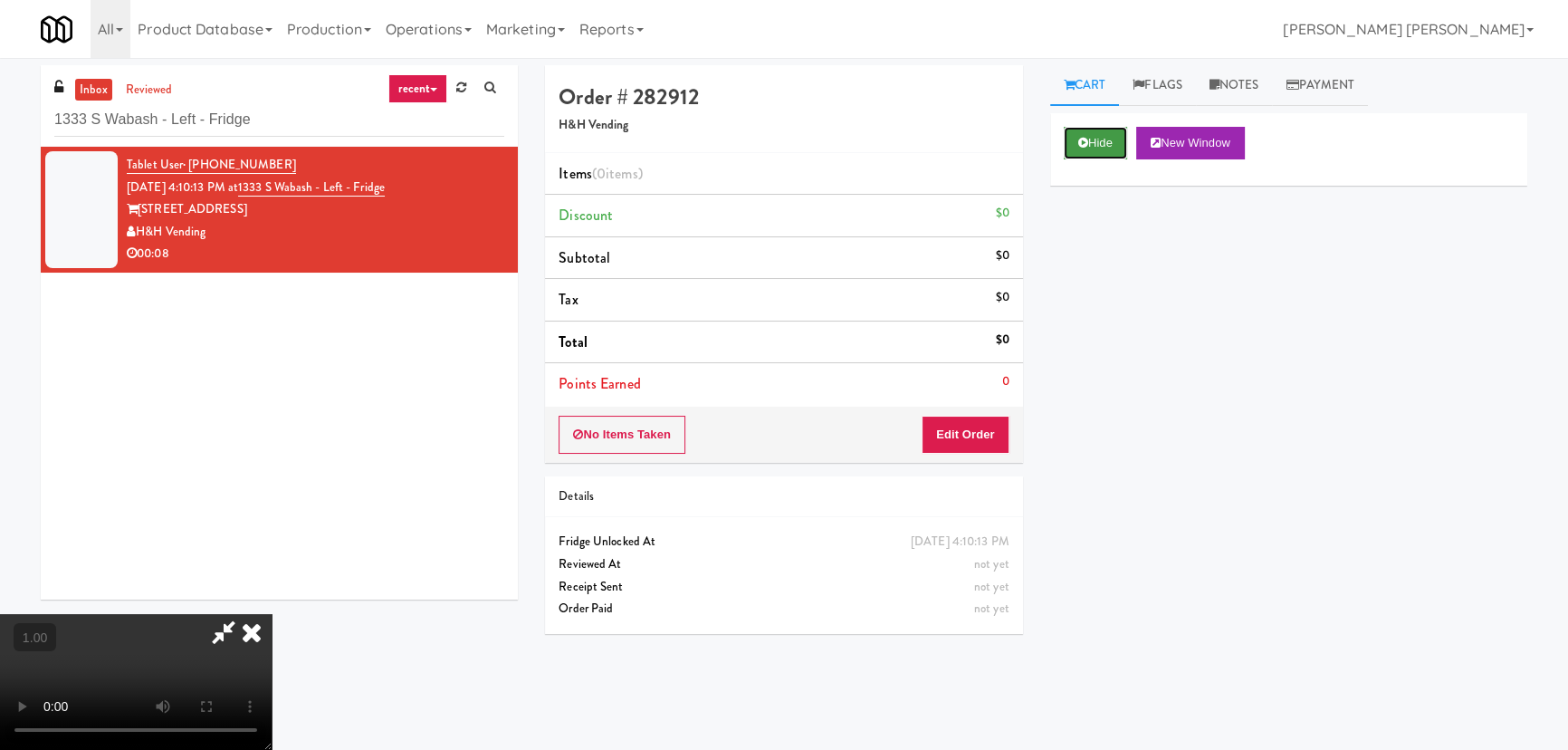
click at [1084, 142] on icon at bounding box center [1083, 142] width 10 height 12
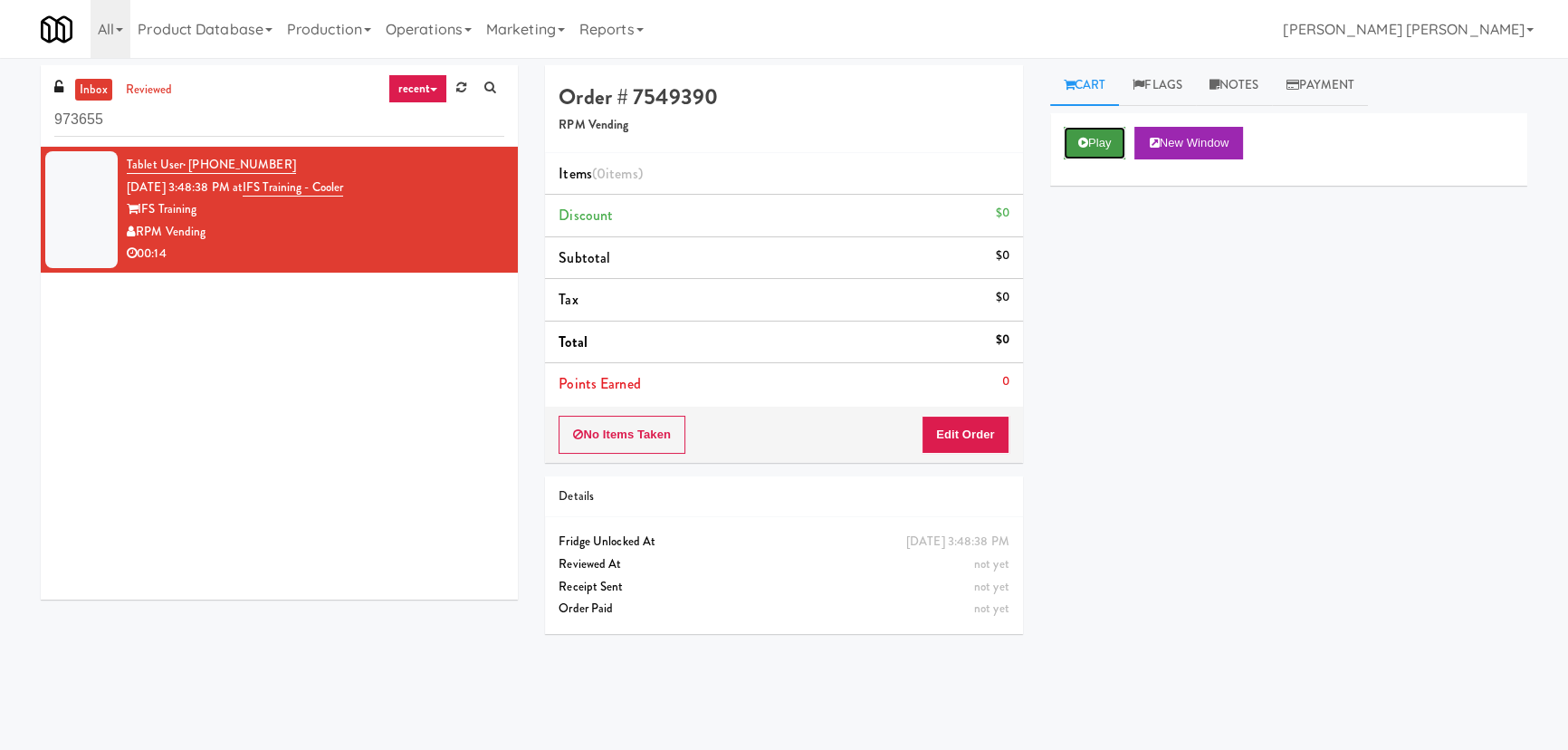
click at [1108, 134] on button "Play" at bounding box center [1095, 143] width 62 height 33
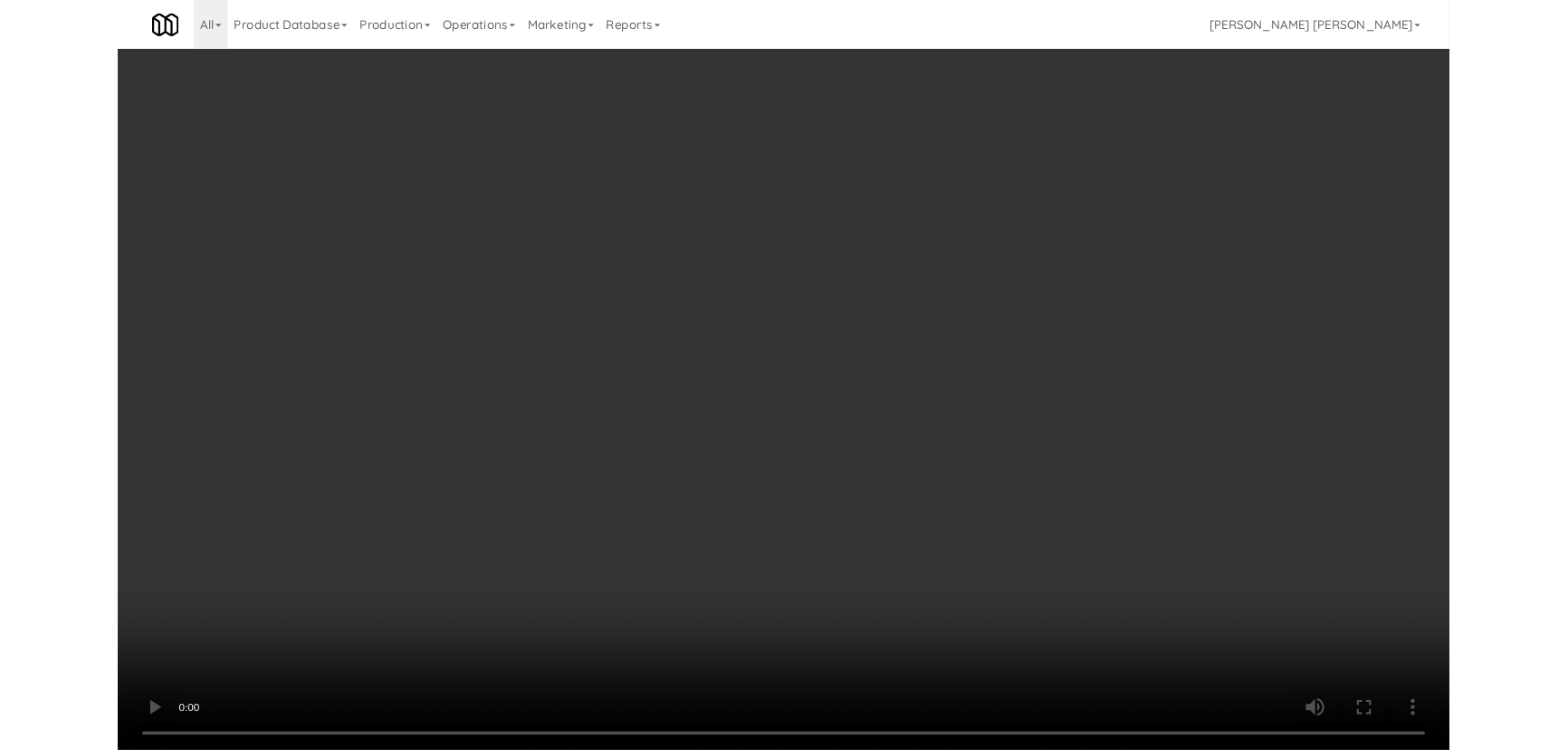
scroll to position [37, 0]
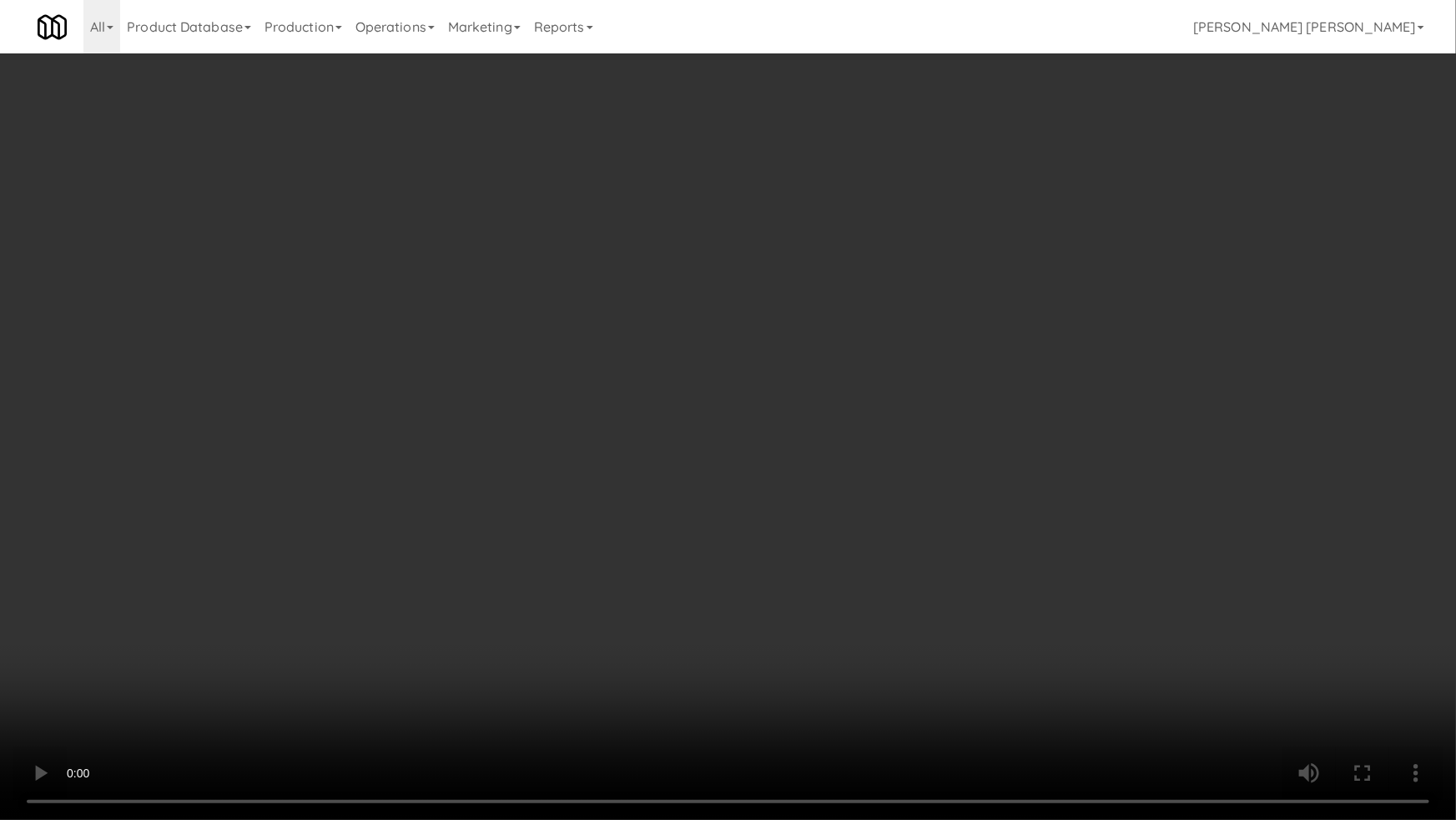
click at [872, 691] on video at bounding box center [728, 410] width 1456 height 820
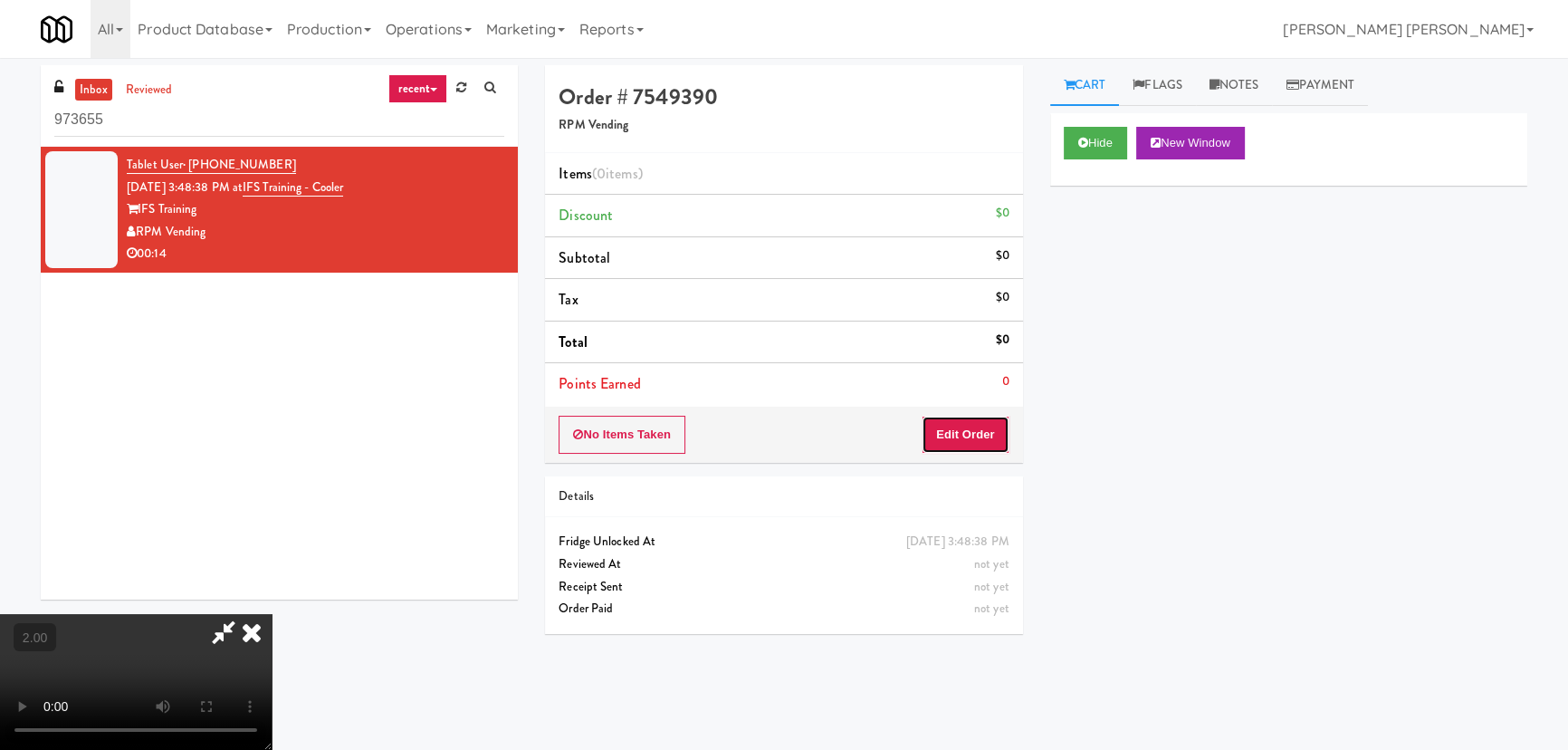
click at [987, 435] on button "Edit Order" at bounding box center [965, 435] width 87 height 38
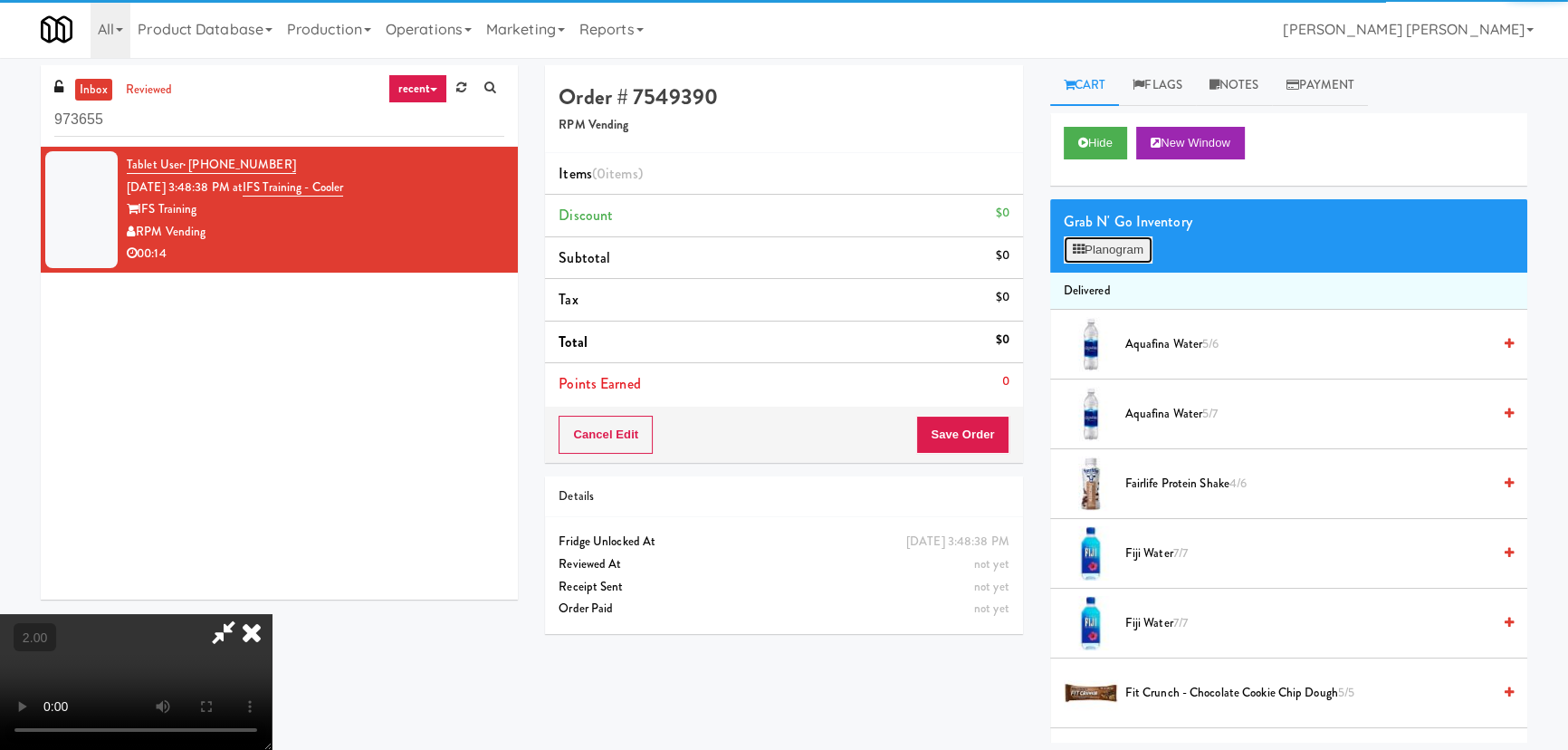
click at [1115, 254] on button "Planogram" at bounding box center [1108, 250] width 88 height 27
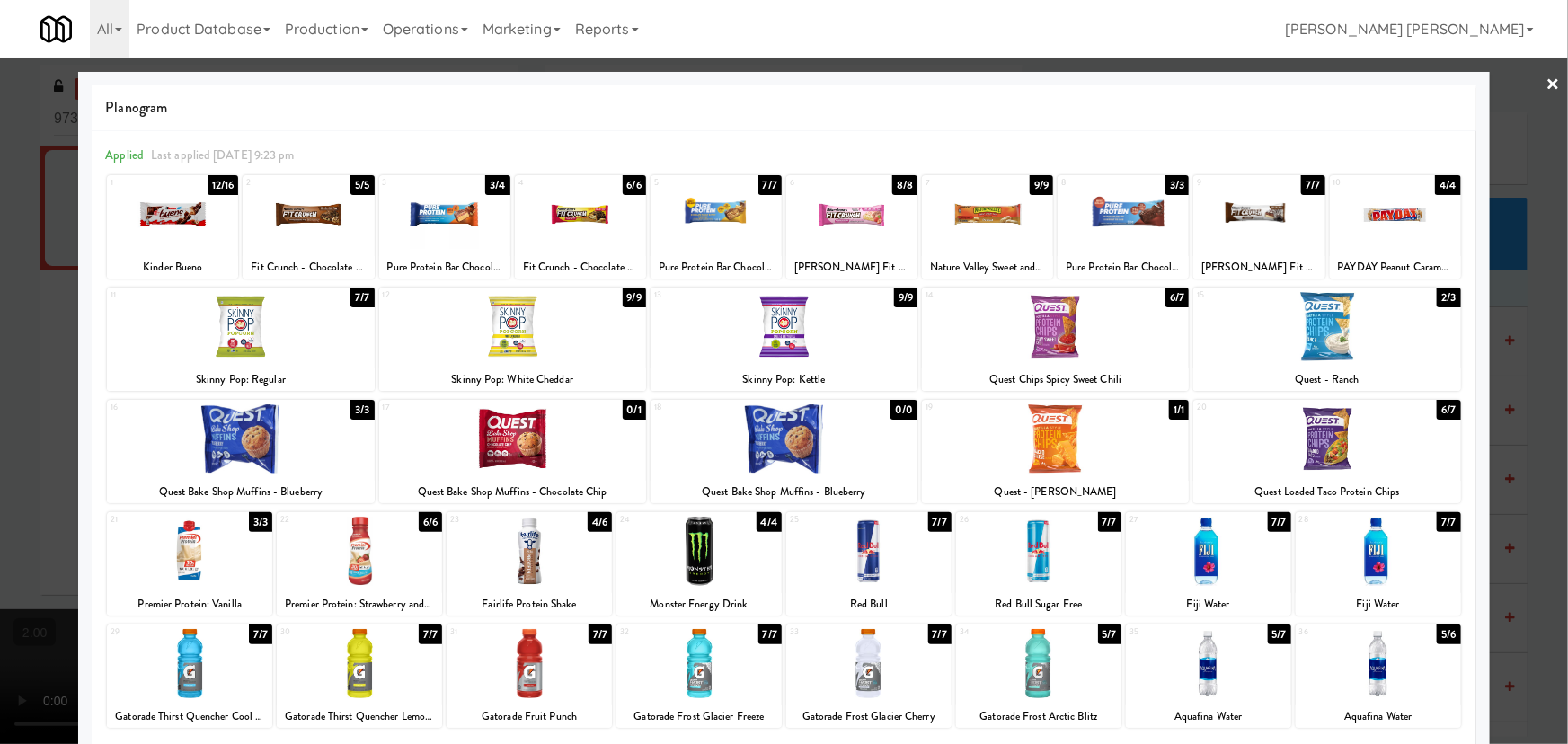
click at [699, 661] on div at bounding box center [699, 663] width 165 height 70
click at [1043, 331] on div at bounding box center [1055, 326] width 267 height 70
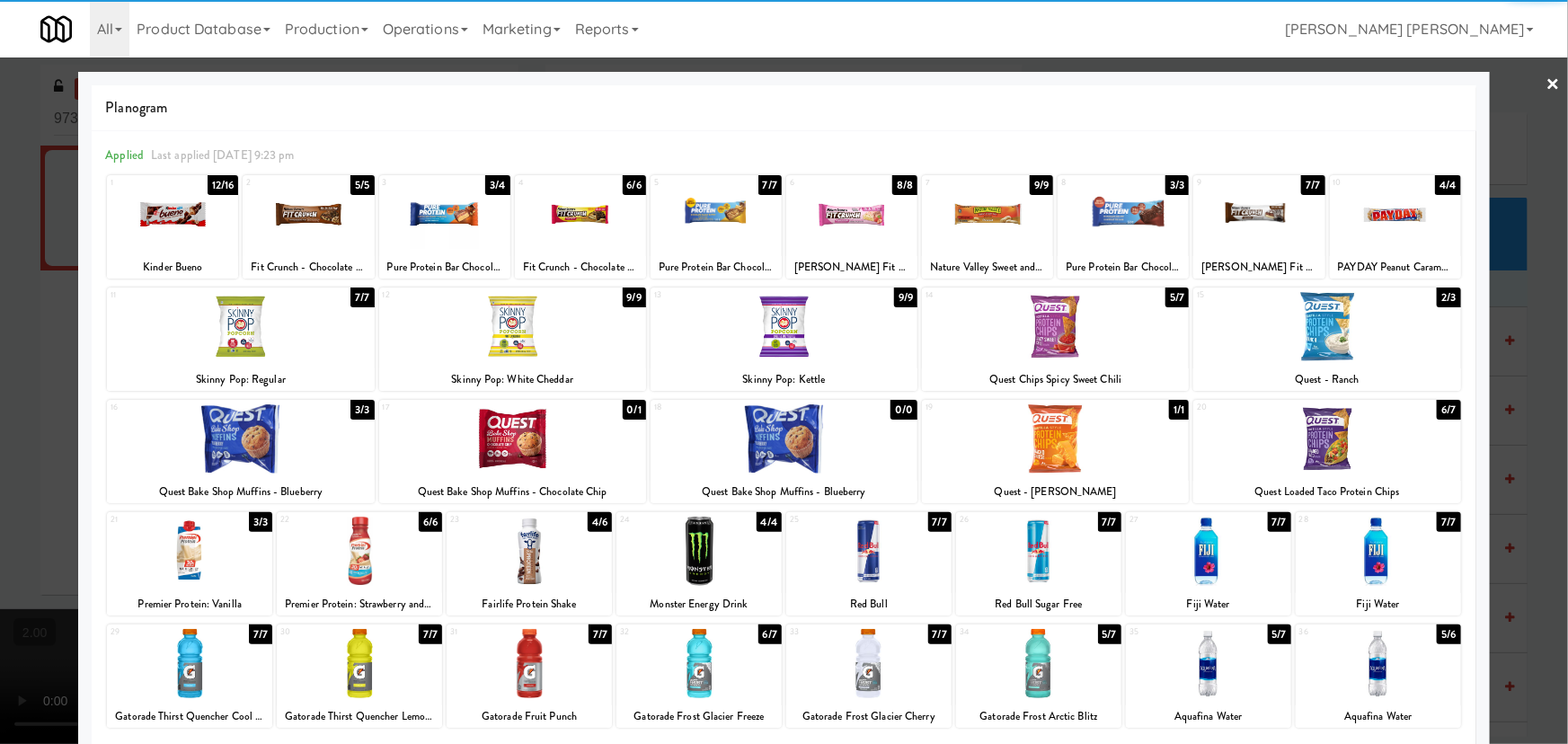
click at [1547, 82] on link "×" at bounding box center [1554, 85] width 14 height 55
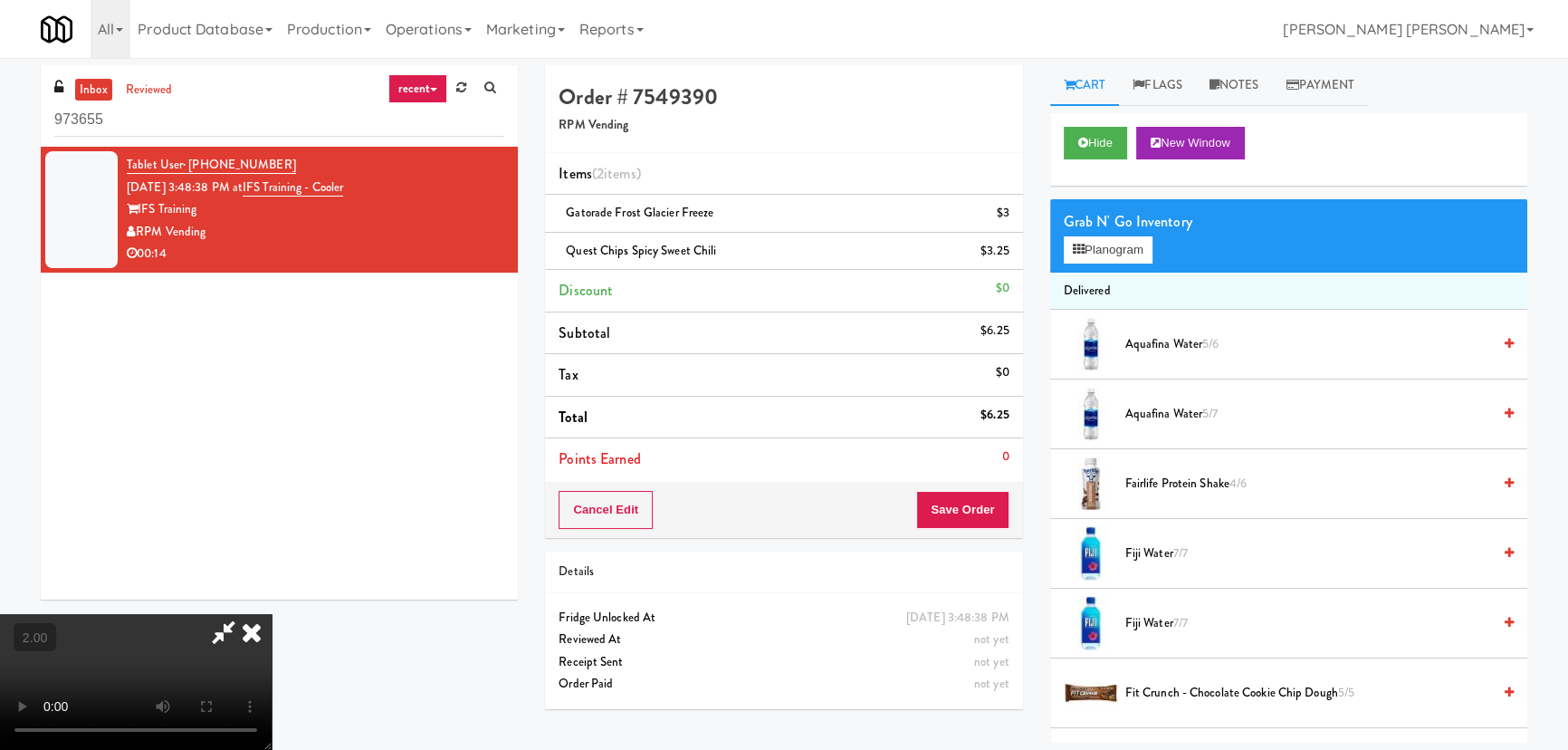
click at [272, 614] on video at bounding box center [135, 681] width 272 height 135
drag, startPoint x: 914, startPoint y: 73, endPoint x: 987, endPoint y: 454, distance: 387.9
click at [272, 614] on icon at bounding box center [251, 632] width 39 height 36
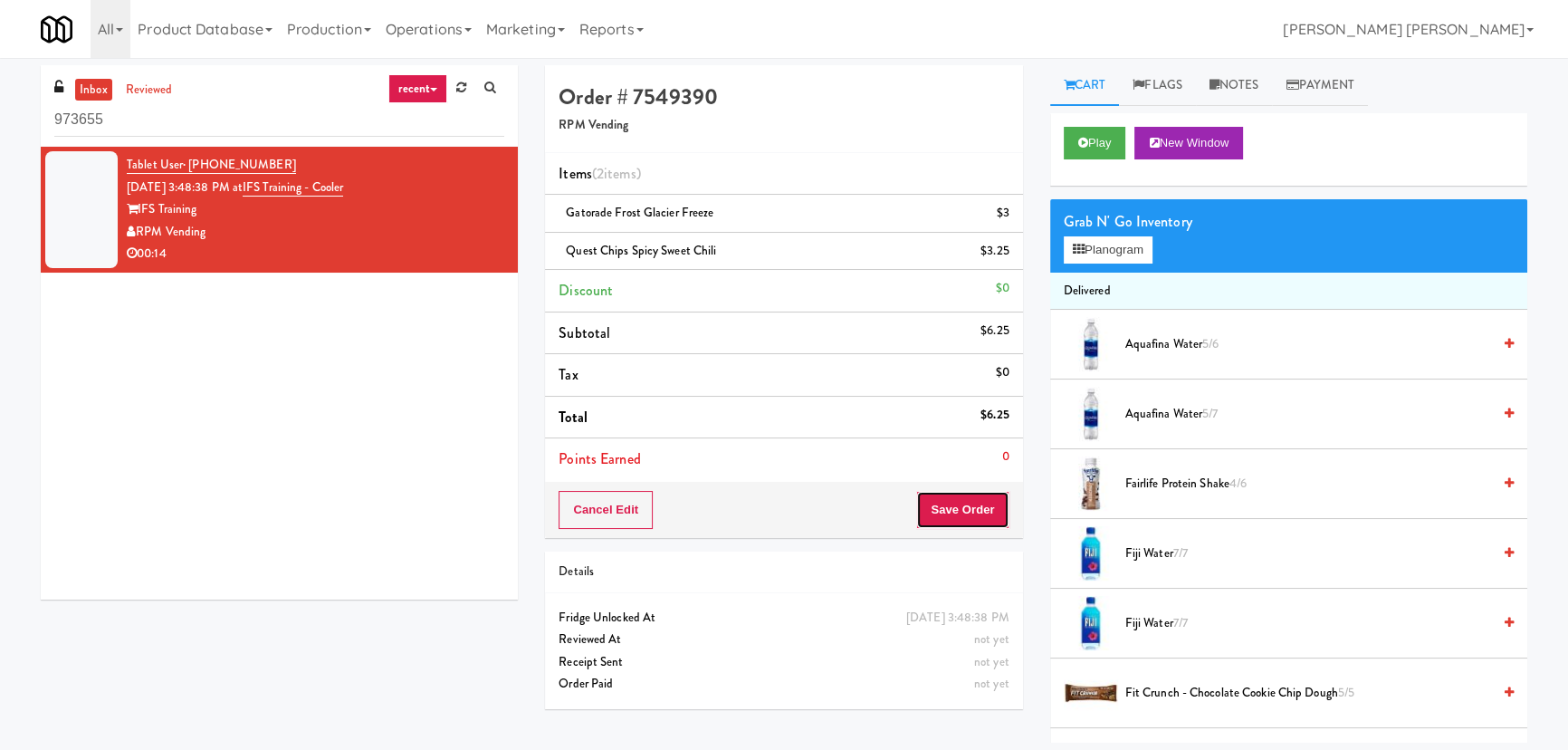
click at [969, 513] on button "Save Order" at bounding box center [962, 510] width 92 height 38
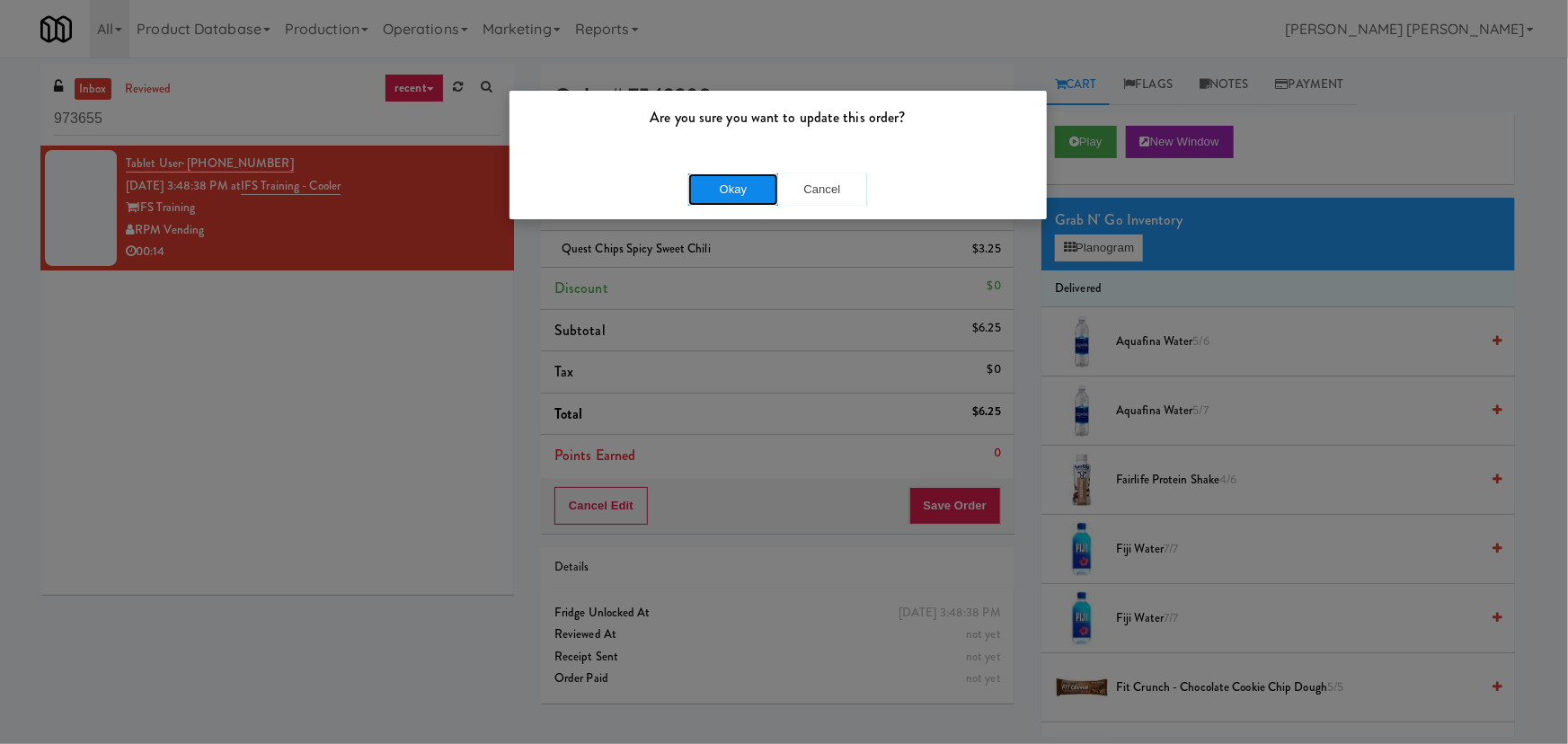
click at [715, 183] on button "Okay" at bounding box center [733, 190] width 90 height 32
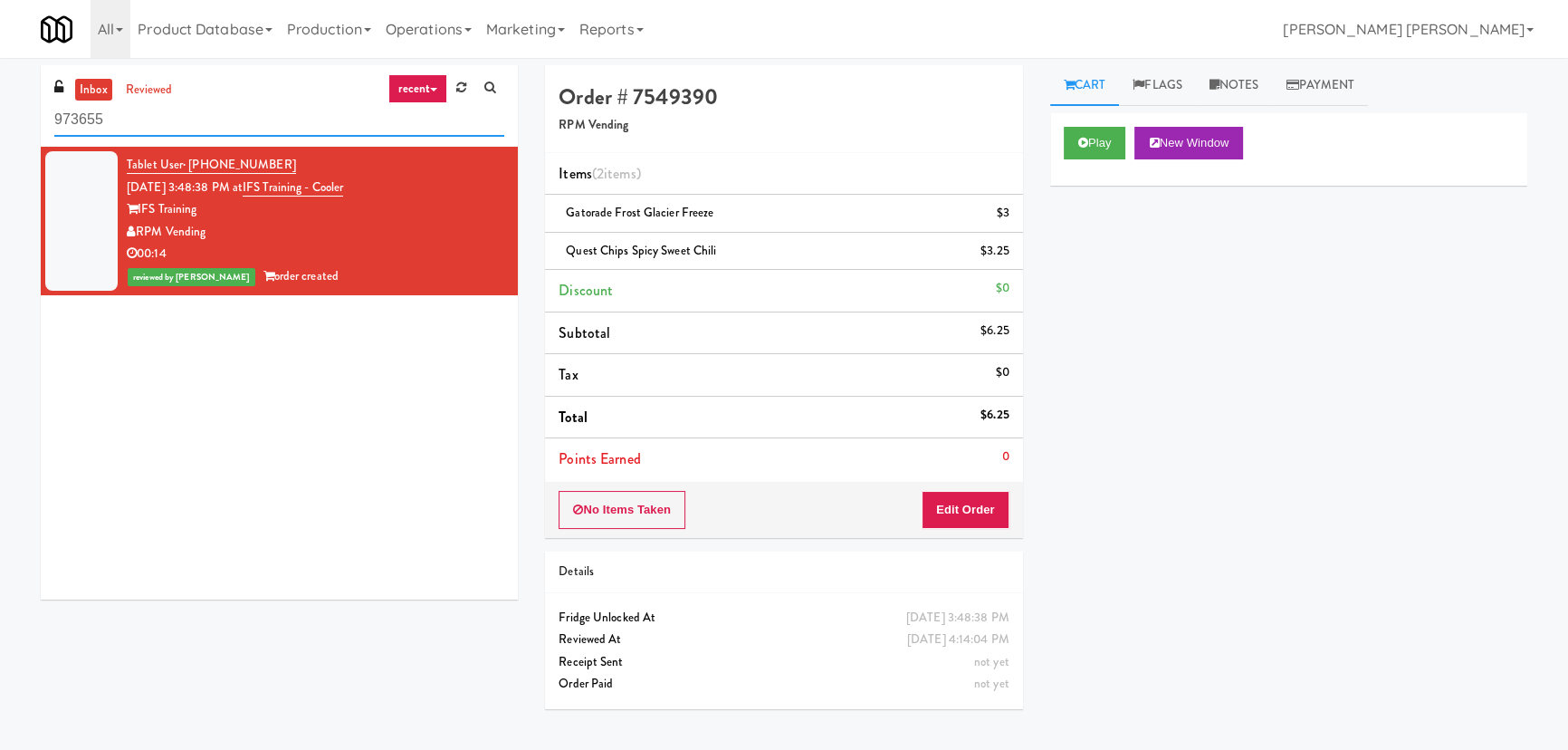
drag, startPoint x: 255, startPoint y: 121, endPoint x: 9, endPoint y: 103, distance: 246.7
click at [9, 103] on div "inbox reviewed recent all unclear take inventory issue suspicious failed recent…" at bounding box center [784, 403] width 1568 height 677
paste input "Icon - Cooler - Center"
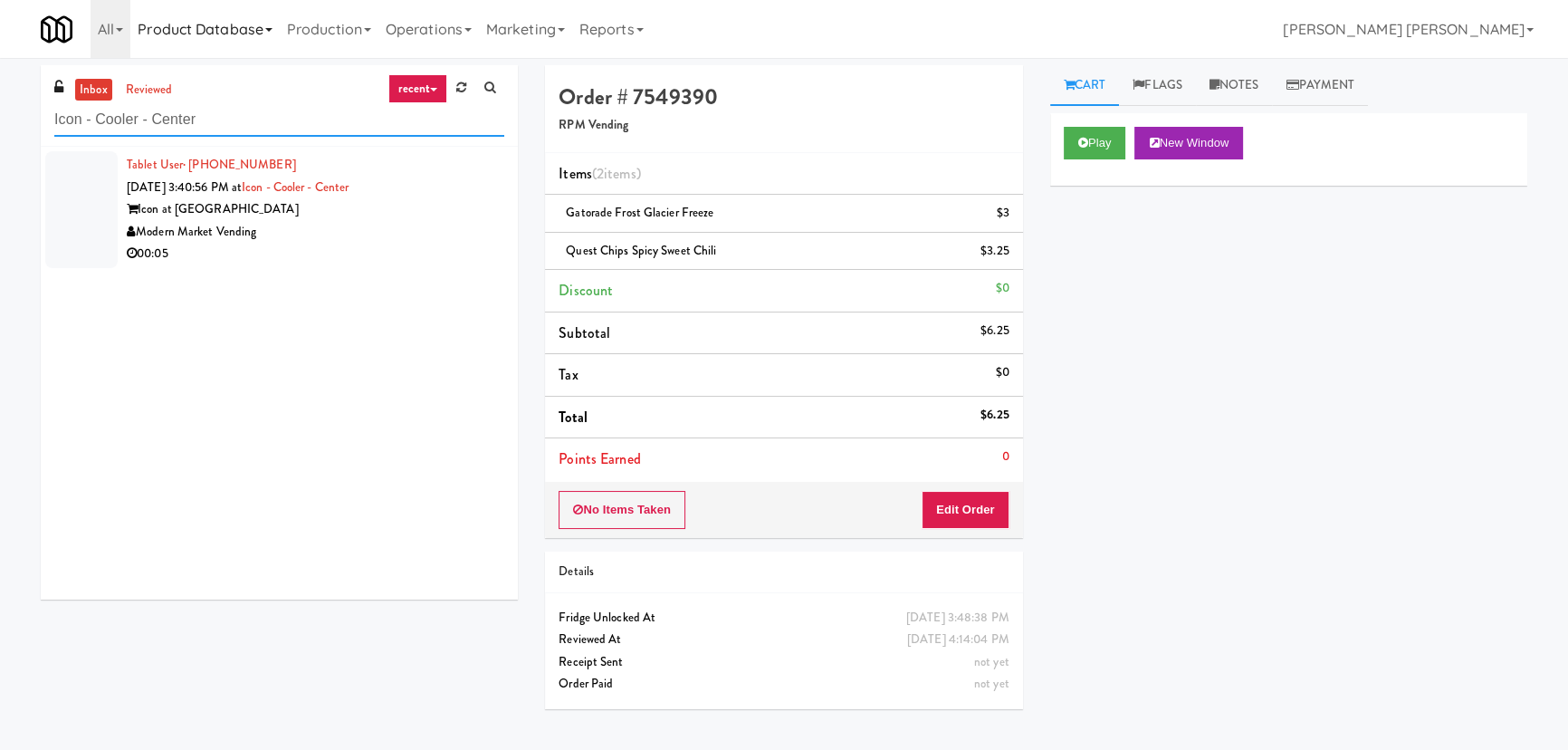
type input "Icon - Cooler - Center"
click at [421, 239] on div "Modern Market Vending" at bounding box center [315, 232] width 377 height 23
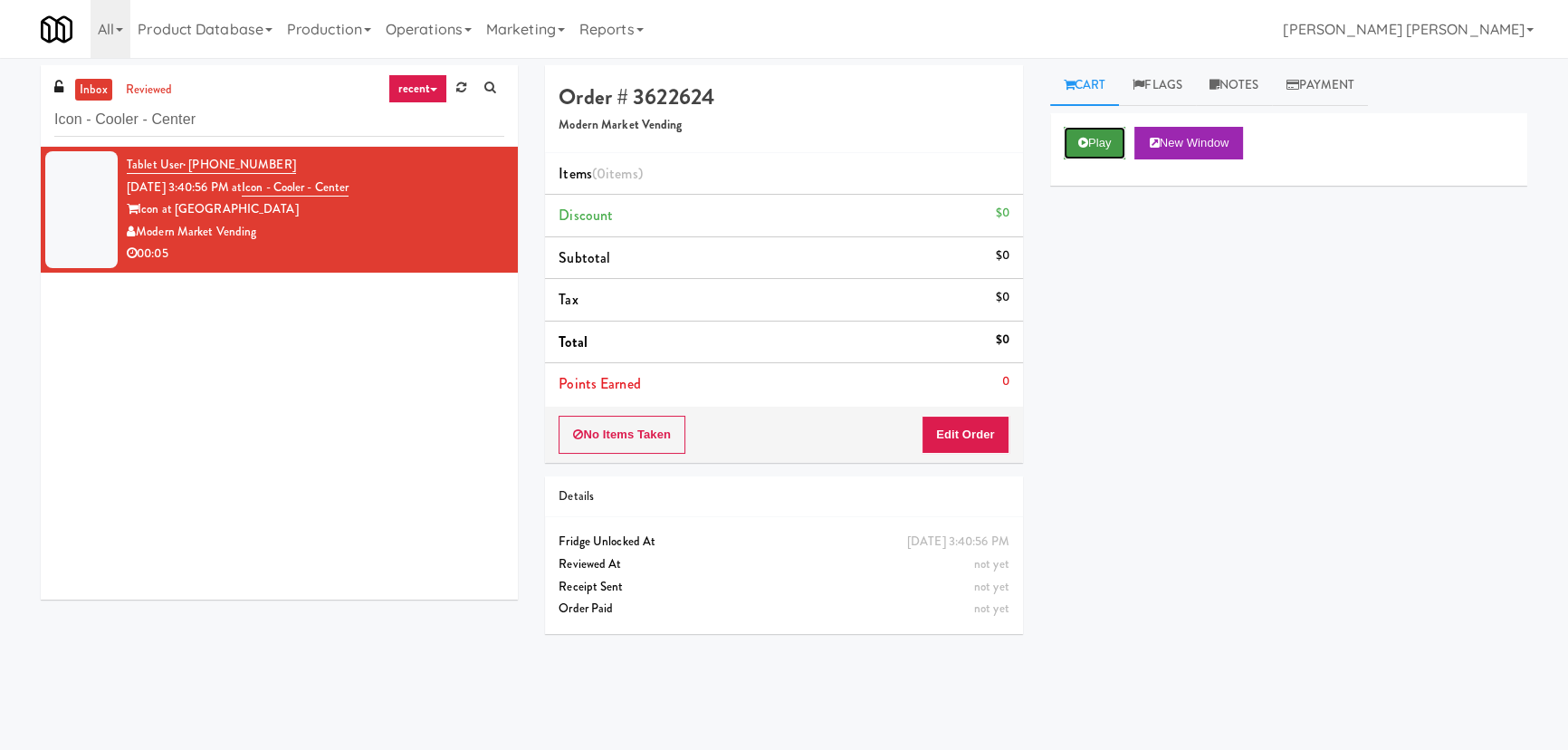
click at [1106, 149] on button "Play" at bounding box center [1095, 143] width 62 height 33
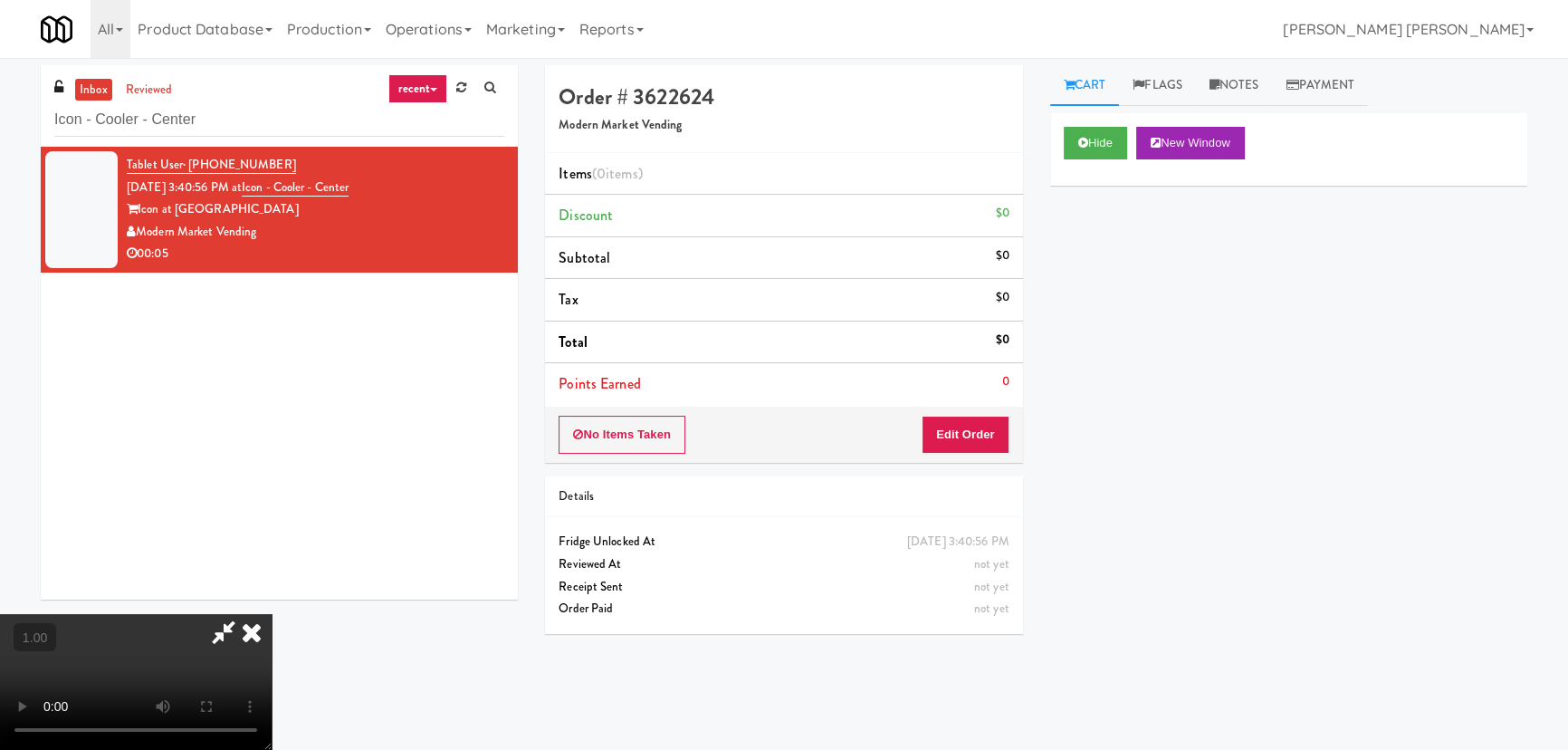
click at [272, 634] on video at bounding box center [135, 681] width 272 height 135
click at [272, 614] on icon at bounding box center [251, 632] width 39 height 36
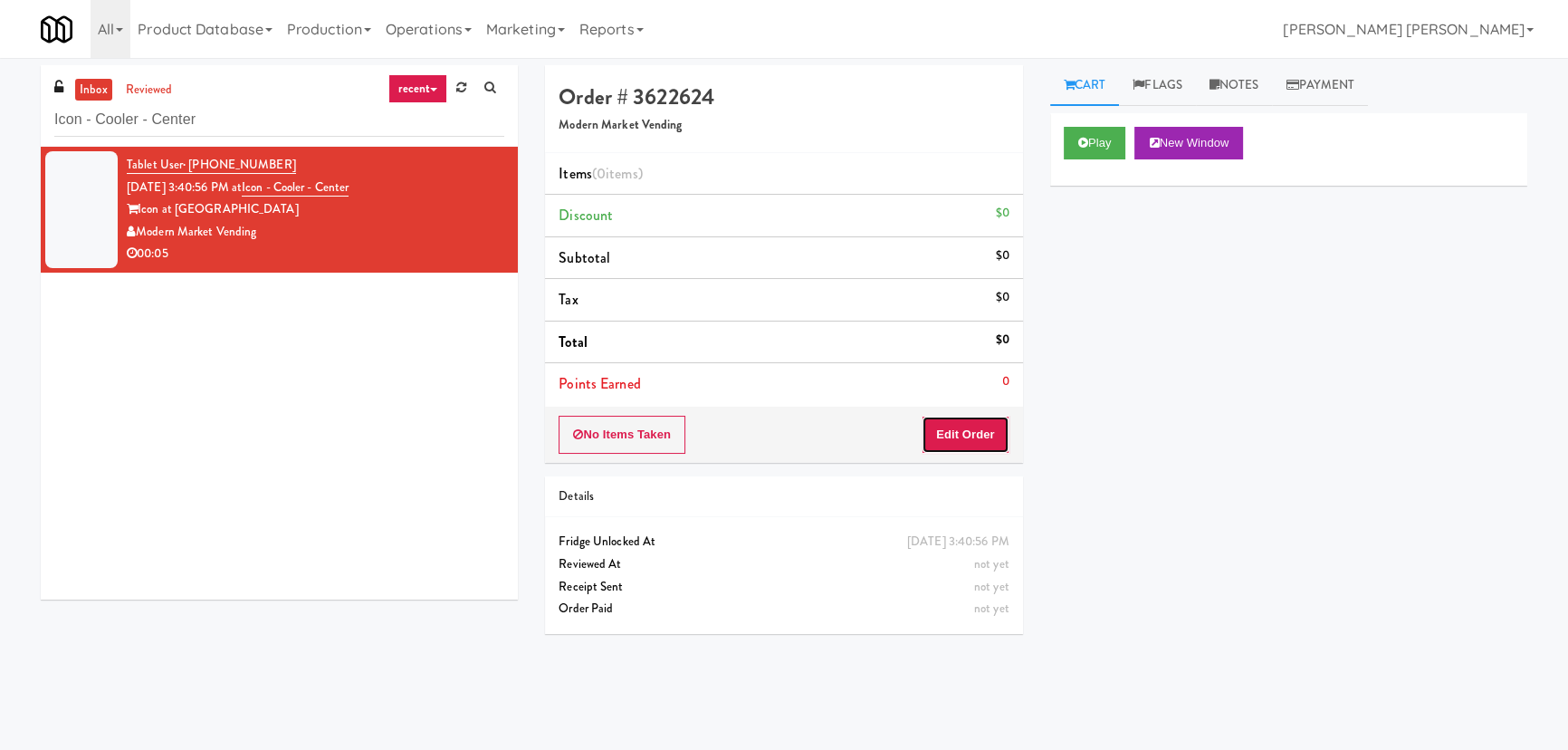
click at [948, 426] on button "Edit Order" at bounding box center [965, 435] width 87 height 38
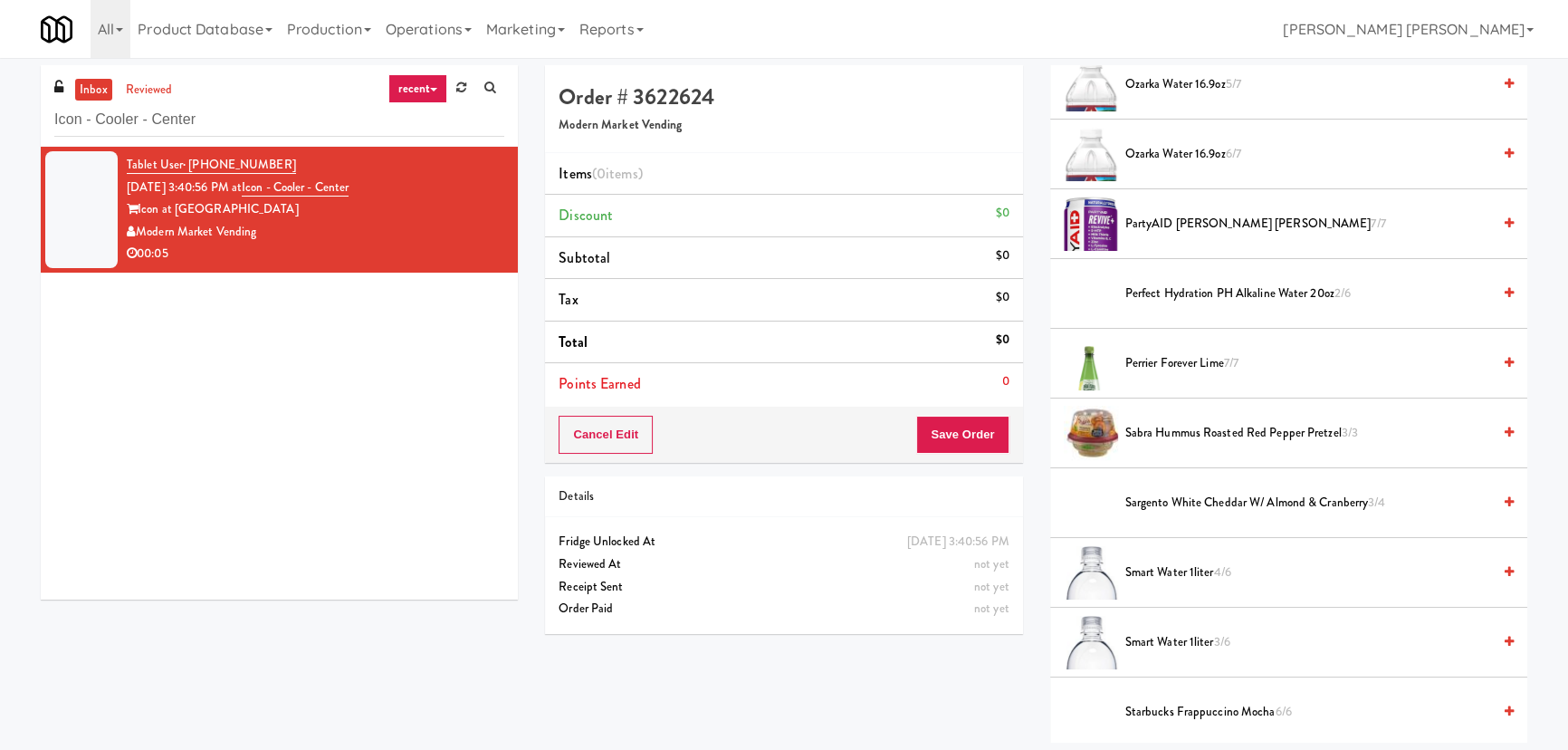
scroll to position [1974, 0]
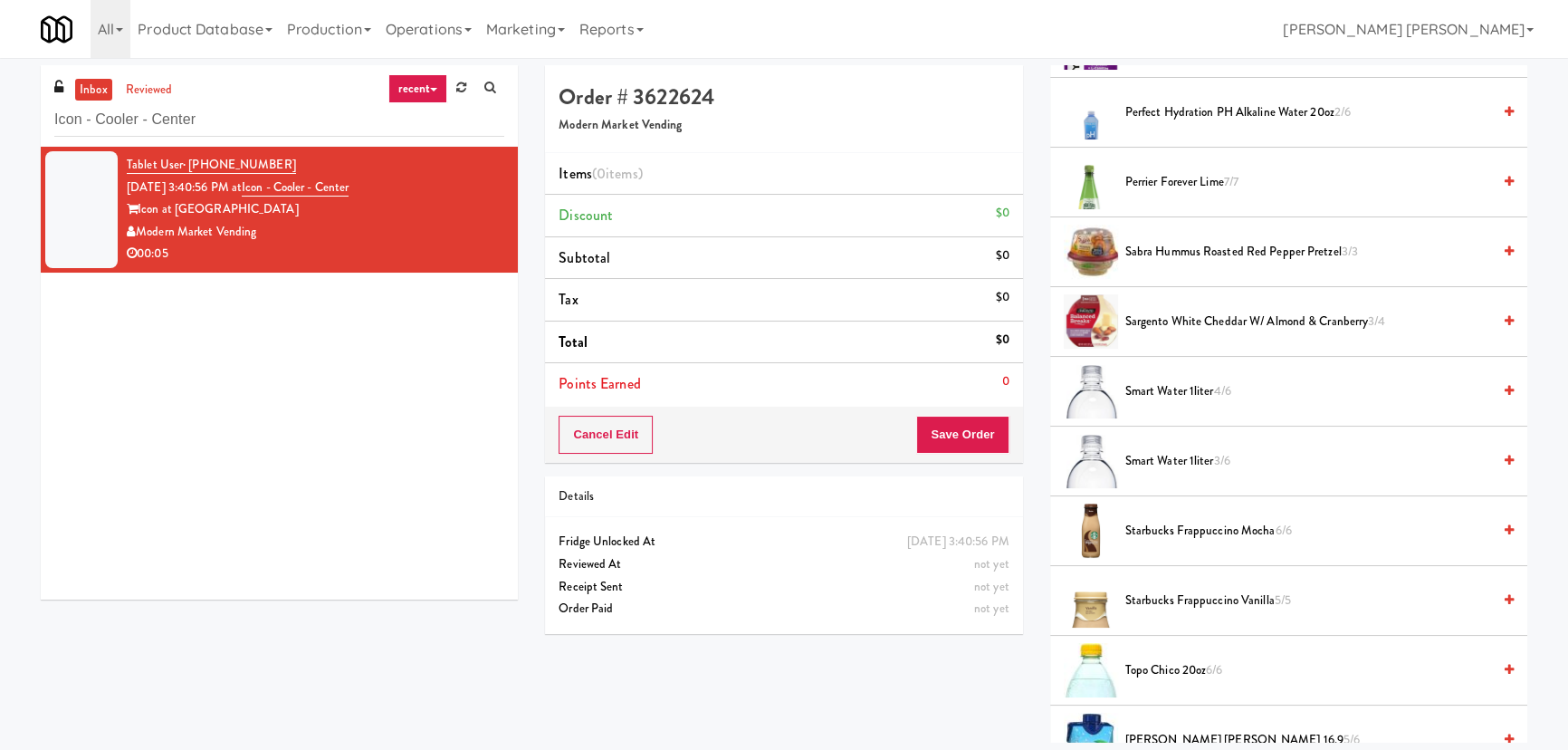
click at [1178, 461] on span "Smart Water 1liter 3/6" at bounding box center [1308, 462] width 366 height 23
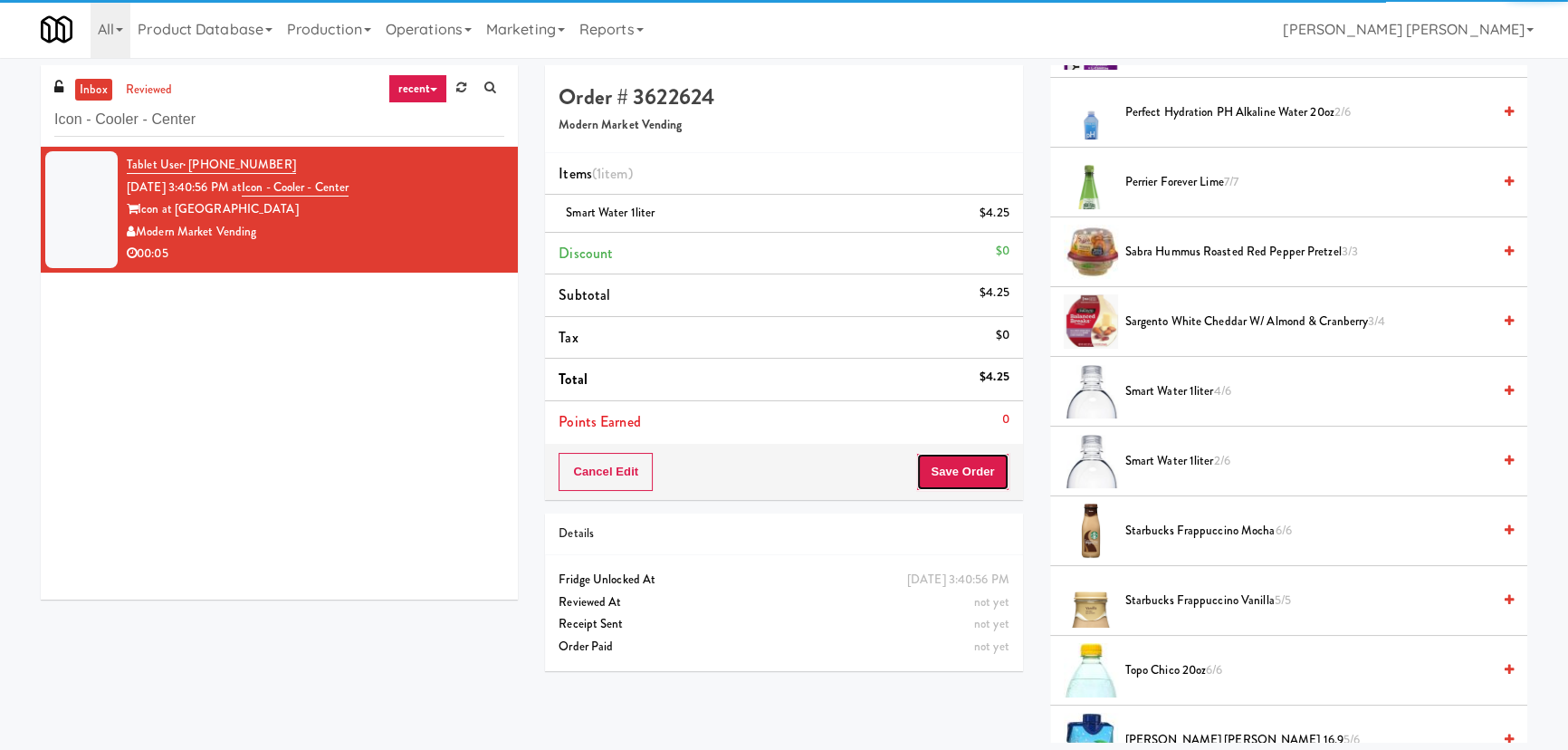
click at [933, 466] on button "Save Order" at bounding box center [962, 472] width 92 height 38
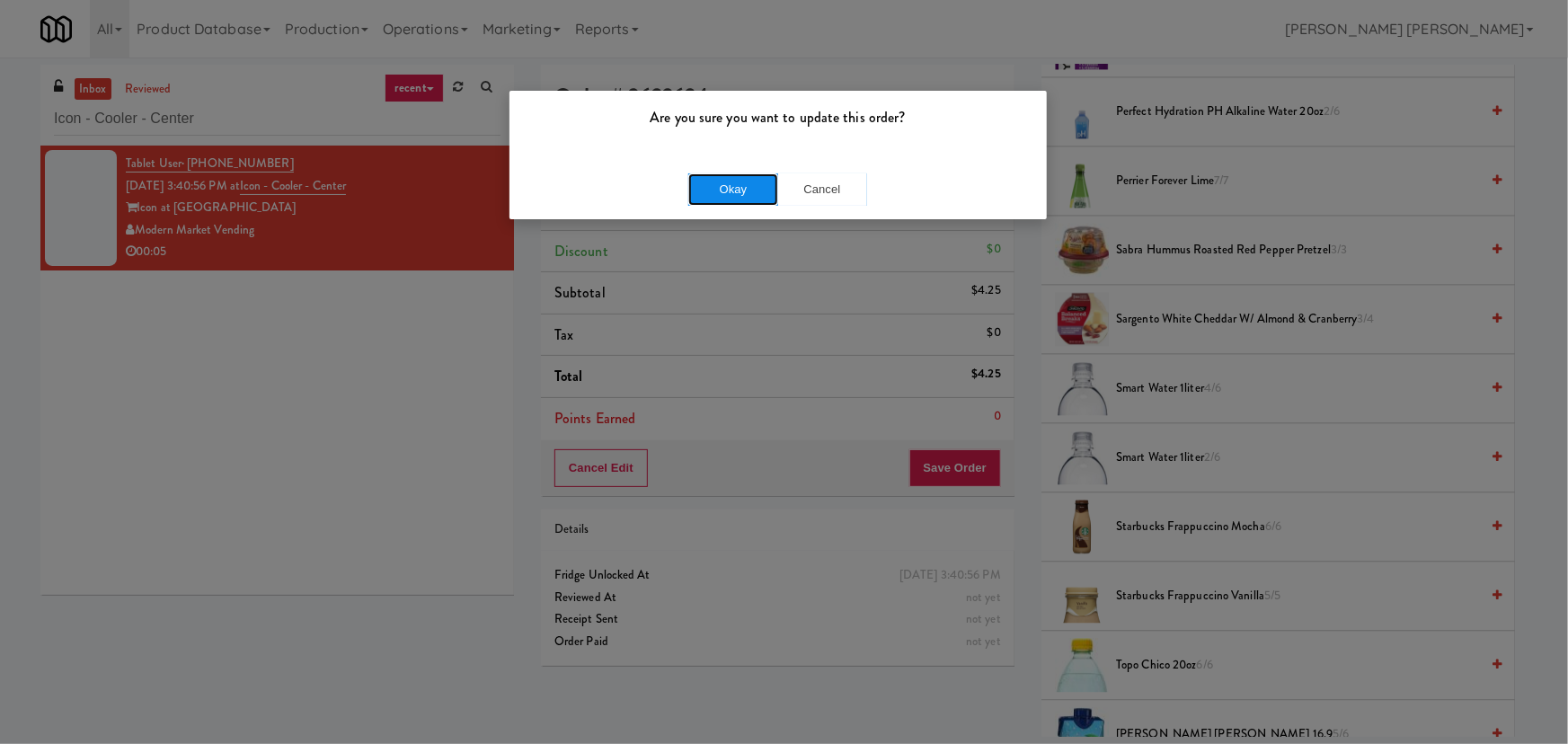
click at [719, 184] on button "Okay" at bounding box center [733, 190] width 90 height 32
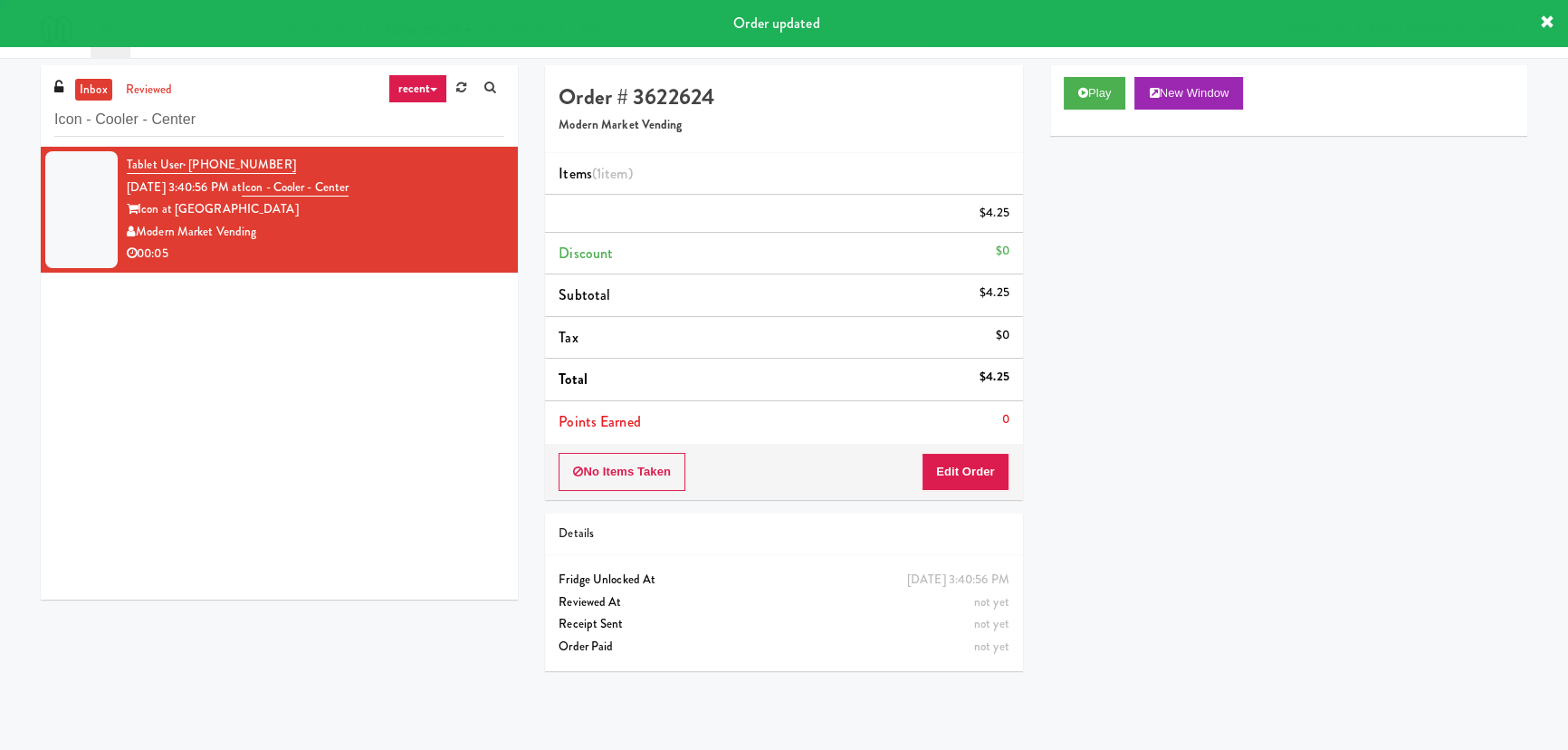
scroll to position [49, 0]
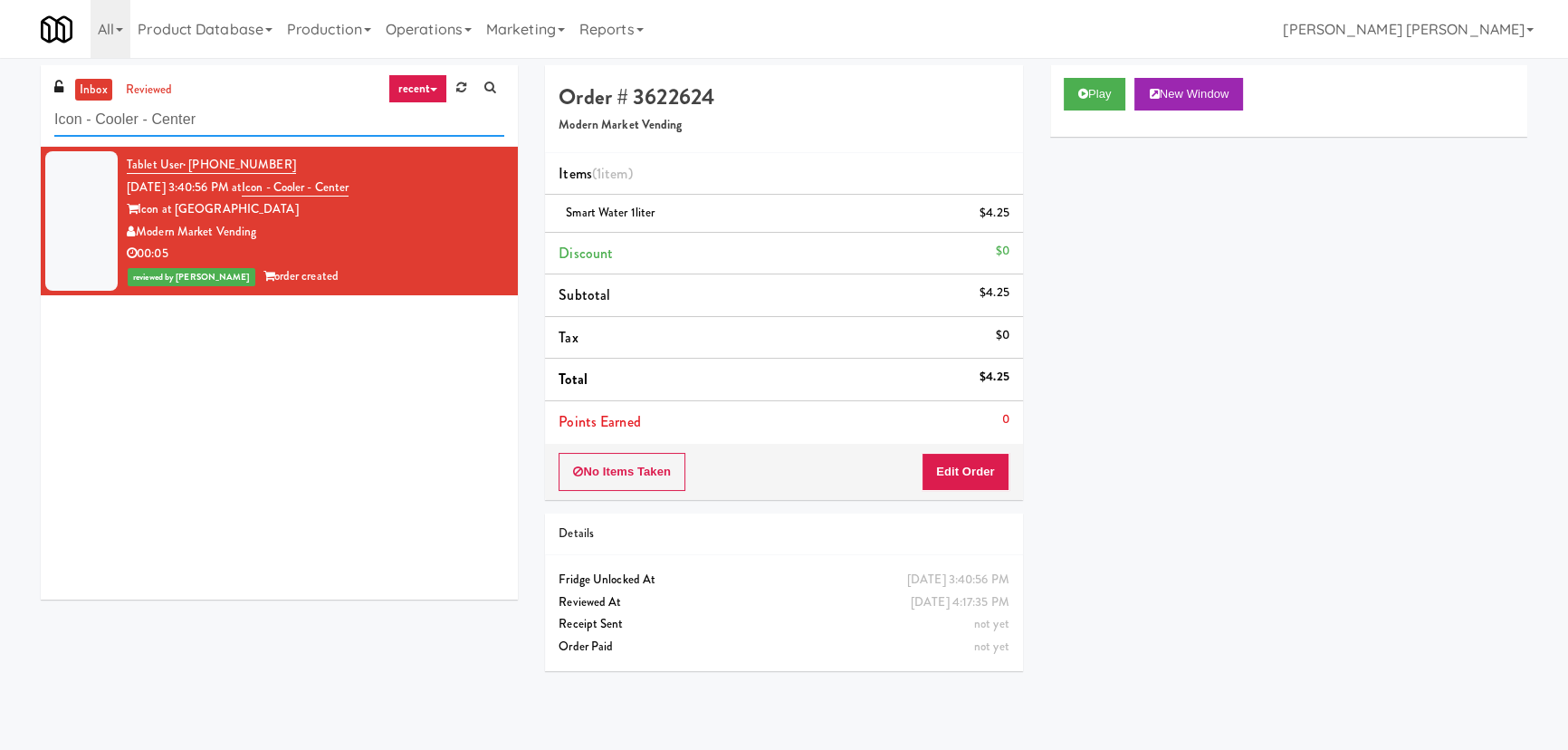
drag, startPoint x: 312, startPoint y: 114, endPoint x: -2, endPoint y: 121, distance: 314.1
click at [0, 121] on html "Are you sure you want to update this order? Okay Cancel Okay Are you sure you w…" at bounding box center [784, 375] width 1568 height 750
paste input "UHN - [PERSON_NAME][GEOGRAPHIC_DATA] - The Meeting Place"
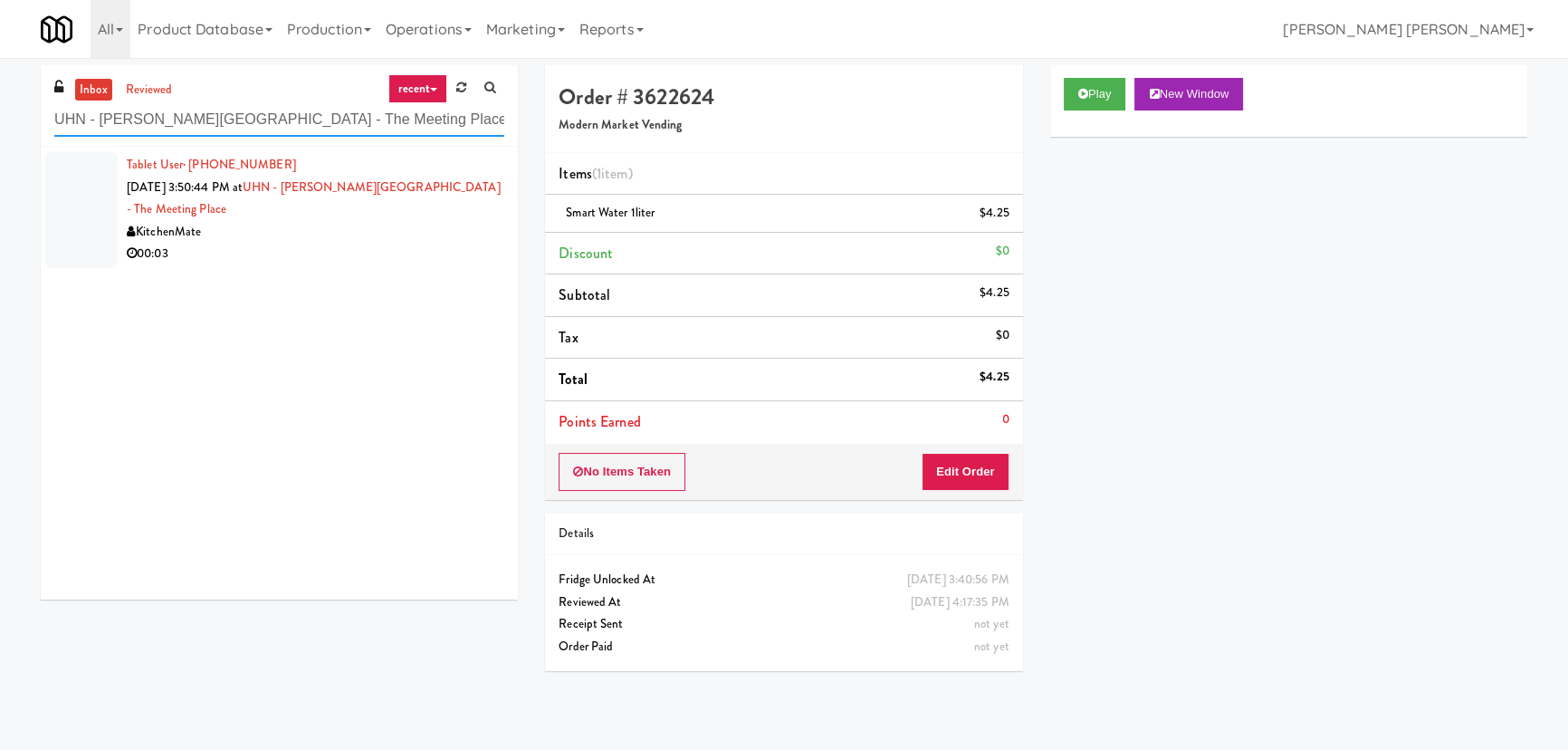
type input "UHN - [PERSON_NAME][GEOGRAPHIC_DATA] - The Meeting Place"
click at [382, 243] on div "00:03" at bounding box center [315, 254] width 377 height 23
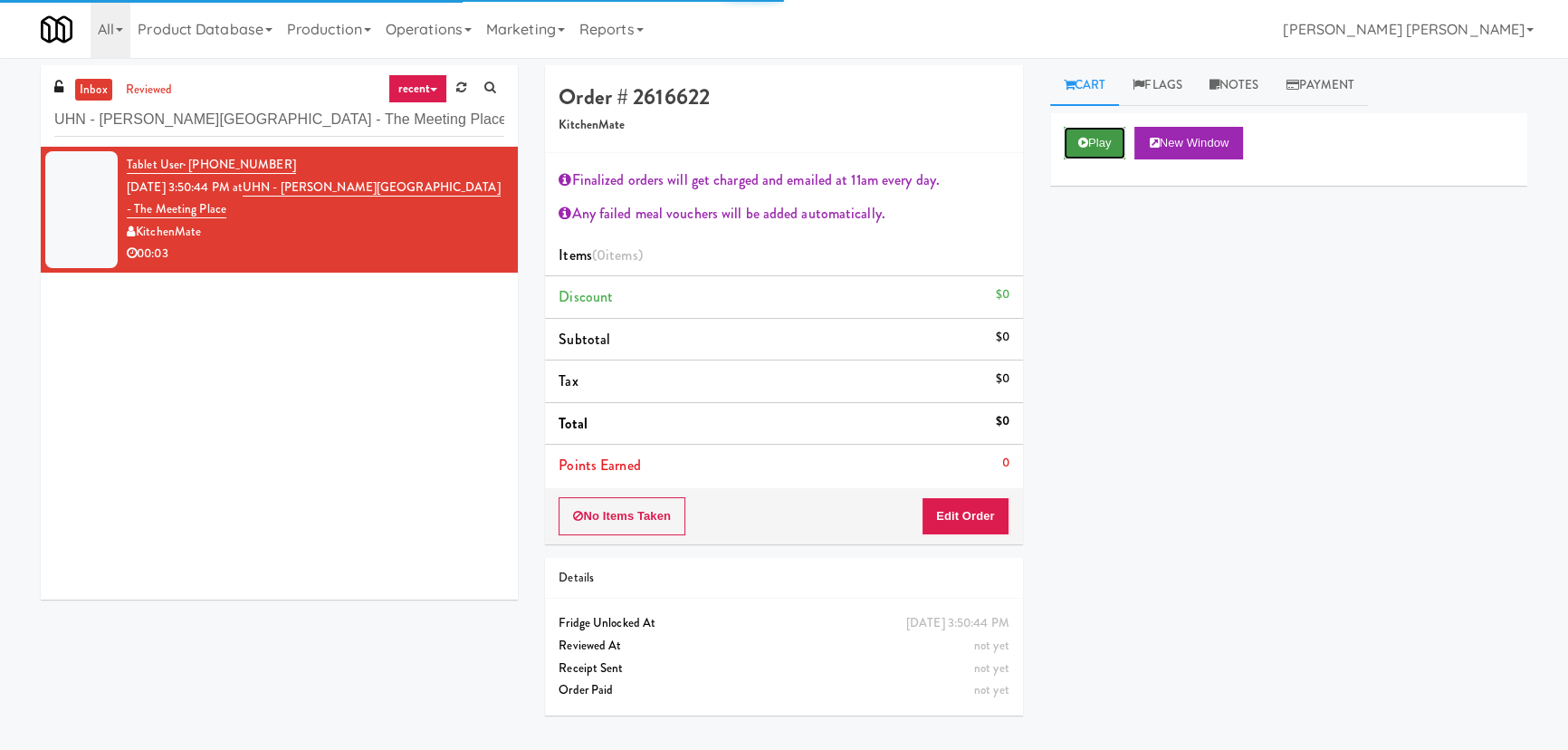
click at [1098, 144] on button "Play" at bounding box center [1095, 143] width 62 height 33
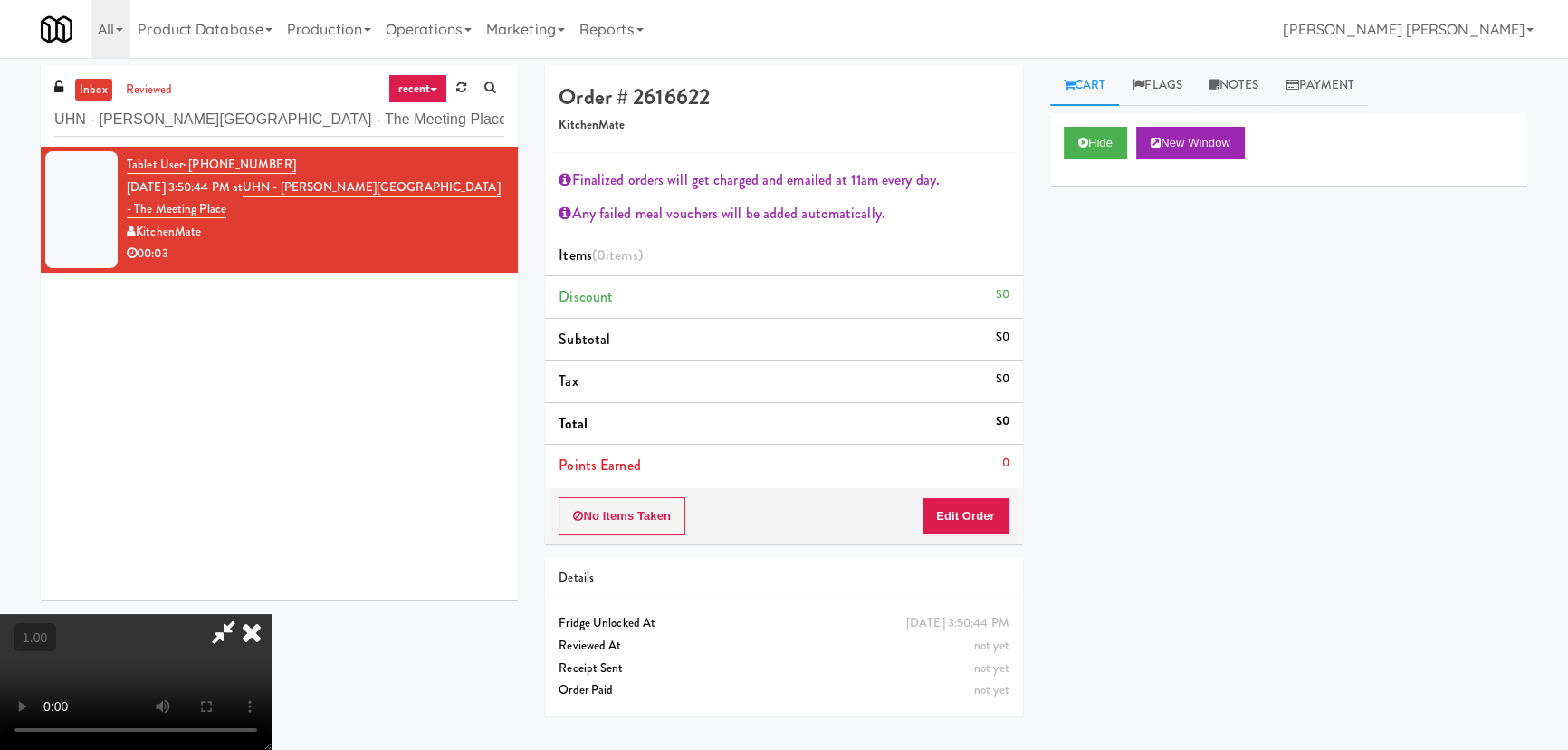
click at [272, 614] on icon at bounding box center [251, 632] width 39 height 36
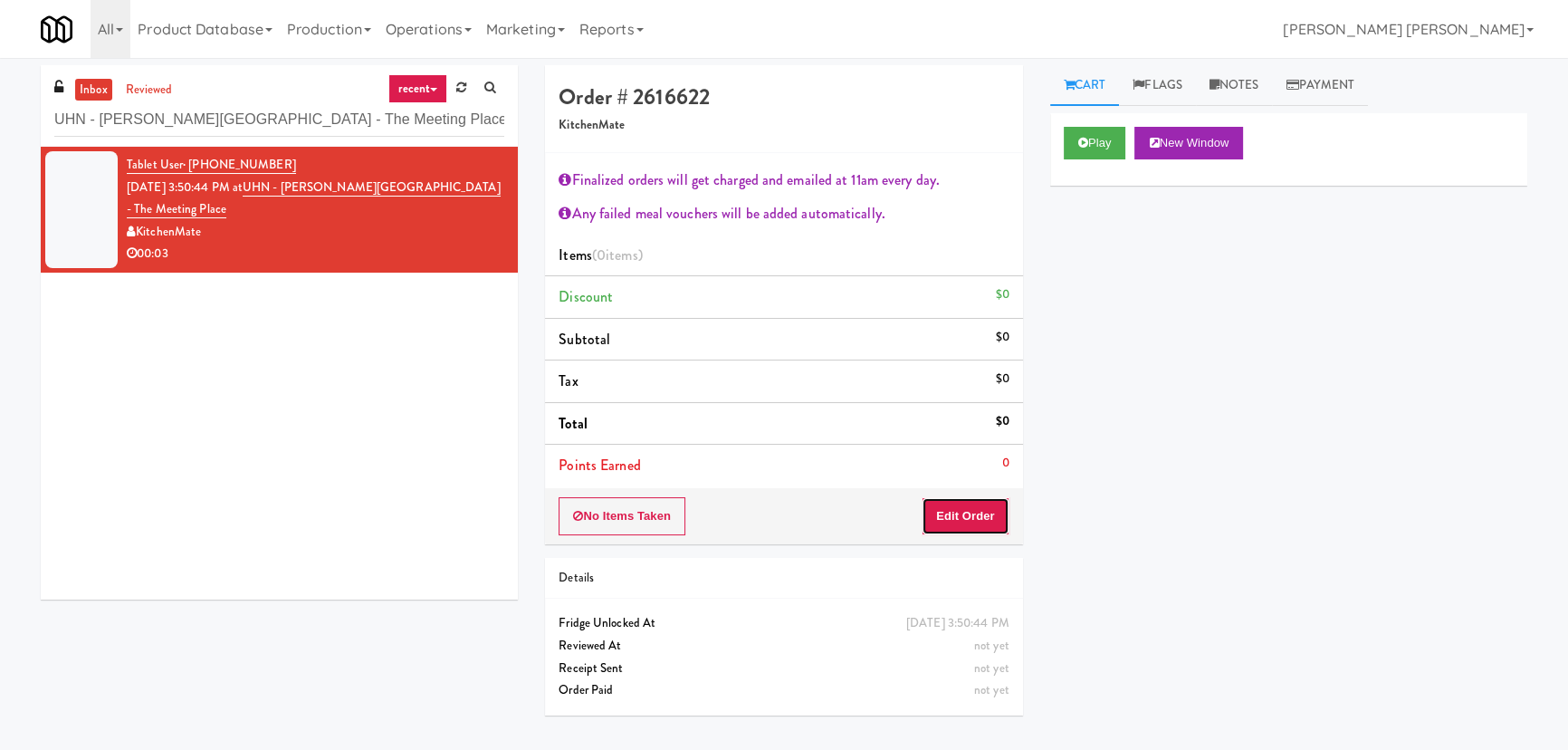
click at [991, 507] on button "Edit Order" at bounding box center [965, 517] width 87 height 38
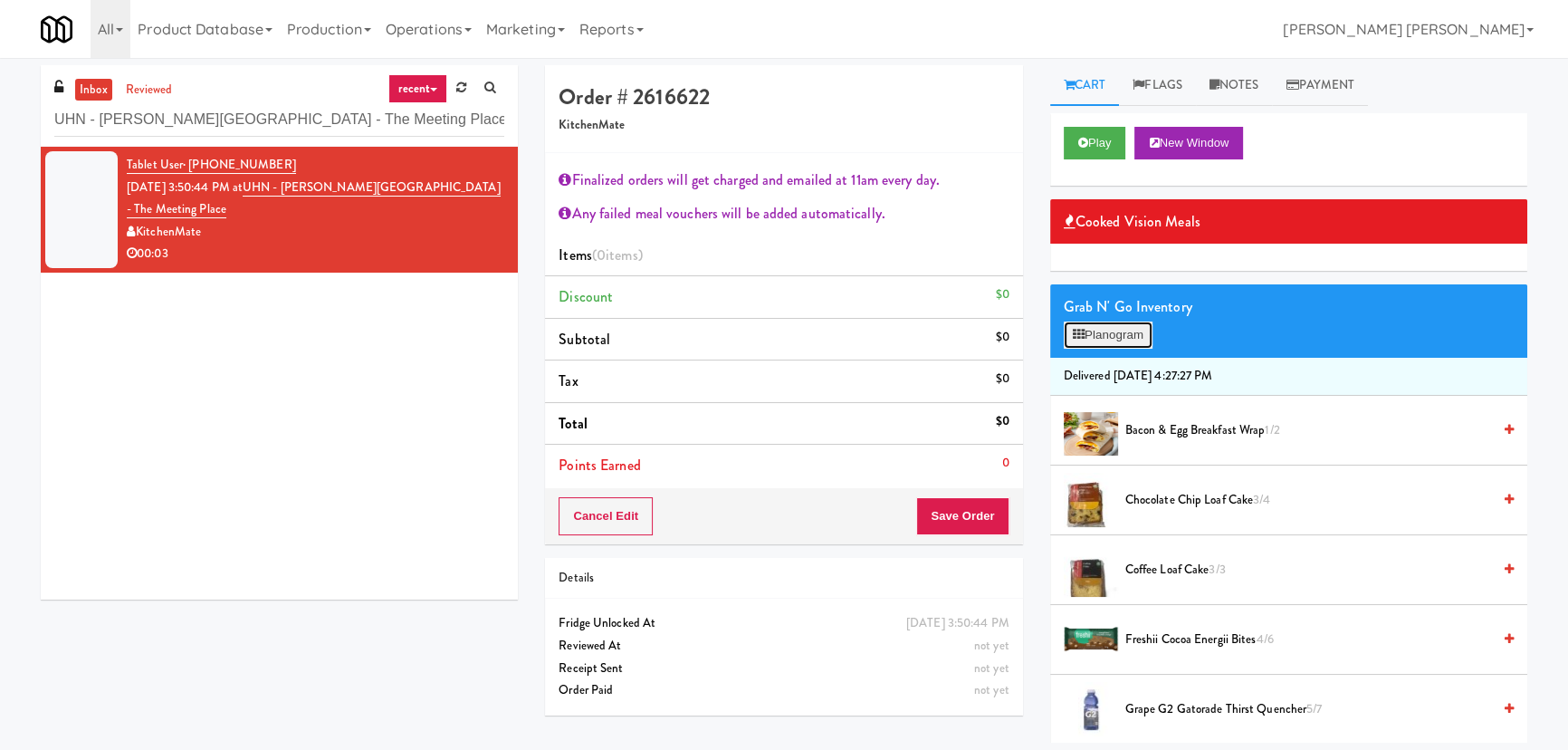
click at [1118, 328] on button "Planogram" at bounding box center [1108, 335] width 88 height 27
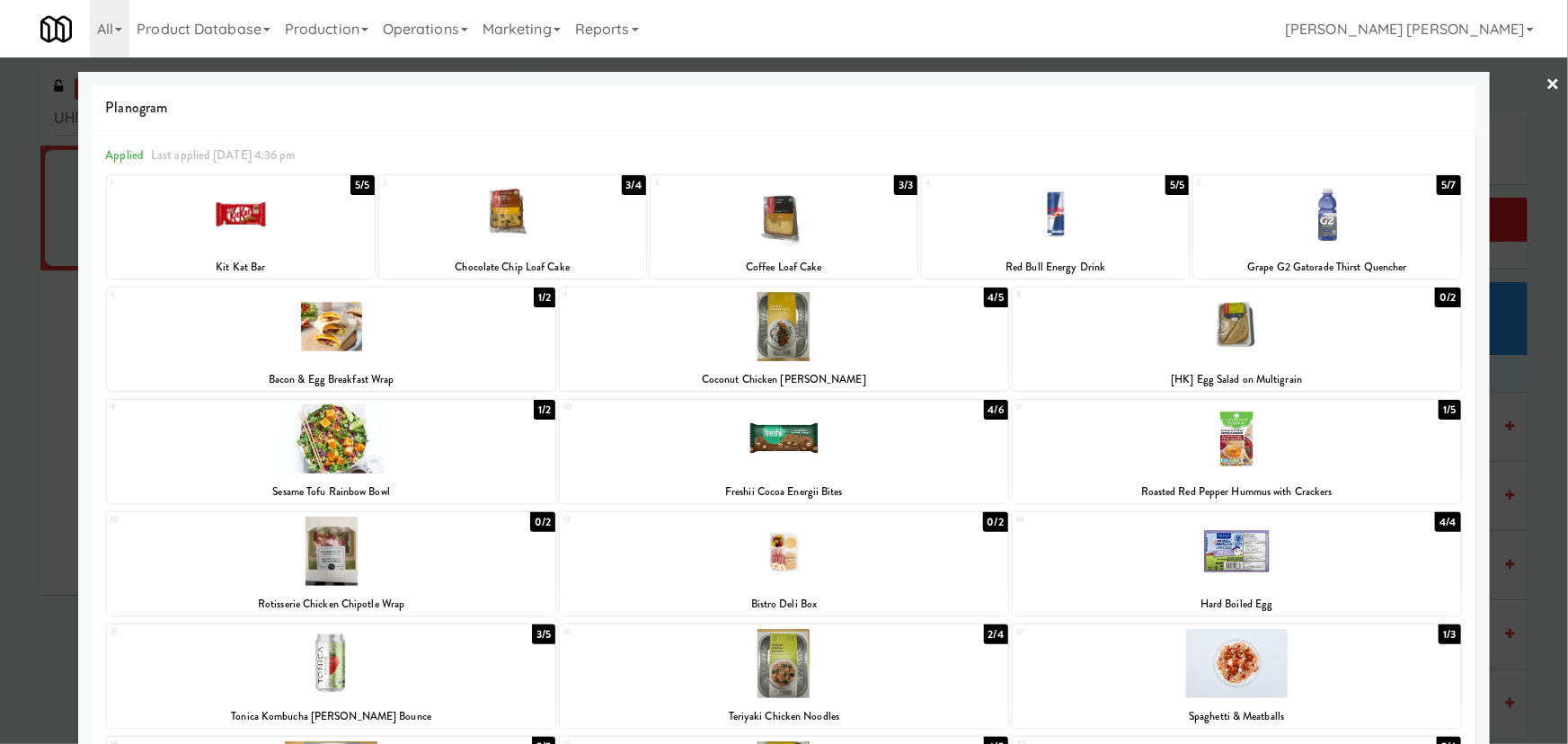
click at [1547, 82] on link "×" at bounding box center [1554, 85] width 14 height 55
click at [1544, 82] on div "inbox reviewed recent all unclear take inventory issue suspicious failed recent…" at bounding box center [784, 400] width 1568 height 672
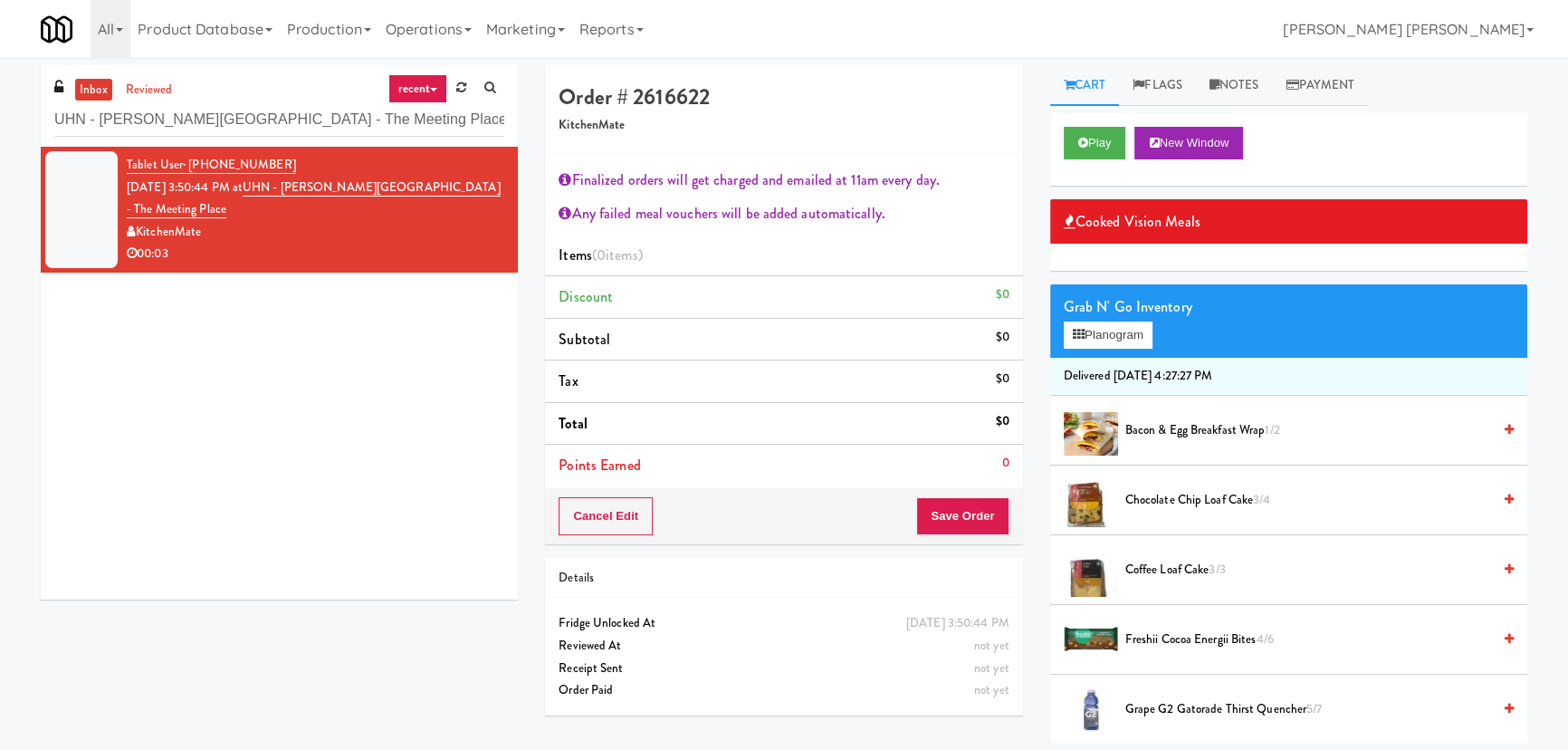
drag, startPoint x: 1255, startPoint y: 89, endPoint x: 1234, endPoint y: 111, distance: 30.4
click at [1254, 89] on link "Notes" at bounding box center [1234, 85] width 77 height 40
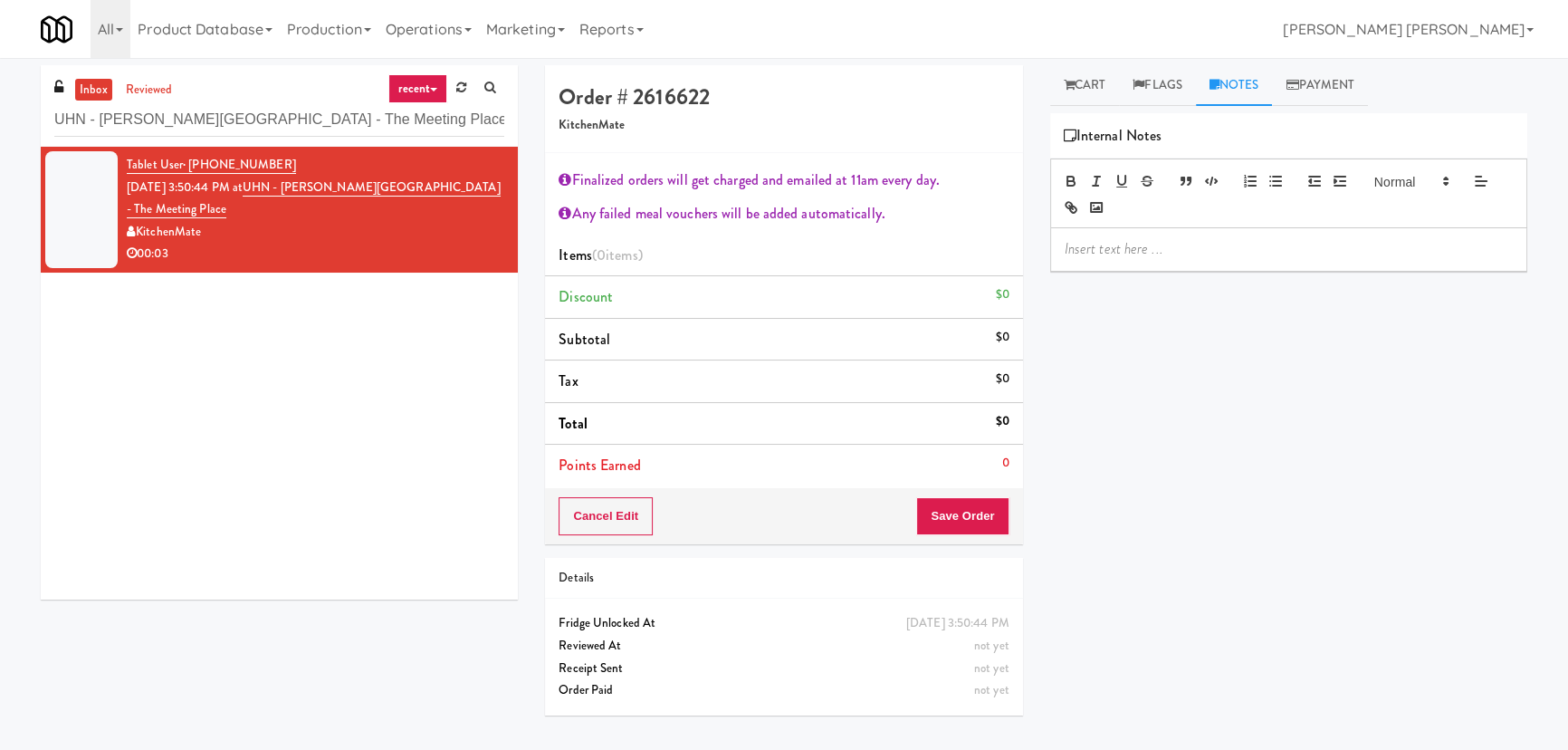
click at [1122, 255] on p at bounding box center [1289, 249] width 448 height 20
click at [621, 527] on button "Cancel Edit" at bounding box center [606, 517] width 94 height 38
click at [607, 517] on button "No Items Taken" at bounding box center [622, 517] width 127 height 38
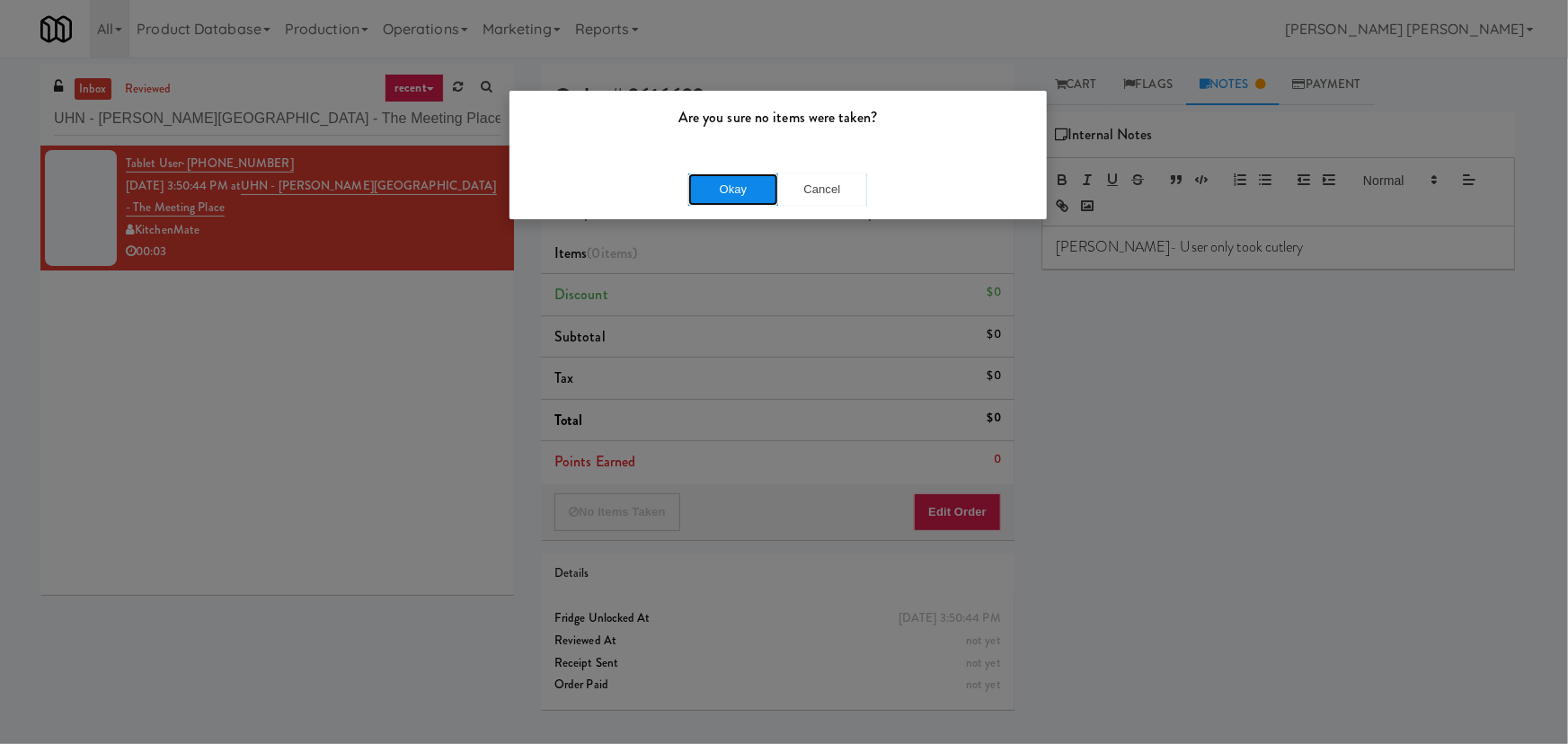
click at [755, 186] on button "Okay" at bounding box center [733, 190] width 90 height 32
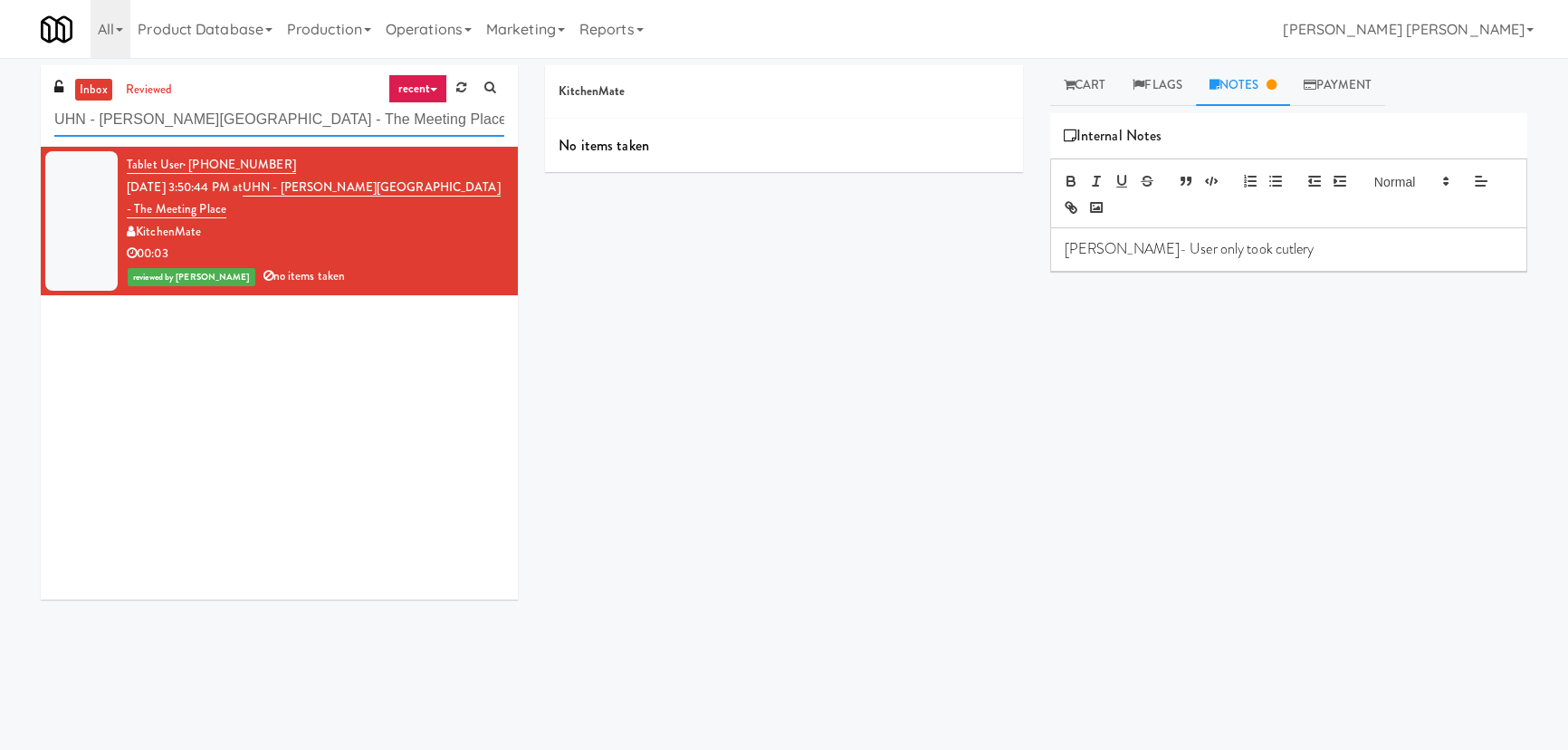
drag, startPoint x: 313, startPoint y: 119, endPoint x: 28, endPoint y: 106, distance: 285.3
click at [28, 106] on div "inbox reviewed recent all unclear take inventory issue suspicious failed recent…" at bounding box center [278, 339] width 504 height 547
paste input "520 N [PERSON_NAME] - Left - Fridg"
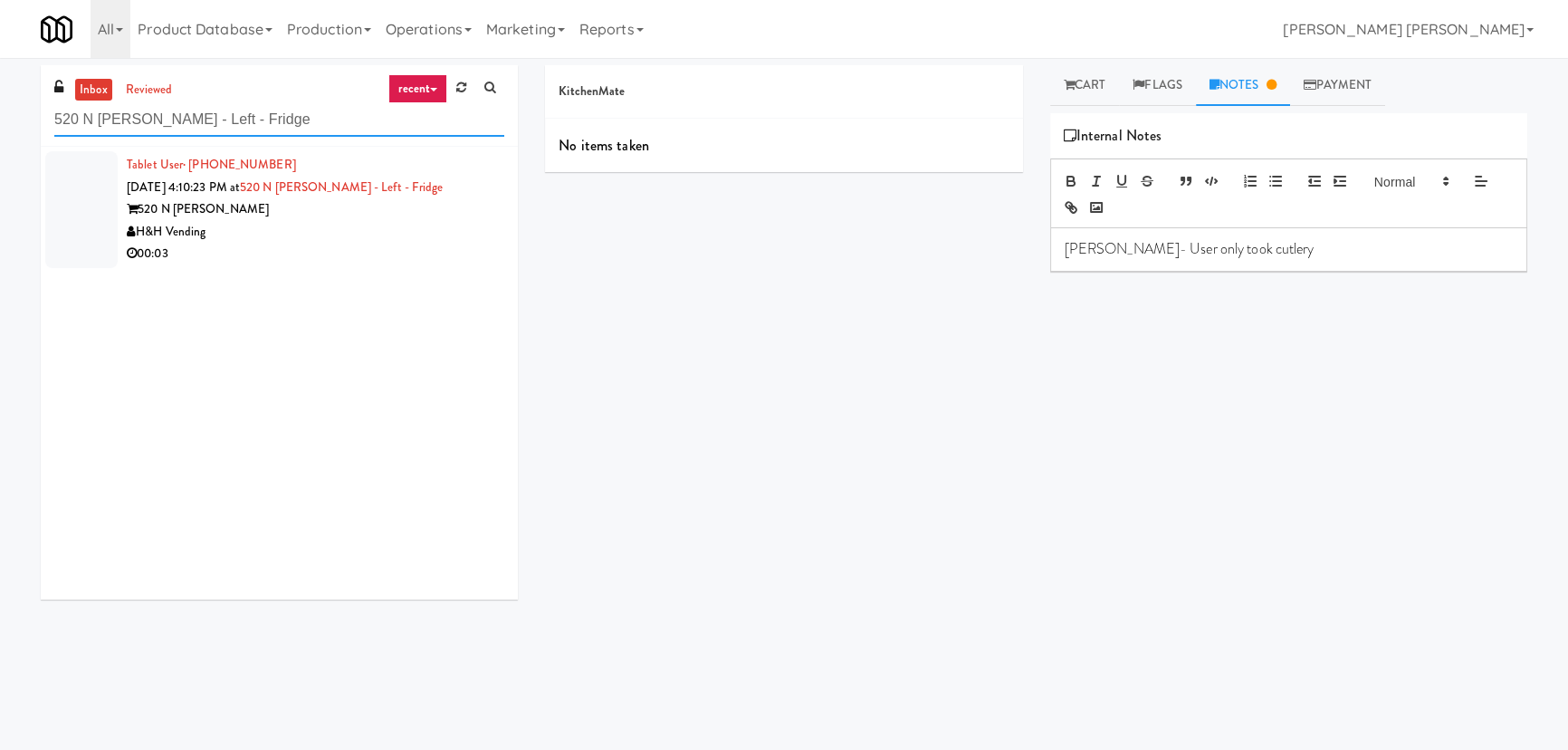
type input "520 N [PERSON_NAME] - Left - Fridge"
click at [407, 257] on div "00:03" at bounding box center [315, 254] width 377 height 23
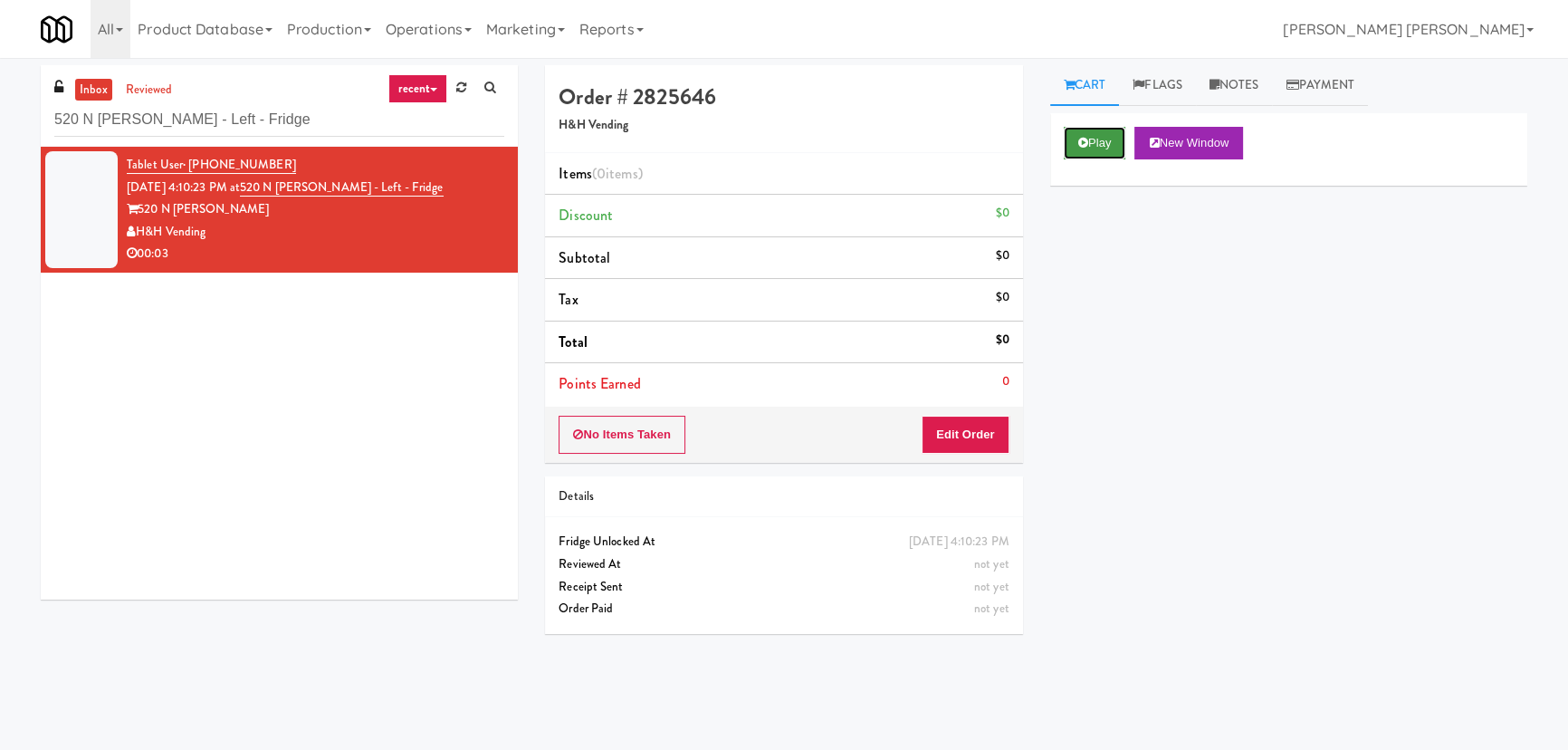
click at [1085, 138] on icon at bounding box center [1083, 142] width 10 height 12
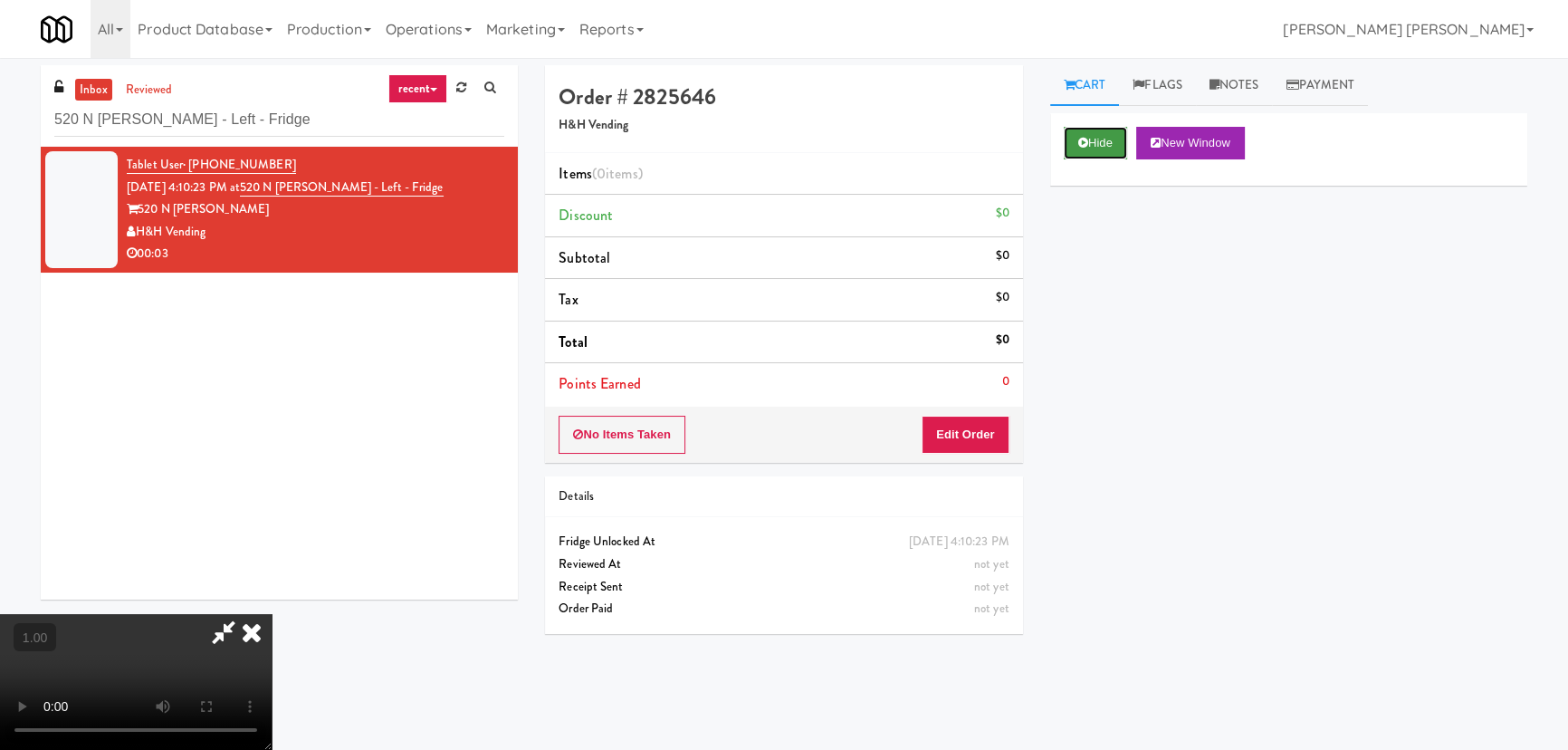
click at [1099, 142] on button "Hide" at bounding box center [1096, 143] width 63 height 33
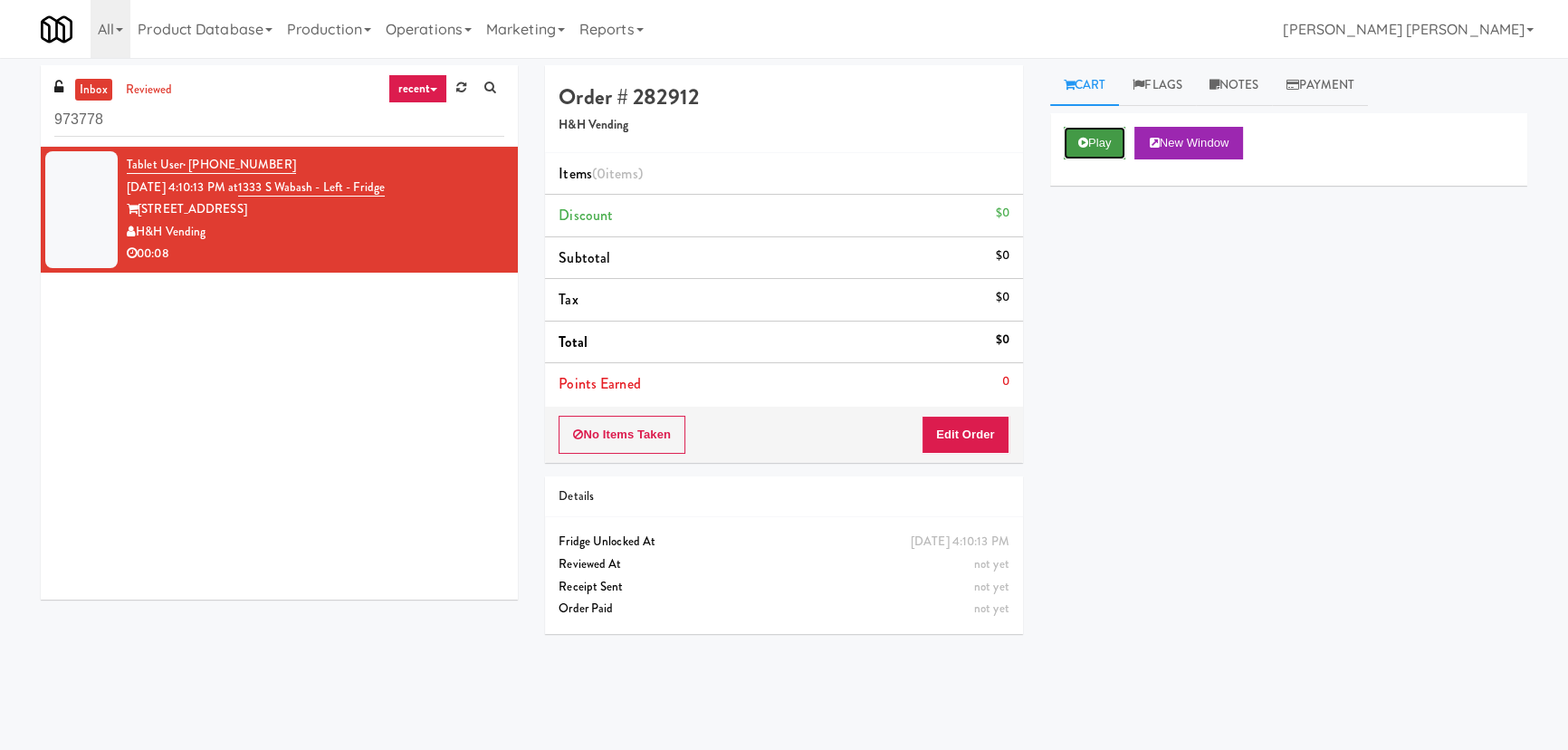
click at [1104, 136] on button "Play" at bounding box center [1095, 143] width 62 height 33
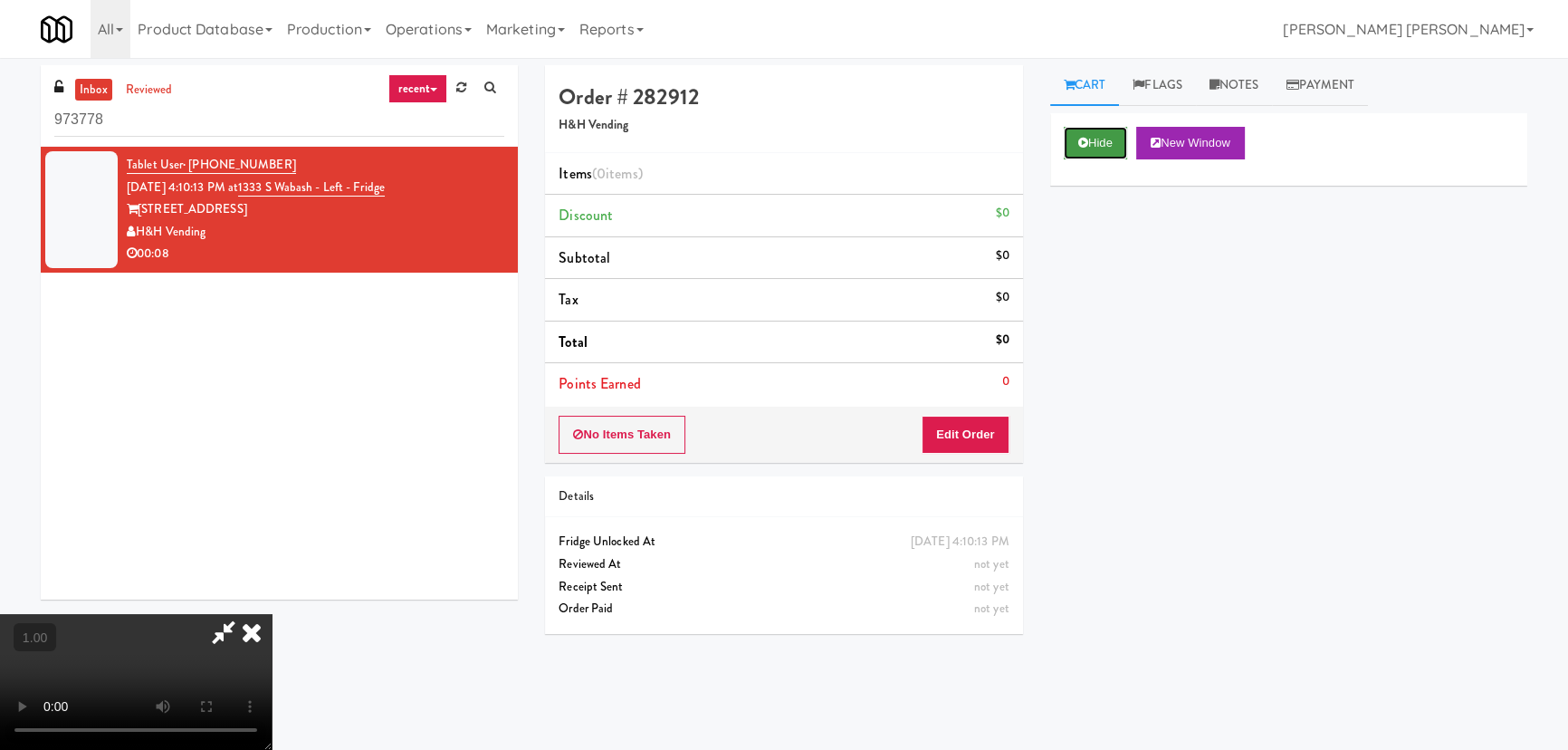
click at [1100, 133] on button "Hide" at bounding box center [1096, 143] width 63 height 33
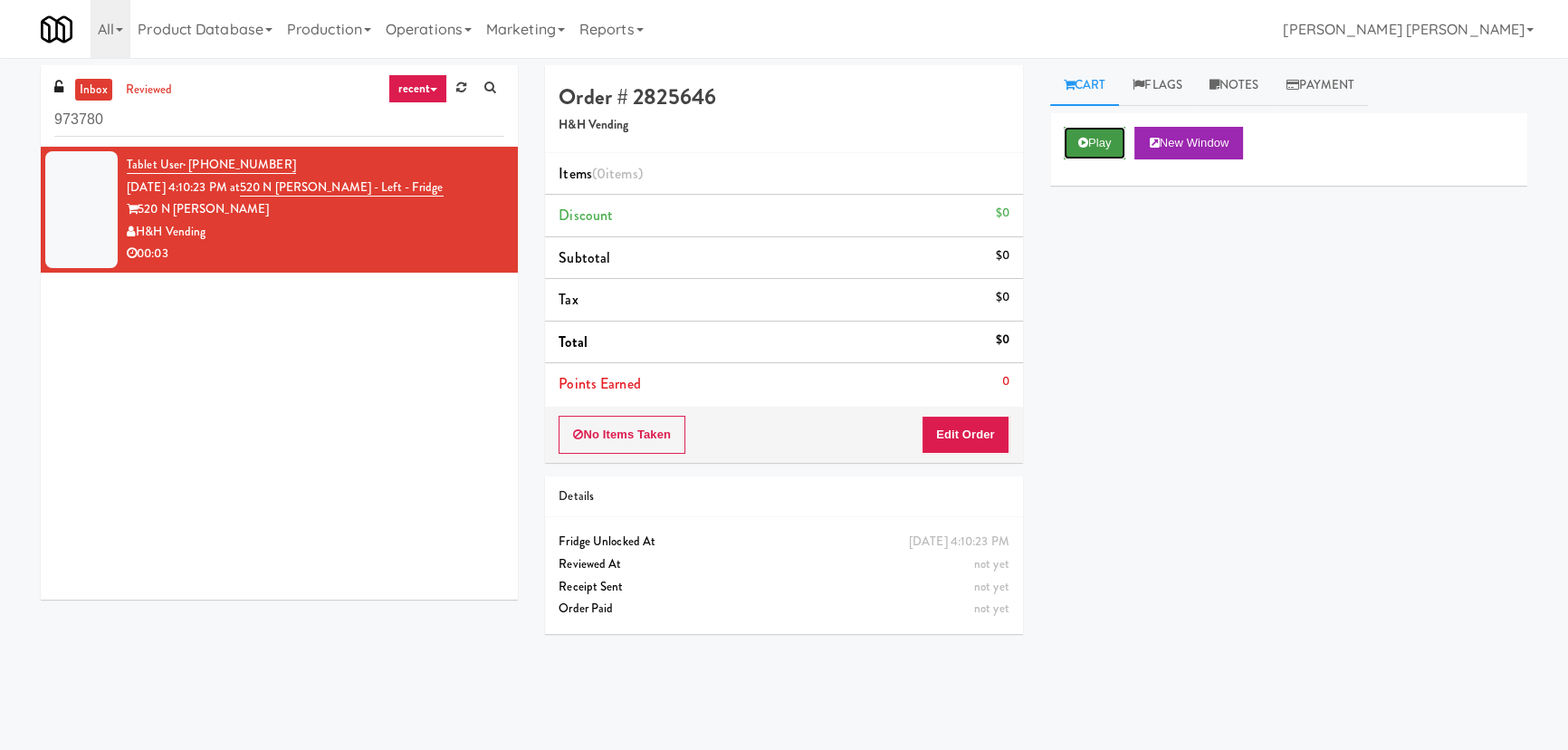
click at [1122, 152] on button "Play" at bounding box center [1095, 143] width 62 height 33
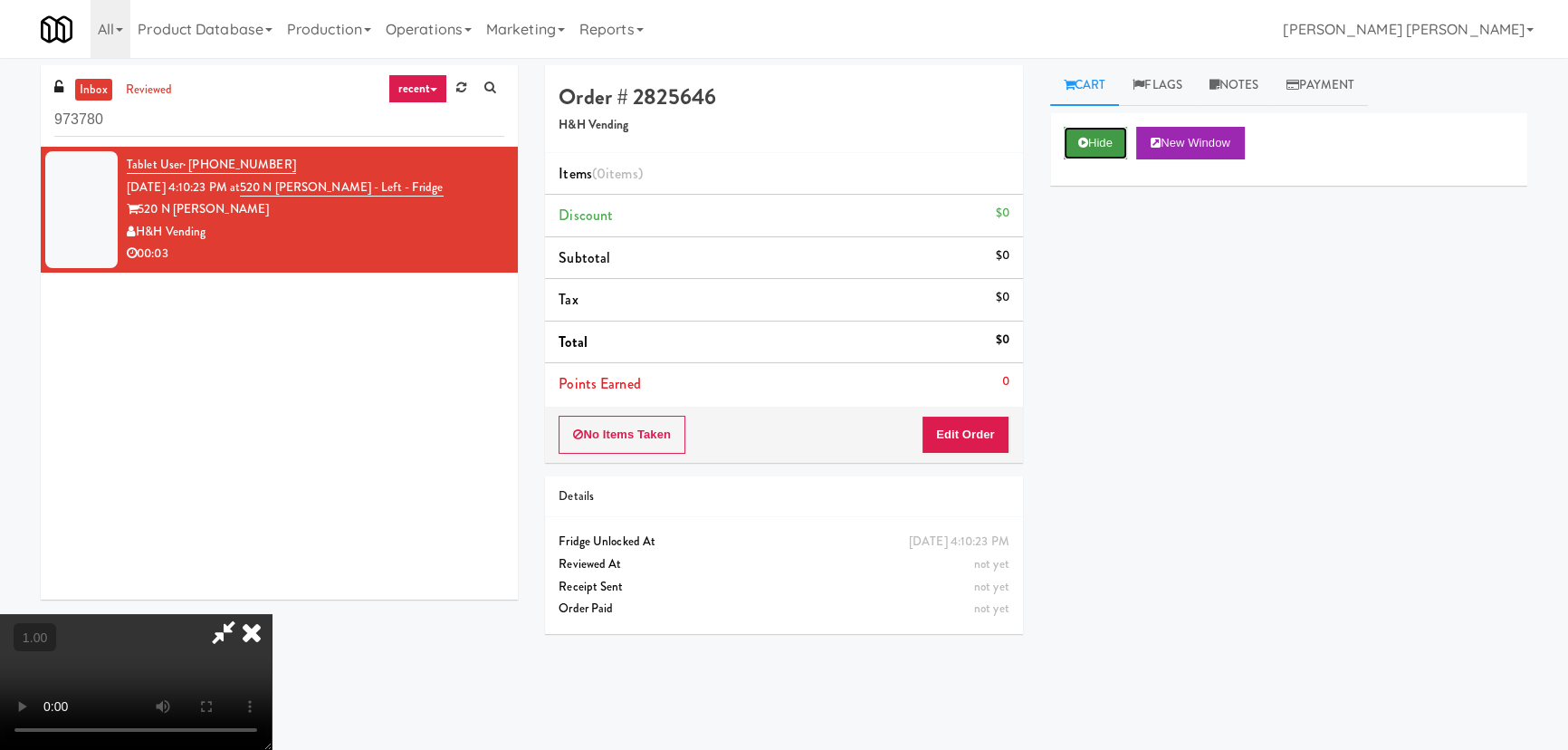
click at [1107, 143] on button "Hide" at bounding box center [1096, 143] width 63 height 33
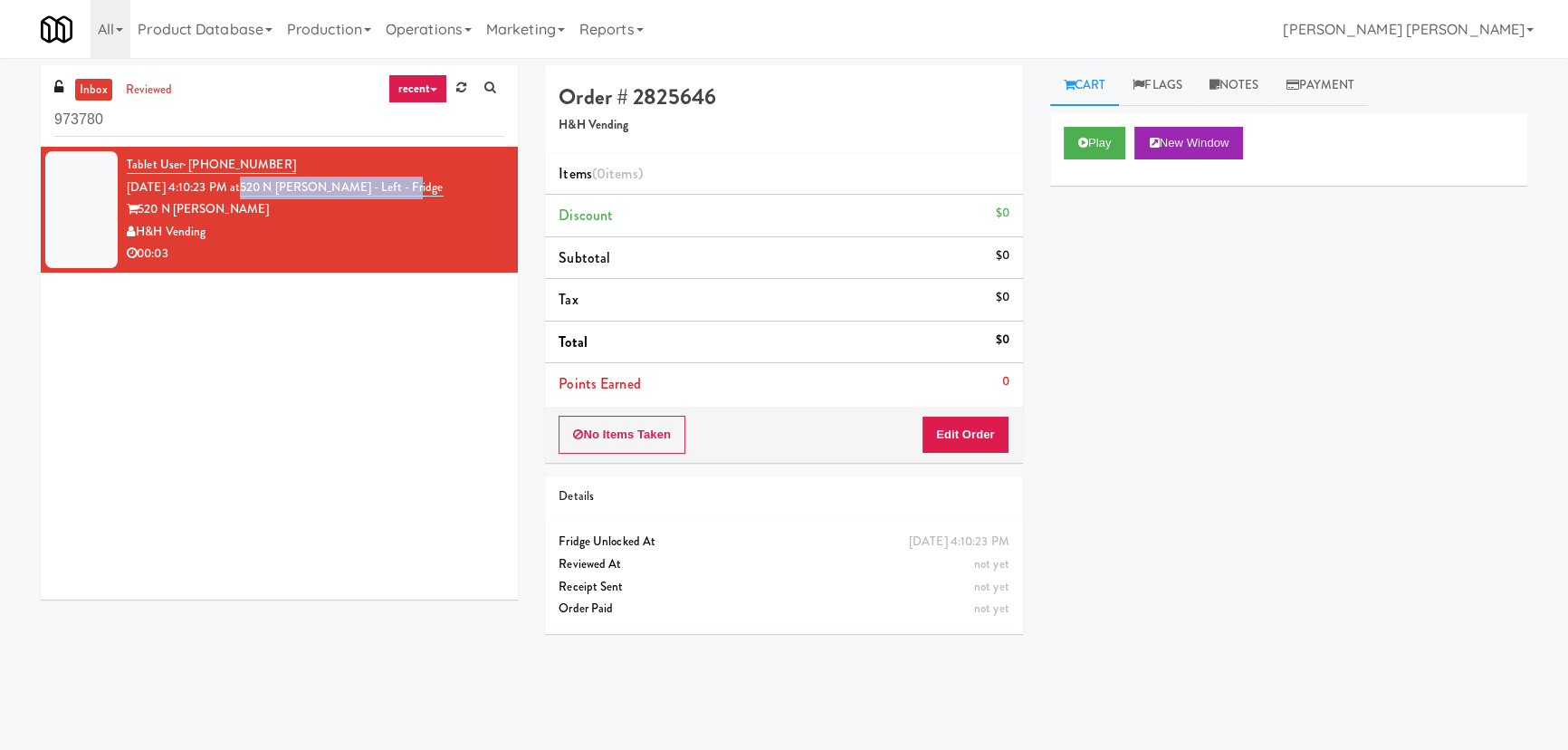
drag, startPoint x: 432, startPoint y: 188, endPoint x: 262, endPoint y: 186, distance: 170.0
click at [262, 186] on div "Tablet User · (262) 496-1051 [DATE] 4:10:23 PM at [STREET_ADDRESS][PERSON_NAME]…" at bounding box center [315, 209] width 377 height 111
copy link "520 N [PERSON_NAME] - Left - Fridge"
click at [1096, 135] on button "Play" at bounding box center [1095, 143] width 62 height 33
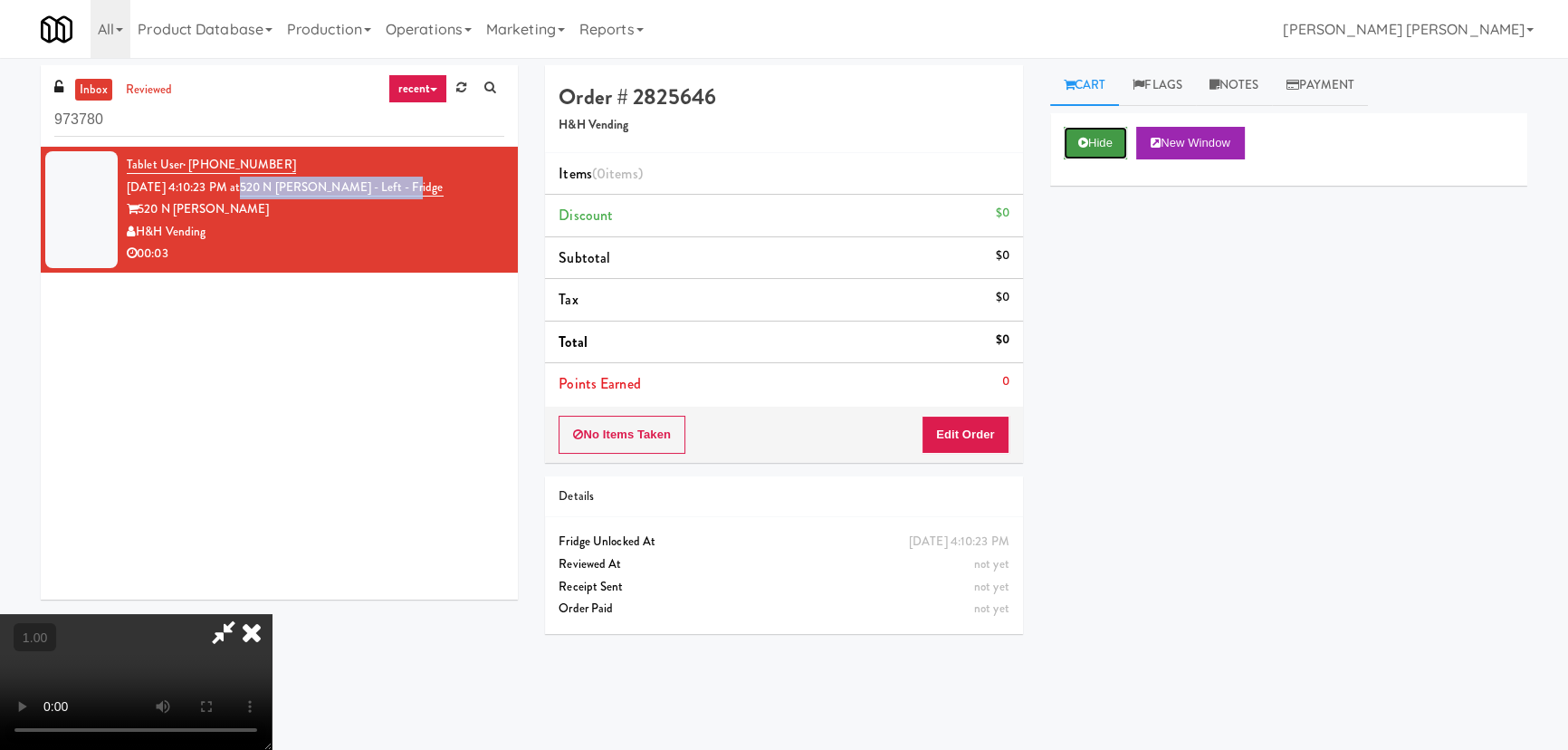
click at [1086, 142] on icon at bounding box center [1083, 142] width 10 height 12
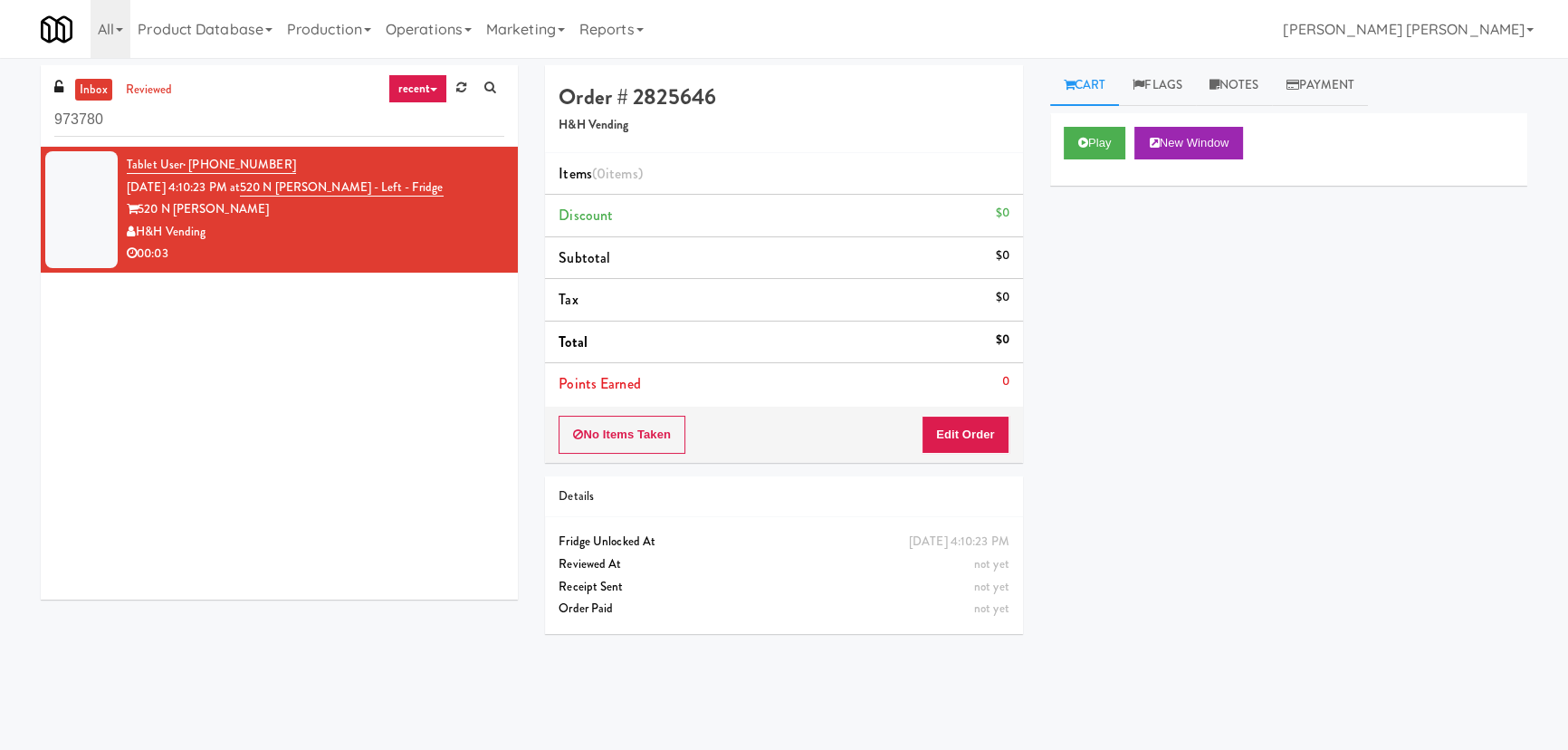
click at [101, 87] on link "inbox" at bounding box center [93, 90] width 37 height 23
drag, startPoint x: 424, startPoint y: 186, endPoint x: 259, endPoint y: 181, distance: 165.1
click at [259, 181] on div "Tablet User · (440) 832-1951 [DATE] 4:10:13 PM at [STREET_ADDRESS] - Left - Fri…" at bounding box center [315, 209] width 377 height 111
copy span "1333 S Wabash - Left - Fridge"
drag, startPoint x: 157, startPoint y: 124, endPoint x: 39, endPoint y: 108, distance: 119.1
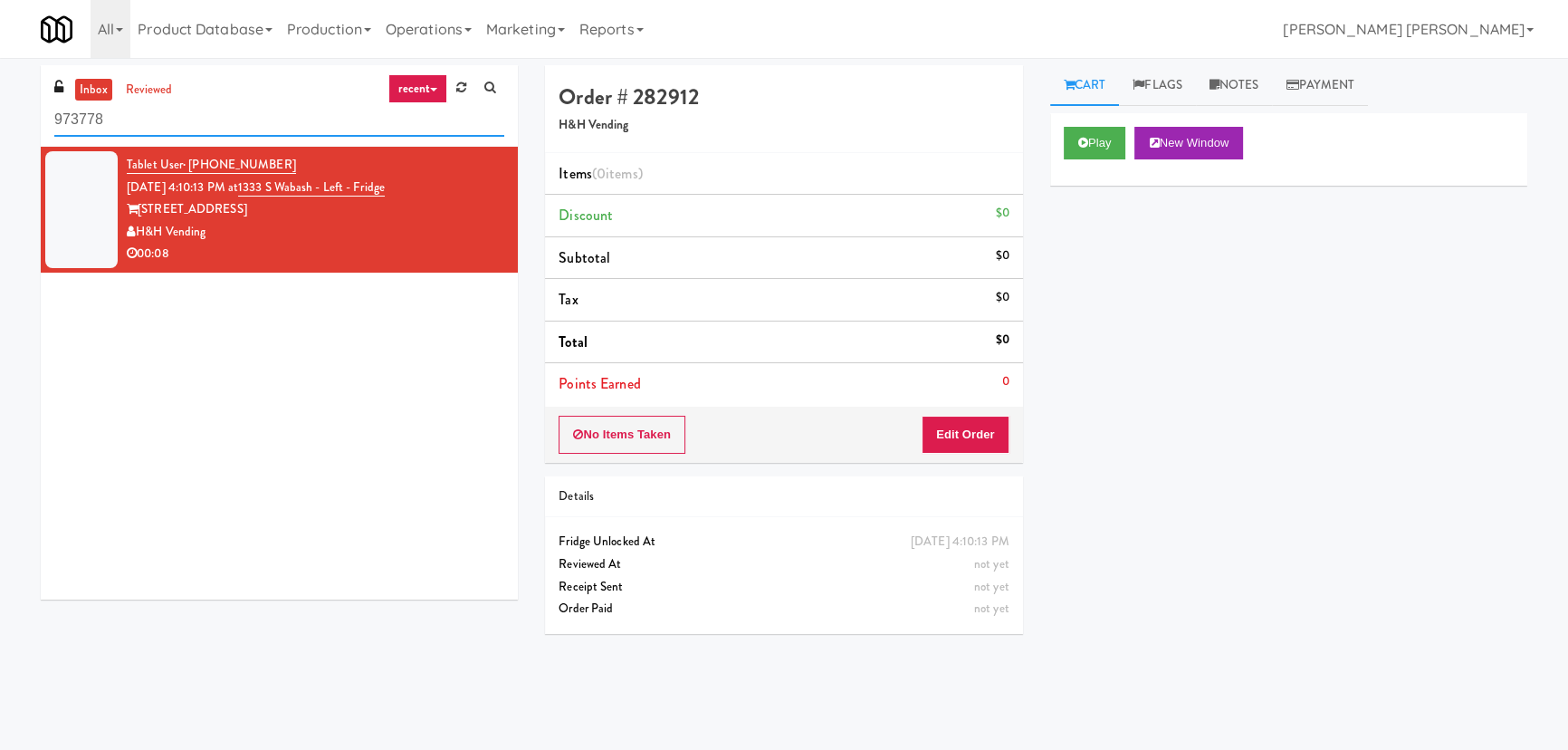
click at [39, 108] on div "inbox reviewed recent all unclear take inventory issue suspicious failed recent…" at bounding box center [278, 339] width 504 height 547
paste input "520 N [PERSON_NAME] - Left - Fridge"
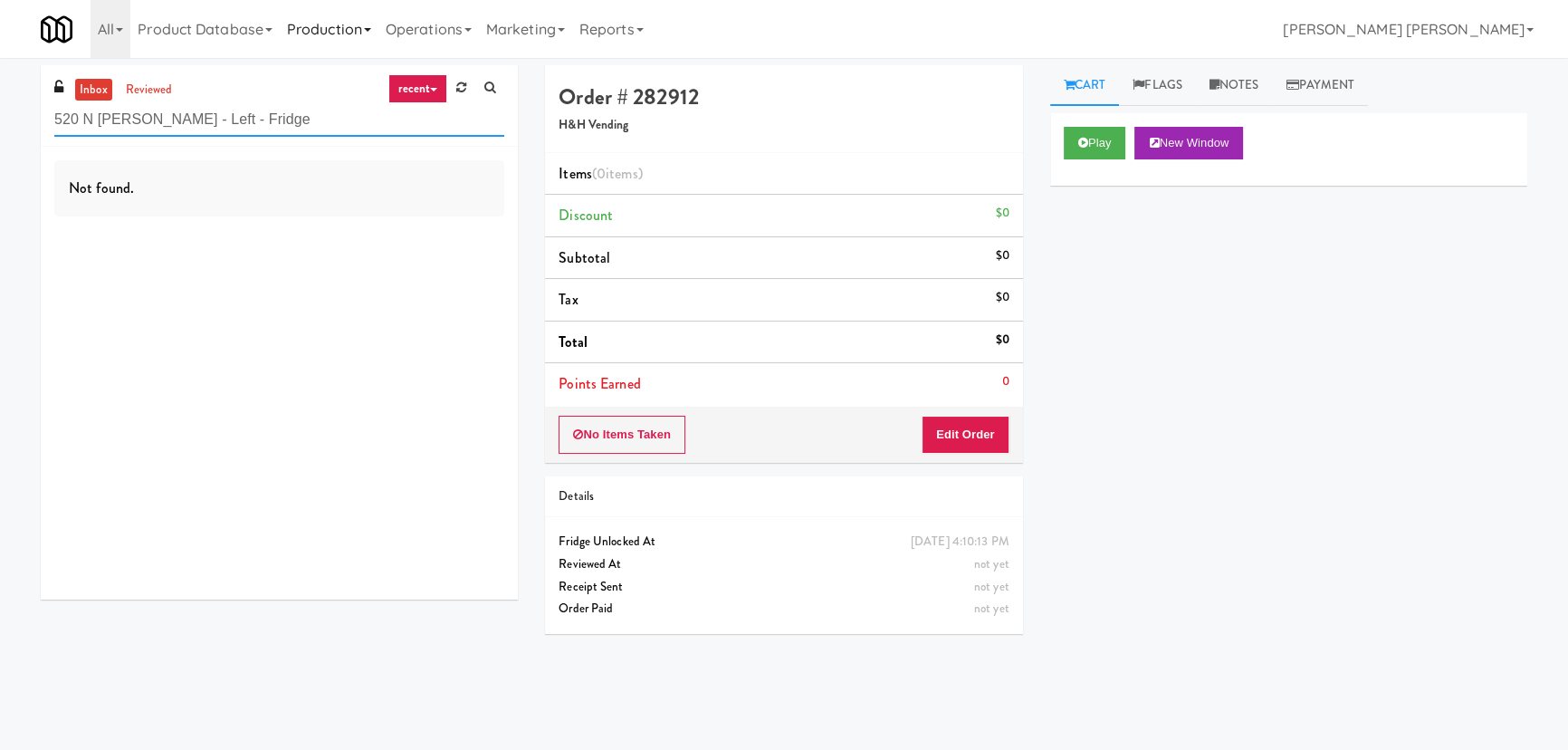
type input "520 N [PERSON_NAME] - Left - Fridge"
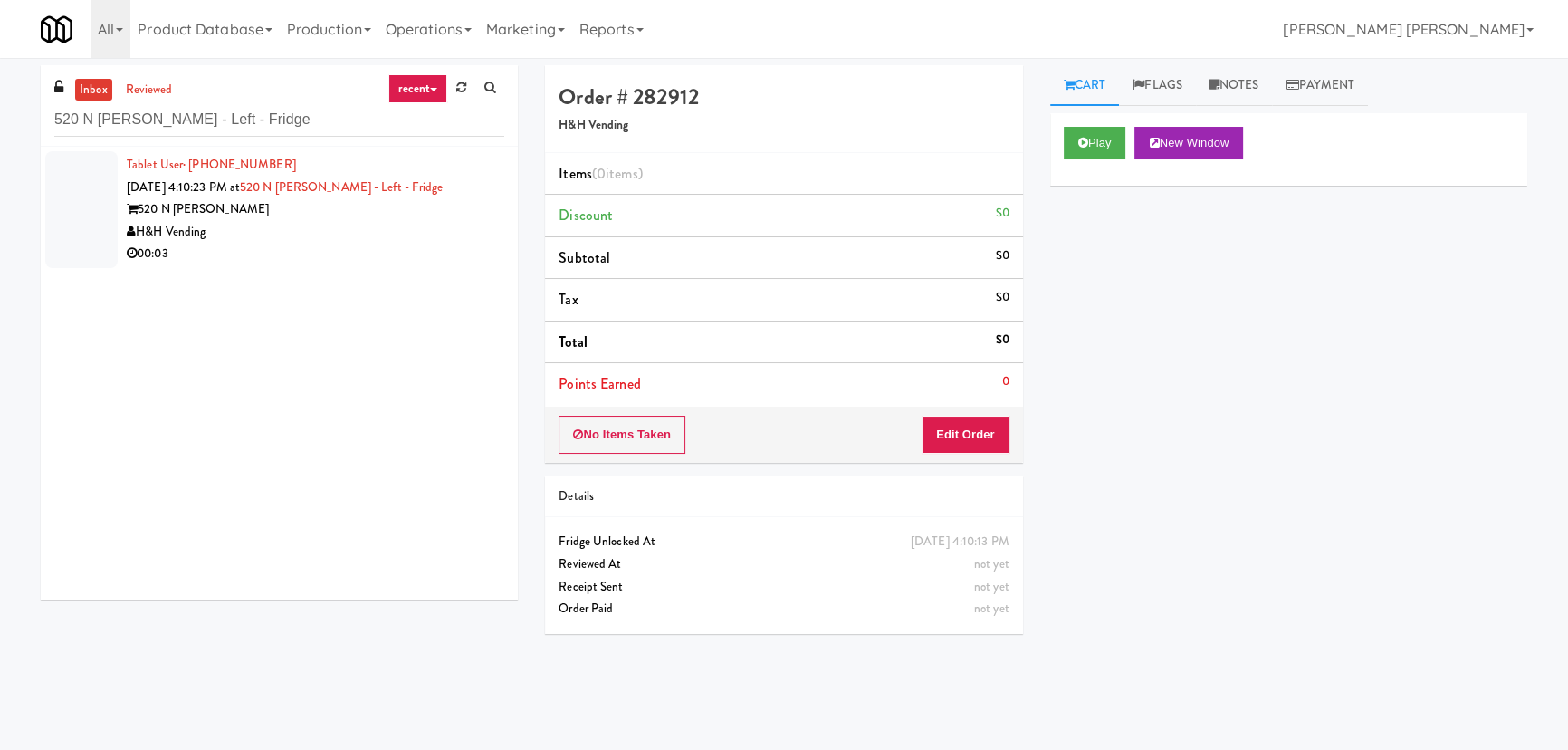
click at [298, 254] on div "00:03" at bounding box center [315, 254] width 377 height 23
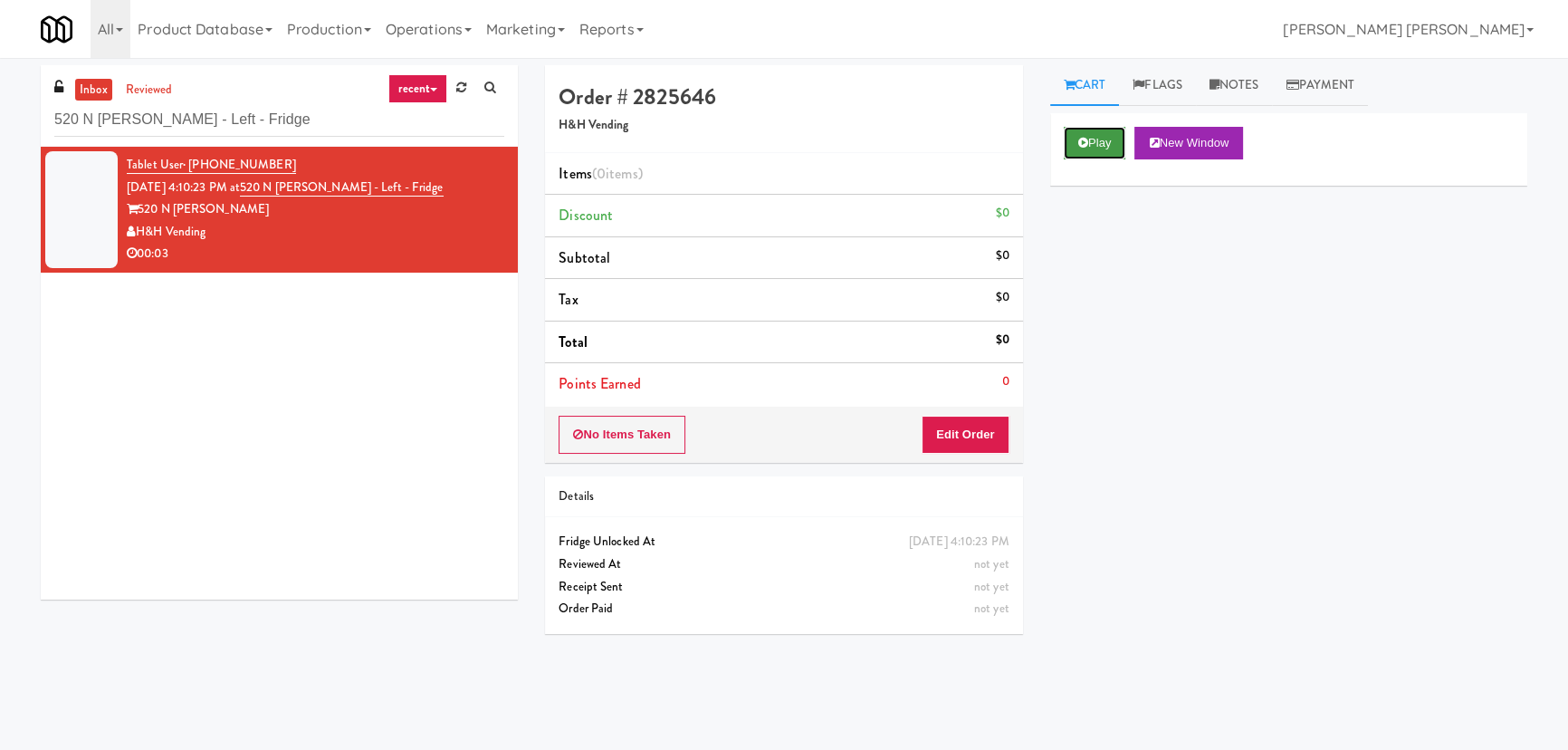
click at [1080, 145] on icon at bounding box center [1083, 142] width 10 height 12
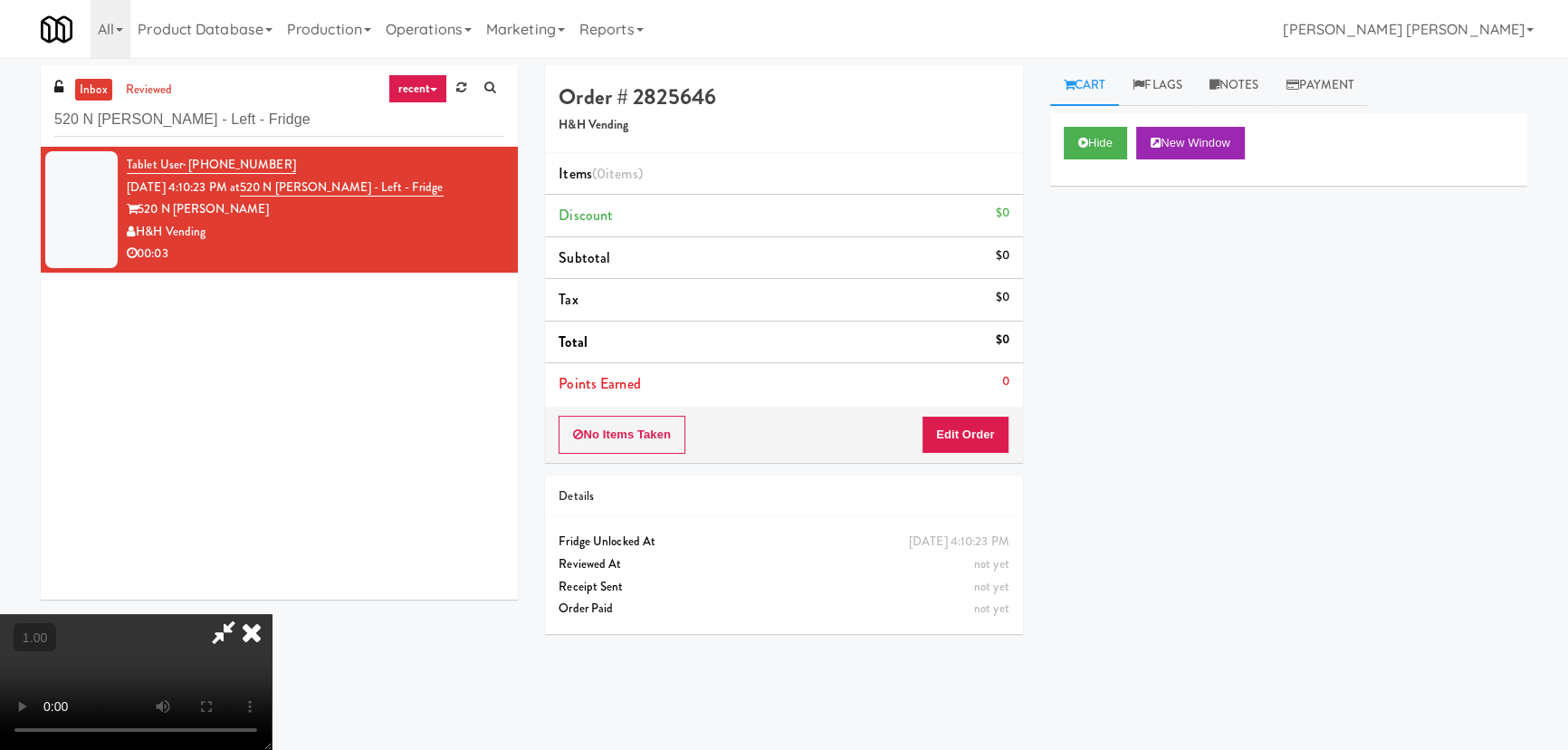
drag, startPoint x: 293, startPoint y: 117, endPoint x: 36, endPoint y: 116, distance: 257.0
click at [36, 614] on video at bounding box center [135, 681] width 272 height 135
click at [1082, 145] on icon at bounding box center [1083, 142] width 10 height 12
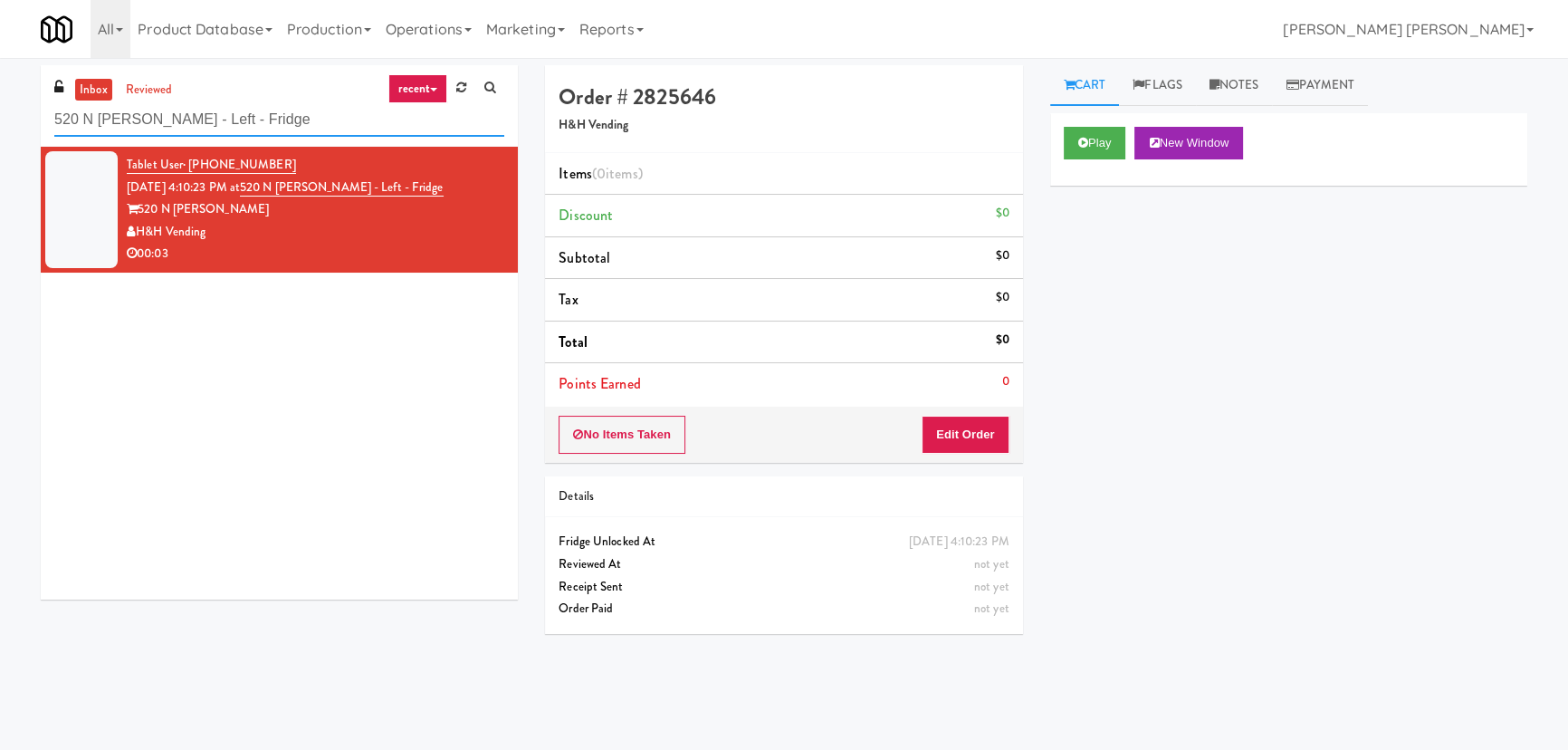
drag, startPoint x: 279, startPoint y: 123, endPoint x: 46, endPoint y: 118, distance: 233.1
click at [46, 118] on div "inbox reviewed recent all unclear take inventory issue suspicious failed recent…" at bounding box center [278, 106] width 477 height 82
click at [1100, 145] on button "Play" at bounding box center [1095, 143] width 62 height 33
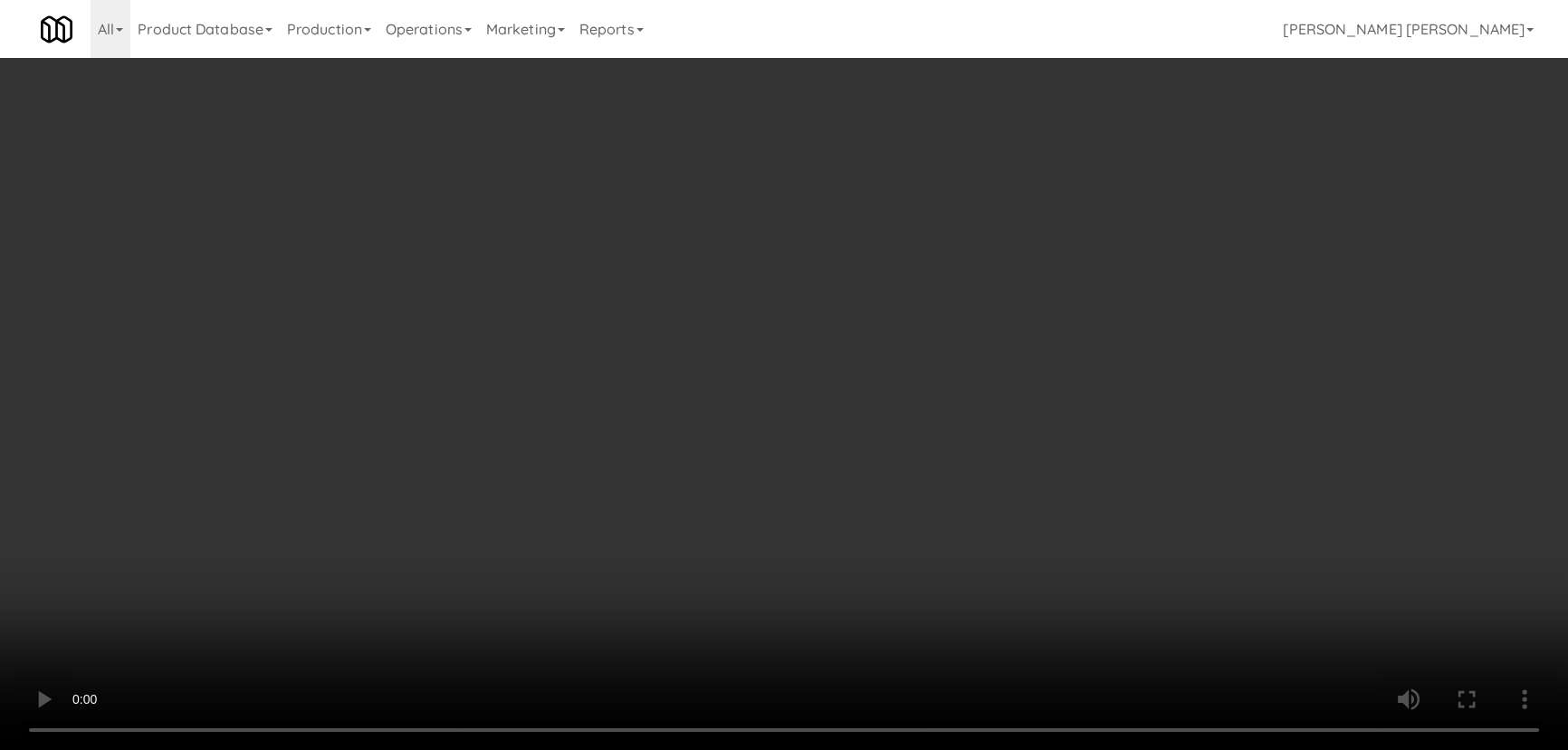
drag, startPoint x: 878, startPoint y: 796, endPoint x: 1579, endPoint y: 804, distance: 701.0
click at [1004, 749] on video at bounding box center [784, 375] width 1568 height 750
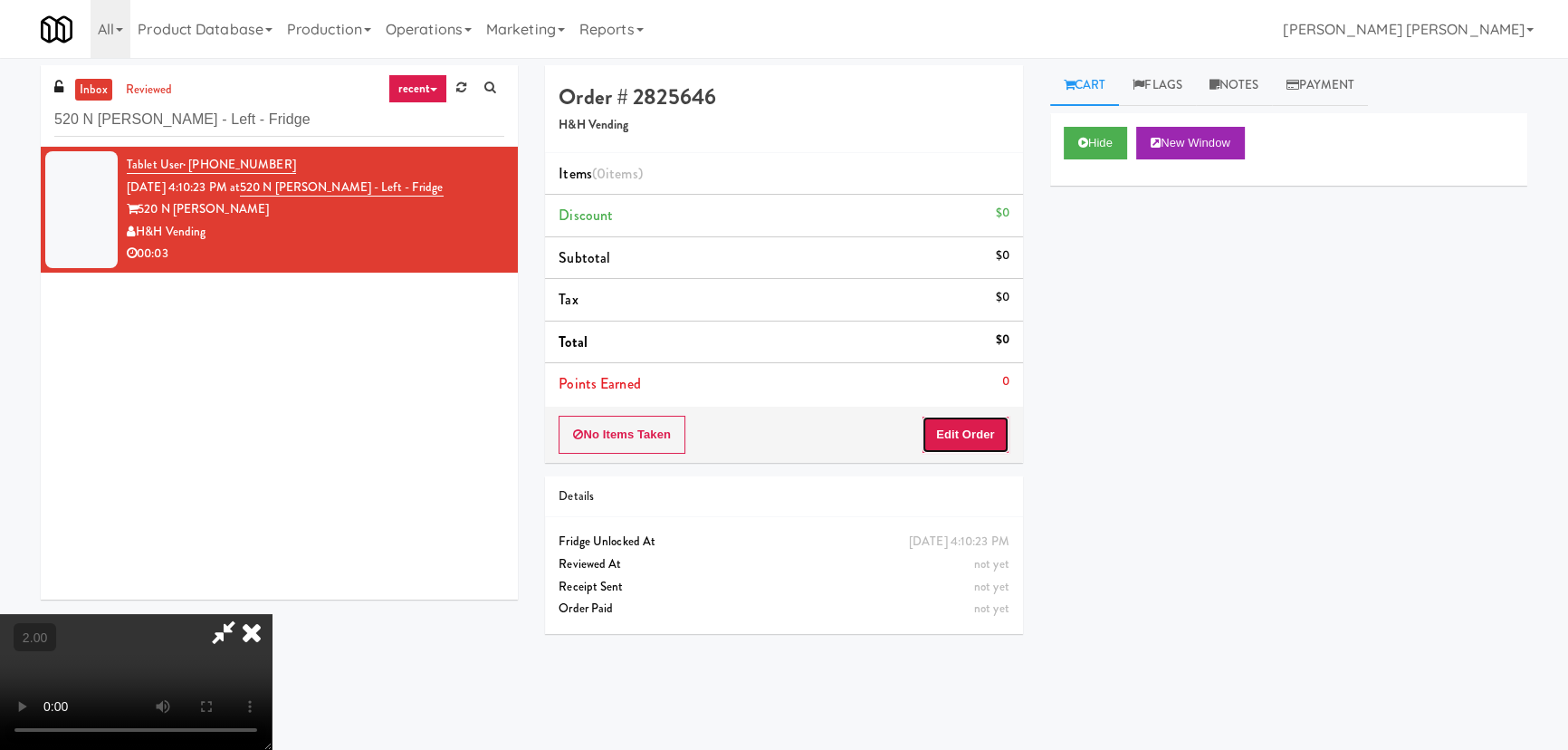
click at [968, 435] on button "Edit Order" at bounding box center [965, 435] width 87 height 38
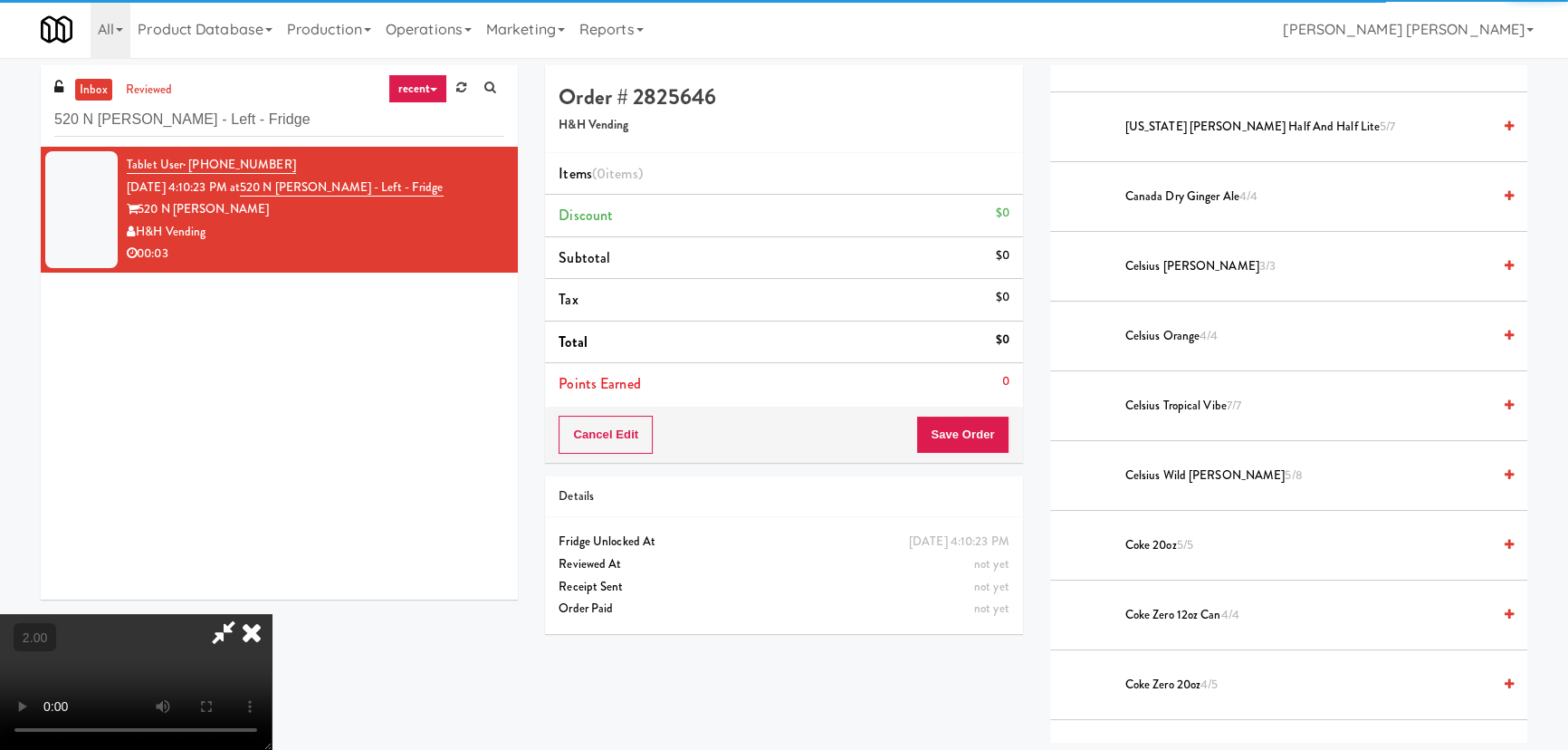
scroll to position [411, 0]
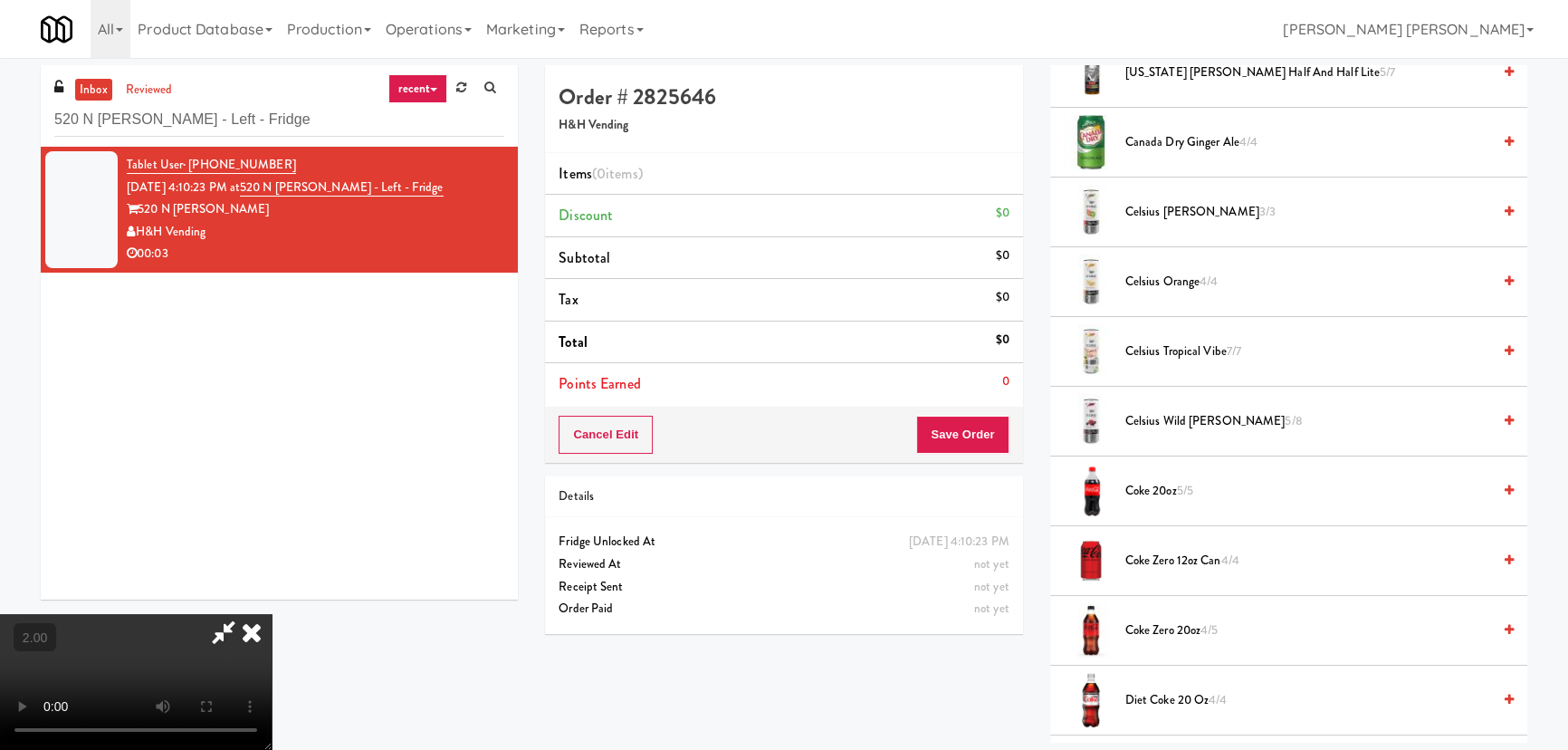
click at [1159, 694] on span "Diet Coke 20 oz 4/4" at bounding box center [1308, 700] width 366 height 23
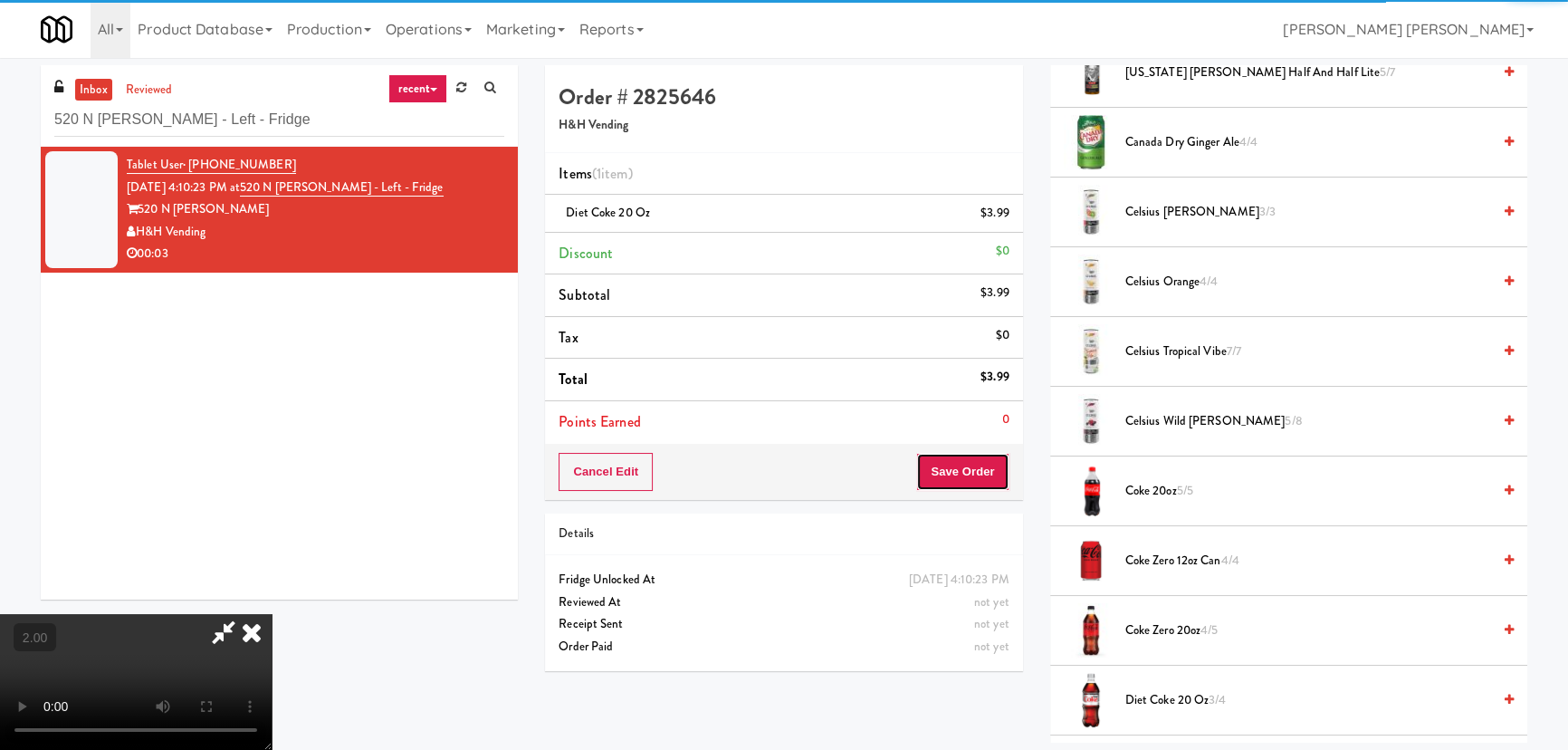
click at [969, 457] on button "Save Order" at bounding box center [962, 472] width 92 height 38
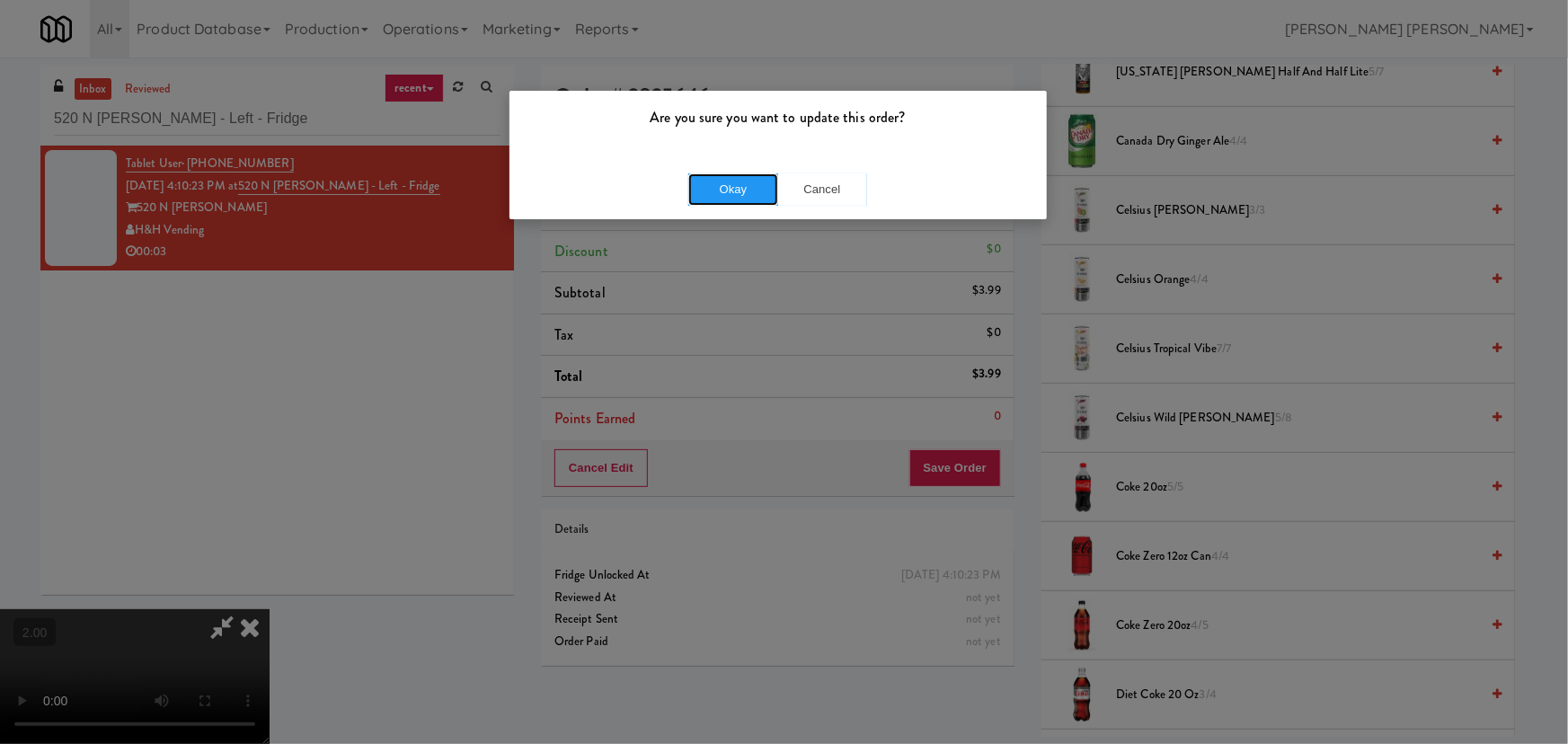
drag, startPoint x: 757, startPoint y: 197, endPoint x: 561, endPoint y: 26, distance: 260.1
click at [755, 198] on button "Okay" at bounding box center [733, 190] width 90 height 32
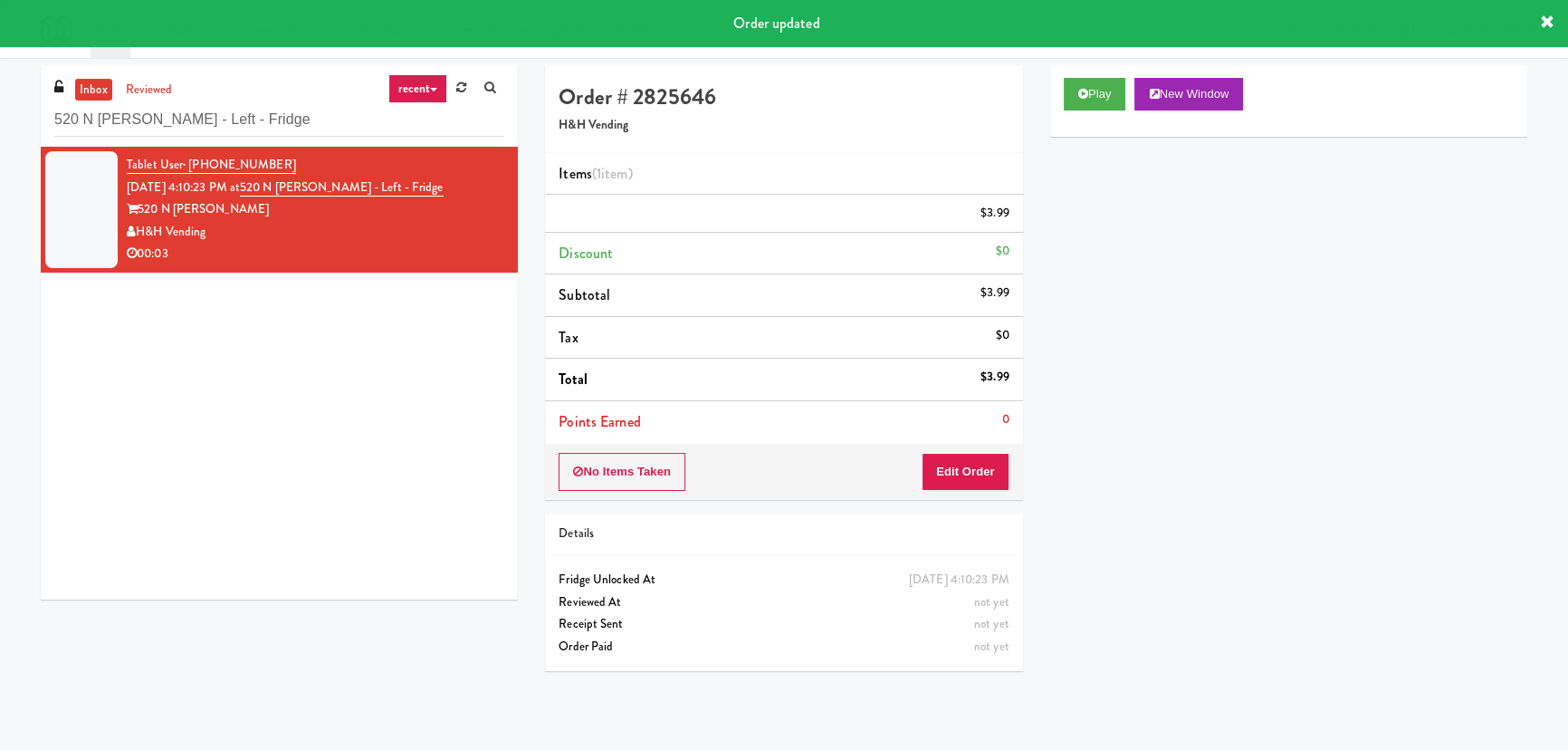
scroll to position [0, 0]
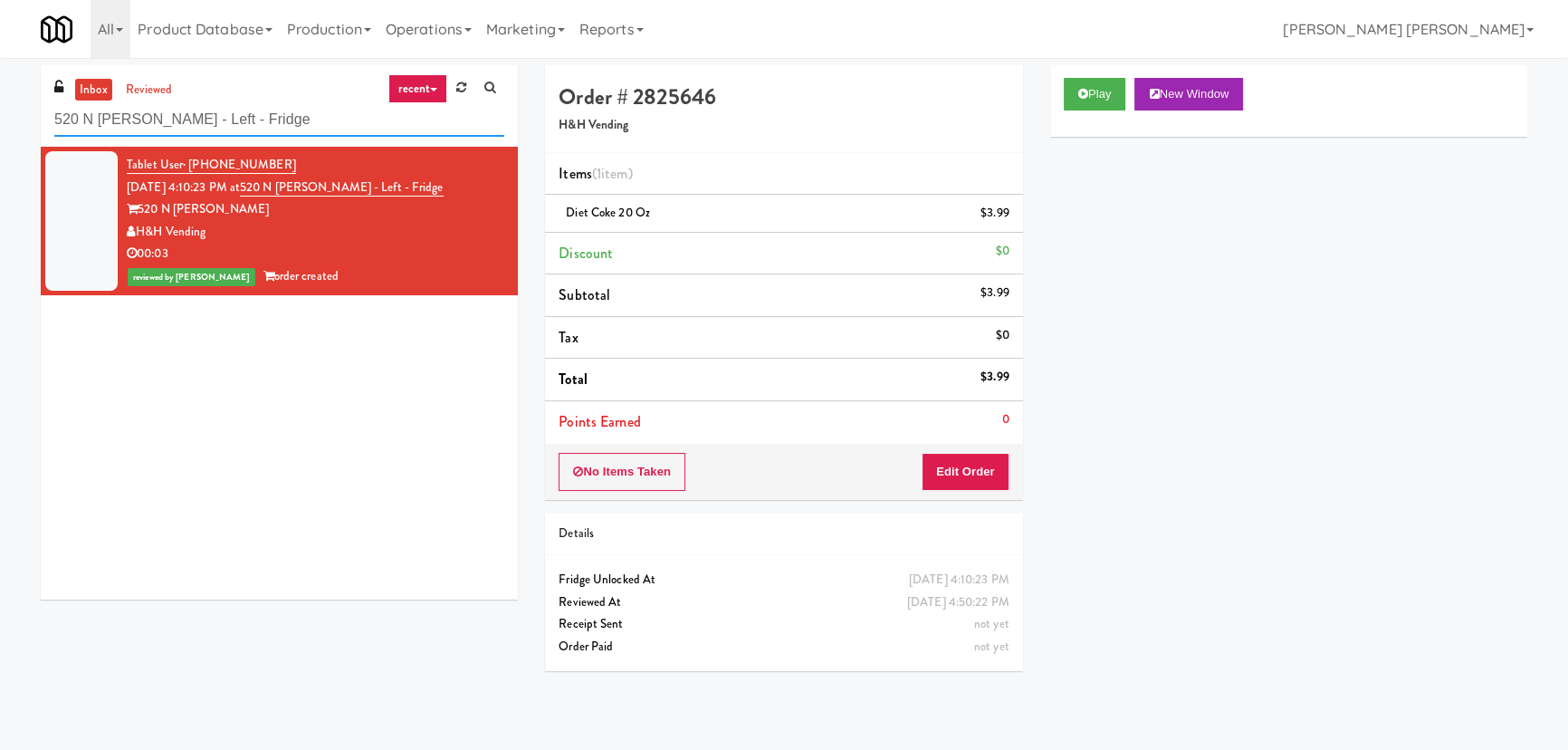
drag, startPoint x: 260, startPoint y: 123, endPoint x: 44, endPoint y: 130, distance: 216.1
click at [44, 130] on div "inbox reviewed recent all unclear take inventory issue suspicious failed recent…" at bounding box center [278, 106] width 477 height 82
paste input "222 W Erie - Right - Ambient"
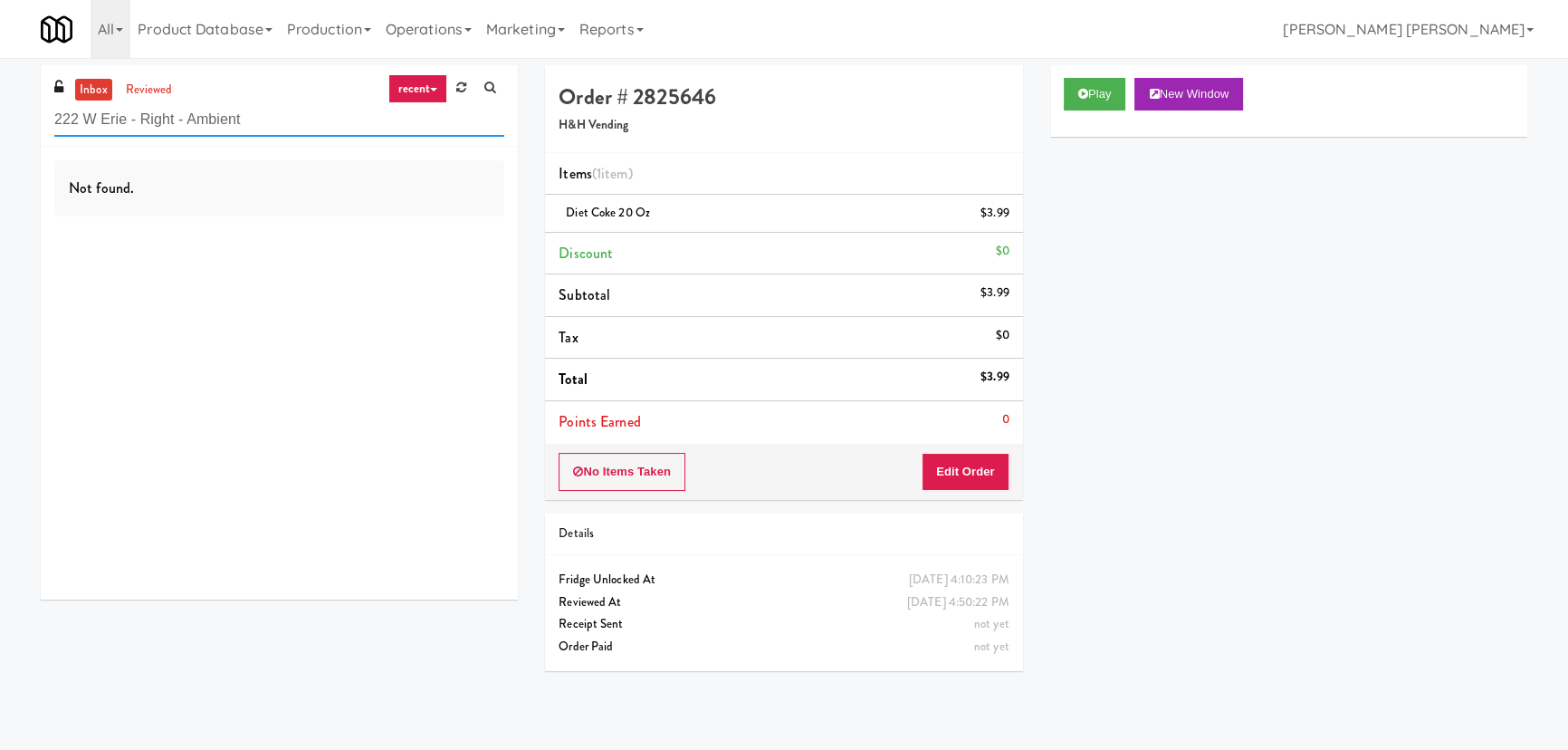
drag, startPoint x: 187, startPoint y: 123, endPoint x: 313, endPoint y: 122, distance: 126.0
click at [313, 122] on input "222 W Erie - Right - Ambient" at bounding box center [279, 119] width 450 height 34
drag, startPoint x: 174, startPoint y: 128, endPoint x: -69, endPoint y: 118, distance: 243.2
click at [0, 118] on html "Are you sure you want to update this order? Okay Cancel Okay Are you sure you w…" at bounding box center [784, 375] width 1568 height 750
paste input "Woodlands - Combo"
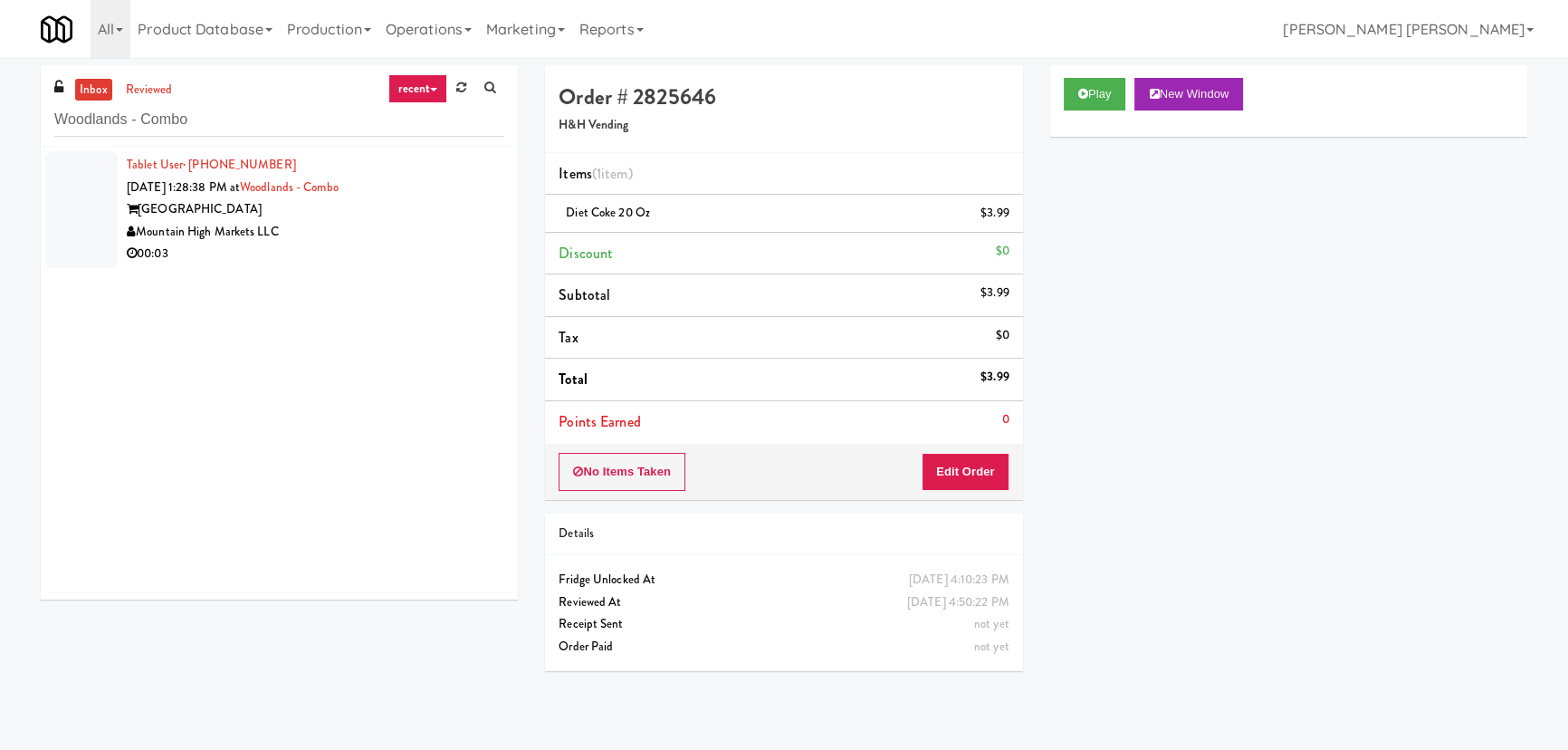
click at [353, 213] on div "Woodlands Village" at bounding box center [315, 209] width 377 height 23
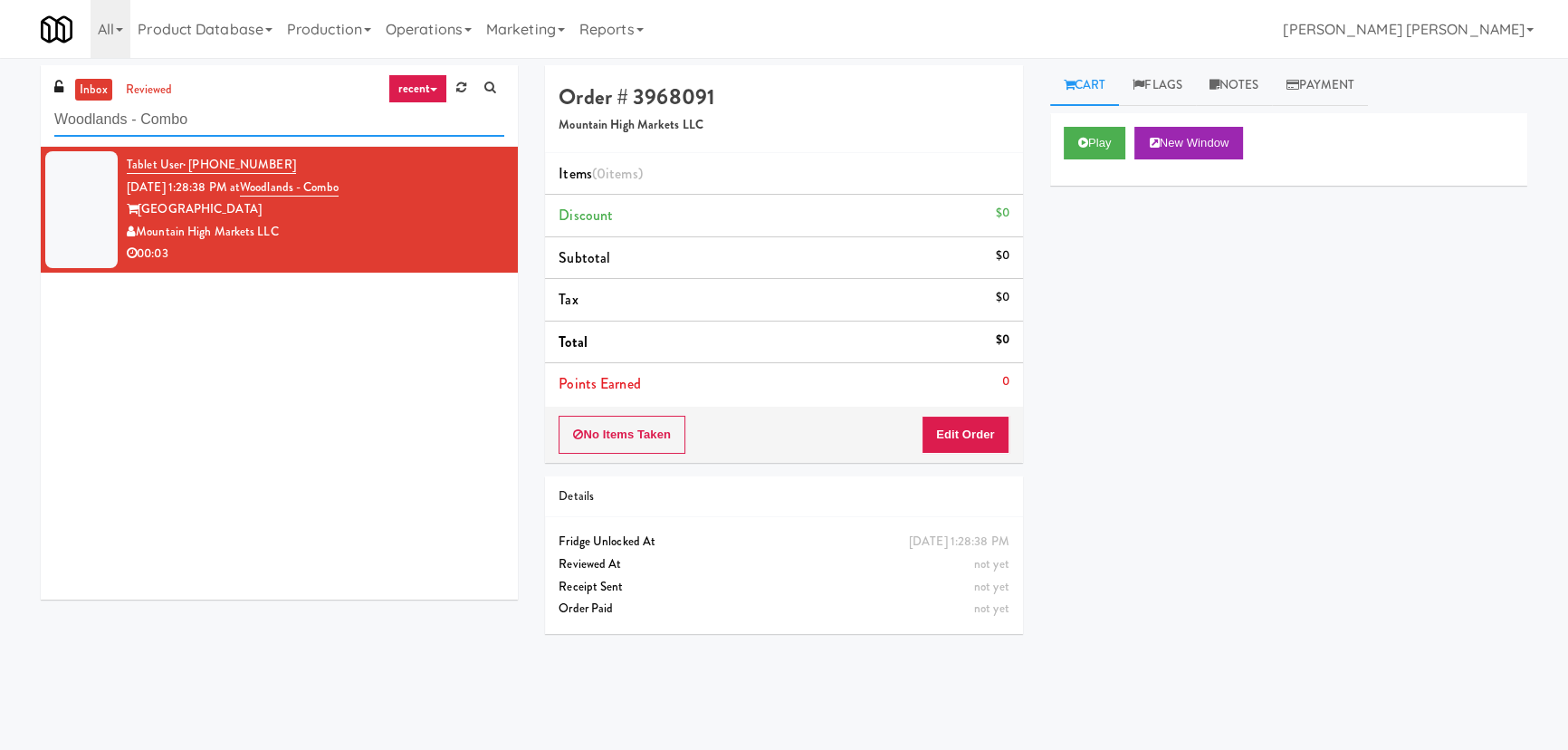
drag, startPoint x: 200, startPoint y: 118, endPoint x: 24, endPoint y: 106, distance: 176.4
click at [24, 106] on div "inbox reviewed recent all unclear take inventory issue suspicious failed recent…" at bounding box center [784, 403] width 1568 height 677
paste input "text"
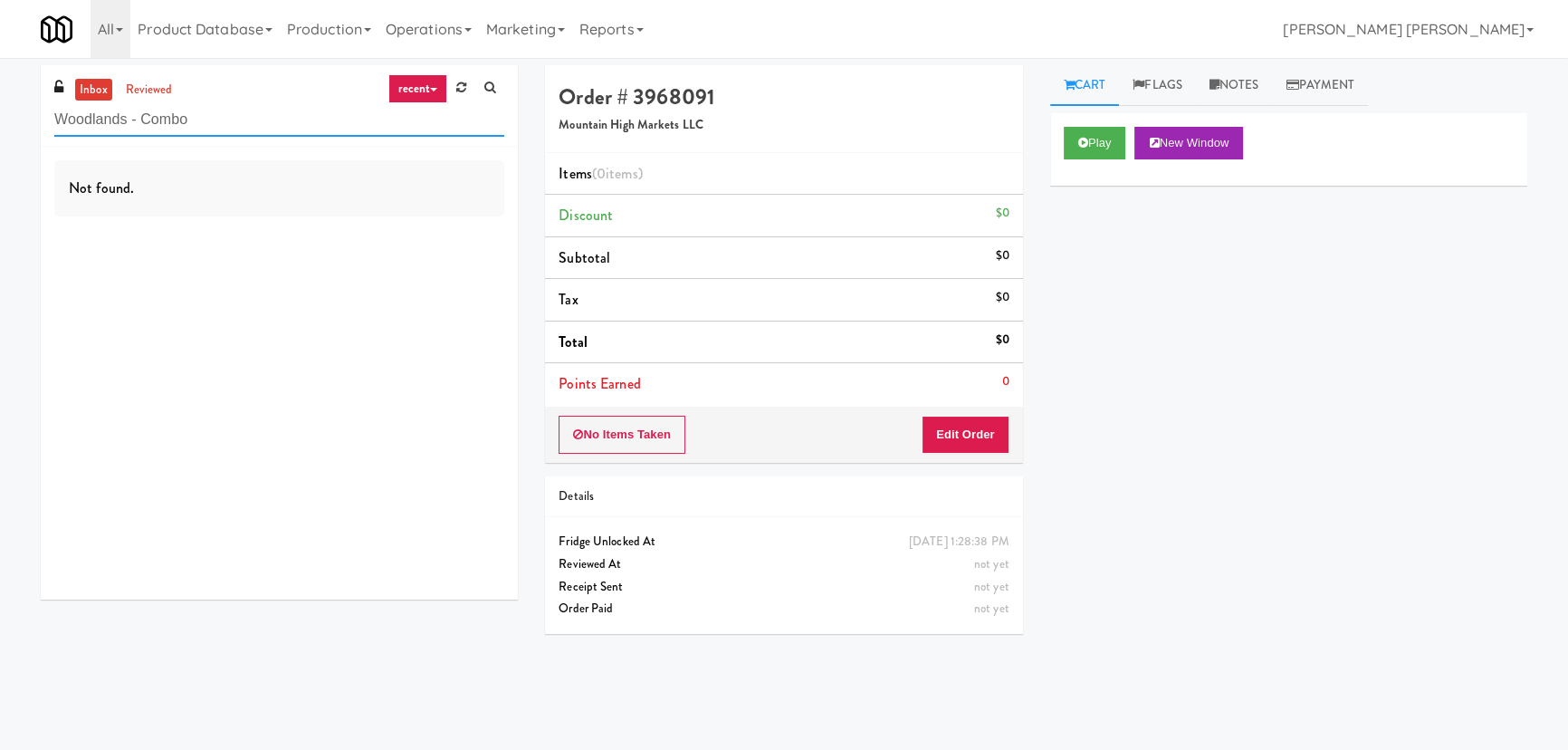
drag, startPoint x: 198, startPoint y: 121, endPoint x: 4, endPoint y: 128, distance: 194.1
click at [4, 128] on div "inbox reviewed recent all unclear take inventory issue suspicious failed recent…" at bounding box center [784, 403] width 1568 height 677
paste input "Applewood - Cooler - Right"
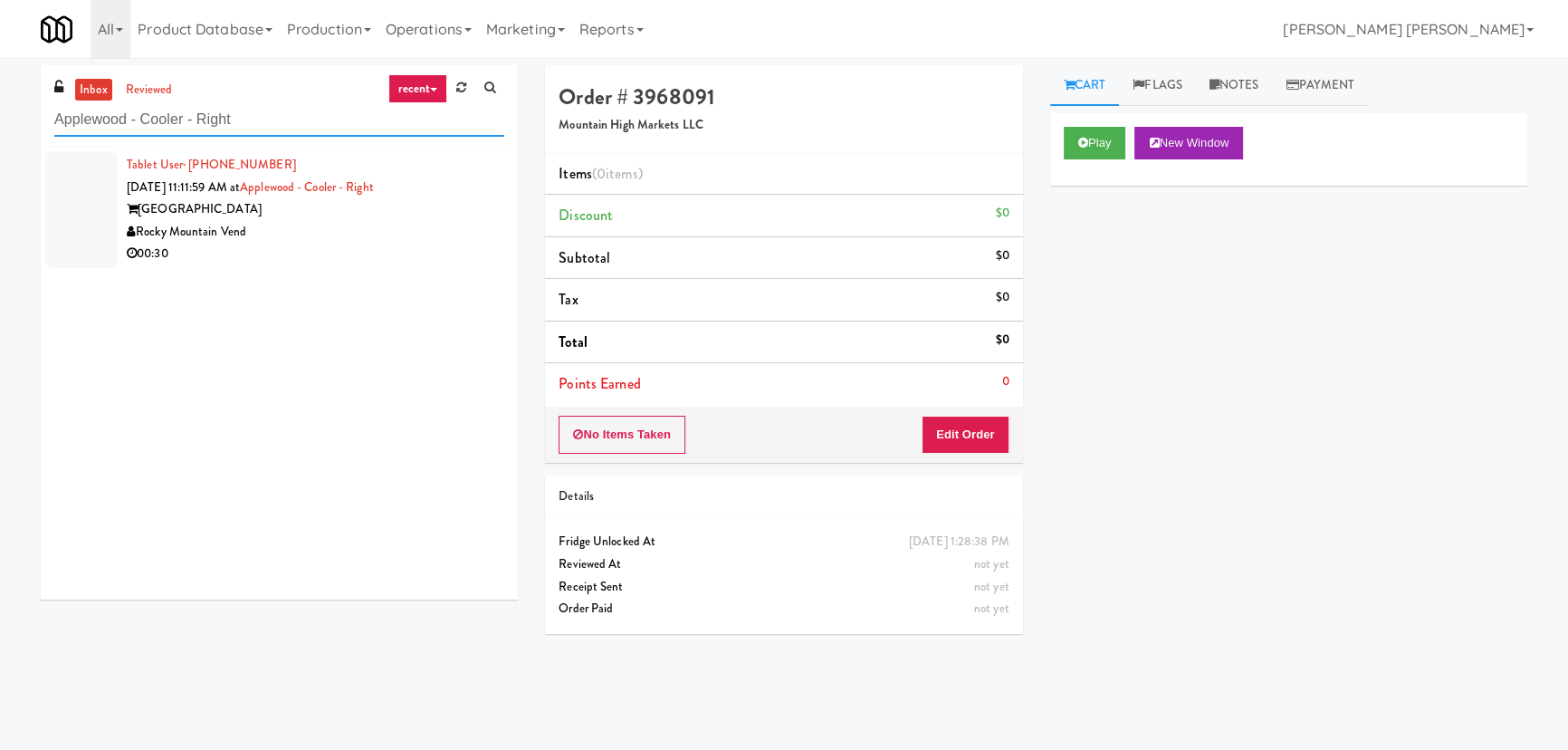
type input "Applewood - Cooler - Right"
click at [329, 245] on div "00:30" at bounding box center [315, 254] width 377 height 23
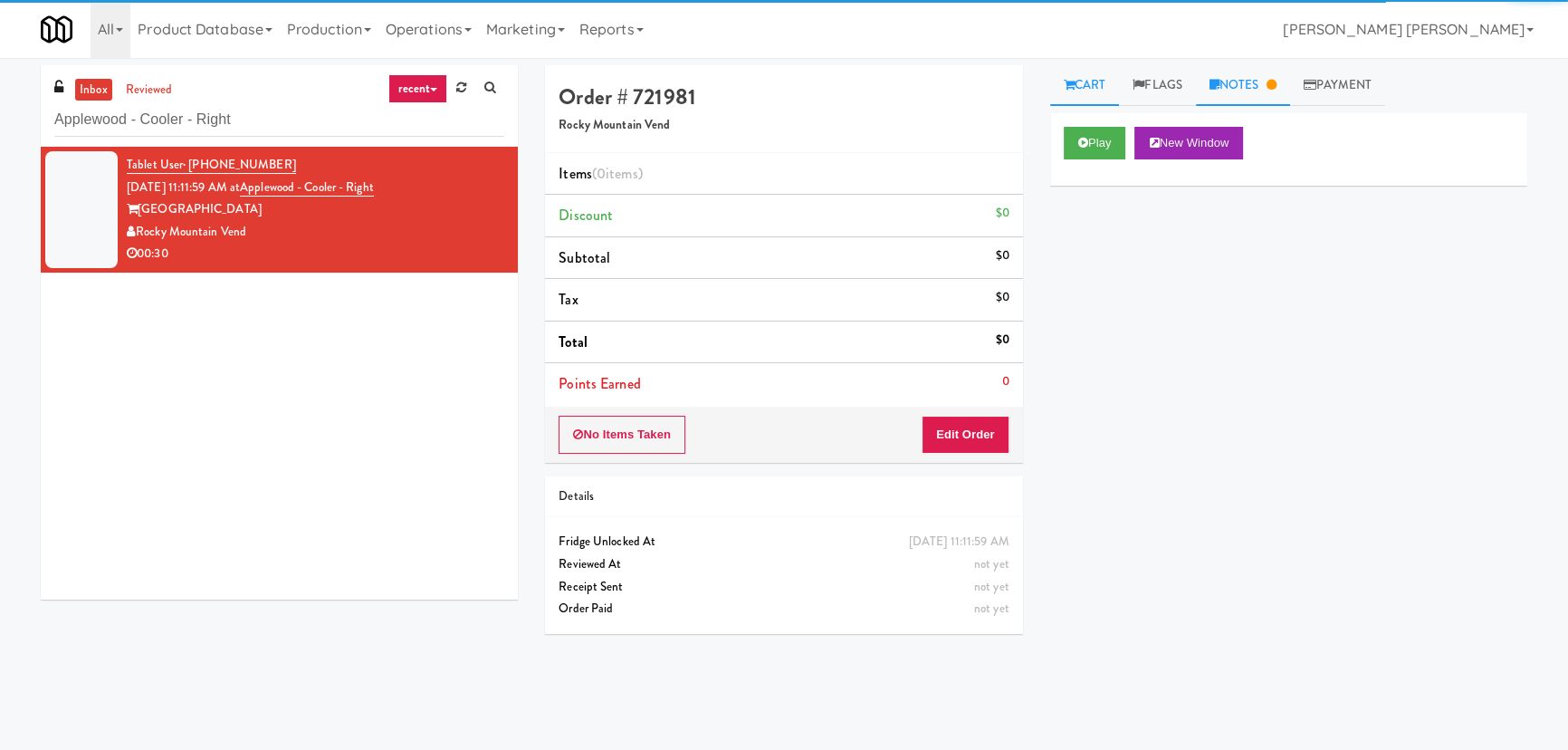
click at [1261, 87] on link "Notes" at bounding box center [1242, 85] width 94 height 40
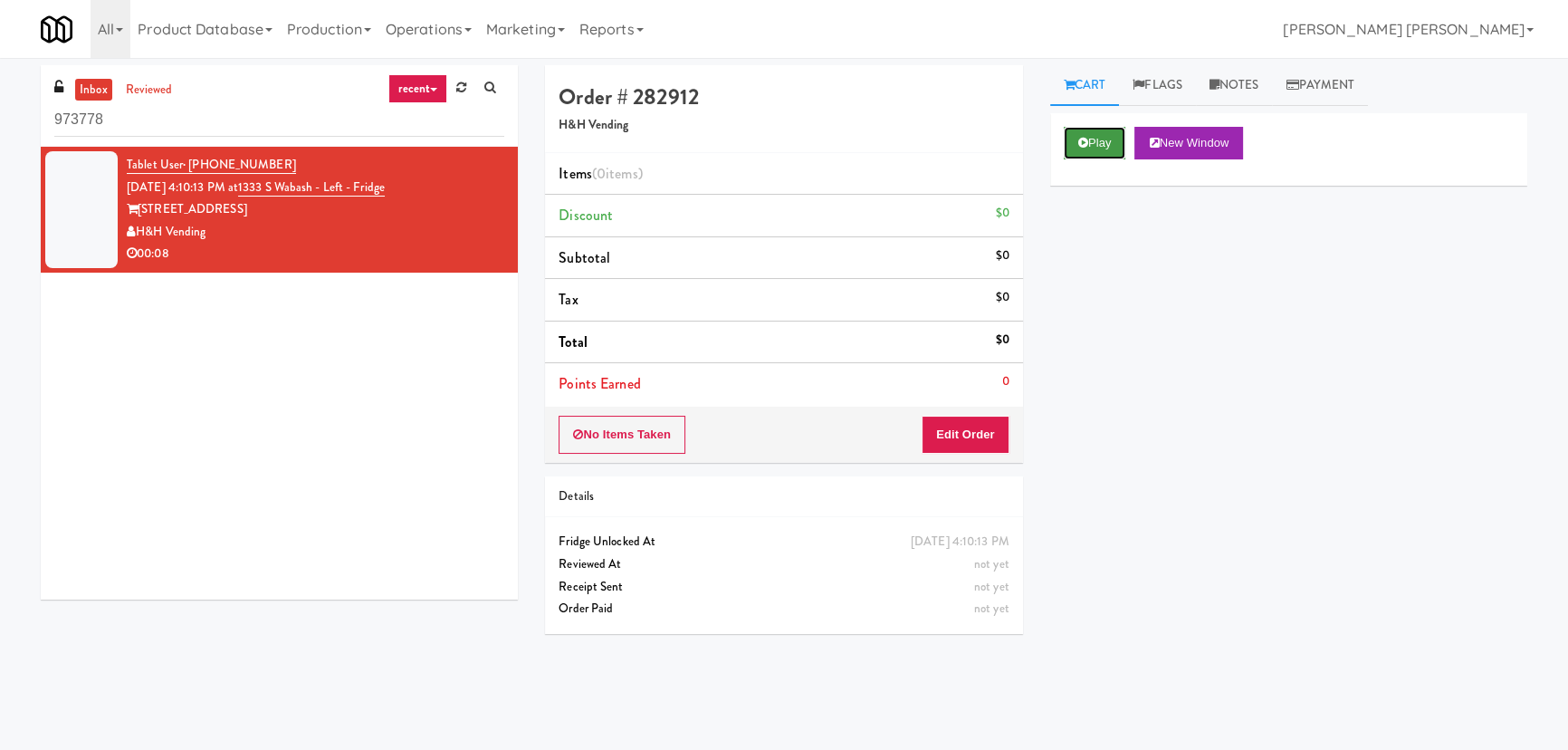
click at [1094, 151] on button "Play" at bounding box center [1095, 143] width 62 height 33
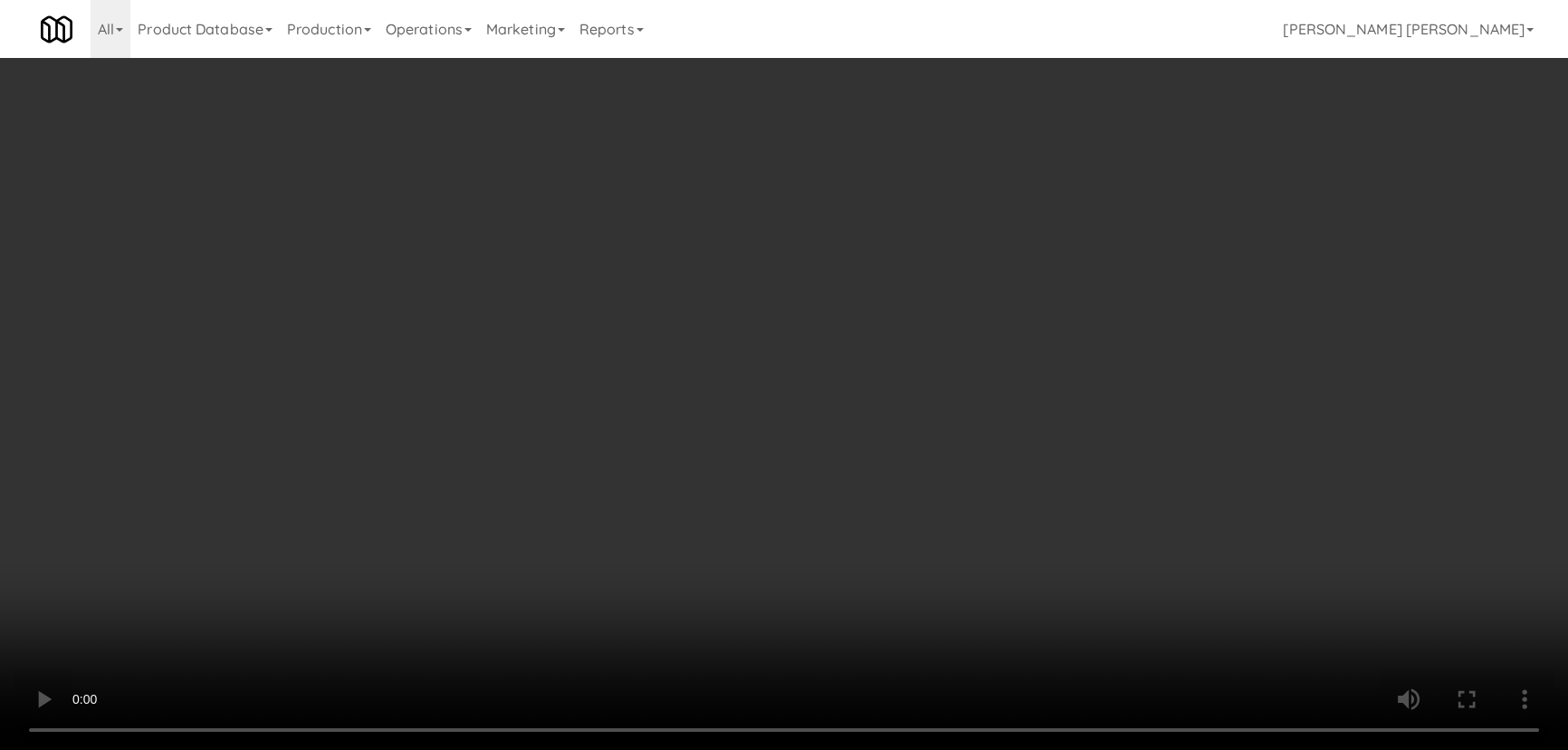
click at [875, 749] on video at bounding box center [784, 375] width 1568 height 750
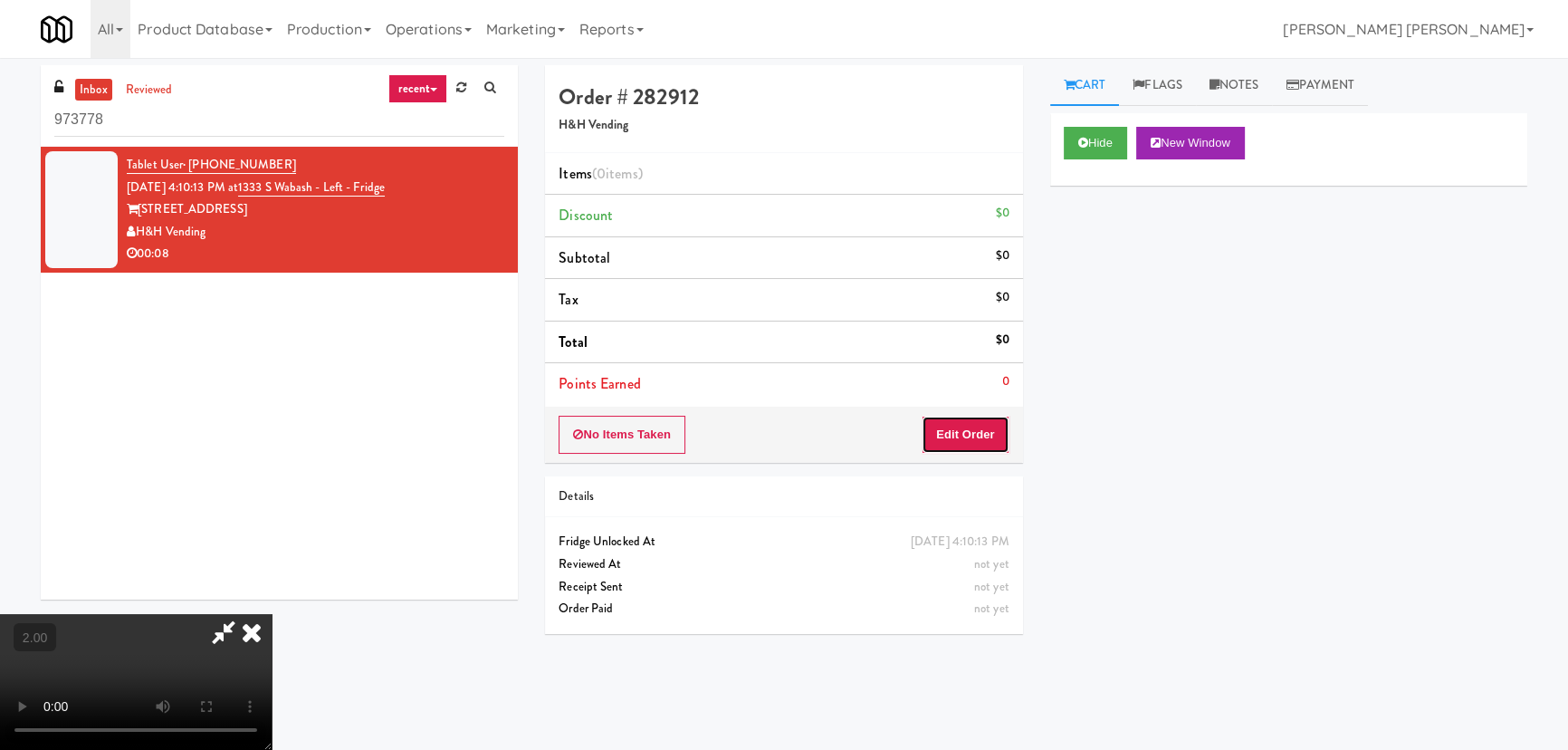
click at [951, 434] on button "Edit Order" at bounding box center [965, 435] width 87 height 38
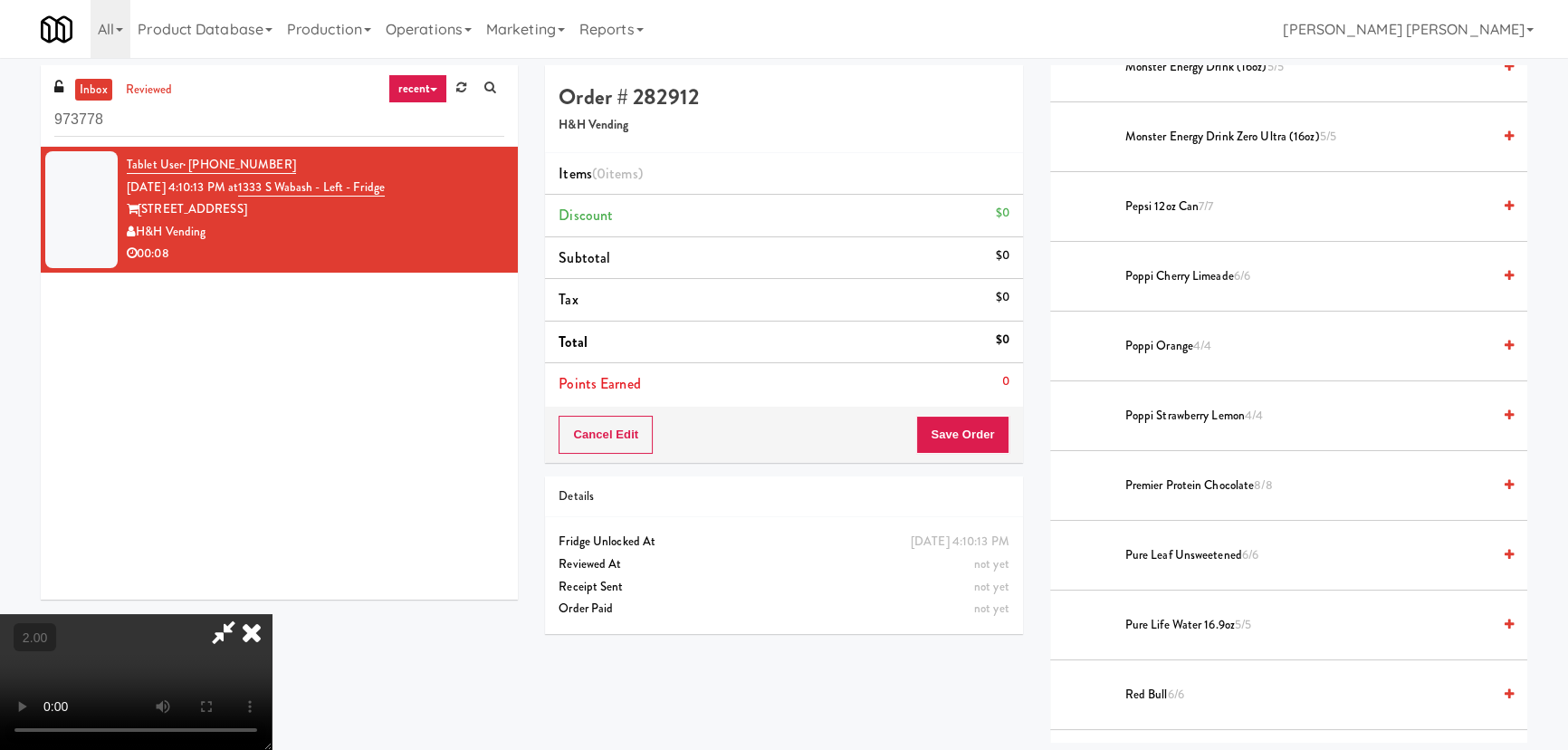
scroll to position [2140, 0]
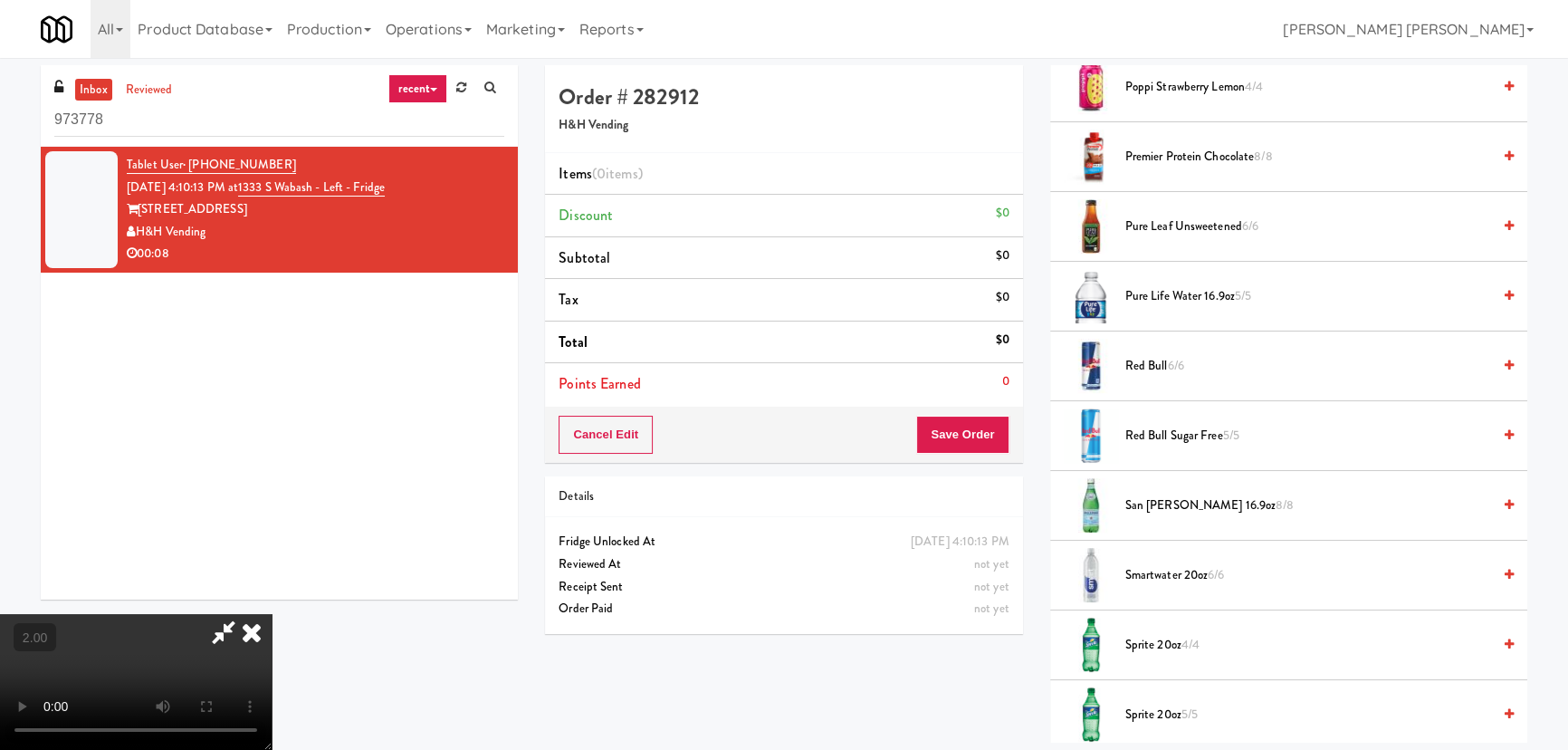
drag, startPoint x: 1147, startPoint y: 356, endPoint x: 1039, endPoint y: 374, distance: 109.5
click at [1146, 356] on span "Red Bull 6/6" at bounding box center [1308, 367] width 366 height 23
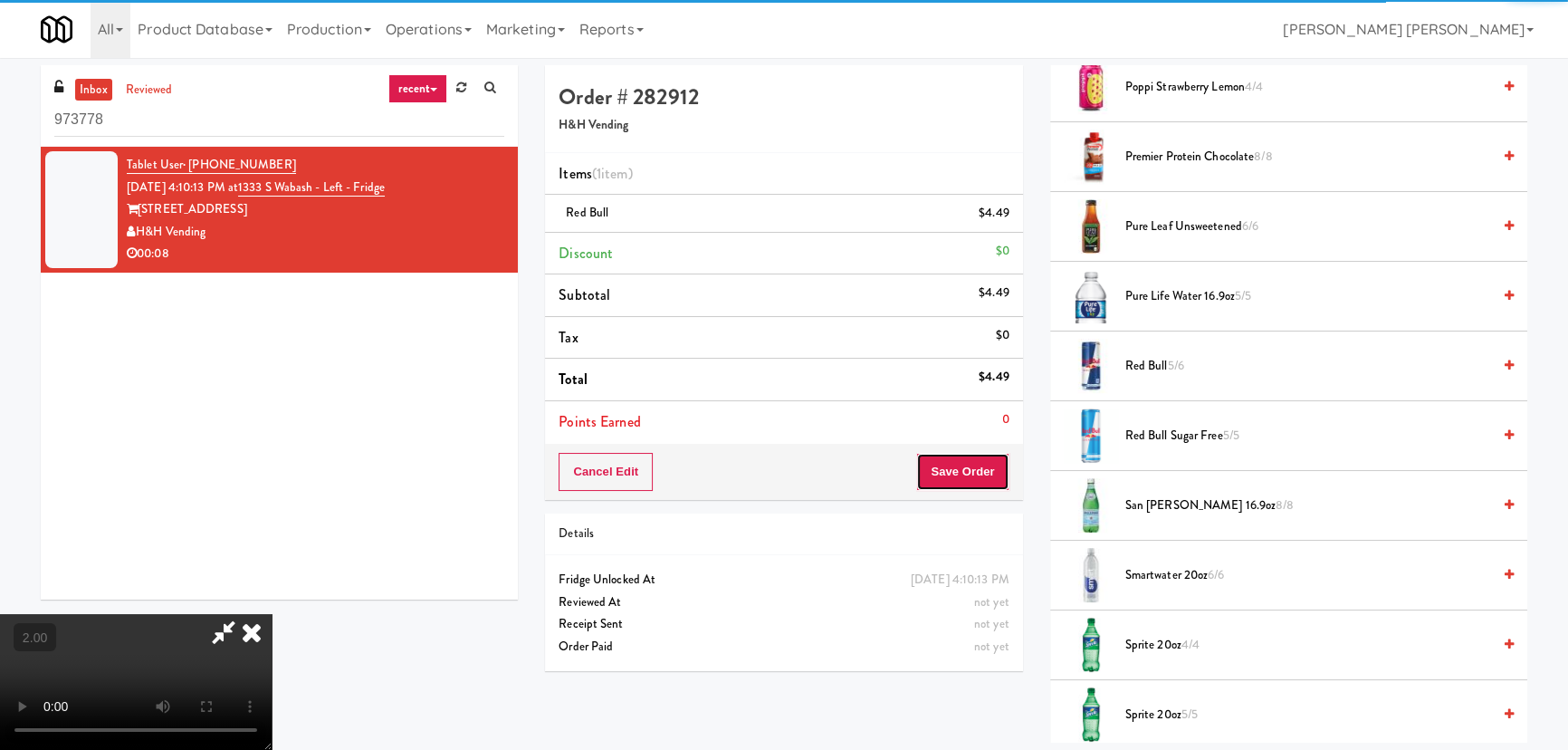
click at [968, 483] on button "Save Order" at bounding box center [962, 472] width 92 height 38
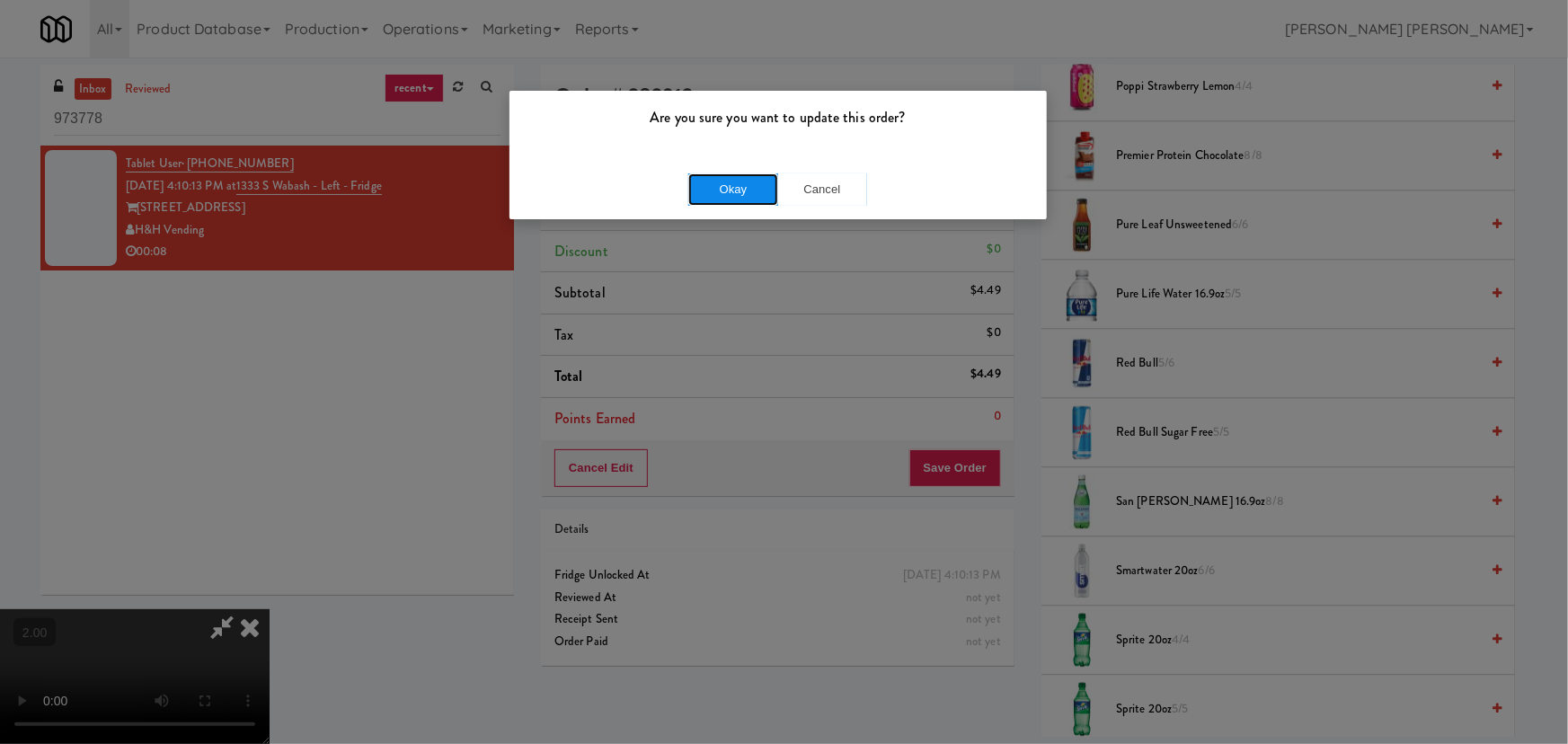
click at [765, 189] on button "Okay" at bounding box center [733, 190] width 90 height 32
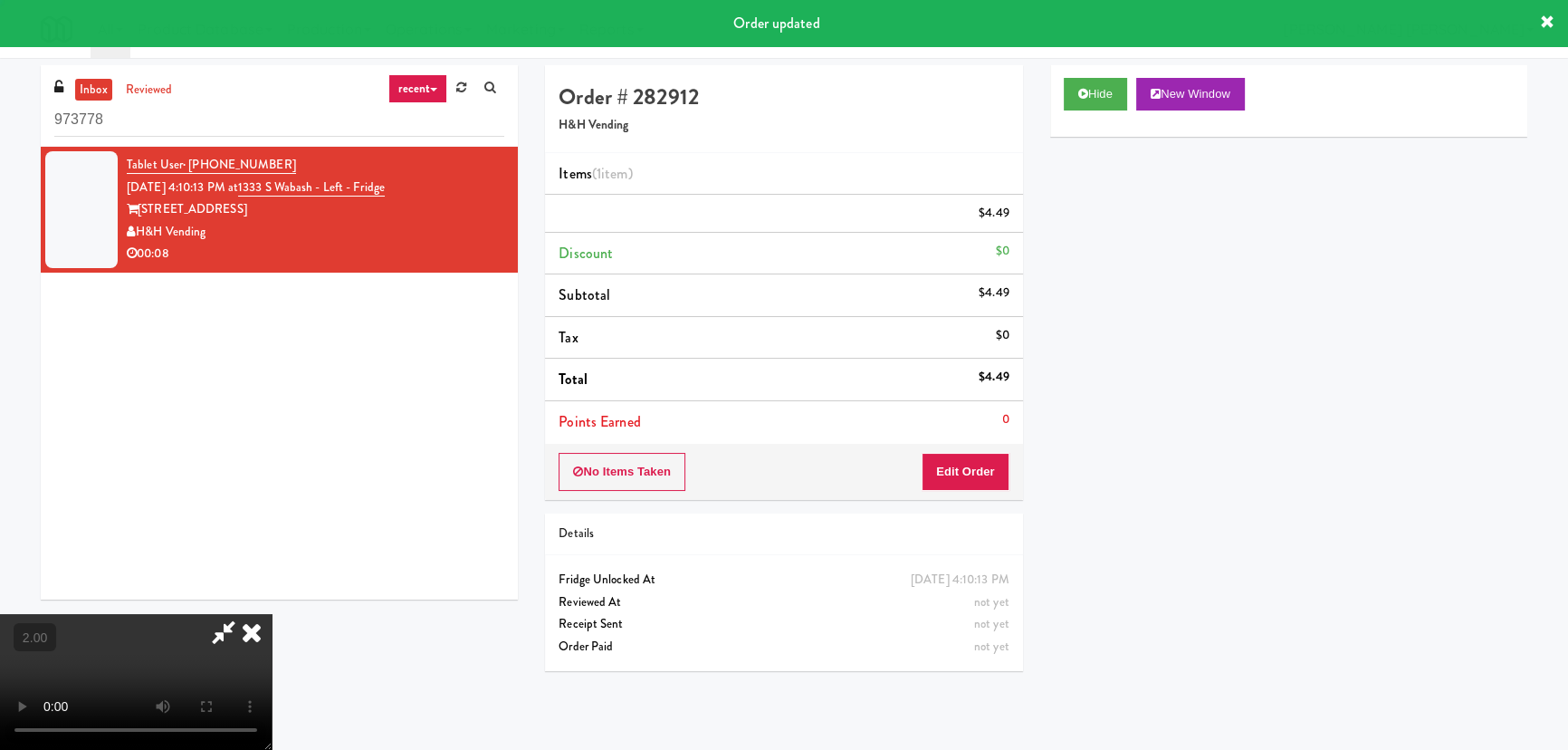
scroll to position [0, 0]
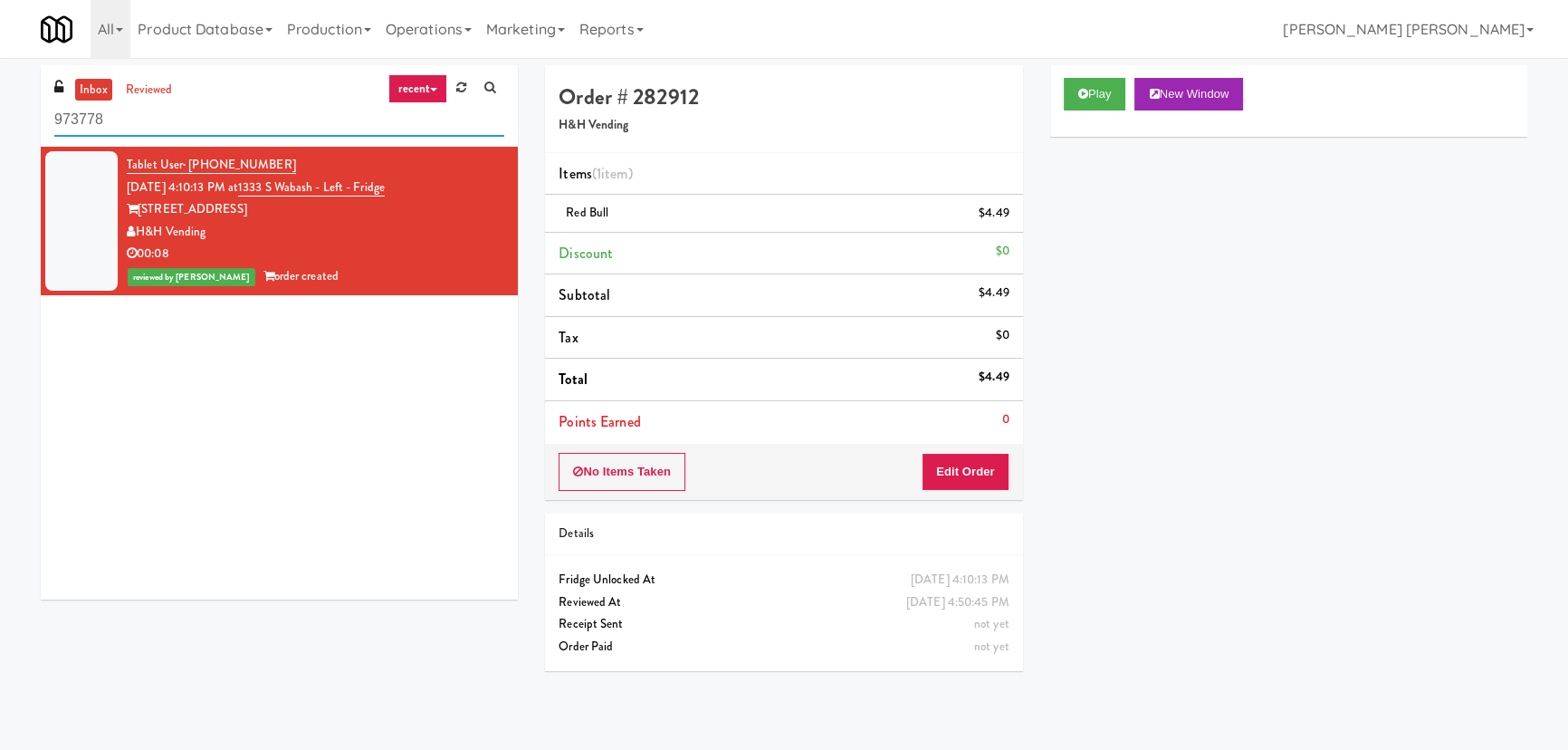
drag, startPoint x: 127, startPoint y: 102, endPoint x: 25, endPoint y: 105, distance: 102.0
click at [25, 105] on div "inbox reviewed recent all unclear take inventory issue suspicious failed recent…" at bounding box center [784, 403] width 1568 height 677
paste input "(Snack & Drink) EWR 5-TB-PUBLIC"
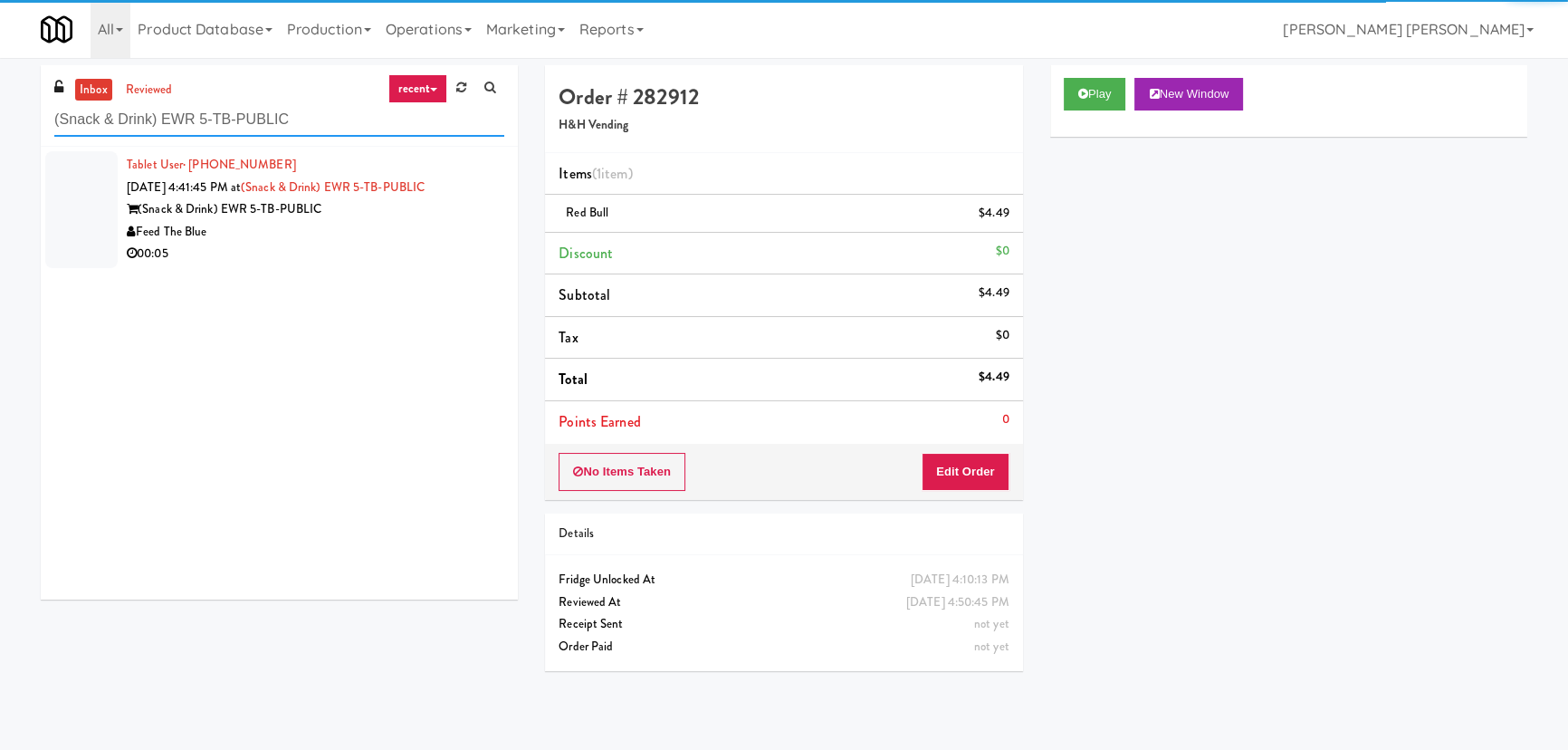
type input "(Snack & Drink) EWR 5-TB-PUBLIC"
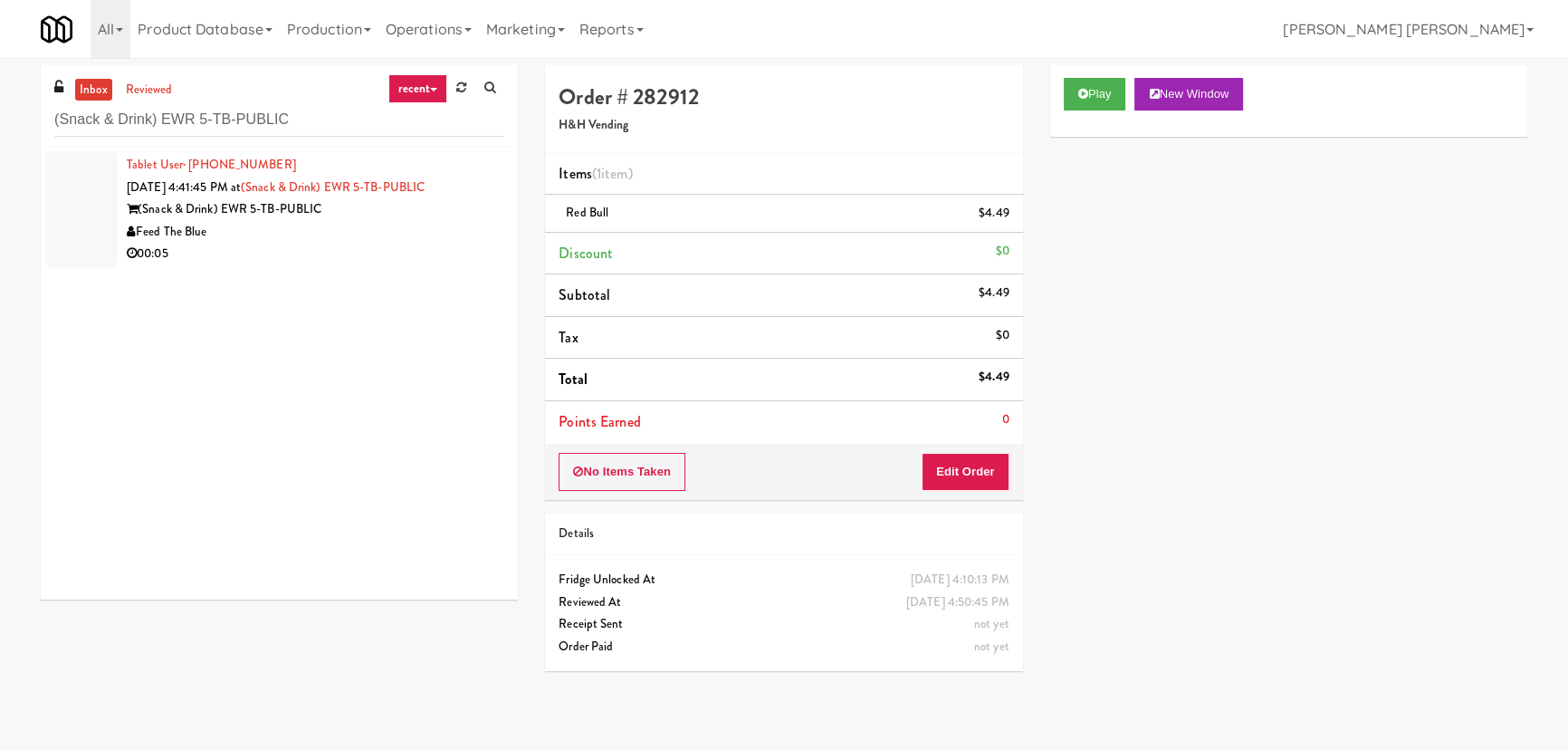
click at [356, 254] on div "00:05" at bounding box center [315, 254] width 377 height 23
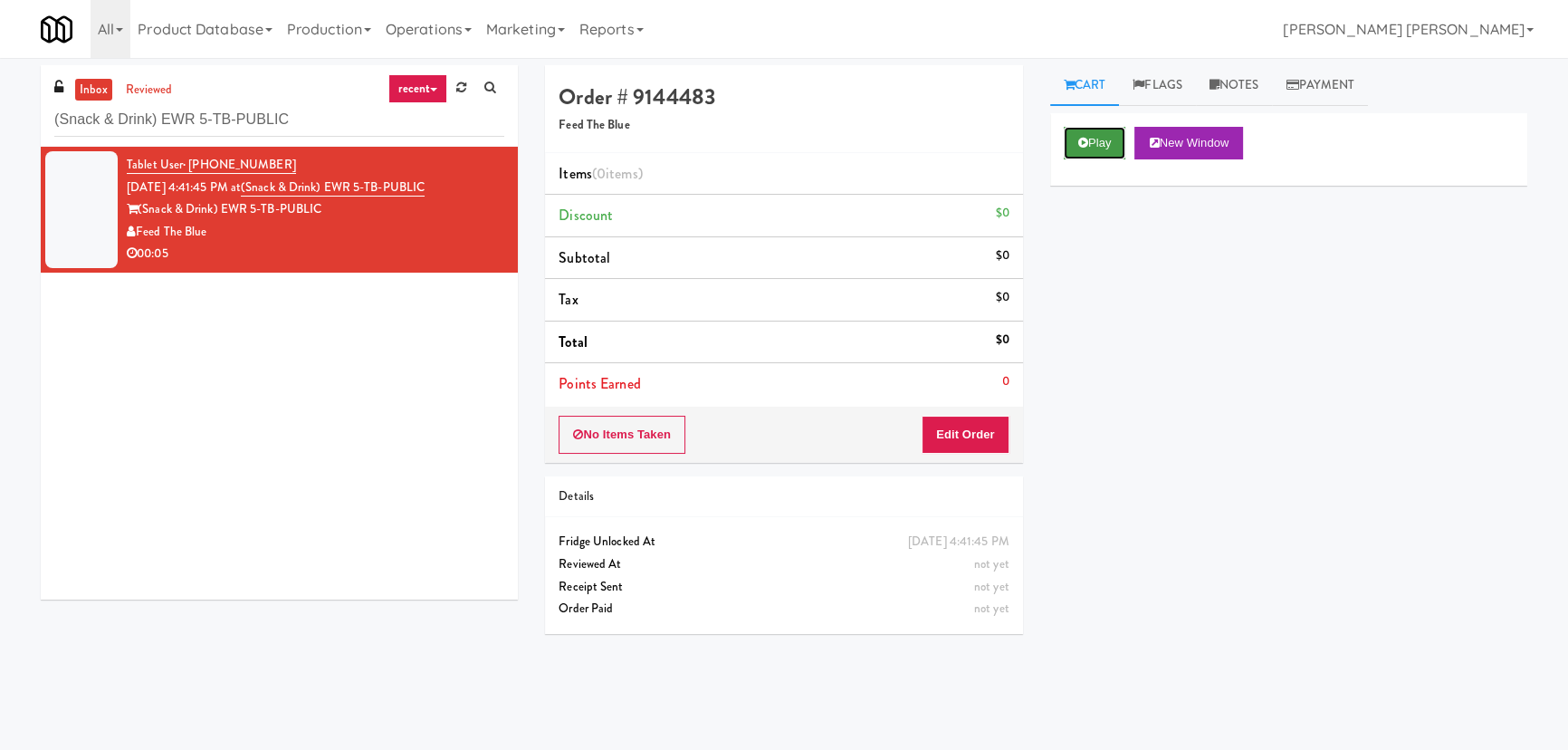
click at [1090, 150] on button "Play" at bounding box center [1095, 143] width 62 height 33
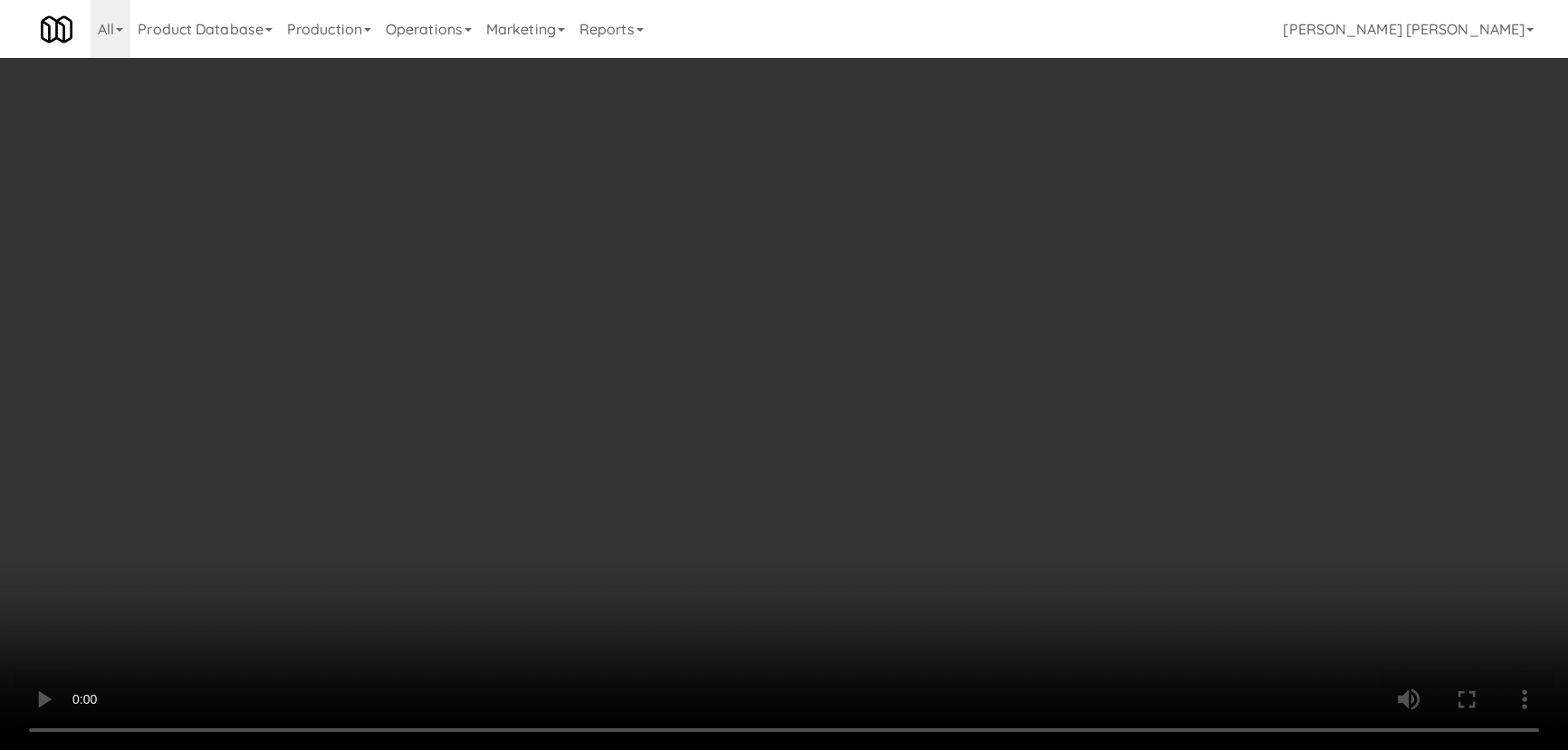
click at [898, 749] on video at bounding box center [784, 375] width 1568 height 750
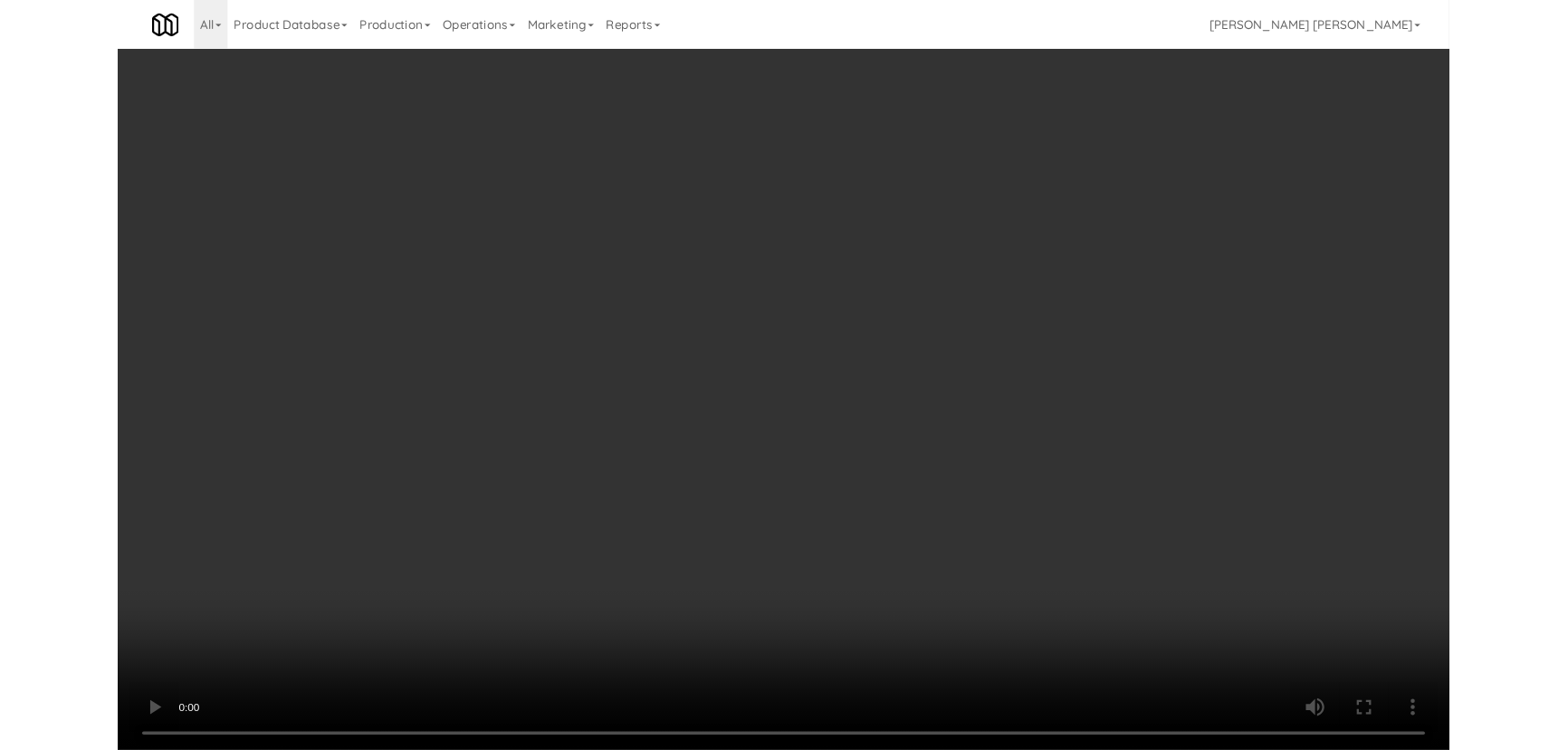
scroll to position [37, 0]
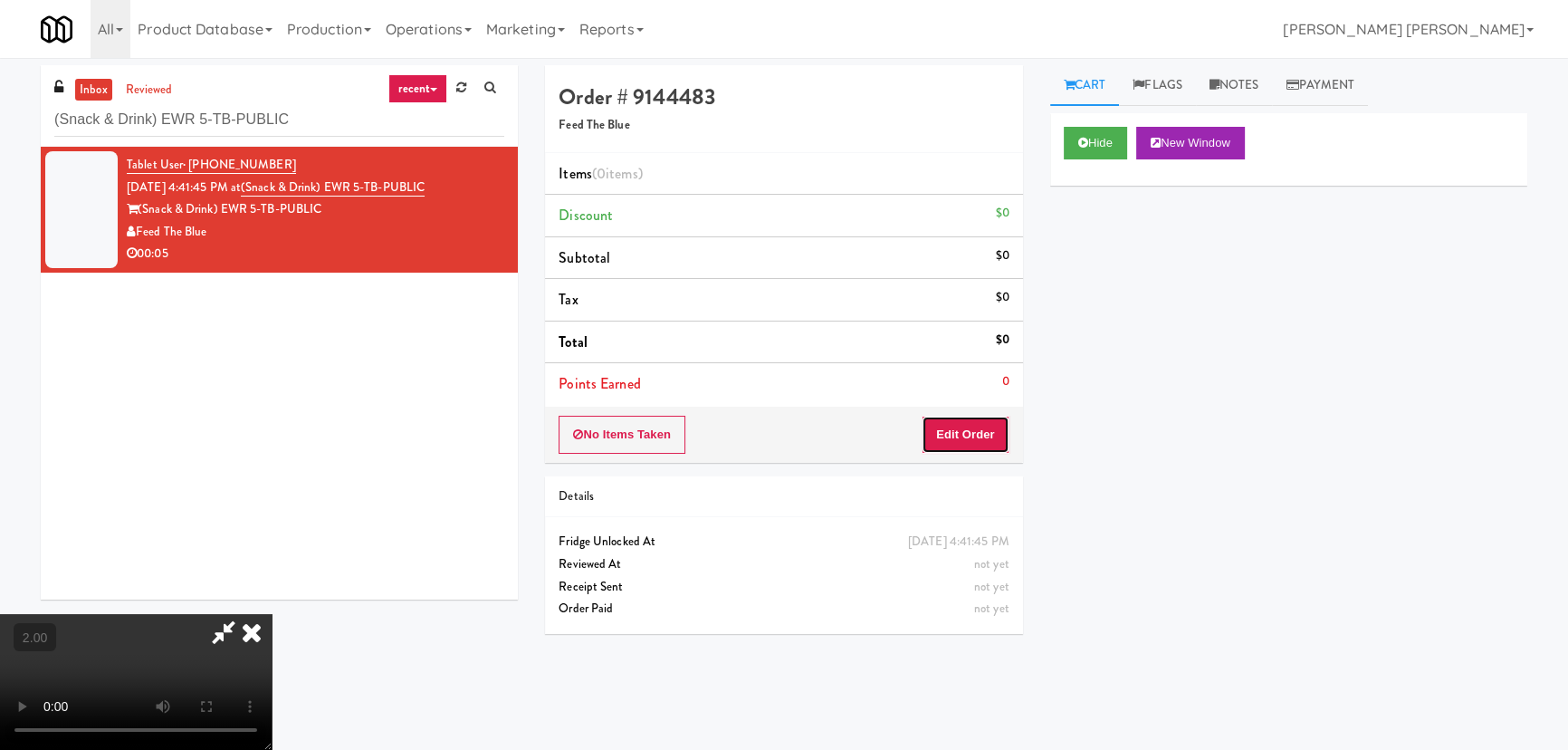
click at [986, 435] on button "Edit Order" at bounding box center [965, 435] width 87 height 38
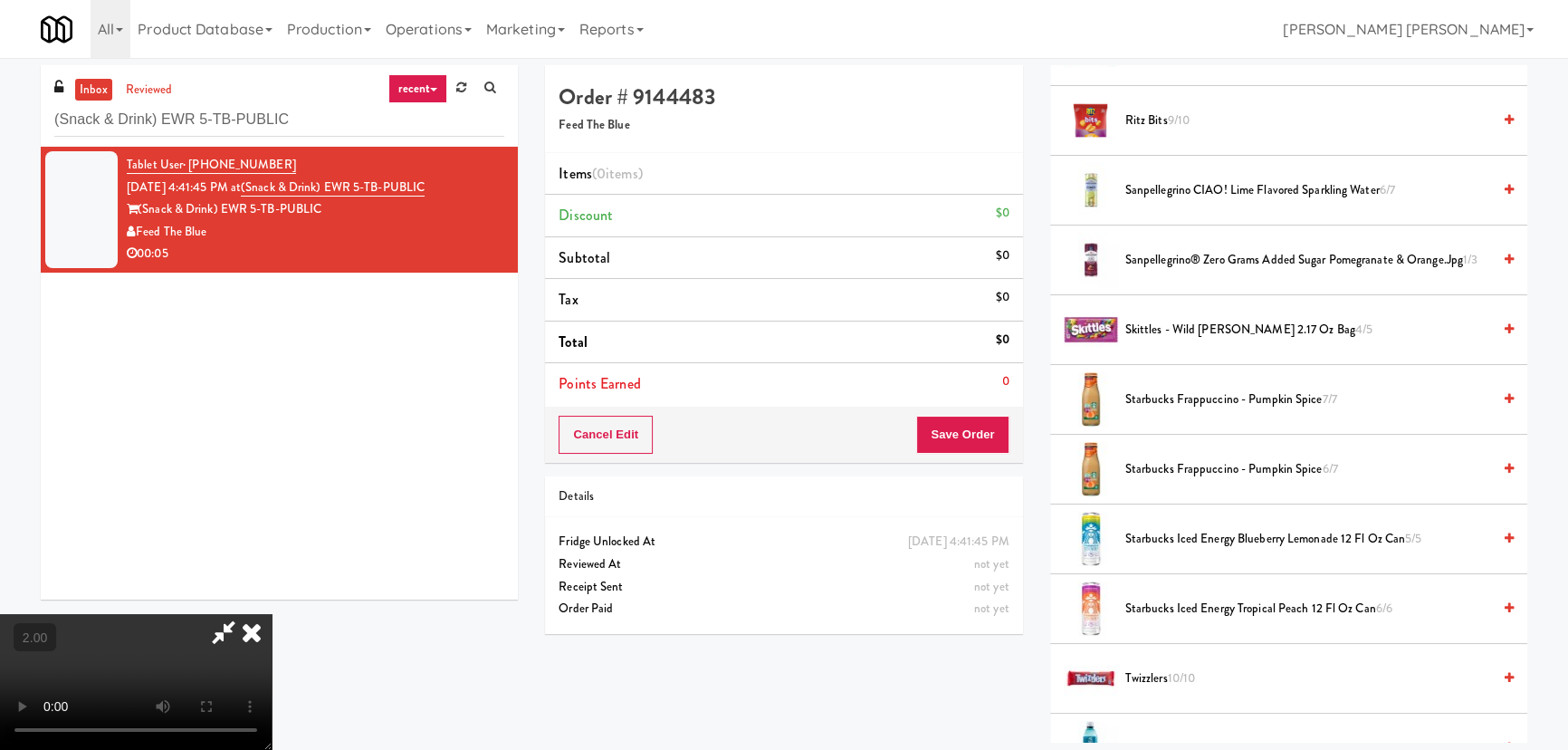
scroll to position [1974, 0]
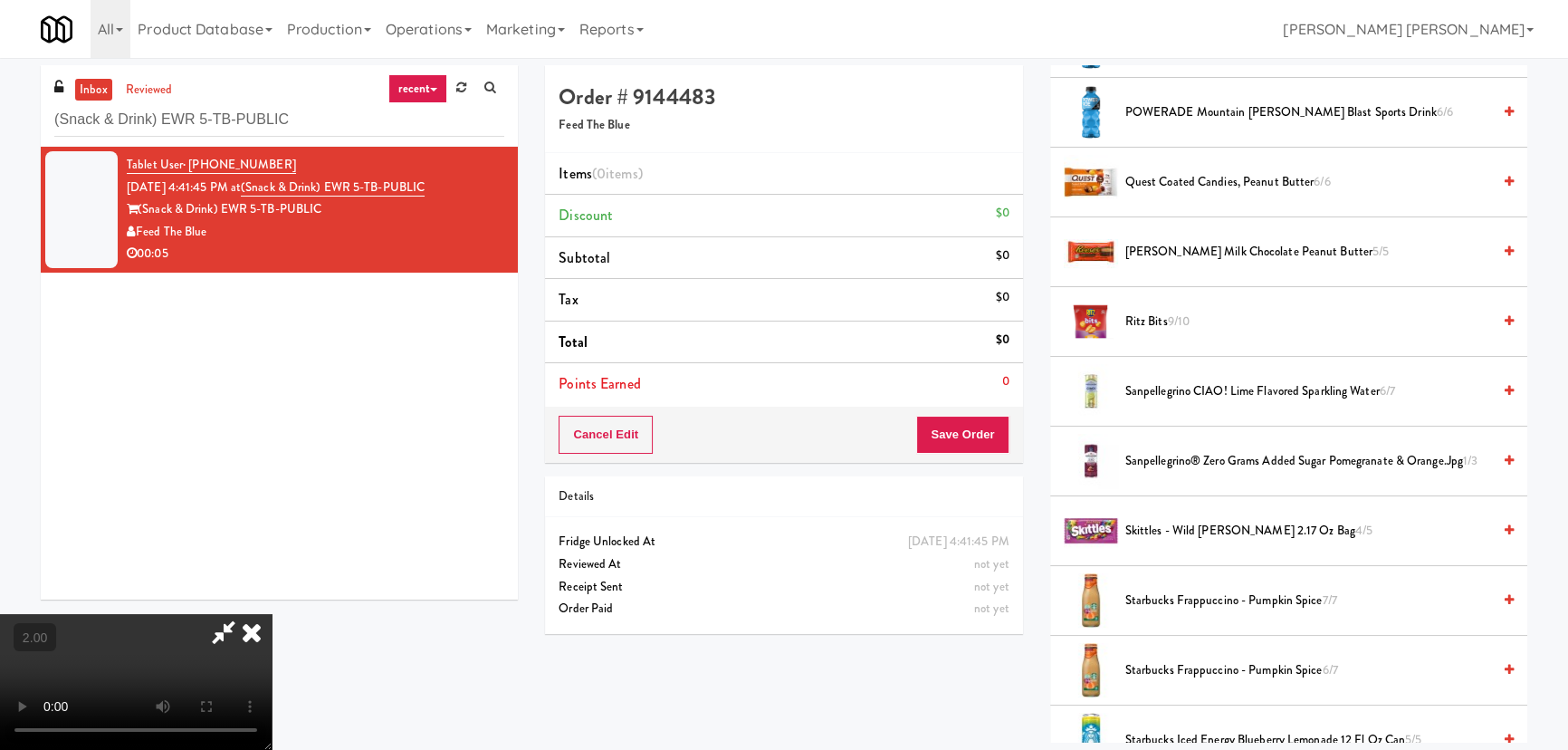
click at [1144, 327] on span "Ritz Bits 9/10" at bounding box center [1308, 322] width 366 height 23
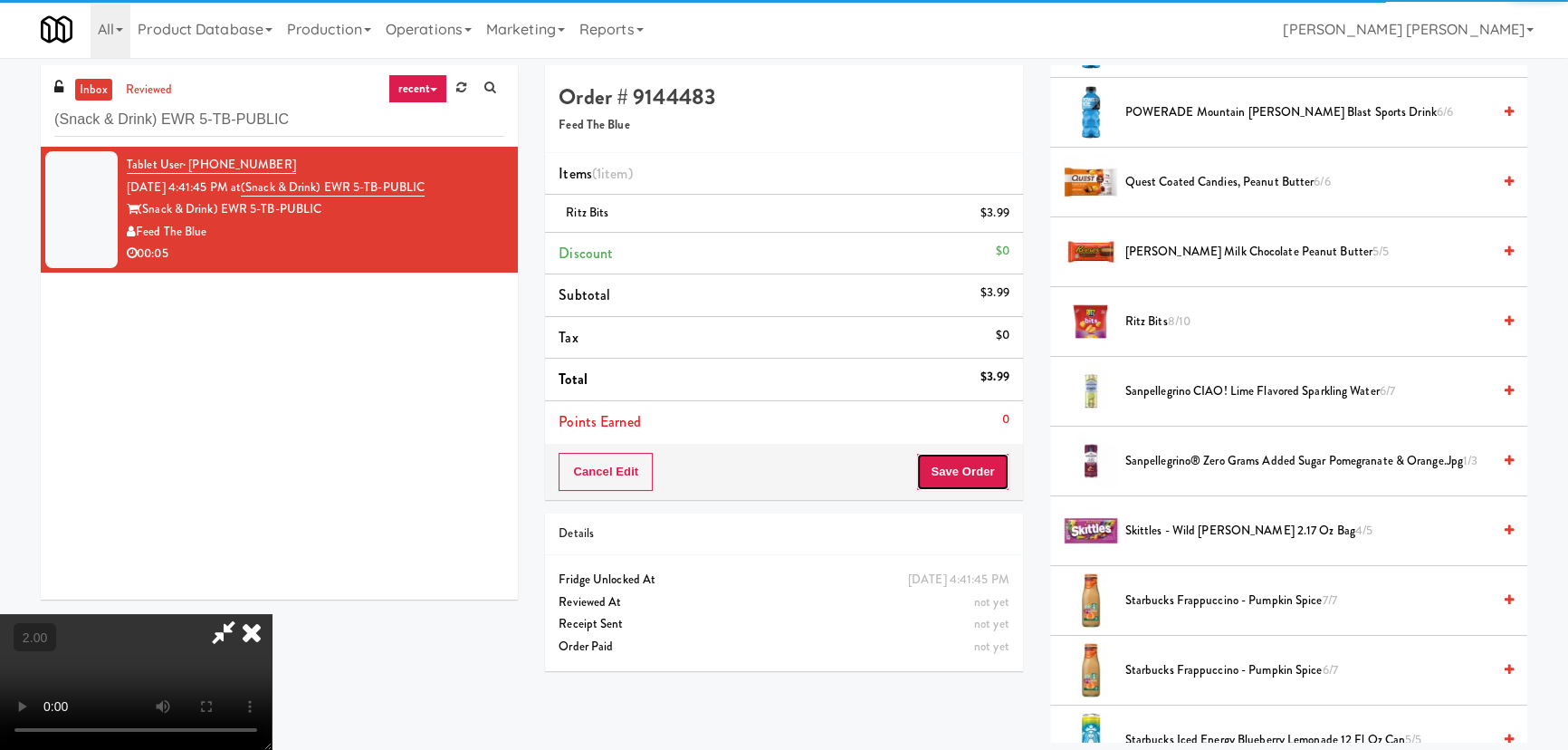
click at [968, 462] on button "Save Order" at bounding box center [962, 472] width 92 height 38
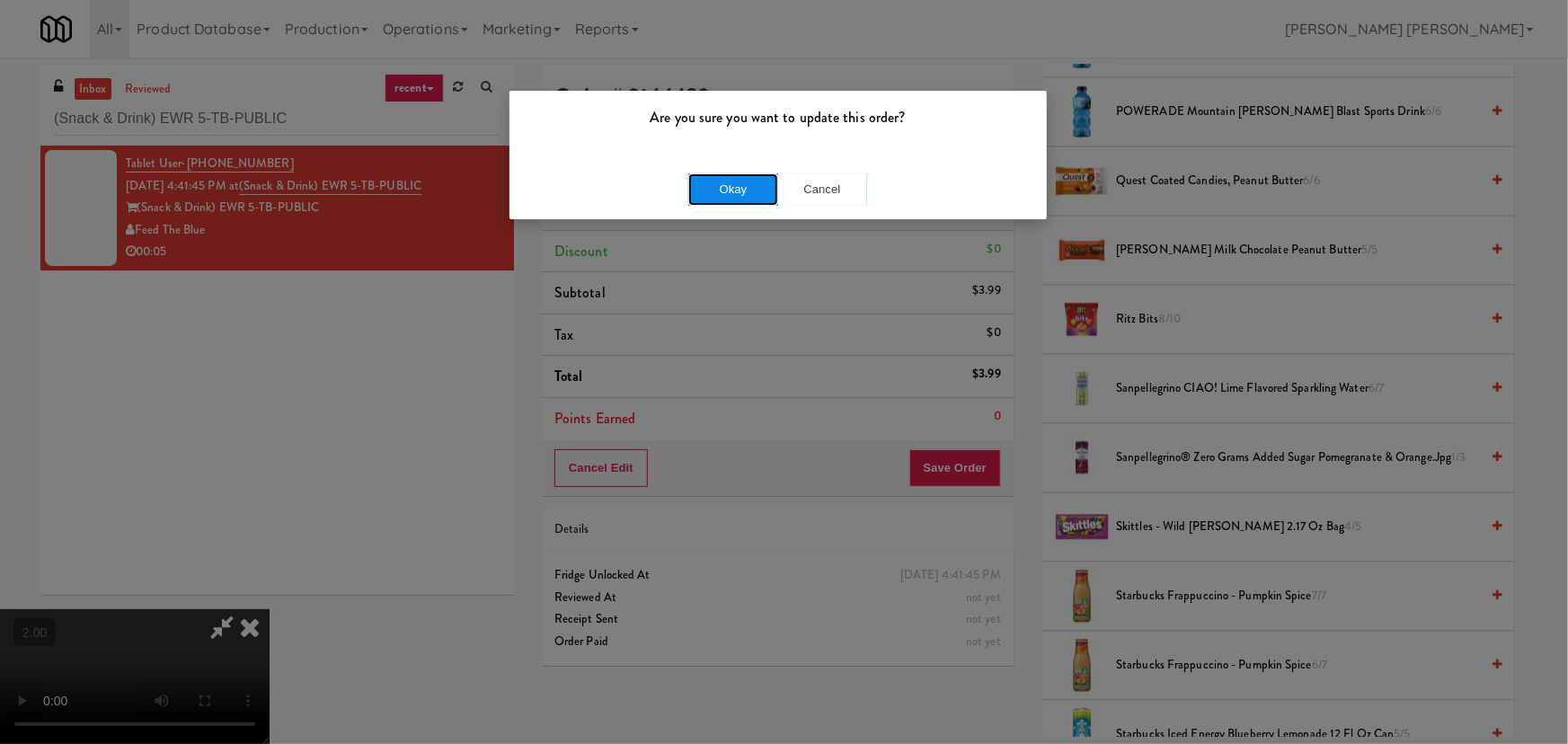
click at [735, 191] on button "Okay" at bounding box center [733, 190] width 90 height 32
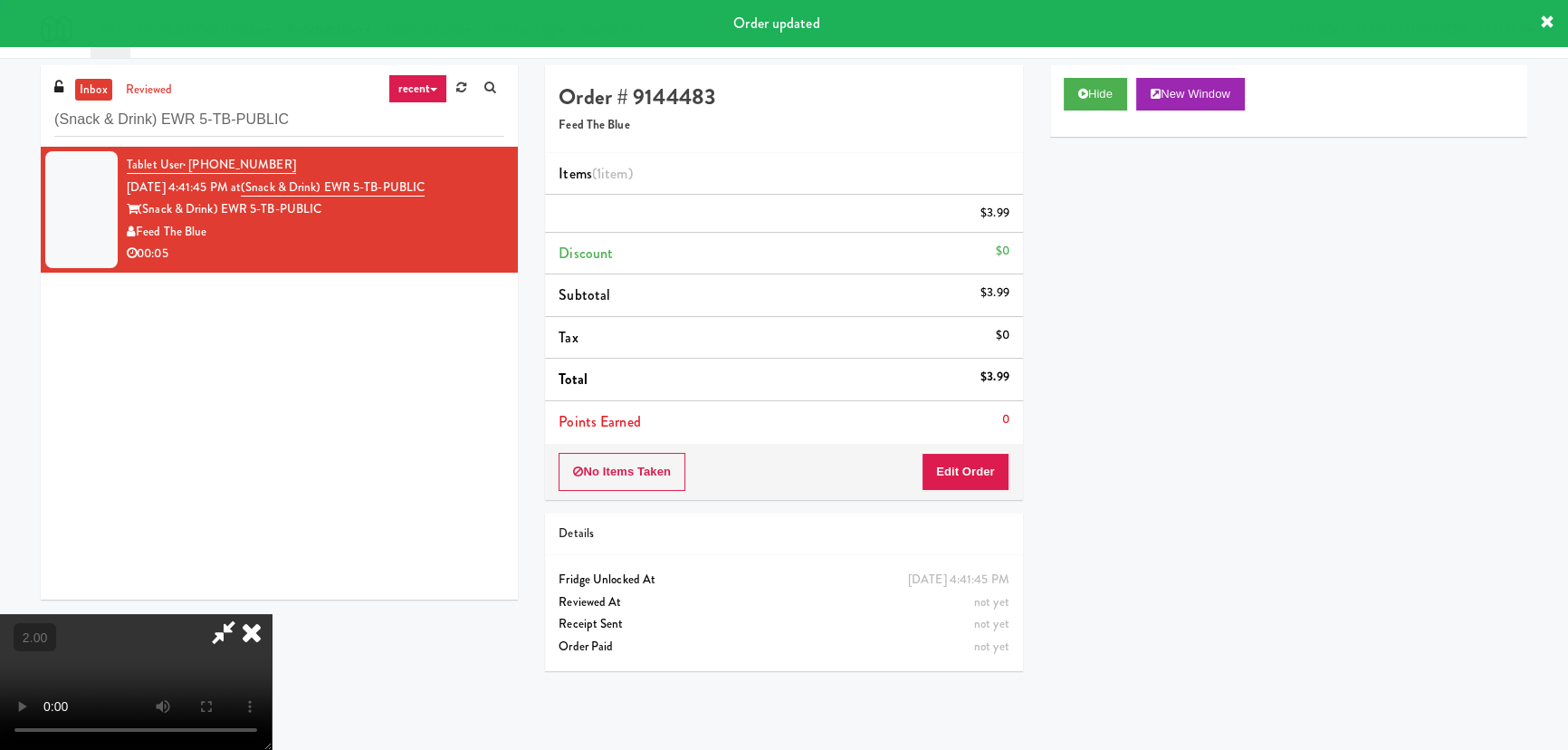
scroll to position [0, 0]
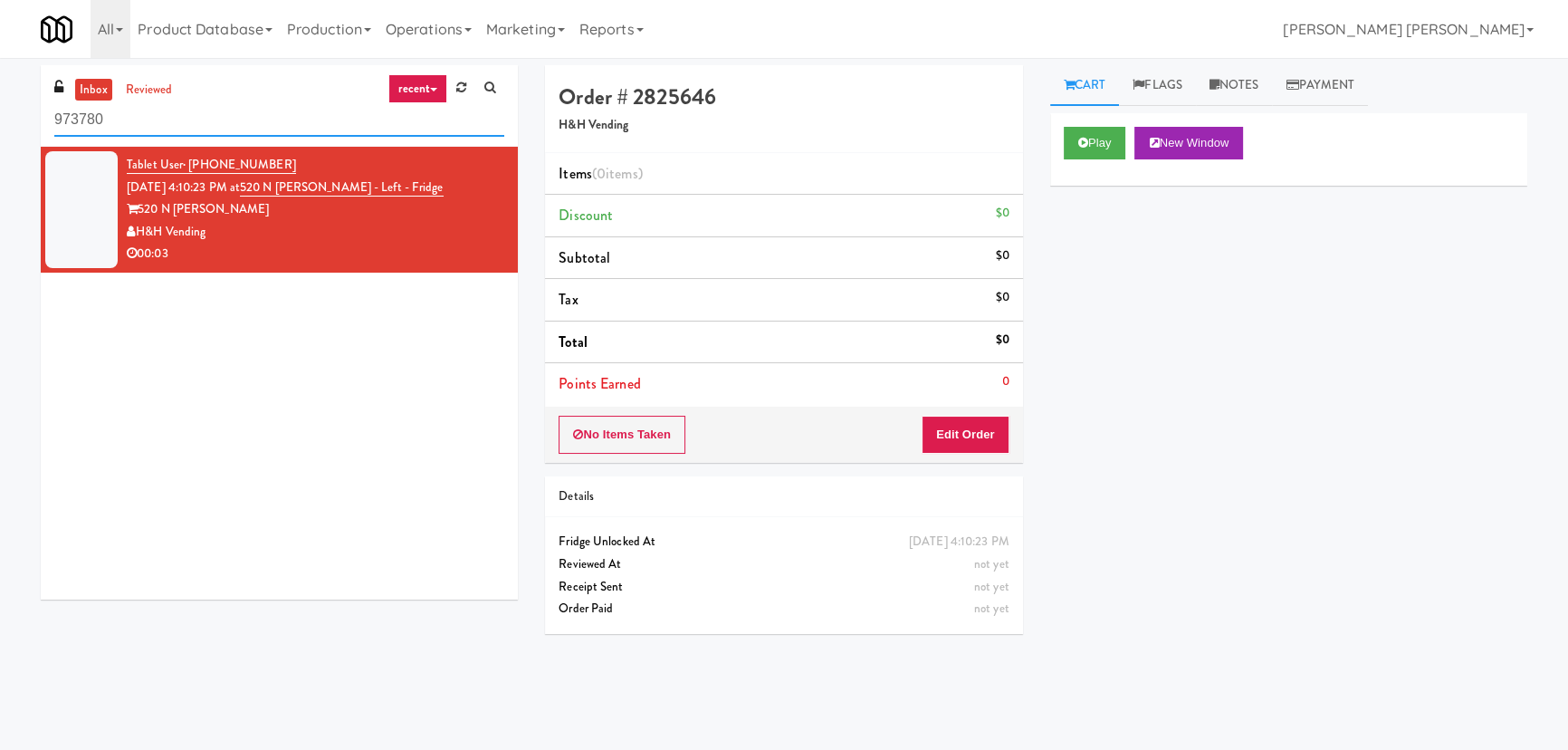
drag, startPoint x: 277, startPoint y: 115, endPoint x: -29, endPoint y: 119, distance: 306.0
click at [0, 119] on html "Okay Okay Select date: previous 2025-Sep next Su Mo Tu We Th Fr Sa 31 1 2 3 4 5…" at bounding box center [784, 375] width 1568 height 750
click at [179, 125] on input "973780" at bounding box center [279, 119] width 450 height 34
click at [176, 122] on input "973780" at bounding box center [279, 119] width 450 height 34
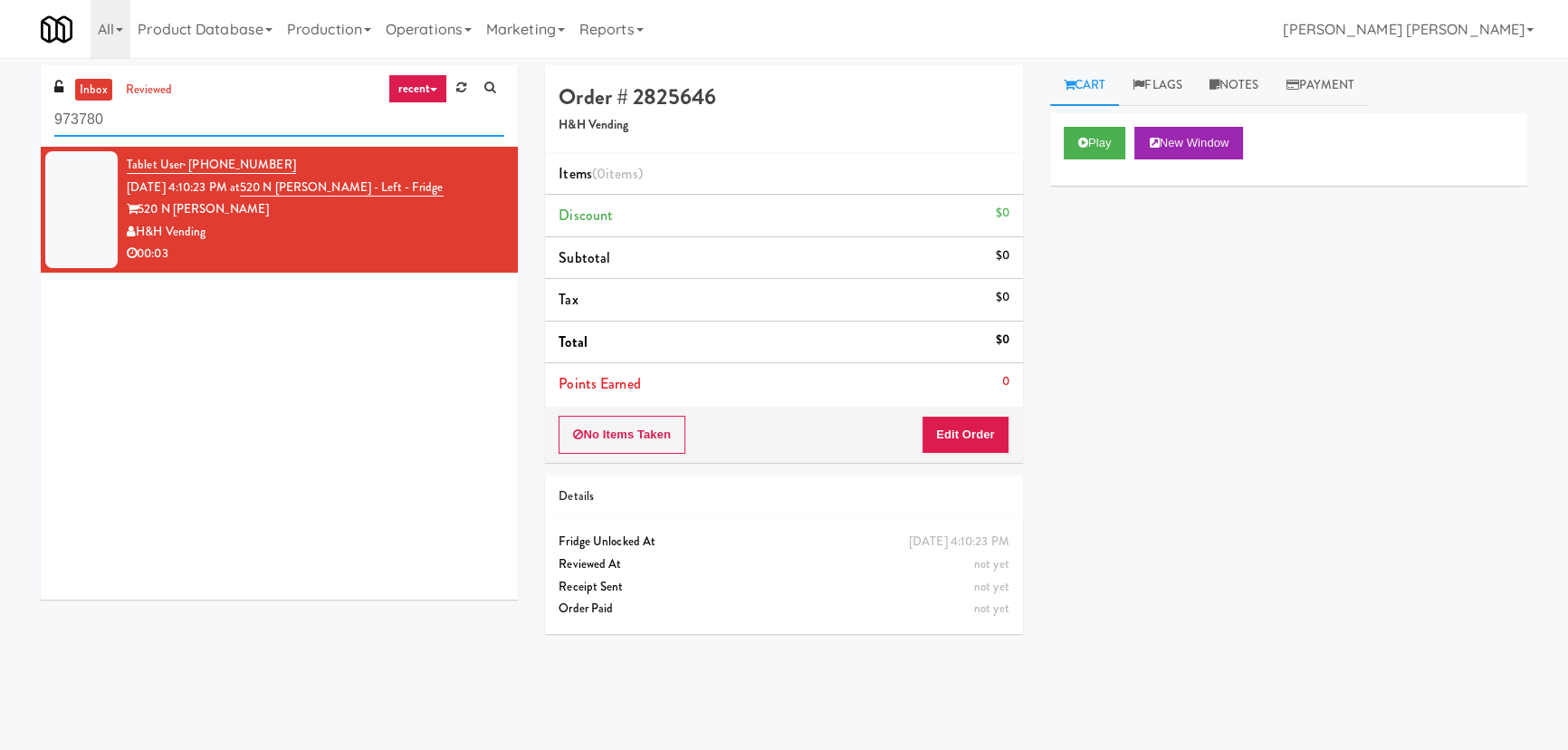
click at [176, 122] on input "973780" at bounding box center [279, 119] width 450 height 34
paste input "Snack Cooler (12)"
type input "Snack Cooler (12)"
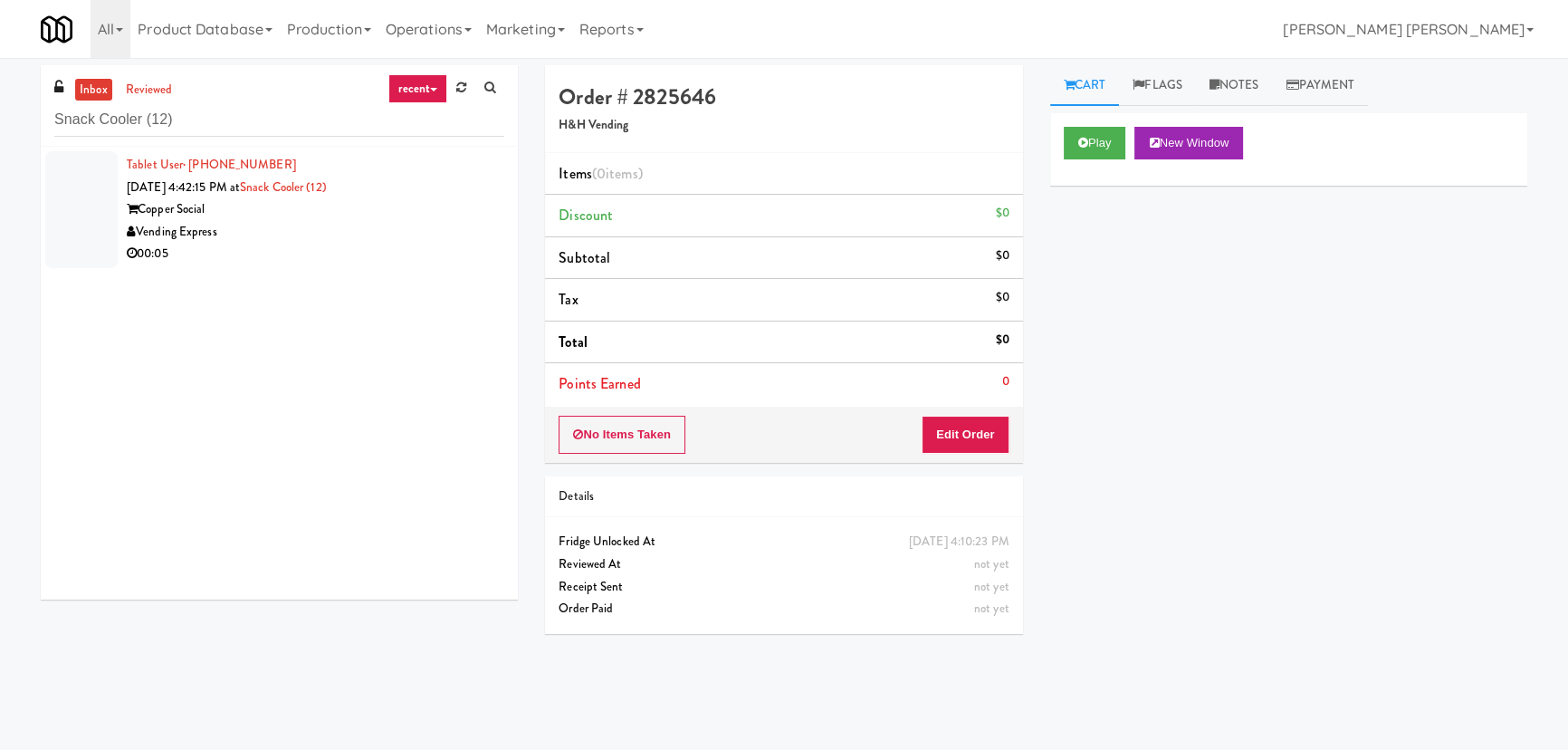
click at [399, 261] on div "00:05" at bounding box center [315, 254] width 377 height 23
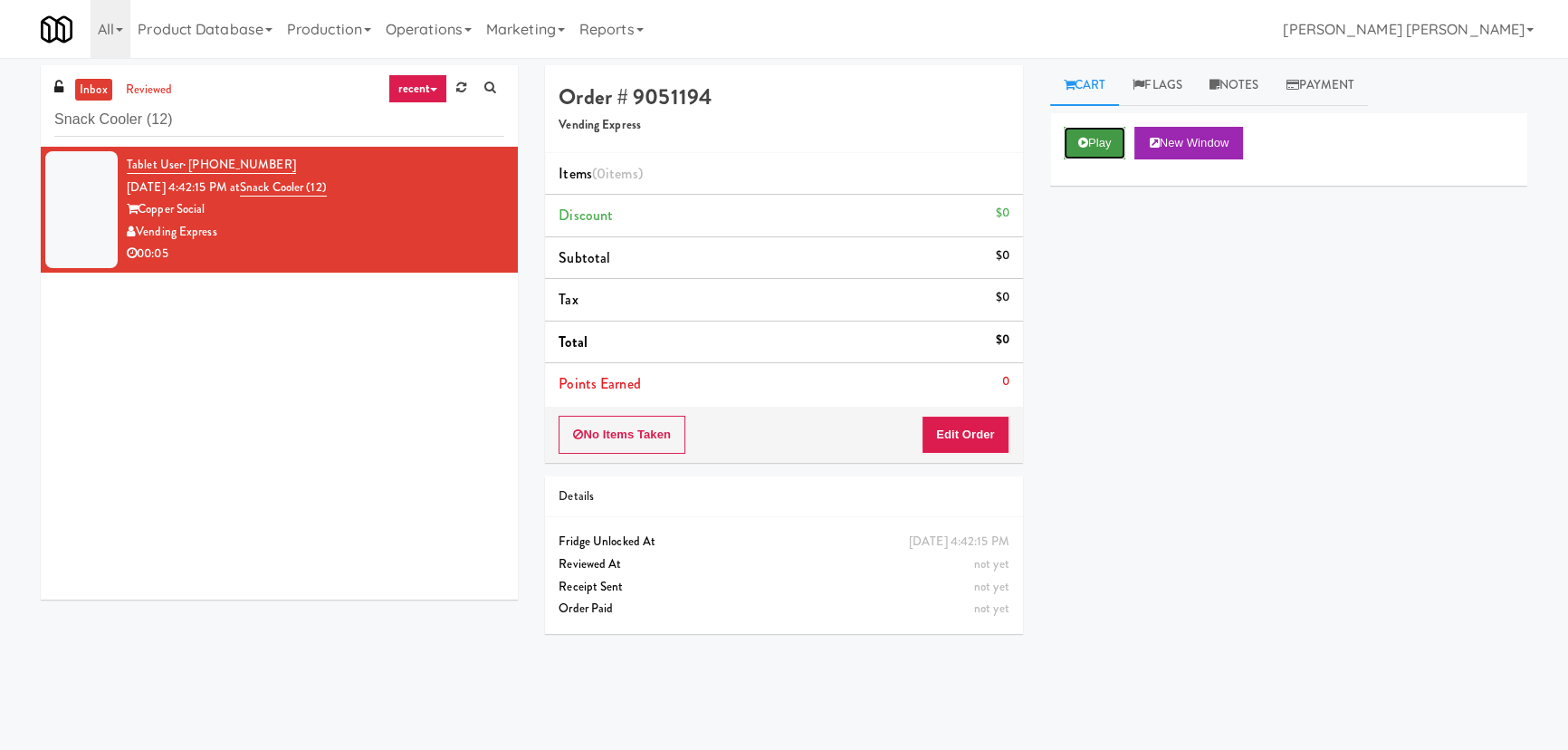
click at [1068, 145] on button "Play" at bounding box center [1095, 143] width 62 height 33
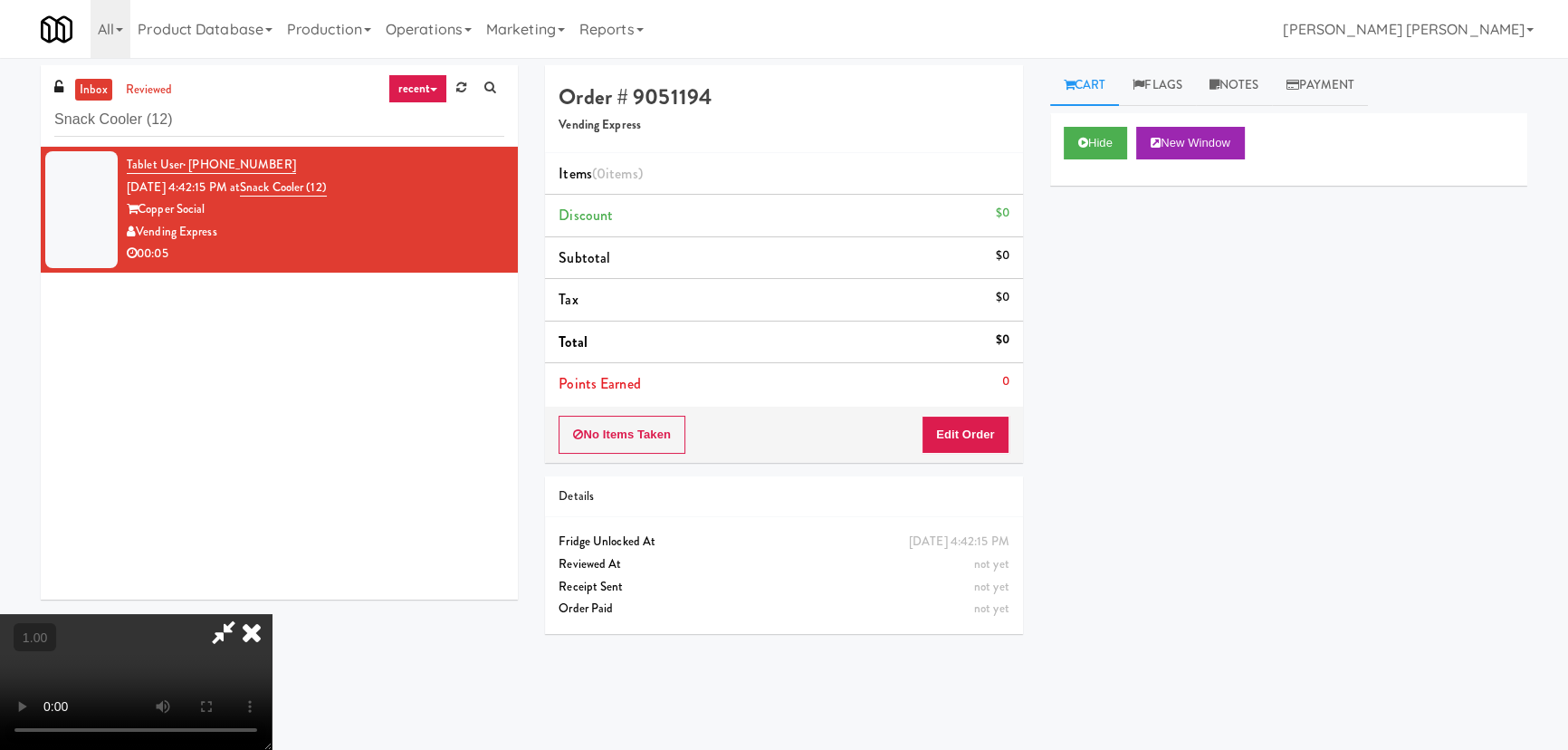
drag, startPoint x: 669, startPoint y: 577, endPoint x: 679, endPoint y: 567, distance: 14.1
click at [272, 614] on video at bounding box center [135, 681] width 272 height 135
click at [272, 614] on icon at bounding box center [251, 632] width 39 height 36
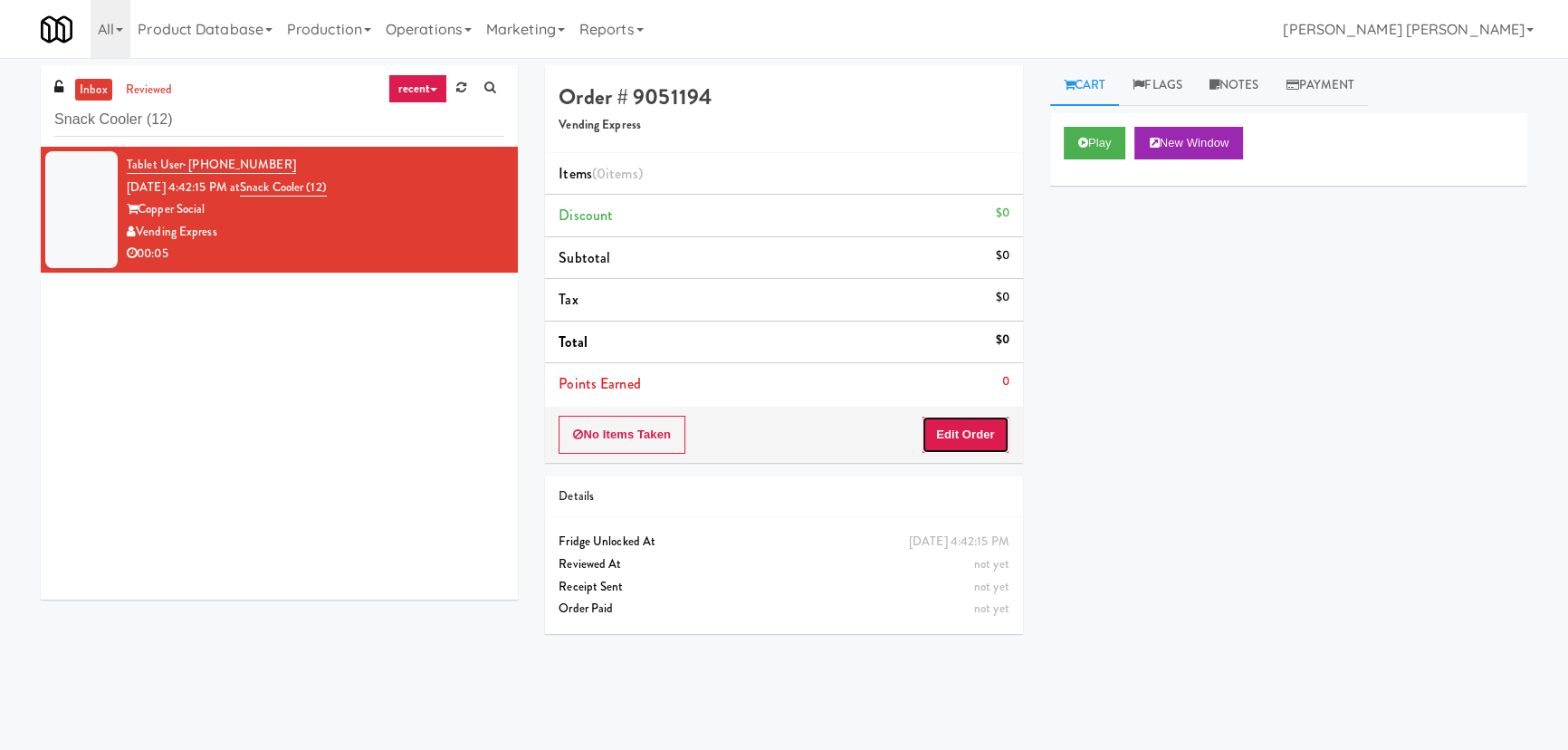
click at [971, 435] on button "Edit Order" at bounding box center [965, 435] width 87 height 38
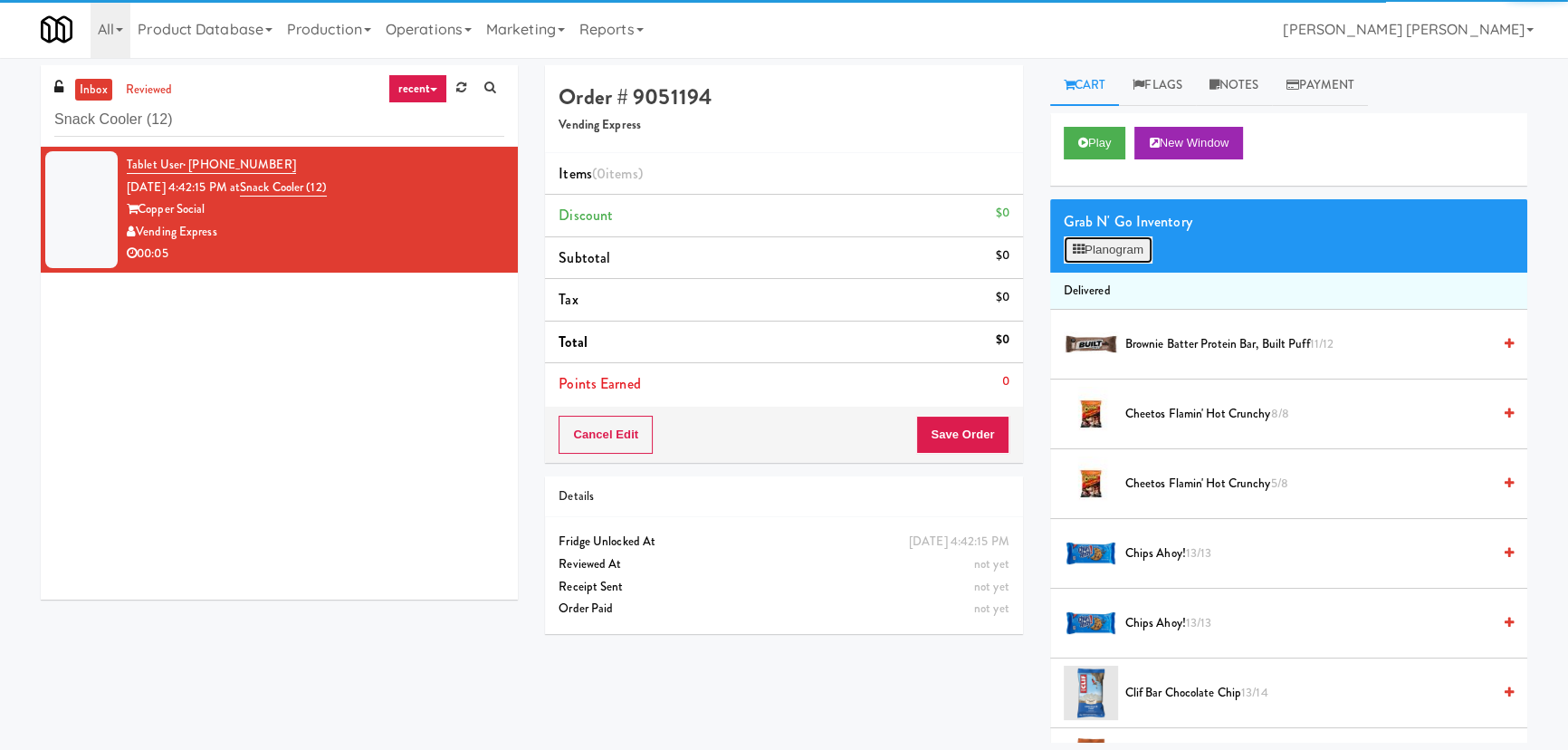
click at [1122, 251] on button "Planogram" at bounding box center [1108, 250] width 88 height 27
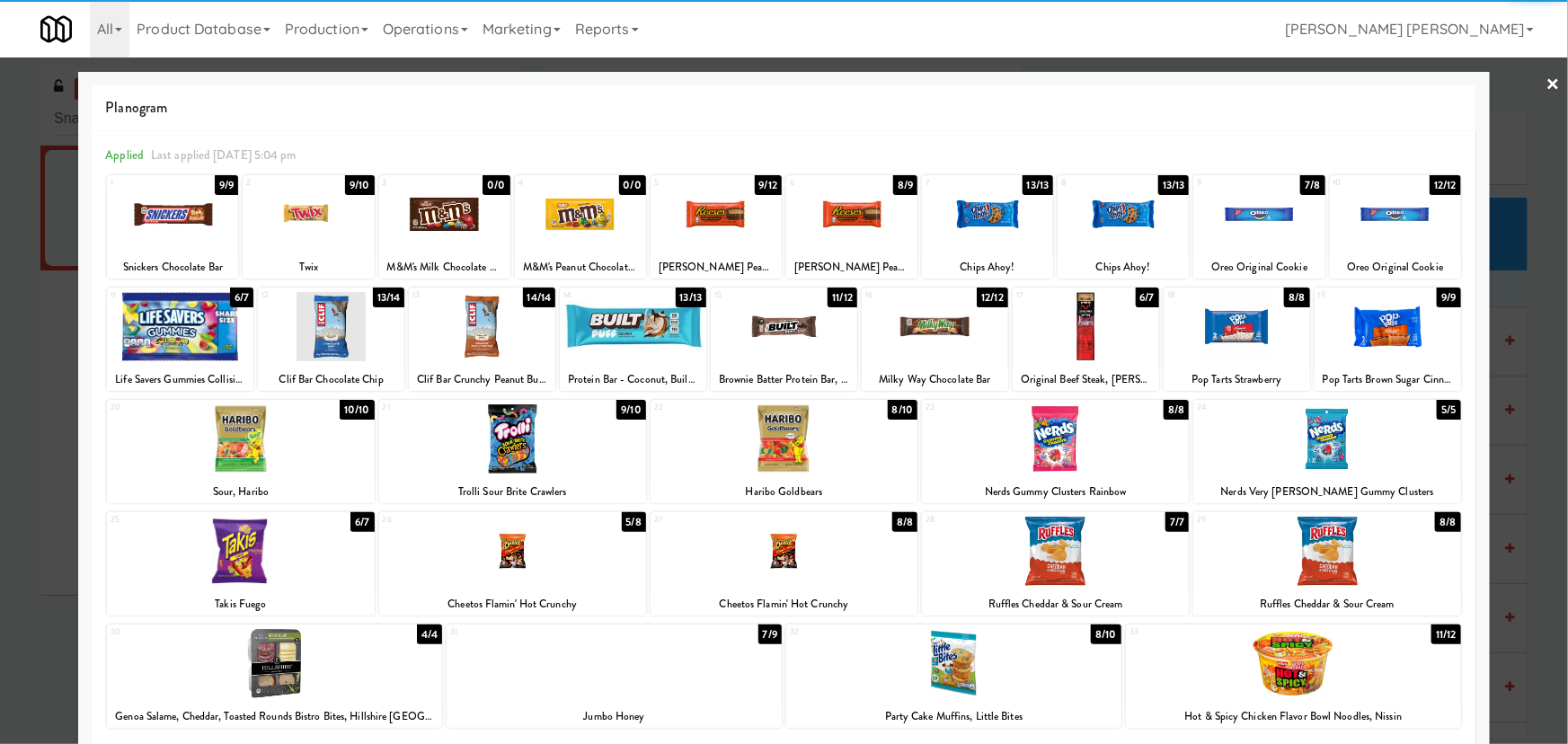
click at [1088, 337] on div at bounding box center [1087, 326] width 147 height 70
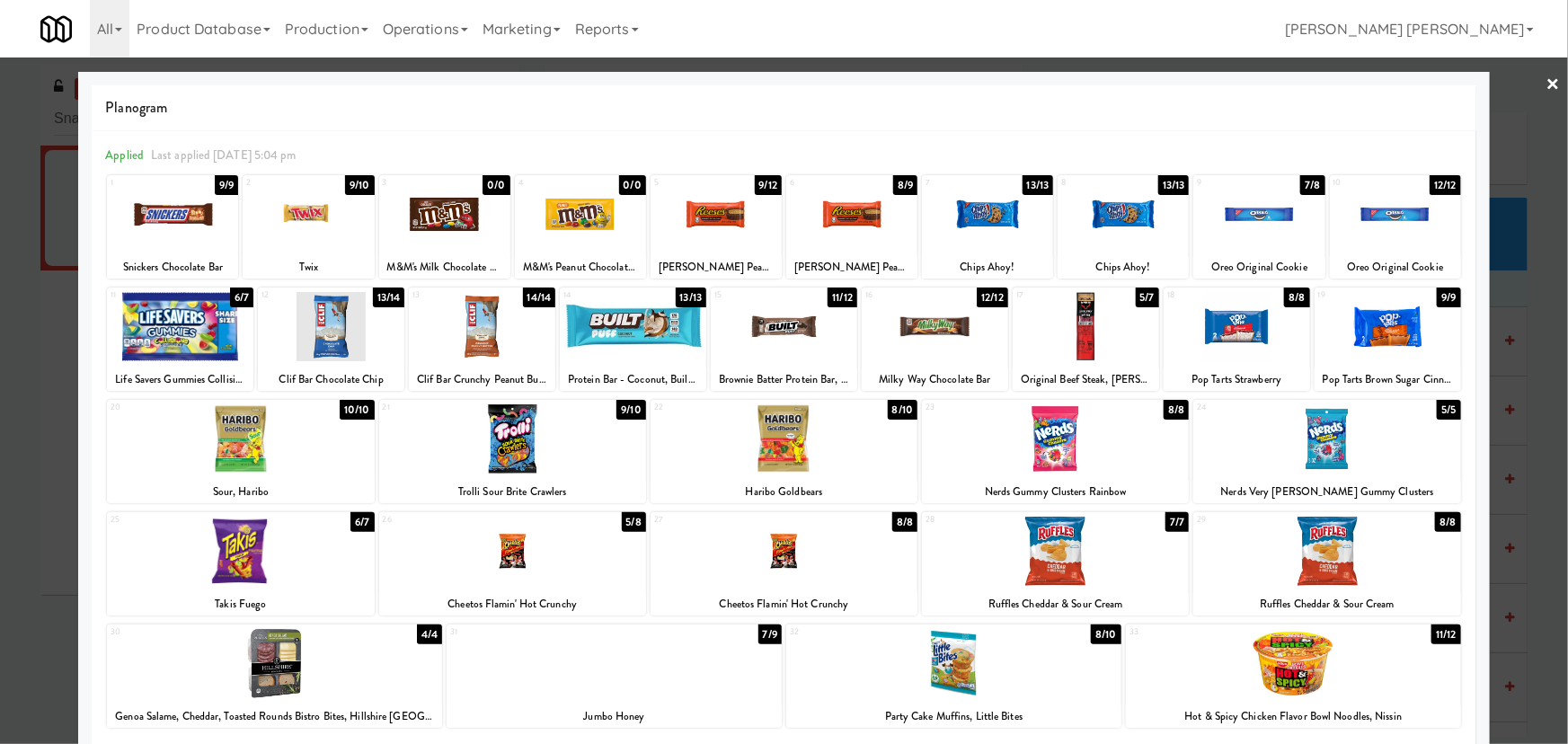
drag, startPoint x: 1540, startPoint y: 77, endPoint x: 1528, endPoint y: 84, distance: 13.9
click at [1547, 79] on link "×" at bounding box center [1554, 85] width 14 height 55
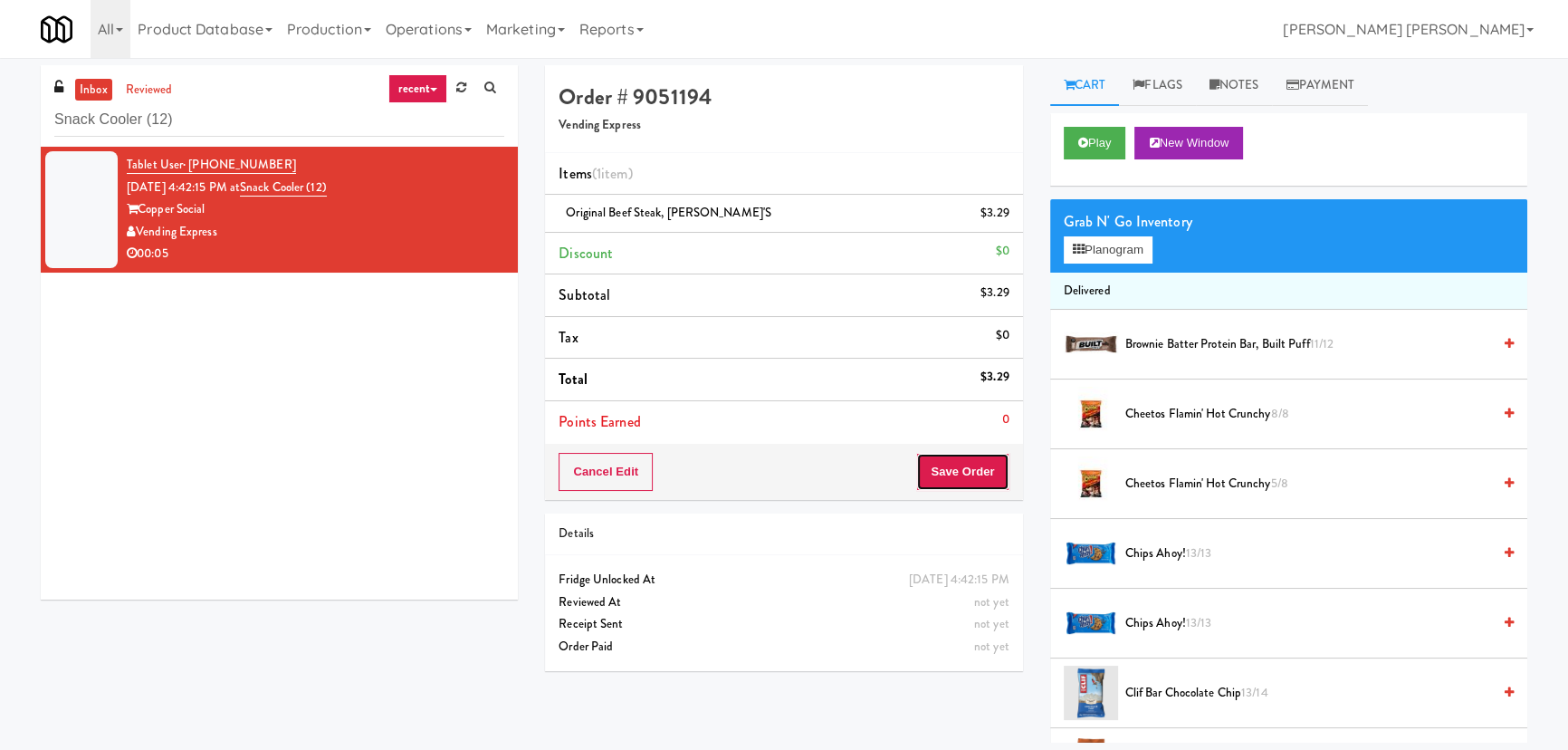
click at [938, 478] on button "Save Order" at bounding box center [962, 472] width 92 height 38
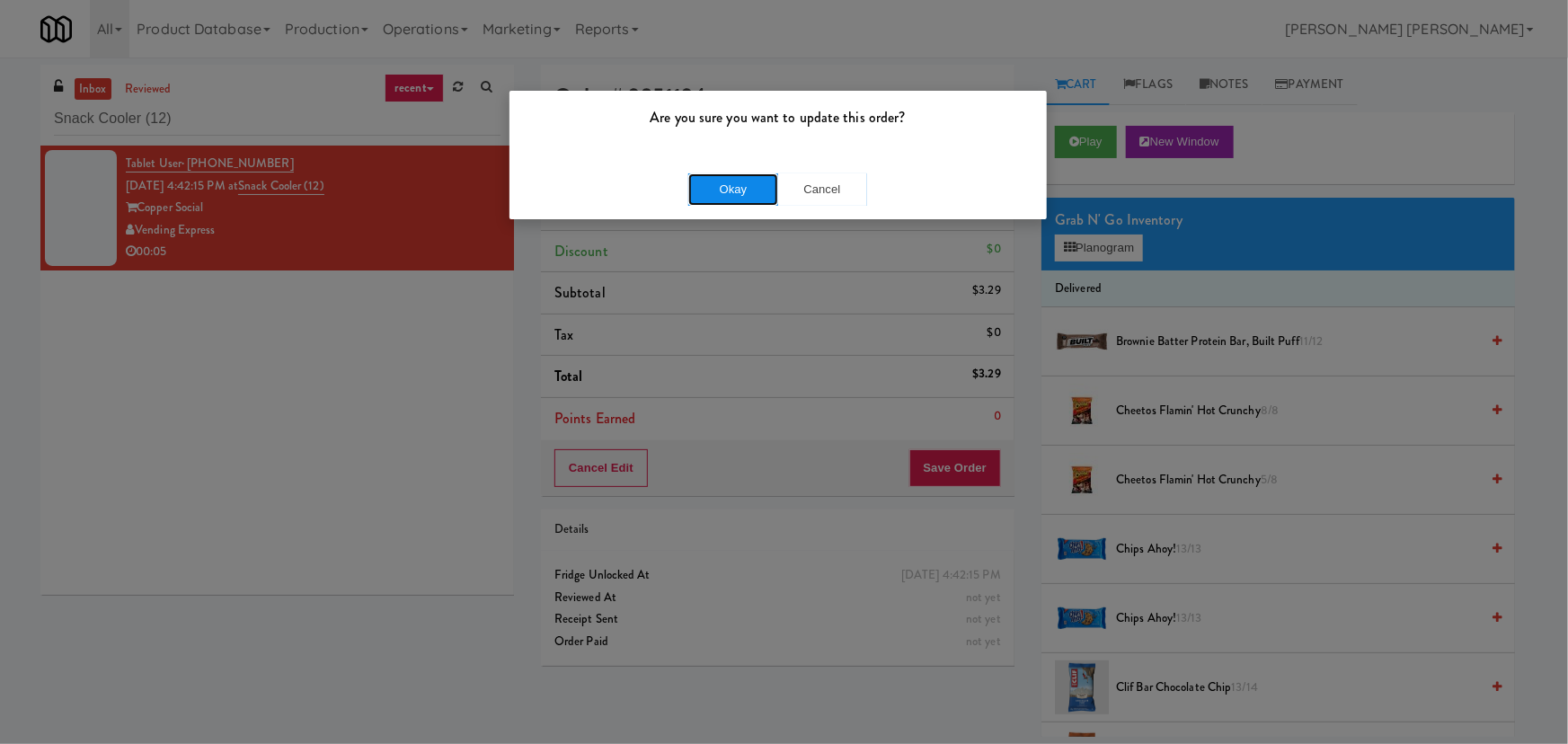
click at [733, 204] on button "Okay" at bounding box center [733, 190] width 90 height 32
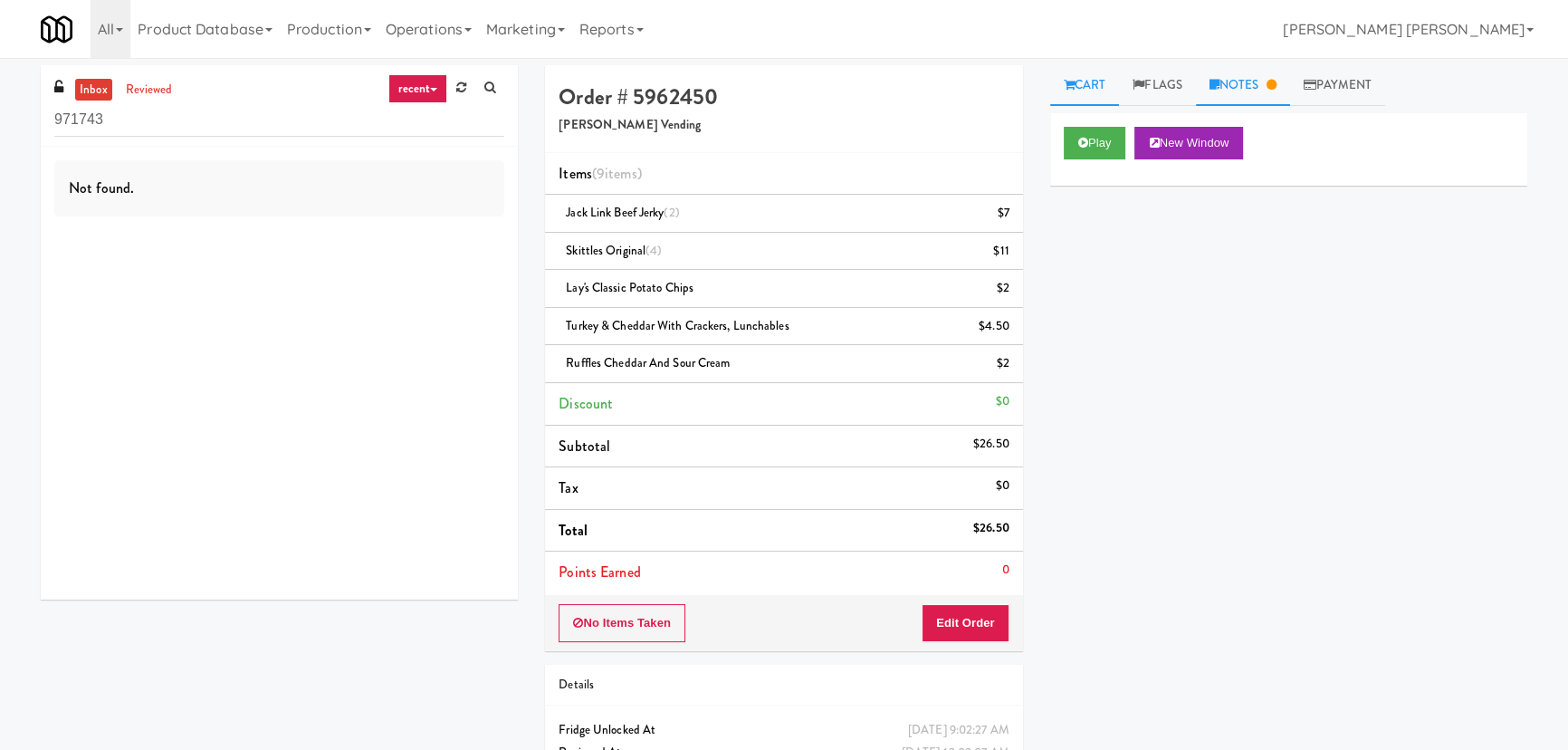
click at [1246, 77] on link "Notes" at bounding box center [1242, 85] width 94 height 40
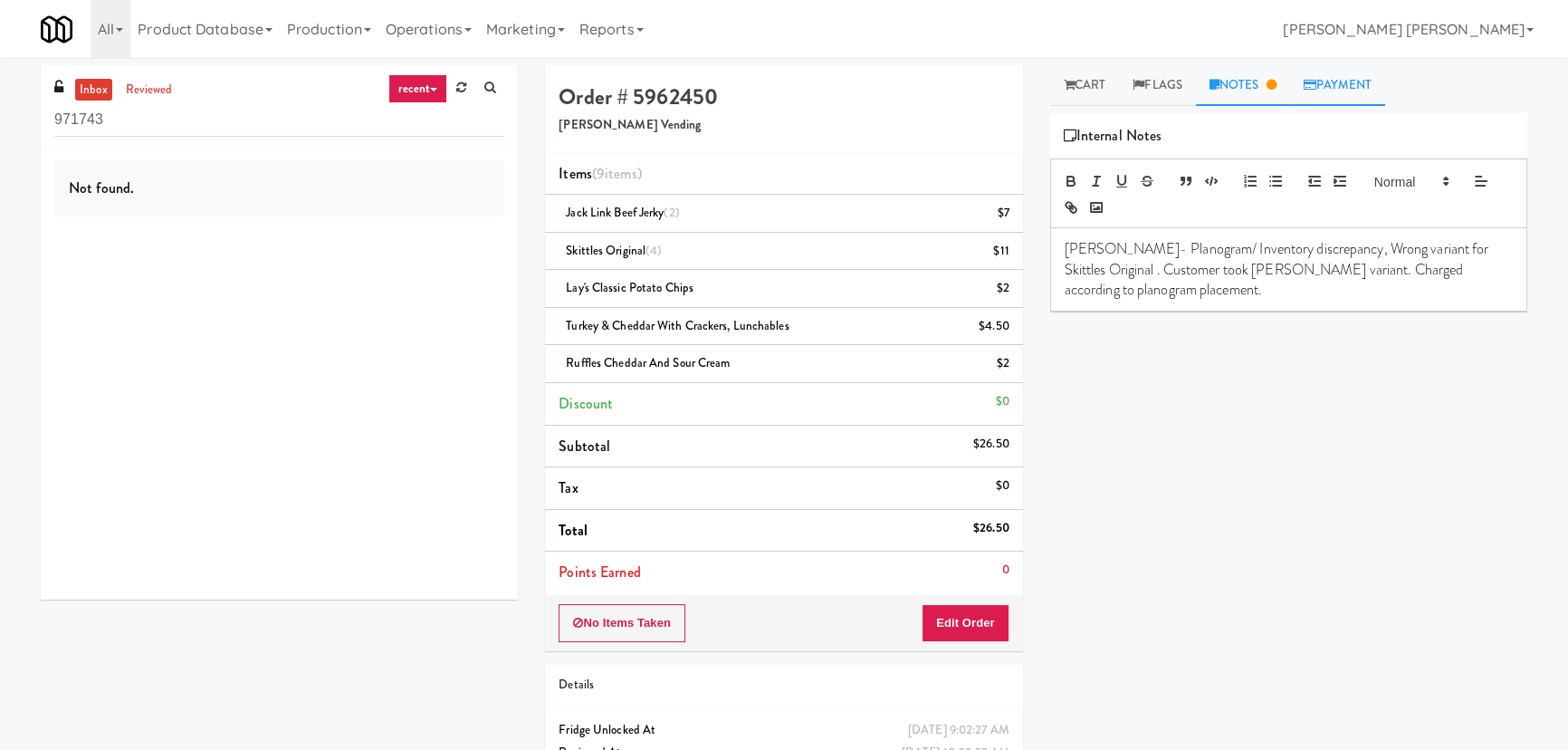
click at [1330, 85] on link "Payment" at bounding box center [1338, 85] width 96 height 40
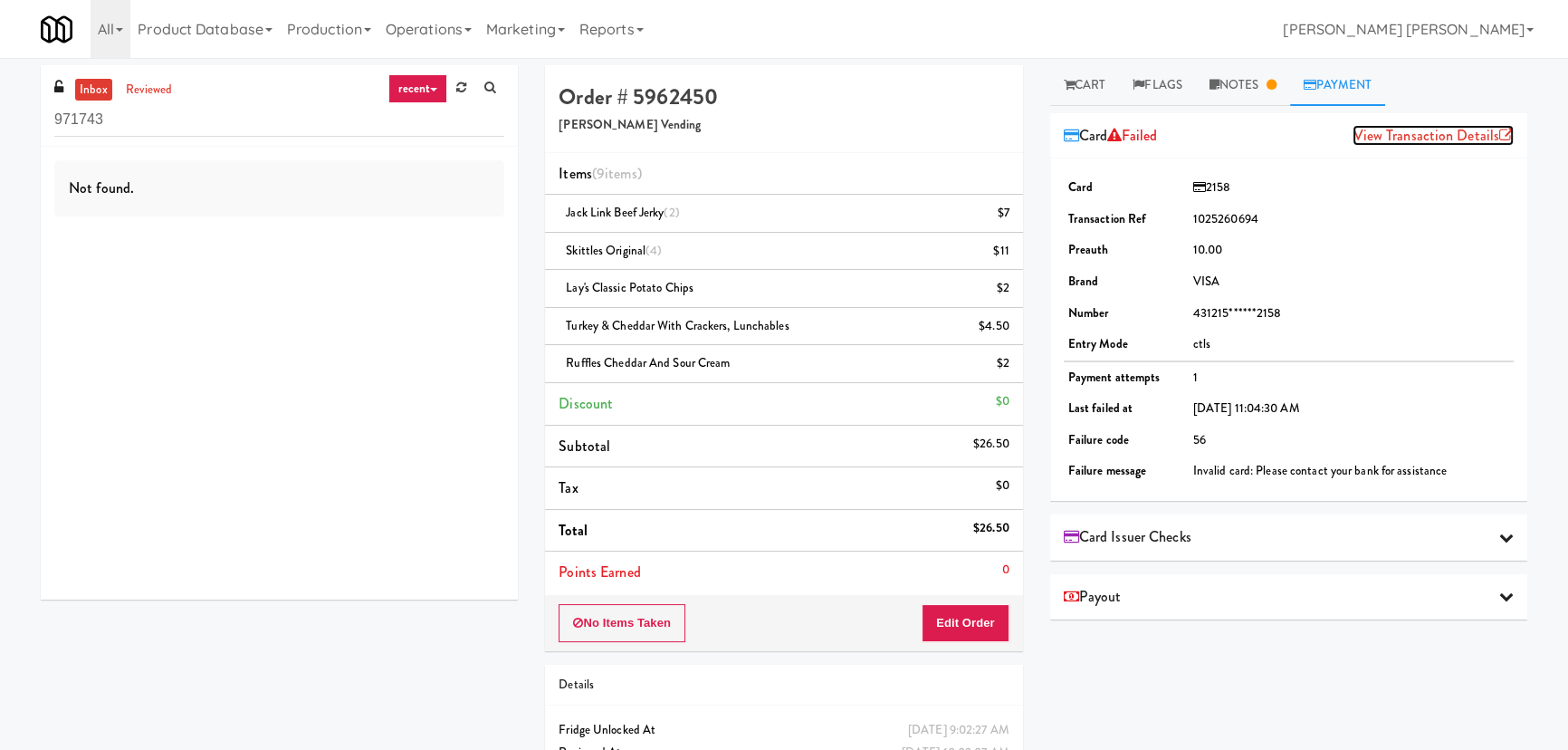
click at [1396, 133] on link "View Transaction Details" at bounding box center [1434, 135] width 161 height 21
click at [137, 87] on link "reviewed" at bounding box center [149, 90] width 56 height 23
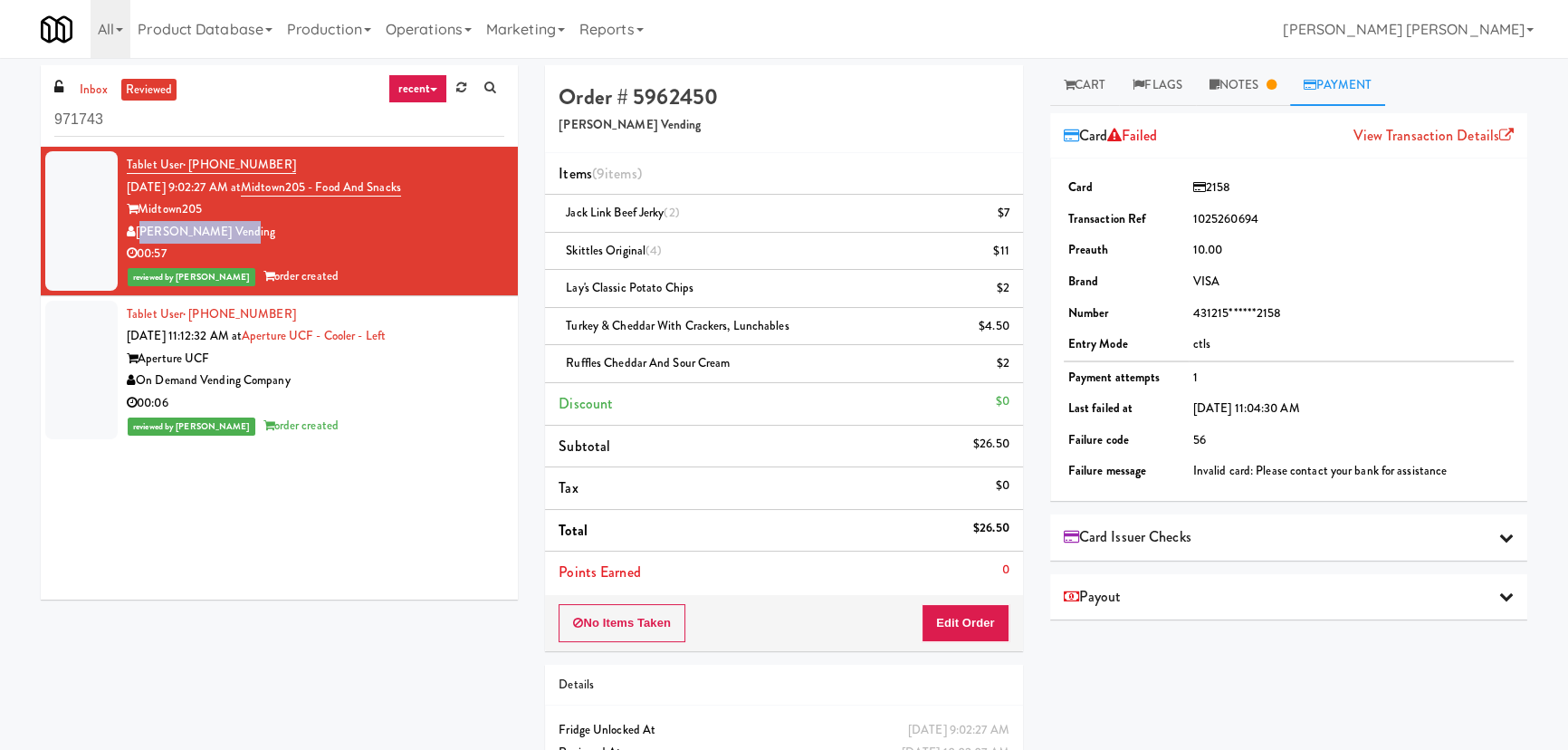
drag, startPoint x: 243, startPoint y: 232, endPoint x: 140, endPoint y: 226, distance: 103.2
click at [140, 226] on div "[PERSON_NAME] Vending" at bounding box center [315, 232] width 377 height 23
copy div "[PERSON_NAME] Vending"
click at [398, 417] on div "reviewed by Frederick G order created" at bounding box center [315, 426] width 377 height 23
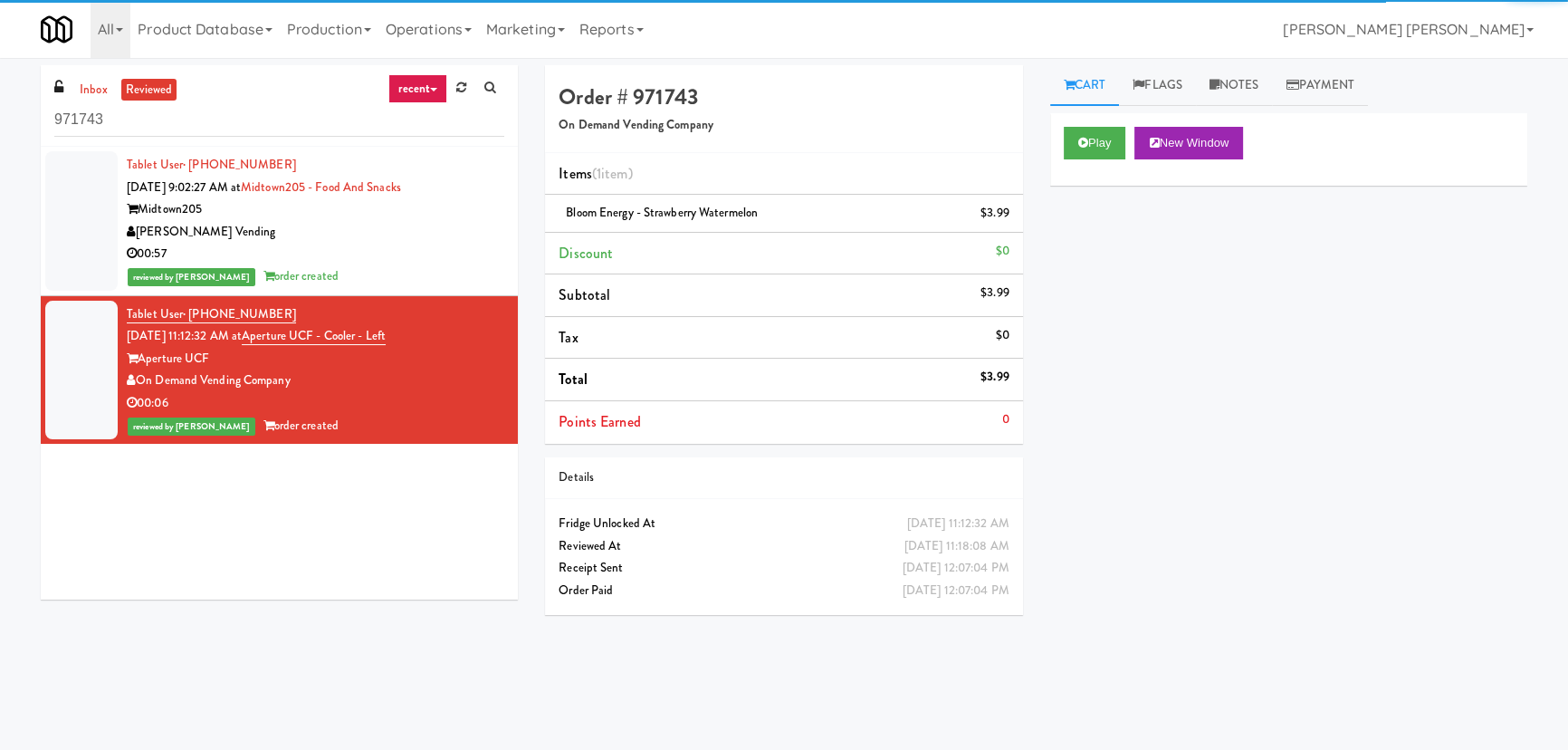
click at [423, 256] on div "00:57" at bounding box center [315, 254] width 377 height 23
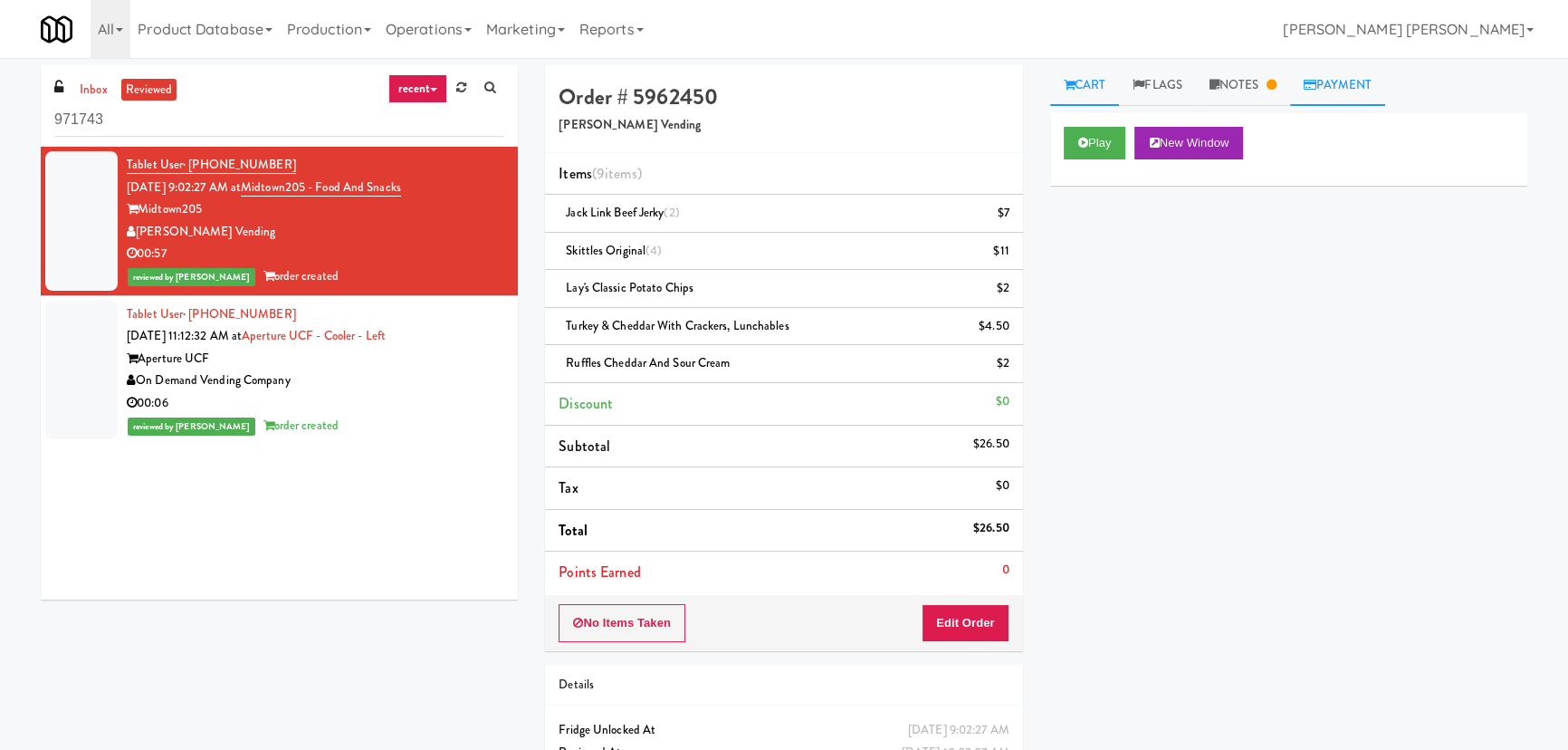
click at [1331, 80] on link "Payment" at bounding box center [1338, 85] width 96 height 40
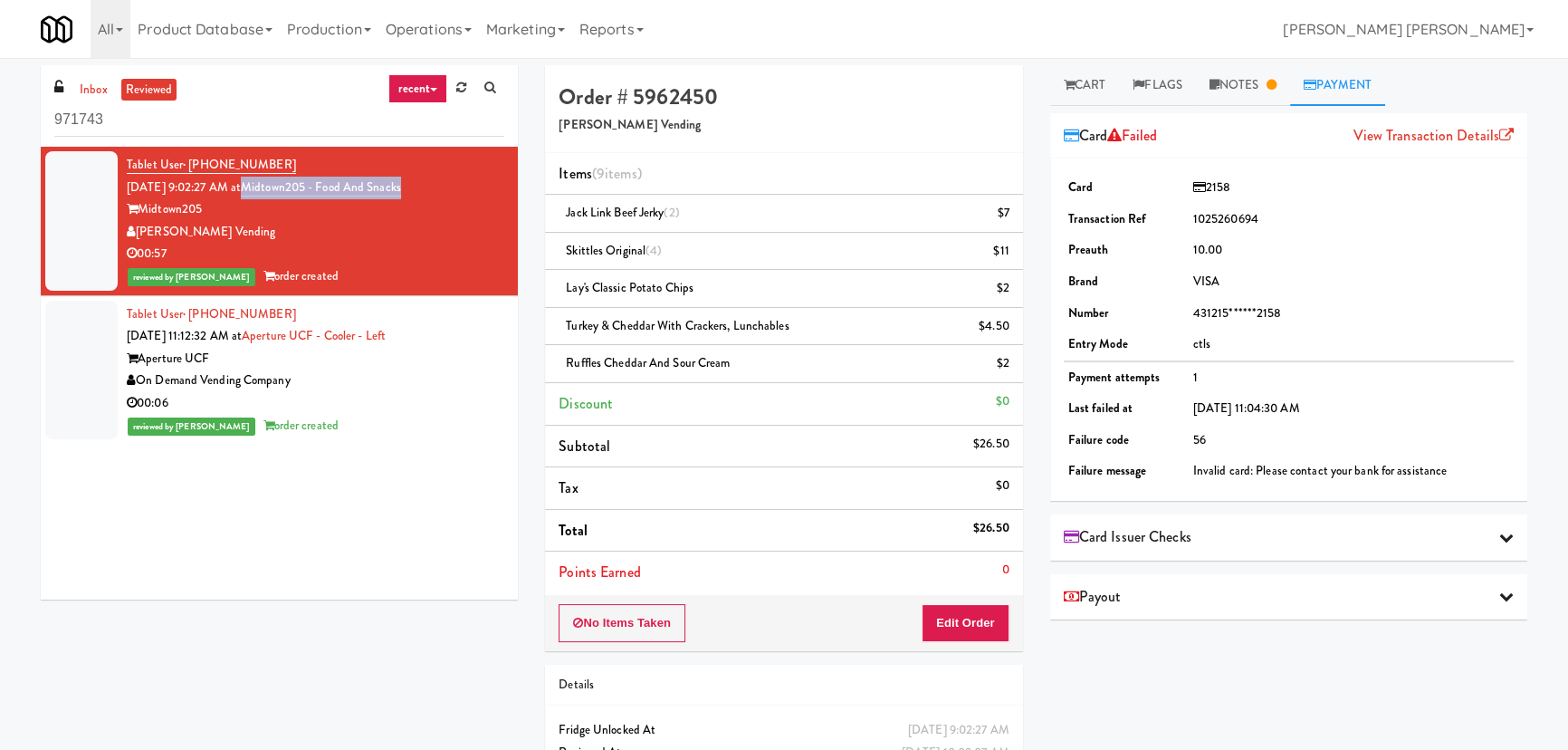
drag, startPoint x: 457, startPoint y: 188, endPoint x: 263, endPoint y: 182, distance: 194.1
click at [263, 182] on div "Tablet User · (980) 395-3040 Sep 3, 2025 9:02:27 AM at Midtown205 - Food and Sn…" at bounding box center [315, 221] width 377 height 134
copy link "Midtown205 - Food and Snacks"
drag, startPoint x: 296, startPoint y: 162, endPoint x: 190, endPoint y: 168, distance: 106.2
click at [190, 168] on div "Tablet User · (980) 395-3040 Sep 3, 2025 9:02:27 AM at Midtown205 - Food and Sn…" at bounding box center [315, 221] width 377 height 134
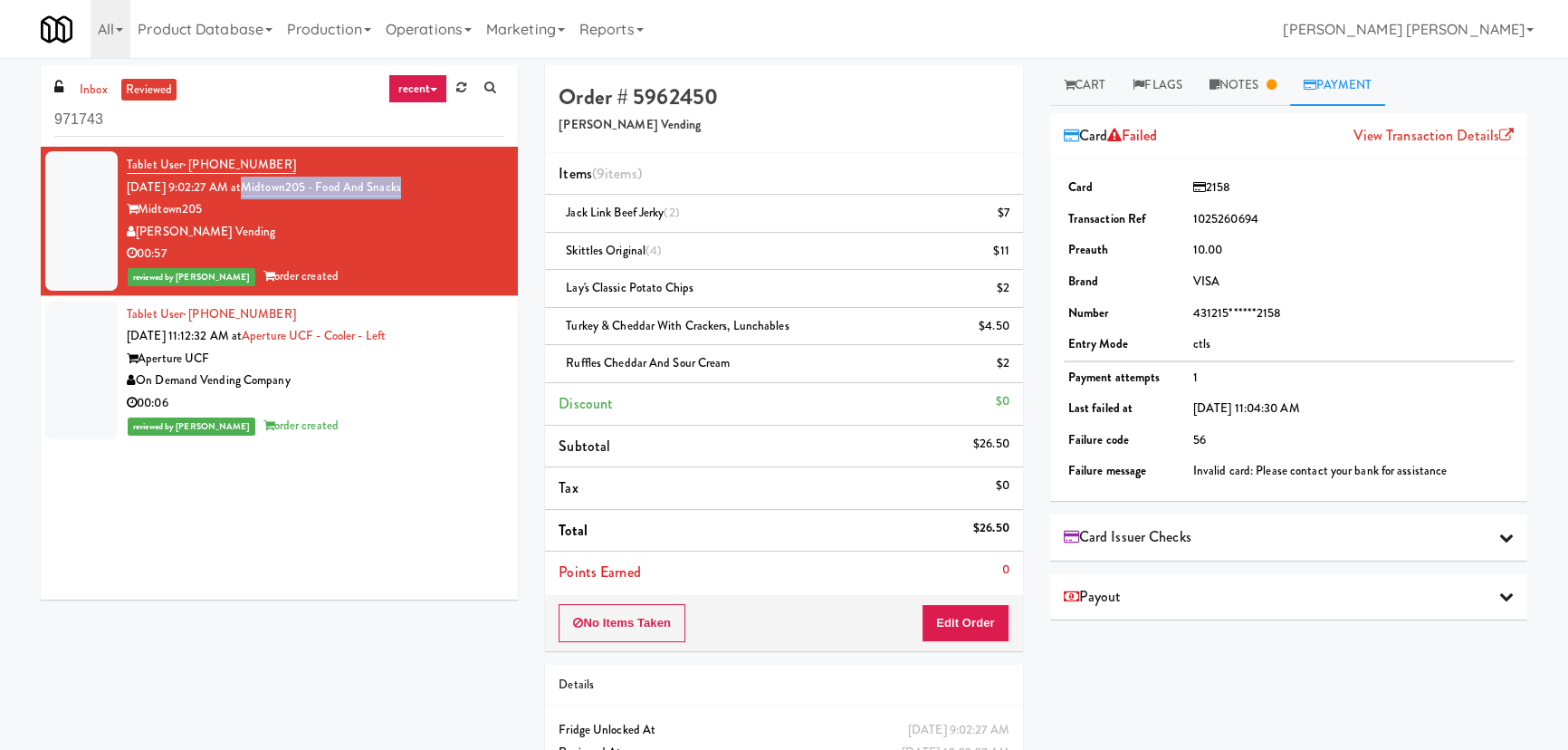
copy span "(980) 395-3040"
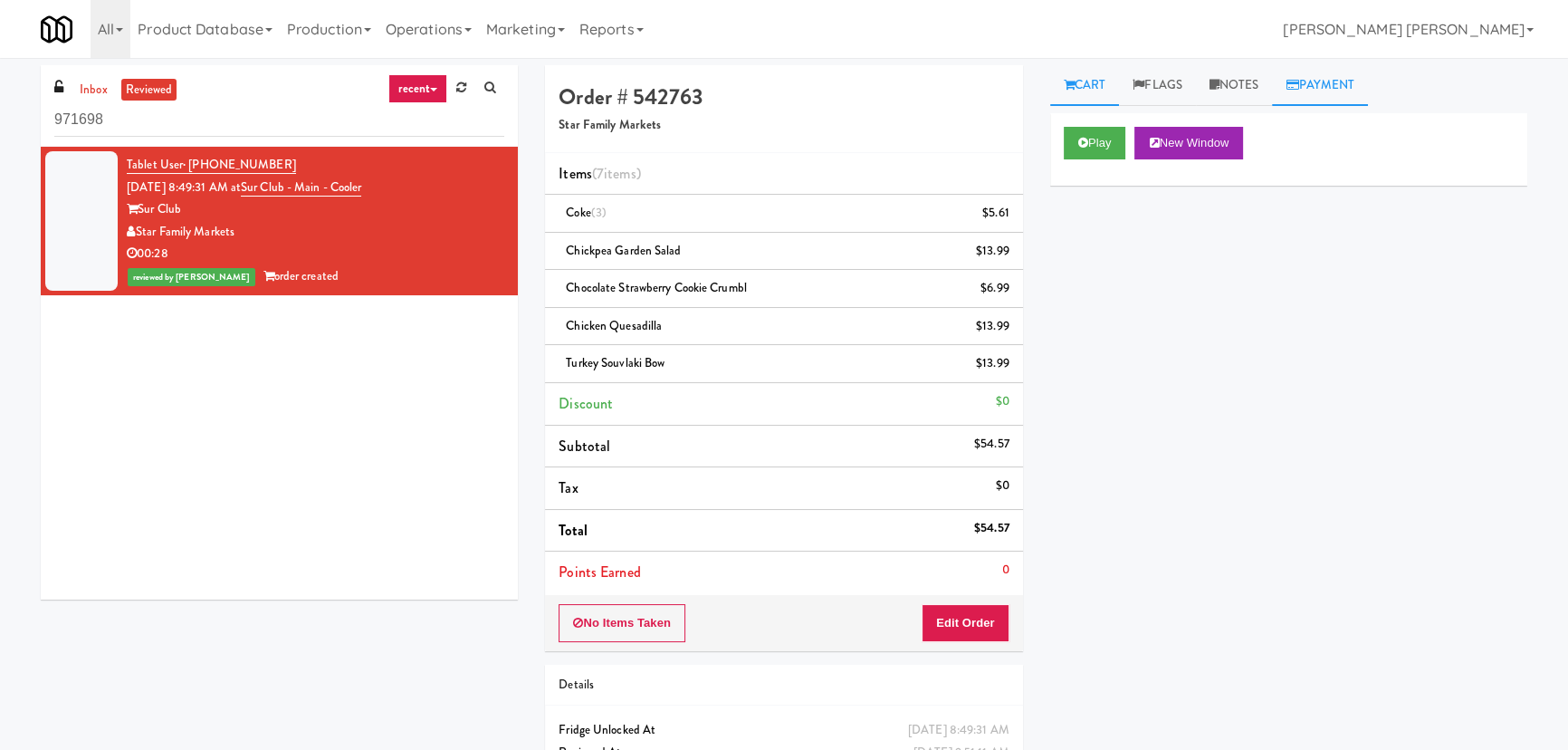
click at [1348, 85] on link "Payment" at bounding box center [1320, 85] width 96 height 40
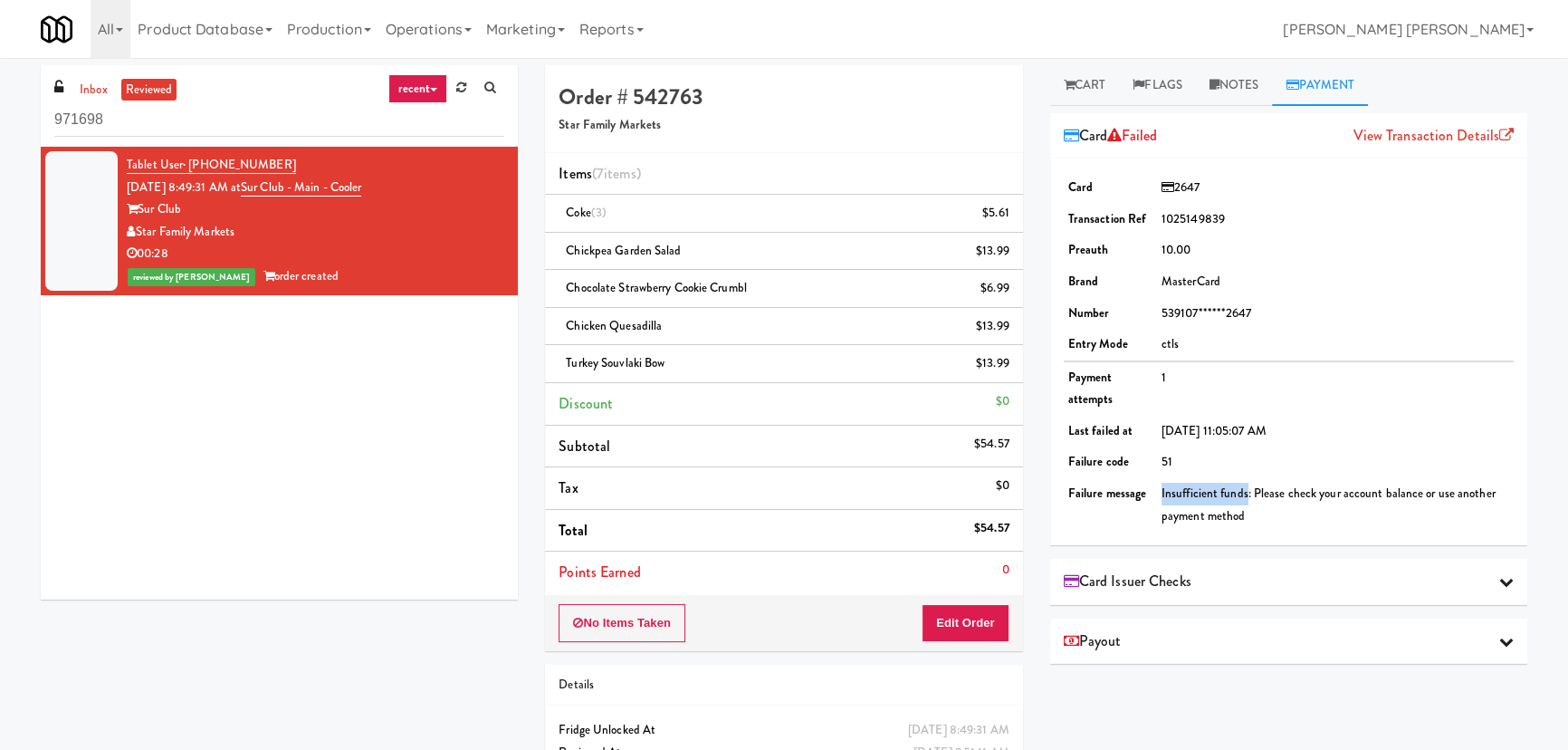
drag, startPoint x: 1157, startPoint y: 493, endPoint x: 1244, endPoint y: 496, distance: 87.1
click at [1244, 496] on td "Insufficient funds: Please check your account balance or use another payment me…" at bounding box center [1335, 505] width 356 height 54
copy td "Insufficient funds"
drag, startPoint x: 395, startPoint y: 182, endPoint x: 262, endPoint y: 196, distance: 133.7
click at [262, 196] on div "Tablet User · (561) 504-7185 Sep 3, 2025 8:49:31 AM at Sur Club - Main - Cooler…" at bounding box center [315, 221] width 377 height 134
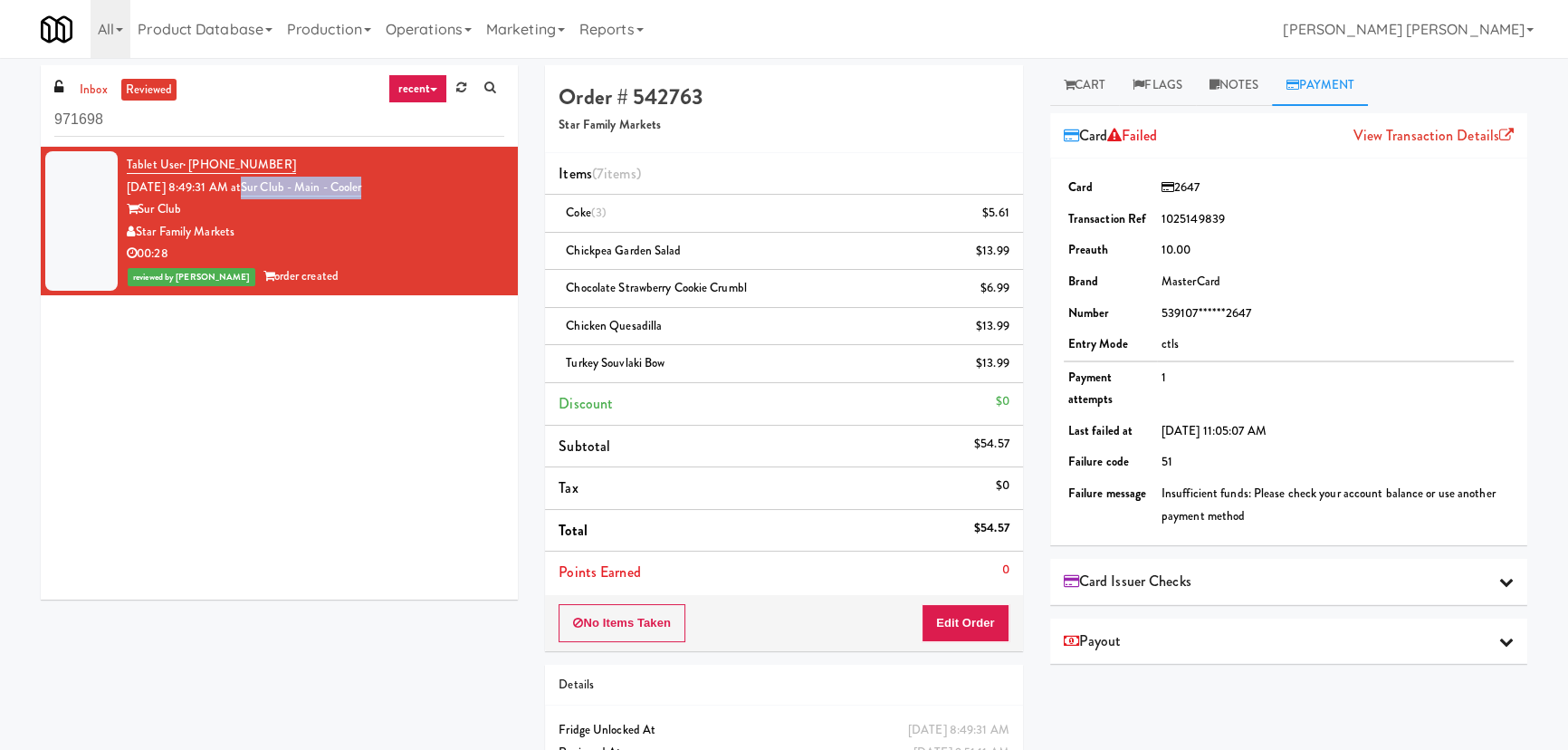
copy link "Sur Club - Main - Cooler"
drag, startPoint x: 252, startPoint y: 229, endPoint x: 134, endPoint y: 238, distance: 118.3
click at [134, 238] on div "Star Family Markets" at bounding box center [315, 232] width 377 height 23
copy div "Star Family Markets"
drag, startPoint x: 304, startPoint y: 161, endPoint x: 187, endPoint y: 171, distance: 117.4
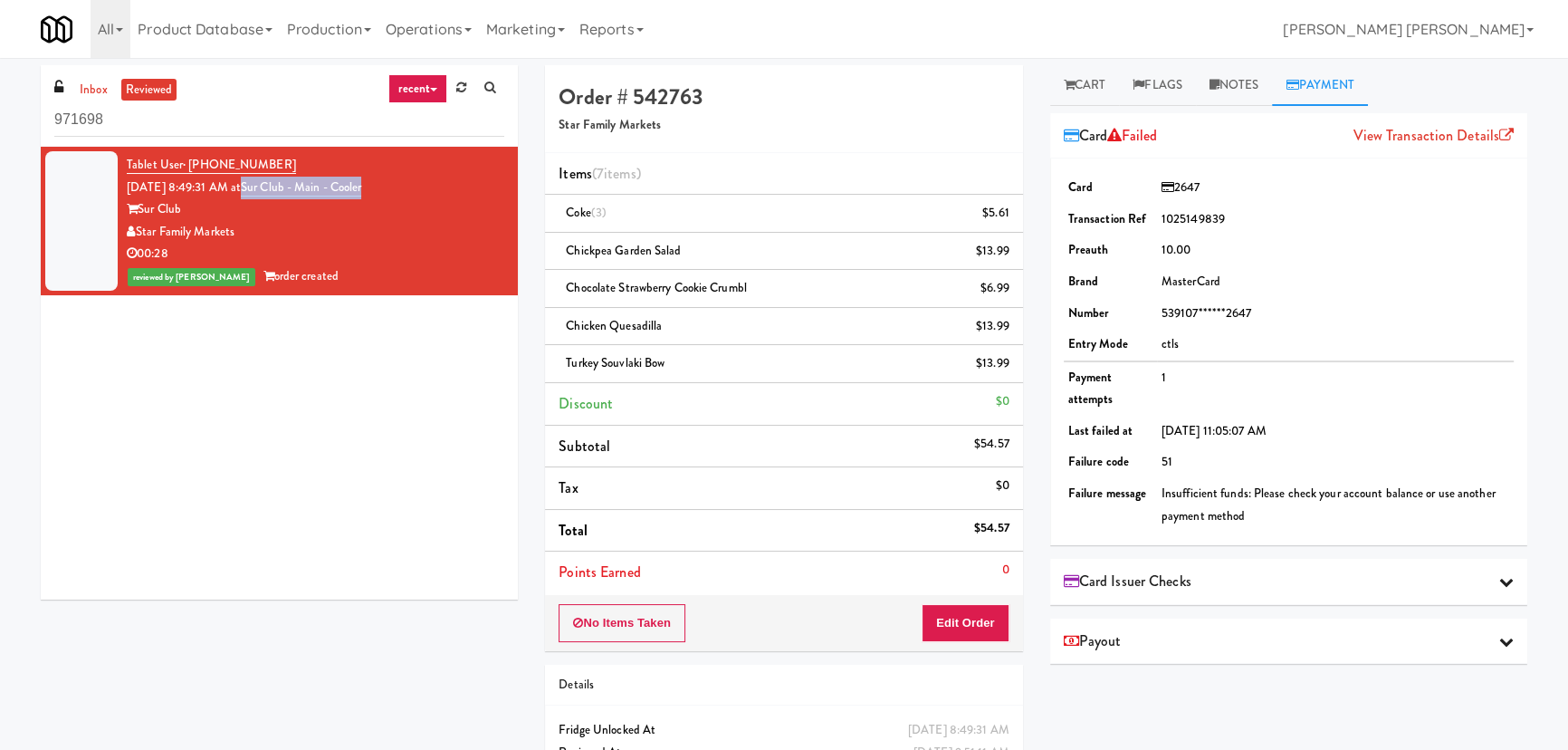
click at [187, 171] on div "Tablet User · (561) 504-7185 Sep 3, 2025 8:49:31 AM at Sur Club - Main - Cooler…" at bounding box center [315, 221] width 377 height 134
copy span "(561) 504-7185"
